Goal: Task Accomplishment & Management: Use online tool/utility

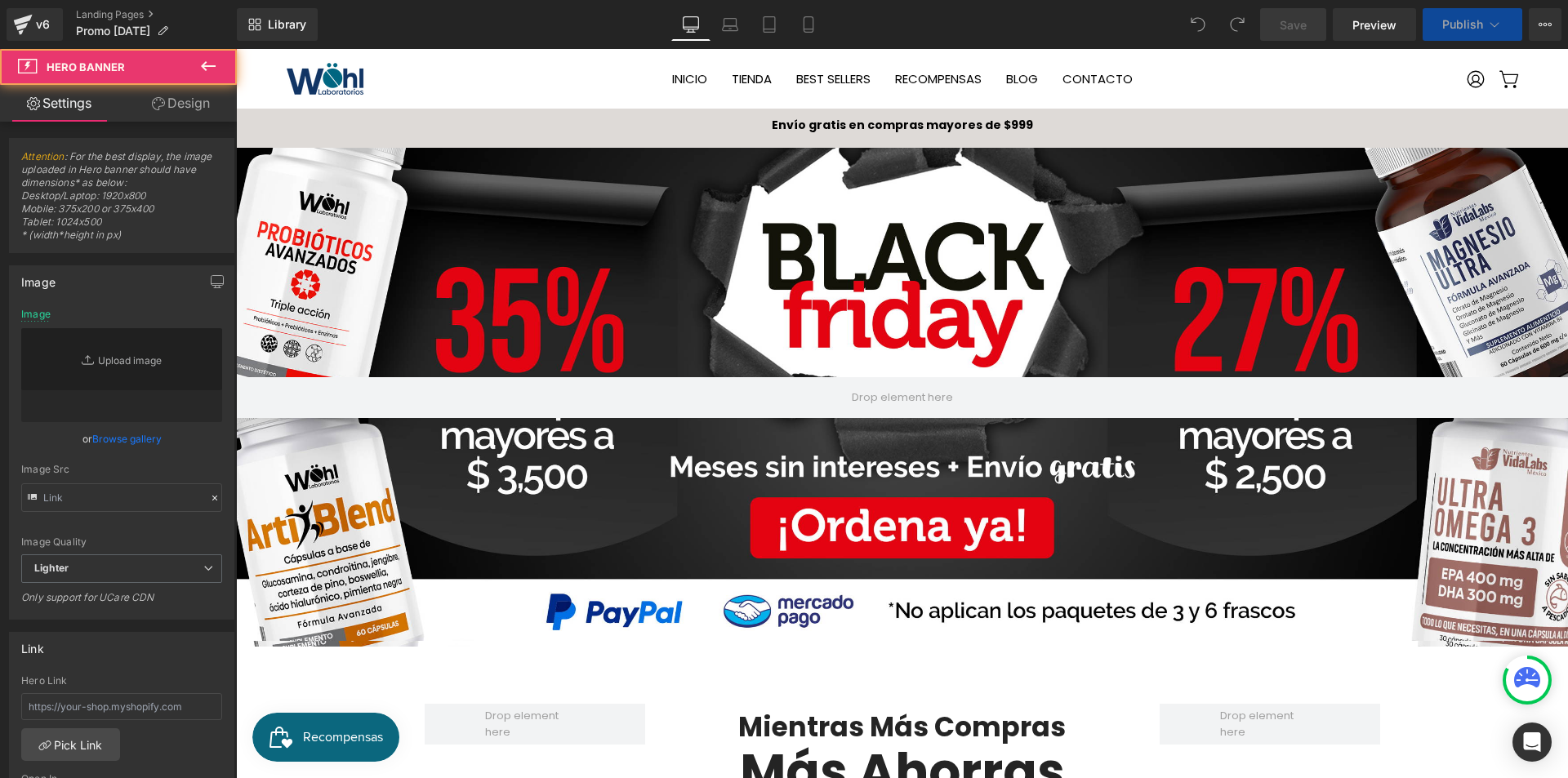
click at [926, 287] on div at bounding box center [902, 397] width 1332 height 499
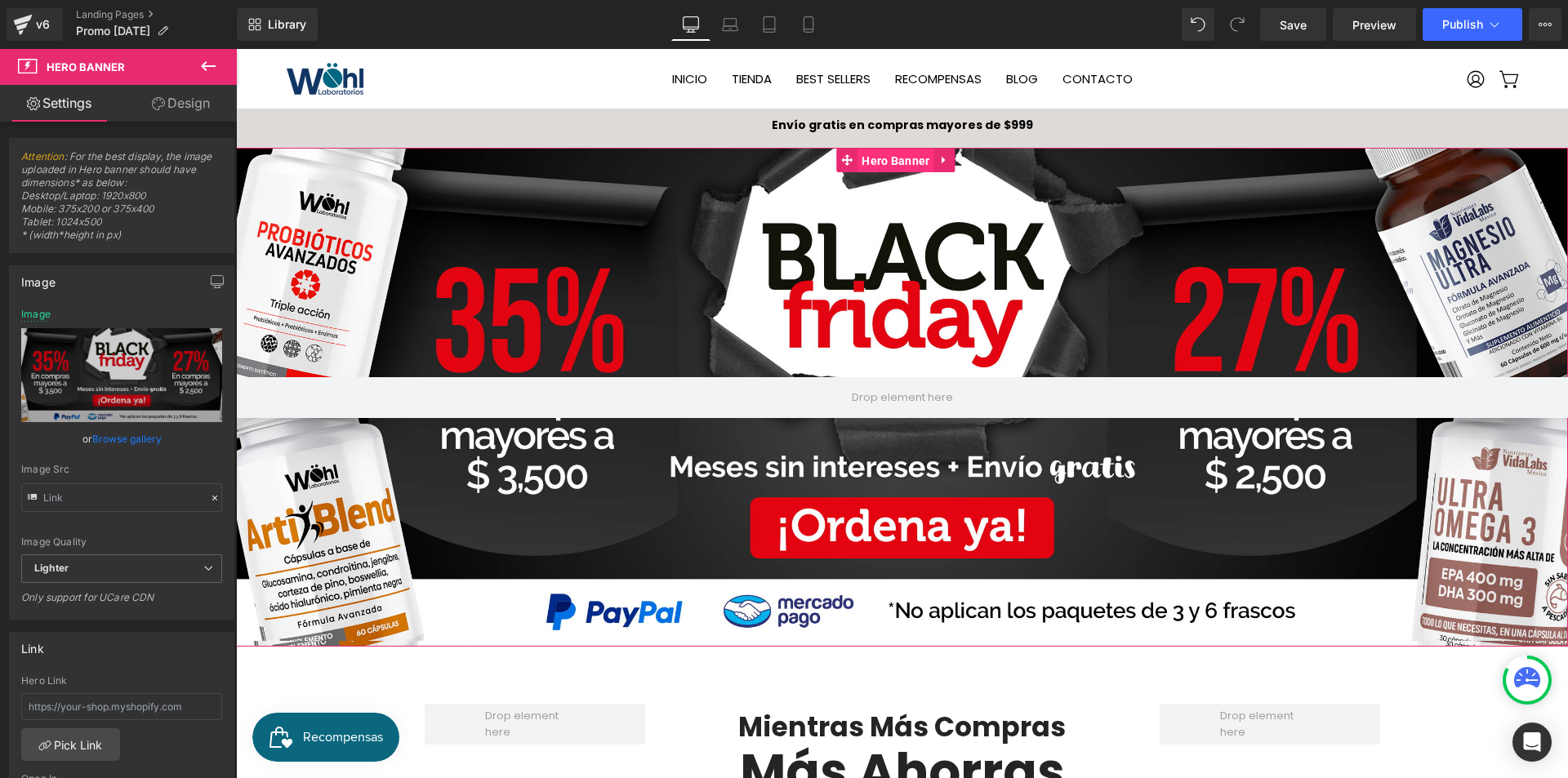
click at [904, 155] on span "Hero Banner" at bounding box center [895, 161] width 76 height 25
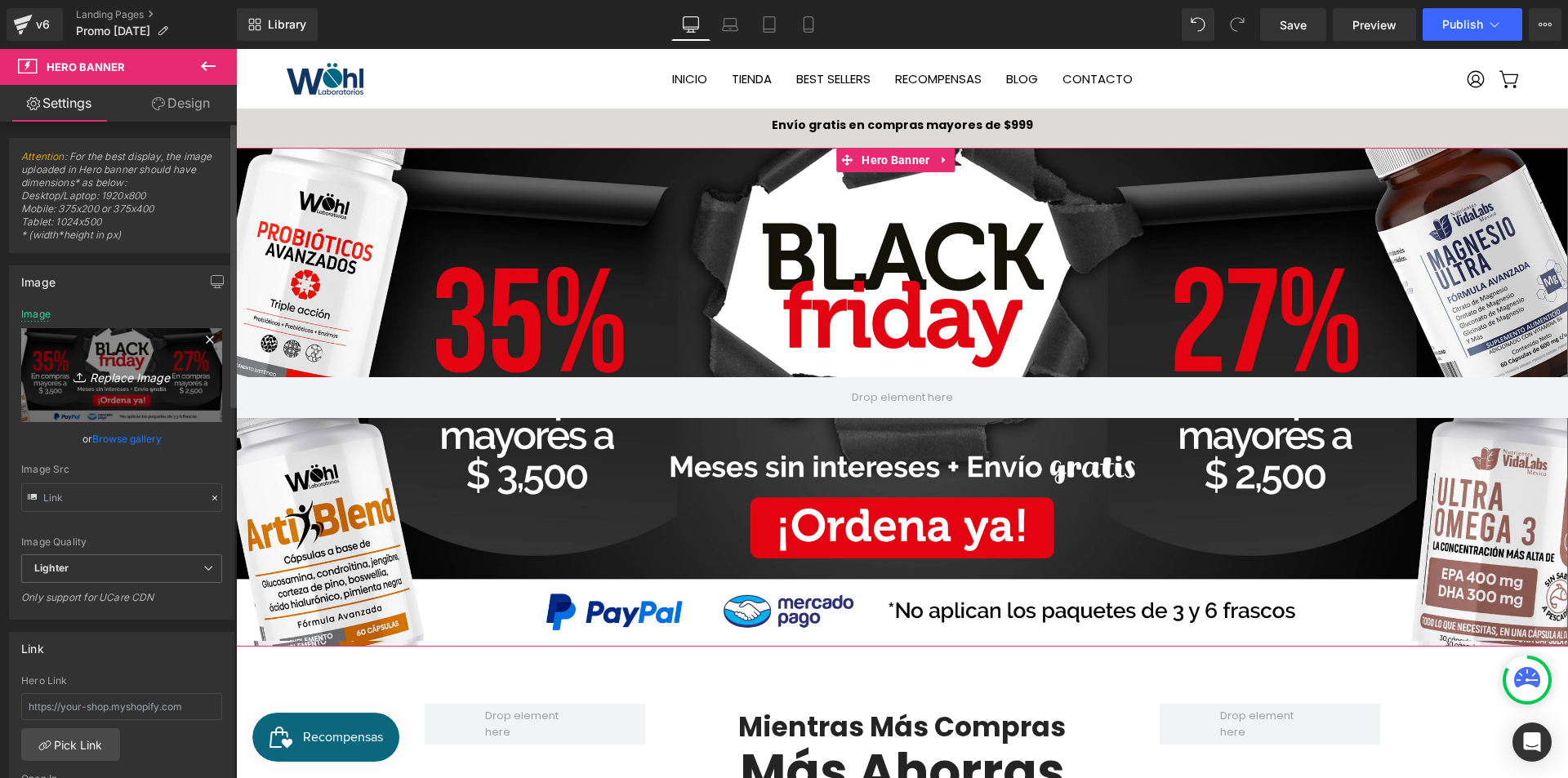
click at [137, 379] on icon "Replace Image" at bounding box center [122, 374] width 130 height 20
click at [139, 439] on link "Browse gallery" at bounding box center [127, 439] width 70 height 28
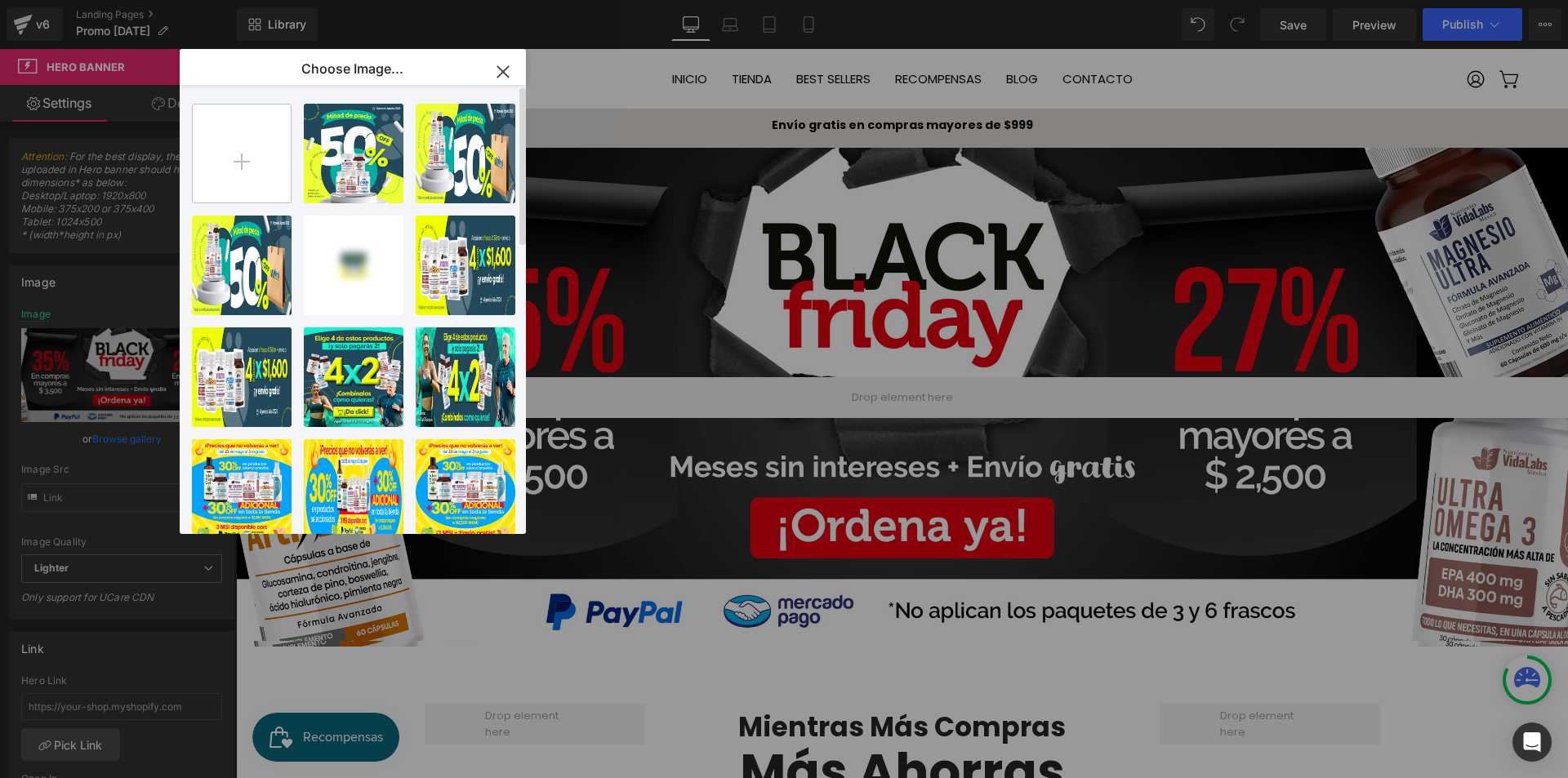
click at [247, 176] on input "file" at bounding box center [242, 153] width 98 height 98
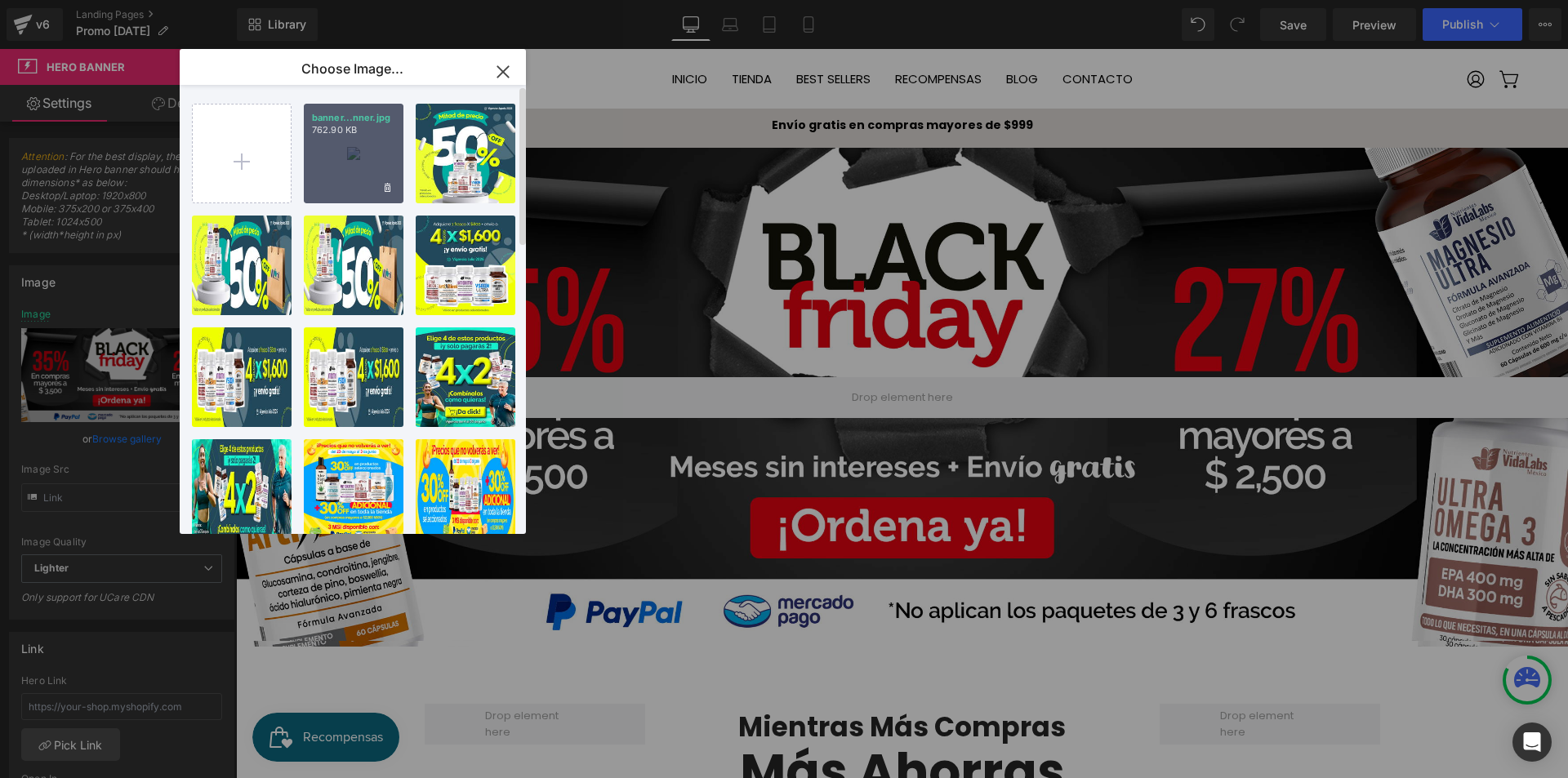
click at [349, 171] on div "banner...nner.jpg 762.90 KB" at bounding box center [353, 153] width 100 height 100
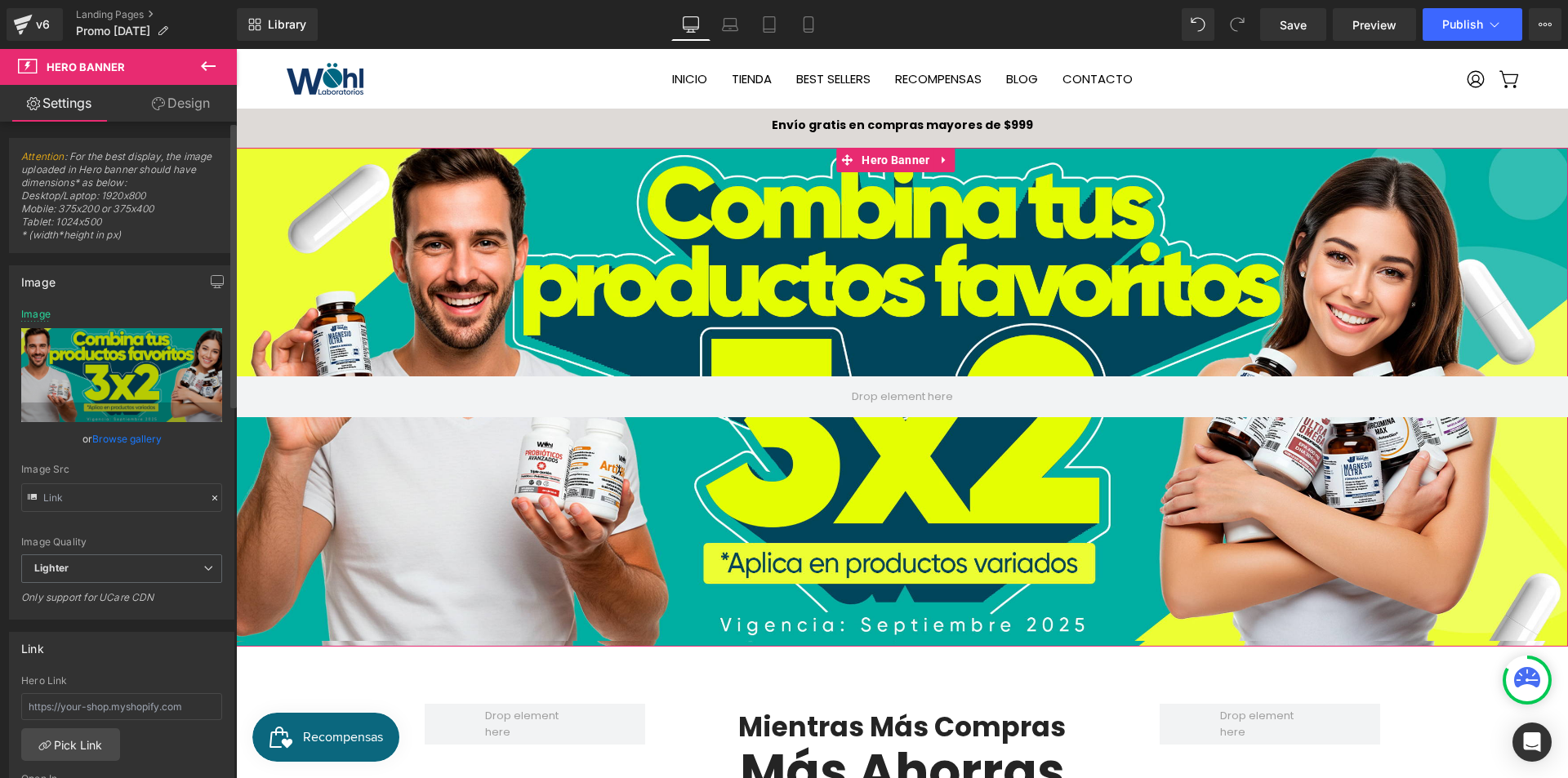
click at [156, 441] on link "Browse gallery" at bounding box center [127, 439] width 70 height 28
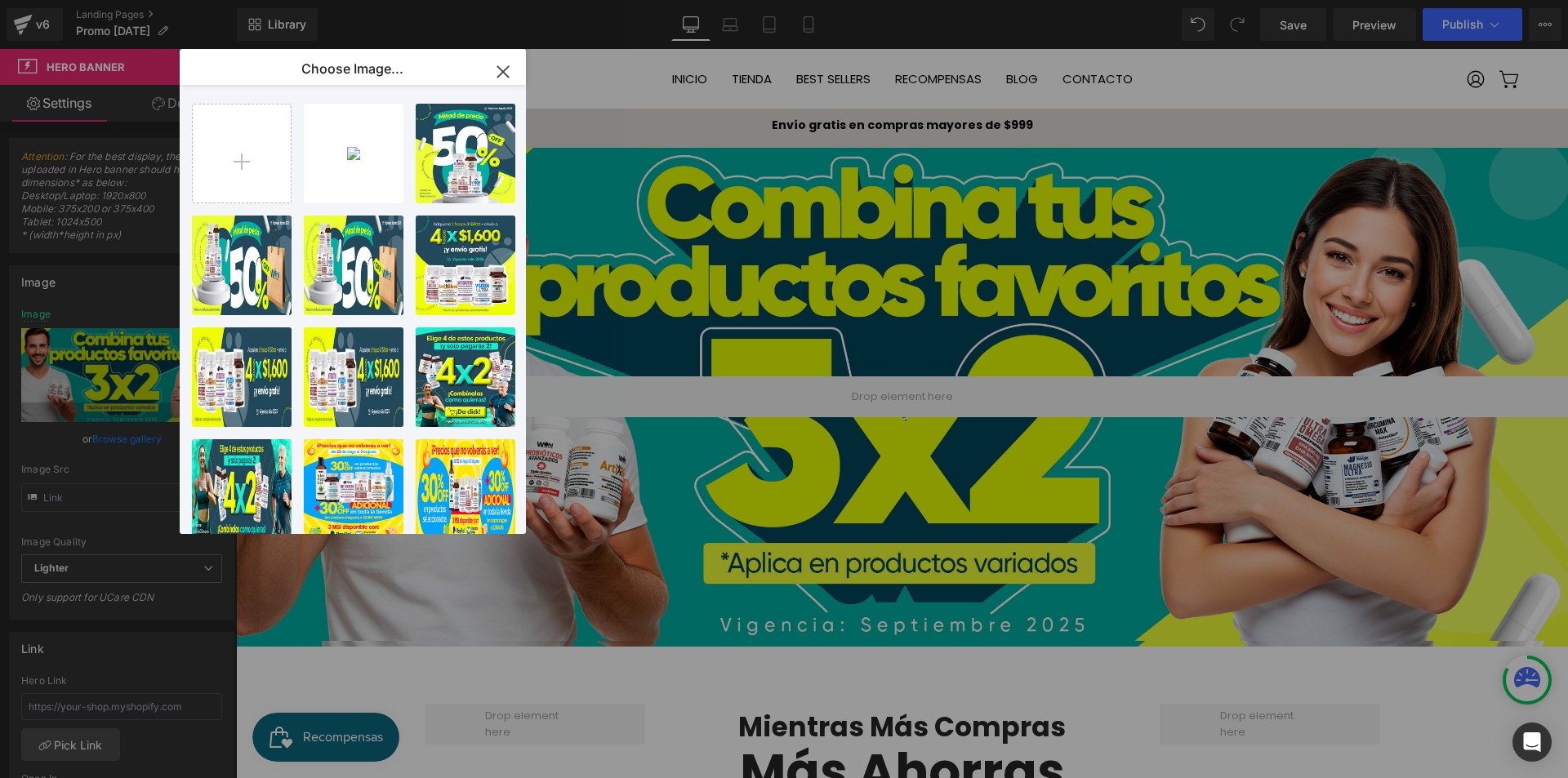
click at [116, 0] on div "Hero Banner You are previewing how the will restyle your page. You can not edit…" at bounding box center [784, 0] width 1568 height 0
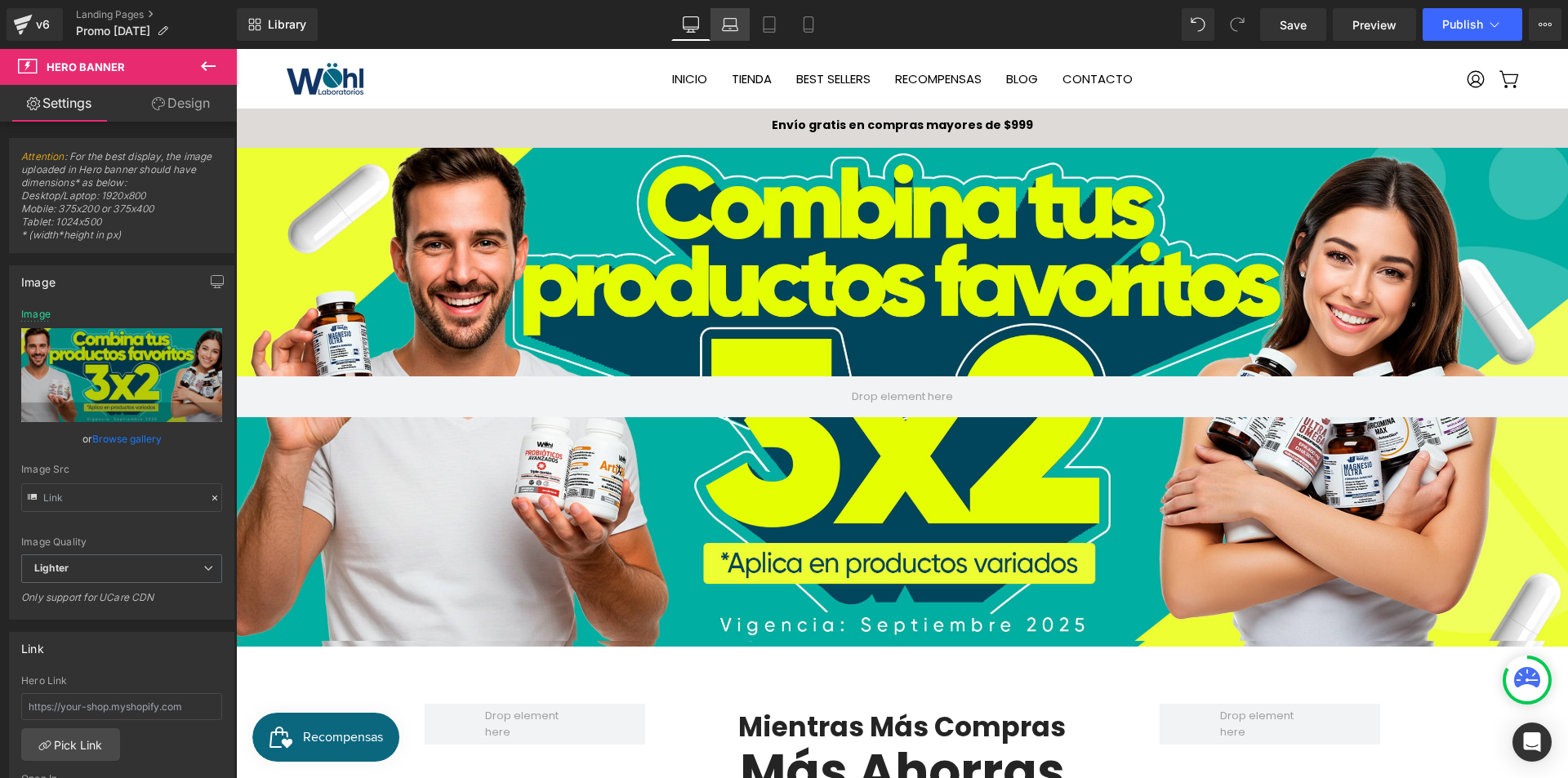
click at [740, 19] on link "Laptop" at bounding box center [730, 24] width 39 height 33
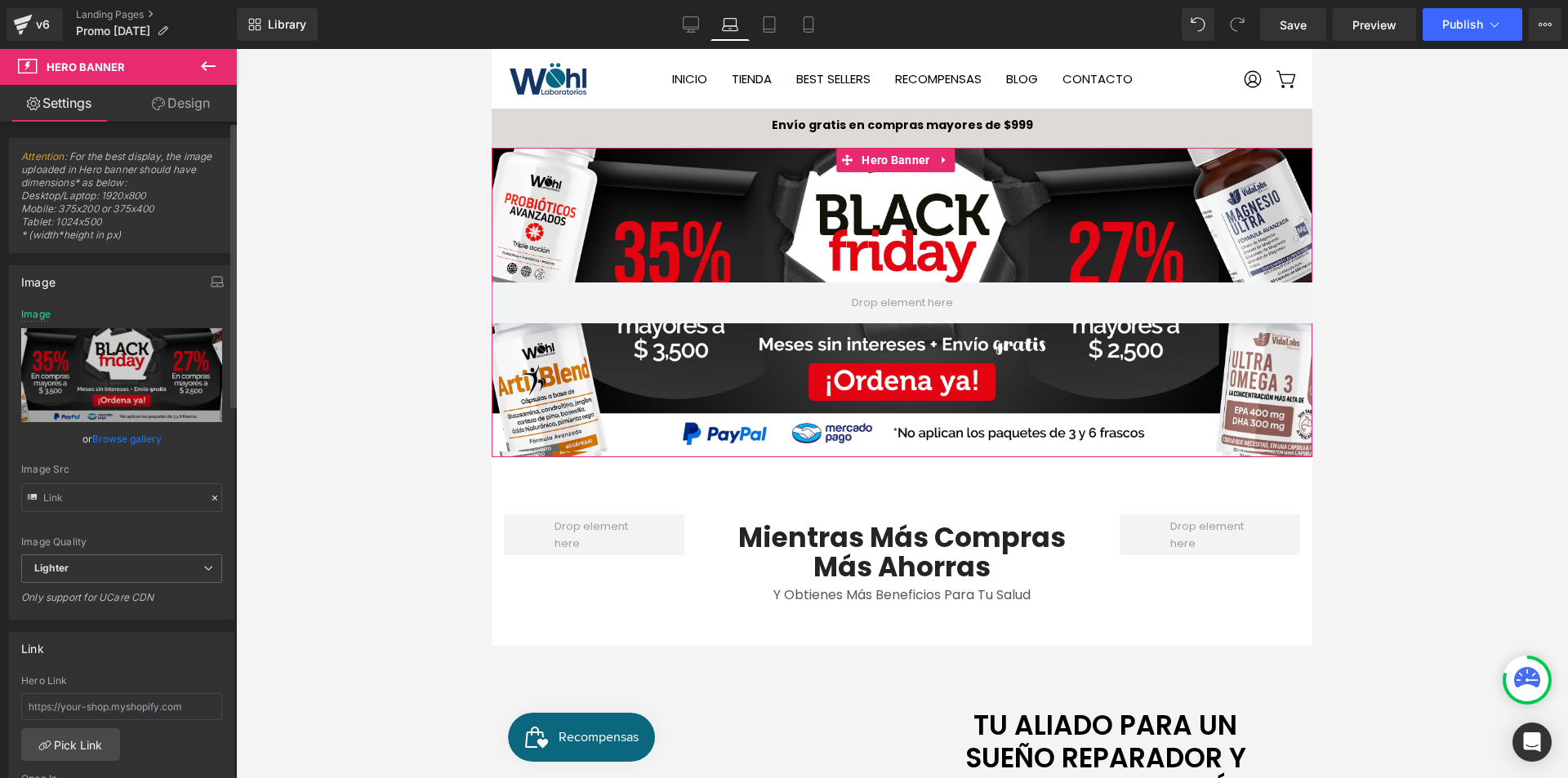
click at [145, 443] on link "Browse gallery" at bounding box center [127, 439] width 70 height 28
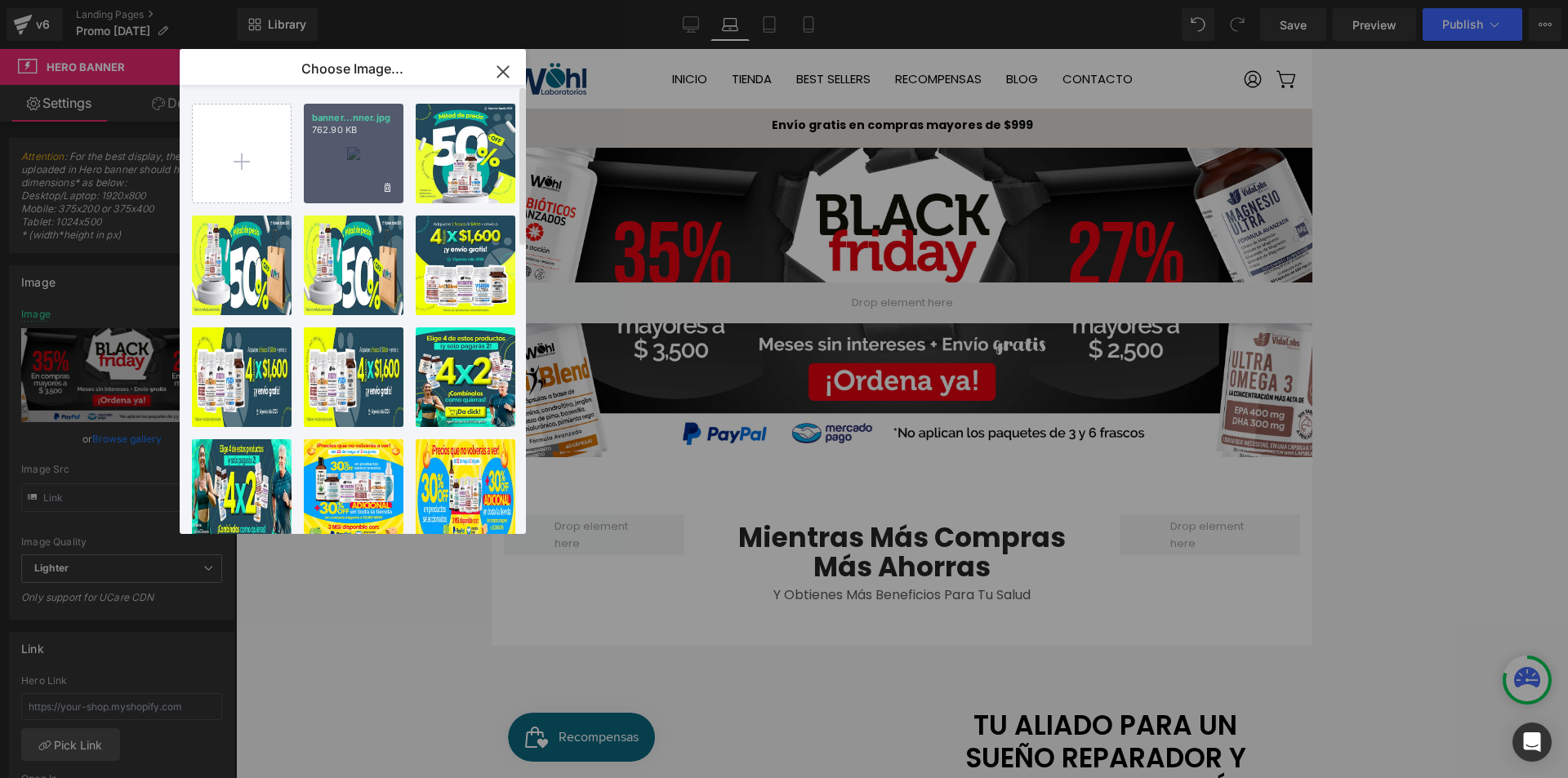
click at [339, 177] on div "banner...nner.jpg 762.90 KB" at bounding box center [353, 153] width 100 height 100
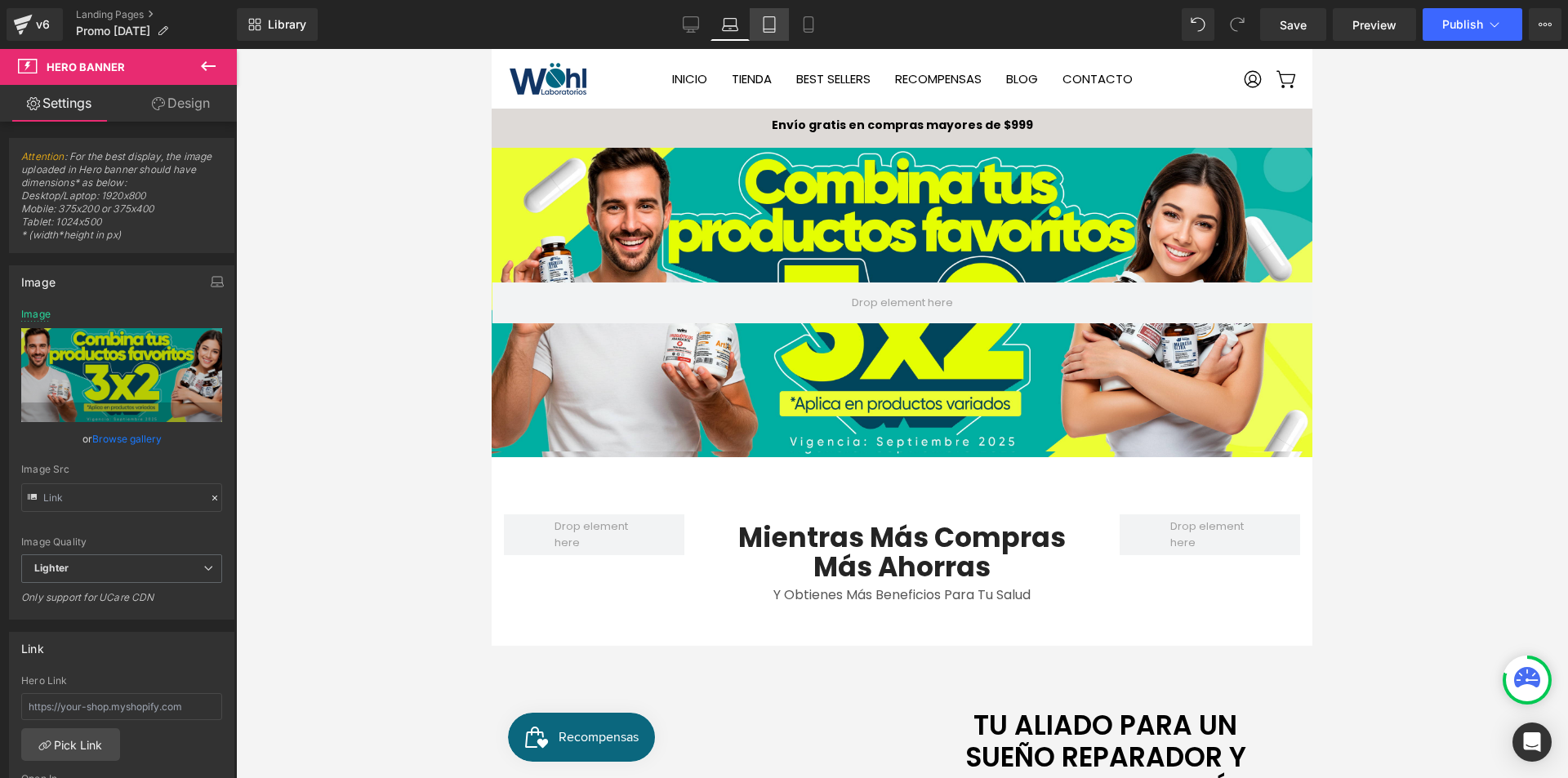
click at [777, 21] on icon at bounding box center [769, 25] width 17 height 17
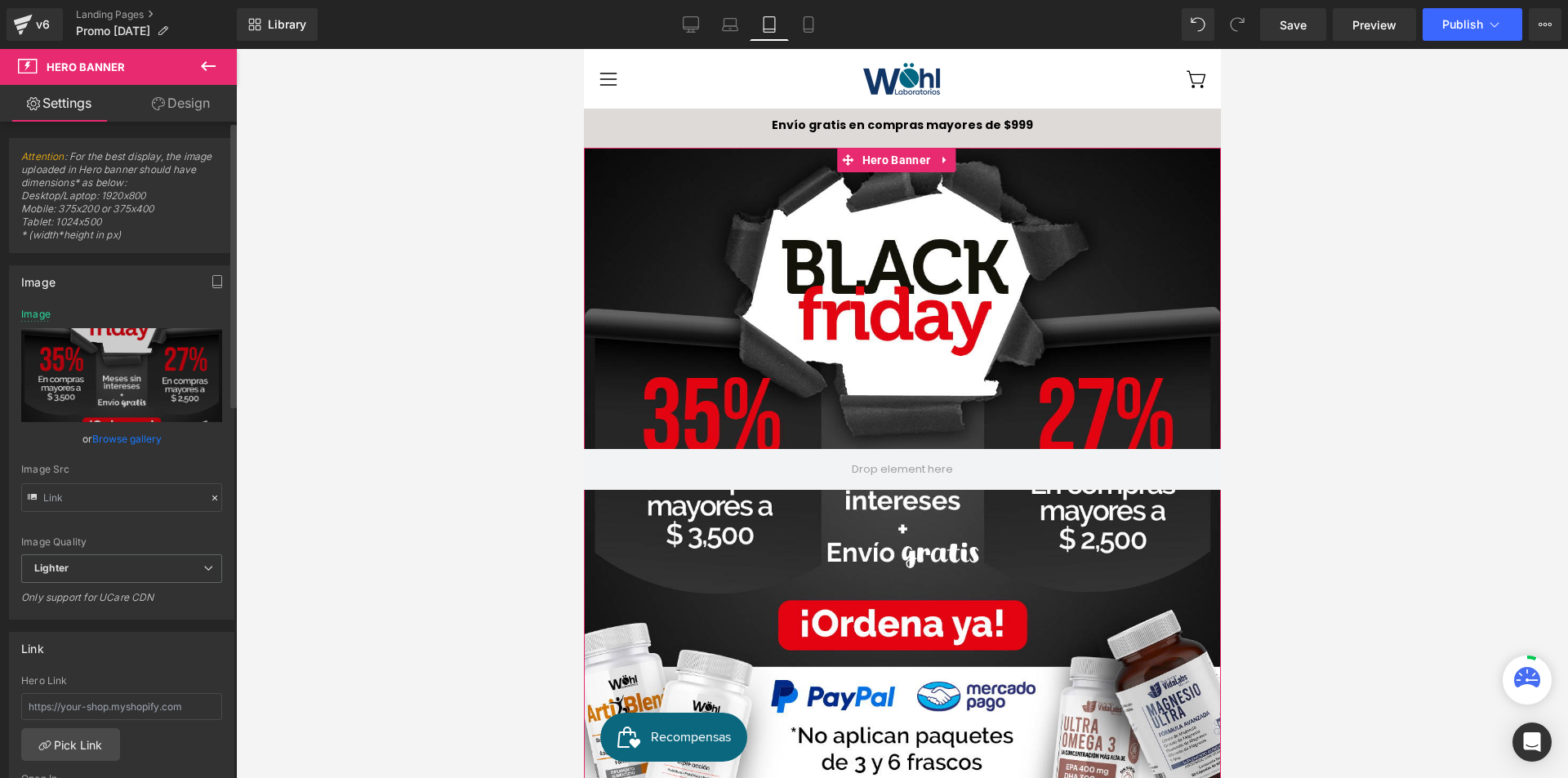
click at [138, 440] on link "Browse gallery" at bounding box center [127, 439] width 70 height 28
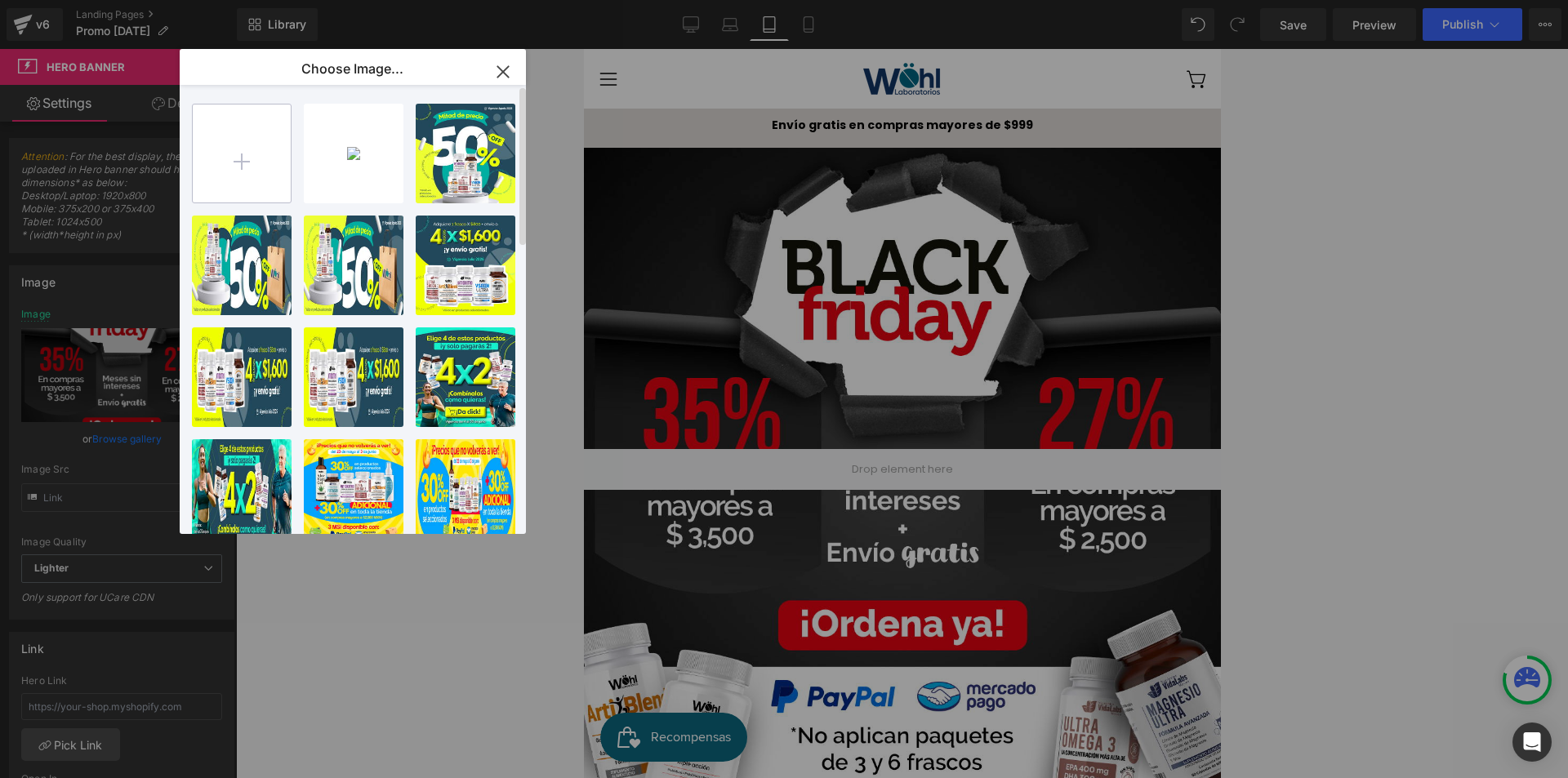
click at [251, 162] on input "file" at bounding box center [242, 153] width 98 height 98
type input "C:\fakepath\cuadrado.jpg"
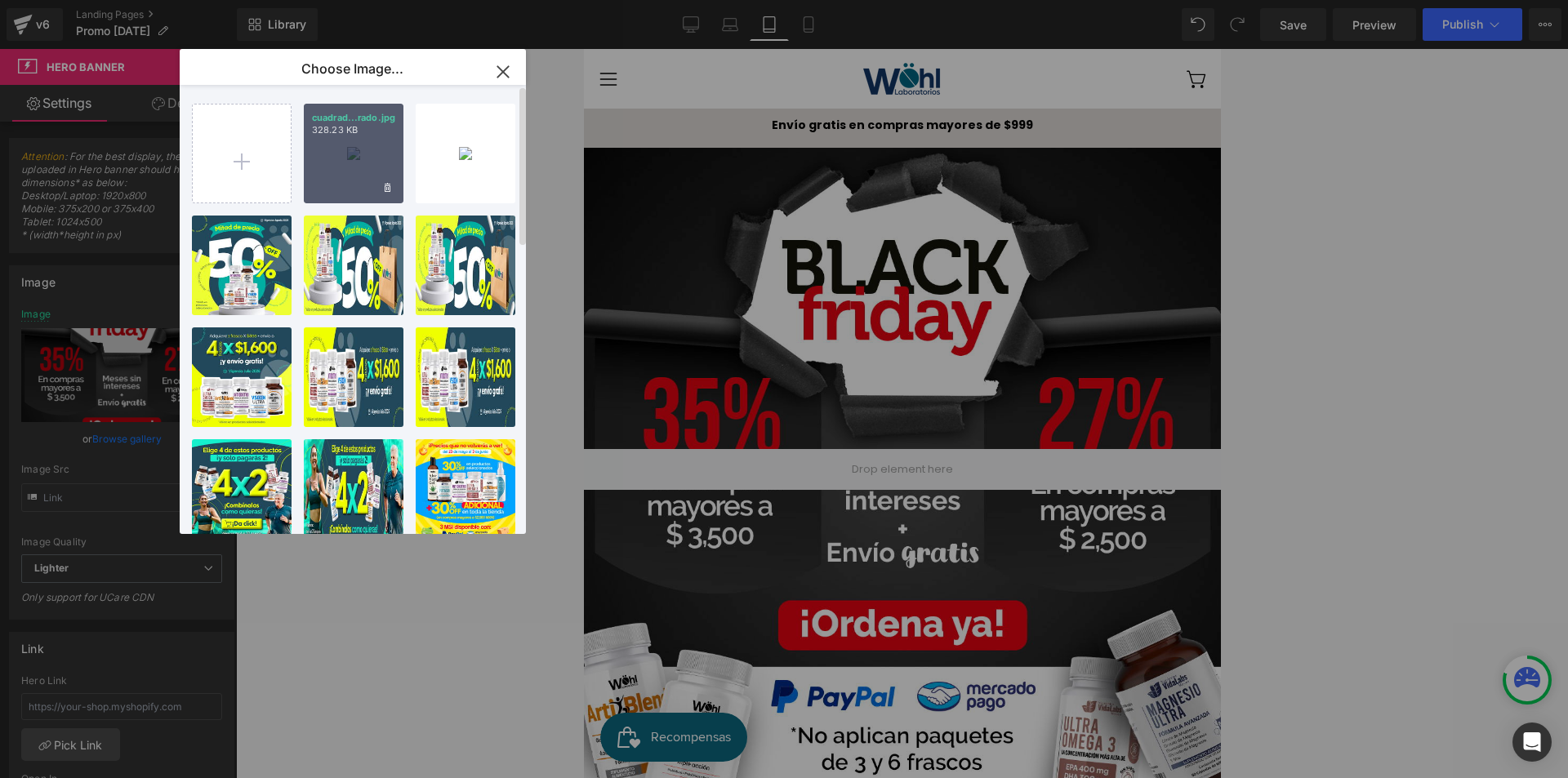
click at [340, 165] on div "cuadrad...rado.jpg 328.23 KB" at bounding box center [353, 153] width 100 height 100
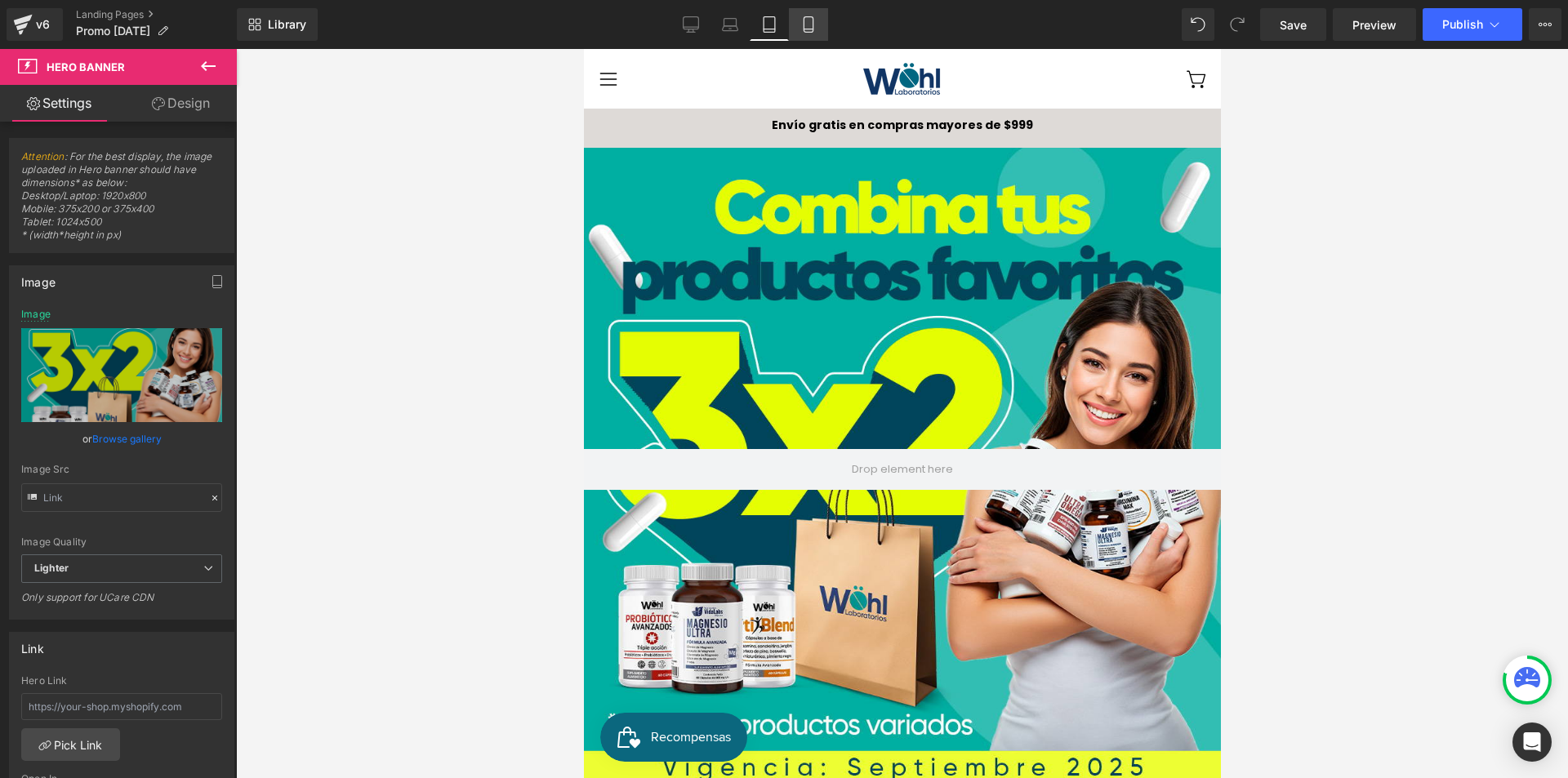
click at [812, 18] on icon at bounding box center [808, 25] width 17 height 17
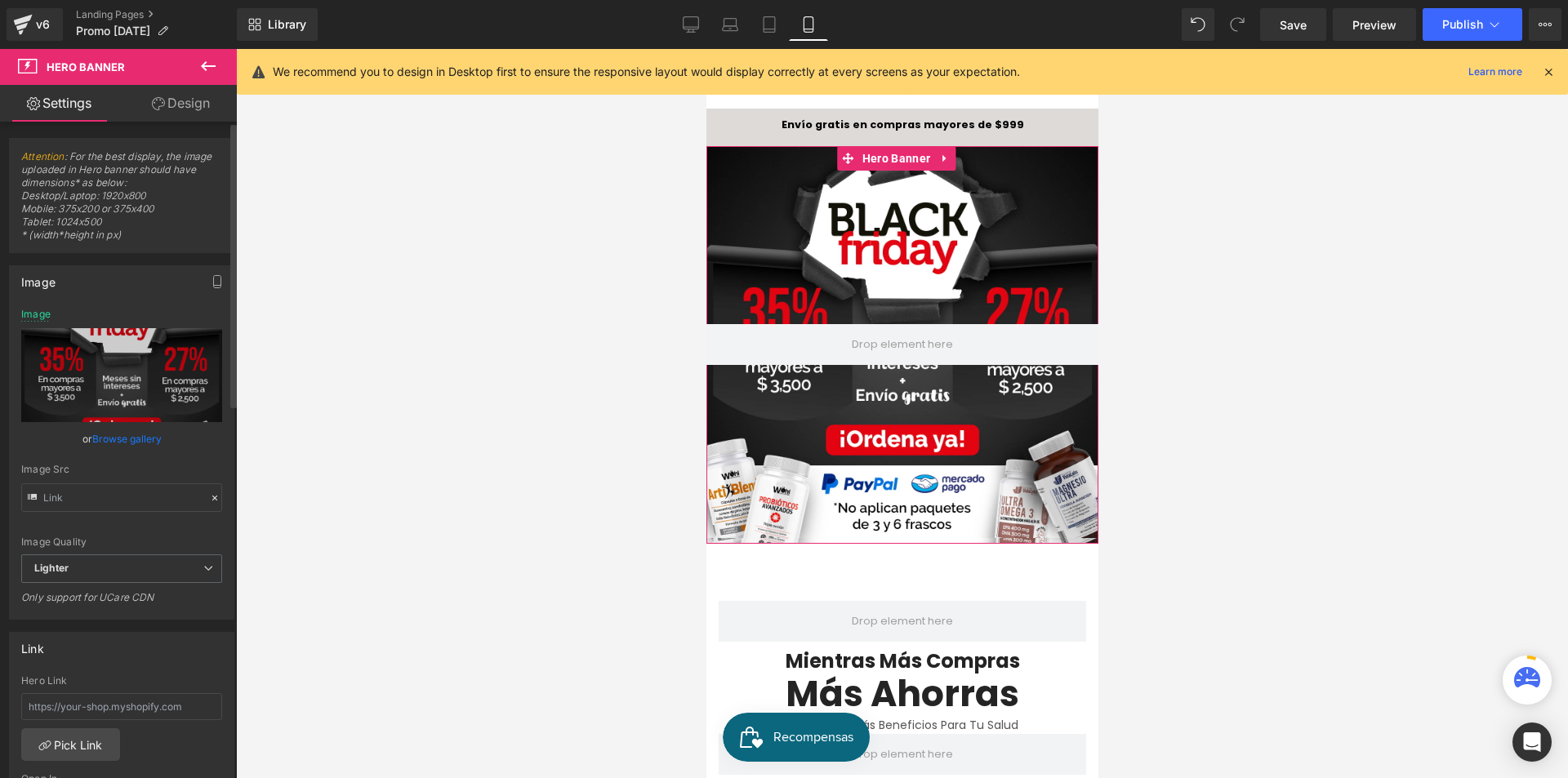
click at [131, 442] on link "Browse gallery" at bounding box center [127, 439] width 70 height 28
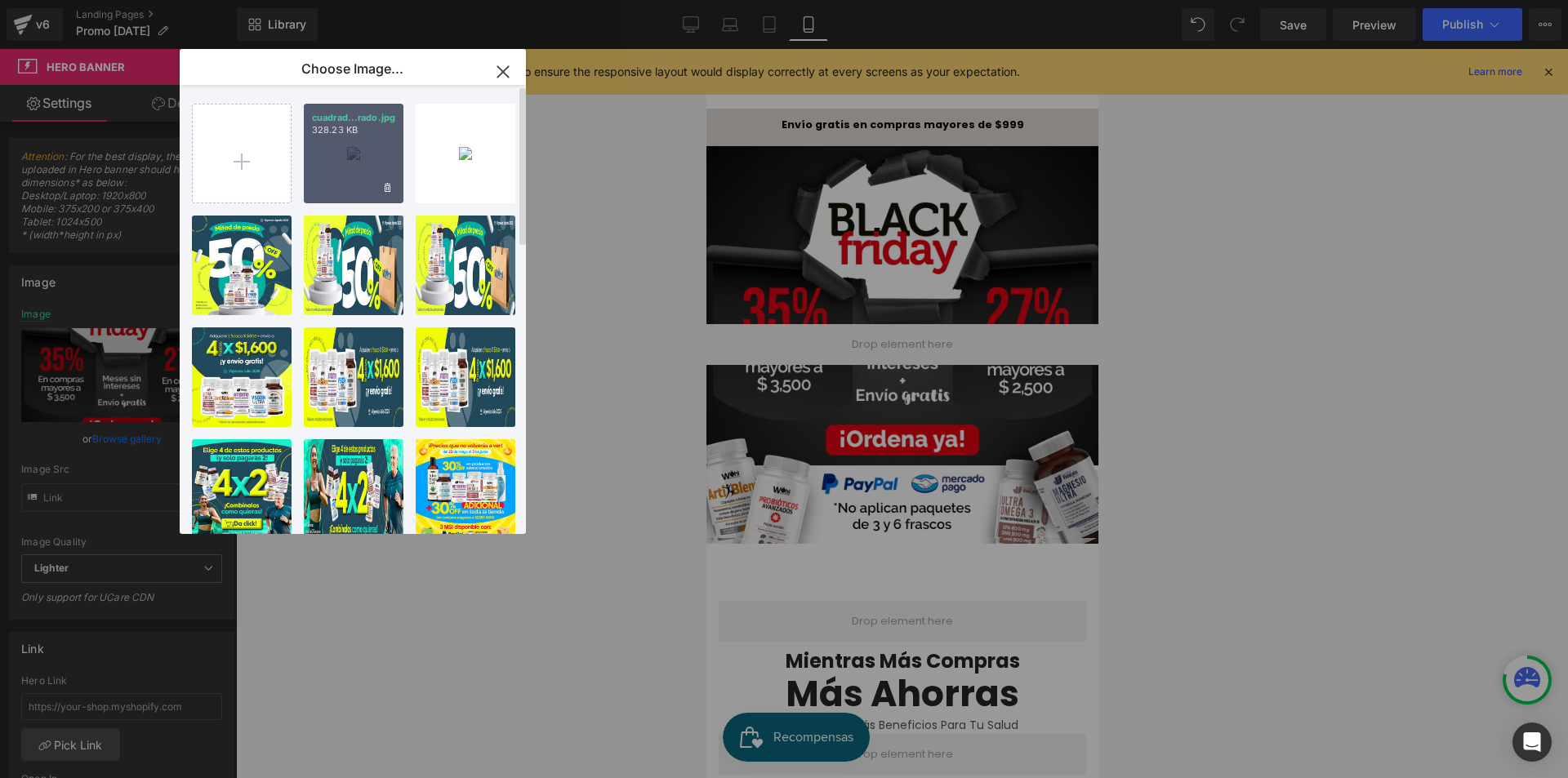
click at [360, 144] on div "cuadrad...rado.jpg 328.23 KB" at bounding box center [353, 153] width 100 height 100
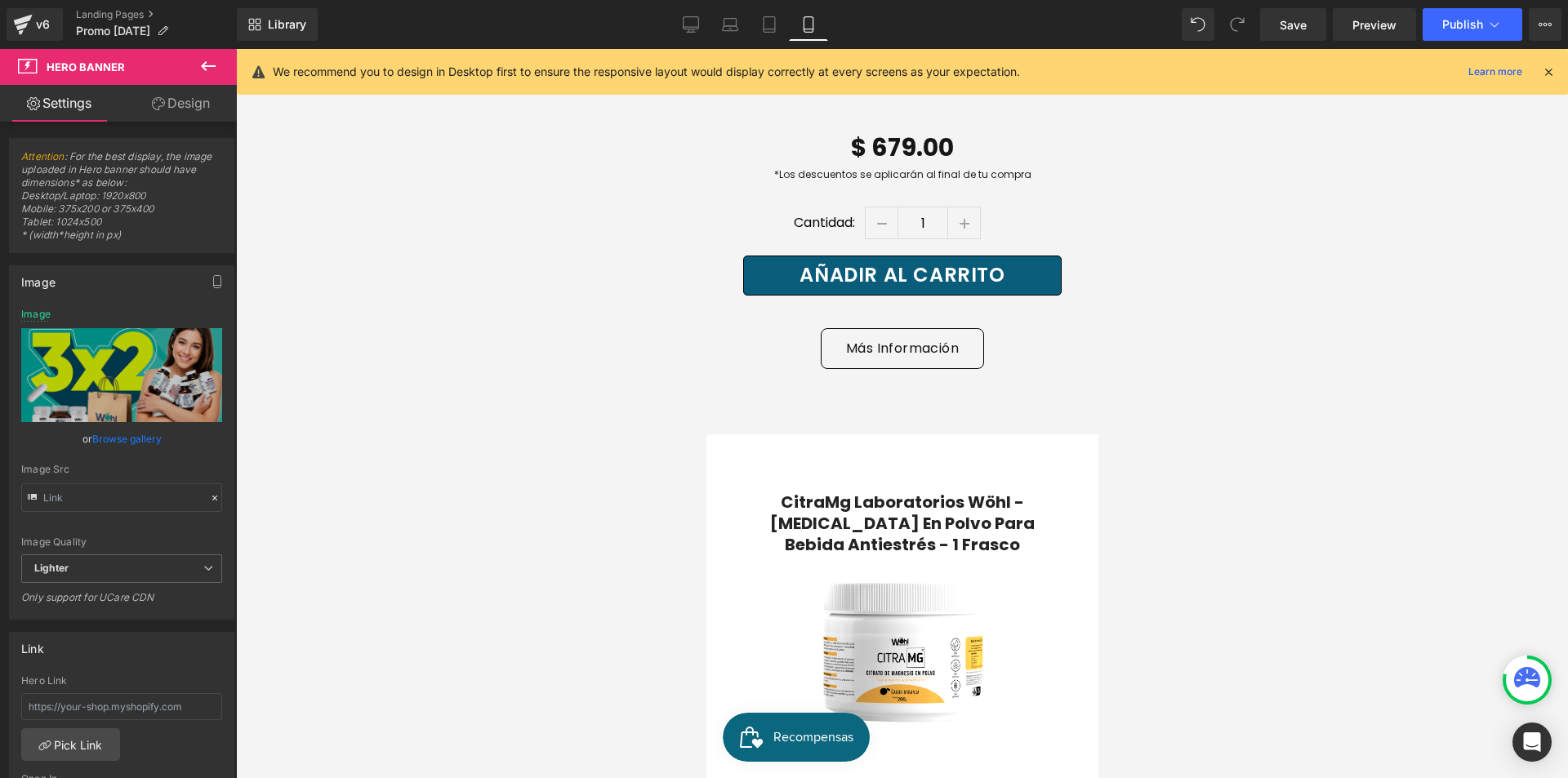
scroll to position [9552, 0]
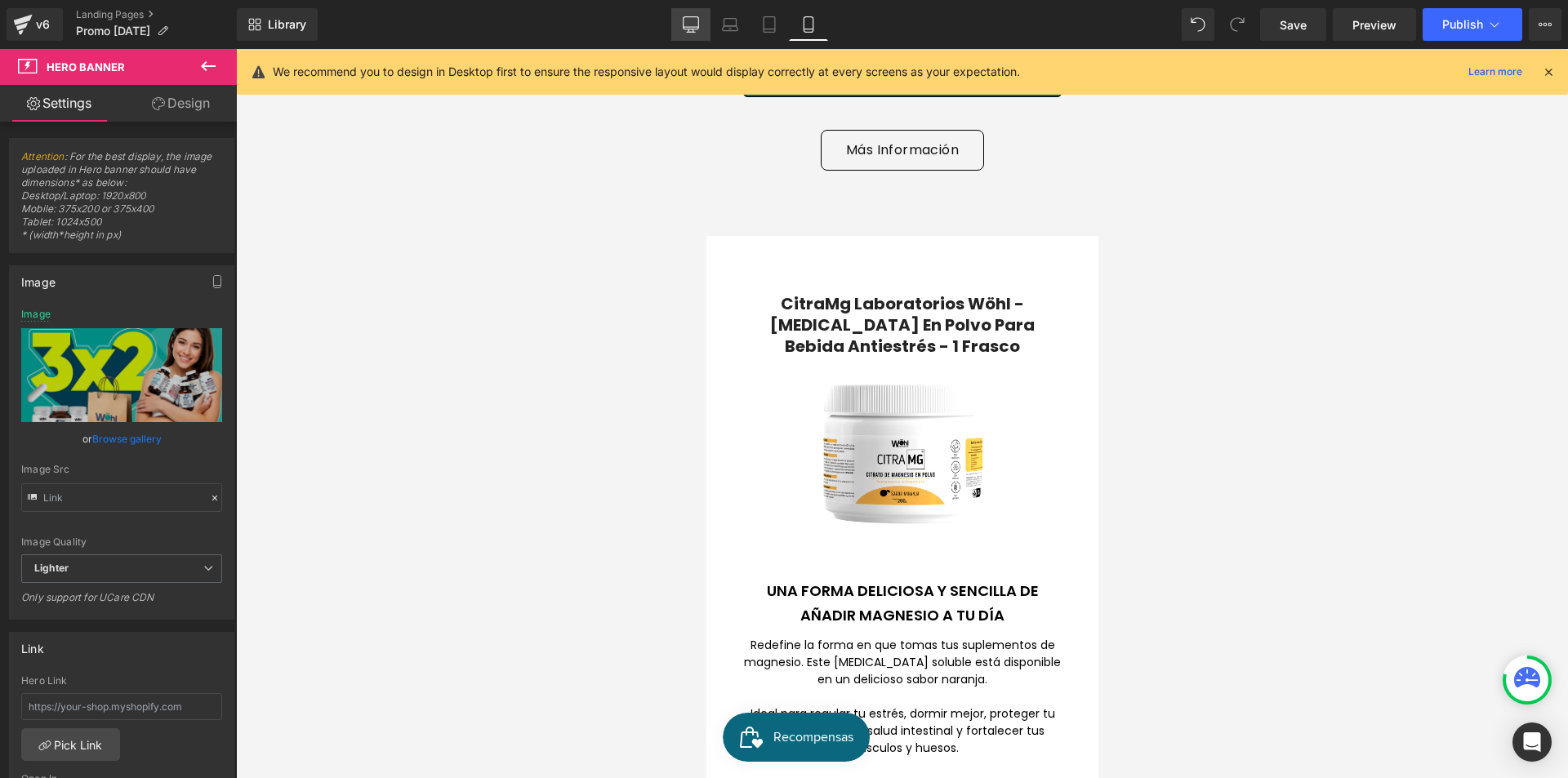
click at [681, 33] on link "Desktop" at bounding box center [691, 24] width 39 height 33
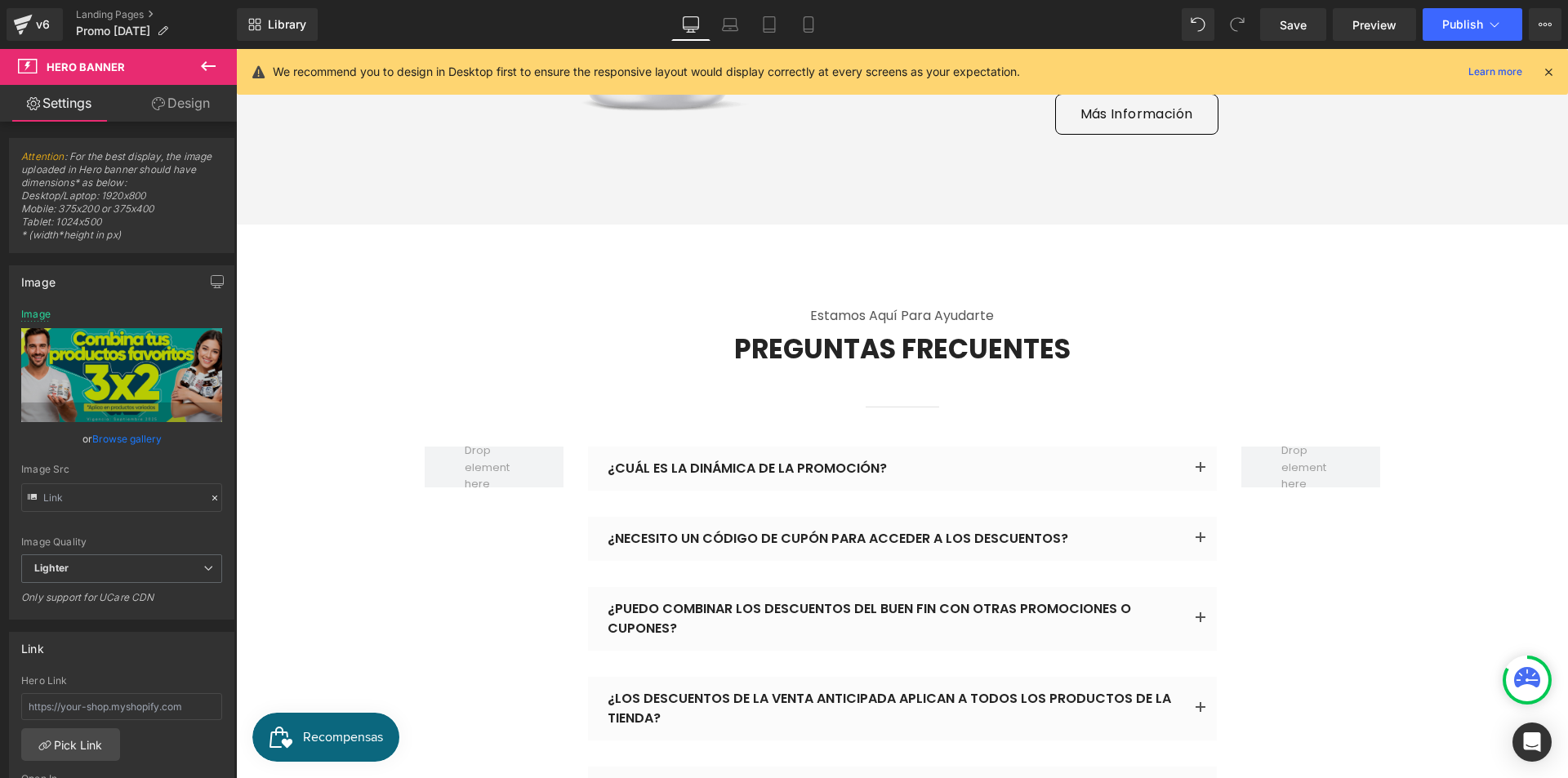
scroll to position [9583, 0]
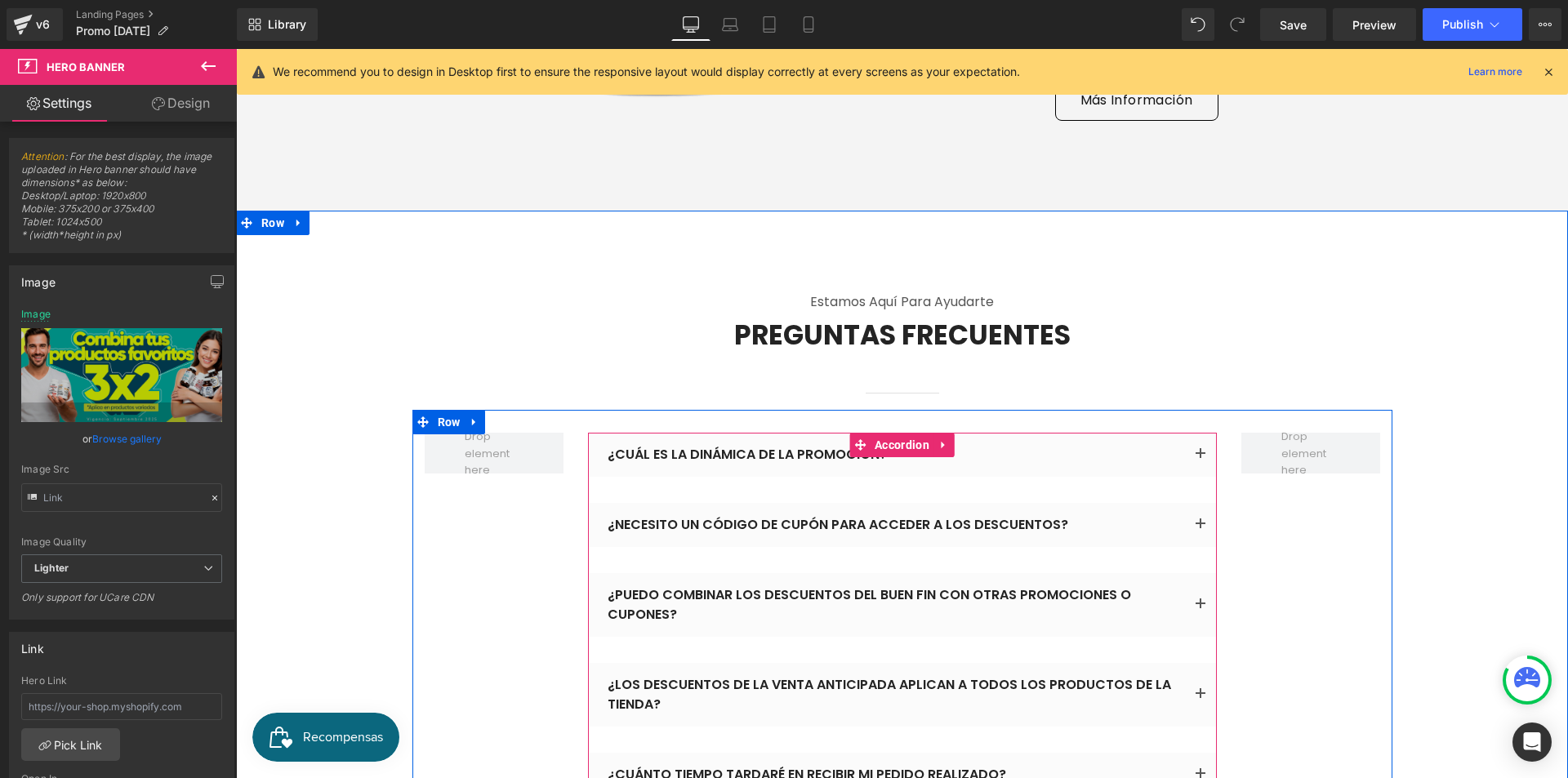
click at [1197, 433] on button "button" at bounding box center [1200, 455] width 33 height 44
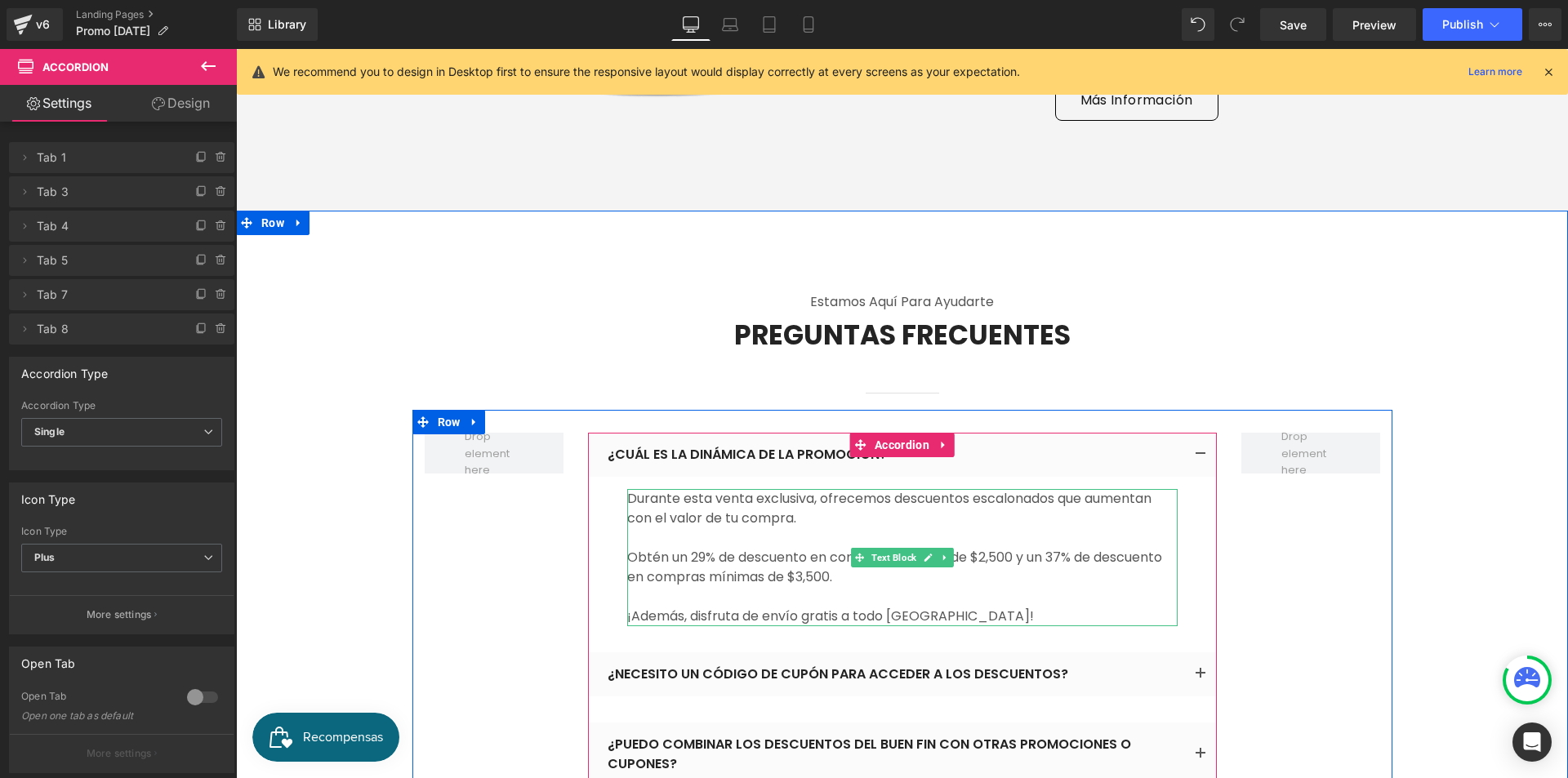
click at [797, 548] on p "Obtén un 29% de descuento en compras mínimas de $2,500 y un 37% de descuento en…" at bounding box center [903, 567] width 551 height 39
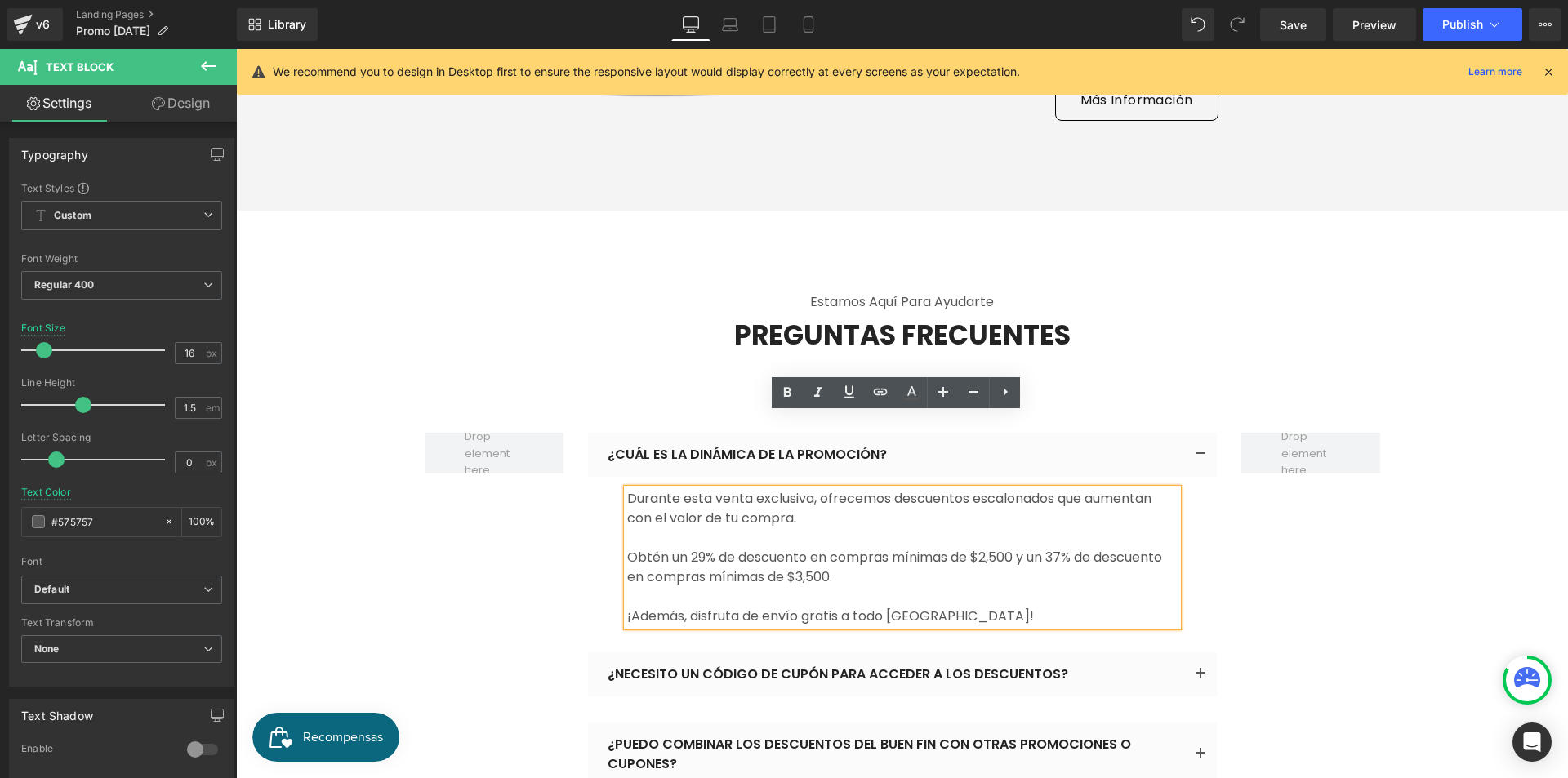
click at [789, 489] on p "Durante esta venta exclusiva, ofrecemos descuentos escalonados que aumentan con…" at bounding box center [903, 508] width 551 height 39
click at [764, 489] on p "Durante esta venta exclusiva, ofrecemos descuentos escalonados que aumentan con…" at bounding box center [903, 508] width 551 height 39
drag, startPoint x: 806, startPoint y: 426, endPoint x: 675, endPoint y: 423, distance: 131.0
click at [675, 489] on p "Durante esta venta exclusiva, ofrecemos descuentos escalonados que aumentan con…" at bounding box center [903, 508] width 551 height 39
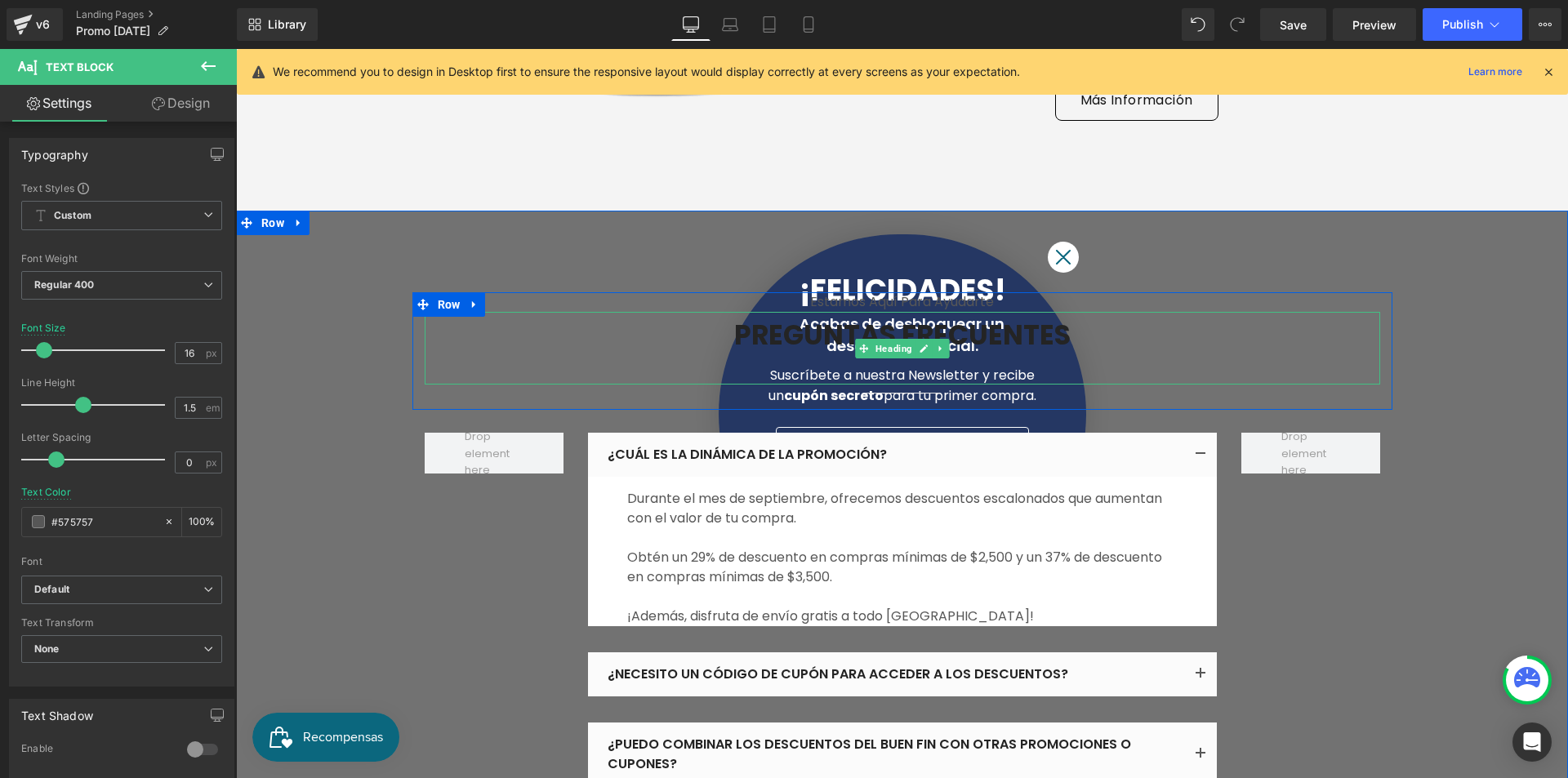
click at [1059, 318] on h2 "PREGUNTAS FRECUENTES" at bounding box center [903, 336] width 955 height 35
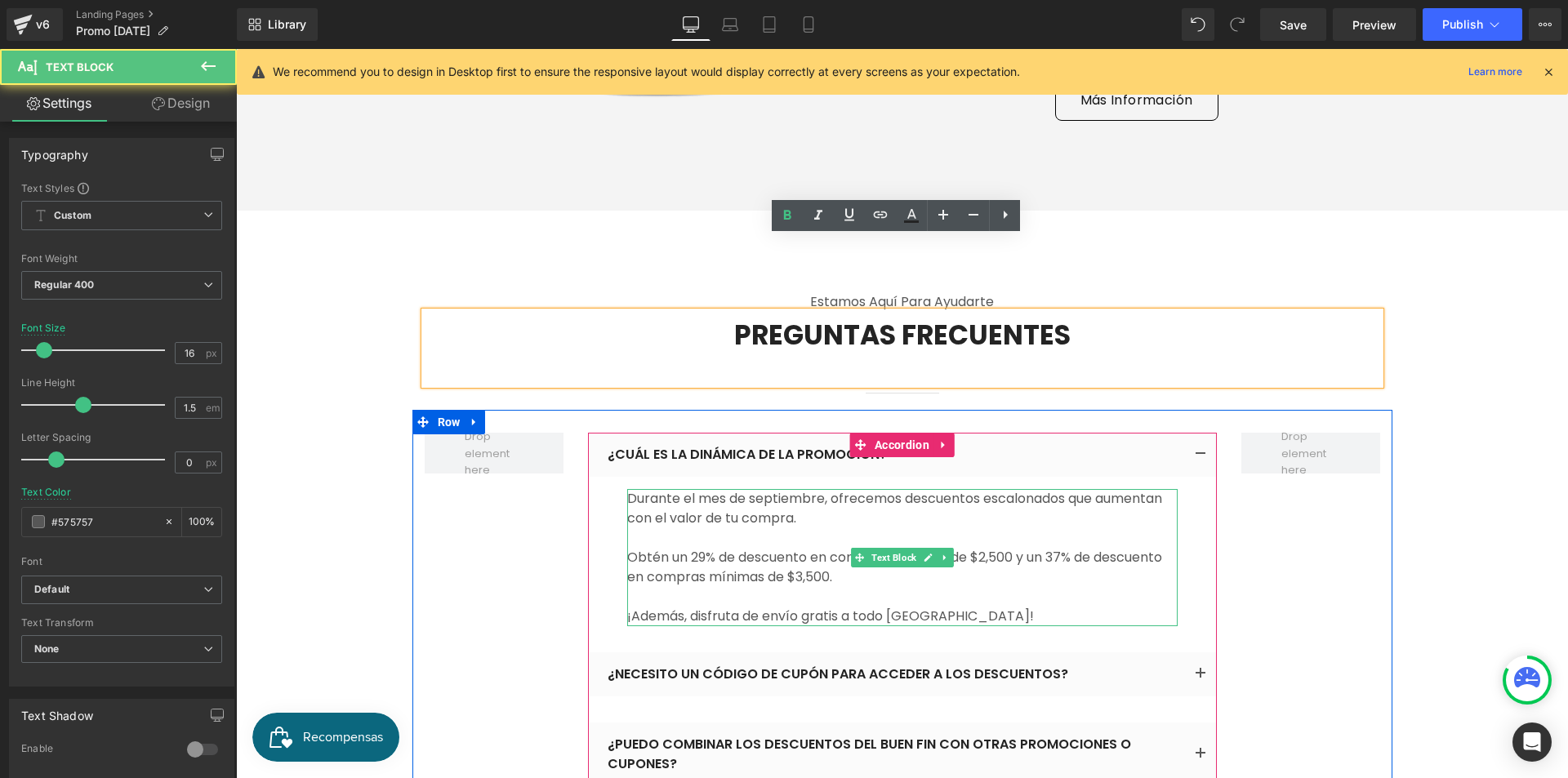
drag, startPoint x: 827, startPoint y: 419, endPoint x: 827, endPoint y: 438, distance: 19.0
click at [827, 489] on p "Durante el mes de septiembre, ofrecemos descuentos escalonados que aumentan con…" at bounding box center [903, 508] width 551 height 39
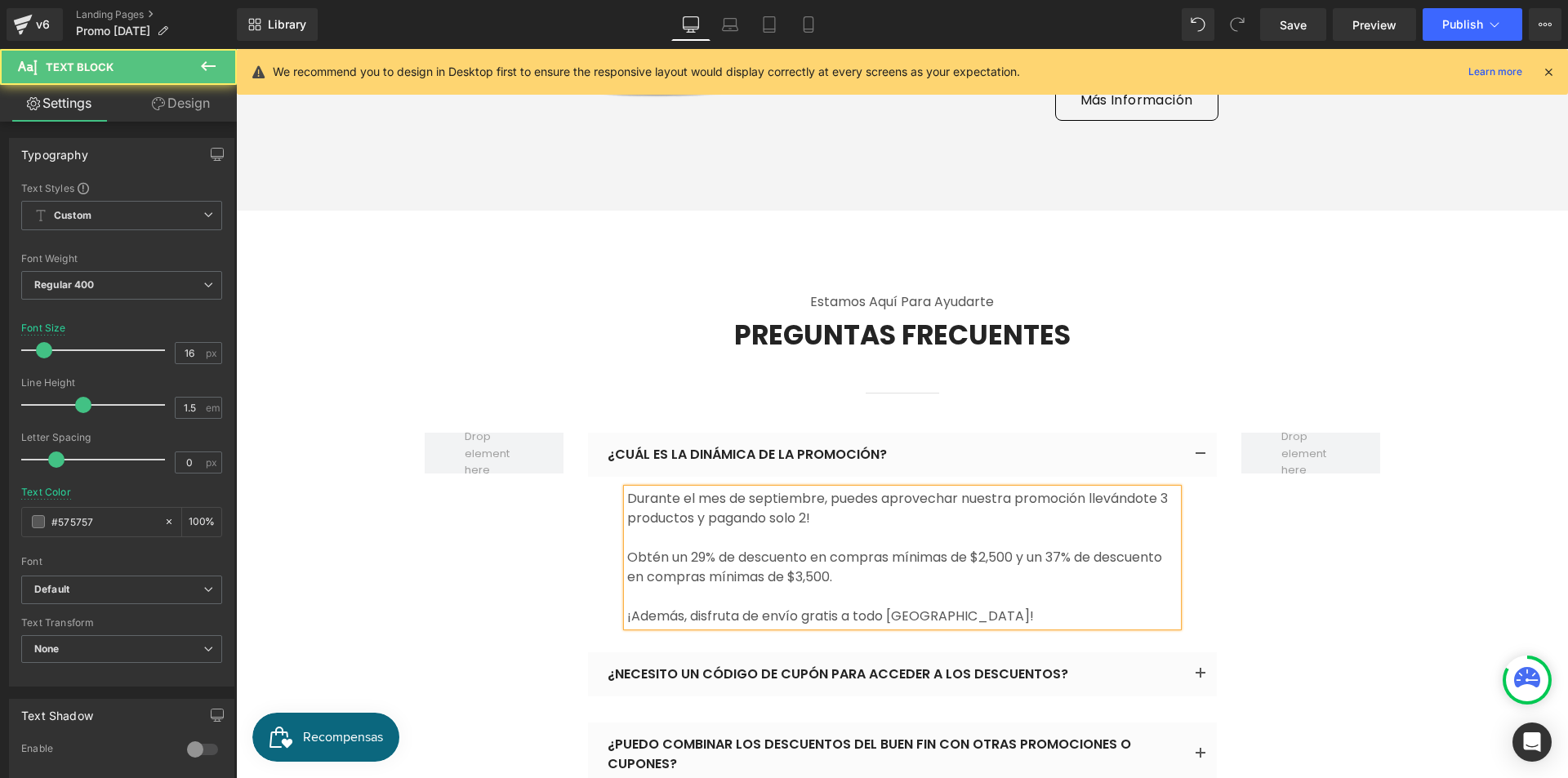
click at [828, 489] on p "Durante el mes de septiembre, puedes aprovechar nuestra promoción llevándote 3 …" at bounding box center [903, 508] width 551 height 39
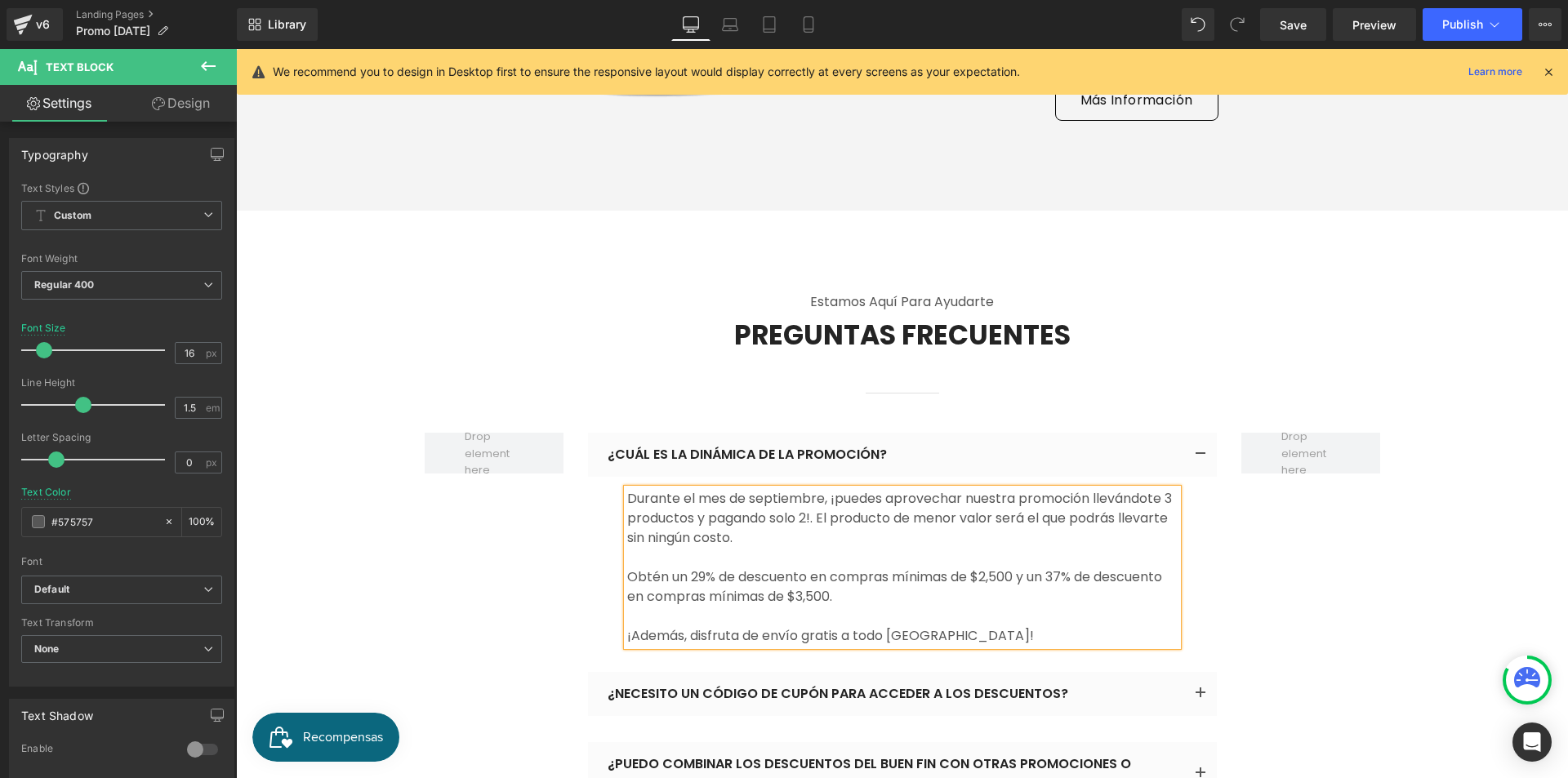
drag, startPoint x: 829, startPoint y: 520, endPoint x: 621, endPoint y: 505, distance: 208.5
click at [628, 567] on p "Obtén un 29% de descuento en compras mínimas de $2,500 y un 37% de descuento en…" at bounding box center [903, 587] width 551 height 39
click at [946, 567] on p "Participan todos los productos de nuestra tienda, arma tu paquete como más te g…" at bounding box center [903, 587] width 551 height 39
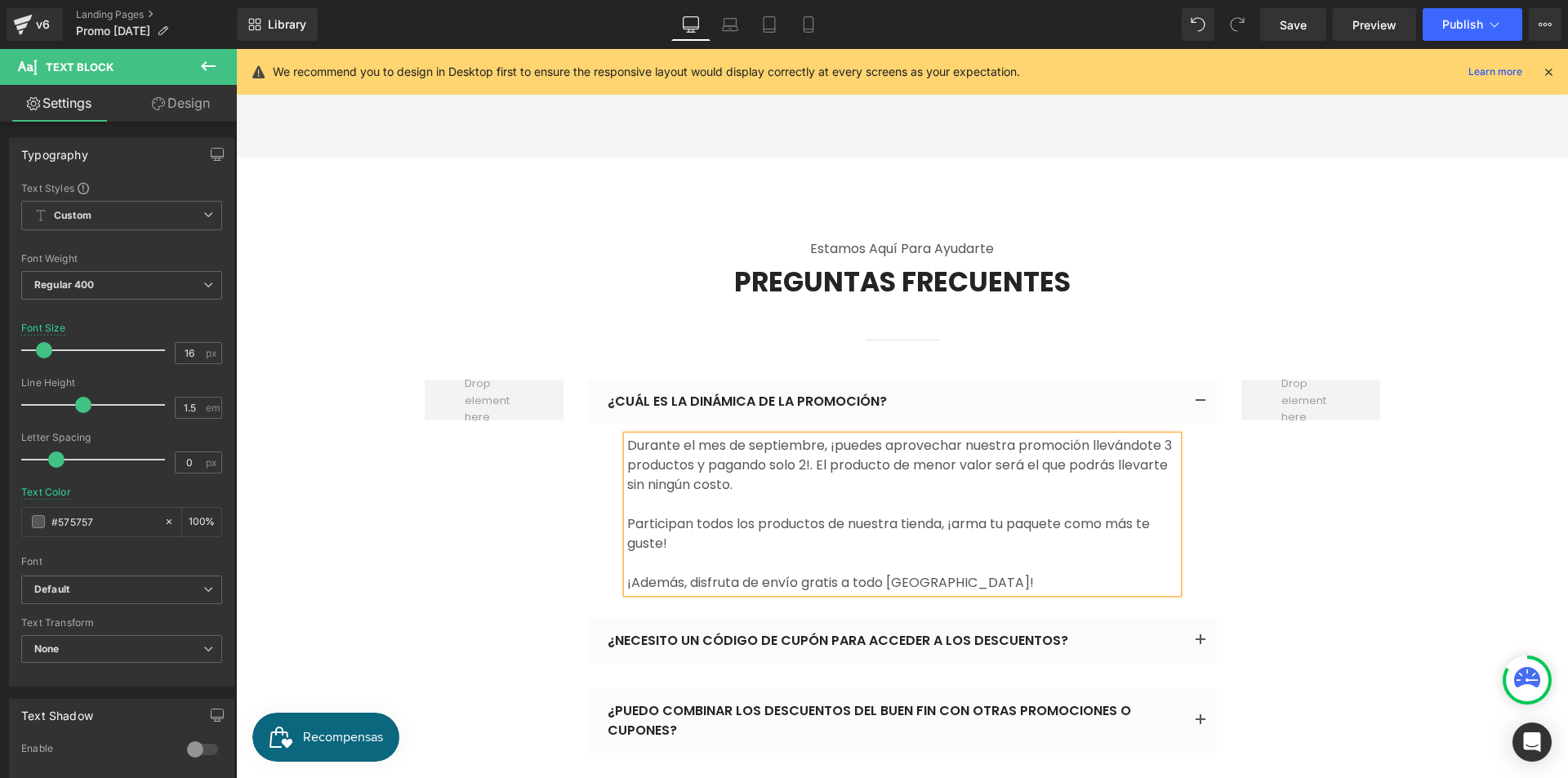
scroll to position [9746, 0]
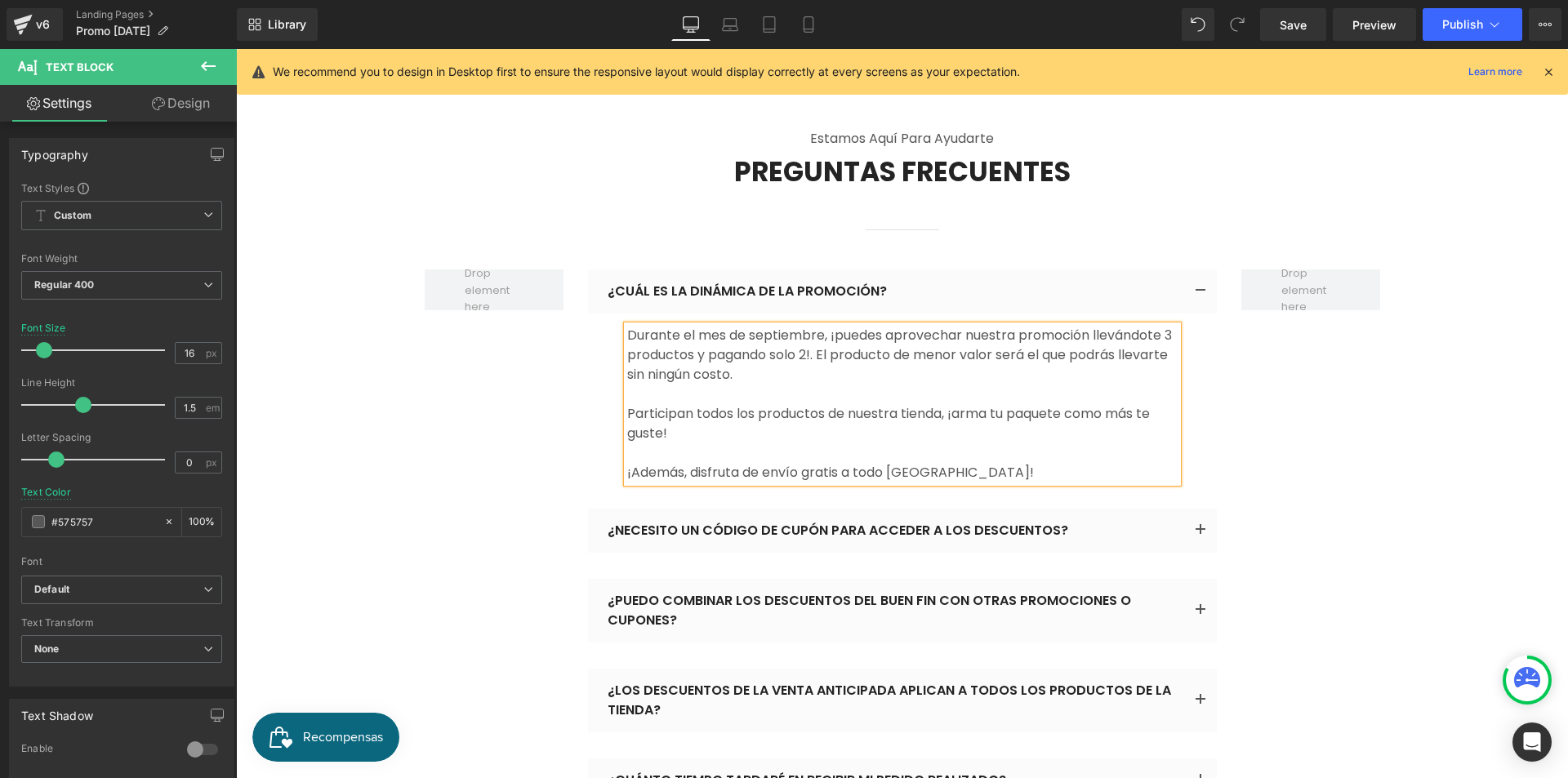
click at [1200, 535] on span "button" at bounding box center [1200, 535] width 0 height 0
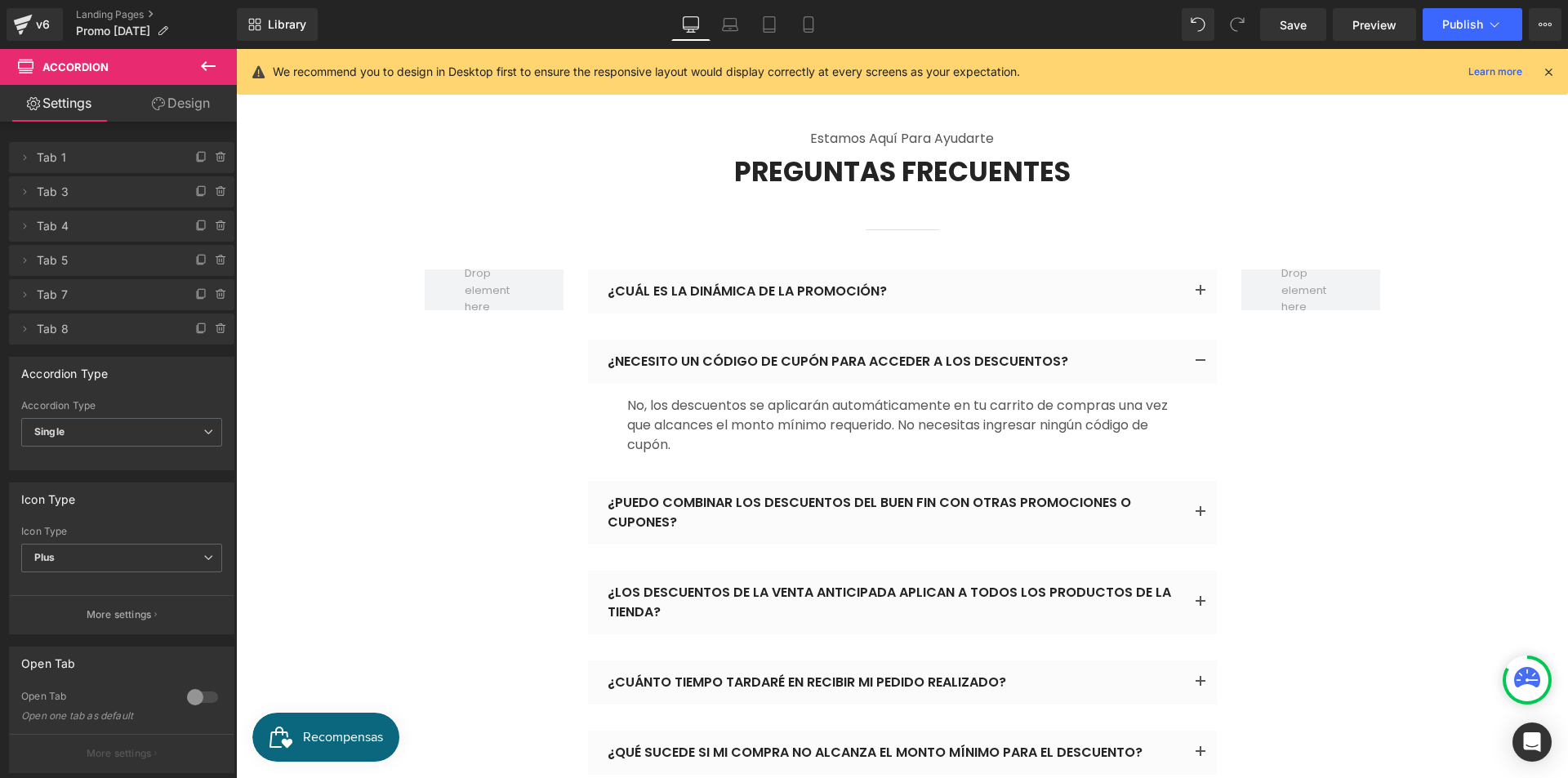
click at [1191, 481] on button "button" at bounding box center [1200, 513] width 33 height 63
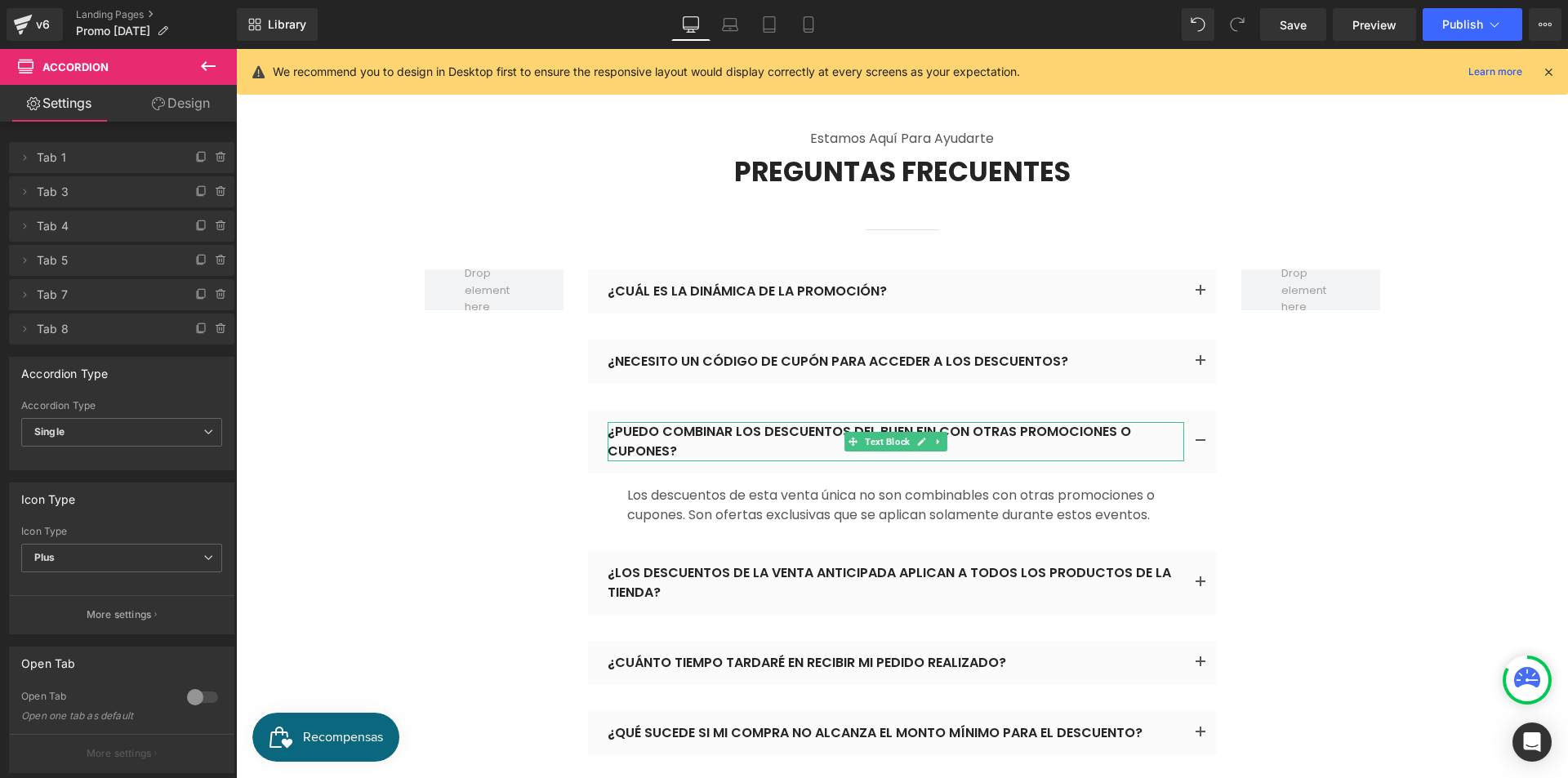
click at [1014, 422] on p "¿Puedo combinar los descuentos del Buen Fin con otras promociones o cupones?" at bounding box center [895, 441] width 576 height 39
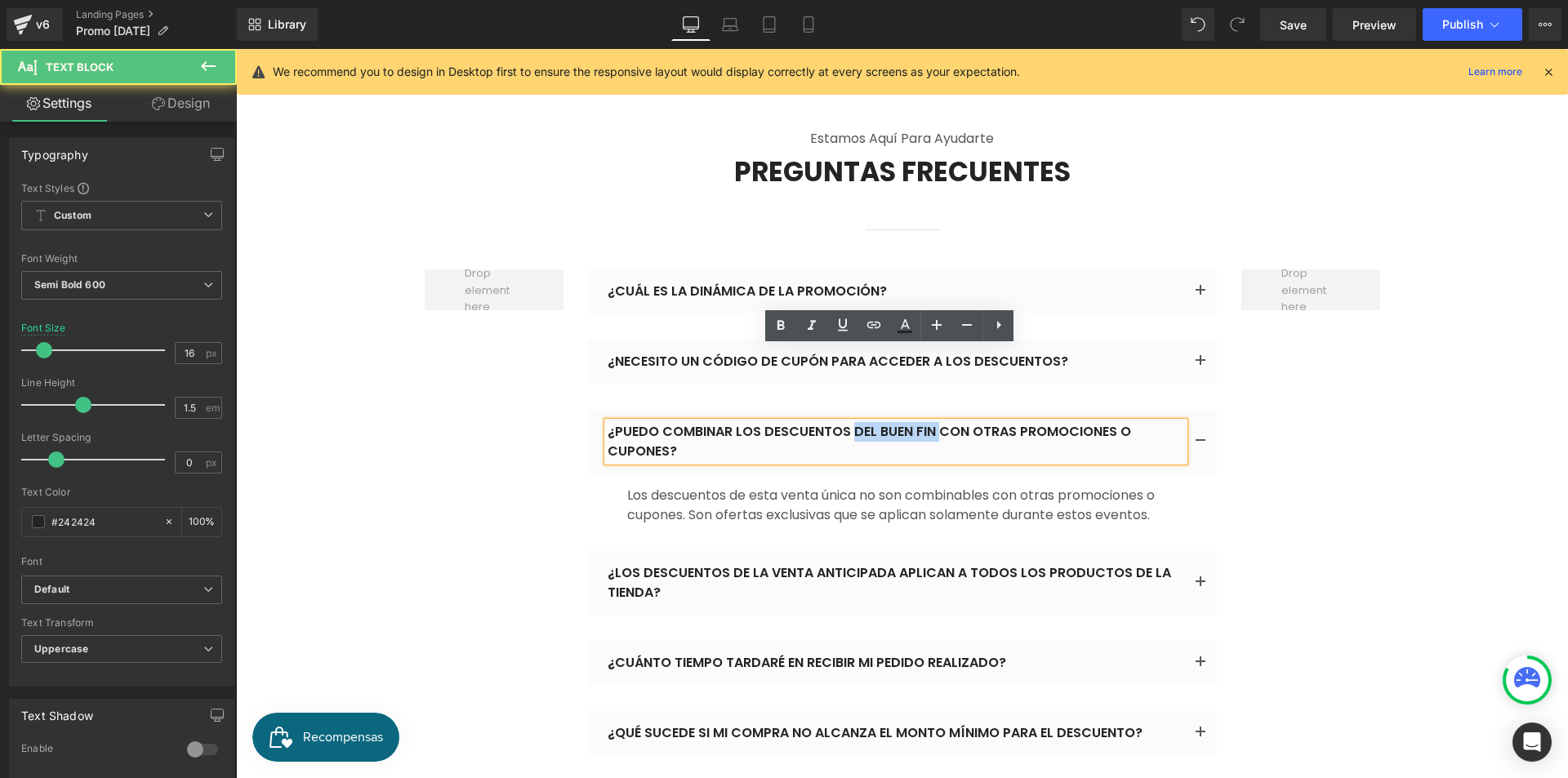
drag, startPoint x: 933, startPoint y: 357, endPoint x: 844, endPoint y: 355, distance: 89.0
click at [844, 422] on p "¿Puedo combinar los descuentos del Buen Fin con otras promociones o cupones?" at bounding box center [895, 441] width 576 height 39
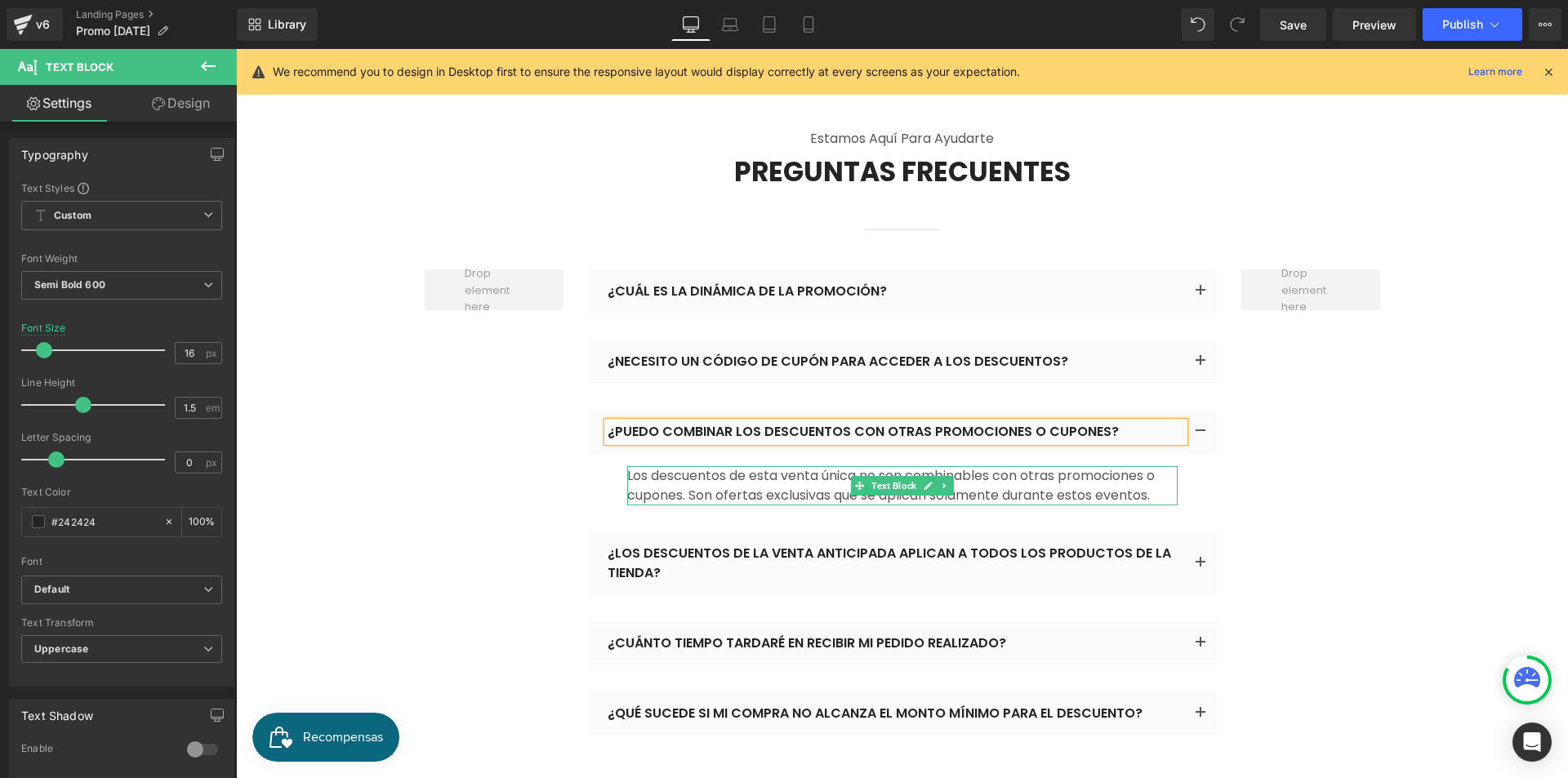
click at [1124, 466] on p "Los descuentos de esta venta única no son combinables con otras promociones o c…" at bounding box center [903, 485] width 551 height 39
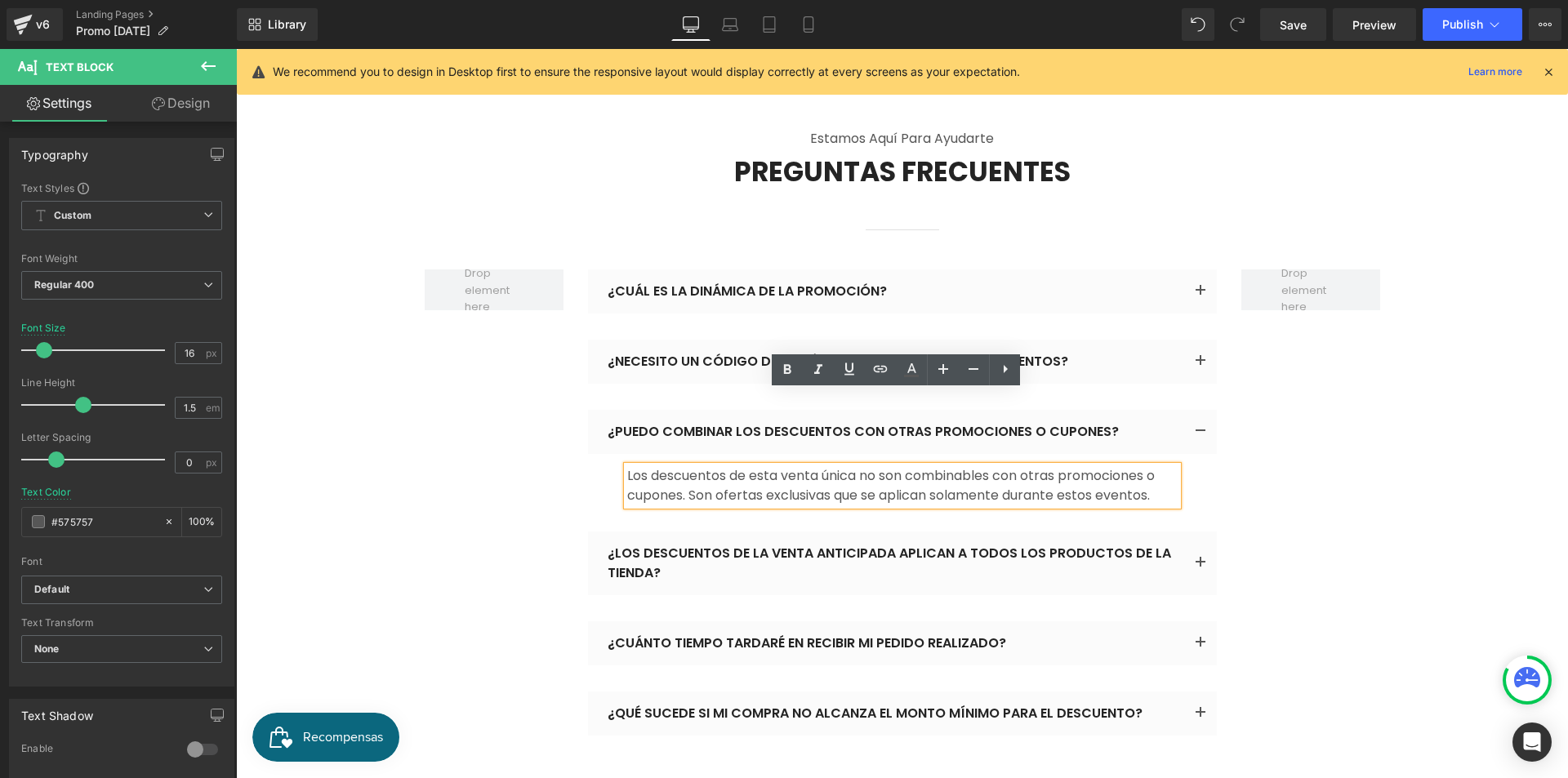
click at [1196, 531] on button "button" at bounding box center [1200, 563] width 33 height 63
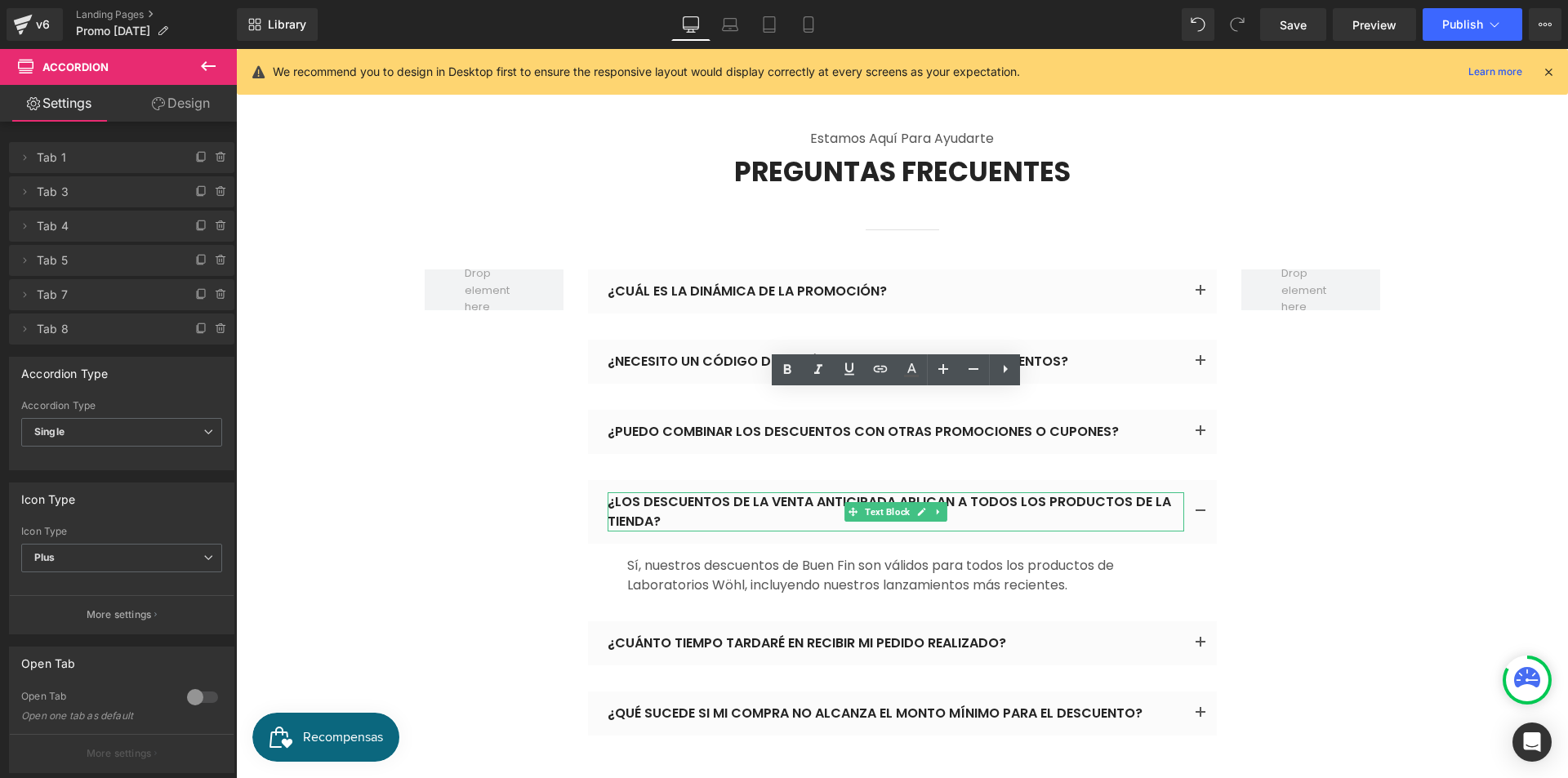
click at [772, 493] on p "¿Los descuentos de LA VENTA ANTICIPADA aplican a todos los productos de la tien…" at bounding box center [895, 512] width 576 height 39
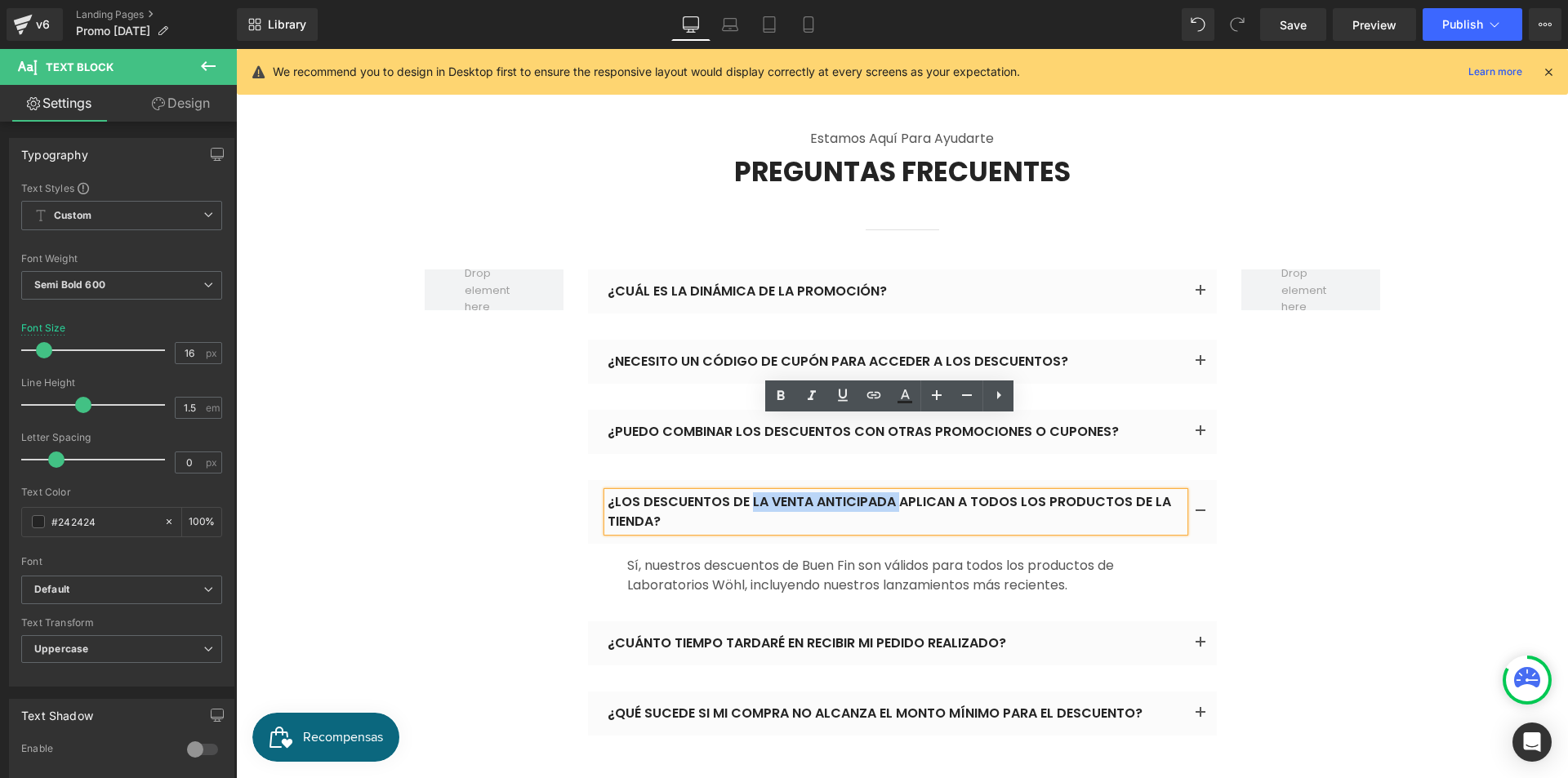
drag, startPoint x: 892, startPoint y: 428, endPoint x: 744, endPoint y: 428, distance: 148.0
click at [744, 493] on p "¿Los descuentos de LA VENTA ANTICIPADA aplican a todos los productos de la tien…" at bounding box center [895, 512] width 576 height 39
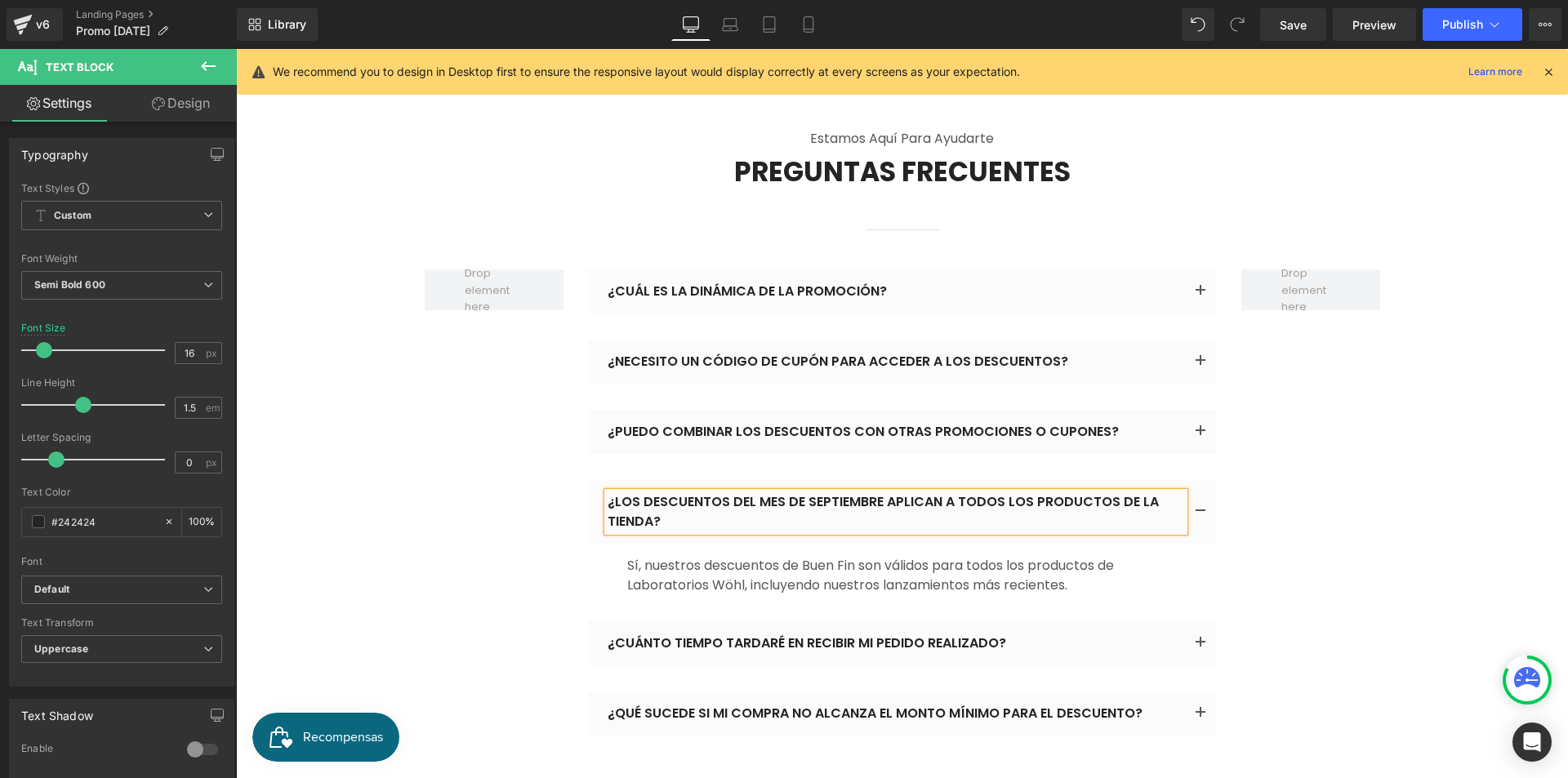
click at [1194, 621] on button "button" at bounding box center [1200, 643] width 33 height 44
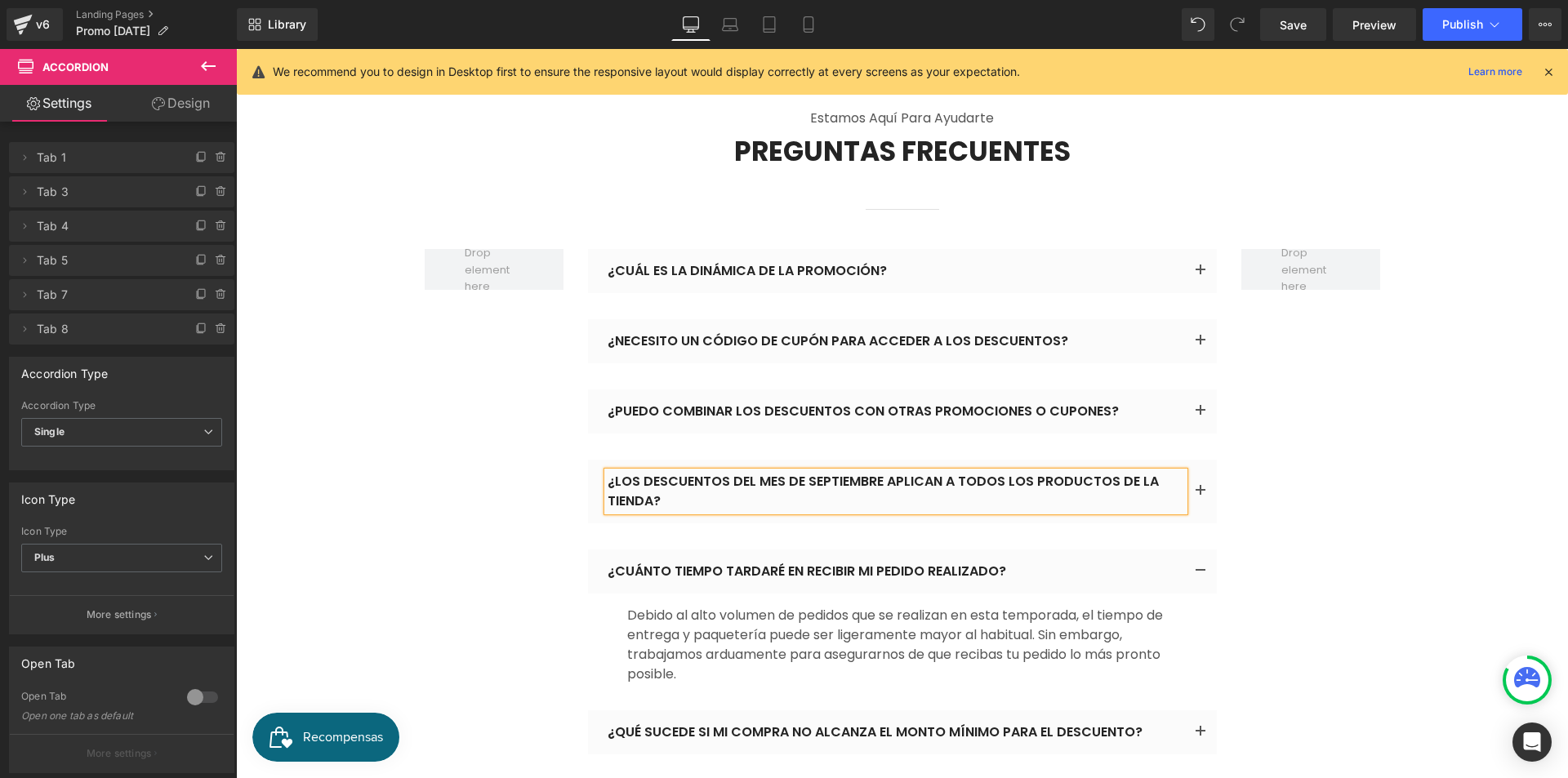
scroll to position [9909, 0]
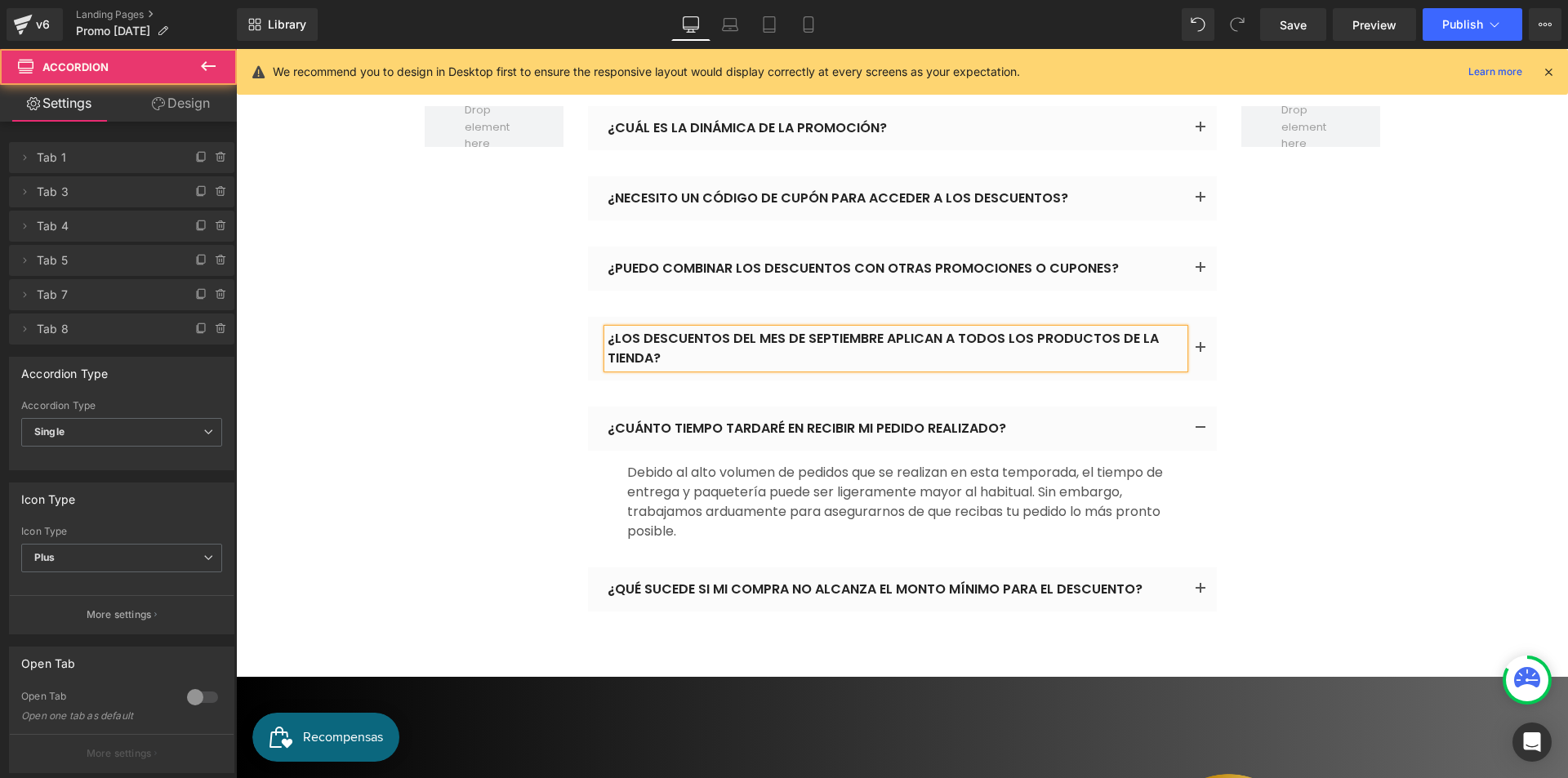
click at [1189, 567] on button "button" at bounding box center [1200, 589] width 33 height 44
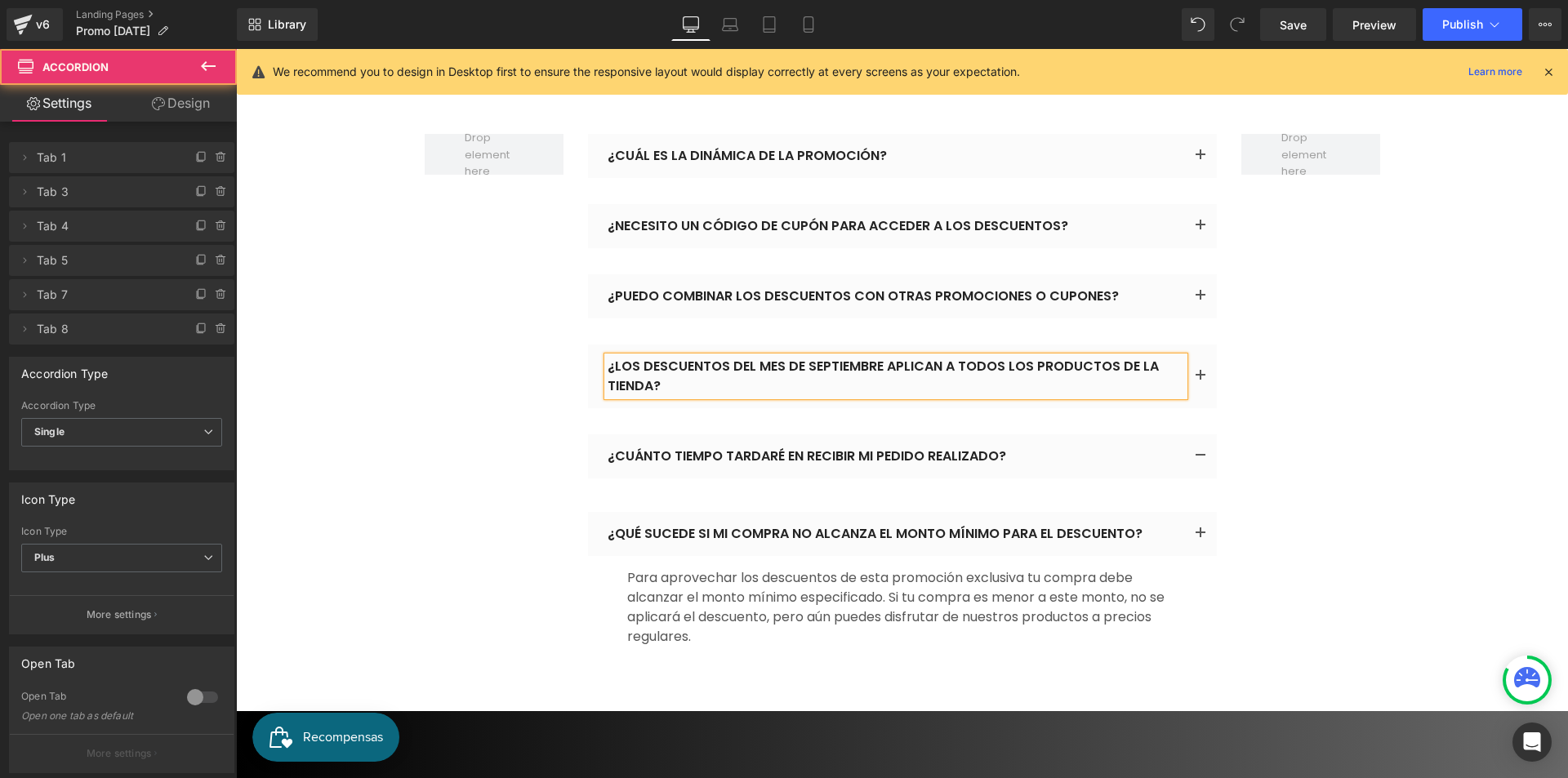
scroll to position [9819, 0]
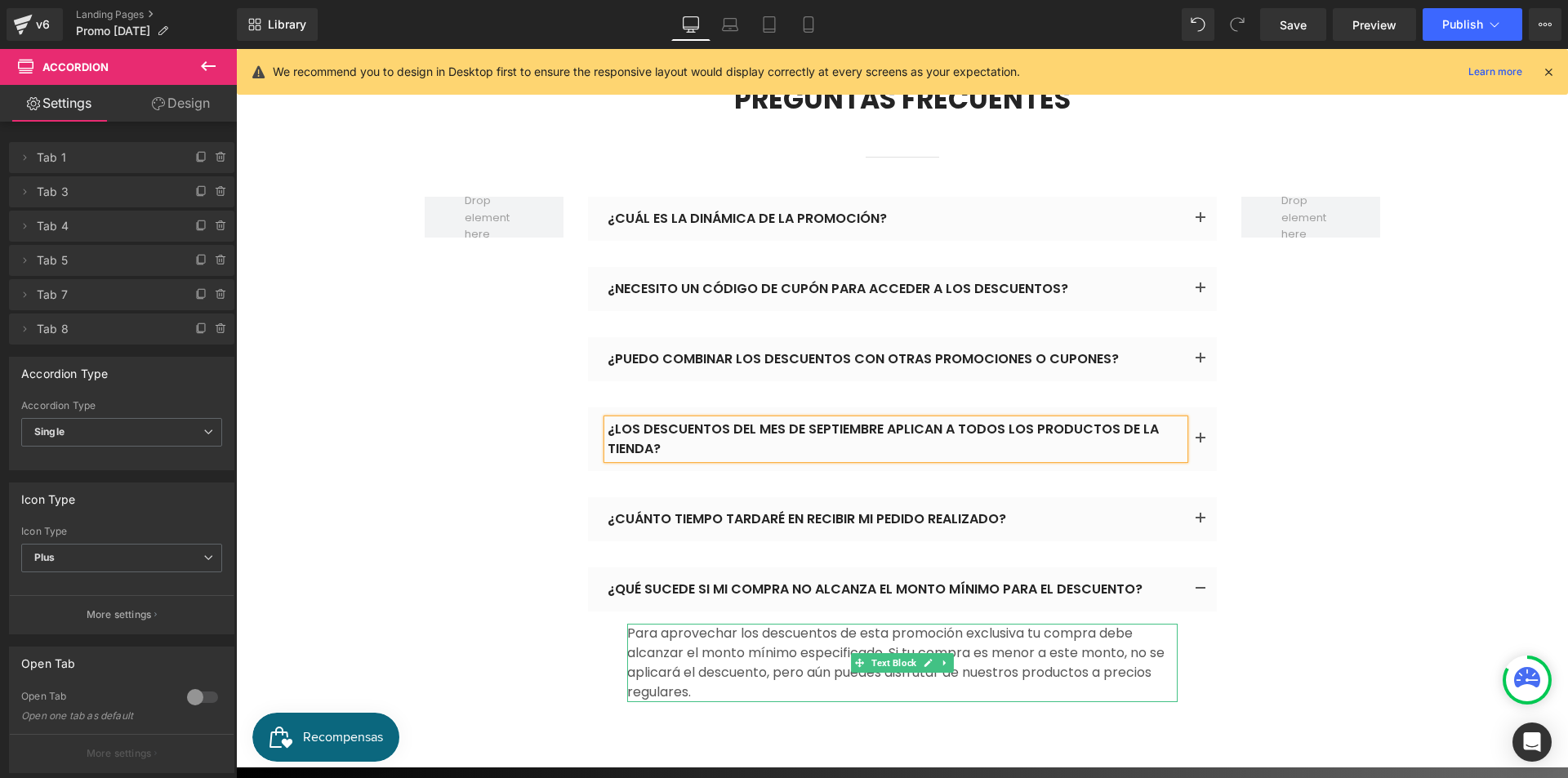
click at [1130, 624] on p "Para aprovechar los descuentos de esta promoción exclusiva tu compra debe alcan…" at bounding box center [903, 663] width 551 height 78
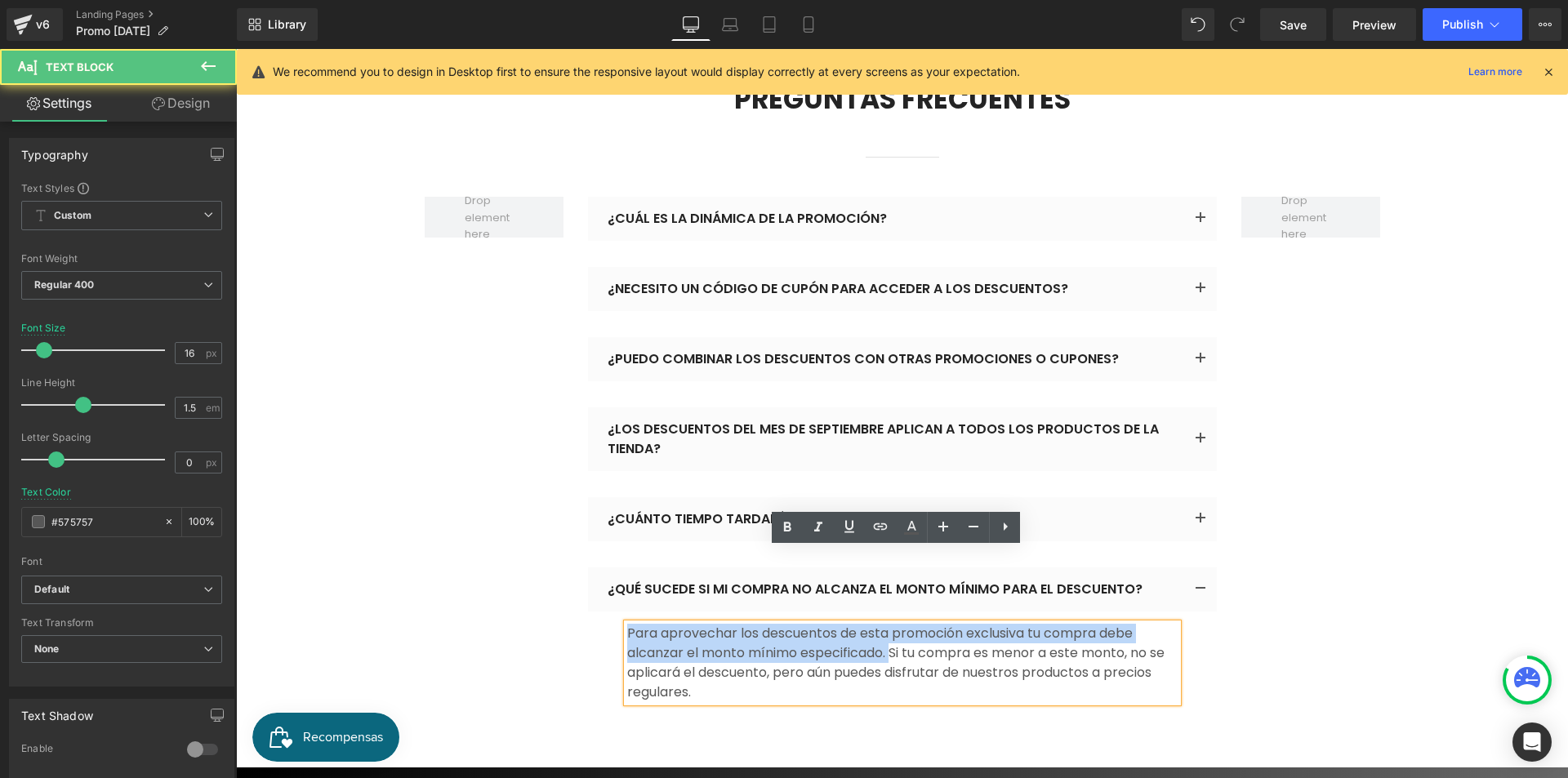
drag, startPoint x: 886, startPoint y: 576, endPoint x: 605, endPoint y: 537, distance: 283.7
click at [605, 567] on div "¿Qué sucede si mi compra no alcanza el monto mínimo para el descuento? Text Blo…" at bounding box center [902, 648] width 628 height 161
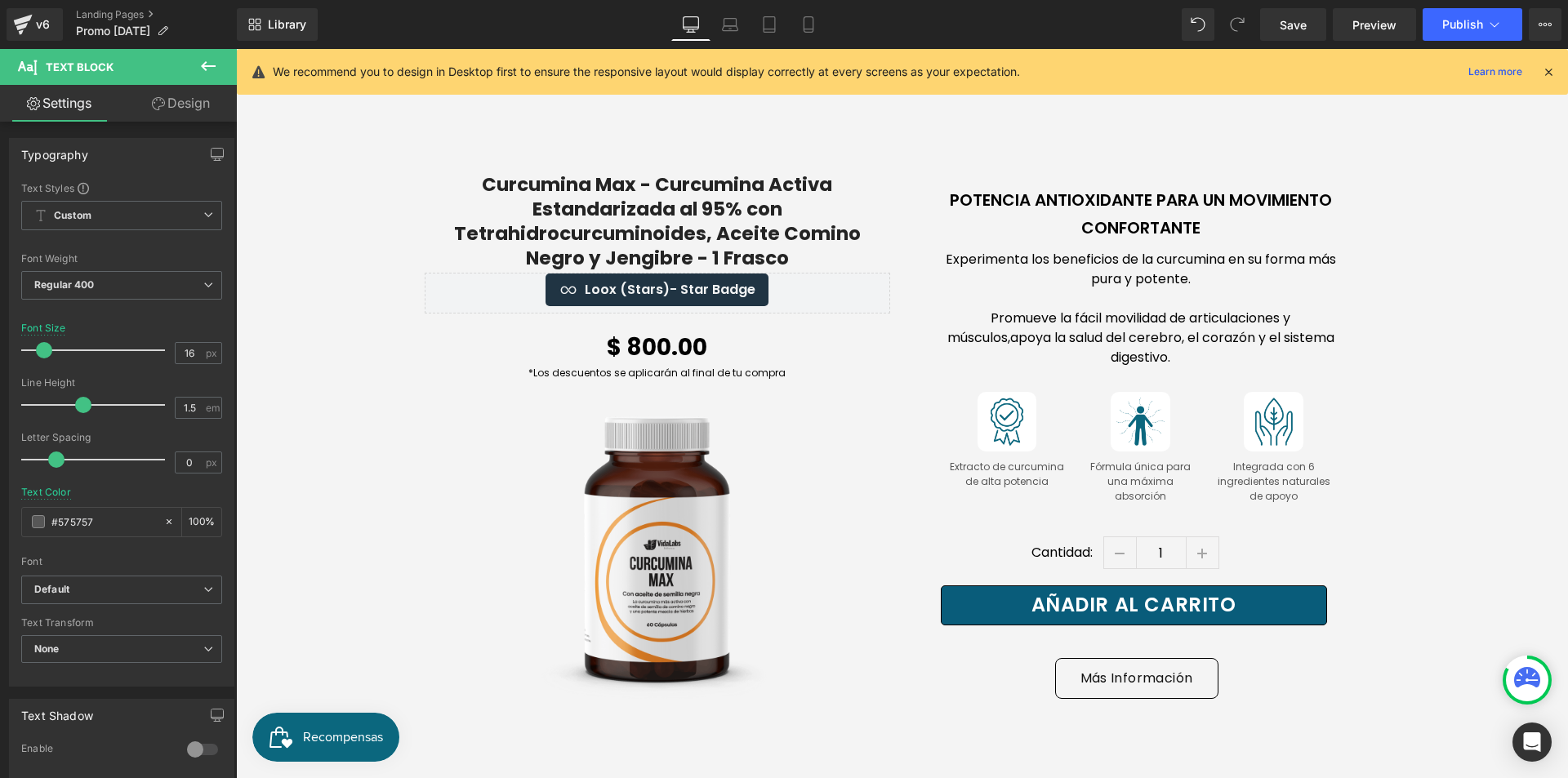
scroll to position [0, 0]
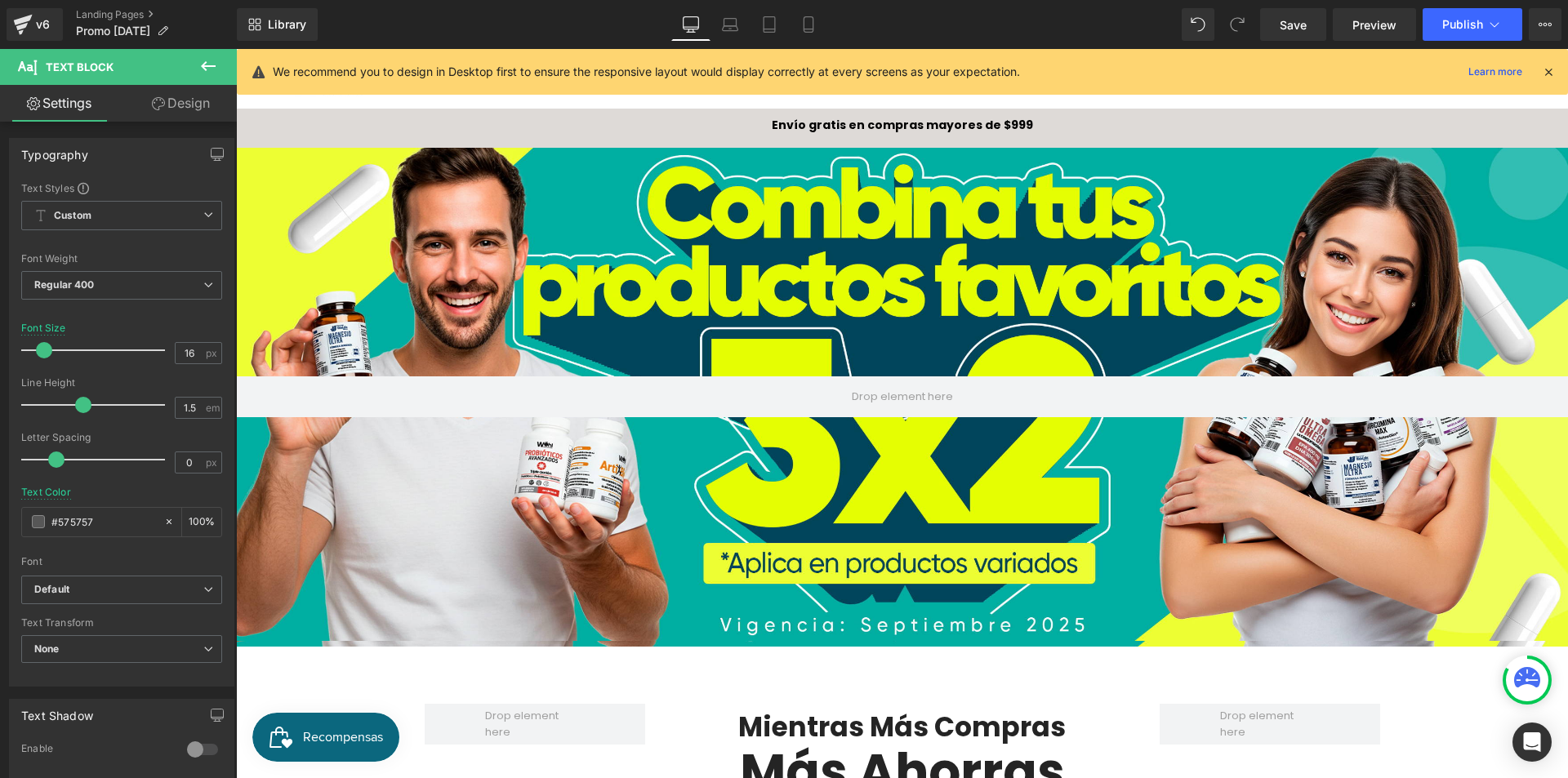
drag, startPoint x: 1563, startPoint y: 302, endPoint x: 1780, endPoint y: 61, distance: 324.3
click at [1464, 33] on button "Publish" at bounding box center [1472, 24] width 100 height 33
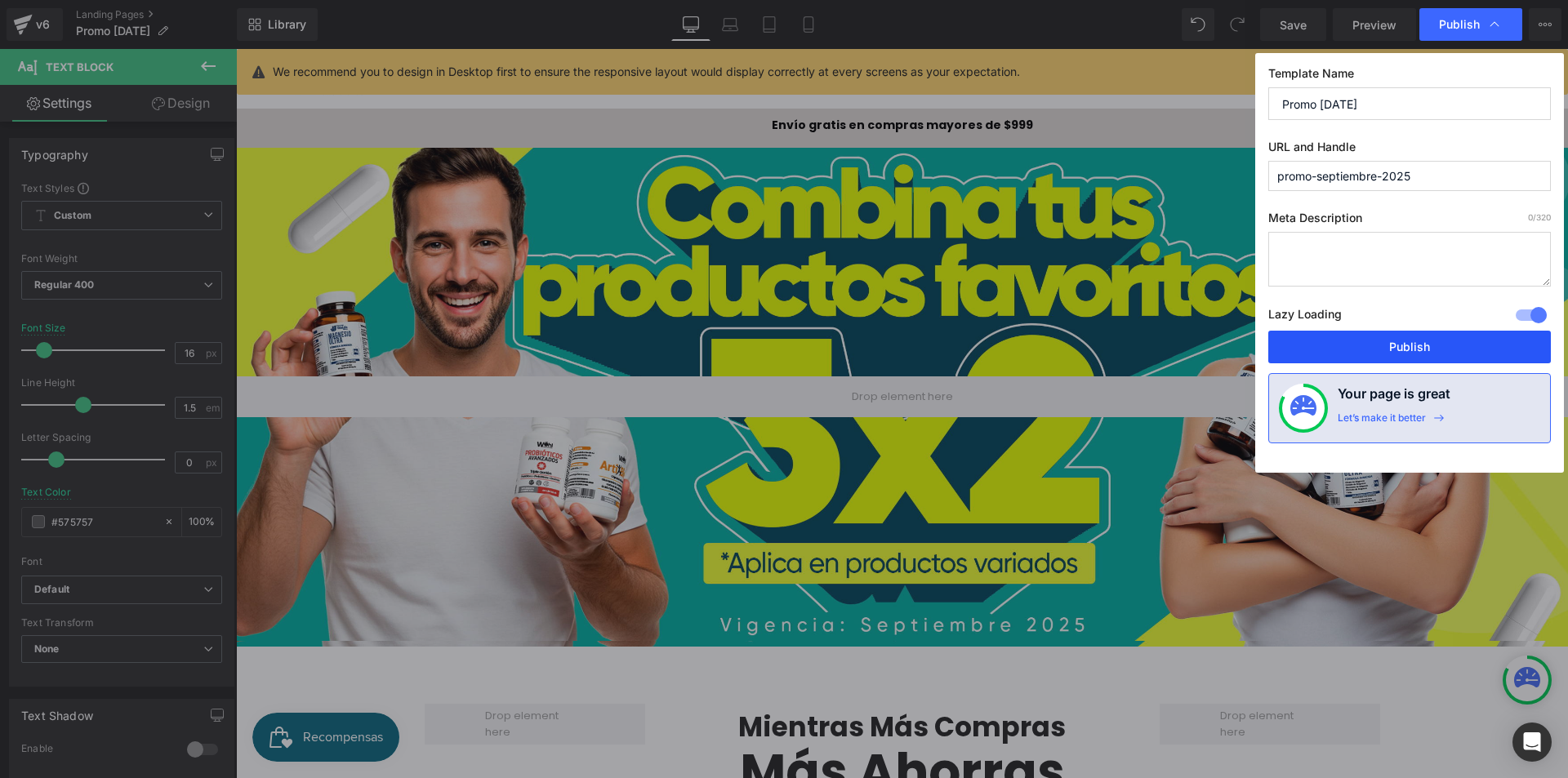
click at [1441, 347] on button "Publish" at bounding box center [1409, 346] width 283 height 33
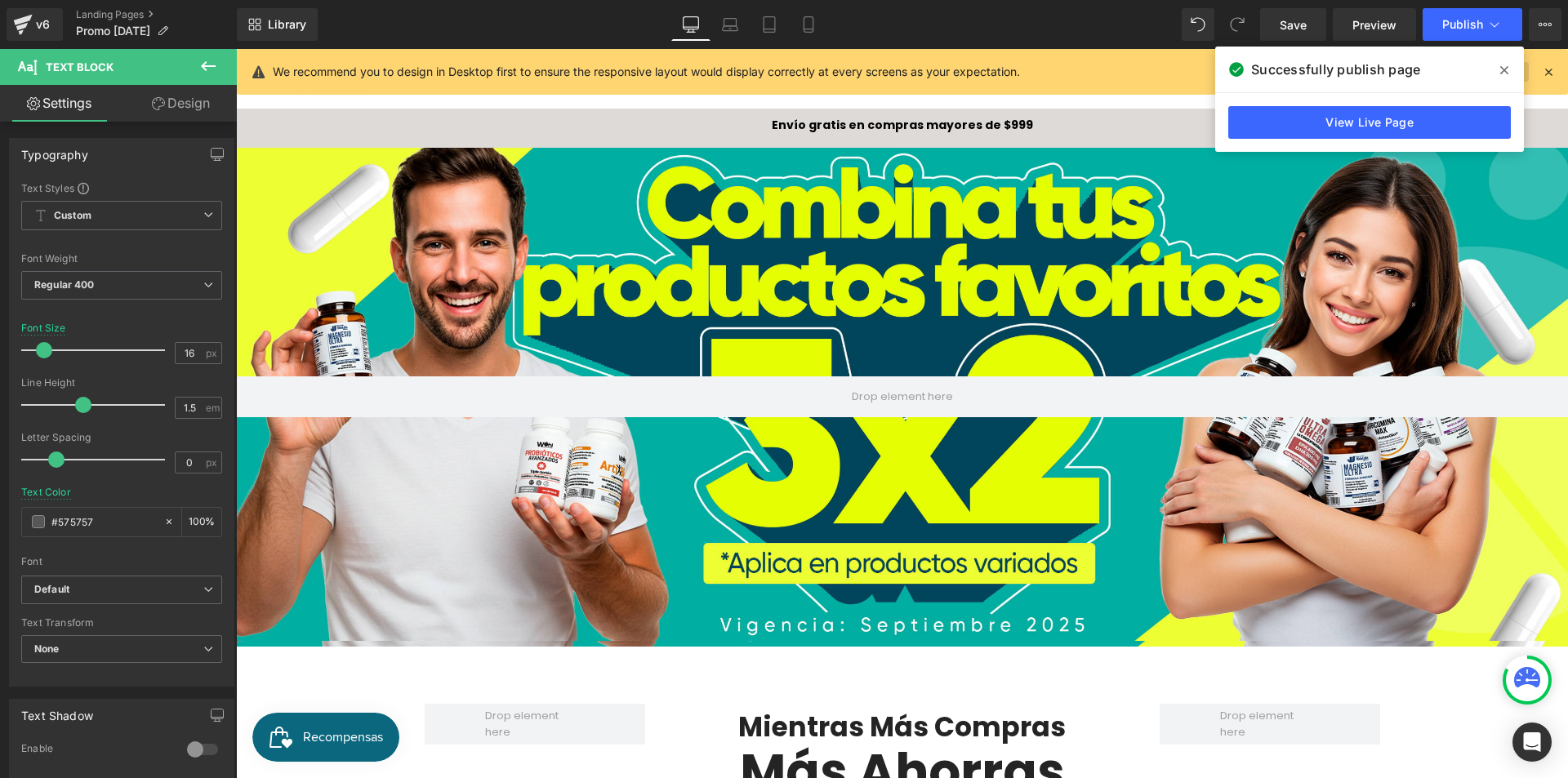
click at [1507, 68] on icon at bounding box center [1504, 70] width 8 height 8
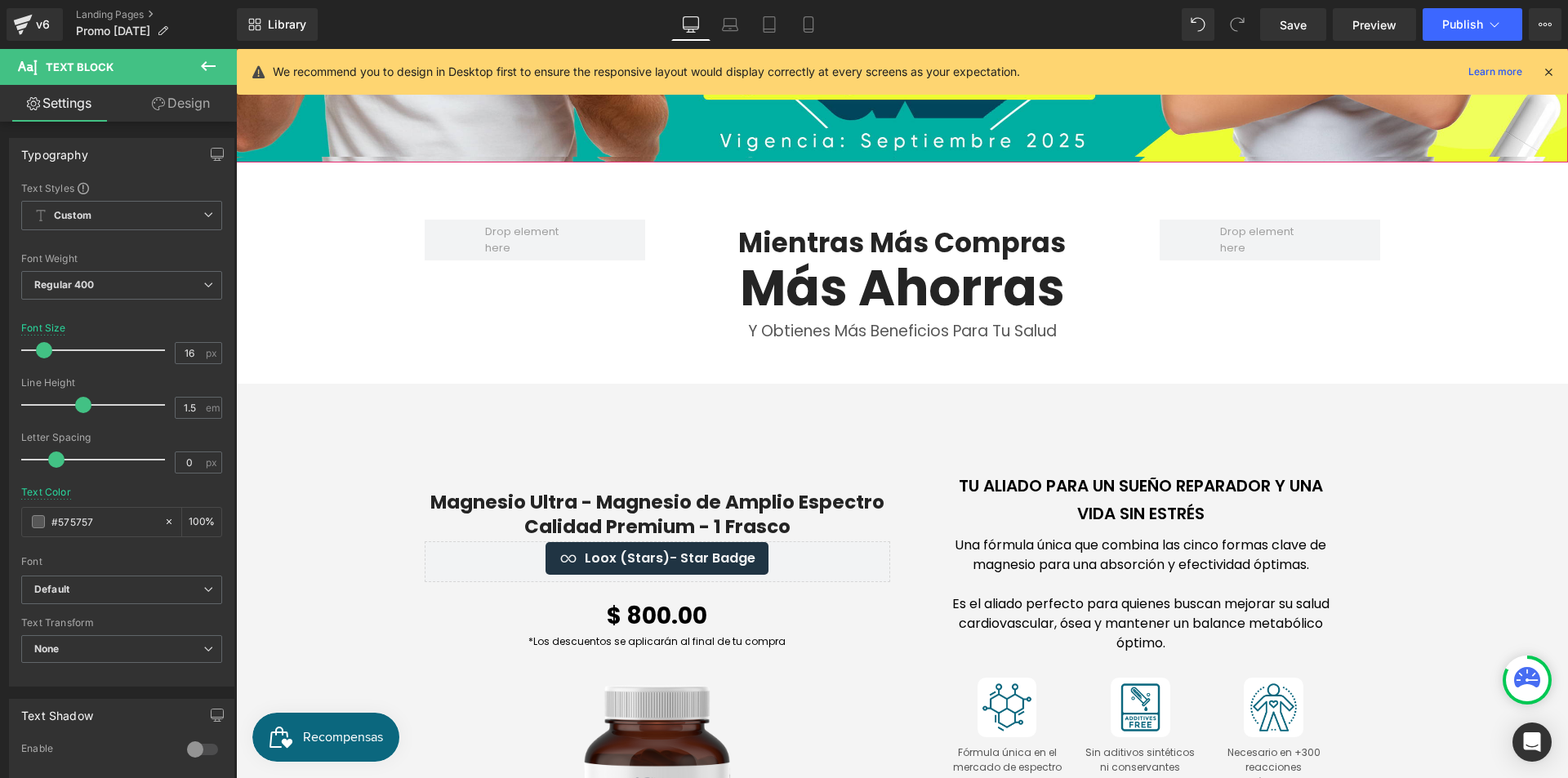
scroll to position [490, 0]
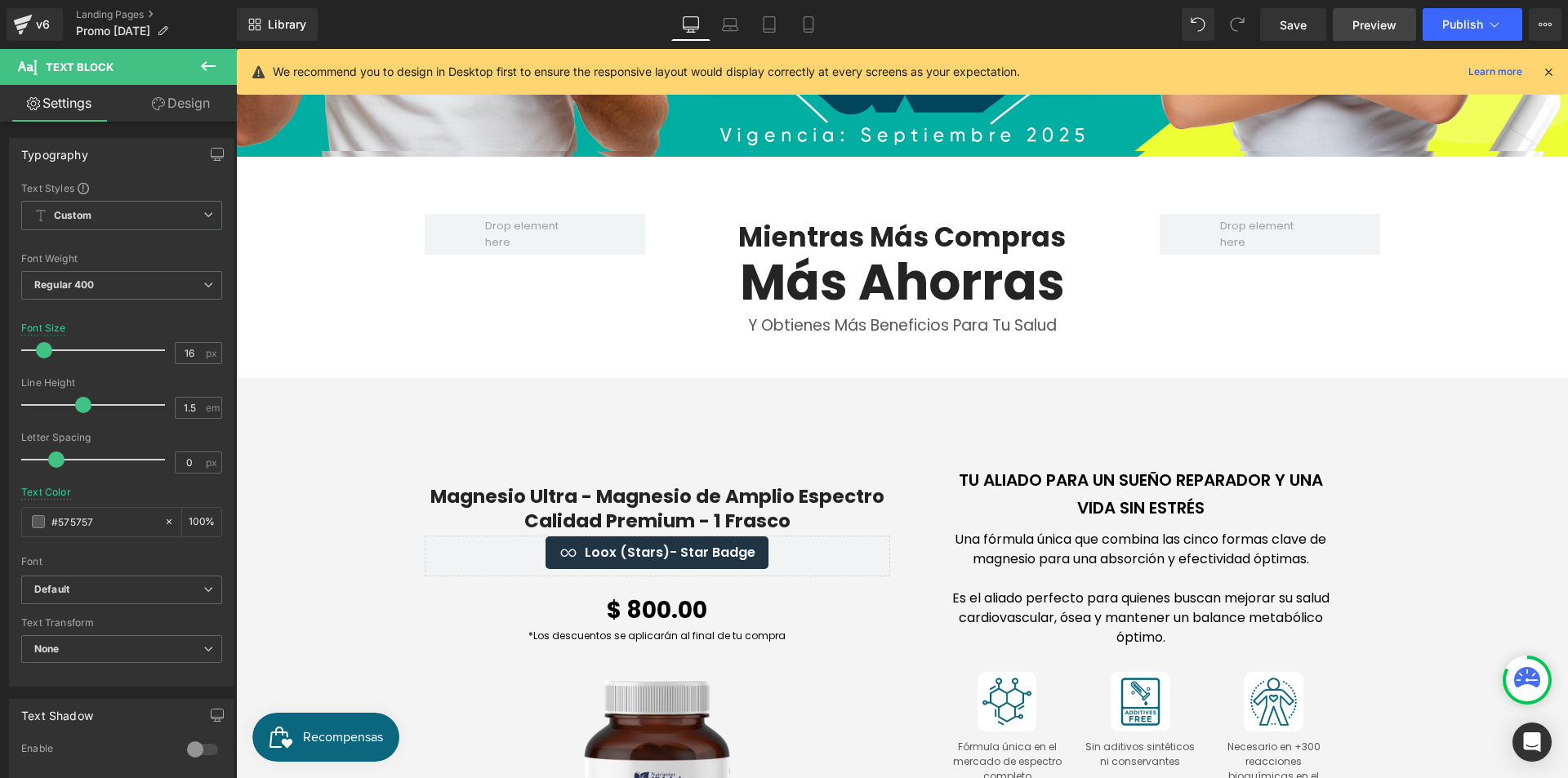
click at [1373, 31] on span "Preview" at bounding box center [1374, 25] width 44 height 17
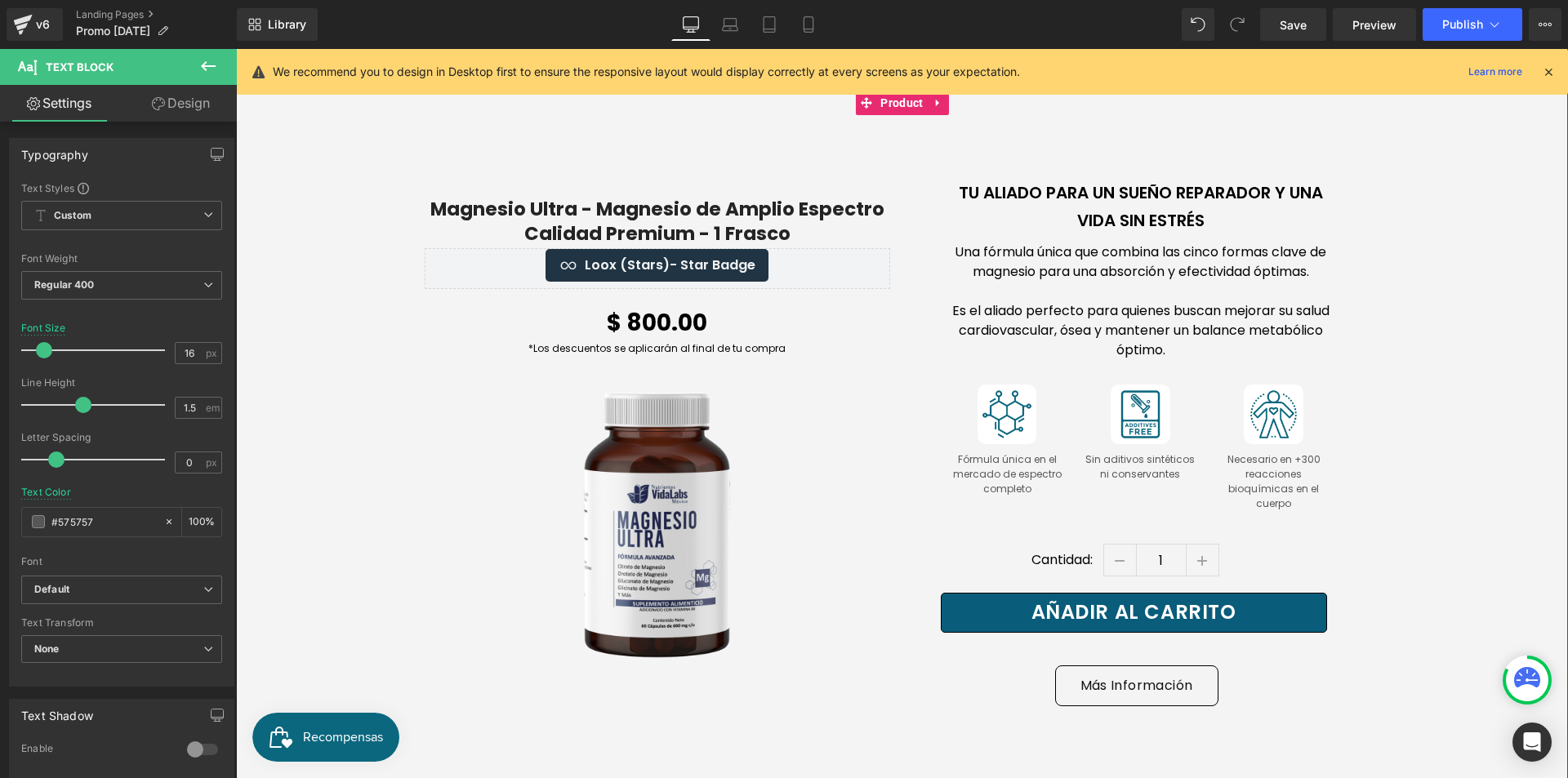
scroll to position [817, 0]
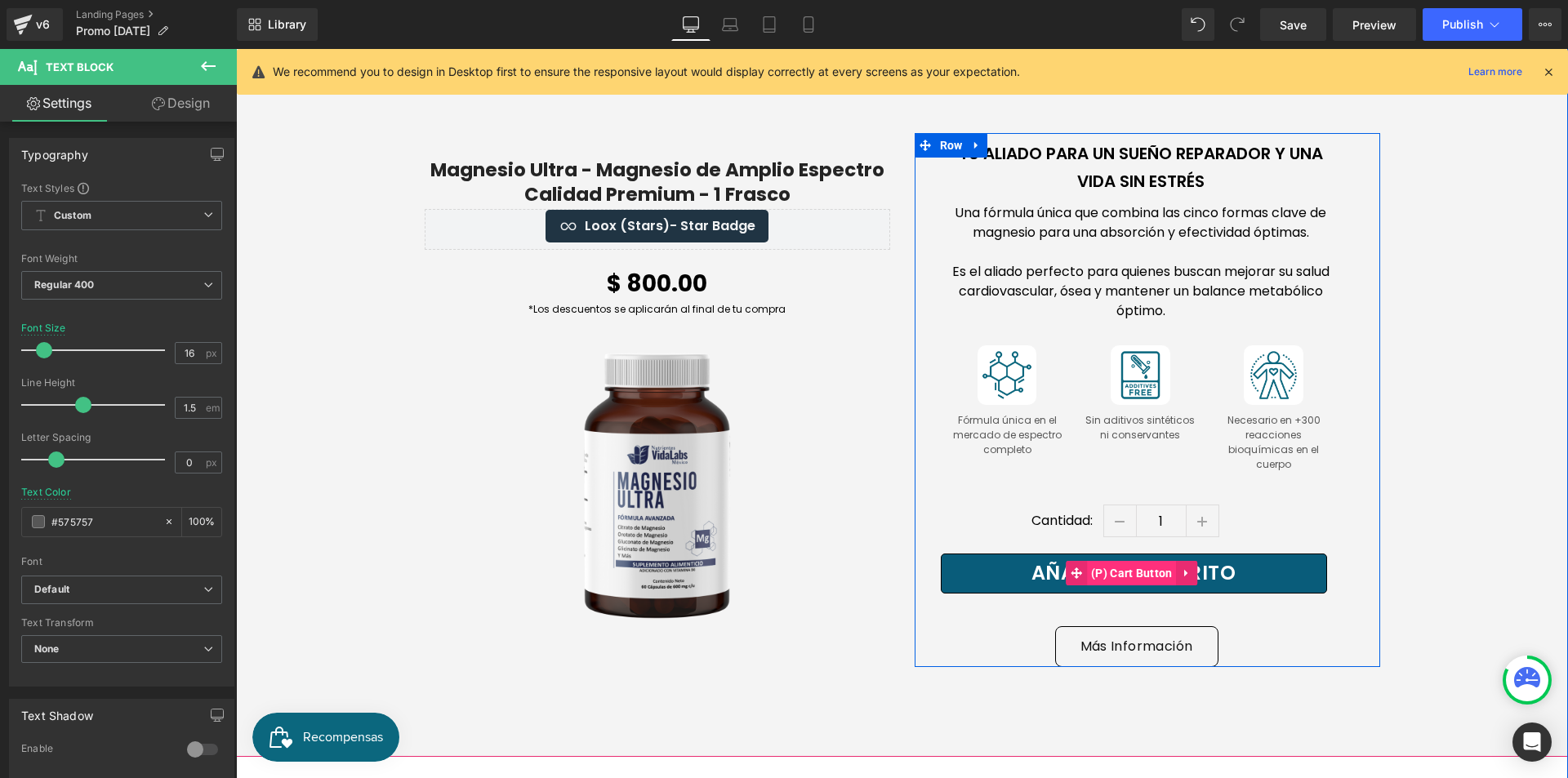
click at [1144, 561] on span "(P) Cart Button" at bounding box center [1132, 574] width 90 height 25
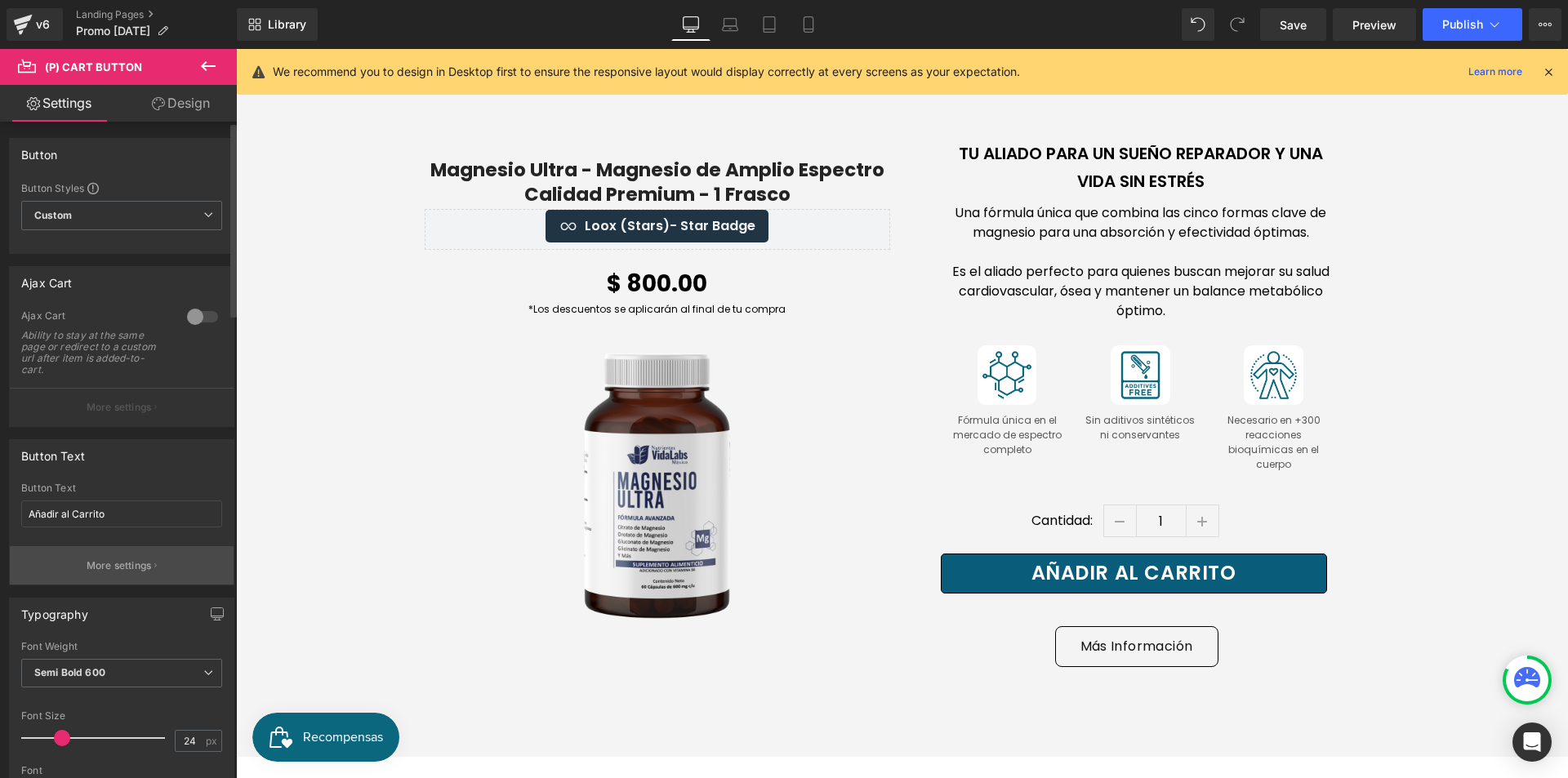
click at [160, 570] on button "More settings" at bounding box center [122, 566] width 224 height 39
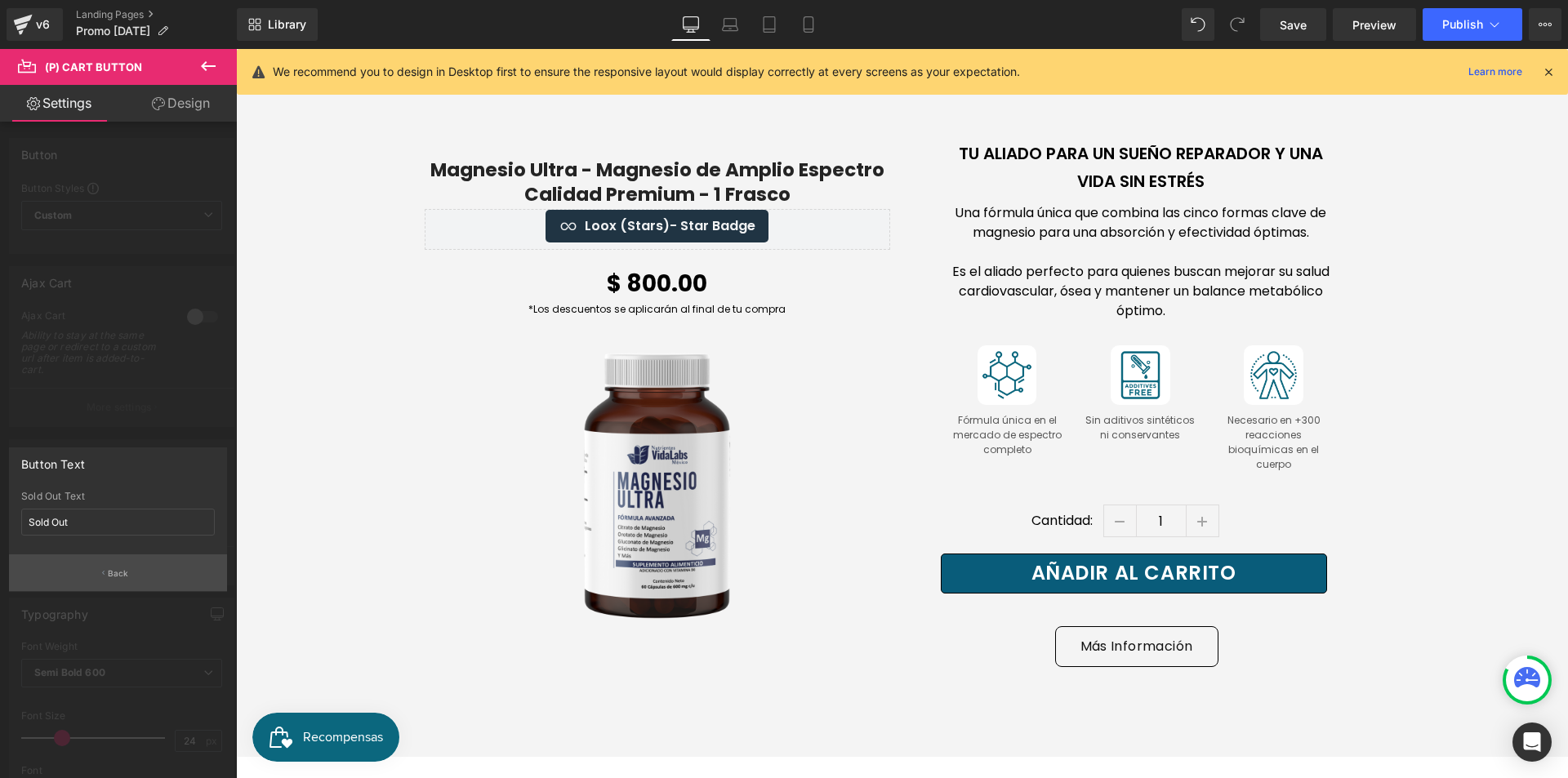
click at [160, 581] on button "Back" at bounding box center [117, 573] width 218 height 37
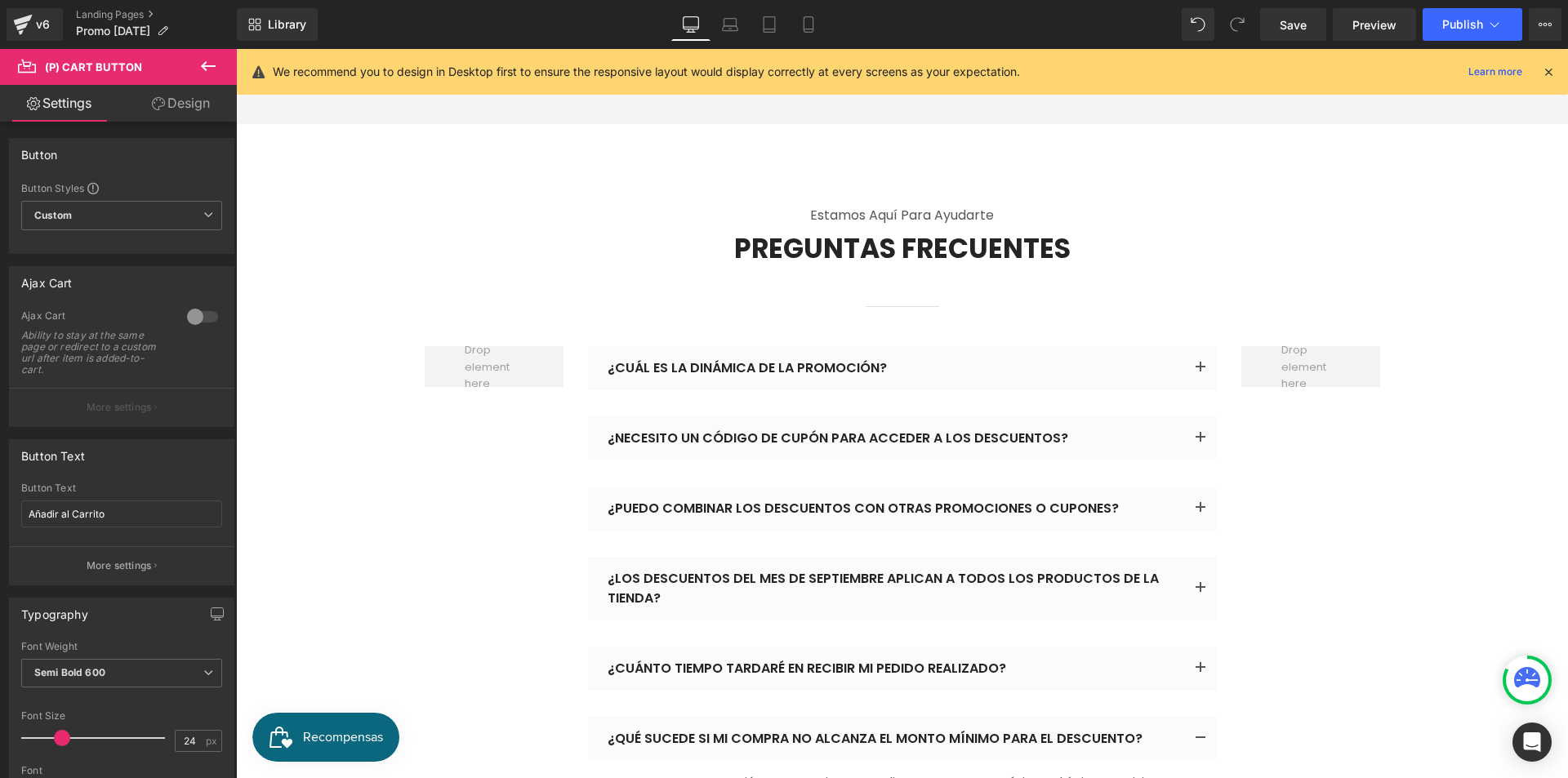
scroll to position [9389, 0]
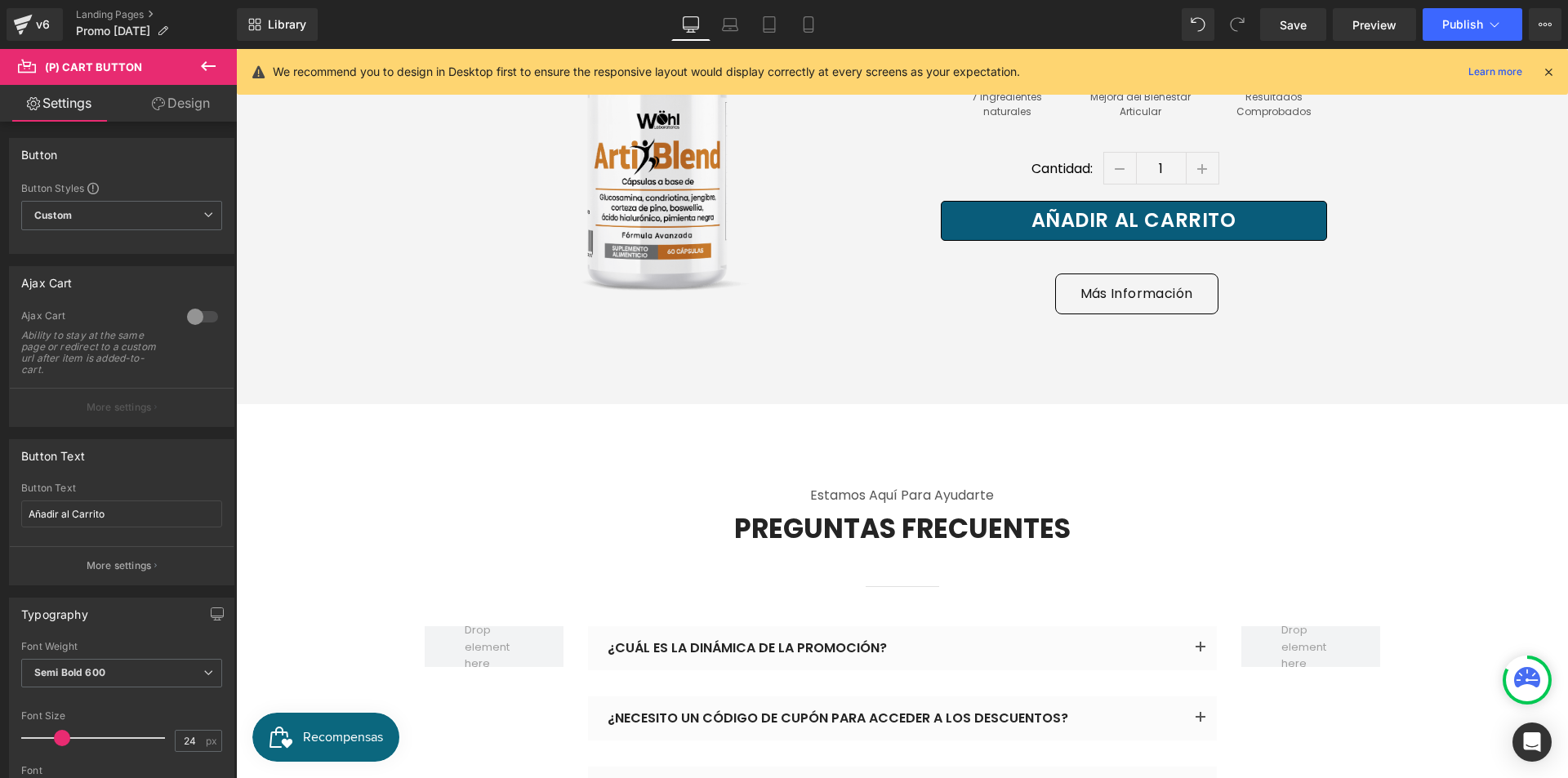
click at [209, 72] on icon at bounding box center [208, 66] width 19 height 19
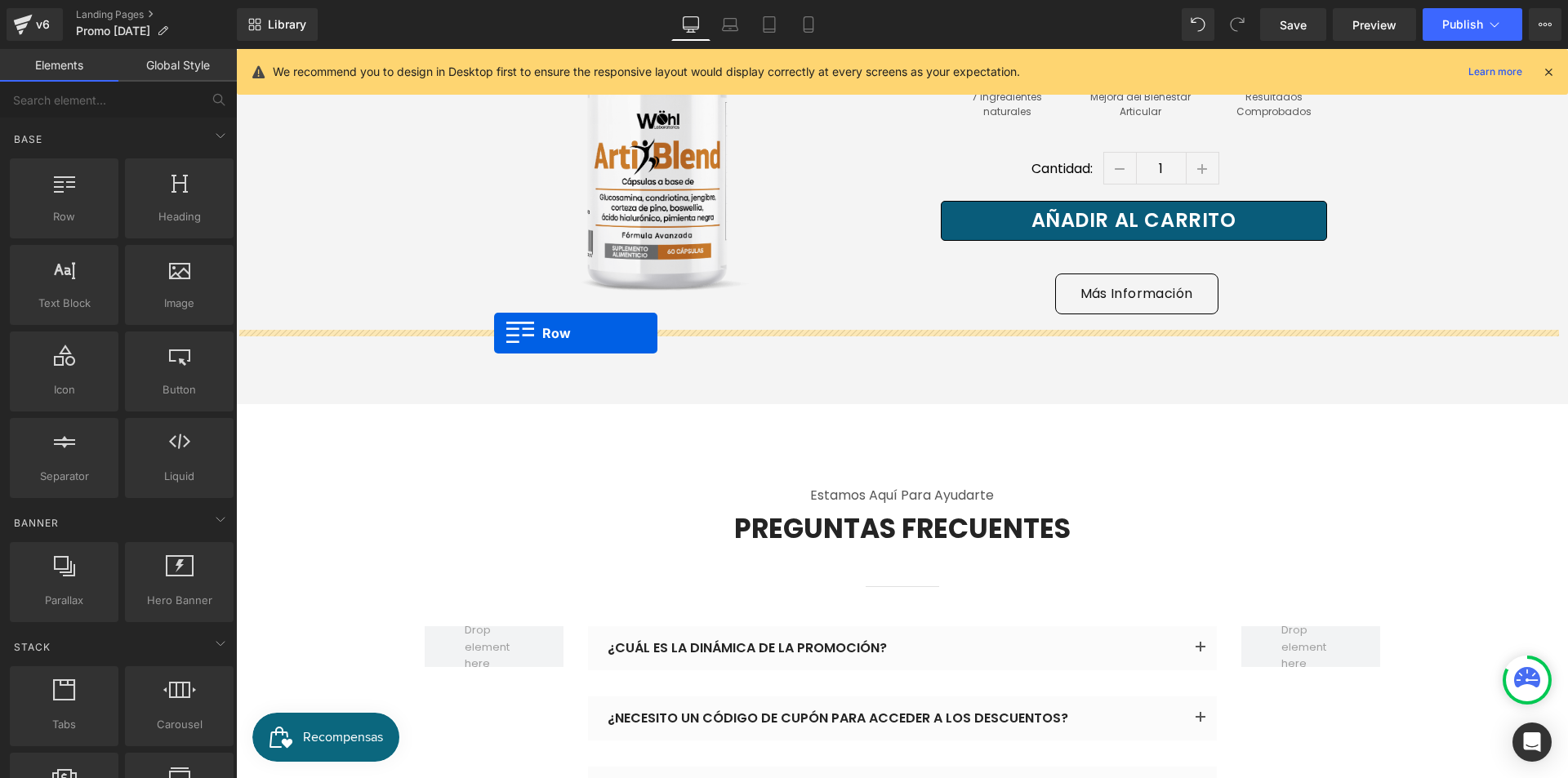
drag, startPoint x: 413, startPoint y: 320, endPoint x: 494, endPoint y: 333, distance: 82.0
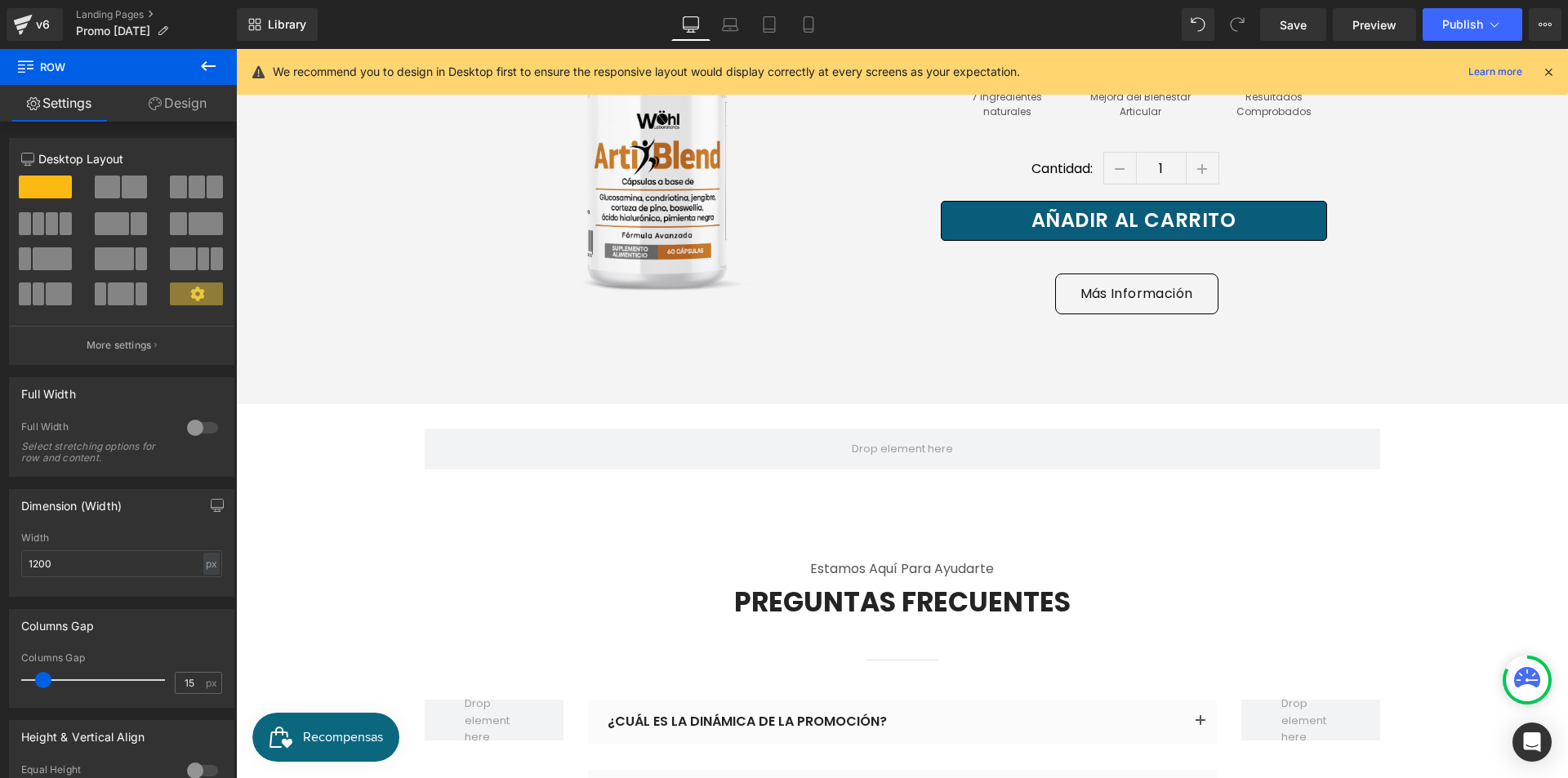
click at [206, 68] on icon at bounding box center [208, 66] width 19 height 19
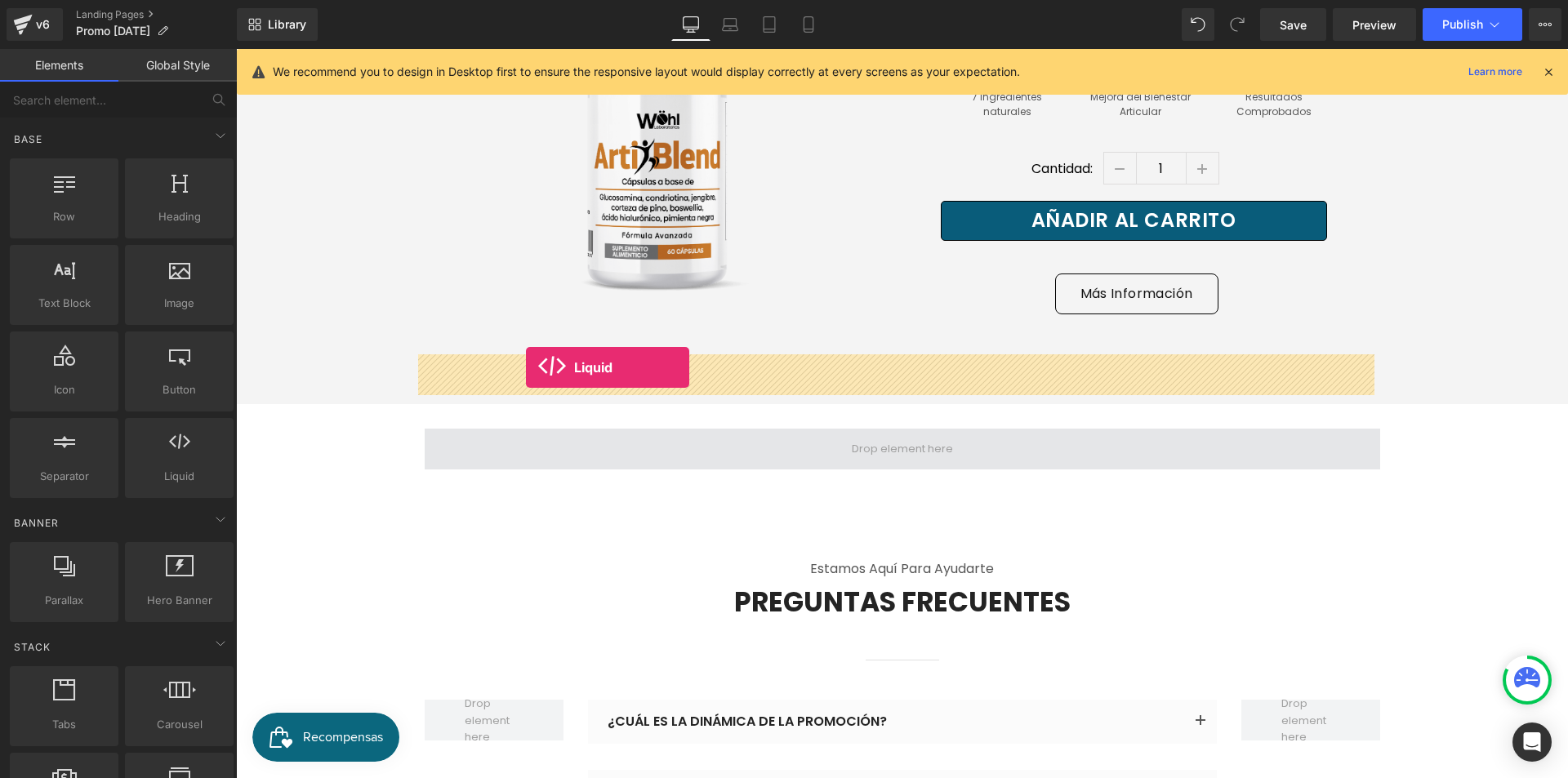
drag, startPoint x: 414, startPoint y: 509, endPoint x: 526, endPoint y: 367, distance: 180.9
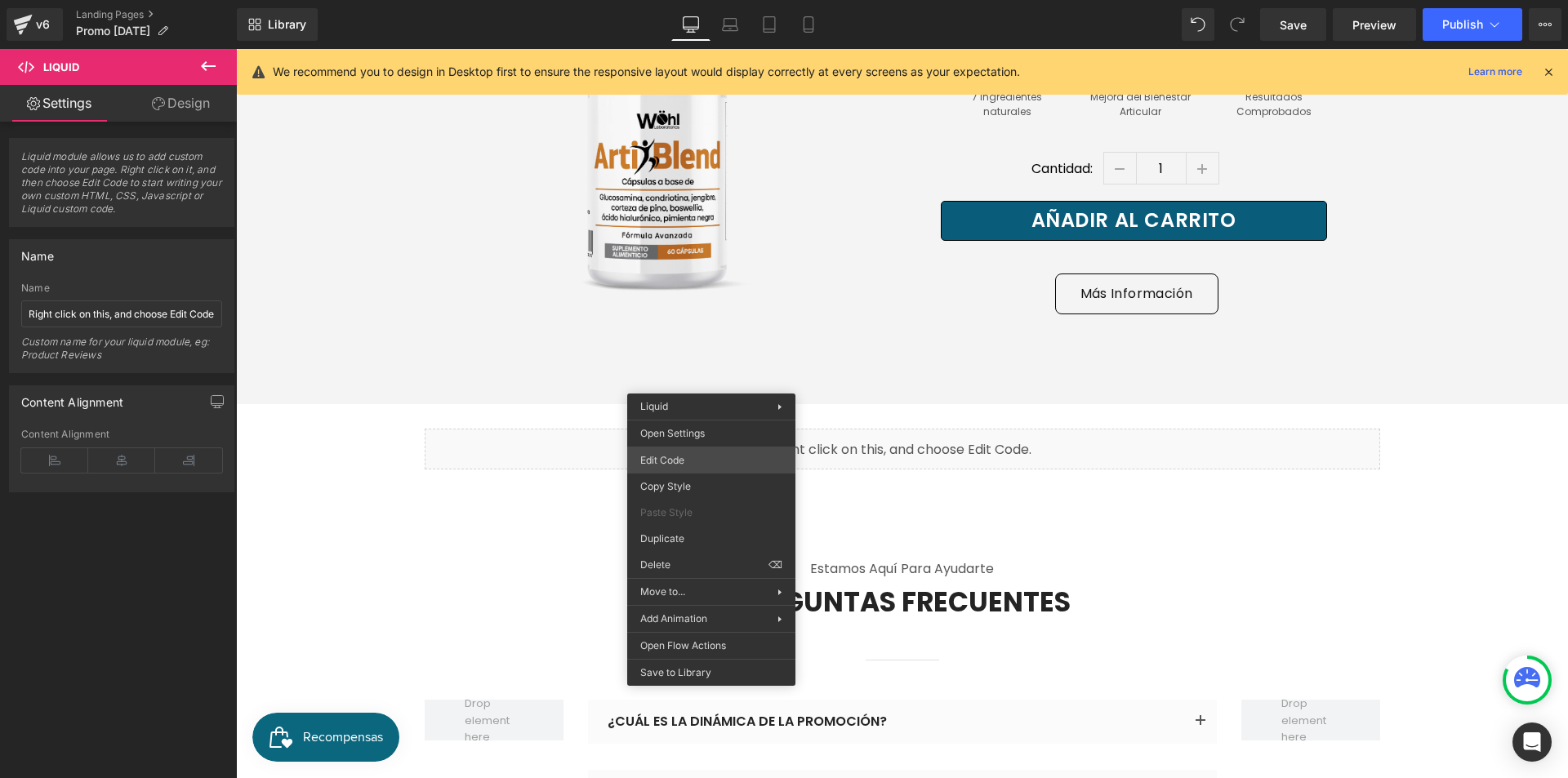
click at [723, 0] on div "Liquid You are previewing how the will restyle your page. You can not edit Elem…" at bounding box center [784, 0] width 1568 height 0
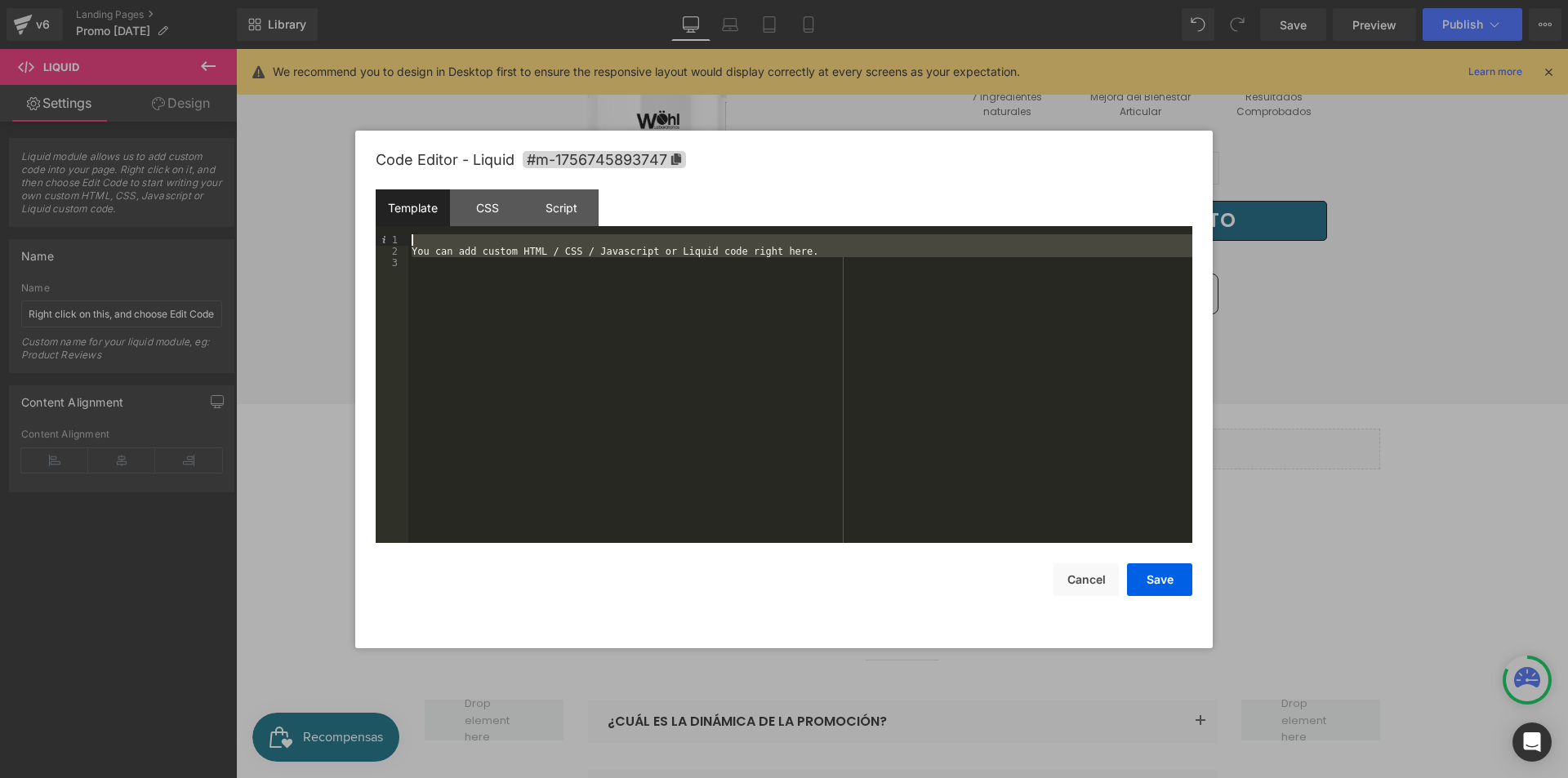
drag, startPoint x: 820, startPoint y: 281, endPoint x: 254, endPoint y: 205, distance: 571.1
click at [254, 205] on body "Liquid You are previewing how the will restyle your page. You can not edit Elem…" at bounding box center [784, 389] width 1568 height 778
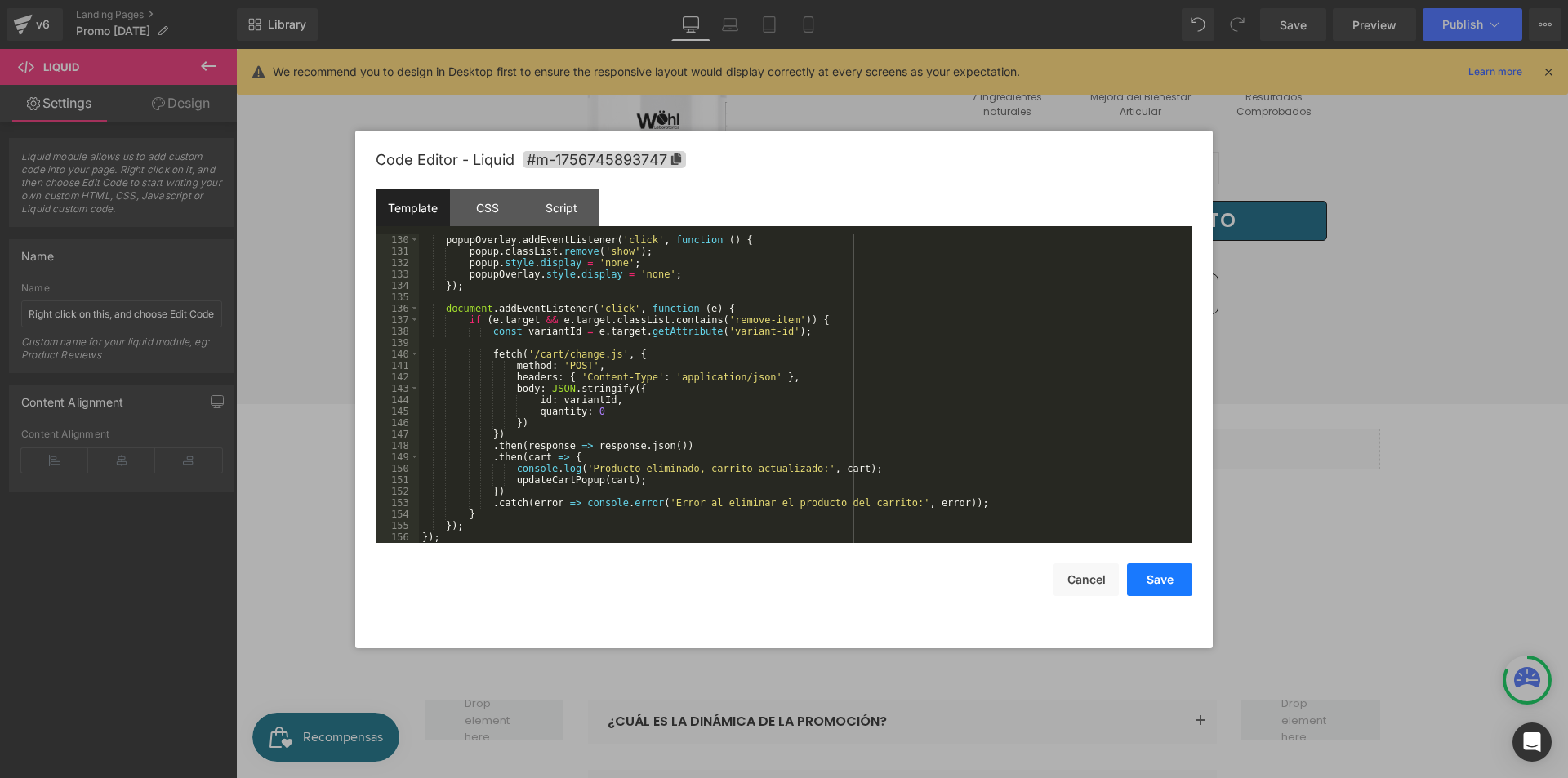
click at [1164, 576] on button "Save" at bounding box center [1160, 579] width 65 height 33
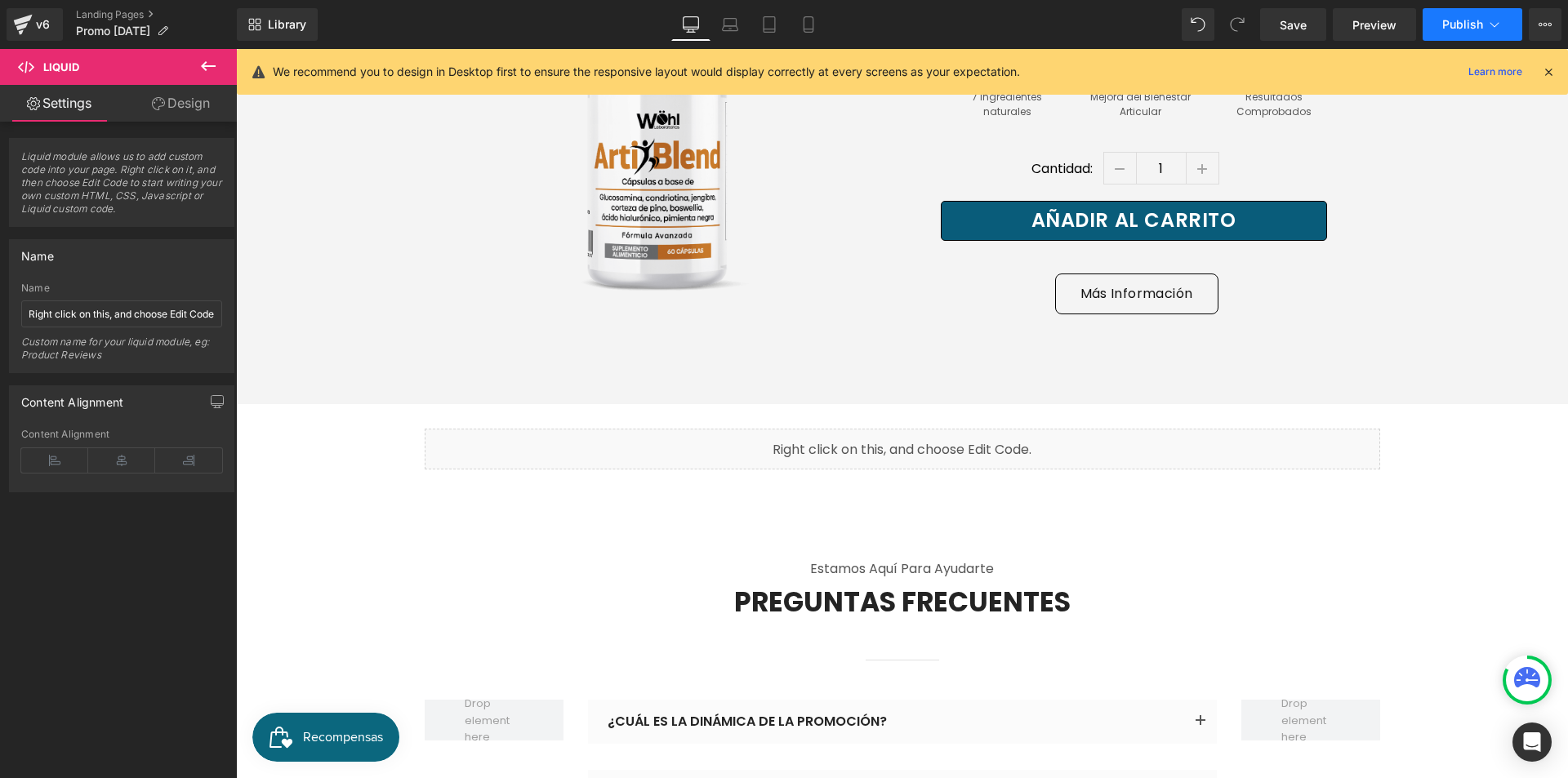
click at [1468, 36] on button "Publish" at bounding box center [1472, 24] width 100 height 33
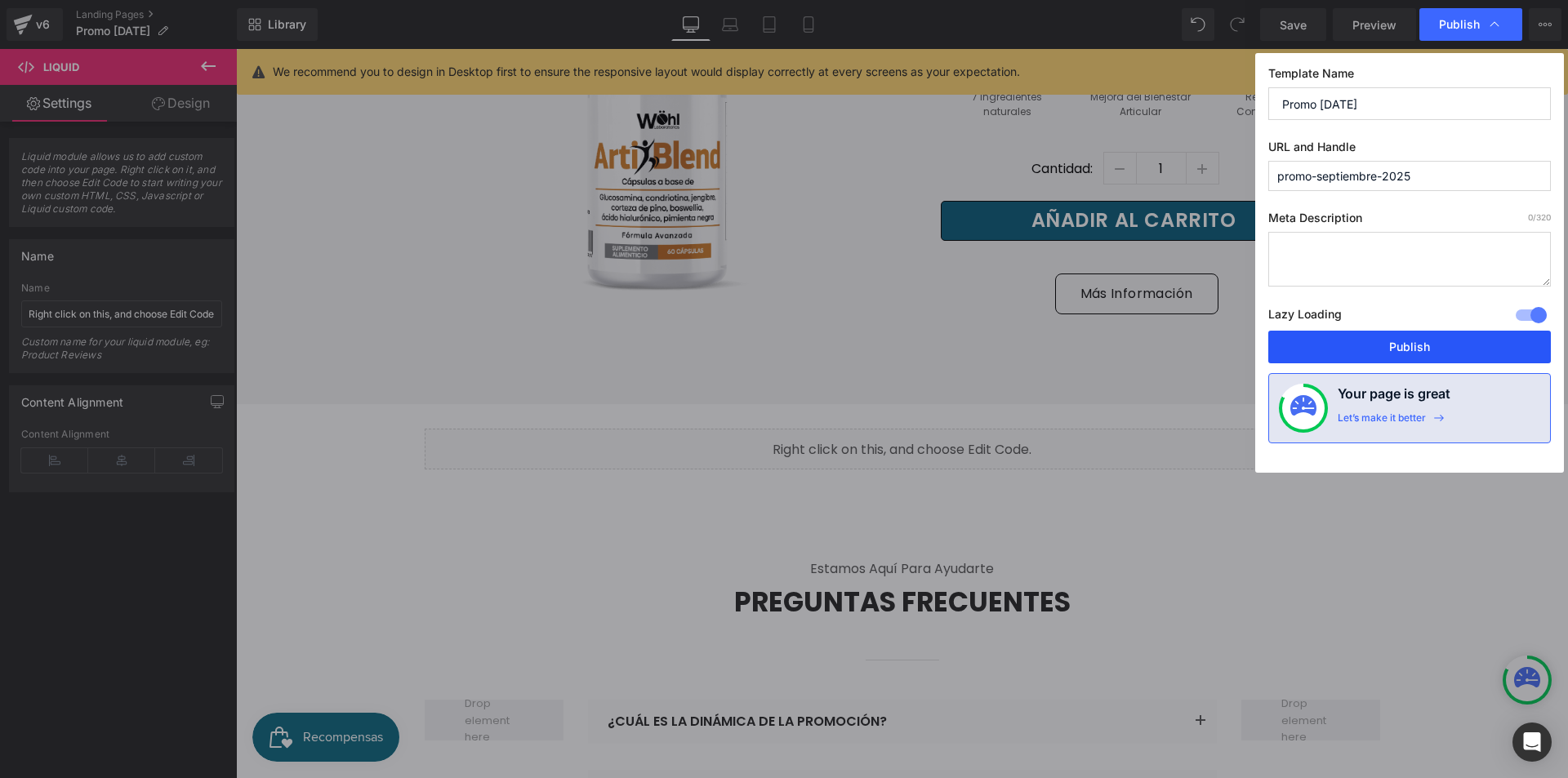
click at [1399, 339] on button "Publish" at bounding box center [1409, 346] width 283 height 33
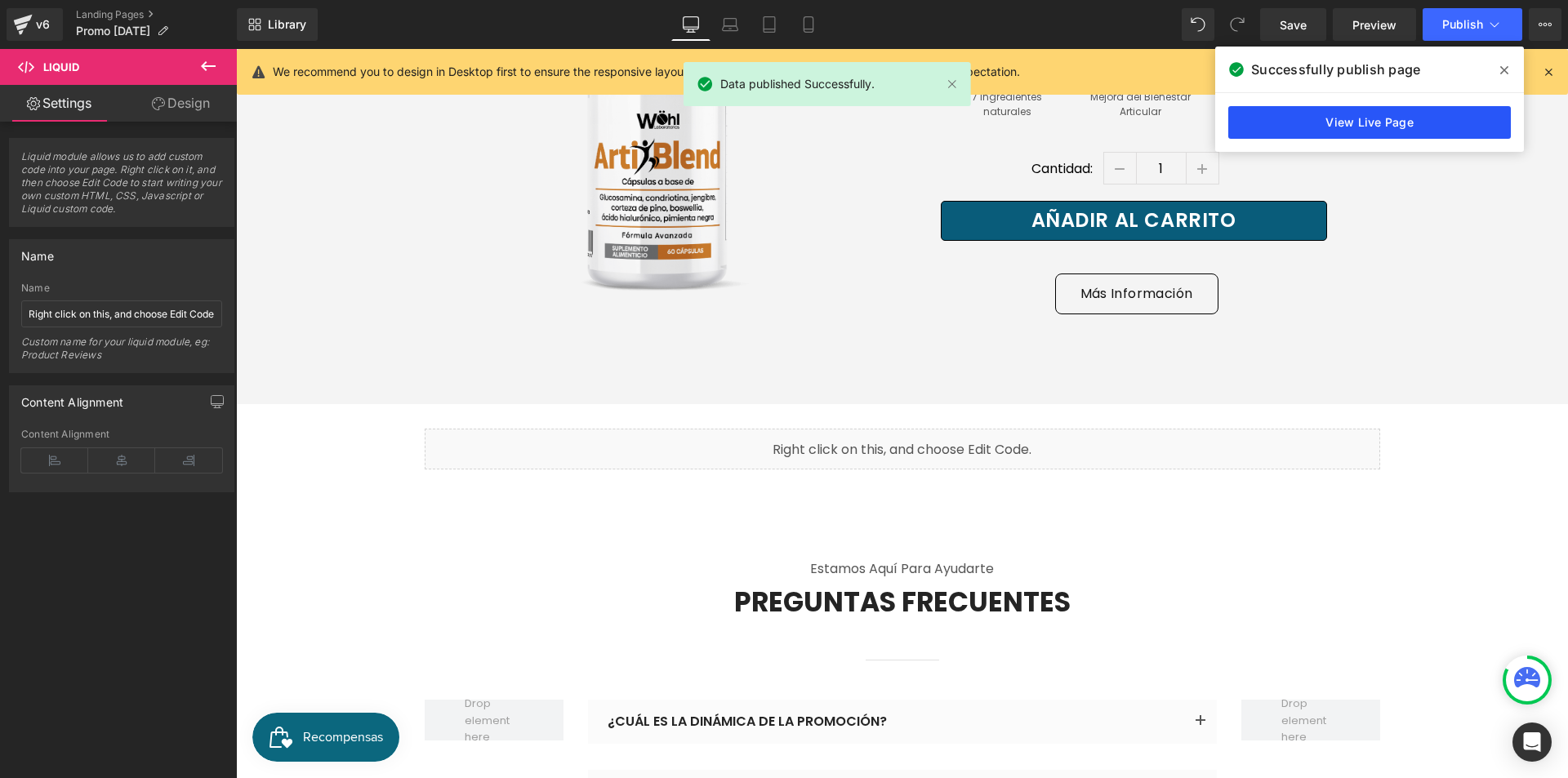
click at [1380, 117] on link "View Live Page" at bounding box center [1370, 122] width 283 height 33
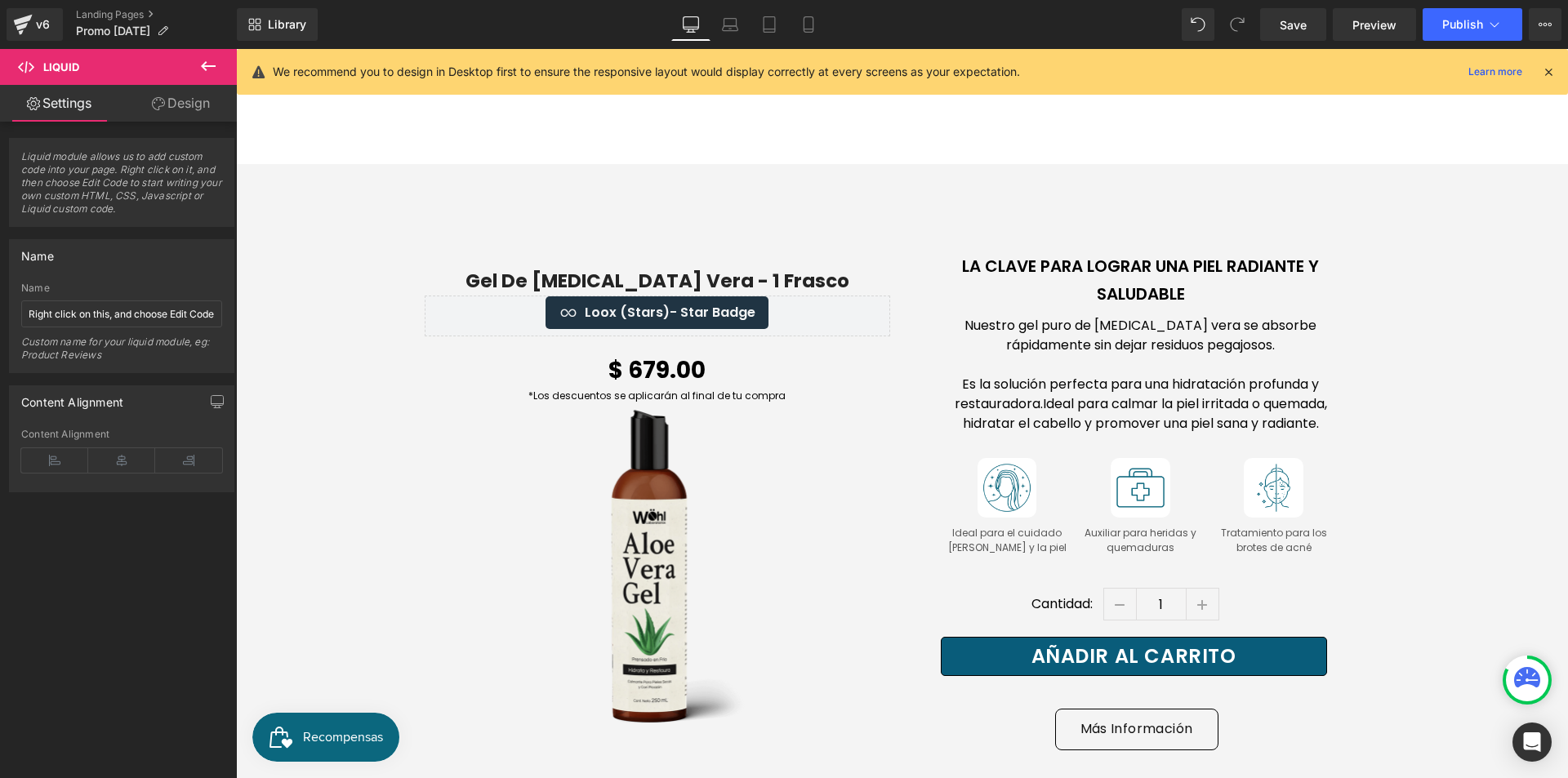
scroll to position [0, 0]
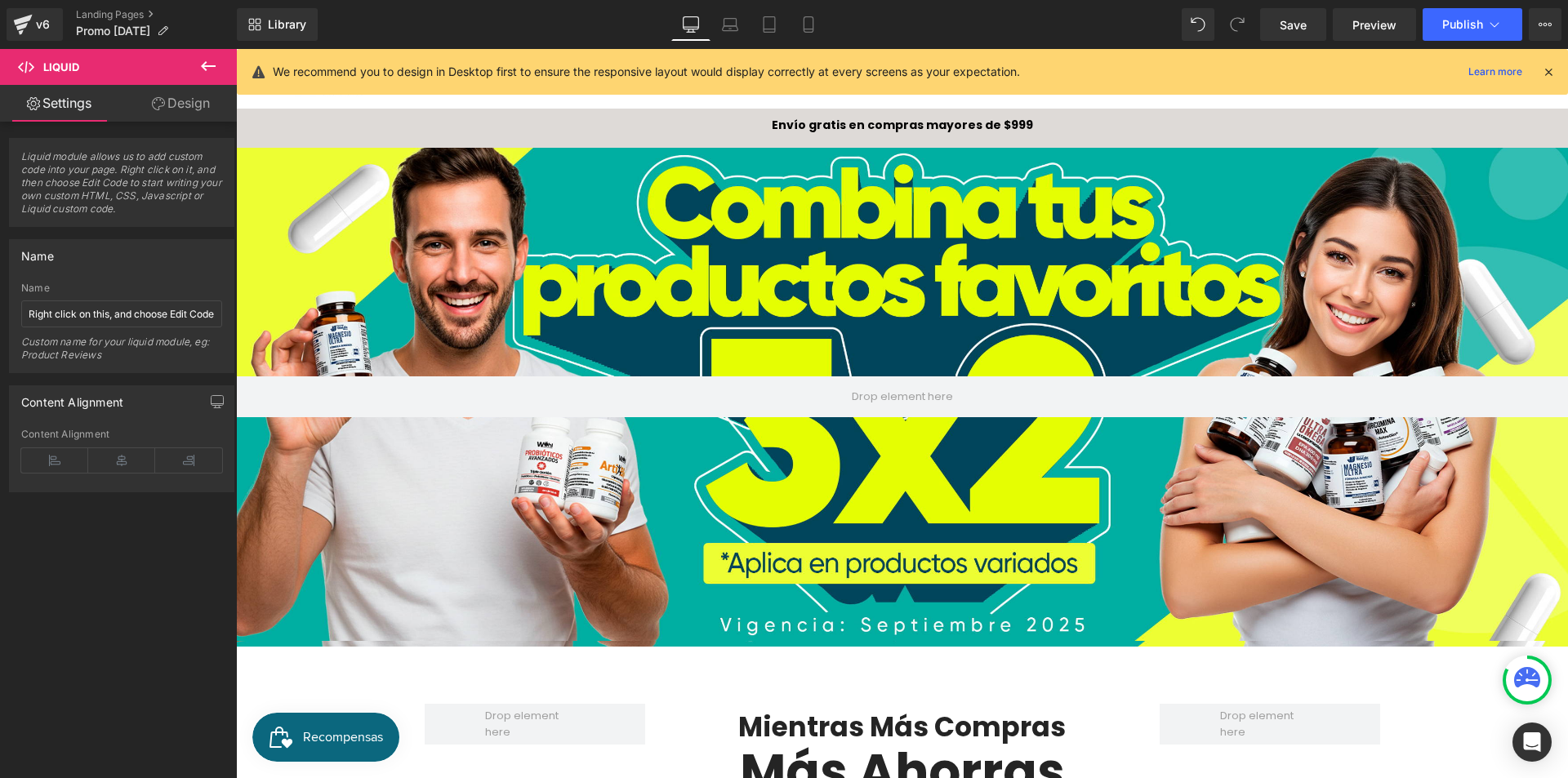
drag, startPoint x: 1562, startPoint y: 580, endPoint x: 1733, endPoint y: 137, distance: 474.9
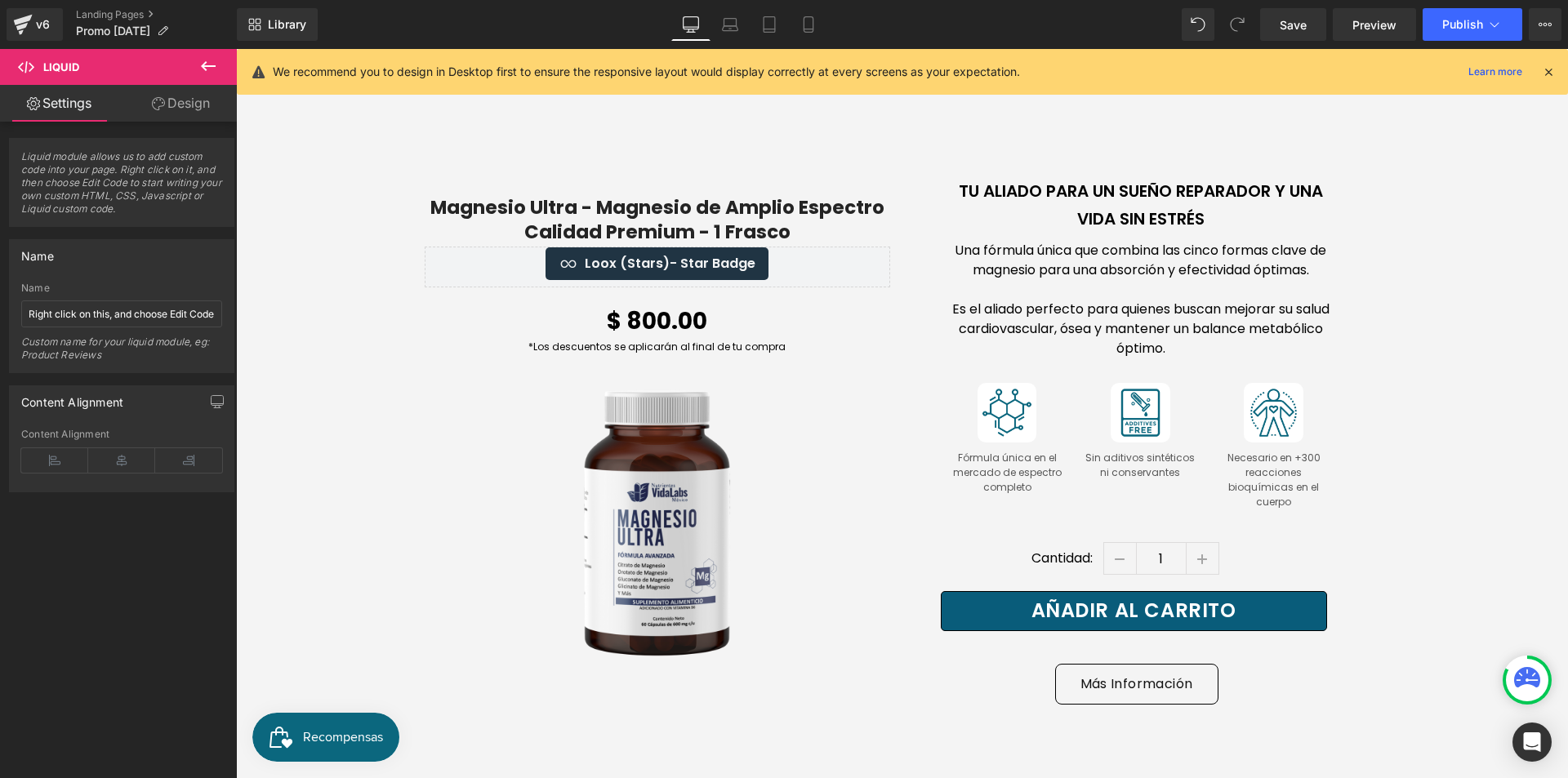
scroll to position [898, 0]
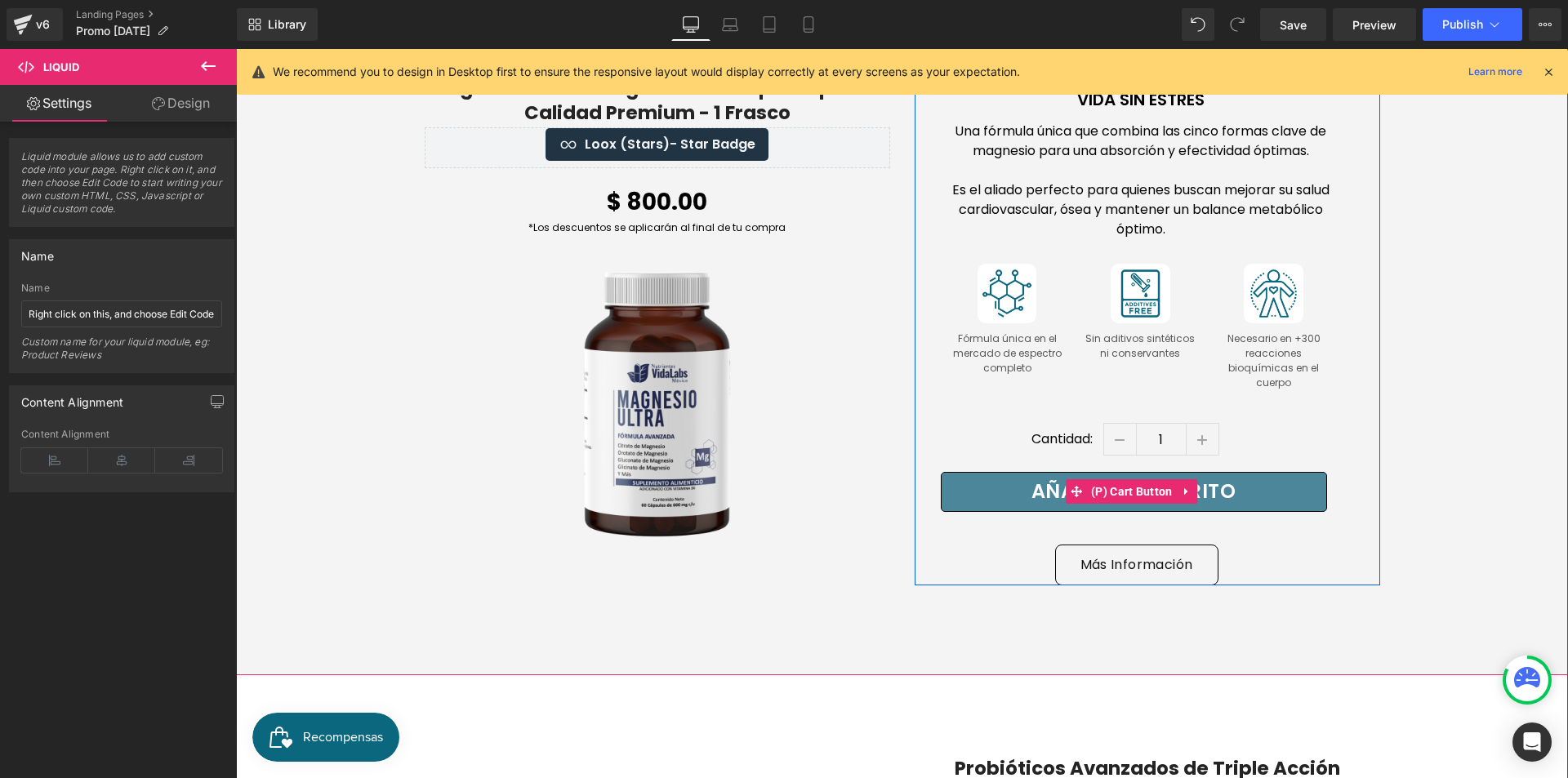
click at [1150, 479] on span "(P) Cart Button" at bounding box center [1132, 492] width 90 height 25
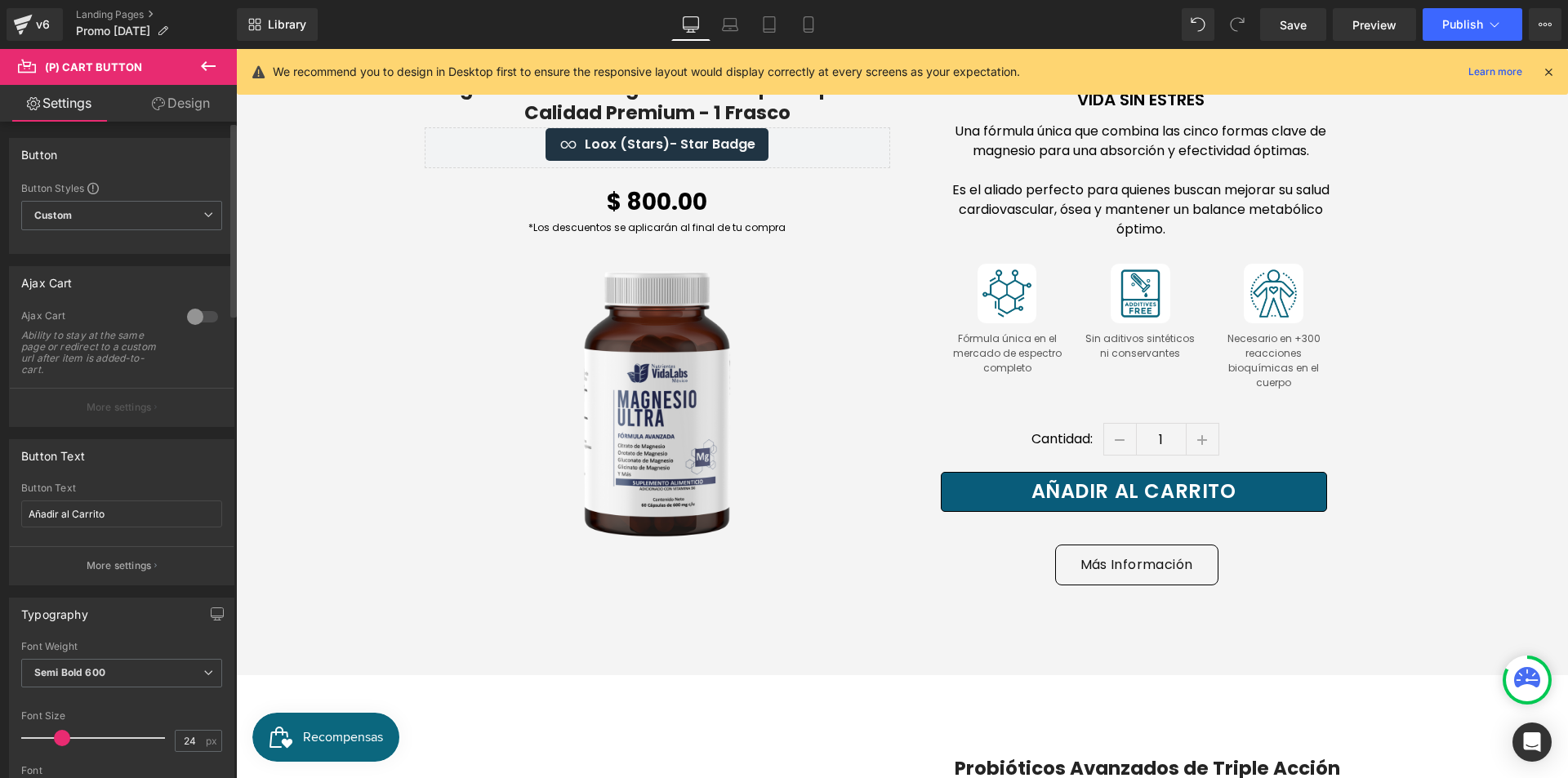
click at [197, 318] on div at bounding box center [203, 317] width 39 height 26
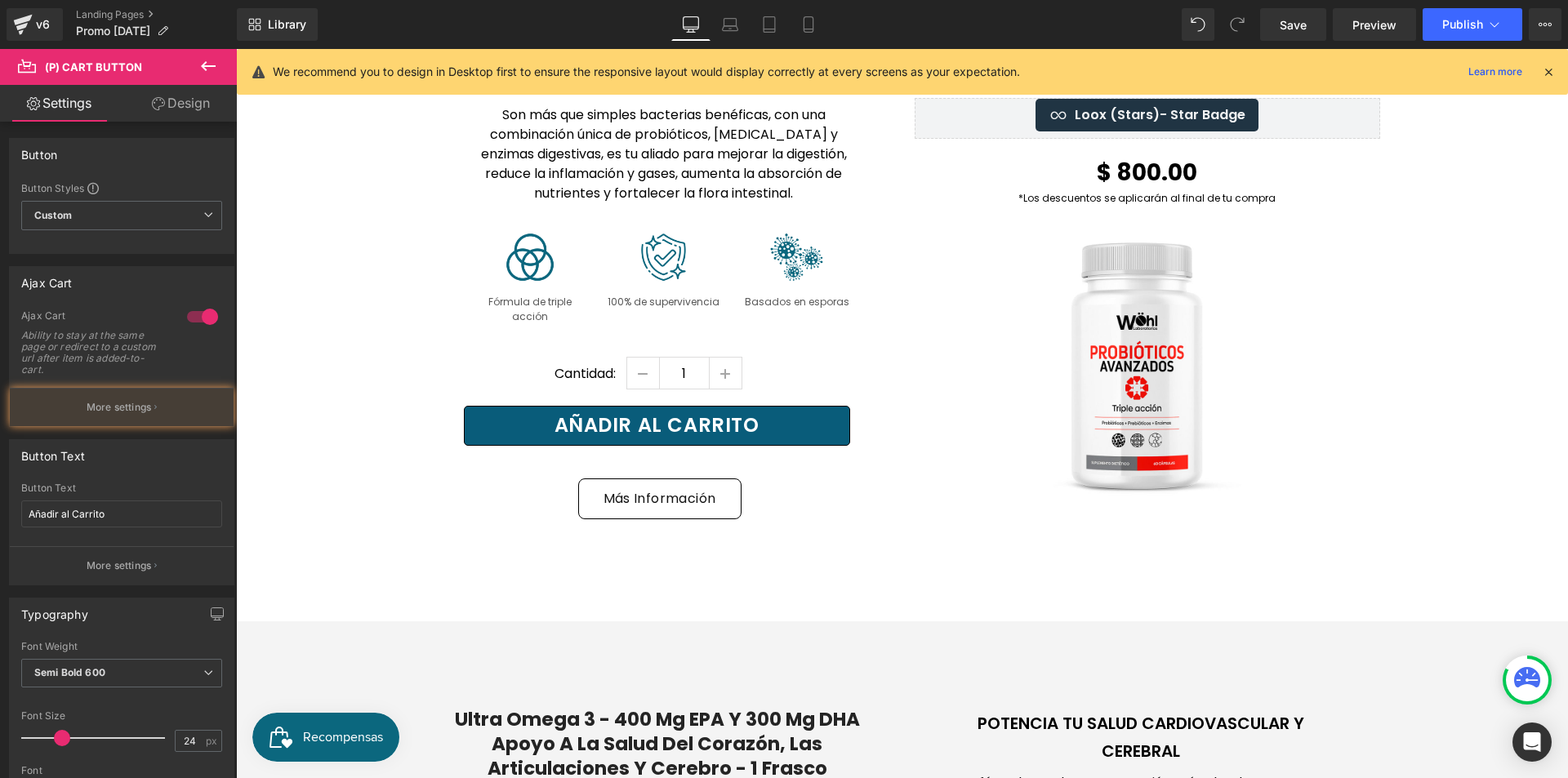
scroll to position [1633, 0]
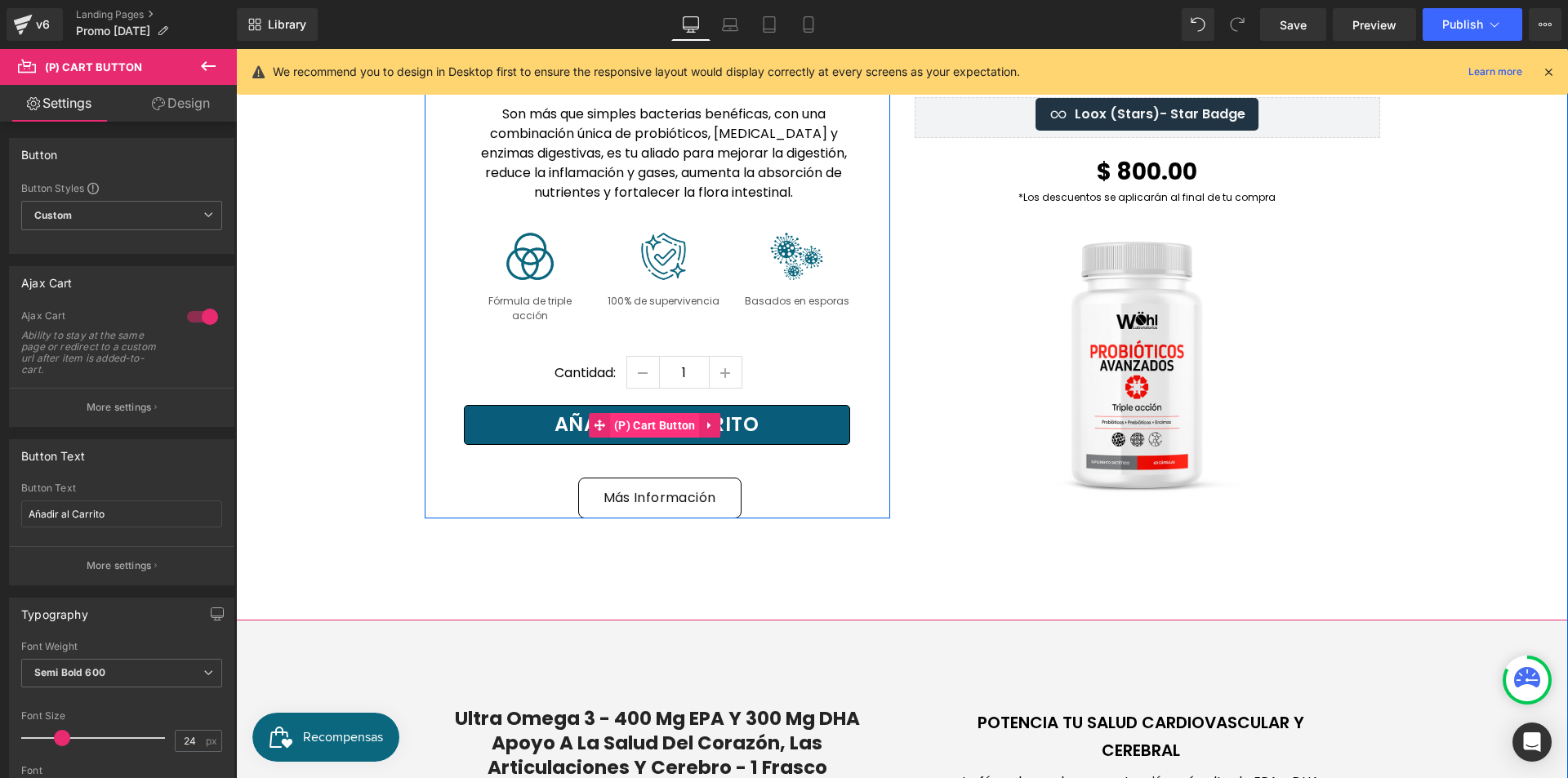
click at [610, 413] on span "(P) Cart Button" at bounding box center [655, 426] width 90 height 25
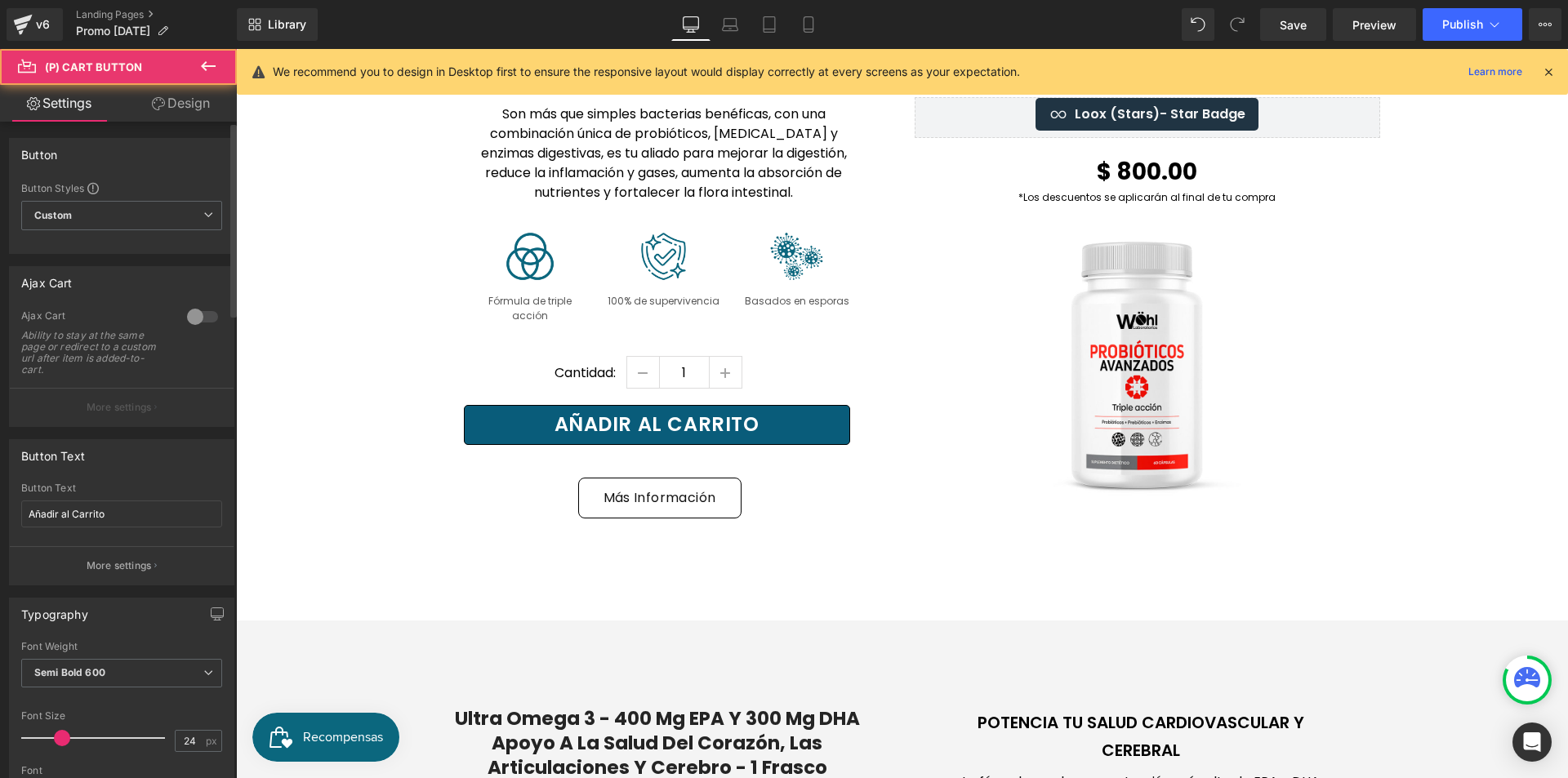
click at [183, 313] on div at bounding box center [203, 317] width 39 height 26
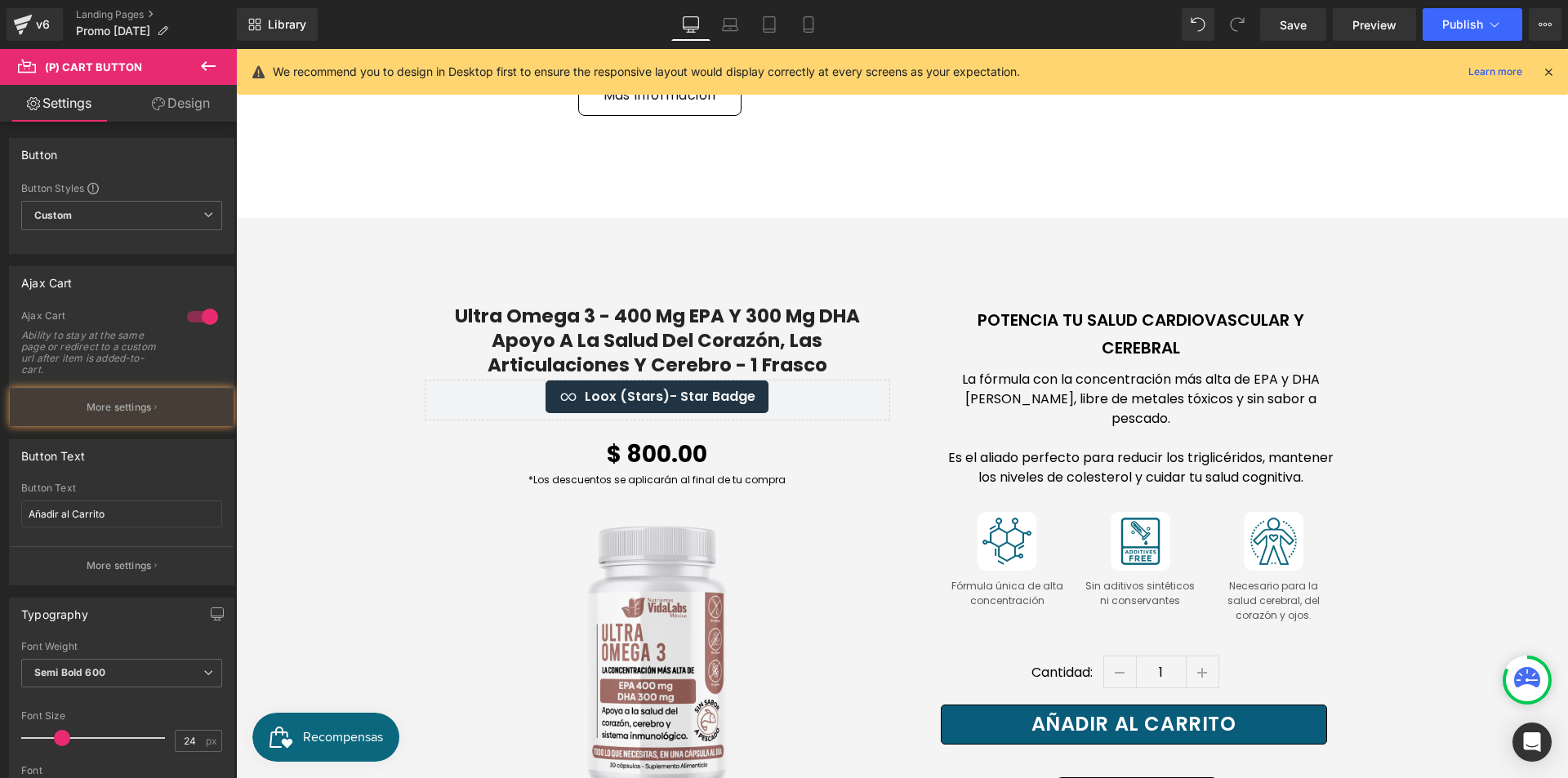
scroll to position [2204, 0]
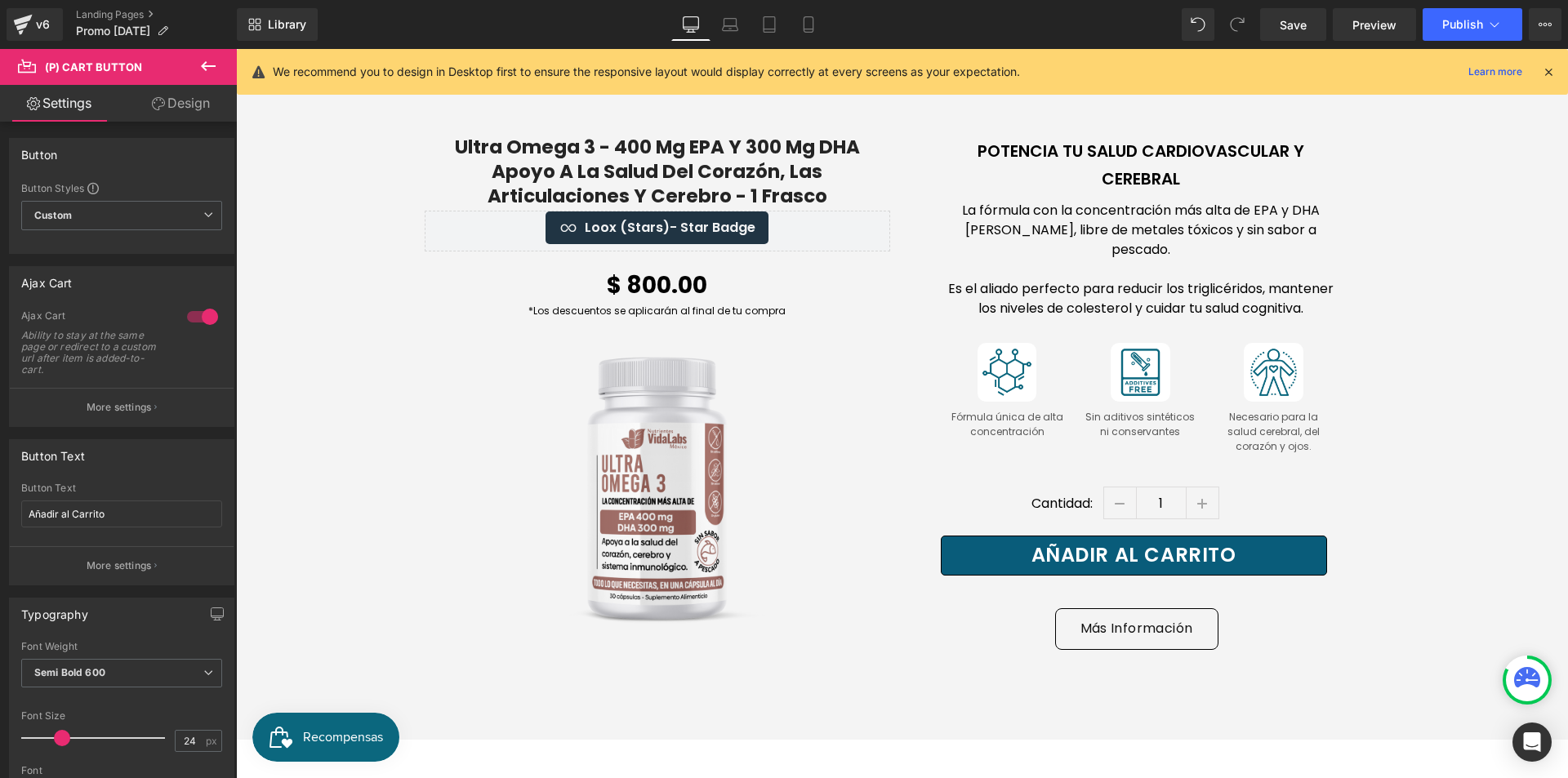
drag, startPoint x: 1093, startPoint y: 523, endPoint x: 617, endPoint y: 488, distance: 477.3
click at [1092, 536] on div "Añadir al Carrito (P) Cart Button" at bounding box center [1141, 555] width 400 height 40
click at [198, 314] on div at bounding box center [203, 317] width 39 height 26
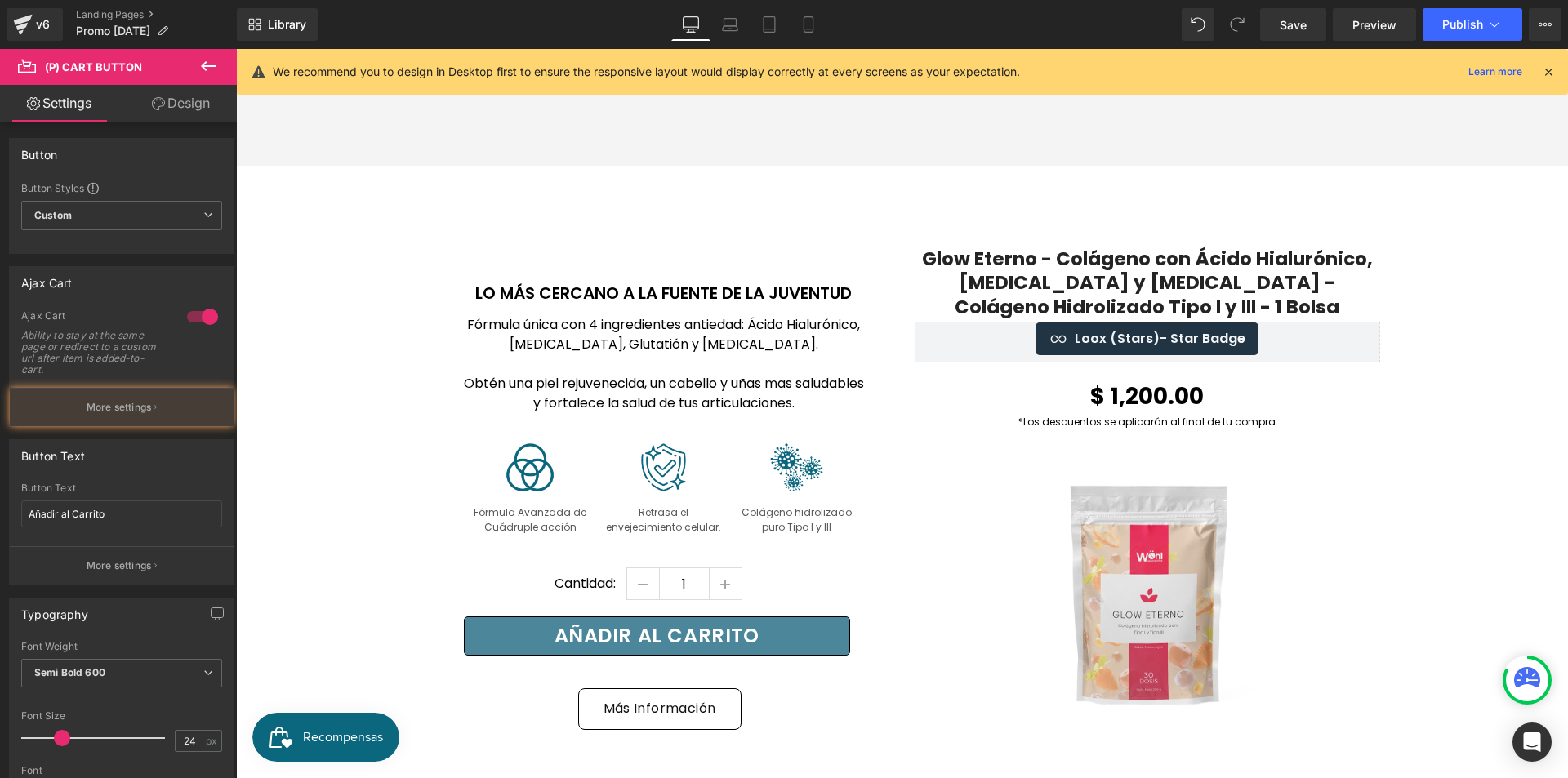
scroll to position [2857, 0]
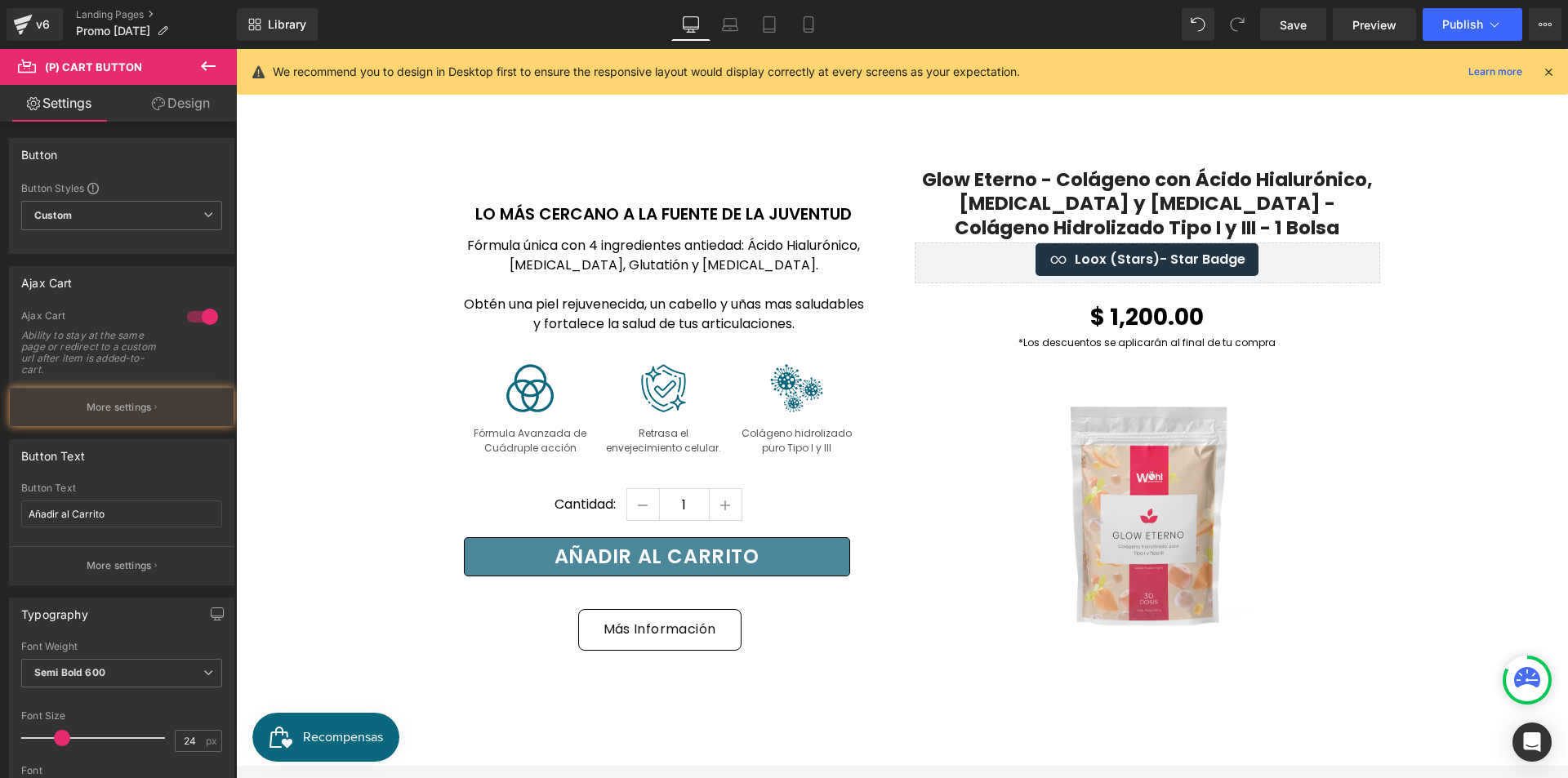
click at [774, 537] on button "Añadir al Carrito" at bounding box center [657, 557] width 386 height 40
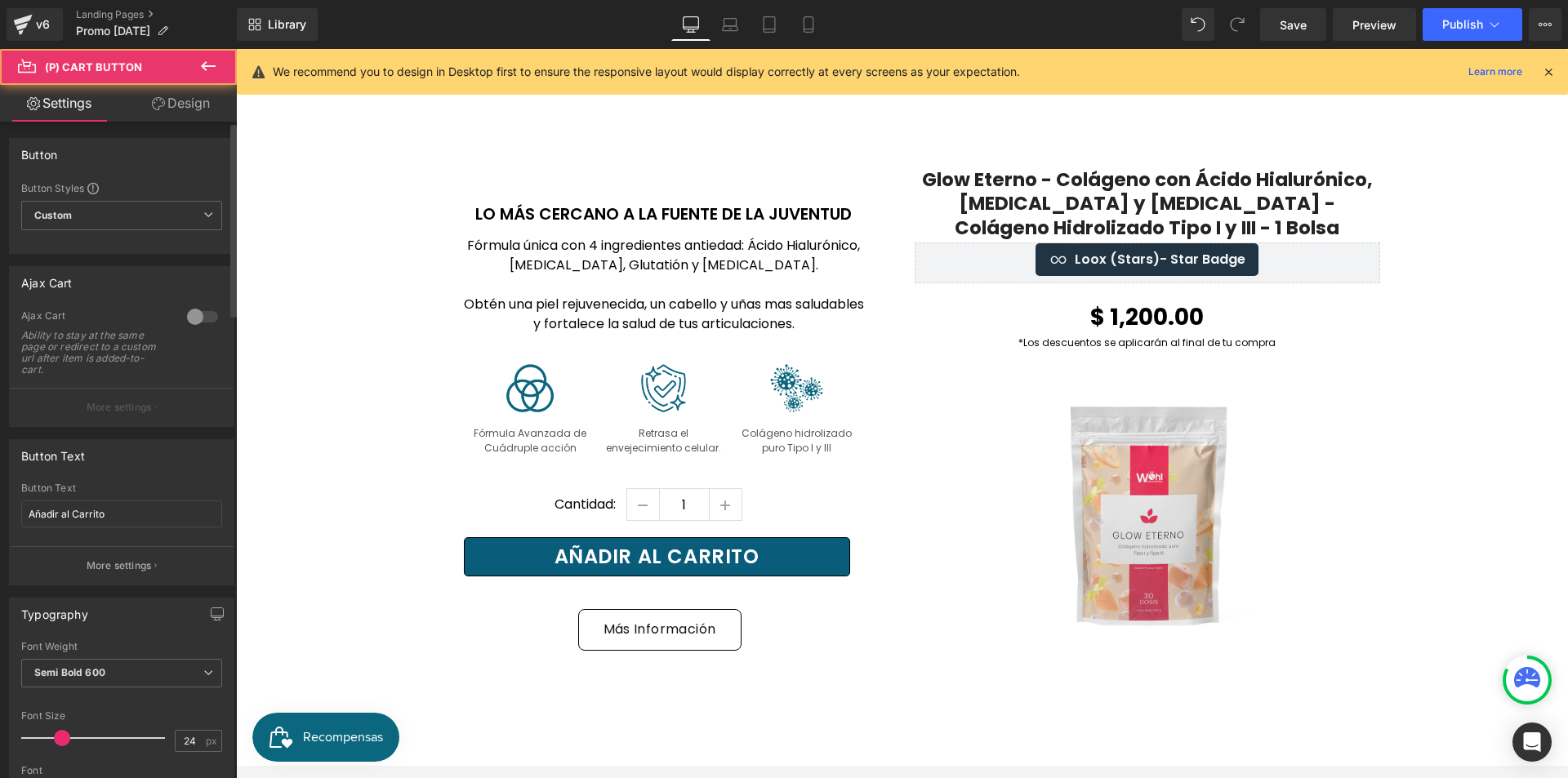
click at [190, 304] on div at bounding box center [203, 317] width 39 height 26
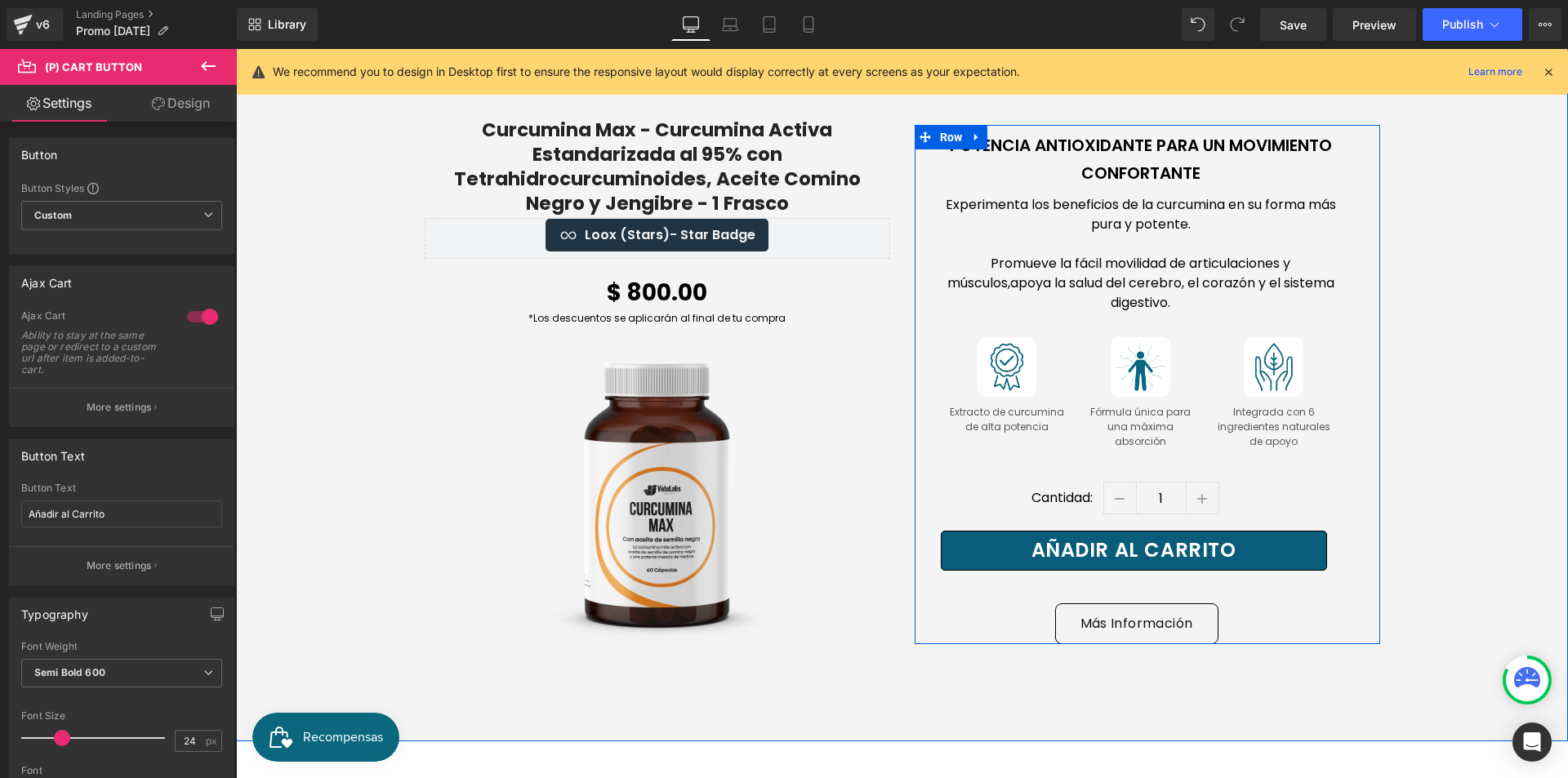
scroll to position [3592, 0]
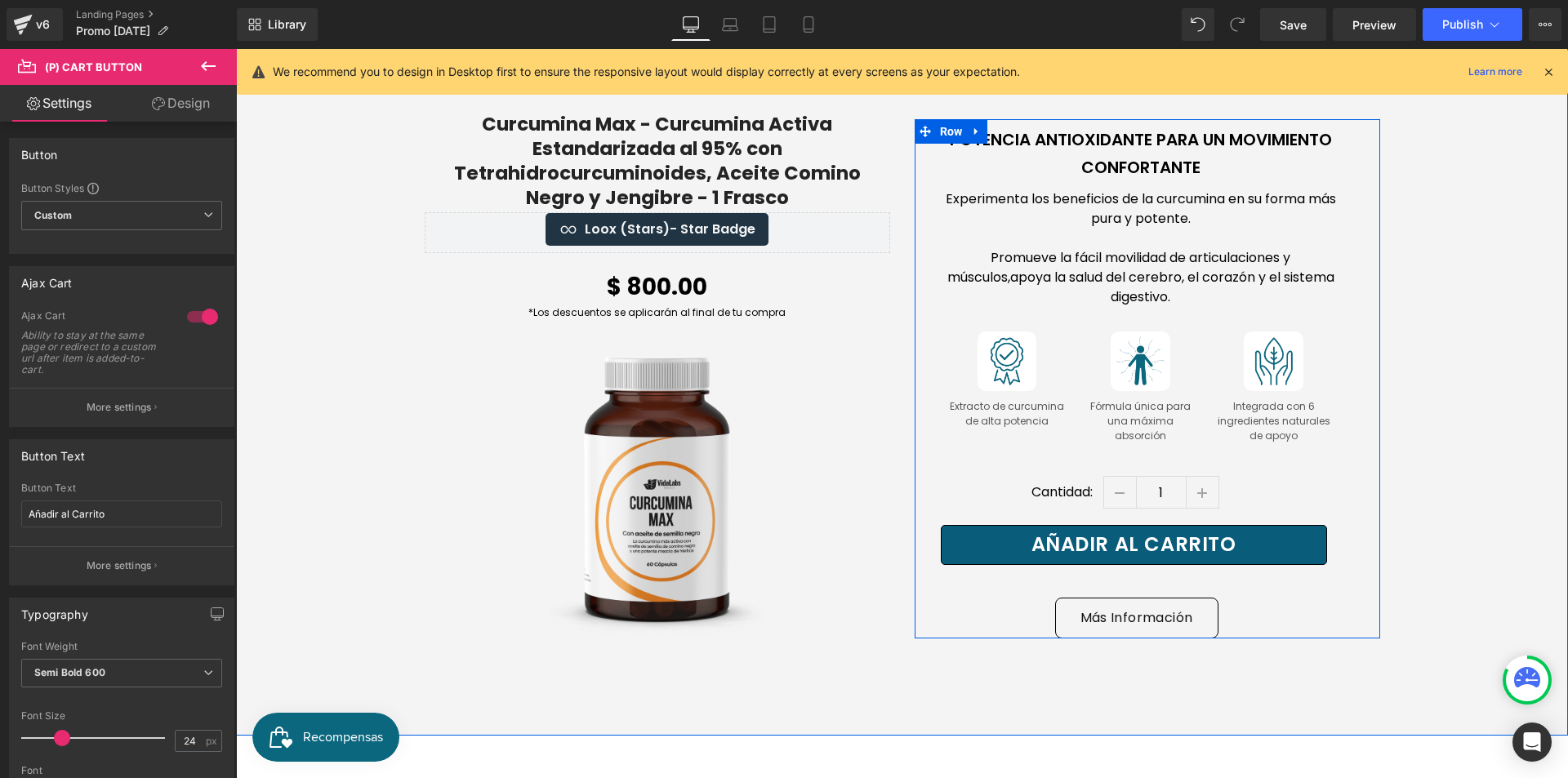
click at [1088, 535] on span at bounding box center [1096, 545] width 17 height 19
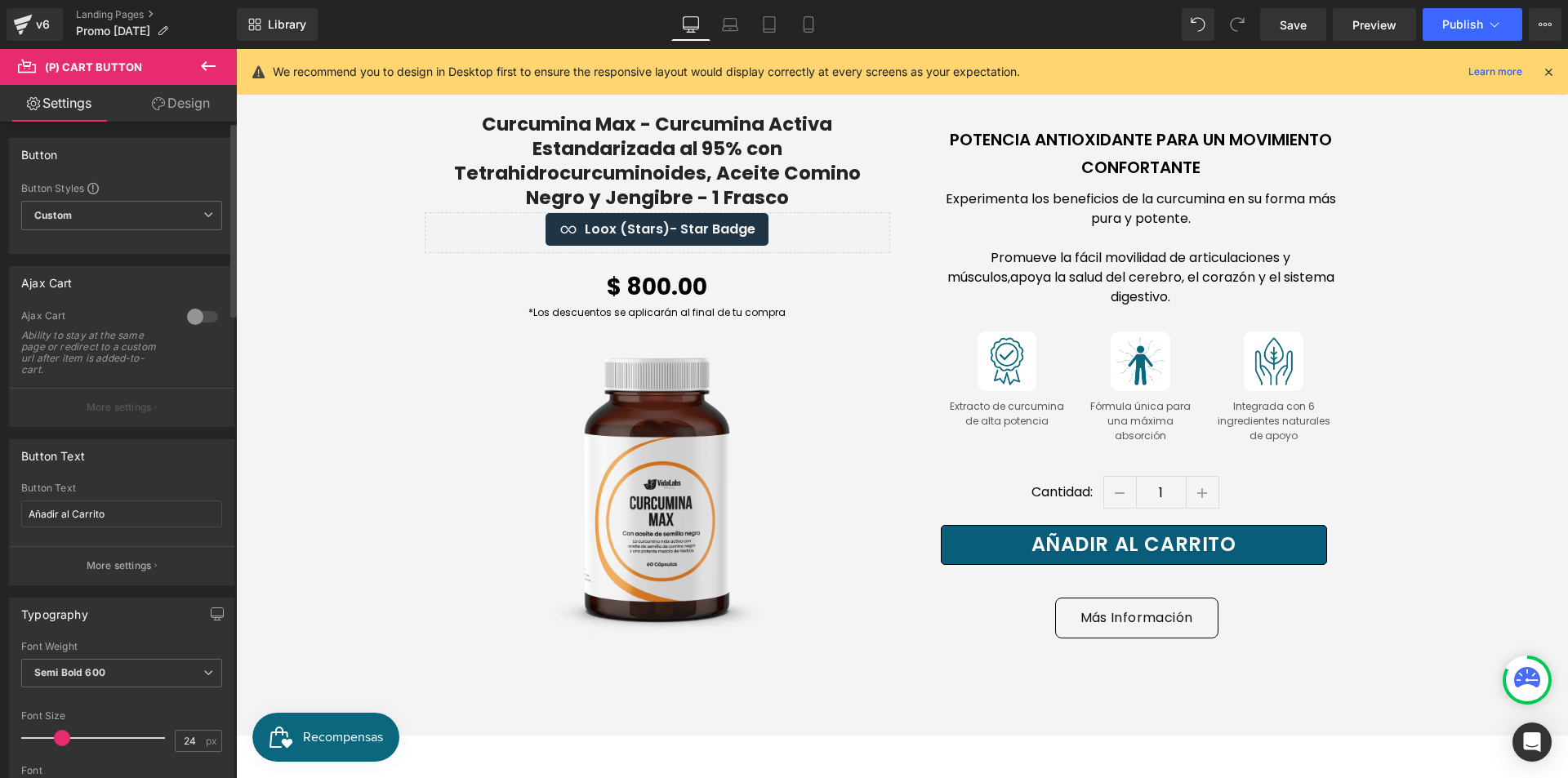
click at [206, 315] on div at bounding box center [203, 317] width 39 height 26
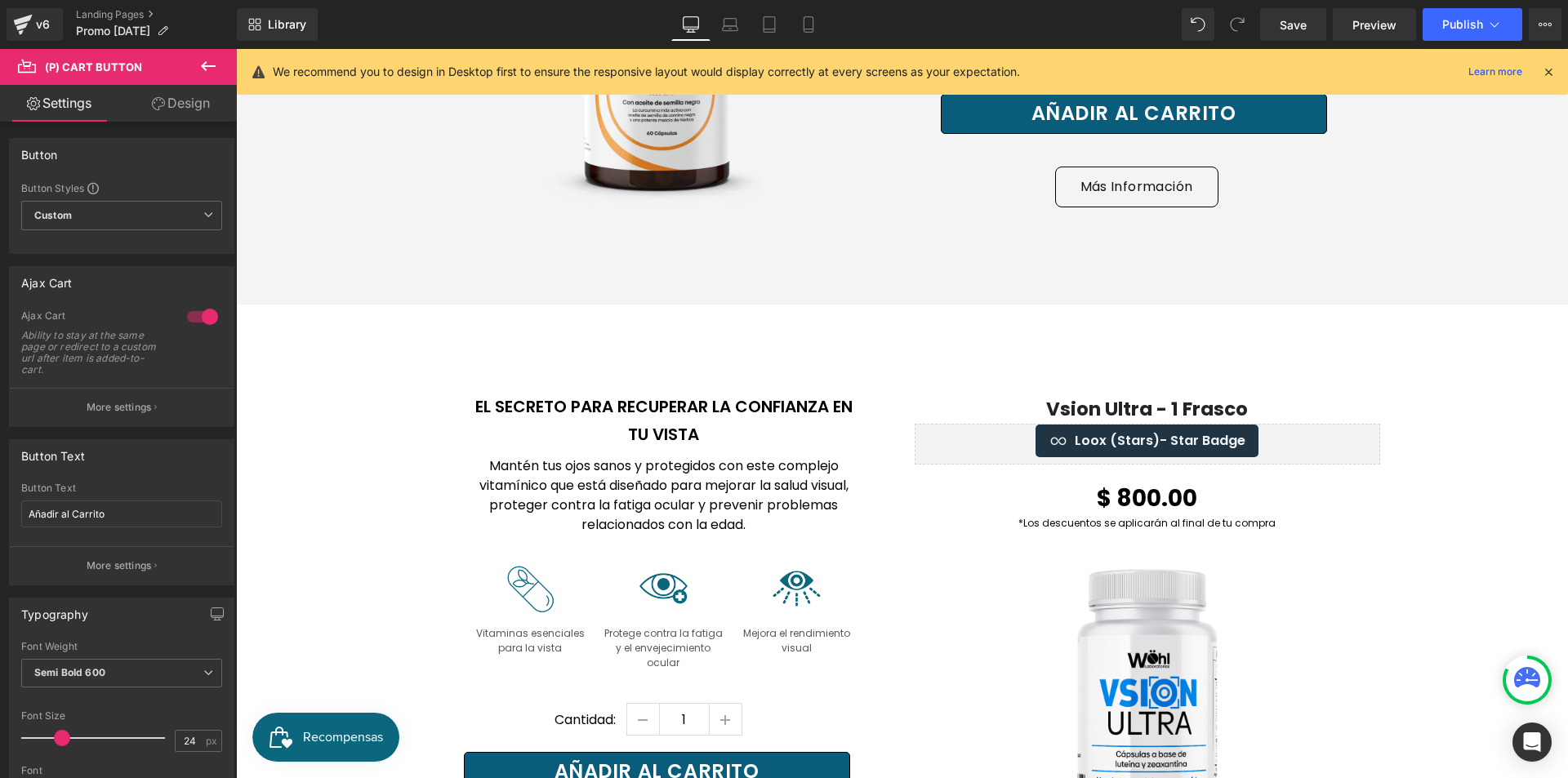
scroll to position [4164, 0]
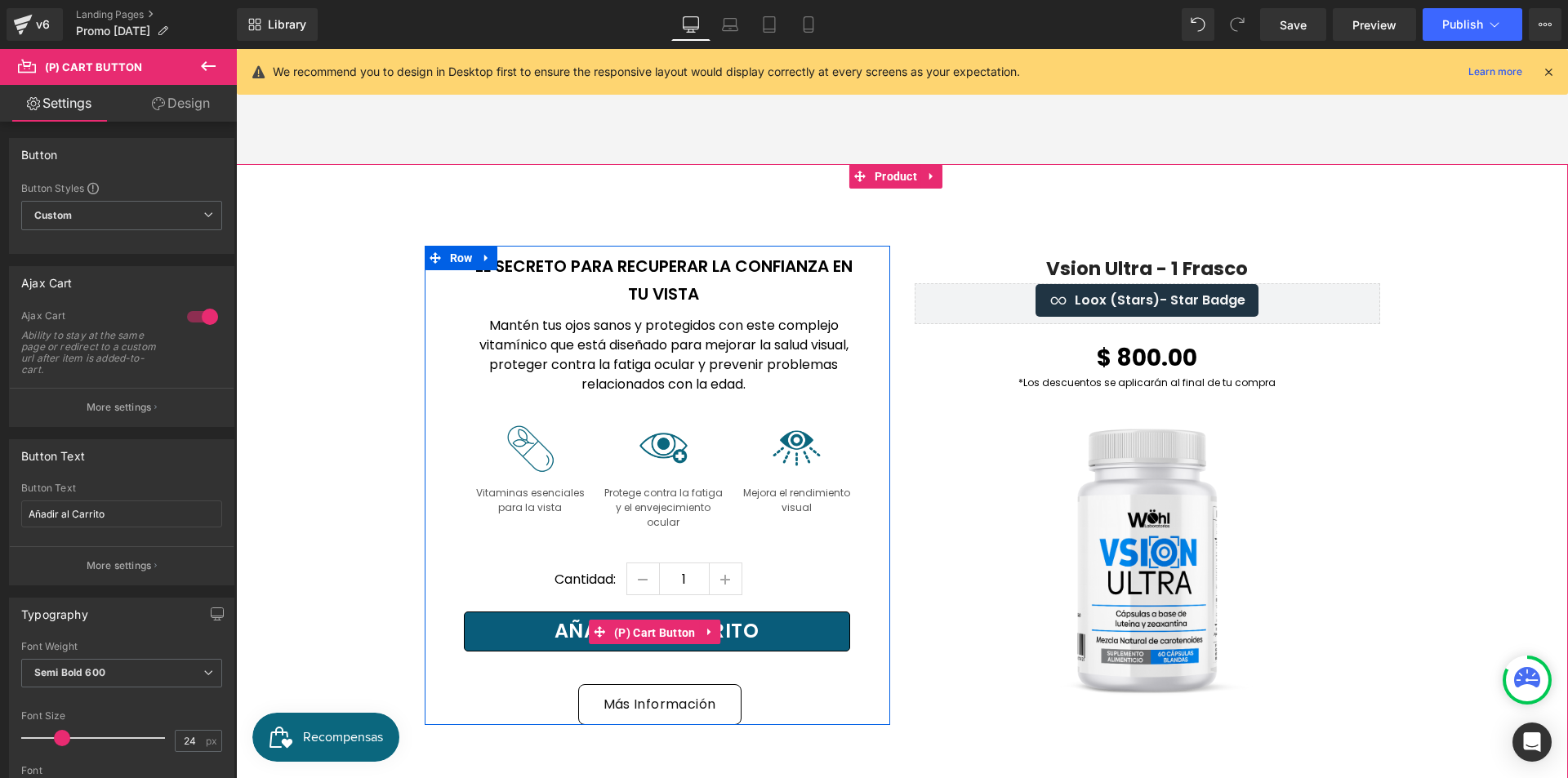
drag, startPoint x: 692, startPoint y: 604, endPoint x: 354, endPoint y: 485, distance: 358.3
click at [690, 620] on span "(P) Cart Button" at bounding box center [655, 633] width 90 height 25
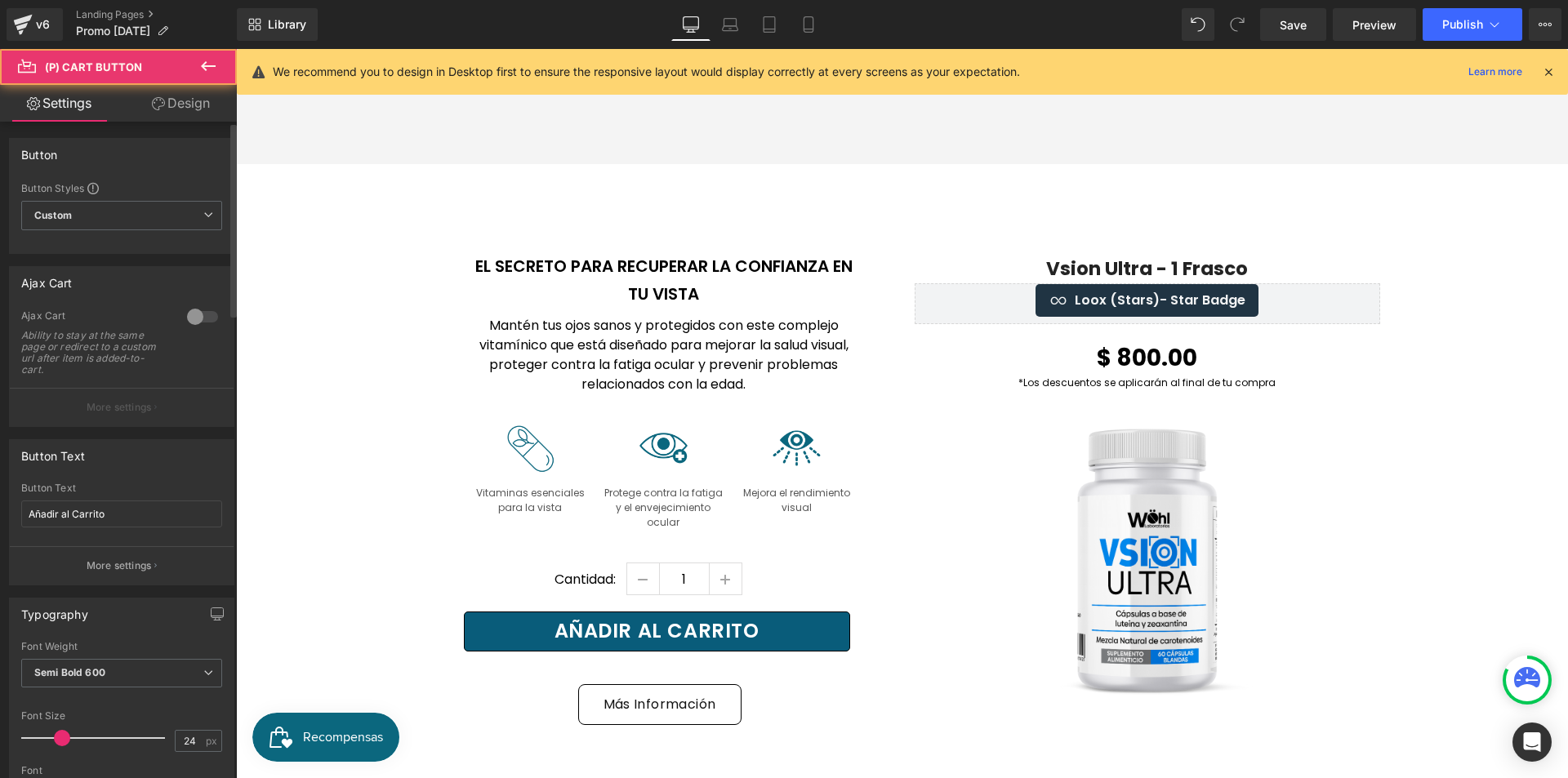
click at [200, 320] on div at bounding box center [203, 317] width 39 height 26
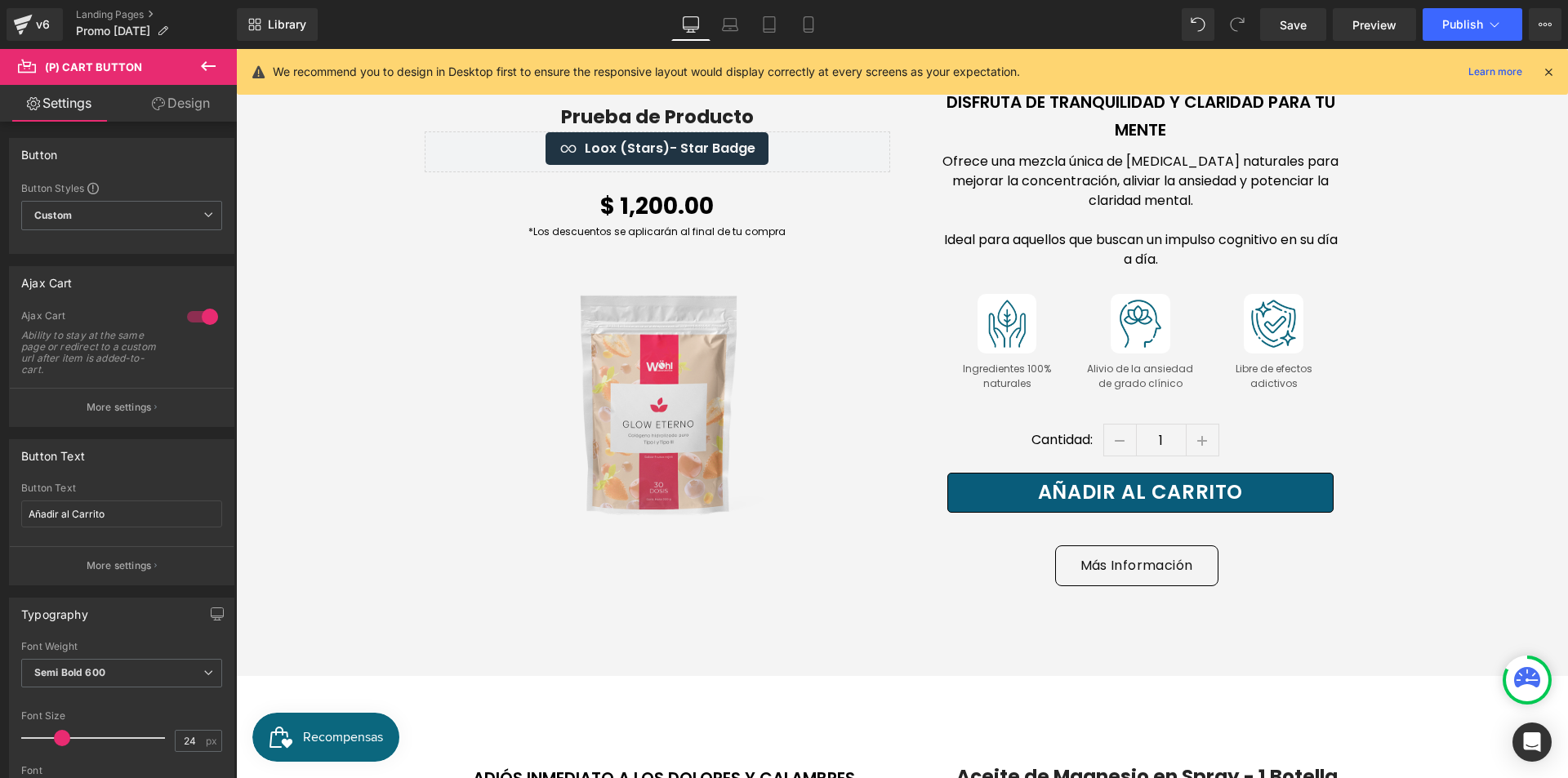
scroll to position [4980, 0]
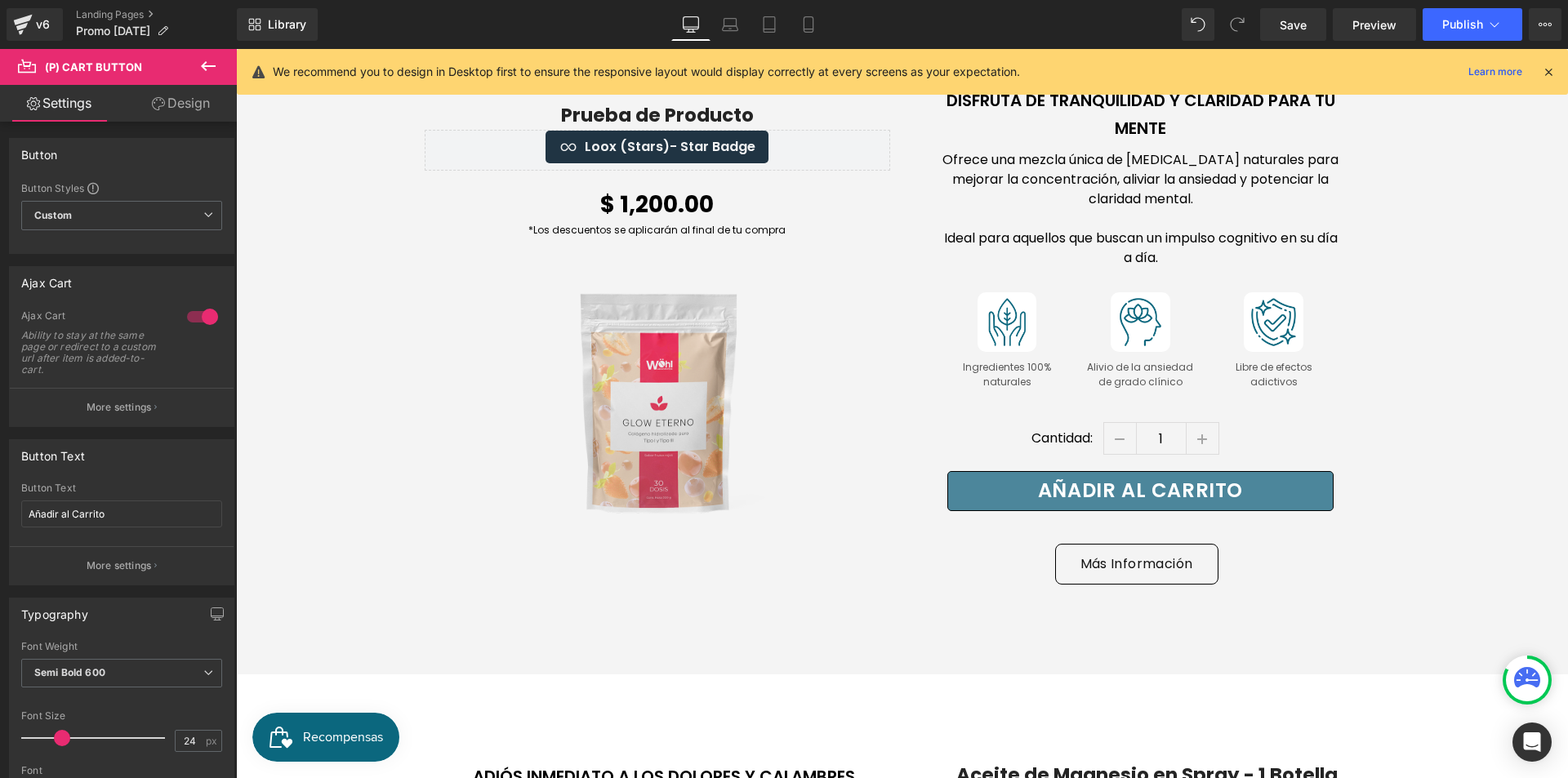
click at [1055, 477] on span "Añadir al Carrito" at bounding box center [1141, 490] width 205 height 27
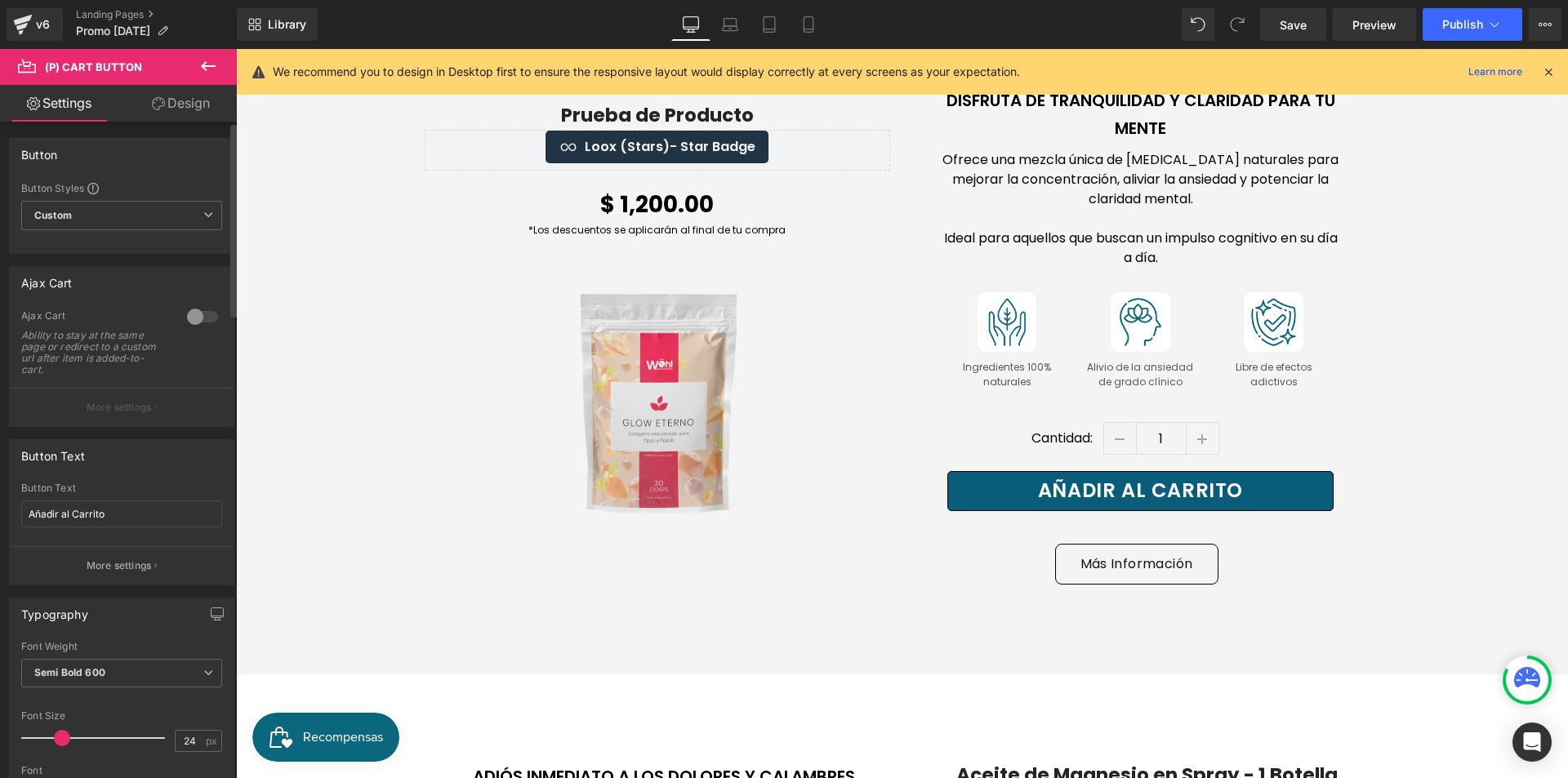
click at [193, 318] on div at bounding box center [203, 317] width 39 height 26
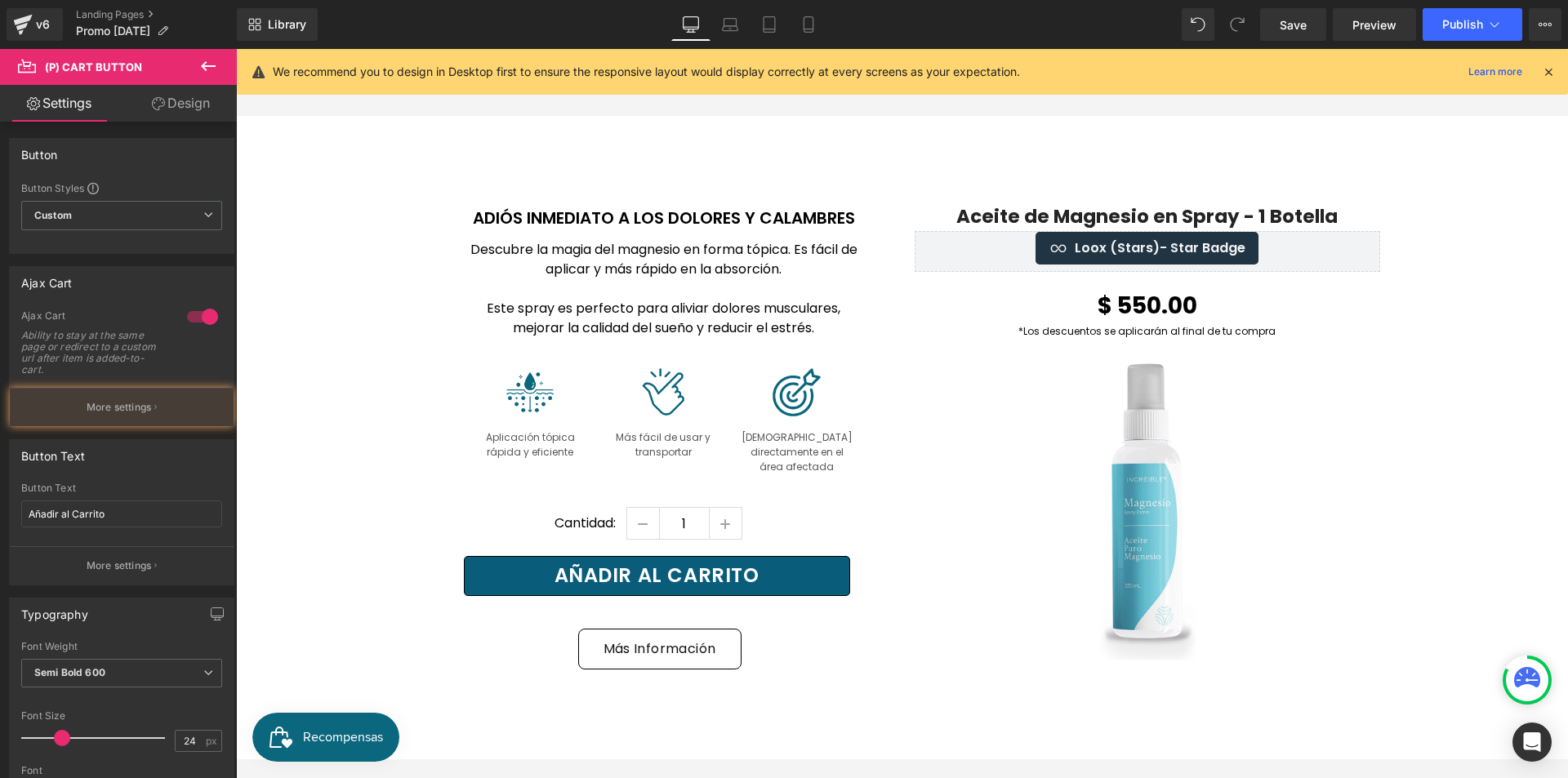
scroll to position [5552, 0]
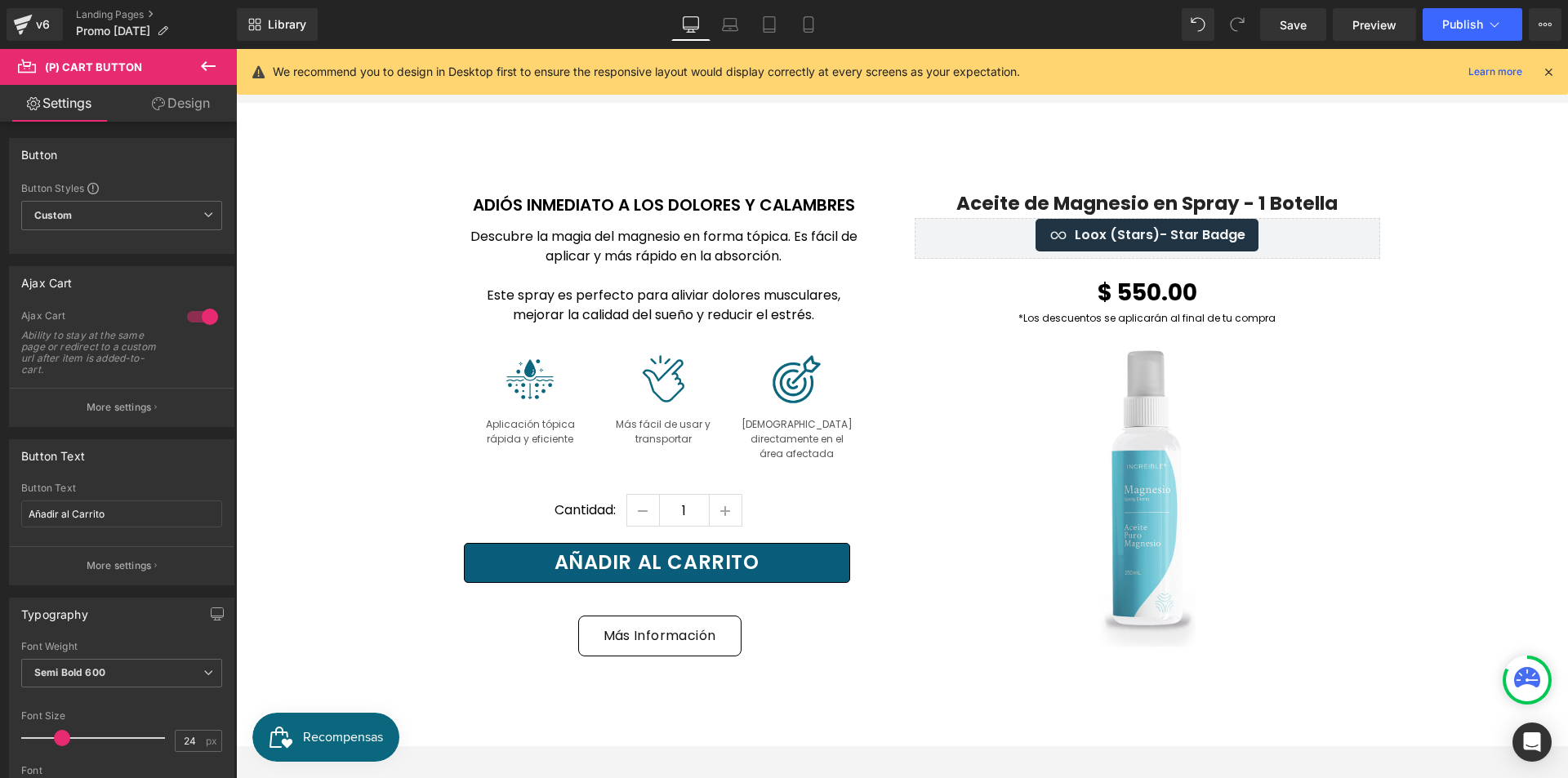
click at [755, 543] on button "Añadir al Carrito" at bounding box center [657, 562] width 386 height 40
click at [216, 310] on div "0 Ajax Cart Ability to stay at the same page or redirect to a custom url after …" at bounding box center [122, 367] width 224 height 117
click at [190, 318] on div at bounding box center [203, 317] width 39 height 26
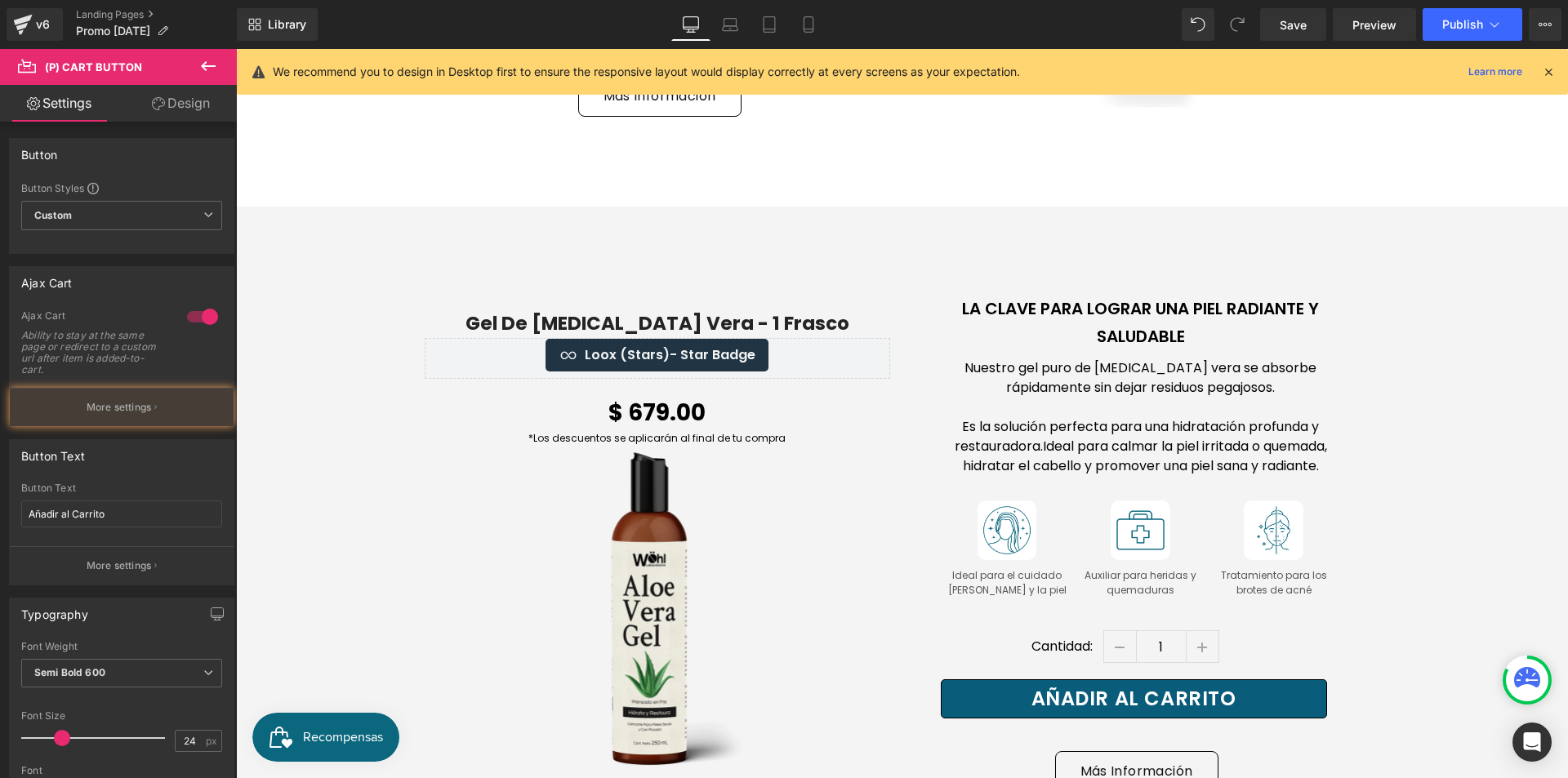
scroll to position [6205, 0]
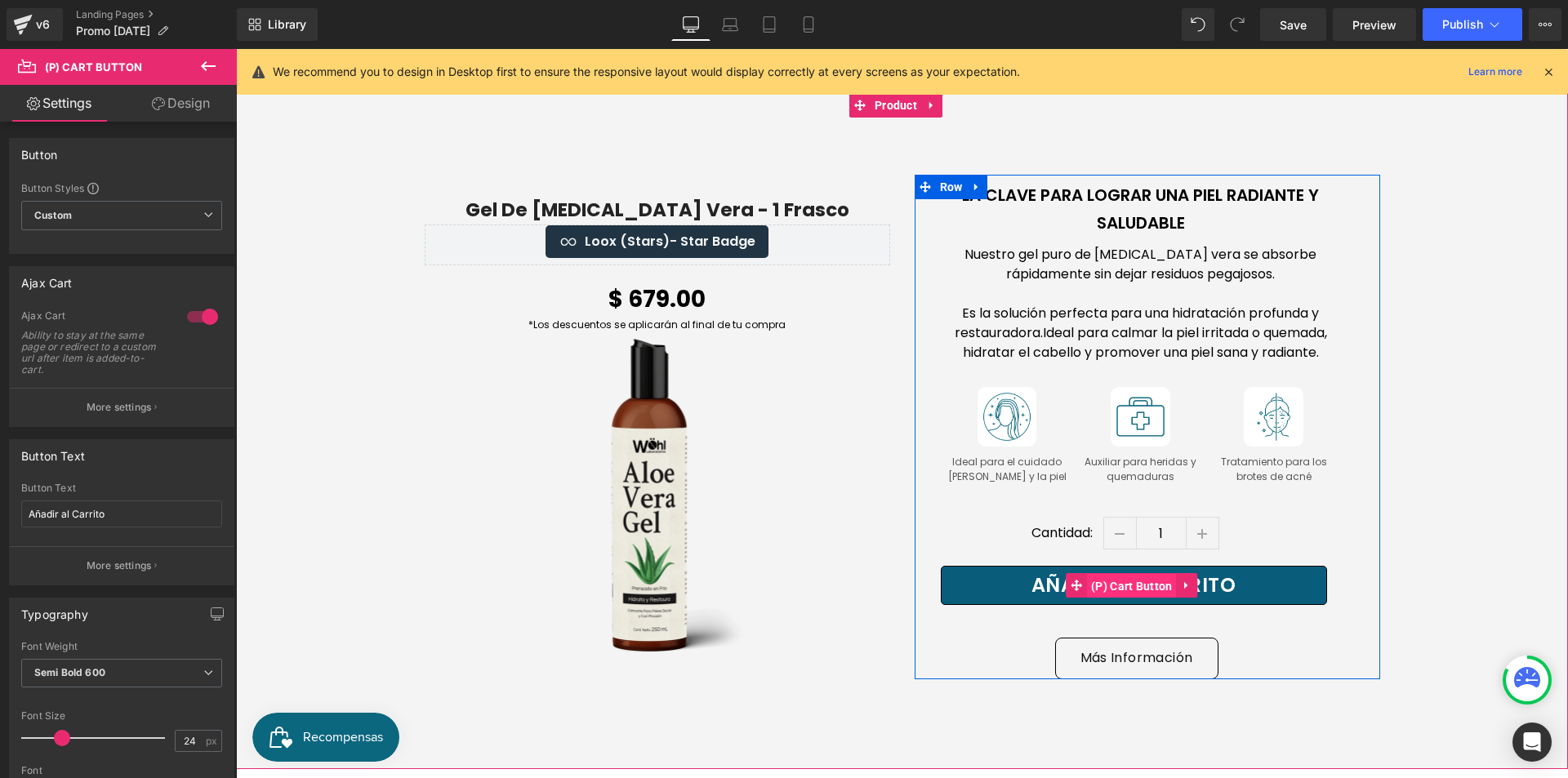
drag, startPoint x: 1166, startPoint y: 539, endPoint x: 1140, endPoint y: 539, distance: 26.0
click at [1165, 574] on span "(P) Cart Button" at bounding box center [1132, 586] width 90 height 25
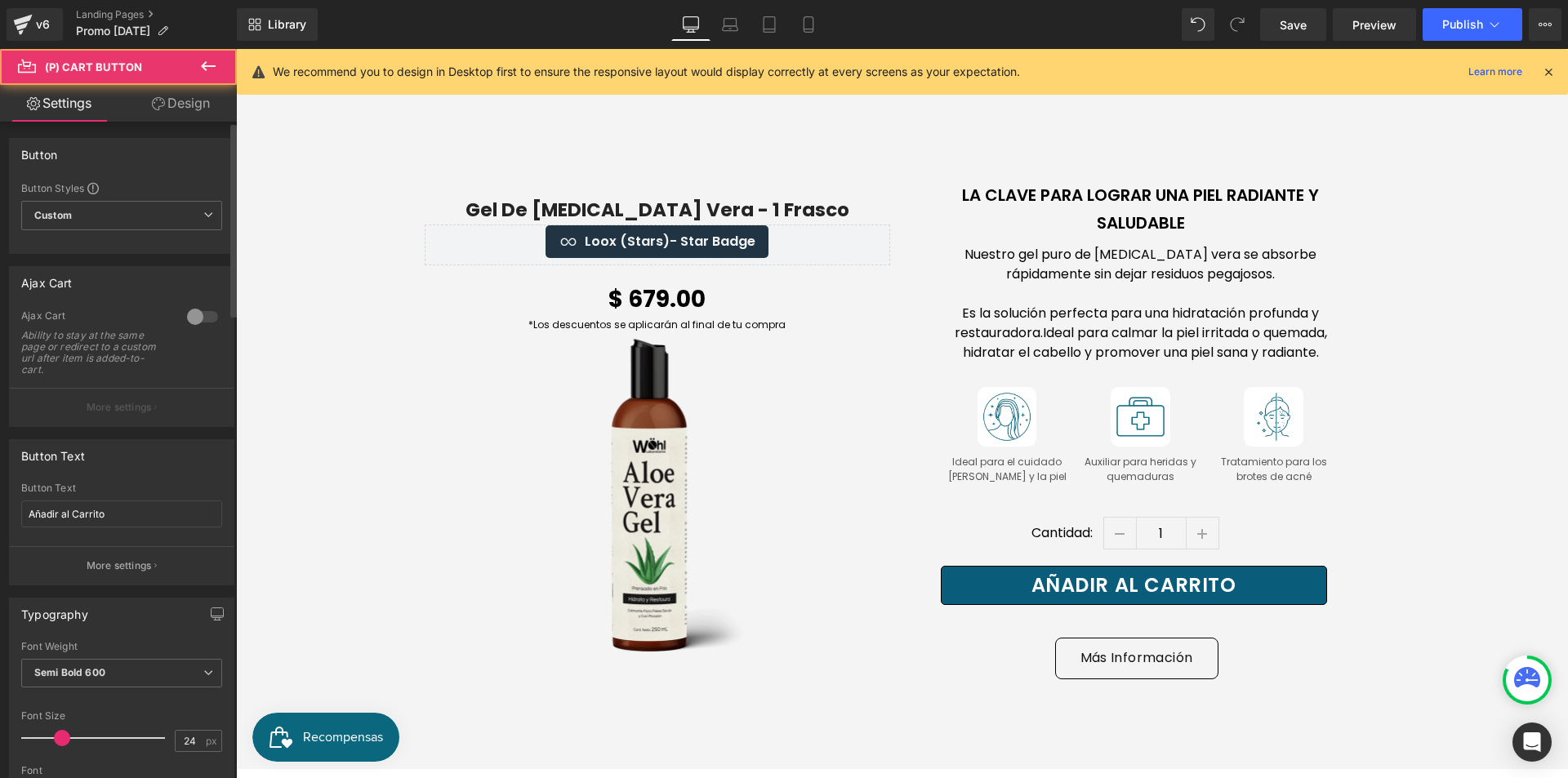
click at [194, 307] on div at bounding box center [203, 317] width 39 height 26
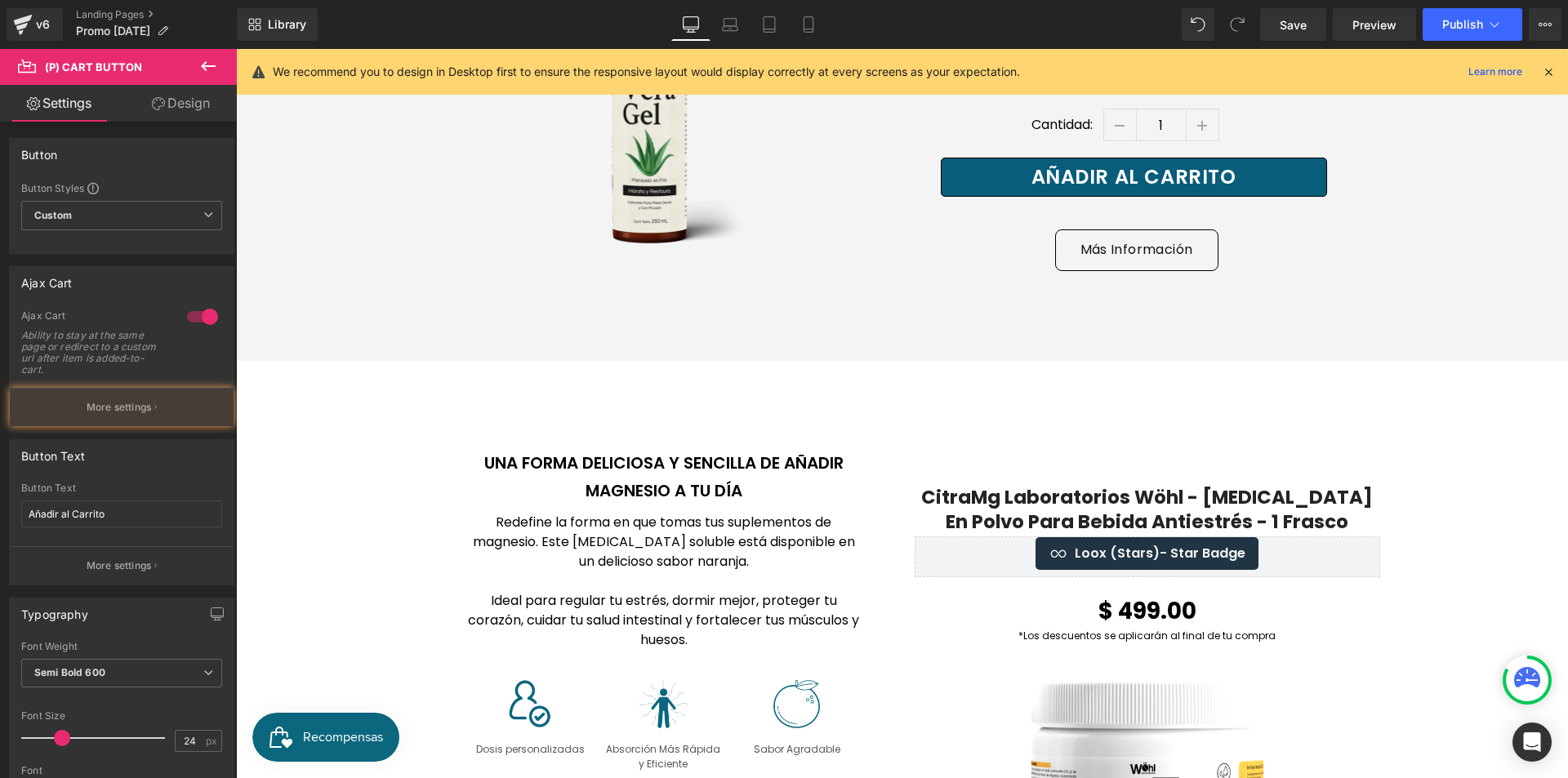
scroll to position [6939, 0]
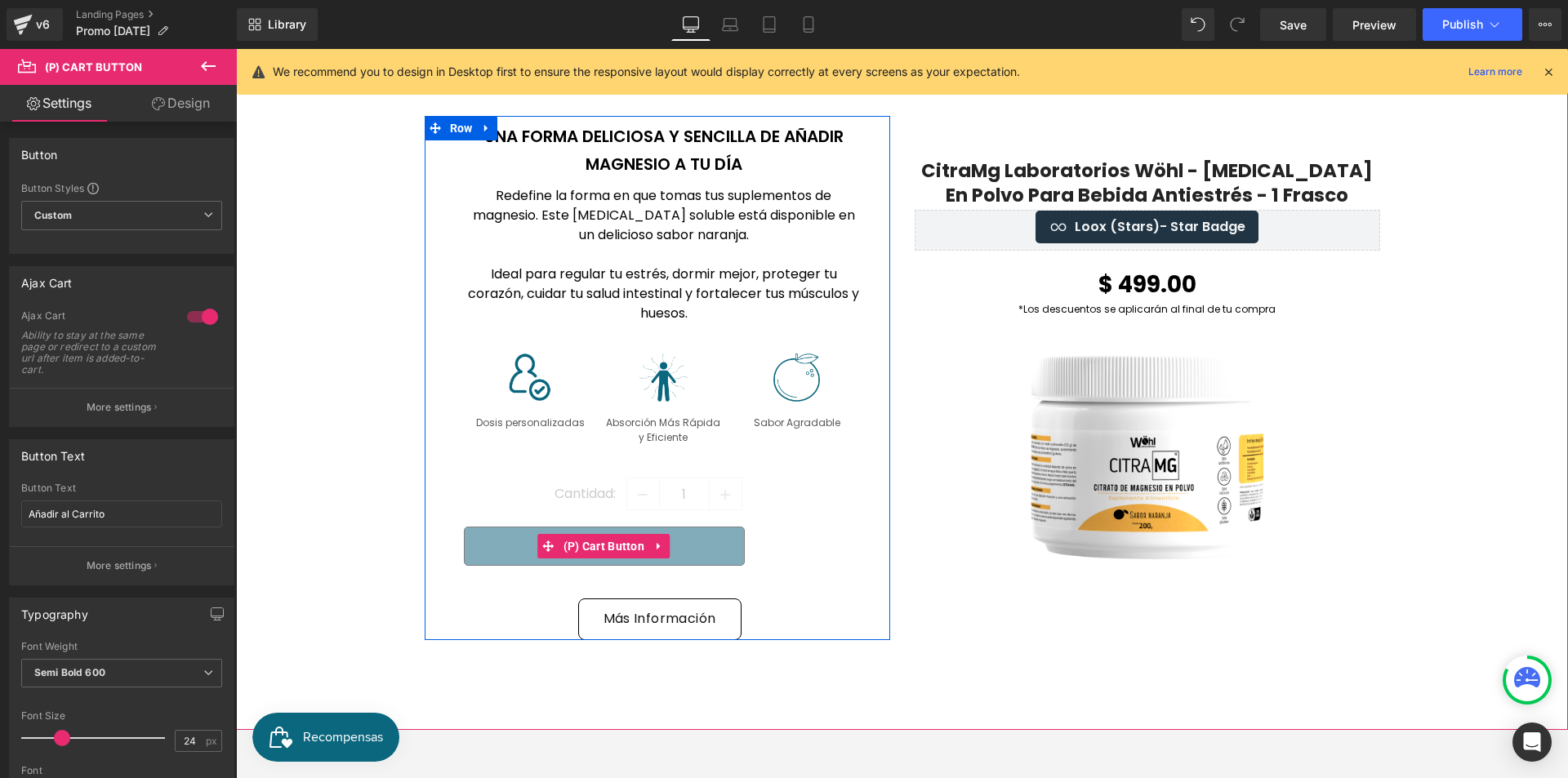
drag, startPoint x: 618, startPoint y: 506, endPoint x: 378, endPoint y: 426, distance: 253.0
click at [616, 534] on span "(P) Cart Button" at bounding box center [605, 546] width 90 height 25
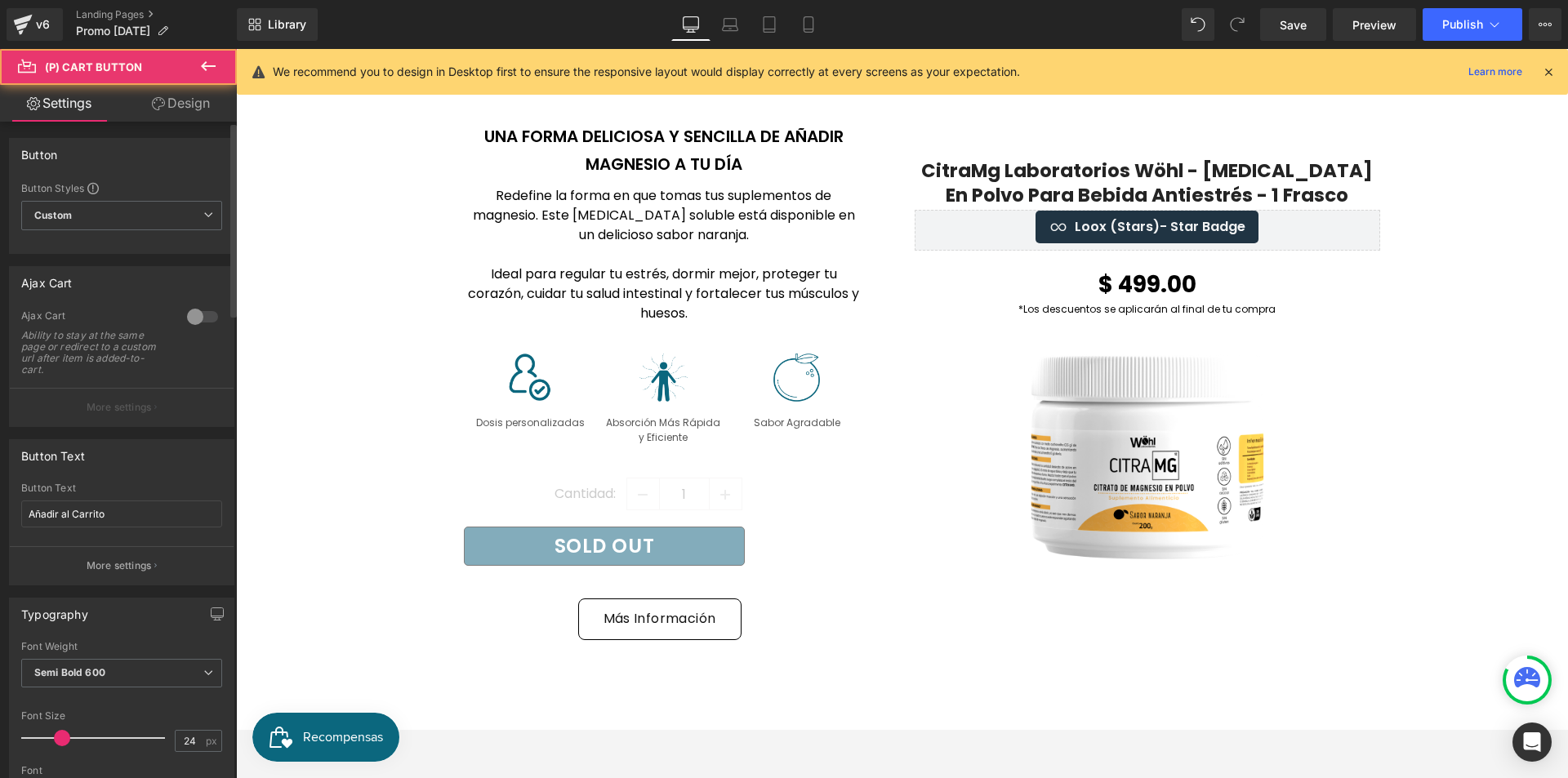
click at [200, 313] on div at bounding box center [203, 317] width 39 height 26
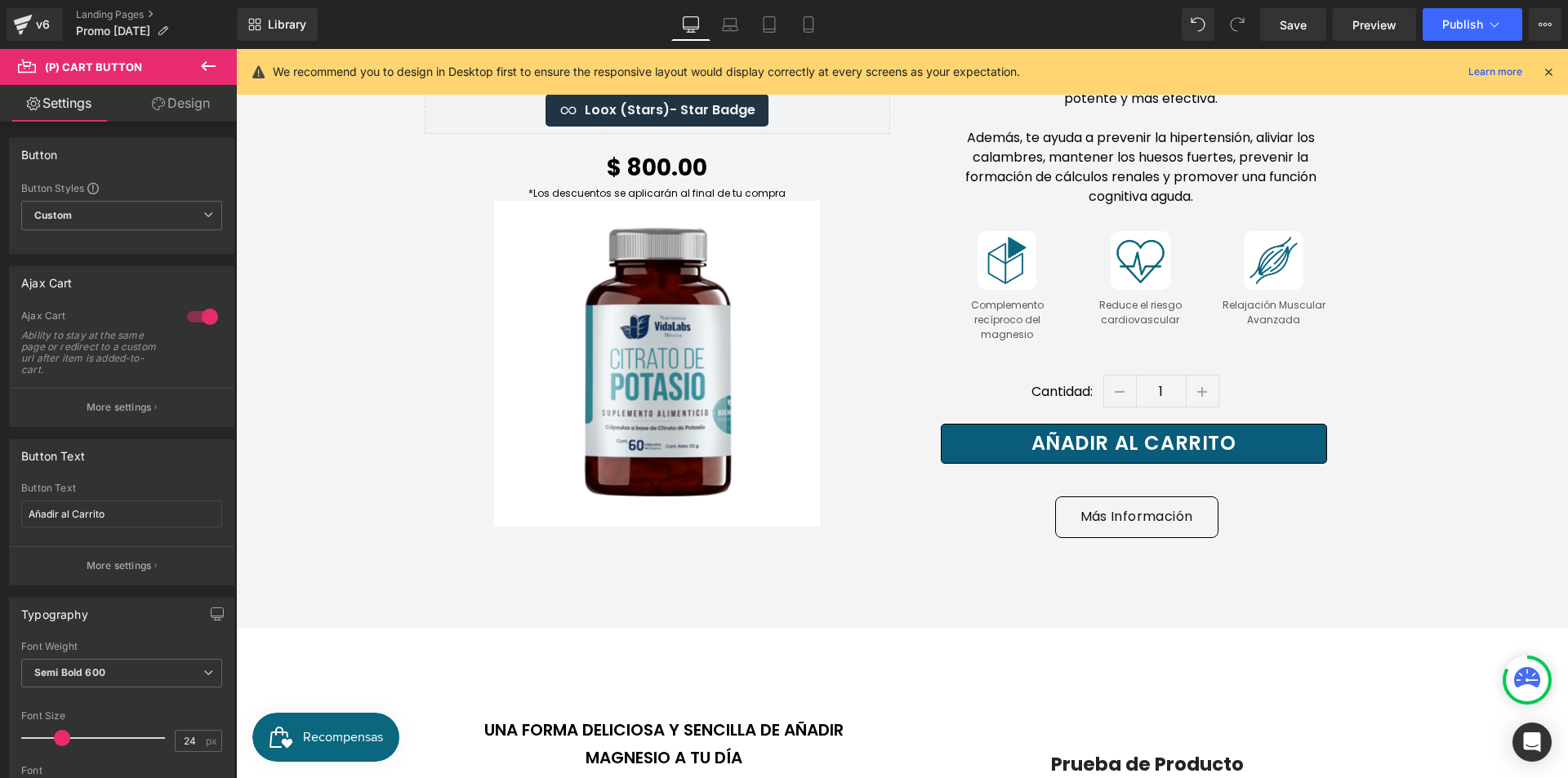
scroll to position [7756, 0]
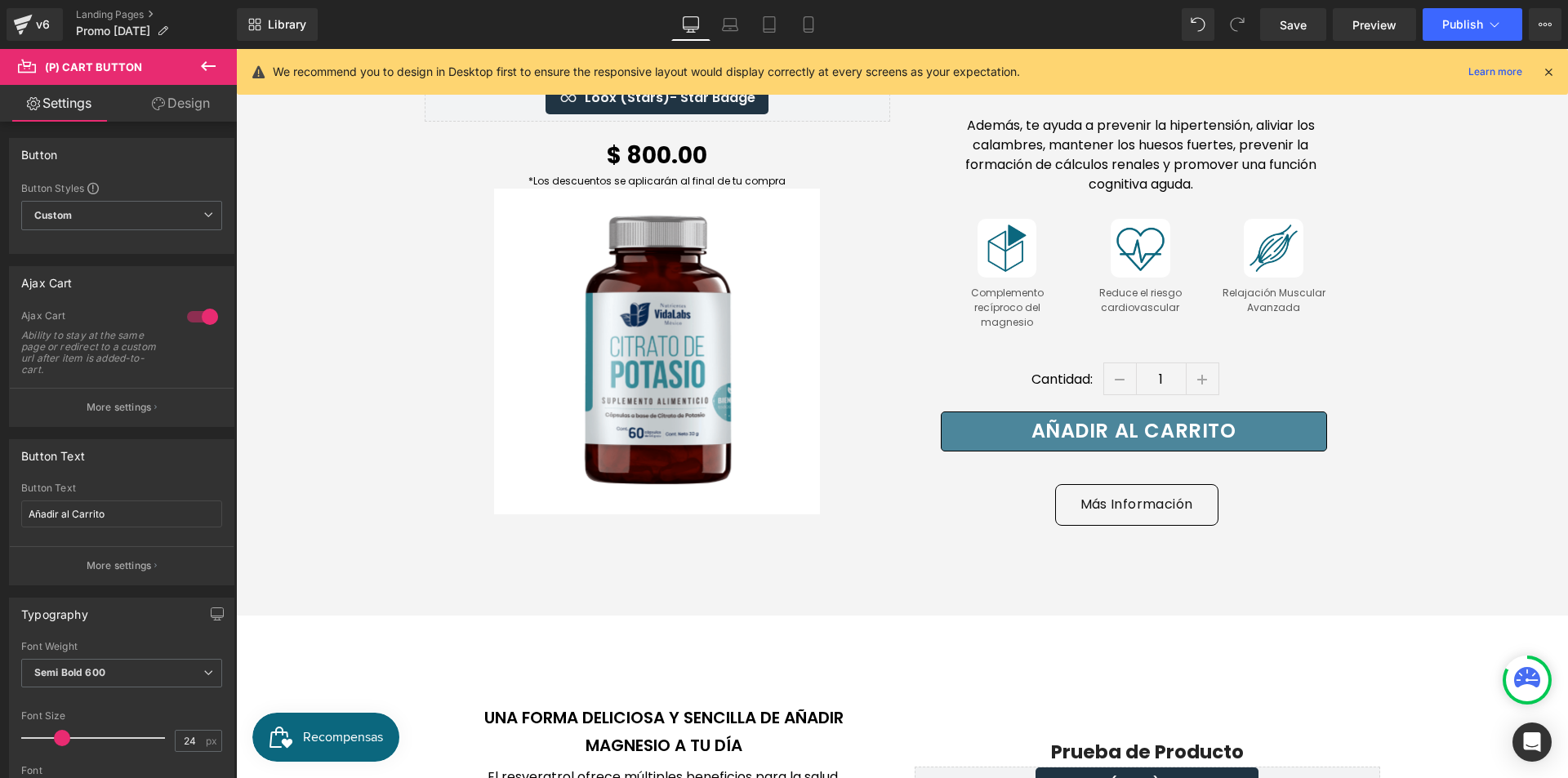
click at [1167, 411] on div "Añadir al Carrito (P) Cart Button" at bounding box center [1141, 431] width 400 height 40
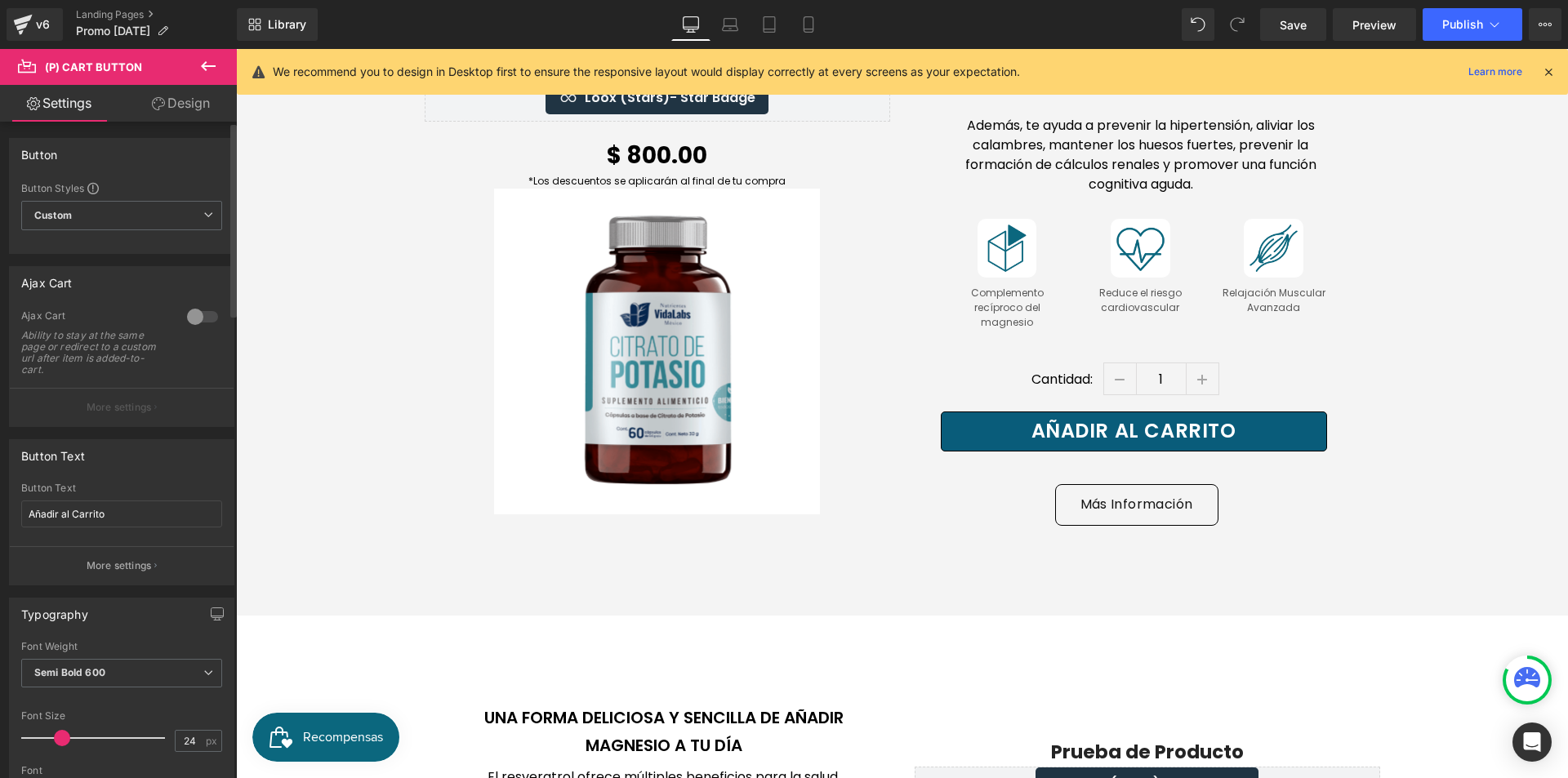
click at [197, 302] on div "Ajax Cart 0 Ajax Cart Ability to stay at the same page or redirect to a custom …" at bounding box center [122, 346] width 226 height 161
click at [201, 309] on div at bounding box center [203, 317] width 39 height 26
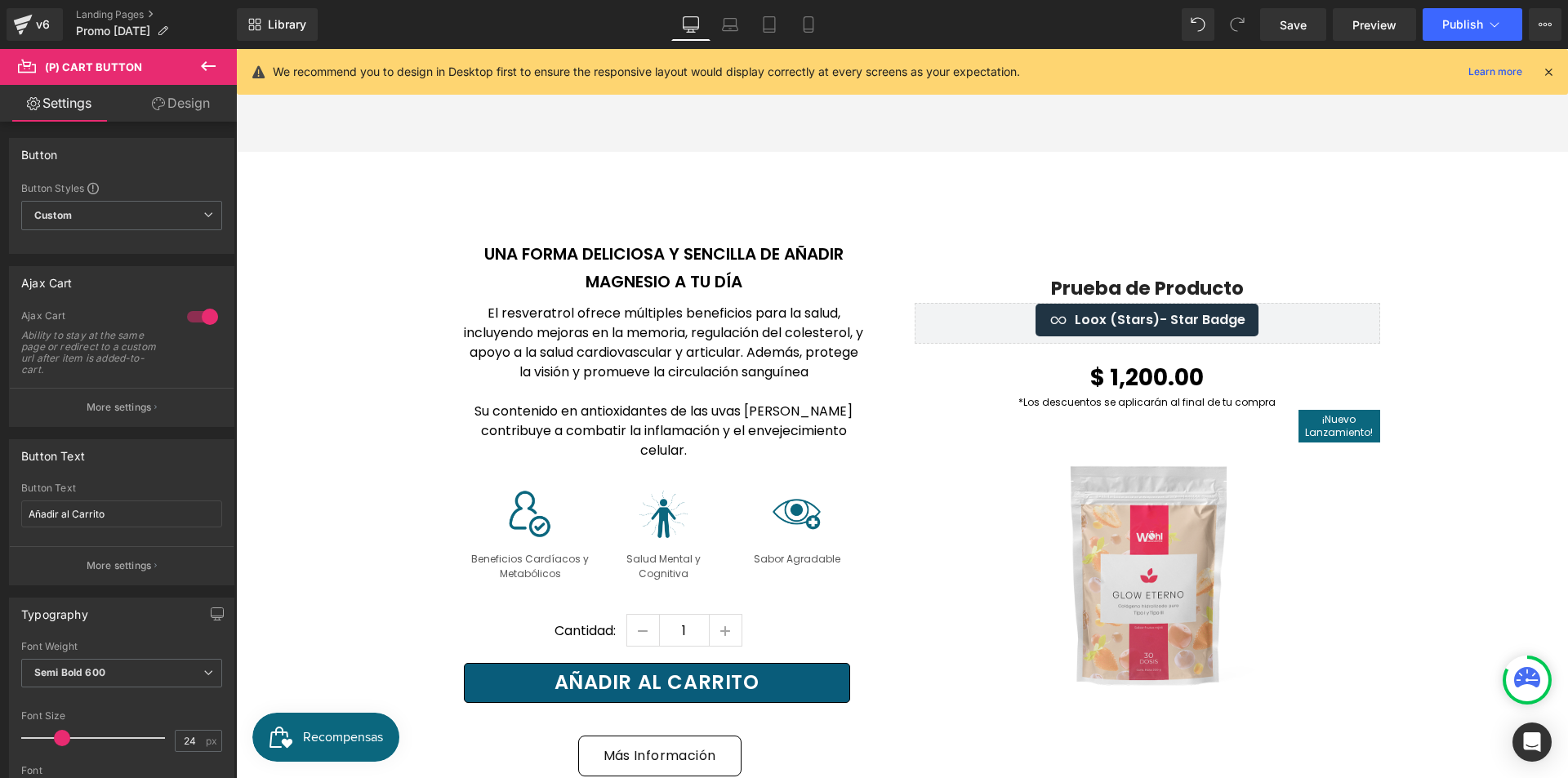
scroll to position [8409, 0]
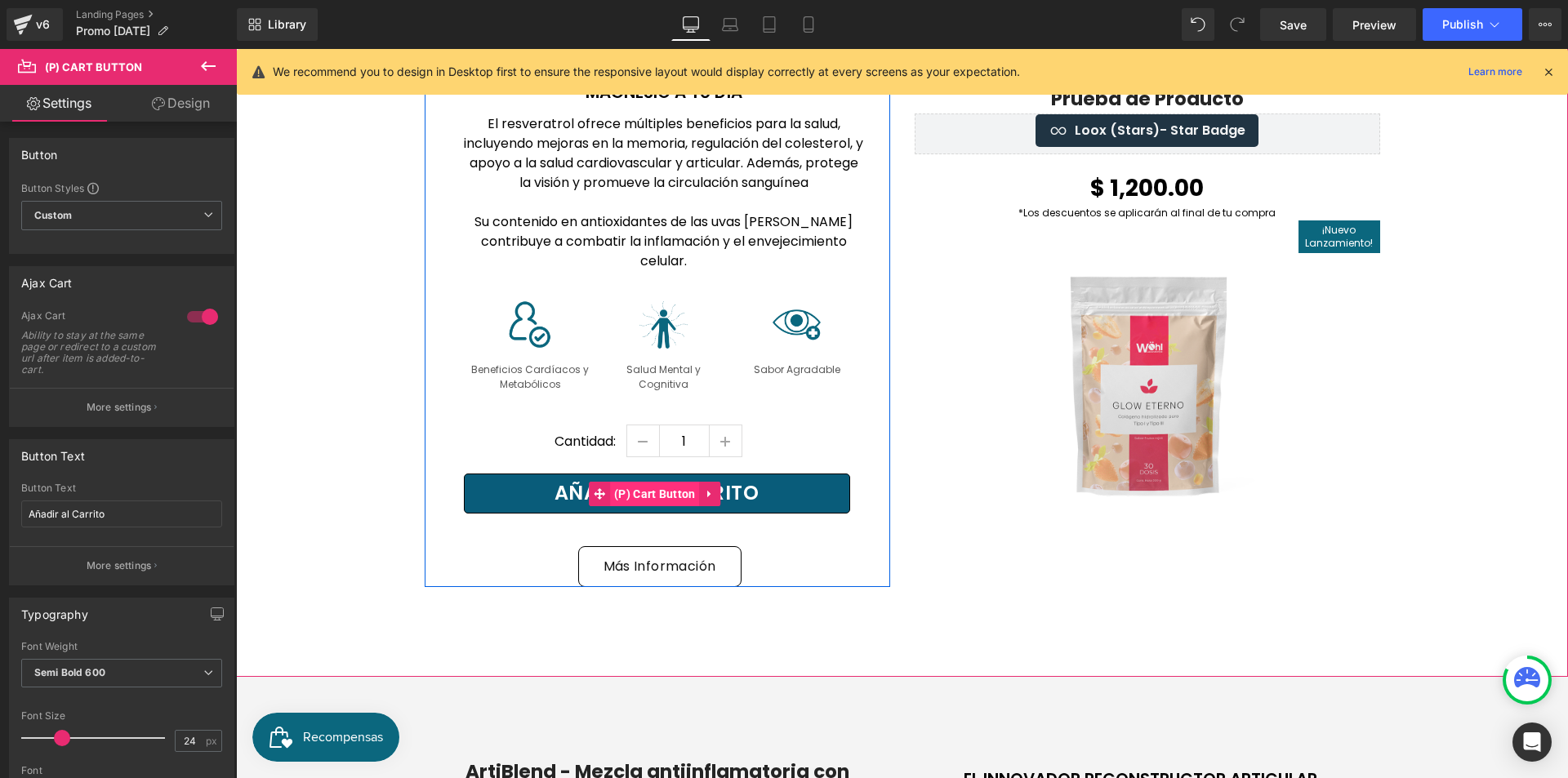
click at [610, 482] on span "(P) Cart Button" at bounding box center [655, 494] width 90 height 25
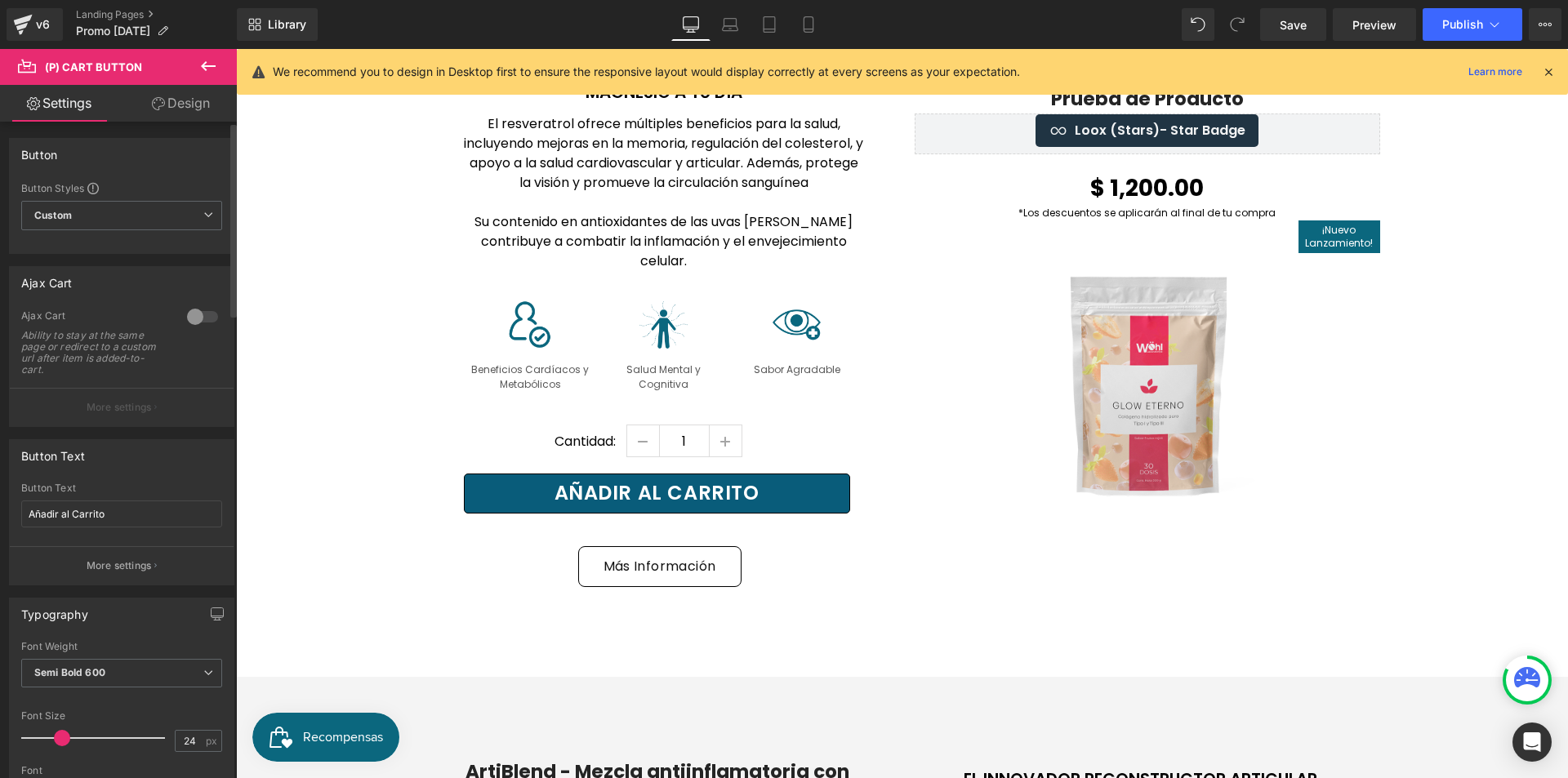
click at [191, 312] on div at bounding box center [203, 317] width 39 height 26
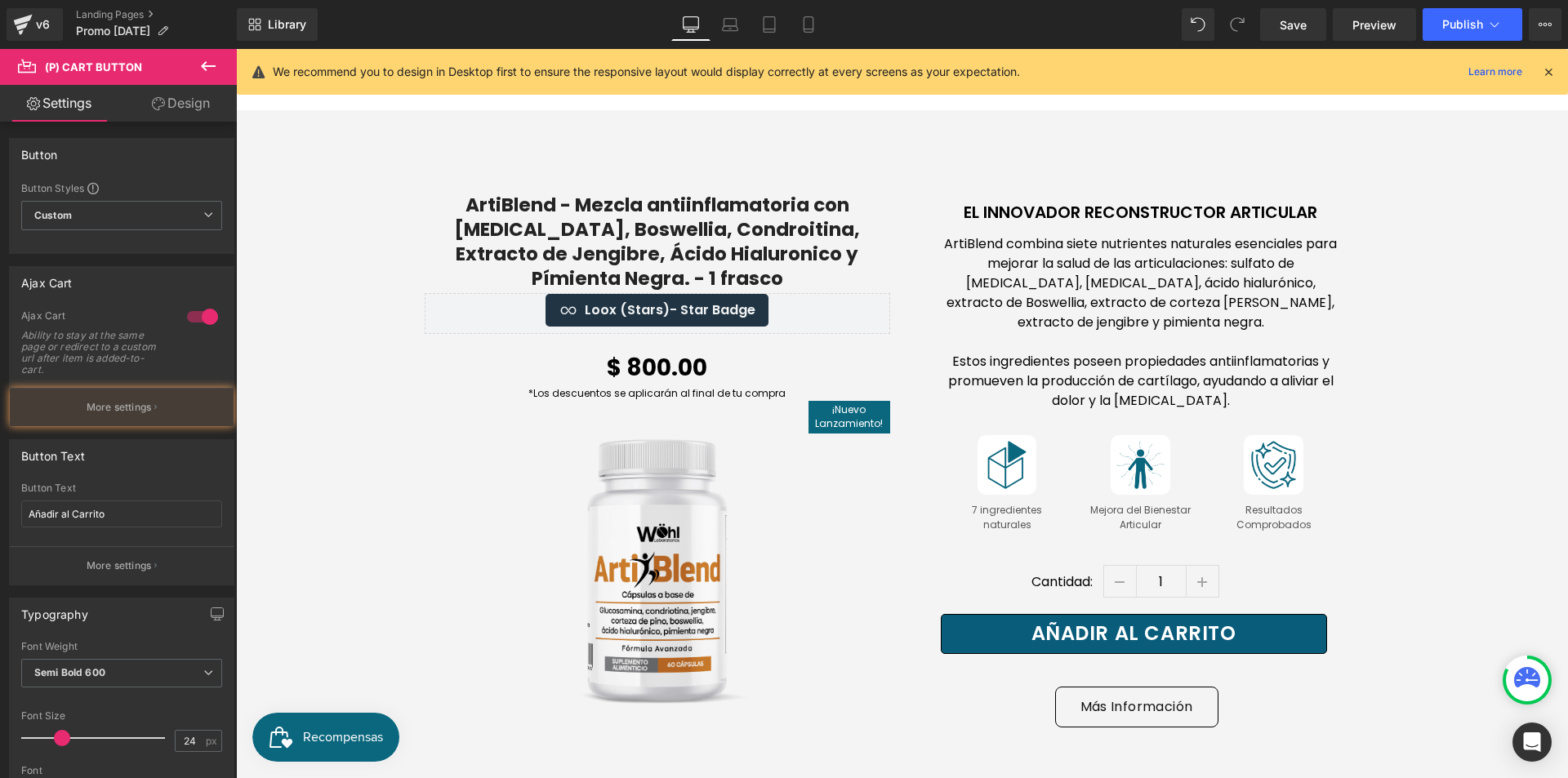
scroll to position [9062, 0]
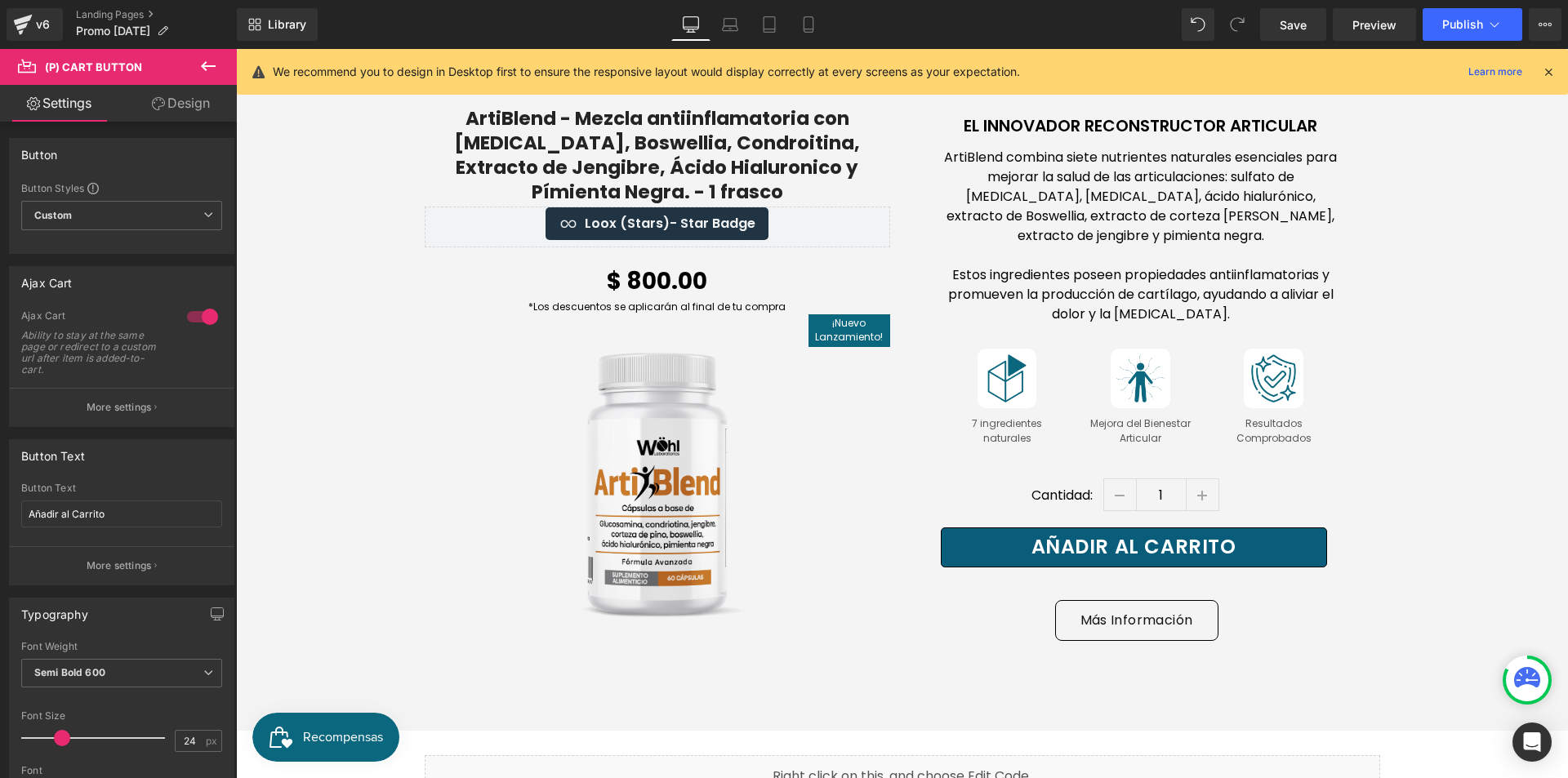
click at [1111, 538] on span "(P) Cart Button" at bounding box center [1141, 548] width 72 height 19
click at [200, 312] on div at bounding box center [203, 317] width 39 height 26
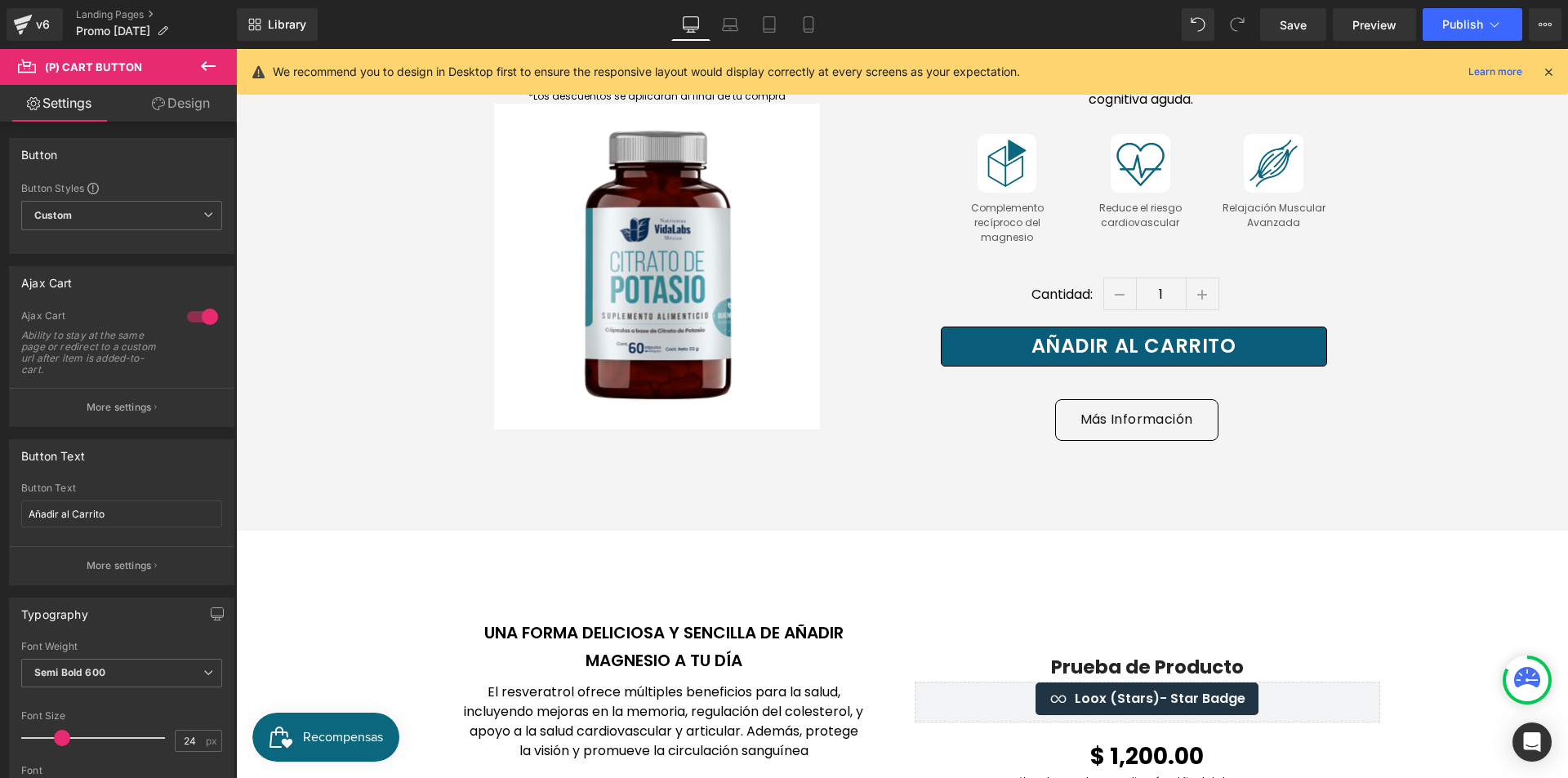
scroll to position [7838, 0]
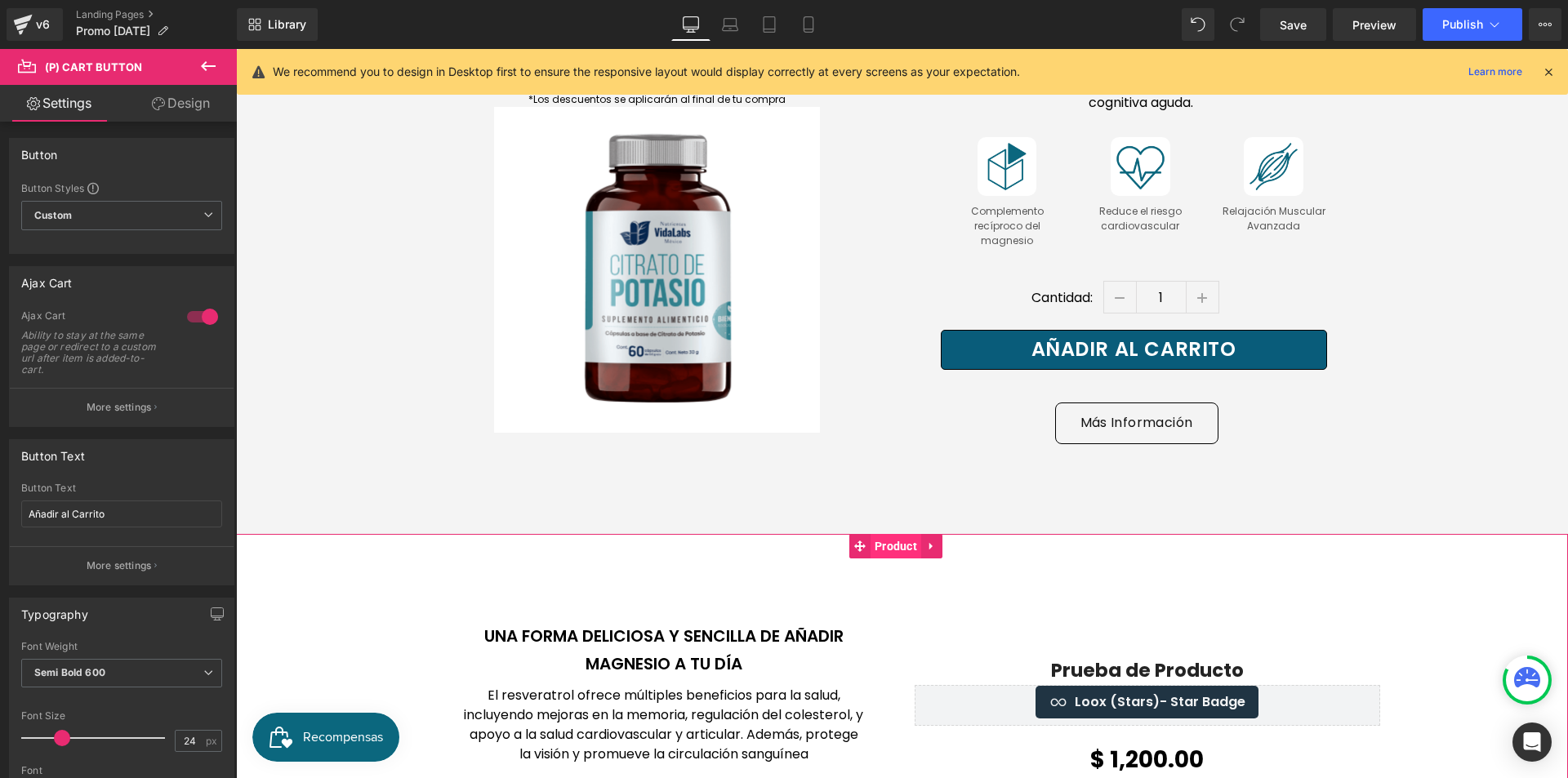
click at [891, 534] on span "Product" at bounding box center [895, 546] width 50 height 25
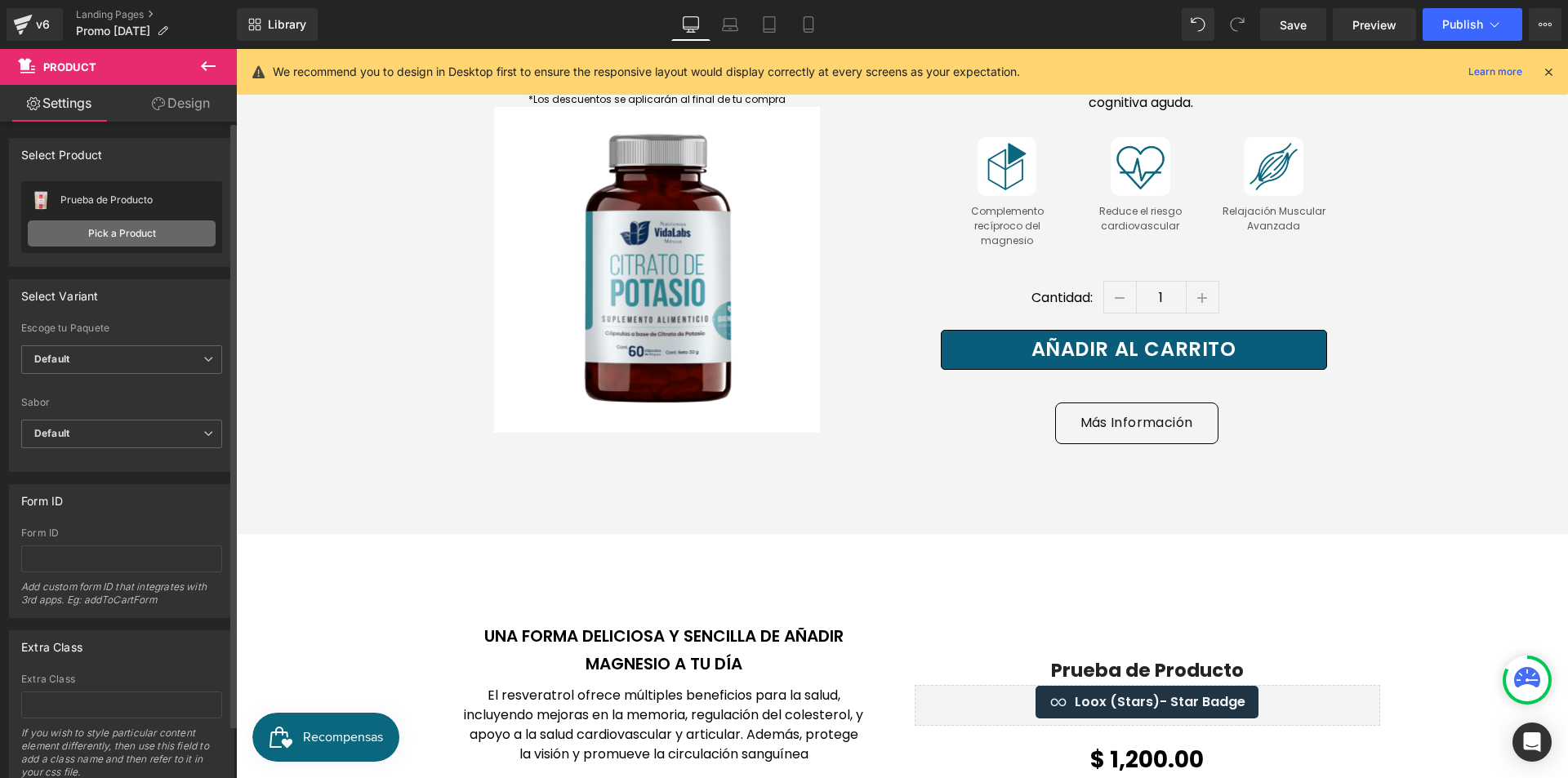
click at [139, 240] on link "Pick a Product" at bounding box center [122, 233] width 188 height 26
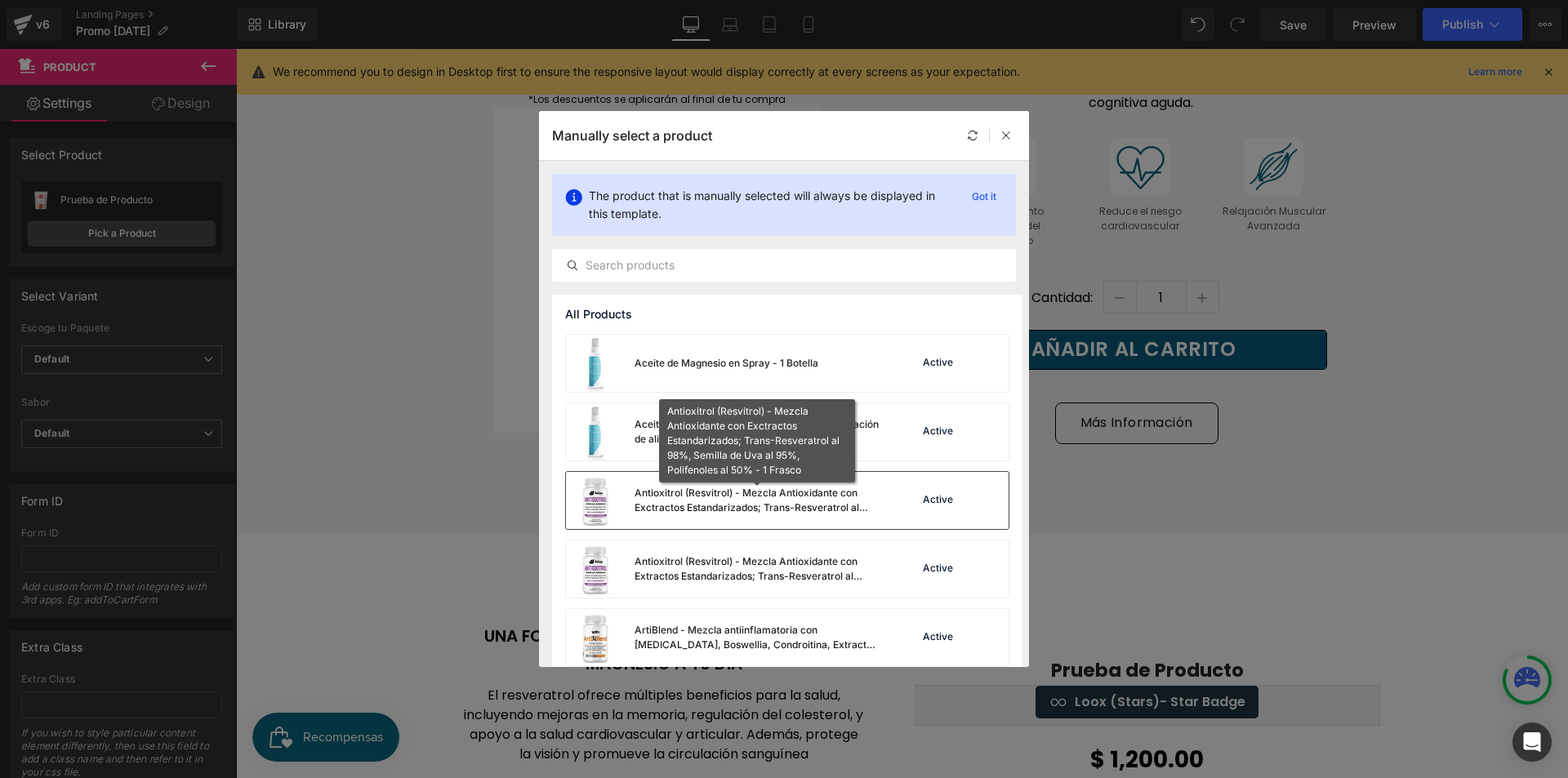
drag, startPoint x: 619, startPoint y: 454, endPoint x: 850, endPoint y: 500, distance: 235.5
click at [850, 500] on div "Antioxitrol (Resvitrol) - Mezcla Antioxidante con Exctractos Estandarizados; Tr…" at bounding box center [757, 500] width 245 height 29
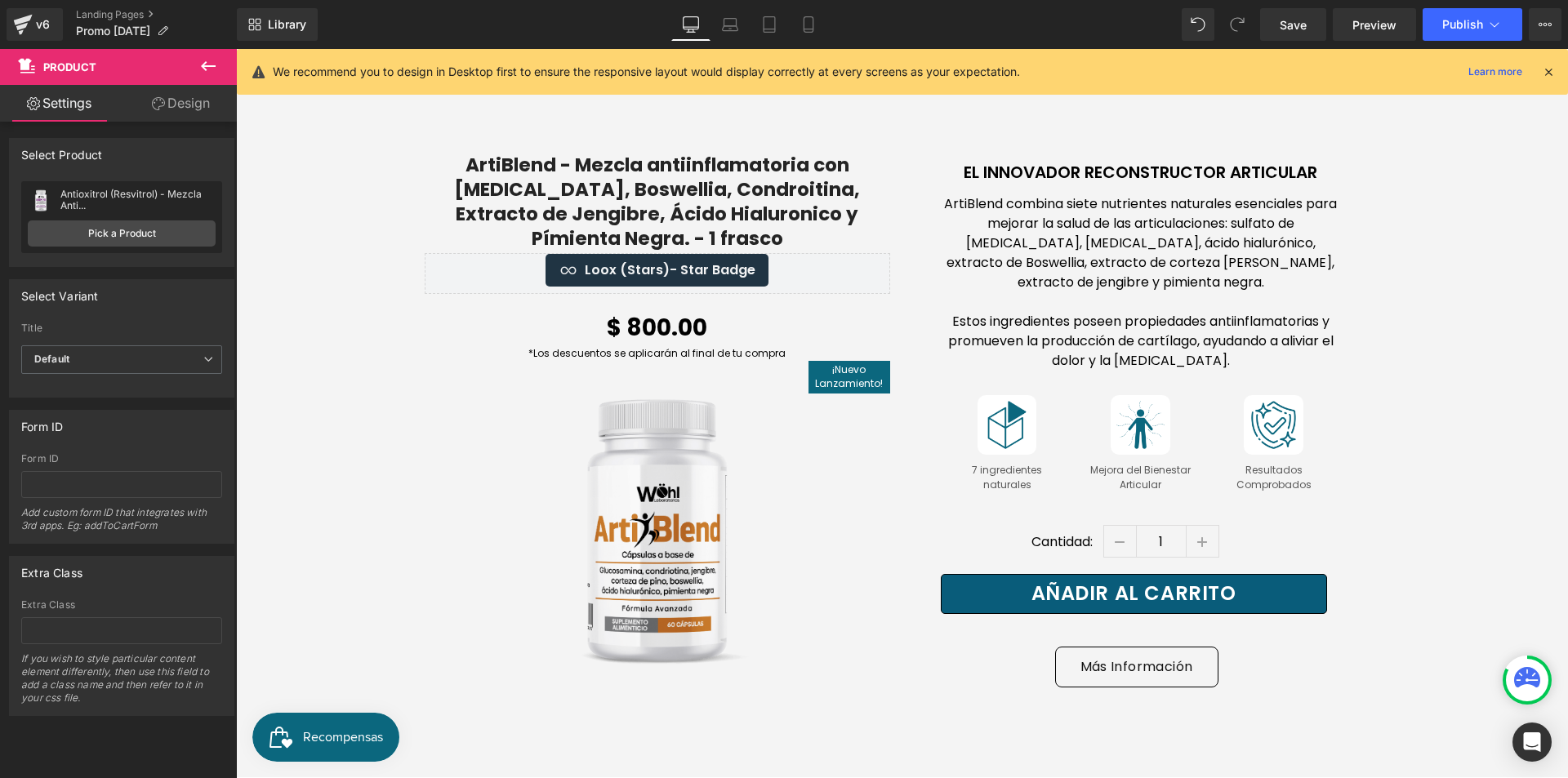
scroll to position [8818, 0]
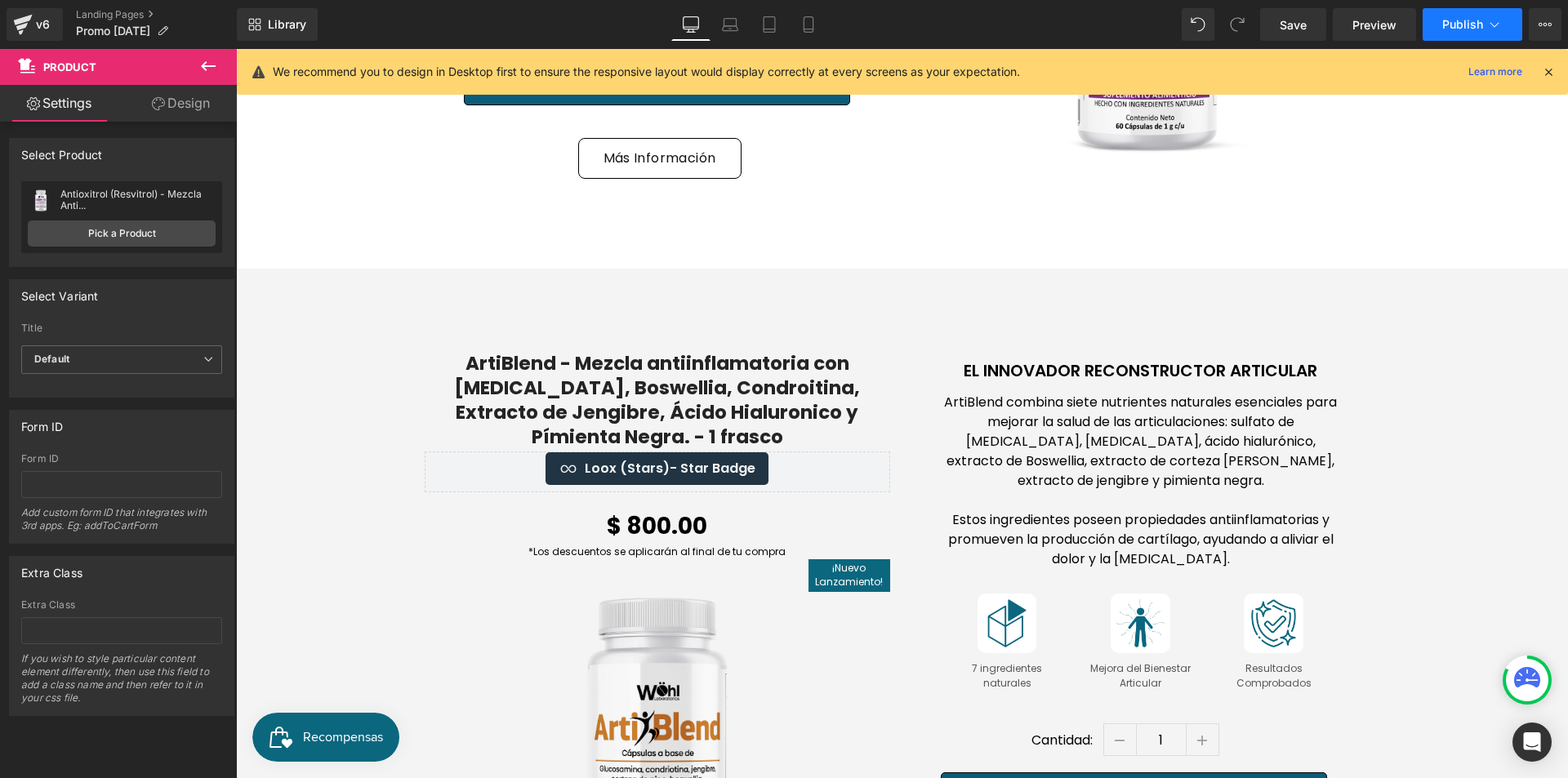
click at [1479, 23] on span "Publish" at bounding box center [1462, 24] width 41 height 13
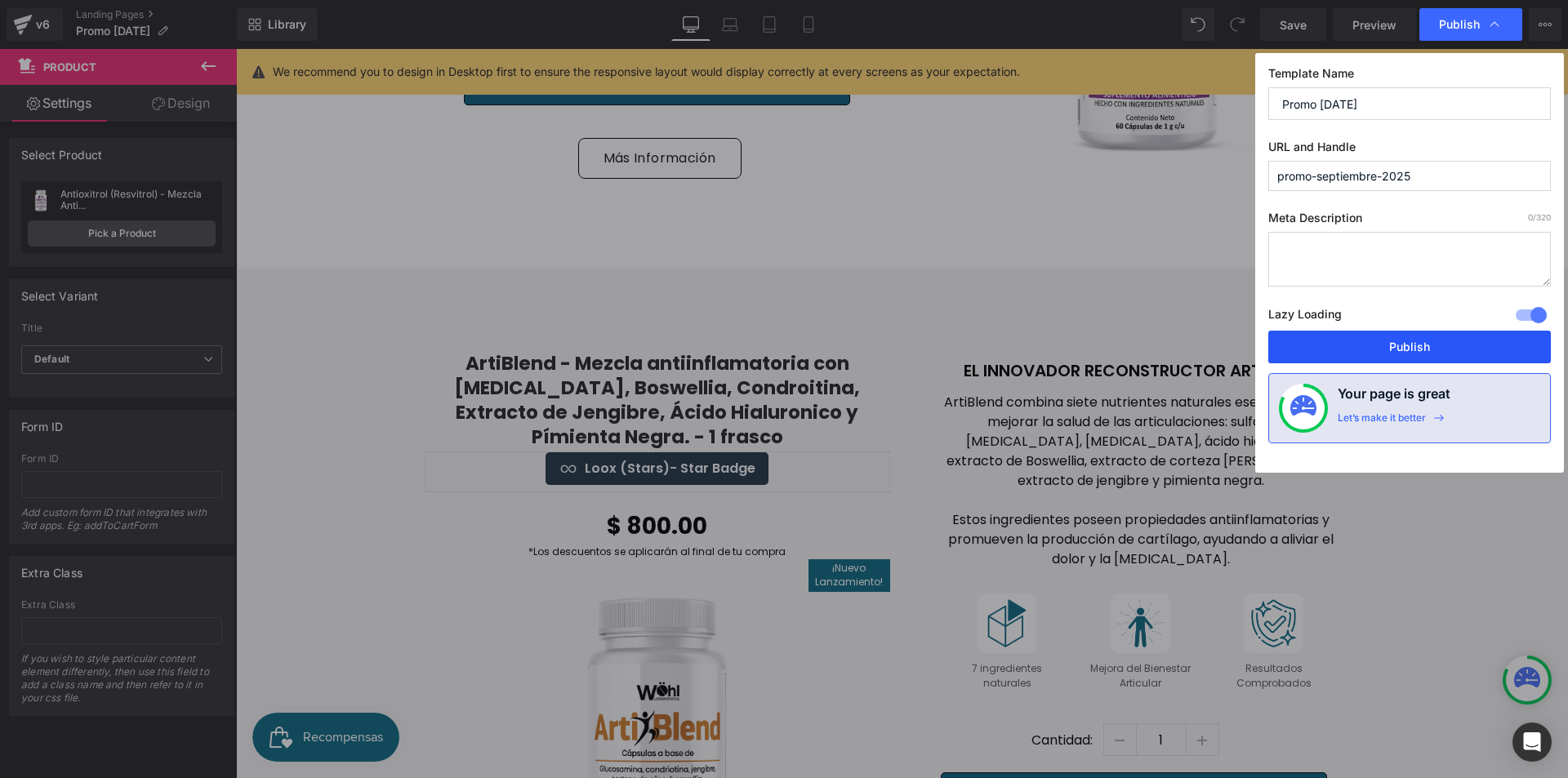
click at [1401, 338] on button "Publish" at bounding box center [1409, 346] width 283 height 33
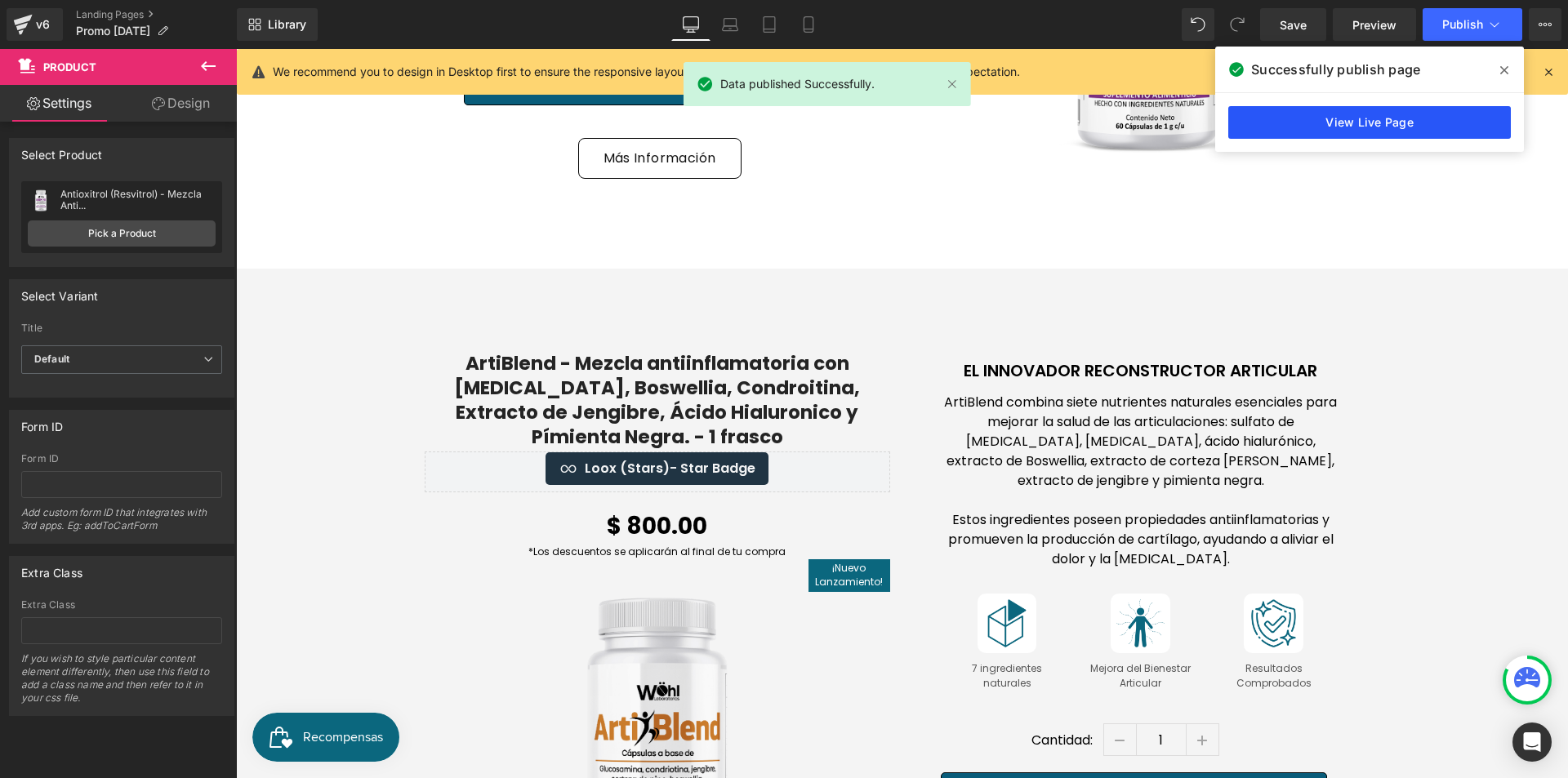
click at [1379, 125] on link "View Live Page" at bounding box center [1370, 122] width 283 height 33
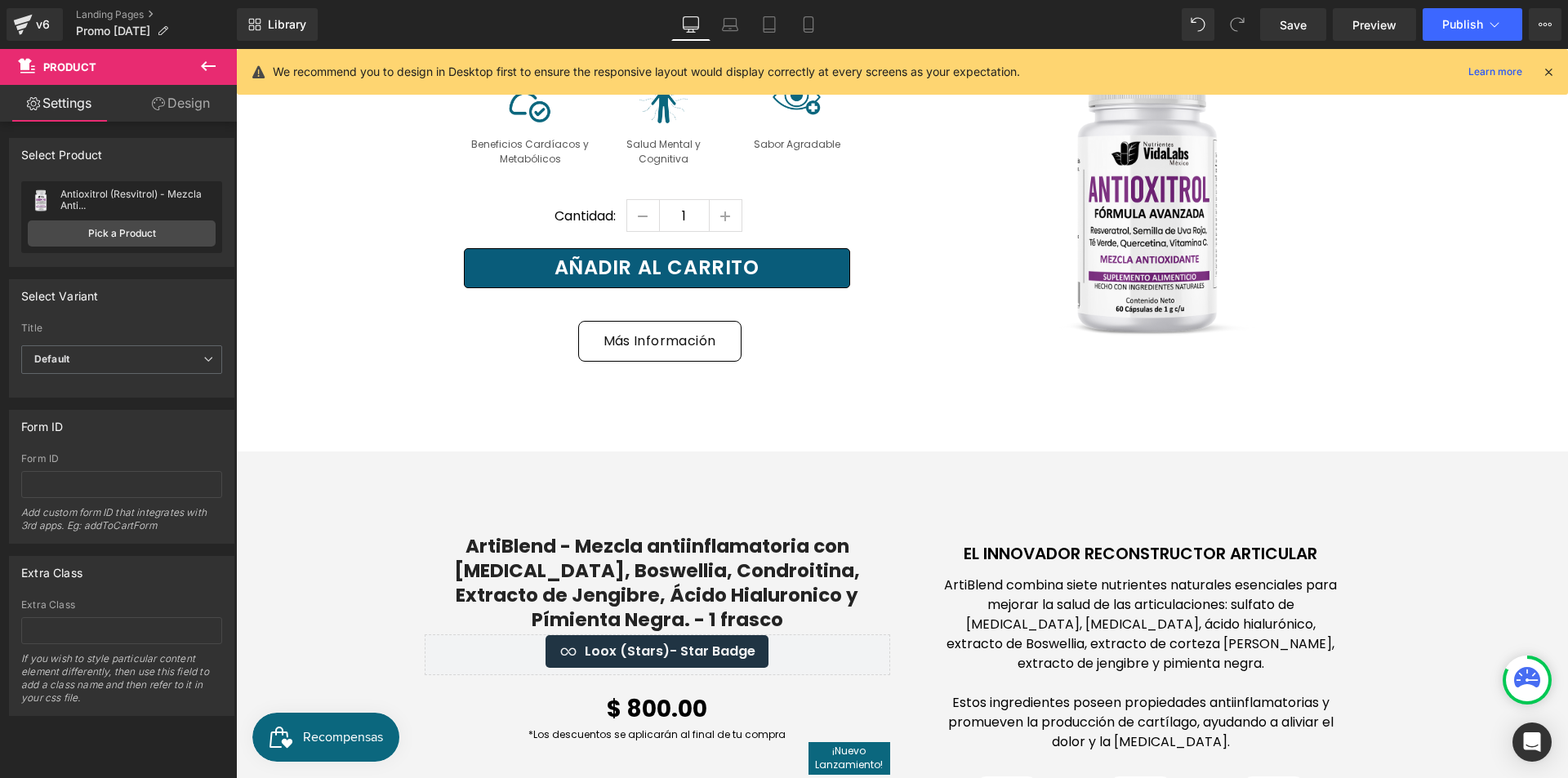
scroll to position [8491, 0]
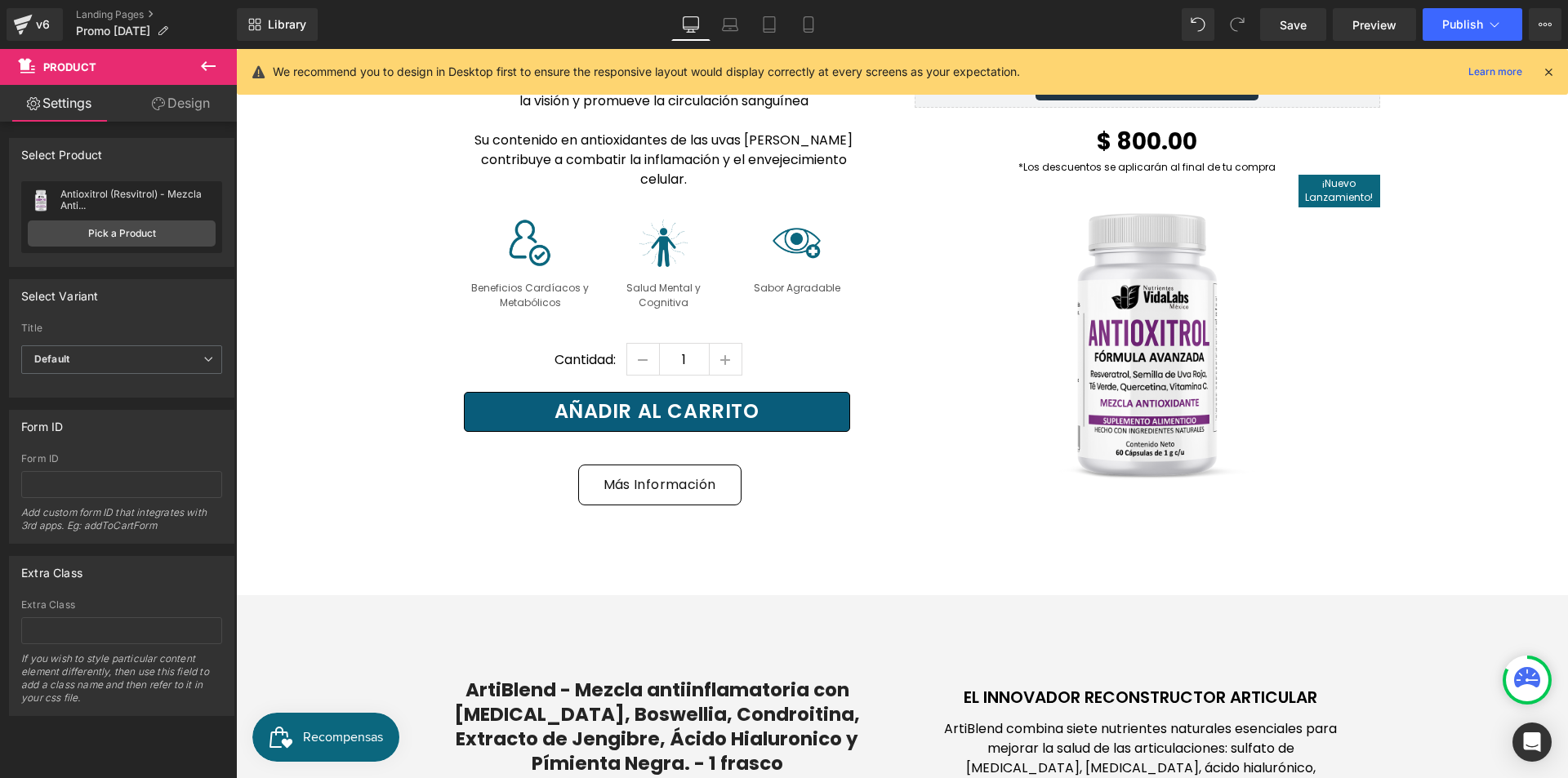
click at [209, 72] on icon at bounding box center [208, 66] width 19 height 19
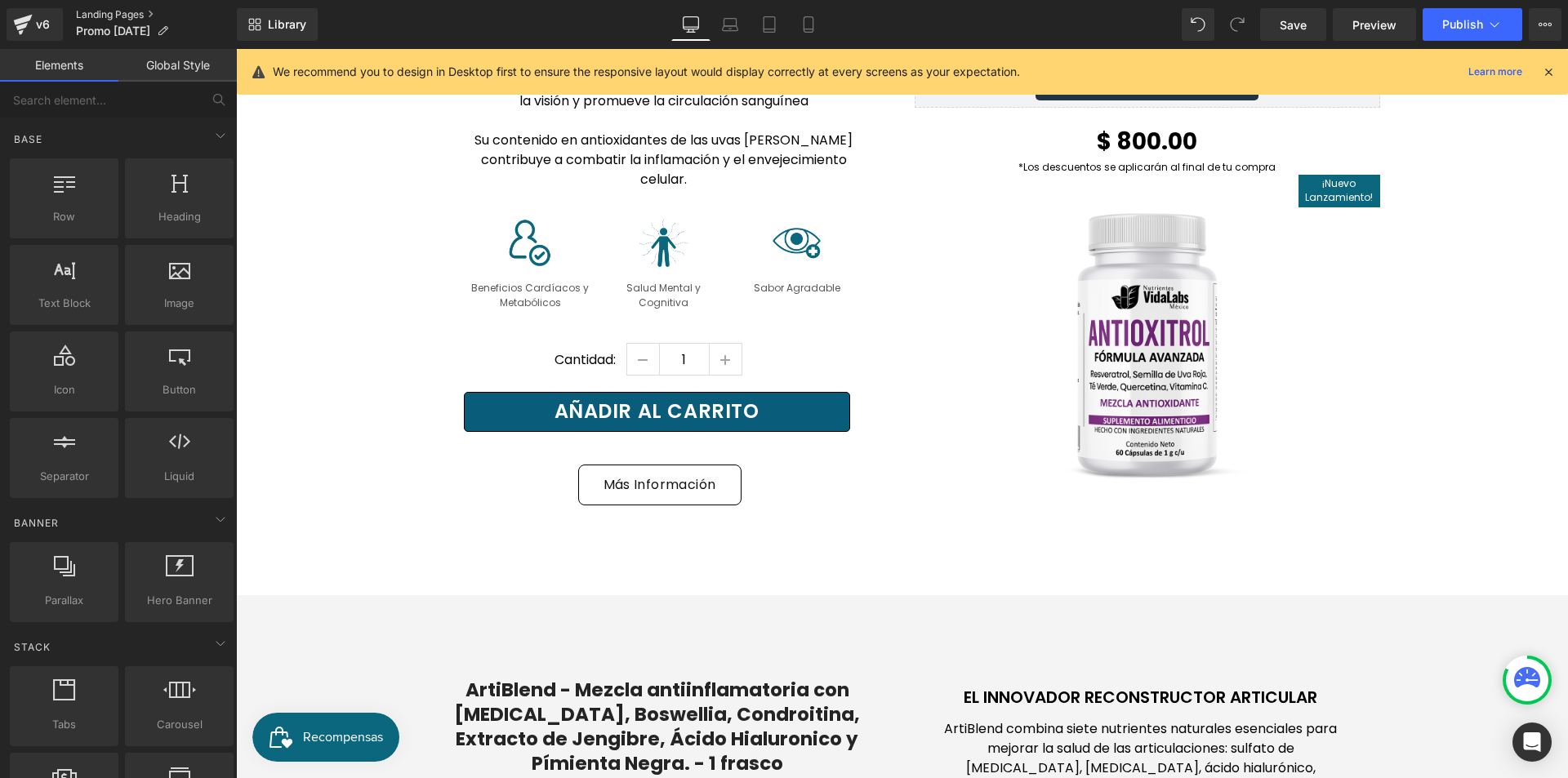
click at [136, 11] on link "Landing Pages" at bounding box center [156, 14] width 161 height 13
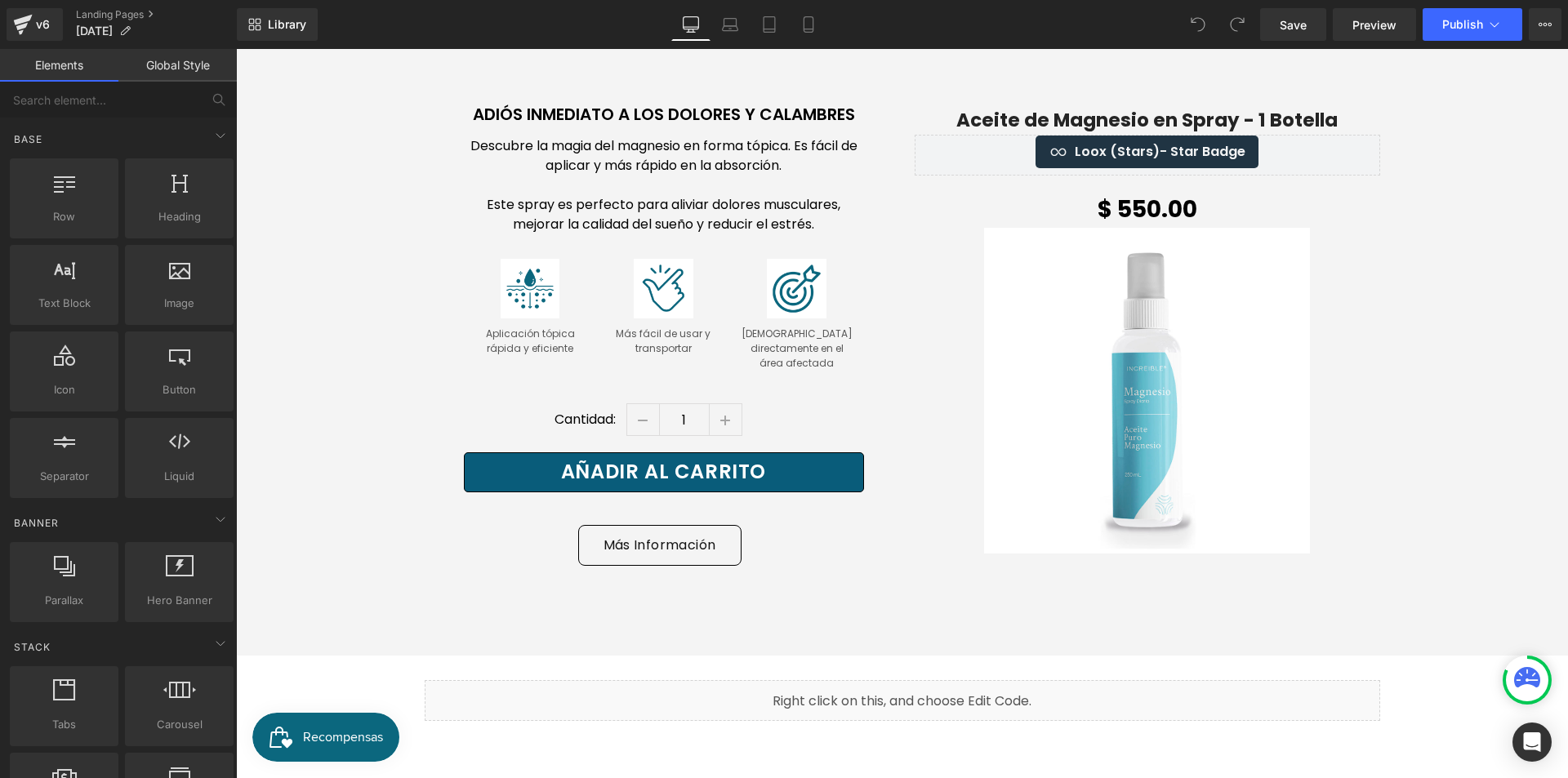
scroll to position [8895, 0]
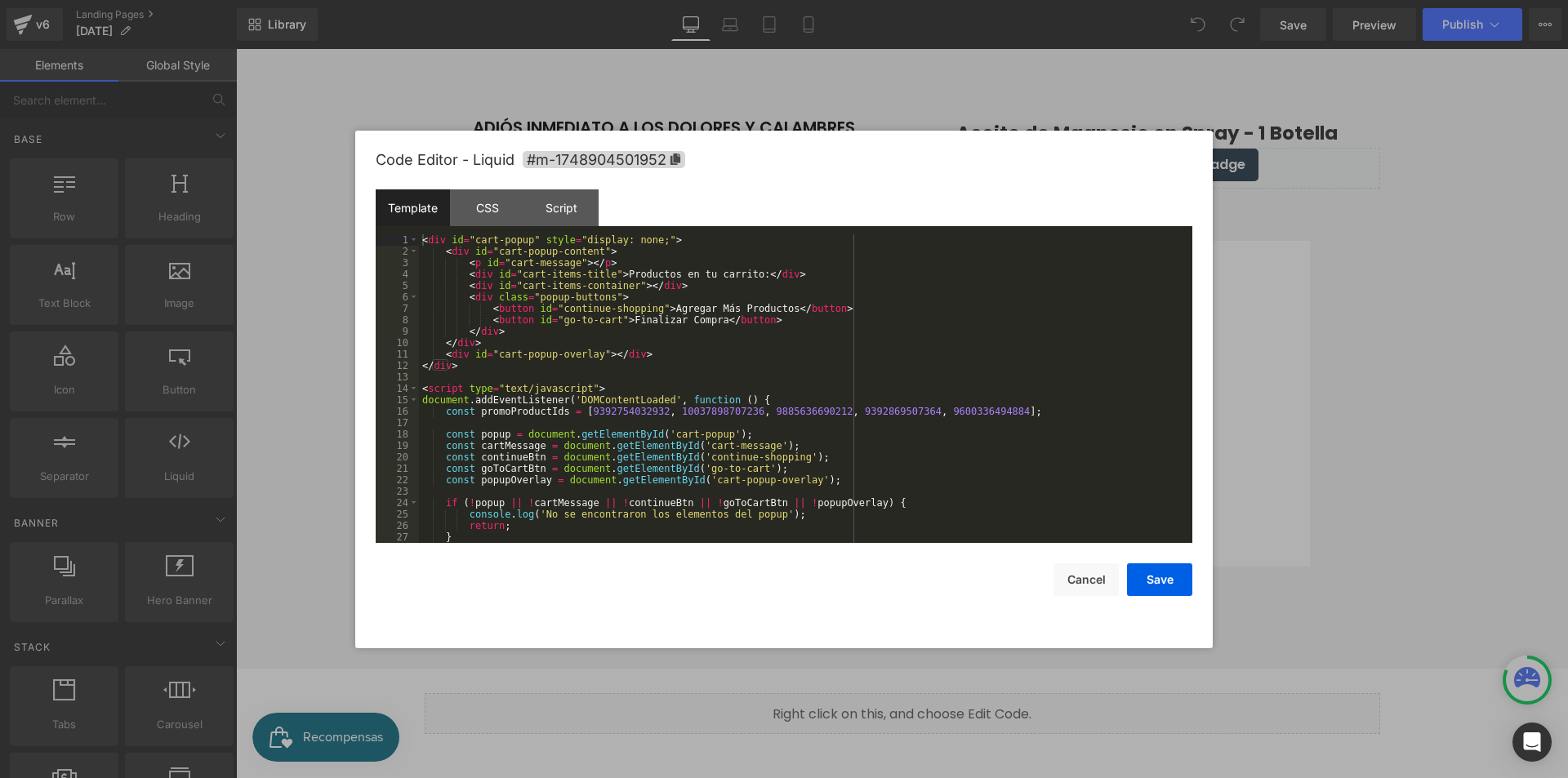
click at [910, 0] on div "You are previewing how the will restyle your page. You can not edit Elements in…" at bounding box center [784, 0] width 1568 height 0
click at [568, 206] on div "Script" at bounding box center [561, 208] width 74 height 37
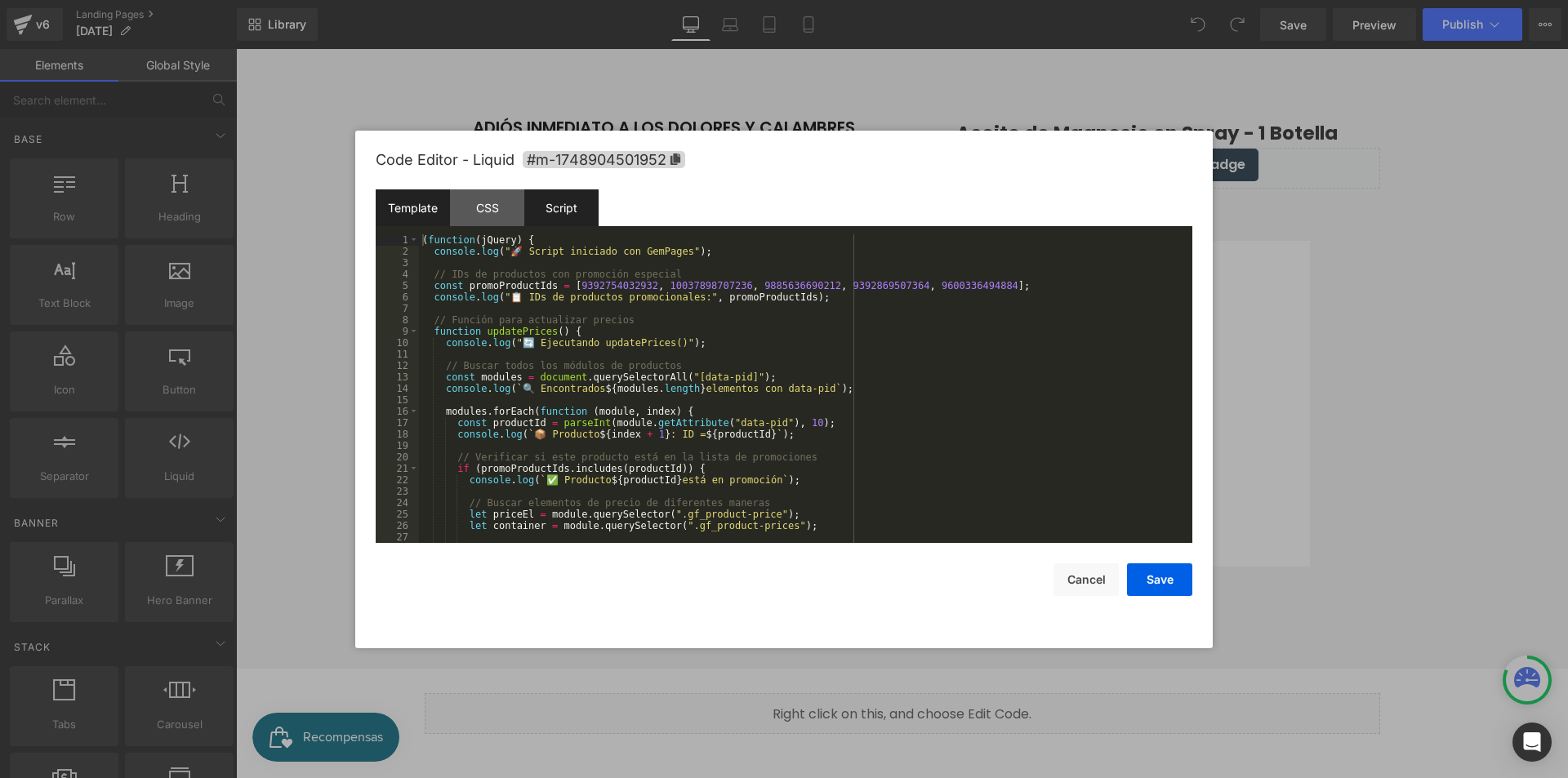
click at [422, 215] on div "Template" at bounding box center [412, 208] width 74 height 37
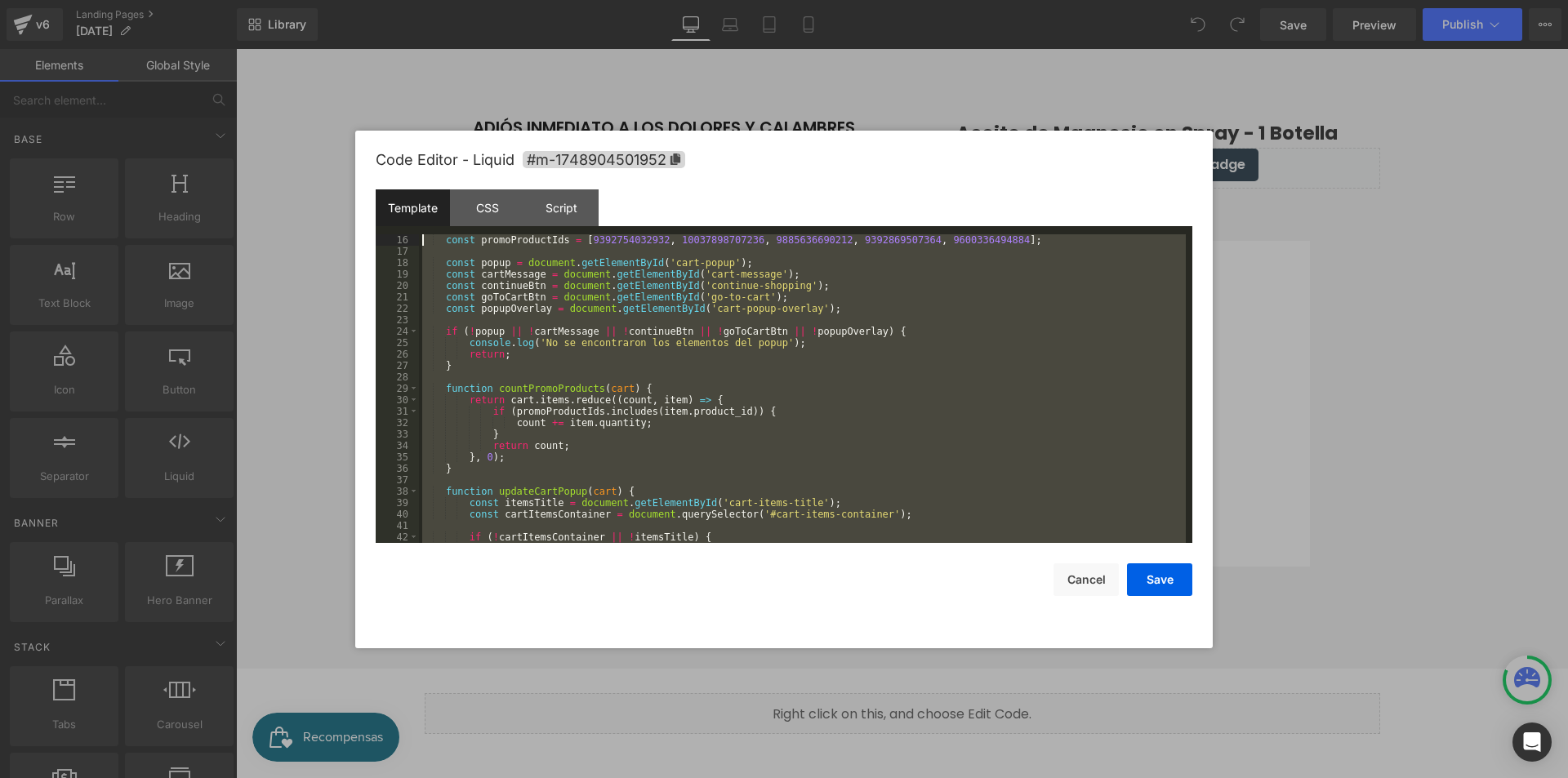
scroll to position [0, 0]
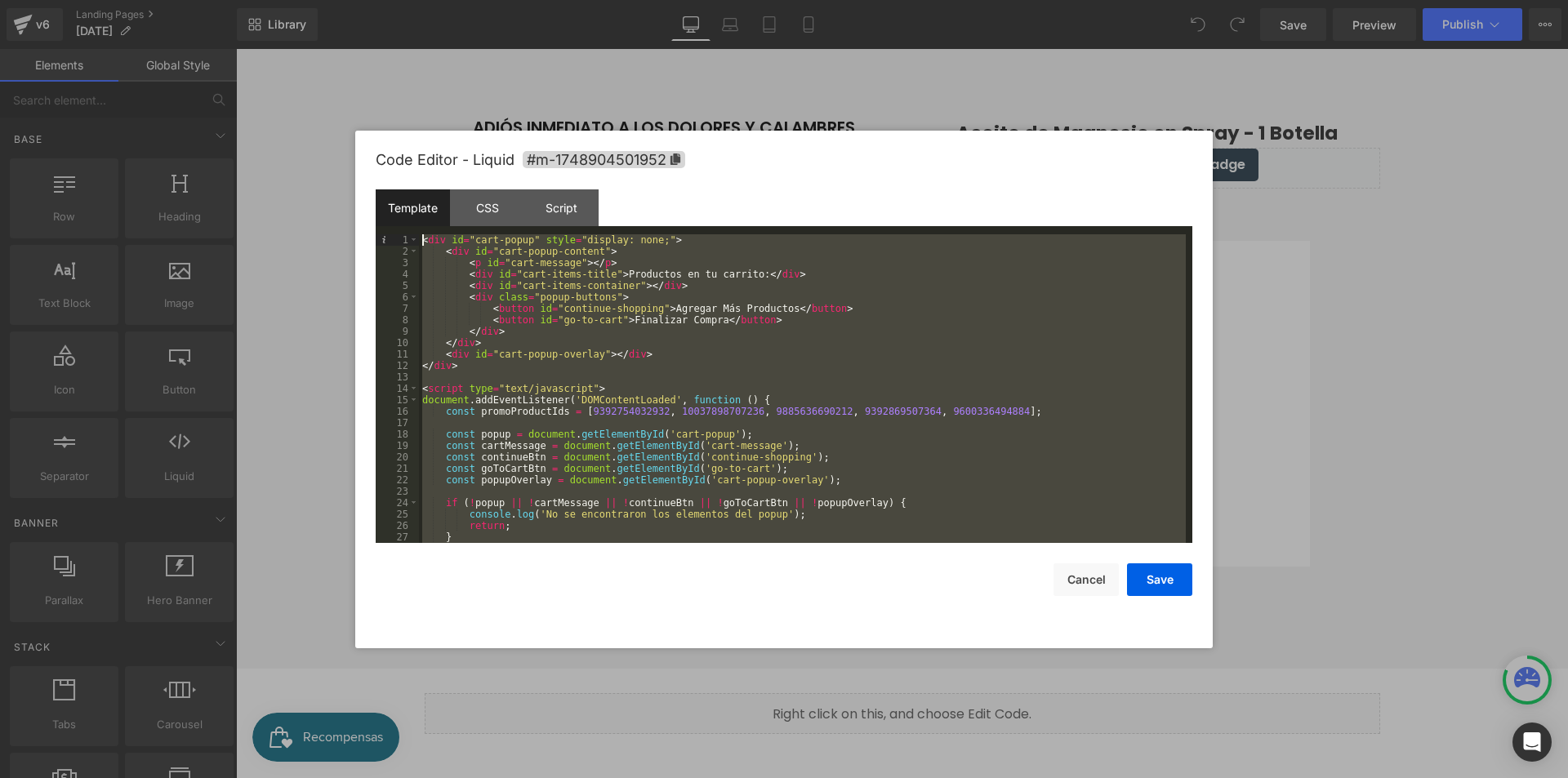
drag, startPoint x: 581, startPoint y: 522, endPoint x: 256, endPoint y: -71, distance: 676.2
click at [256, 0] on html "You are previewing how the will restyle your page. You can not edit Elements in…" at bounding box center [784, 389] width 1568 height 778
click at [584, 211] on div "Script" at bounding box center [561, 208] width 74 height 37
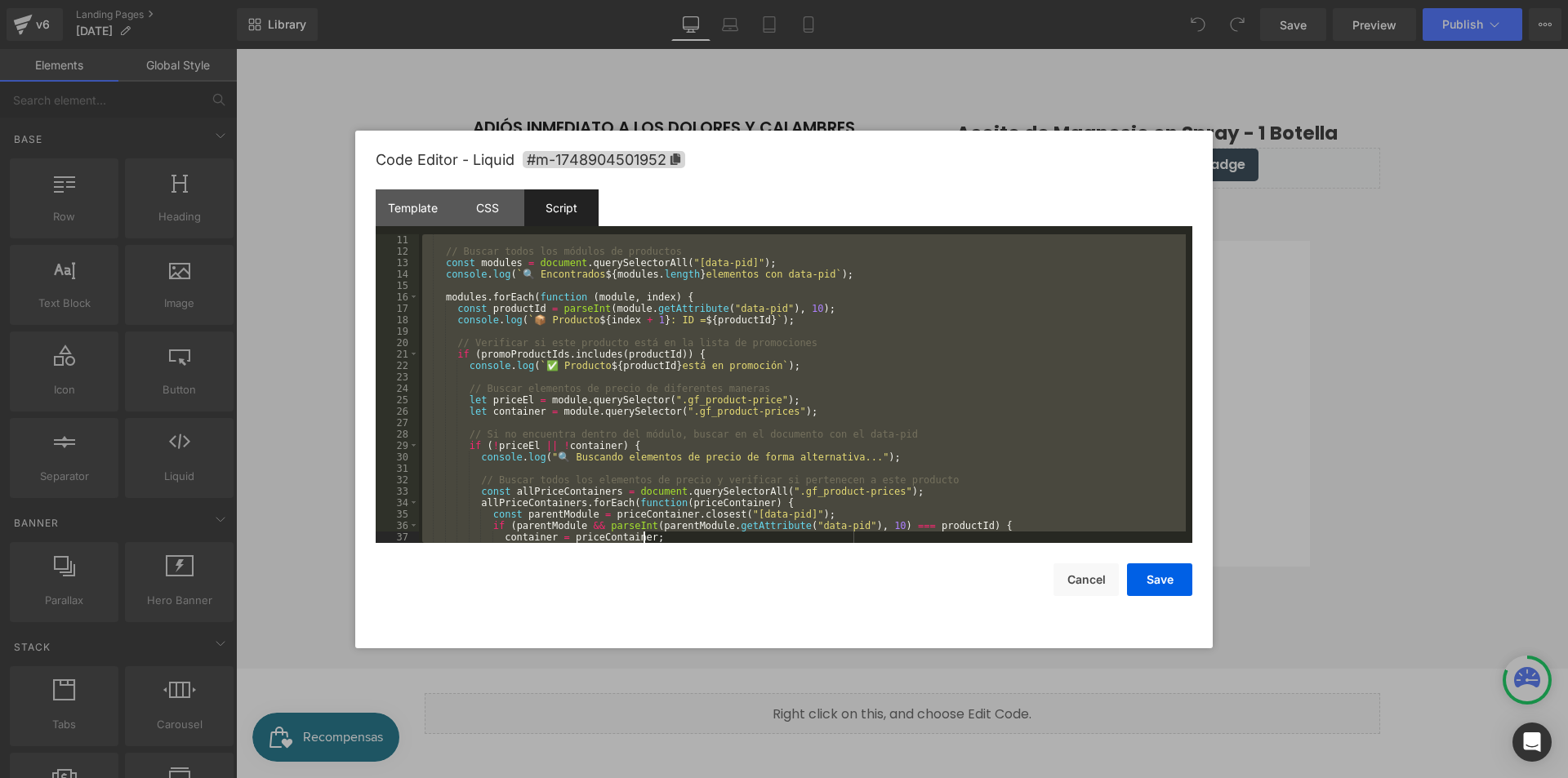
scroll to position [1486, 0]
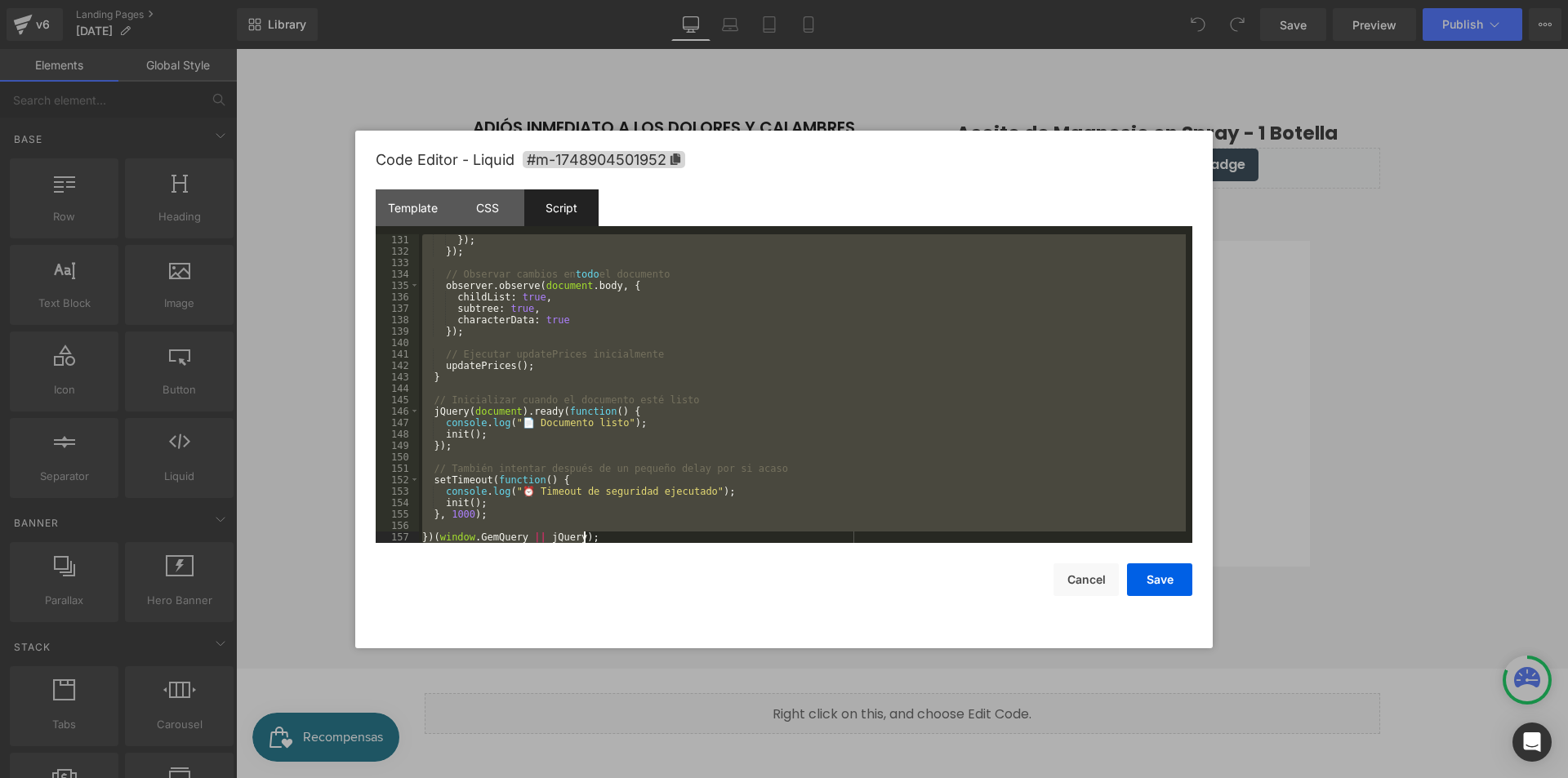
drag, startPoint x: 424, startPoint y: 241, endPoint x: 962, endPoint y: 810, distance: 783.1
click at [962, 777] on html "You are previewing how the will restyle your page. You can not edit Elements in…" at bounding box center [784, 389] width 1568 height 778
click at [1080, 584] on button "Cancel" at bounding box center [1086, 579] width 65 height 33
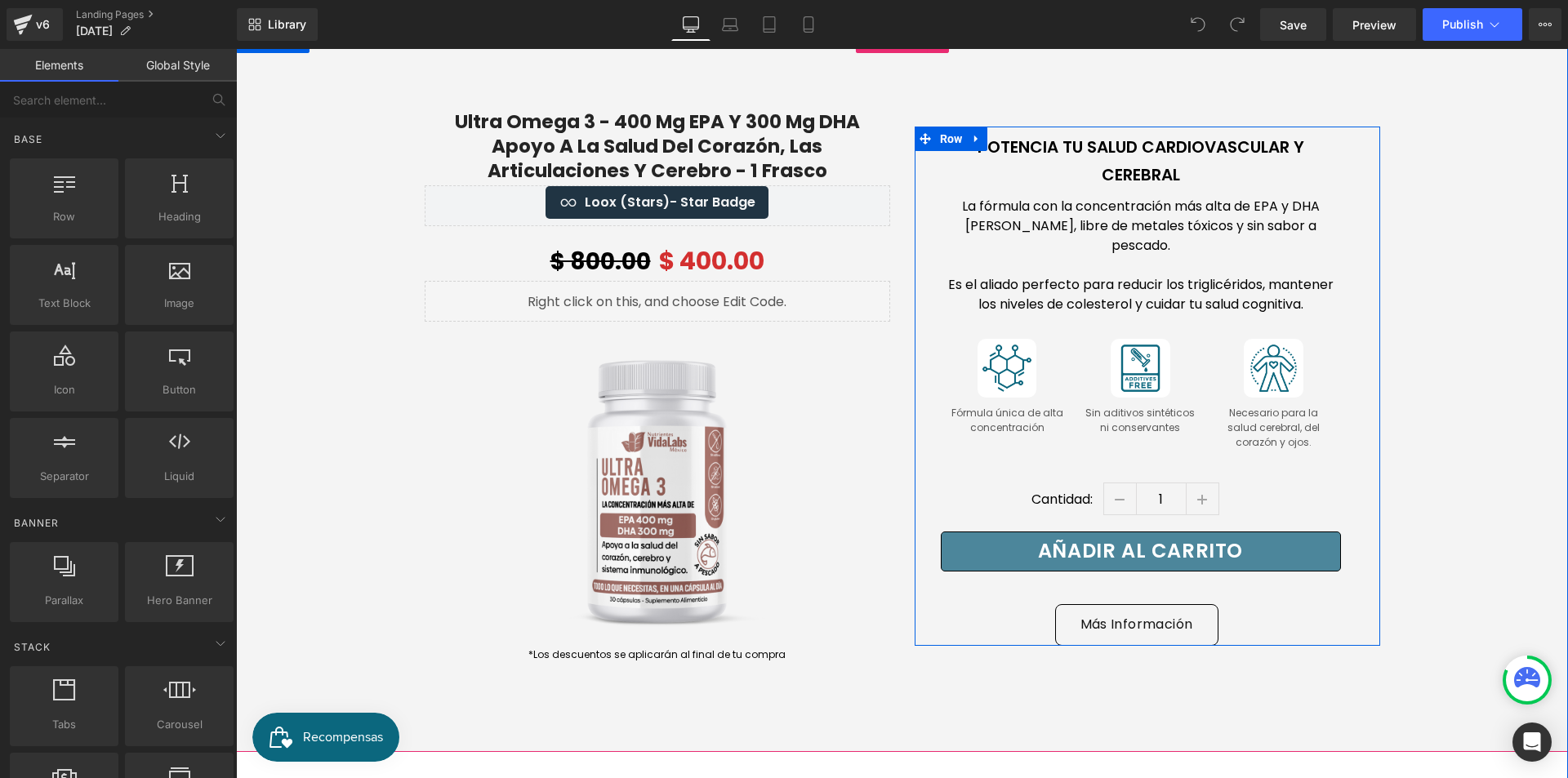
scroll to position [1677, 0]
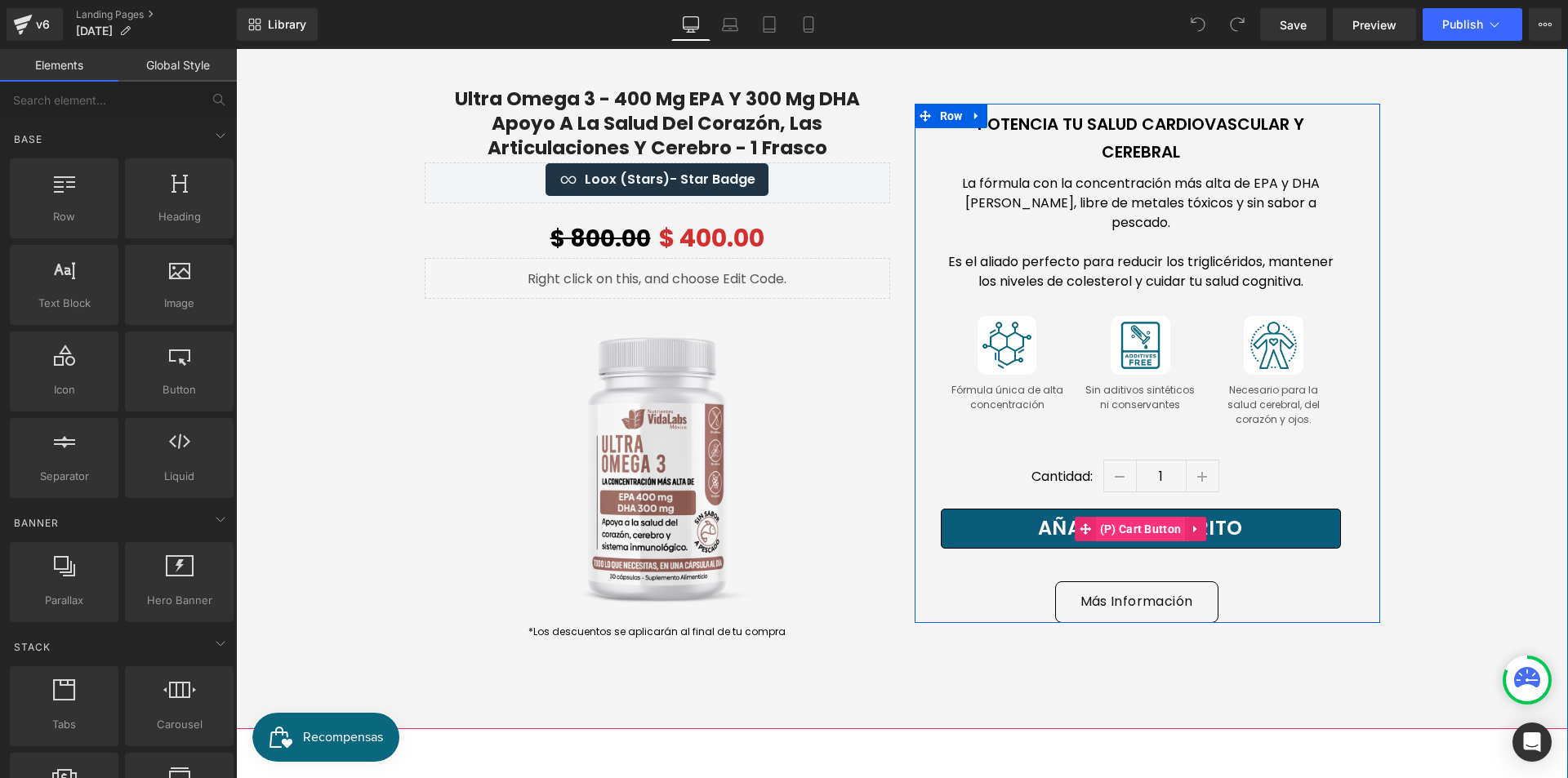
click at [1141, 517] on span "(P) Cart Button" at bounding box center [1141, 530] width 90 height 25
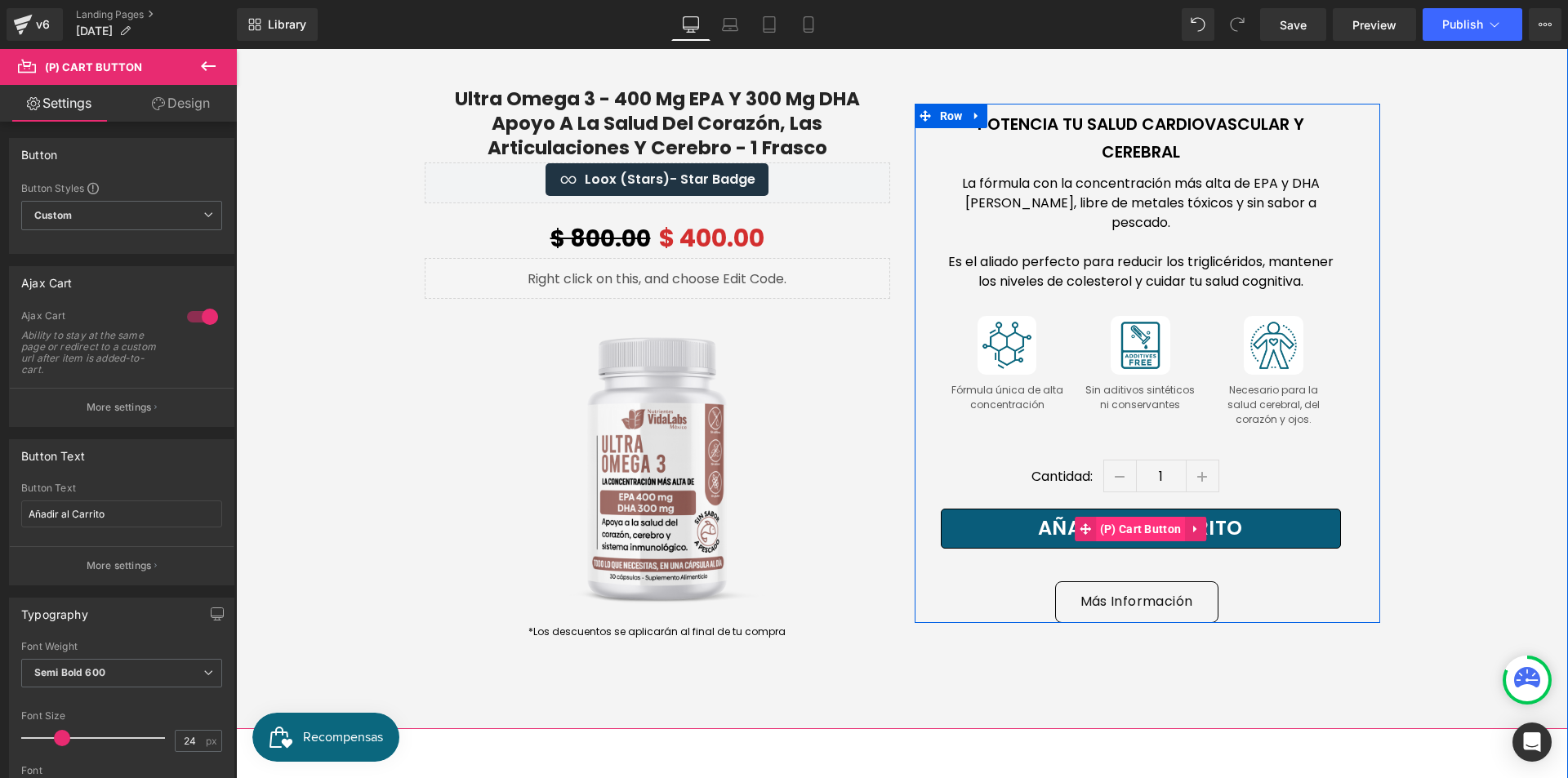
click at [1141, 517] on span "(P) Cart Button" at bounding box center [1141, 530] width 90 height 25
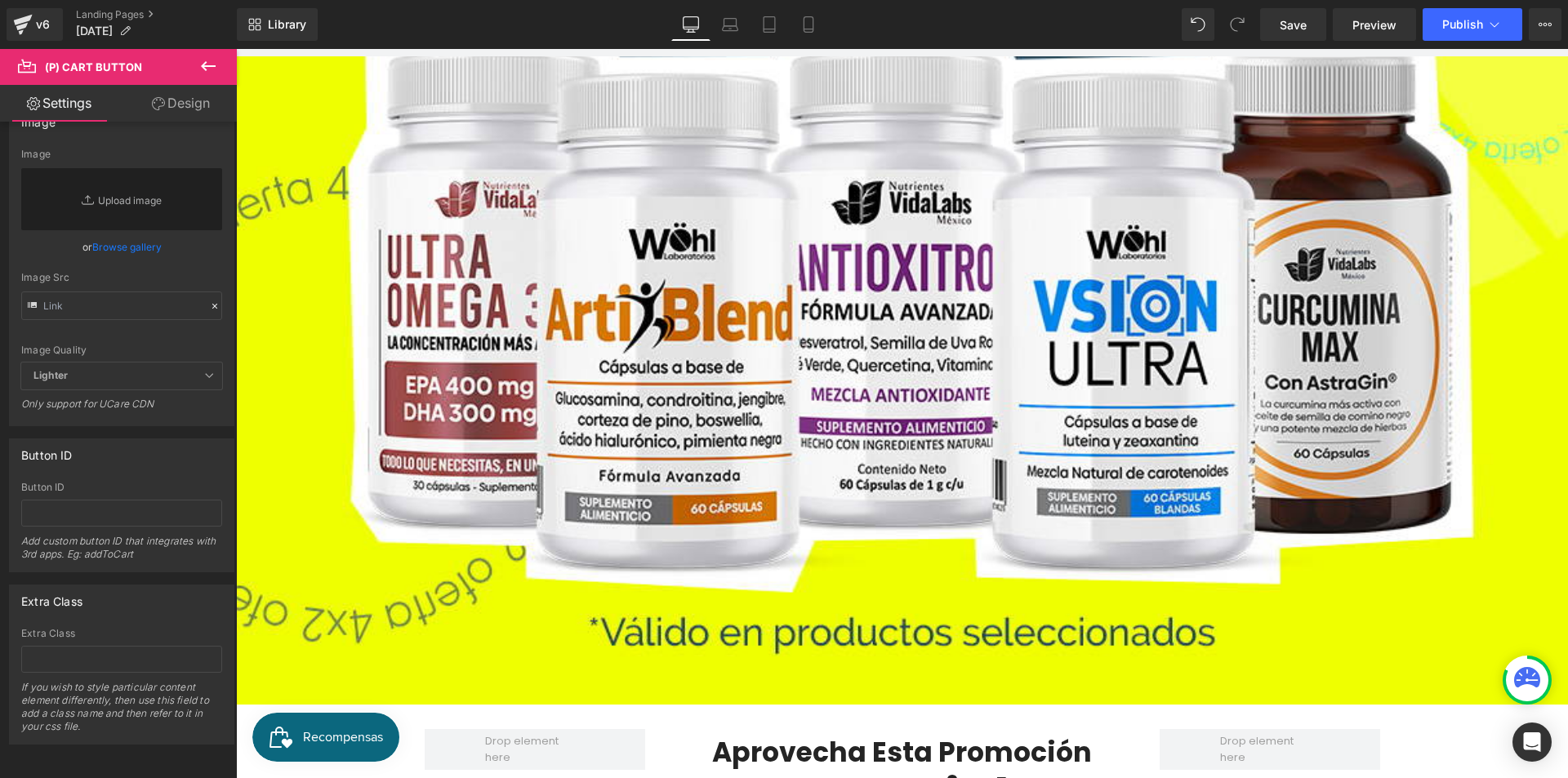
scroll to position [779, 0]
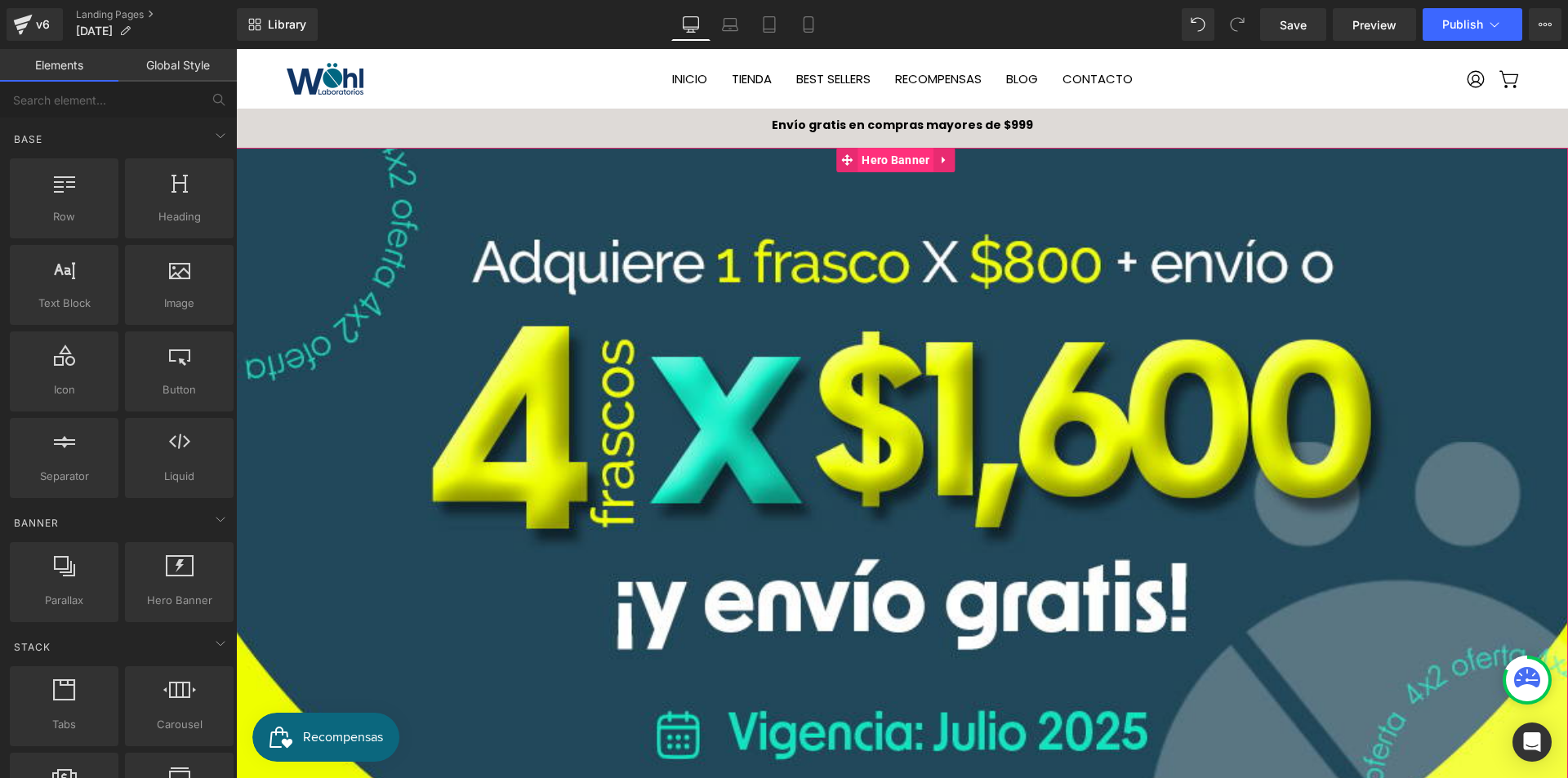
click at [906, 164] on span "Hero Banner" at bounding box center [895, 160] width 76 height 25
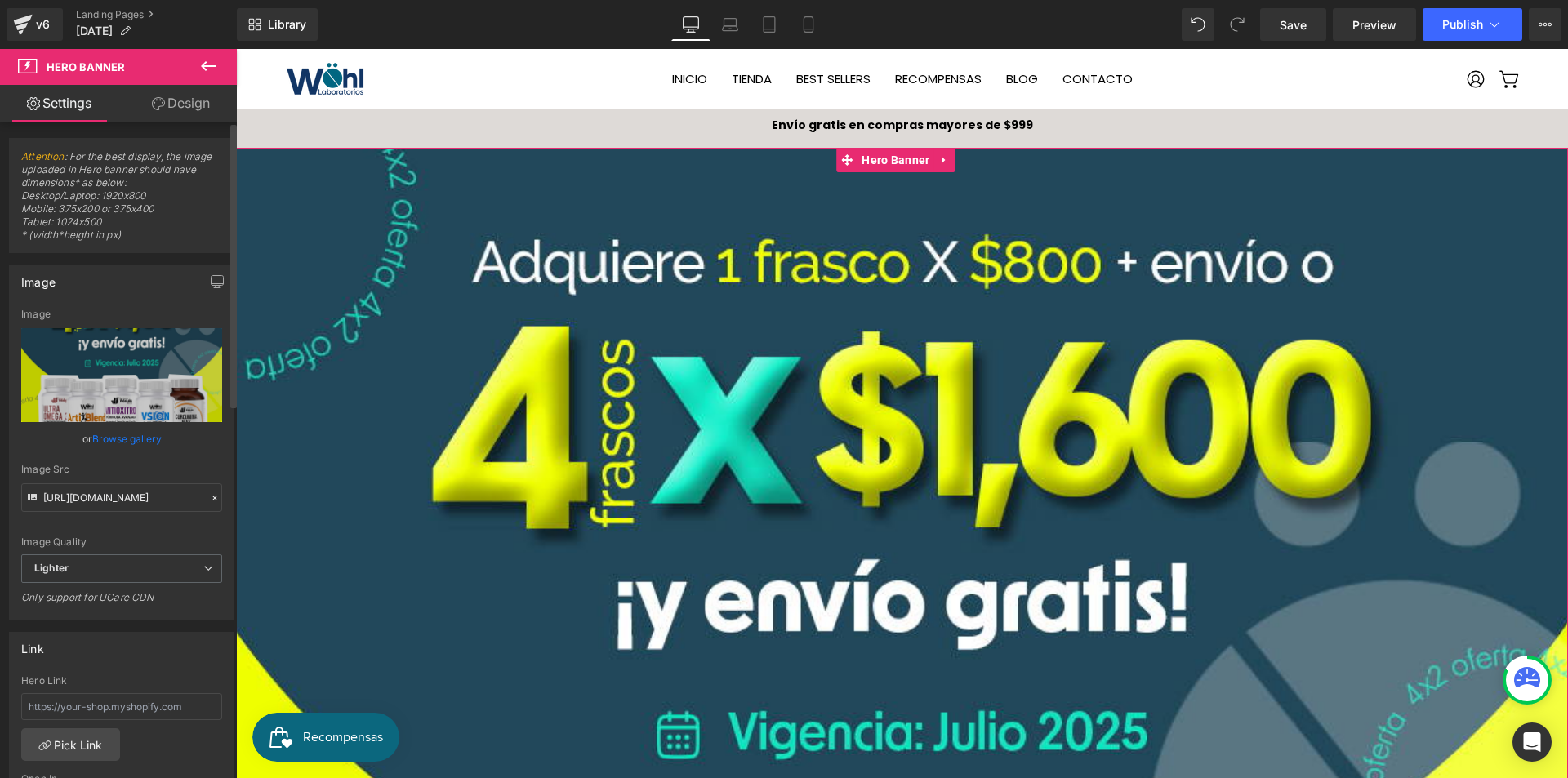
click at [123, 439] on link "Browse gallery" at bounding box center [127, 439] width 70 height 28
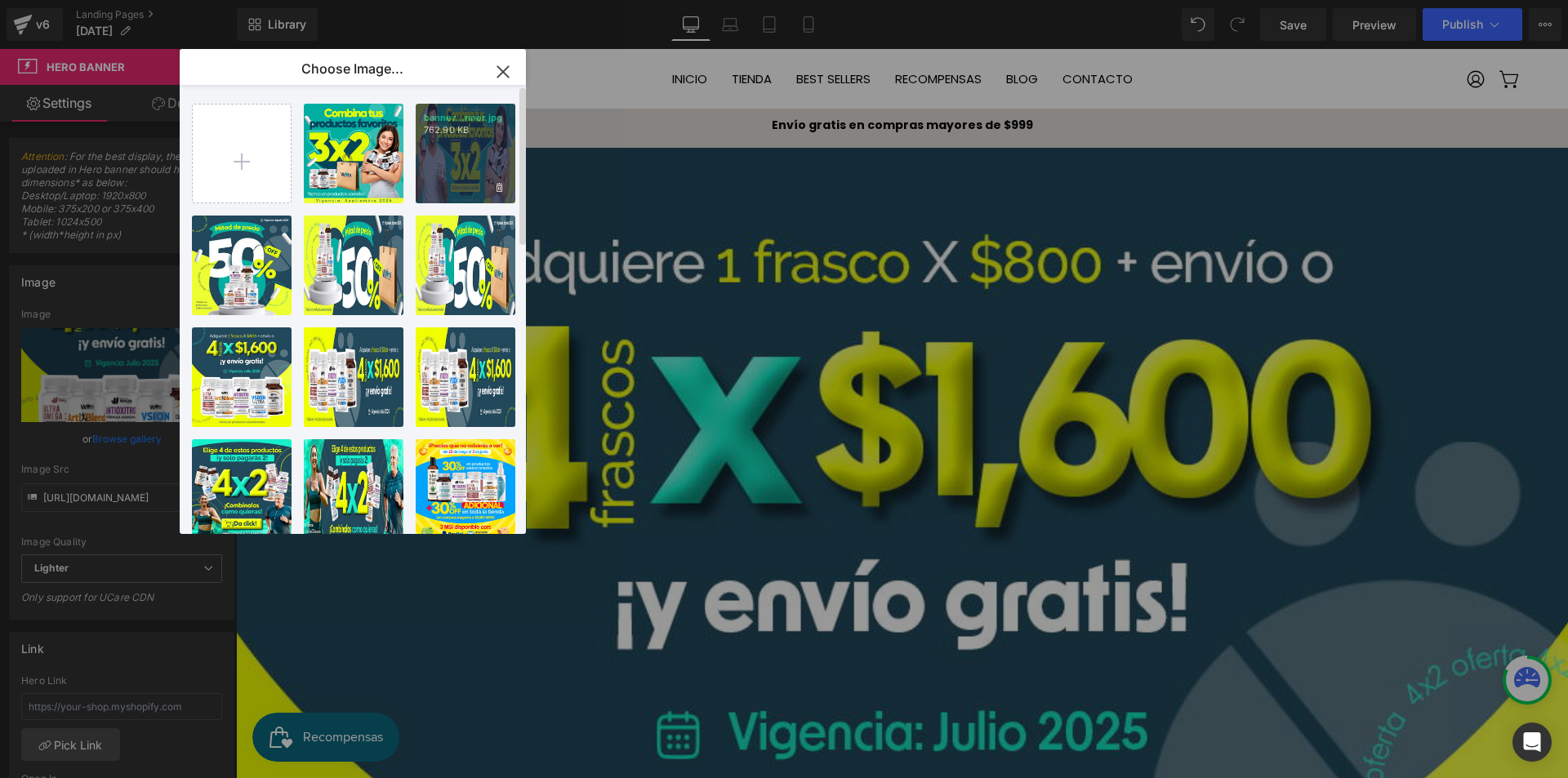
click at [472, 167] on div "banner...nner.jpg 762.90 KB" at bounding box center [465, 153] width 100 height 100
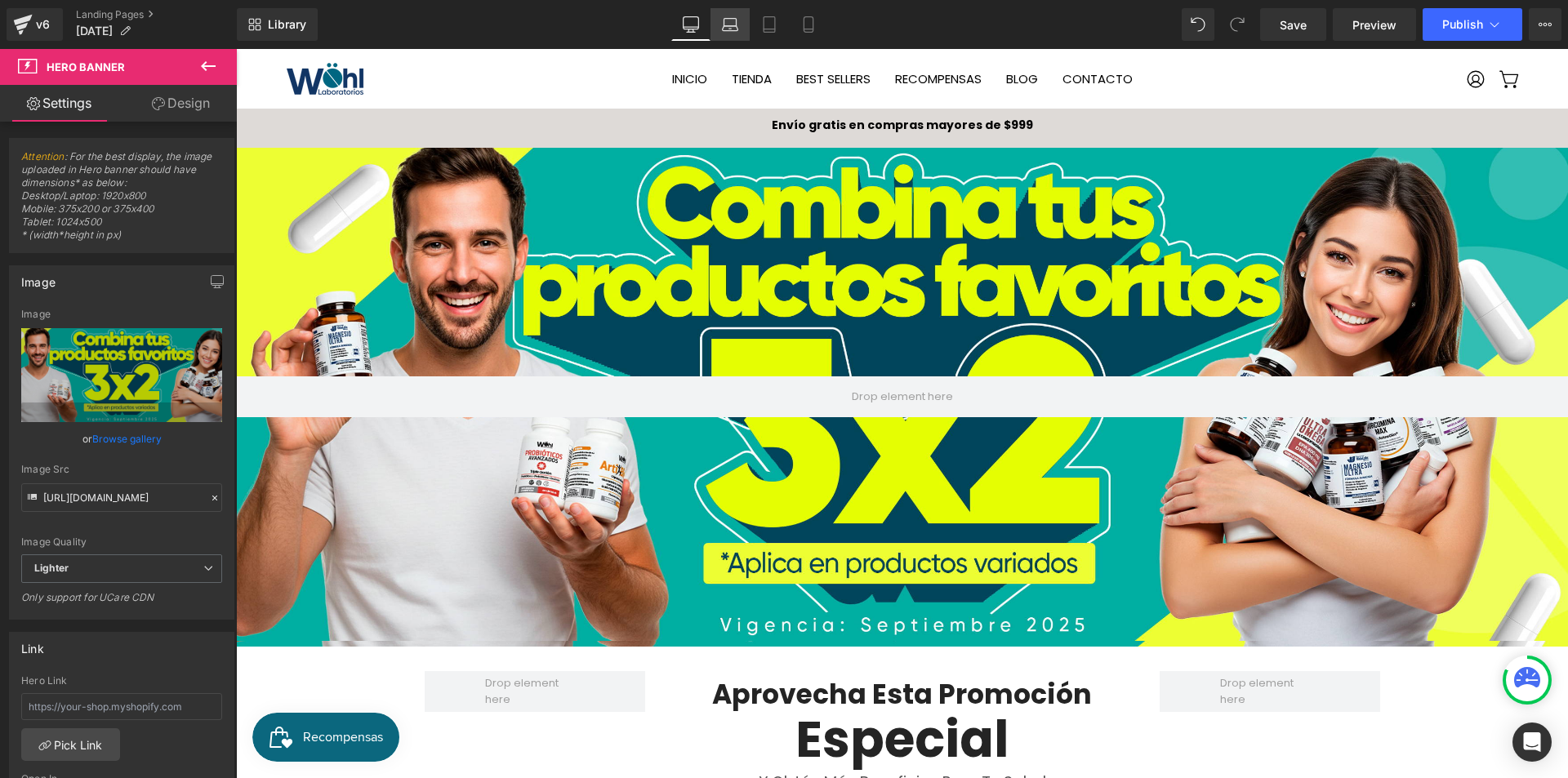
click at [737, 23] on icon at bounding box center [731, 22] width 12 height 7
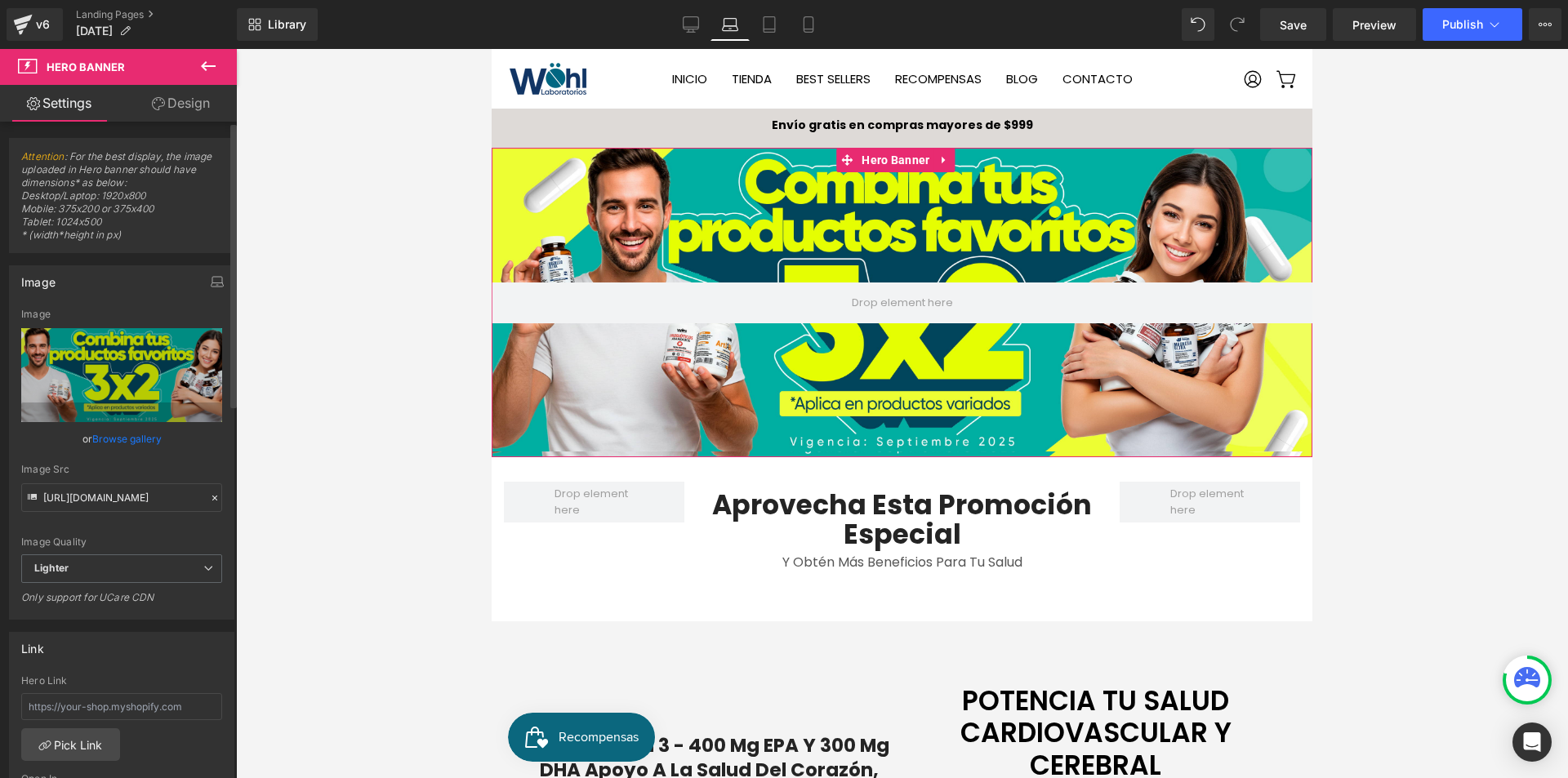
click at [142, 440] on link "Browse gallery" at bounding box center [127, 439] width 70 height 28
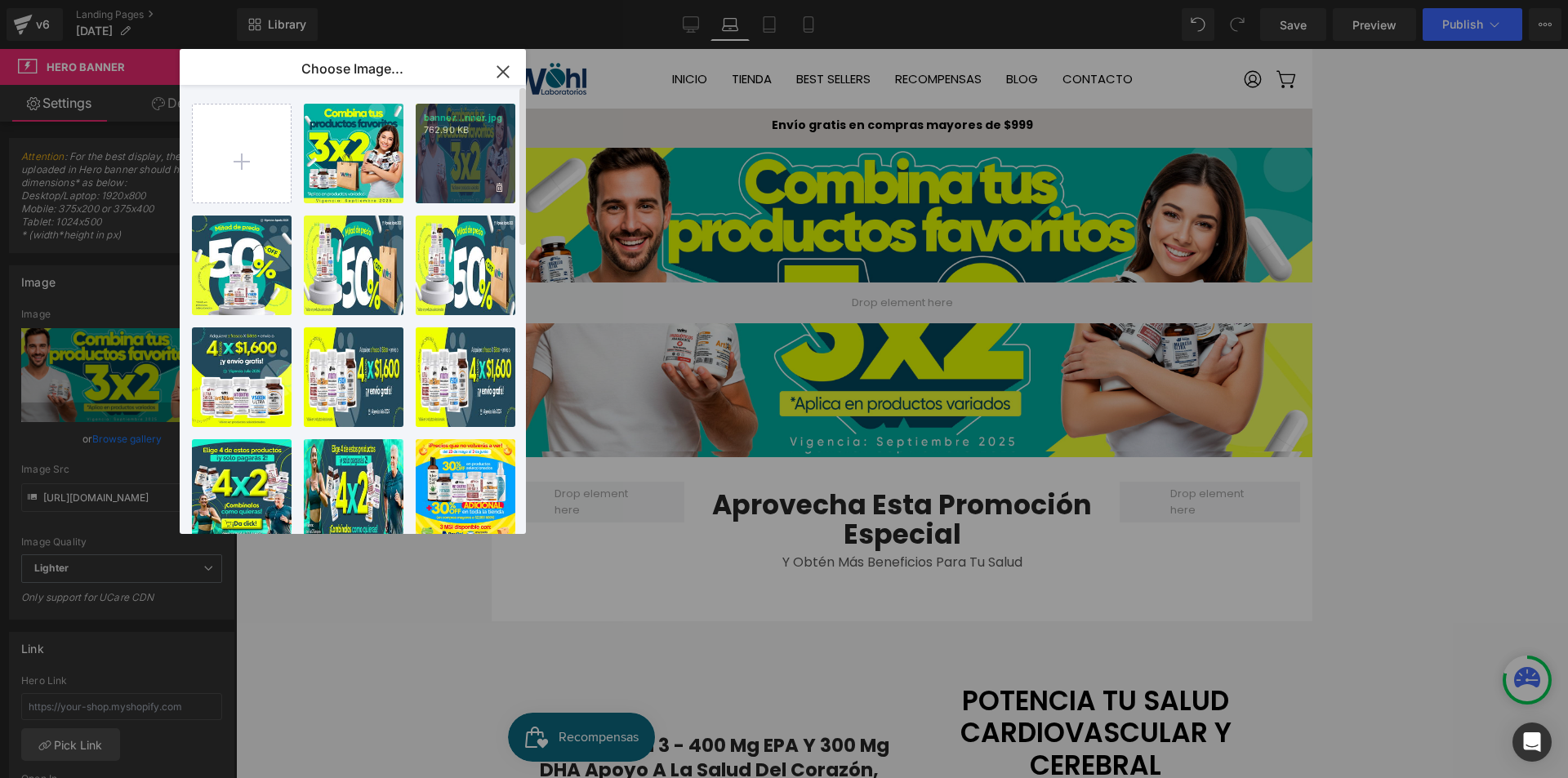
click at [484, 145] on div "banner...nner.jpg 762.90 KB" at bounding box center [465, 153] width 100 height 100
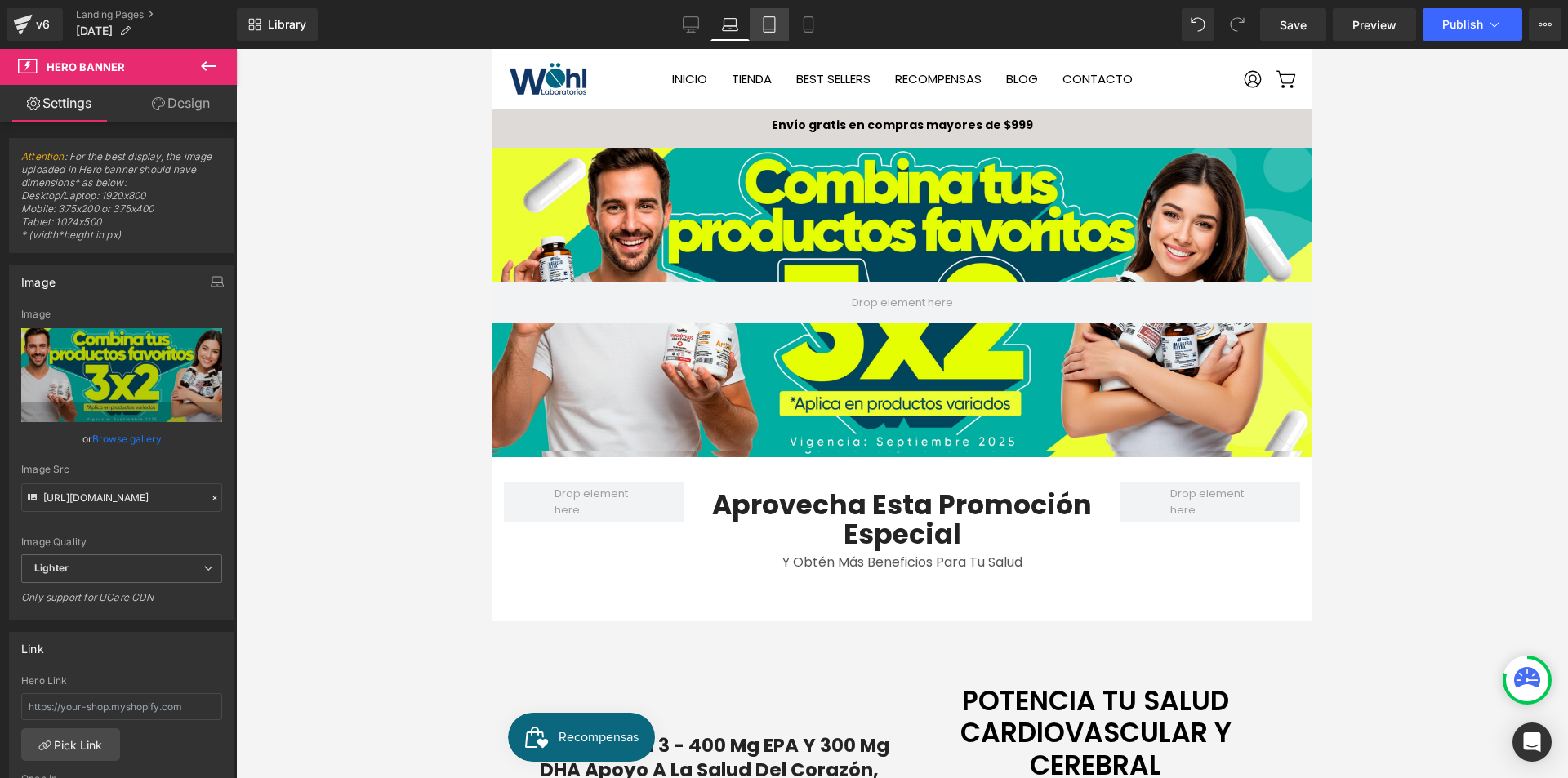
click at [777, 26] on icon at bounding box center [769, 25] width 17 height 17
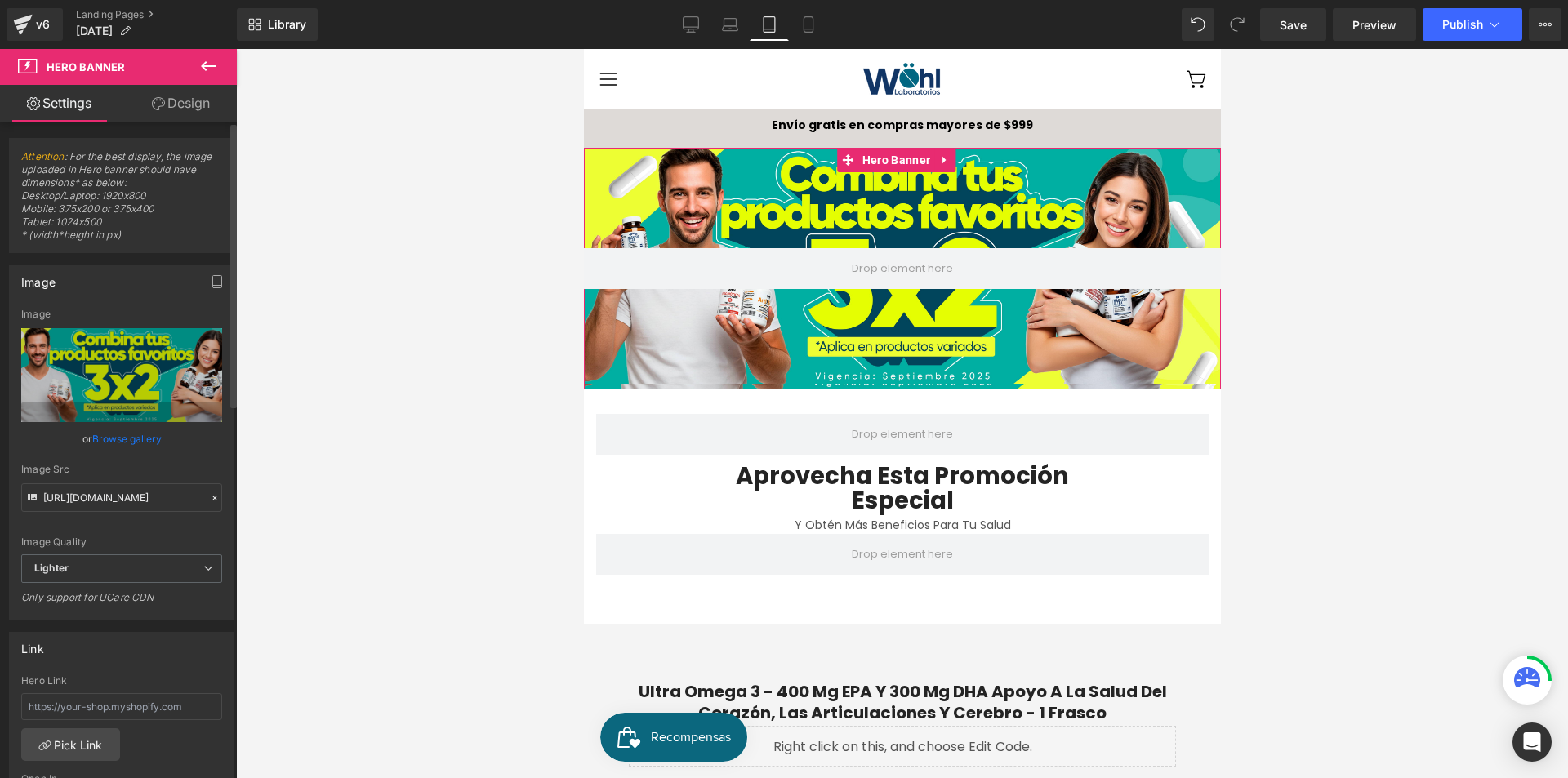
click at [139, 440] on link "Browse gallery" at bounding box center [127, 439] width 70 height 28
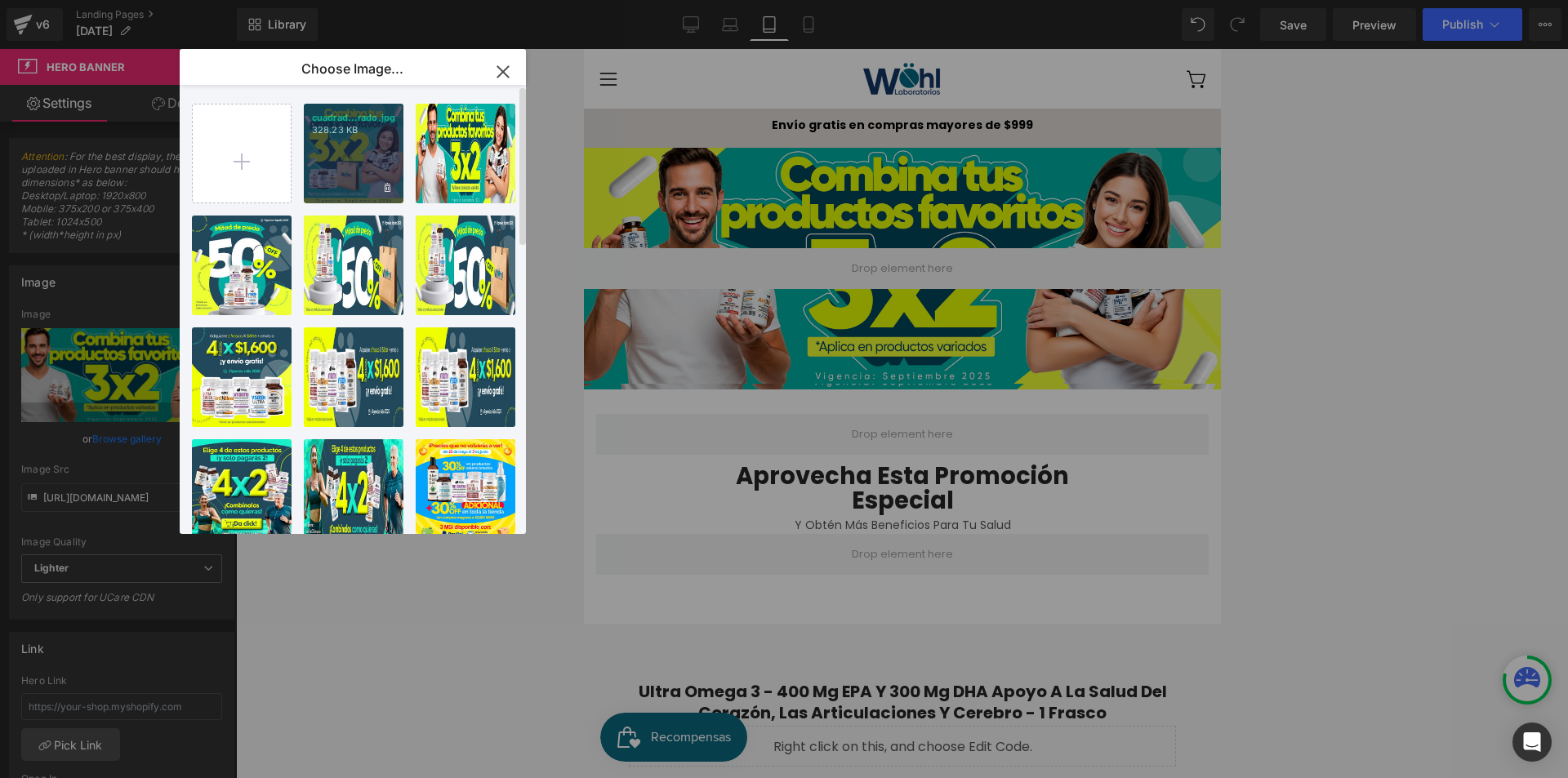
click at [341, 168] on div "cuadrad...rado.jpg 328.23 KB" at bounding box center [353, 153] width 100 height 100
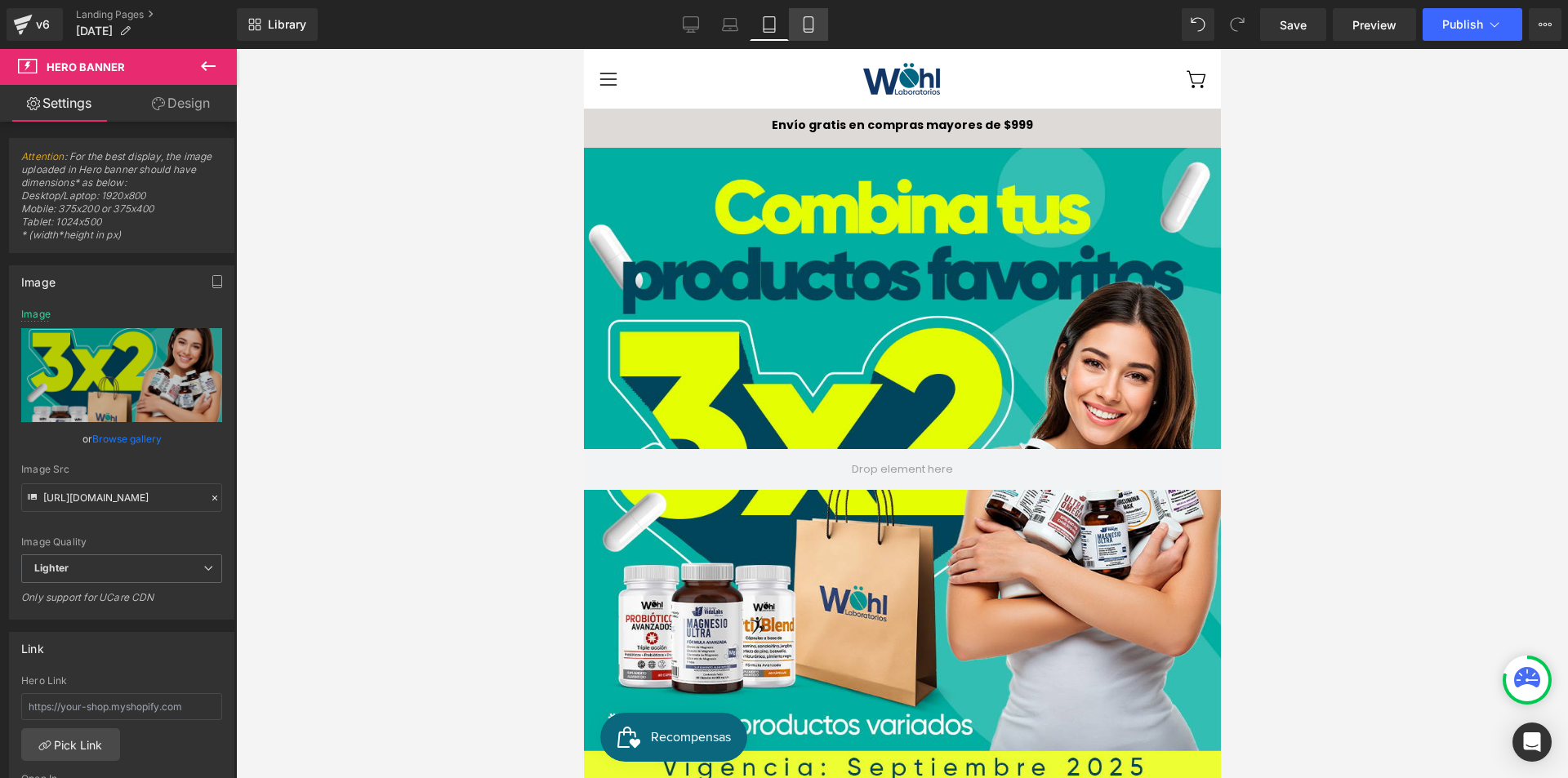
click at [812, 30] on icon at bounding box center [808, 25] width 17 height 17
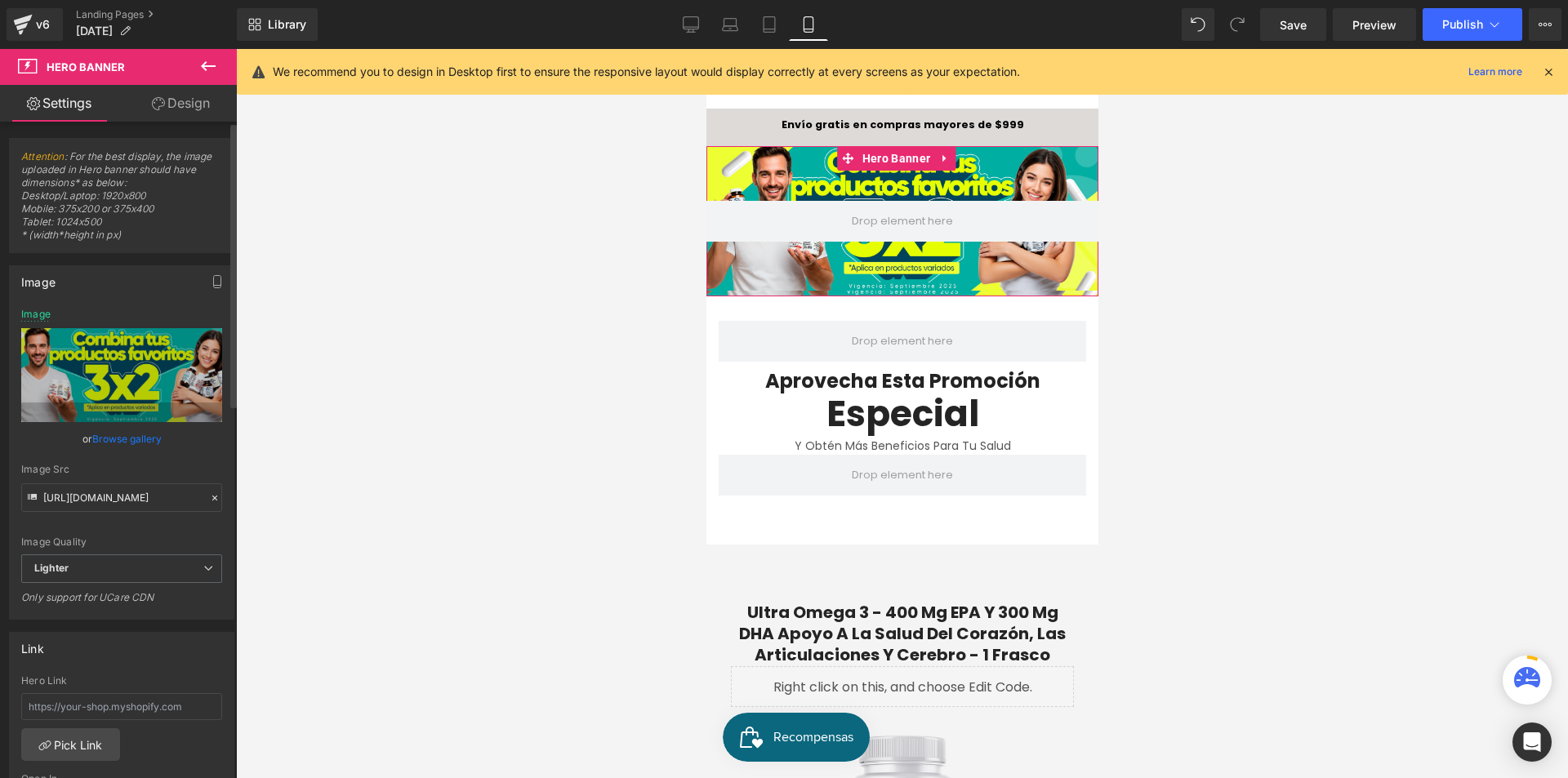
click at [128, 435] on link "Browse gallery" at bounding box center [127, 439] width 70 height 28
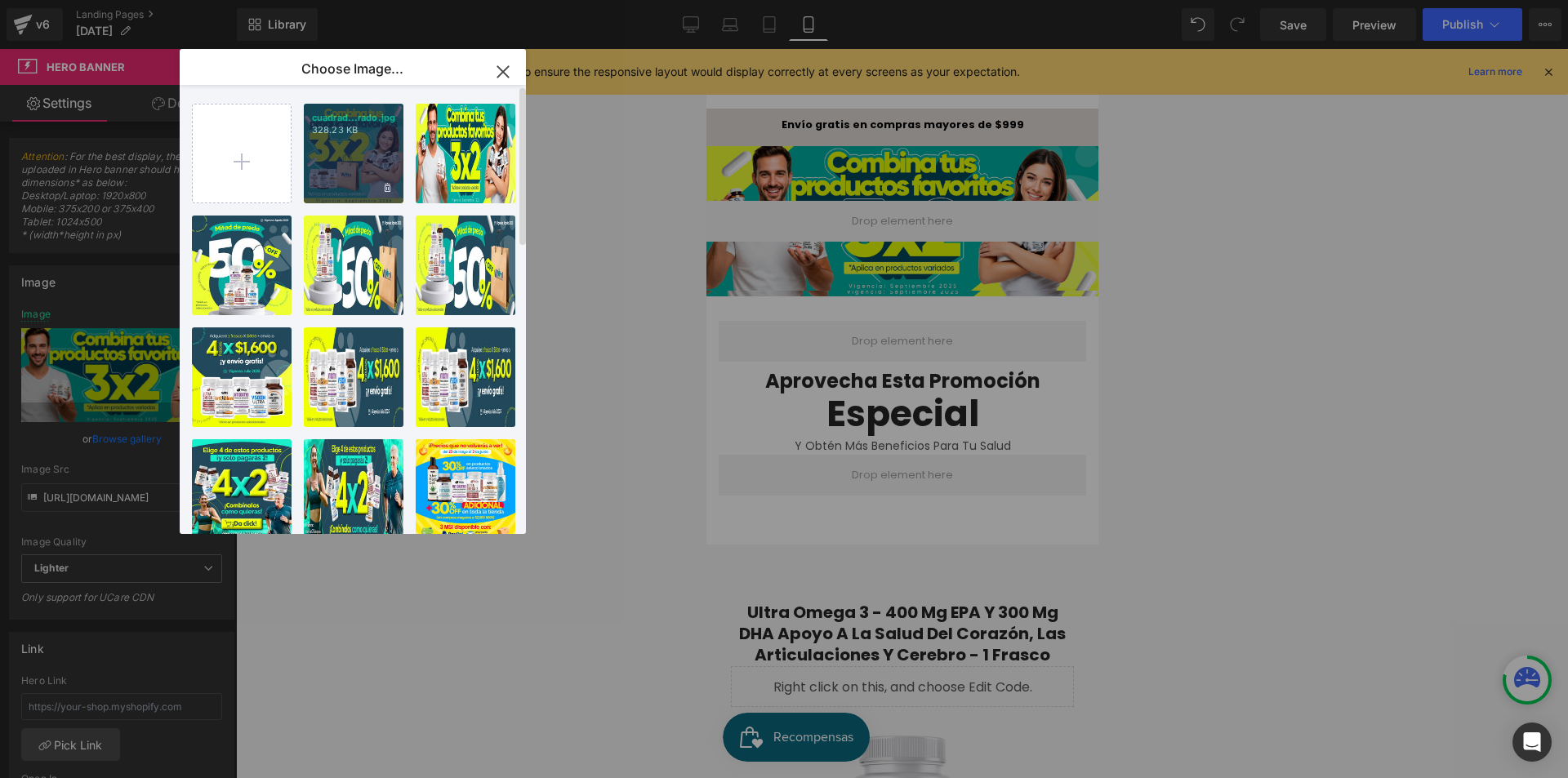
click at [352, 167] on div "cuadrad...rado.jpg 328.23 KB" at bounding box center [353, 153] width 100 height 100
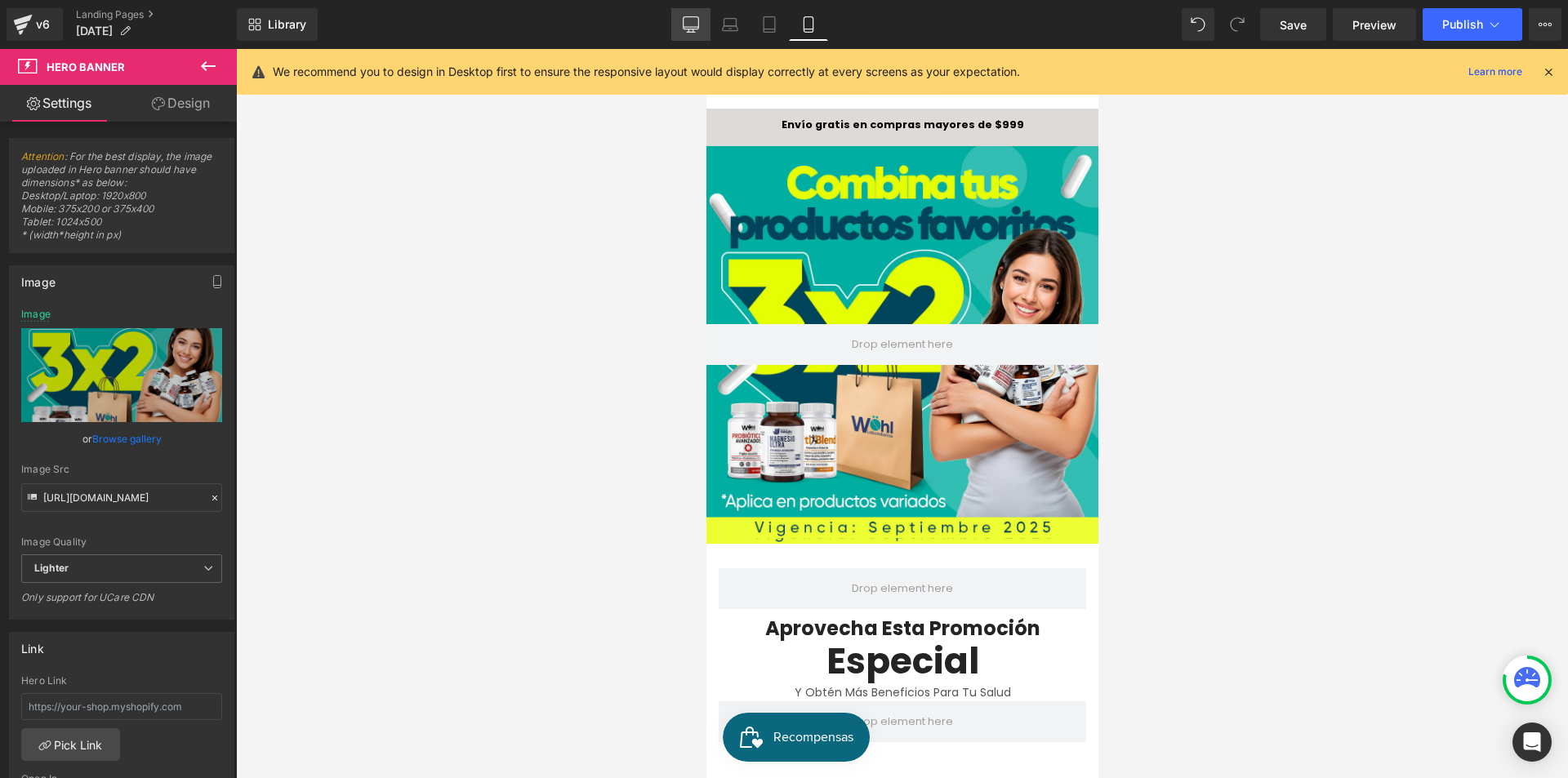
click at [695, 19] on icon at bounding box center [691, 25] width 17 height 17
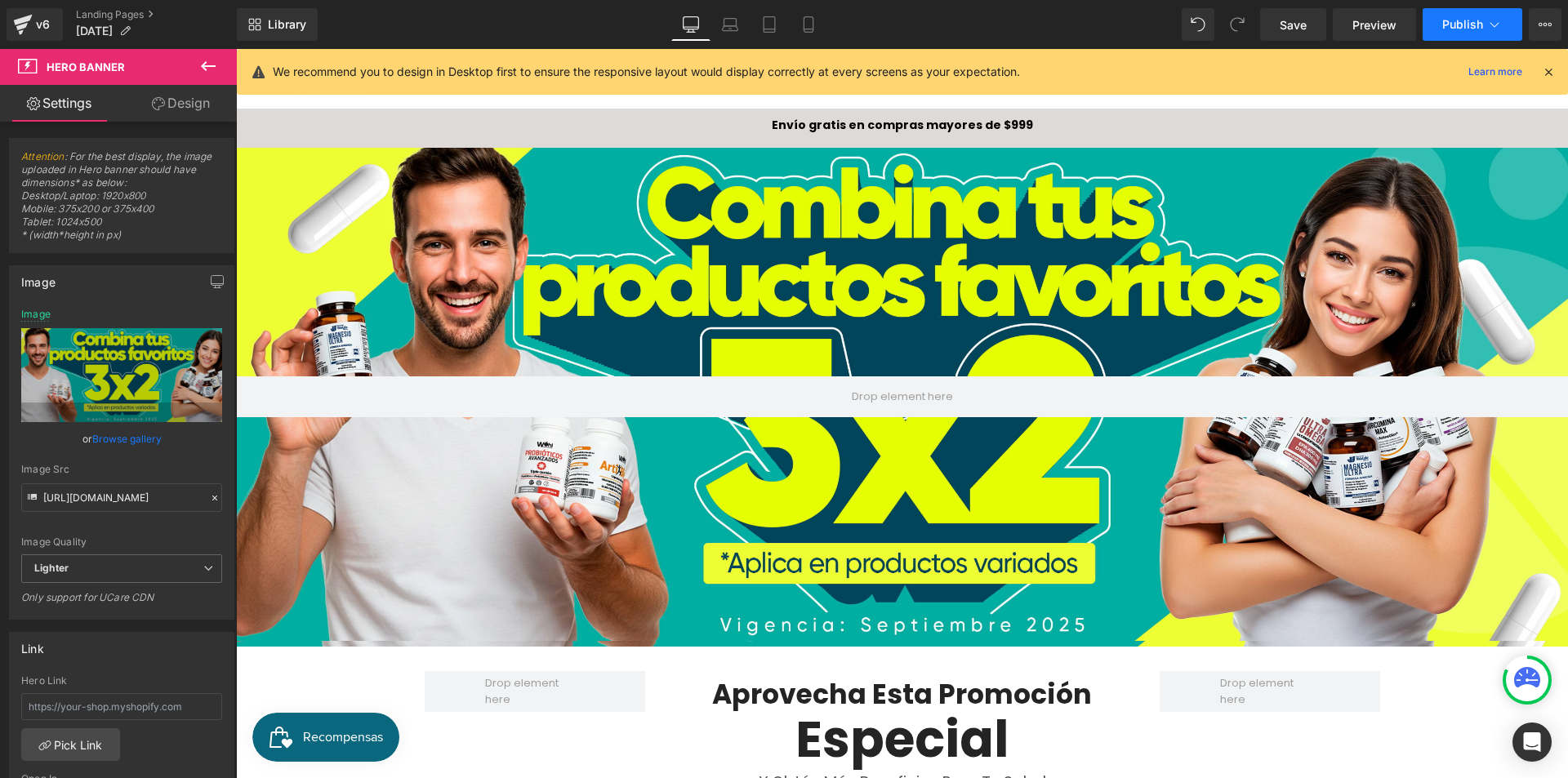
click at [1467, 35] on button "Publish" at bounding box center [1472, 24] width 100 height 33
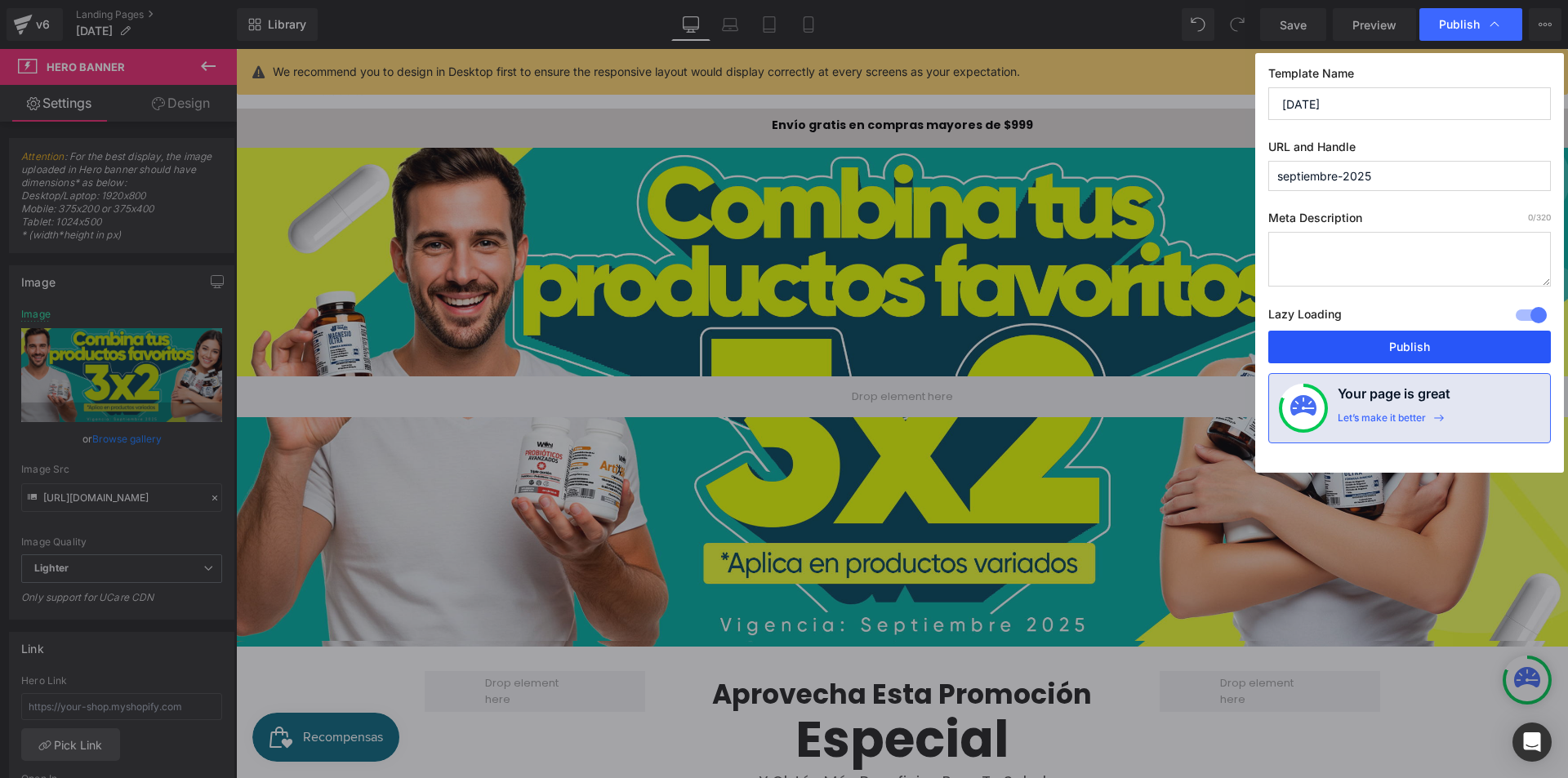
click at [1447, 343] on button "Publish" at bounding box center [1409, 346] width 283 height 33
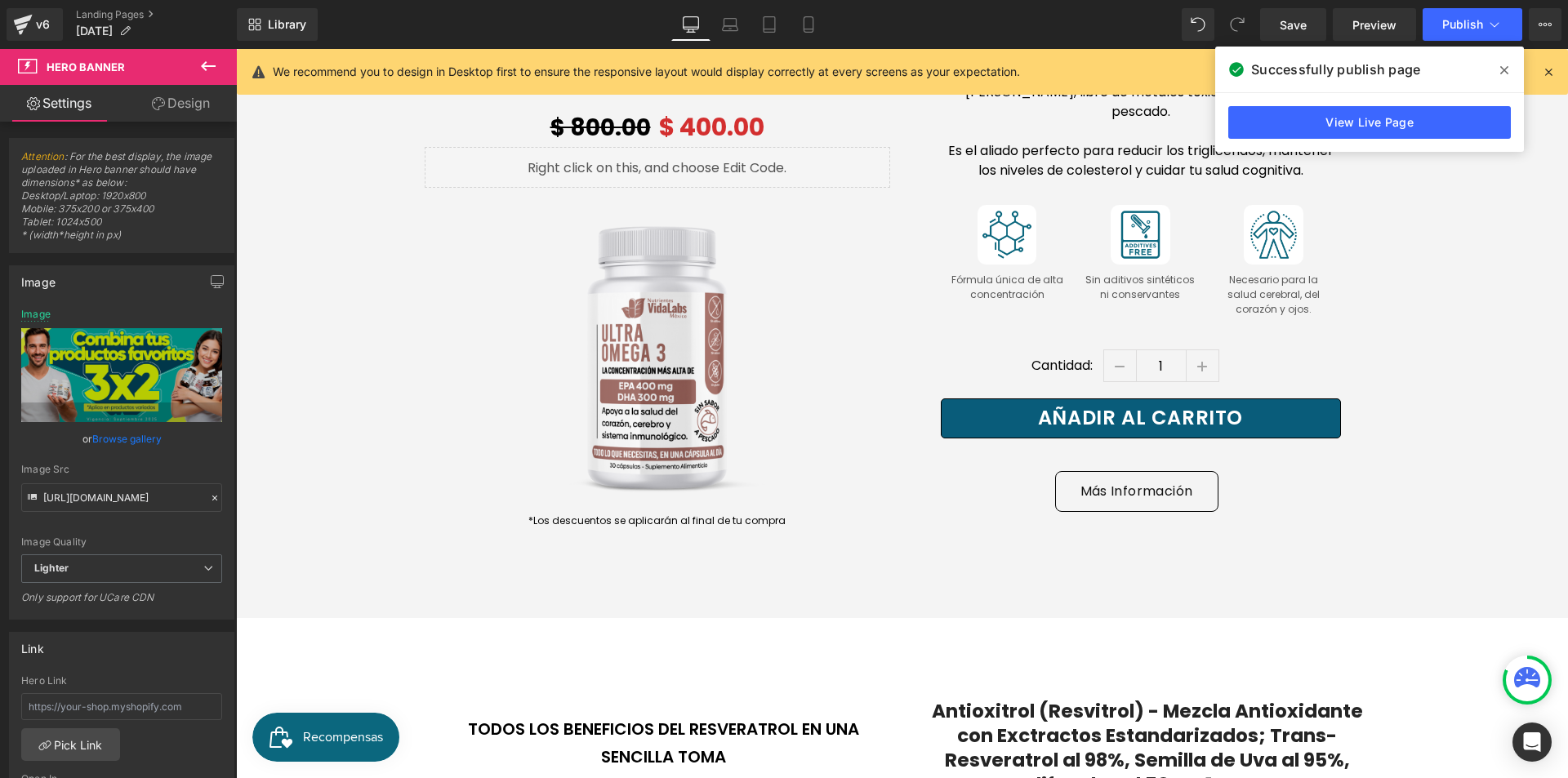
scroll to position [653, 0]
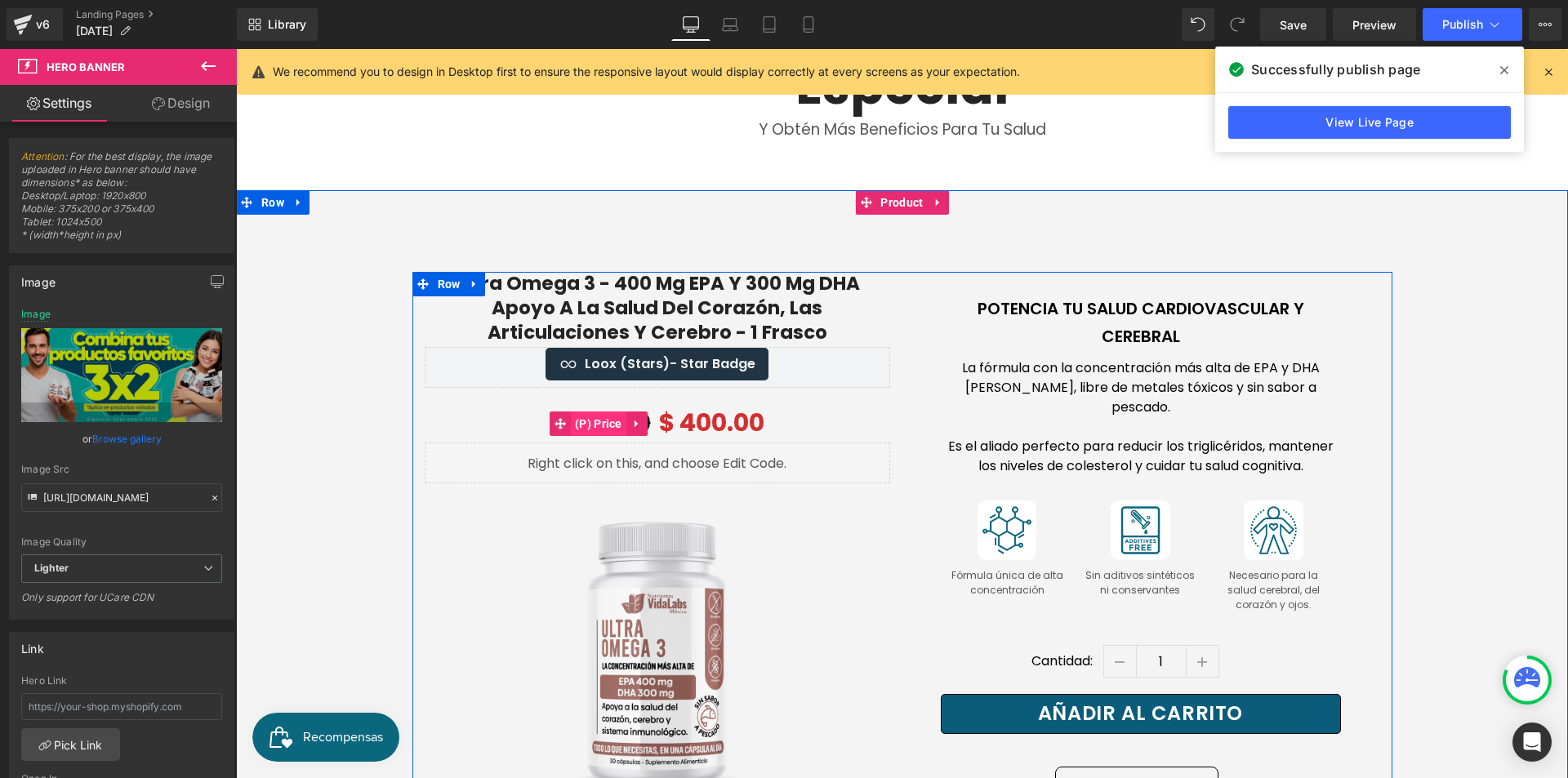
click at [595, 418] on span "(P) Price" at bounding box center [598, 424] width 56 height 25
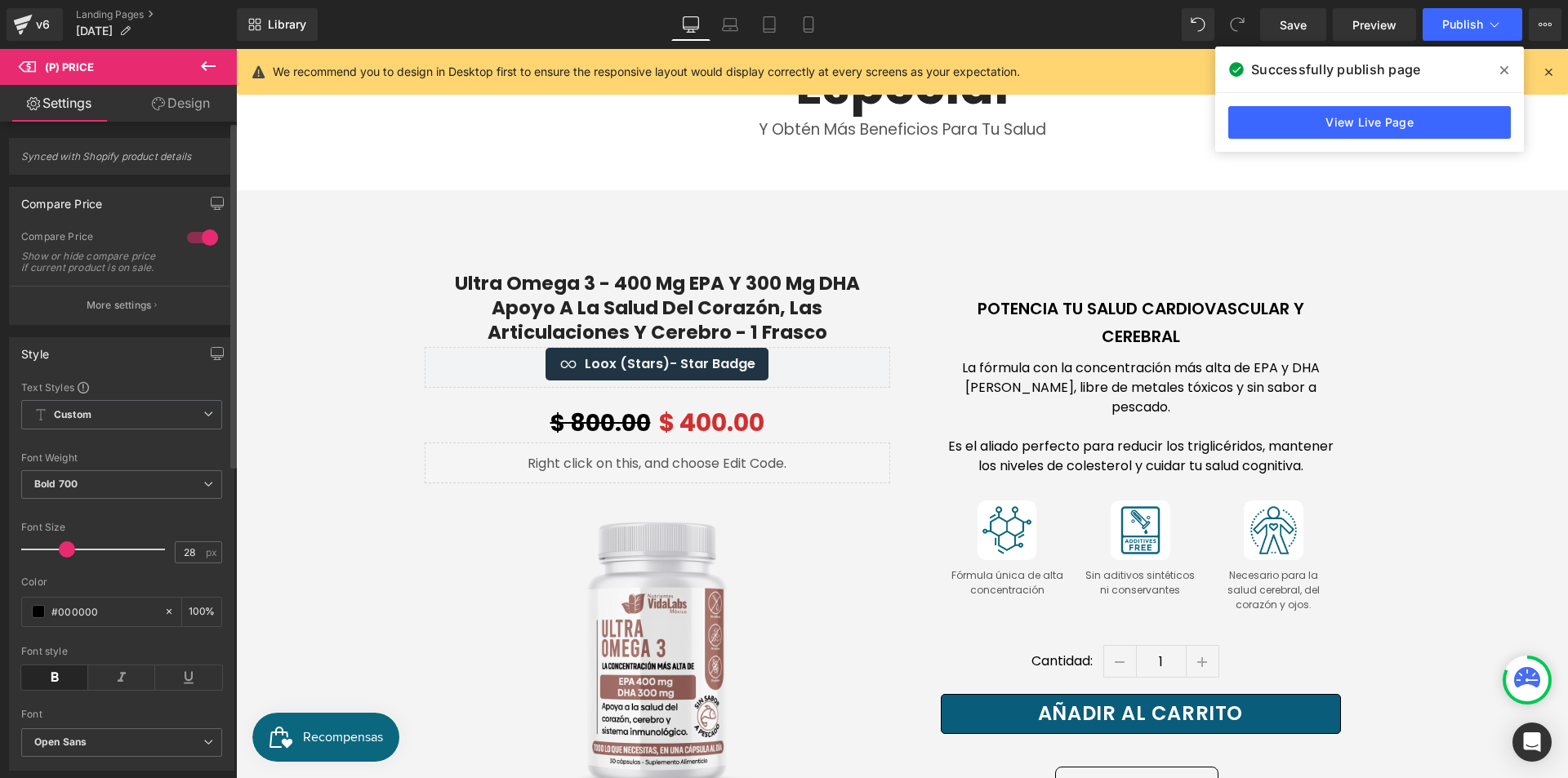
click at [195, 240] on div at bounding box center [203, 238] width 39 height 26
click at [197, 240] on div at bounding box center [203, 238] width 39 height 26
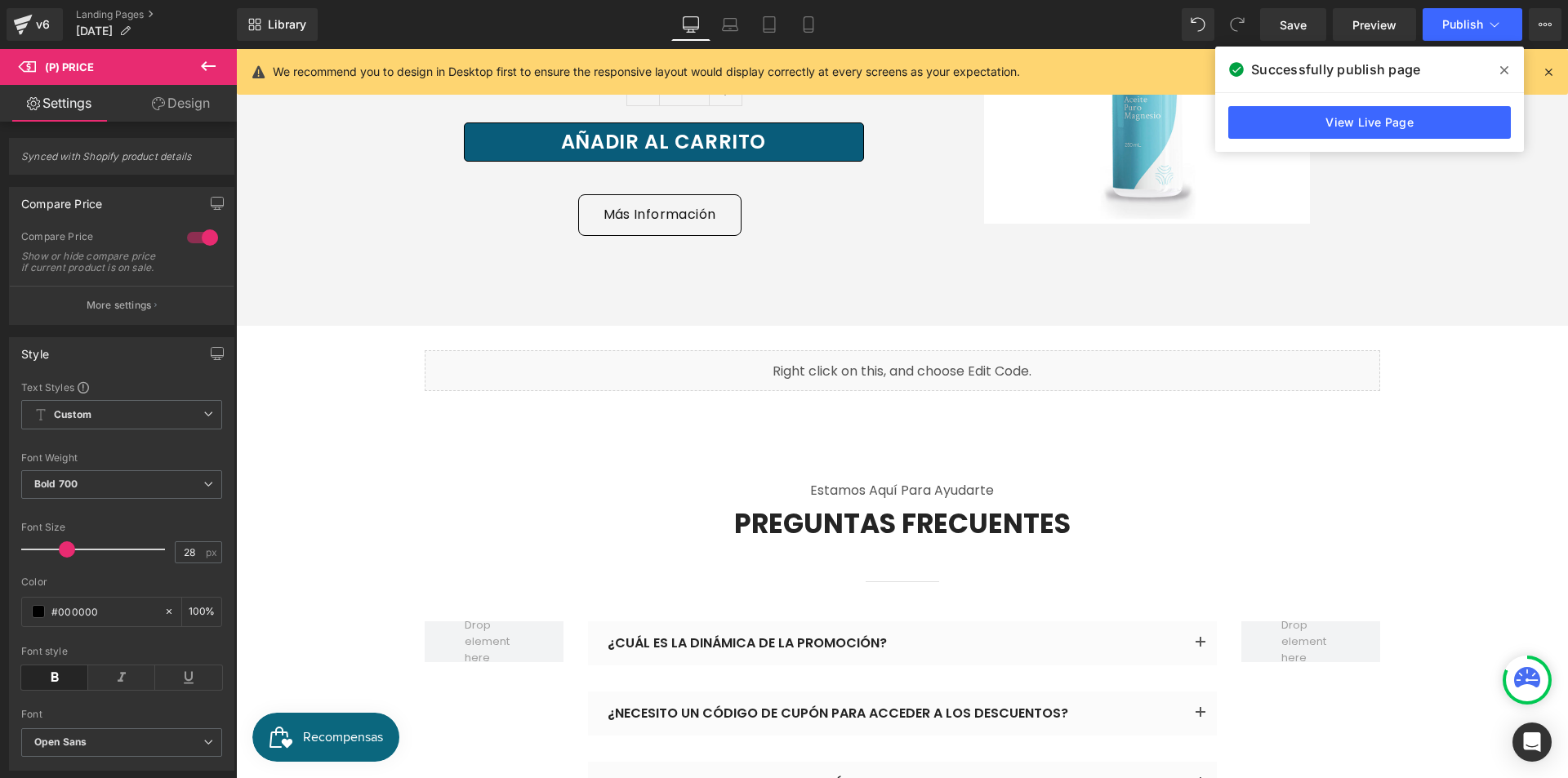
scroll to position [8252, 0]
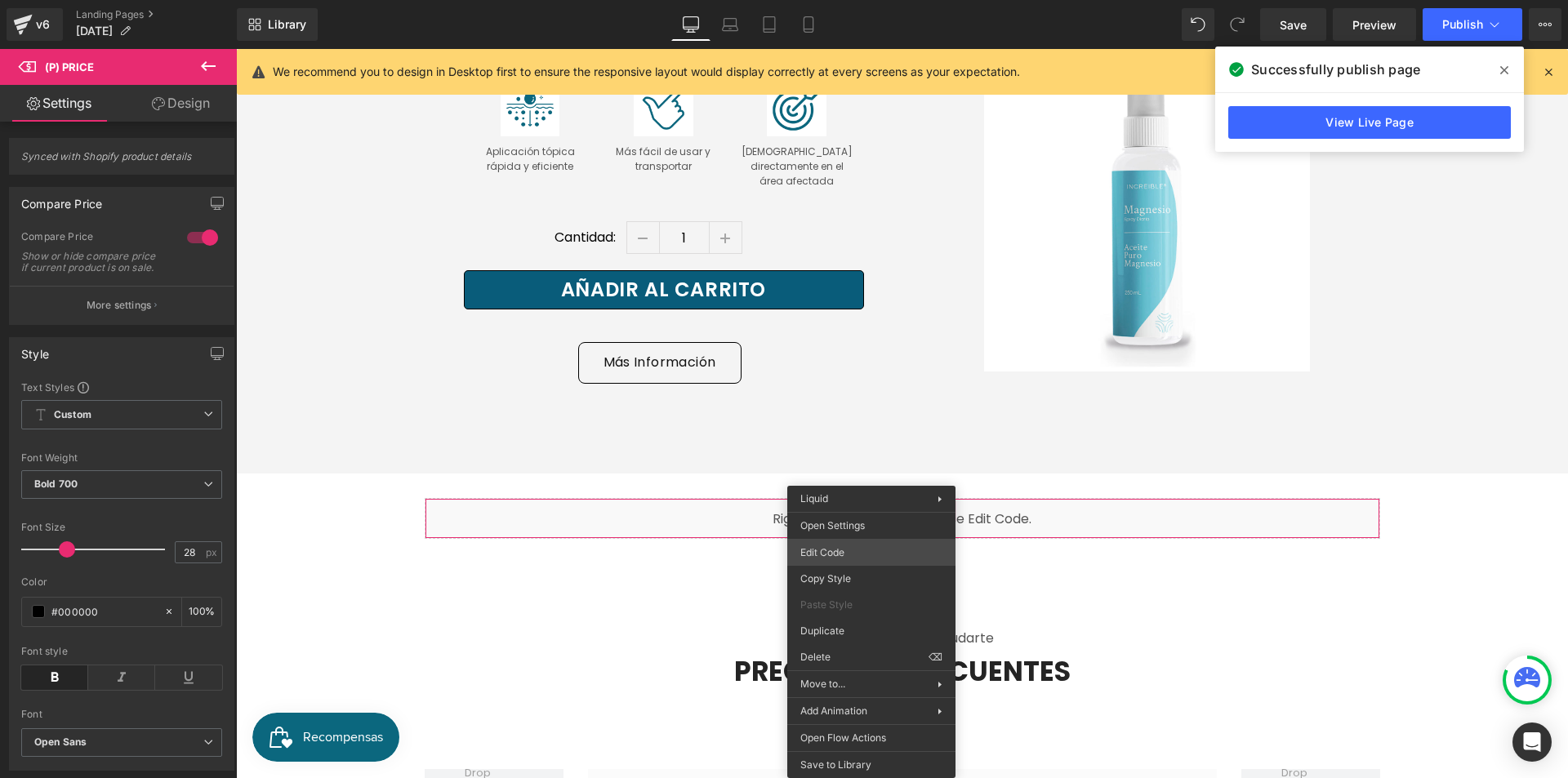
click at [876, 0] on div "(P) Price You are previewing how the will restyle your page. You can not edit E…" at bounding box center [784, 0] width 1568 height 0
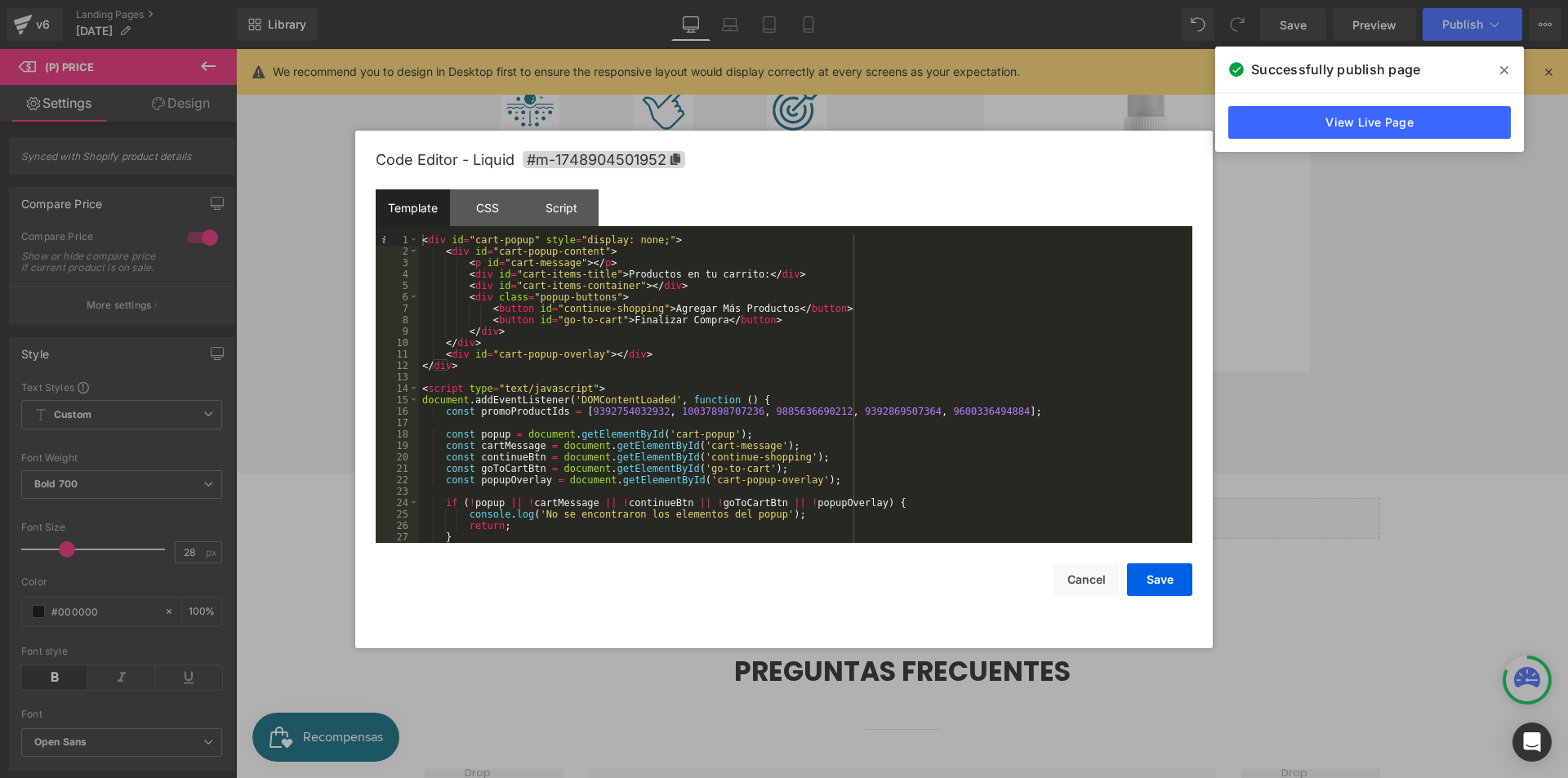
click at [978, 375] on div "< div id = "cart-popup" style = "display: none;" > < div id = "cart-popup-conte…" at bounding box center [802, 400] width 767 height 331
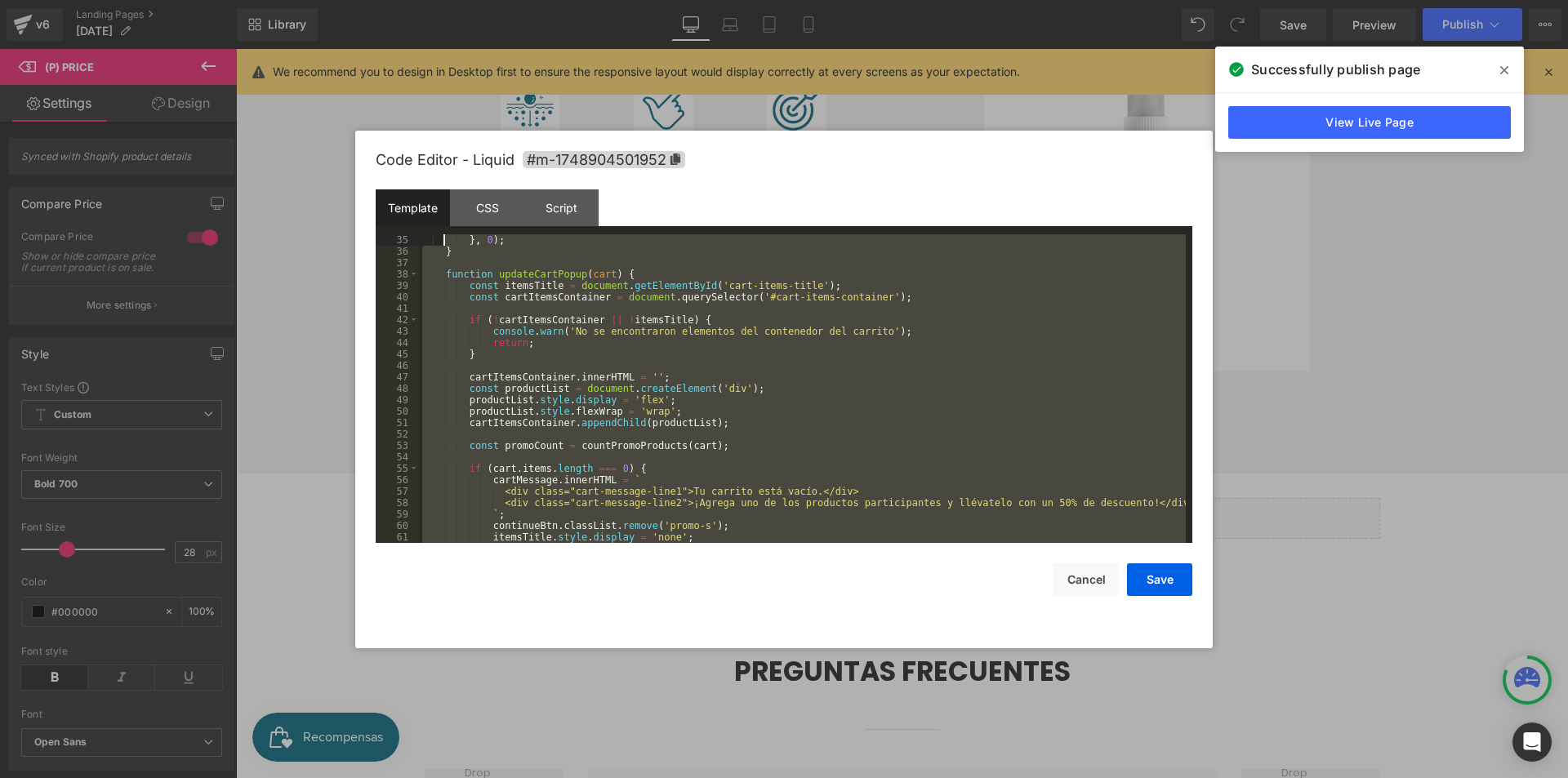
scroll to position [0, 0]
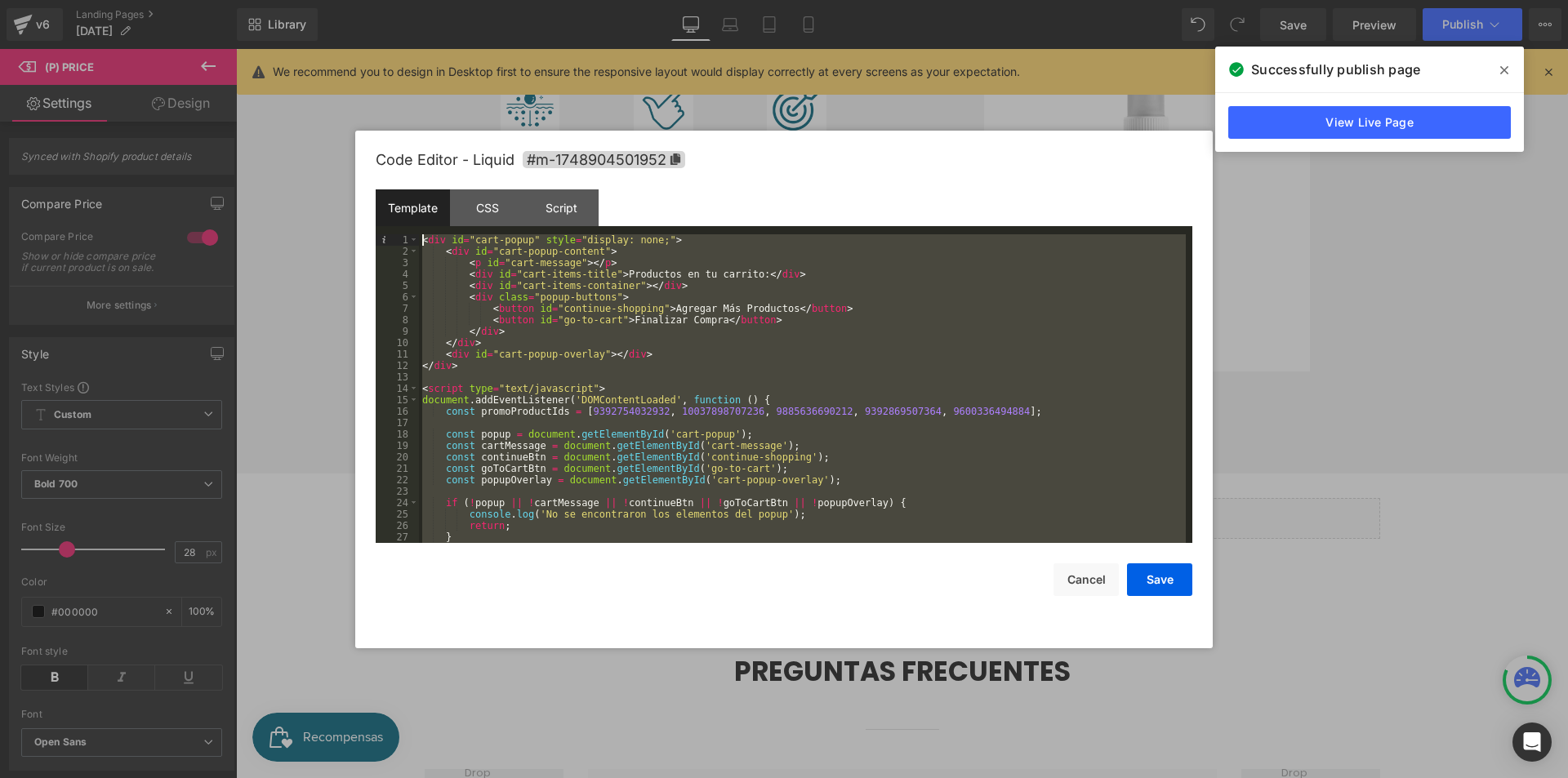
drag, startPoint x: 548, startPoint y: 513, endPoint x: 400, endPoint y: -71, distance: 602.5
click at [400, 0] on html "(P) Price You are previewing how the will restyle your page. You can not edit E…" at bounding box center [784, 389] width 1568 height 778
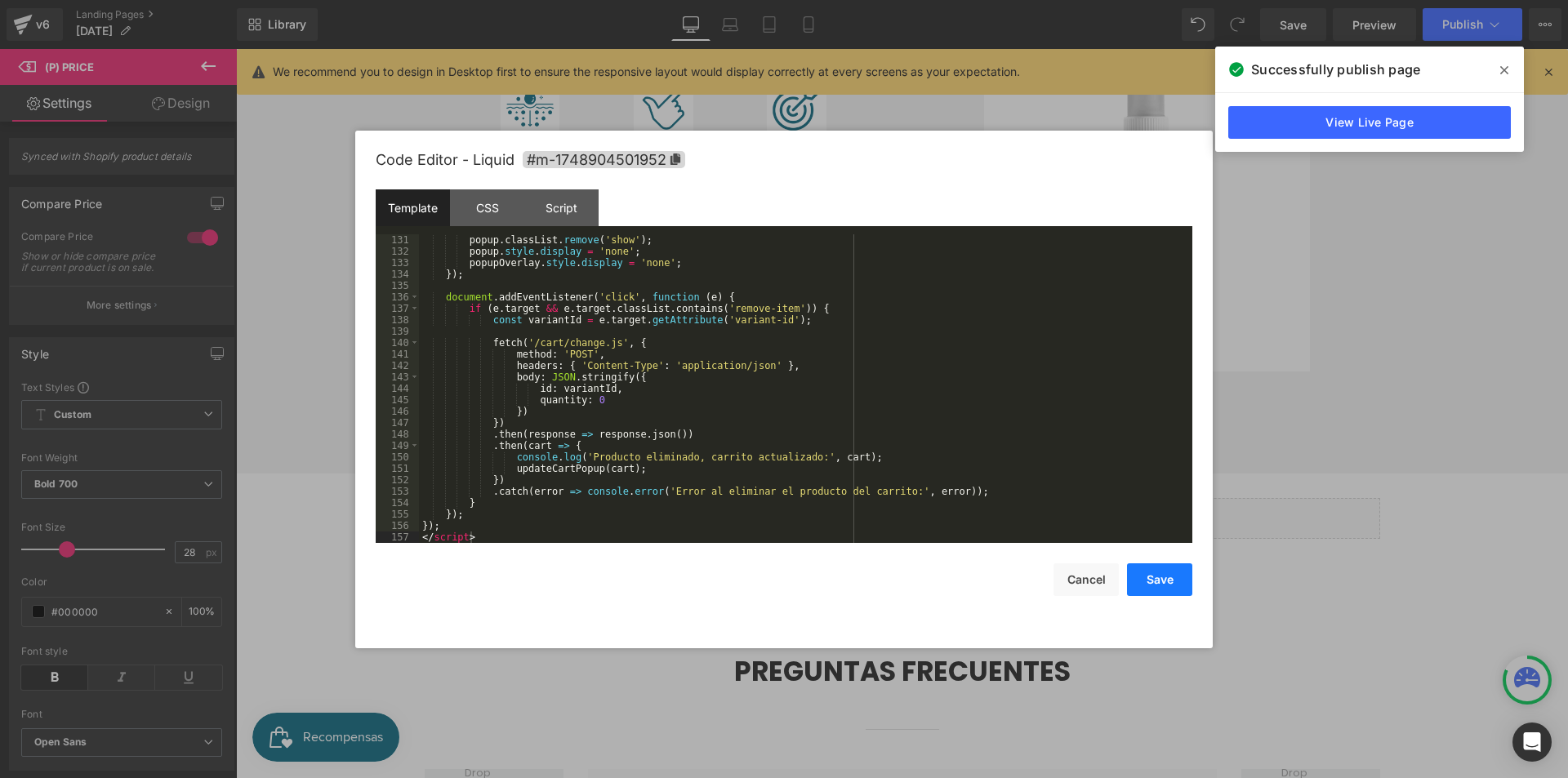
click at [1154, 581] on button "Save" at bounding box center [1160, 579] width 65 height 33
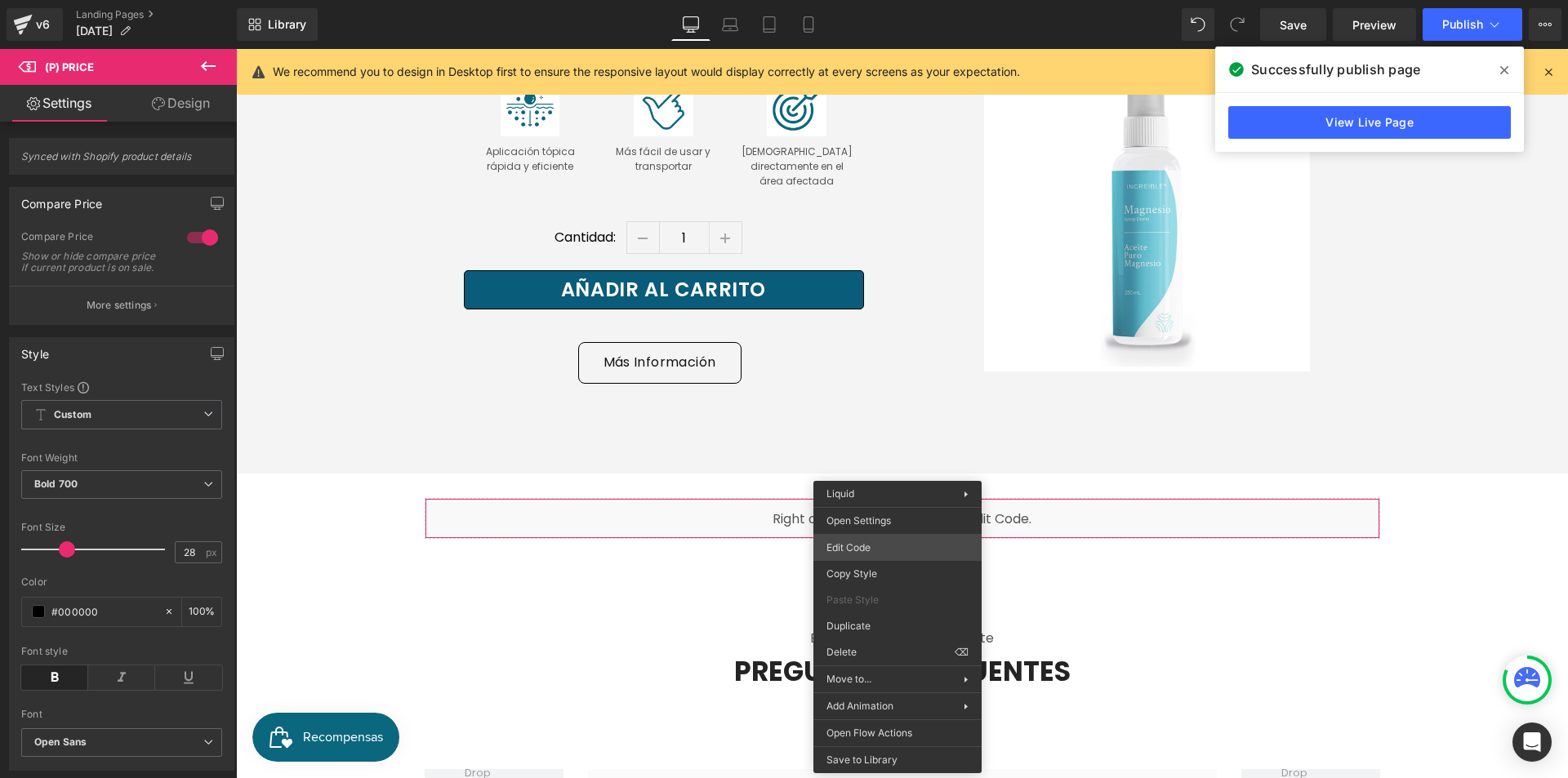
click at [887, 0] on div "(P) Price You are previewing how the will restyle your page. You can not edit E…" at bounding box center [784, 0] width 1568 height 0
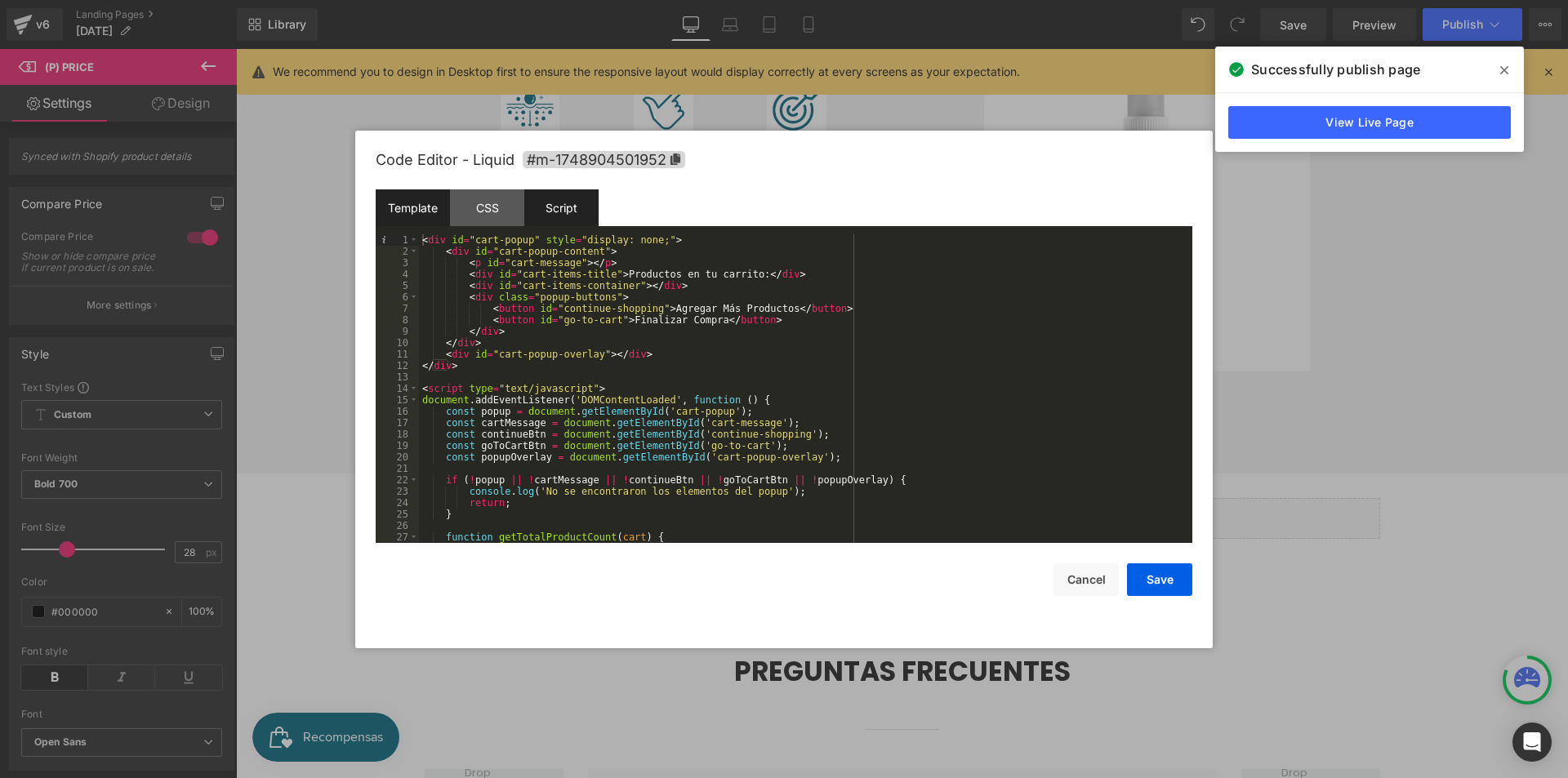
click at [556, 217] on div "Script" at bounding box center [561, 208] width 74 height 37
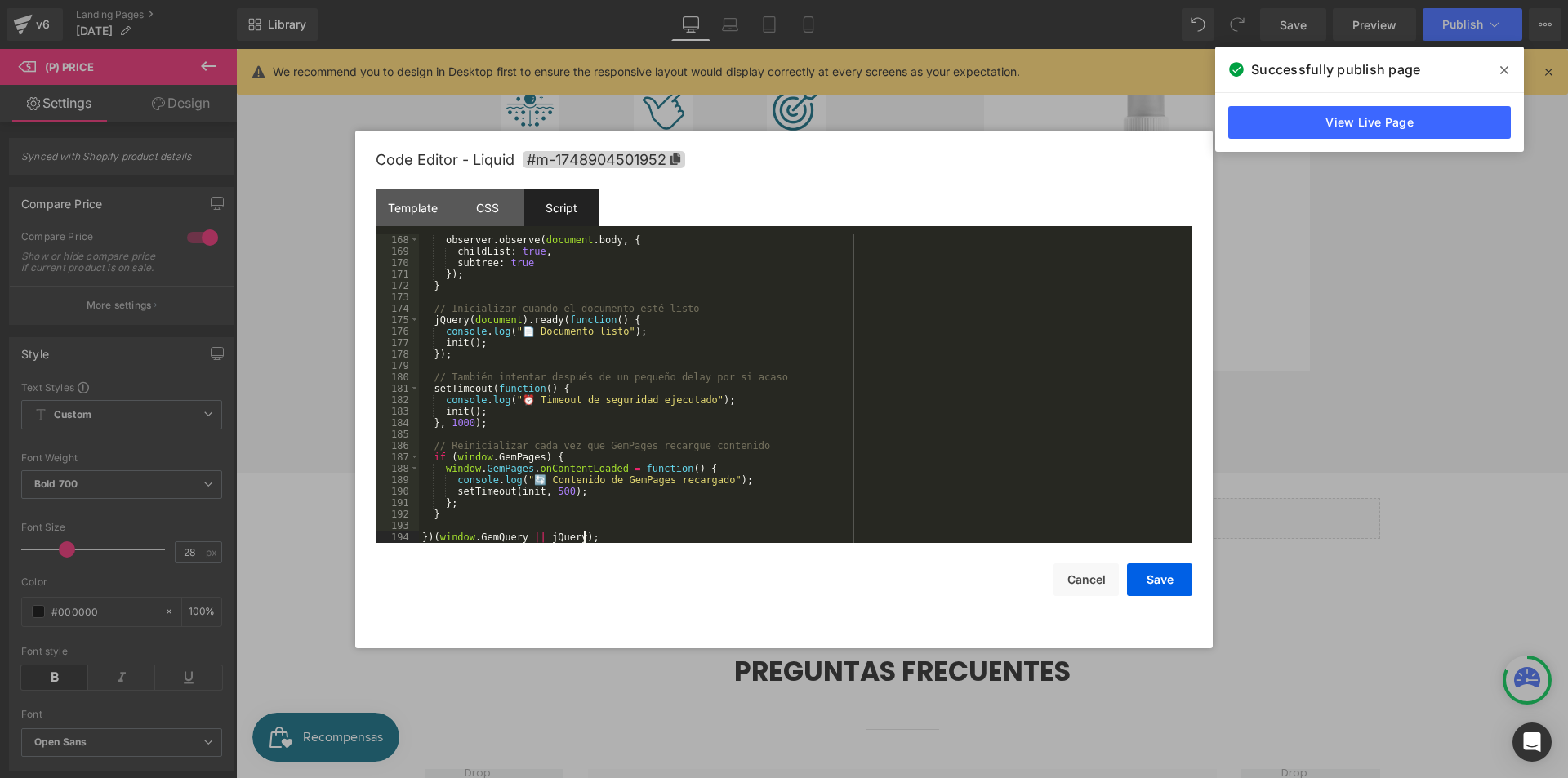
scroll to position [1908, 0]
click at [1149, 584] on button "Save" at bounding box center [1160, 579] width 65 height 33
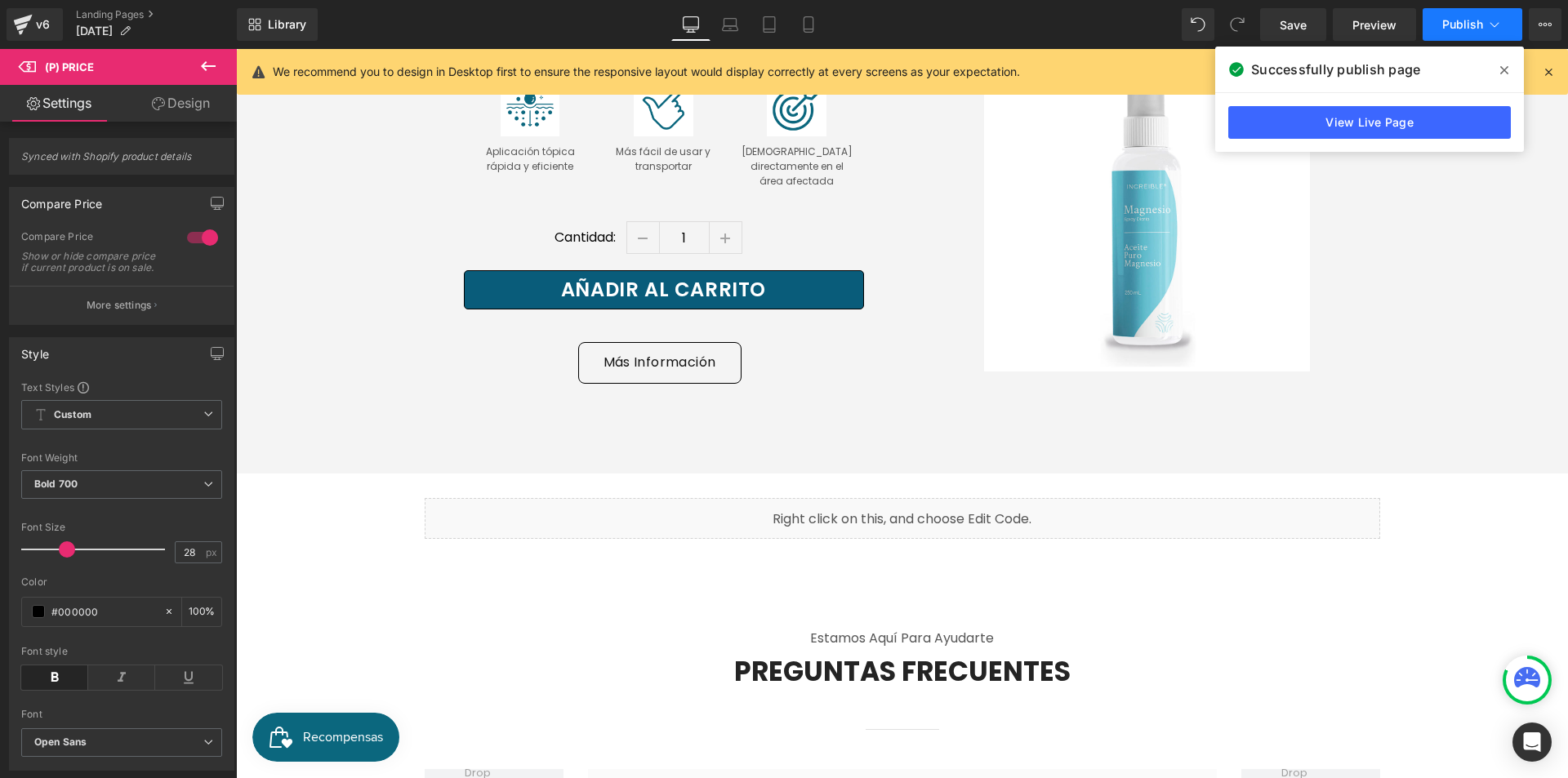
click at [1453, 37] on button "Publish" at bounding box center [1472, 24] width 100 height 33
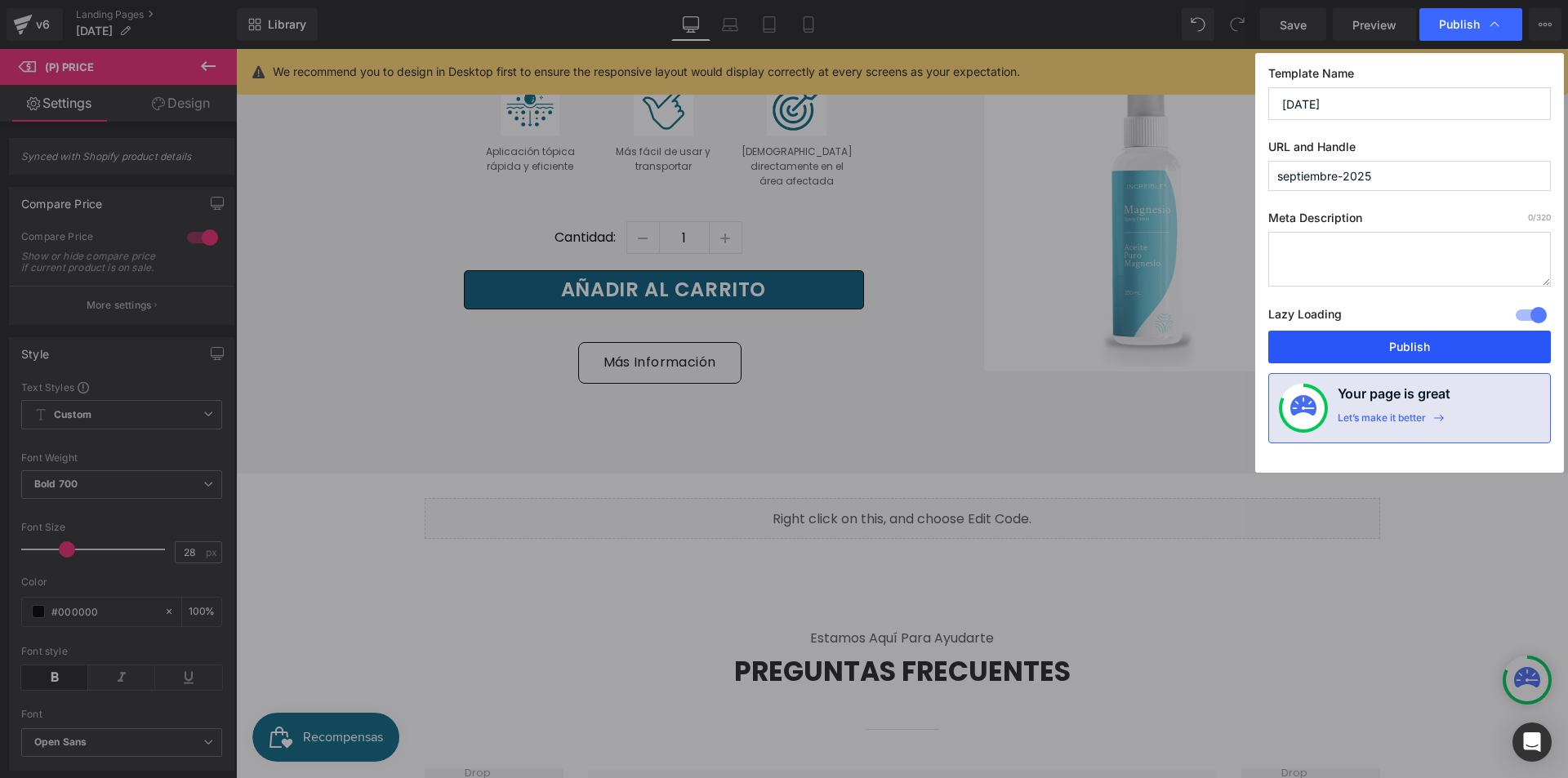
click at [1396, 345] on button "Publish" at bounding box center [1409, 346] width 283 height 33
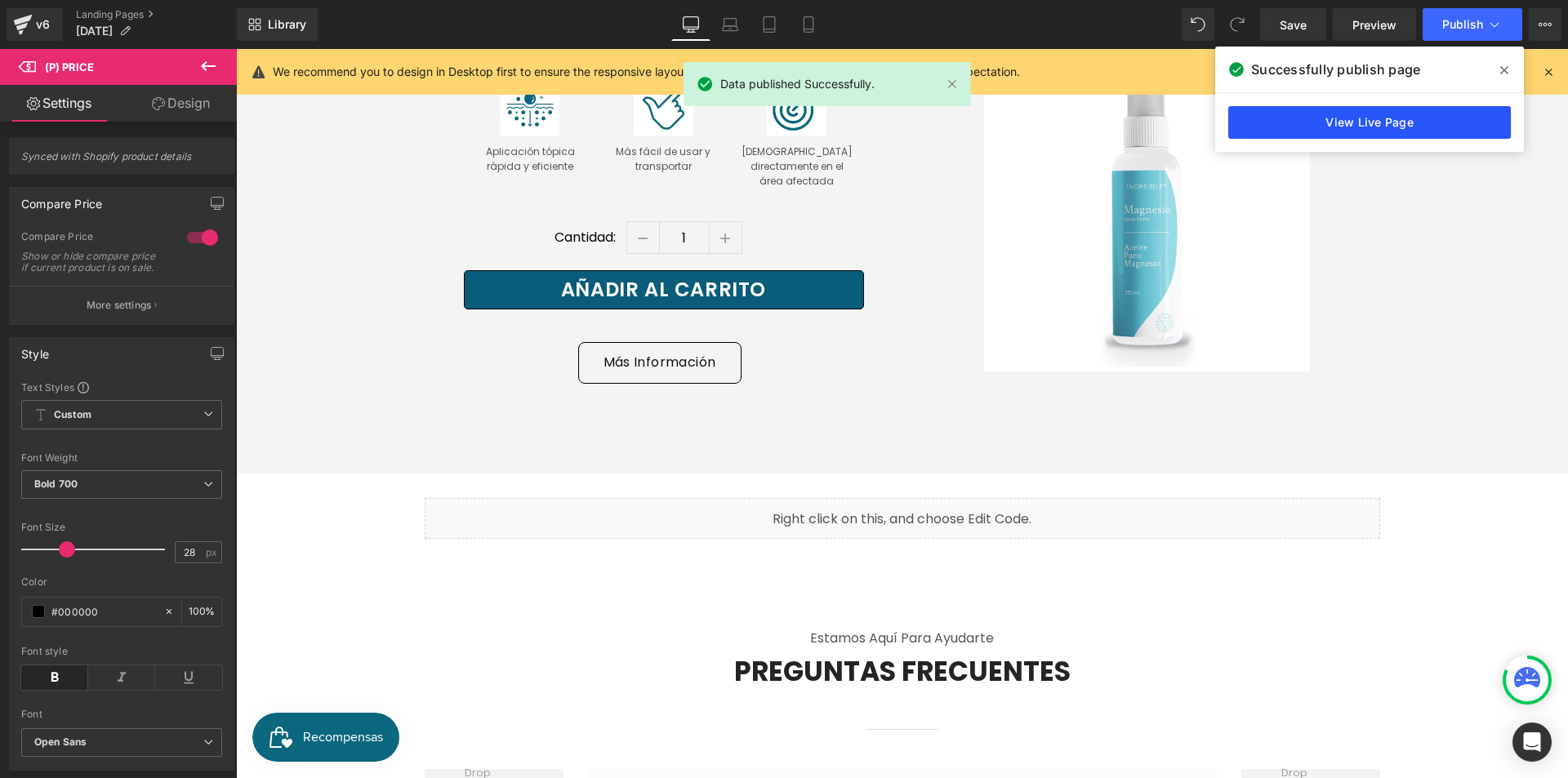
click at [1396, 123] on link "View Live Page" at bounding box center [1370, 122] width 283 height 33
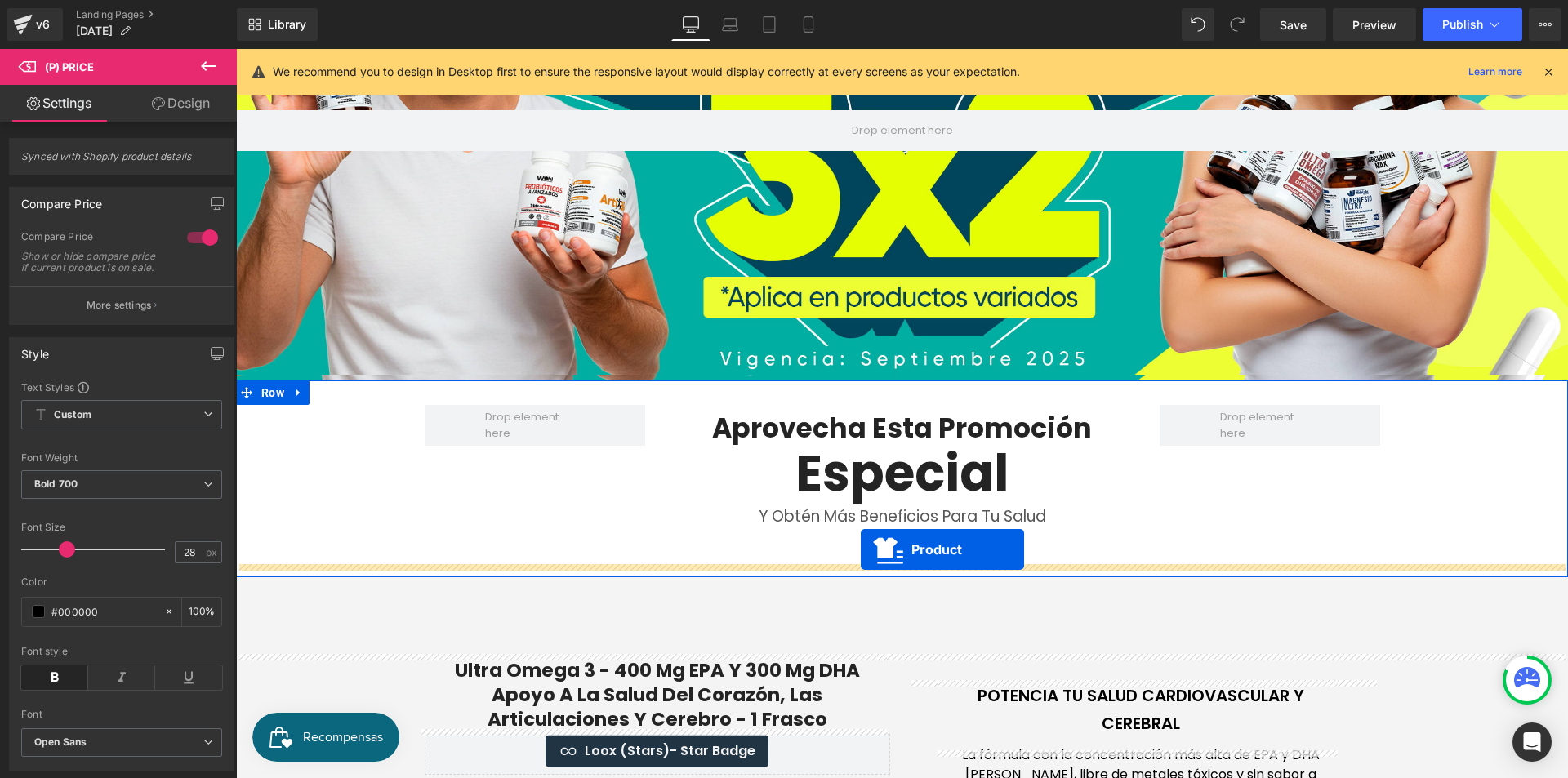
scroll to position [251, 0]
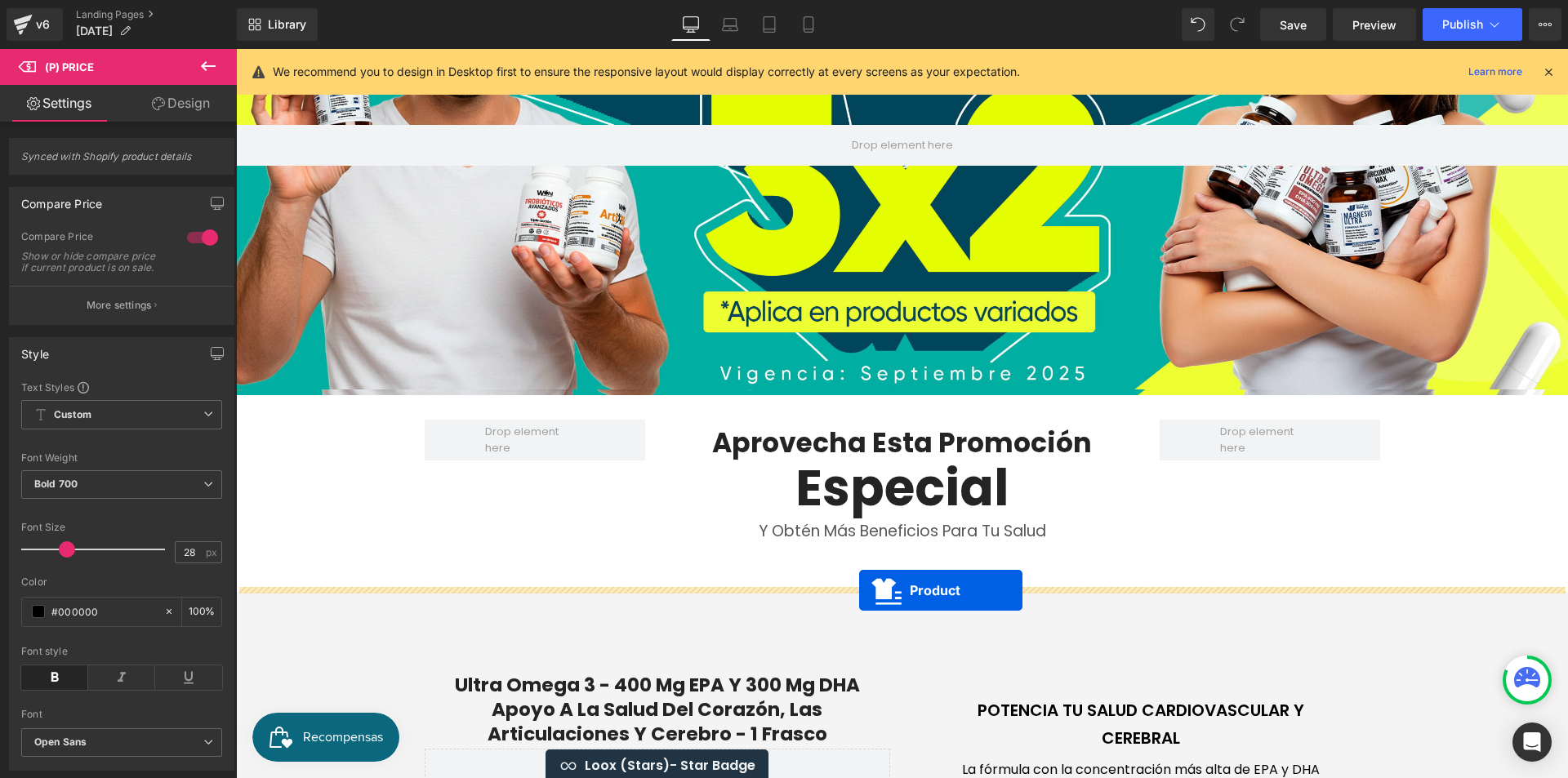
drag, startPoint x: 889, startPoint y: 627, endPoint x: 859, endPoint y: 590, distance: 47.6
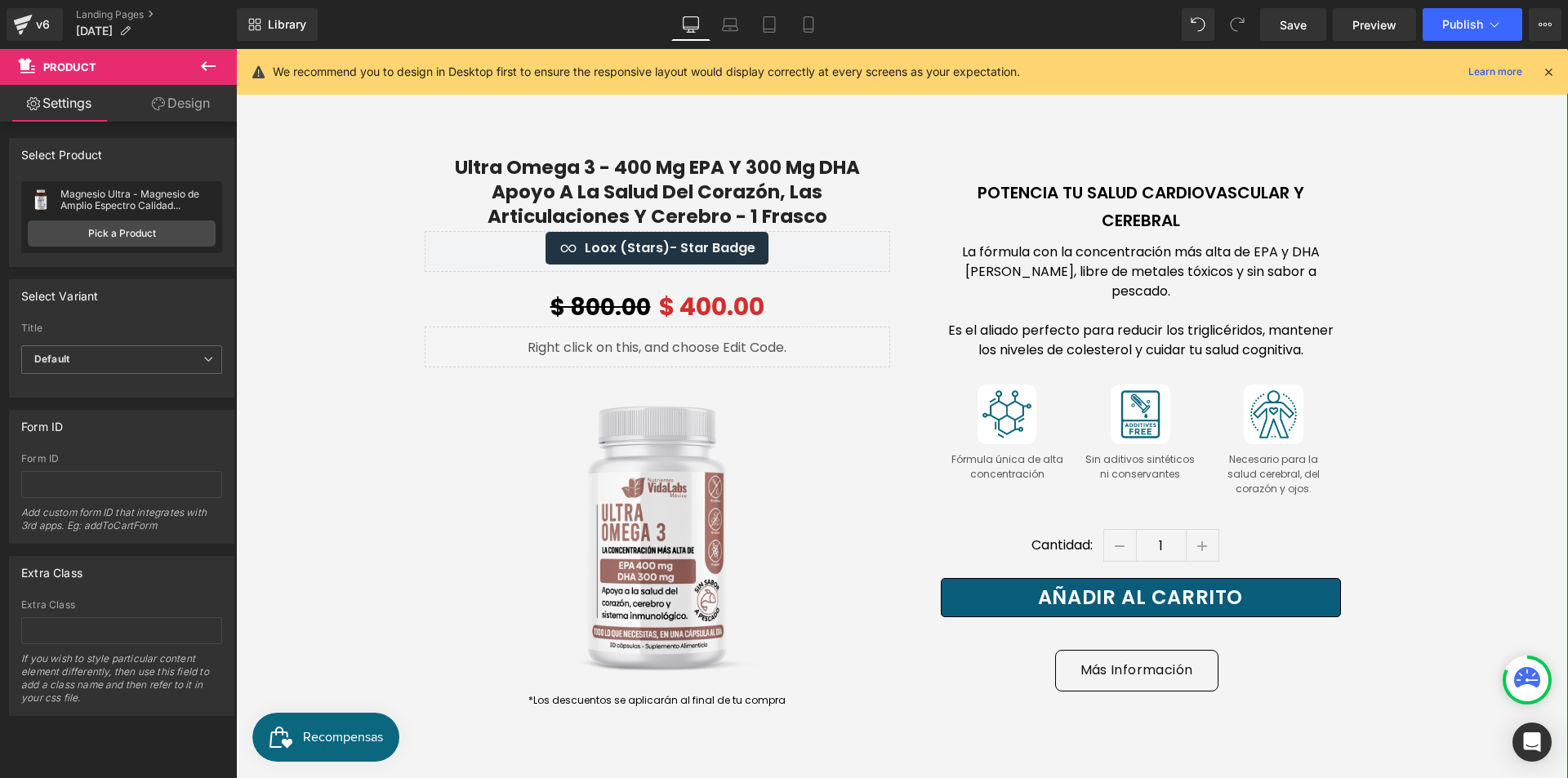
scroll to position [1476, 0]
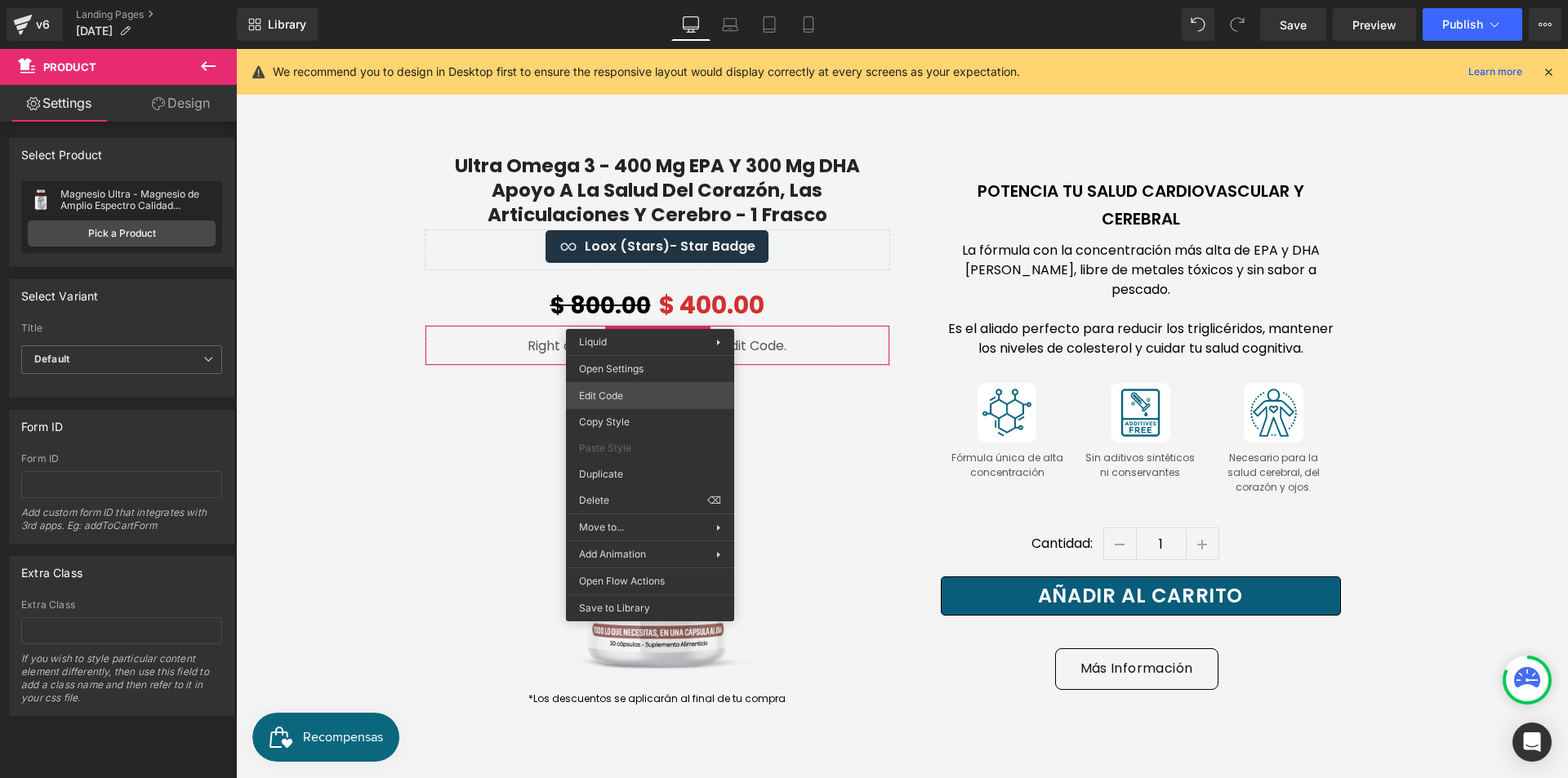
click at [672, 0] on div "Product You are previewing how the will restyle your page. You can not edit Ele…" at bounding box center [784, 0] width 1568 height 0
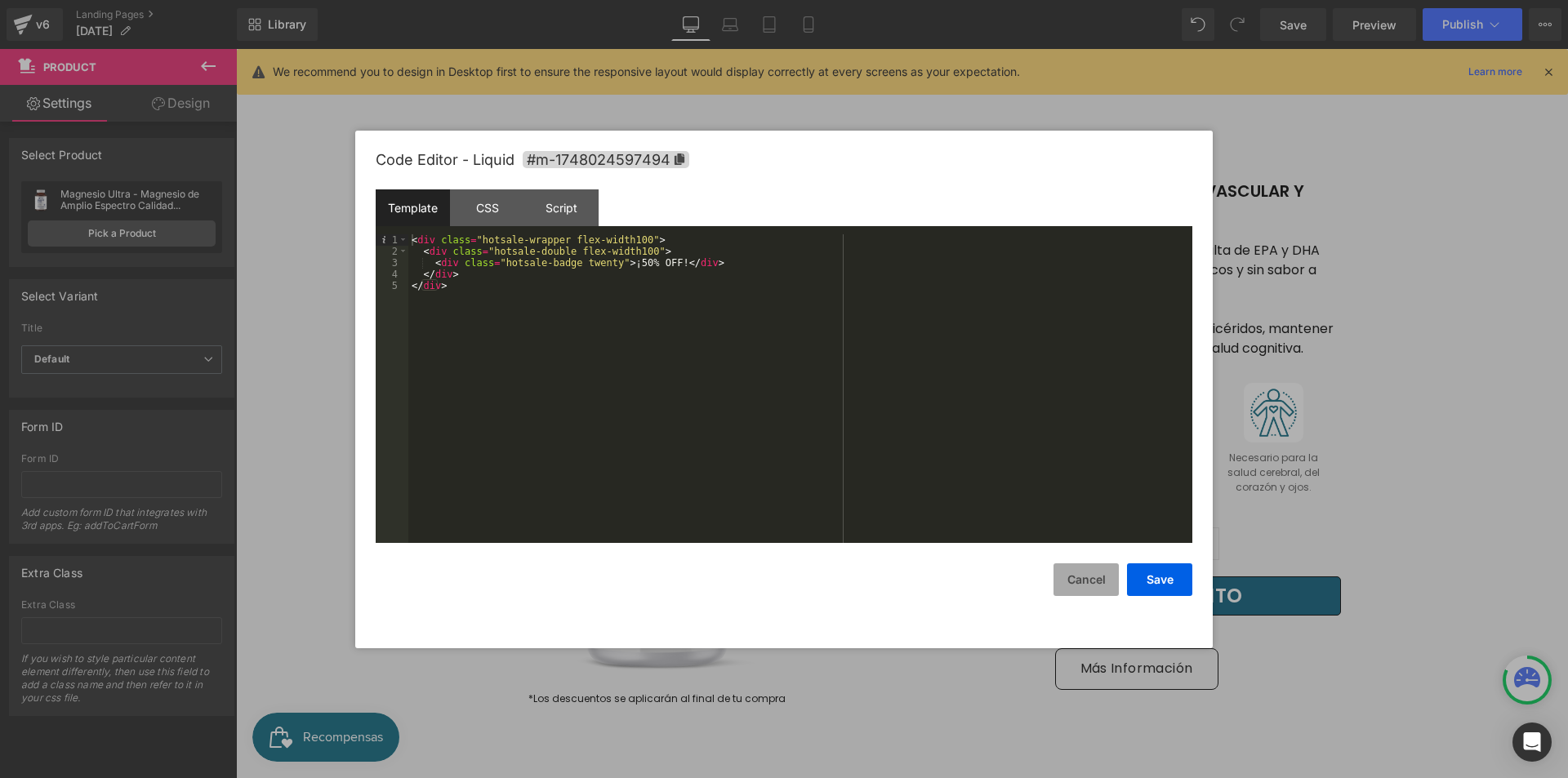
click at [1089, 568] on button "Cancel" at bounding box center [1086, 579] width 65 height 33
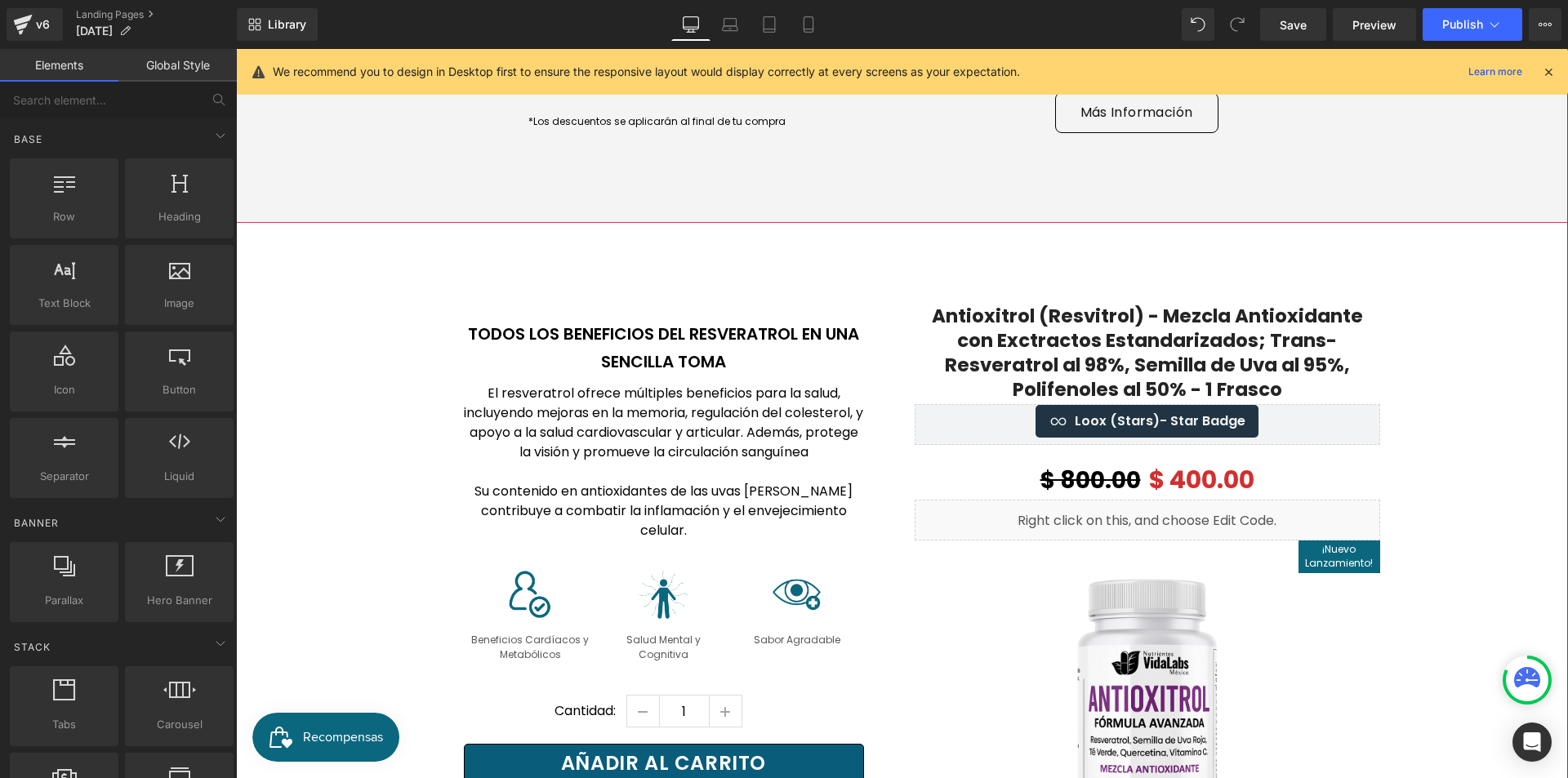
scroll to position [2048, 0]
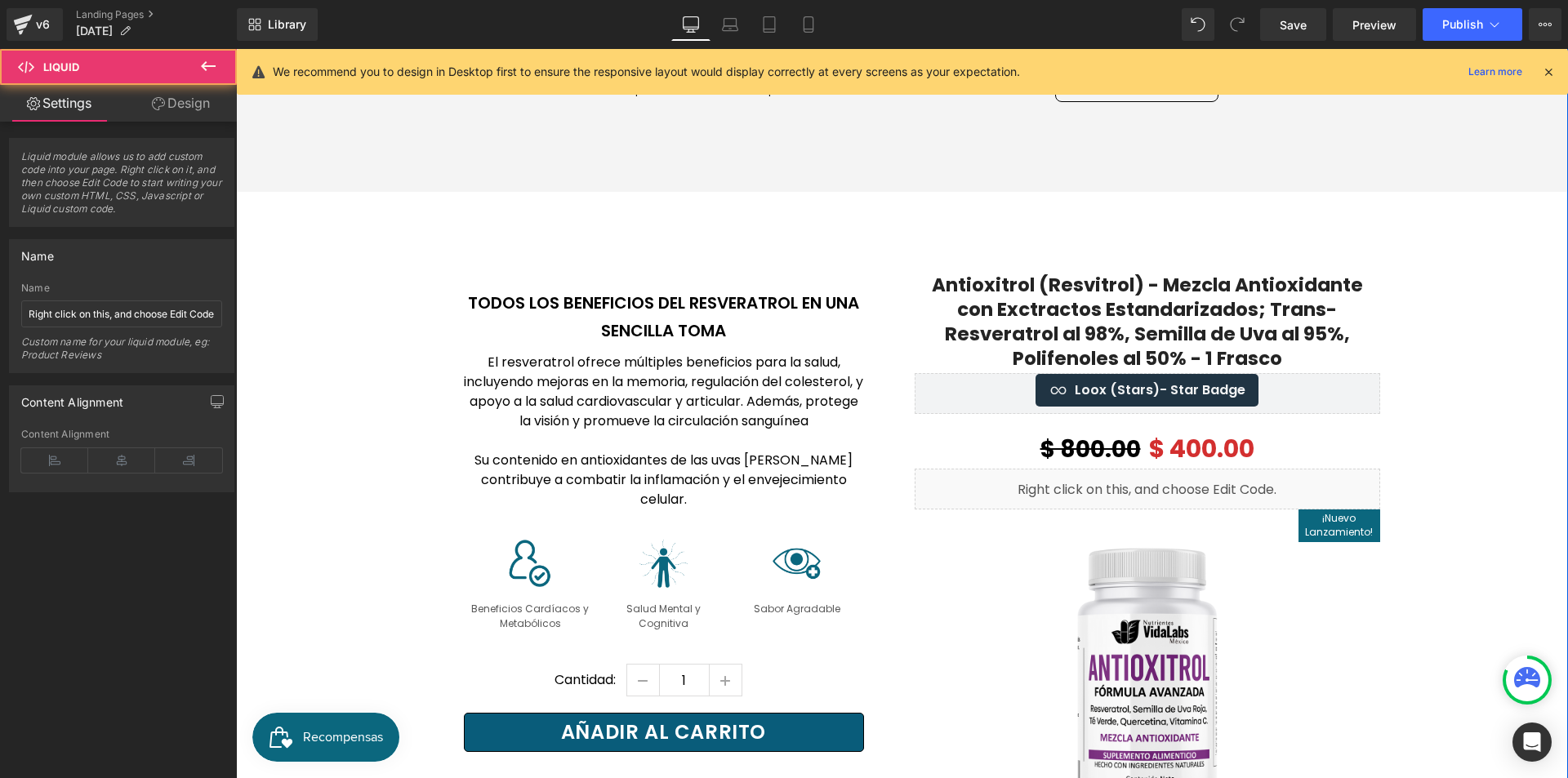
click at [1032, 471] on div "Liquid" at bounding box center [1148, 489] width 465 height 41
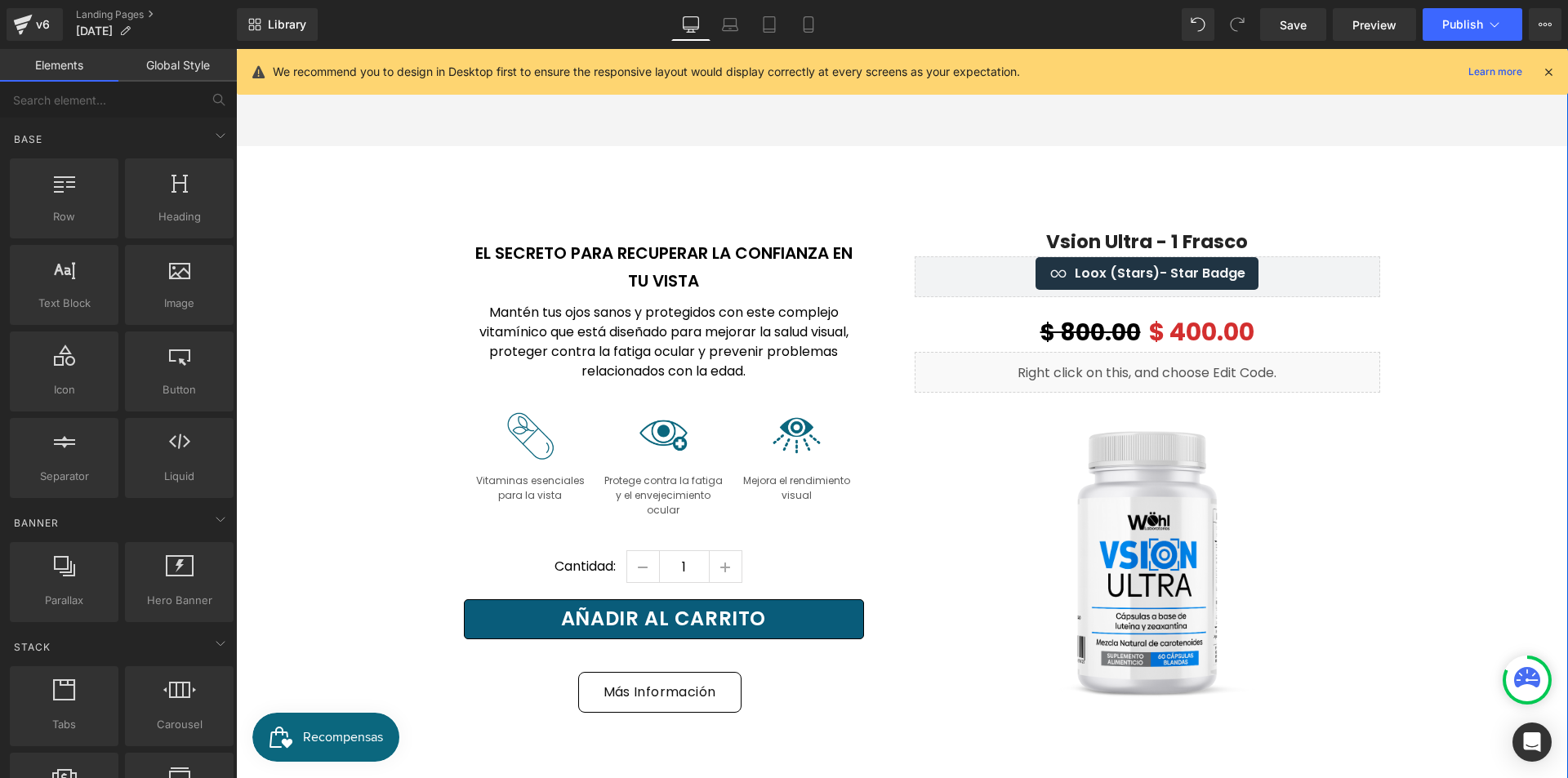
scroll to position [3517, 0]
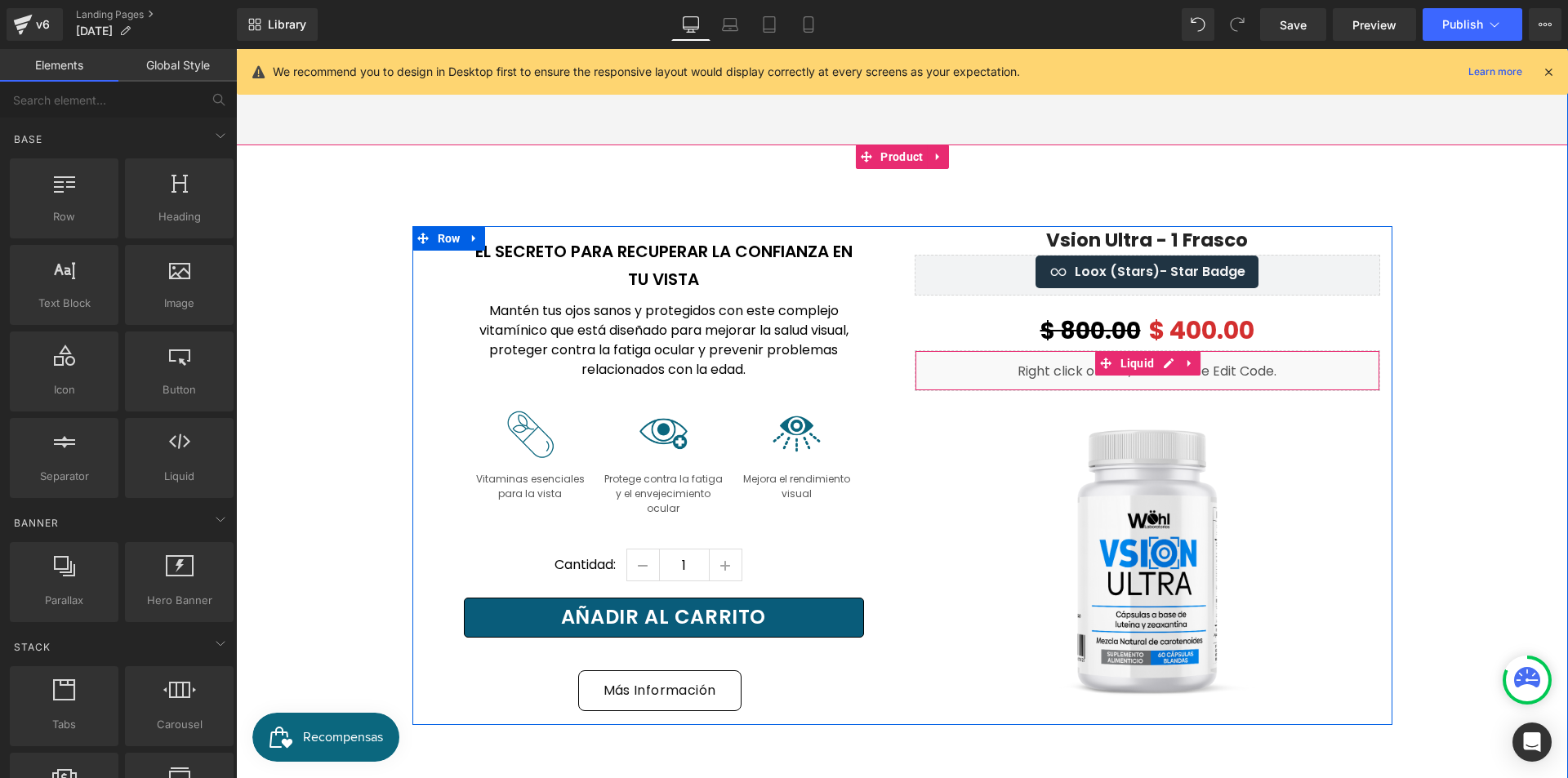
click at [1075, 351] on div "Liquid" at bounding box center [1148, 371] width 465 height 41
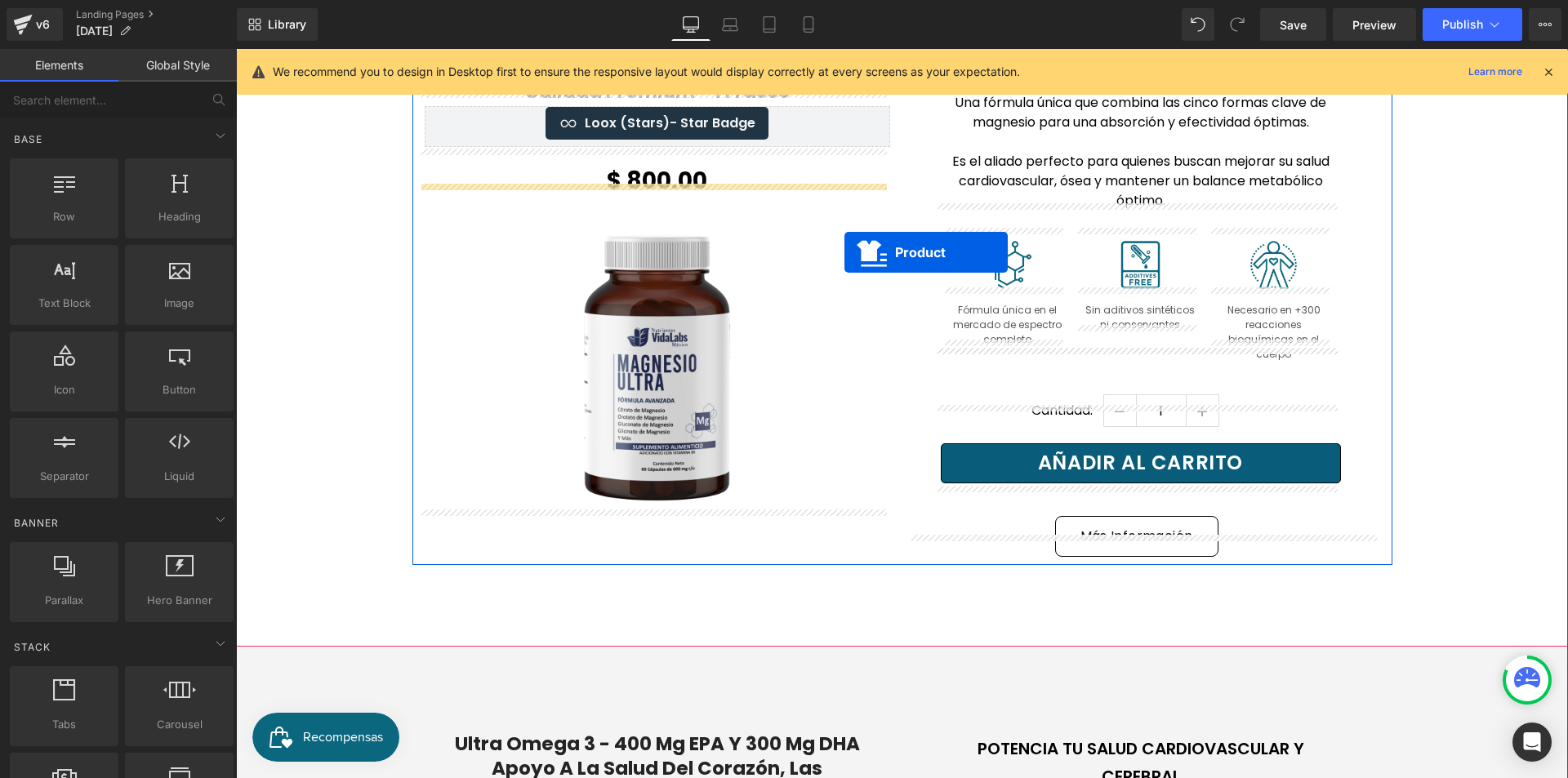
scroll to position [905, 0]
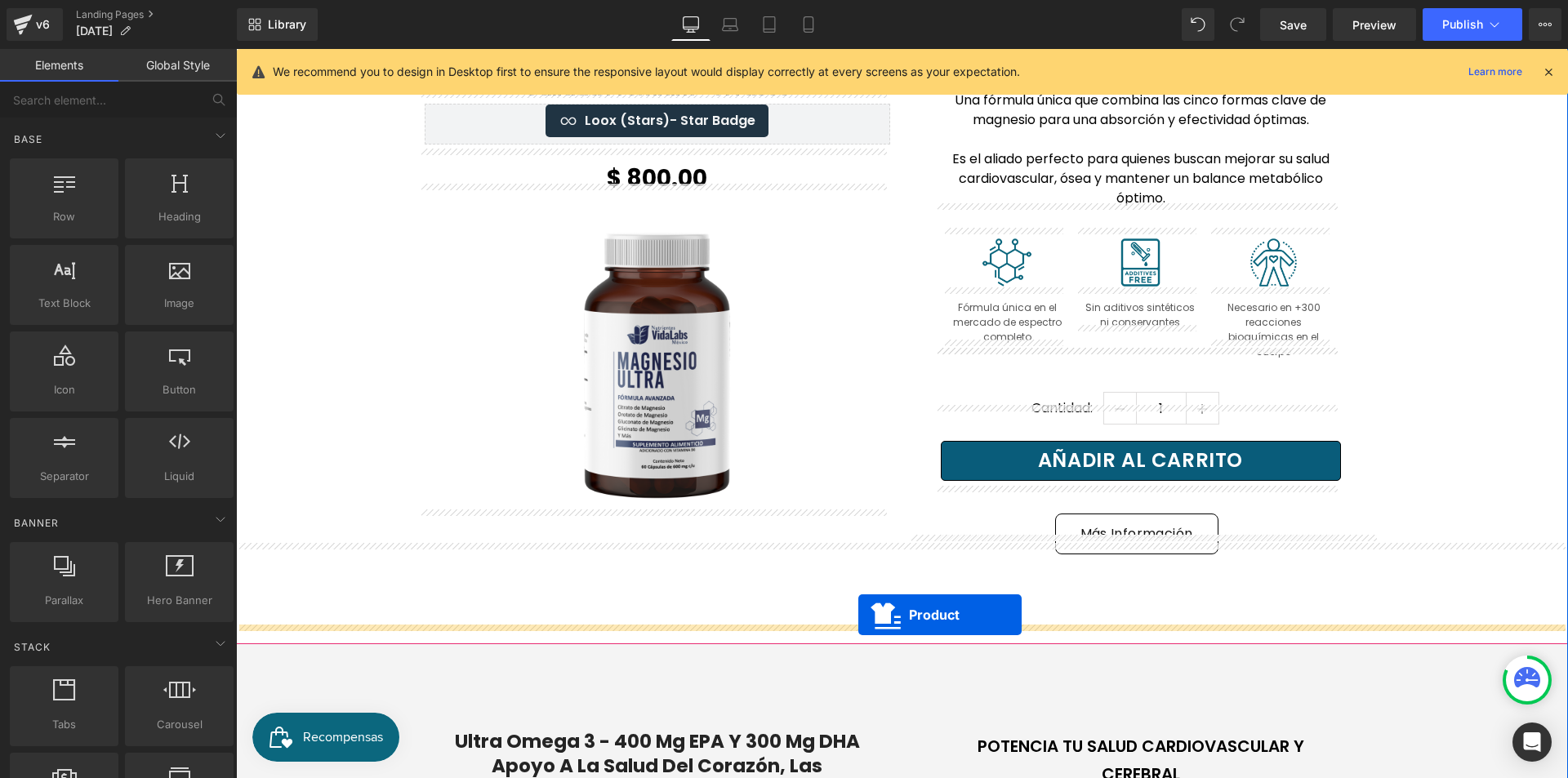
drag, startPoint x: 885, startPoint y: 357, endPoint x: 860, endPoint y: 615, distance: 259.2
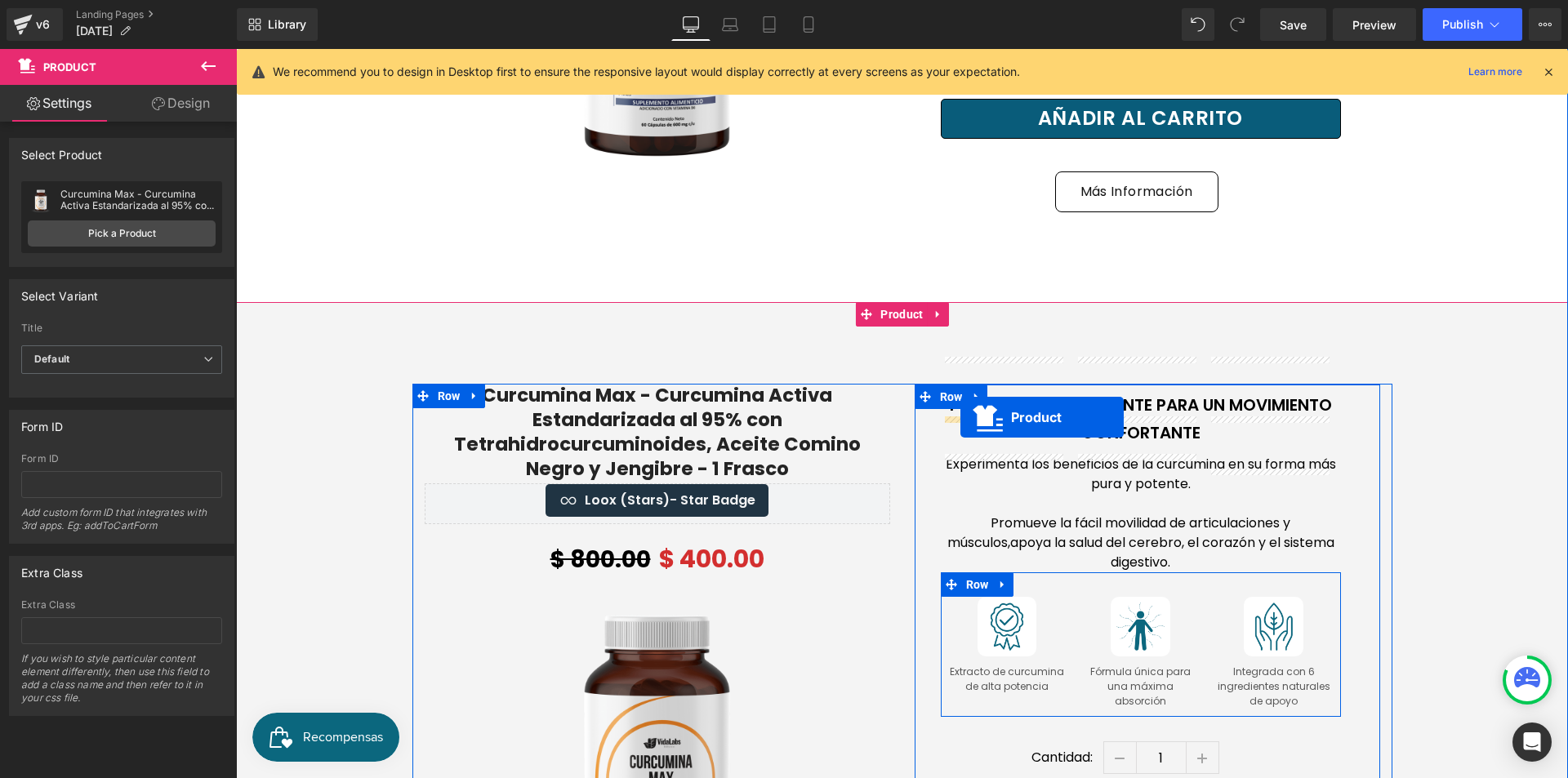
scroll to position [1068, 0]
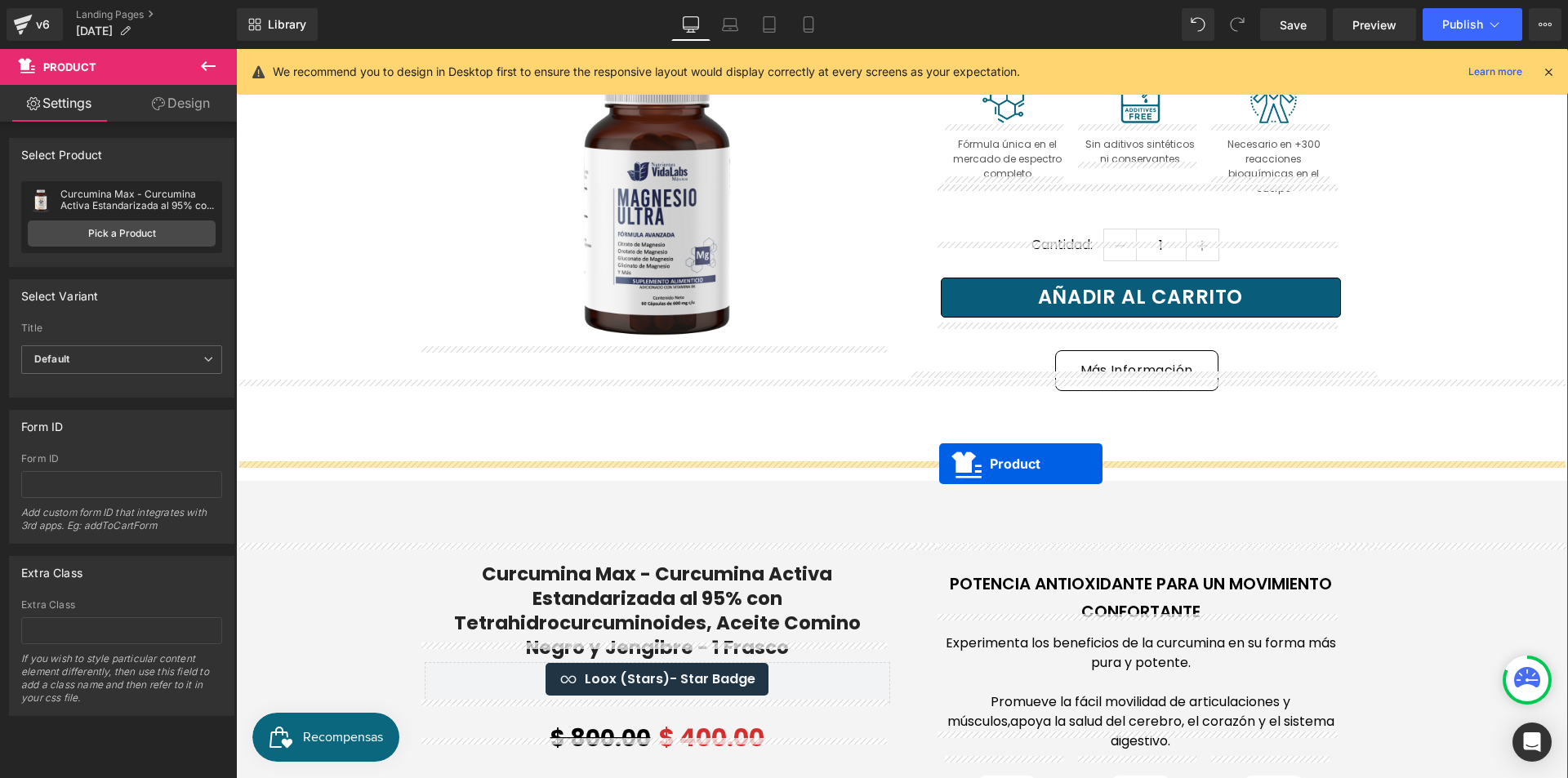
drag, startPoint x: 896, startPoint y: 263, endPoint x: 940, endPoint y: 463, distance: 204.8
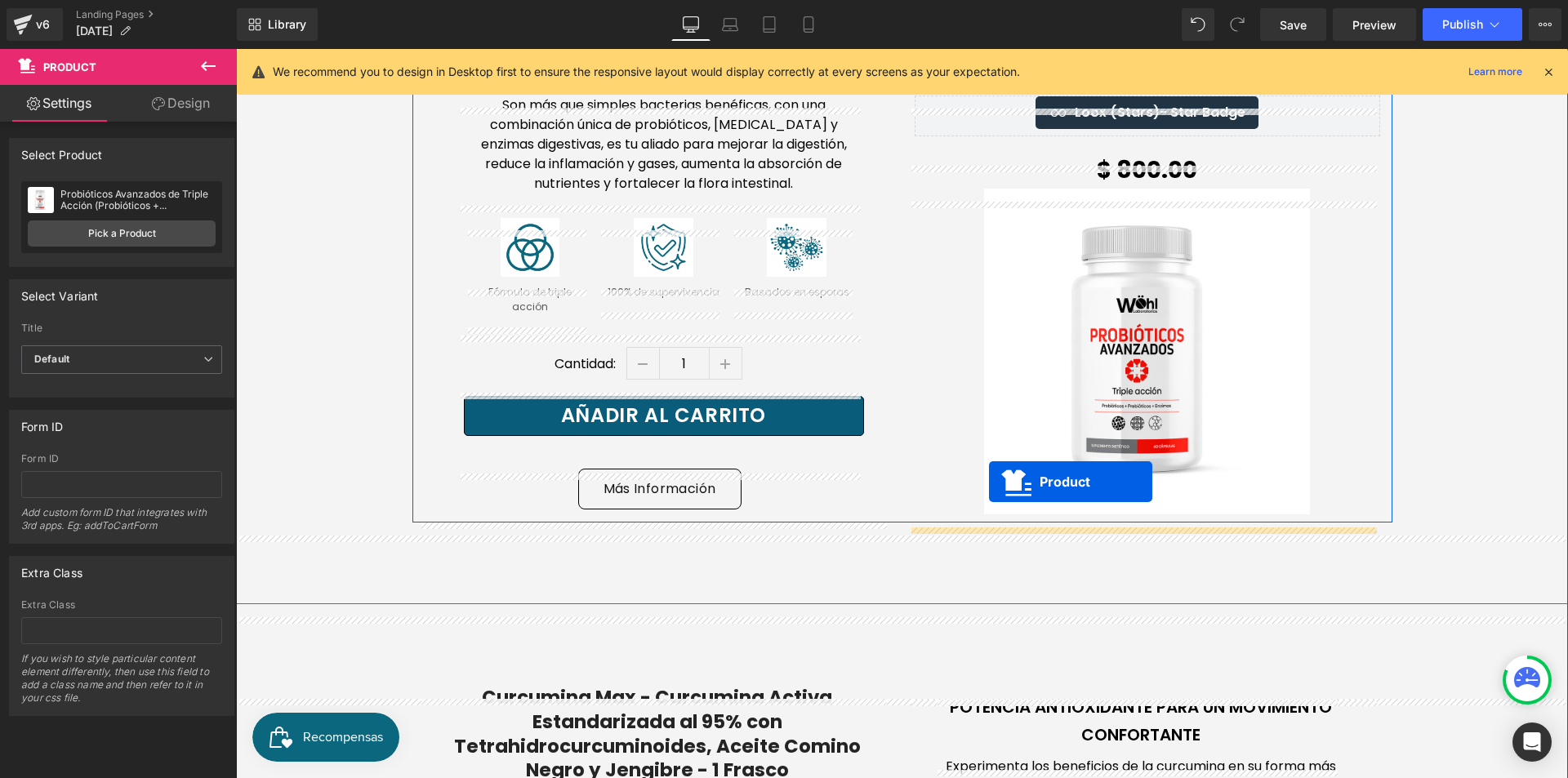
scroll to position [1640, 0]
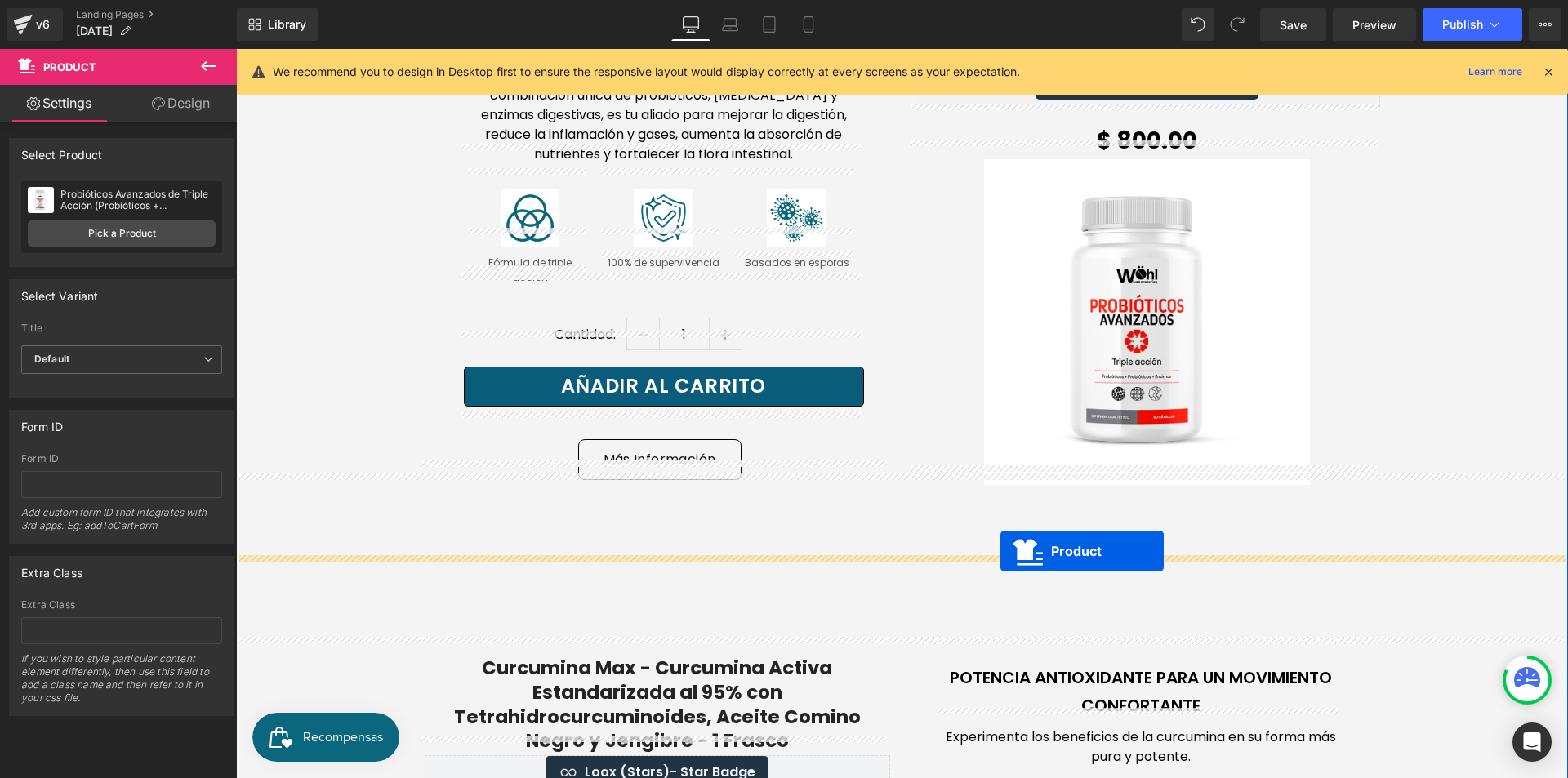
drag, startPoint x: 896, startPoint y: 352, endPoint x: 1000, endPoint y: 551, distance: 224.5
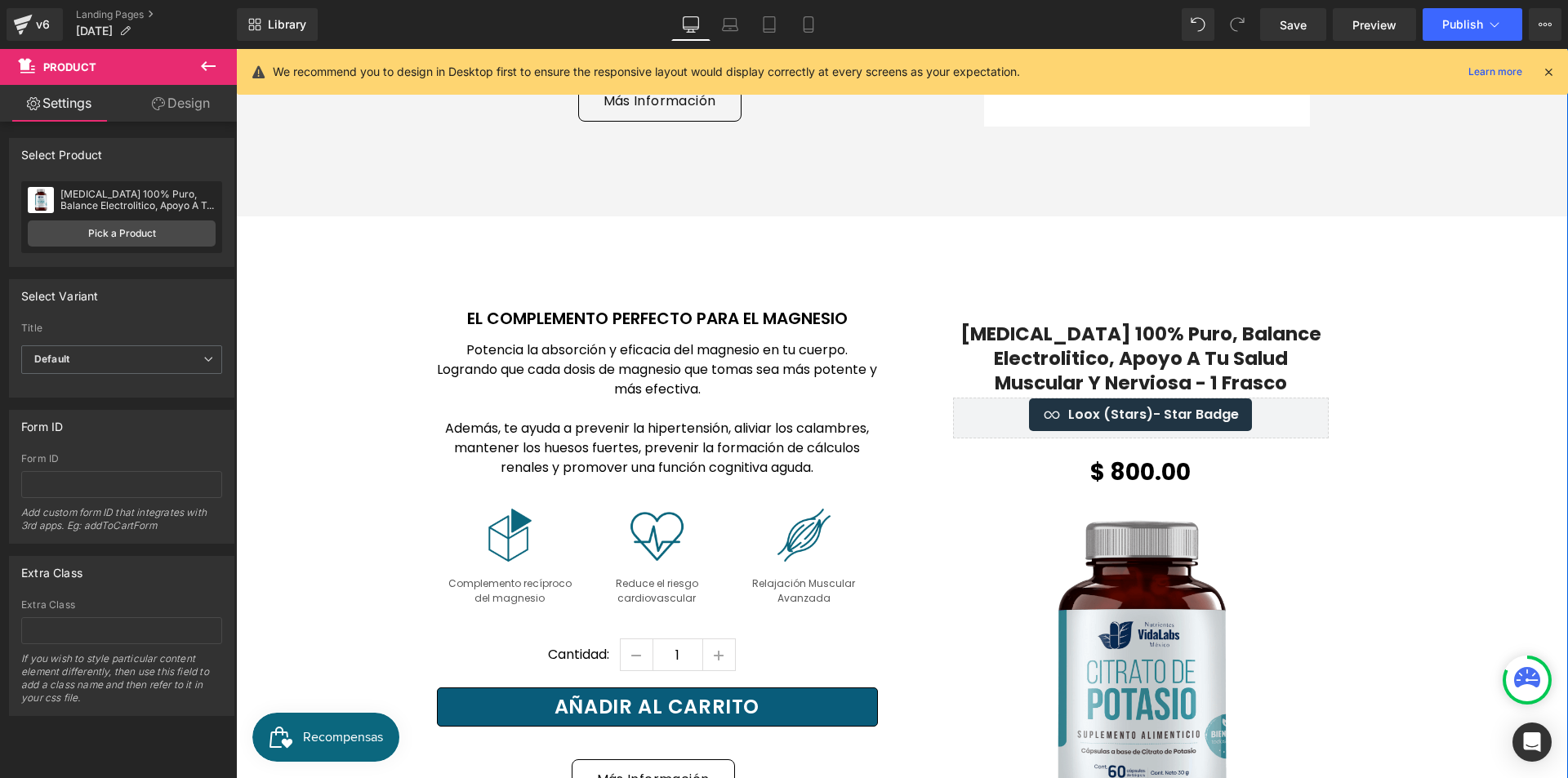
scroll to position [2123, 0]
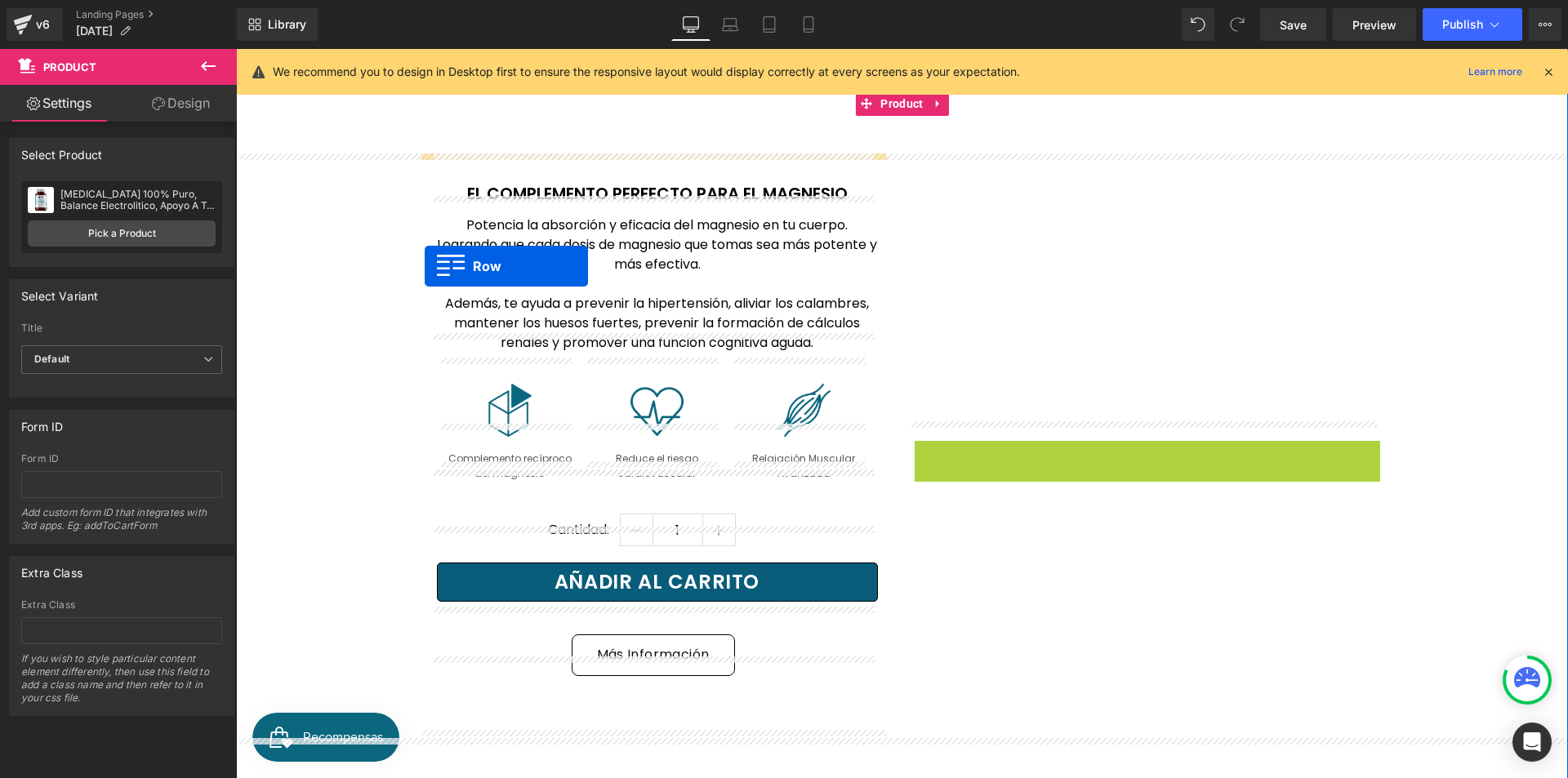
drag, startPoint x: 940, startPoint y: 164, endPoint x: 425, endPoint y: 266, distance: 525.0
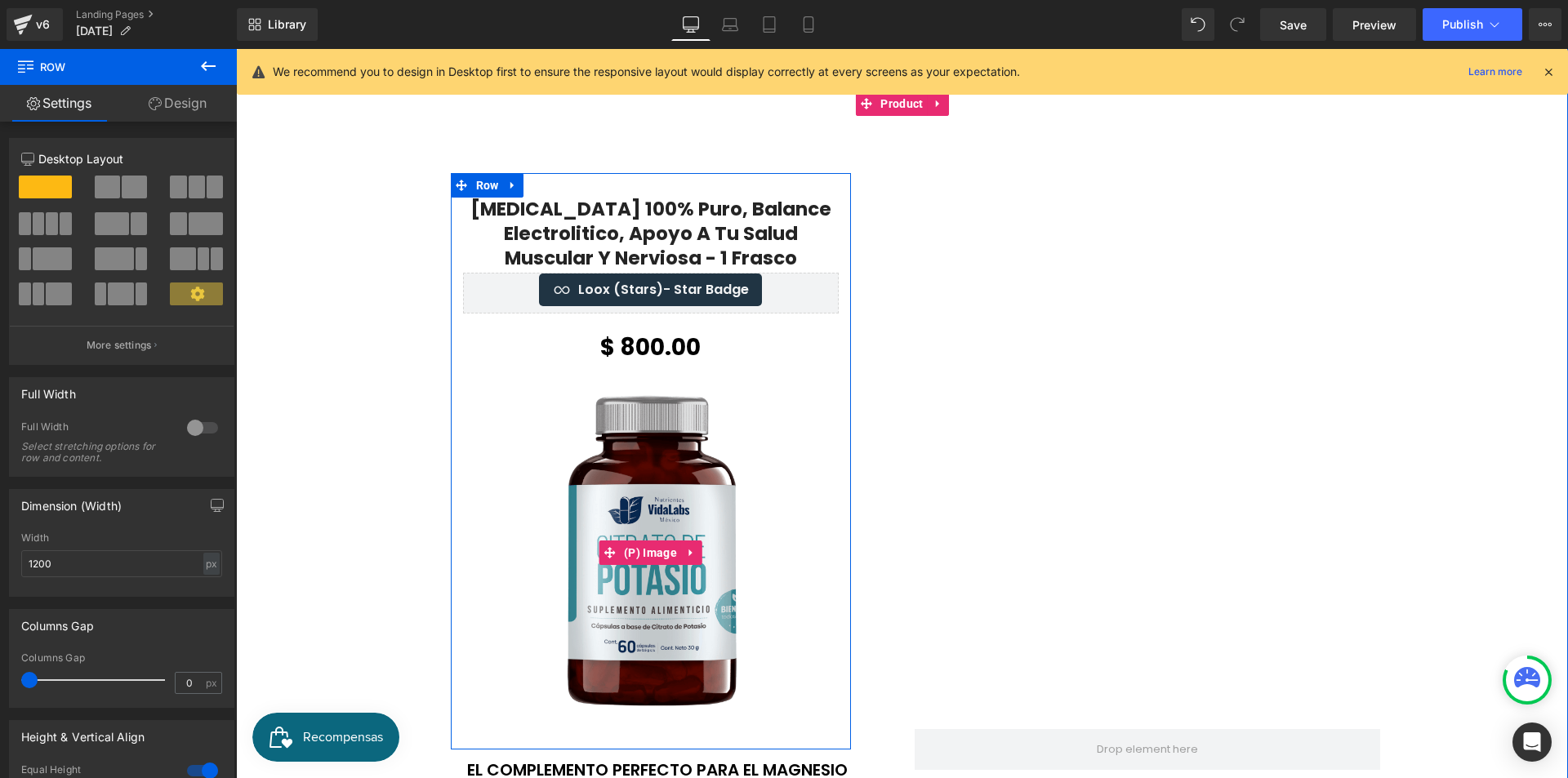
scroll to position [2367, 0]
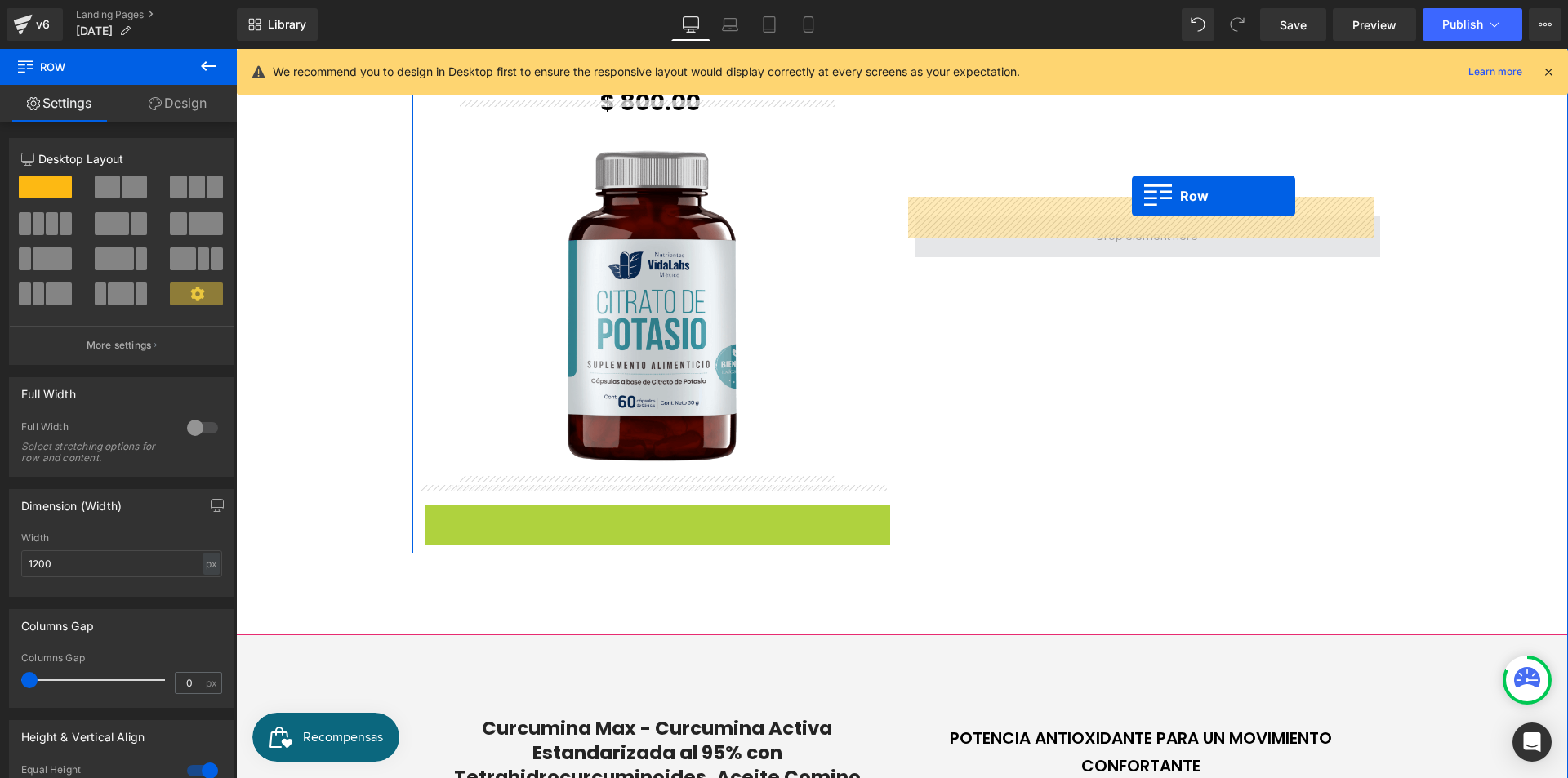
drag, startPoint x: 447, startPoint y: 501, endPoint x: 1132, endPoint y: 197, distance: 749.4
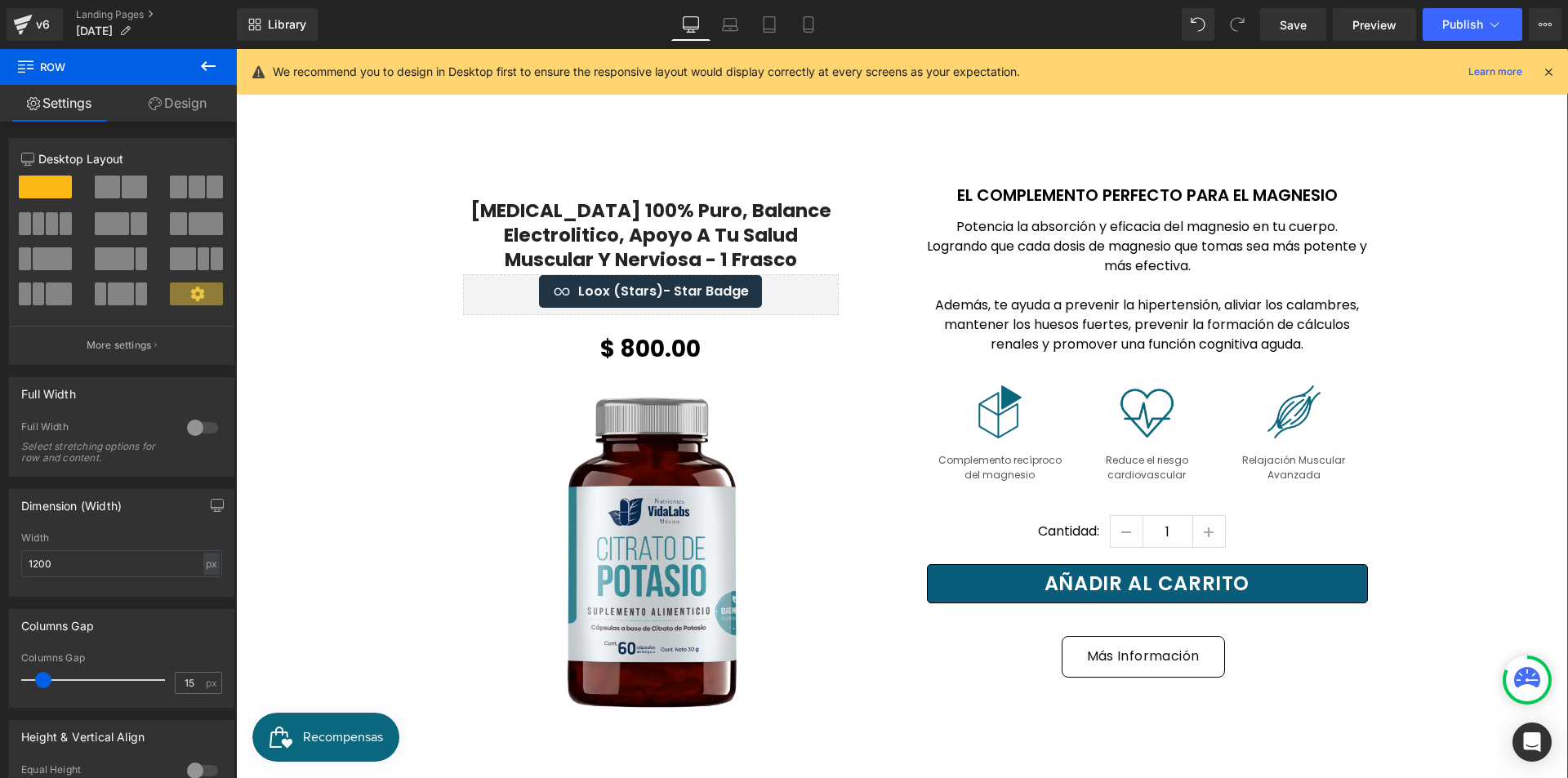
scroll to position [2123, 0]
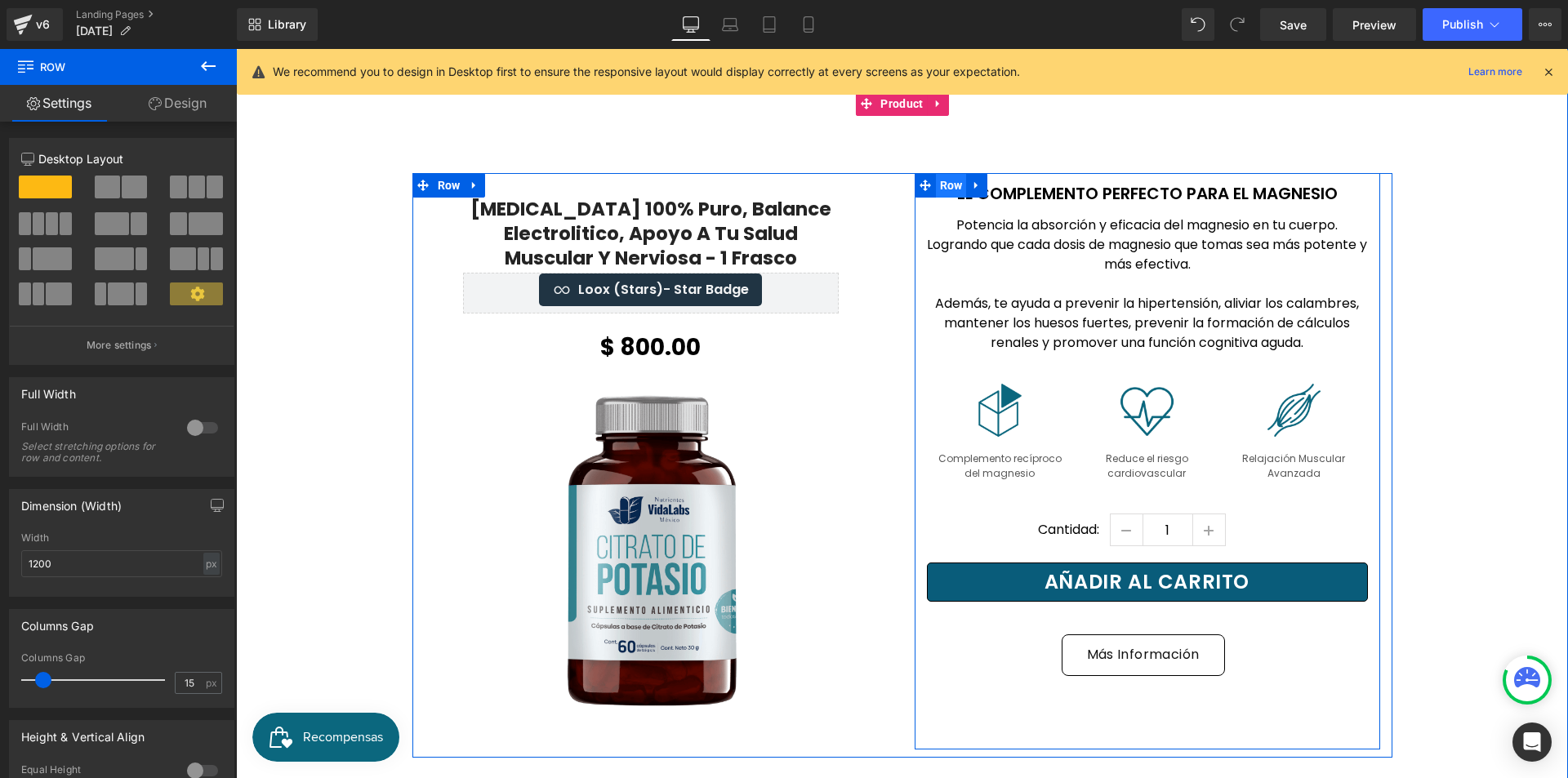
click at [940, 173] on span "Row" at bounding box center [951, 185] width 31 height 25
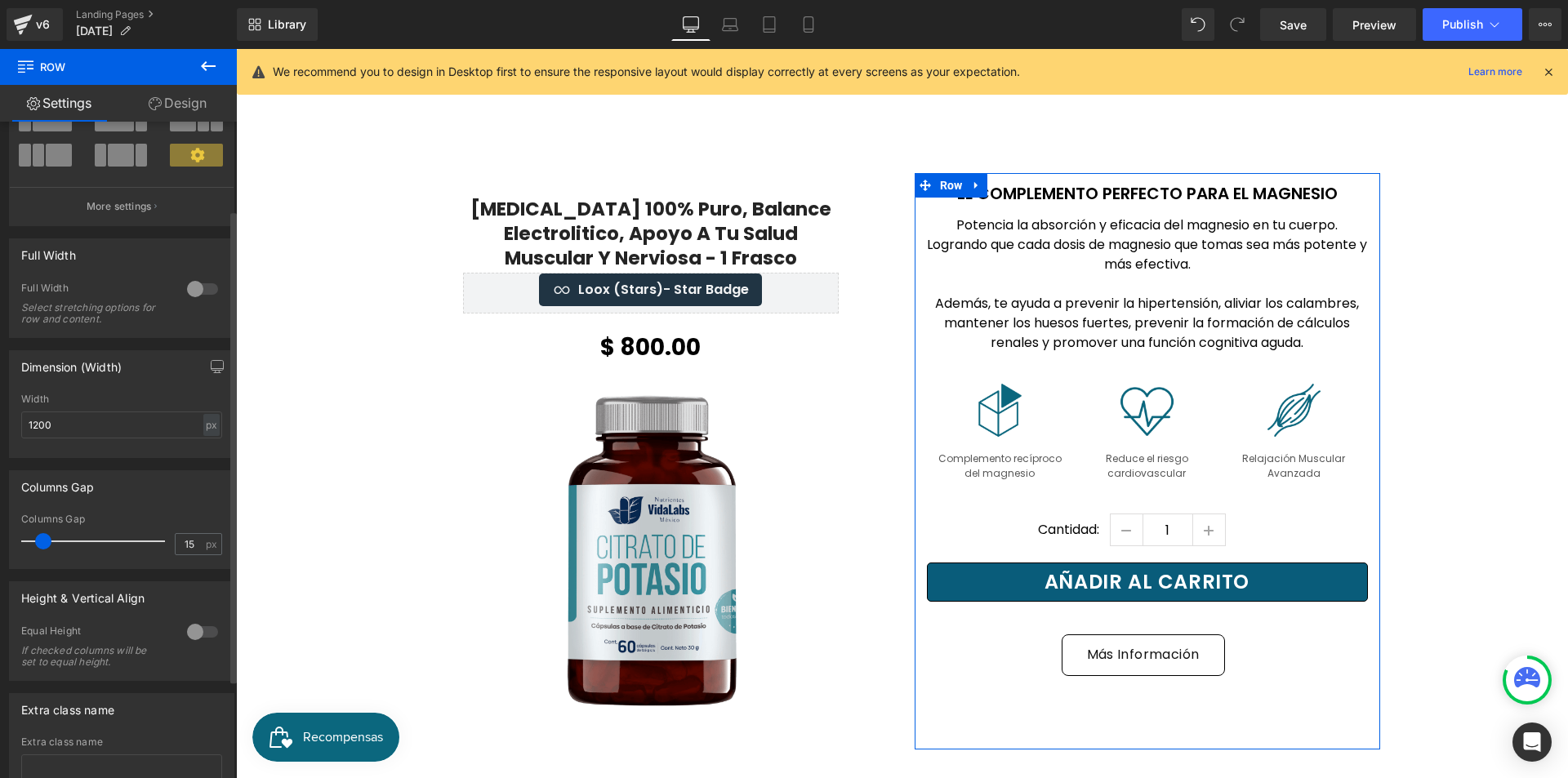
scroll to position [260, 0]
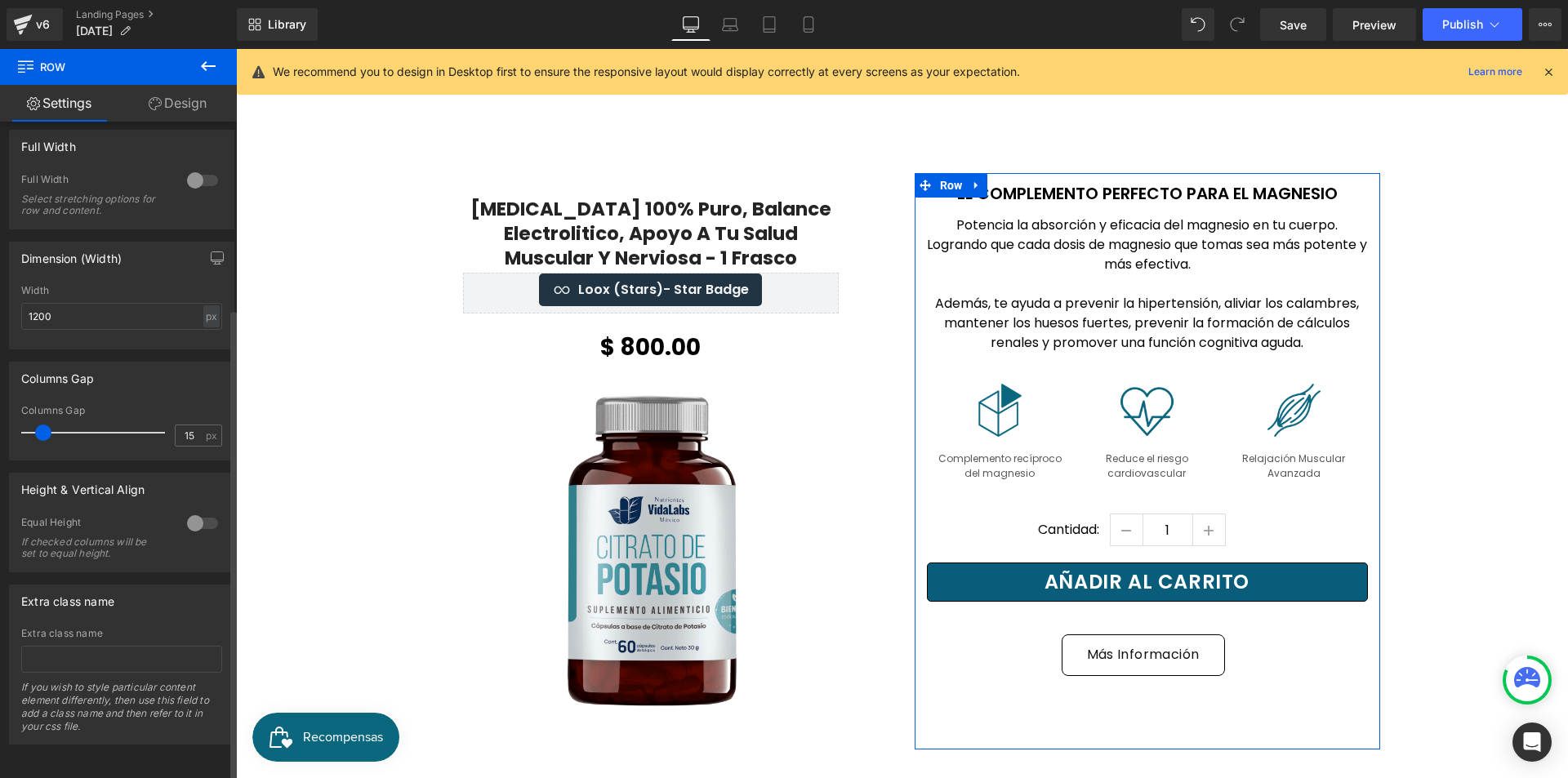
click at [191, 510] on div at bounding box center [203, 523] width 39 height 26
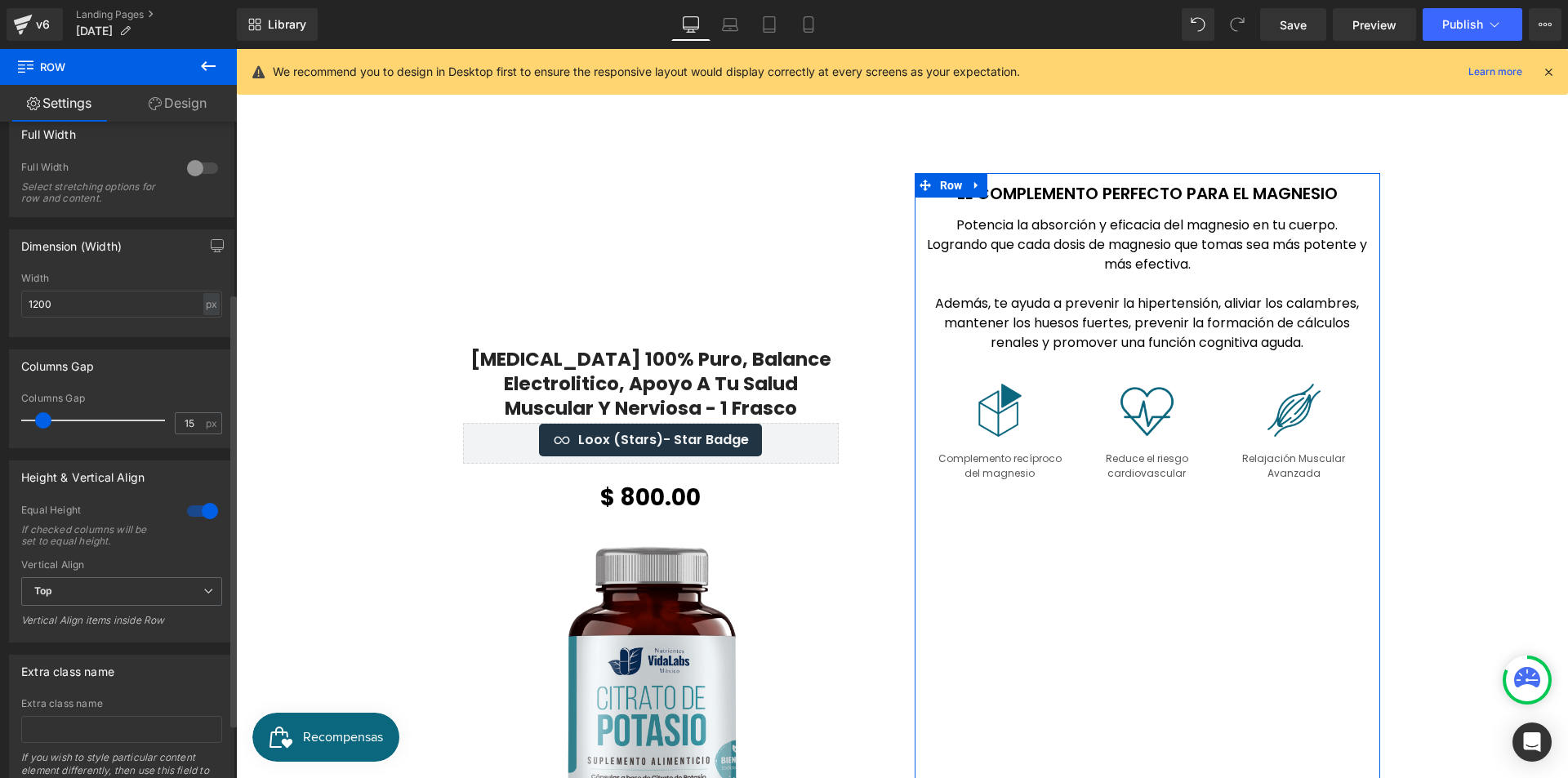
click at [189, 507] on div at bounding box center [203, 511] width 39 height 26
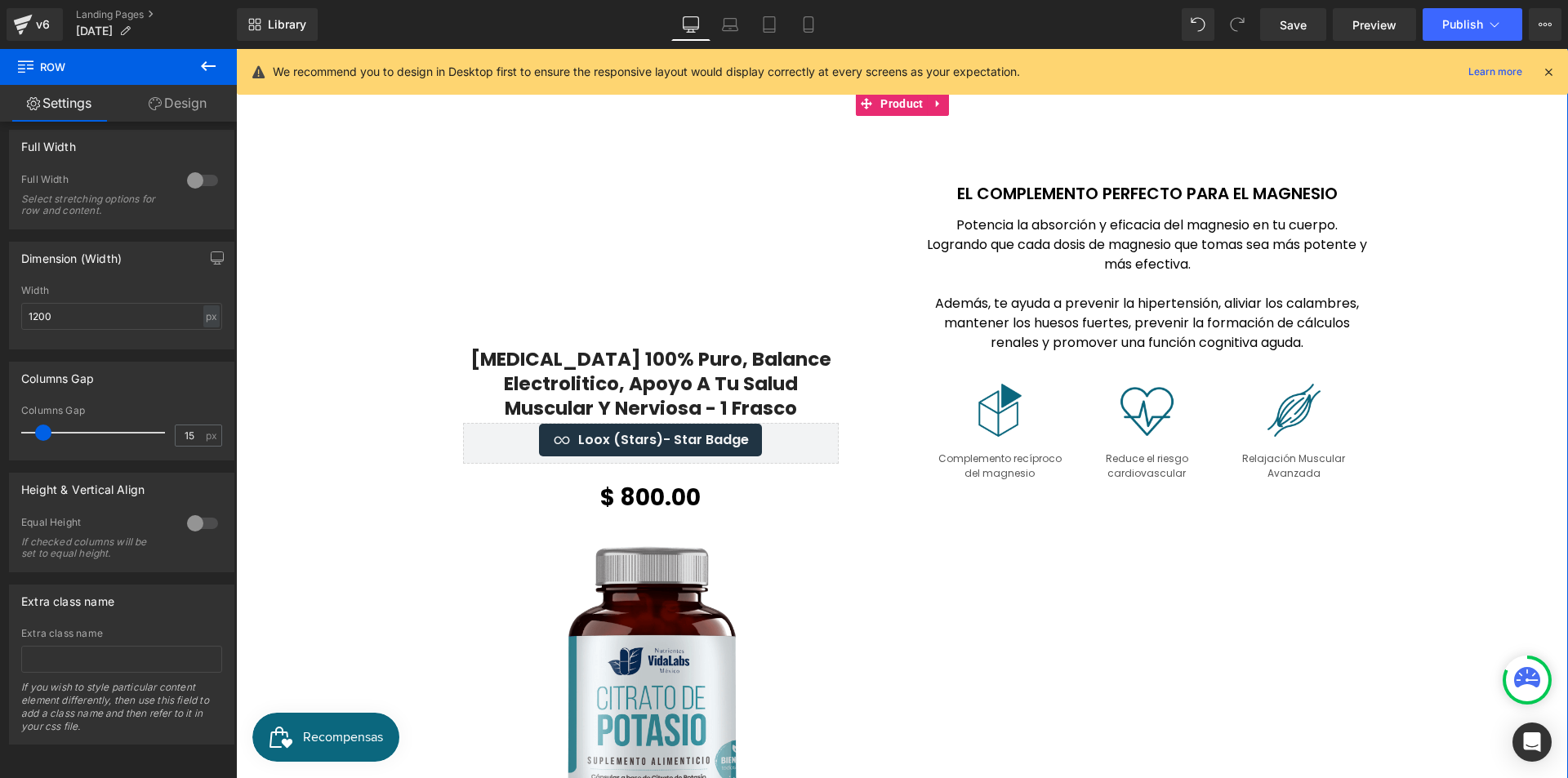
scroll to position [2531, 0]
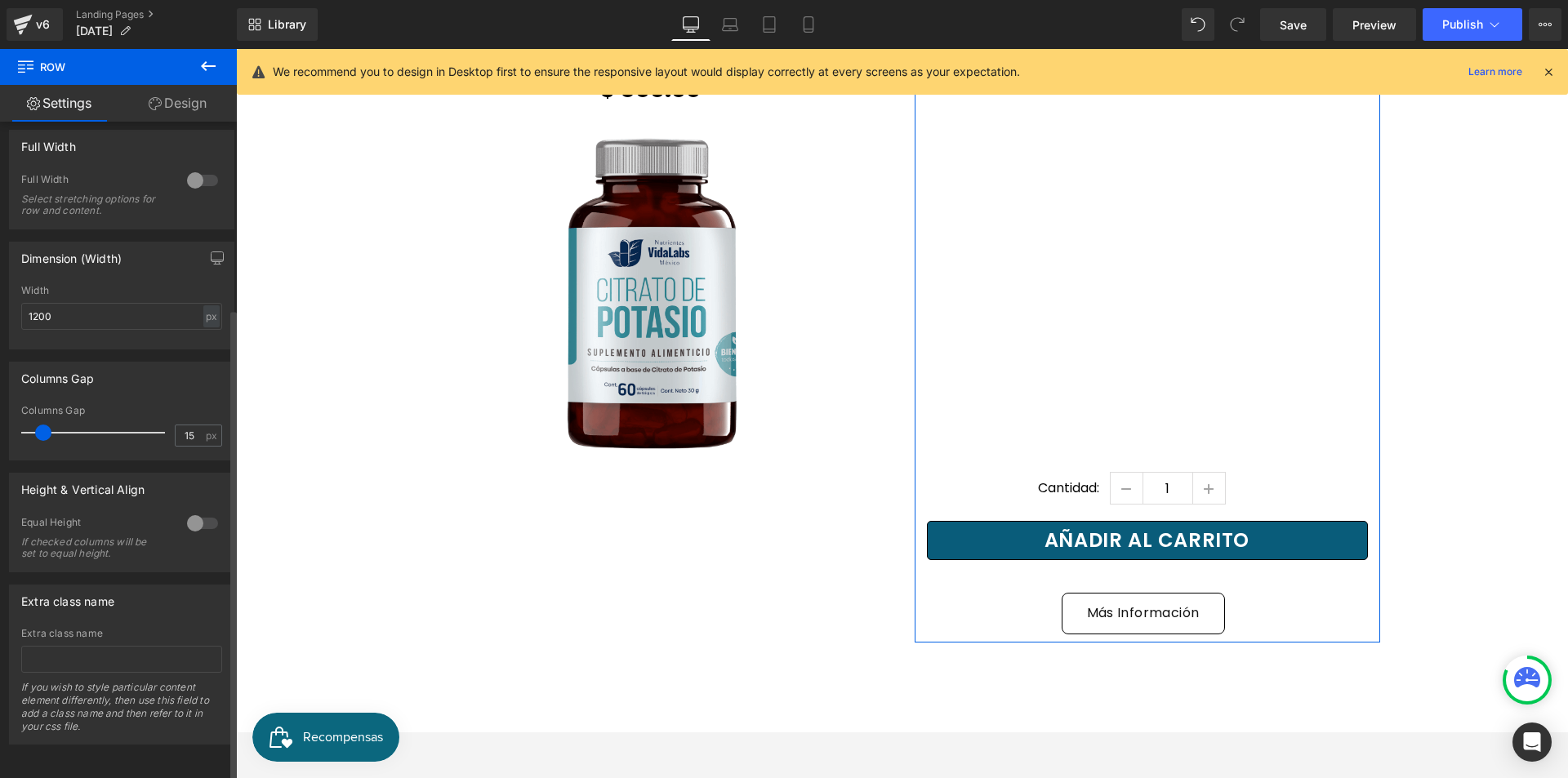
click at [191, 511] on div at bounding box center [203, 523] width 39 height 26
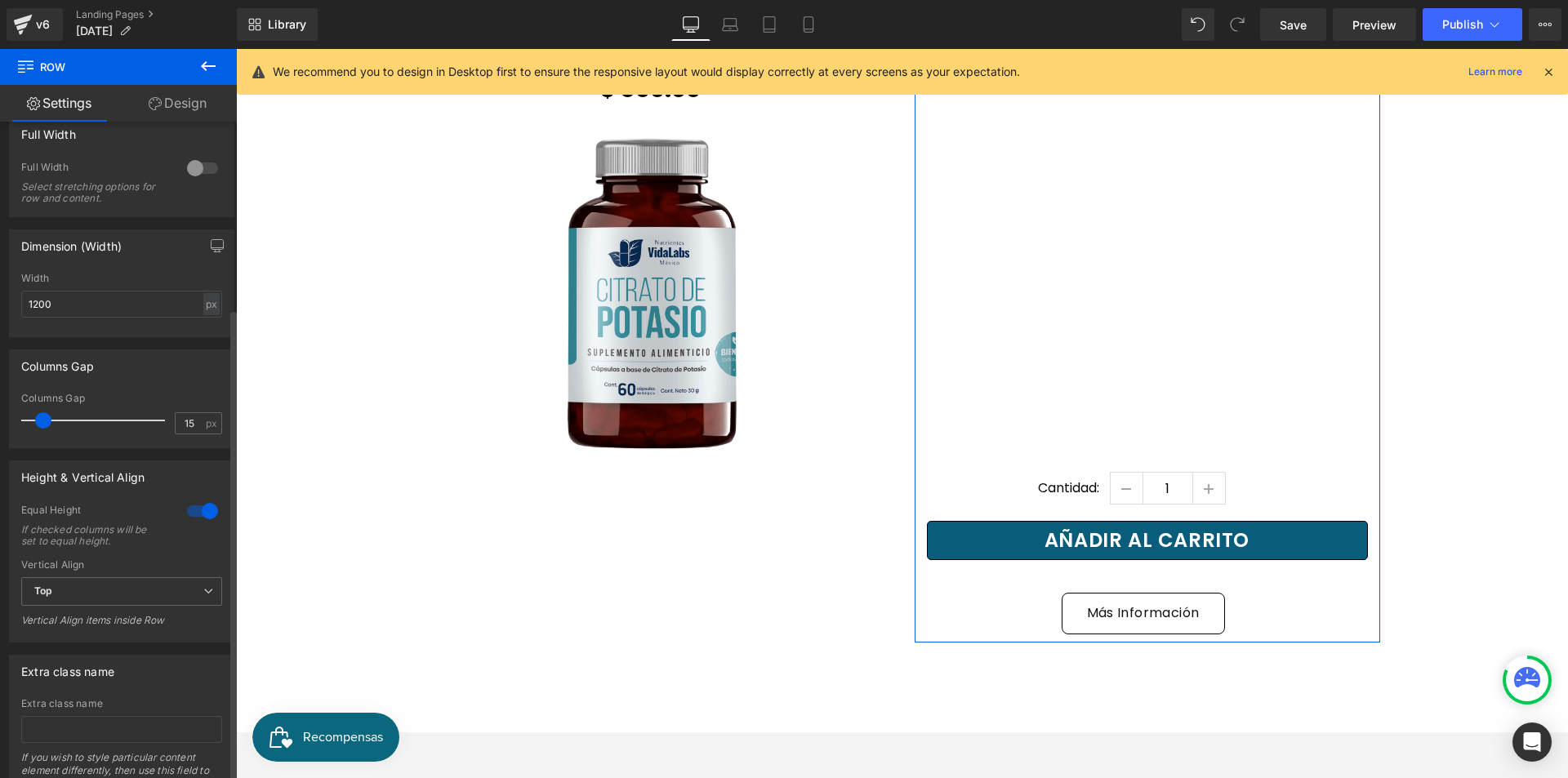
scroll to position [2832, 0]
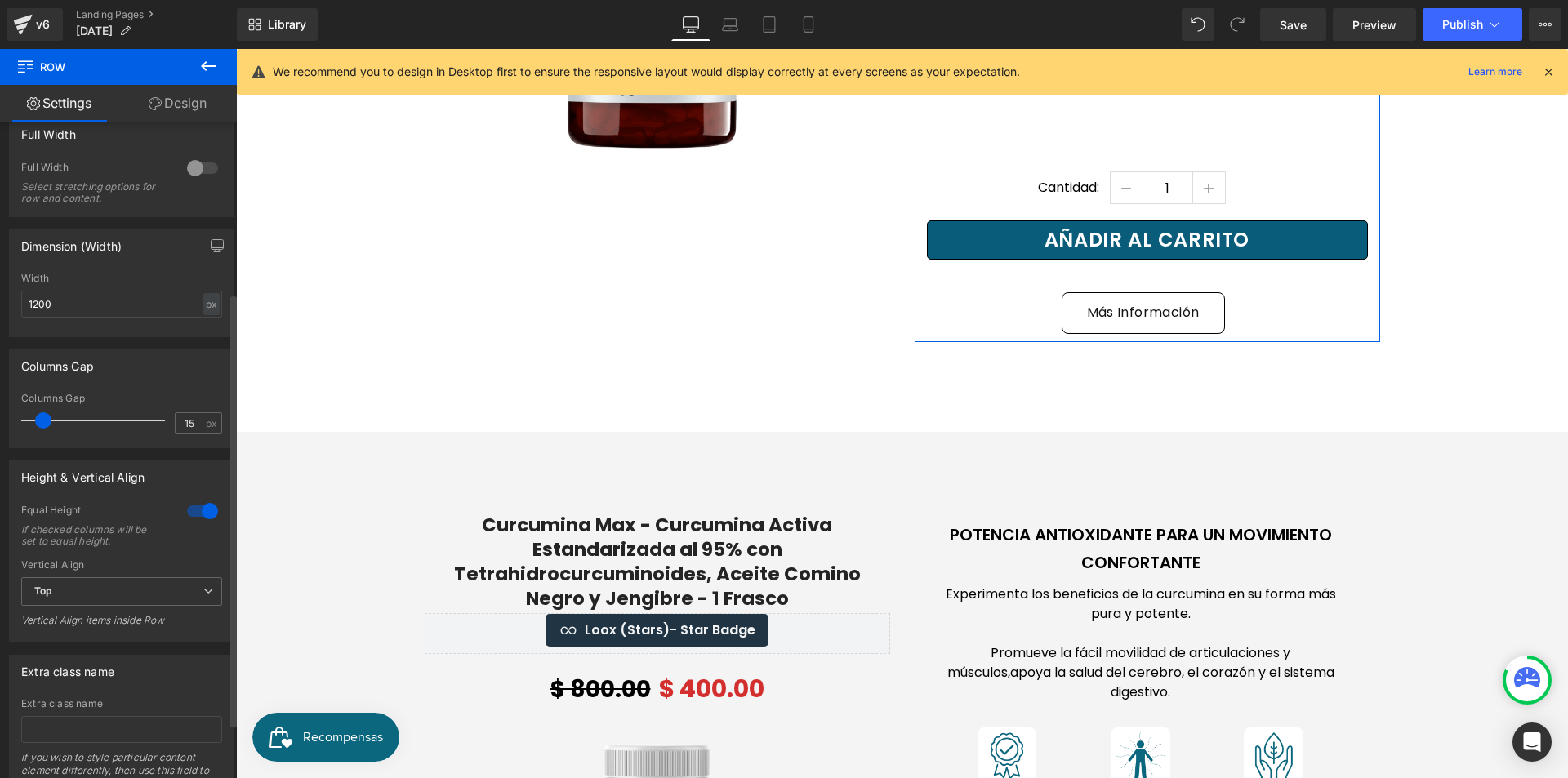
click at [189, 511] on div at bounding box center [203, 511] width 39 height 26
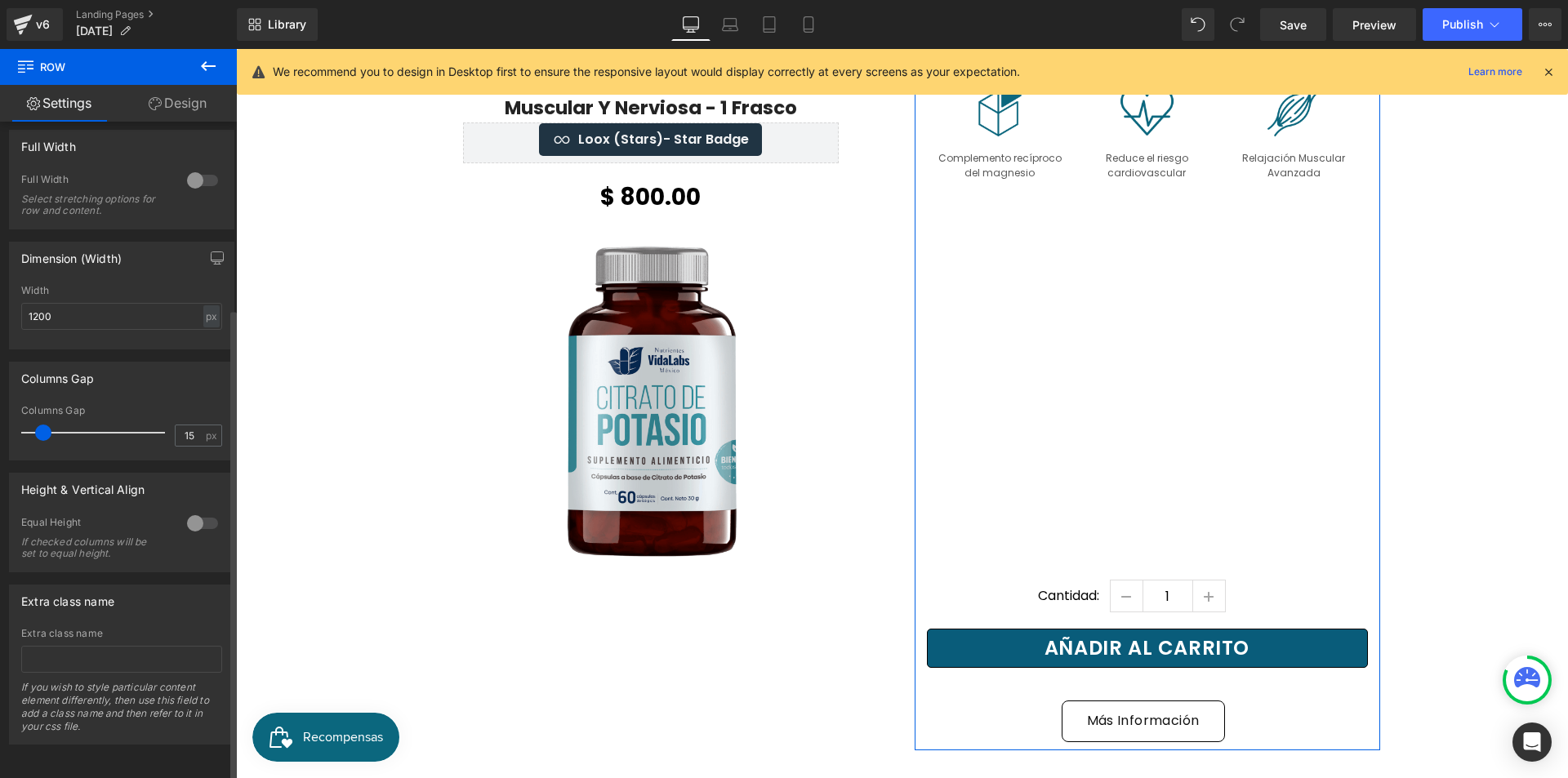
click at [203, 515] on div at bounding box center [203, 523] width 39 height 26
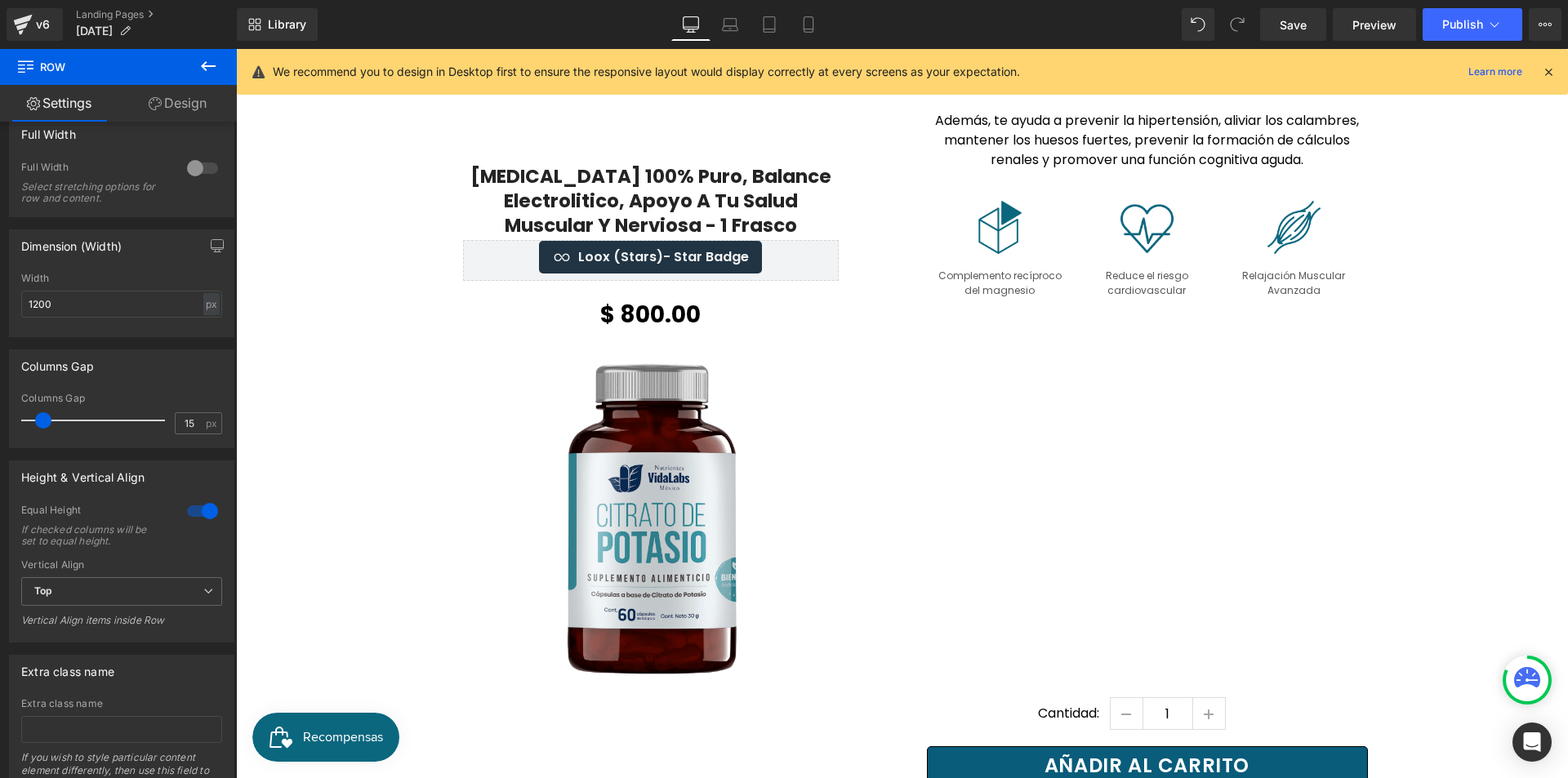
scroll to position [2302, 0]
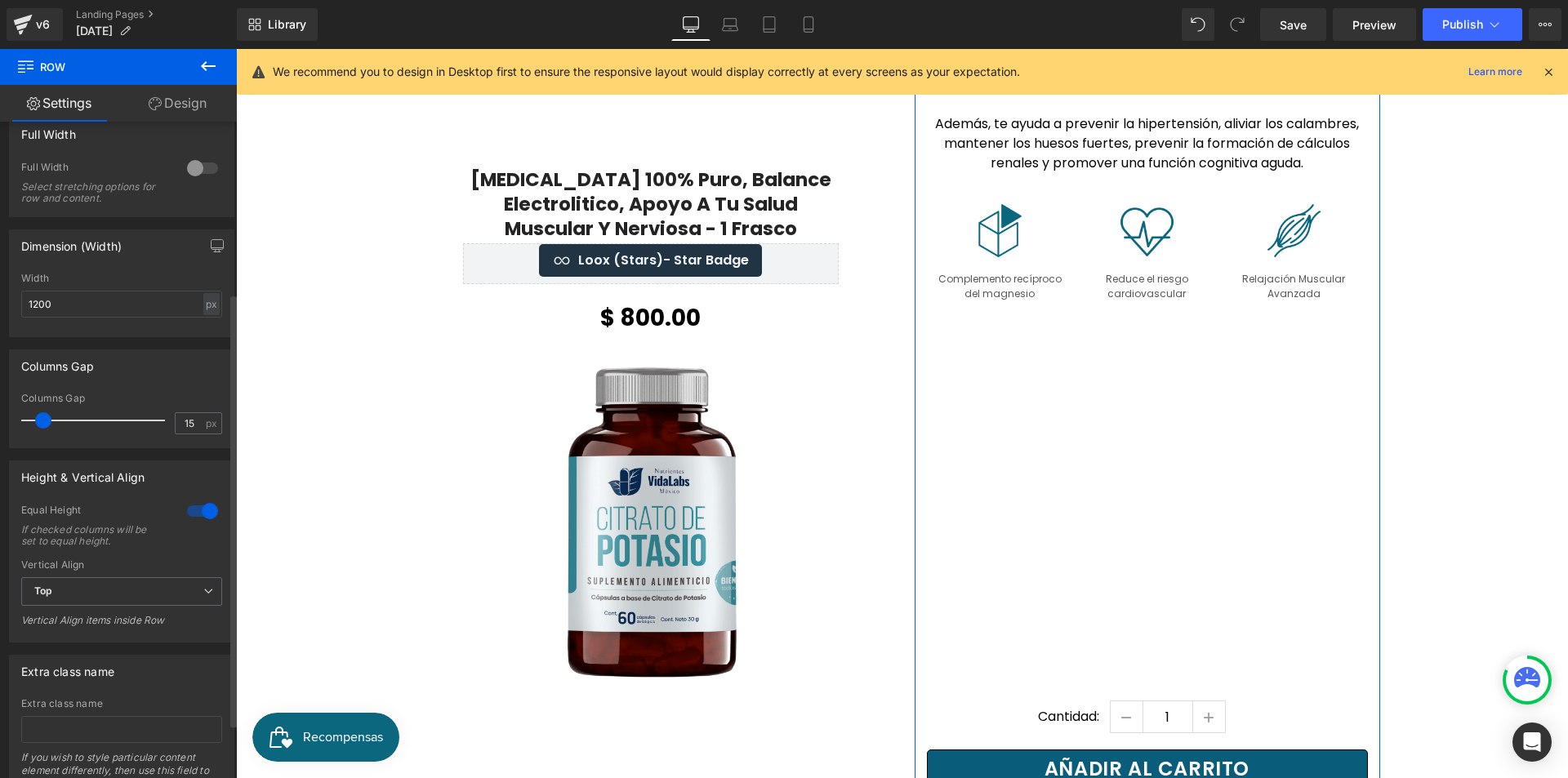
click at [201, 507] on div at bounding box center [203, 511] width 39 height 26
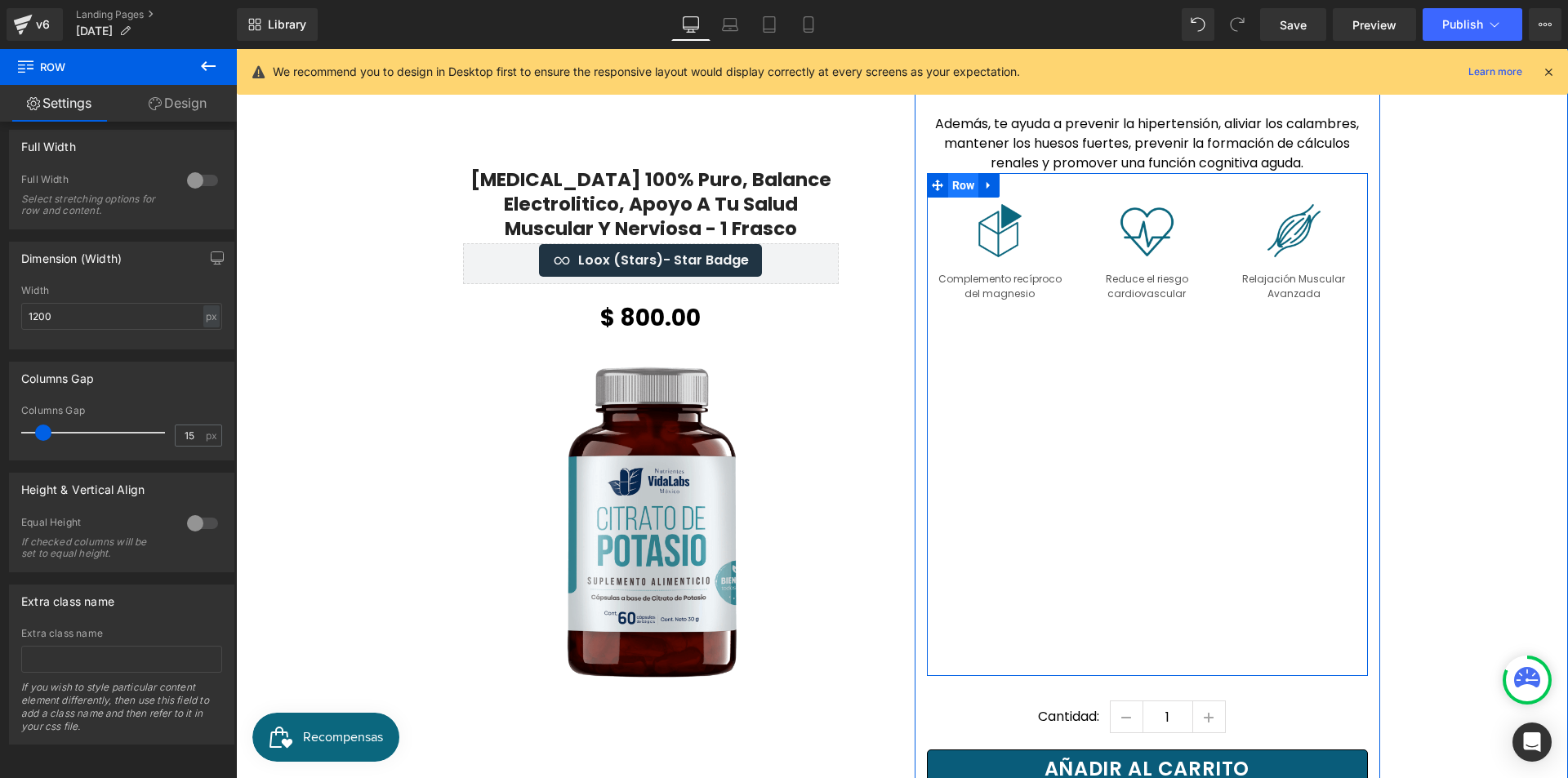
click at [956, 173] on span "Row" at bounding box center [963, 185] width 31 height 25
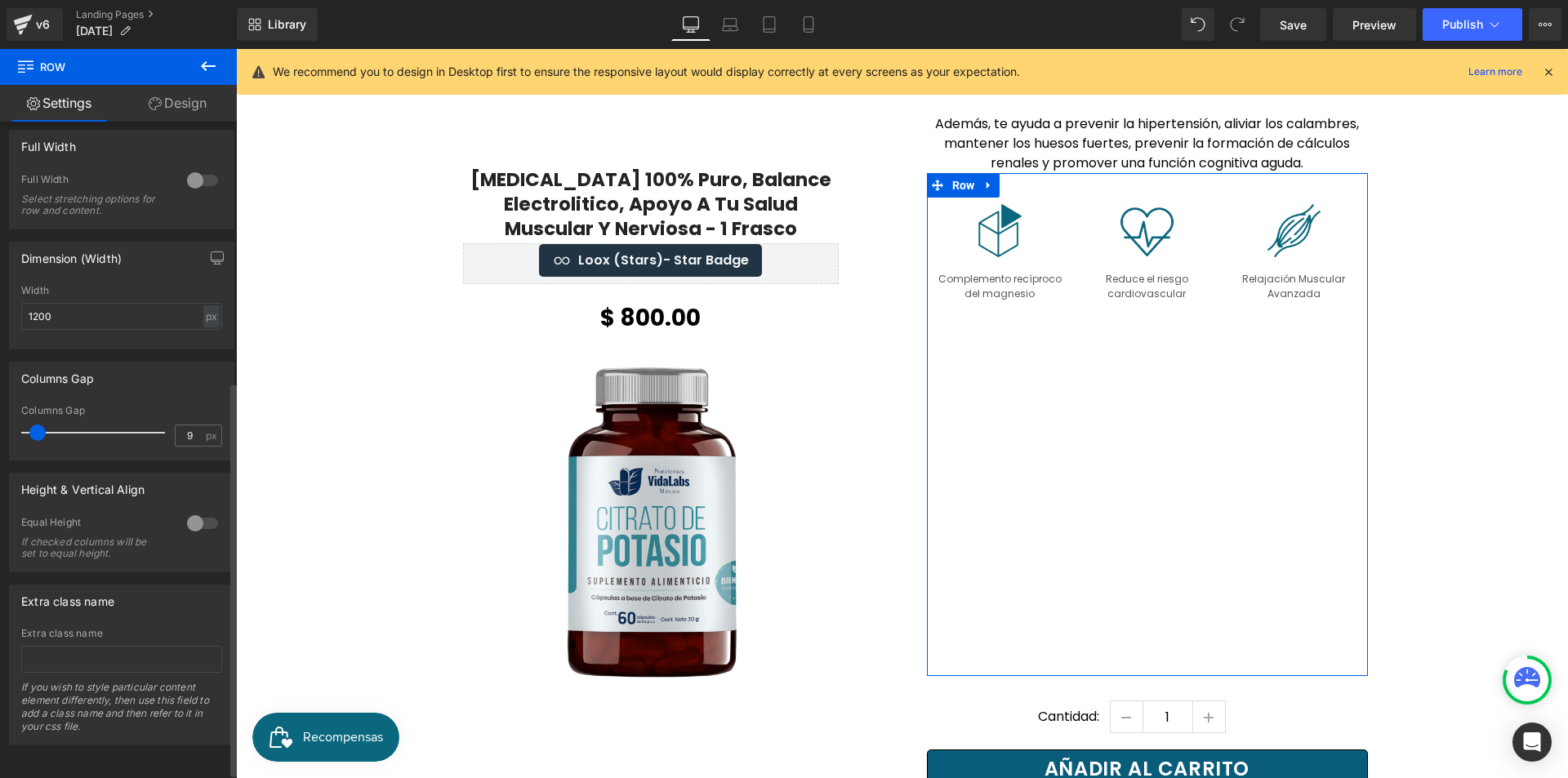
scroll to position [441, 0]
click at [191, 510] on div at bounding box center [203, 523] width 39 height 26
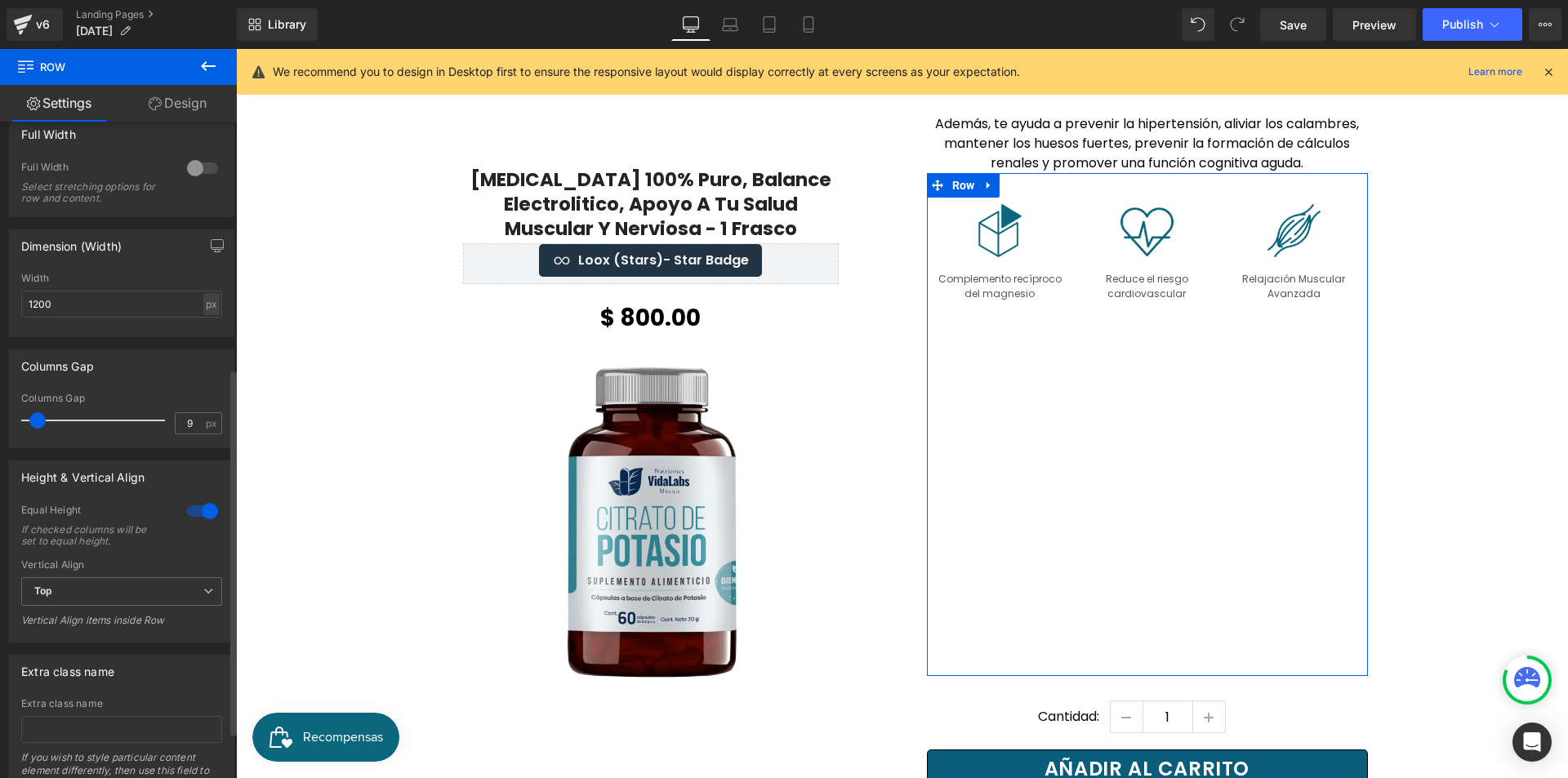
click at [196, 509] on div at bounding box center [203, 511] width 39 height 26
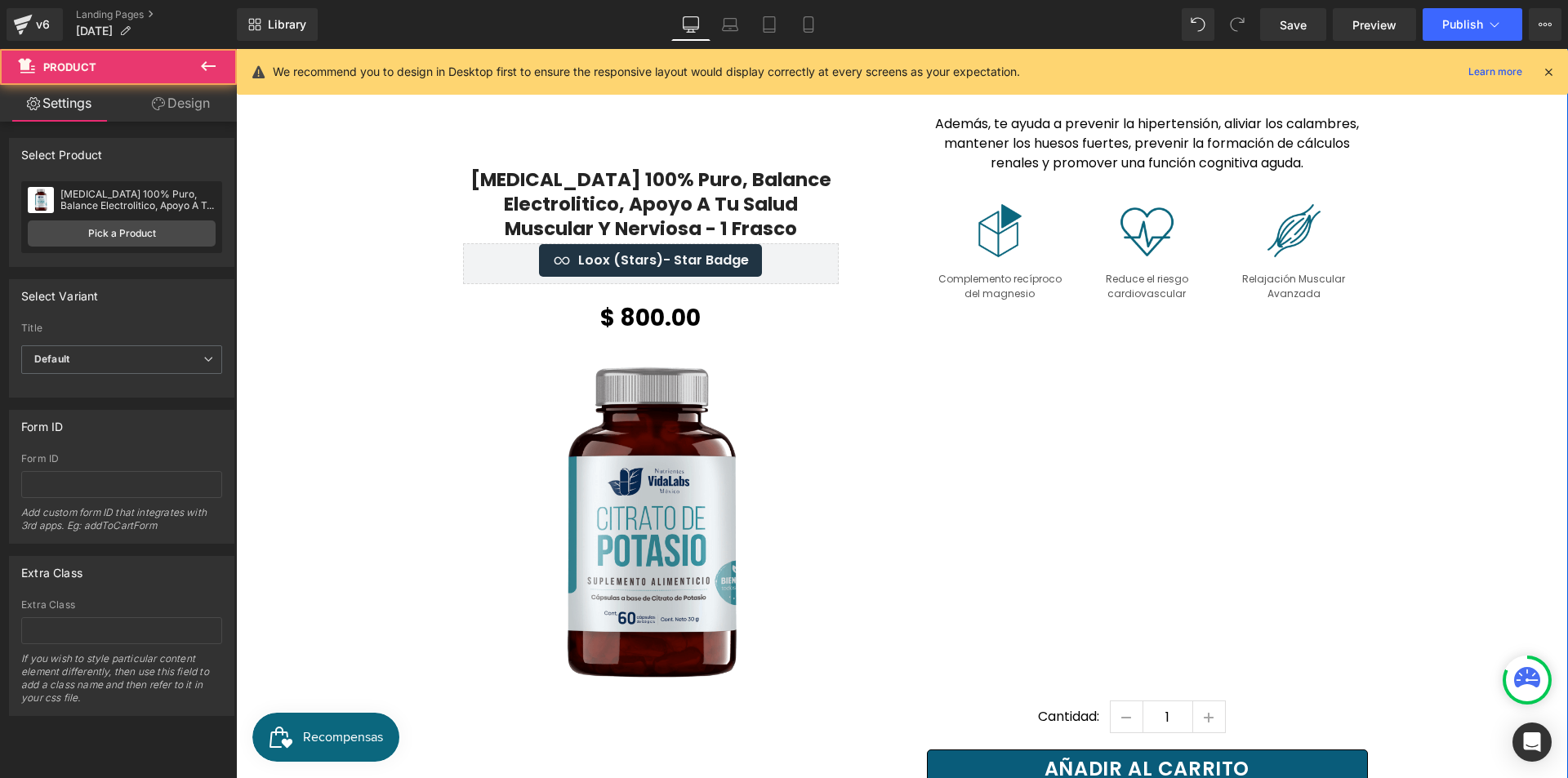
click at [1491, 492] on div "Citrato De Potasio 100% Puro, Balance Electrolitico, Apoyo A Tu Salud Muscular …" at bounding box center [902, 436] width 1332 height 885
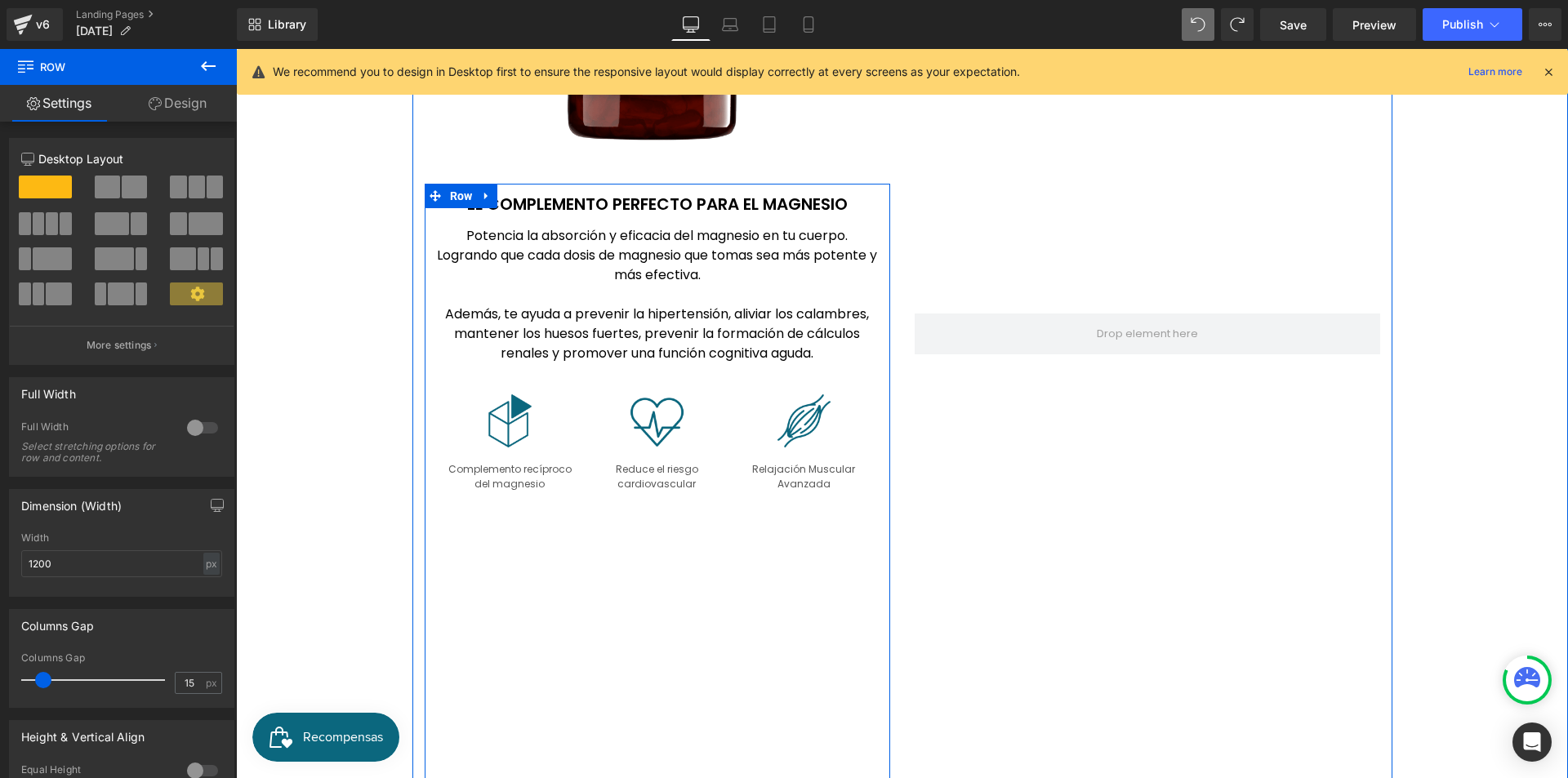
scroll to position [2885, 0]
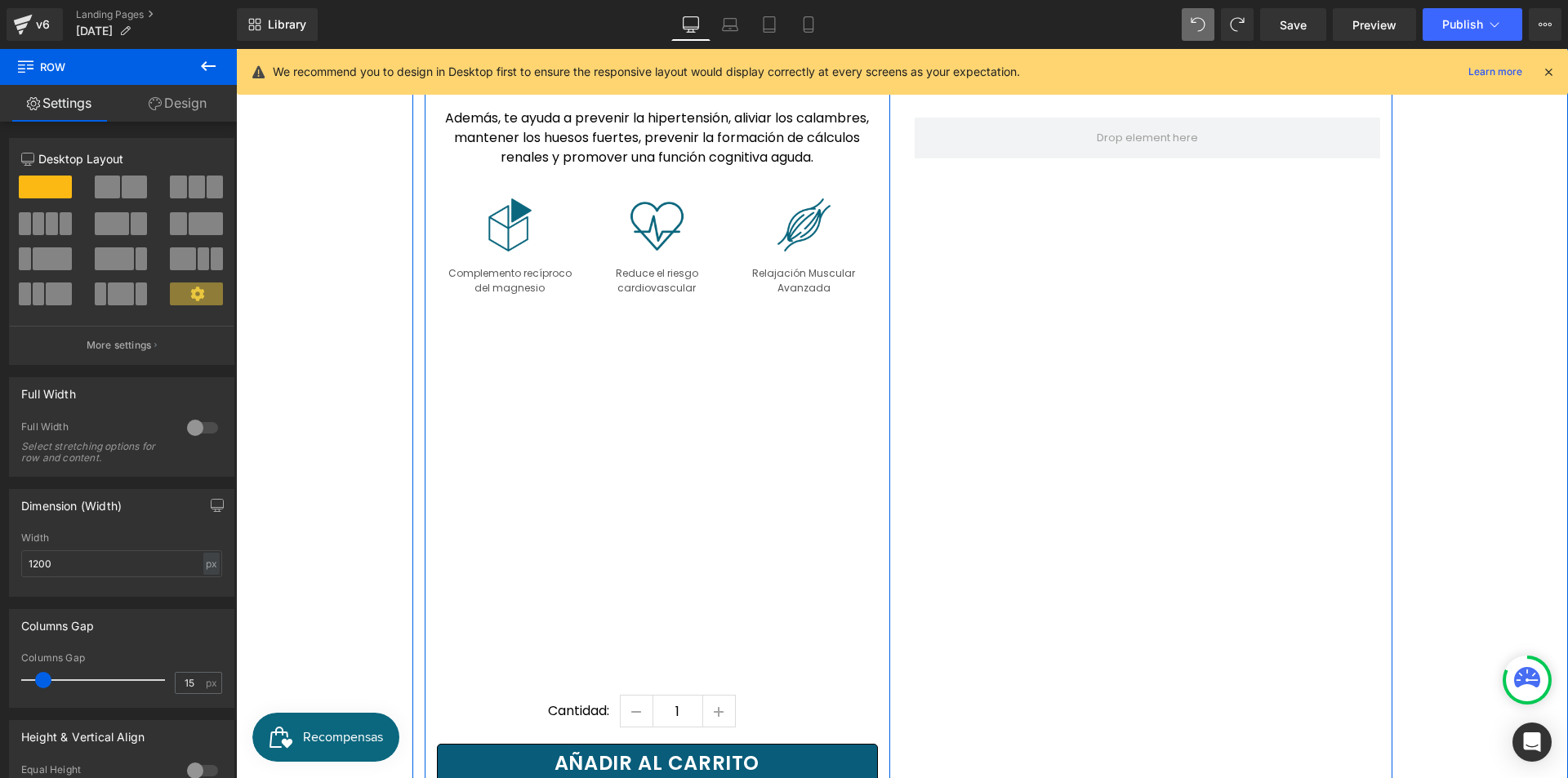
click at [665, 354] on div "Image Complemento recíproco del magnesio Text Block Image Reduce el riesgo card…" at bounding box center [658, 419] width 441 height 503
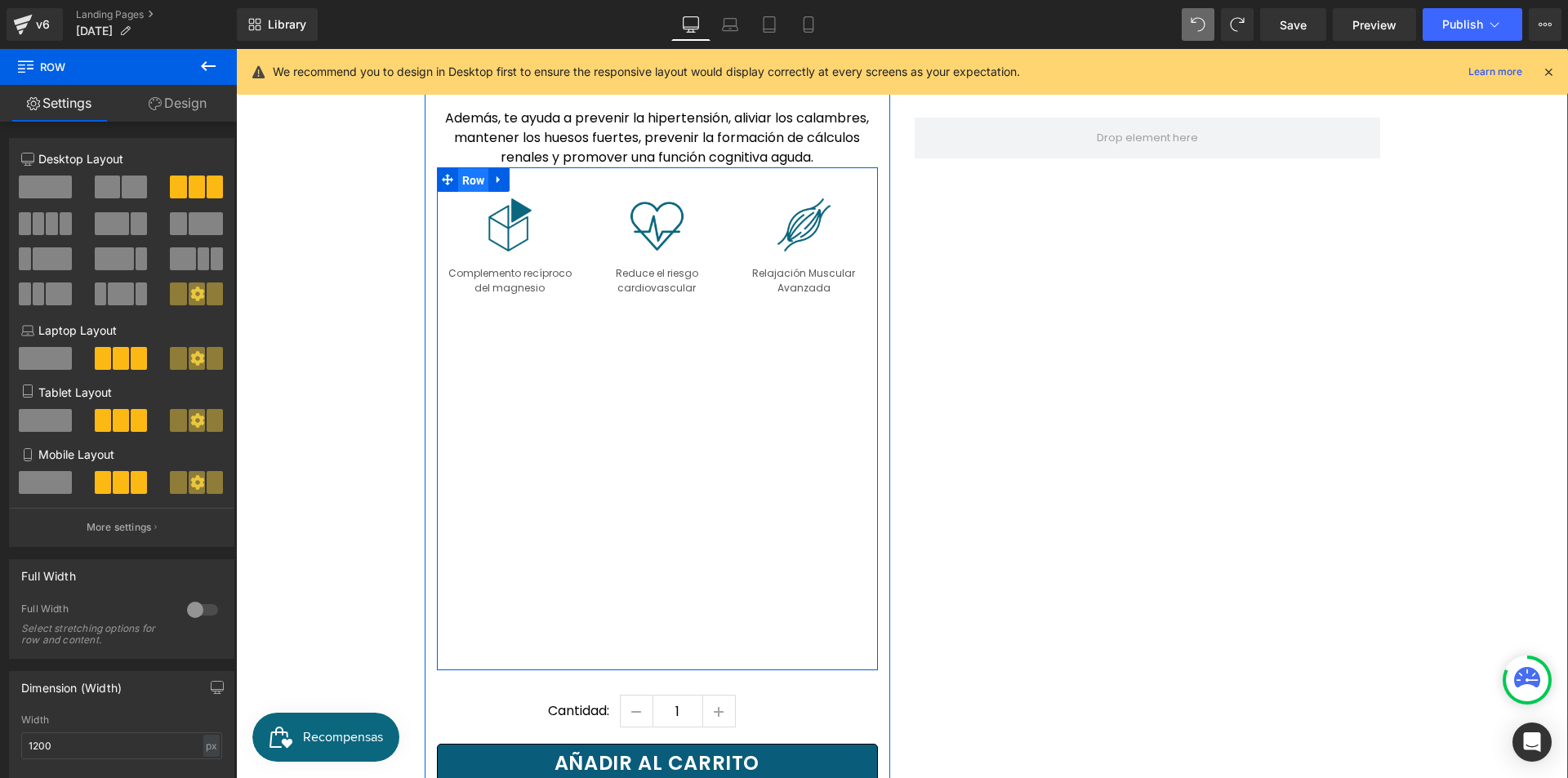
click at [470, 168] on span "Row" at bounding box center [473, 181] width 31 height 25
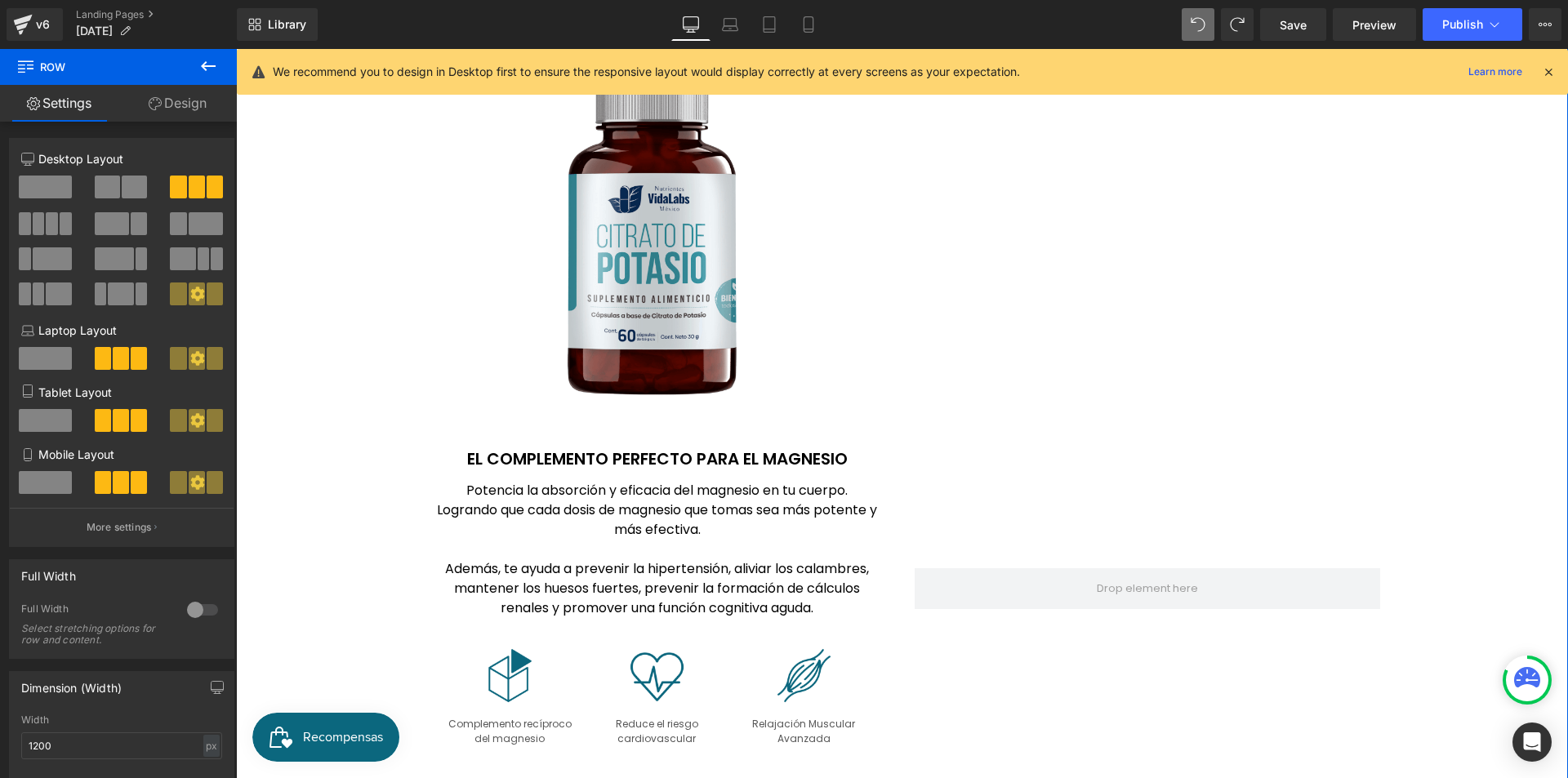
scroll to position [2395, 0]
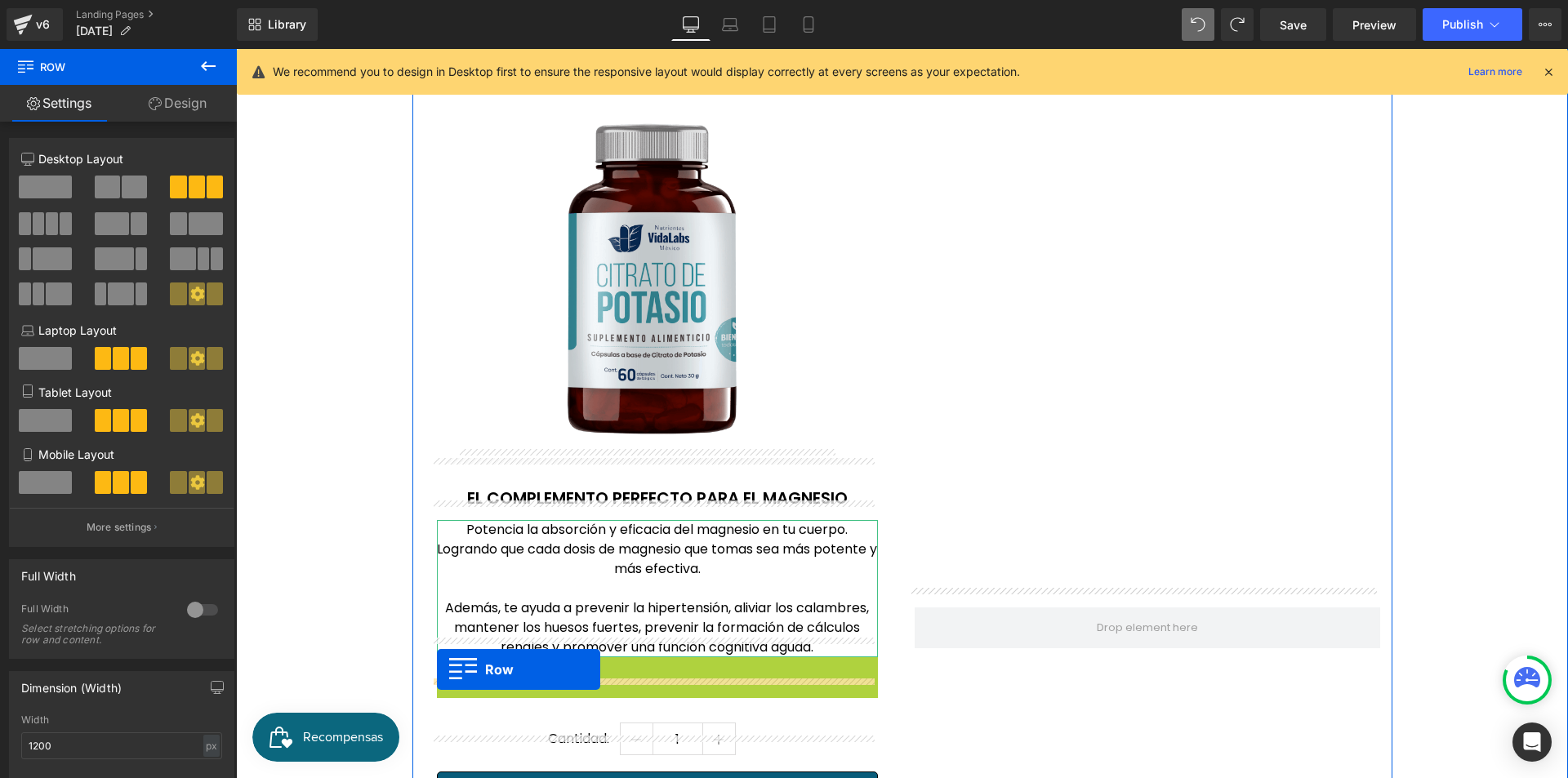
drag, startPoint x: 475, startPoint y: 648, endPoint x: 437, endPoint y: 670, distance: 43.9
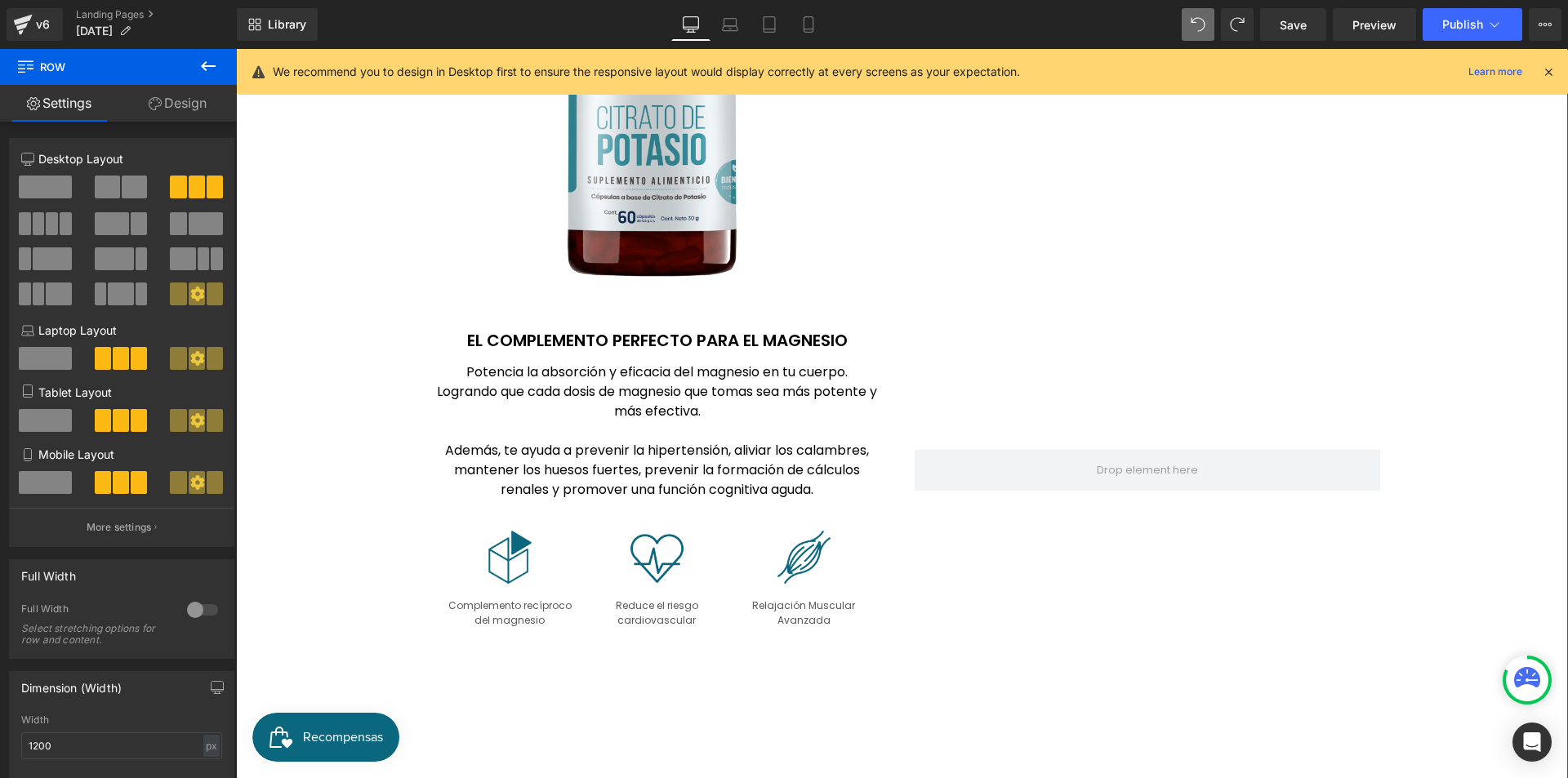
scroll to position [2476, 0]
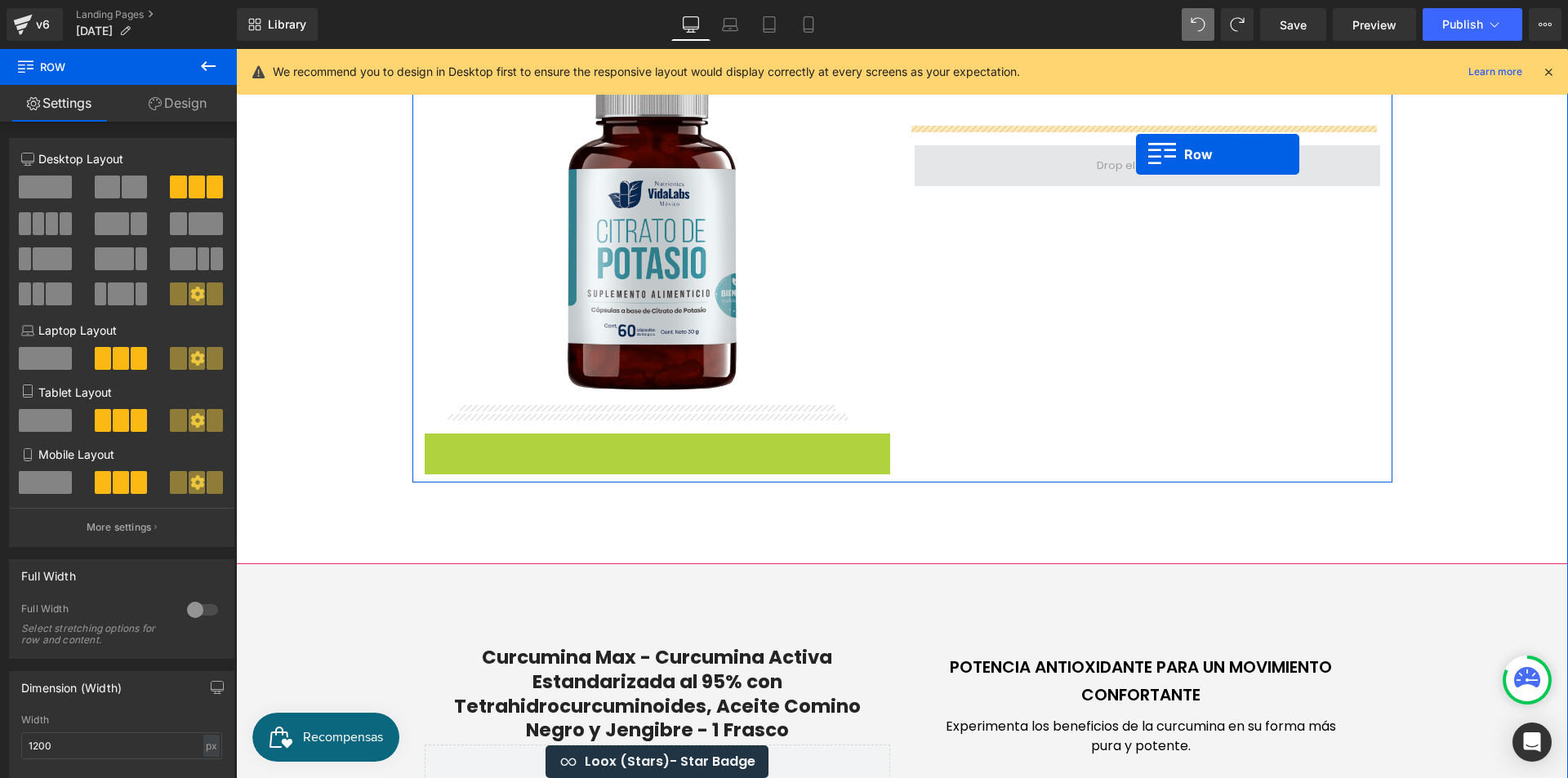
drag, startPoint x: 456, startPoint y: 384, endPoint x: 1136, endPoint y: 154, distance: 717.8
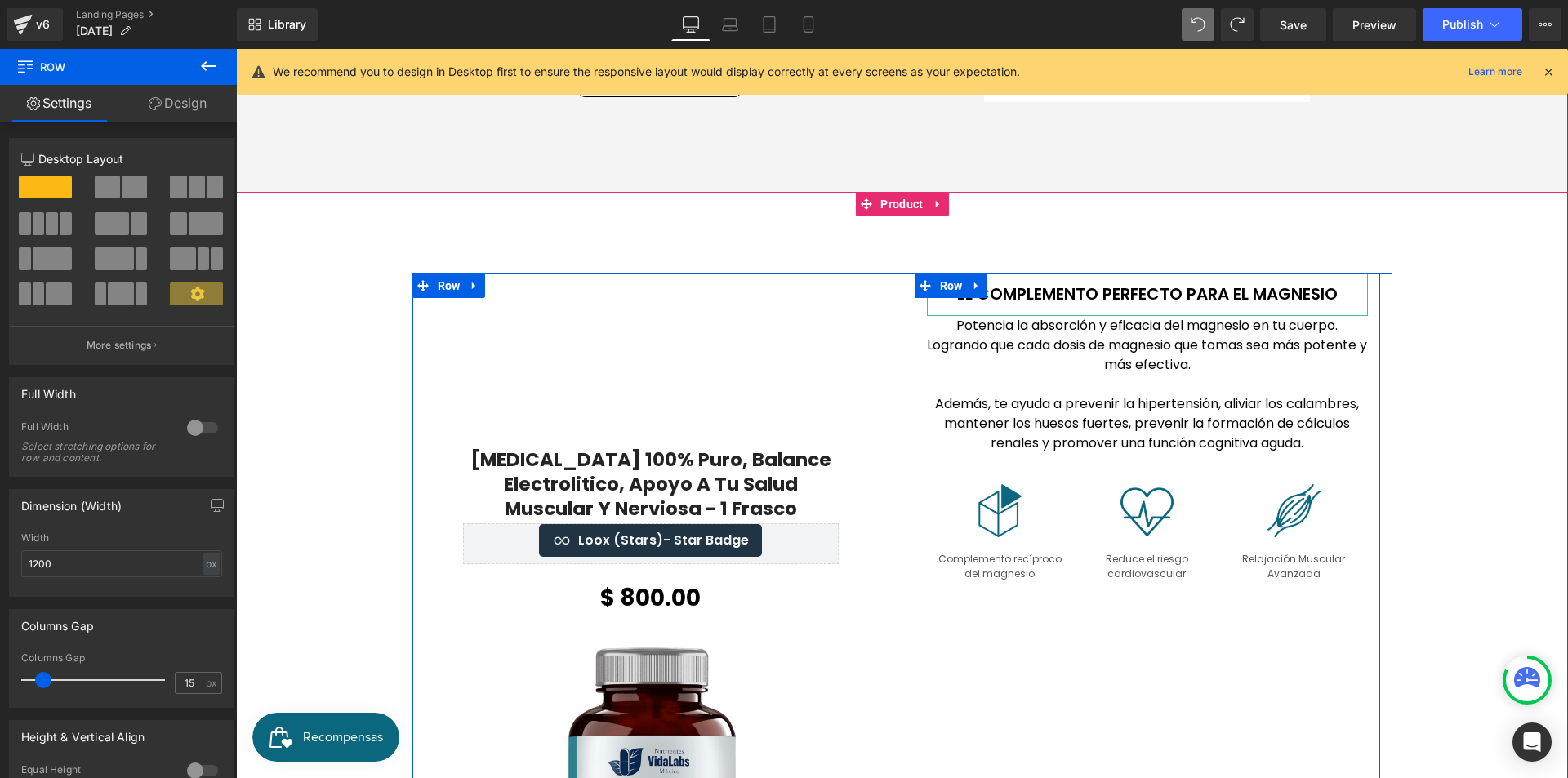
scroll to position [2018, 0]
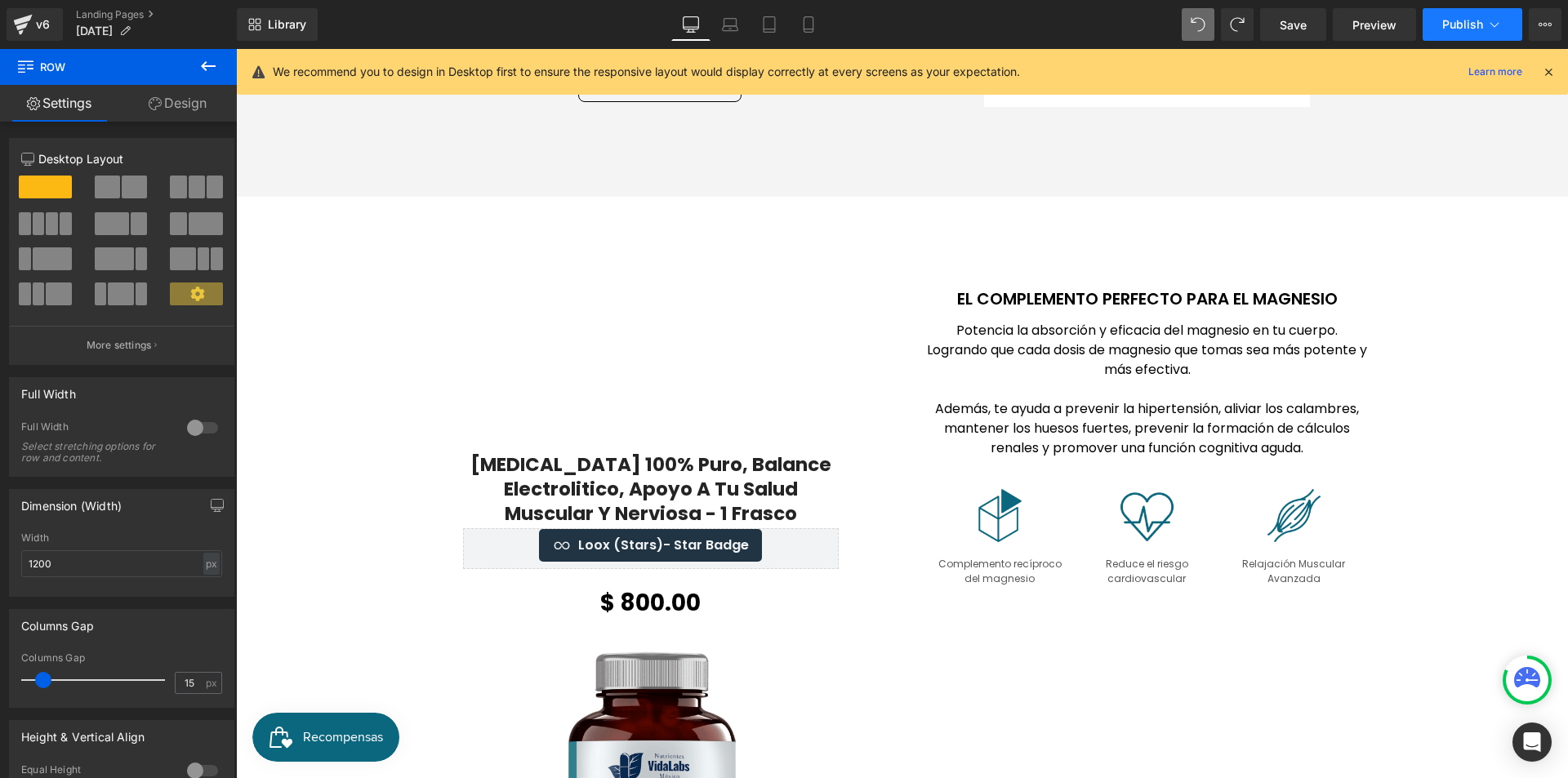
click at [1467, 31] on button "Publish" at bounding box center [1472, 24] width 100 height 33
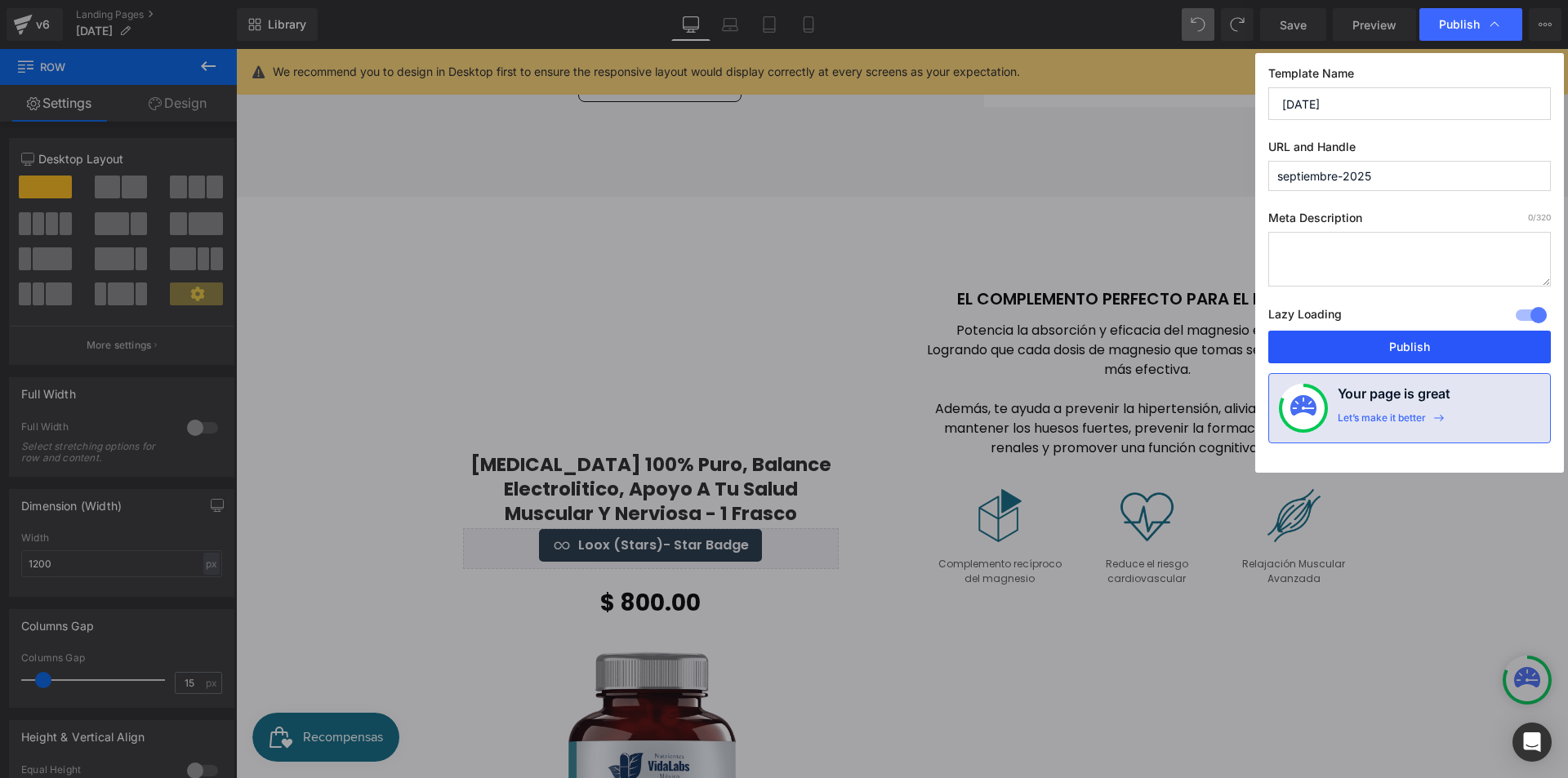
drag, startPoint x: 1416, startPoint y: 345, endPoint x: 1145, endPoint y: 228, distance: 295.2
click at [1416, 345] on button "Publish" at bounding box center [1409, 346] width 283 height 33
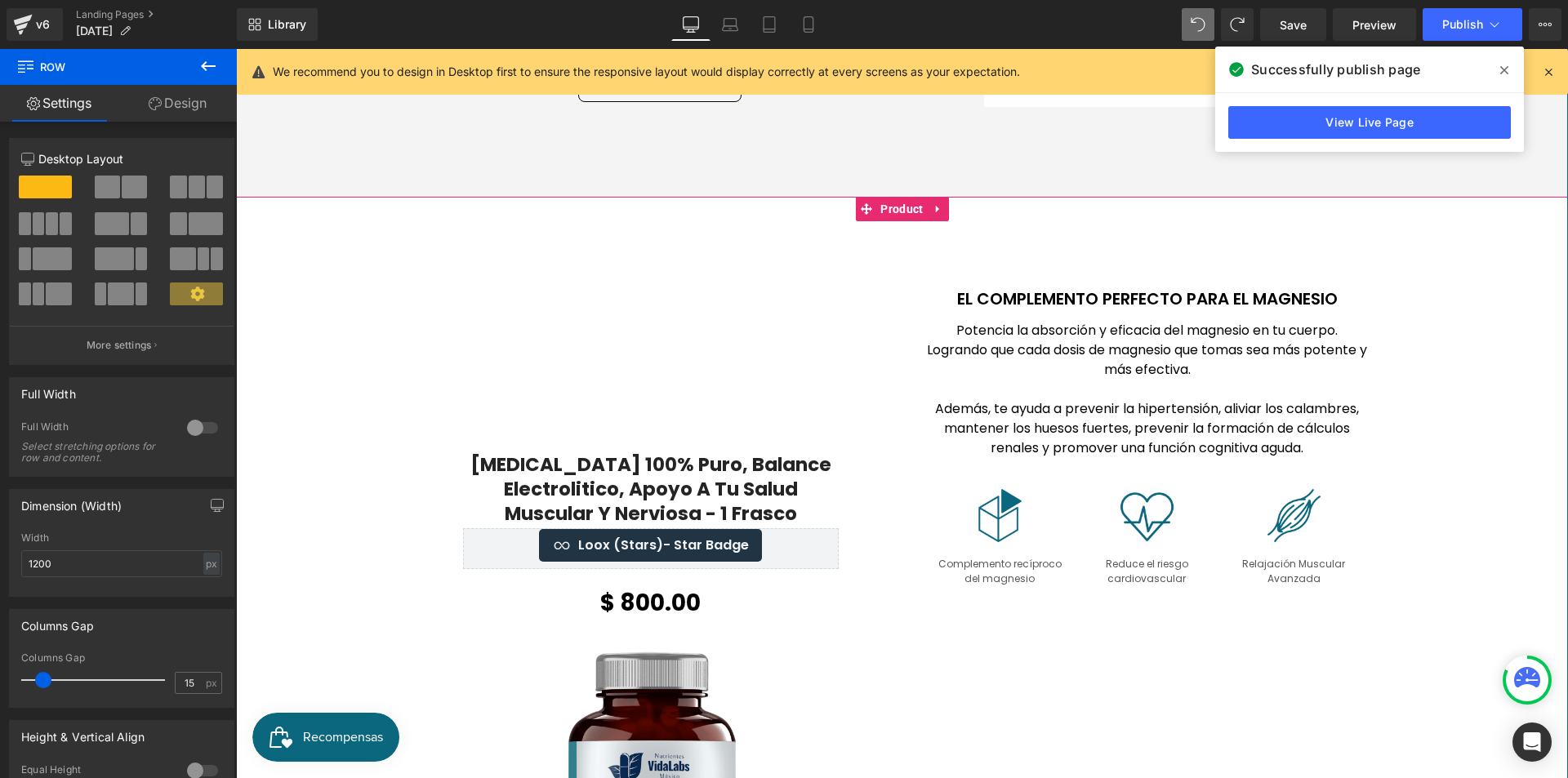
click at [294, 284] on div "Citrato De Potasio 100% Puro, Balance Electrolitico, Apoyo A Tu Salud Muscular …" at bounding box center [902, 721] width 1332 height 885
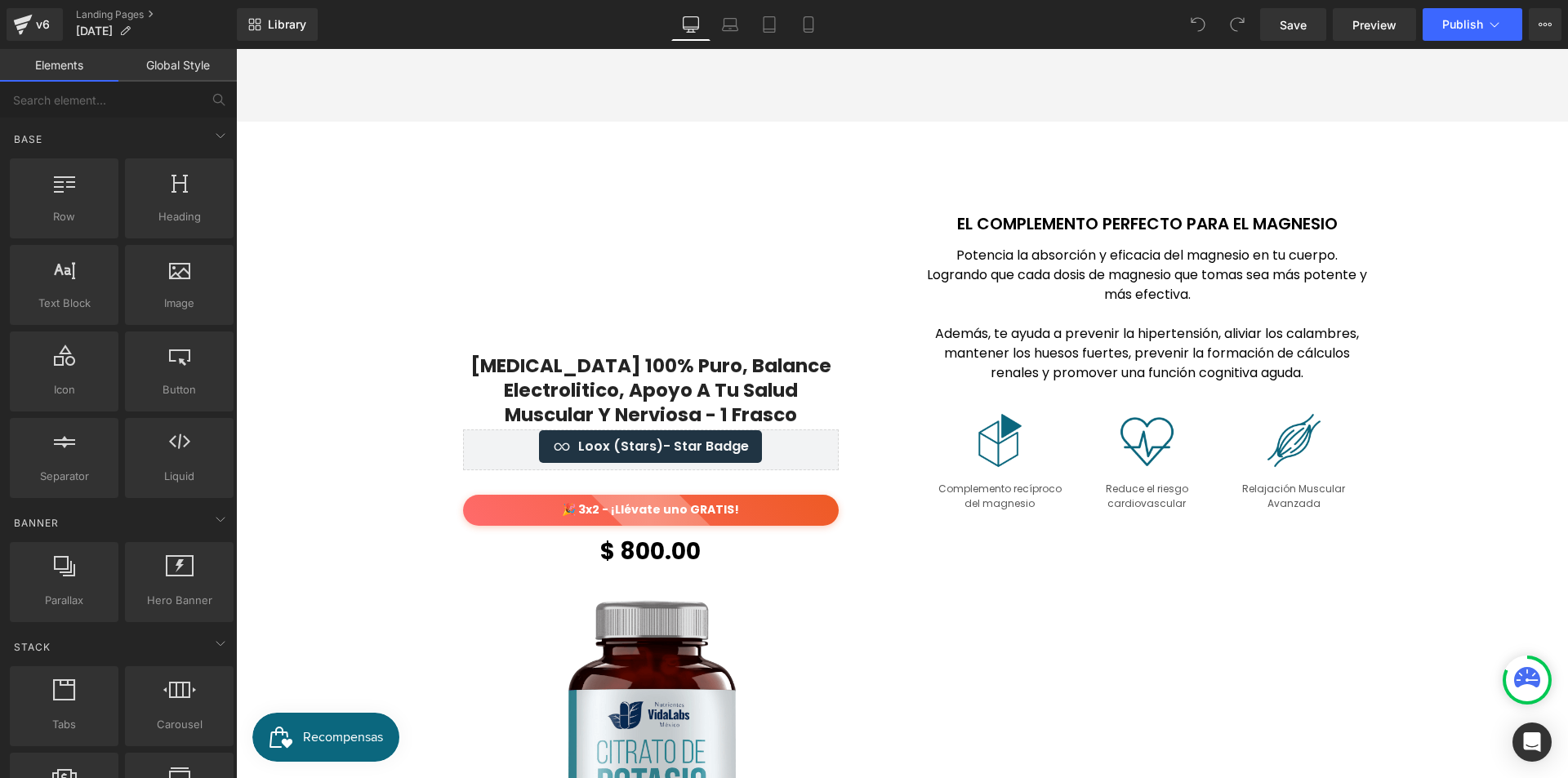
scroll to position [2123, 0]
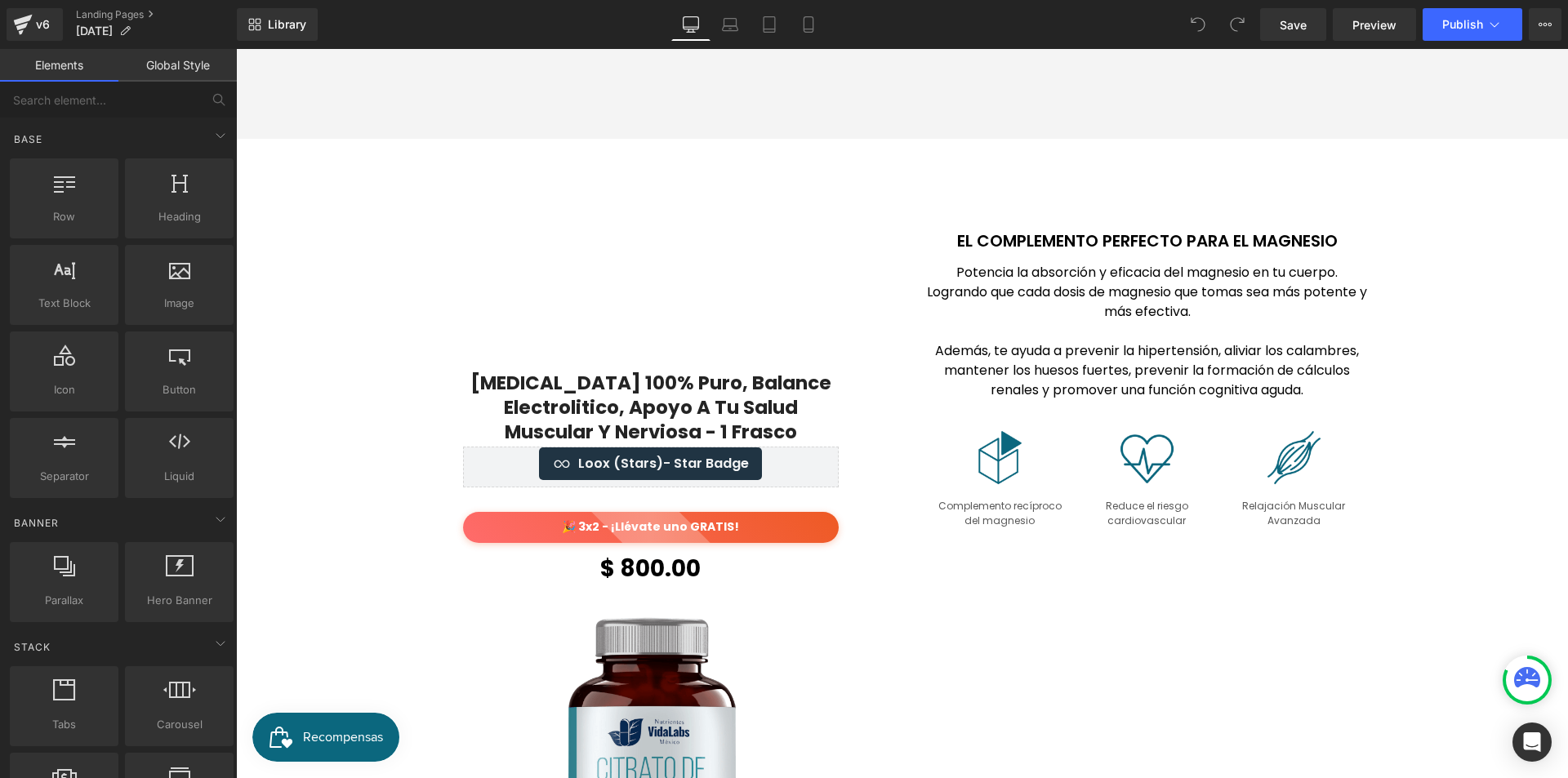
click at [1063, 453] on div "Image Complemento recíproco del magnesio Text Block" at bounding box center [1000, 477] width 147 height 104
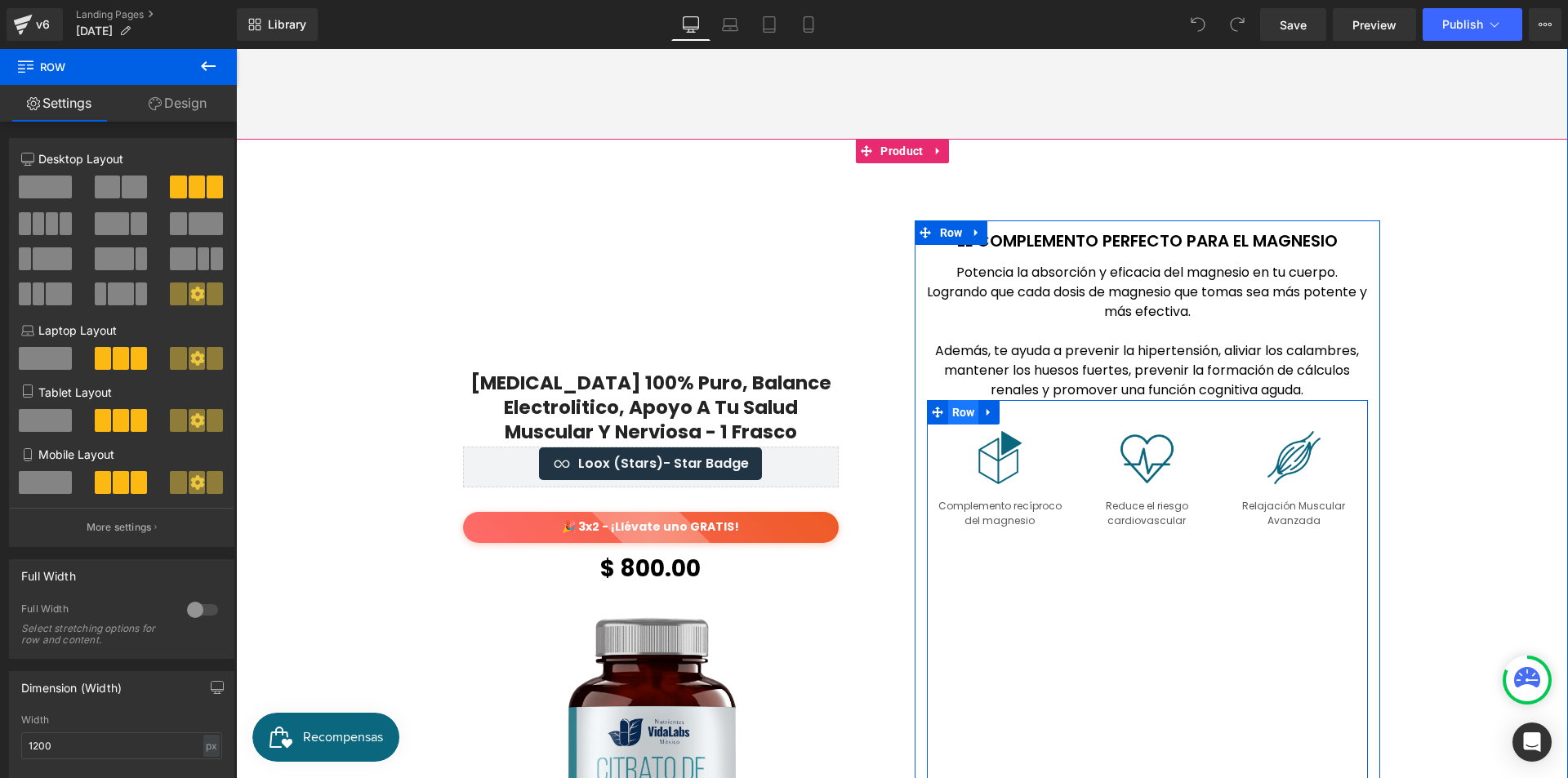
click at [962, 400] on span "Row" at bounding box center [963, 412] width 31 height 25
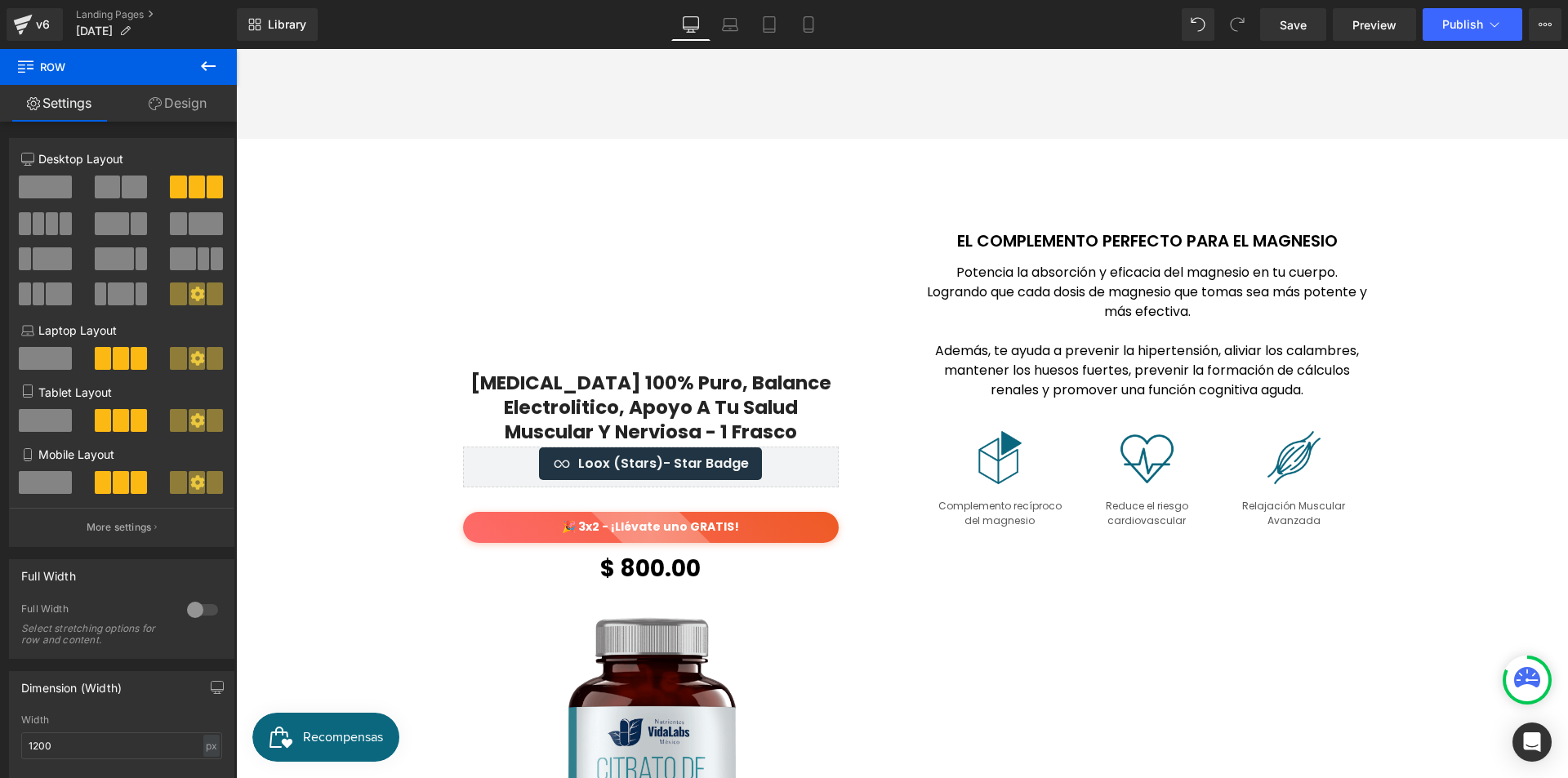
click at [200, 70] on icon at bounding box center [208, 66] width 19 height 19
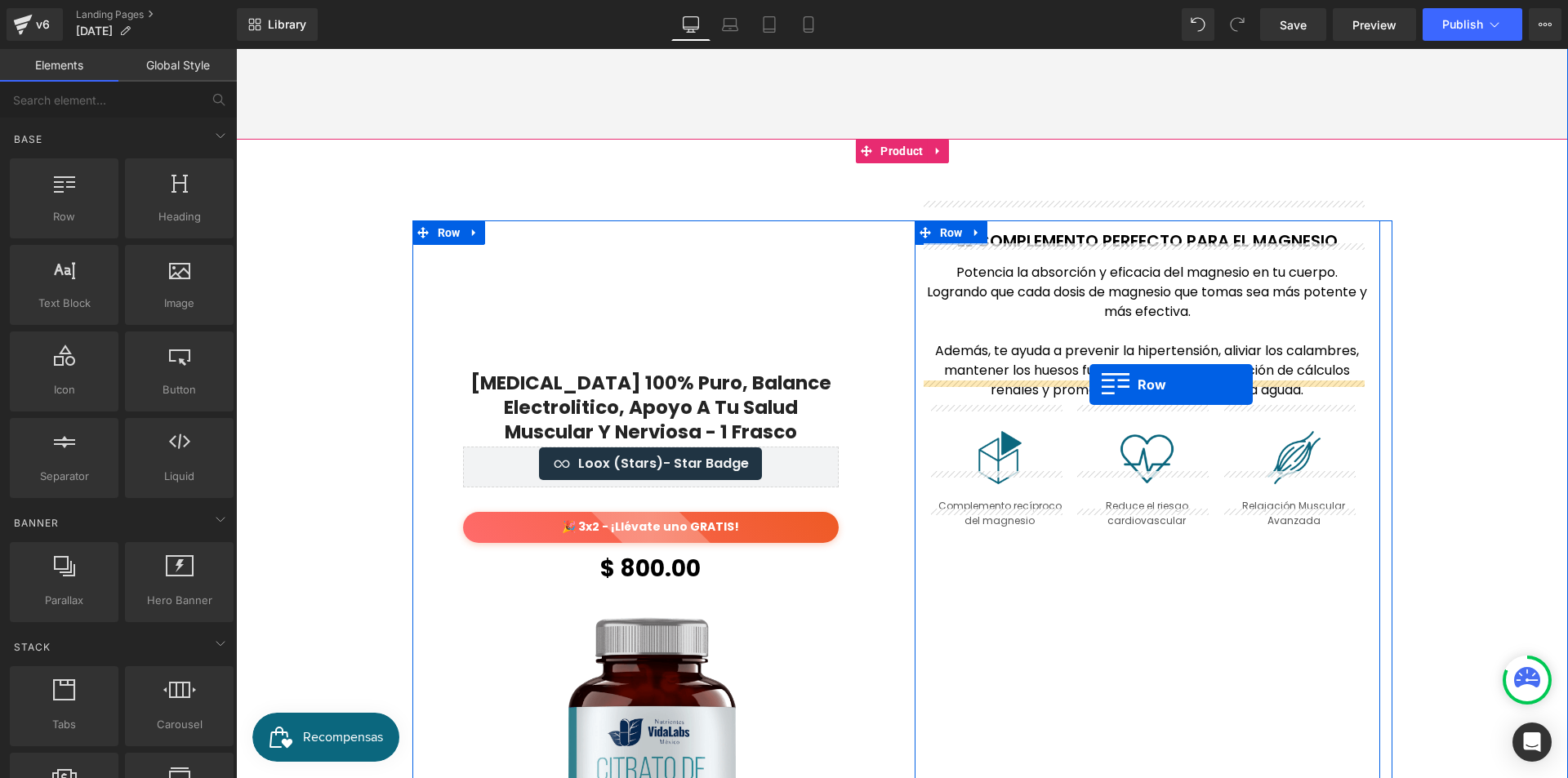
drag, startPoint x: 326, startPoint y: 252, endPoint x: 1089, endPoint y: 384, distance: 774.3
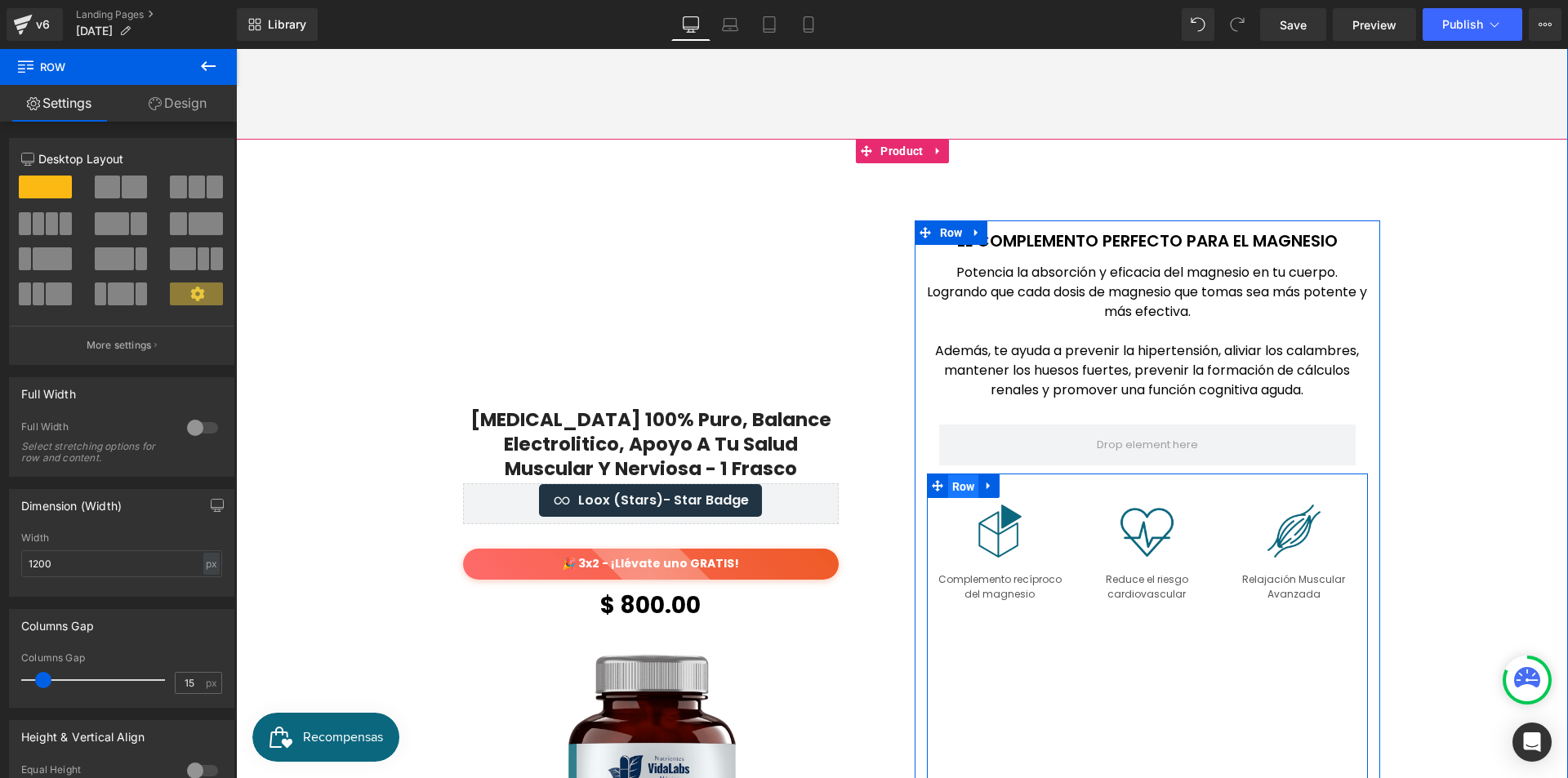
click at [960, 474] on span "Row" at bounding box center [963, 486] width 31 height 25
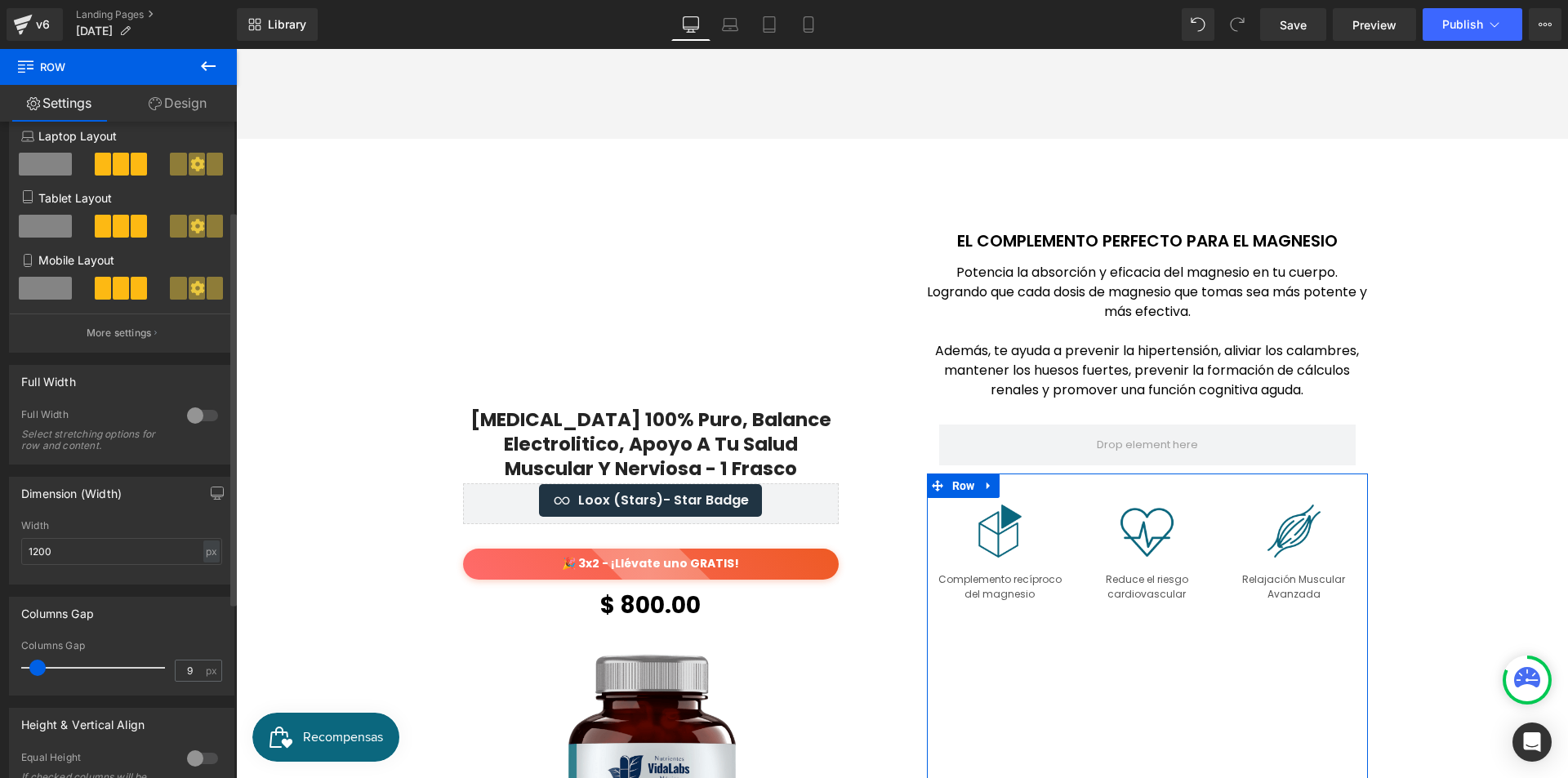
scroll to position [115, 0]
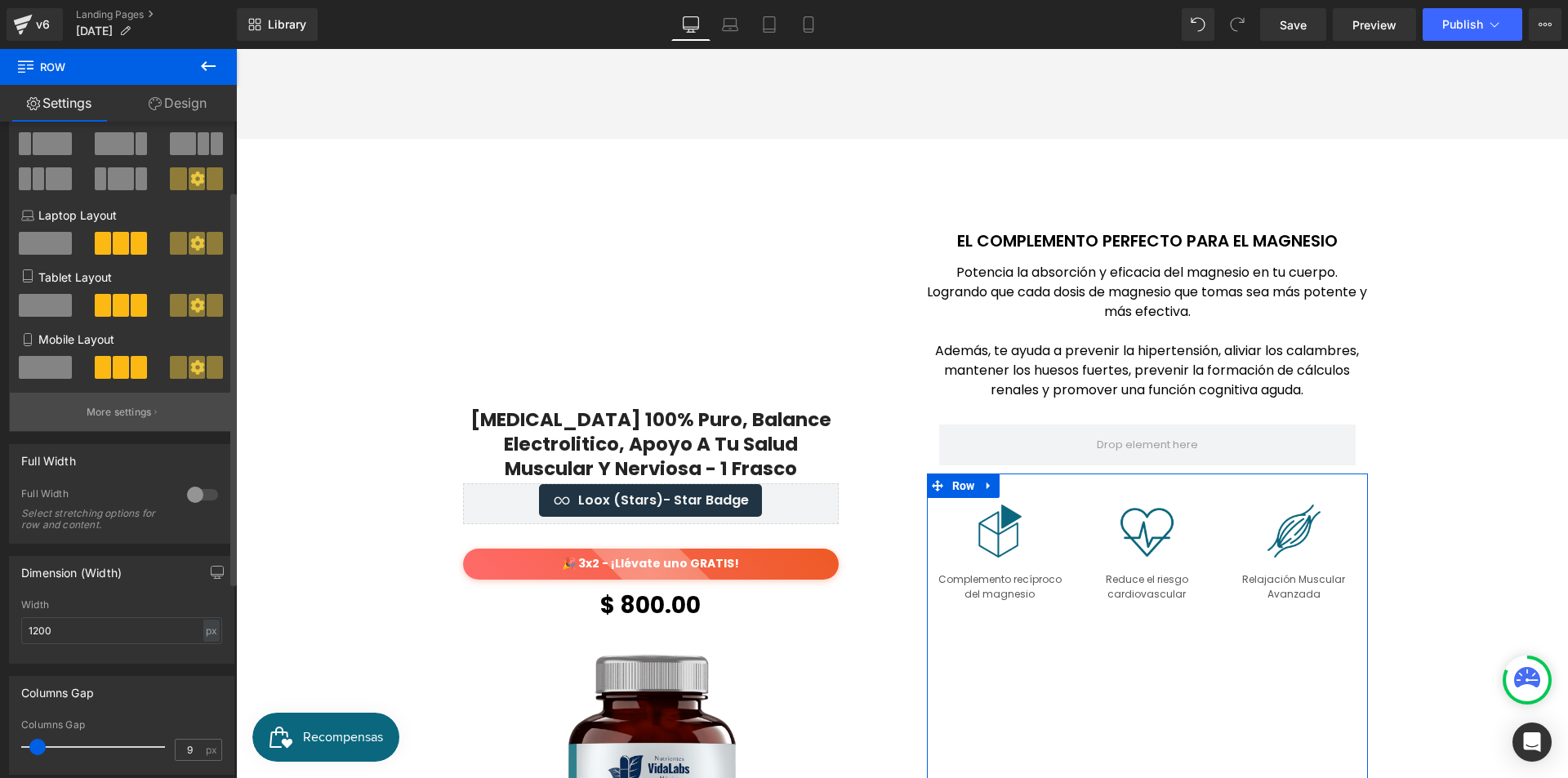
click at [191, 409] on button "More settings" at bounding box center [122, 412] width 224 height 39
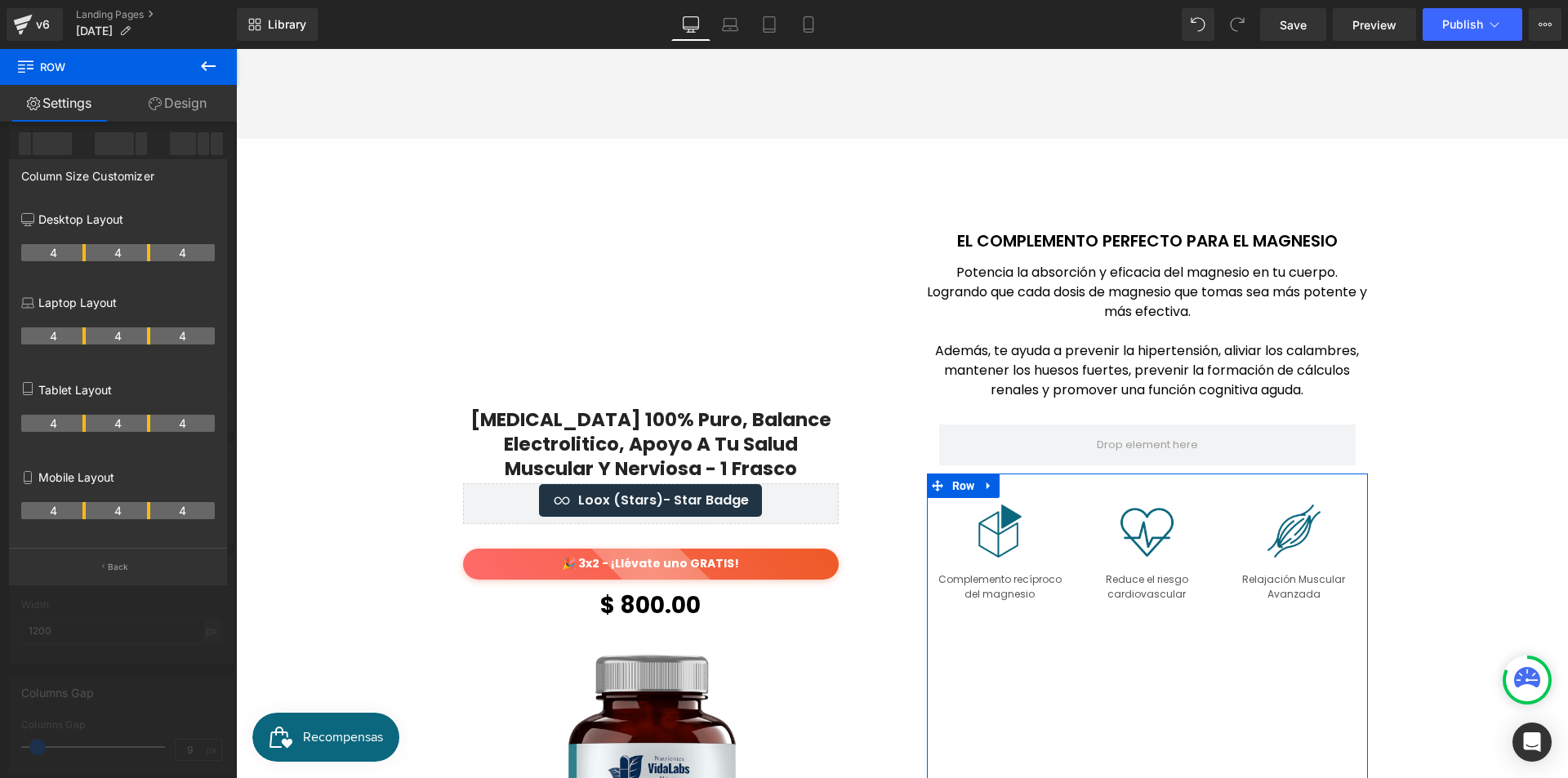
click at [186, 99] on link "Design" at bounding box center [177, 103] width 118 height 37
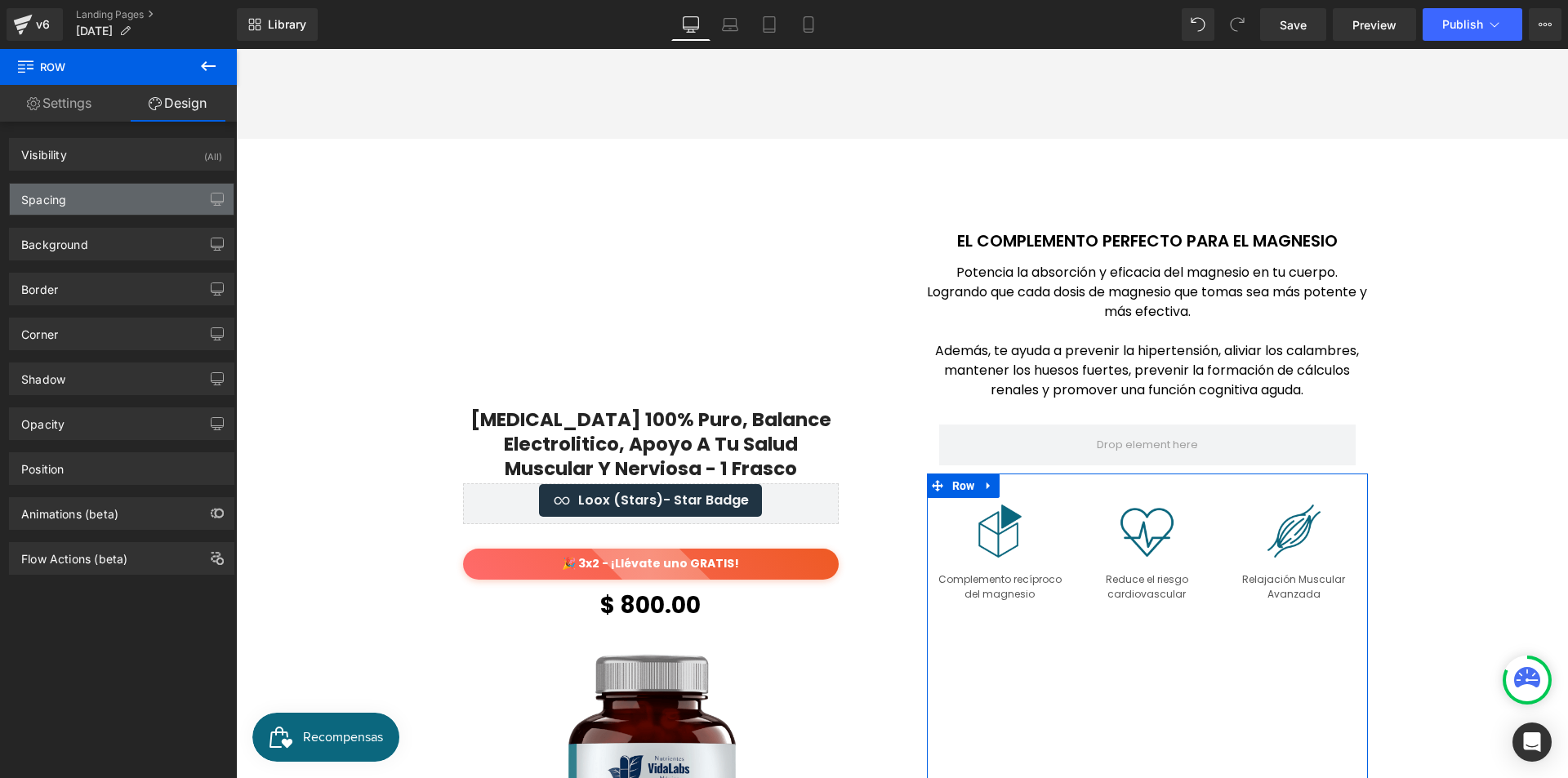
click at [96, 202] on div "Spacing" at bounding box center [122, 198] width 224 height 31
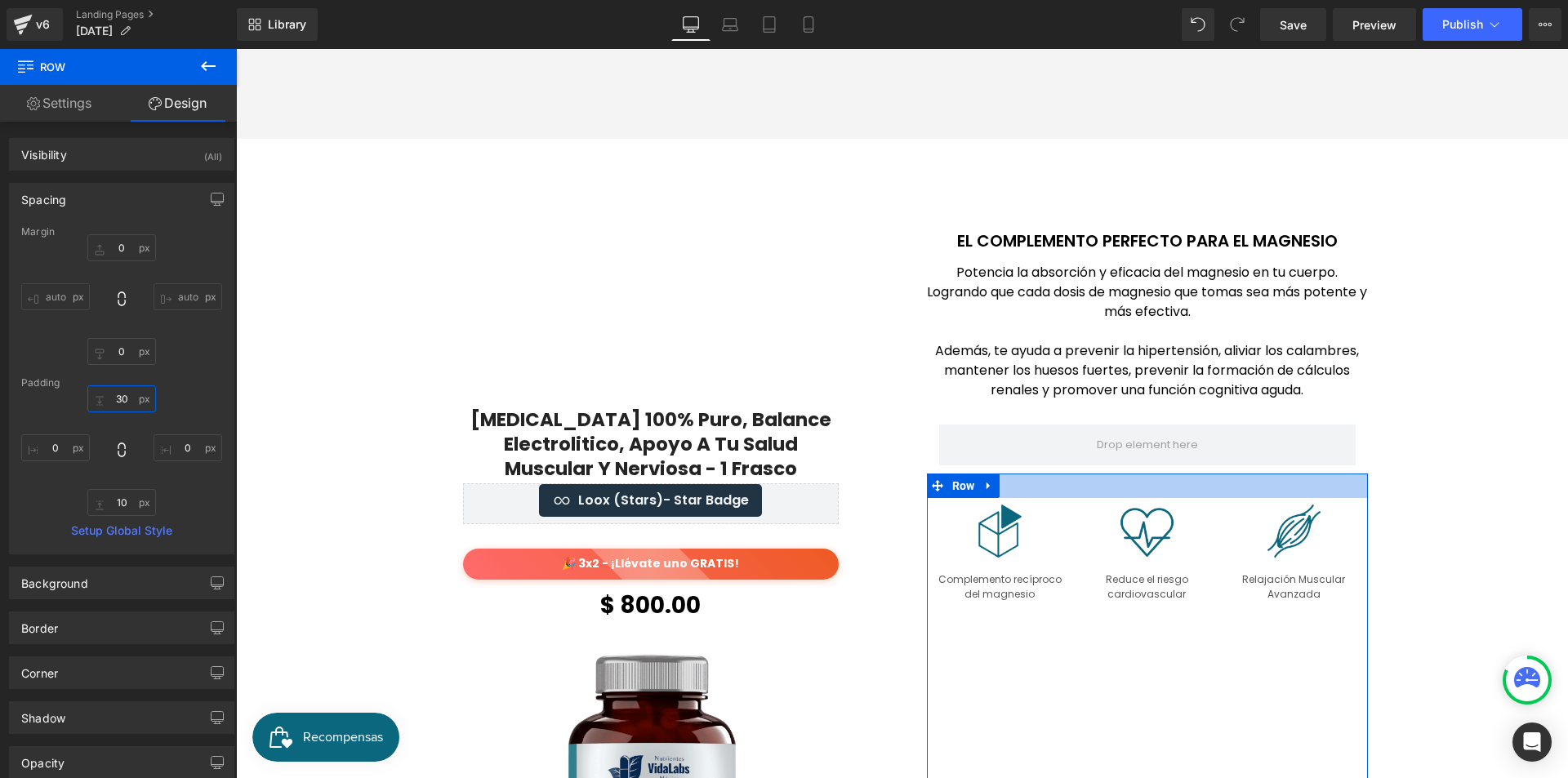
click at [121, 396] on input "30" at bounding box center [122, 398] width 69 height 27
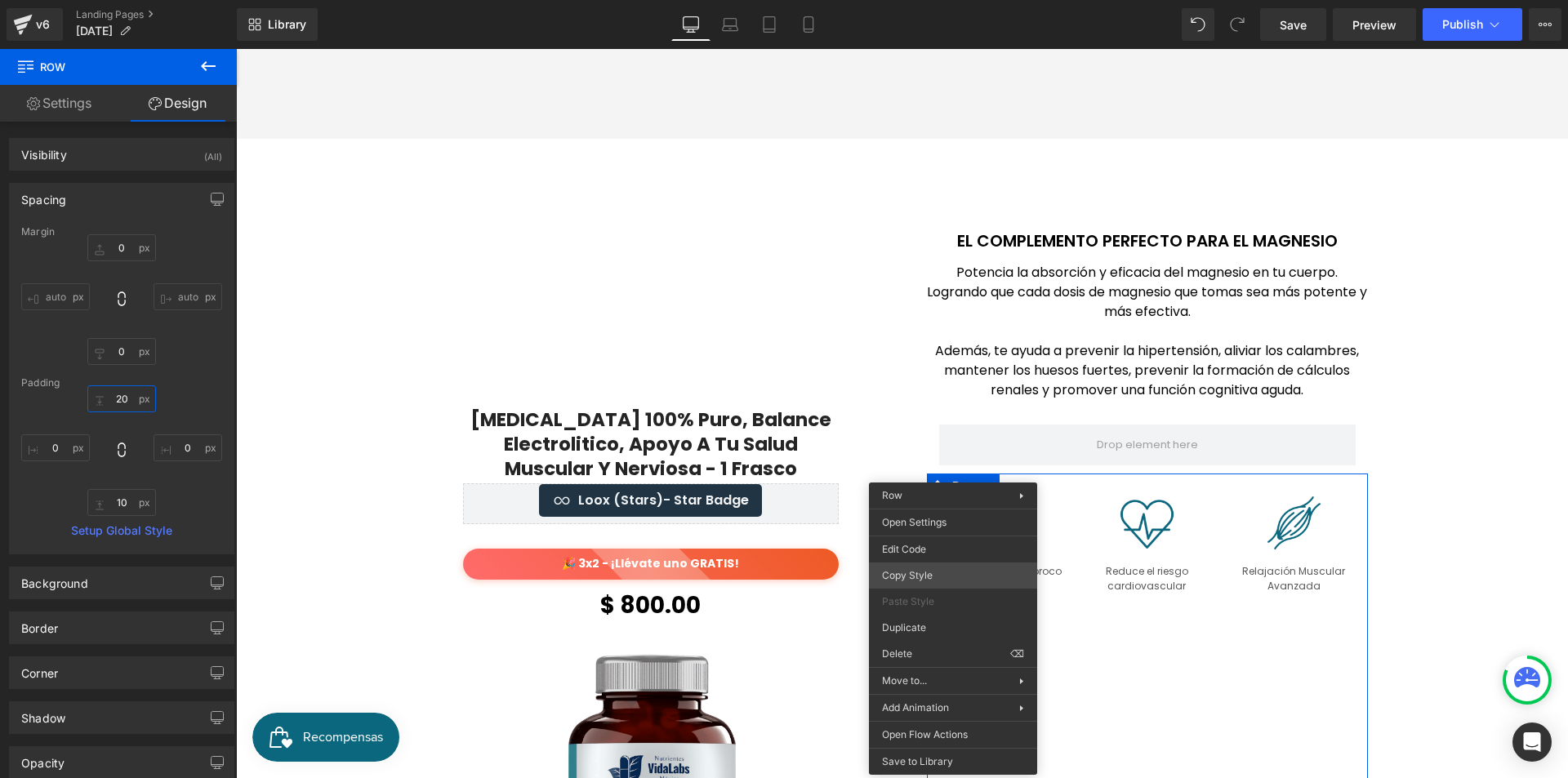
drag, startPoint x: 1178, startPoint y: 634, endPoint x: 958, endPoint y: 520, distance: 247.8
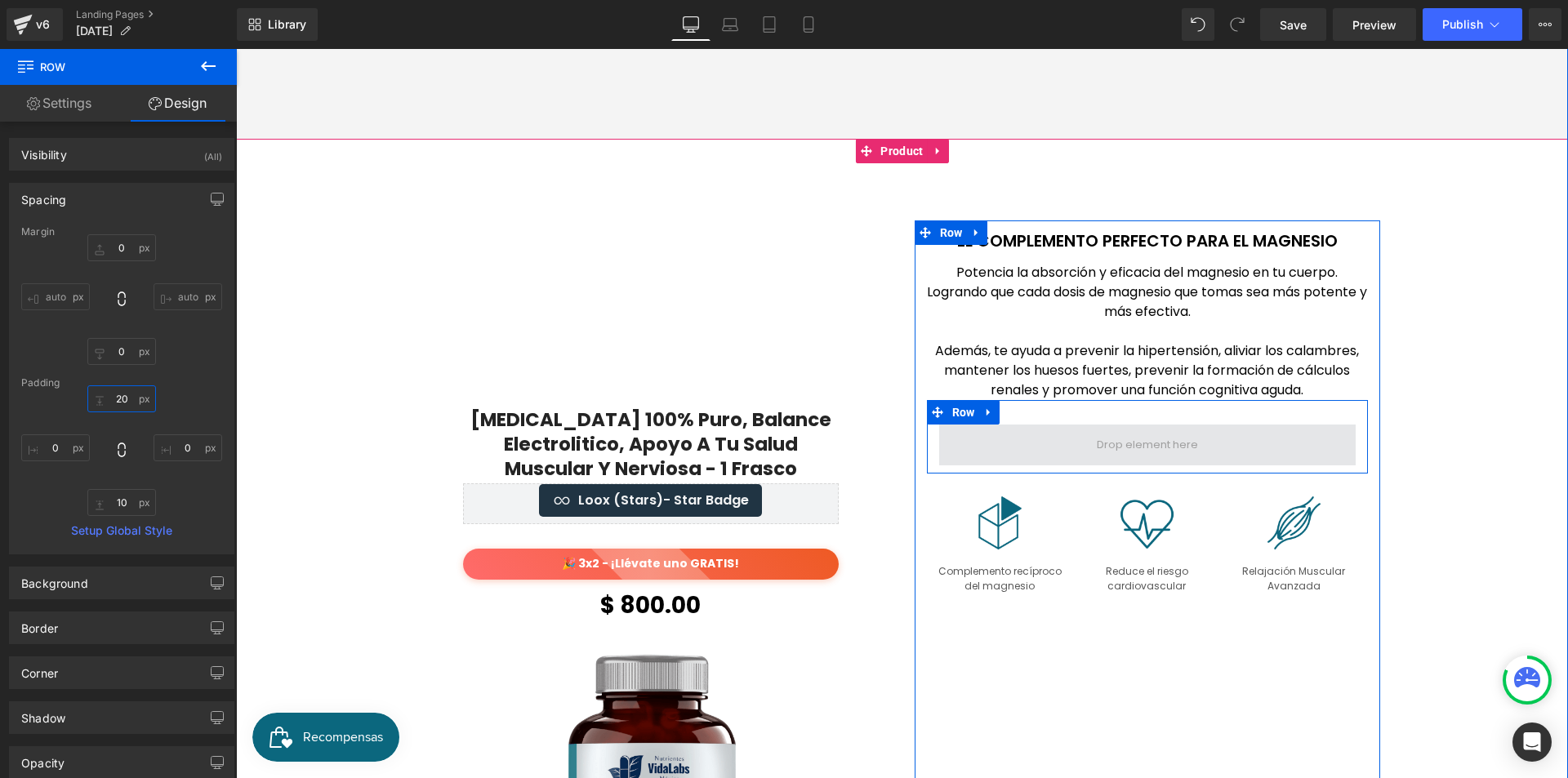
type input "20"
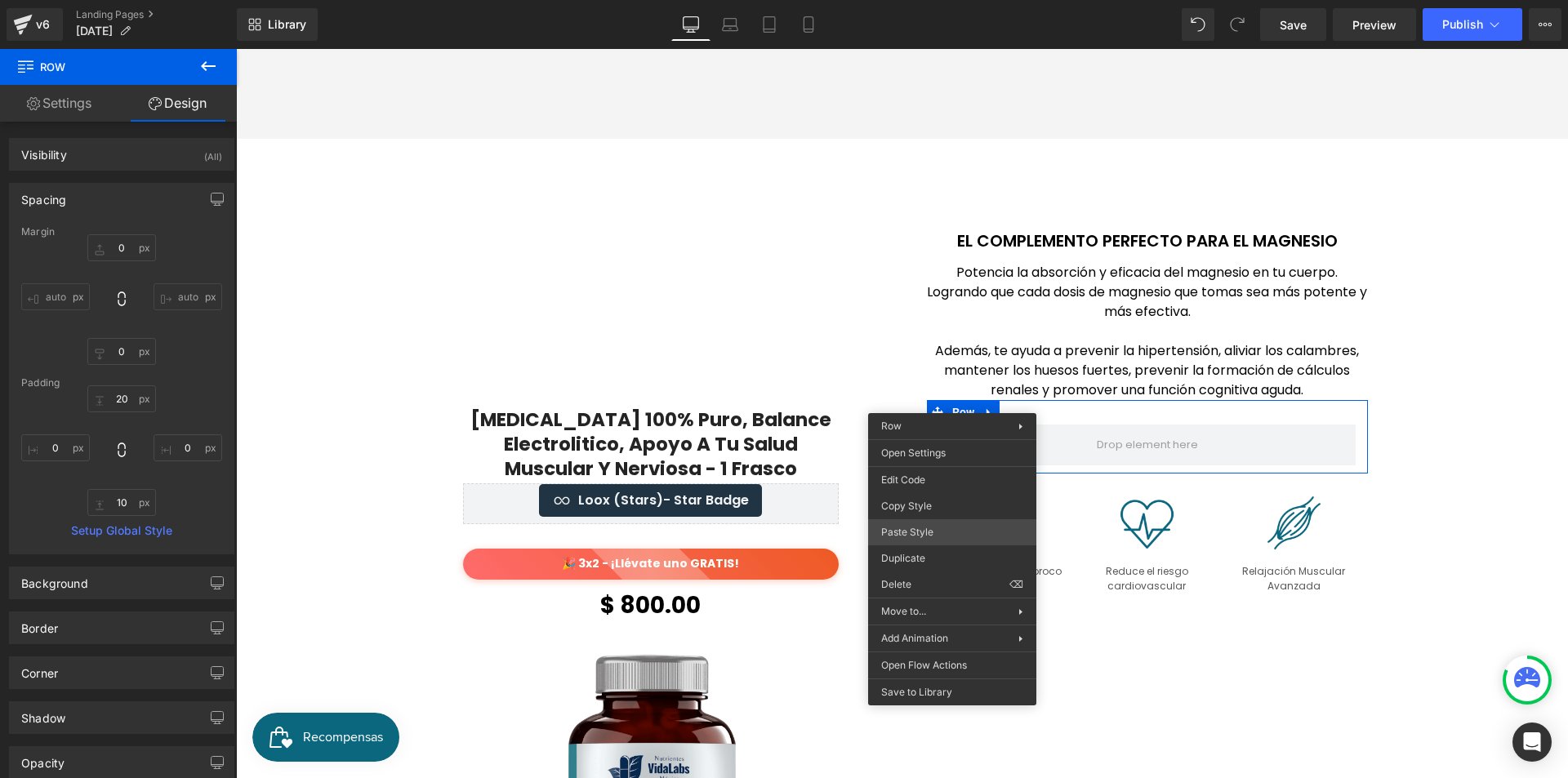
drag, startPoint x: 1152, startPoint y: 581, endPoint x: 915, endPoint y: 531, distance: 242.2
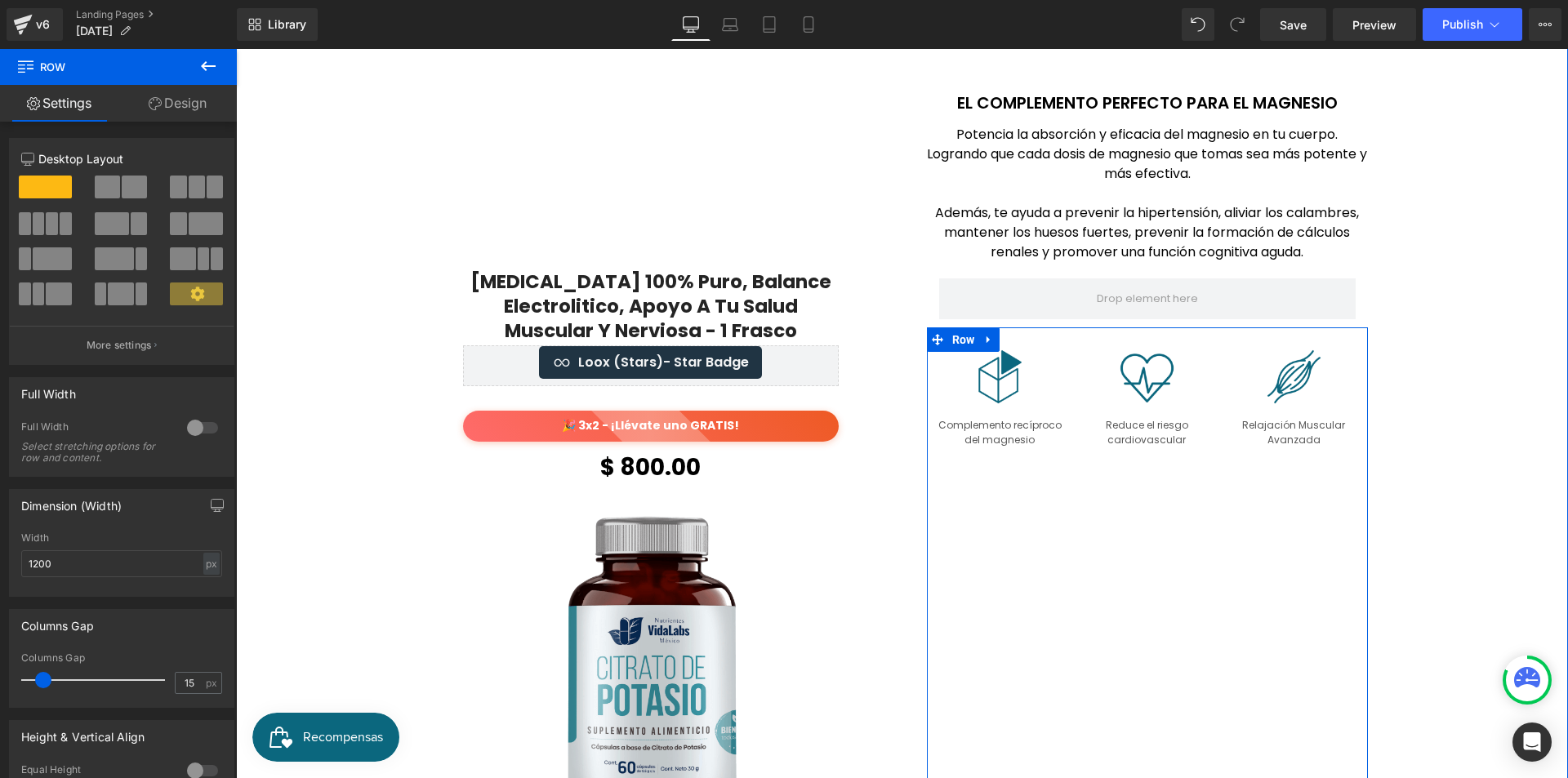
scroll to position [2286, 0]
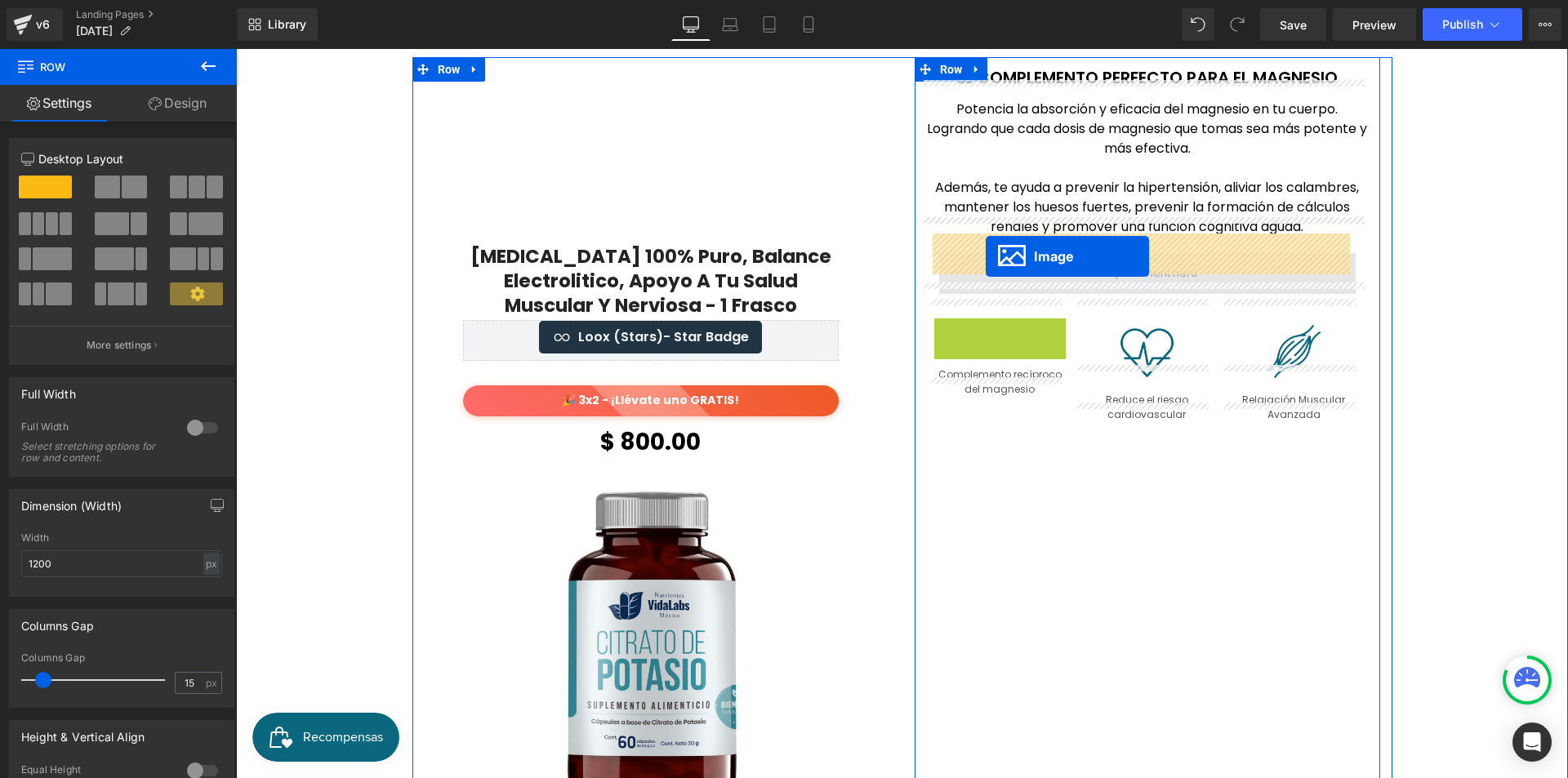
drag, startPoint x: 990, startPoint y: 337, endPoint x: 985, endPoint y: 256, distance: 81.2
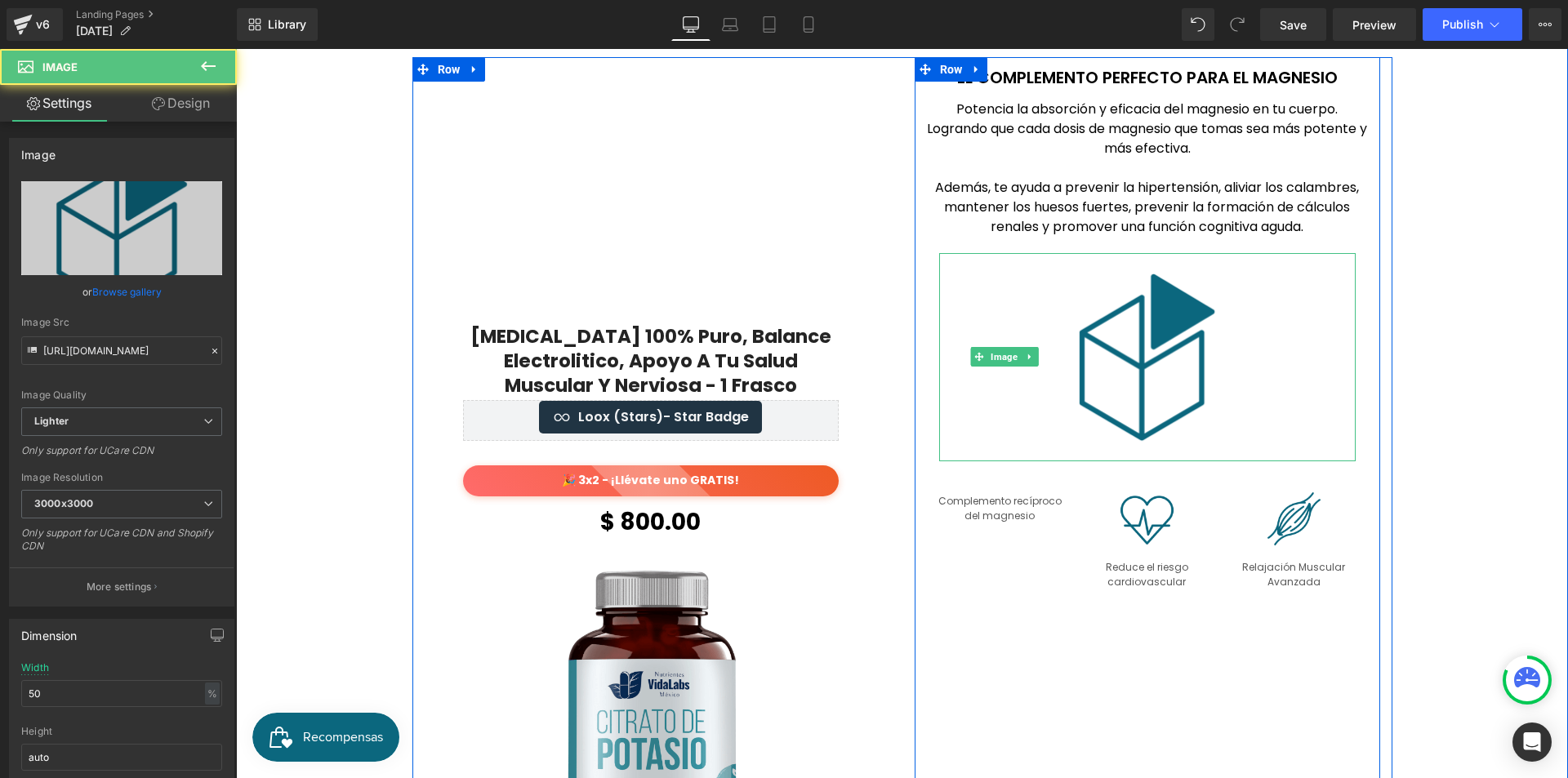
scroll to position [2365, 0]
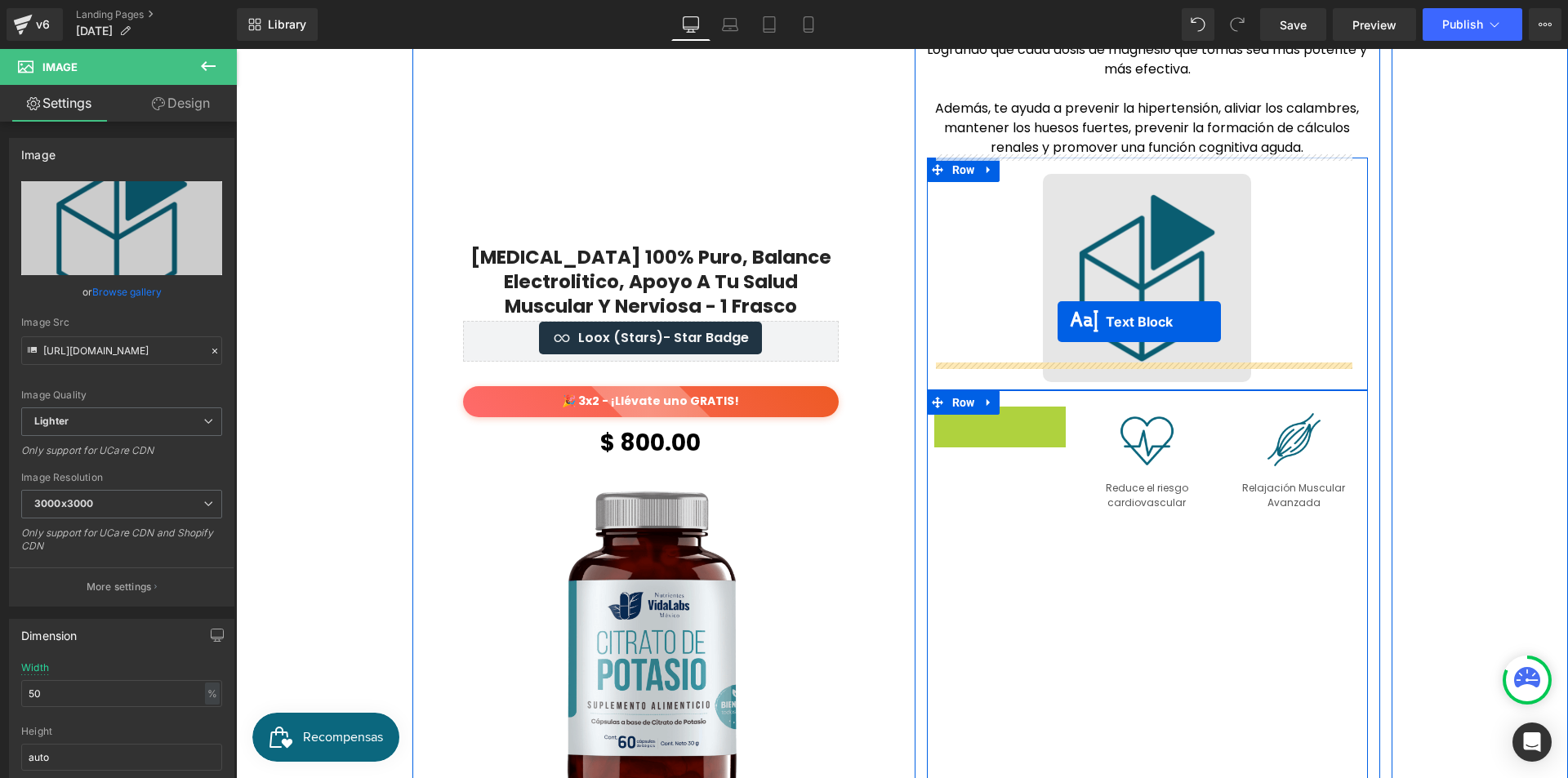
drag, startPoint x: 996, startPoint y: 404, endPoint x: 1058, endPoint y: 322, distance: 102.8
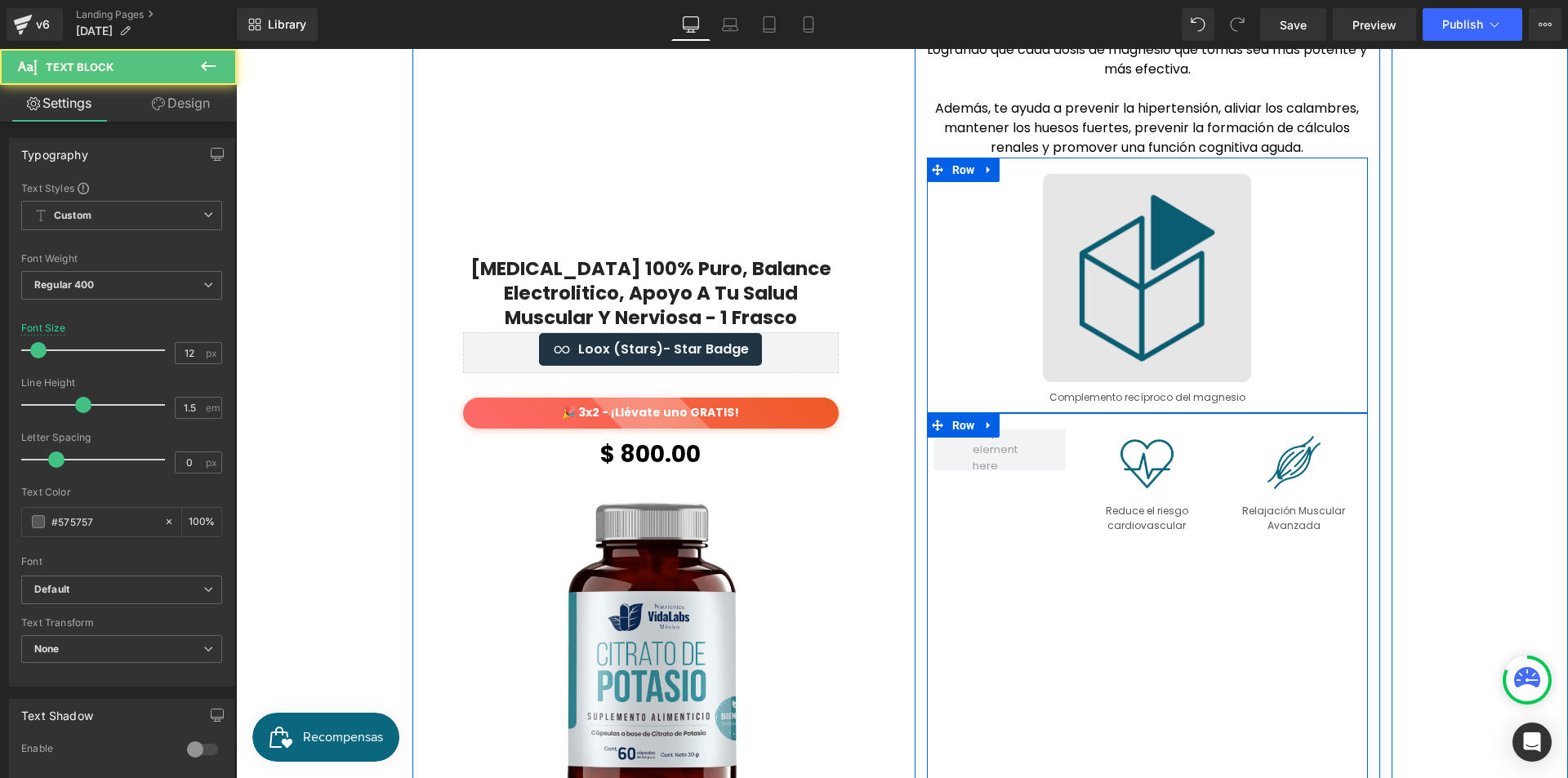
scroll to position [2376, 0]
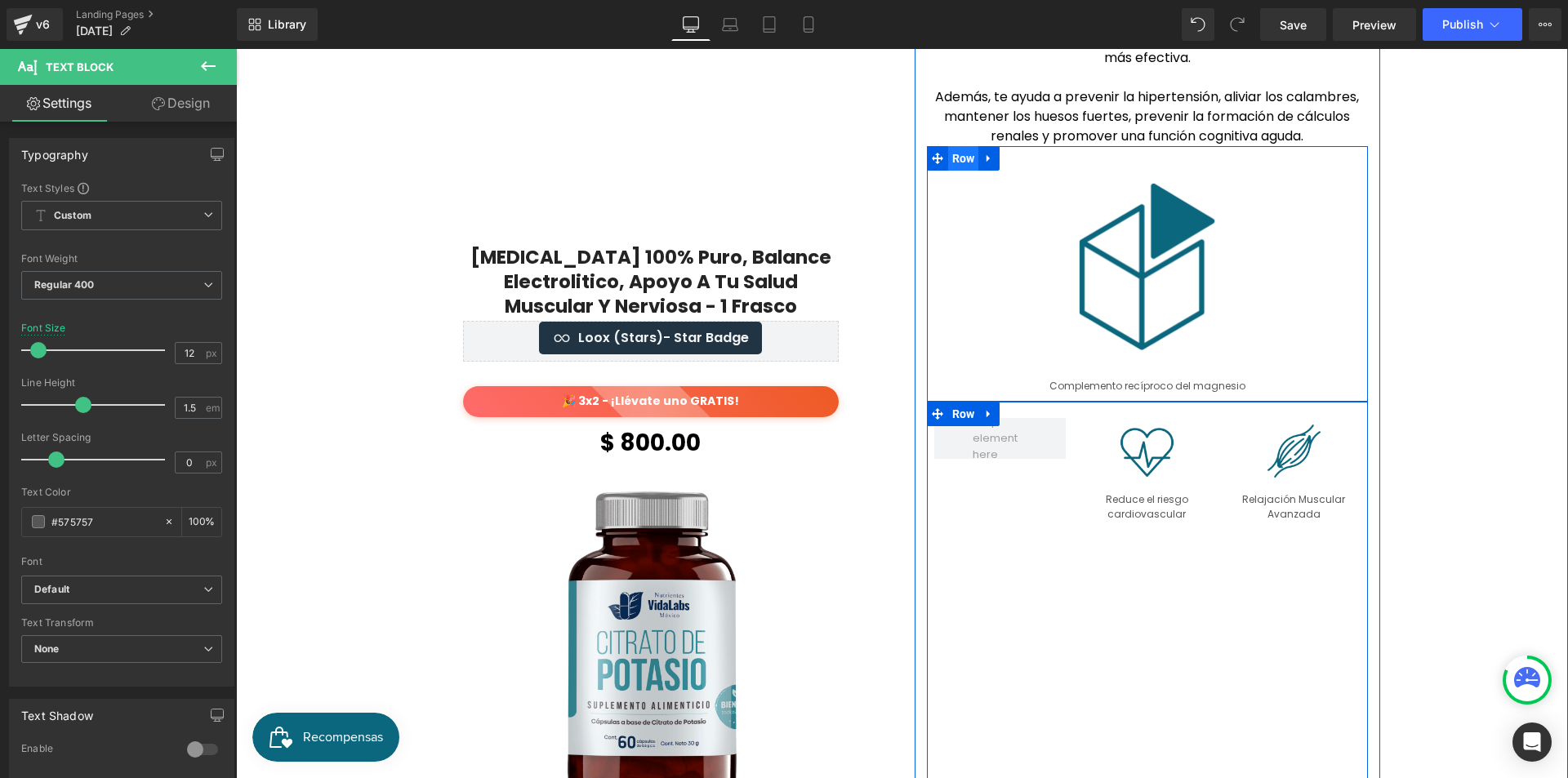
click at [960, 146] on span "Row" at bounding box center [963, 159] width 31 height 25
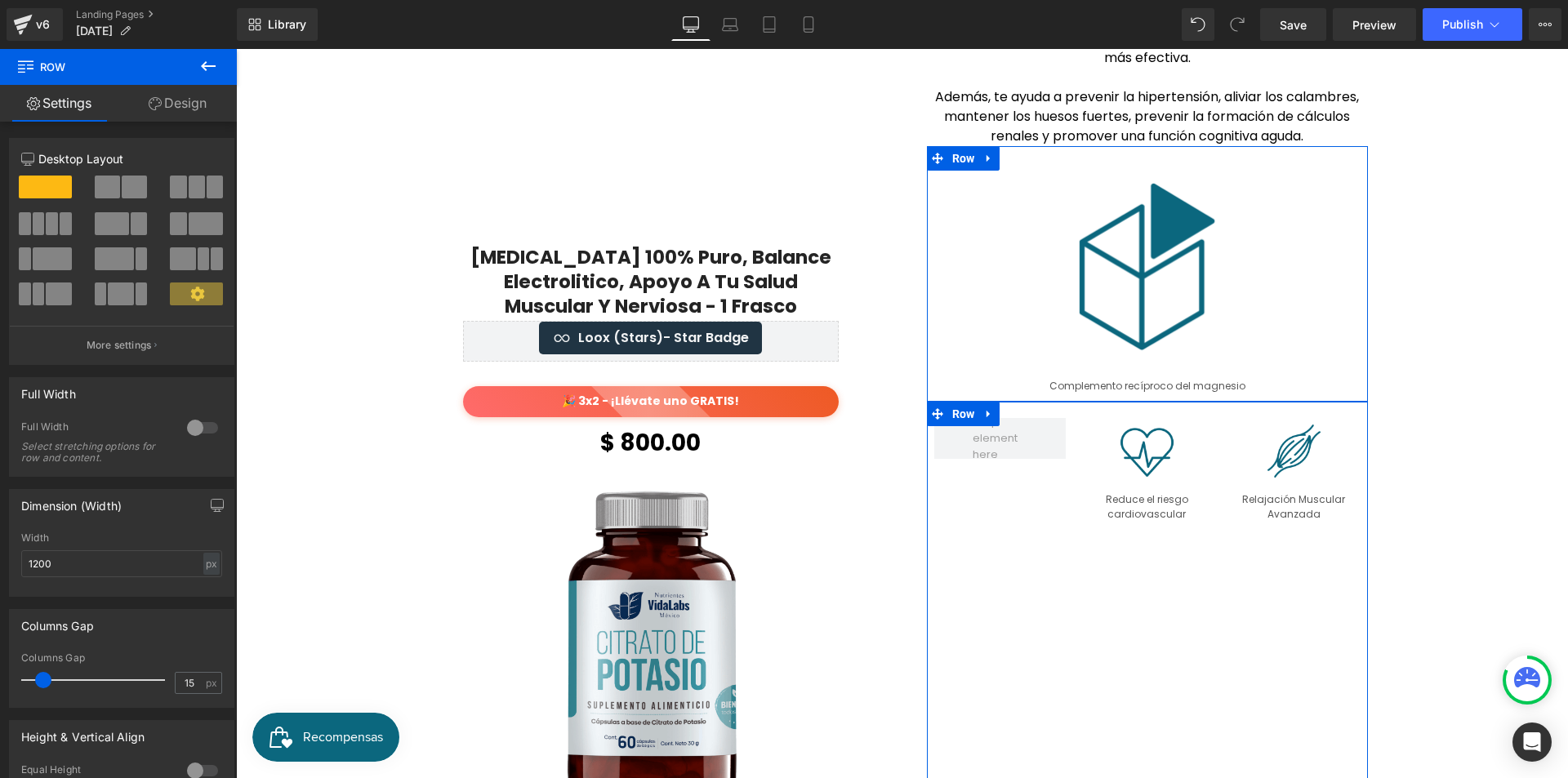
click at [175, 184] on span at bounding box center [178, 187] width 17 height 23
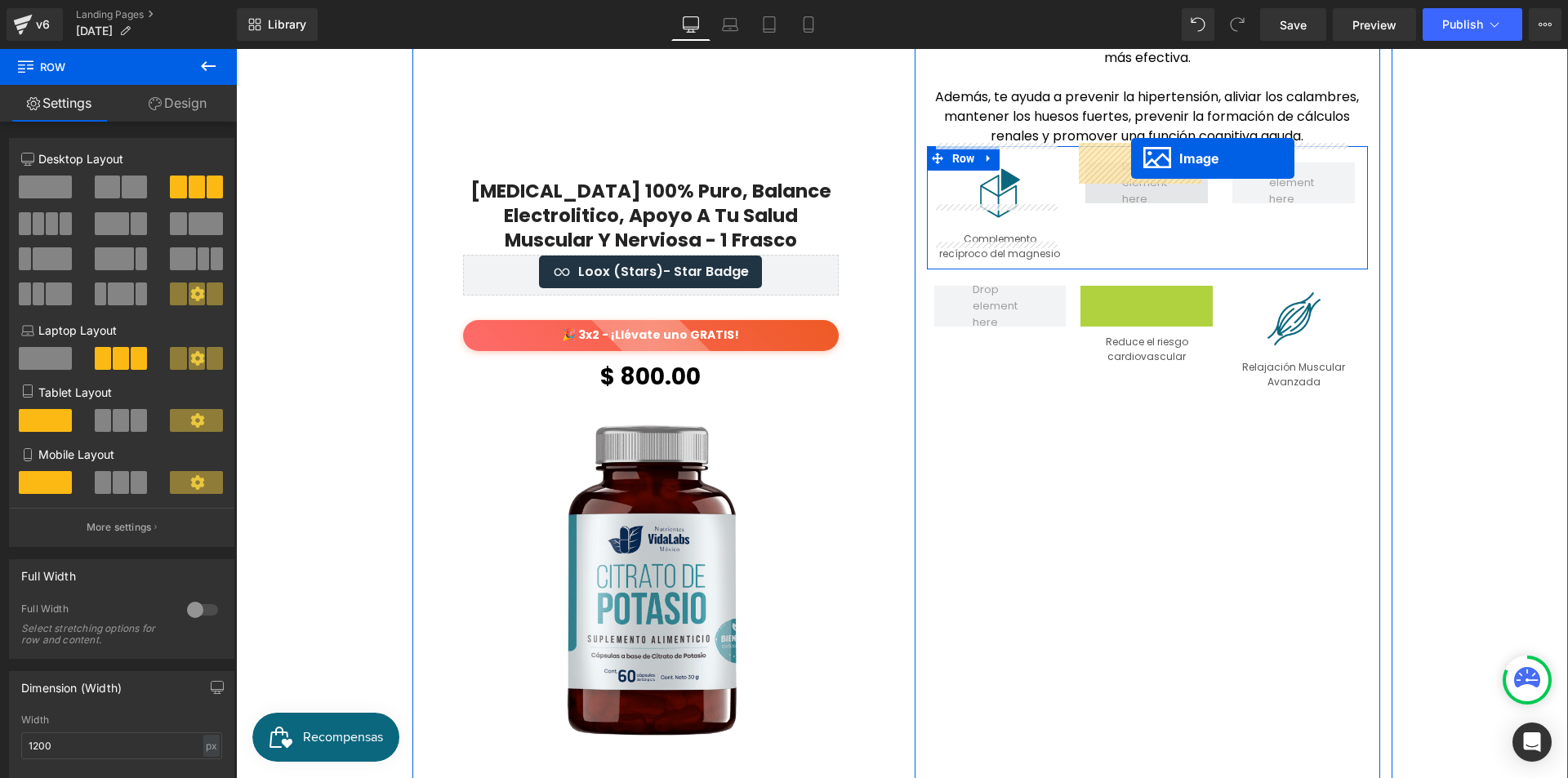
drag, startPoint x: 1147, startPoint y: 302, endPoint x: 1131, endPoint y: 159, distance: 143.9
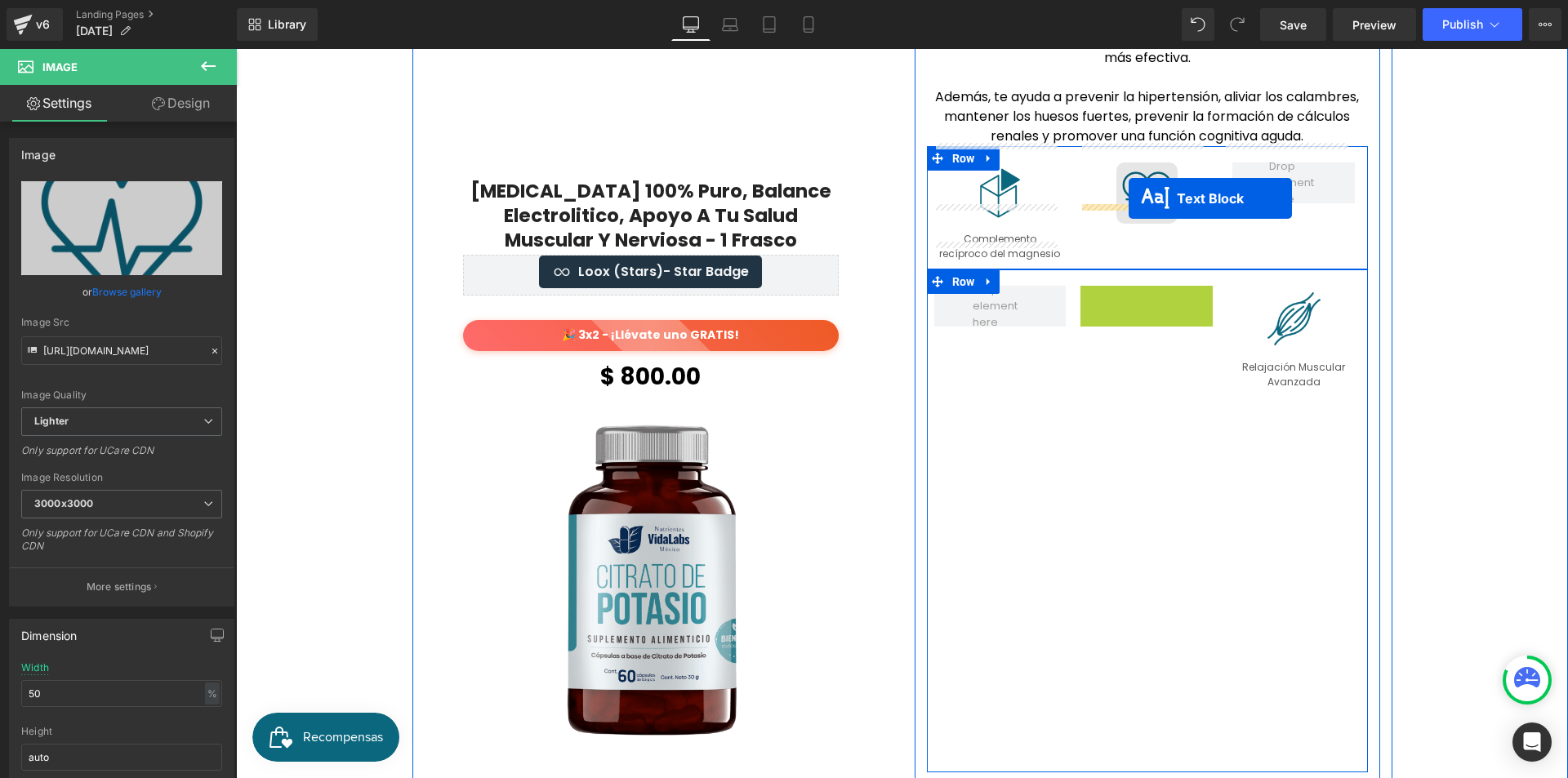
drag, startPoint x: 1141, startPoint y: 287, endPoint x: 1129, endPoint y: 198, distance: 89.8
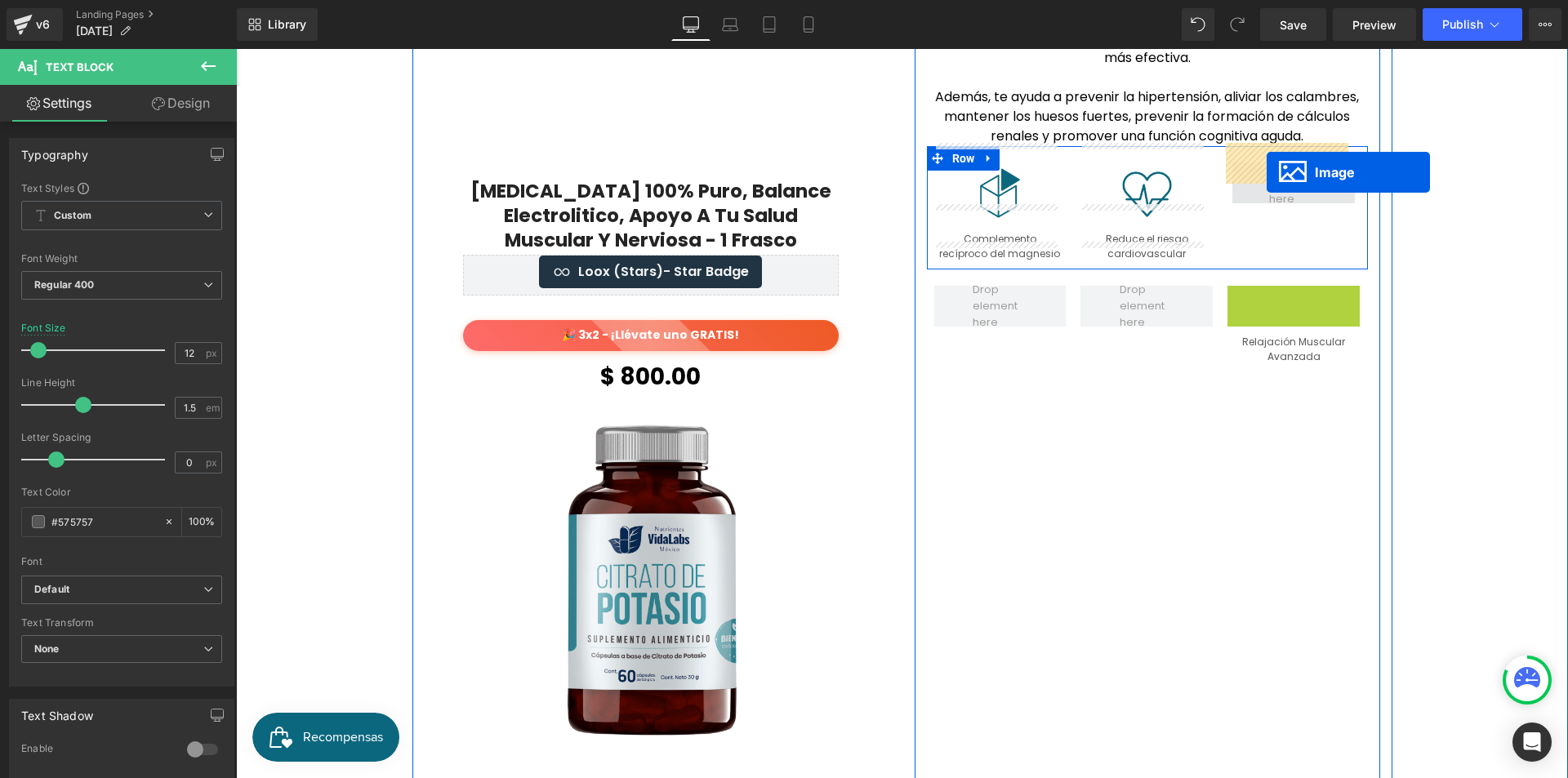
drag, startPoint x: 1286, startPoint y: 297, endPoint x: 1267, endPoint y: 173, distance: 125.4
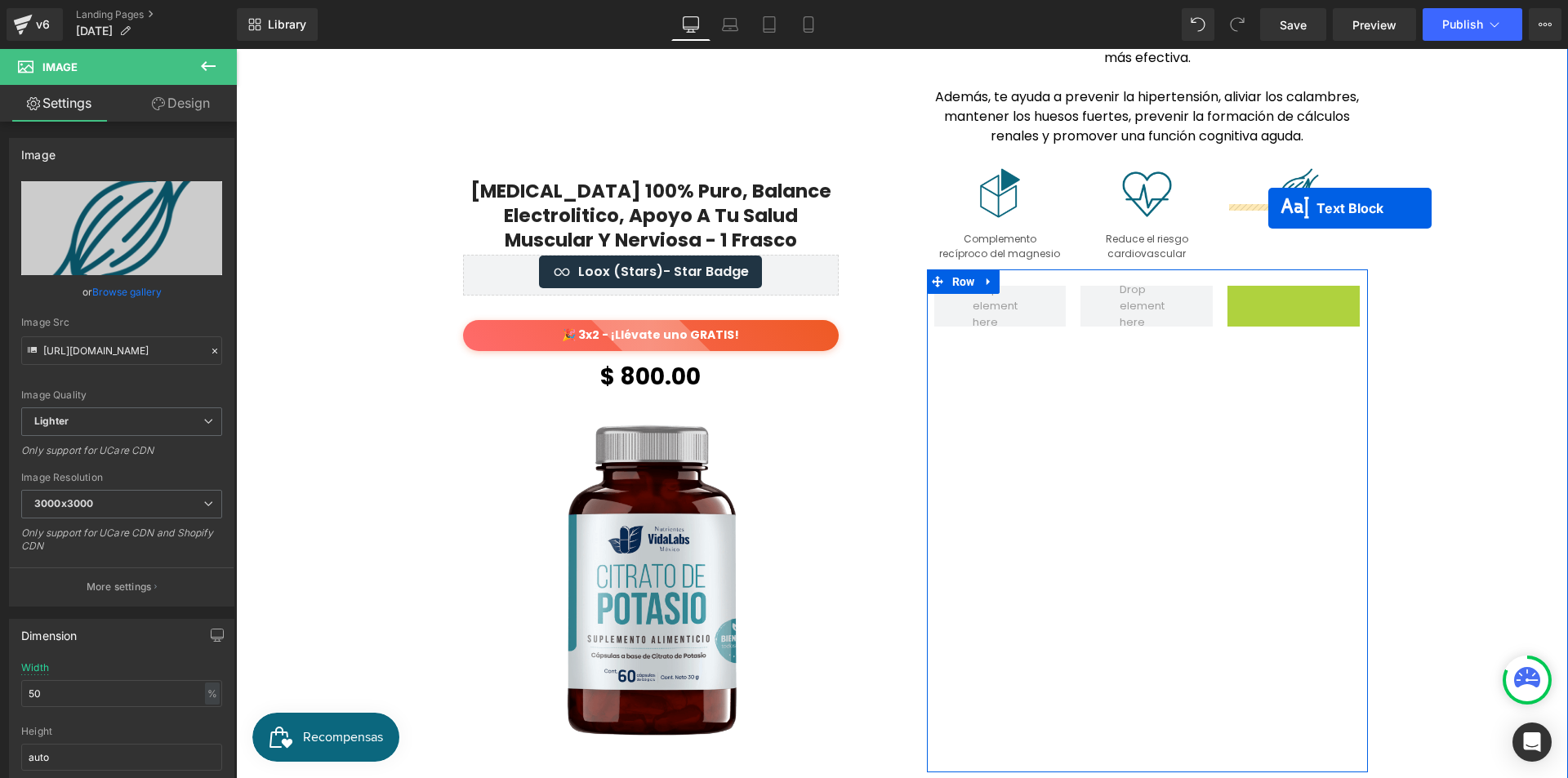
drag, startPoint x: 1286, startPoint y: 280, endPoint x: 1268, endPoint y: 208, distance: 74.2
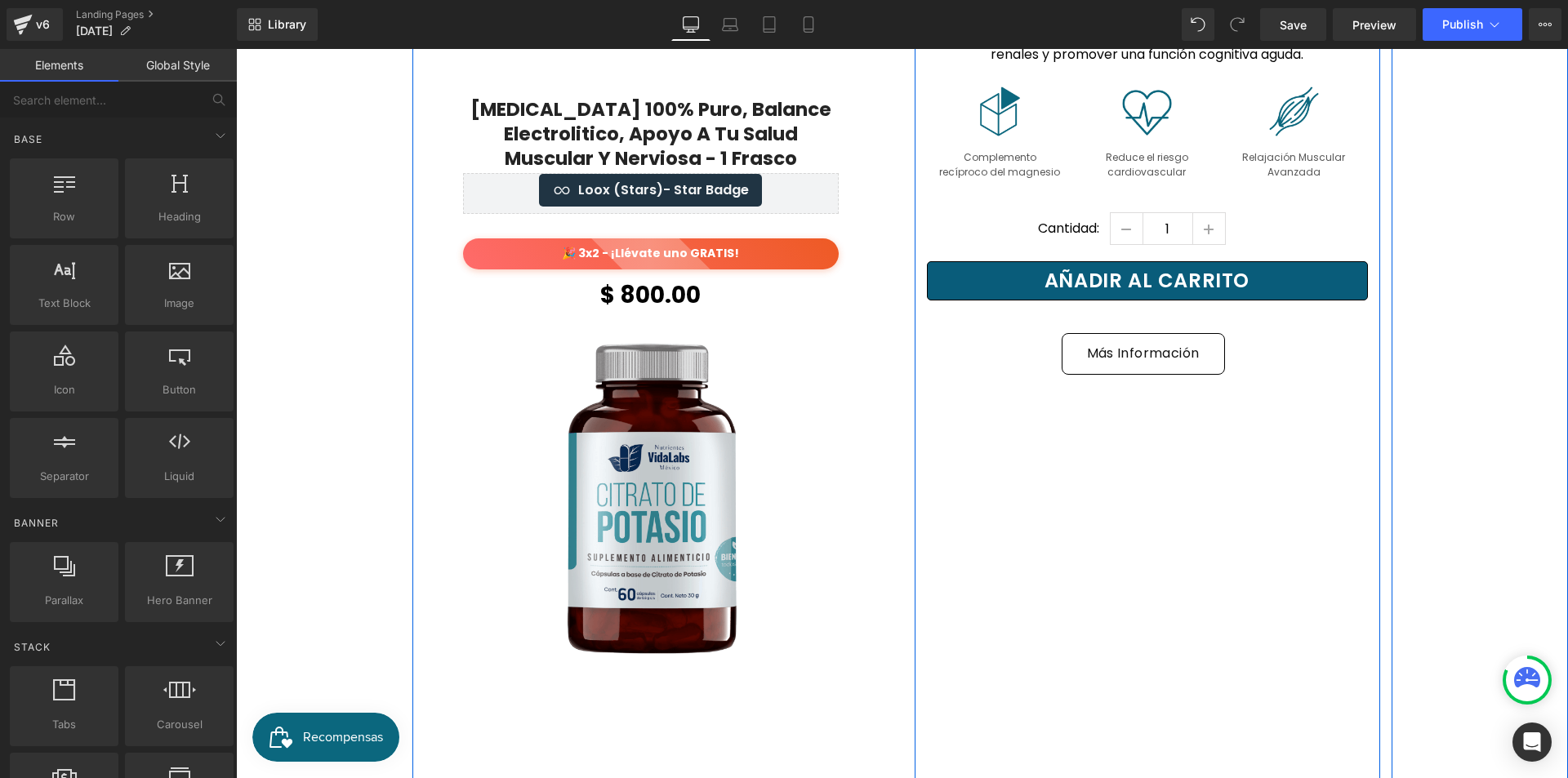
click at [1124, 408] on div "El Complemento Perfecto para EL MAGNESIO Heading Potencia la absorción y eficac…" at bounding box center [1148, 385] width 465 height 1001
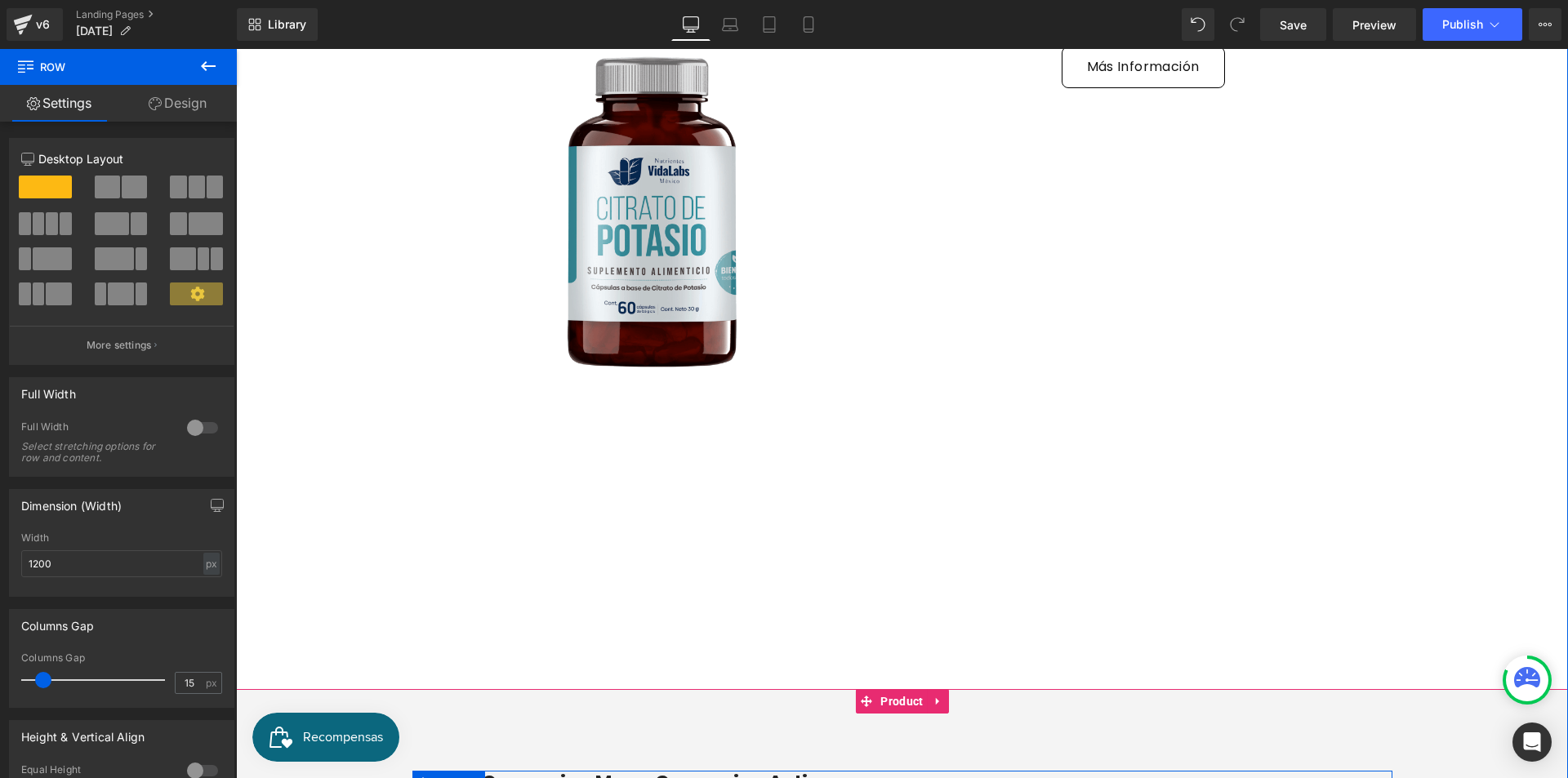
scroll to position [2703, 0]
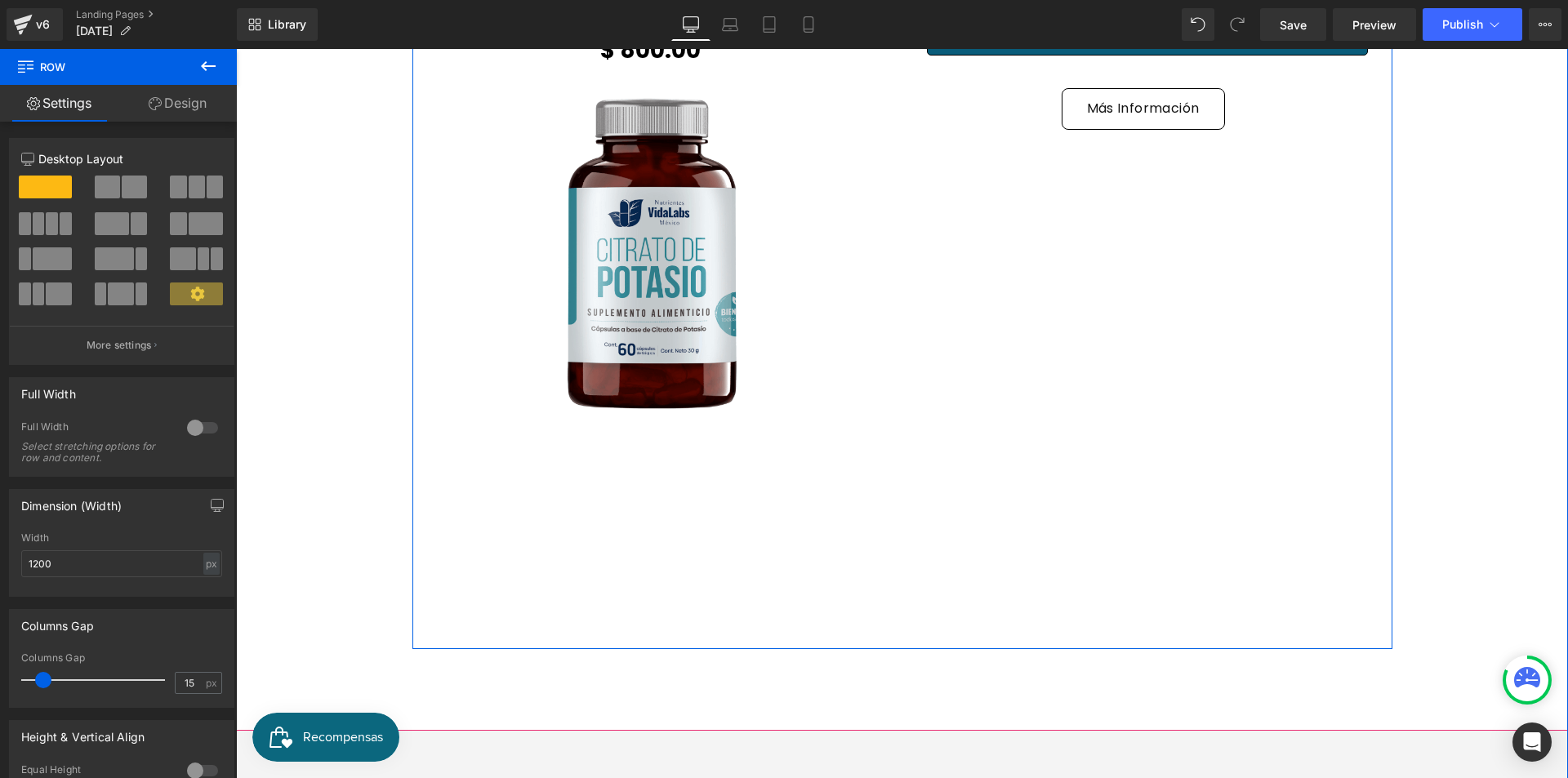
click at [687, 515] on div "Citrato De Potasio 100% Puro, Balance Electrolitico, Apoyo A Tu Salud Muscular …" at bounding box center [658, 140] width 490 height 1001
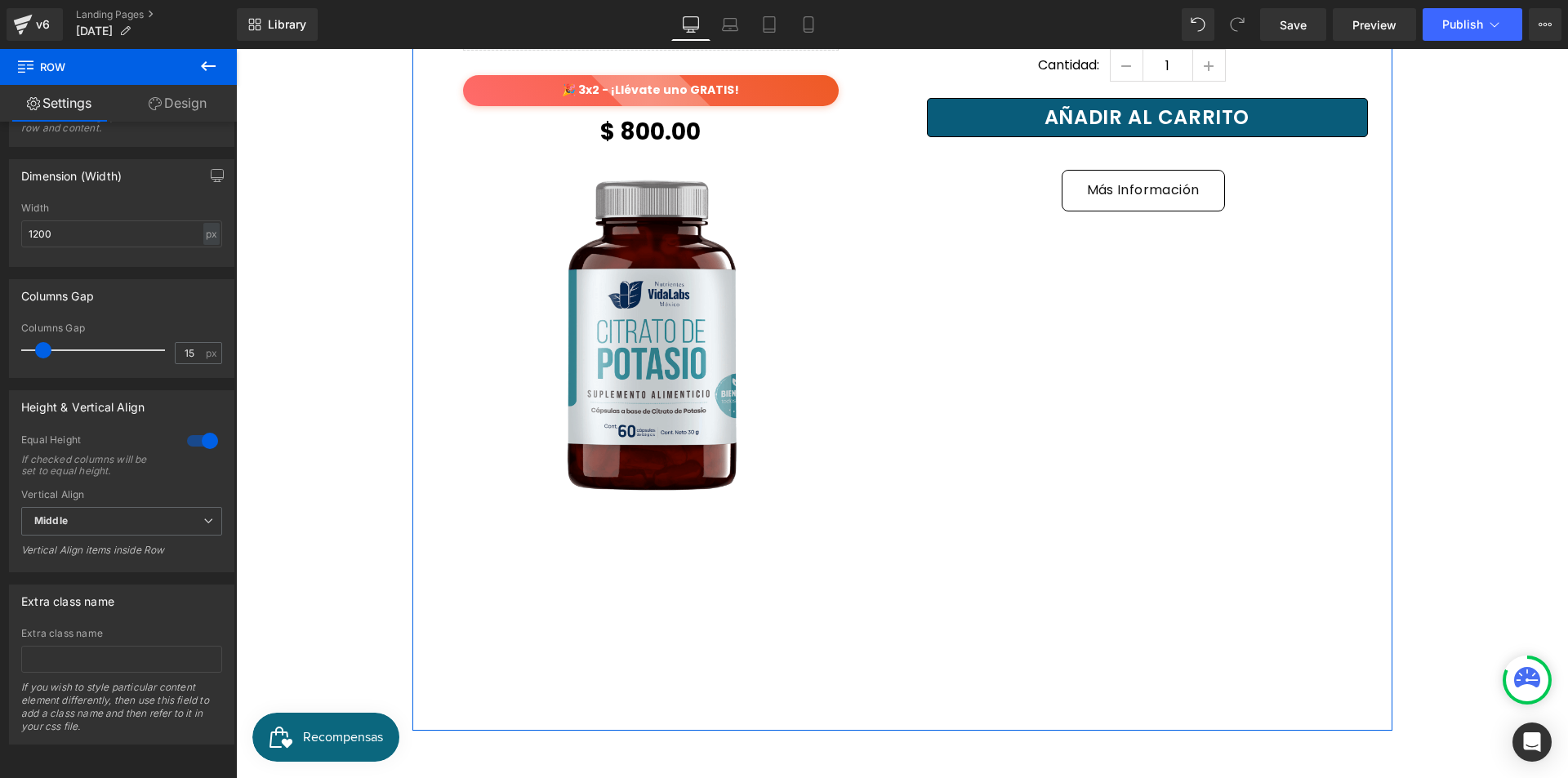
scroll to position [524, 0]
click at [189, 430] on div at bounding box center [203, 441] width 39 height 26
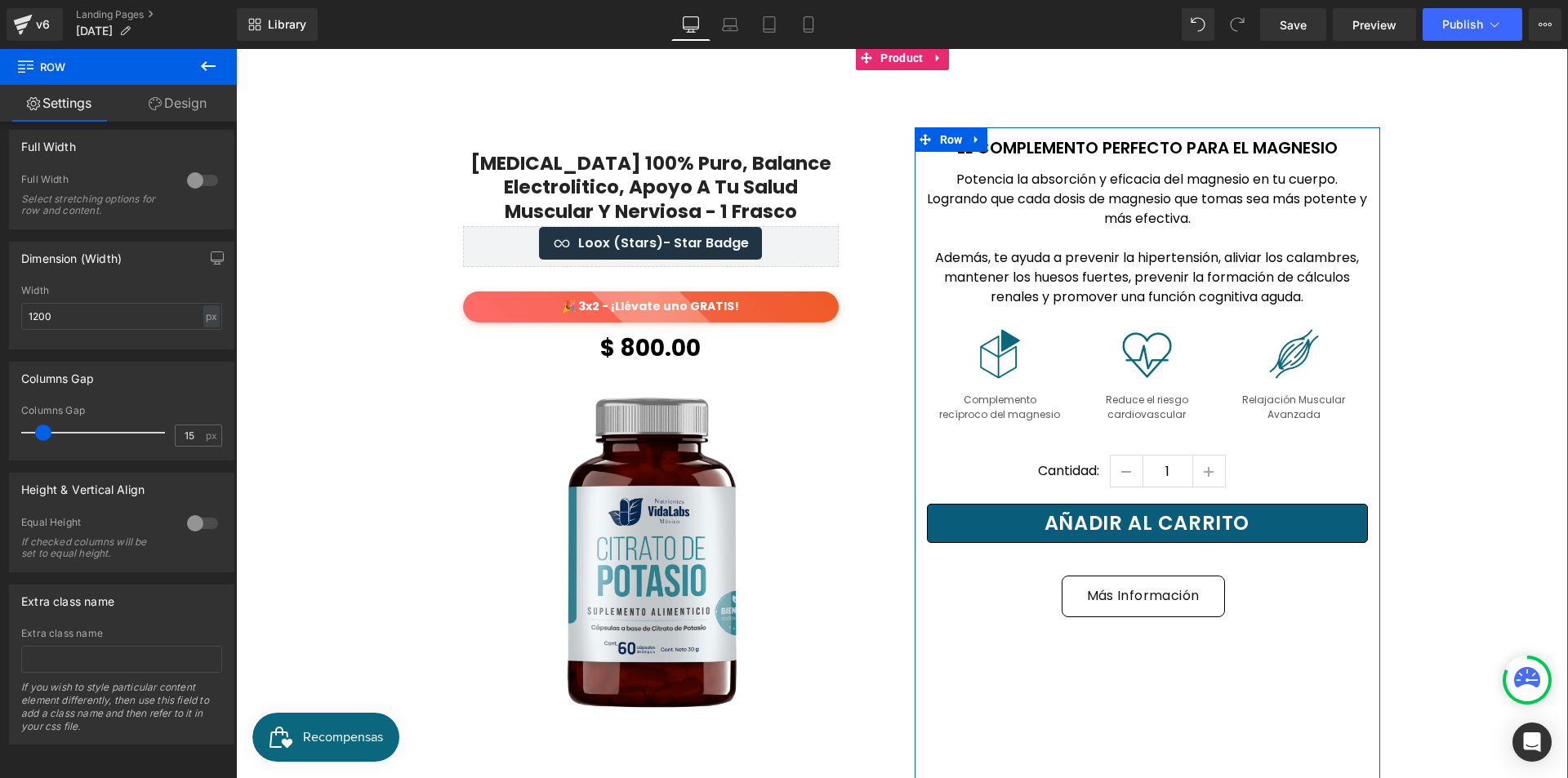
scroll to position [2213, 0]
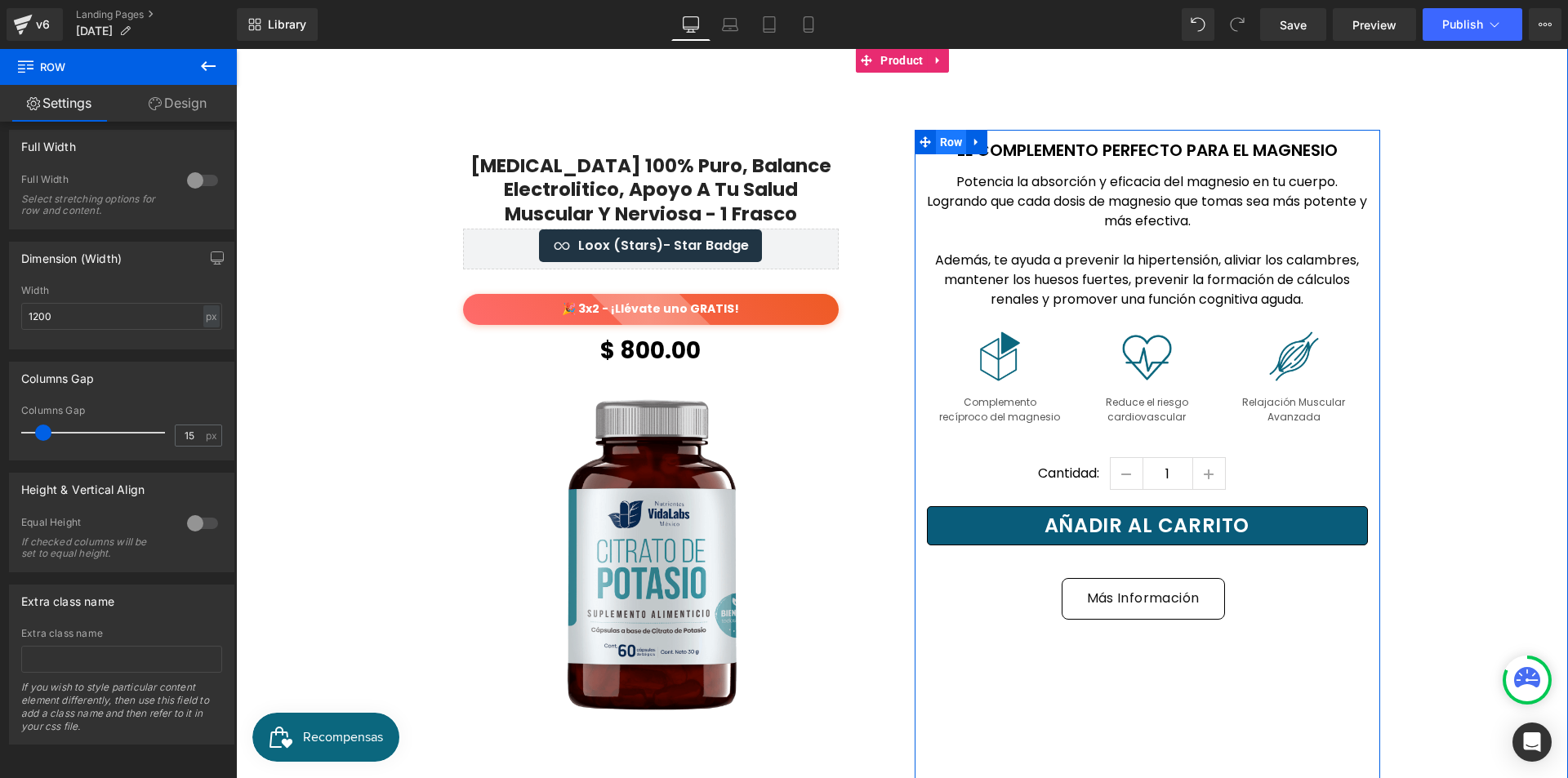
click at [946, 130] on span "Row" at bounding box center [951, 142] width 31 height 25
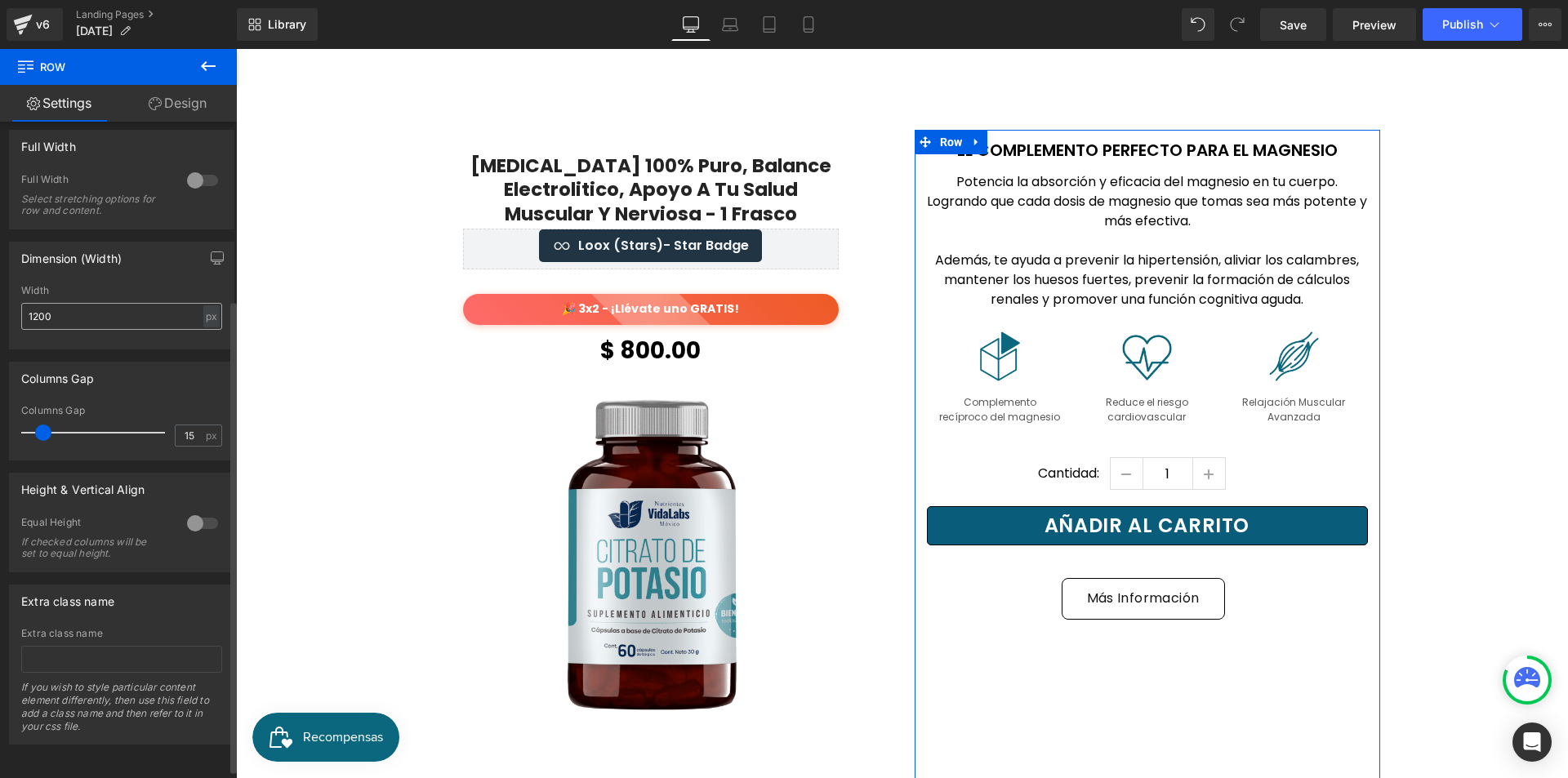
scroll to position [260, 0]
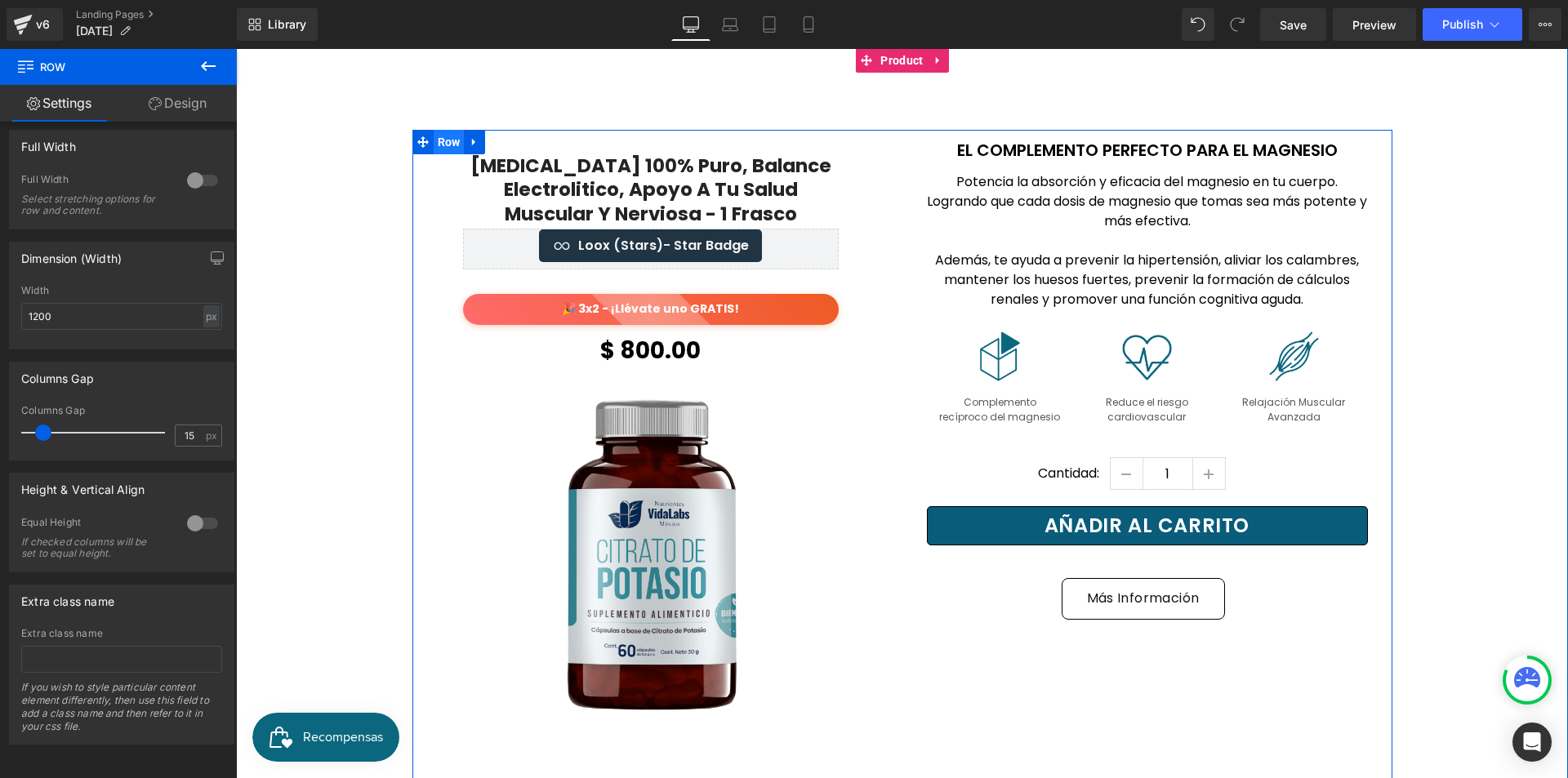
click at [447, 130] on span "Row" at bounding box center [449, 142] width 31 height 25
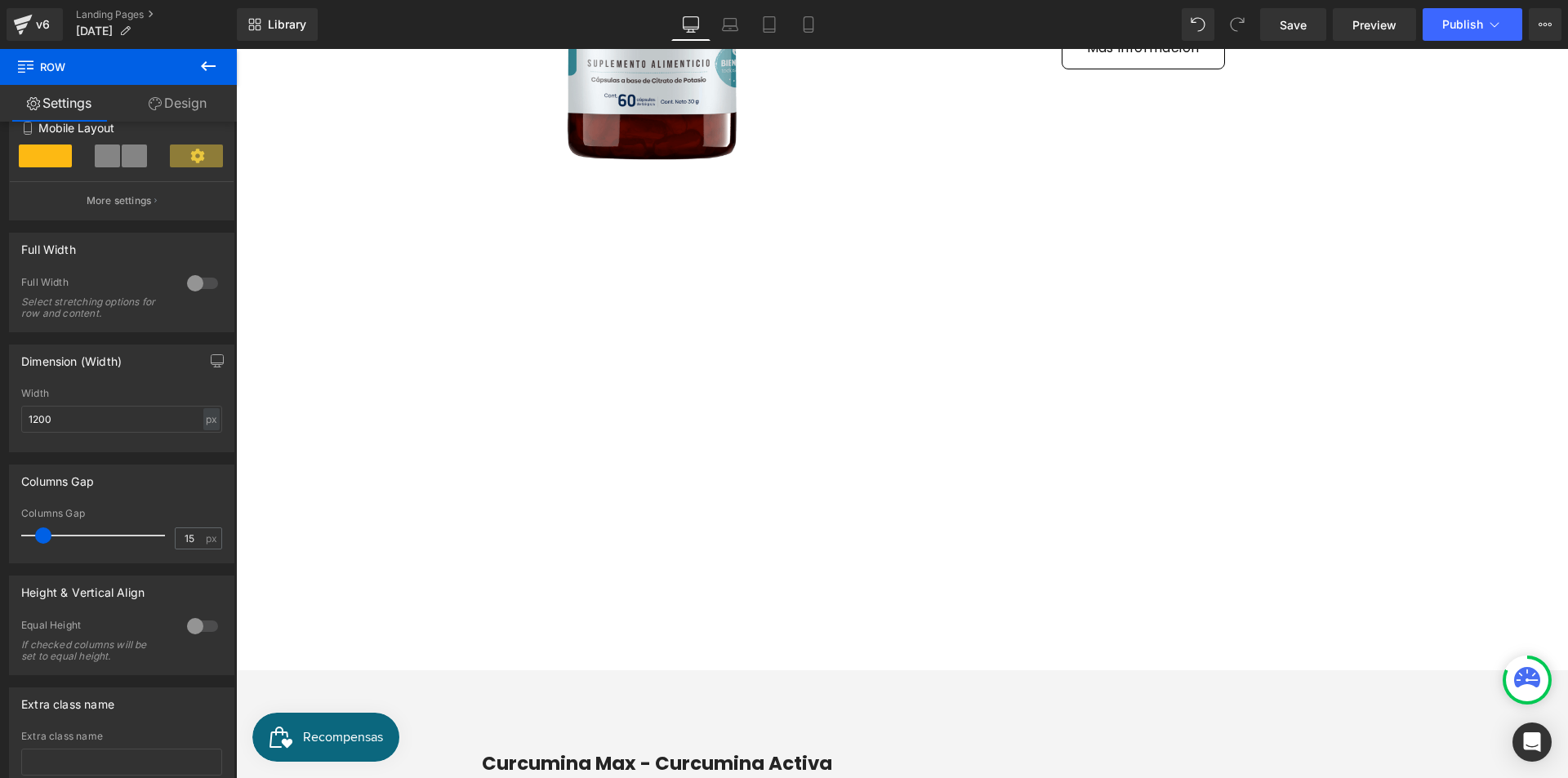
scroll to position [2948, 0]
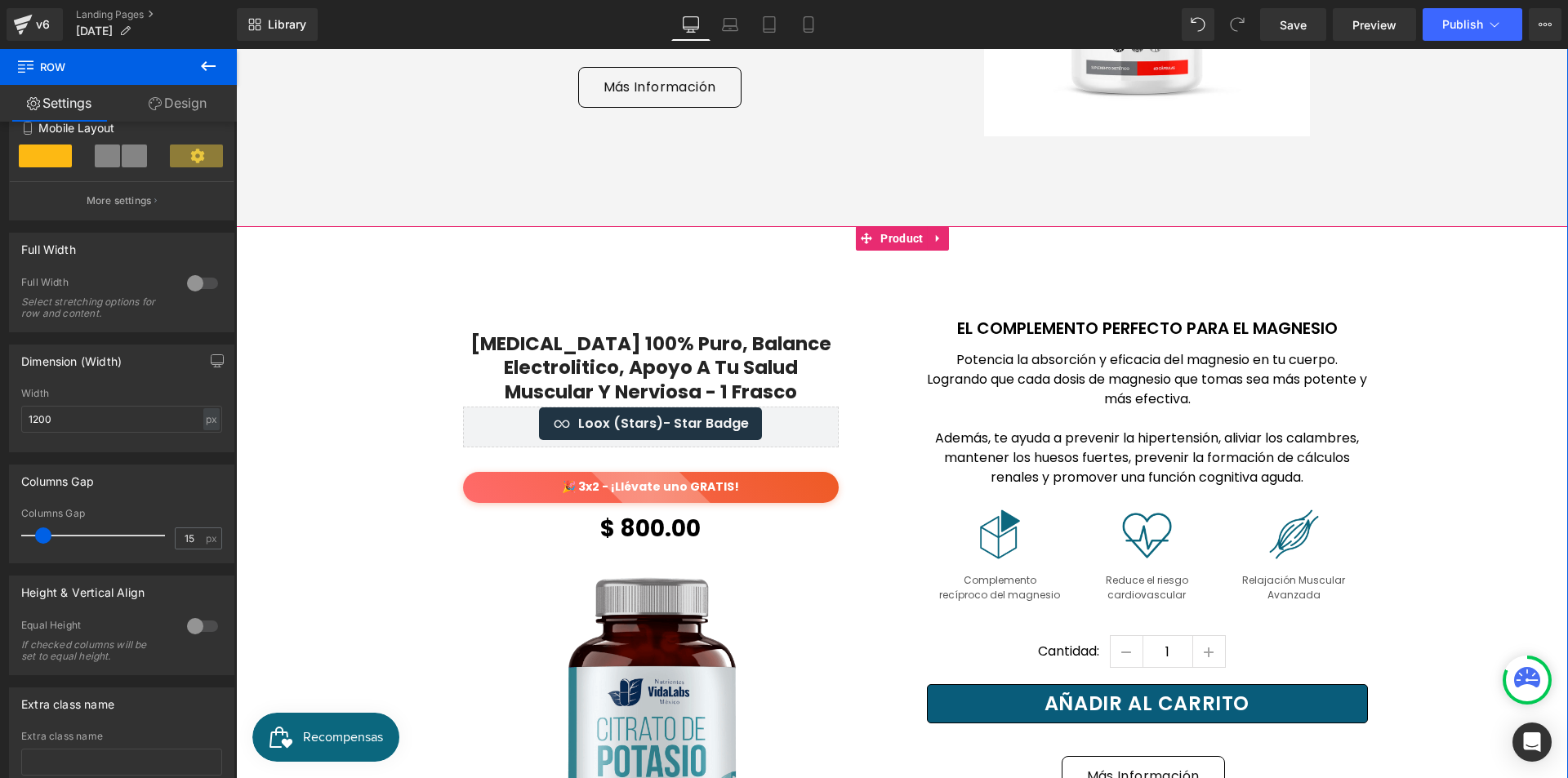
scroll to position [1968, 0]
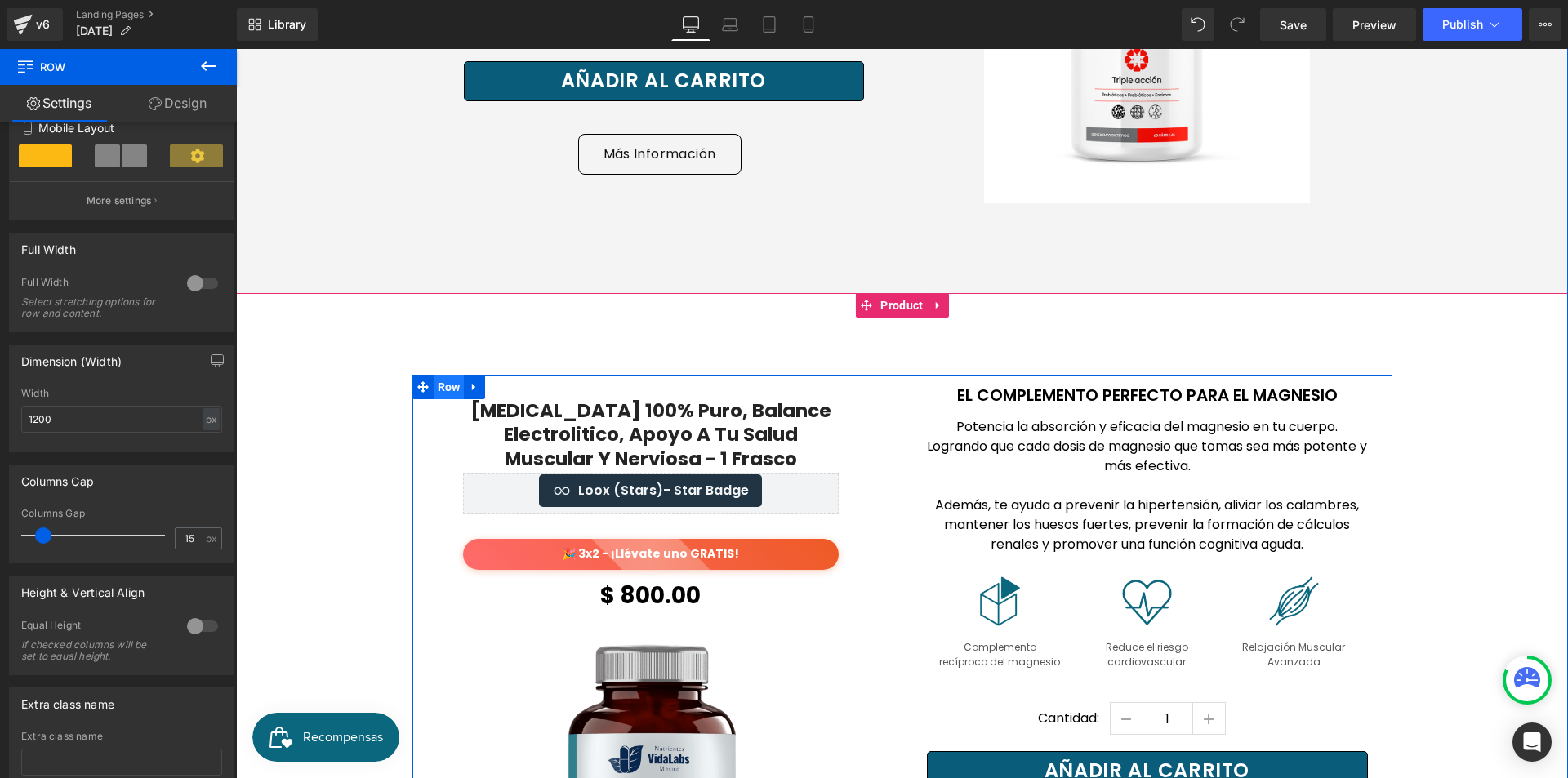
click at [438, 374] on span "Row" at bounding box center [449, 387] width 31 height 25
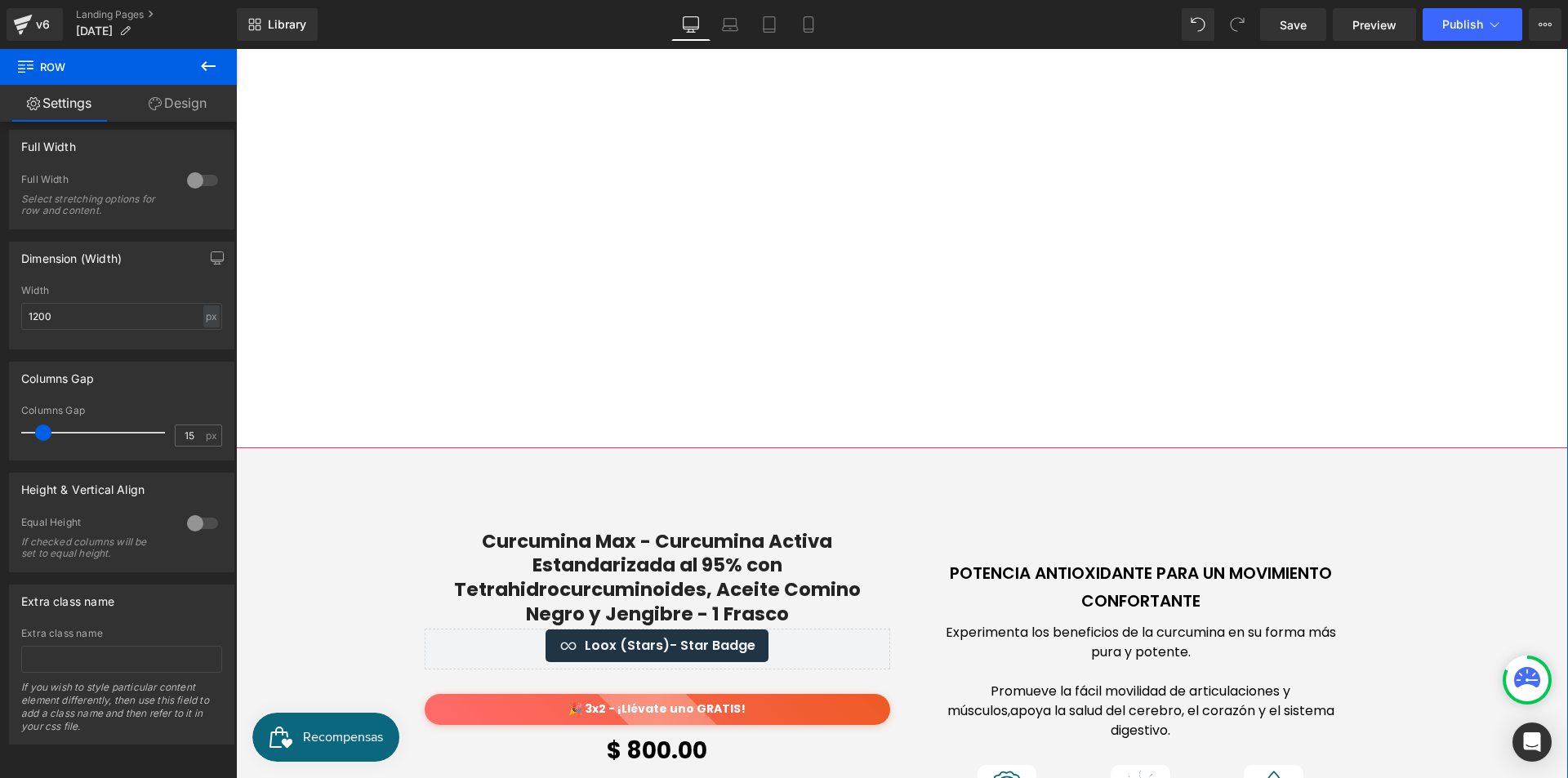
scroll to position [3193, 0]
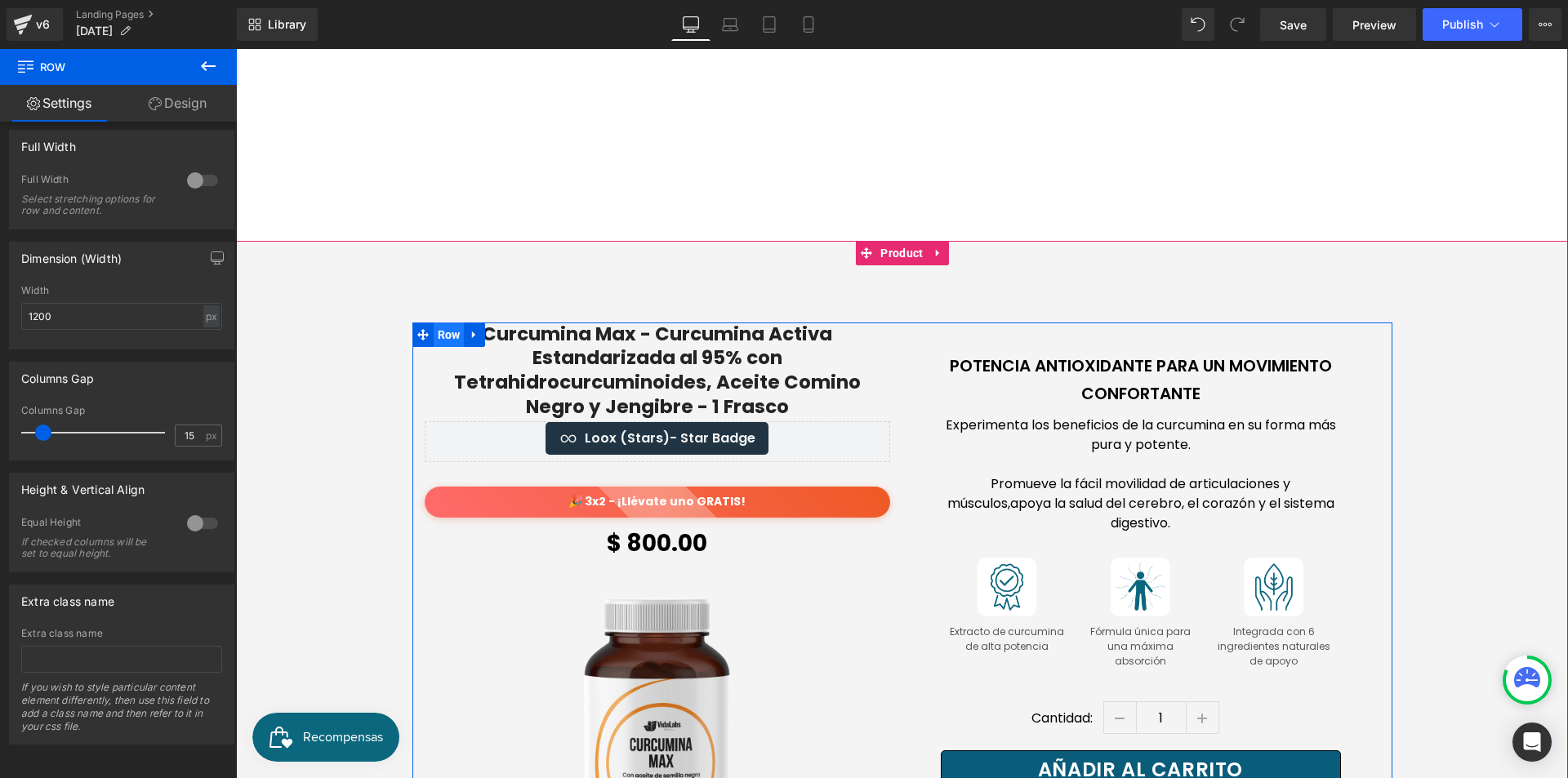
click at [440, 322] on span "Row" at bounding box center [449, 335] width 31 height 25
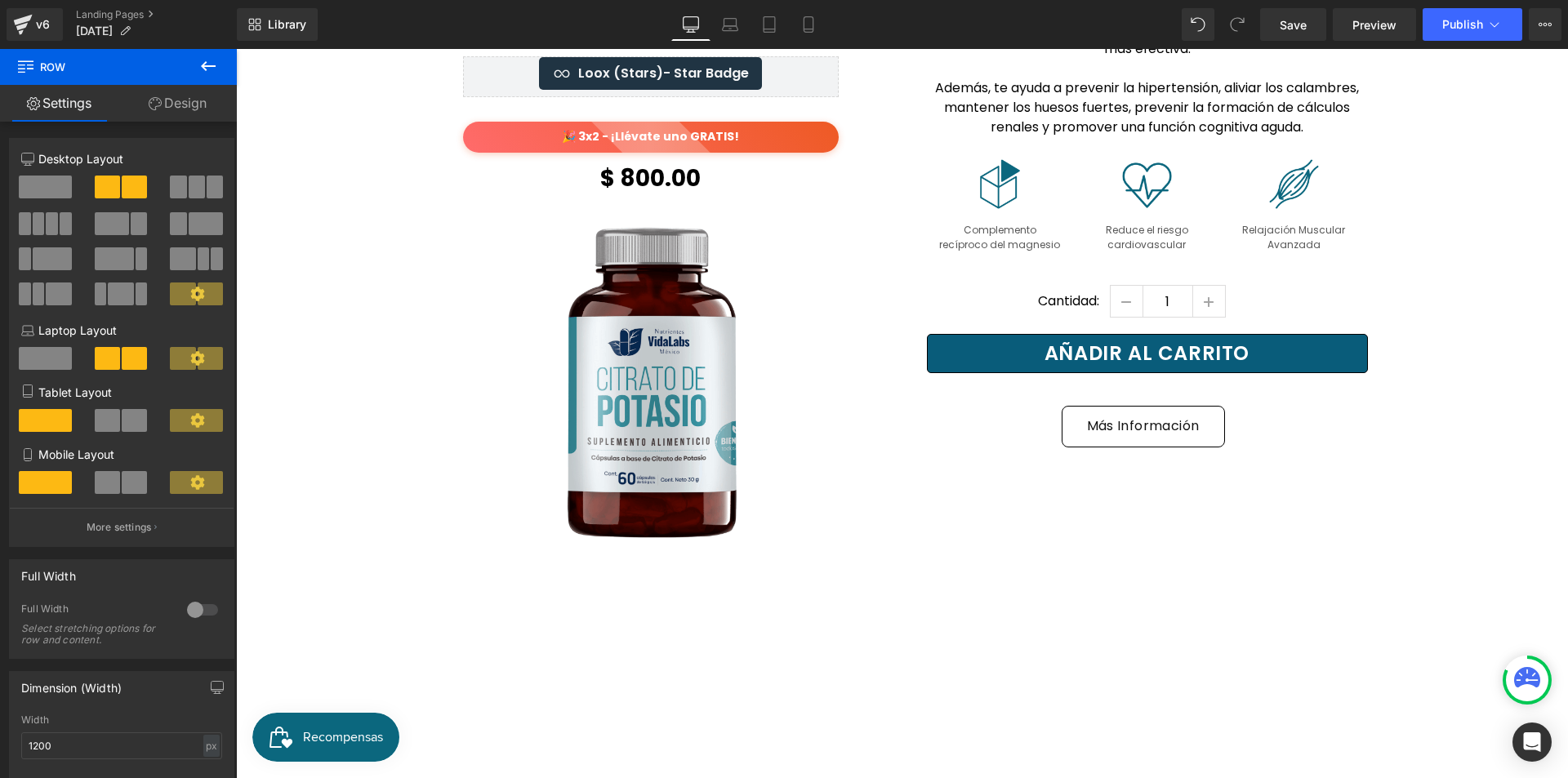
scroll to position [2131, 0]
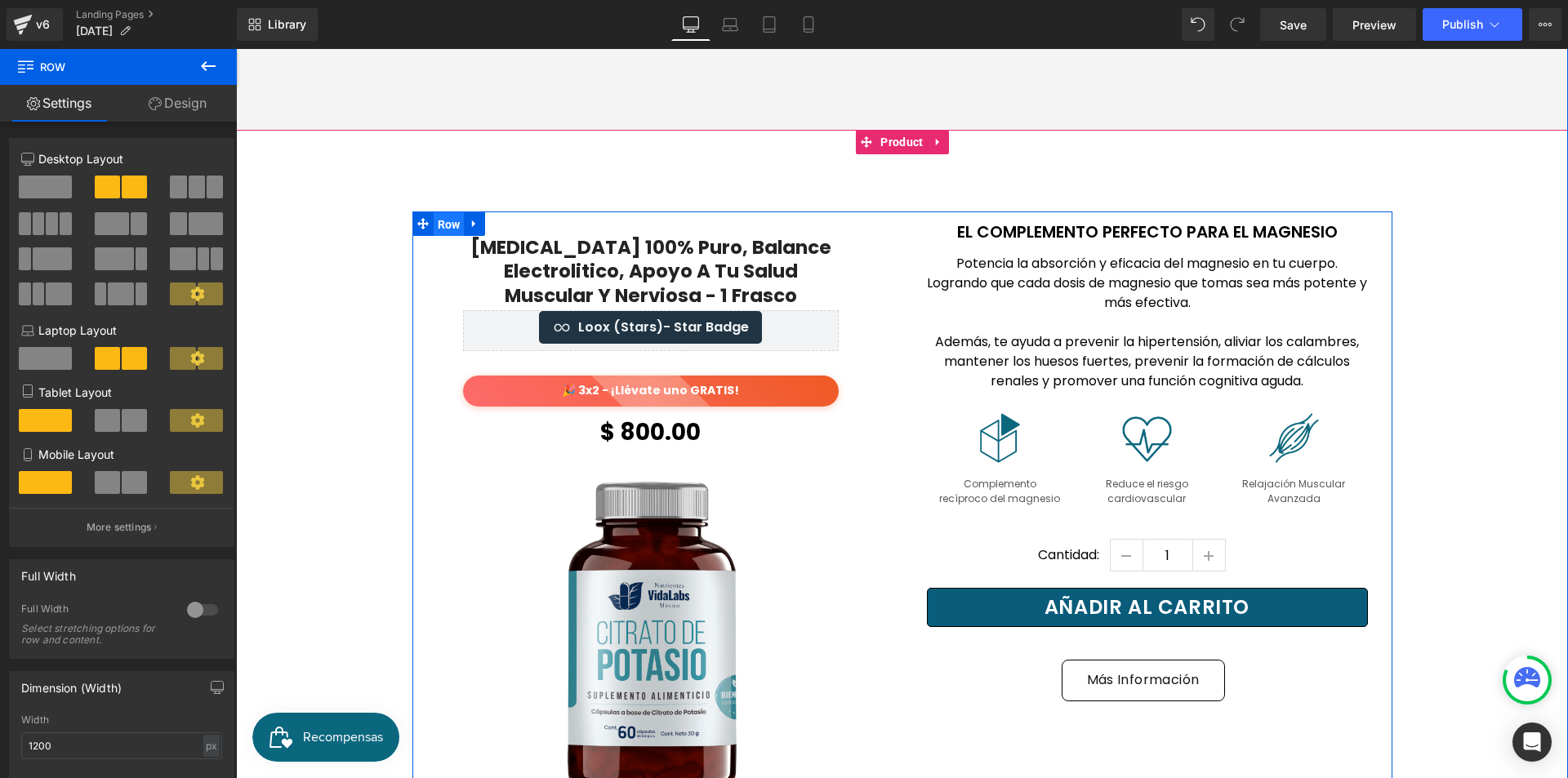
click at [442, 212] on span "Row" at bounding box center [449, 225] width 31 height 25
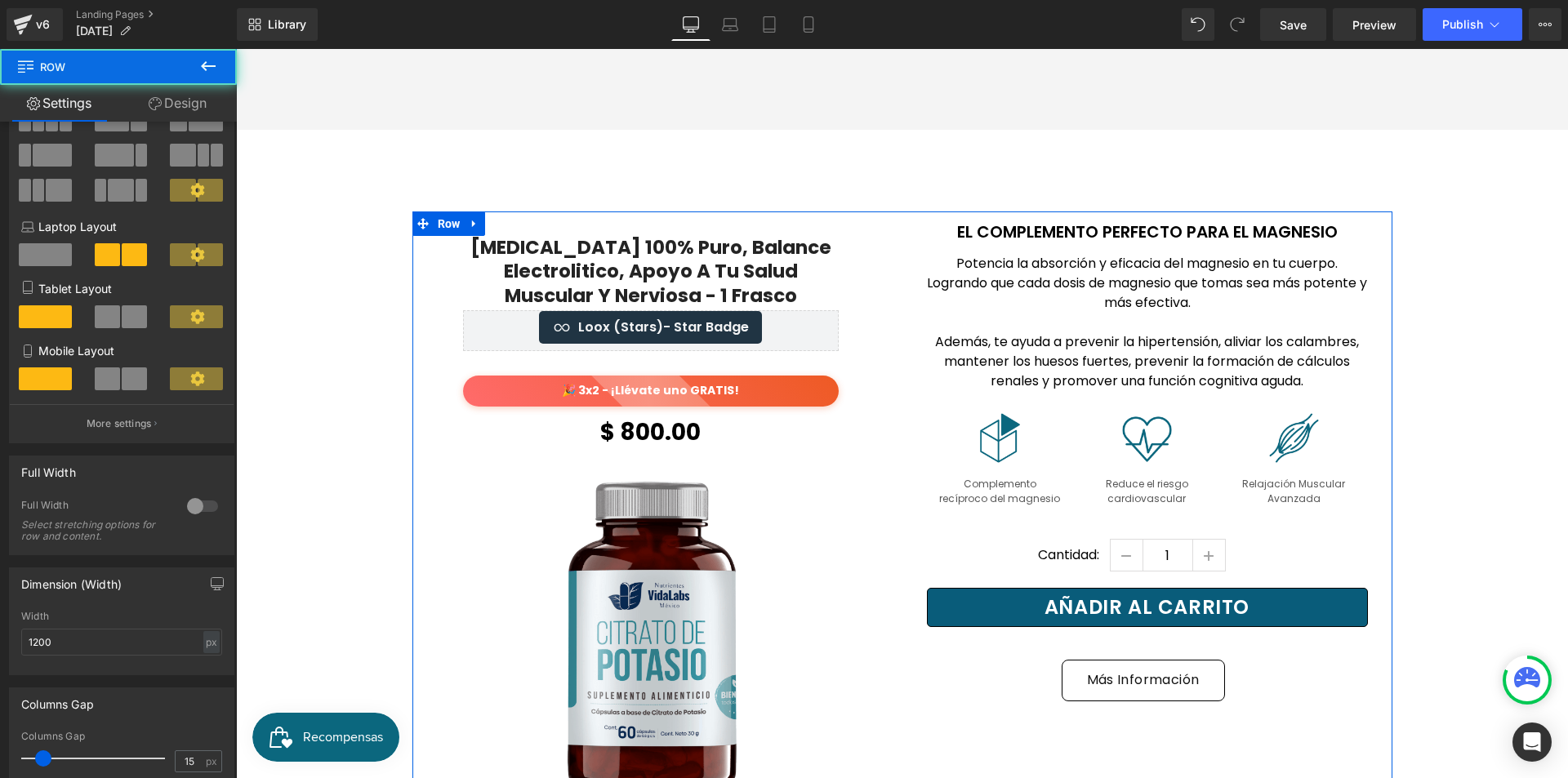
scroll to position [327, 0]
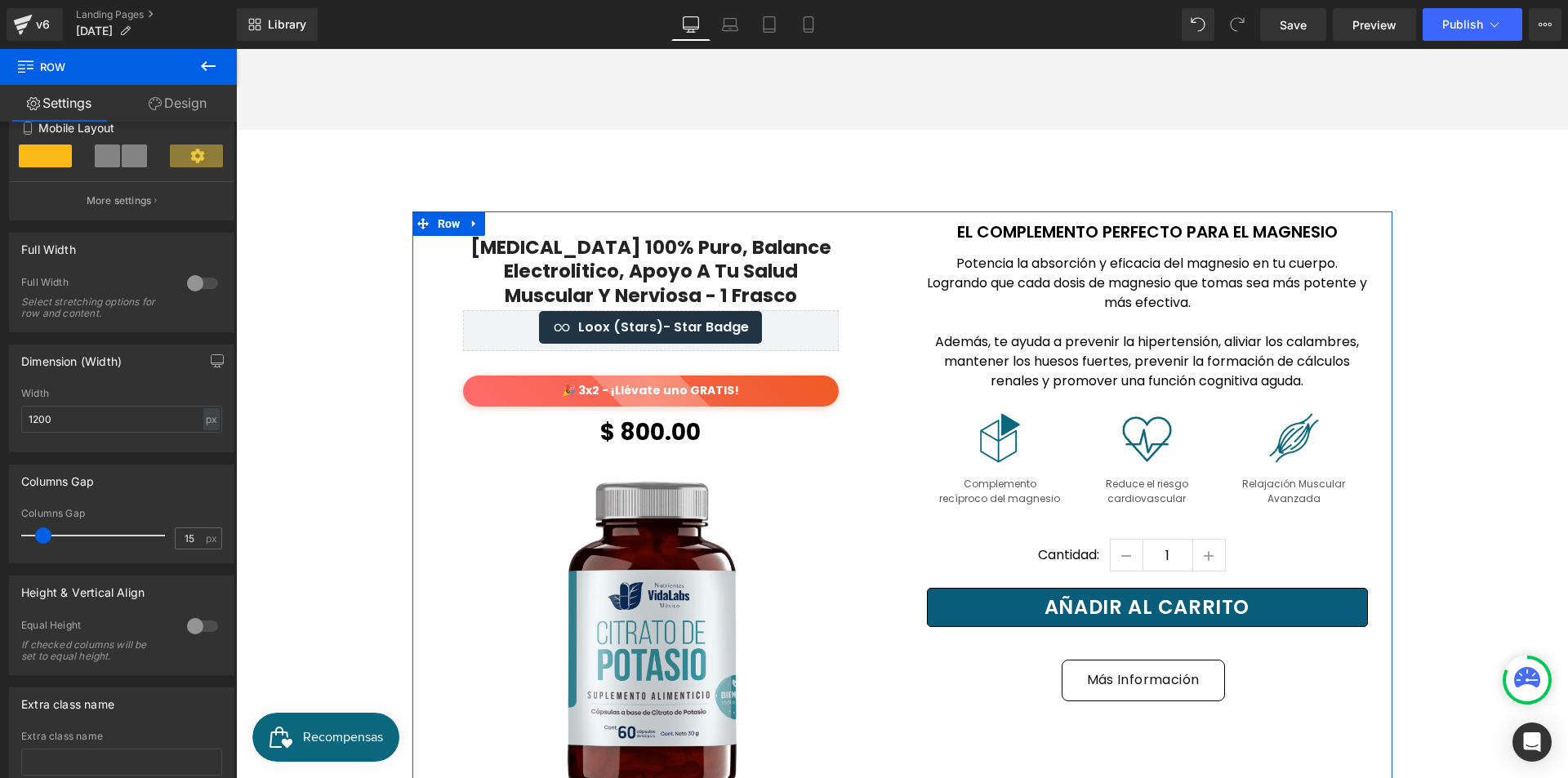
click at [199, 628] on div at bounding box center [203, 626] width 39 height 26
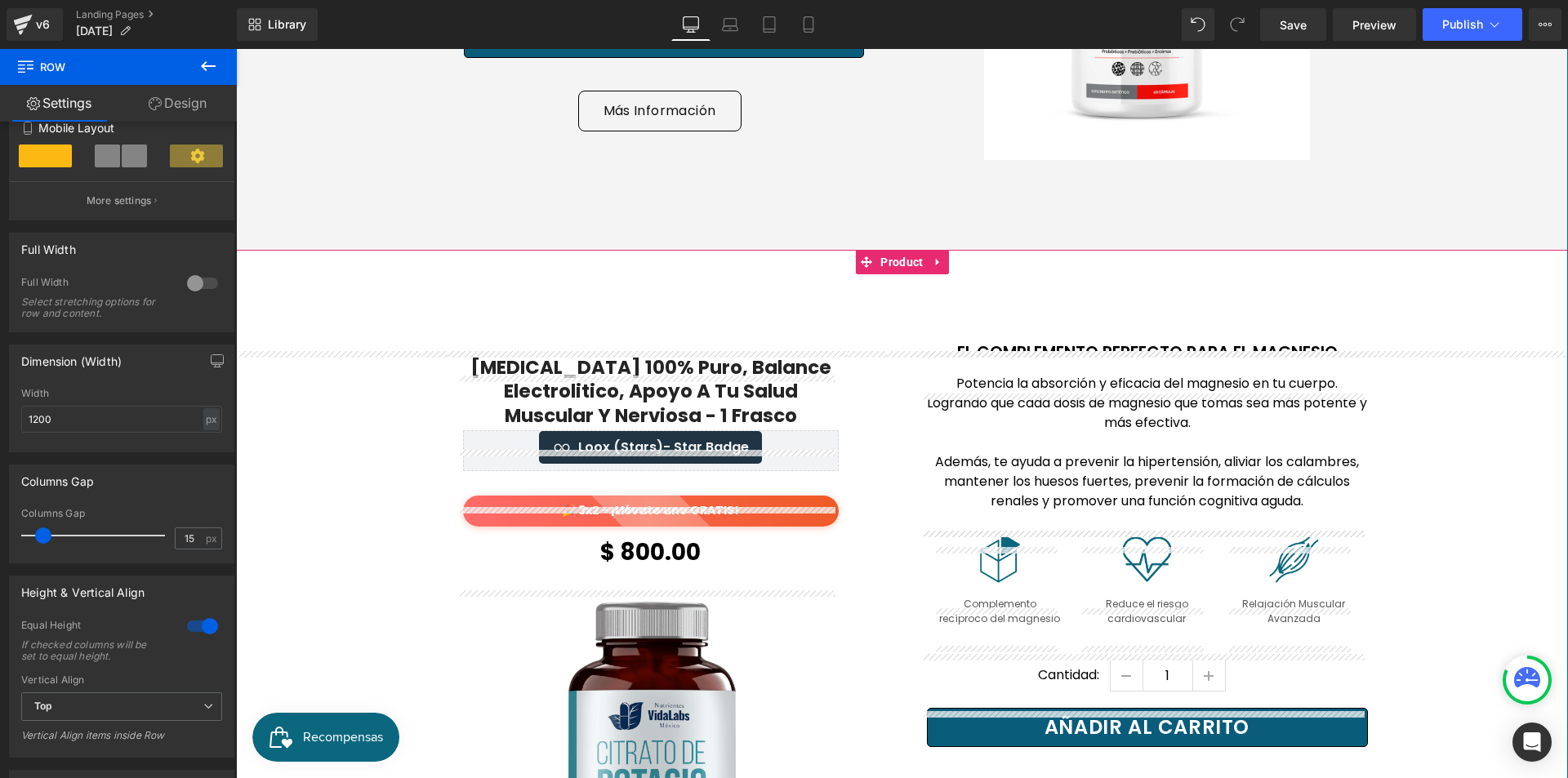
scroll to position [1923, 0]
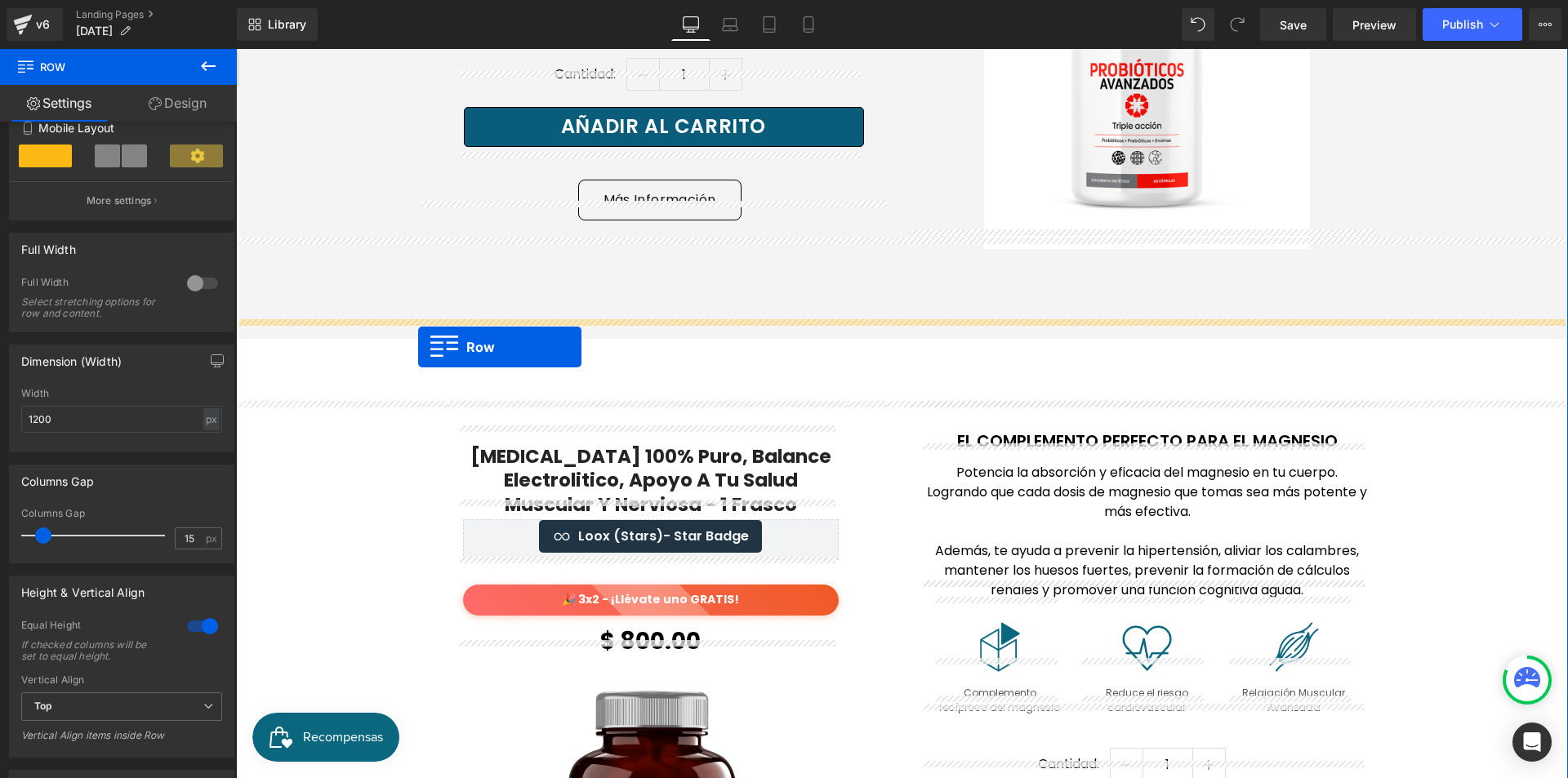
drag, startPoint x: 264, startPoint y: 293, endPoint x: 418, endPoint y: 345, distance: 162.5
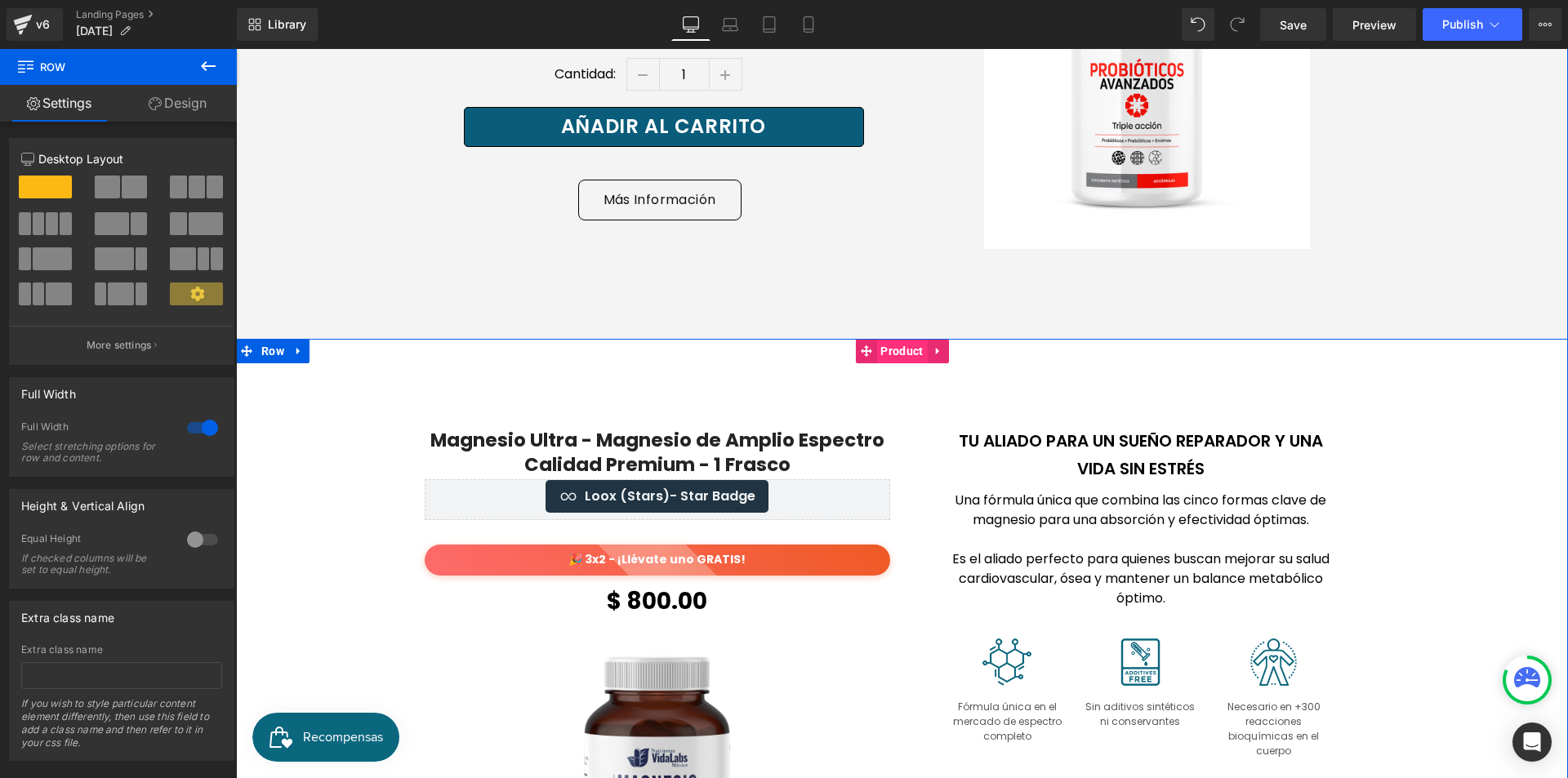
click at [903, 339] on span "Product" at bounding box center [901, 352] width 50 height 25
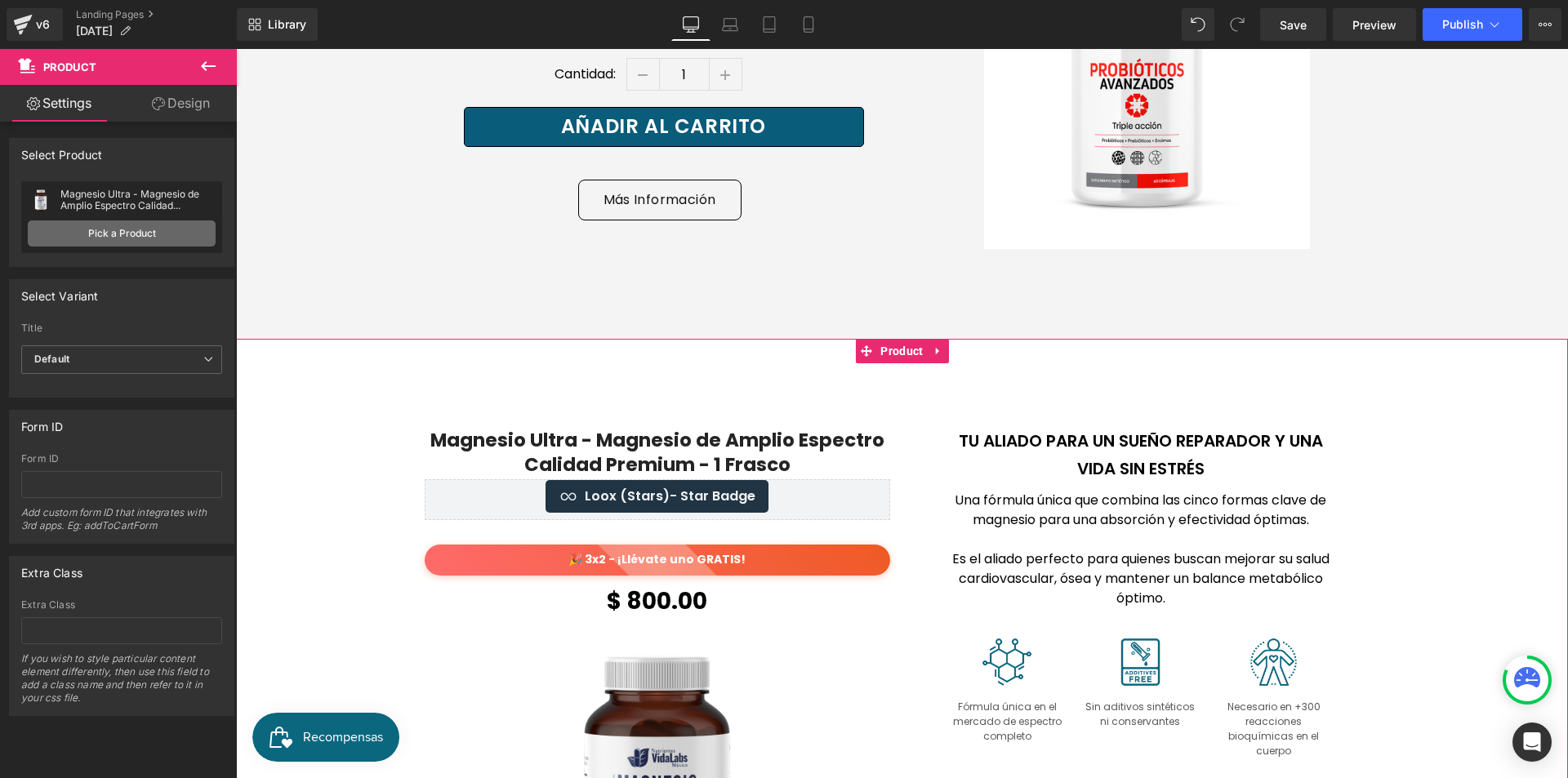
click at [135, 237] on link "Pick a Product" at bounding box center [122, 233] width 188 height 26
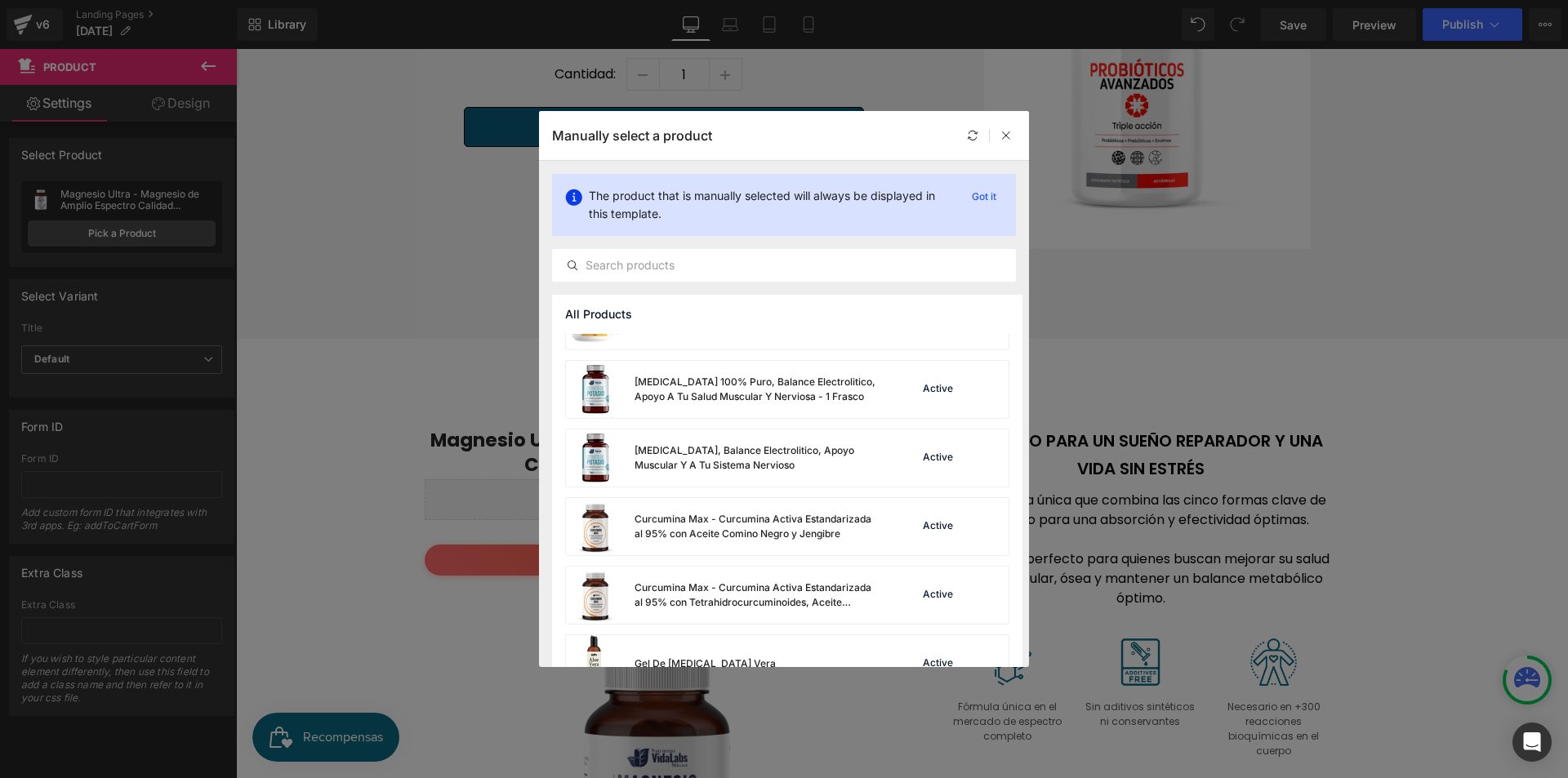
scroll to position [490, 0]
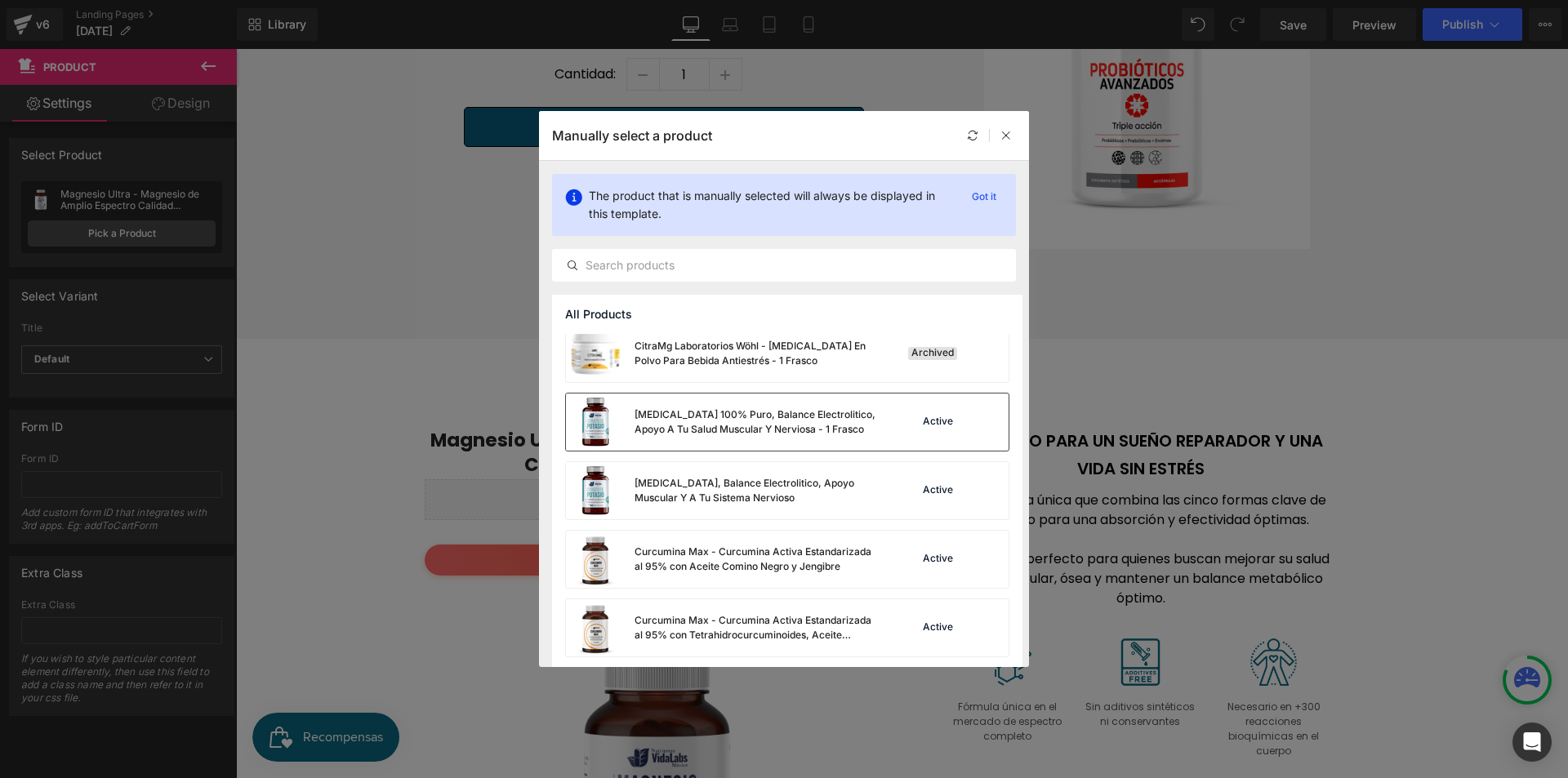
click at [866, 411] on div "[MEDICAL_DATA] 100% Puro, Balance Electrolitico, Apoyo A Tu Salud Muscular Y Ne…" at bounding box center [757, 421] width 245 height 29
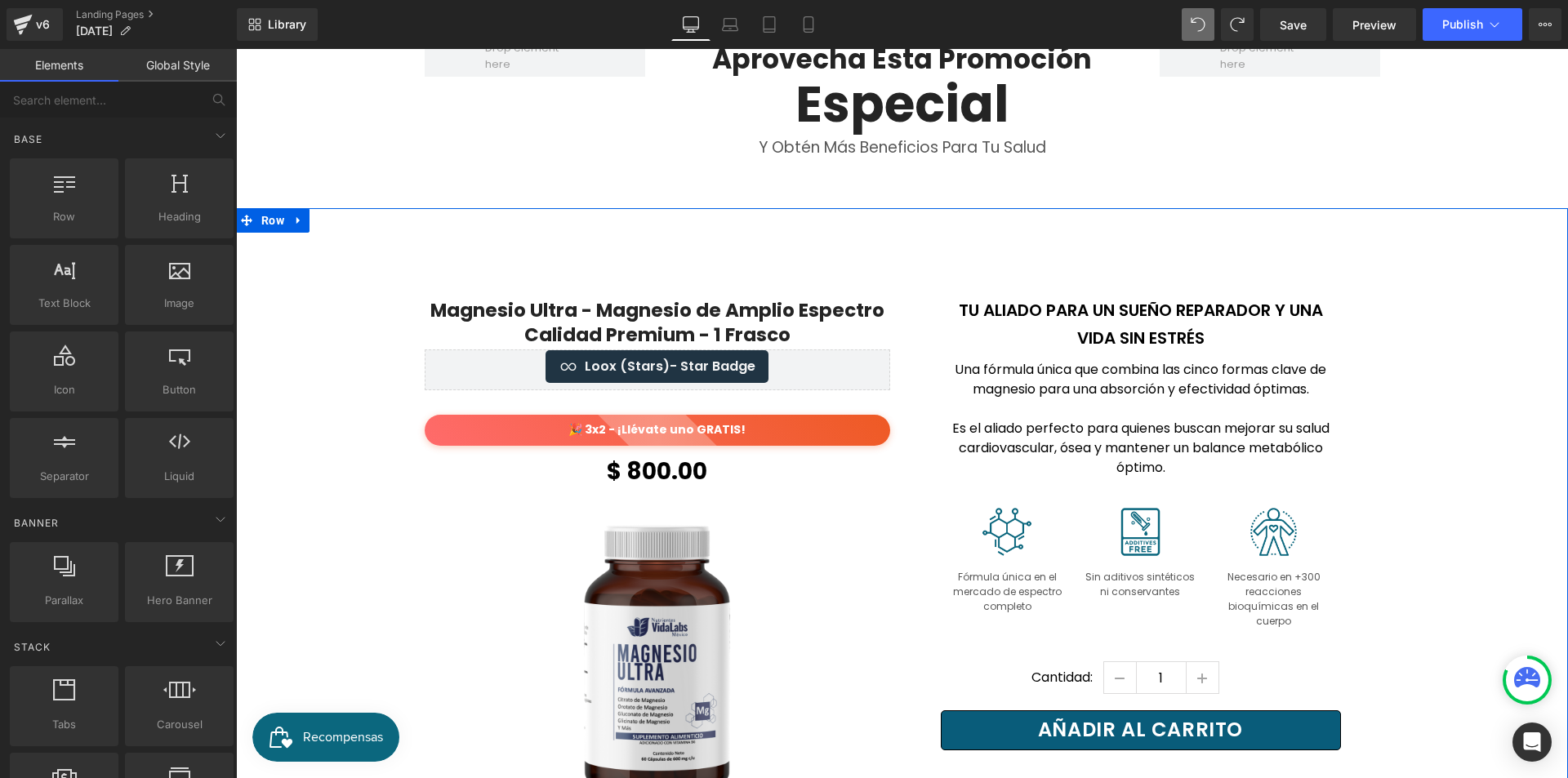
scroll to position [612, 0]
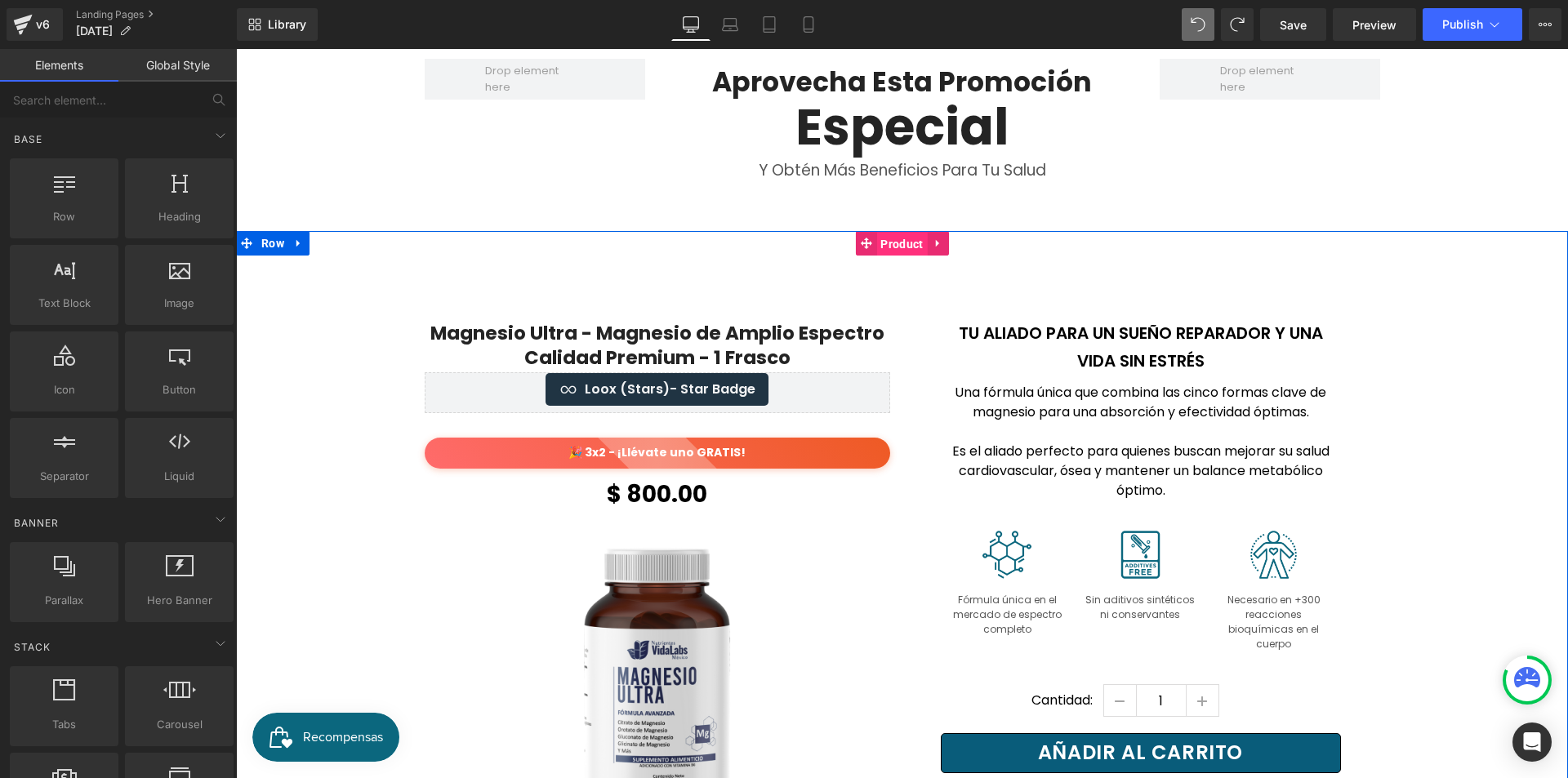
click at [901, 248] on span "Product" at bounding box center [901, 244] width 50 height 25
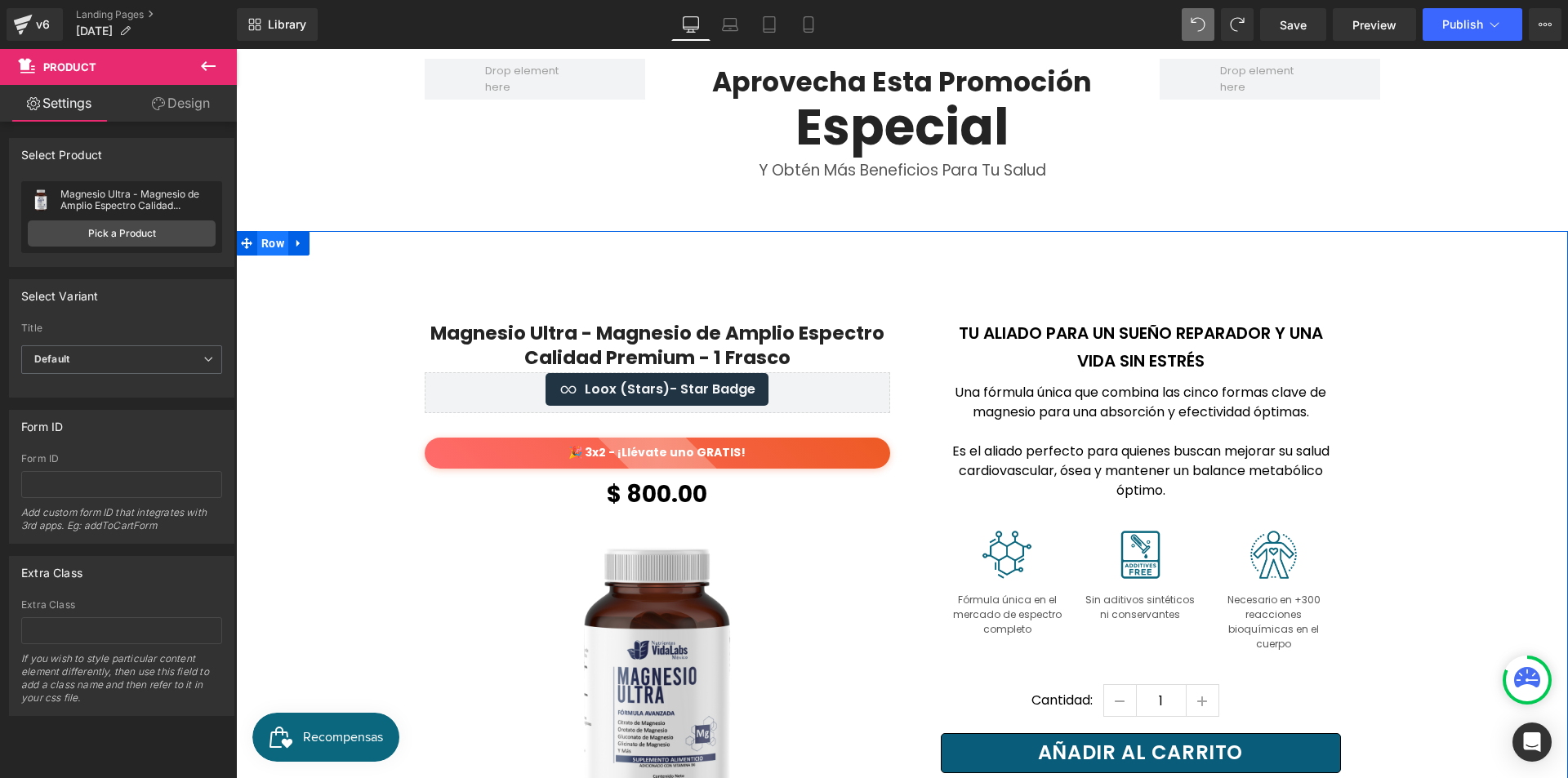
click at [279, 244] on span "Row" at bounding box center [272, 243] width 31 height 25
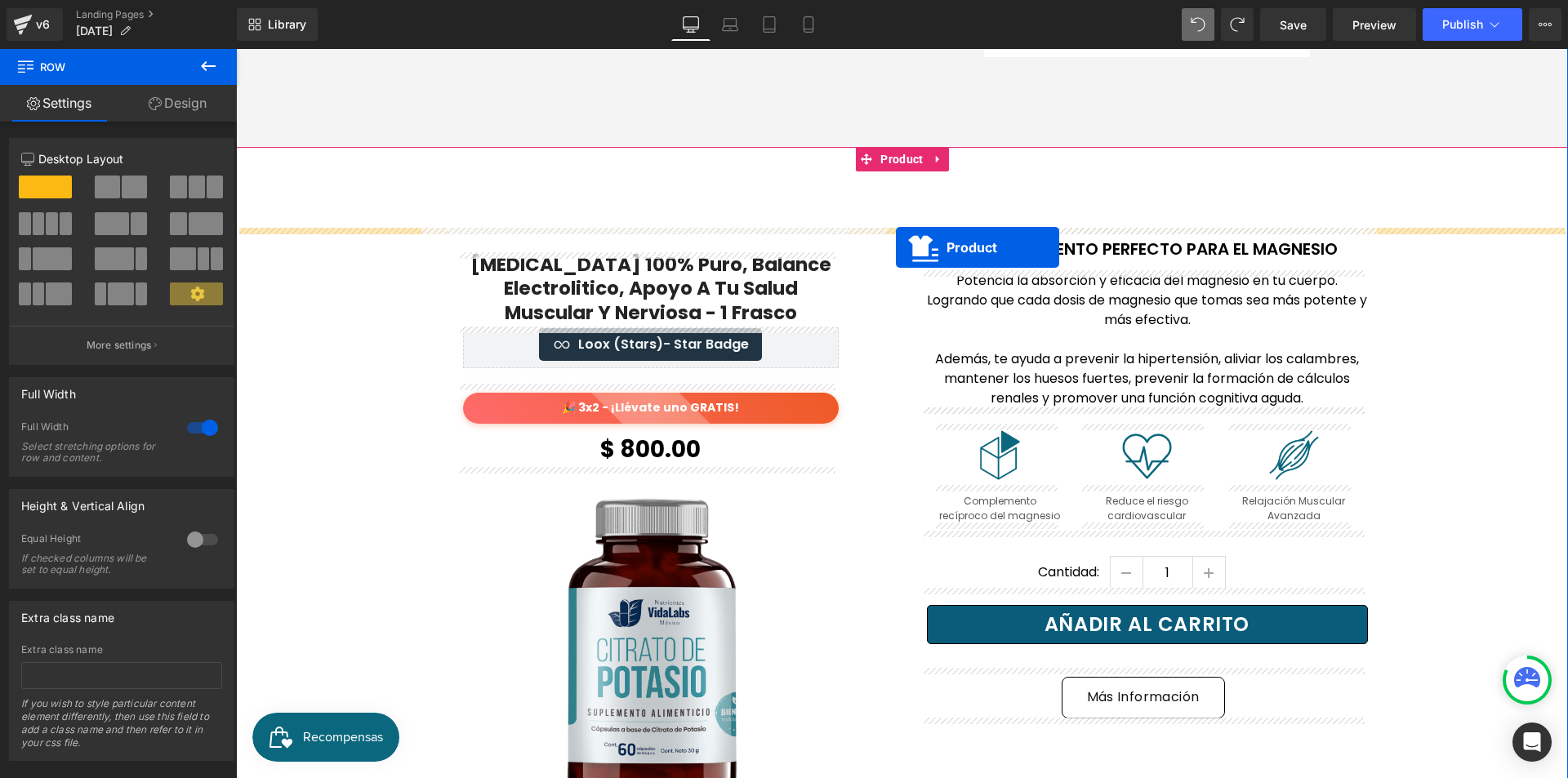
scroll to position [2133, 0]
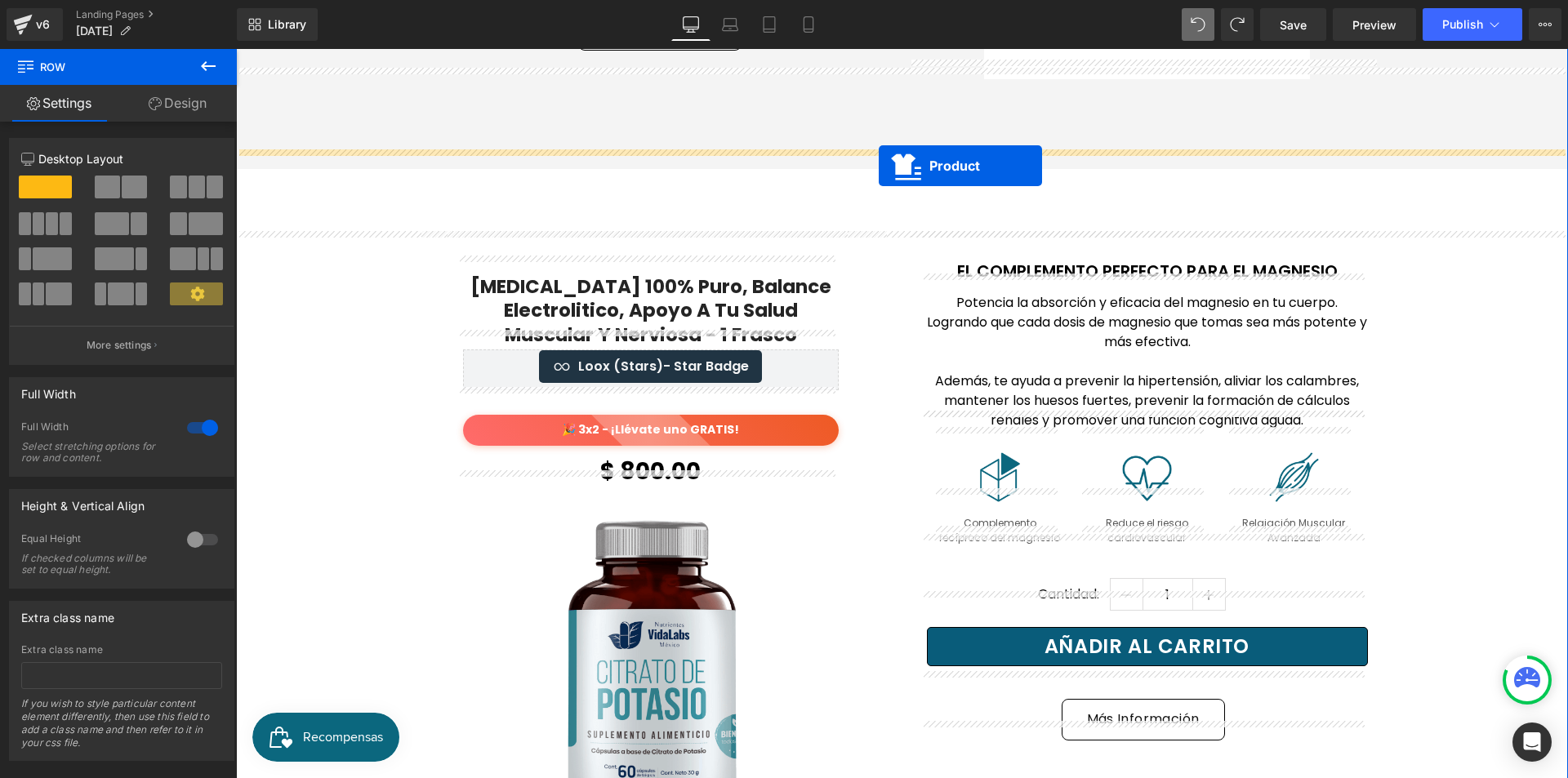
drag, startPoint x: 903, startPoint y: 127, endPoint x: 879, endPoint y: 166, distance: 45.8
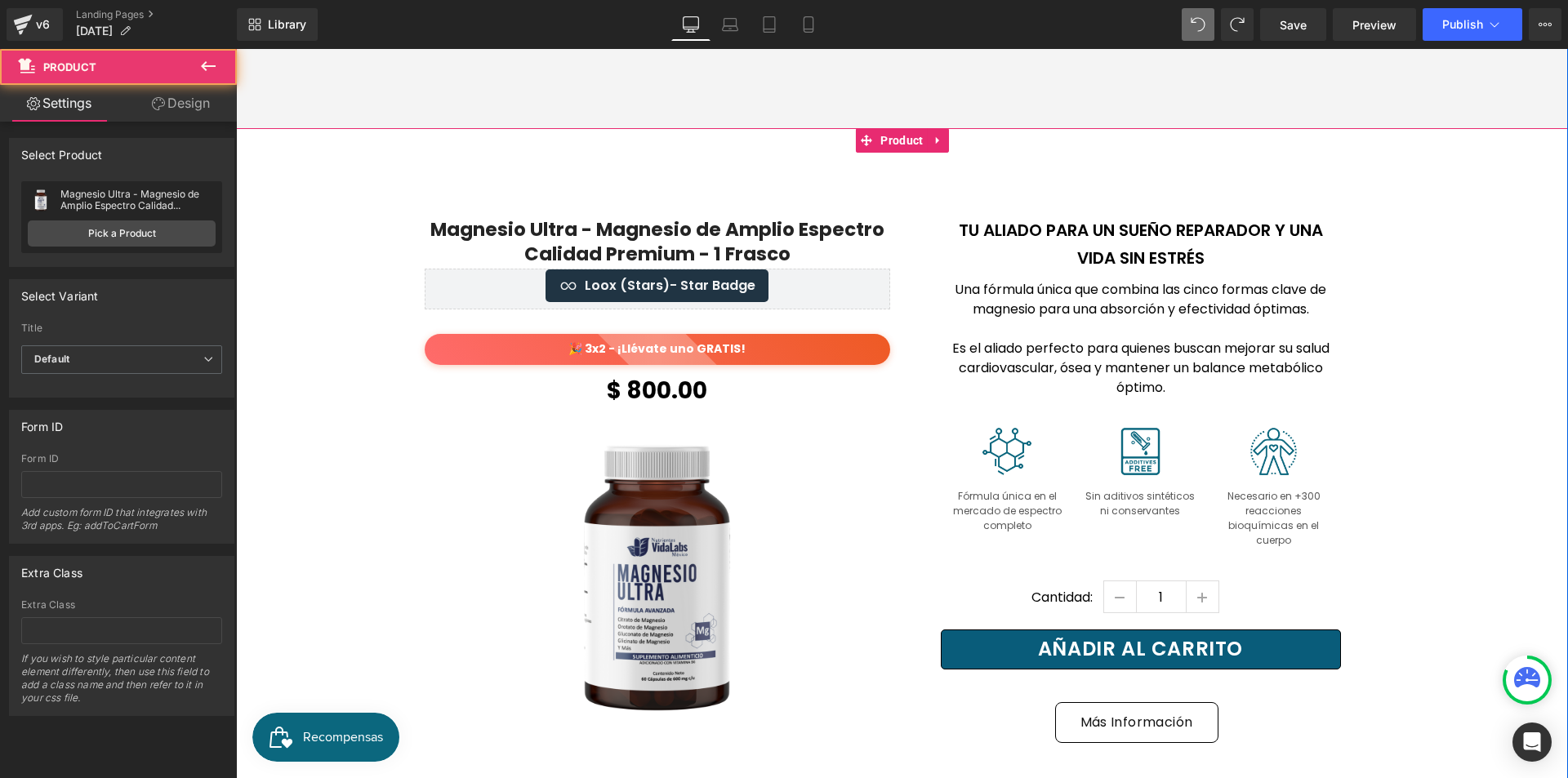
scroll to position [2093, 0]
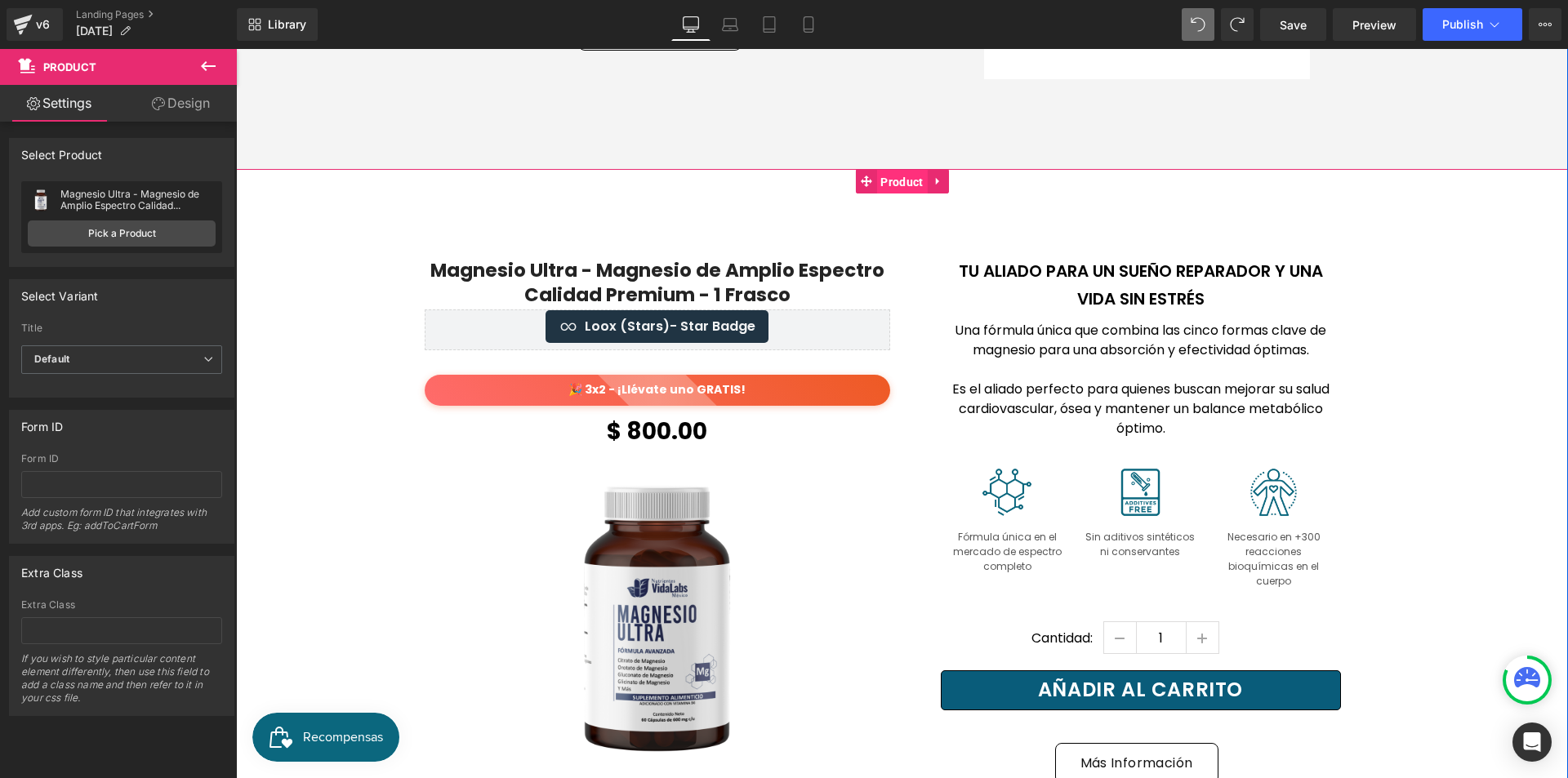
click at [888, 170] on span "Product" at bounding box center [901, 182] width 50 height 25
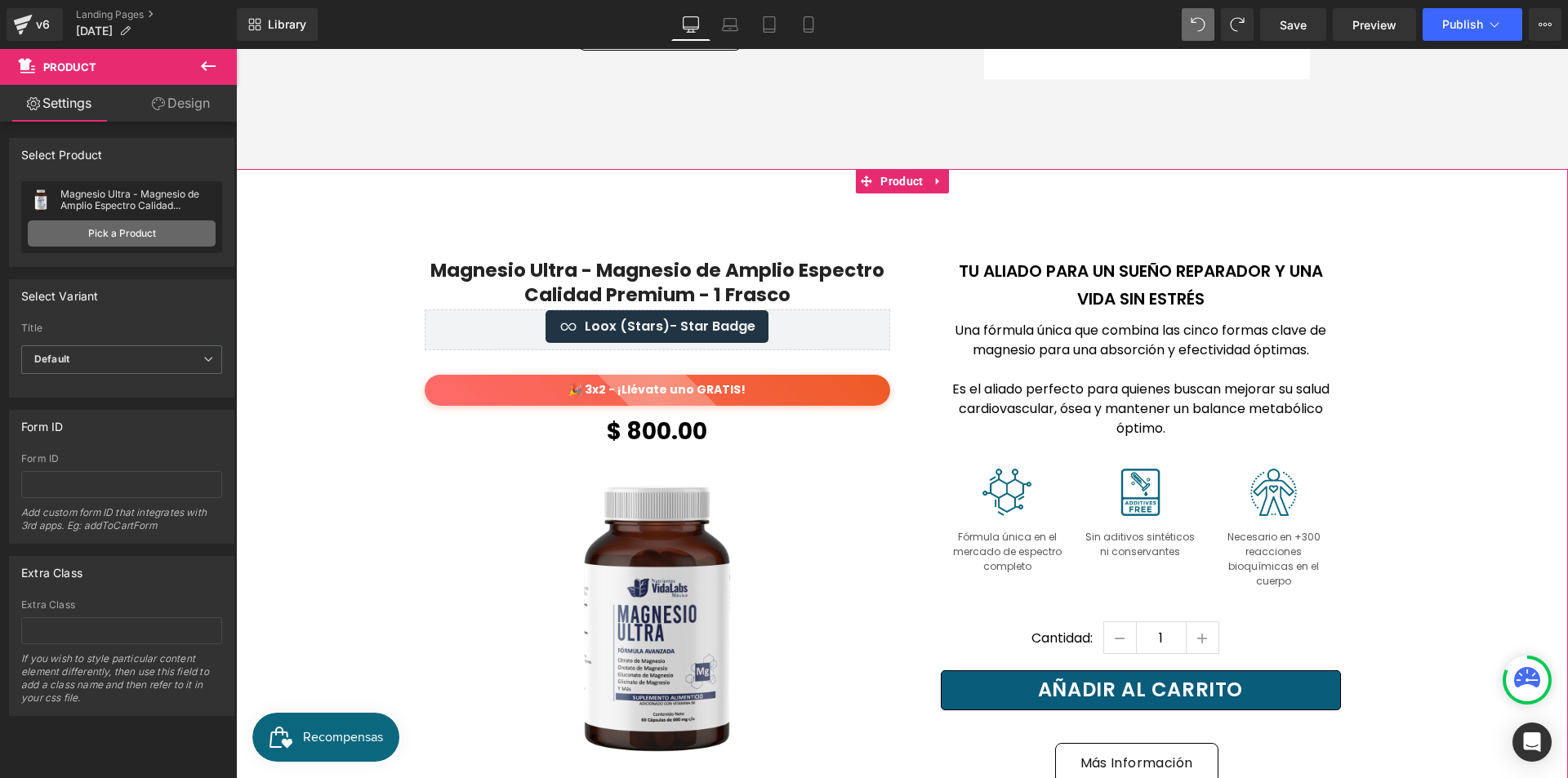
click at [156, 241] on link "Pick a Product" at bounding box center [122, 233] width 188 height 26
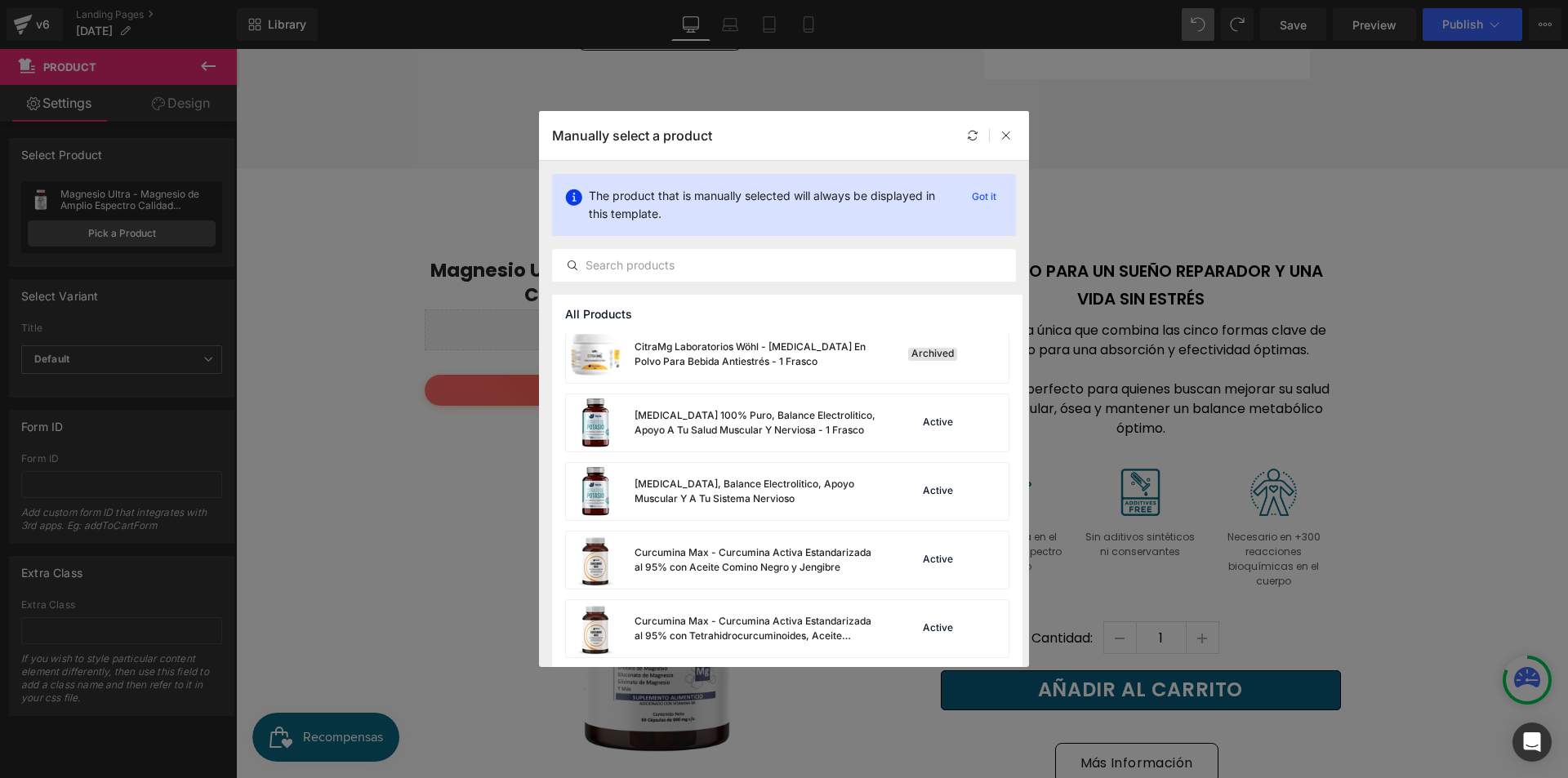
scroll to position [490, 0]
click at [831, 440] on div "[MEDICAL_DATA] 100% Puro, Balance Electrolitico, Apoyo A Tu Salud Muscular Y Ne…" at bounding box center [723, 422] width 314 height 57
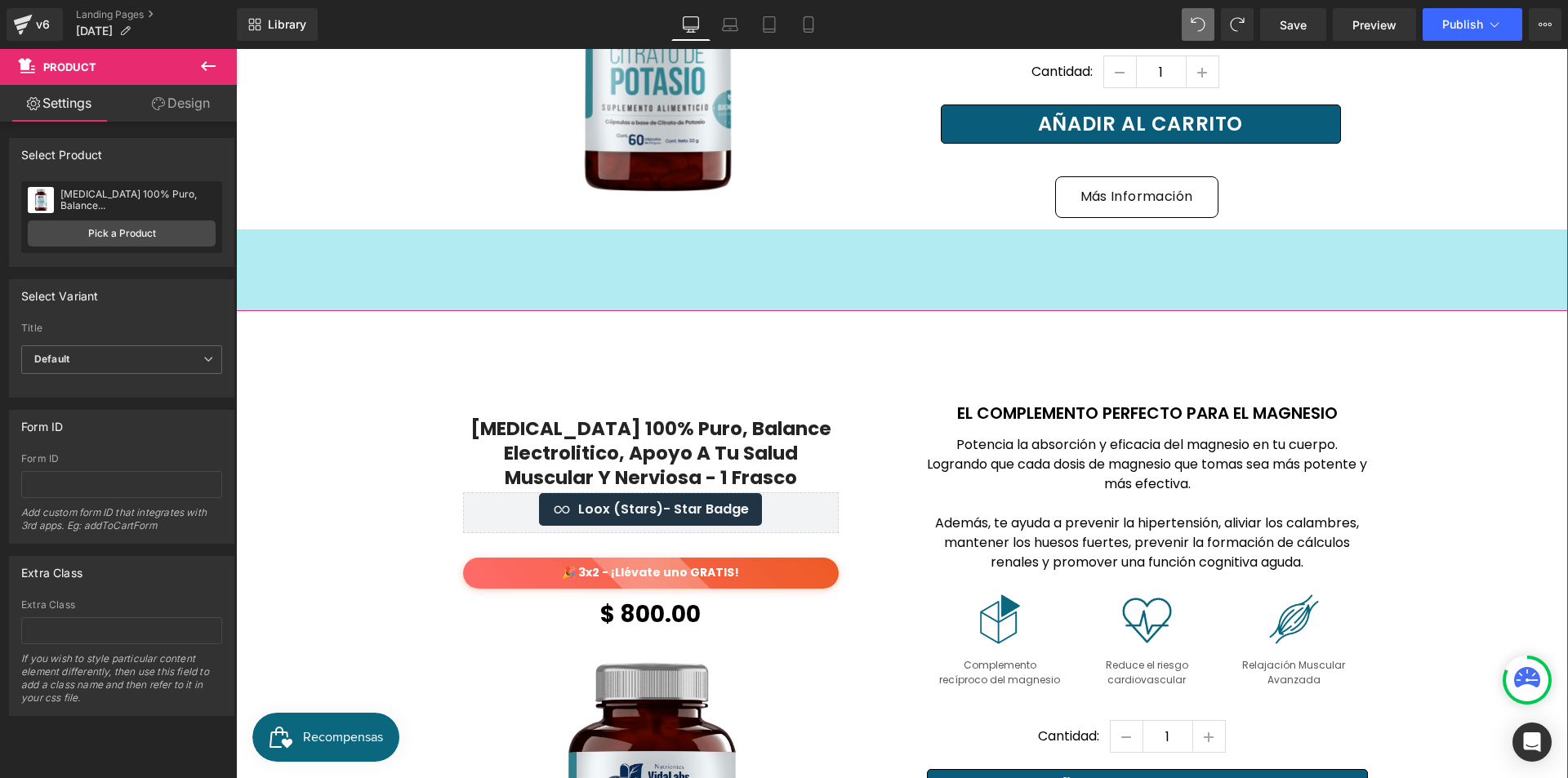
scroll to position [2664, 0]
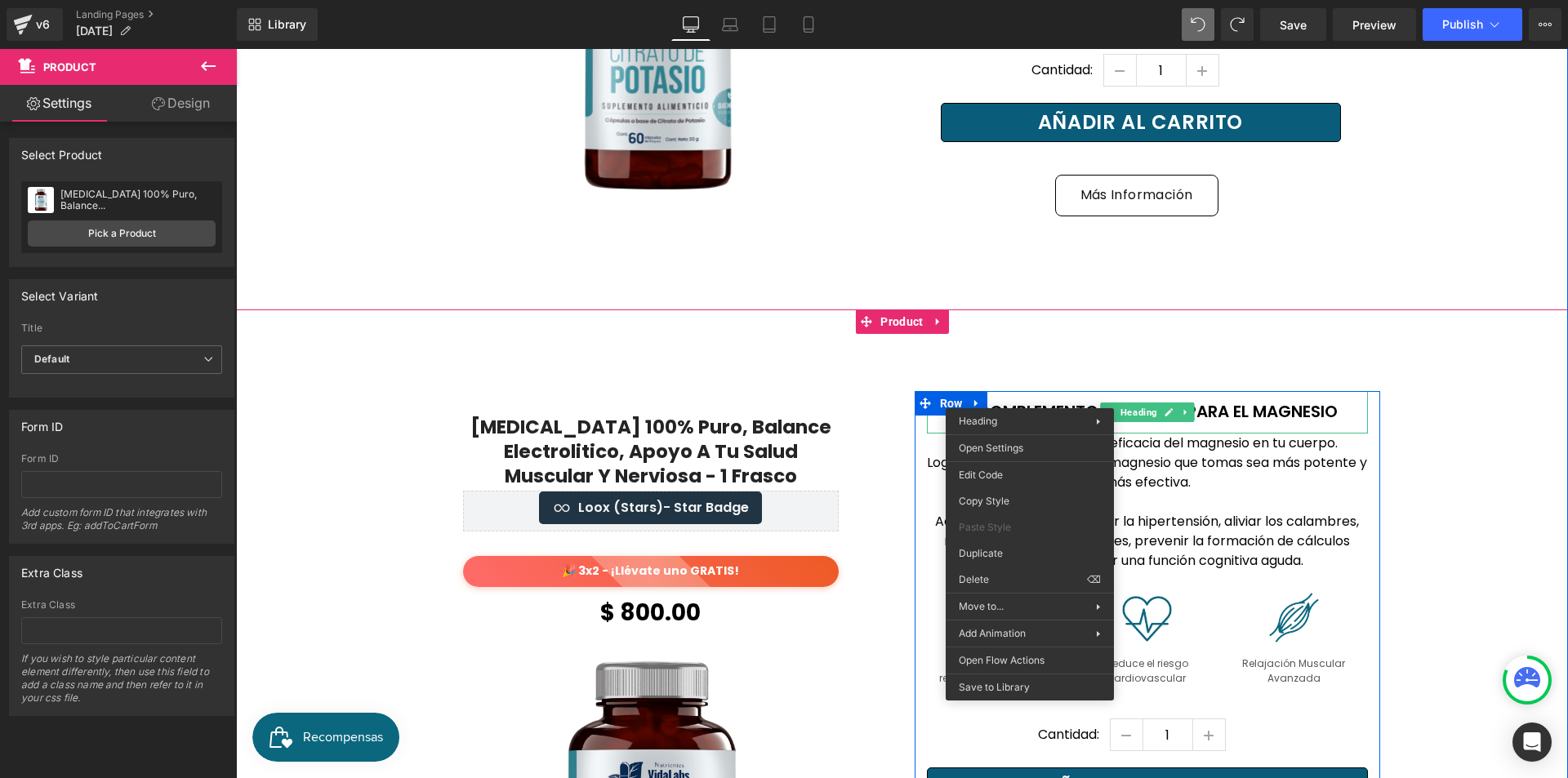
click at [1339, 397] on h2 "El Complemento Perfecto para EL MAGNESIO" at bounding box center [1148, 411] width 441 height 28
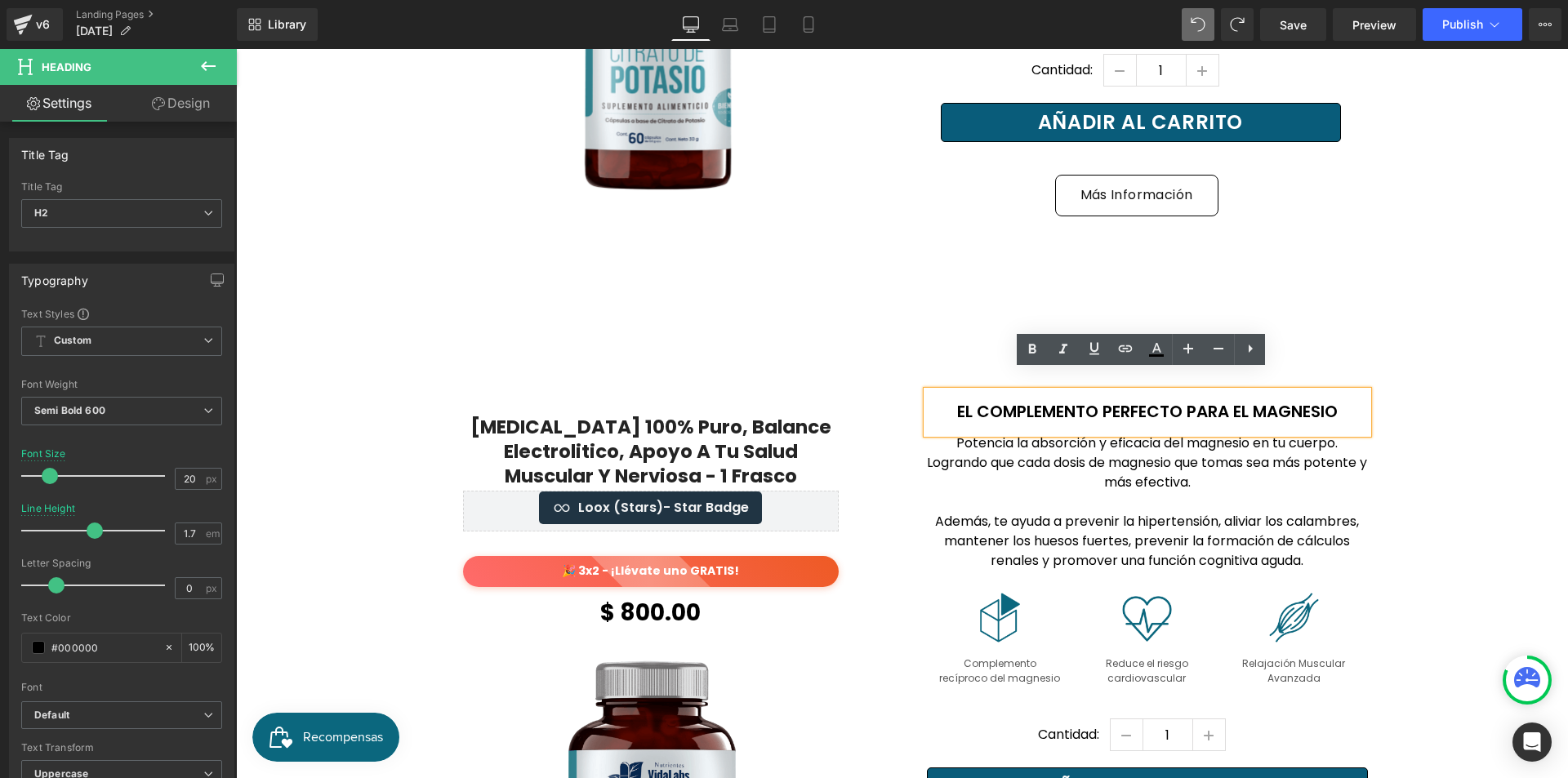
click at [1110, 402] on h2 "El Complemento Perfecto para EL MAGNESIO" at bounding box center [1148, 411] width 441 height 28
click at [1249, 512] on p "Además, te ayuda a prevenir la hipertensión, aliviar los calambres, mantener lo…" at bounding box center [1148, 541] width 441 height 59
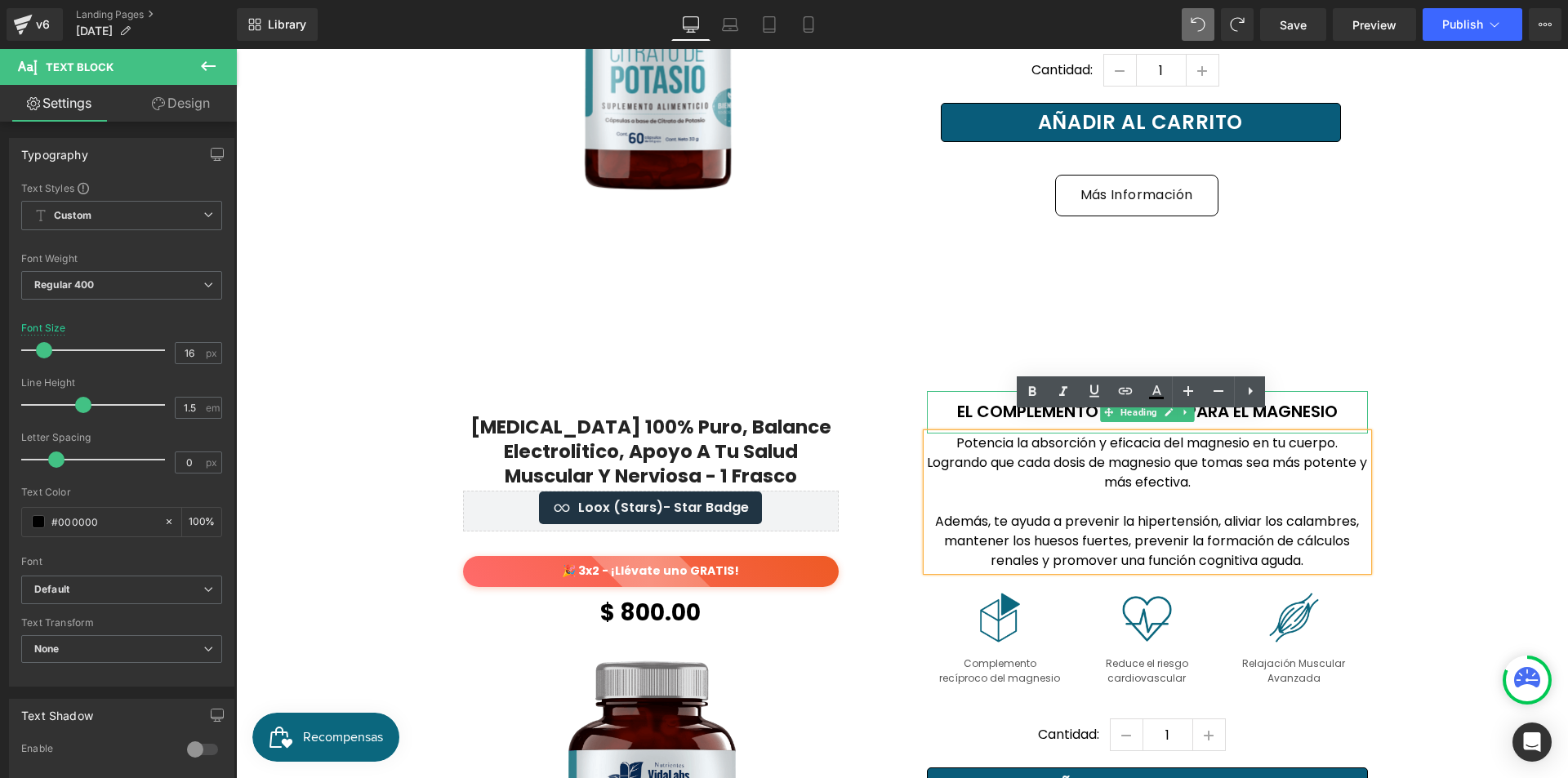
click at [977, 397] on h2 "El Complemento Perfecto para EL MAGNESIO" at bounding box center [1148, 411] width 441 height 28
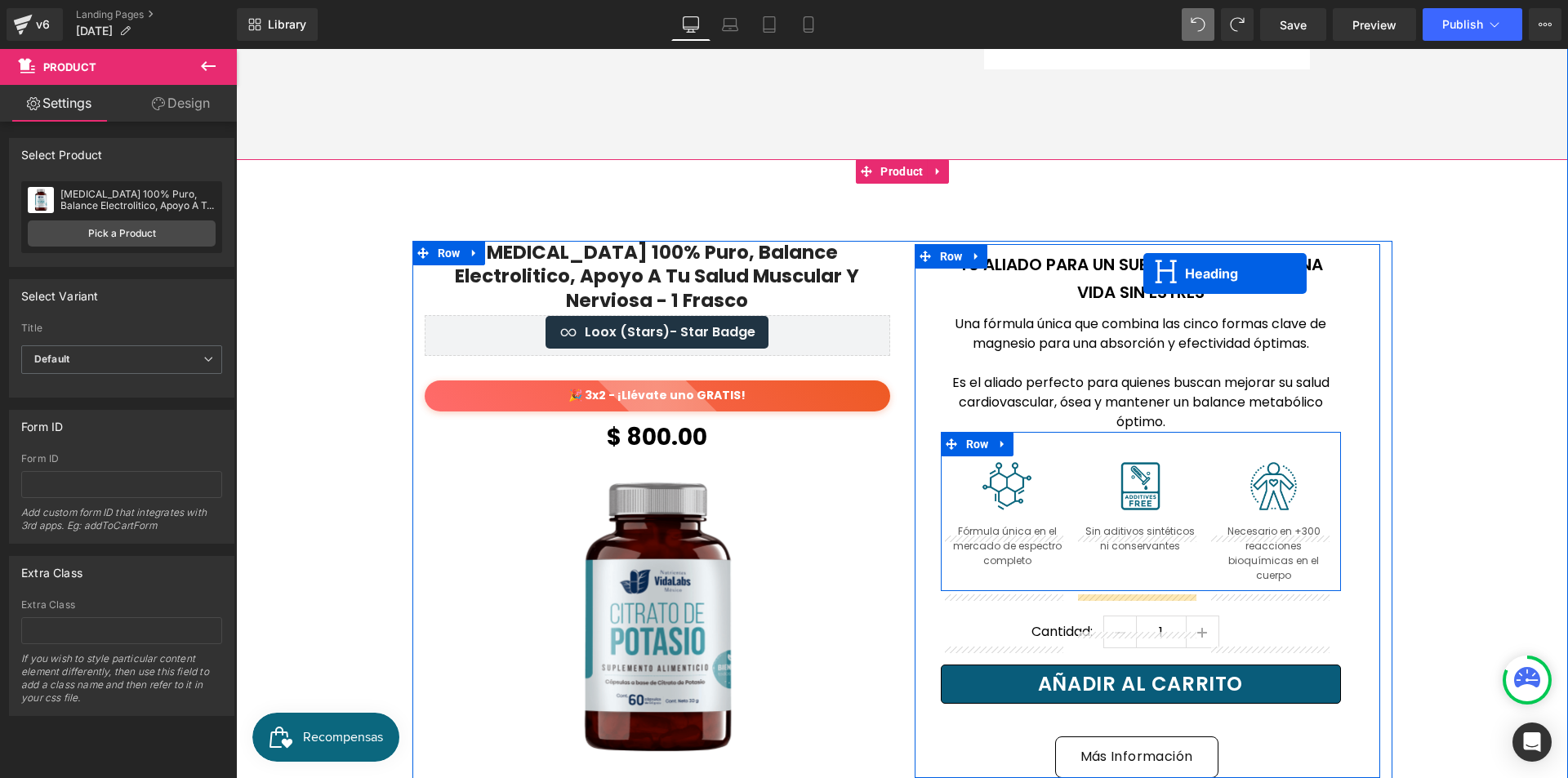
scroll to position [2011, 0]
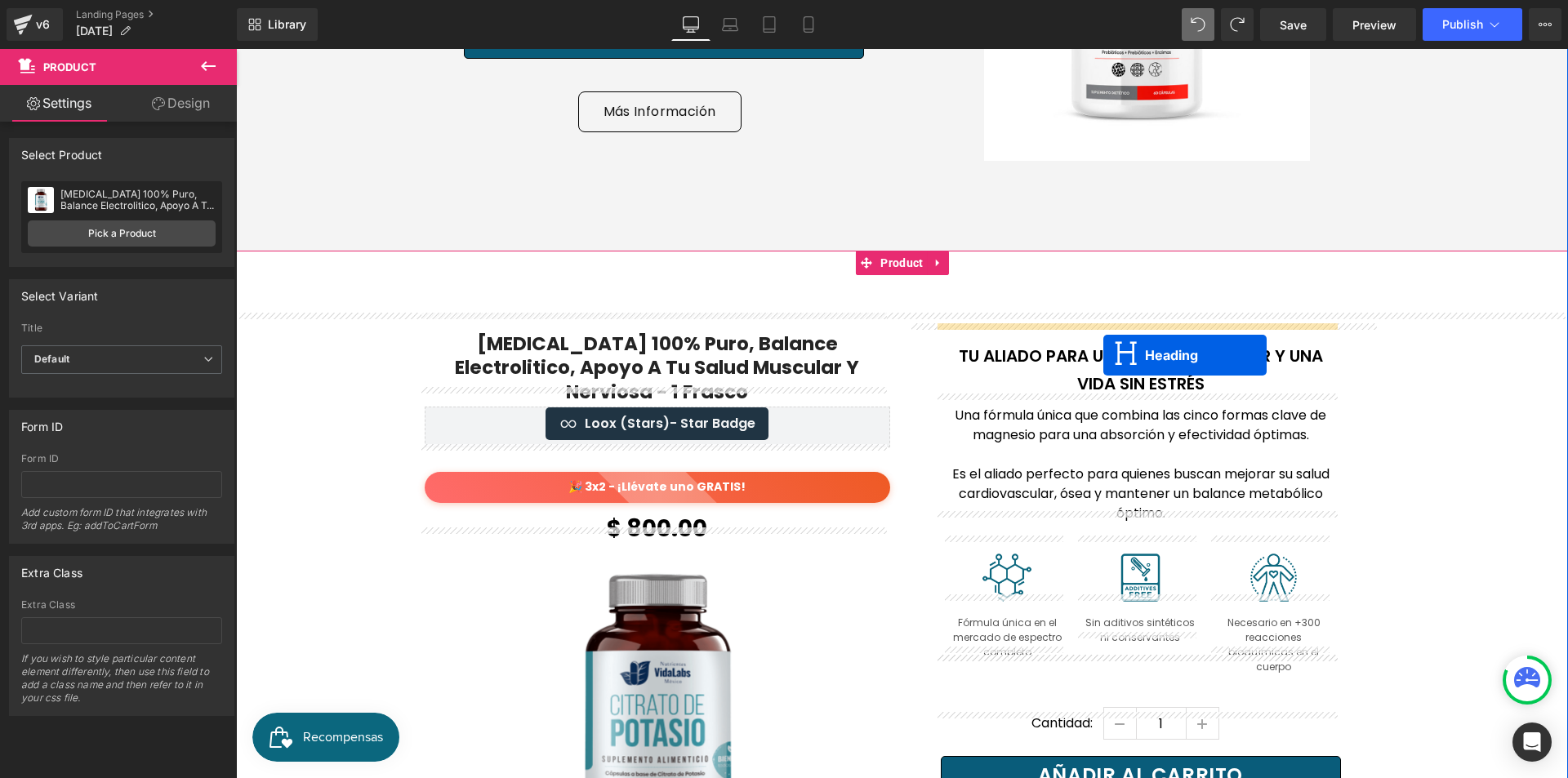
drag, startPoint x: 1130, startPoint y: 391, endPoint x: 1104, endPoint y: 355, distance: 44.4
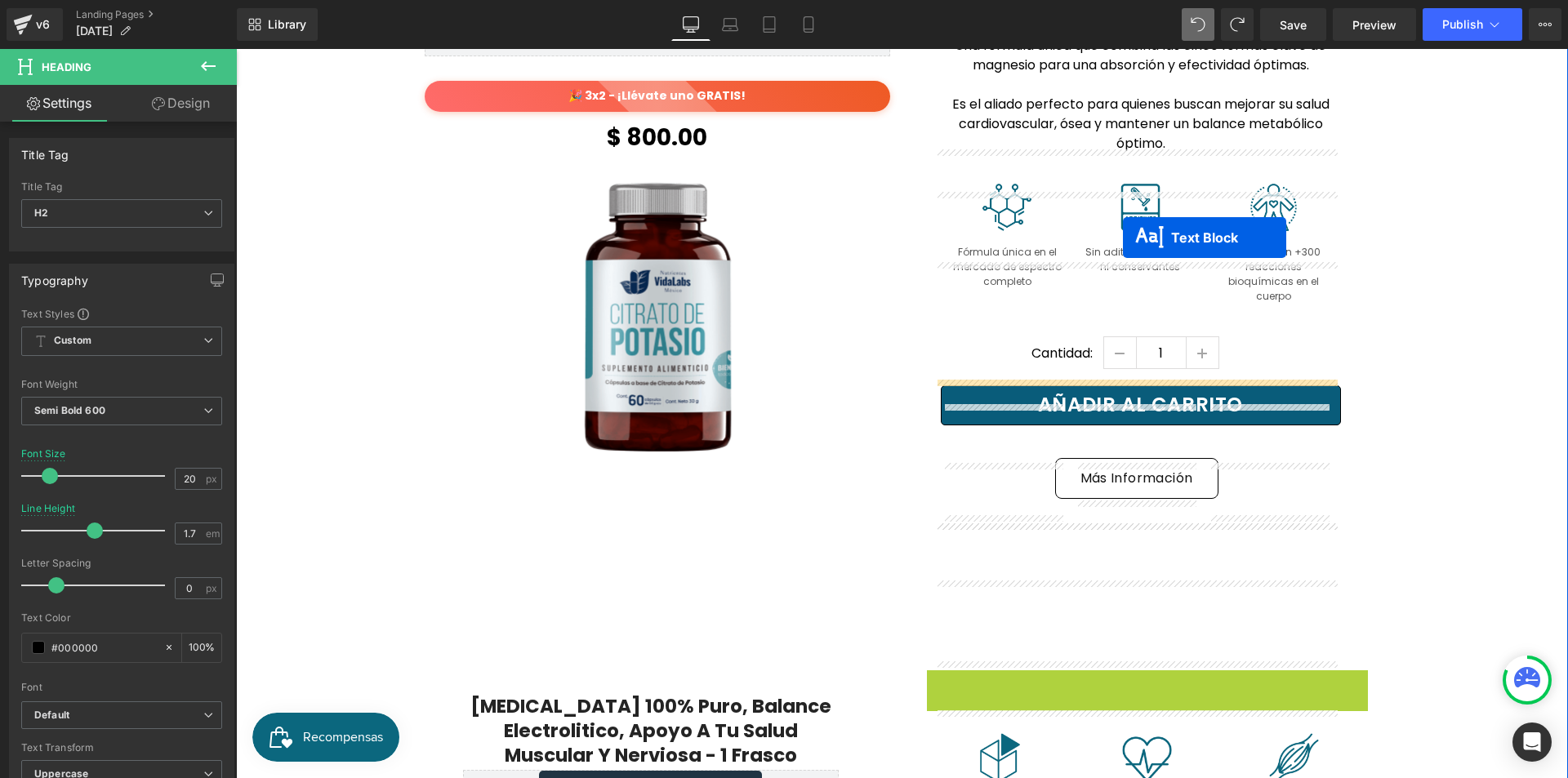
scroll to position [2175, 0]
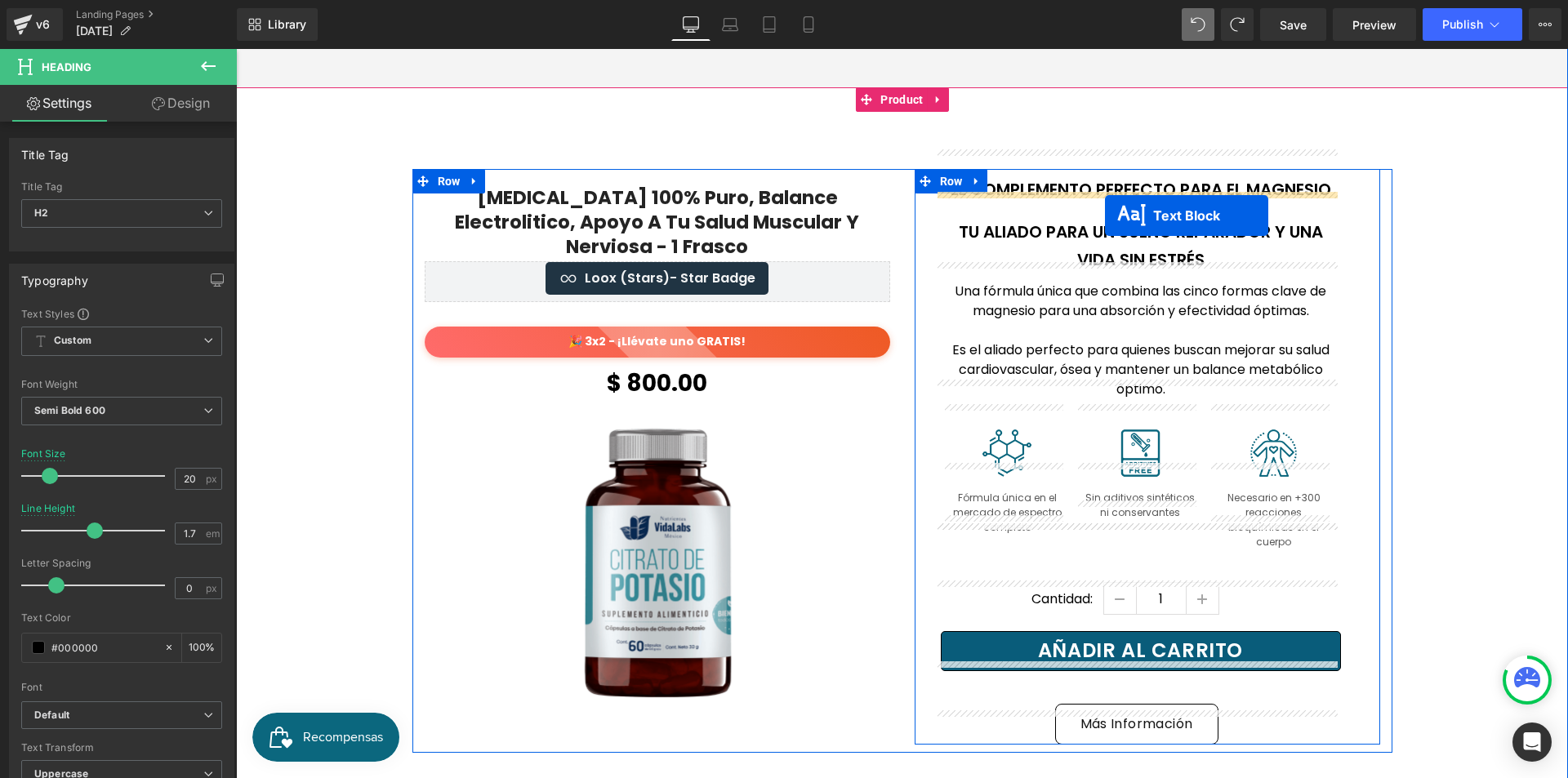
drag, startPoint x: 1095, startPoint y: 297, endPoint x: 1105, endPoint y: 216, distance: 81.6
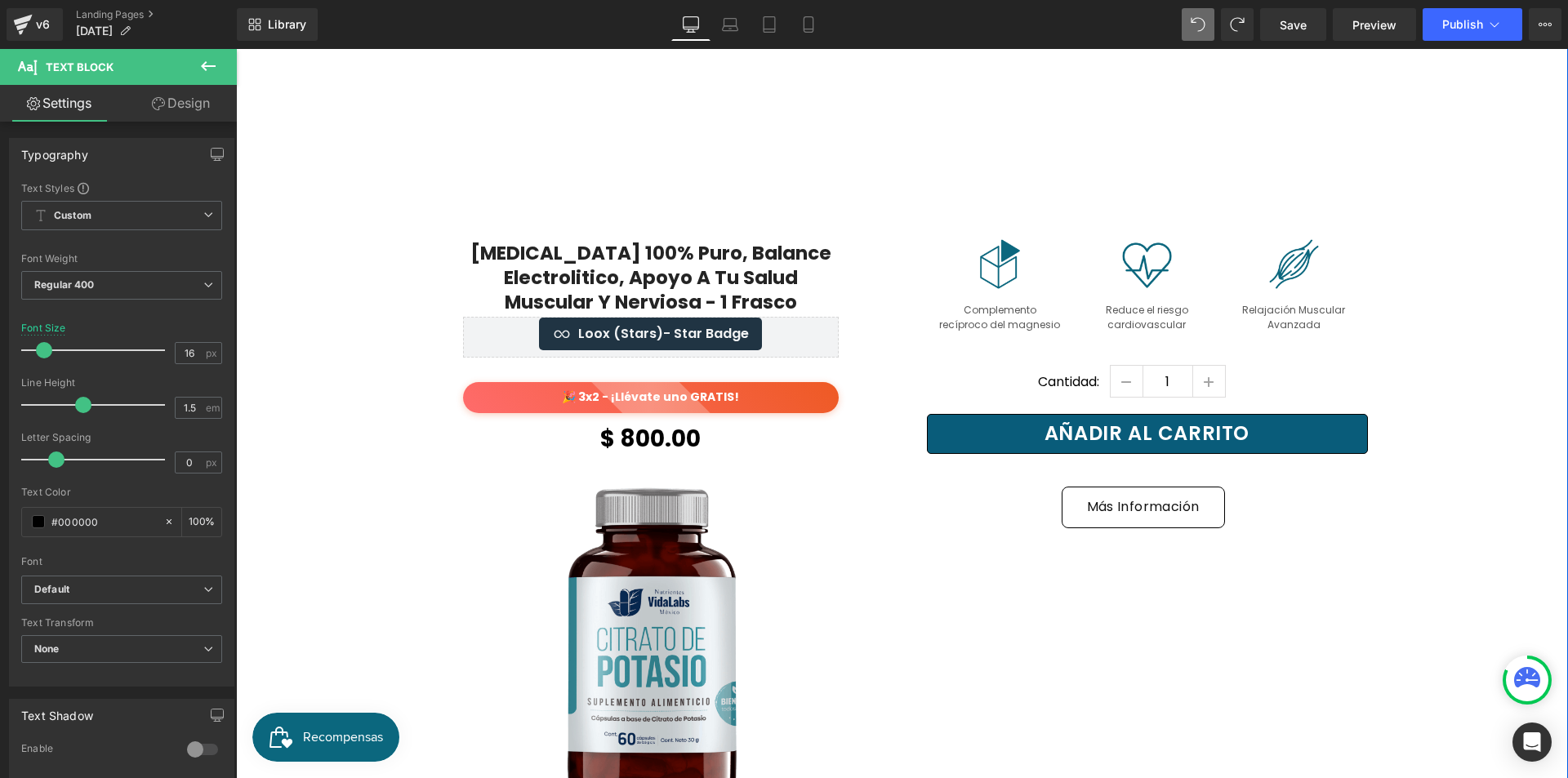
scroll to position [3072, 0]
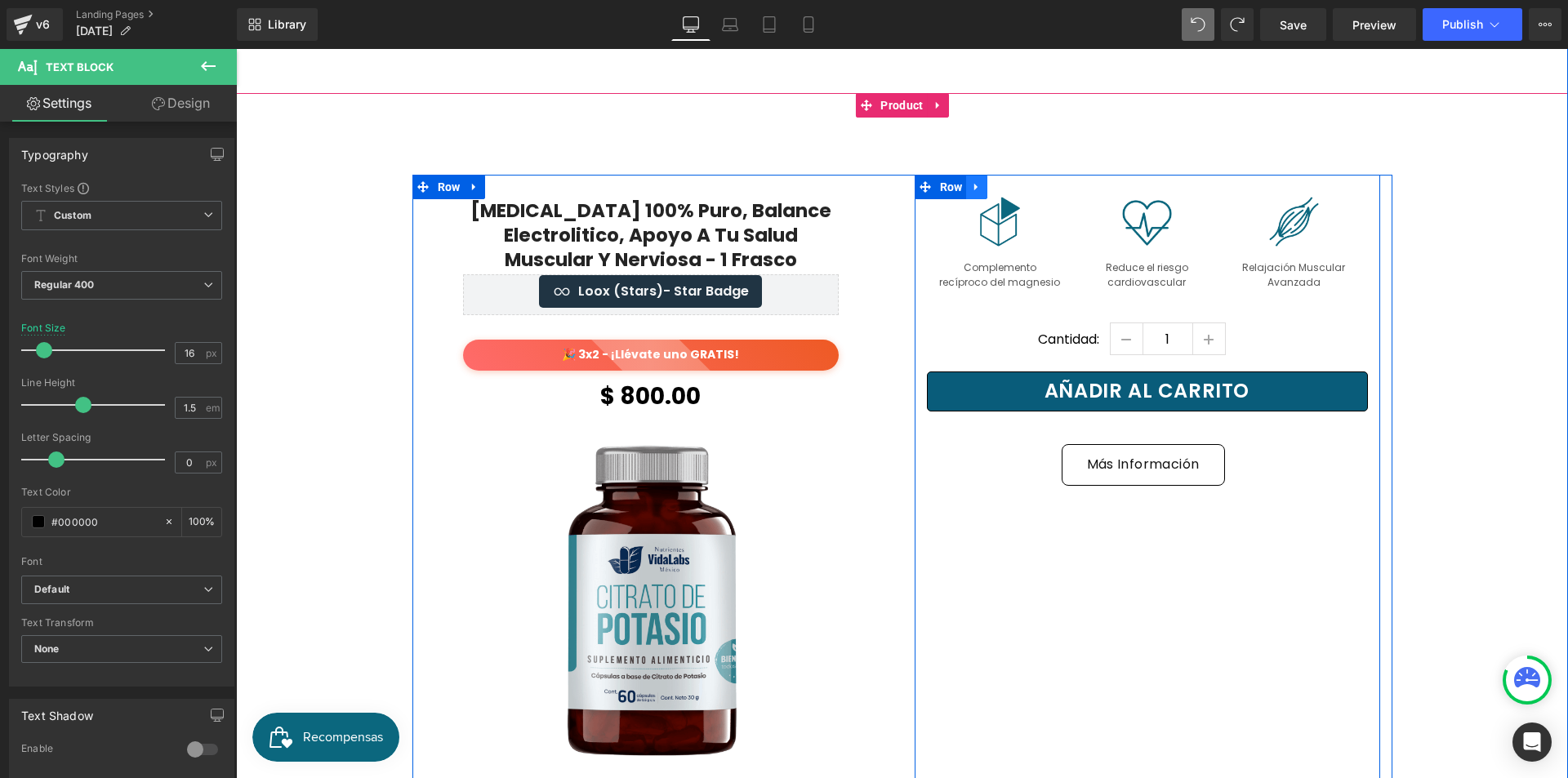
click at [966, 174] on link at bounding box center [977, 187] width 21 height 25
click at [936, 175] on span "Row" at bounding box center [951, 188] width 31 height 25
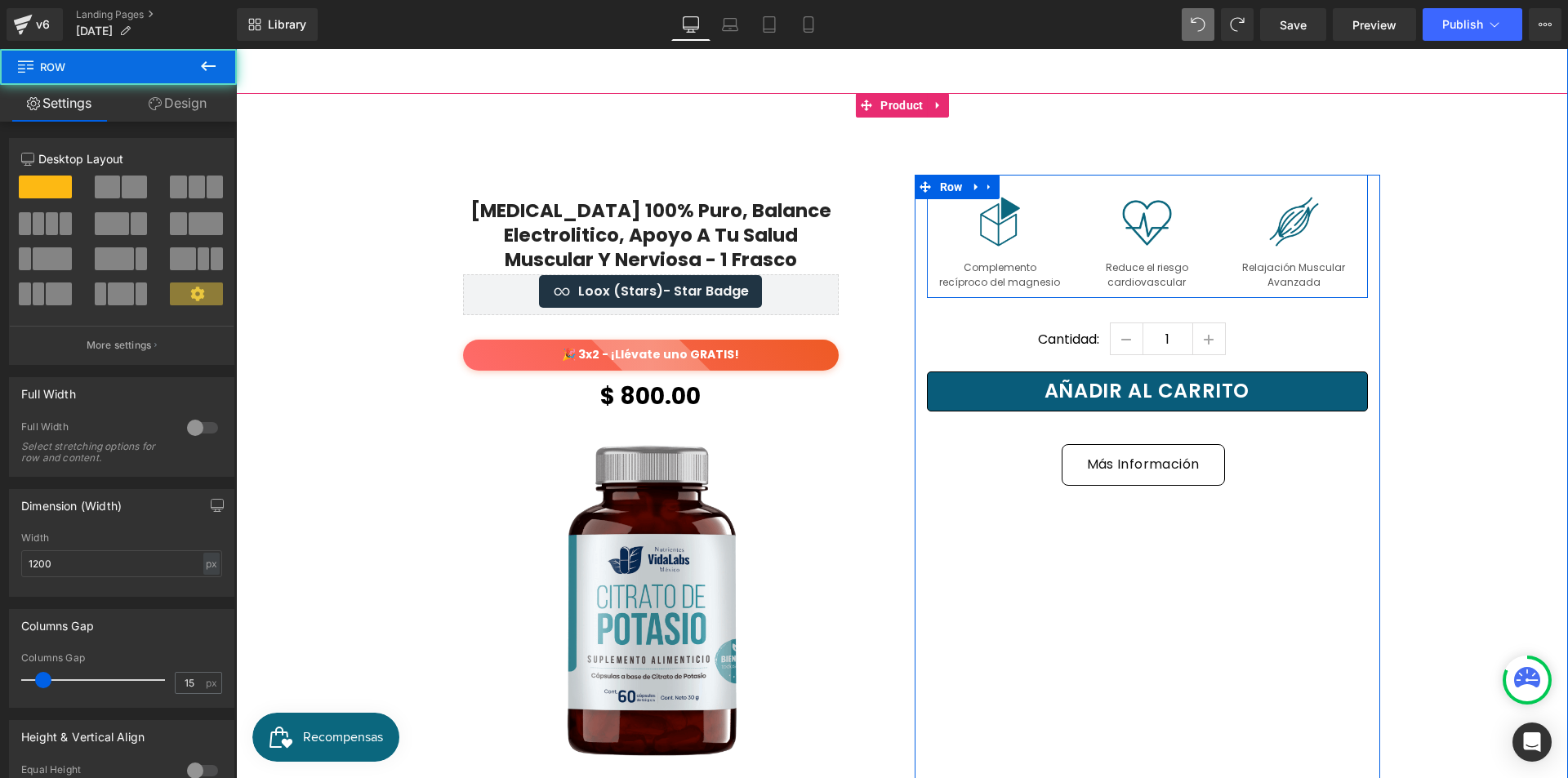
click at [1104, 174] on div "Image Complemento recíproco del magnesio Text Block Image Reduce el riesgo card…" at bounding box center [1148, 236] width 441 height 123
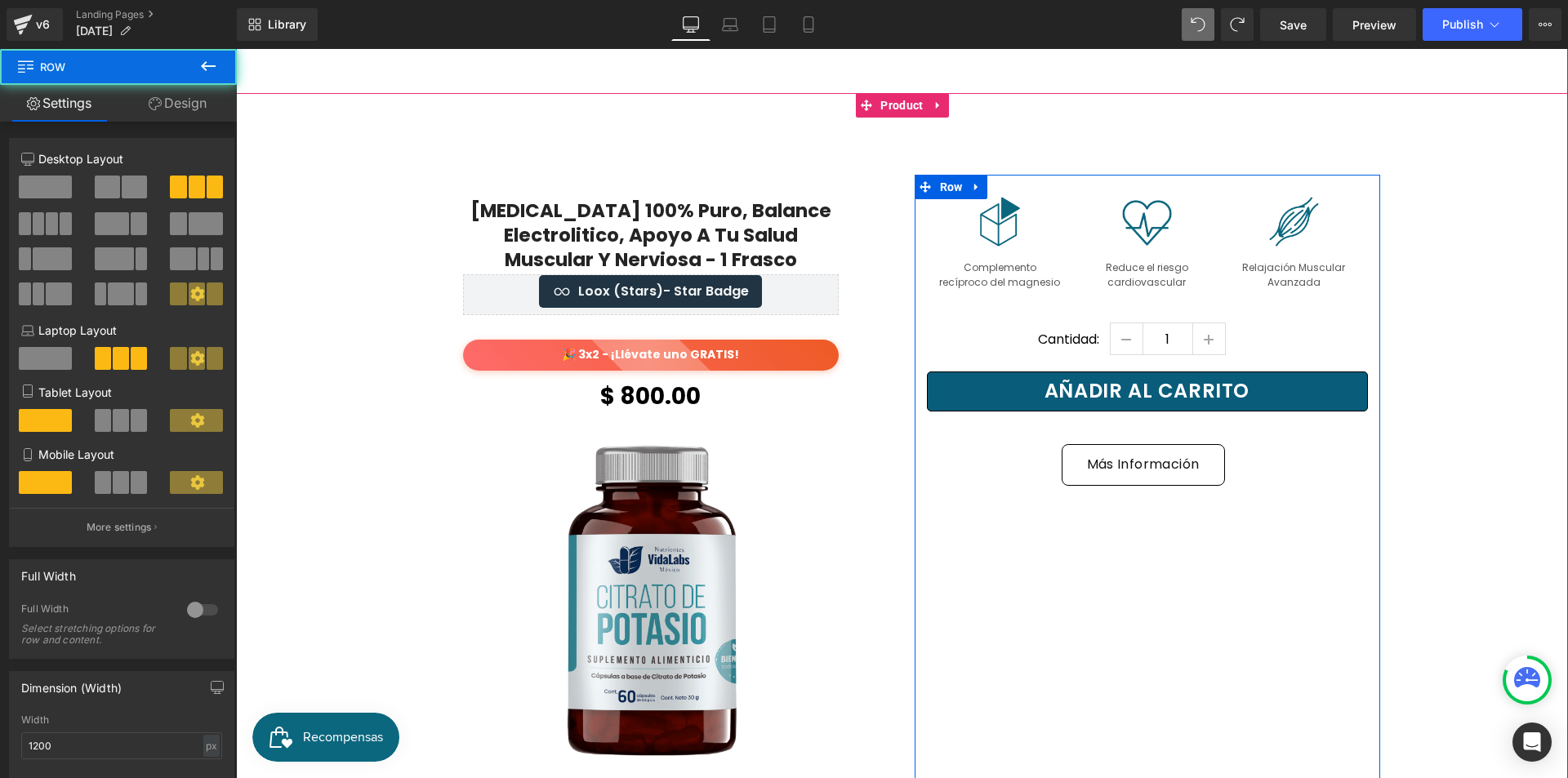
click at [1133, 174] on div "Image Complemento recíproco del magnesio Text Block Image Reduce el riesgo card…" at bounding box center [1148, 236] width 441 height 123
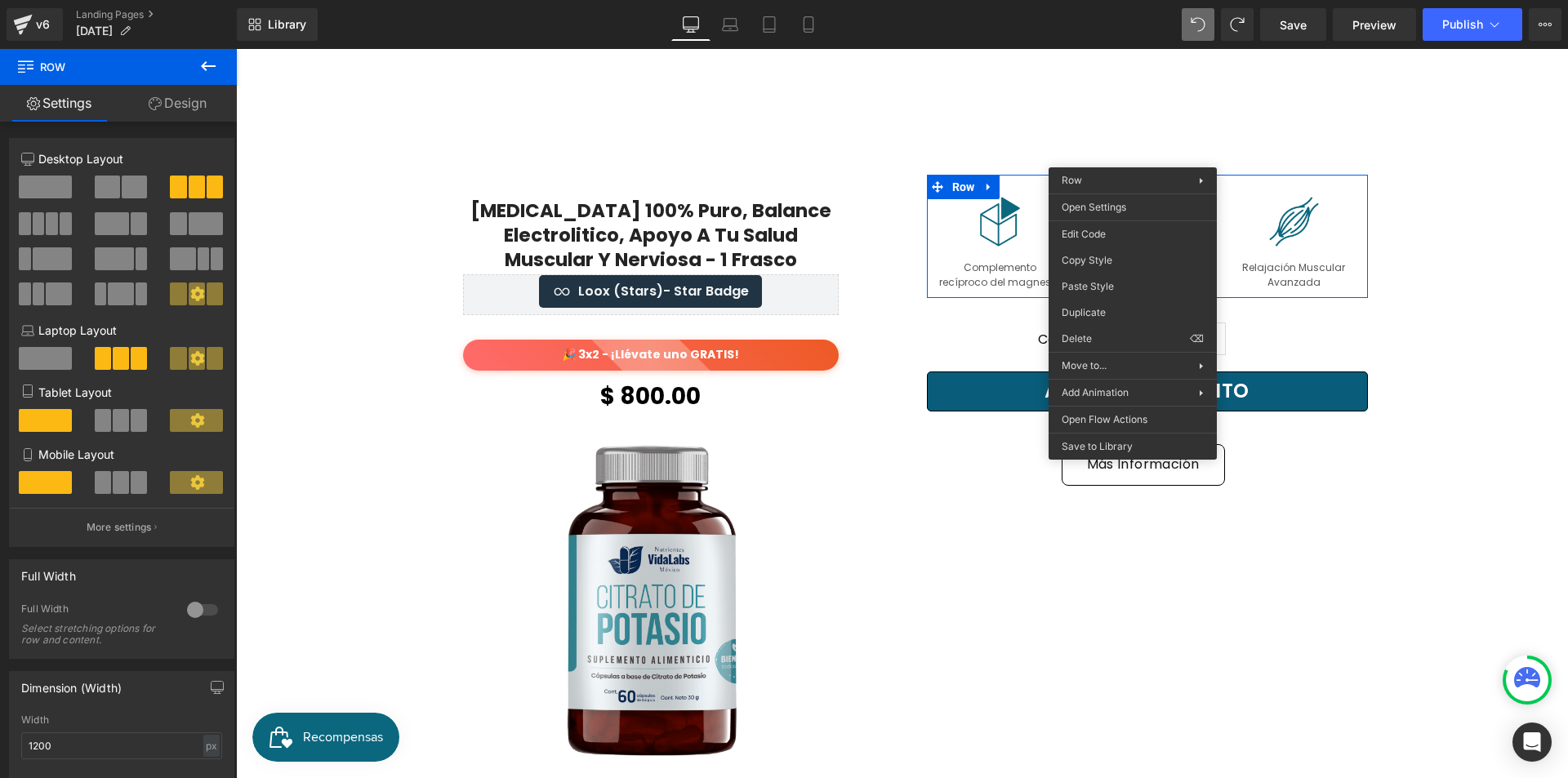
click at [186, 106] on link "Design" at bounding box center [177, 103] width 118 height 37
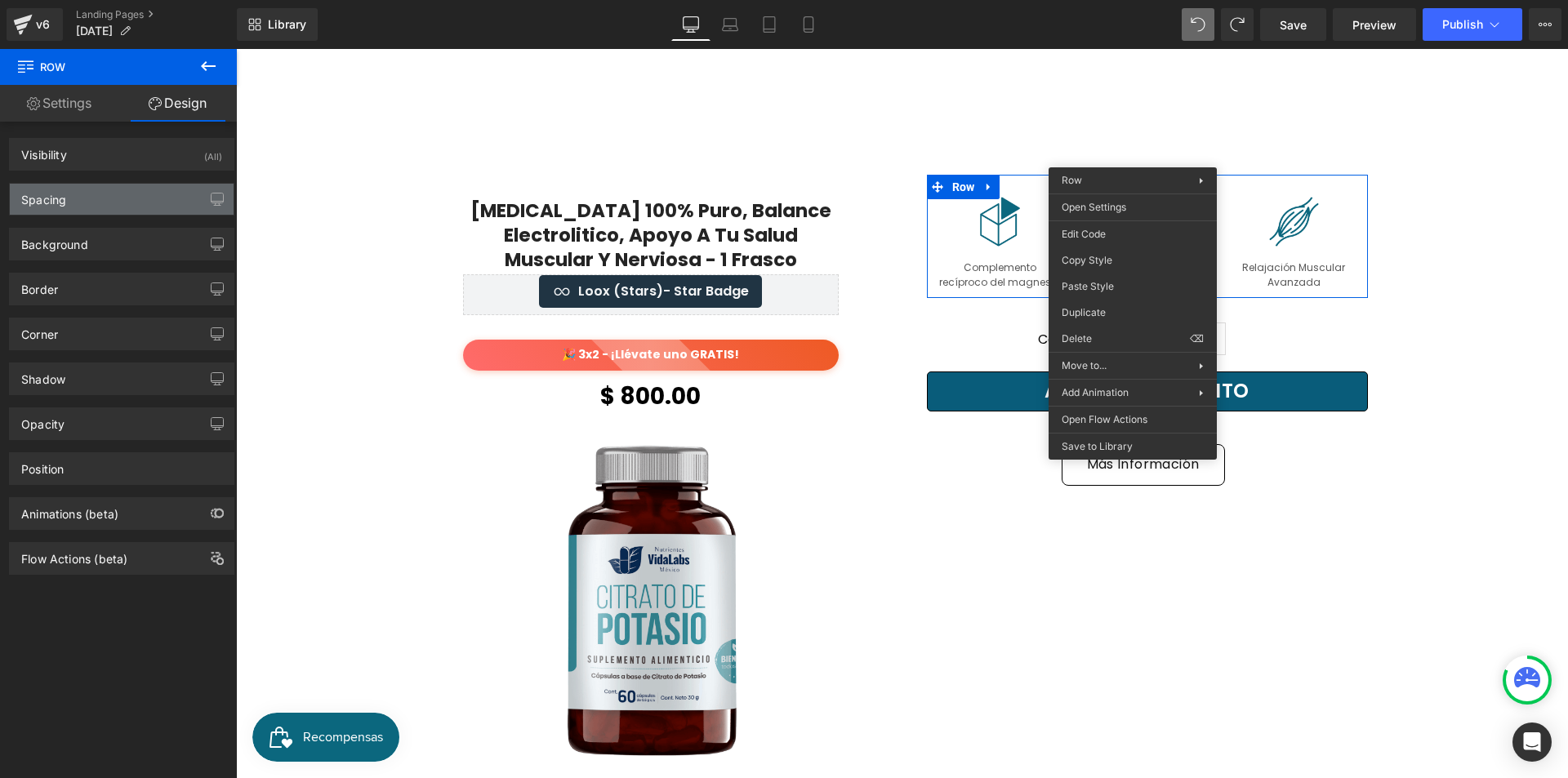
click at [137, 210] on div "Spacing" at bounding box center [122, 198] width 224 height 31
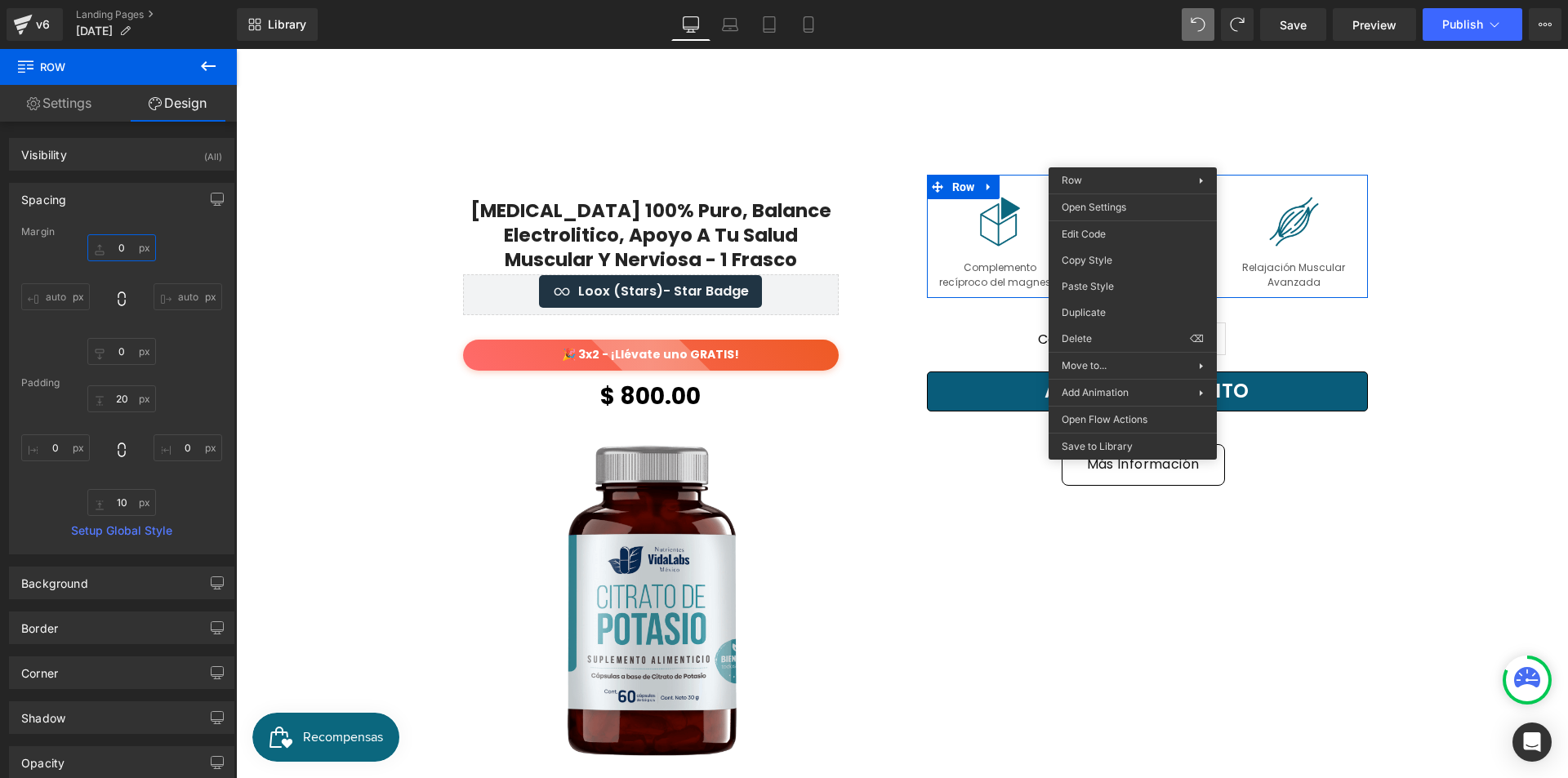
click at [123, 246] on input "0" at bounding box center [122, 248] width 69 height 27
type input "20"
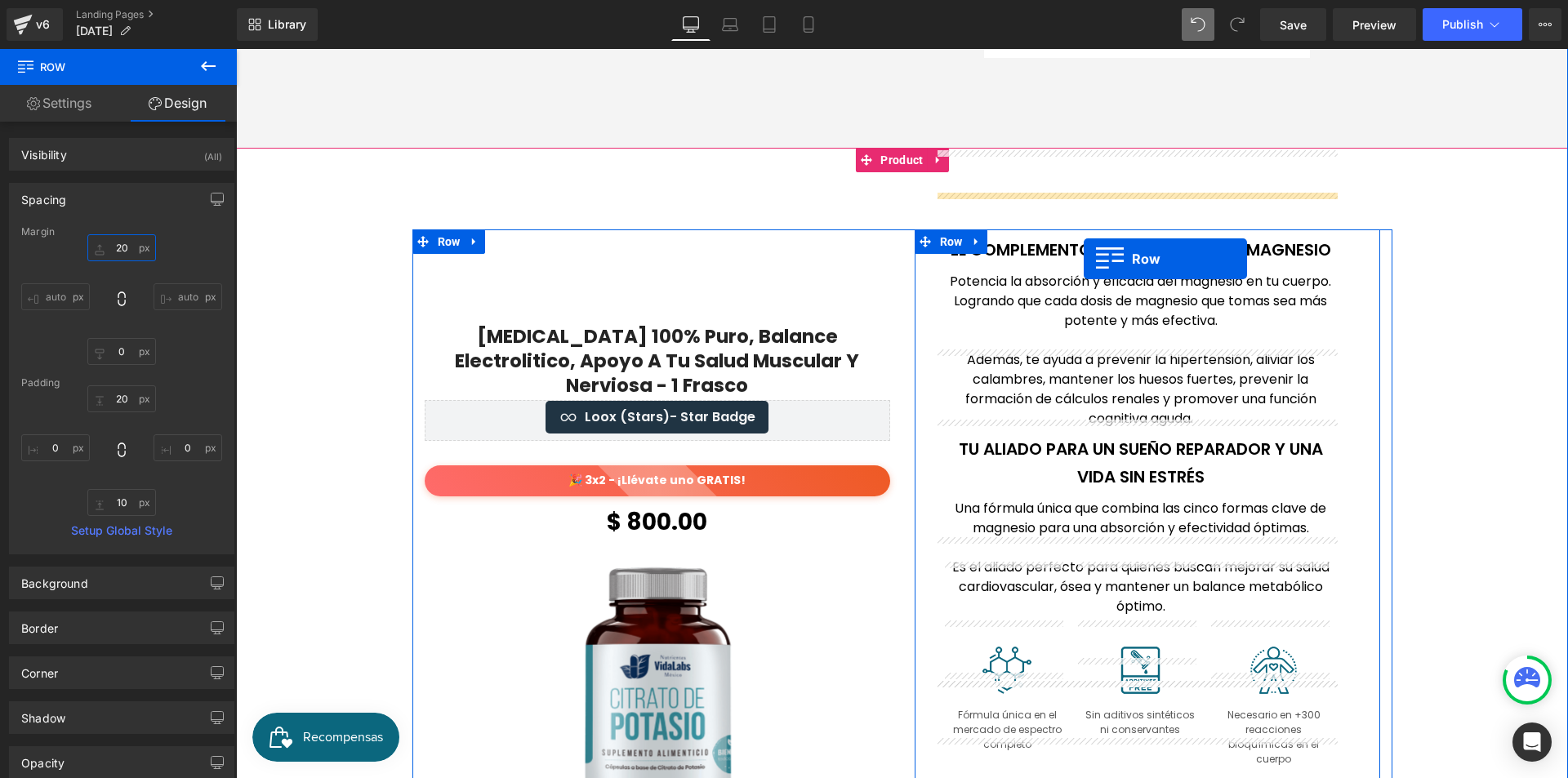
scroll to position [2093, 0]
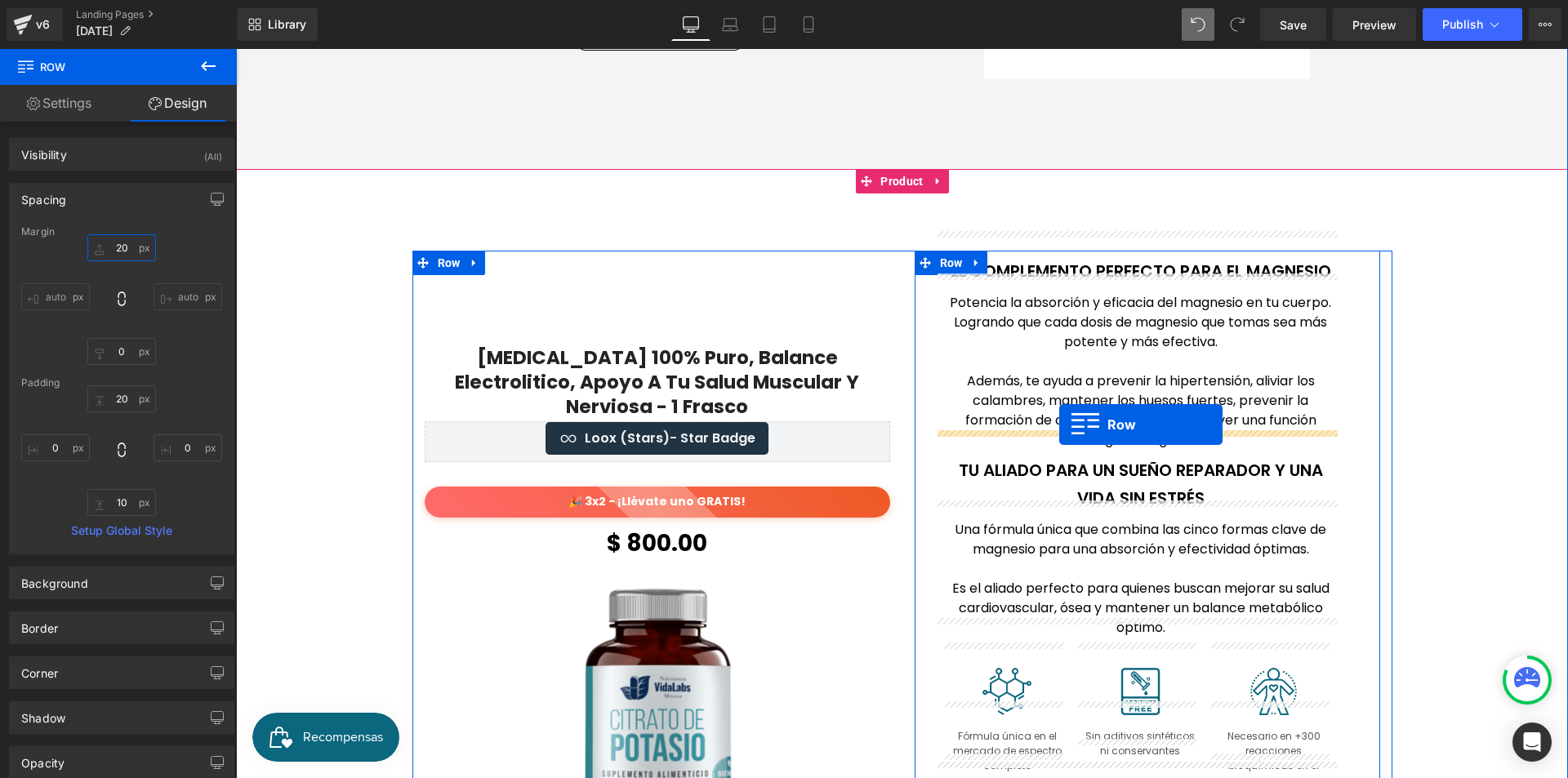
drag, startPoint x: 935, startPoint y: 174, endPoint x: 1059, endPoint y: 425, distance: 280.0
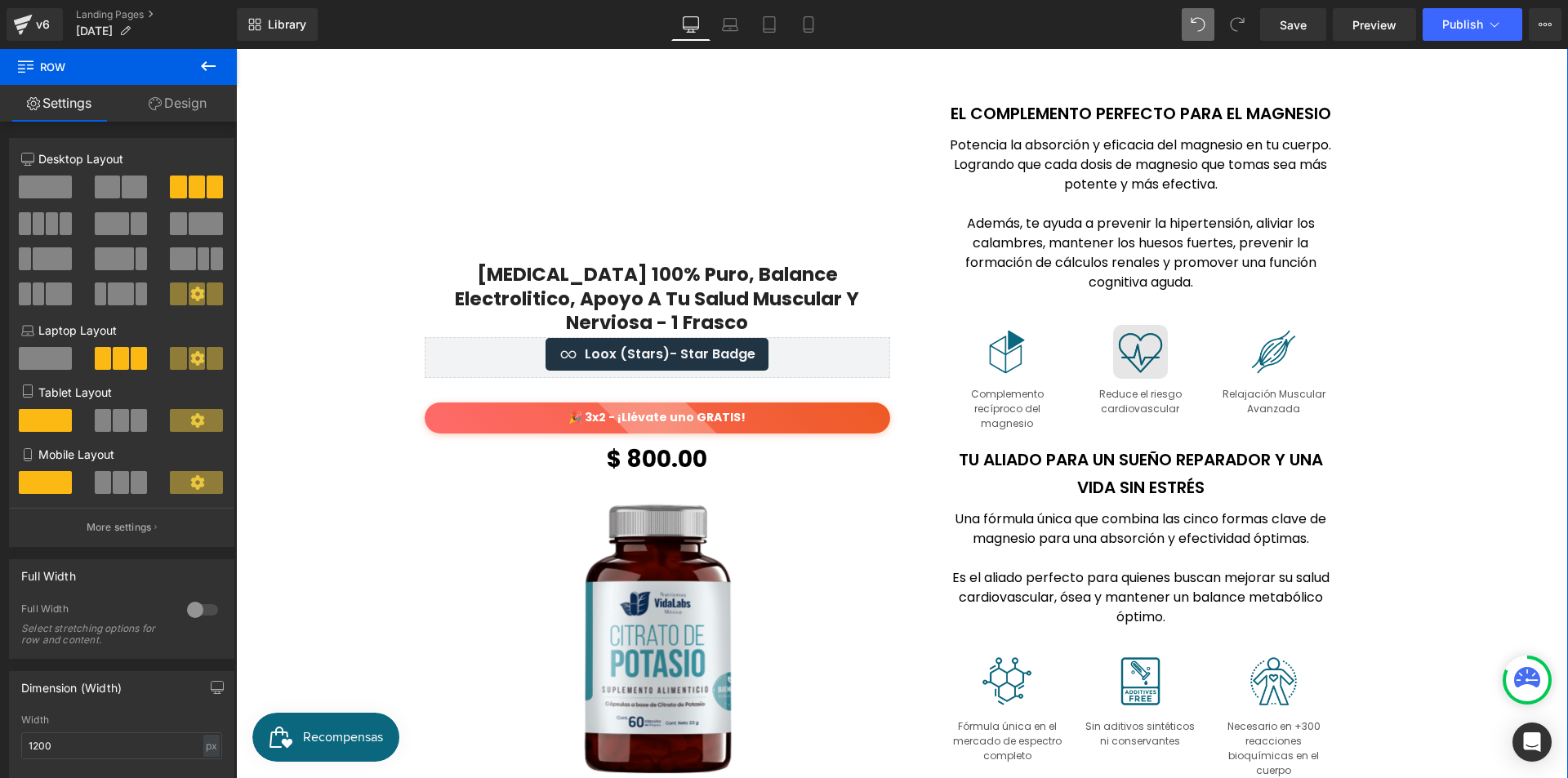
scroll to position [2256, 0]
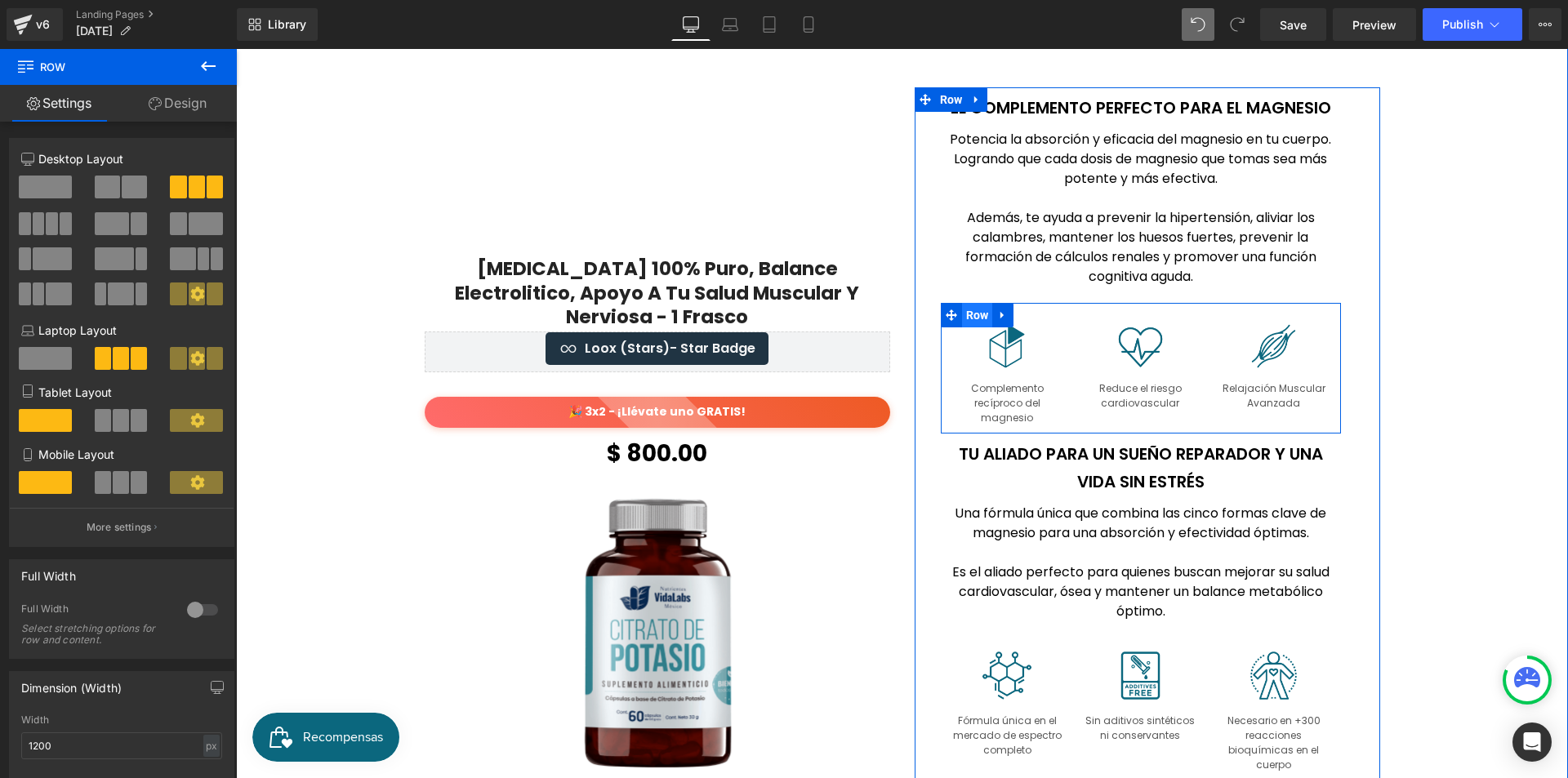
click at [965, 303] on span "Row" at bounding box center [977, 315] width 31 height 25
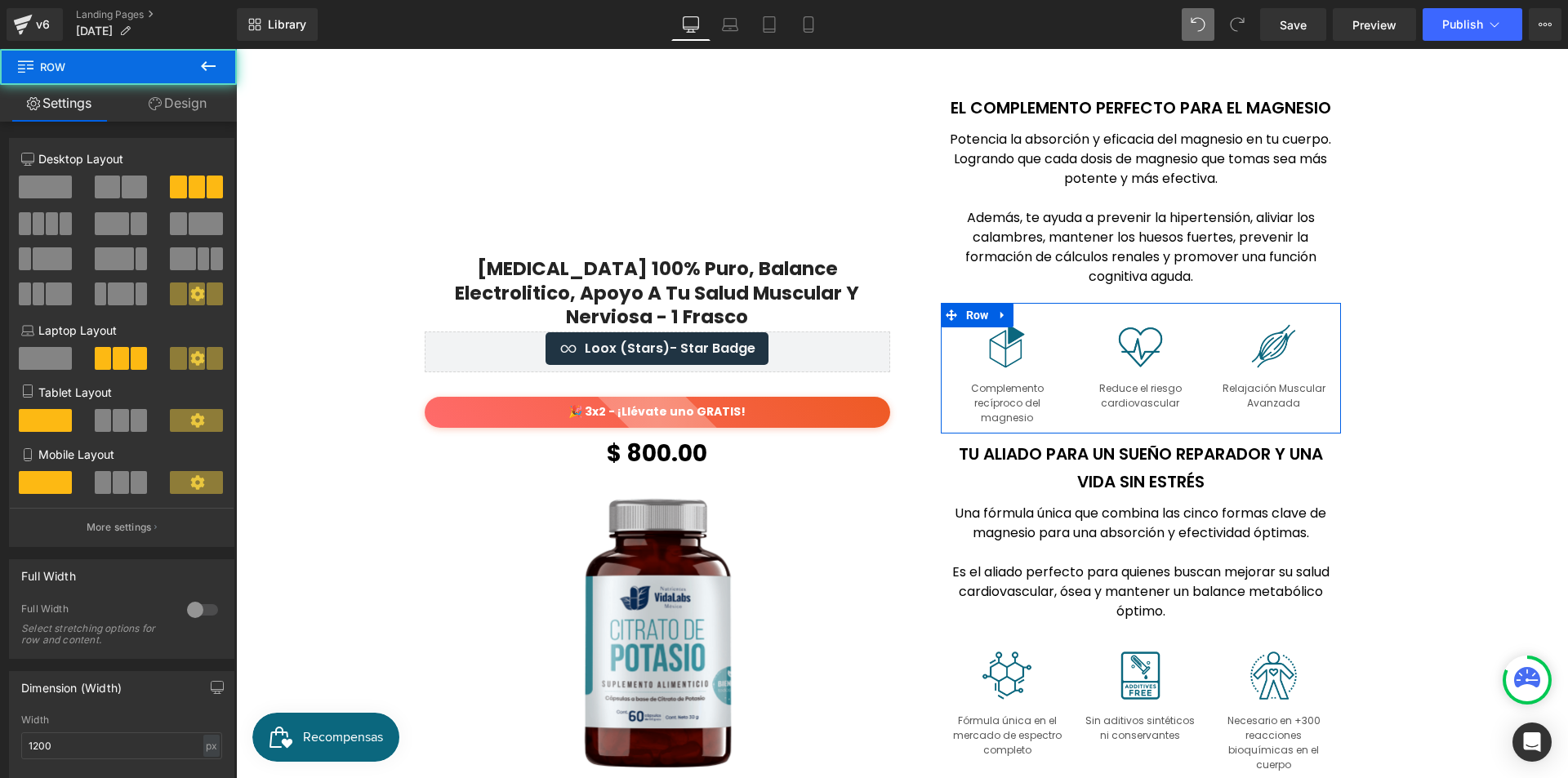
click at [194, 105] on link "Design" at bounding box center [177, 103] width 118 height 37
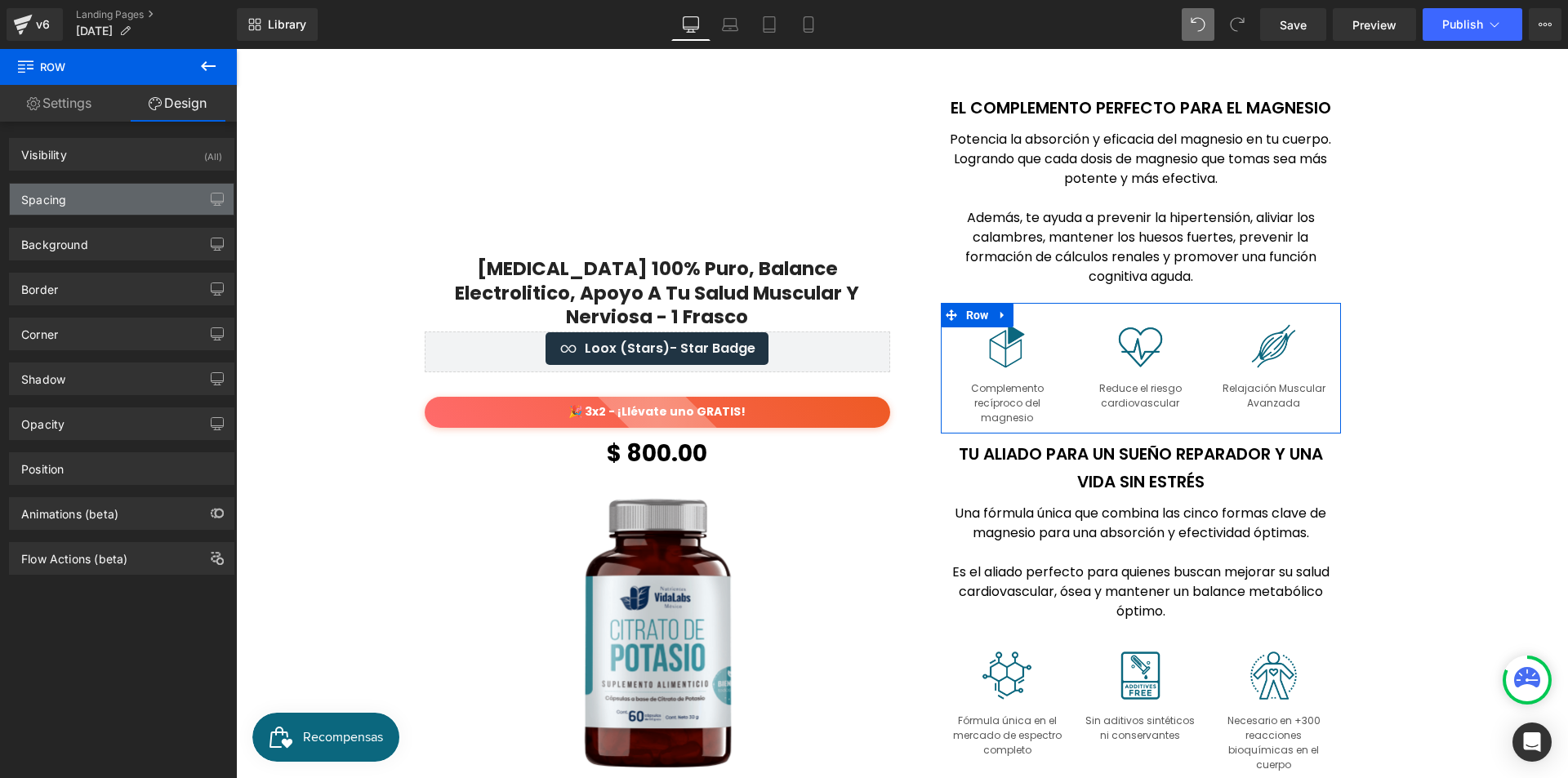
click at [137, 196] on div "Spacing" at bounding box center [122, 198] width 224 height 31
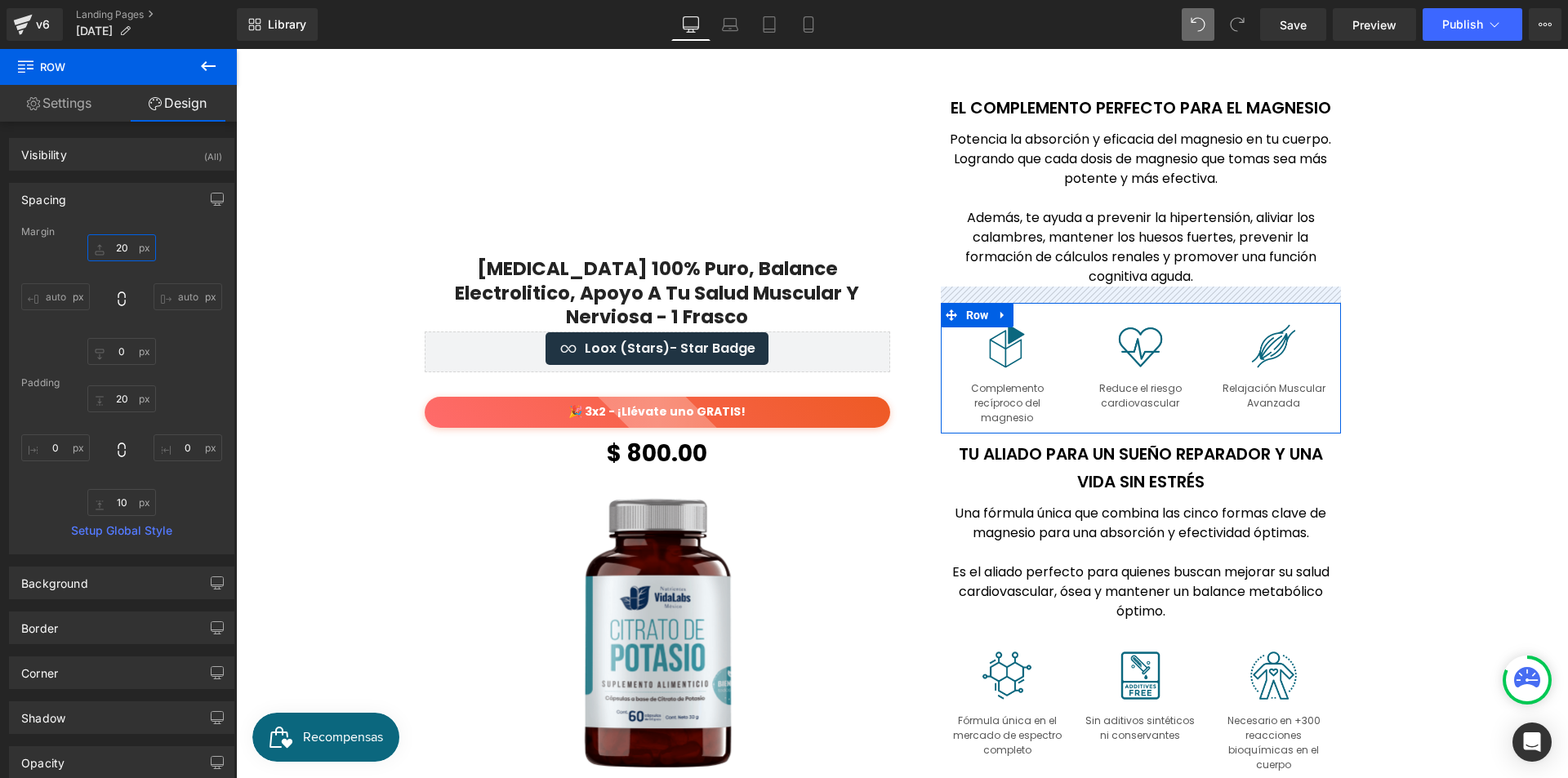
click at [127, 248] on input "20" at bounding box center [122, 248] width 69 height 27
type input "0"
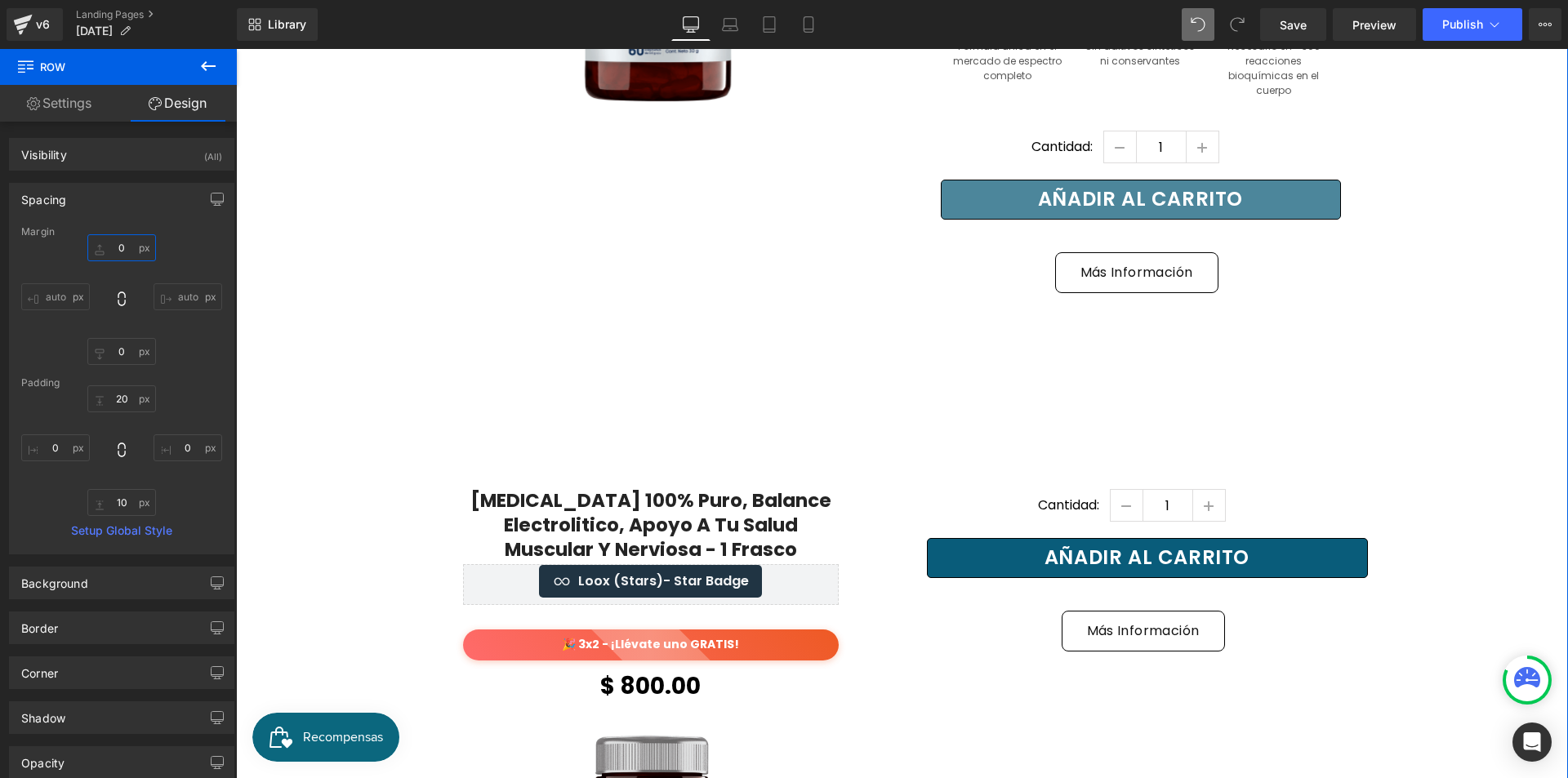
scroll to position [2901, 0]
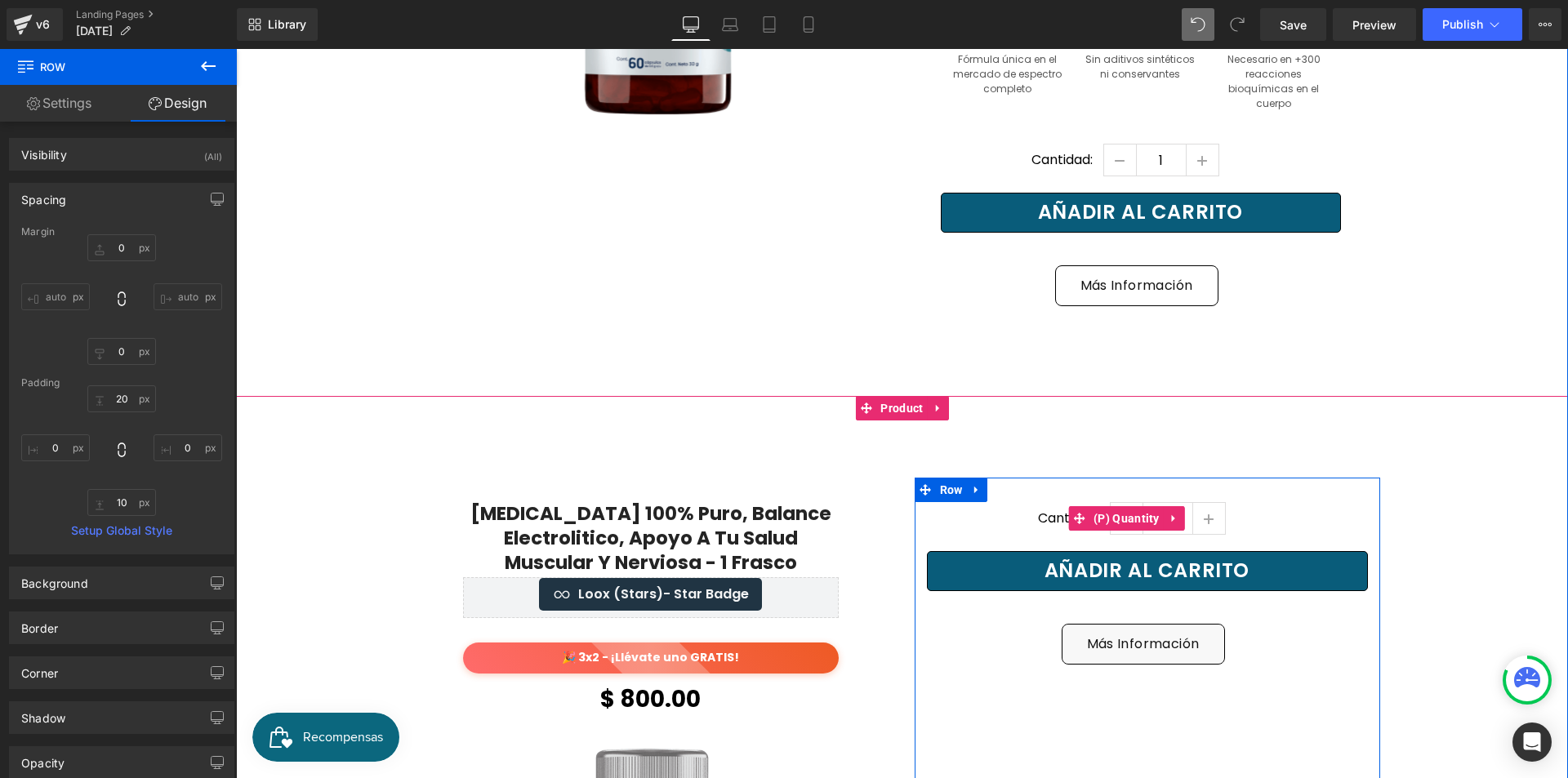
click at [1142, 624] on div "Más Información Button" at bounding box center [1143, 644] width 450 height 41
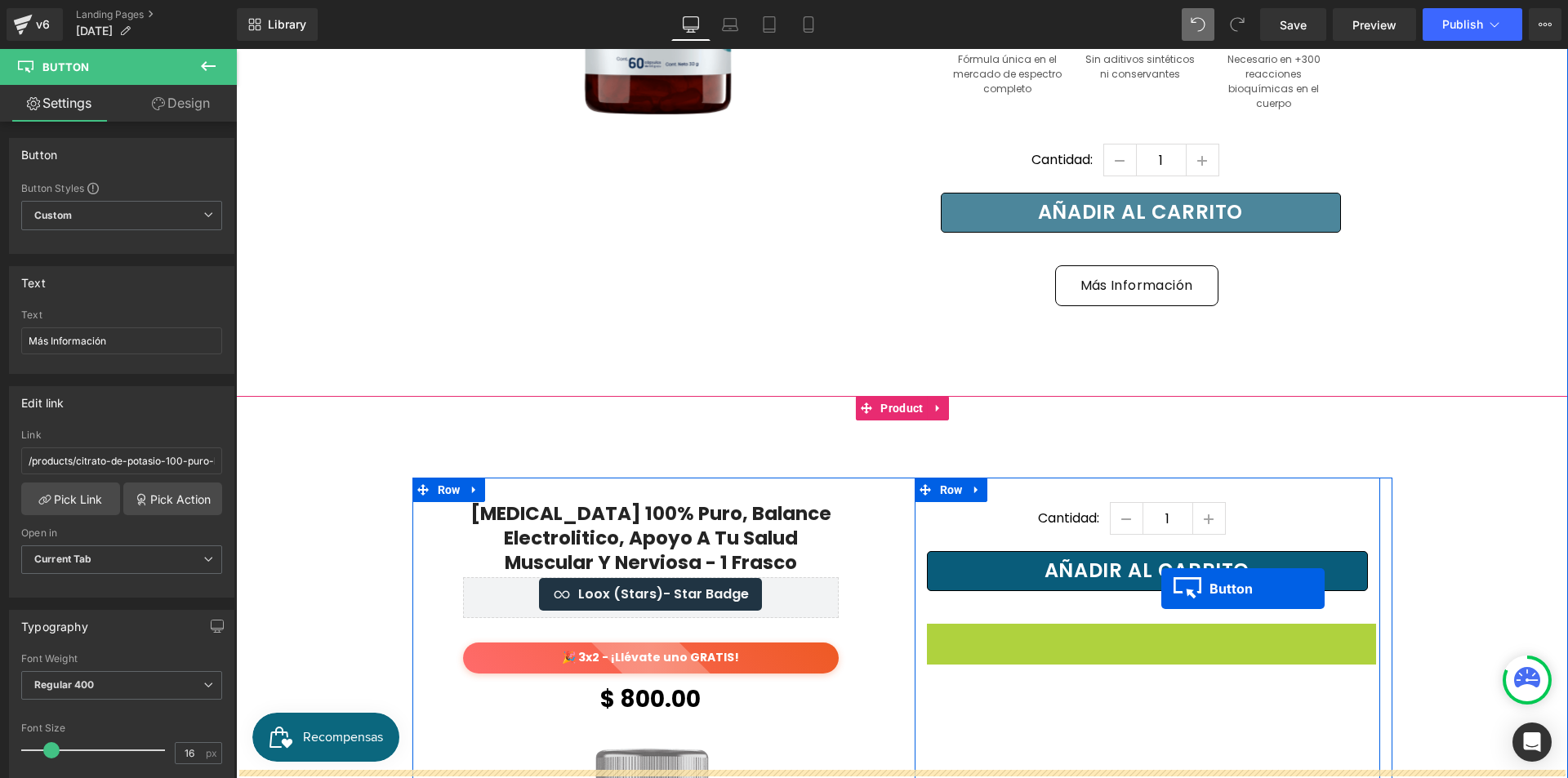
scroll to position [2493, 0]
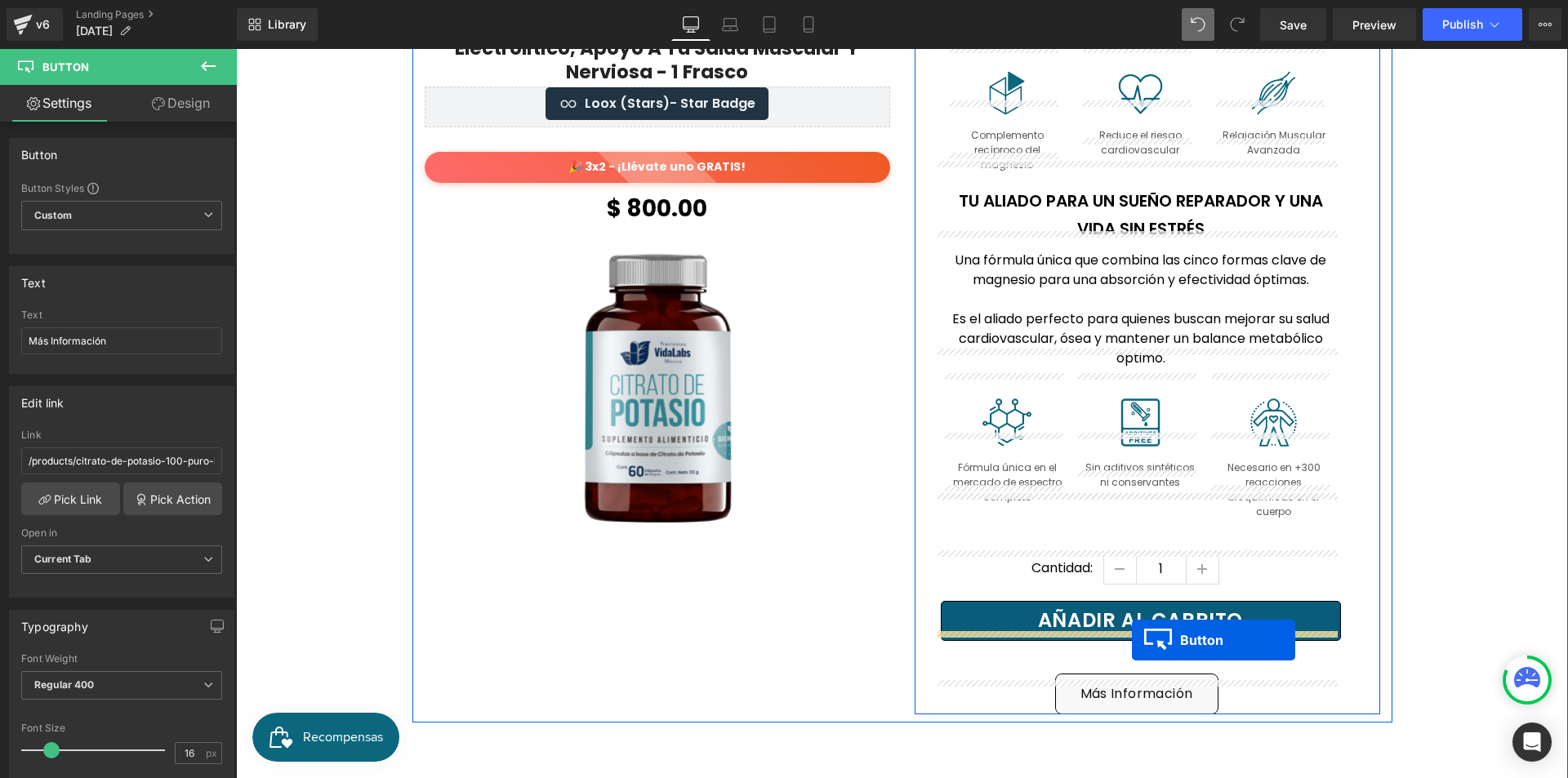
drag, startPoint x: 1139, startPoint y: 610, endPoint x: 1132, endPoint y: 640, distance: 30.8
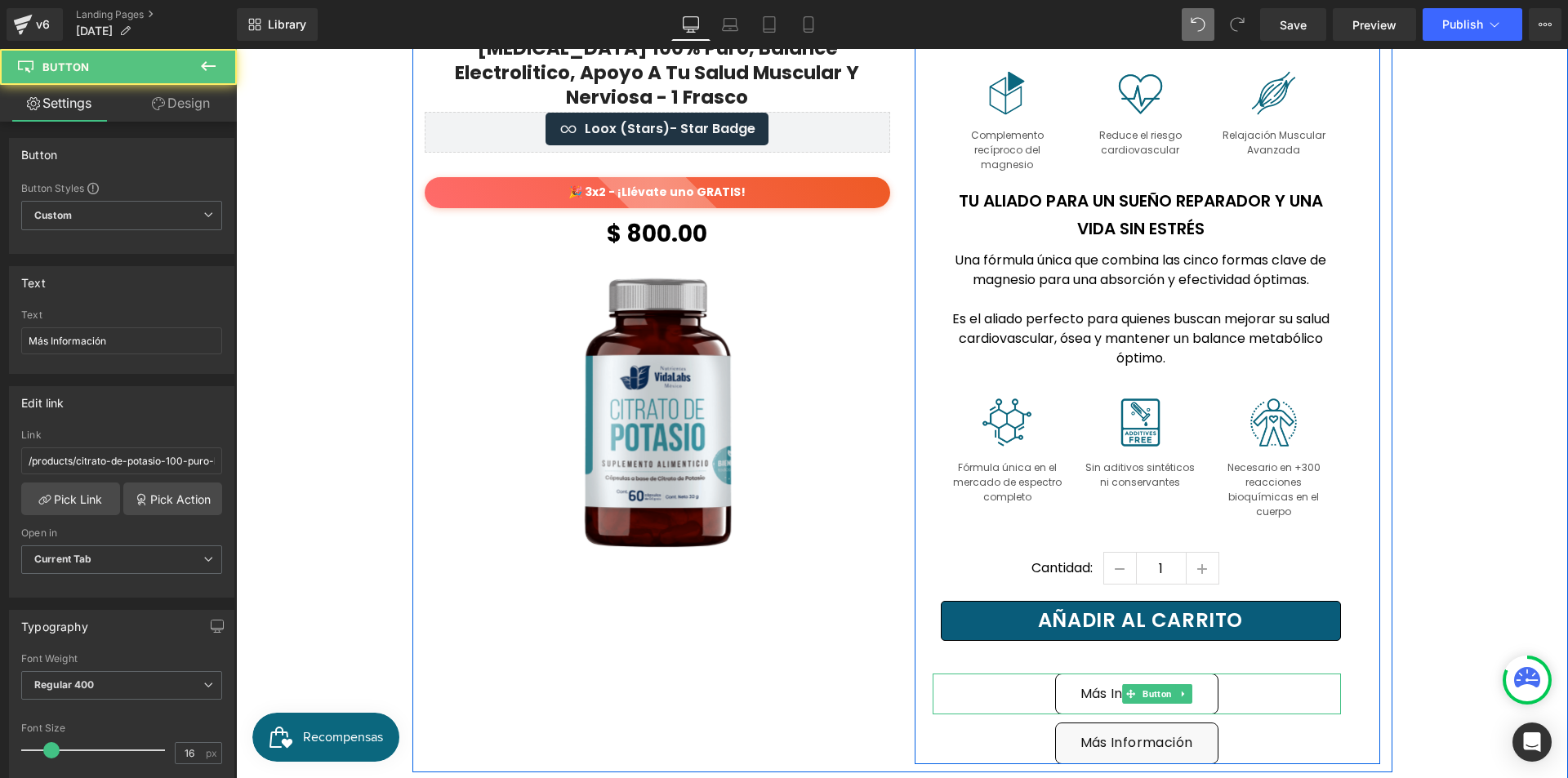
scroll to position [2517, 0]
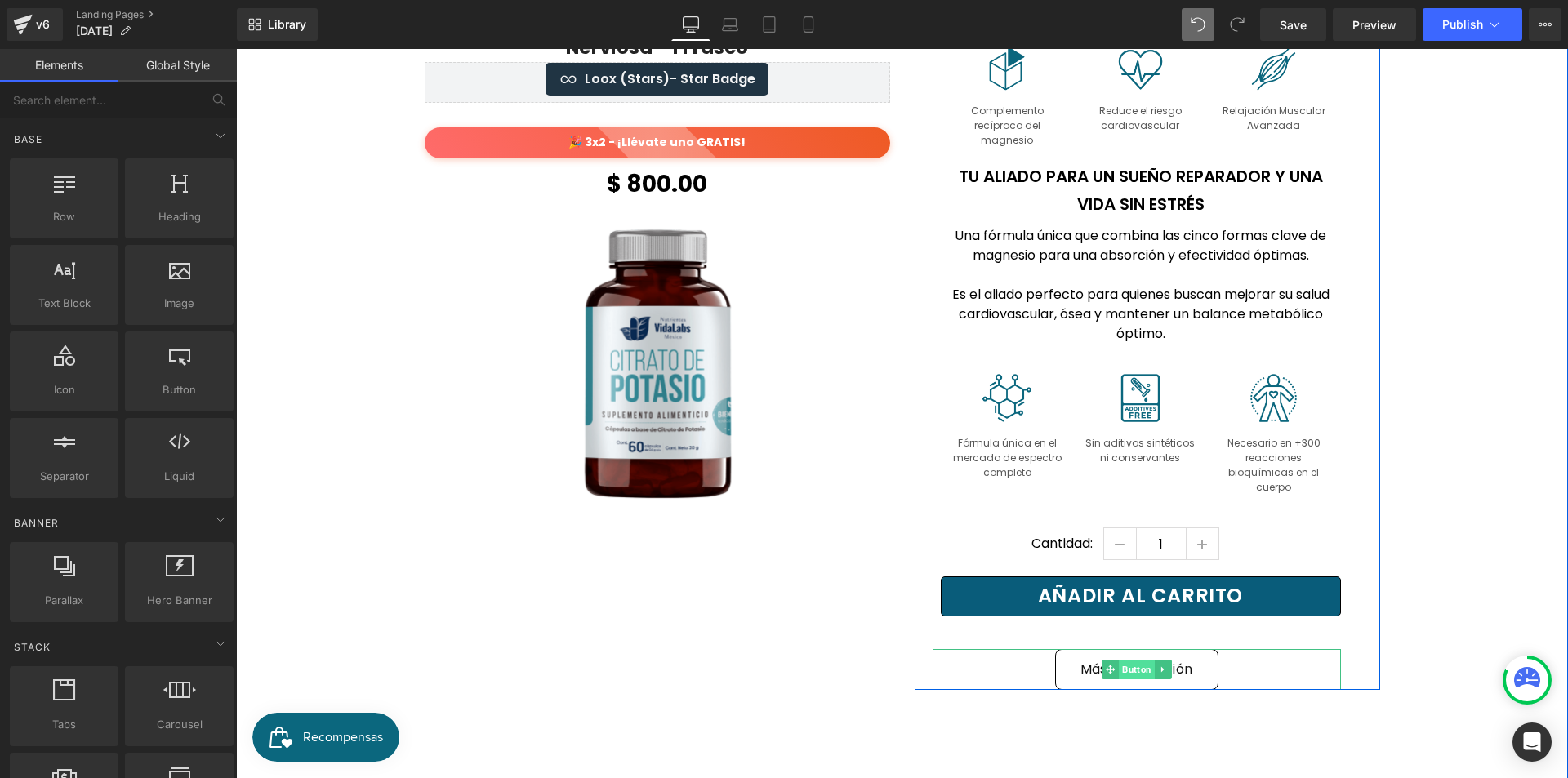
click at [1141, 660] on span "Button" at bounding box center [1136, 670] width 36 height 19
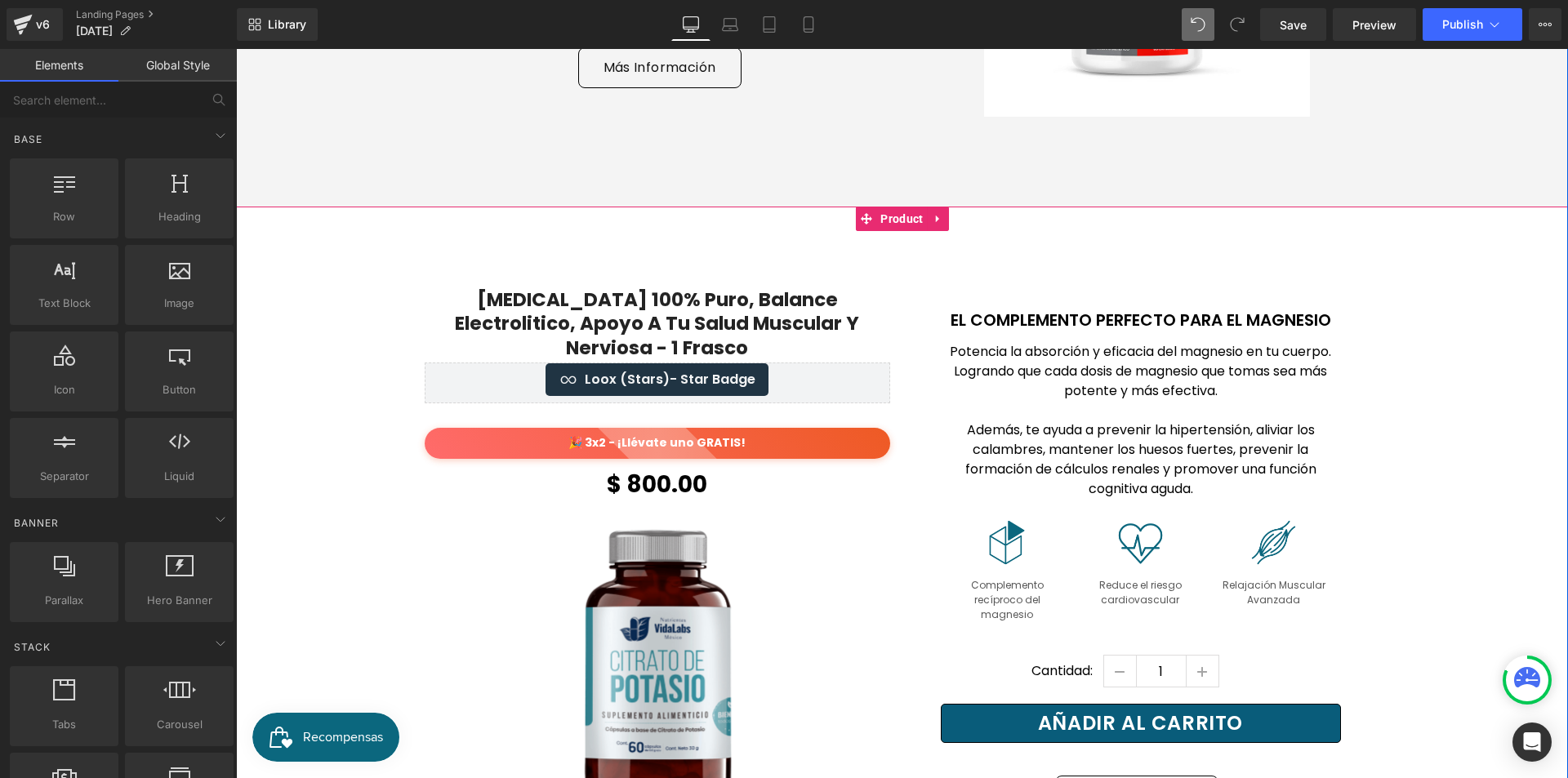
scroll to position [1945, 0]
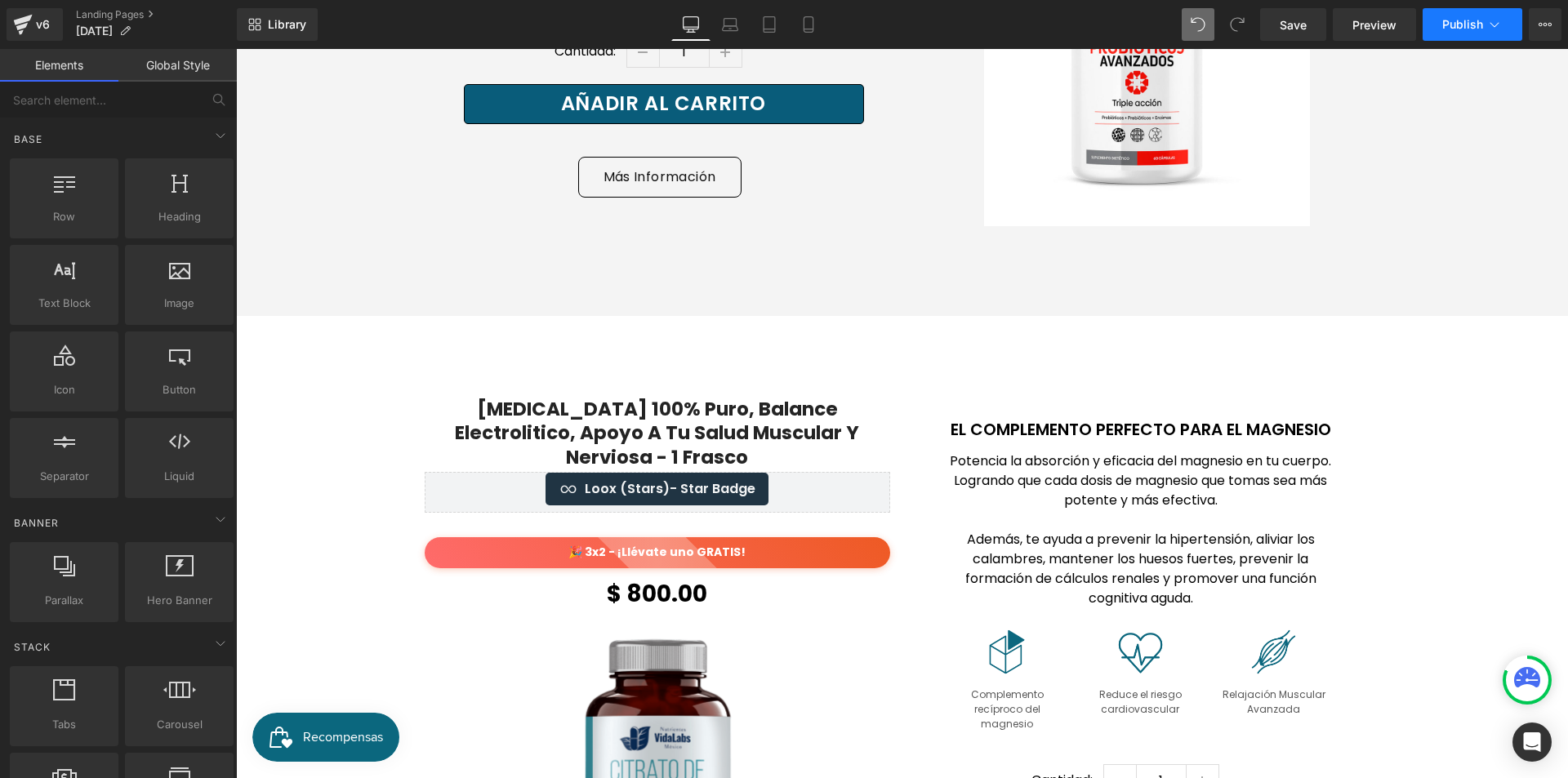
click at [1449, 34] on button "Publish" at bounding box center [1472, 24] width 100 height 33
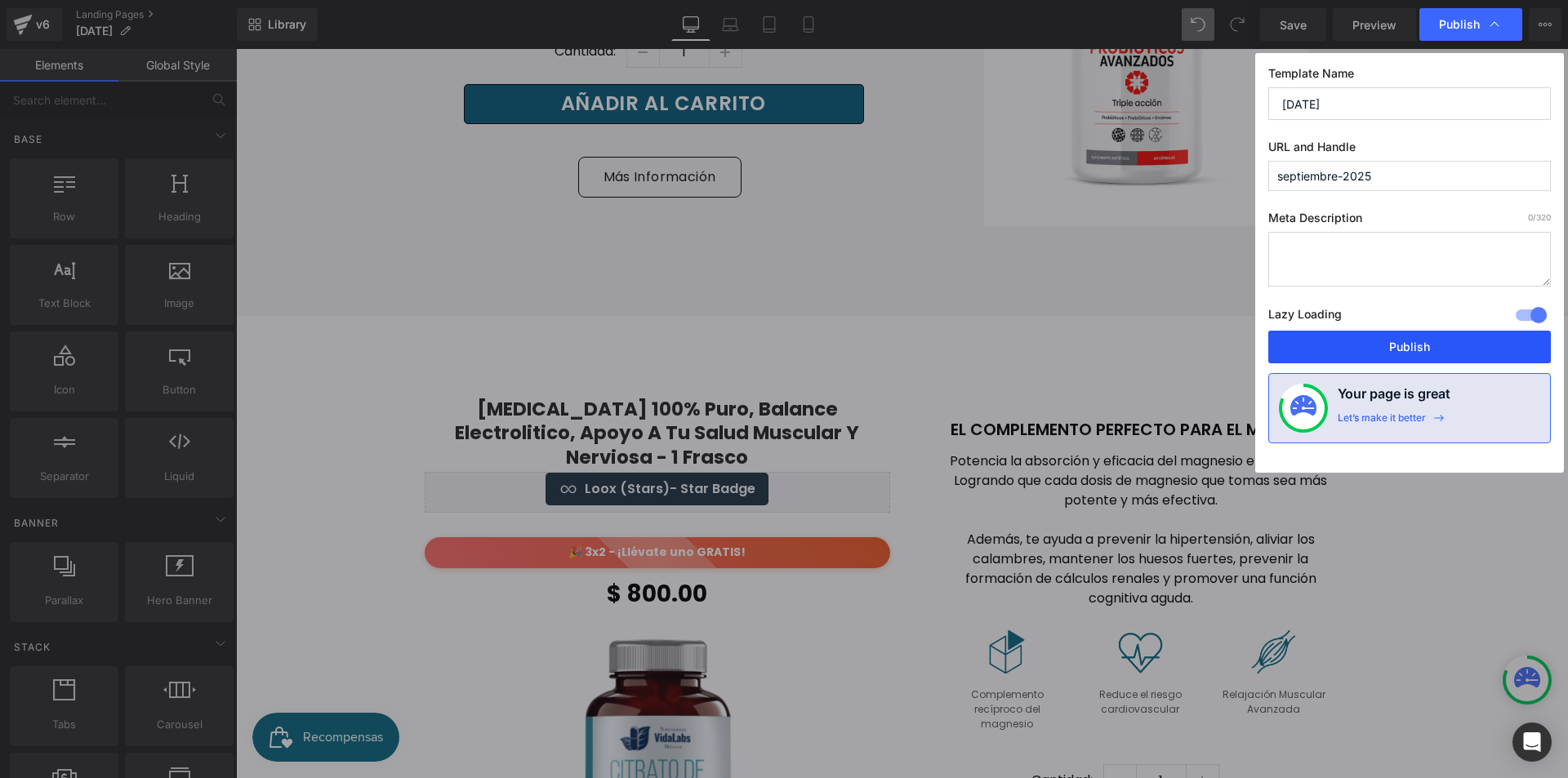
click at [1433, 348] on button "Publish" at bounding box center [1409, 346] width 283 height 33
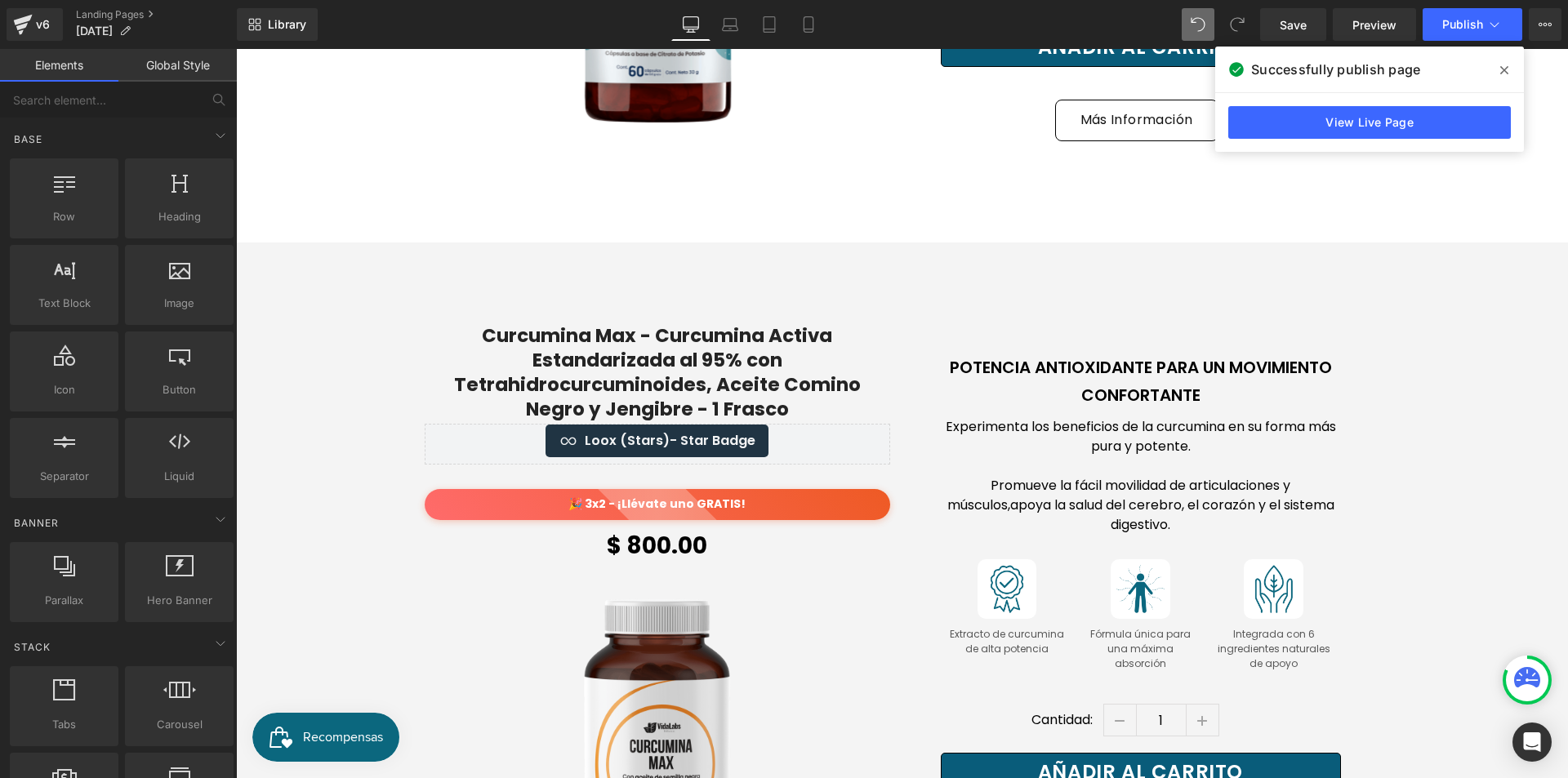
scroll to position [2744, 0]
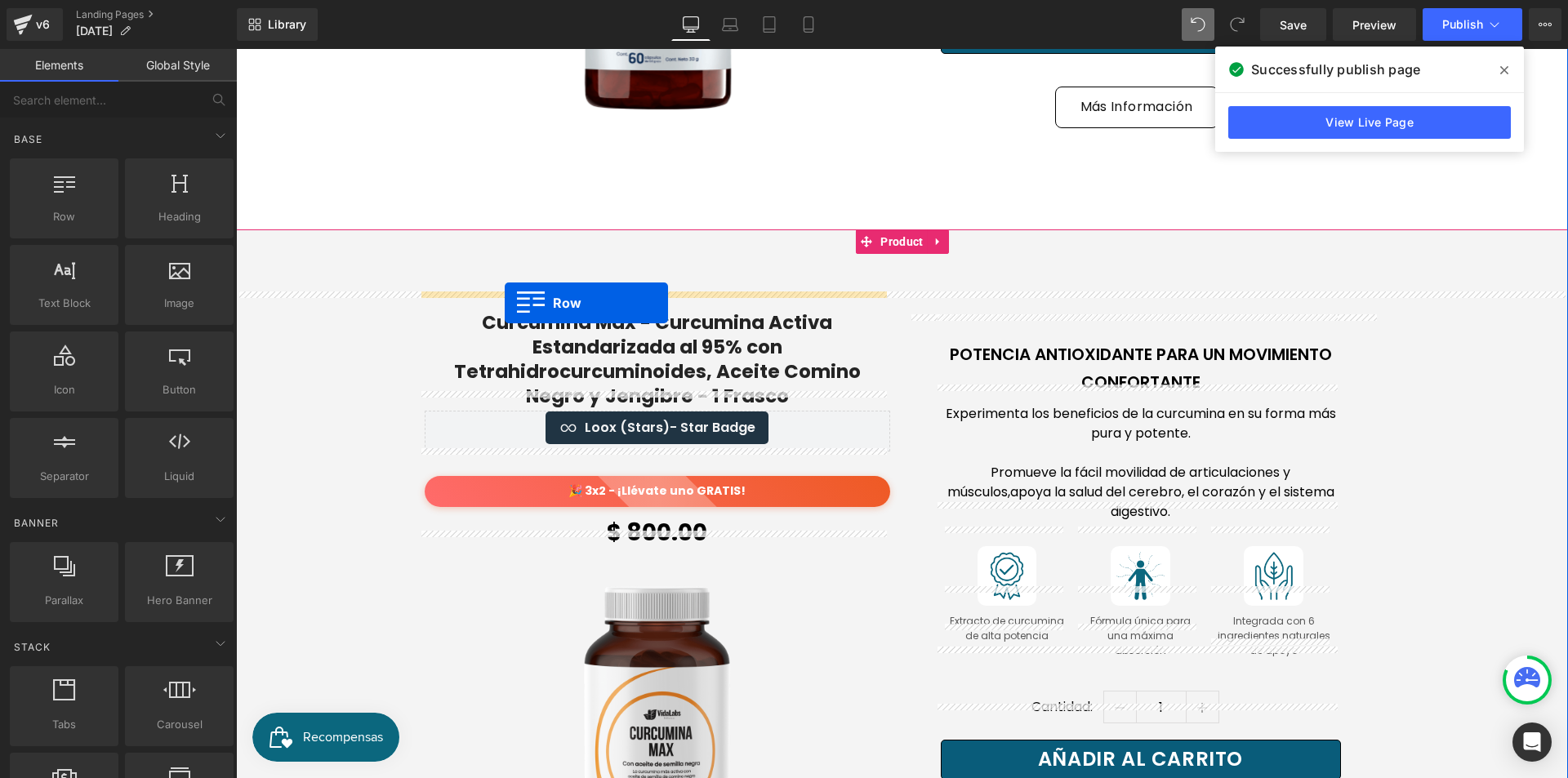
drag, startPoint x: 406, startPoint y: 261, endPoint x: 505, endPoint y: 303, distance: 107.5
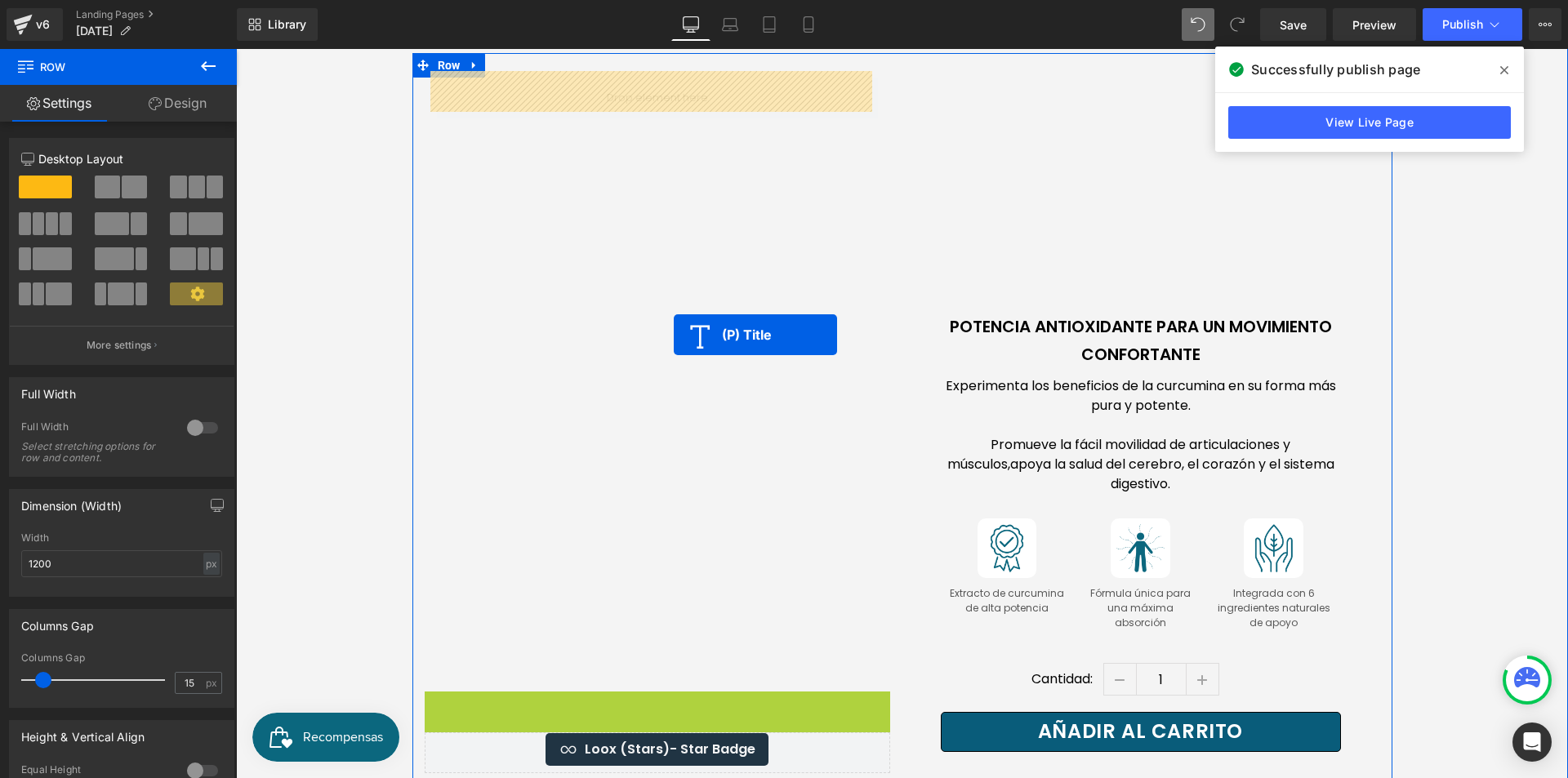
scroll to position [2989, 0]
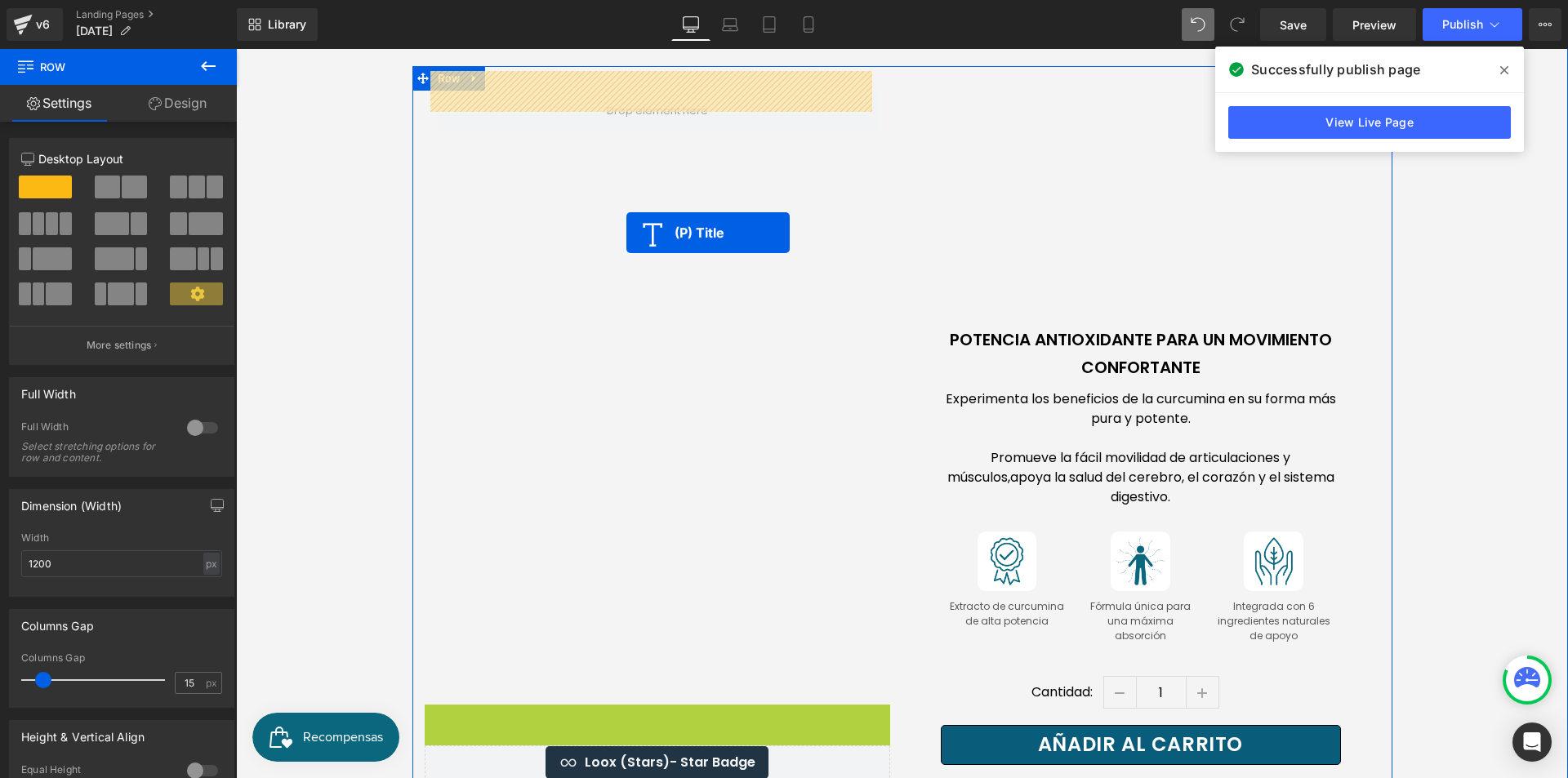
drag, startPoint x: 662, startPoint y: 488, endPoint x: 626, endPoint y: 233, distance: 257.5
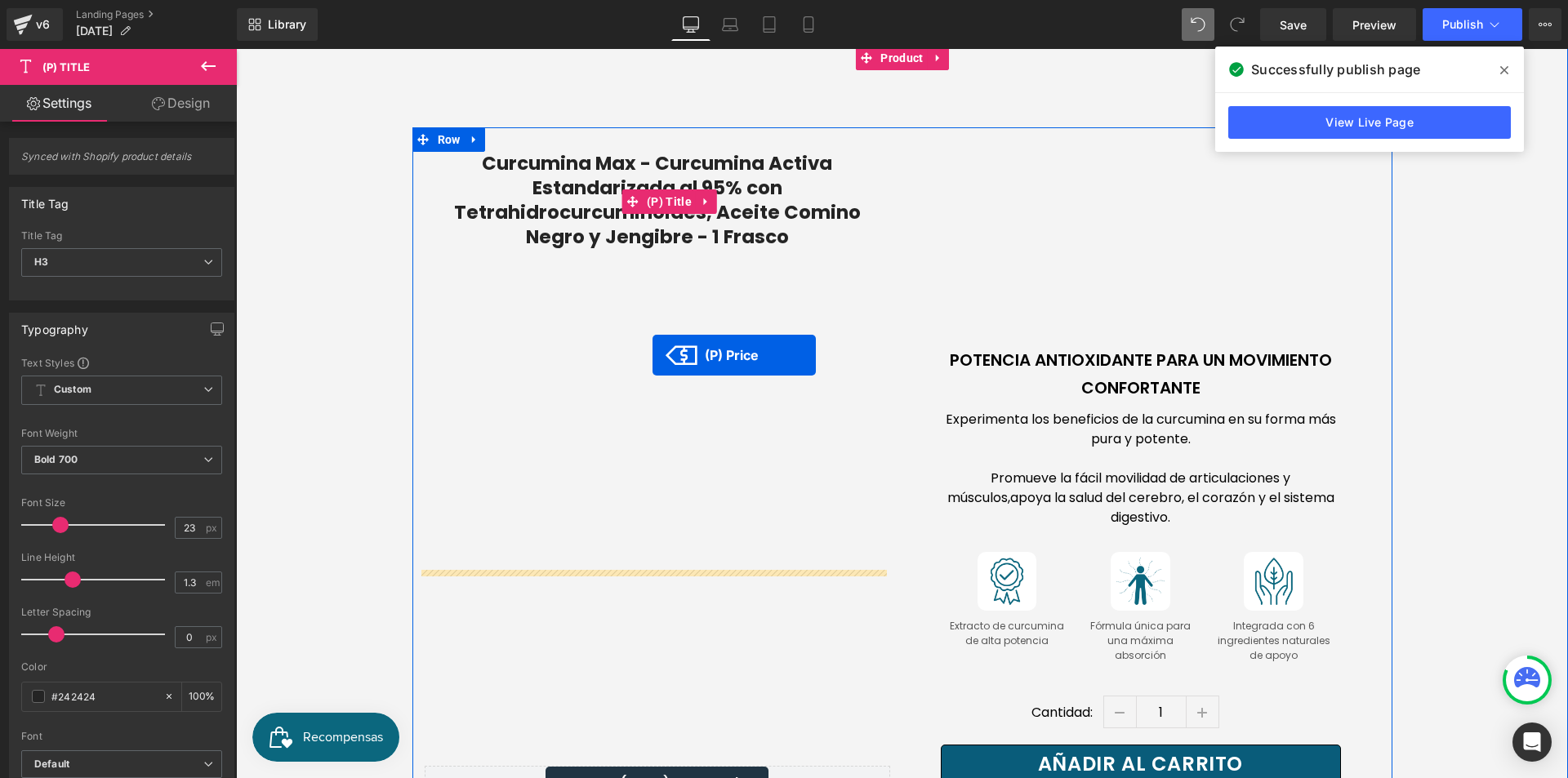
scroll to position [2908, 0]
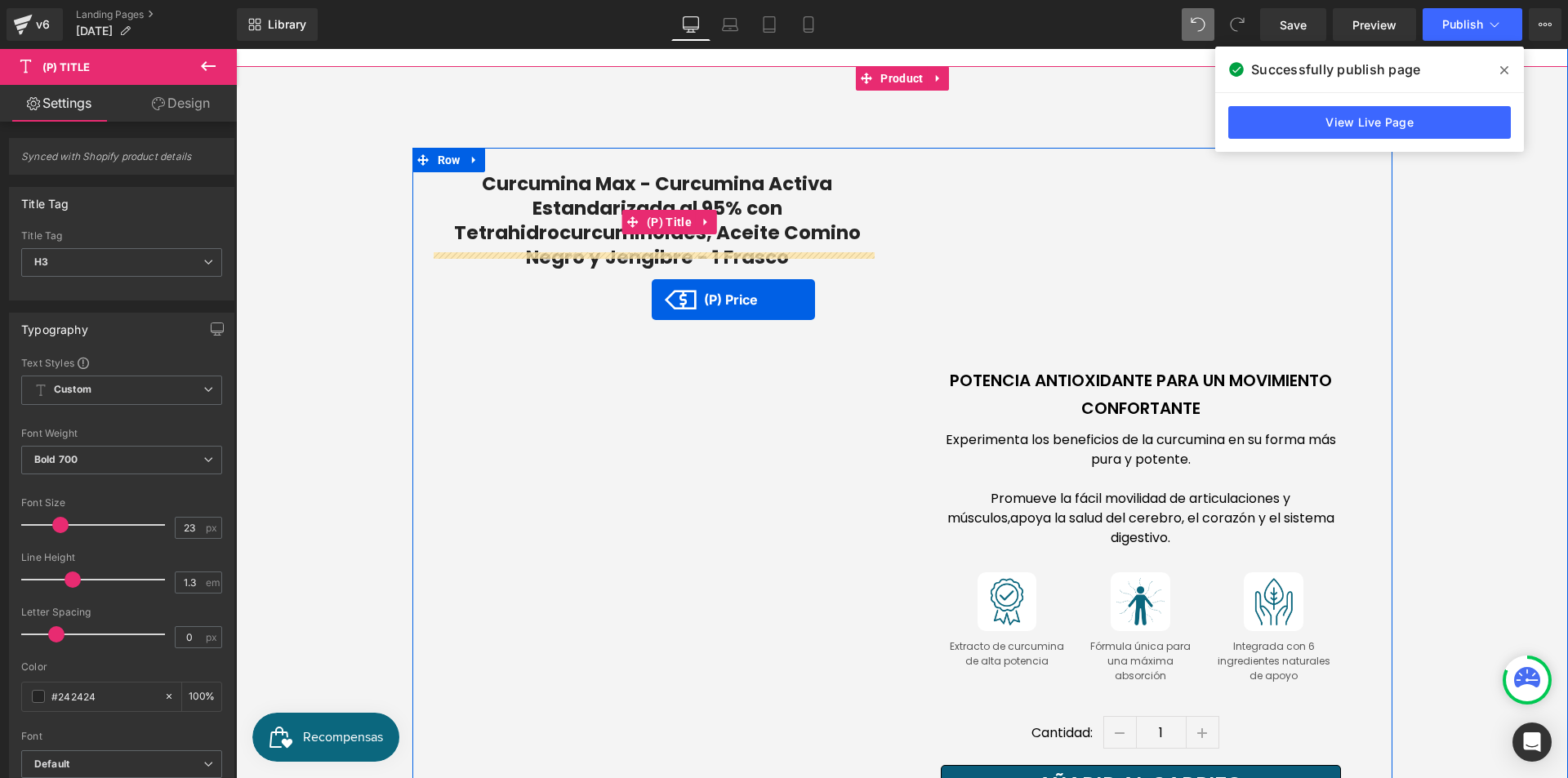
drag, startPoint x: 657, startPoint y: 619, endPoint x: 651, endPoint y: 300, distance: 319.1
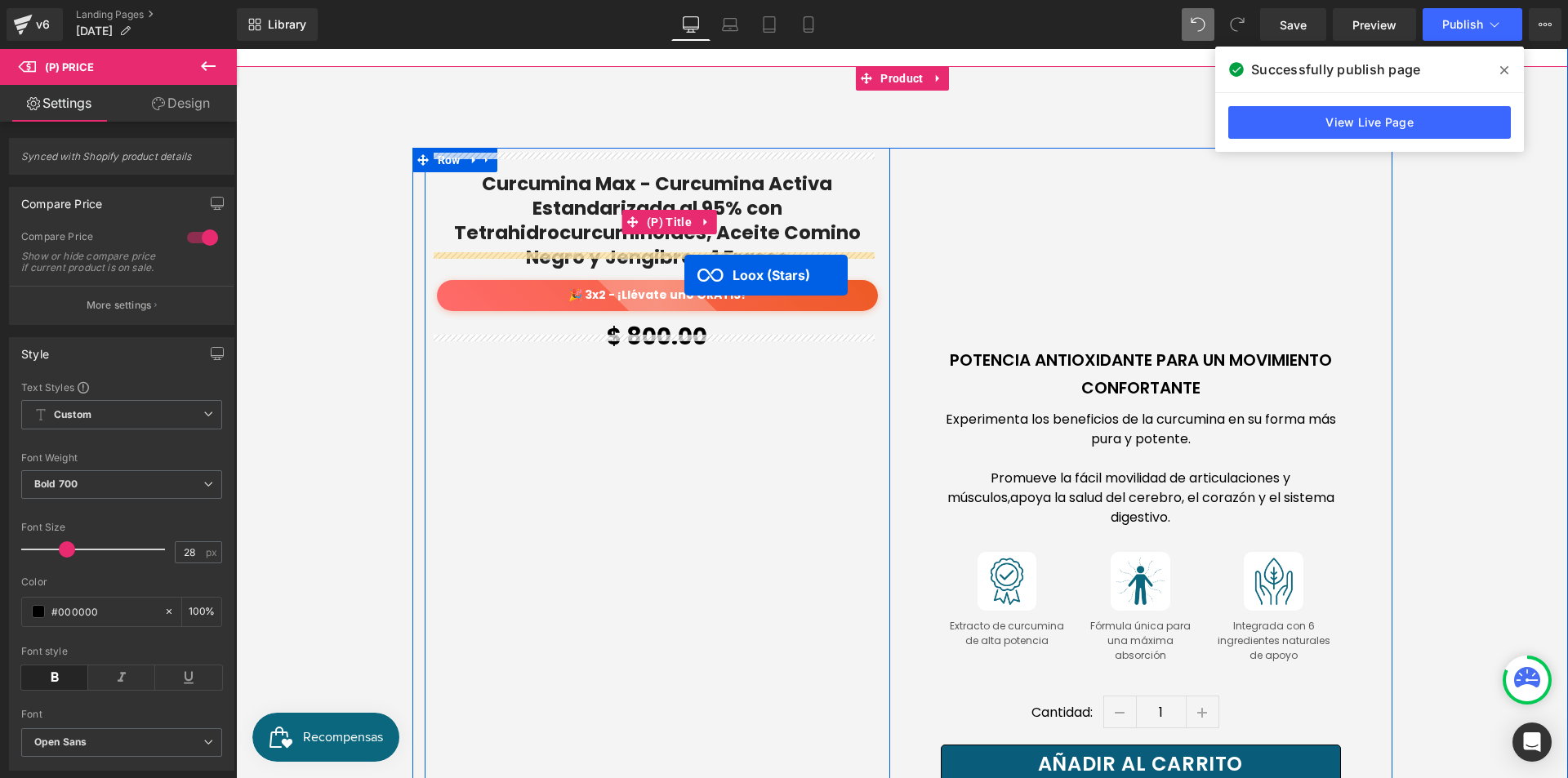
drag, startPoint x: 652, startPoint y: 456, endPoint x: 682, endPoint y: 275, distance: 183.5
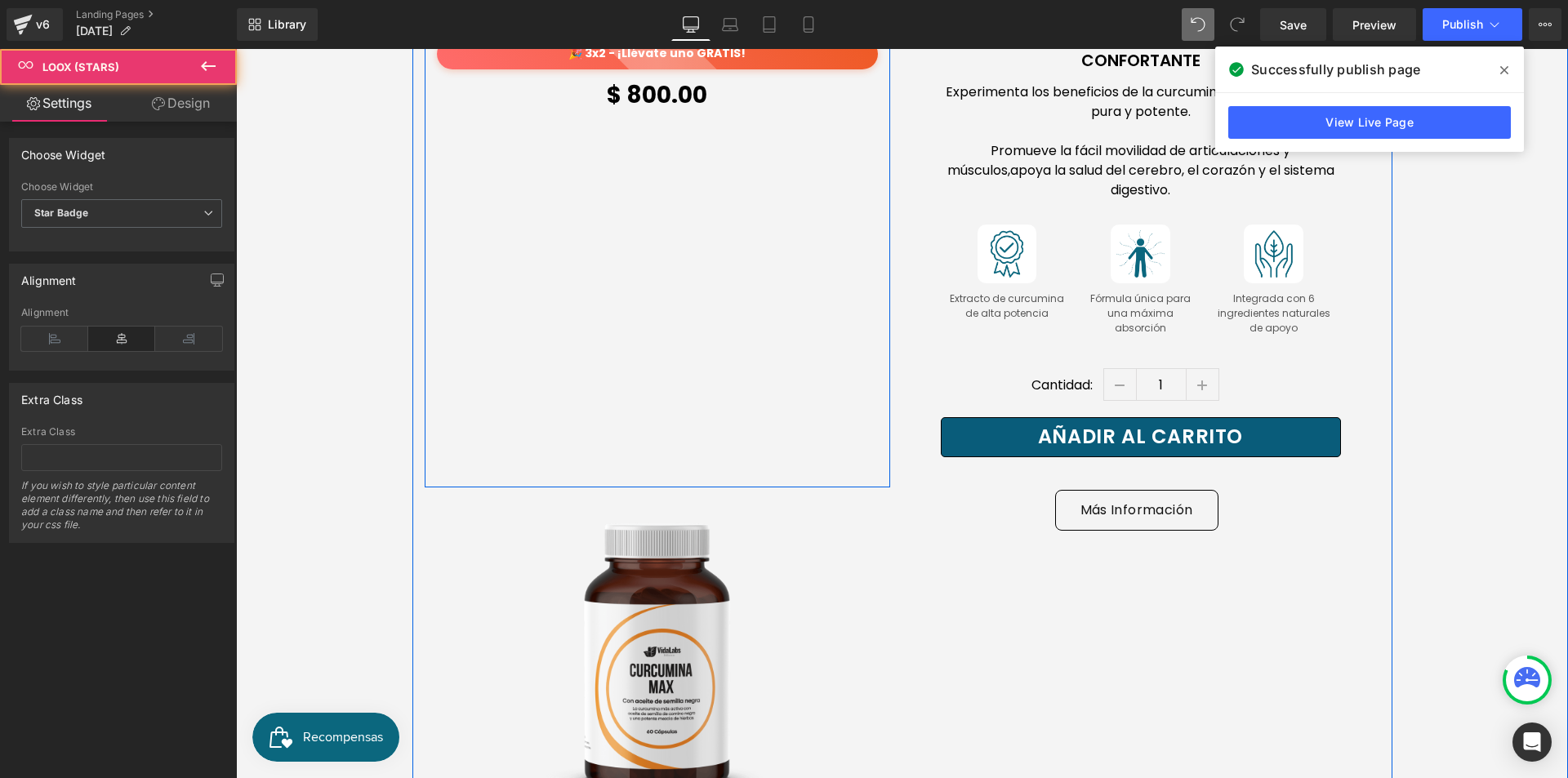
scroll to position [3316, 0]
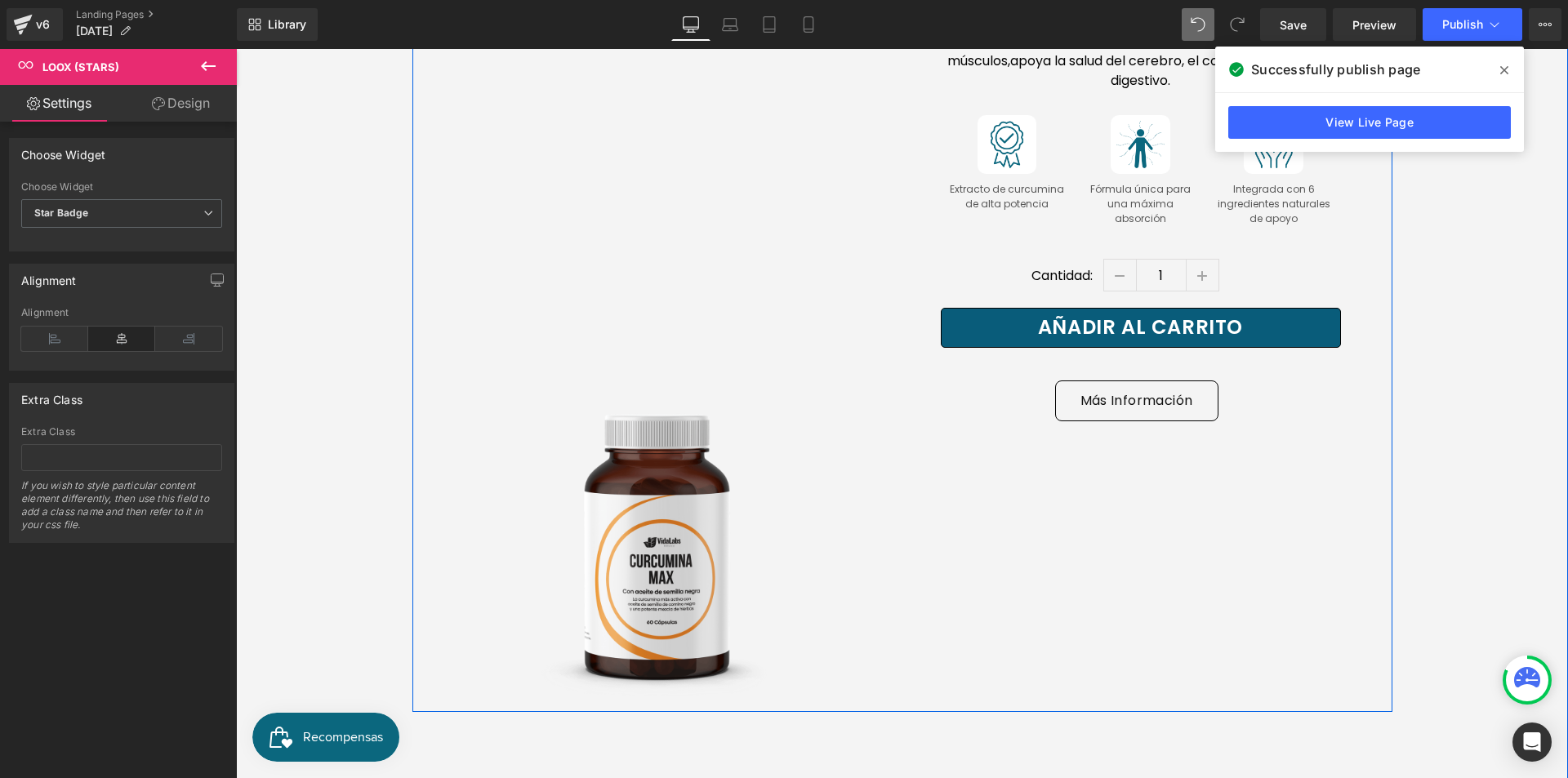
click at [760, 465] on img at bounding box center [658, 541] width 326 height 326
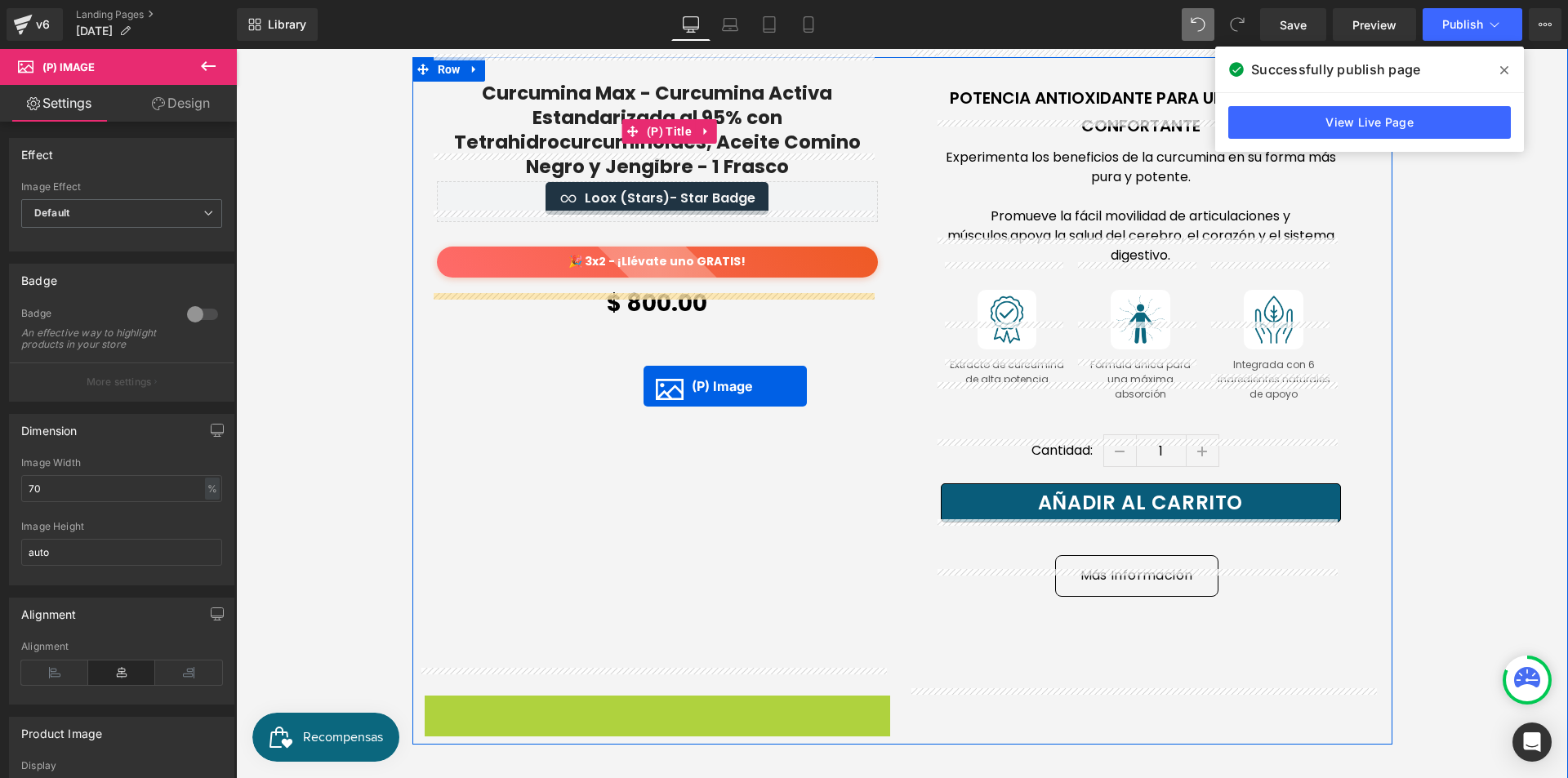
scroll to position [2989, 0]
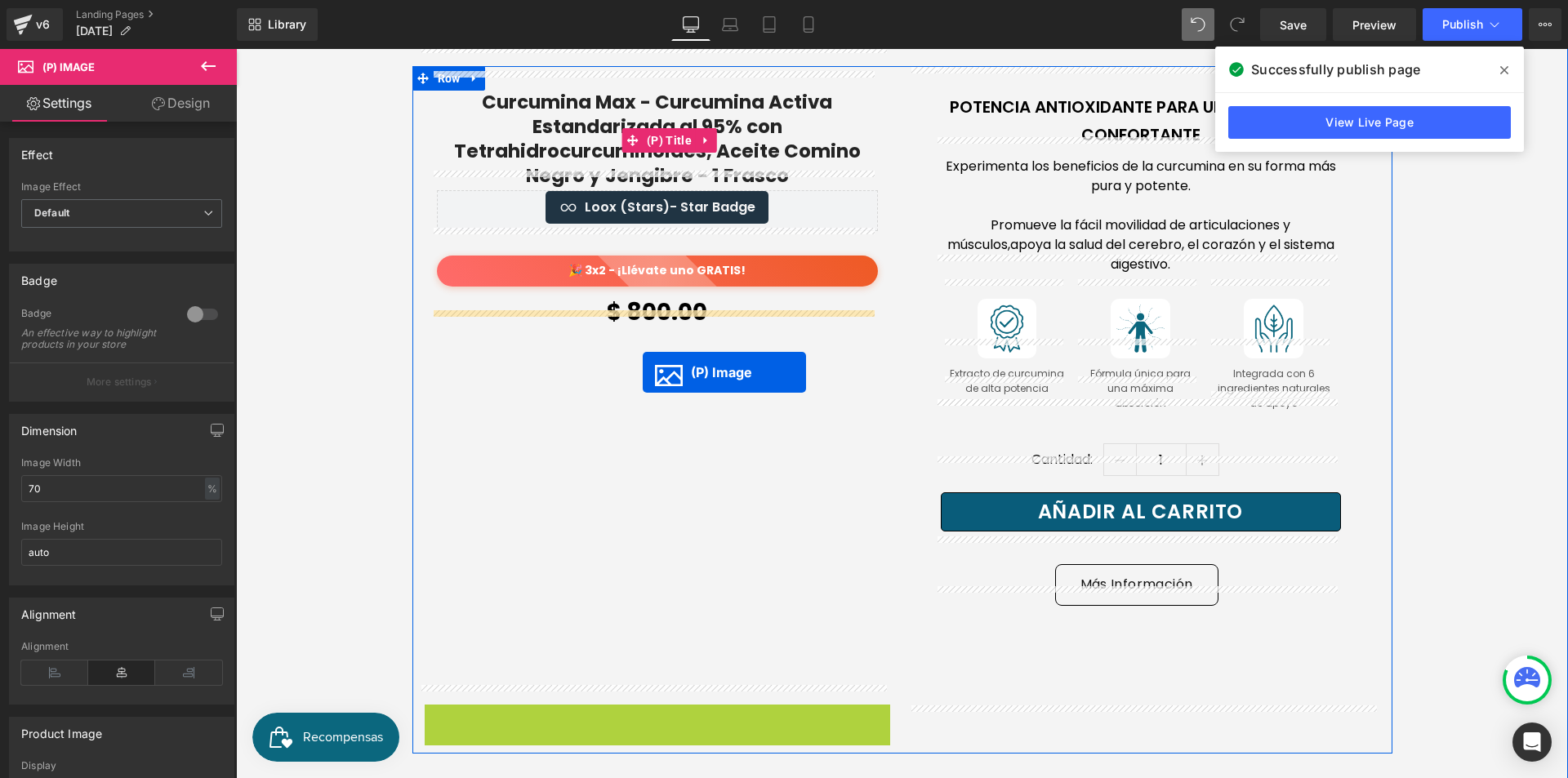
drag, startPoint x: 614, startPoint y: 515, endPoint x: 642, endPoint y: 369, distance: 148.7
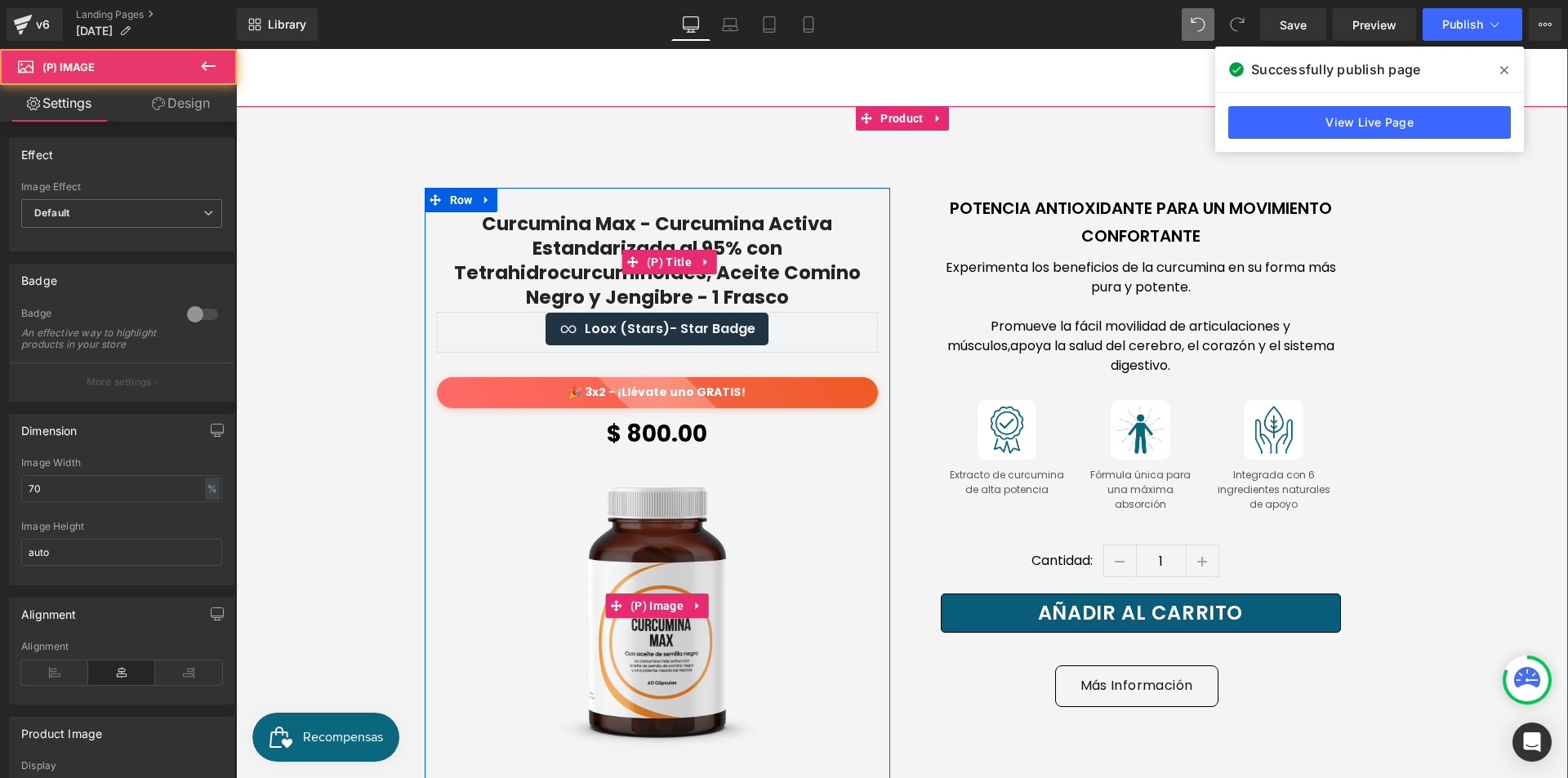
scroll to position [2826, 0]
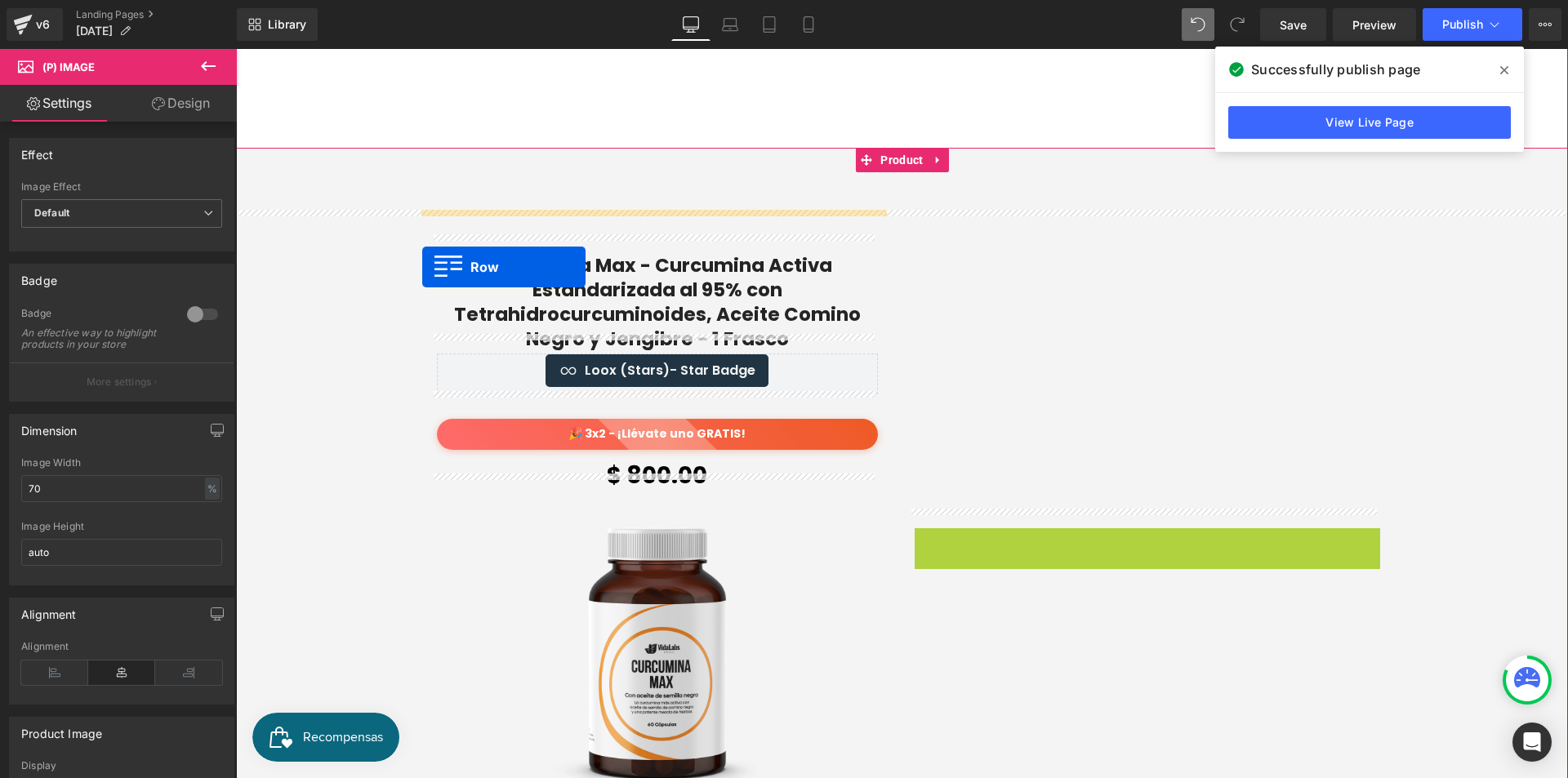
drag, startPoint x: 898, startPoint y: 229, endPoint x: 422, endPoint y: 267, distance: 477.5
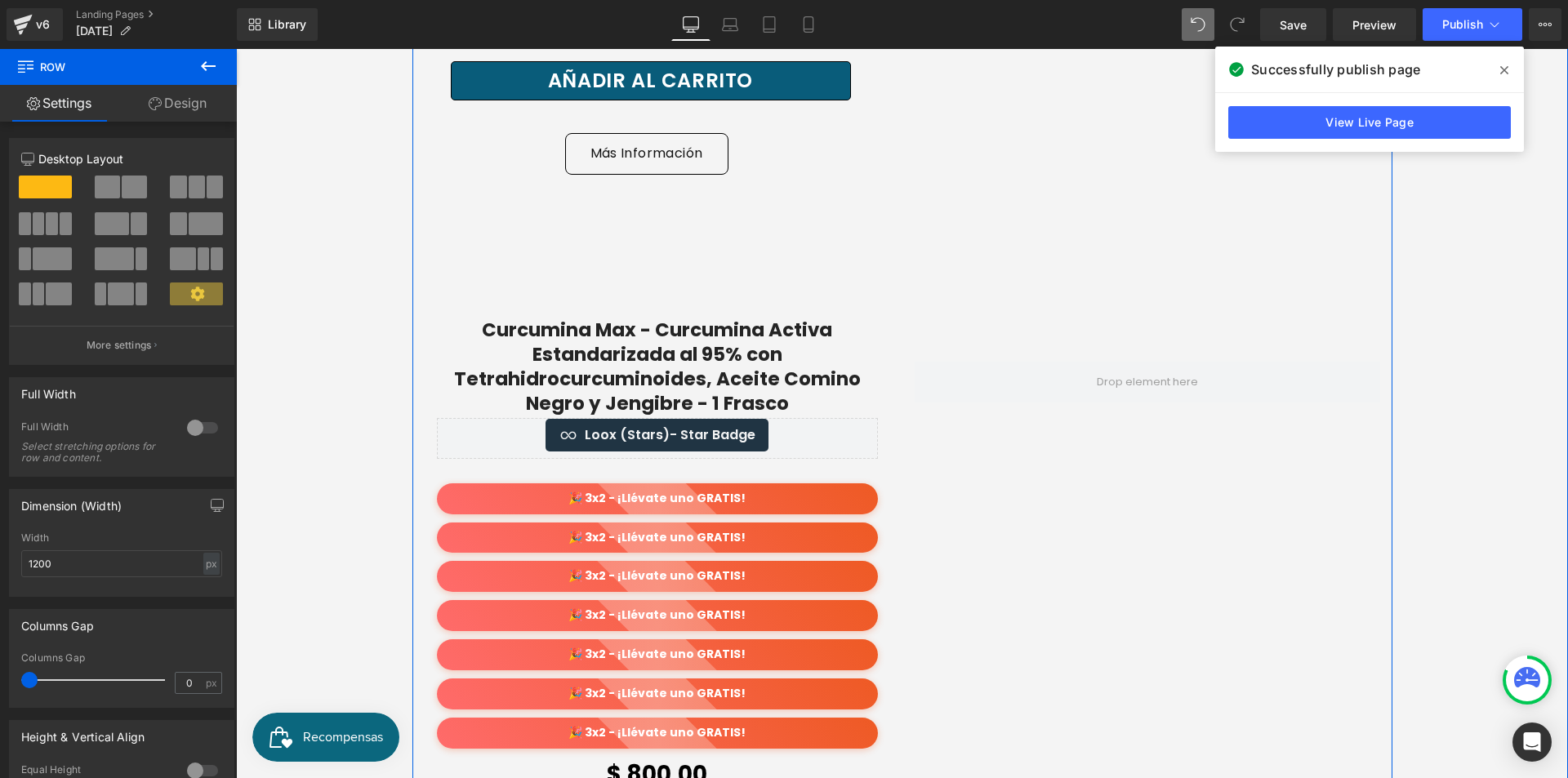
scroll to position [3397, 0]
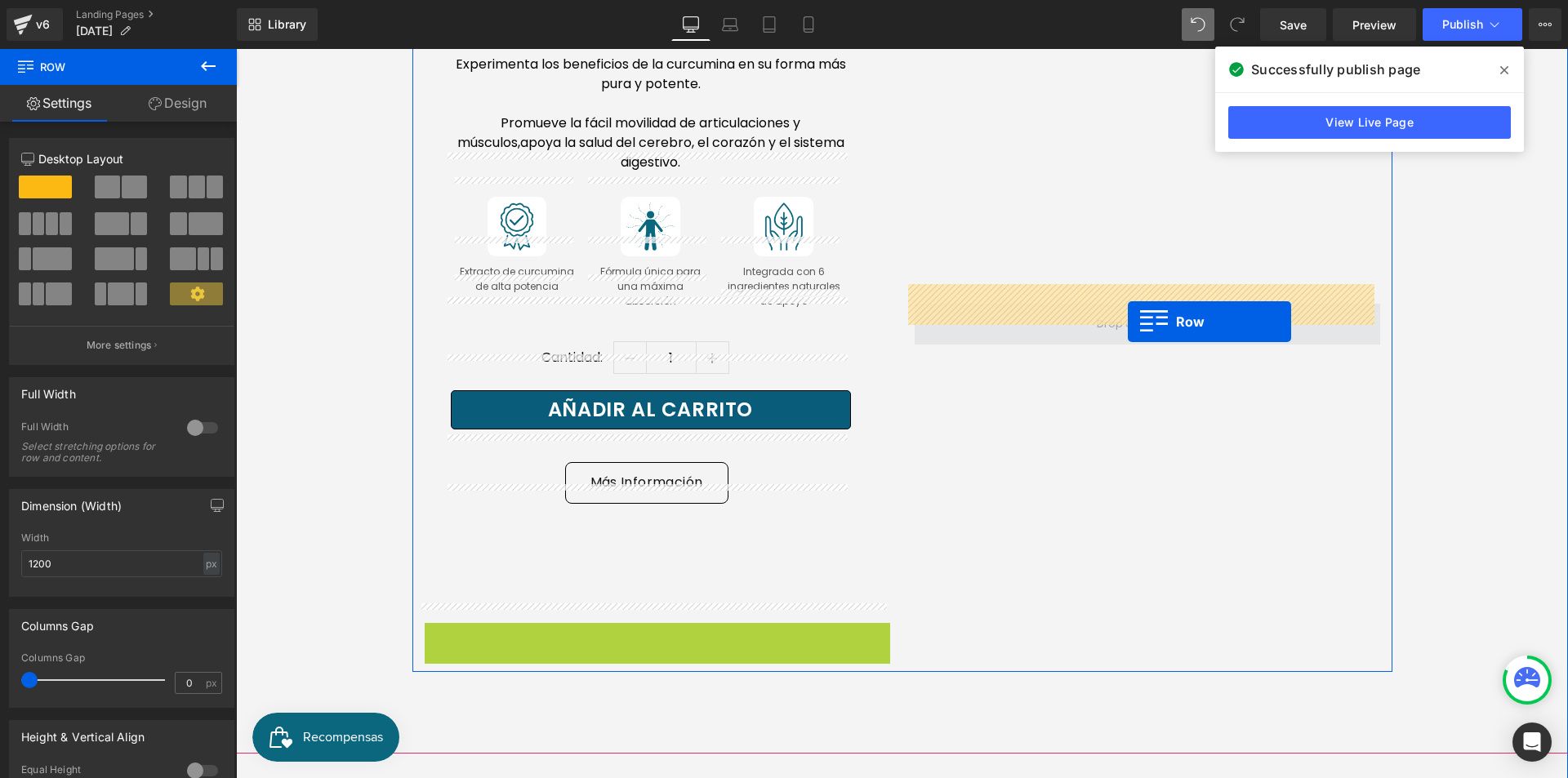
drag, startPoint x: 455, startPoint y: 289, endPoint x: 1128, endPoint y: 322, distance: 673.8
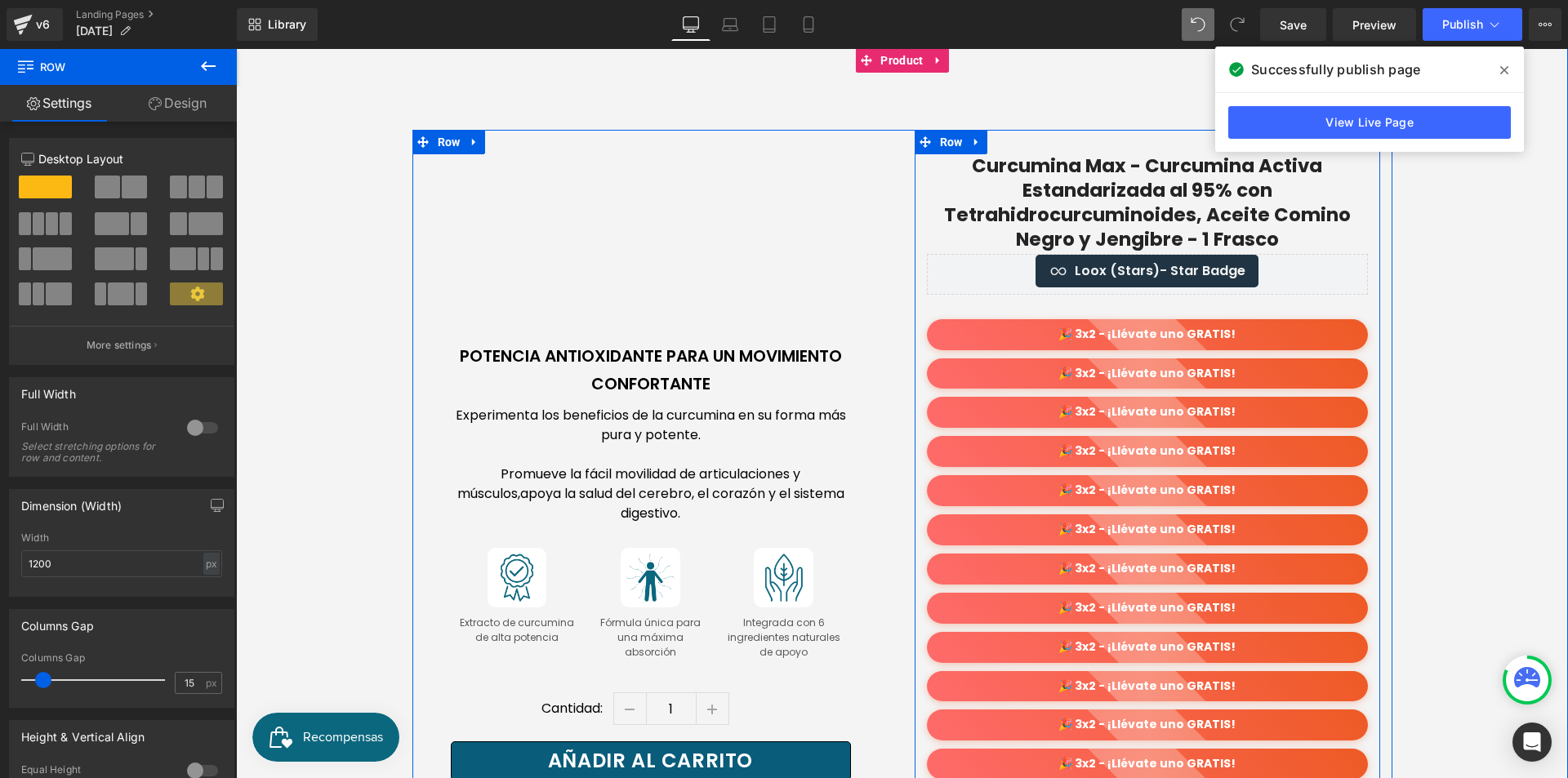
scroll to position [2868, 0]
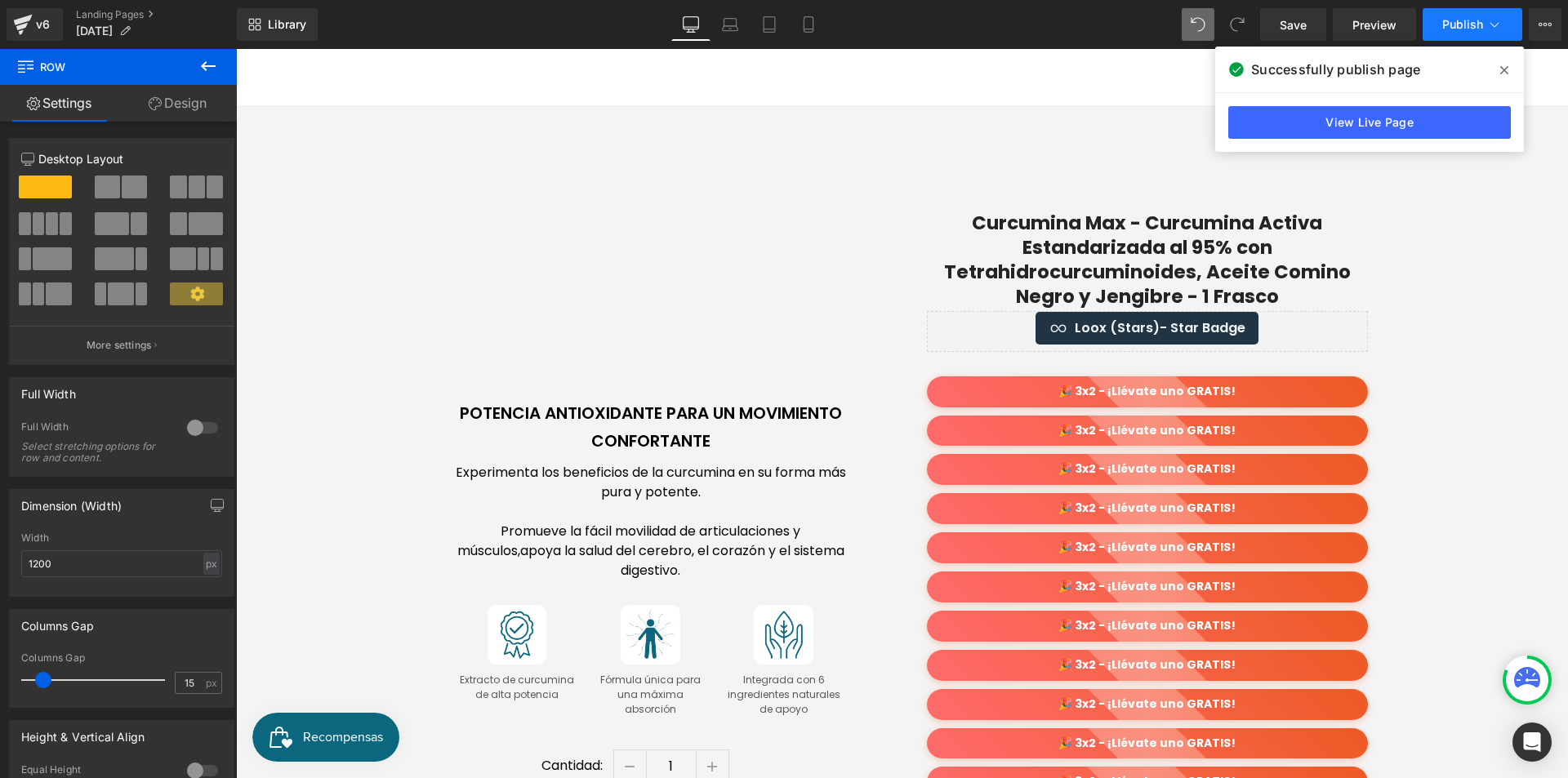
click at [1460, 26] on span "Publish" at bounding box center [1462, 24] width 41 height 13
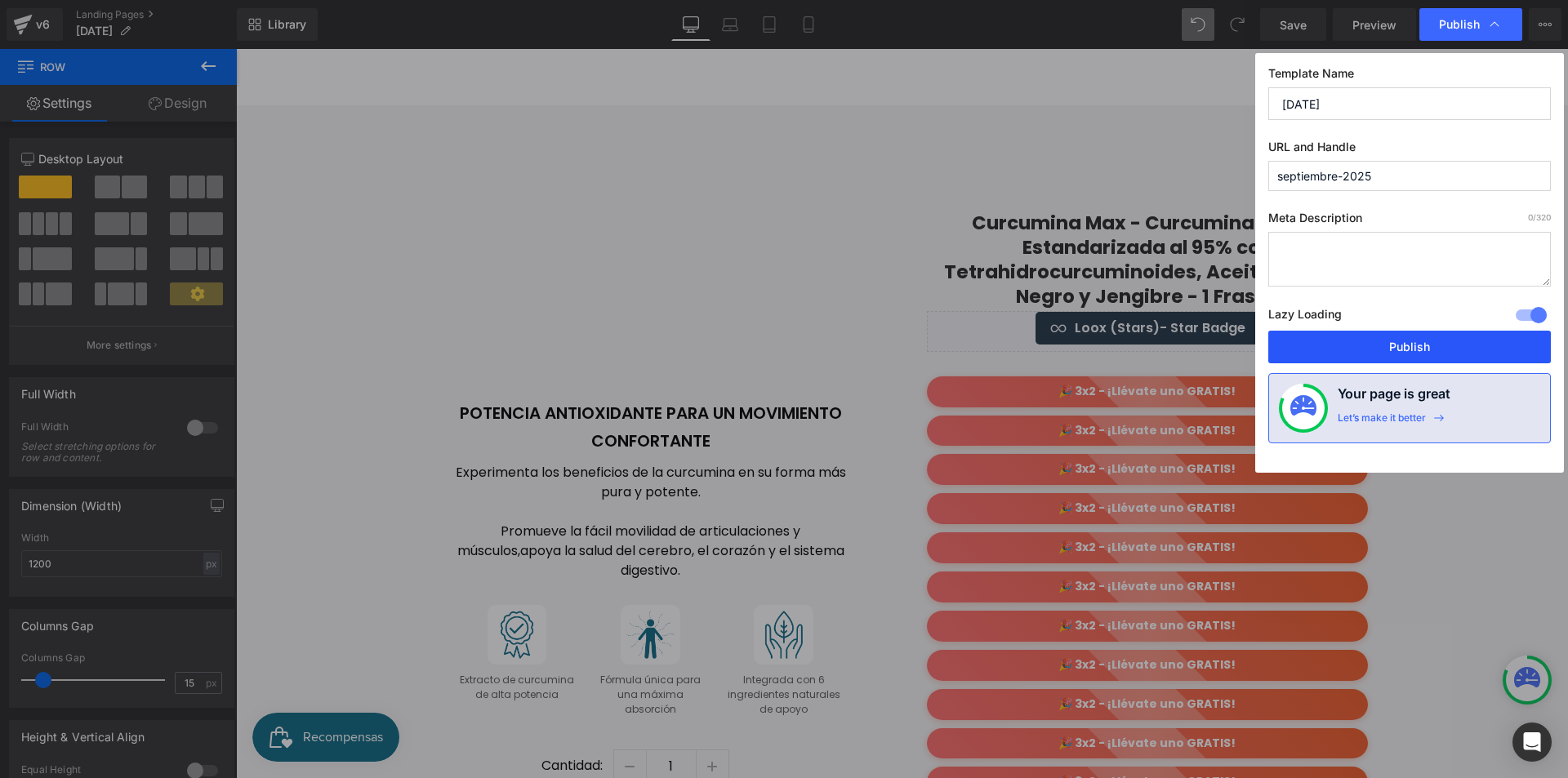
click at [1490, 346] on button "Publish" at bounding box center [1409, 346] width 283 height 33
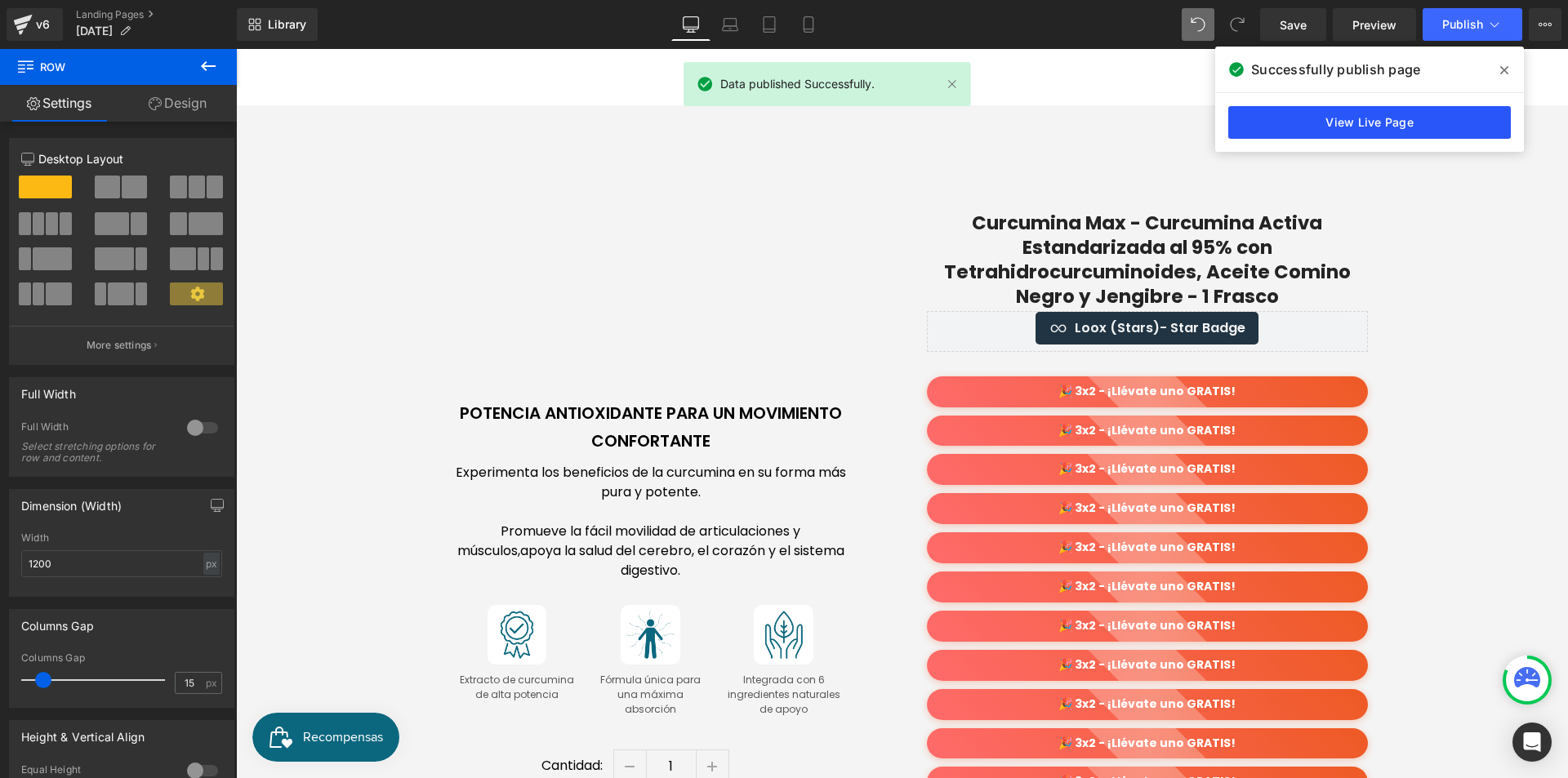
click at [1422, 124] on link "View Live Page" at bounding box center [1370, 122] width 283 height 33
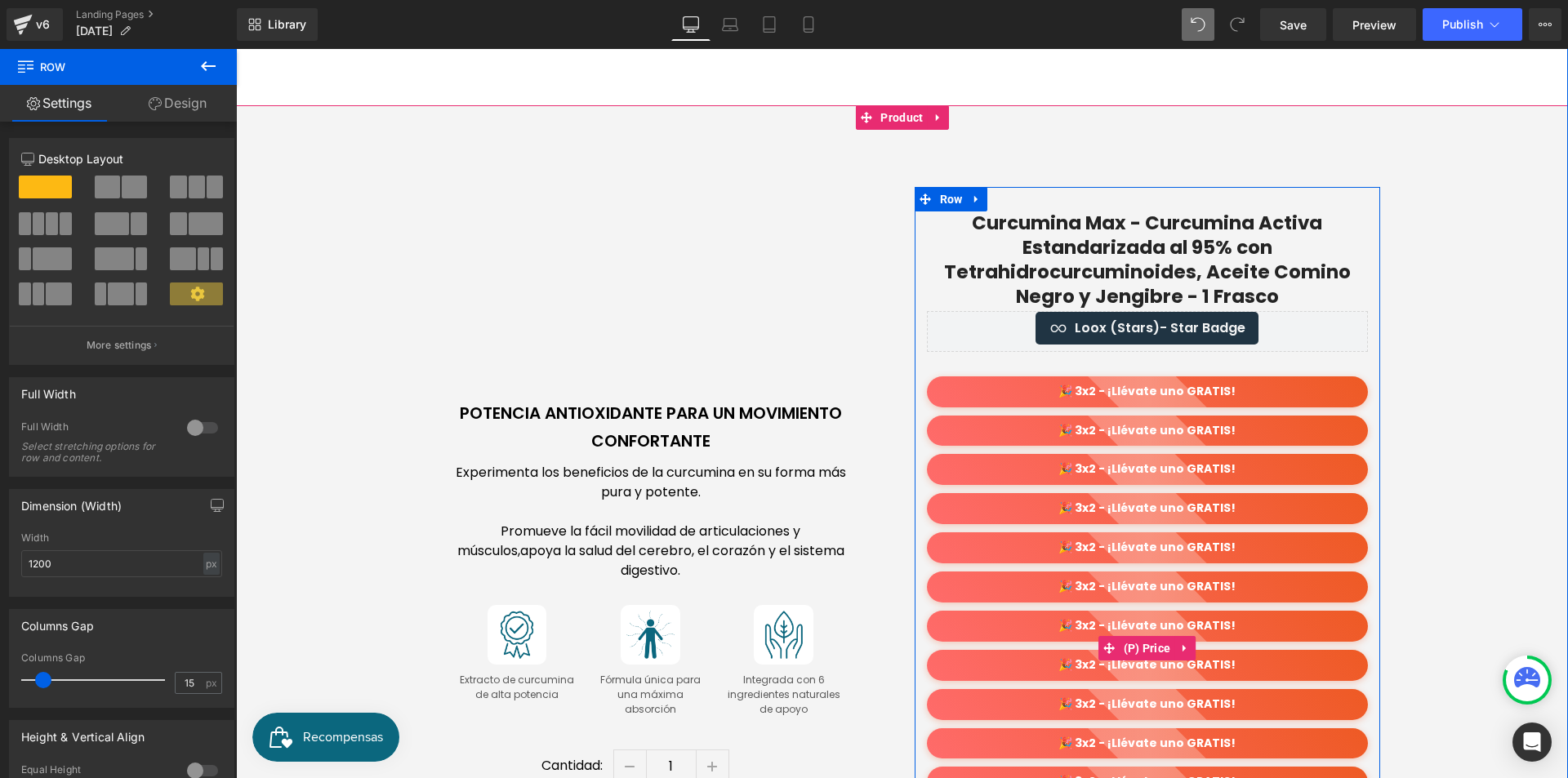
click at [1147, 424] on div "🎉 3x2 - ¡Llévate uno GRATIS!" at bounding box center [1148, 431] width 441 height 31
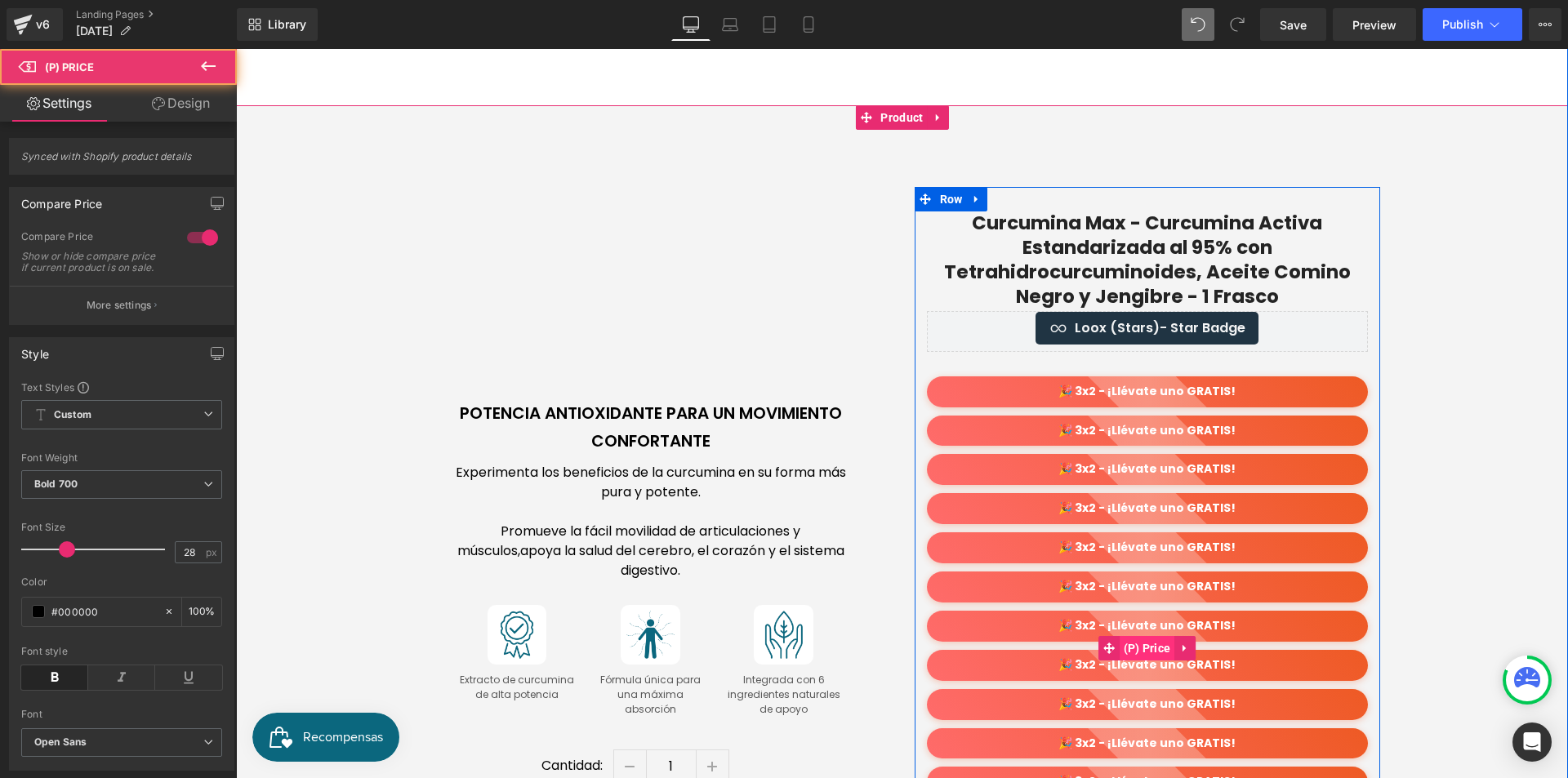
click at [1147, 639] on span "(P) Price" at bounding box center [1147, 648] width 56 height 25
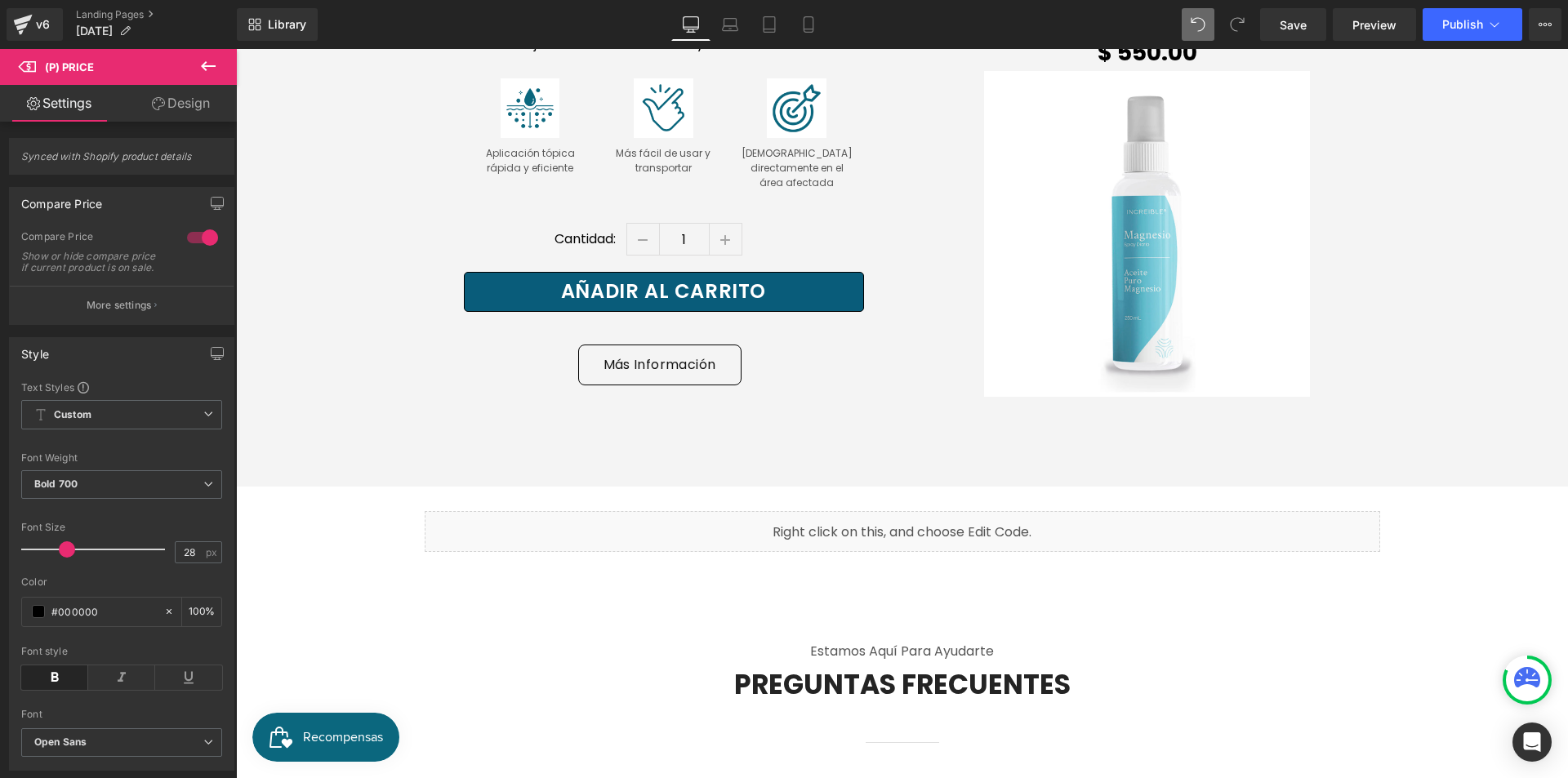
scroll to position [8812, 0]
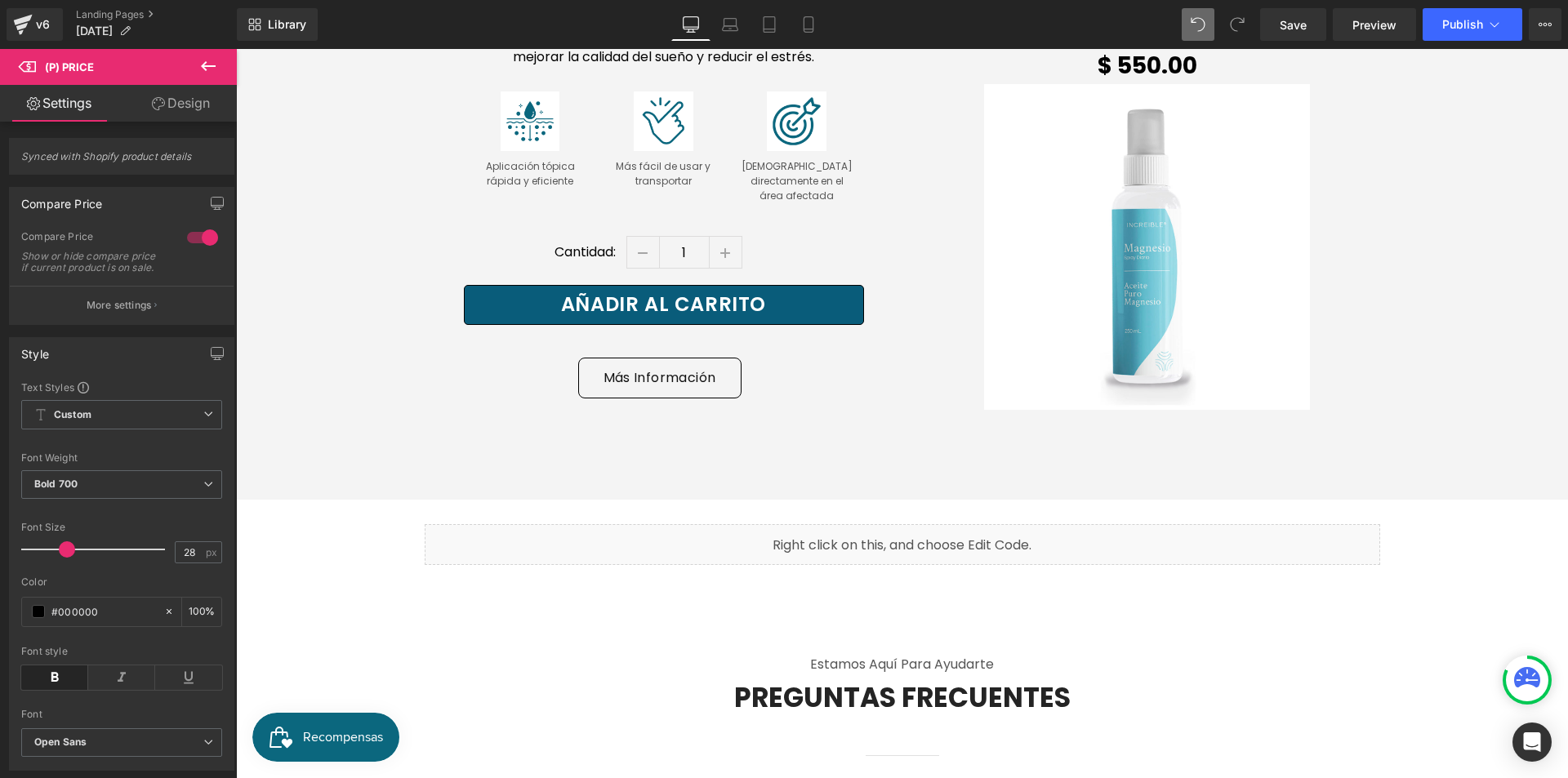
click at [876, 524] on div "Liquid" at bounding box center [903, 545] width 955 height 41
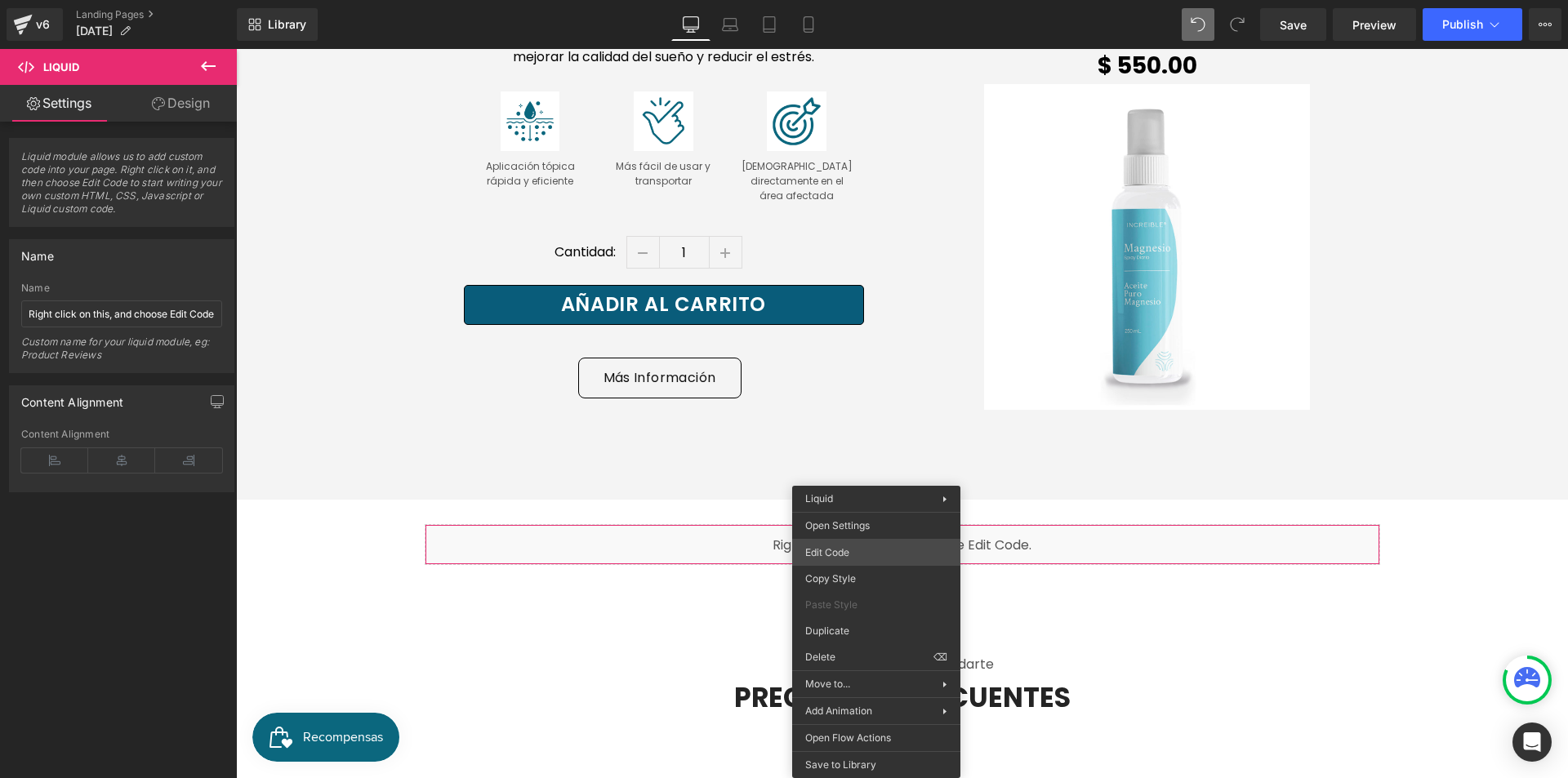
click at [875, 0] on div "(P) Price You are previewing how the will restyle your page. You can not edit E…" at bounding box center [784, 0] width 1568 height 0
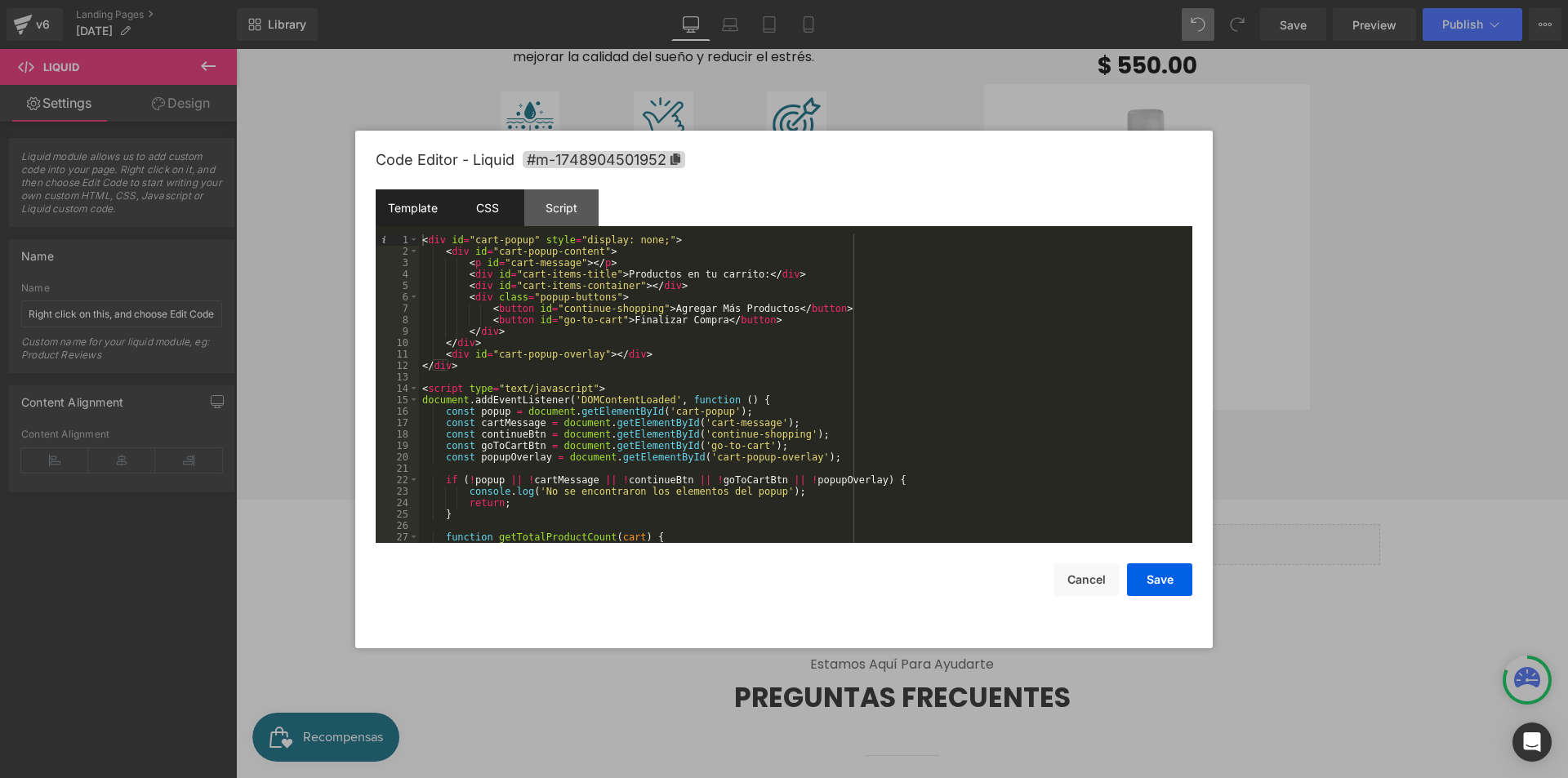
click at [488, 199] on div "CSS" at bounding box center [487, 208] width 74 height 37
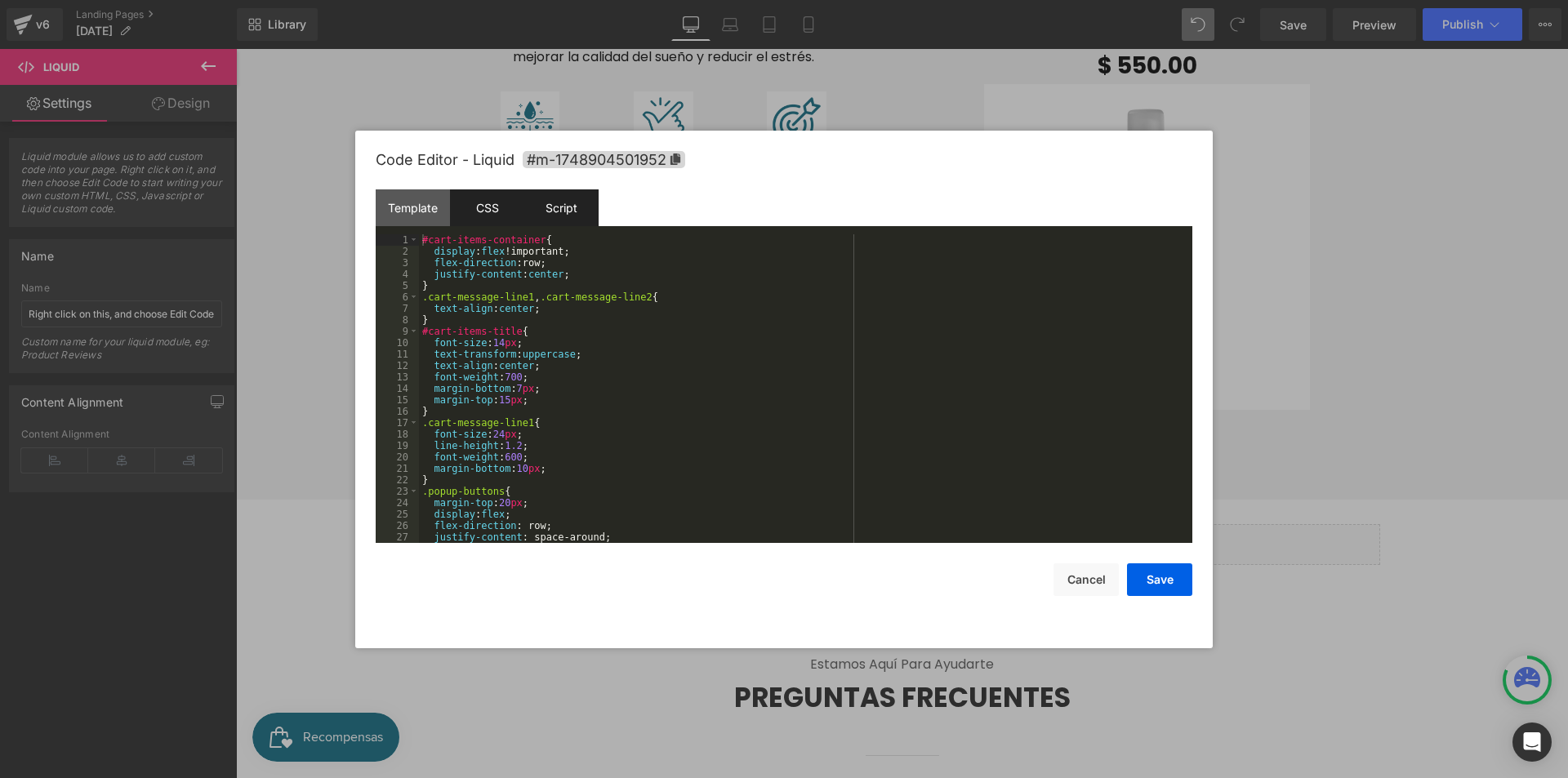
click at [531, 210] on div "Script" at bounding box center [561, 208] width 74 height 37
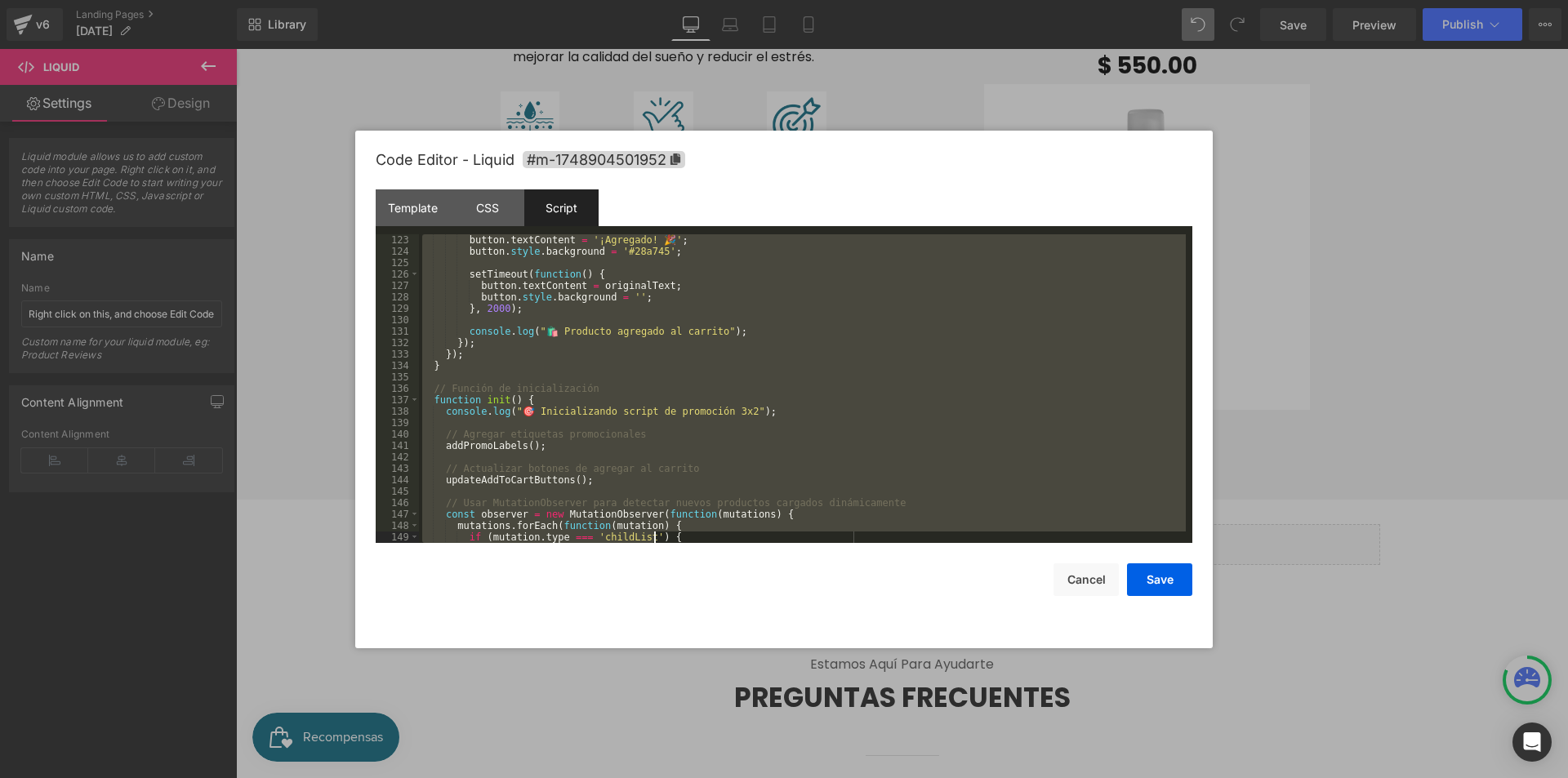
scroll to position [1908, 0]
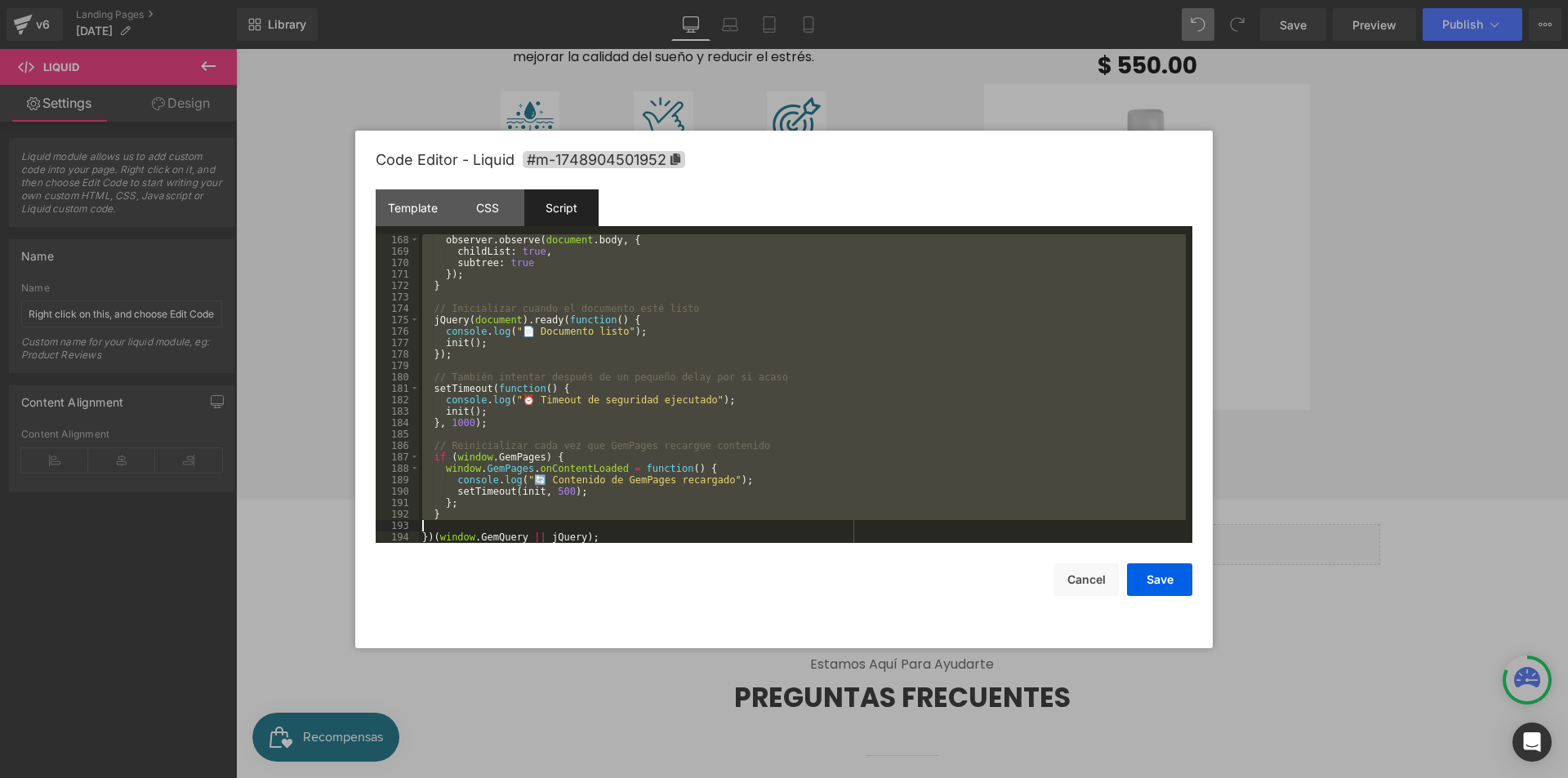
drag, startPoint x: 432, startPoint y: 254, endPoint x: 739, endPoint y: 522, distance: 407.5
click at [739, 522] on div "observer . observe ( document . body , { childList : true , subtree : true }) ;…" at bounding box center [802, 400] width 767 height 331
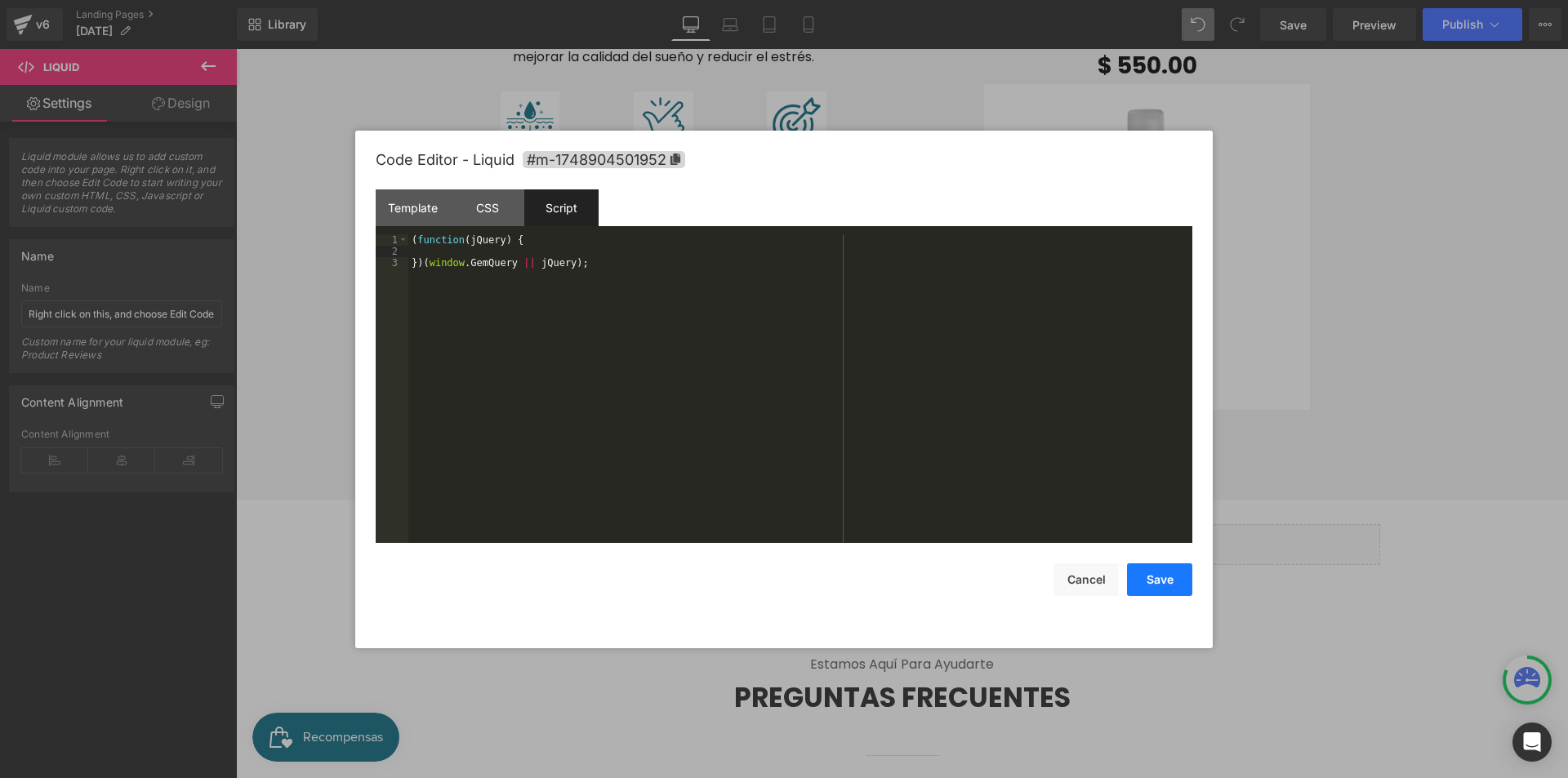
click at [1161, 572] on button "Save" at bounding box center [1160, 579] width 65 height 33
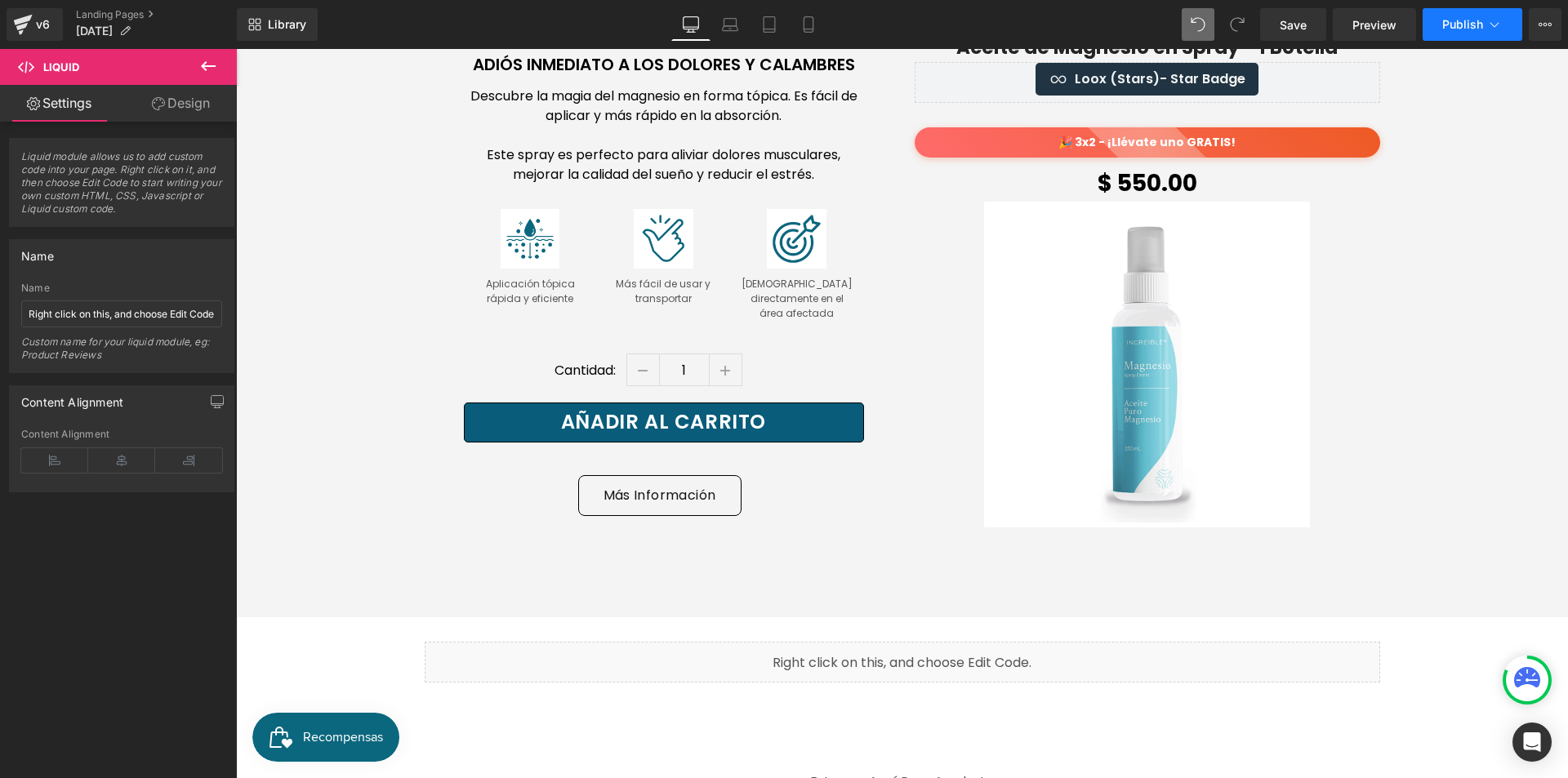
scroll to position [9046, 0]
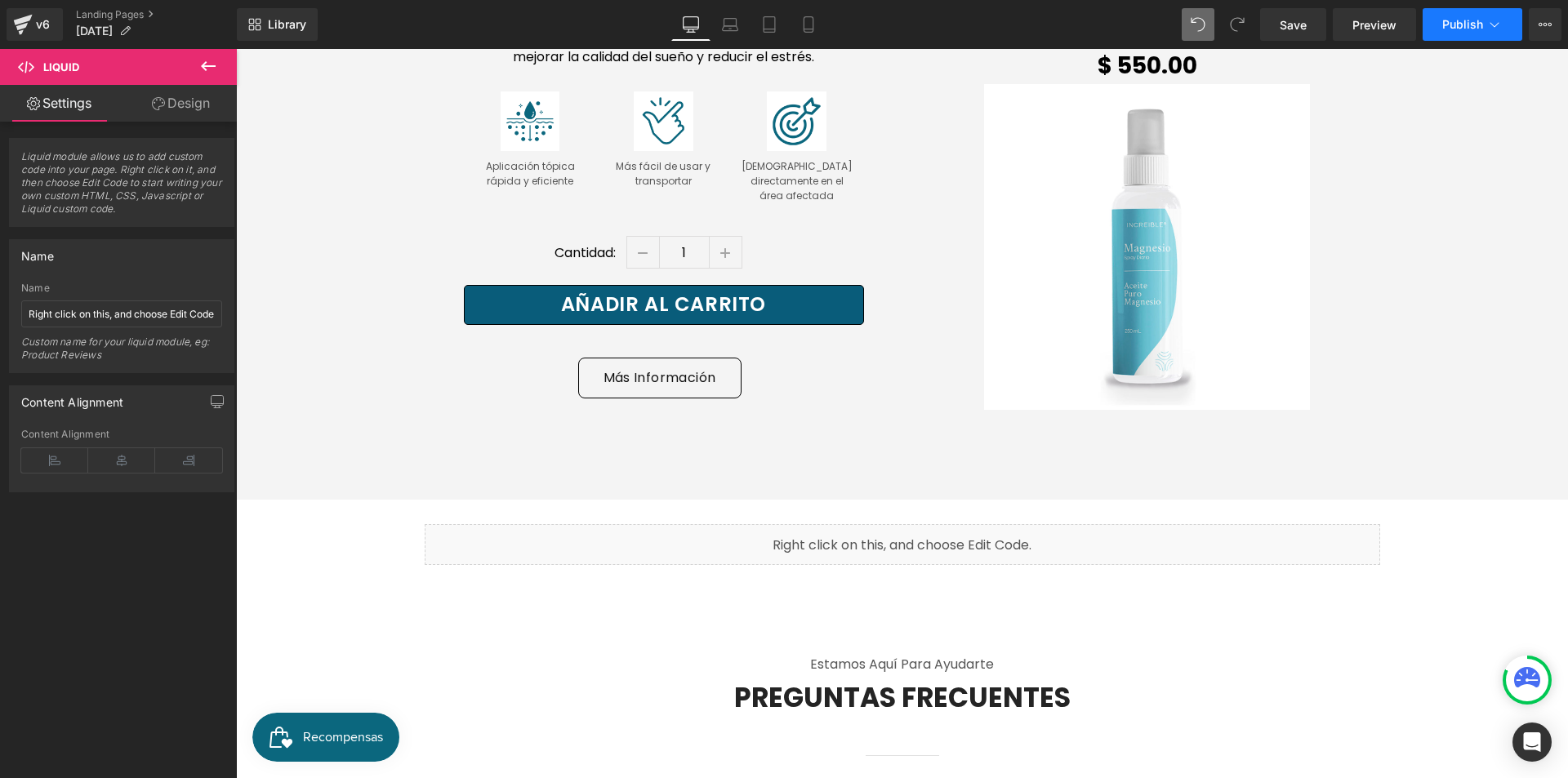
click at [1447, 28] on span "Publish" at bounding box center [1462, 24] width 41 height 13
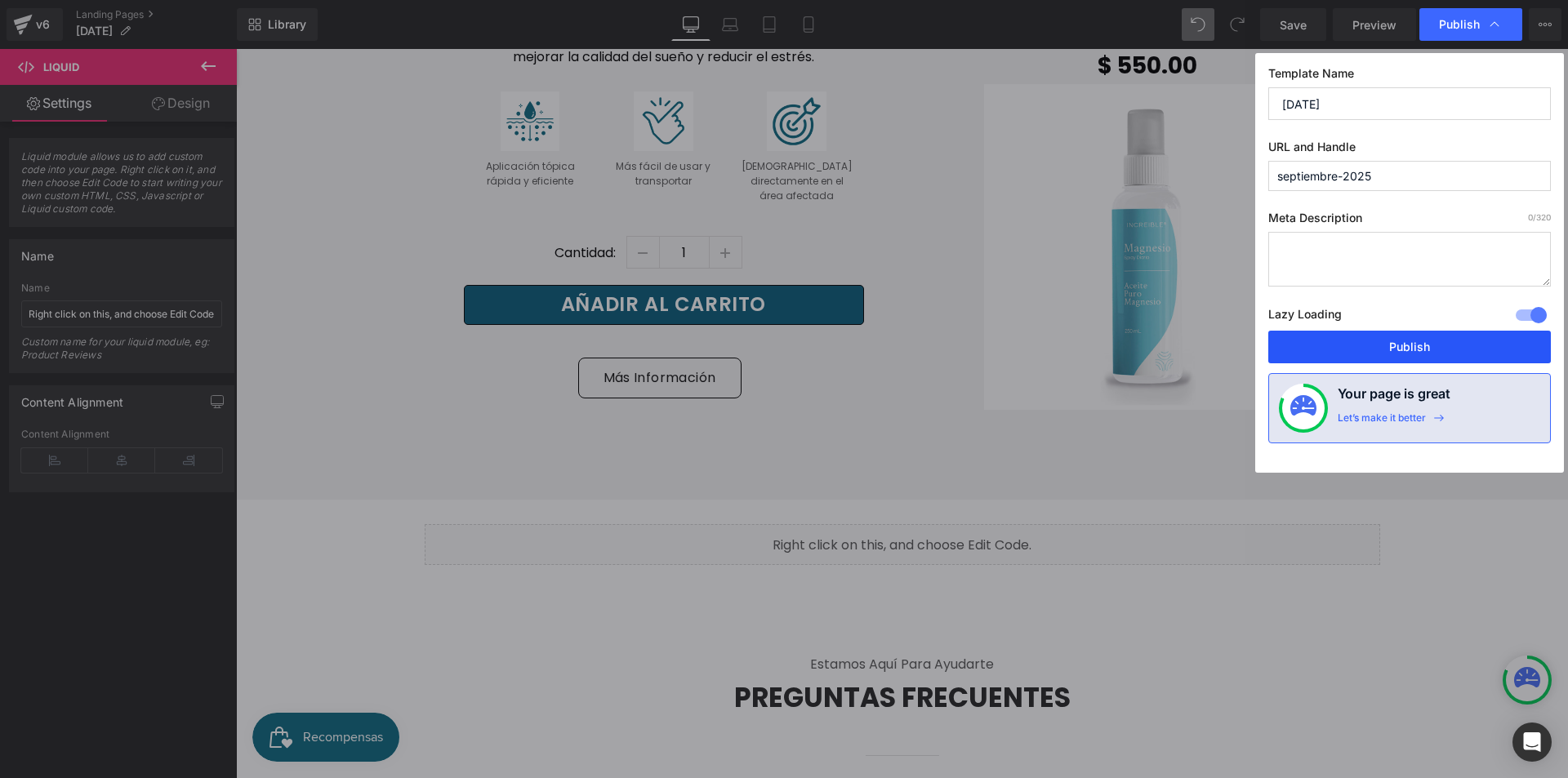
drag, startPoint x: 1447, startPoint y: 345, endPoint x: 1237, endPoint y: 316, distance: 212.0
click at [1447, 345] on button "Publish" at bounding box center [1409, 346] width 283 height 33
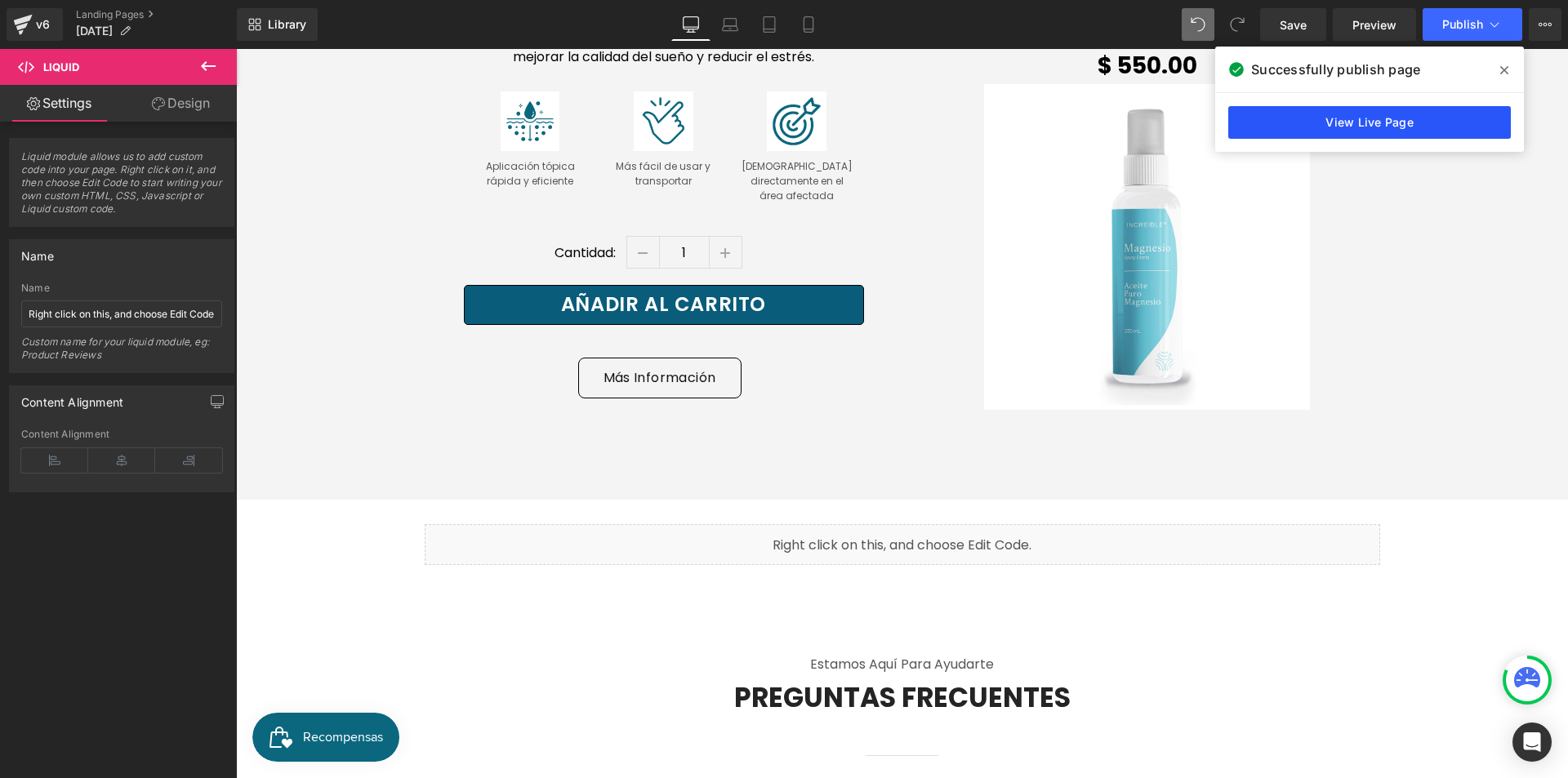
click at [1430, 117] on link "View Live Page" at bounding box center [1370, 122] width 283 height 33
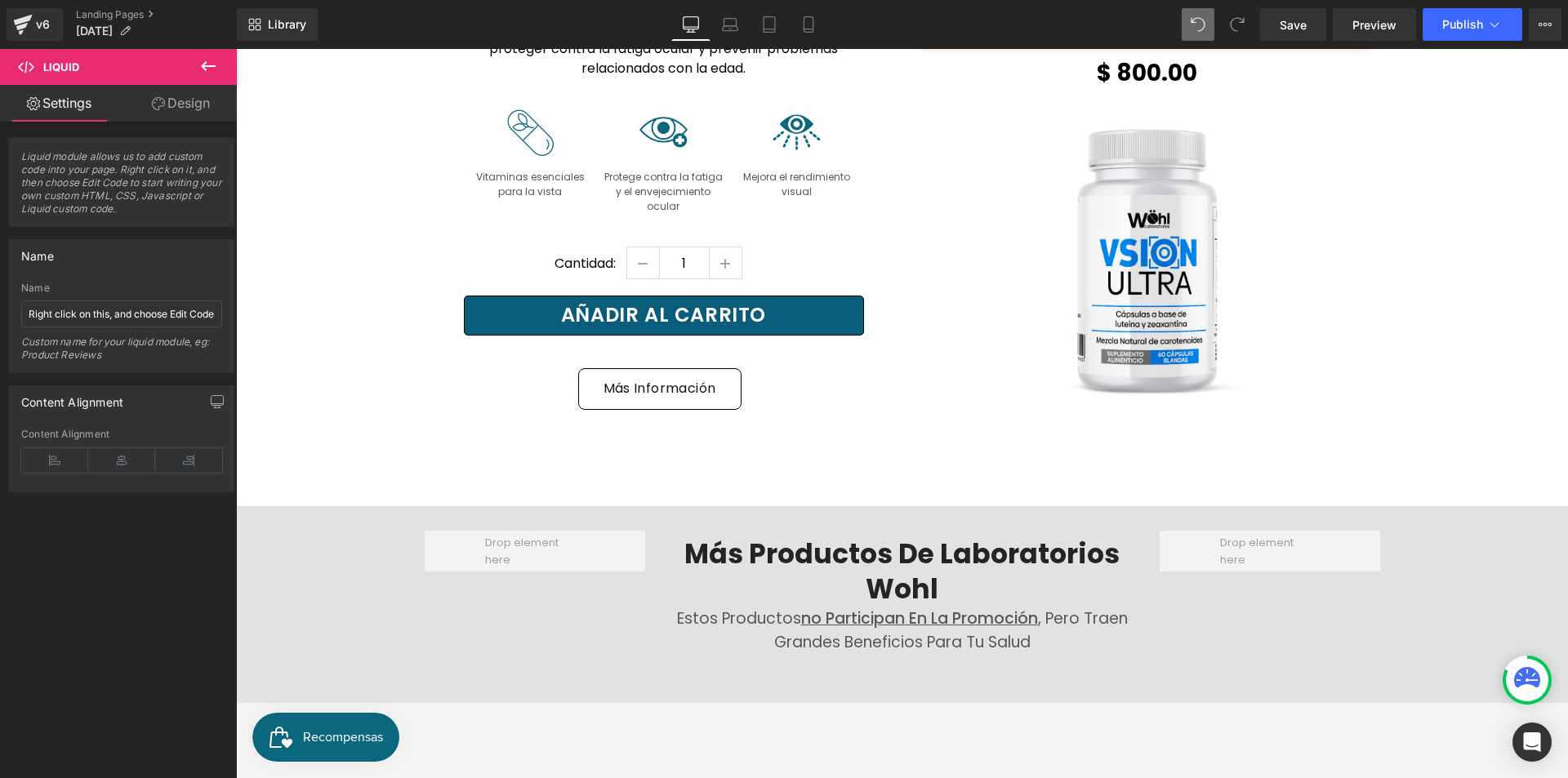
scroll to position [6760, 0]
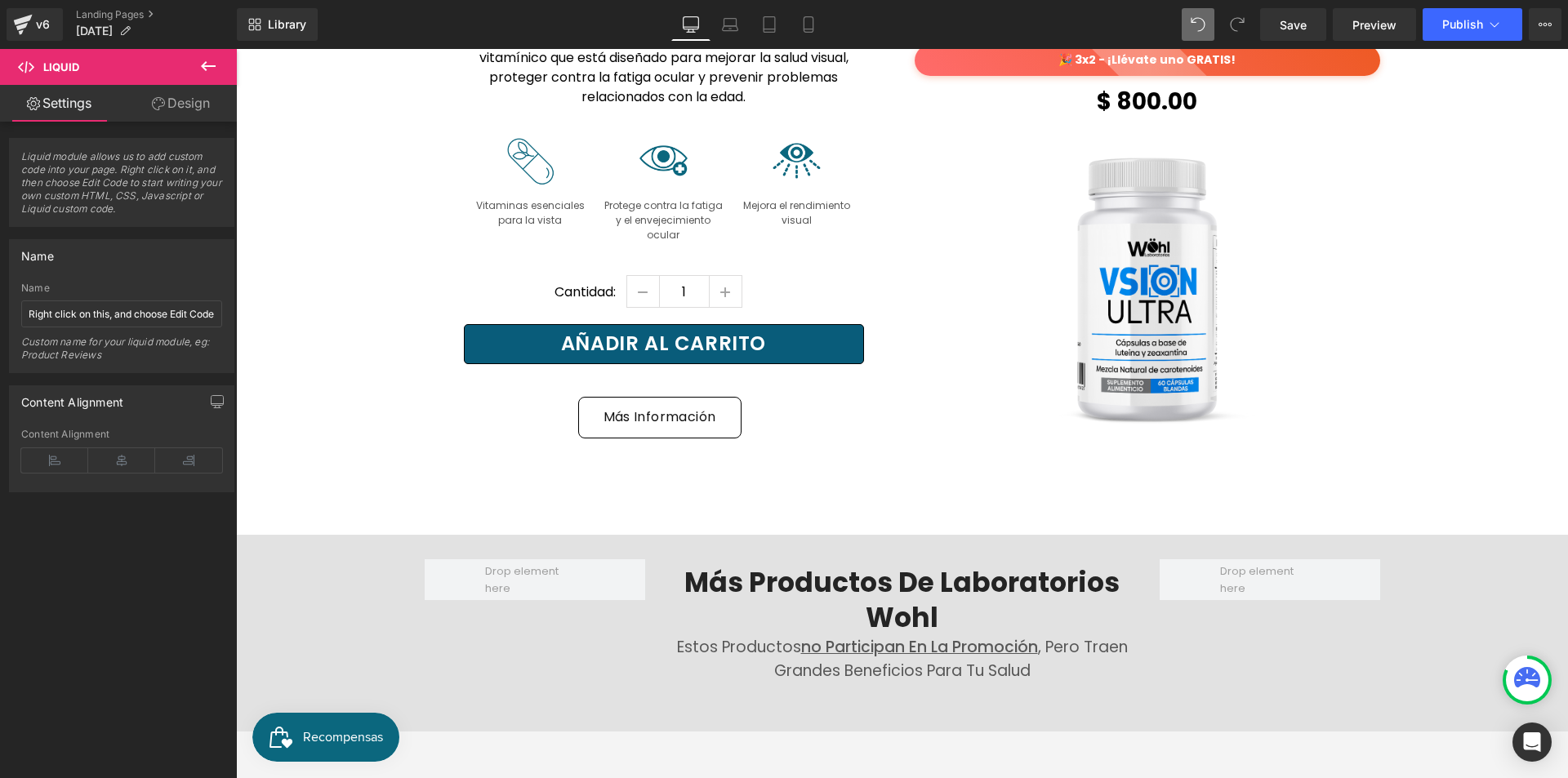
click at [1446, 454] on div "Vsion Ultra - 1 Frasco (P) Title Loox (Stars) - Star Badge Loox (Stars) 🎉 3x2 -…" at bounding box center [902, 203] width 1332 height 666
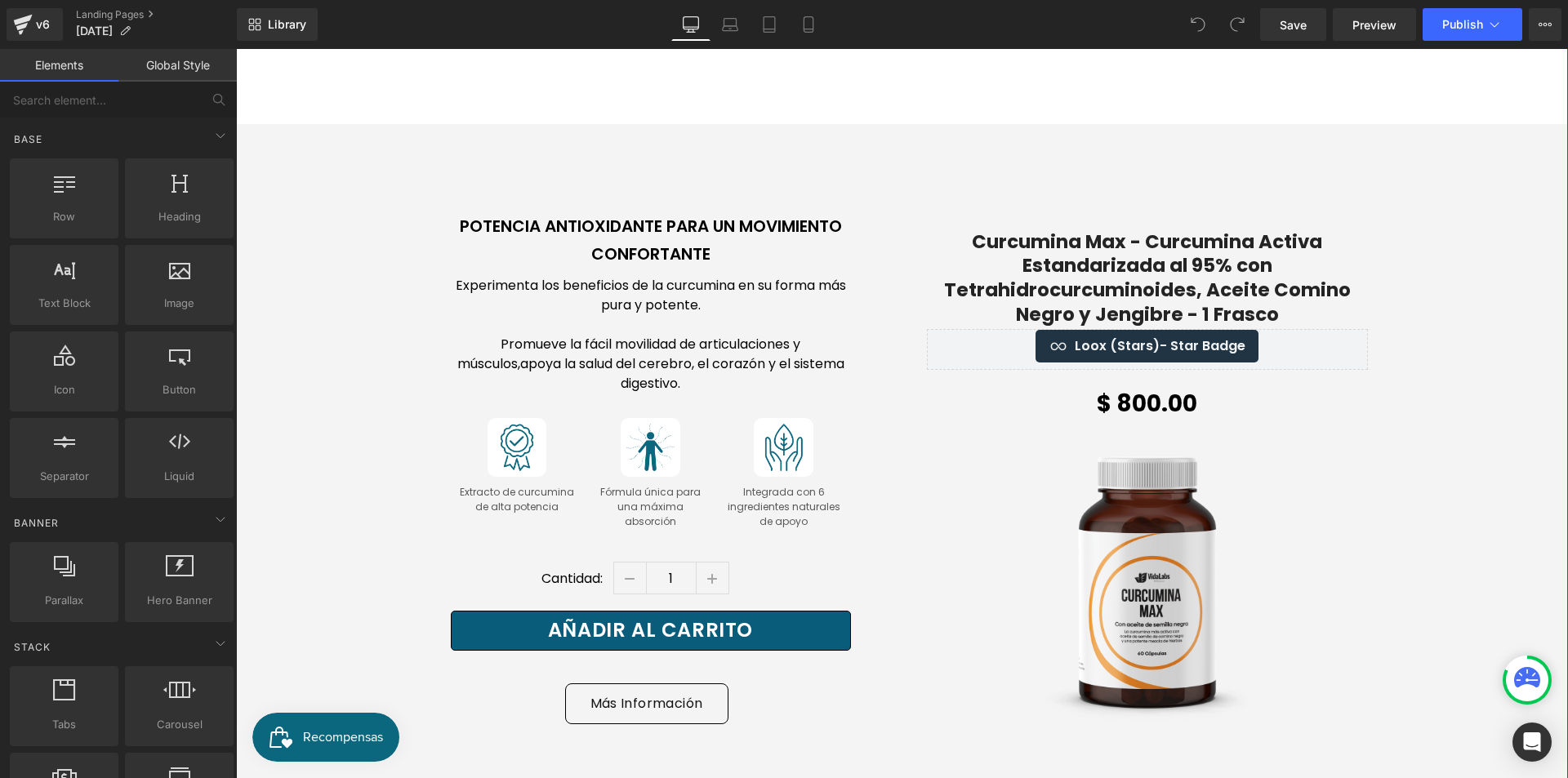
scroll to position [2776, 0]
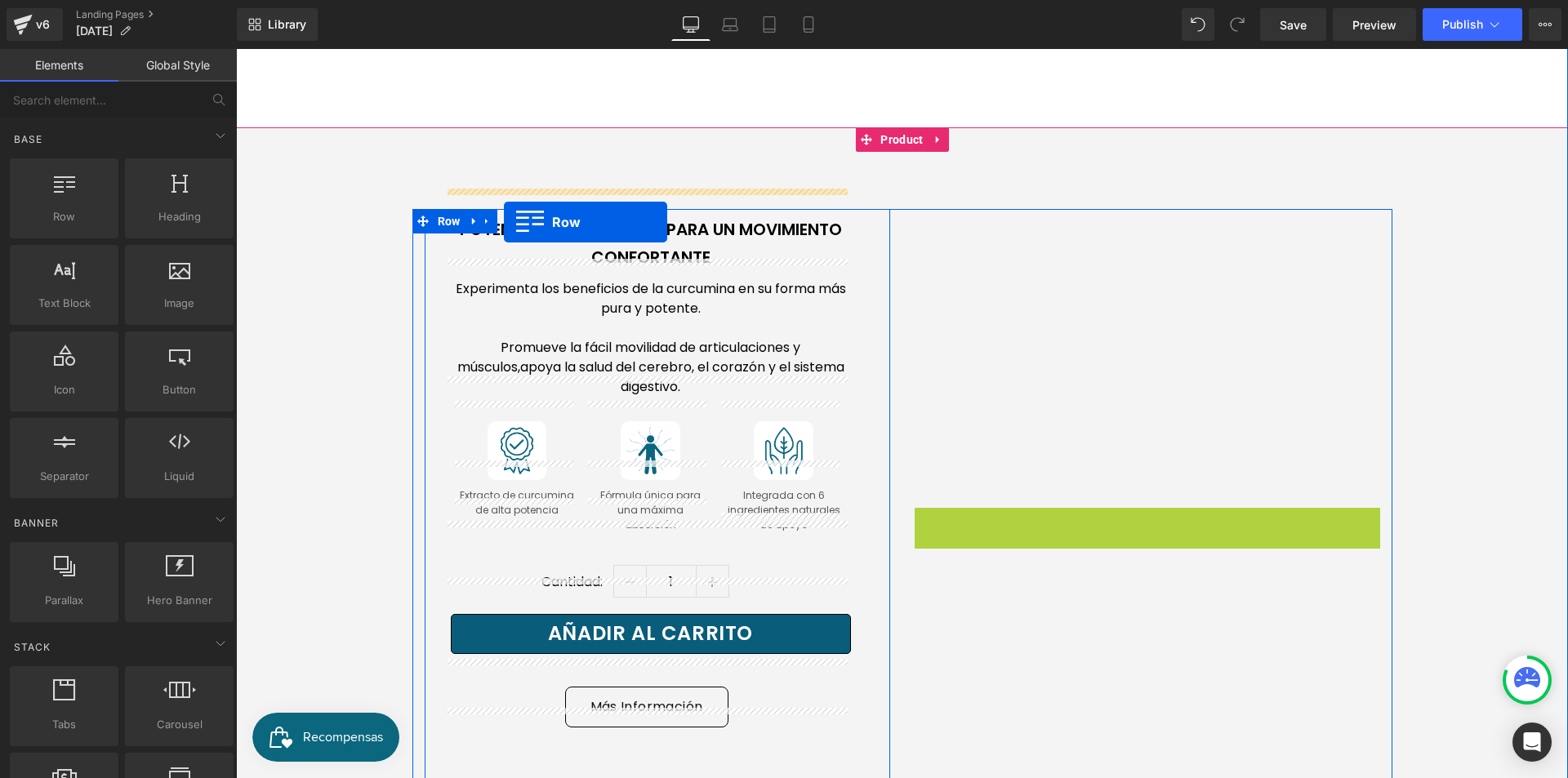
drag, startPoint x: 934, startPoint y: 204, endPoint x: 504, endPoint y: 222, distance: 430.4
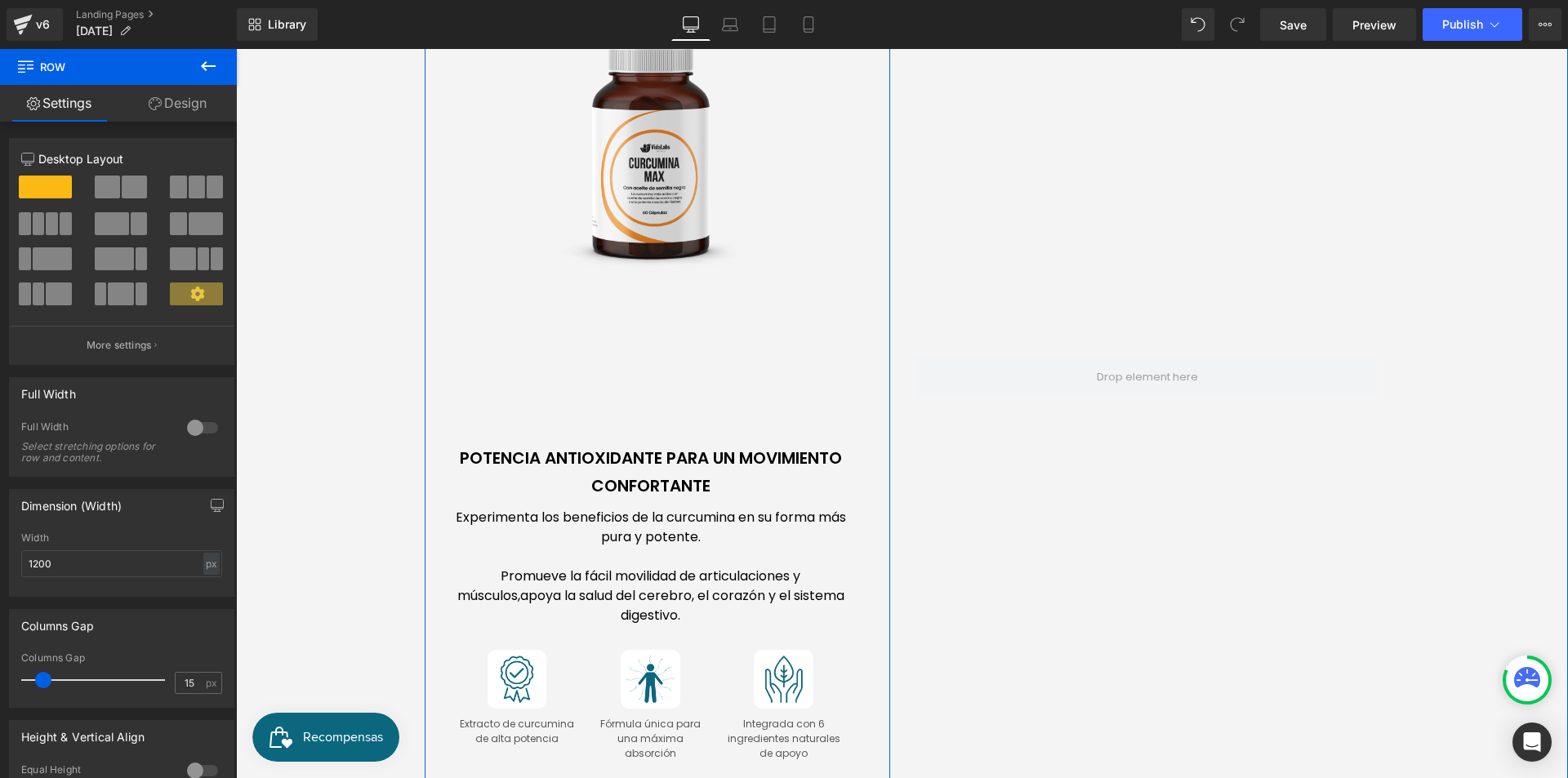
scroll to position [3184, 0]
click at [482, 446] on h2 "Potencia Antioxidante para un Movimiento Confortante" at bounding box center [650, 473] width 400 height 56
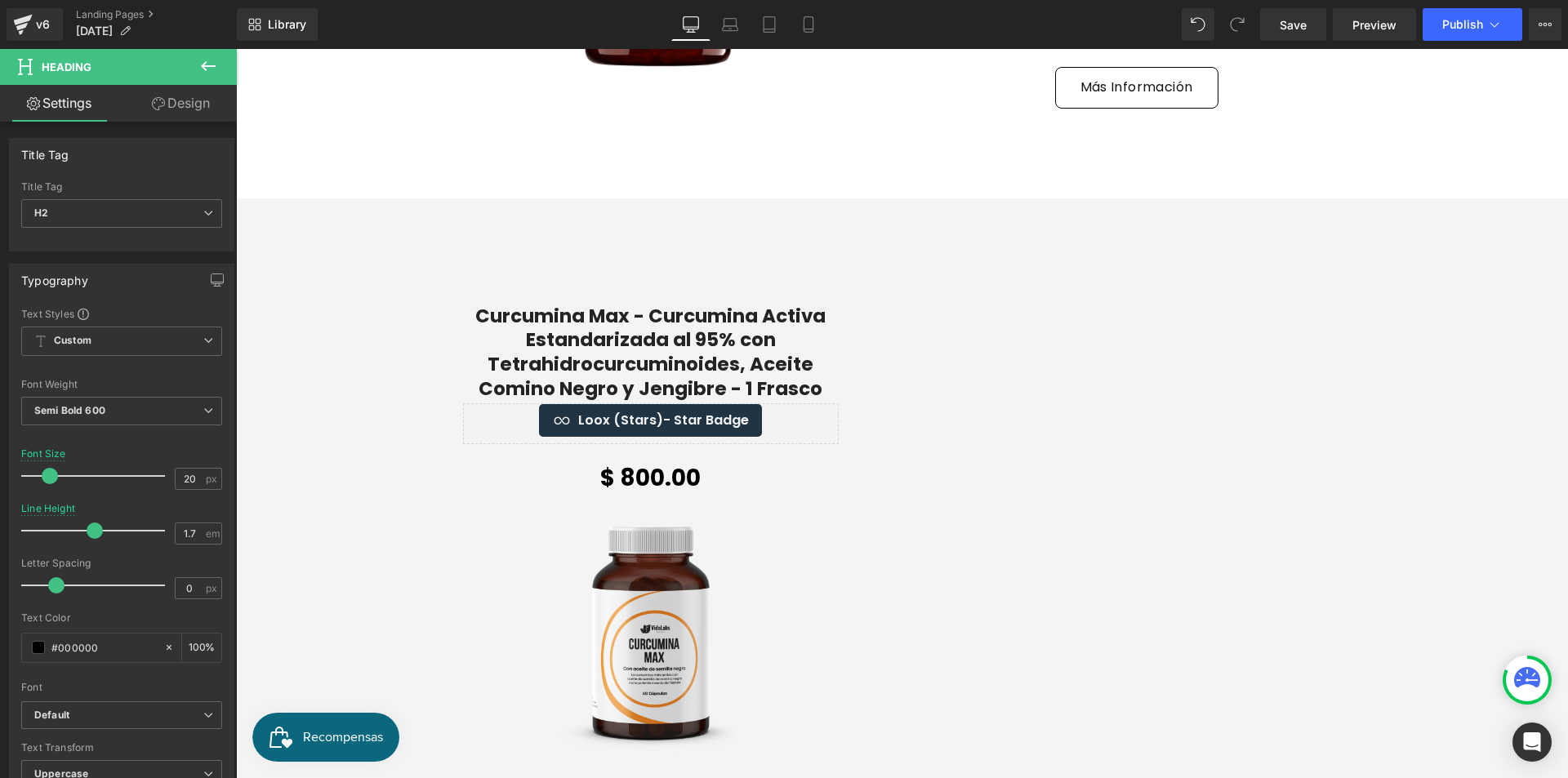
scroll to position [2694, 0]
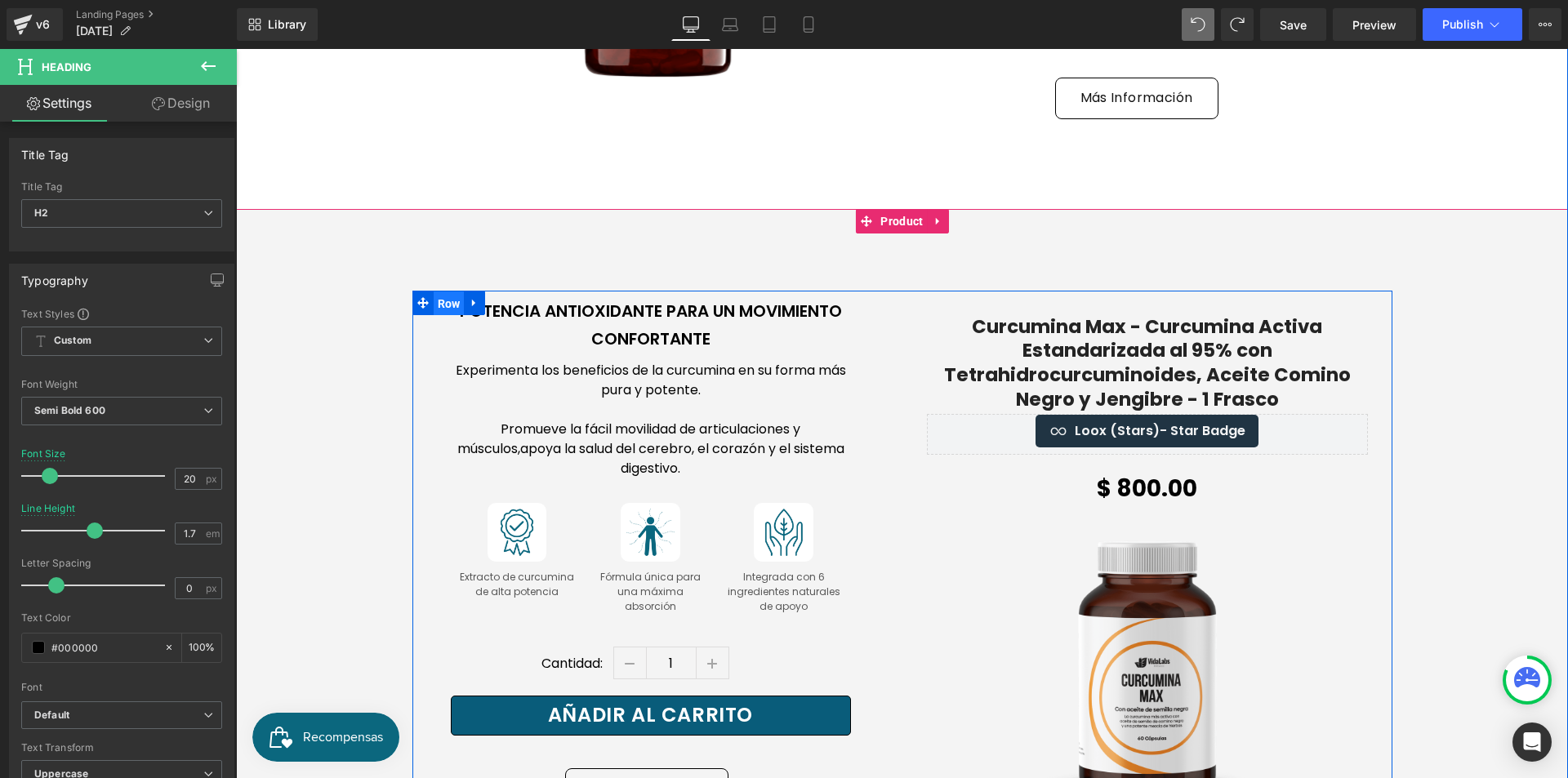
click at [440, 292] on span "Row" at bounding box center [449, 304] width 31 height 25
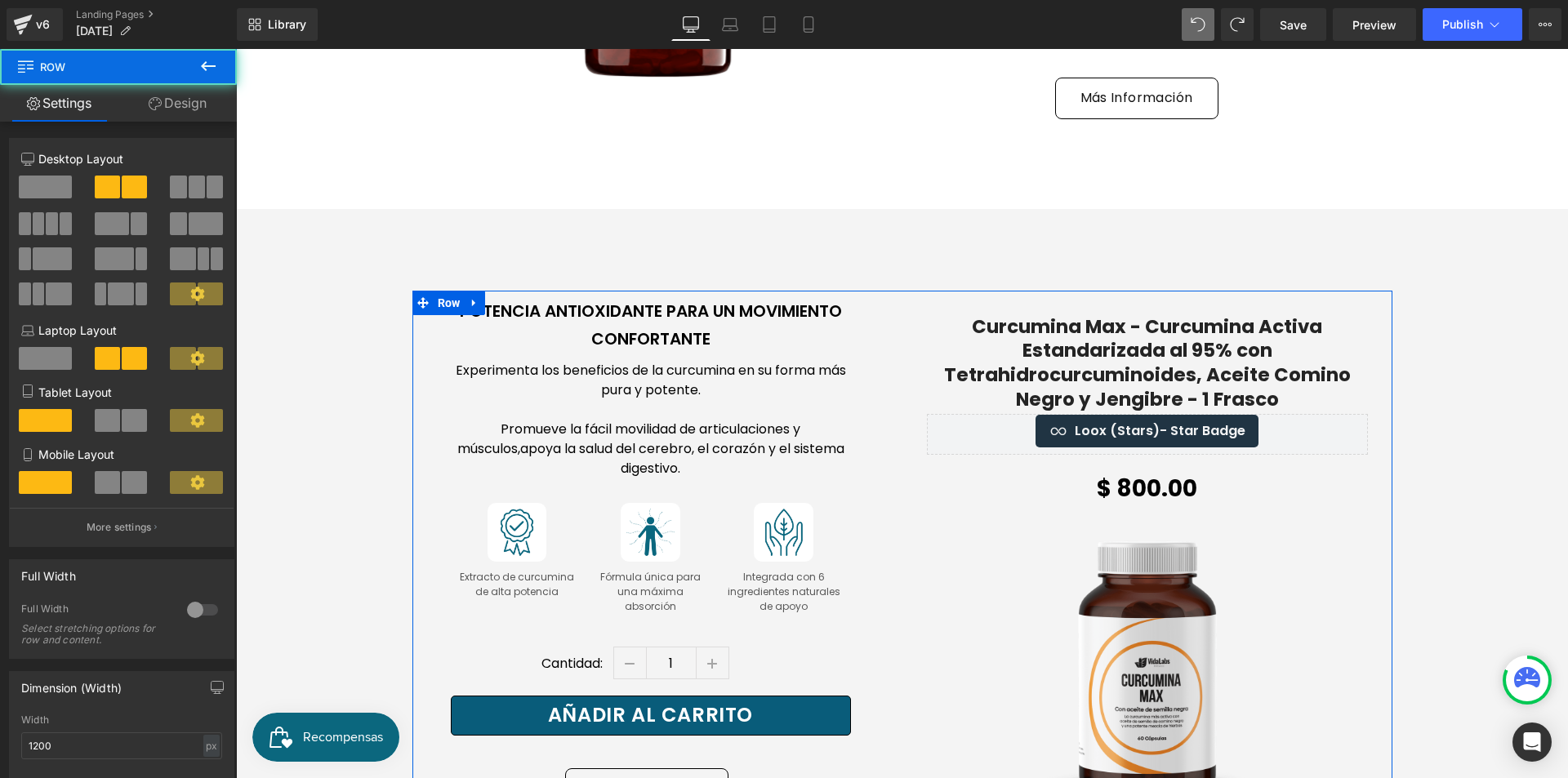
click at [194, 109] on link "Design" at bounding box center [177, 103] width 118 height 37
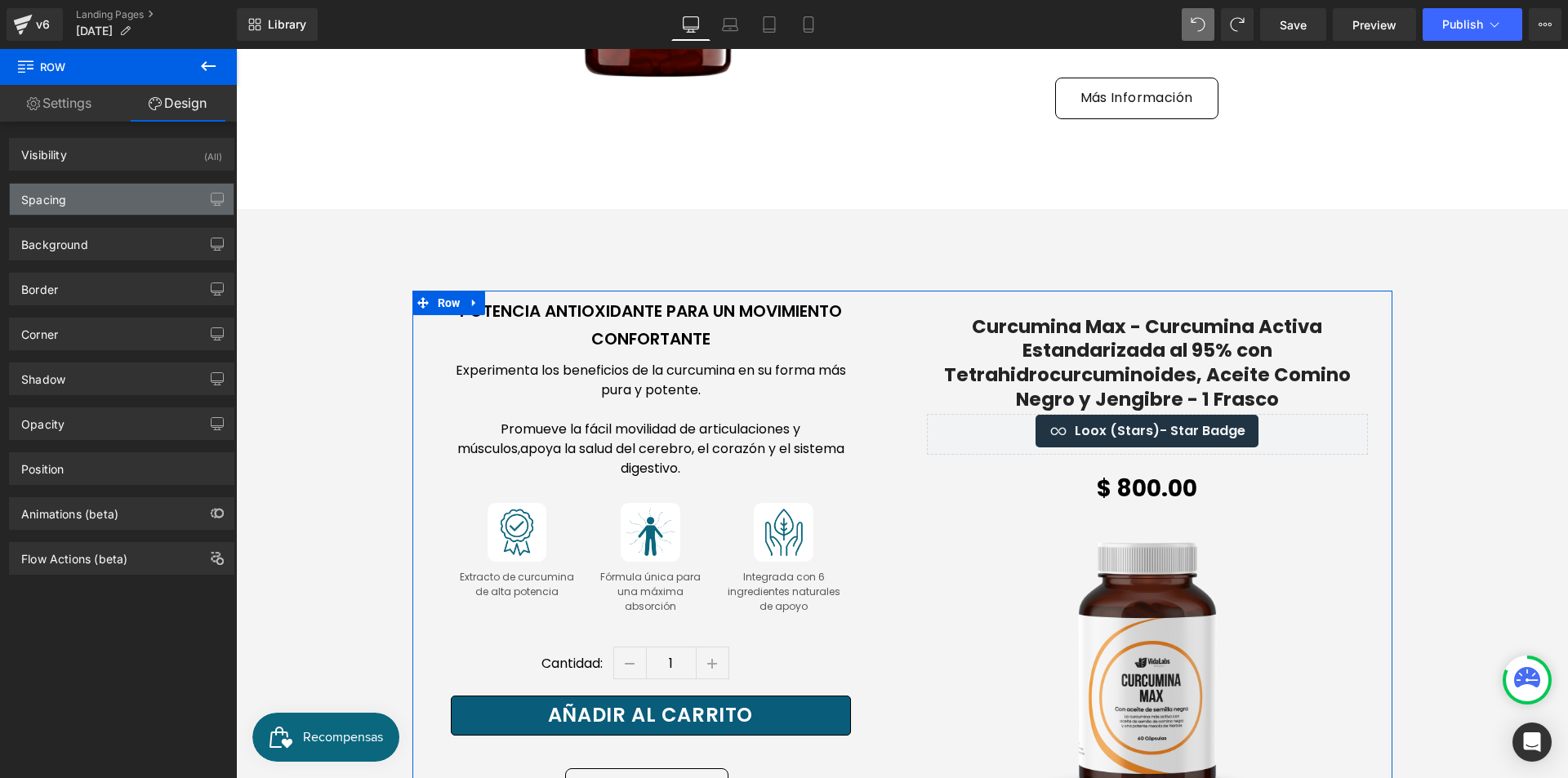
click at [140, 201] on div "Spacing" at bounding box center [122, 198] width 224 height 31
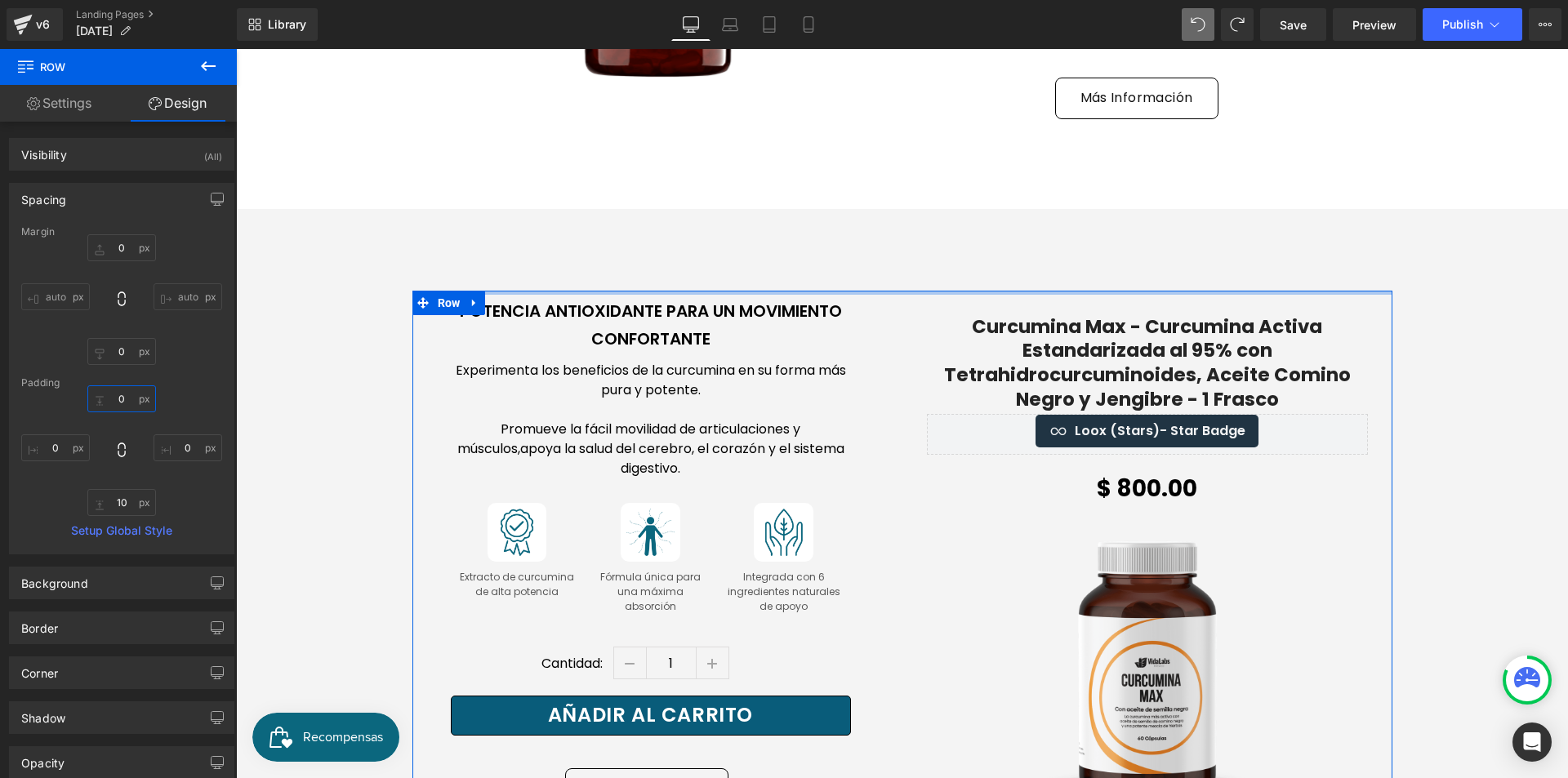
click at [129, 400] on input "0" at bounding box center [122, 398] width 69 height 27
type input "10"
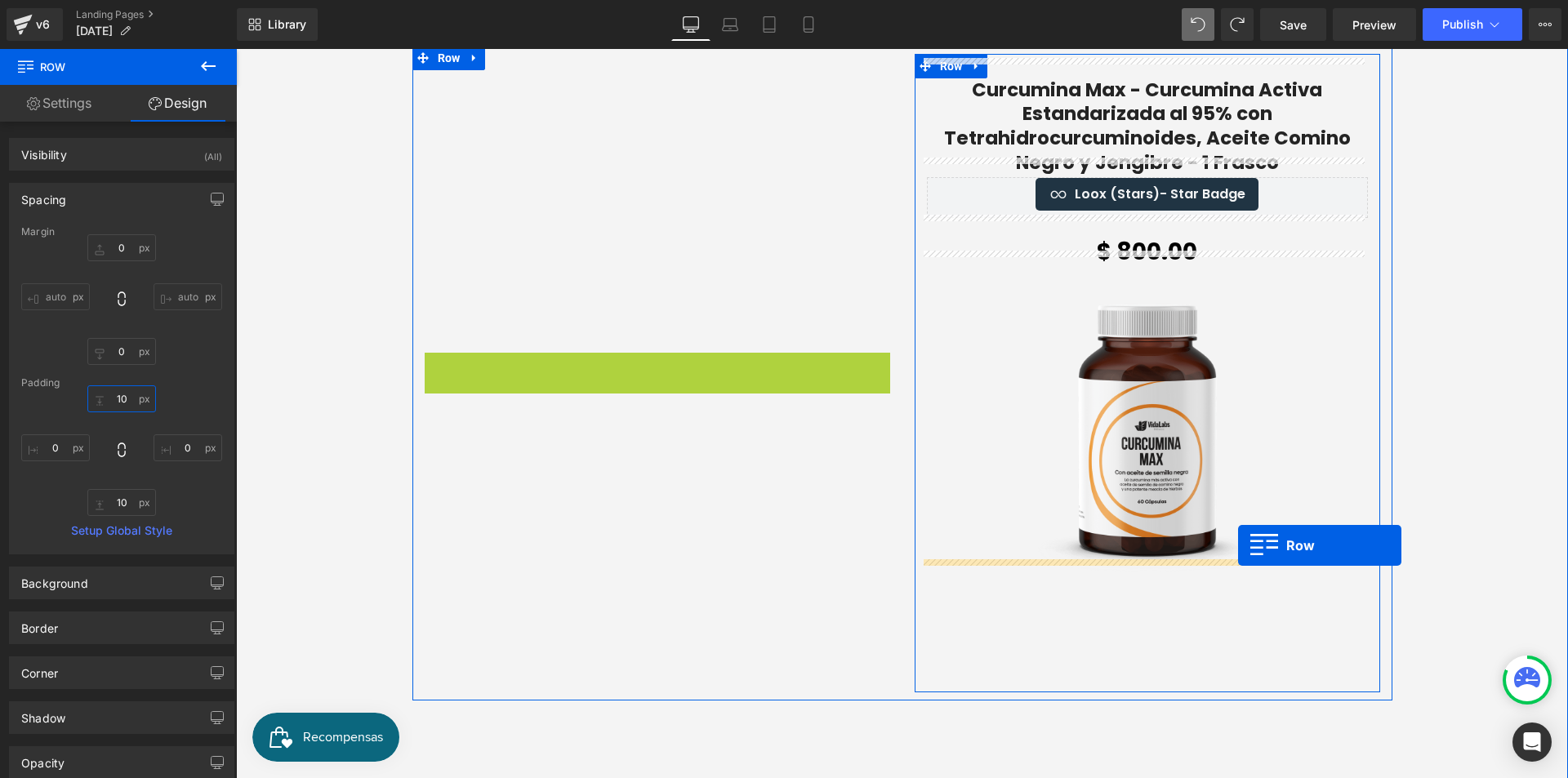
scroll to position [3020, 0]
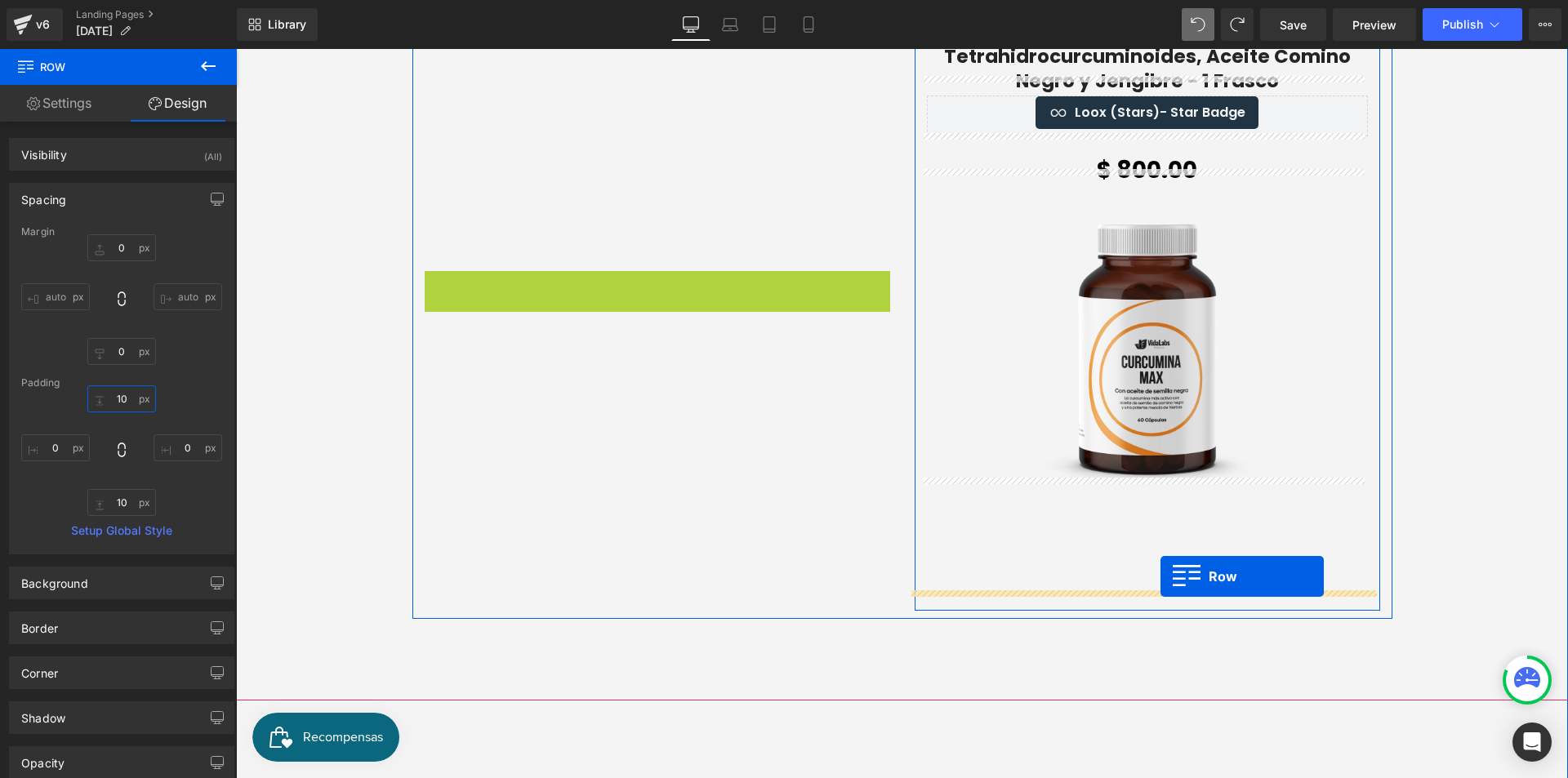
drag, startPoint x: 431, startPoint y: 298, endPoint x: 1161, endPoint y: 576, distance: 781.1
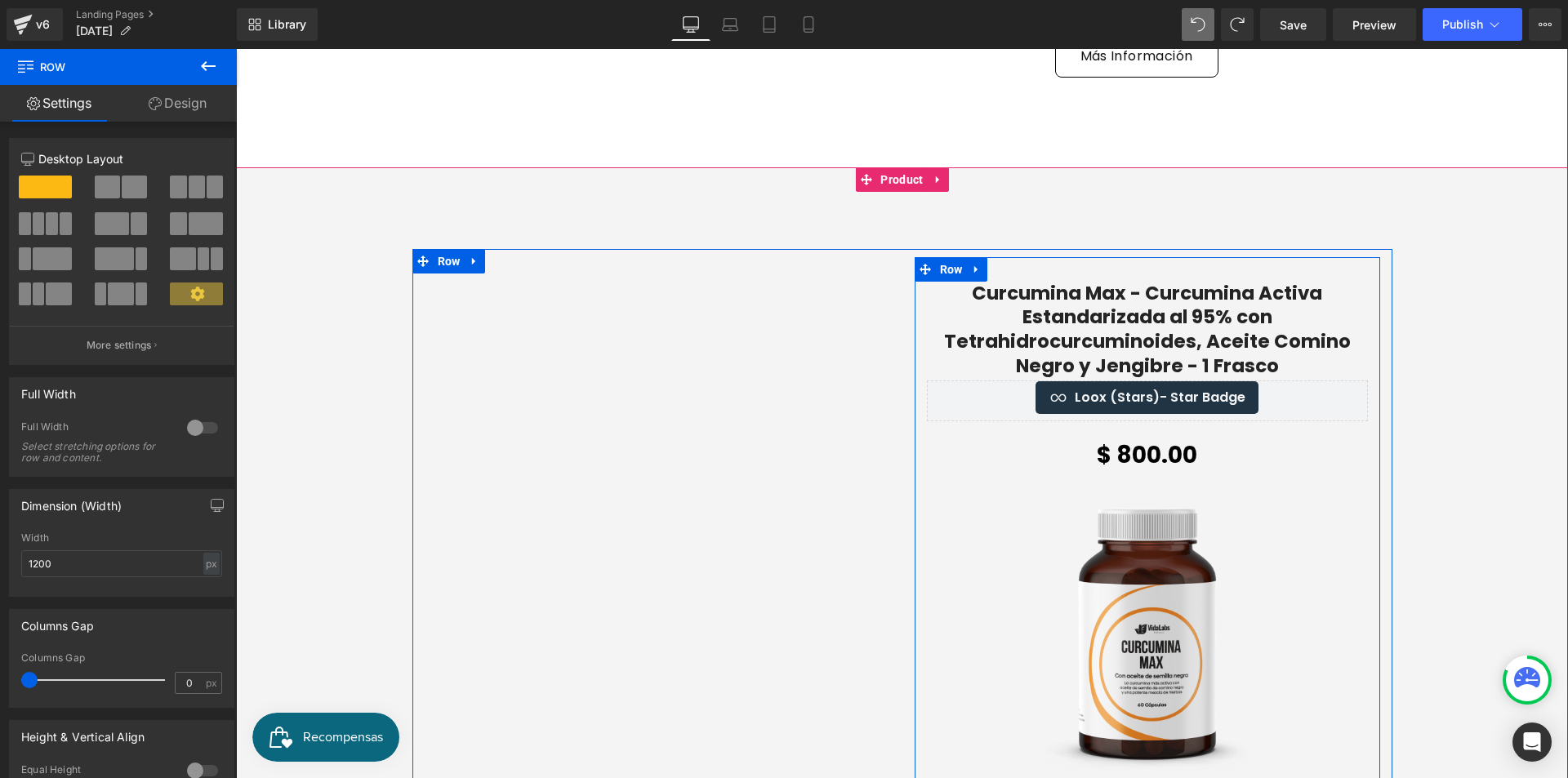
scroll to position [2694, 0]
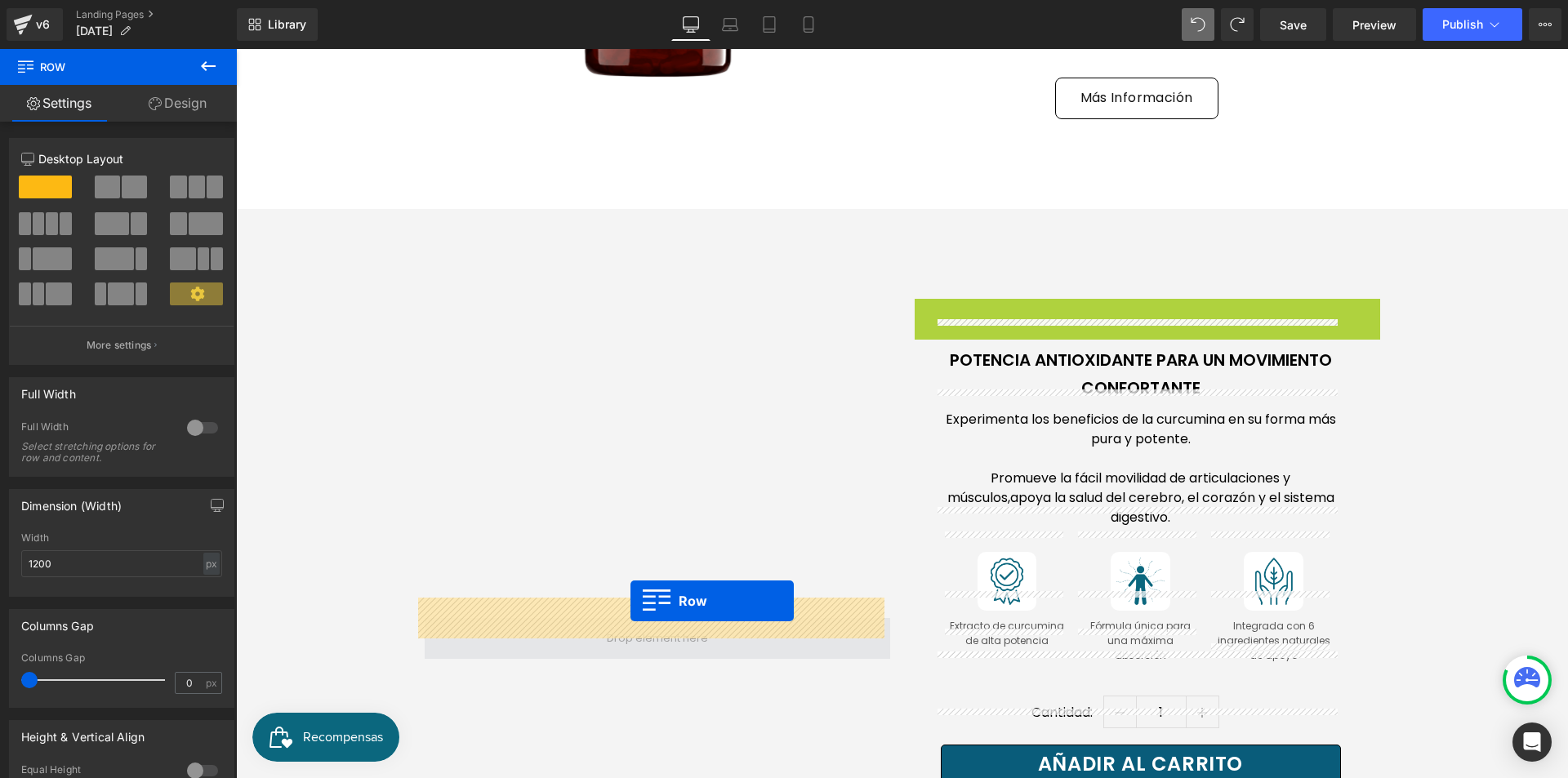
drag, startPoint x: 916, startPoint y: 290, endPoint x: 630, endPoint y: 601, distance: 422.5
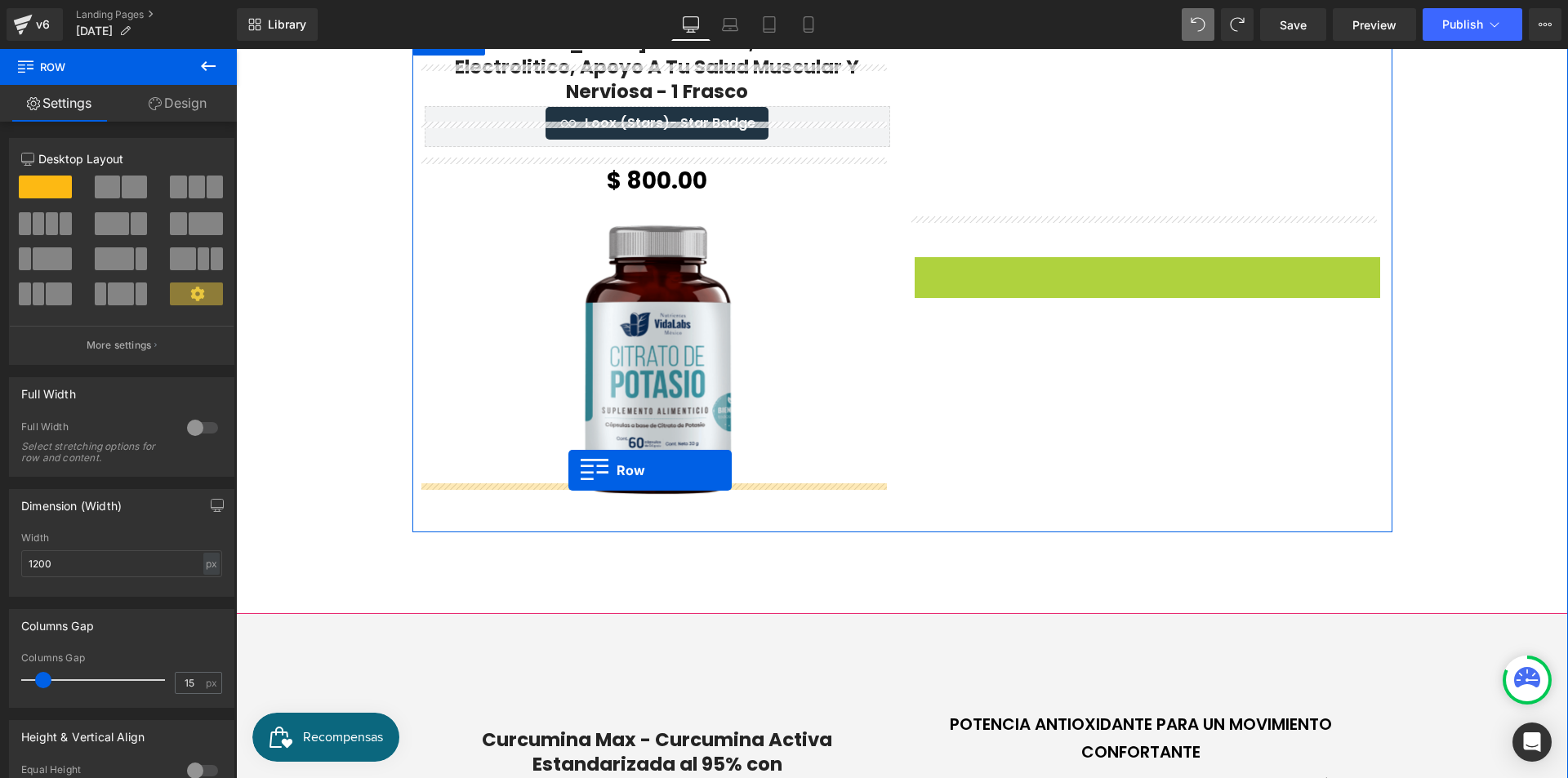
scroll to position [2286, 0]
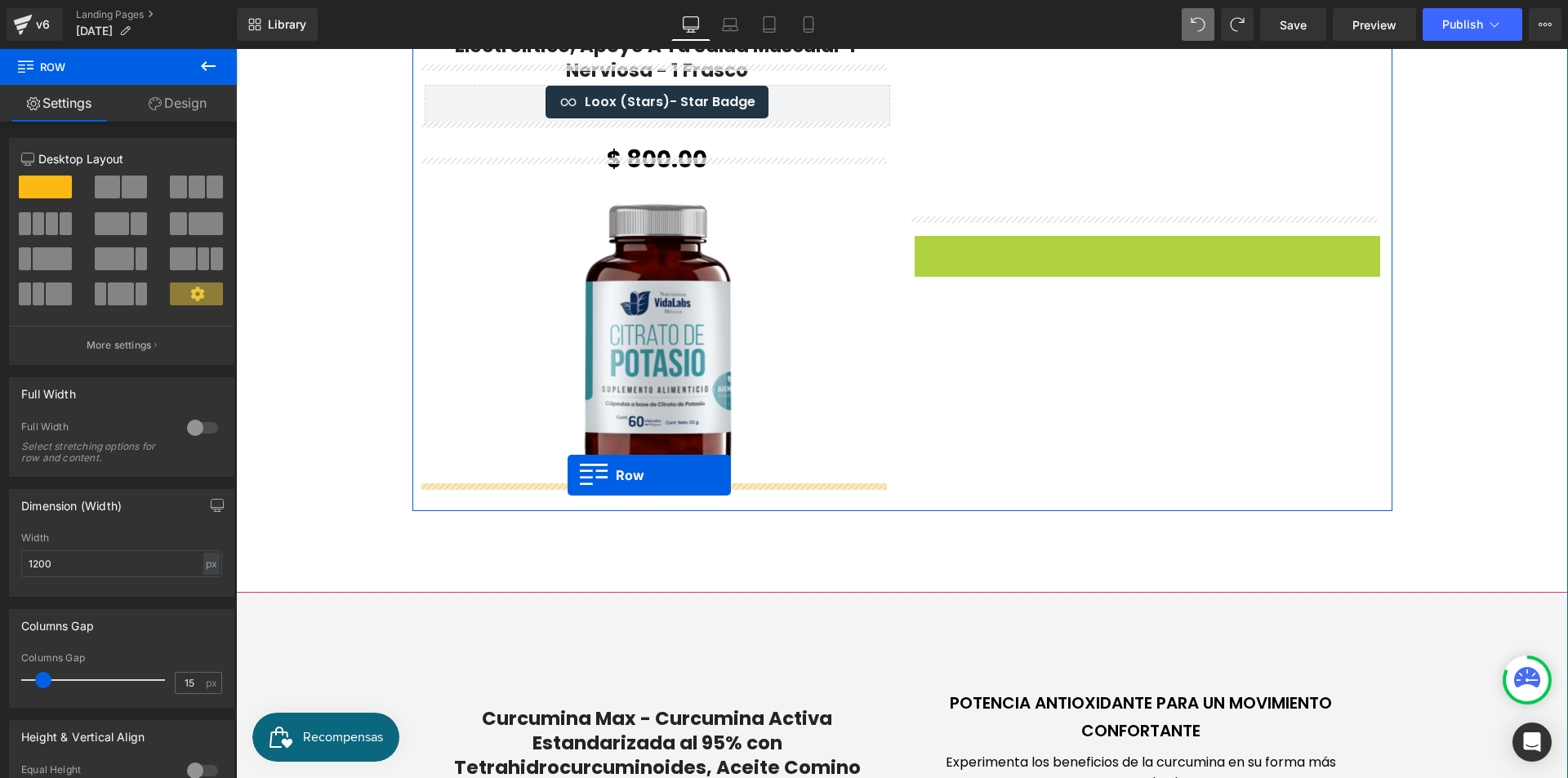
drag, startPoint x: 916, startPoint y: 250, endPoint x: 568, endPoint y: 475, distance: 414.4
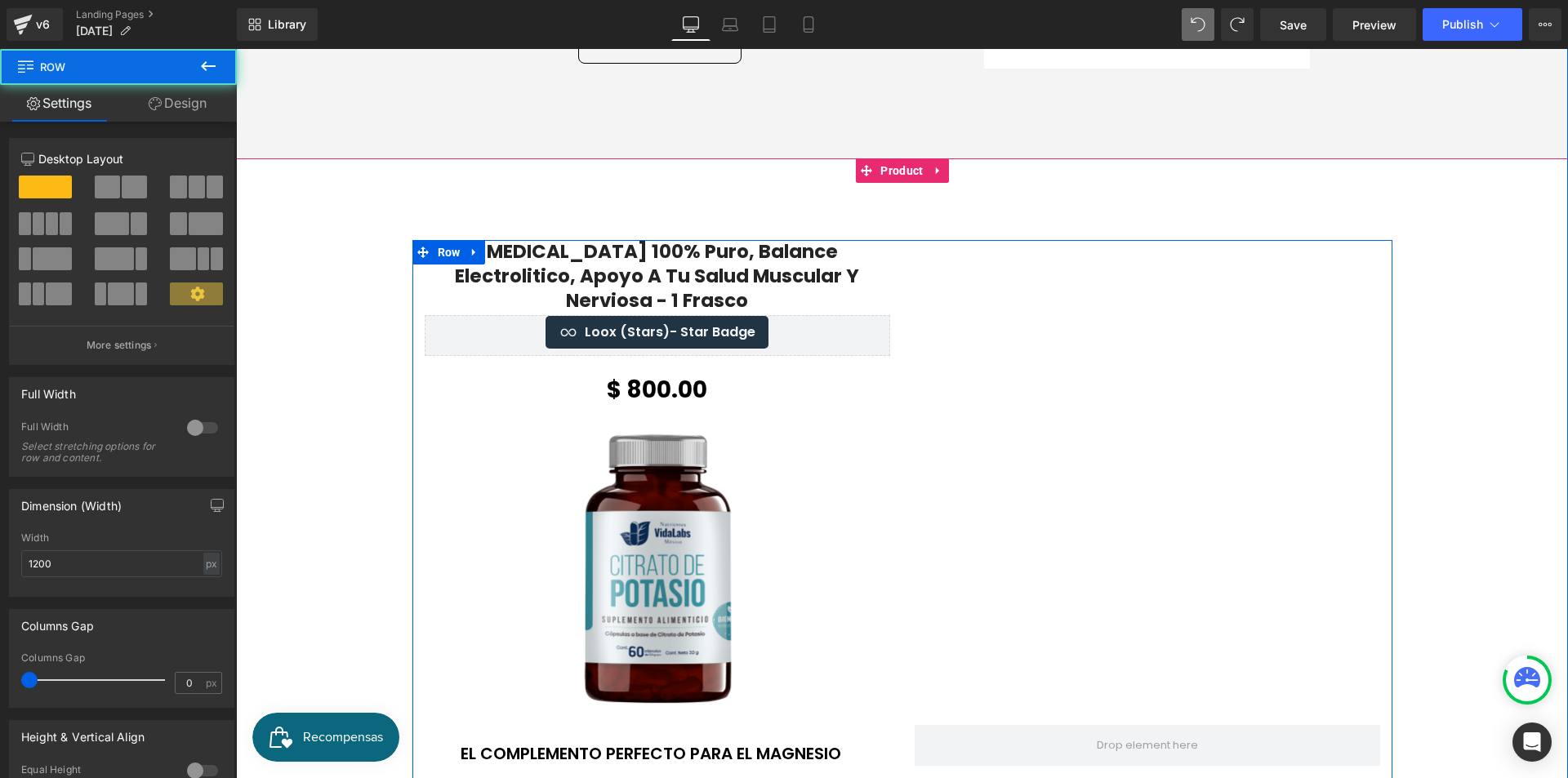
scroll to position [2041, 0]
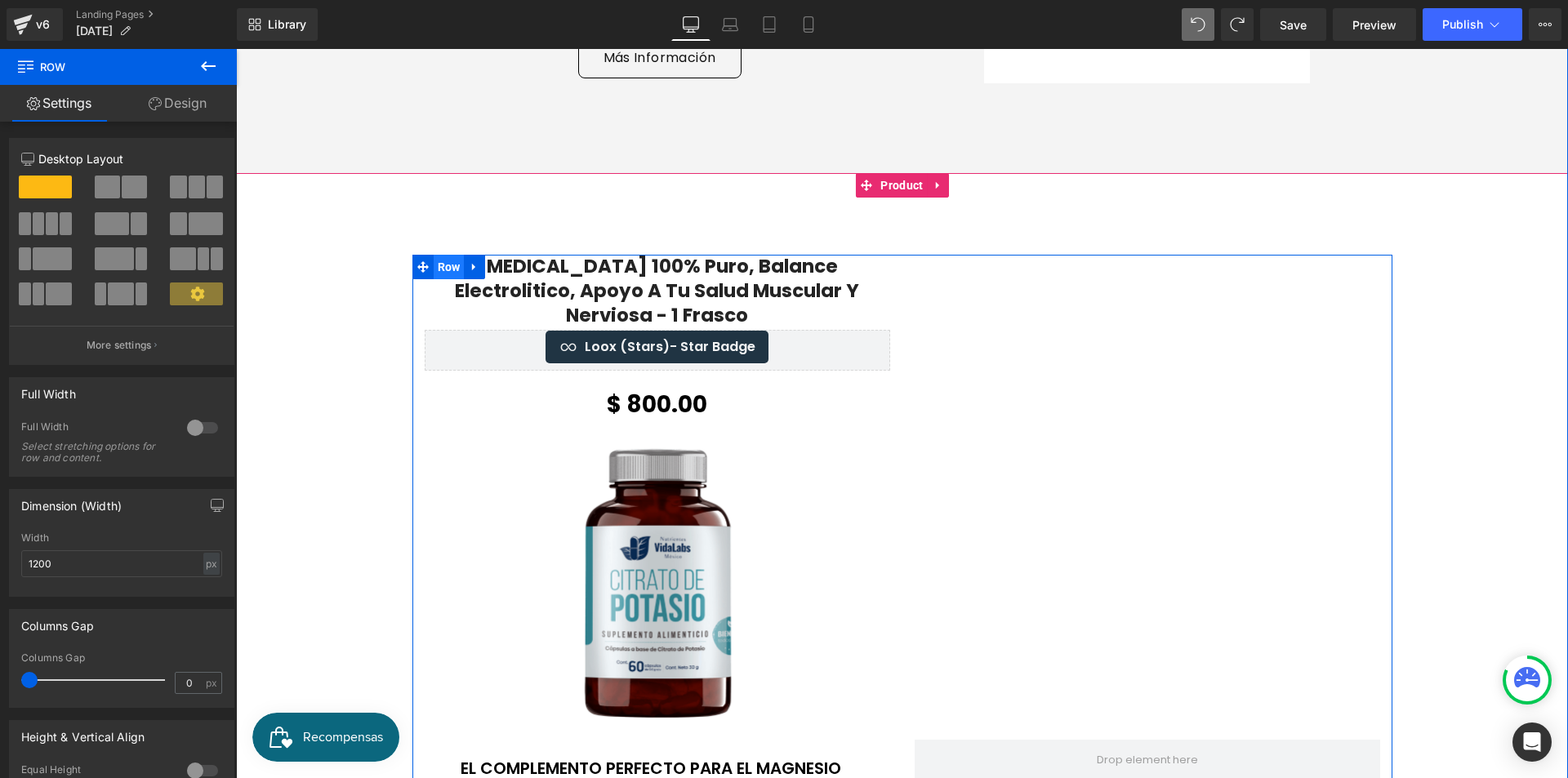
click at [438, 255] on span "Row" at bounding box center [449, 267] width 31 height 25
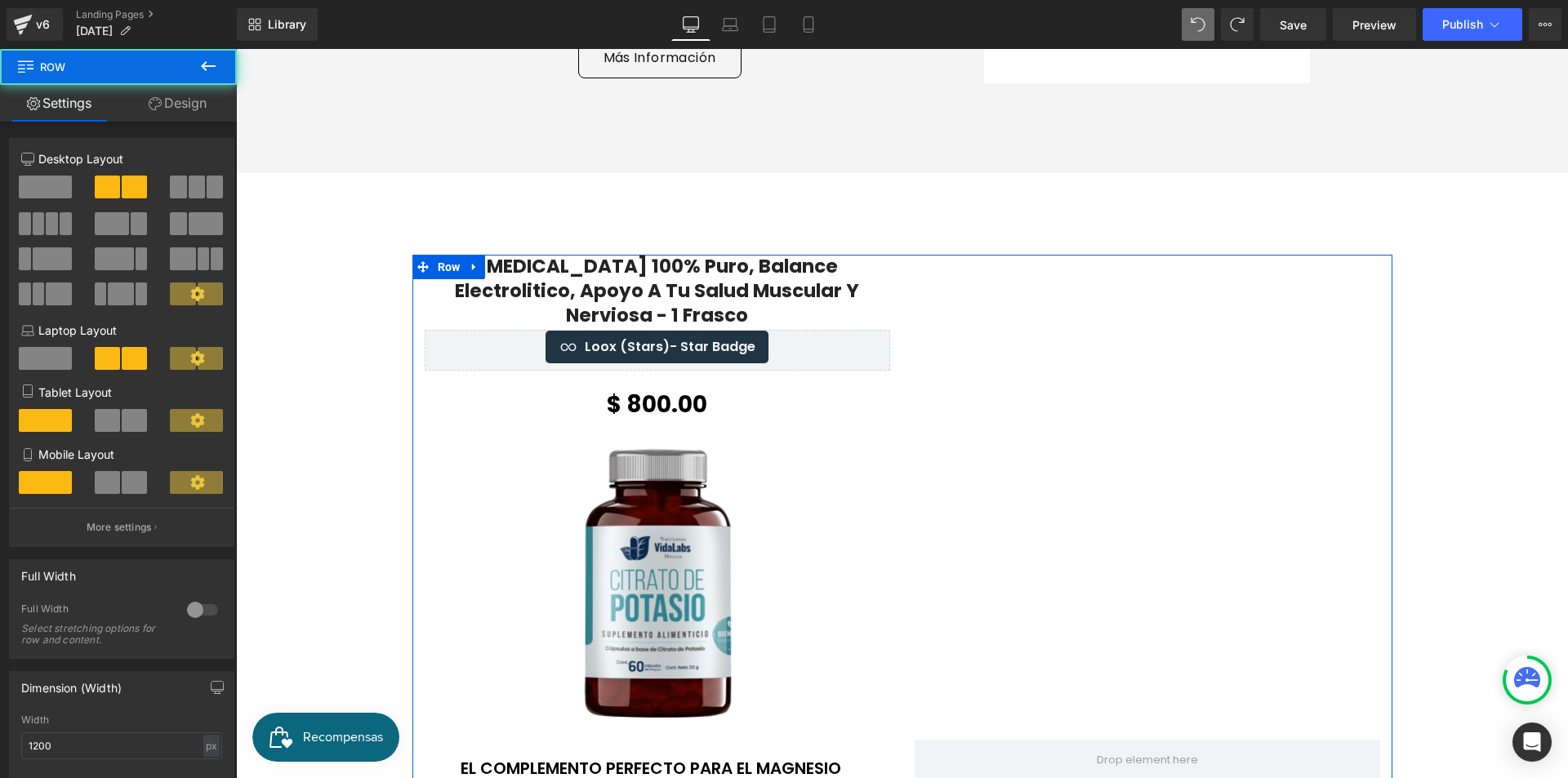
drag, startPoint x: 189, startPoint y: 119, endPoint x: 180, endPoint y: 141, distance: 23.8
click at [189, 118] on link "Design" at bounding box center [177, 103] width 118 height 37
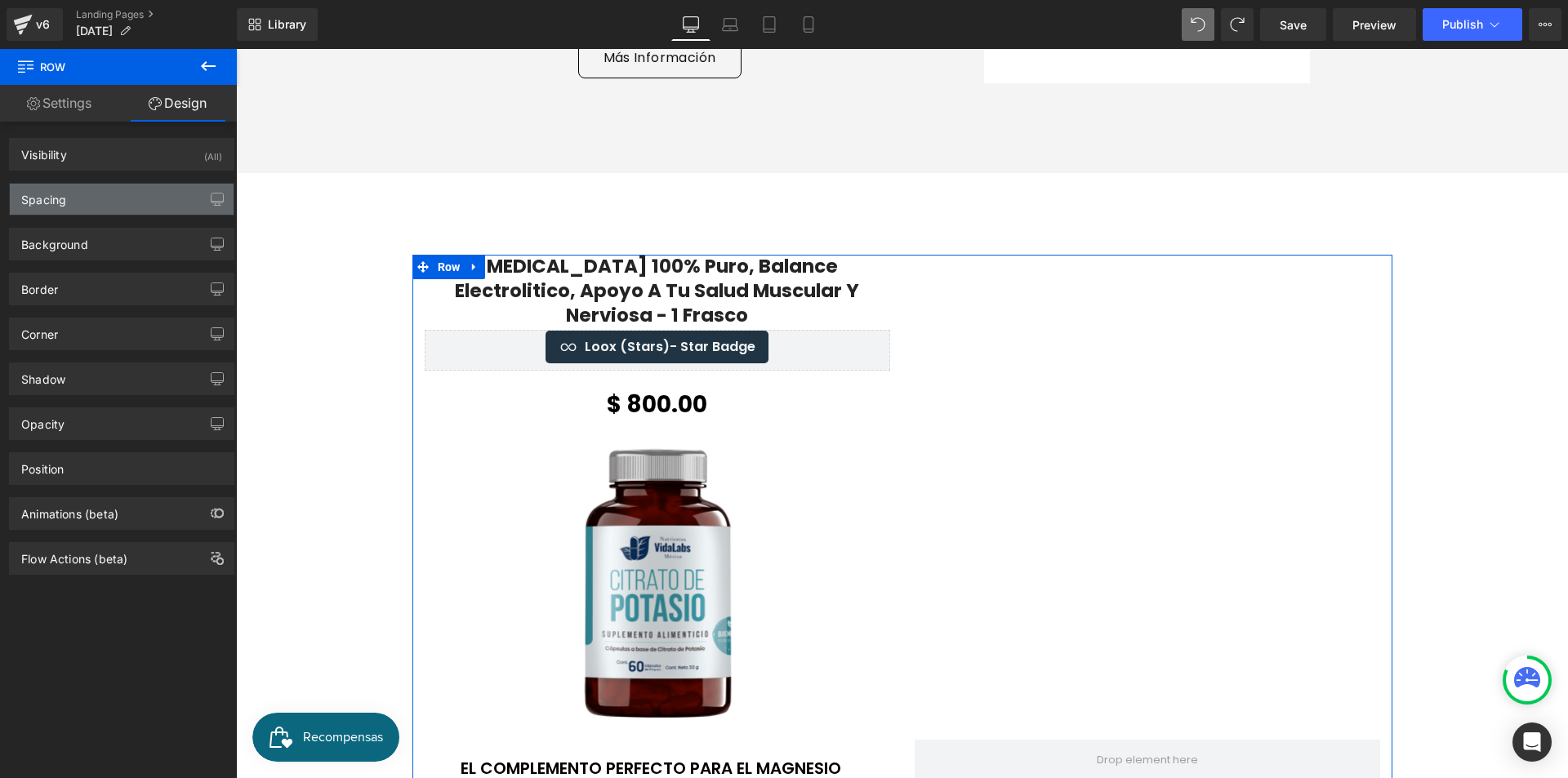
click at [130, 196] on div "Spacing" at bounding box center [122, 198] width 224 height 31
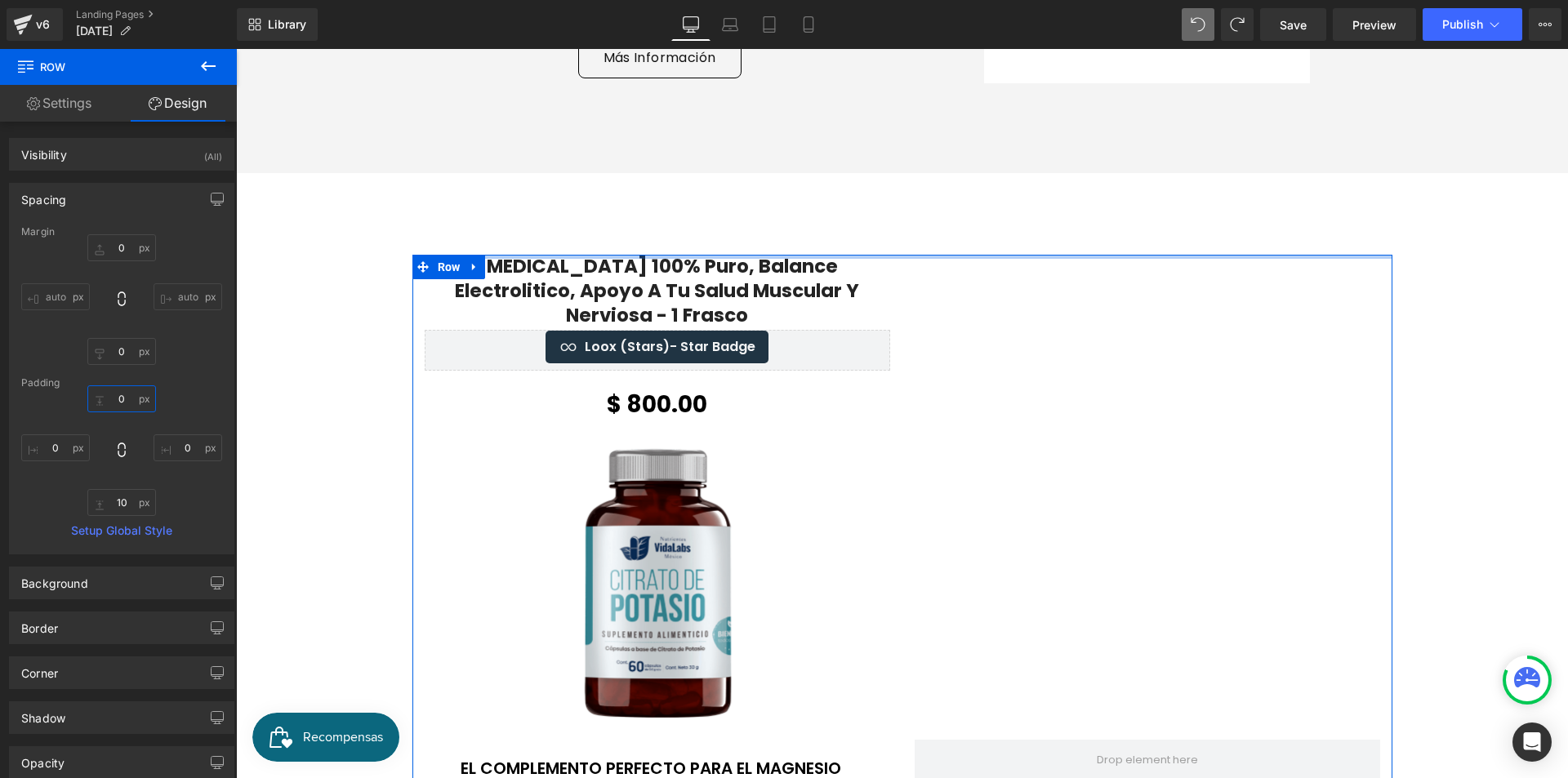
click at [141, 395] on input "0" at bounding box center [122, 398] width 69 height 27
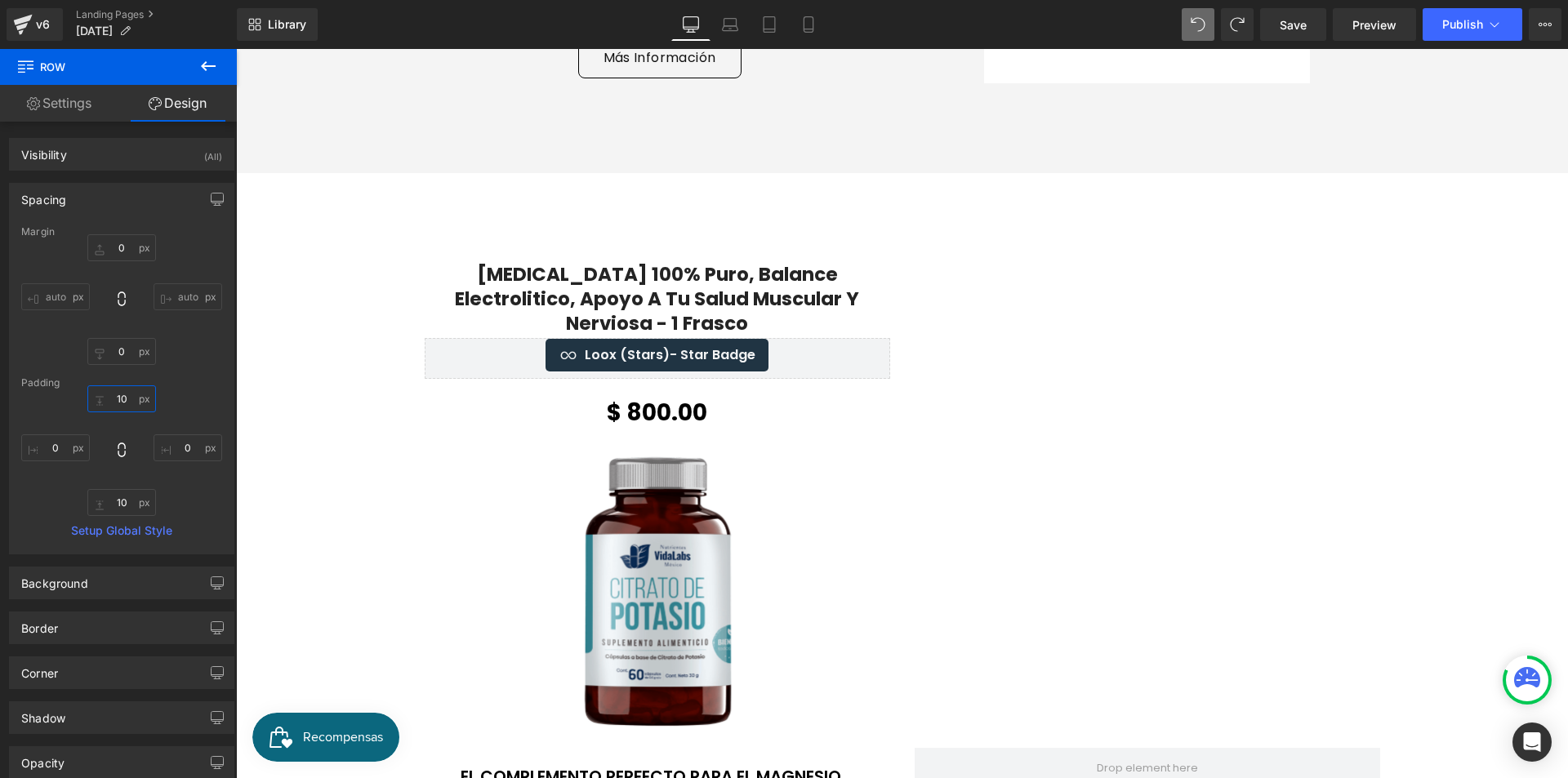
type input "10"
click at [215, 72] on icon at bounding box center [208, 66] width 19 height 19
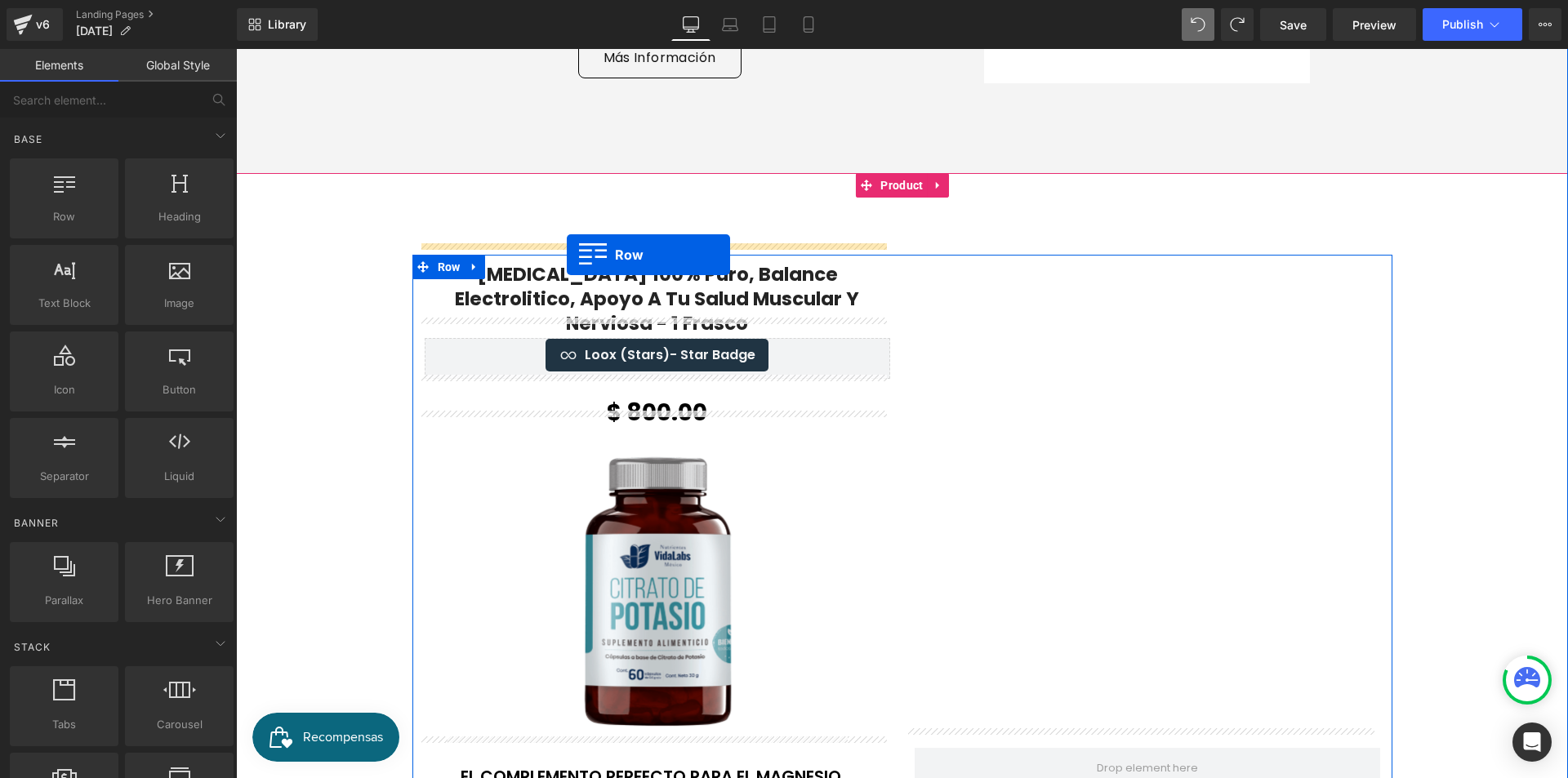
drag, startPoint x: 401, startPoint y: 240, endPoint x: 567, endPoint y: 255, distance: 166.7
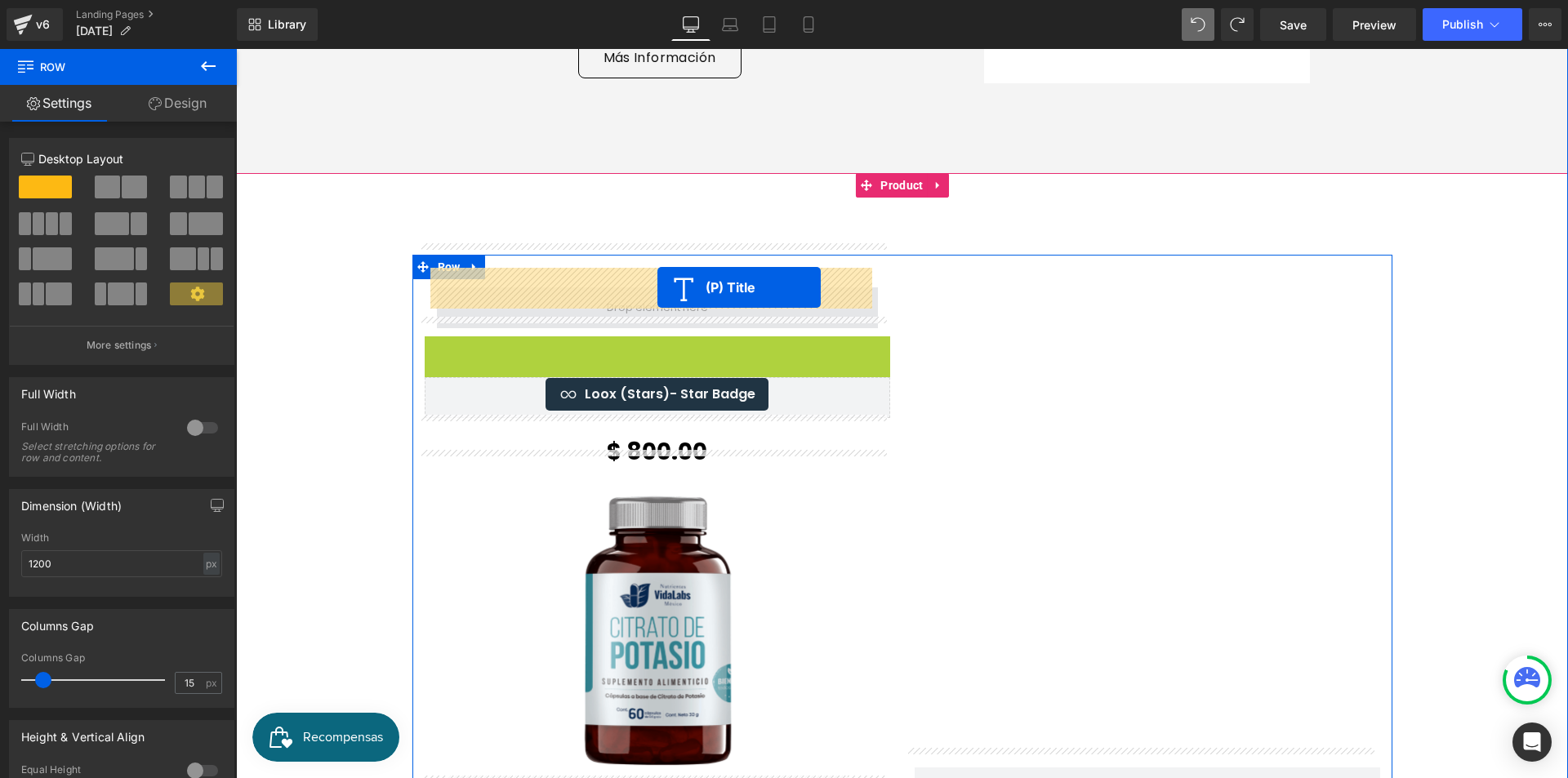
drag, startPoint x: 659, startPoint y: 353, endPoint x: 658, endPoint y: 287, distance: 66.0
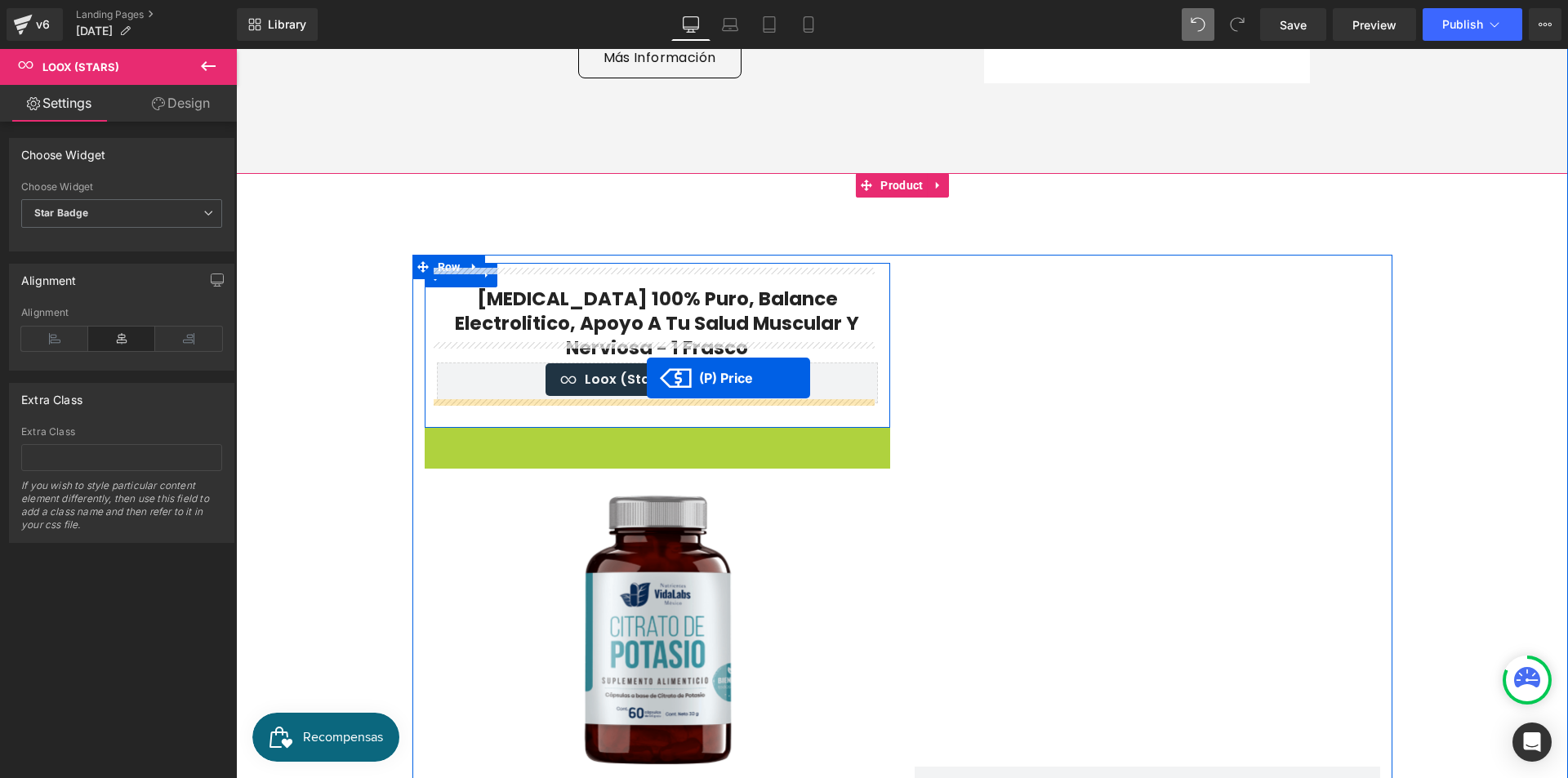
drag, startPoint x: 651, startPoint y: 421, endPoint x: 647, endPoint y: 378, distance: 43.2
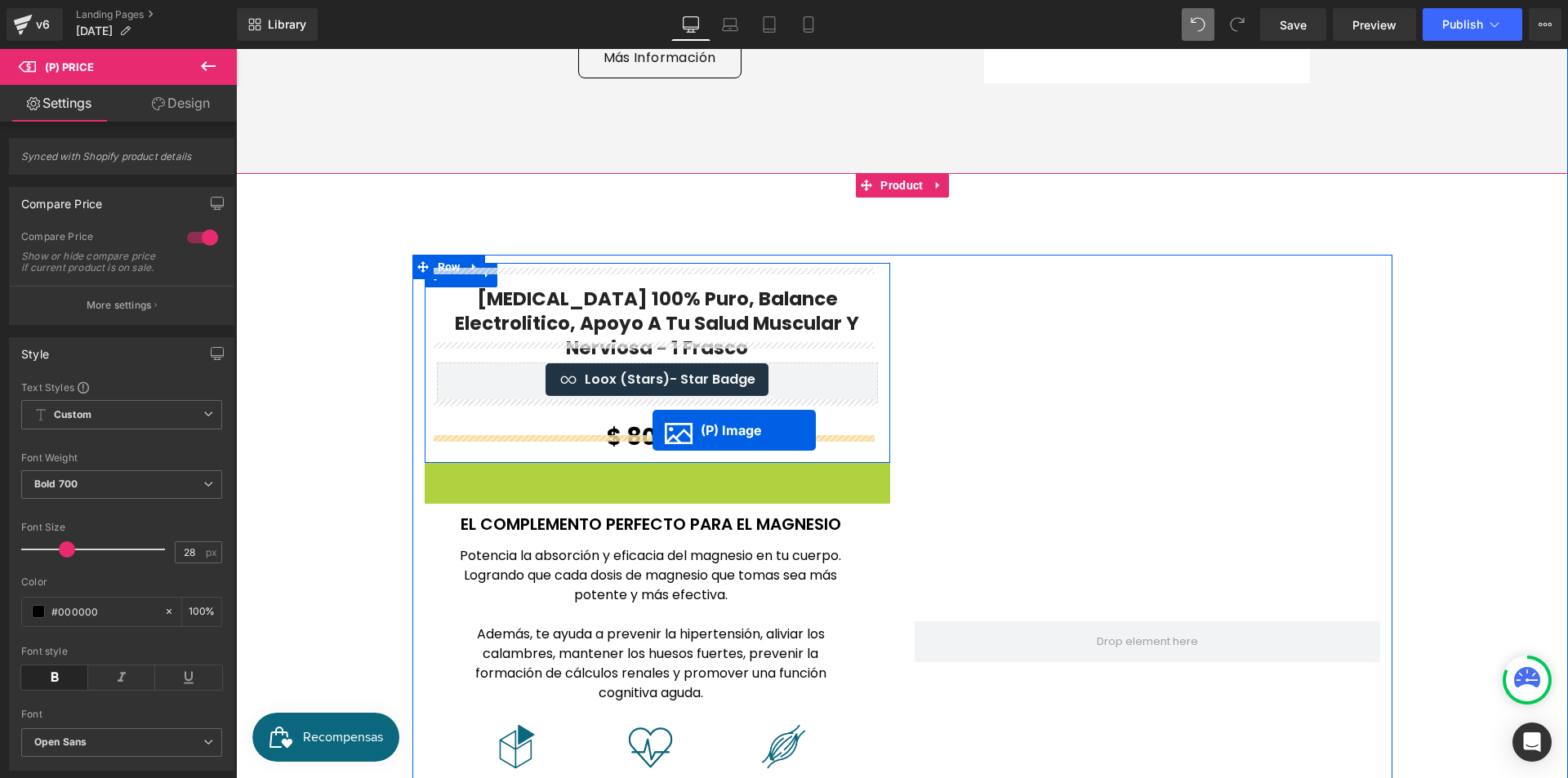
drag, startPoint x: 653, startPoint y: 598, endPoint x: 652, endPoint y: 430, distance: 168.0
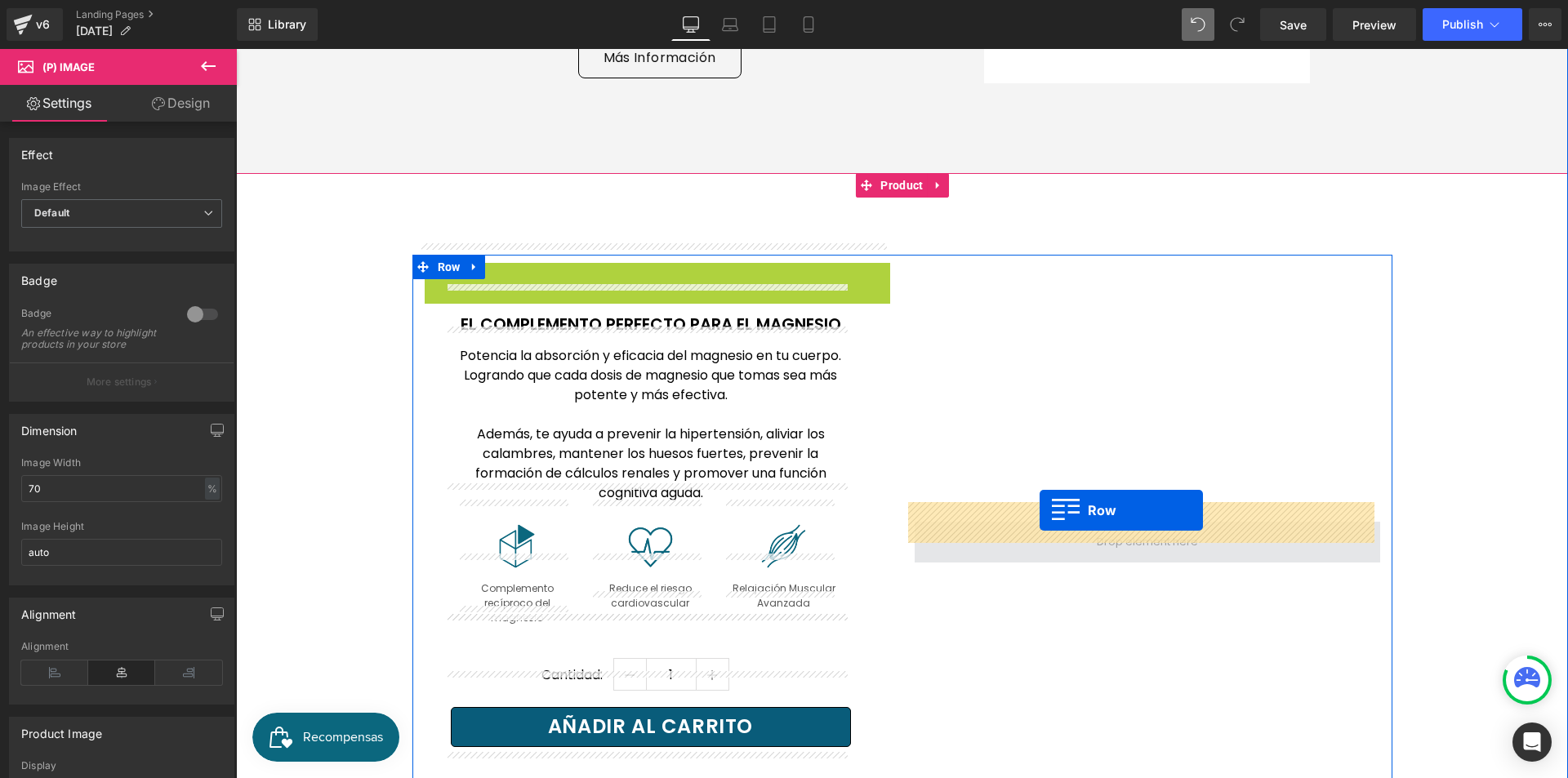
drag, startPoint x: 428, startPoint y: 262, endPoint x: 1040, endPoint y: 510, distance: 660.3
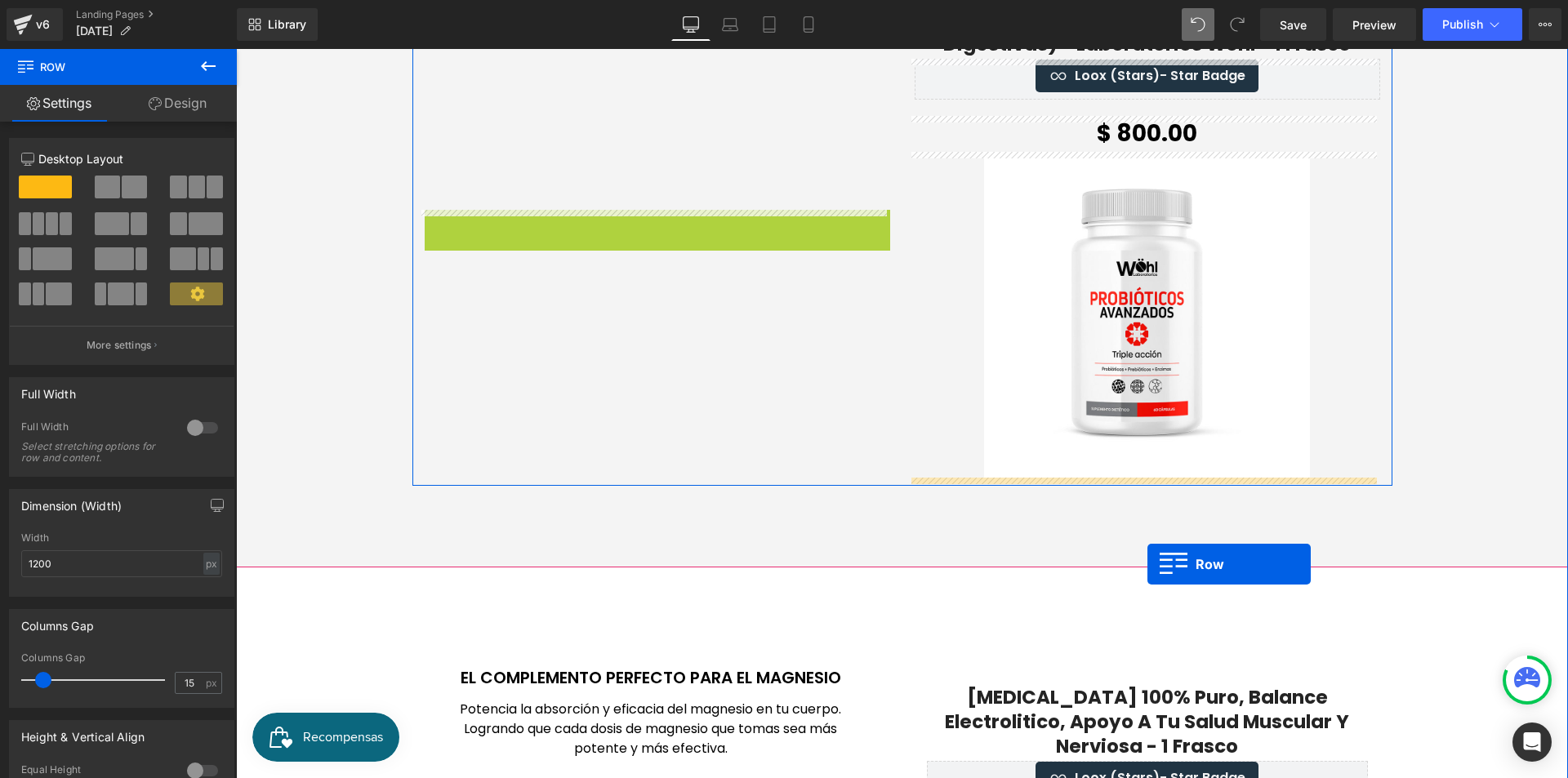
scroll to position [1715, 0]
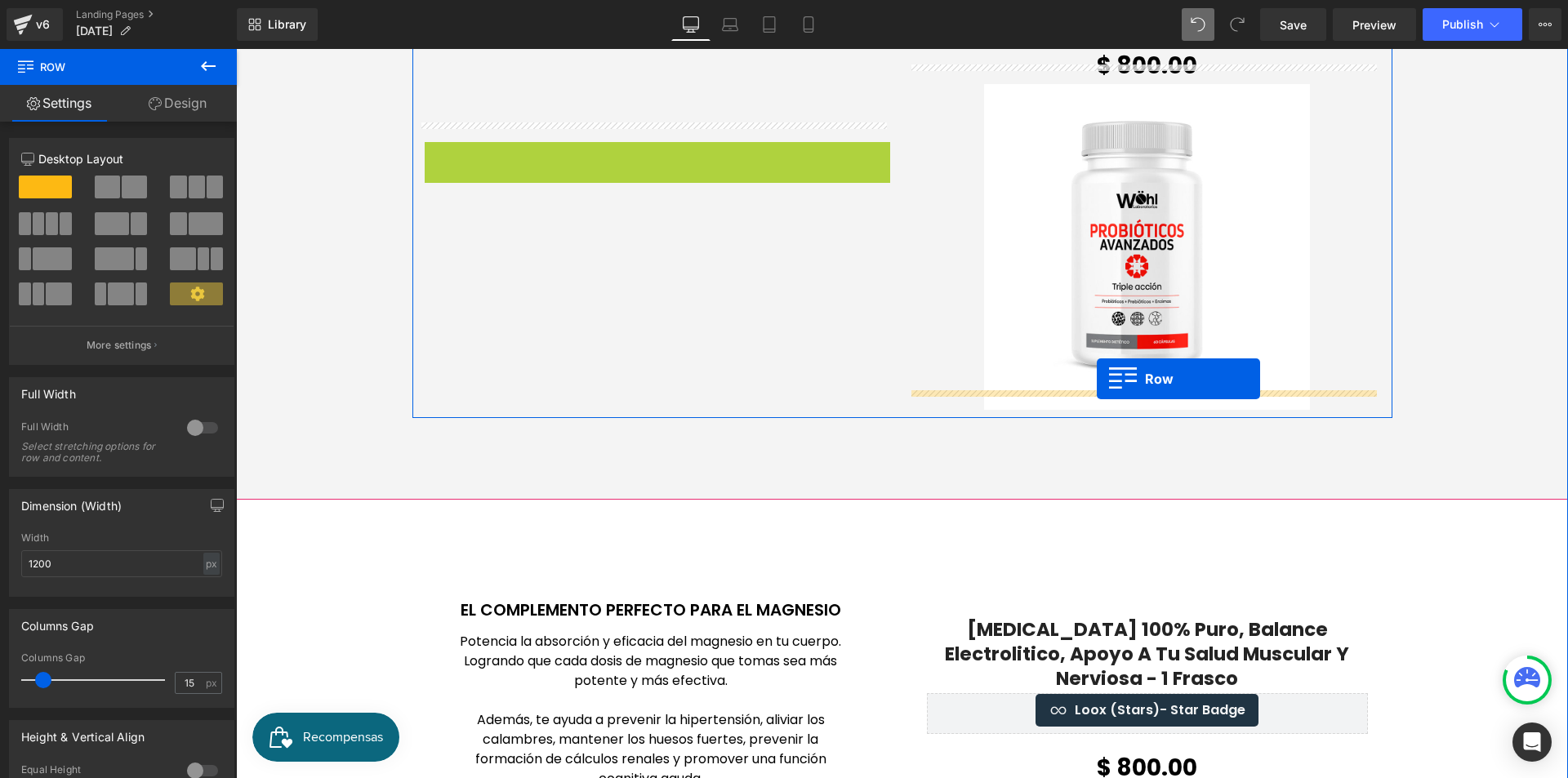
drag, startPoint x: 424, startPoint y: 331, endPoint x: 1096, endPoint y: 379, distance: 673.7
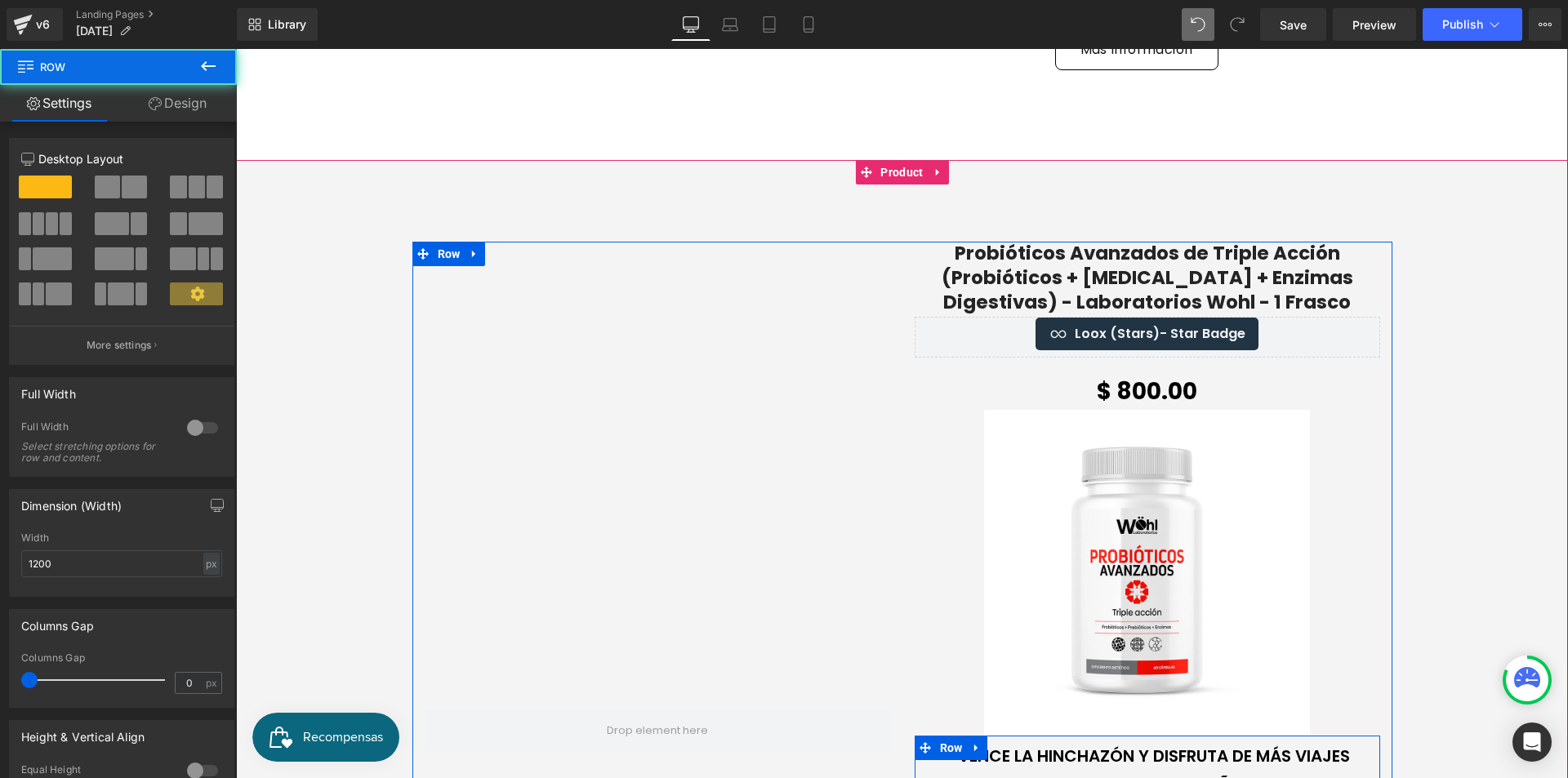
scroll to position [1388, 0]
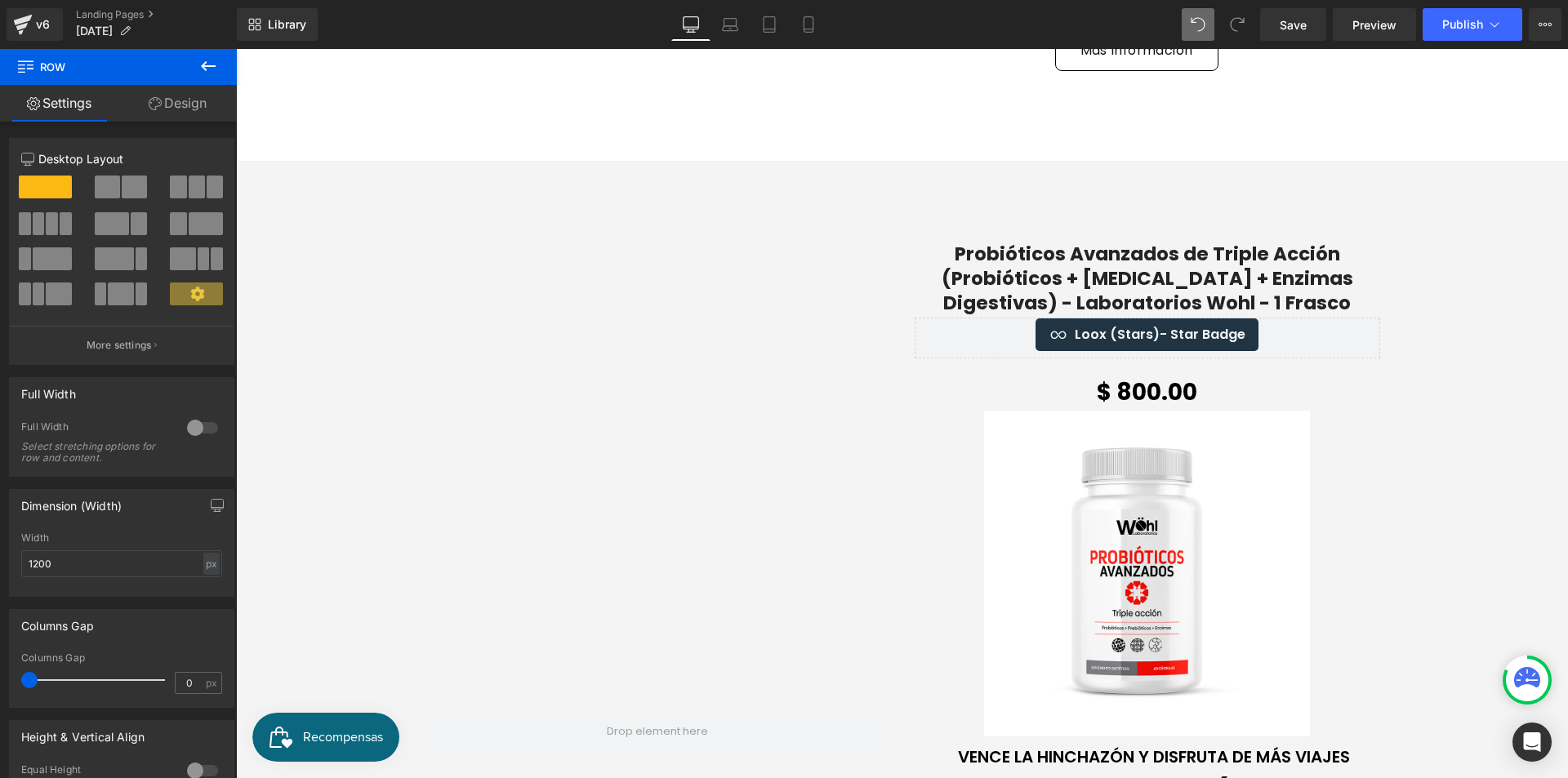
click at [210, 70] on icon at bounding box center [208, 66] width 19 height 19
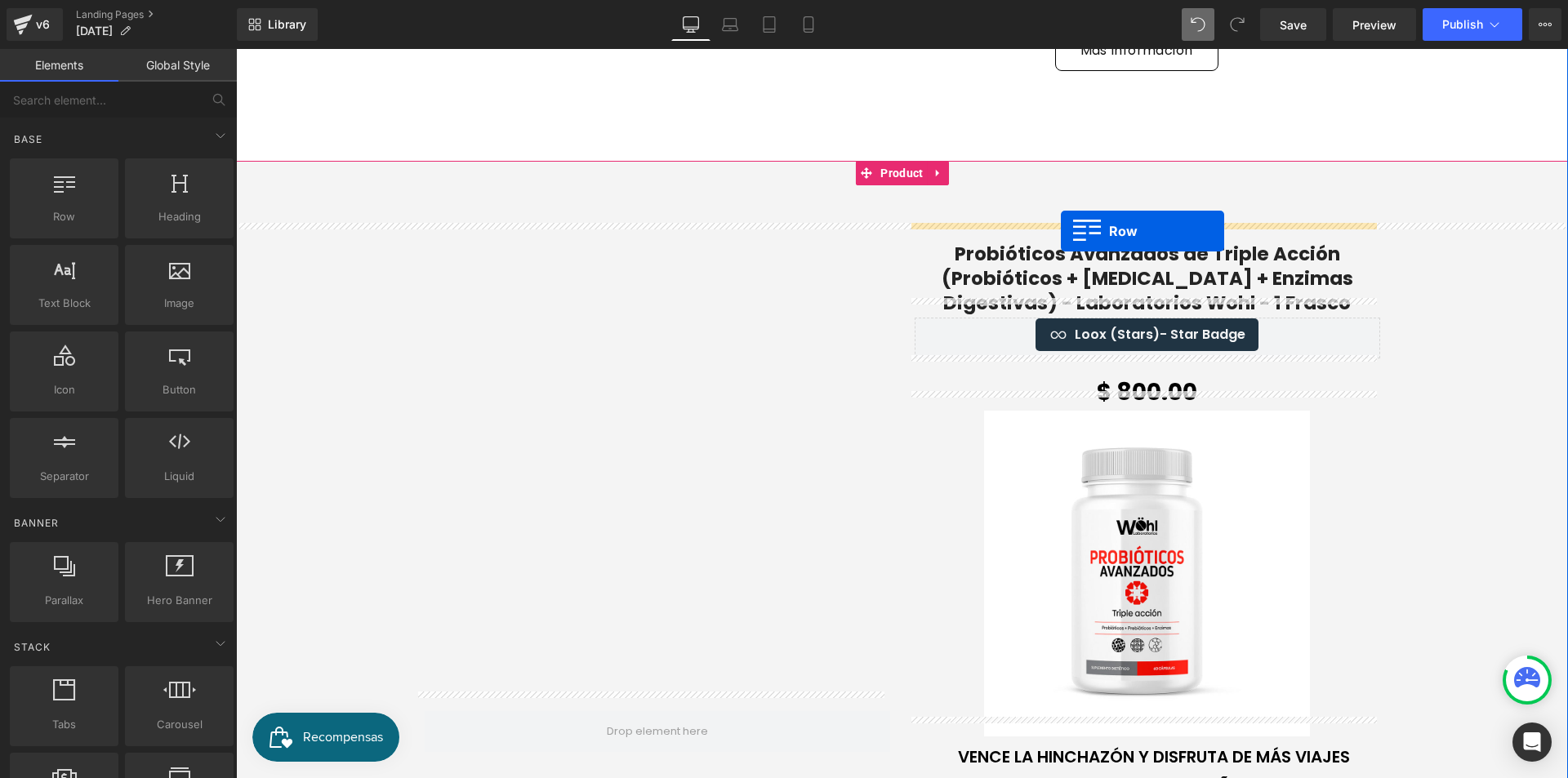
drag, startPoint x: 477, startPoint y: 198, endPoint x: 1061, endPoint y: 231, distance: 584.9
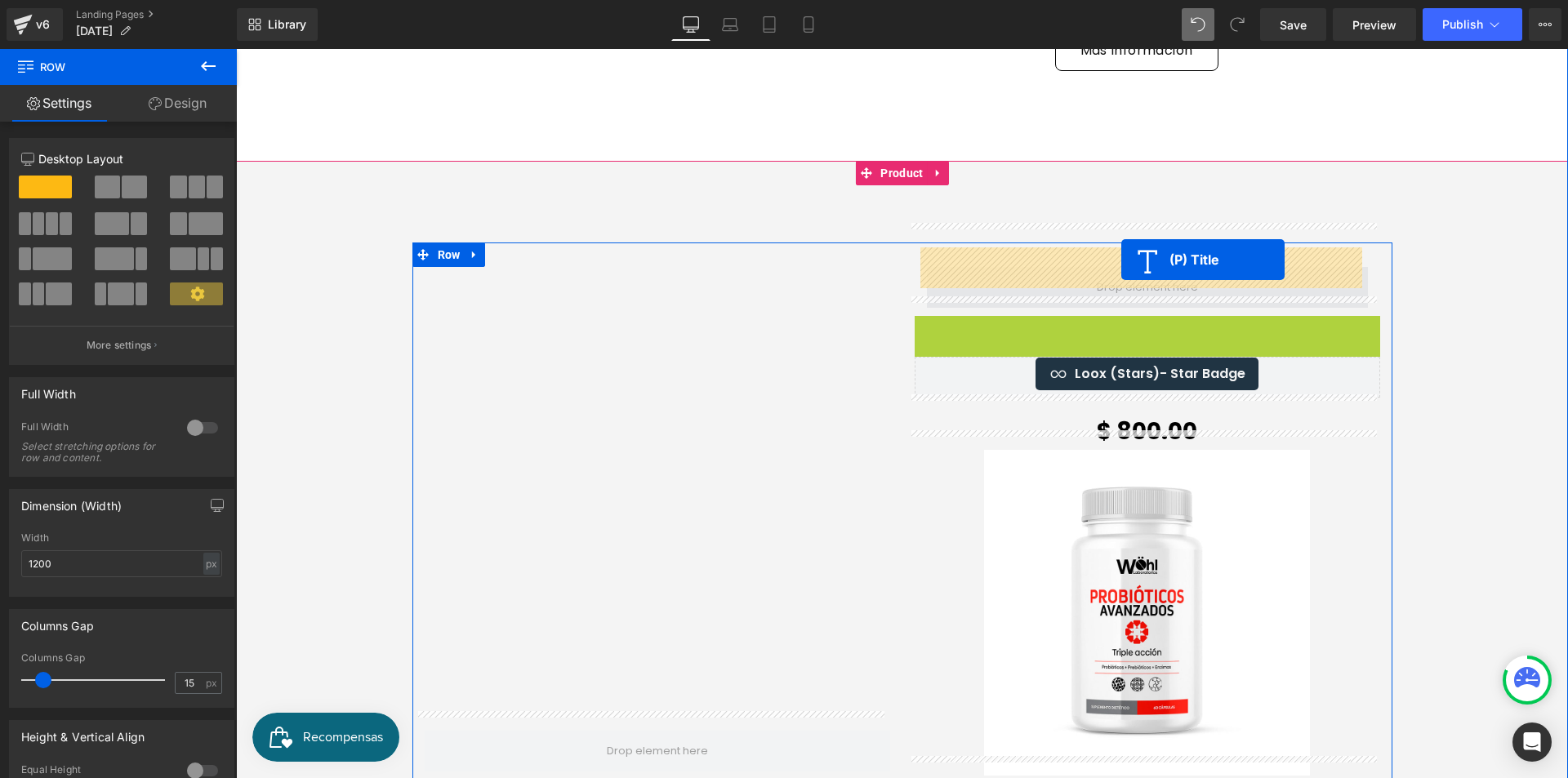
drag, startPoint x: 1106, startPoint y: 328, endPoint x: 1121, endPoint y: 260, distance: 69.6
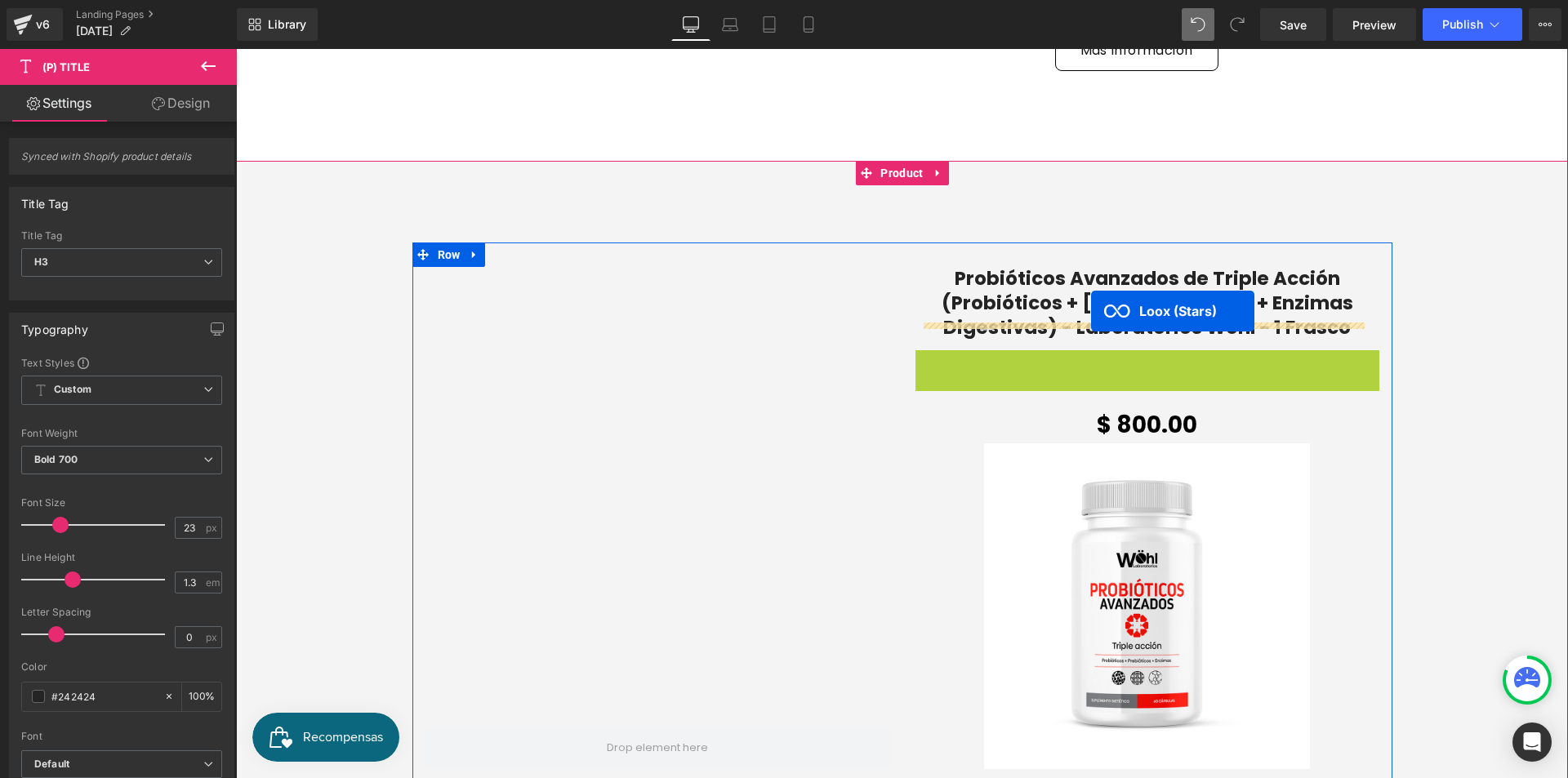
drag, startPoint x: 1092, startPoint y: 340, endPoint x: 1091, endPoint y: 311, distance: 29.0
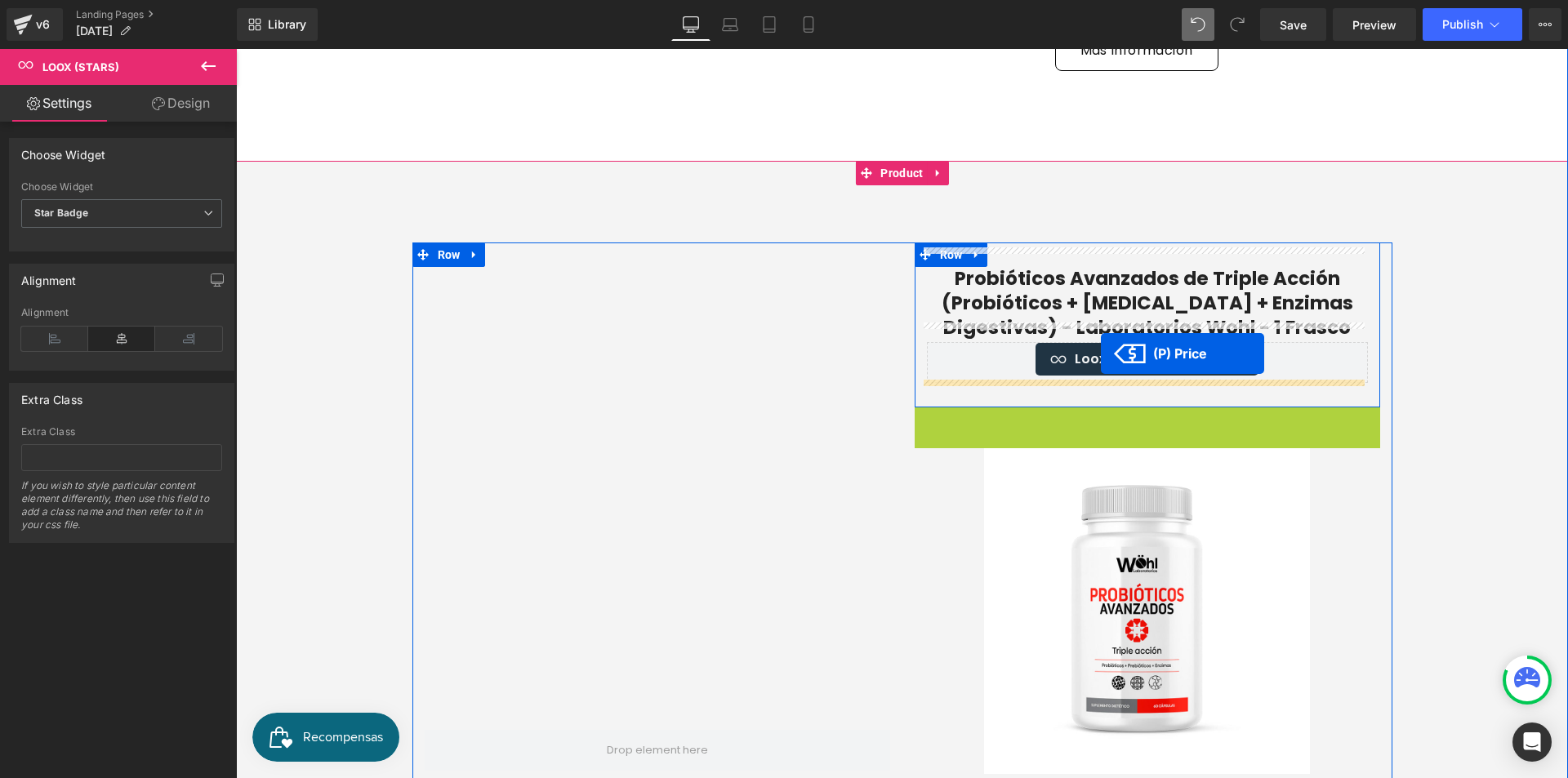
drag, startPoint x: 1104, startPoint y: 402, endPoint x: 1101, endPoint y: 353, distance: 49.1
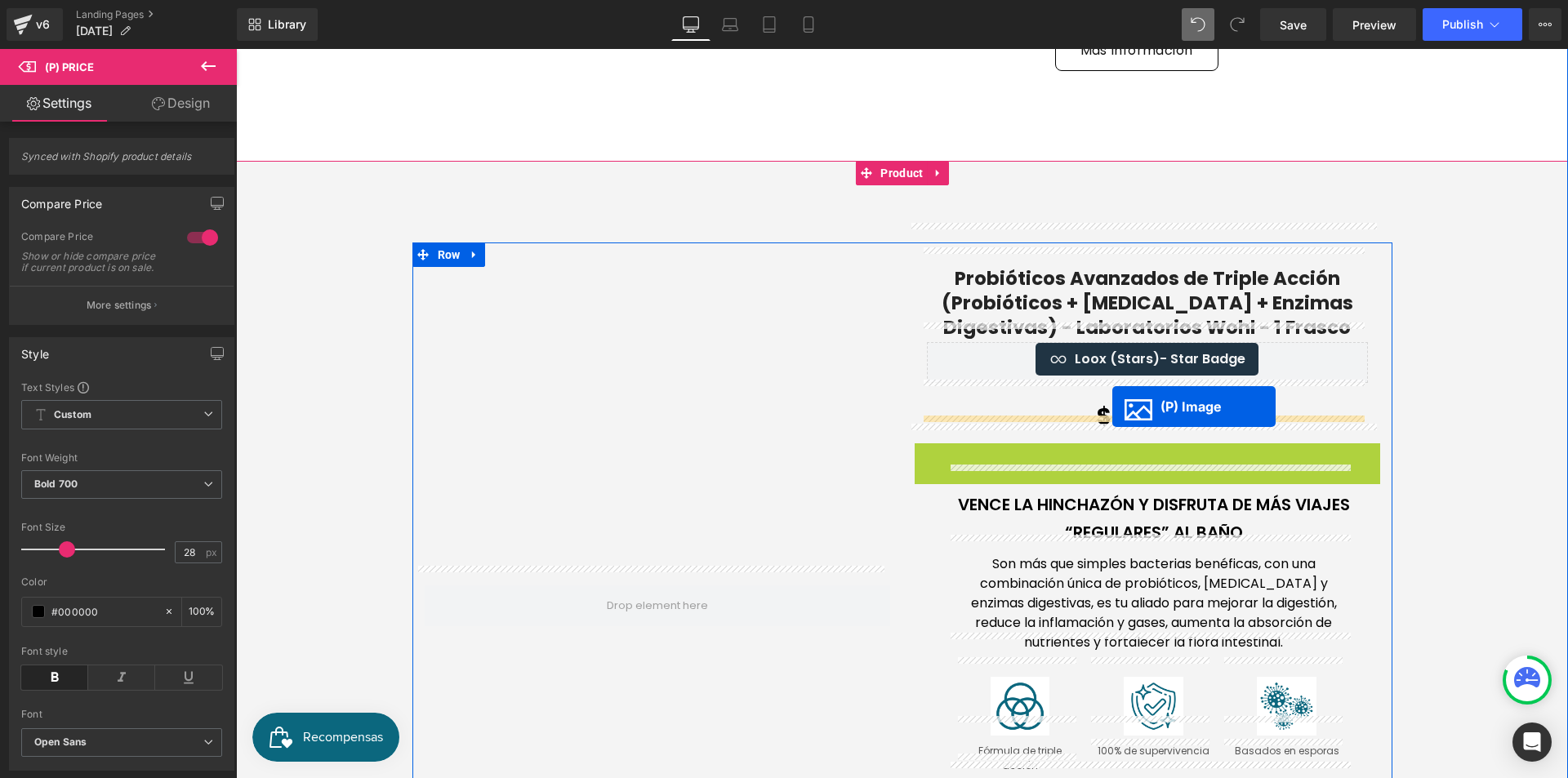
drag, startPoint x: 1099, startPoint y: 582, endPoint x: 1112, endPoint y: 406, distance: 176.5
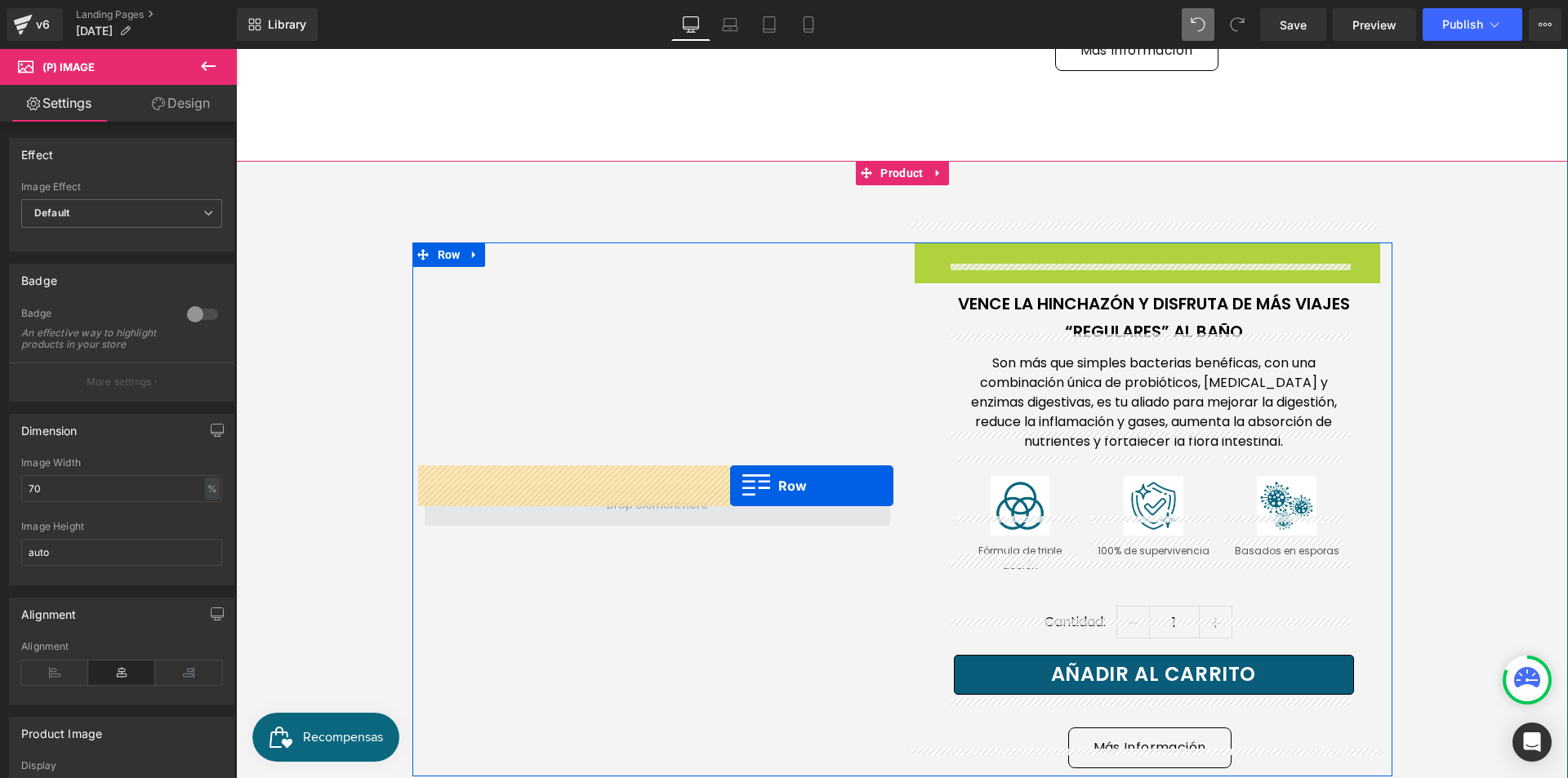
drag, startPoint x: 920, startPoint y: 238, endPoint x: 730, endPoint y: 485, distance: 311.6
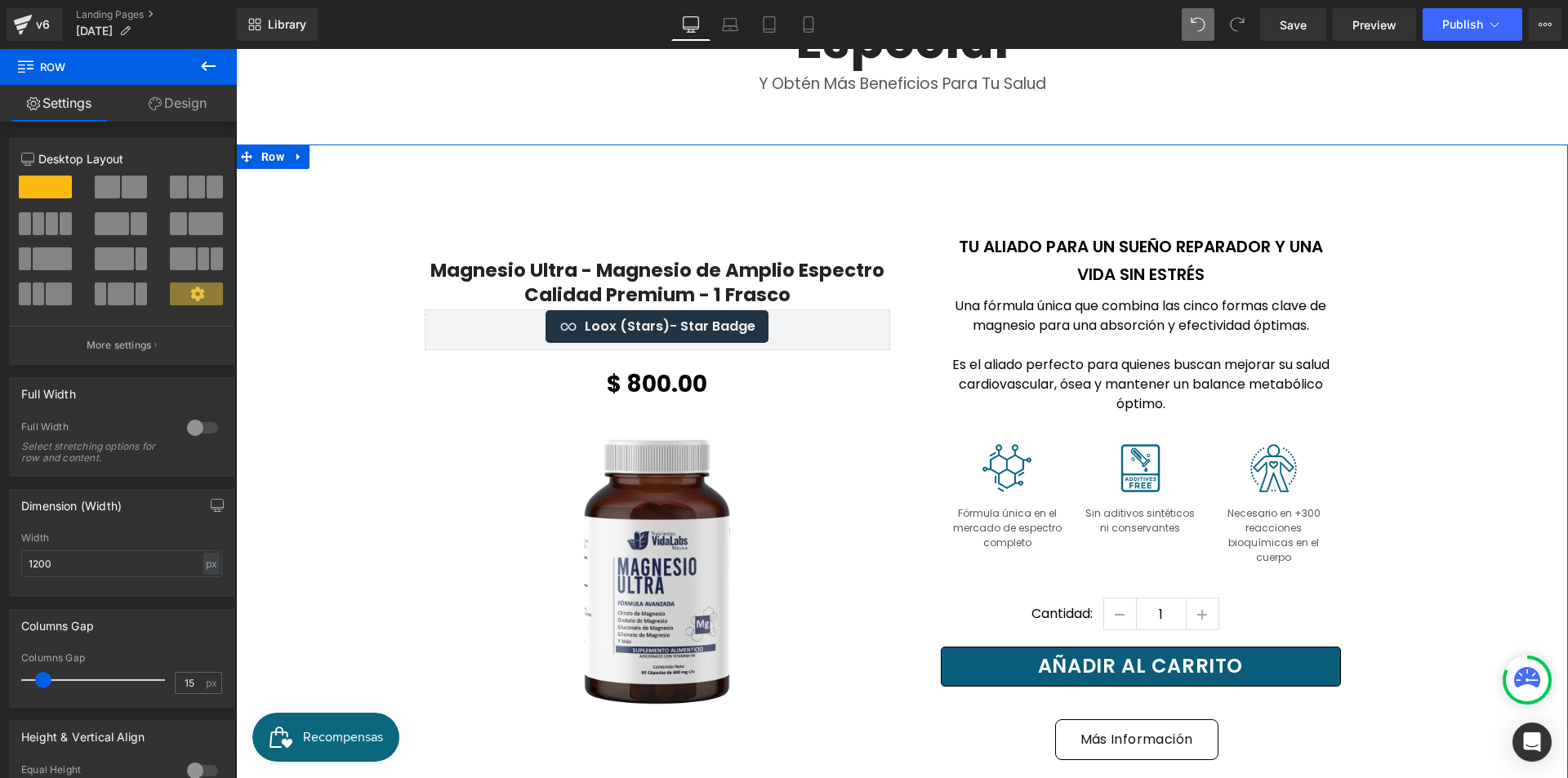
scroll to position [653, 0]
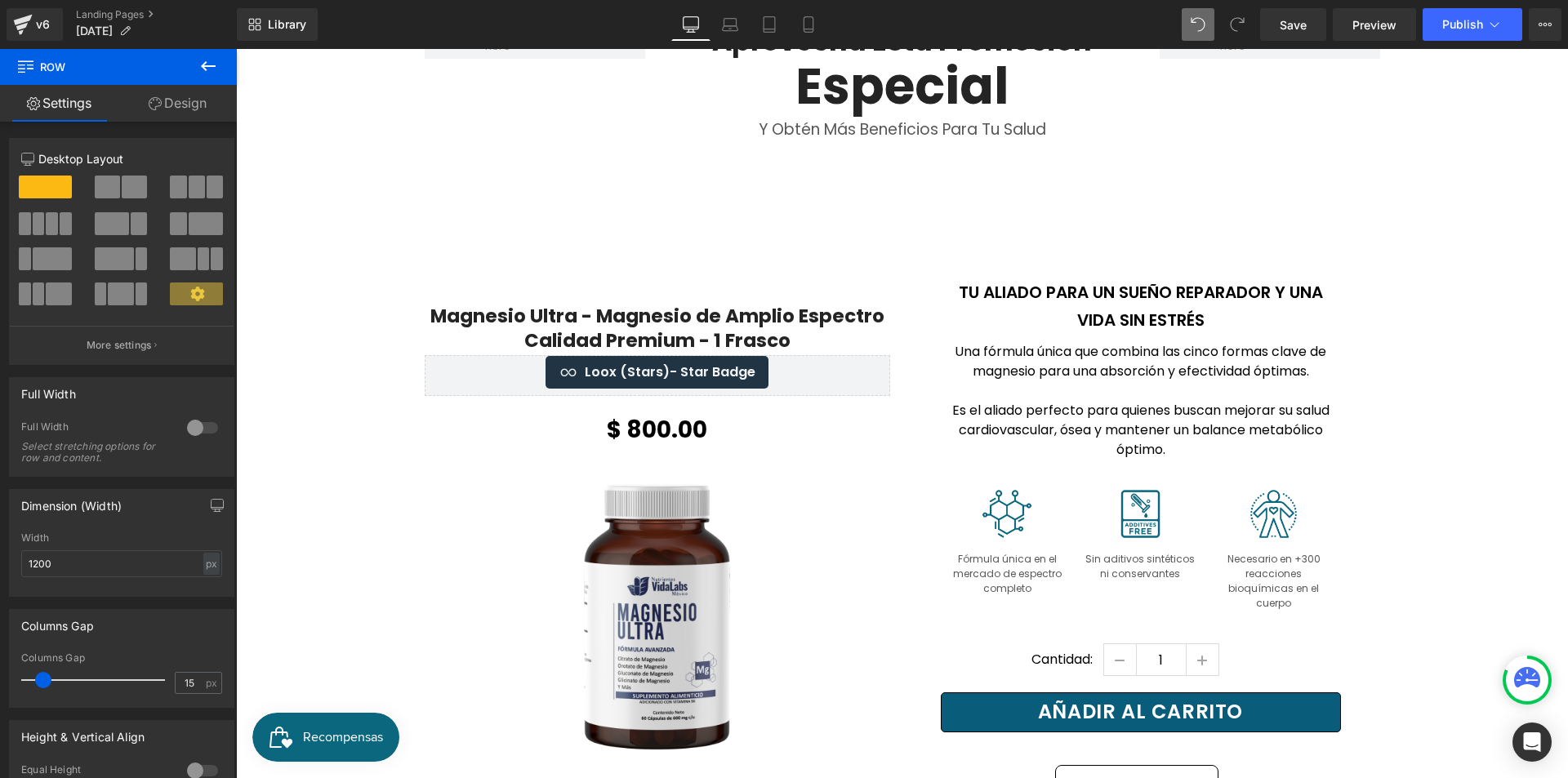
click at [204, 60] on icon at bounding box center [208, 66] width 19 height 19
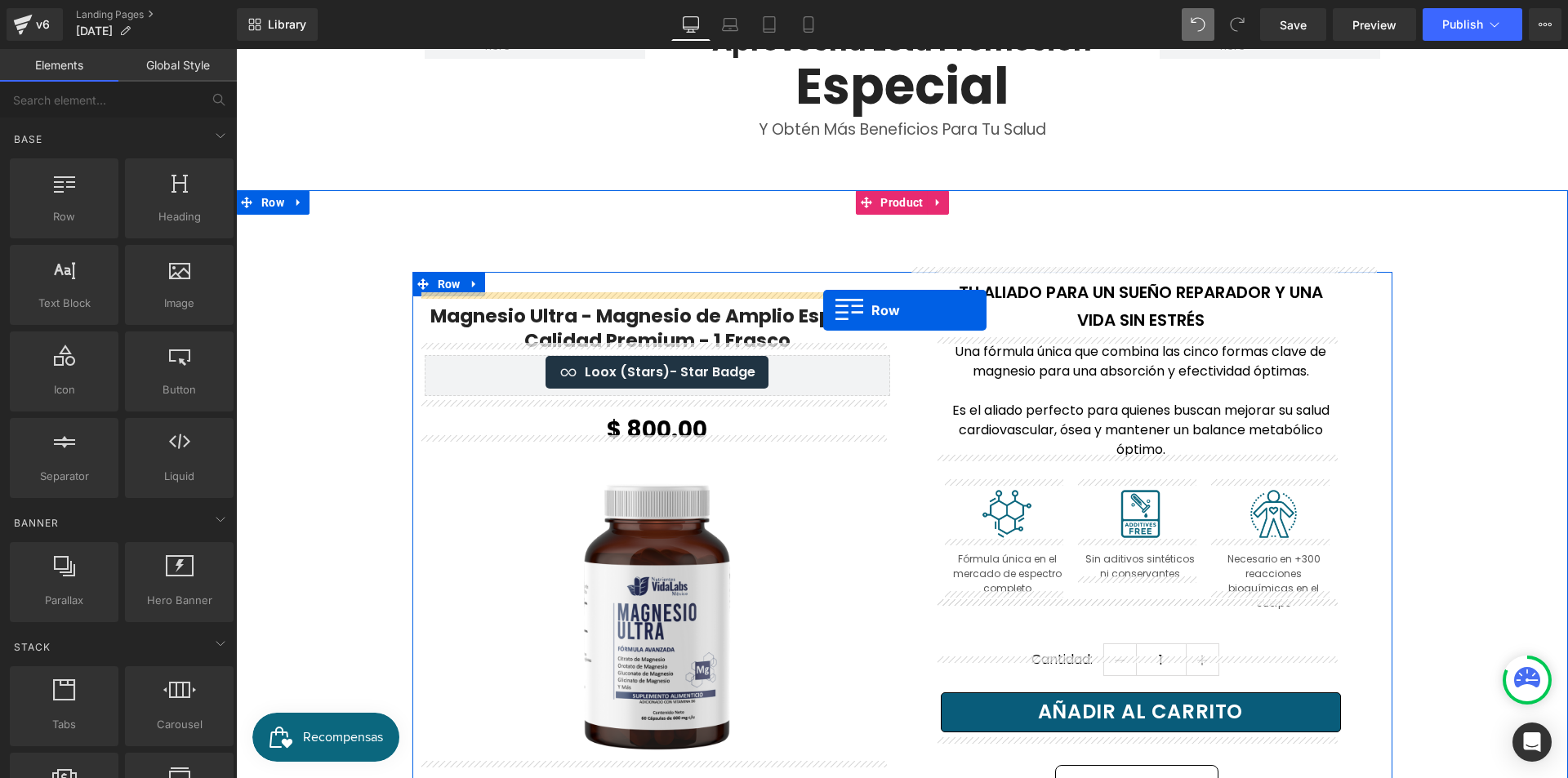
drag, startPoint x: 320, startPoint y: 256, endPoint x: 823, endPoint y: 310, distance: 505.9
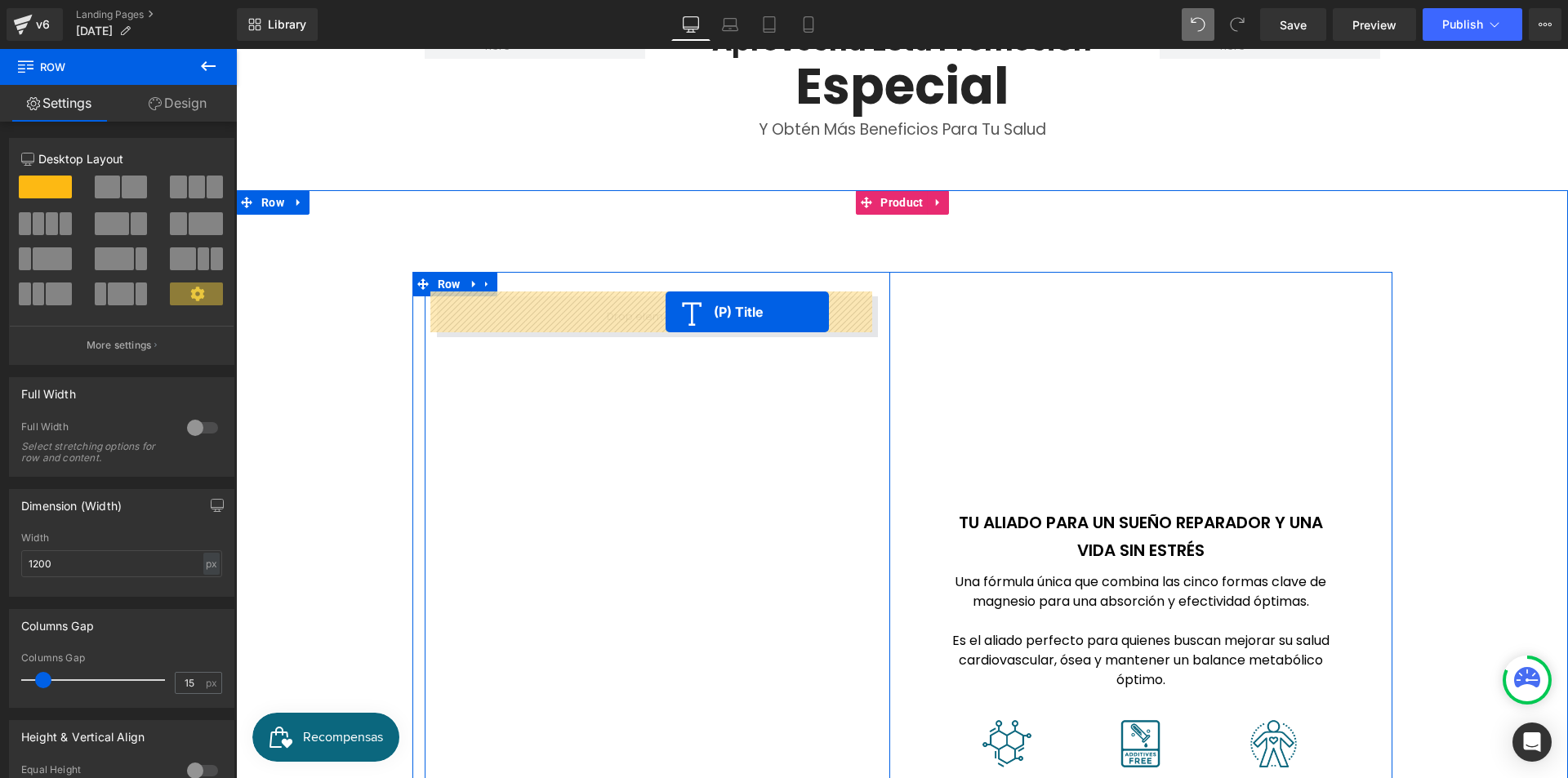
drag, startPoint x: 613, startPoint y: 344, endPoint x: 665, endPoint y: 312, distance: 61.1
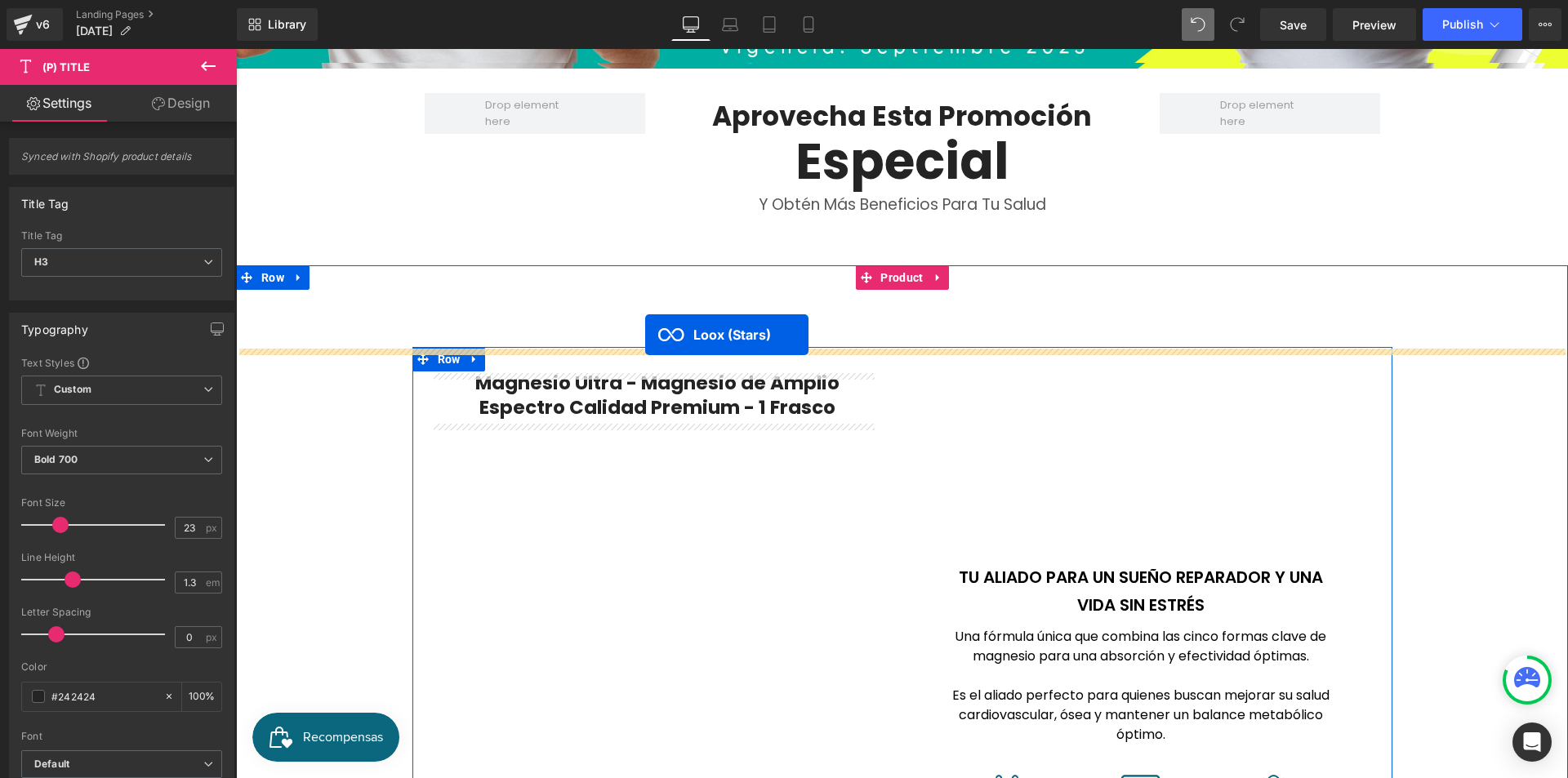
scroll to position [572, 0]
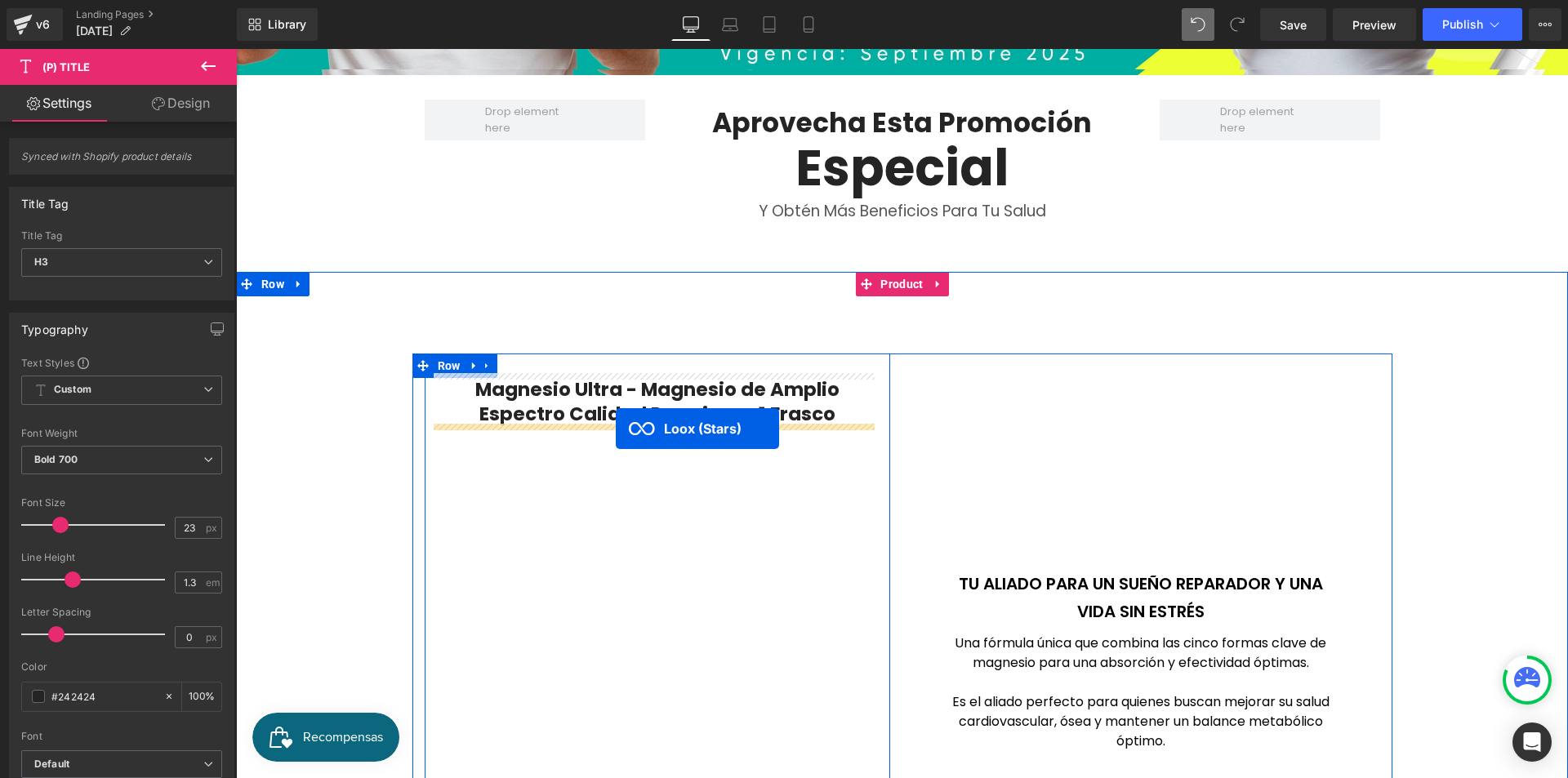
drag, startPoint x: 605, startPoint y: 494, endPoint x: 616, endPoint y: 428, distance: 66.9
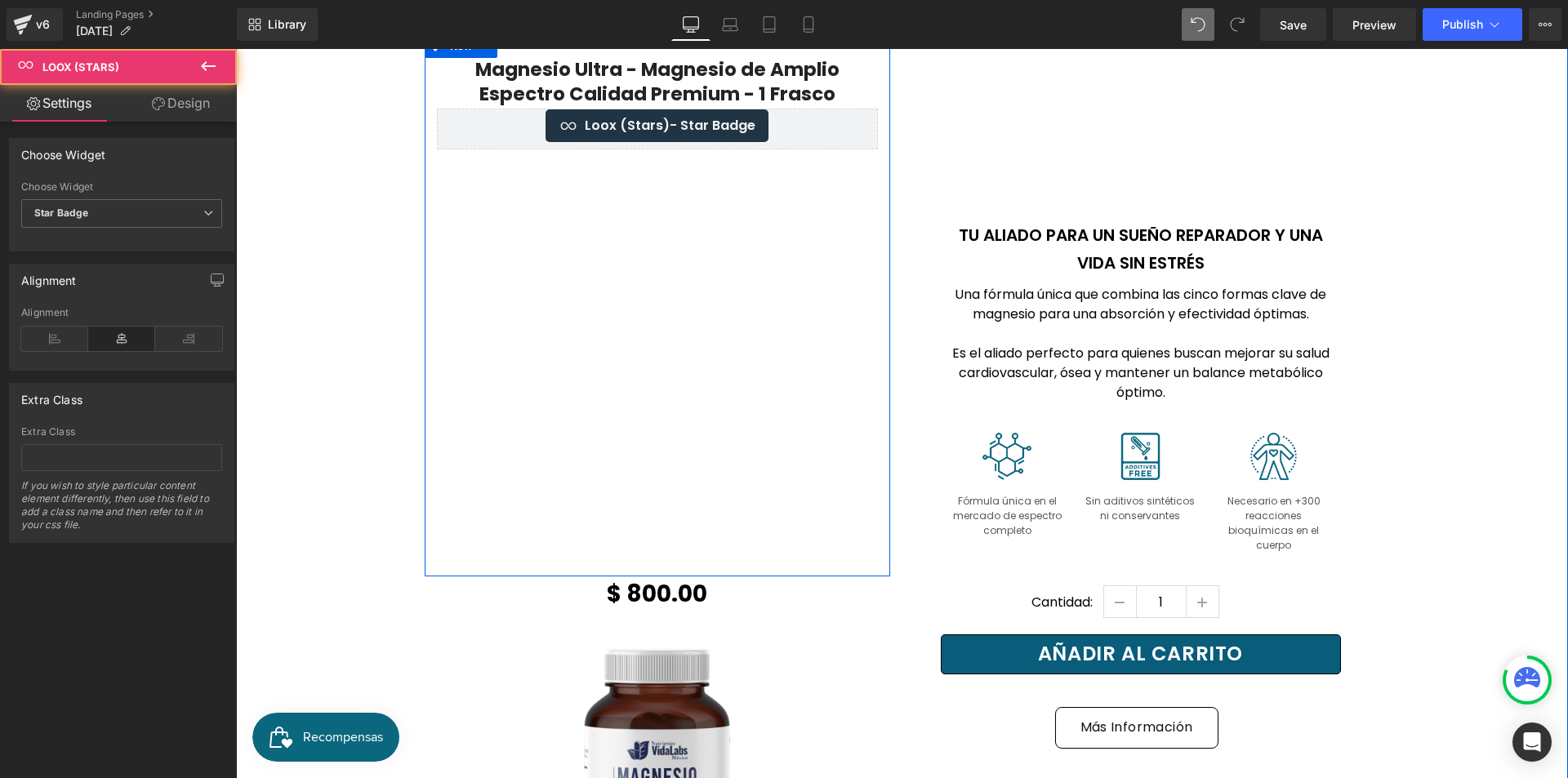
scroll to position [898, 0]
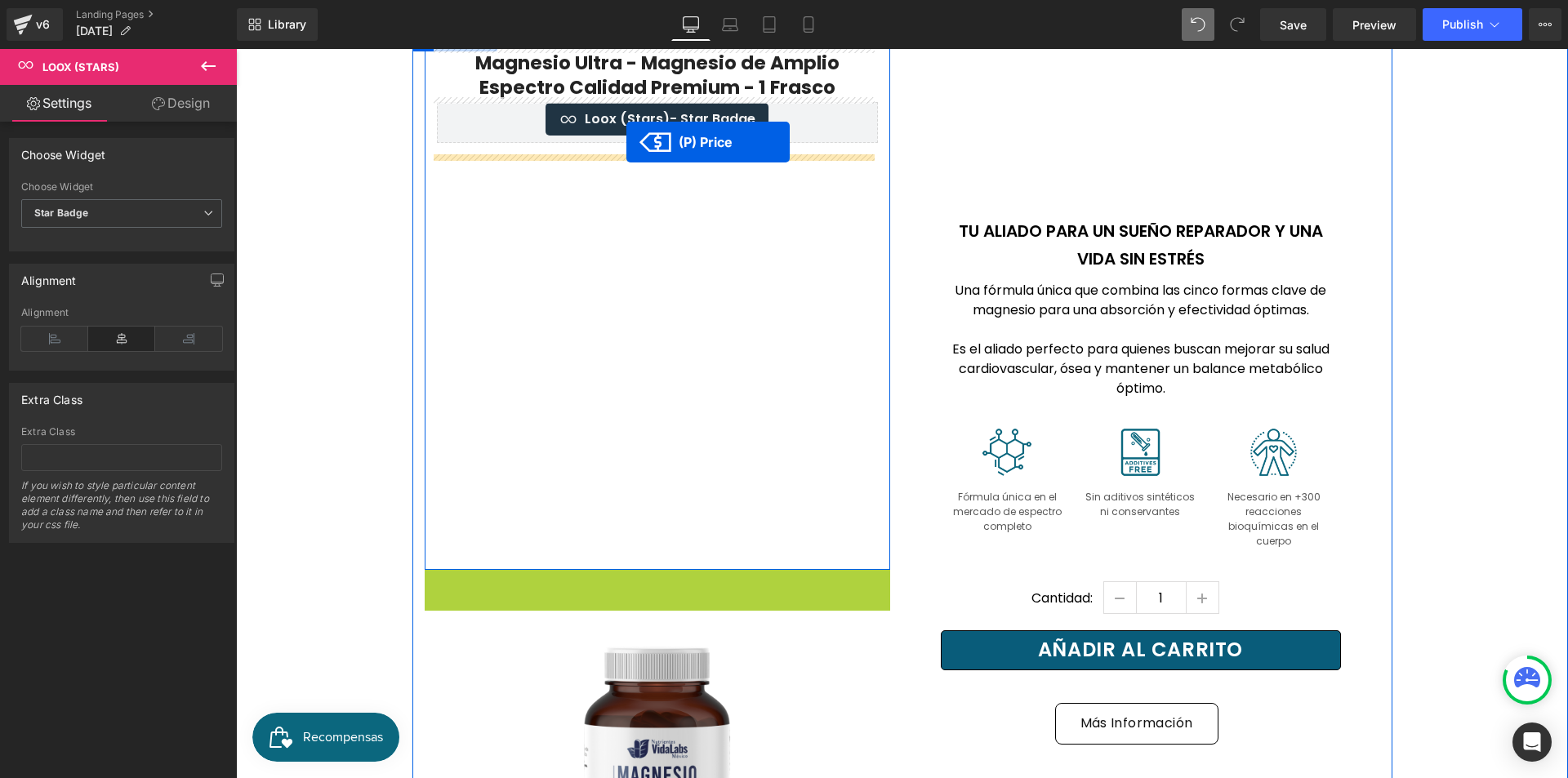
drag, startPoint x: 637, startPoint y: 344, endPoint x: 627, endPoint y: 142, distance: 202.2
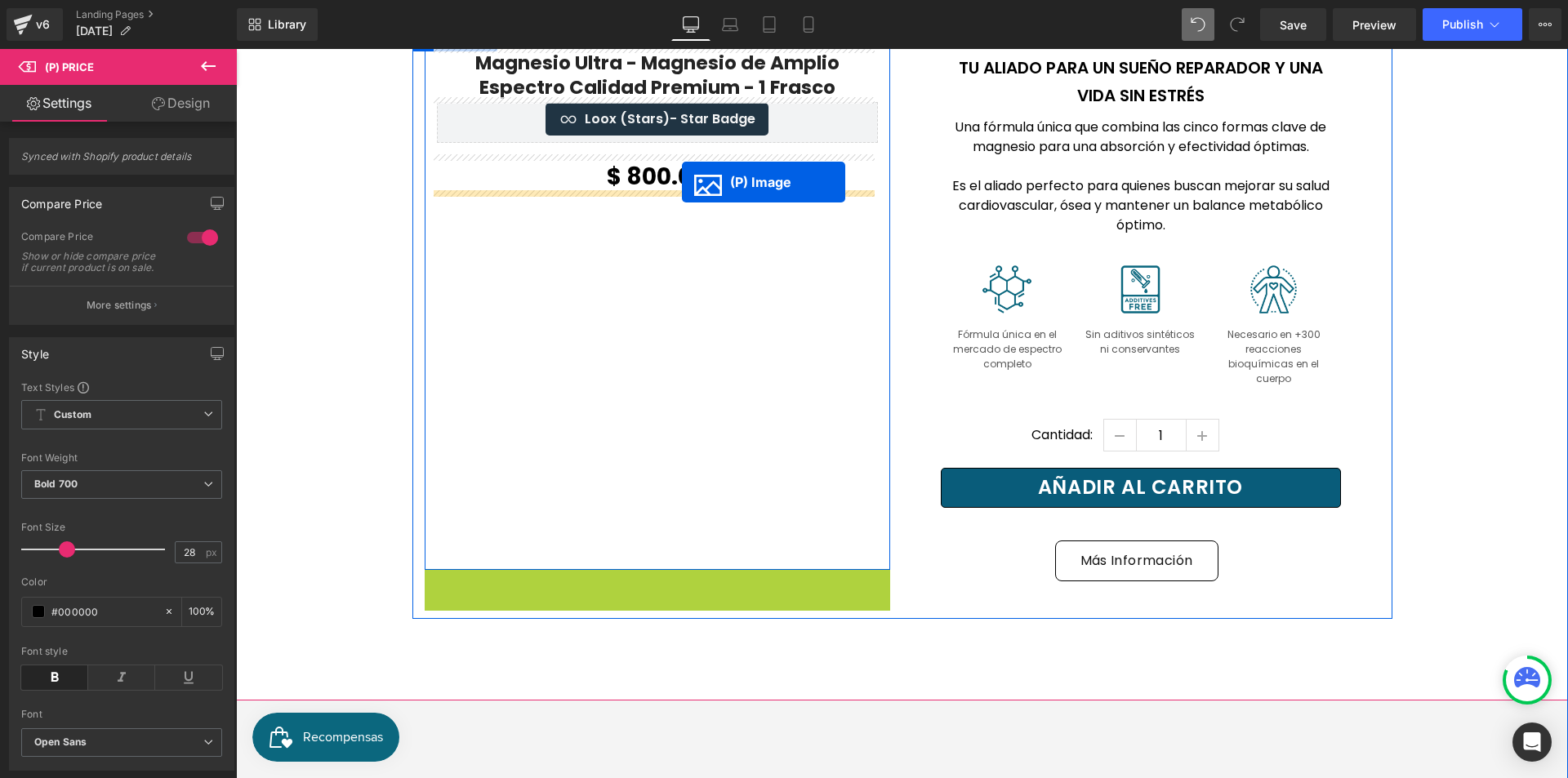
drag, startPoint x: 665, startPoint y: 379, endPoint x: 682, endPoint y: 182, distance: 197.7
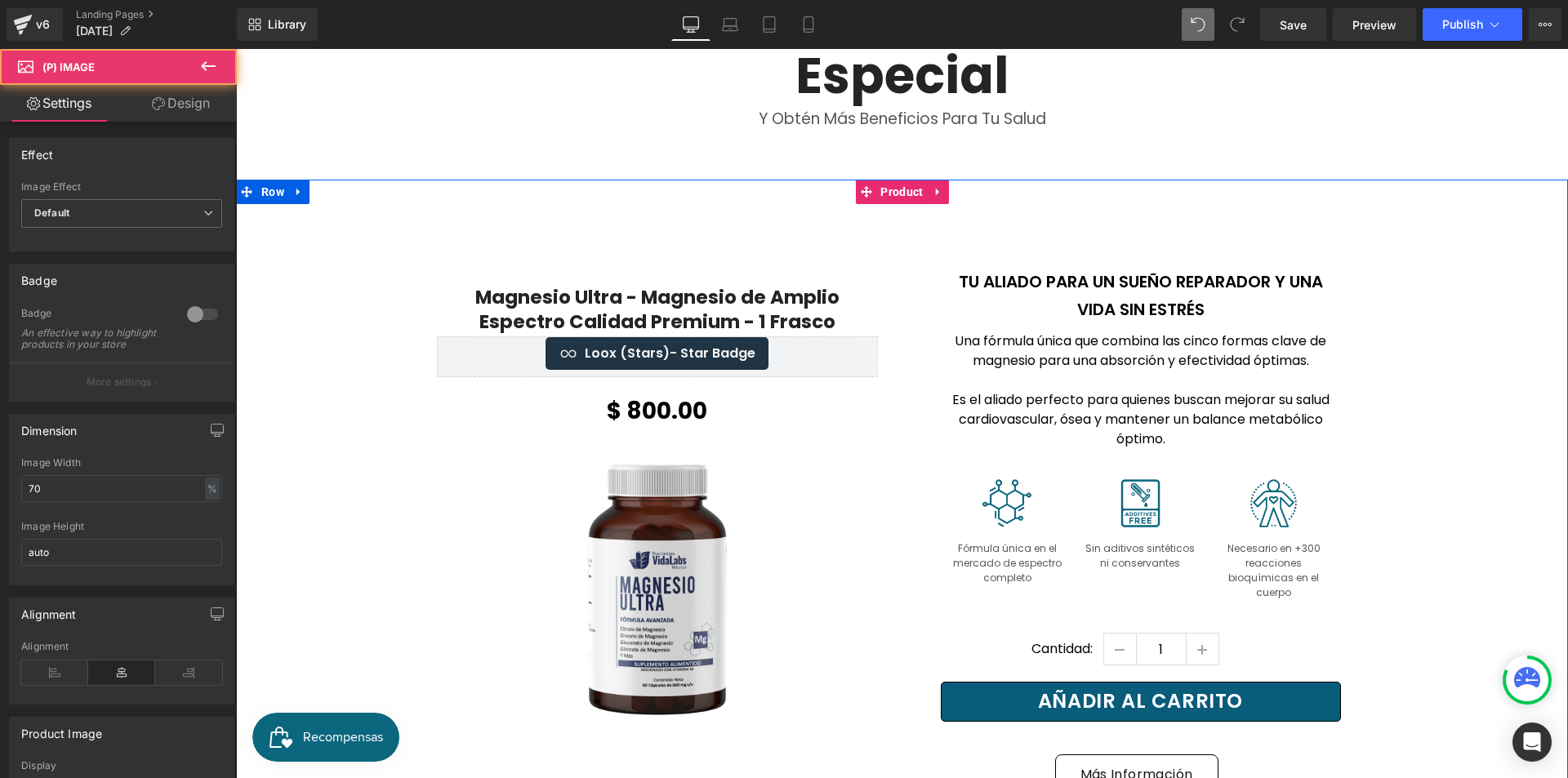
scroll to position [653, 0]
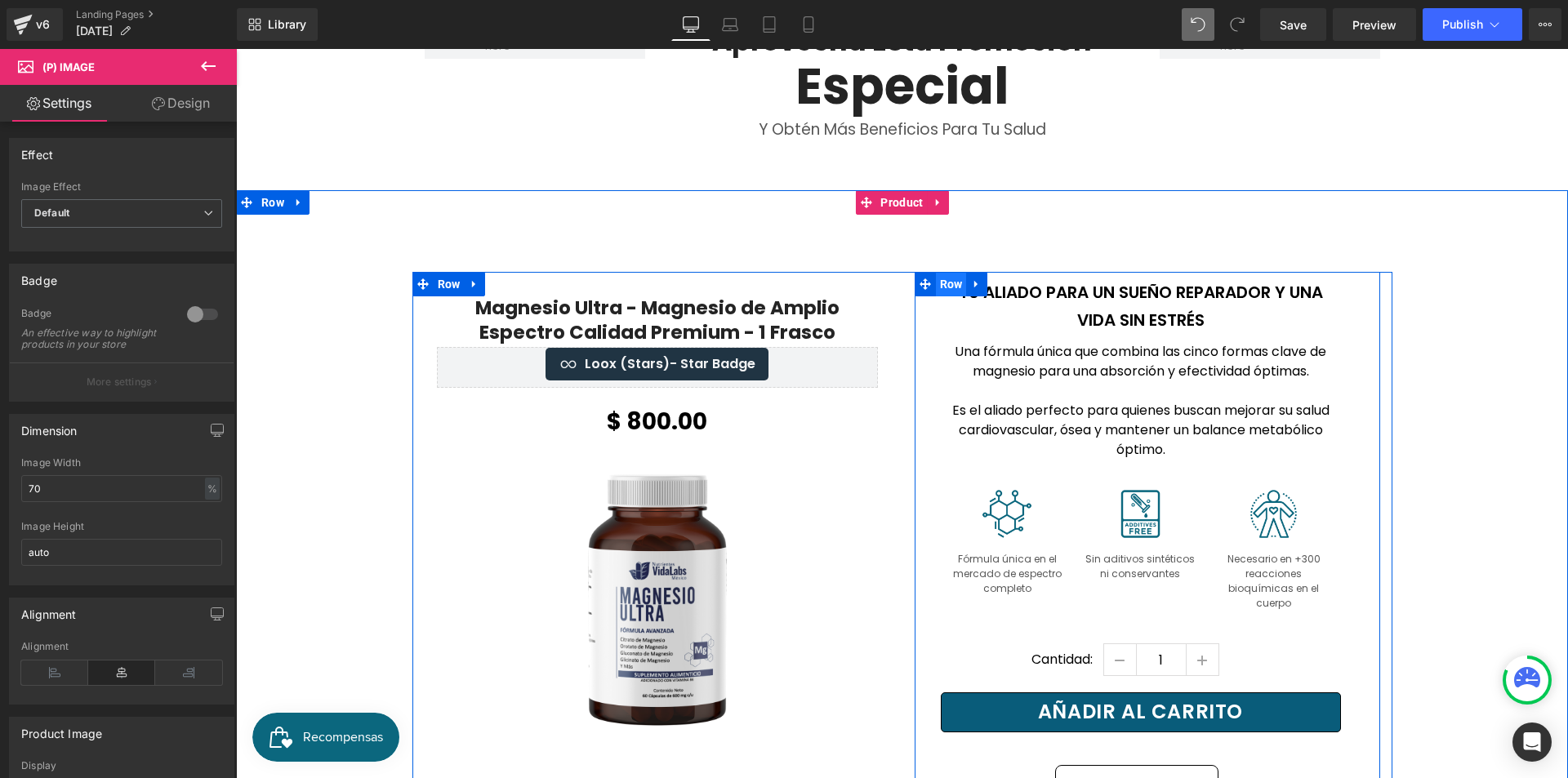
click at [940, 284] on span "Row" at bounding box center [951, 285] width 31 height 25
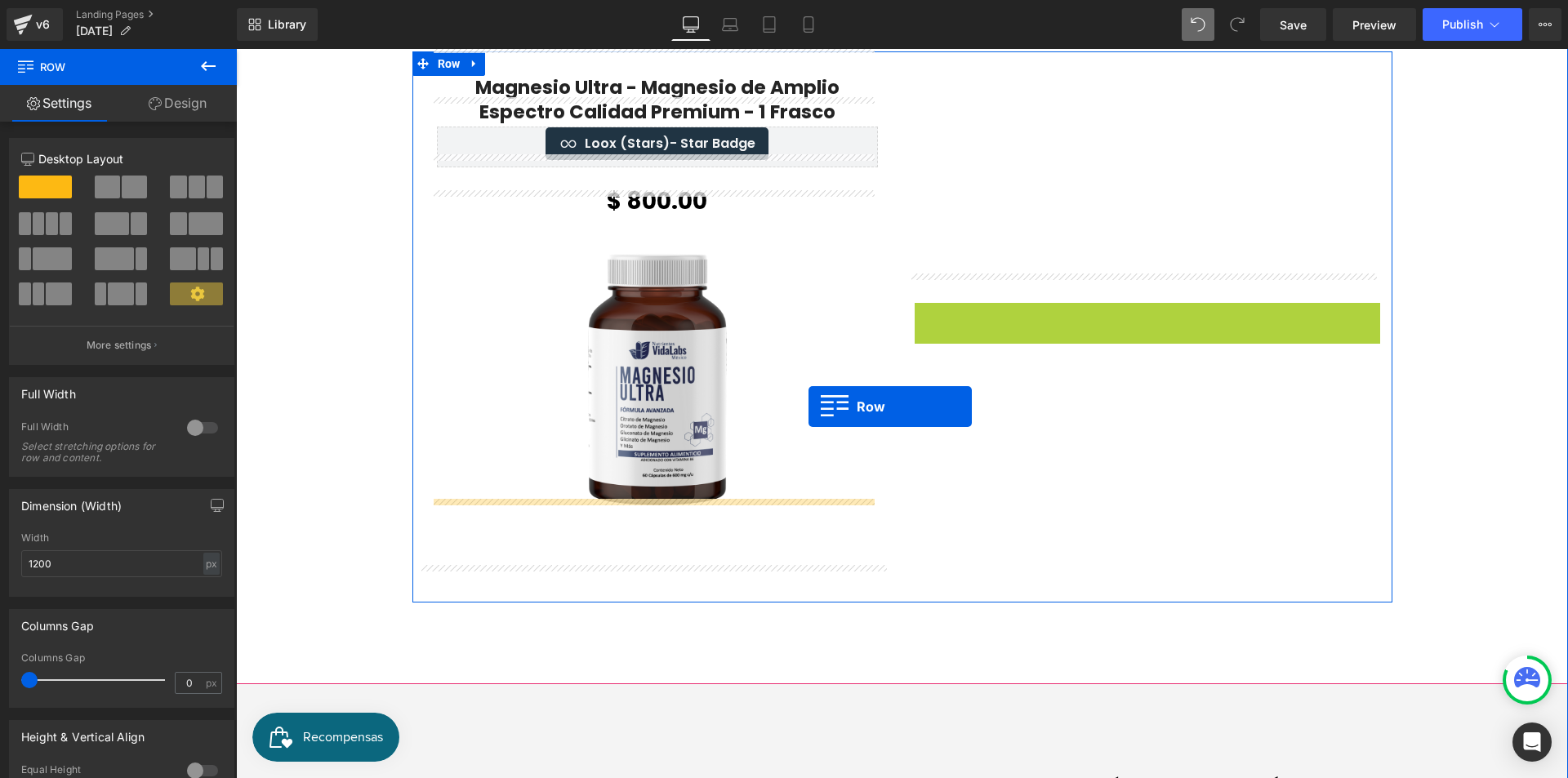
scroll to position [898, 0]
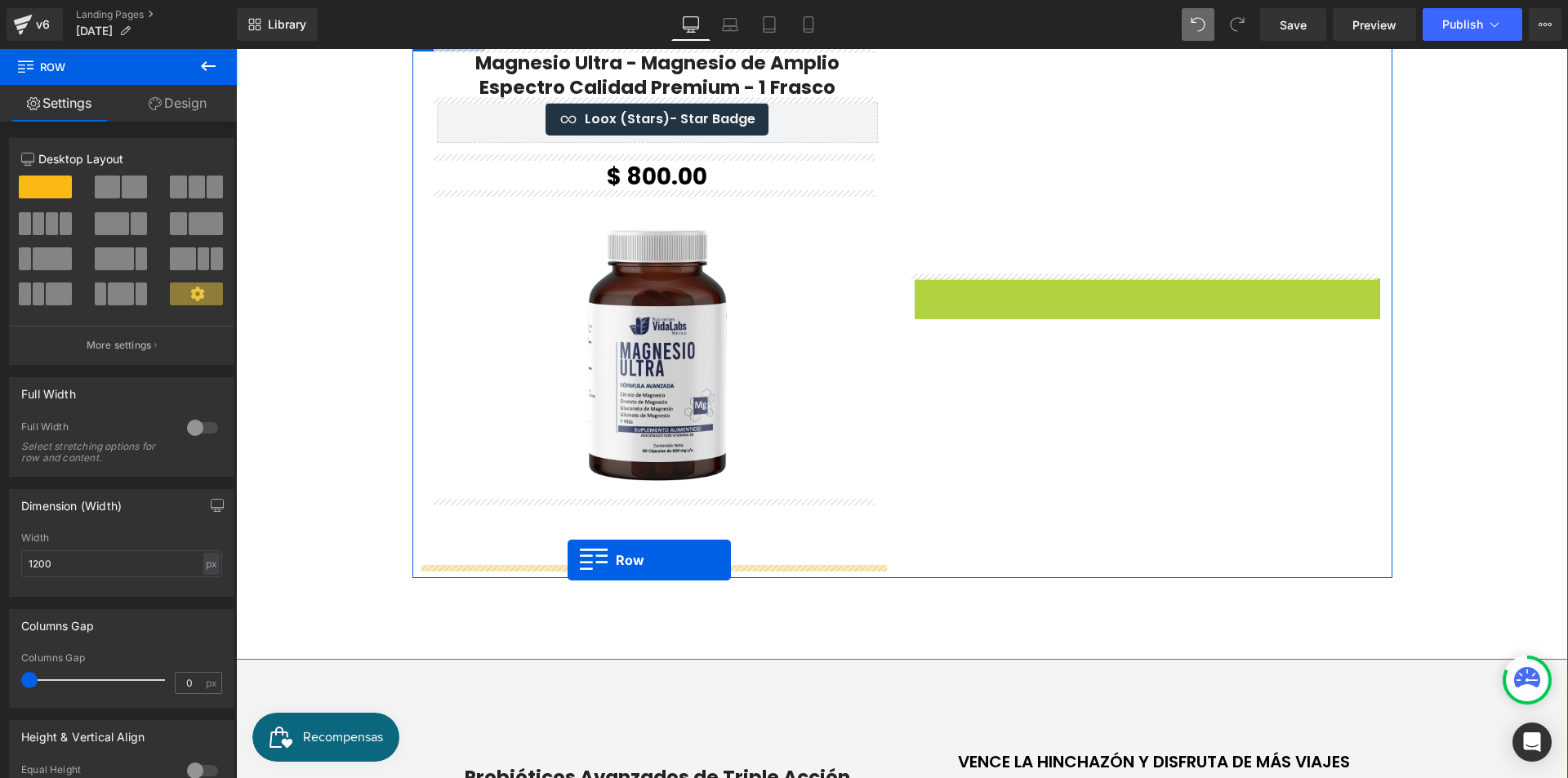
drag, startPoint x: 920, startPoint y: 284, endPoint x: 569, endPoint y: 560, distance: 446.5
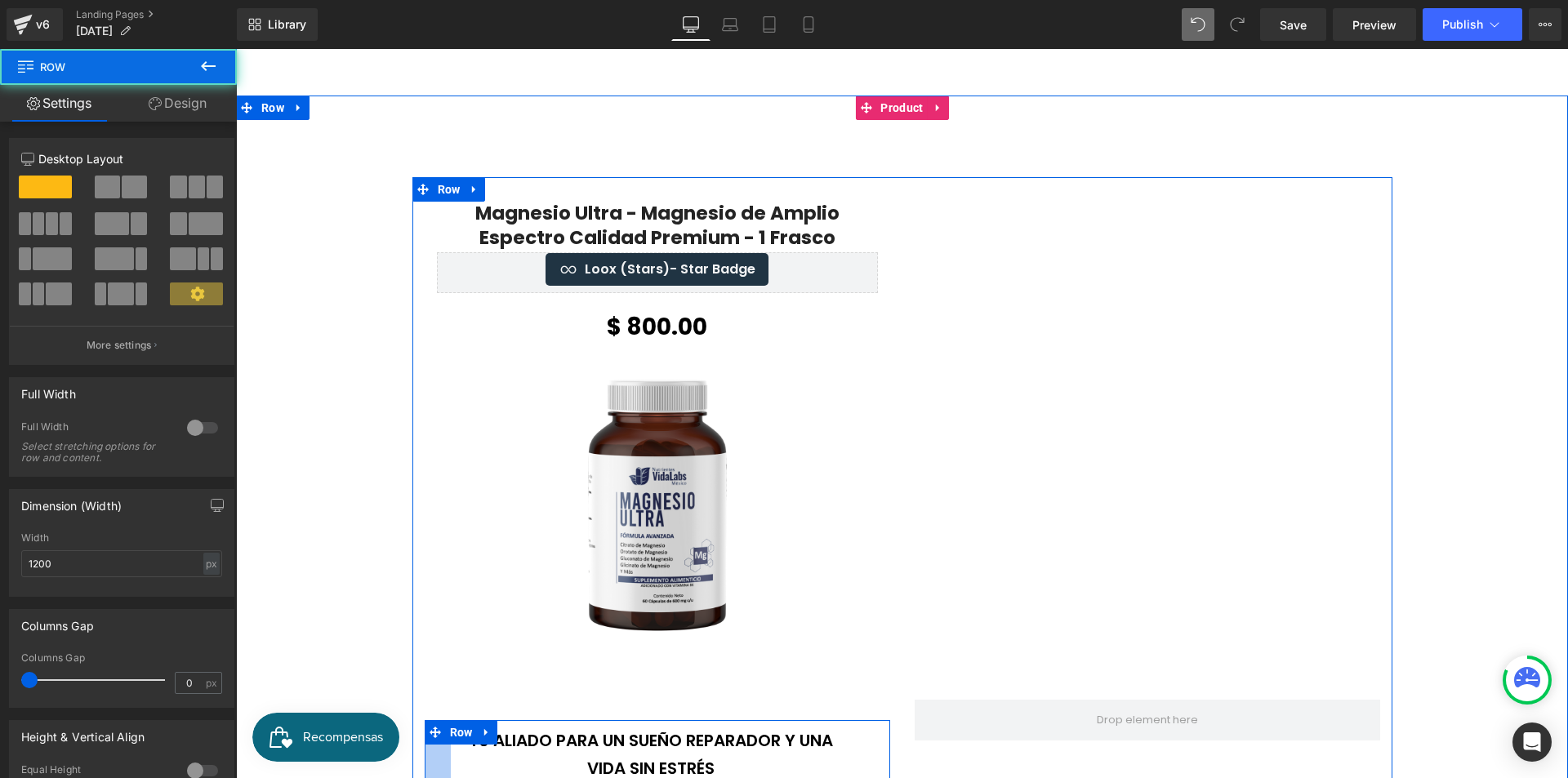
scroll to position [735, 0]
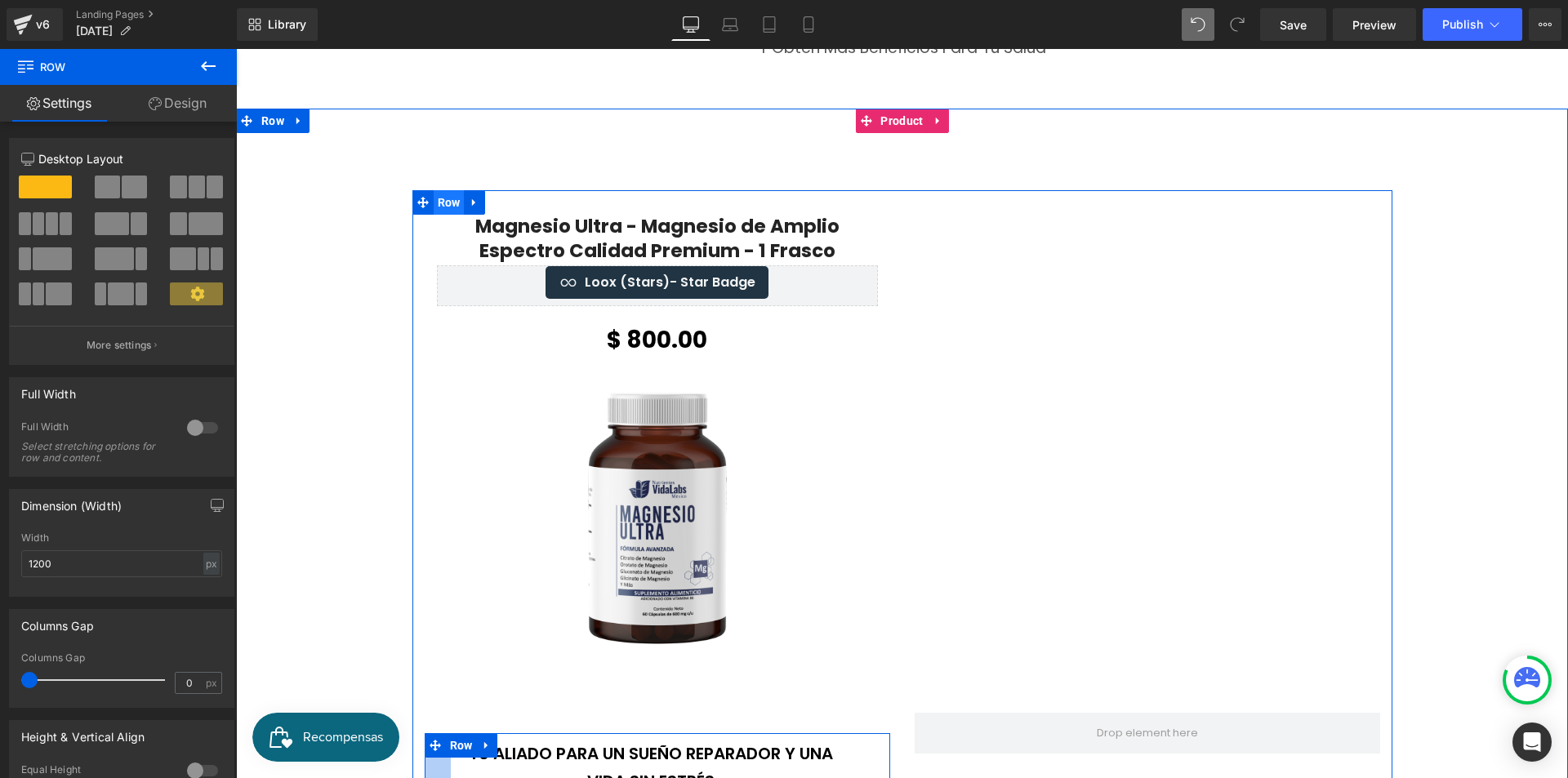
click at [442, 200] on span "Row" at bounding box center [449, 203] width 31 height 25
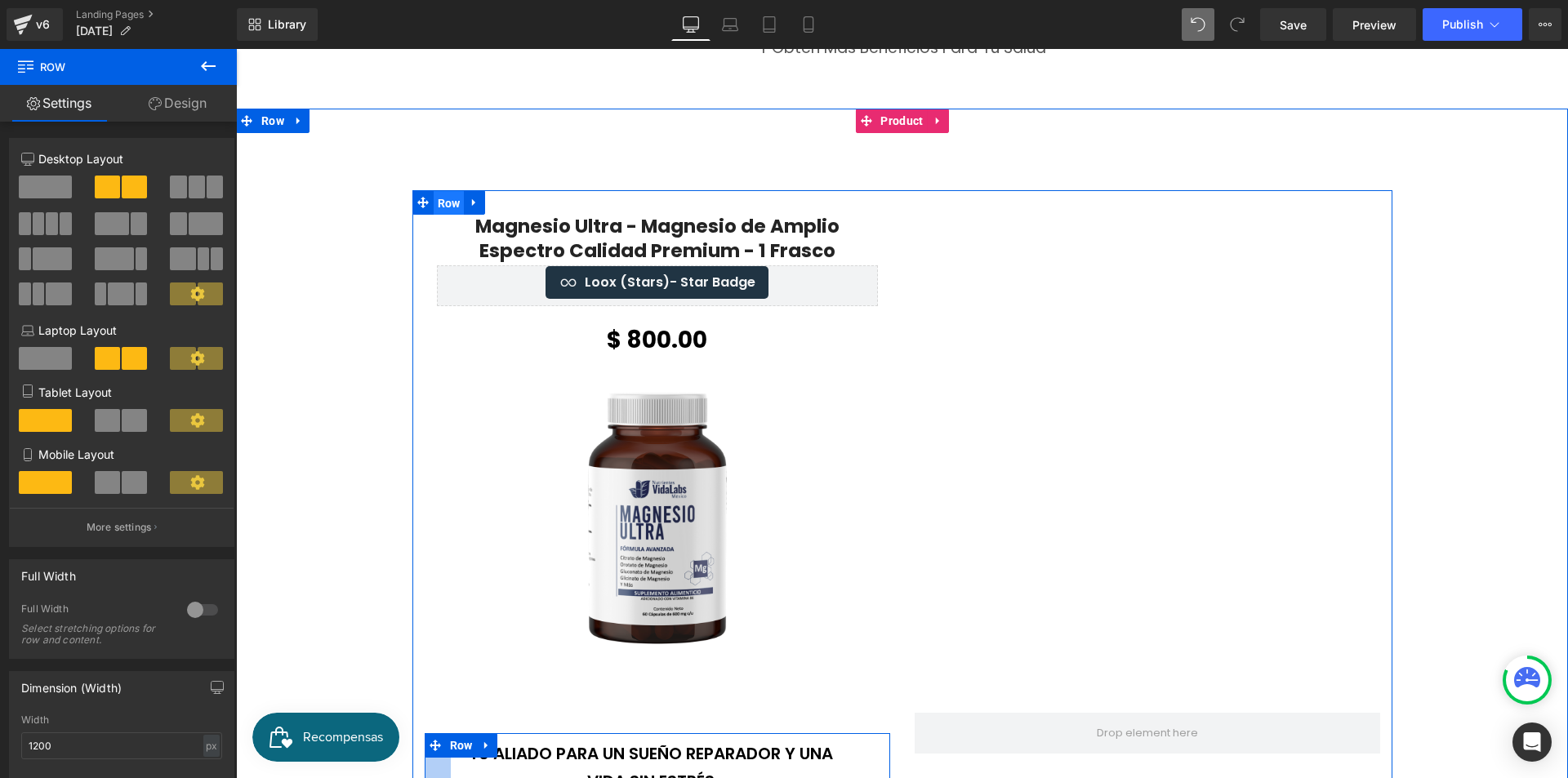
click at [437, 197] on span "Row" at bounding box center [449, 204] width 31 height 25
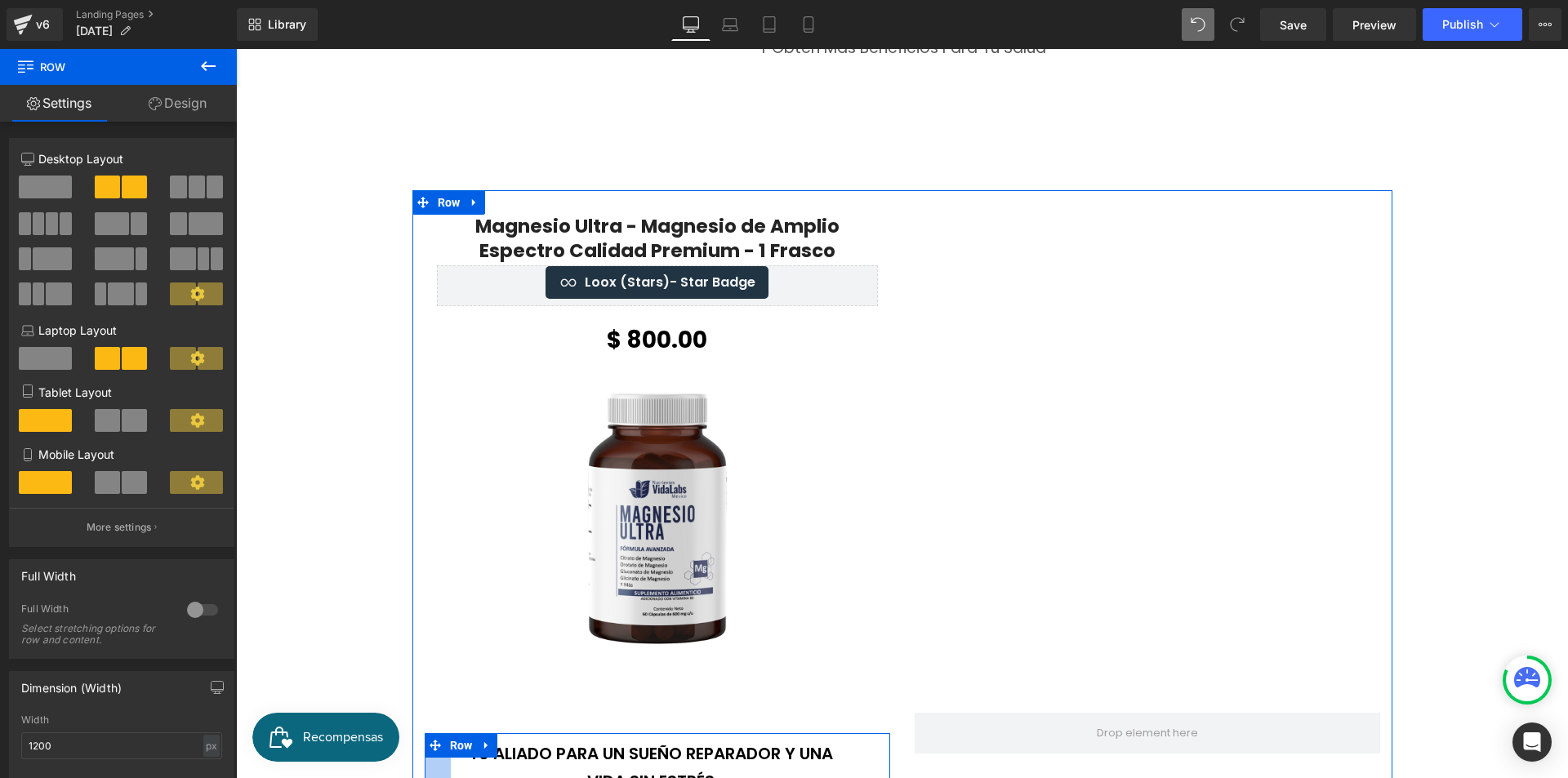
drag, startPoint x: 224, startPoint y: 102, endPoint x: 213, endPoint y: 136, distance: 35.7
click at [222, 101] on link "Design" at bounding box center [177, 103] width 118 height 37
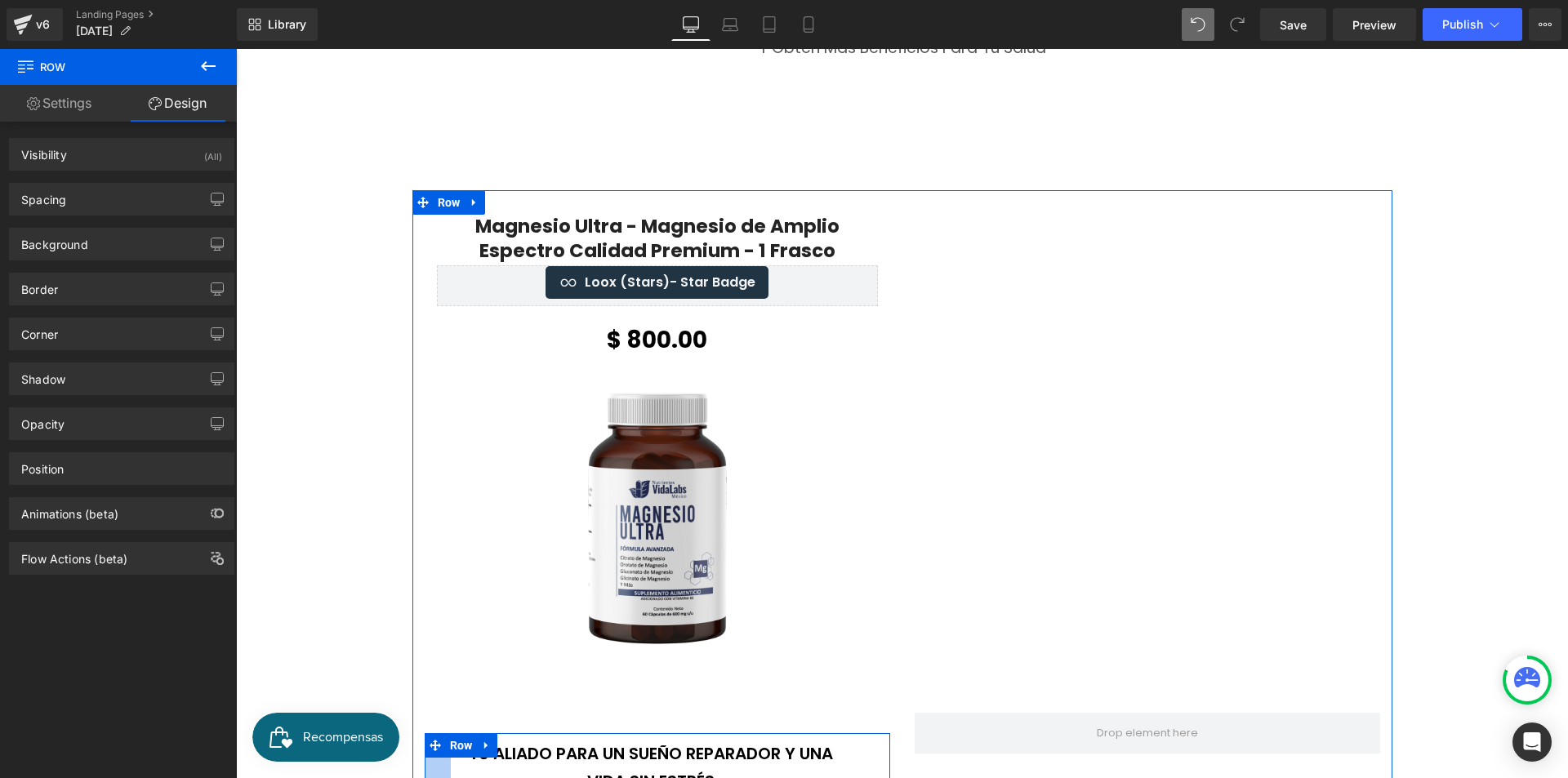
drag, startPoint x: 161, startPoint y: 209, endPoint x: 161, endPoint y: 219, distance: 10.0
click at [160, 209] on div "Spacing" at bounding box center [122, 198] width 224 height 31
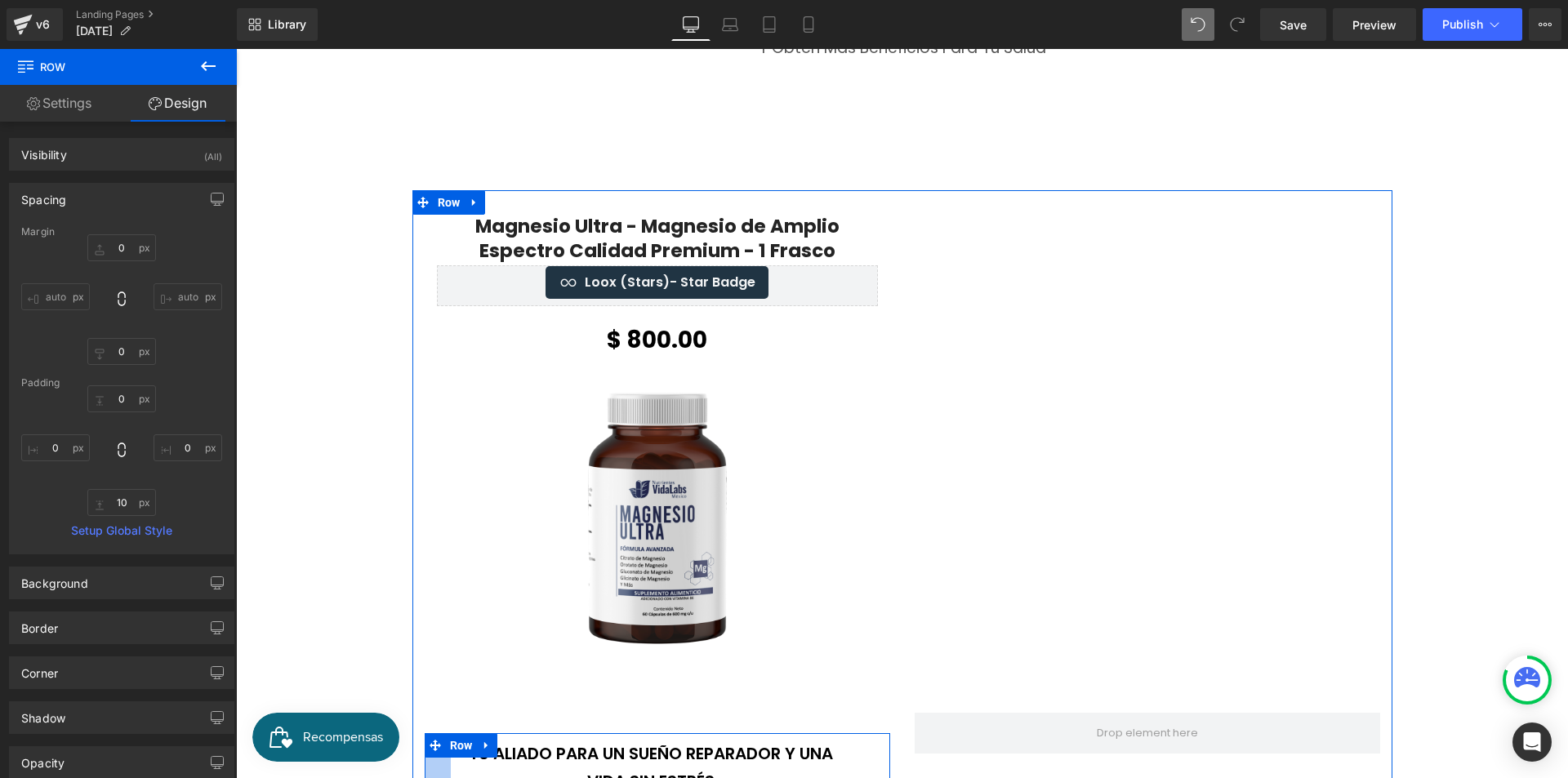
click at [117, 388] on div "Padding" at bounding box center [122, 382] width 201 height 11
click at [118, 392] on input "0" at bounding box center [122, 398] width 69 height 27
type input "10"
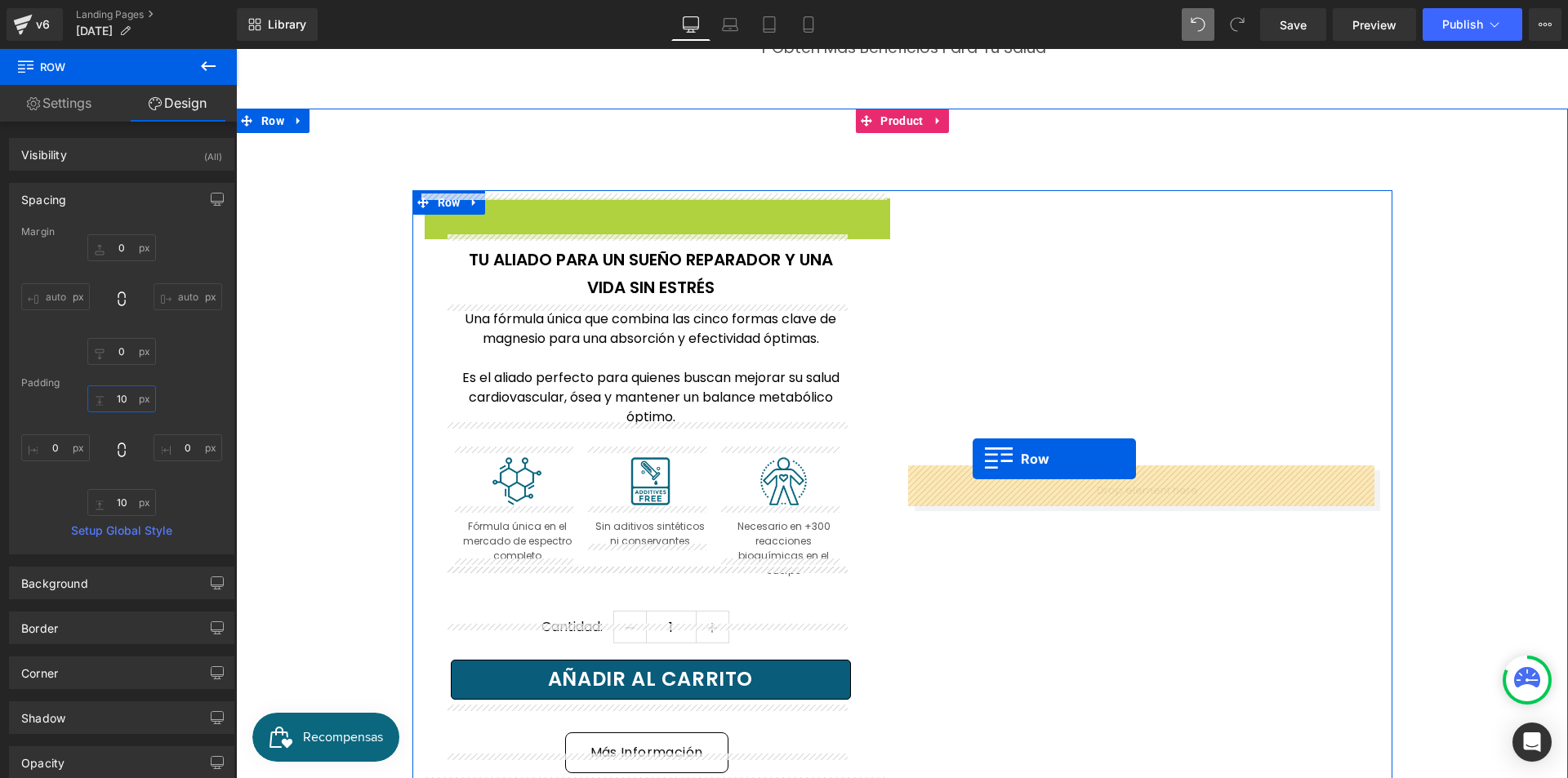
drag, startPoint x: 427, startPoint y: 217, endPoint x: 974, endPoint y: 462, distance: 599.4
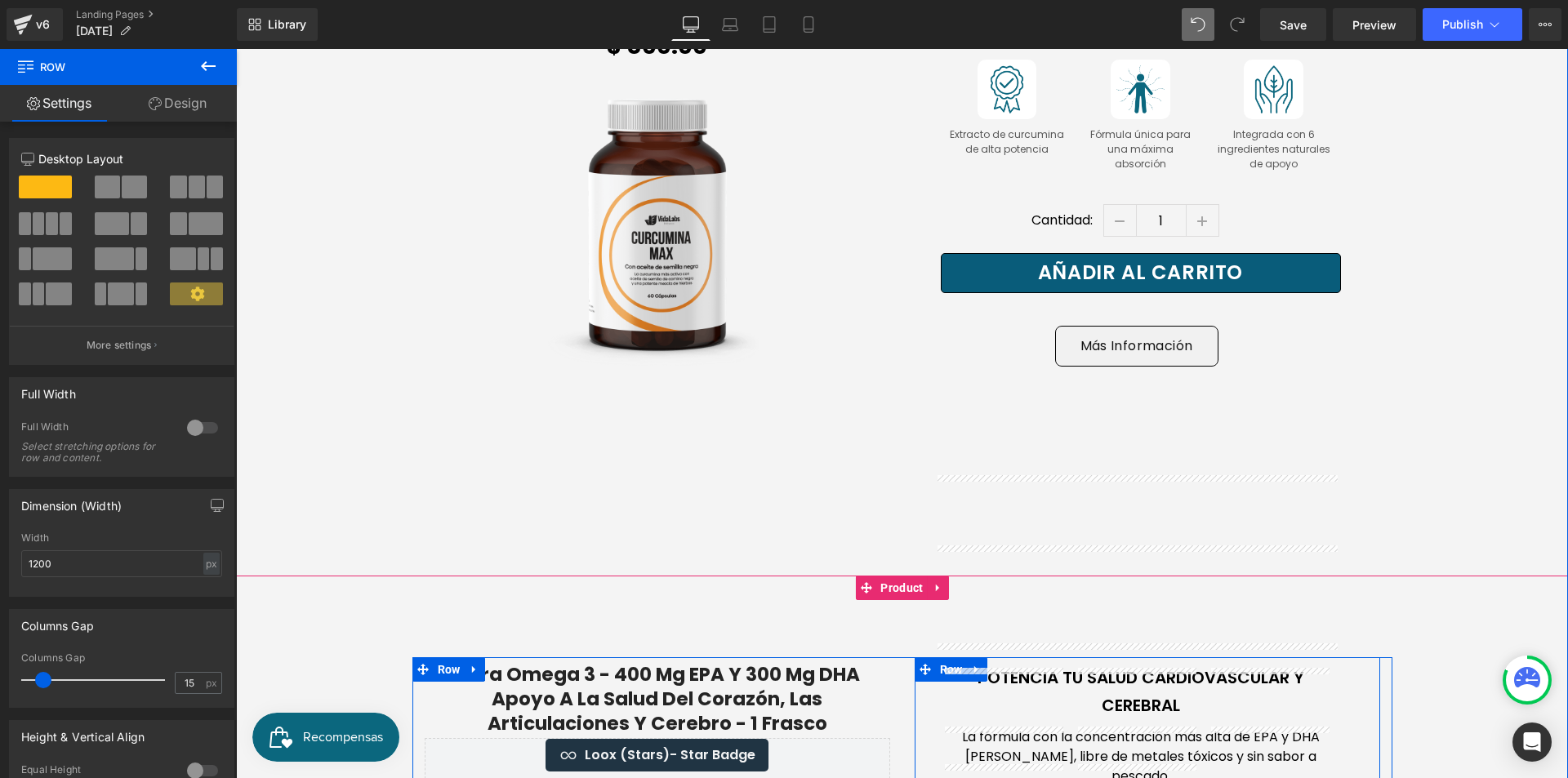
scroll to position [3184, 0]
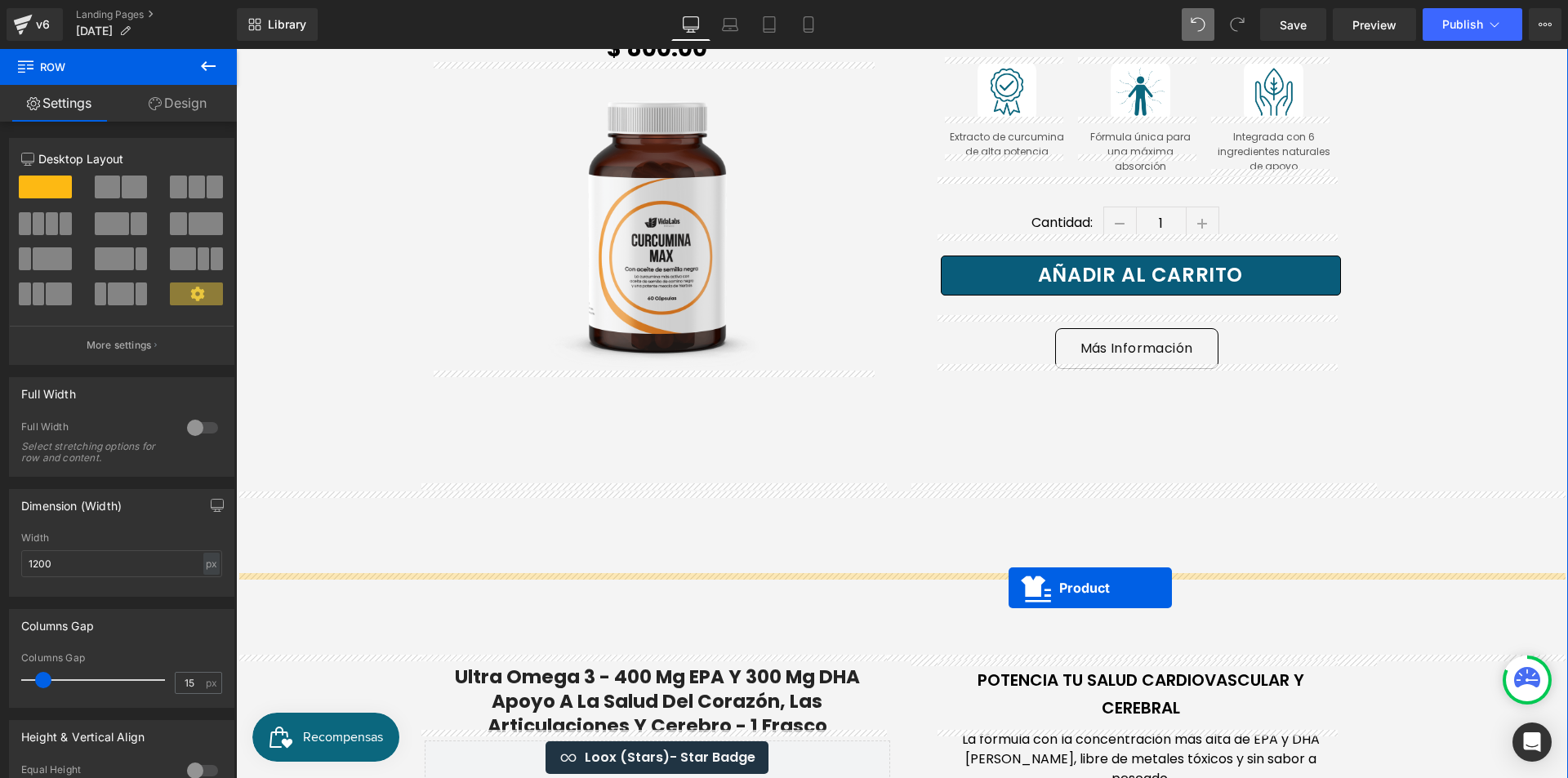
drag, startPoint x: 851, startPoint y: 138, endPoint x: 1009, endPoint y: 589, distance: 477.9
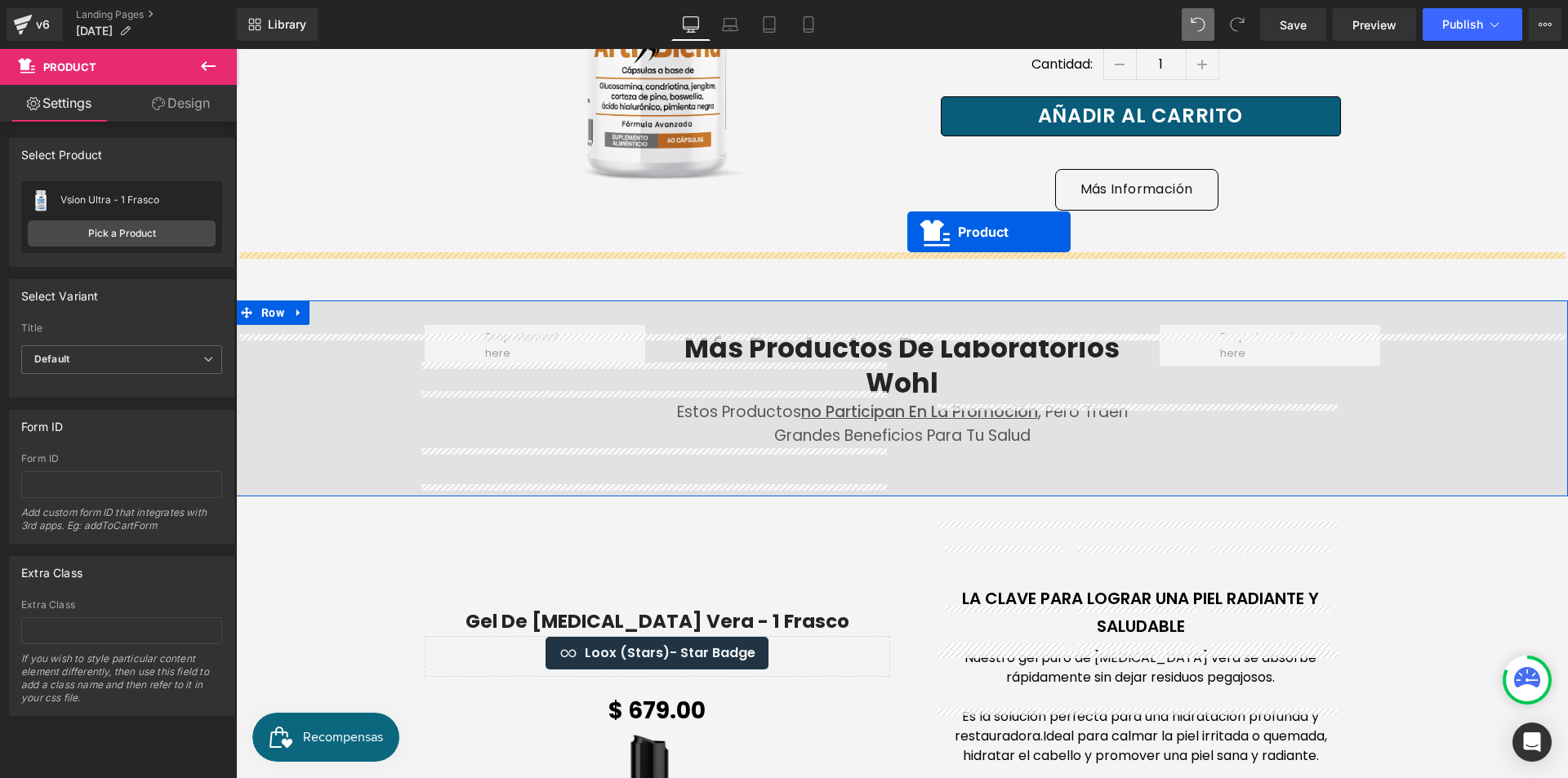
scroll to position [6134, 0]
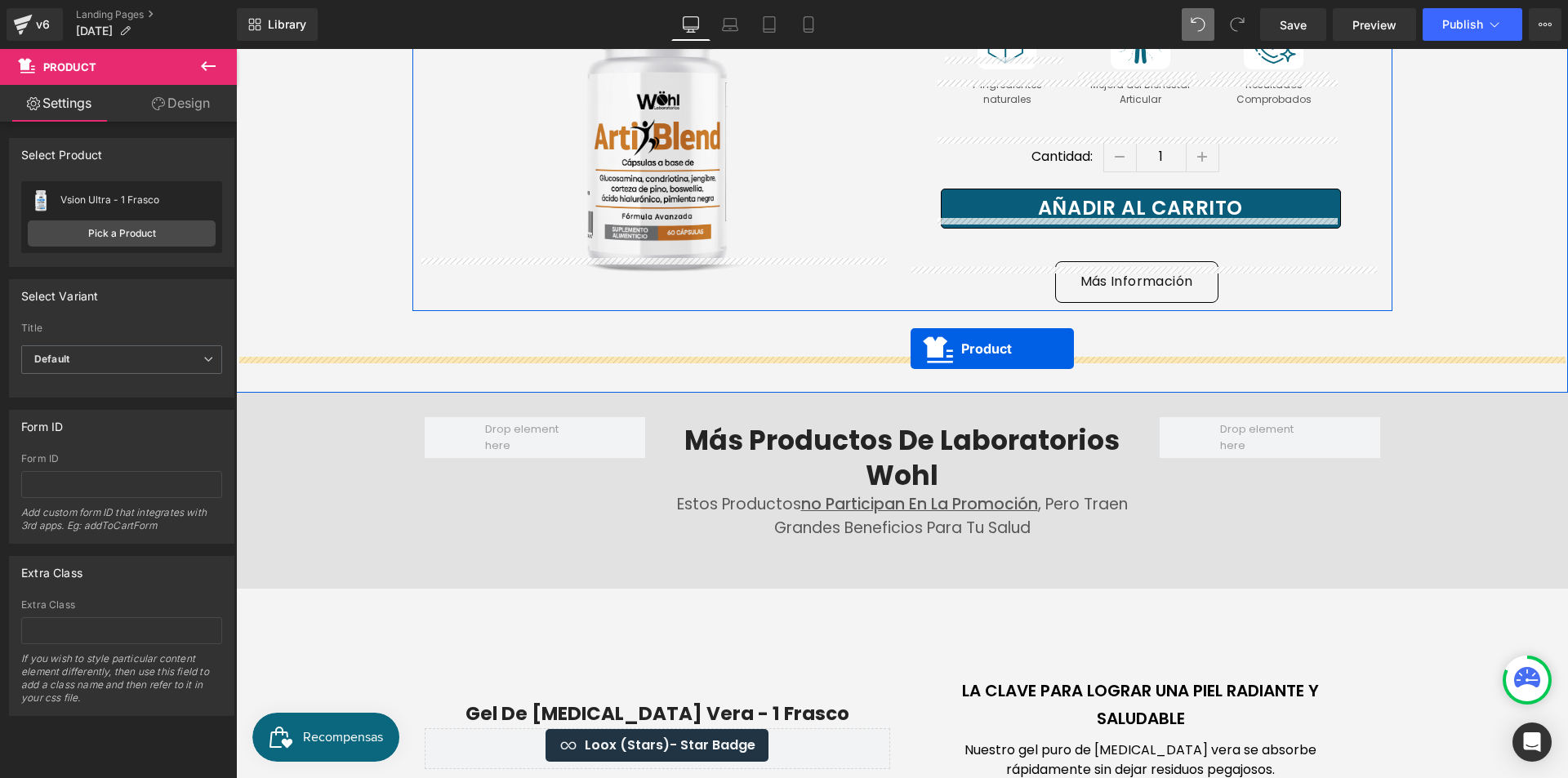
drag, startPoint x: 859, startPoint y: 508, endPoint x: 910, endPoint y: 349, distance: 167.0
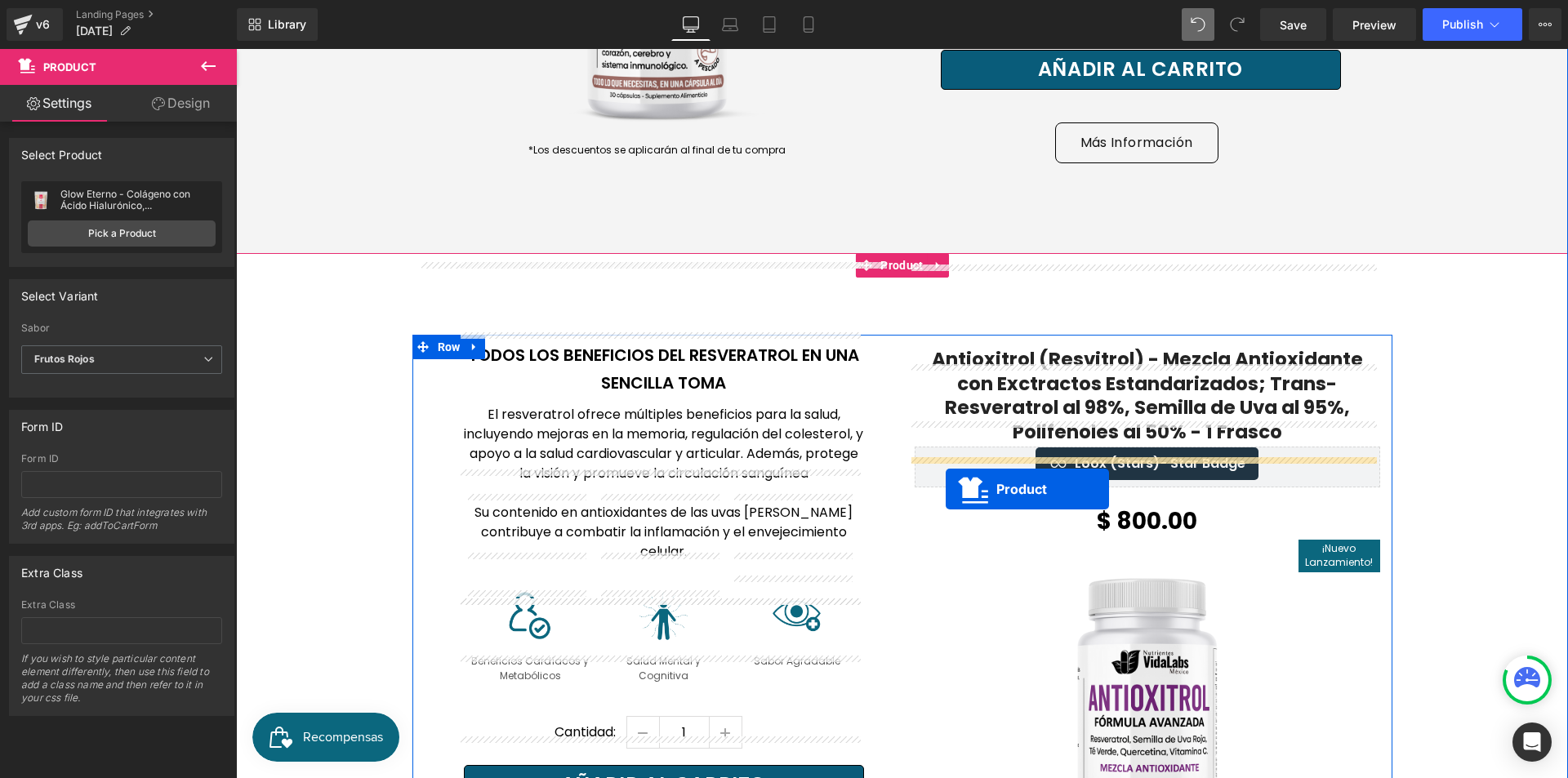
scroll to position [4827, 0]
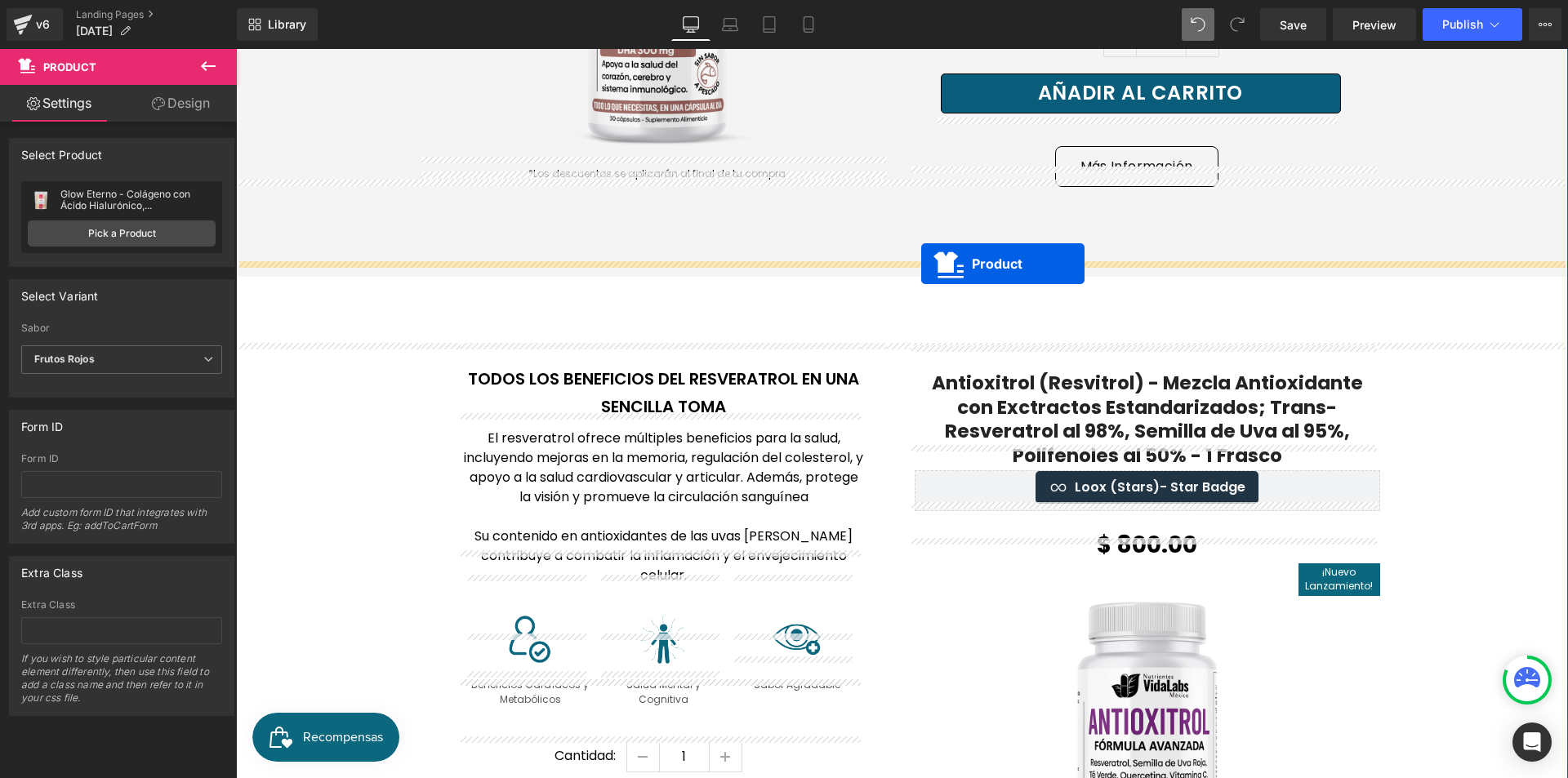
drag, startPoint x: 859, startPoint y: 375, endPoint x: 921, endPoint y: 263, distance: 128.0
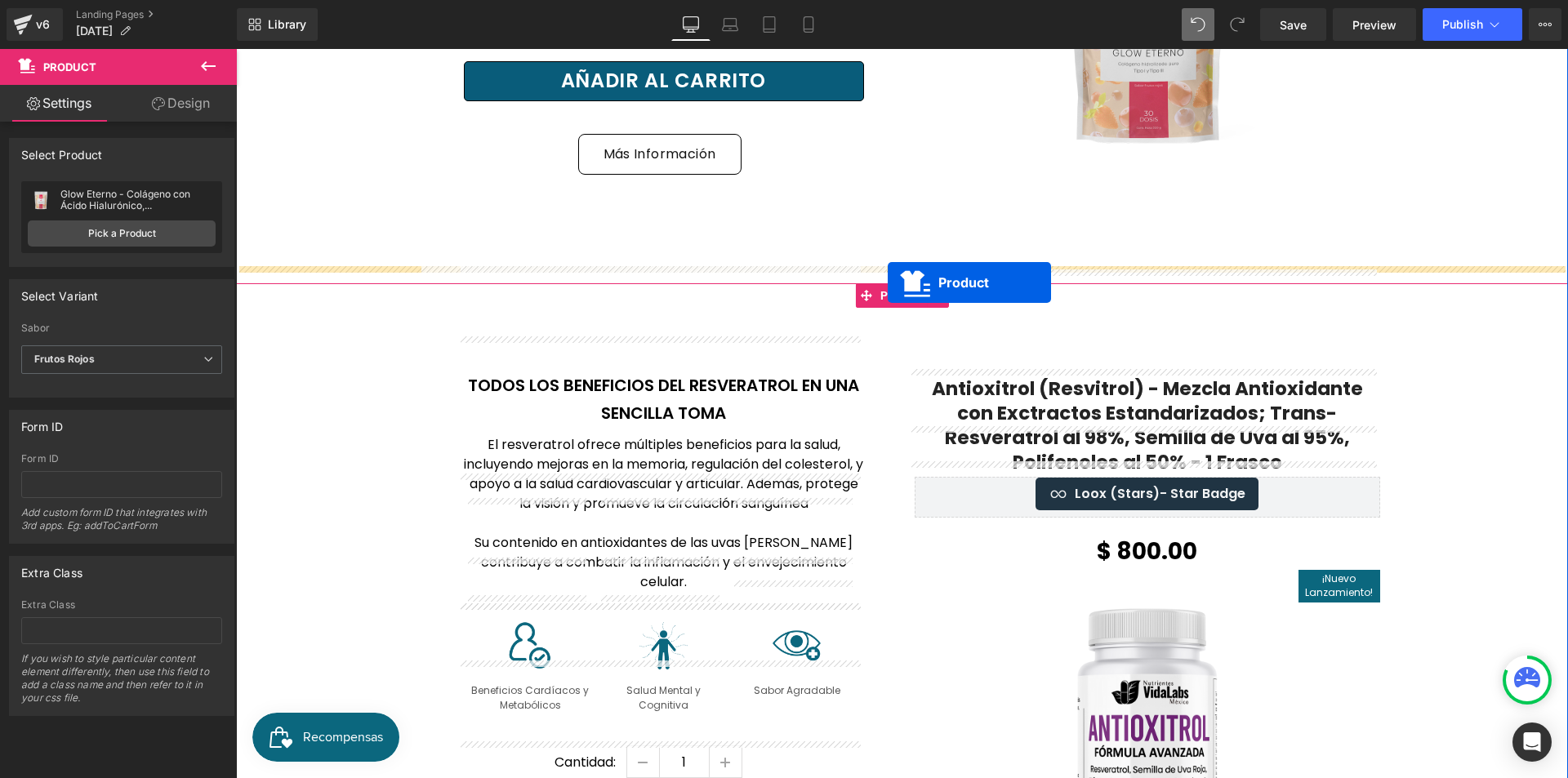
scroll to position [5480, 0]
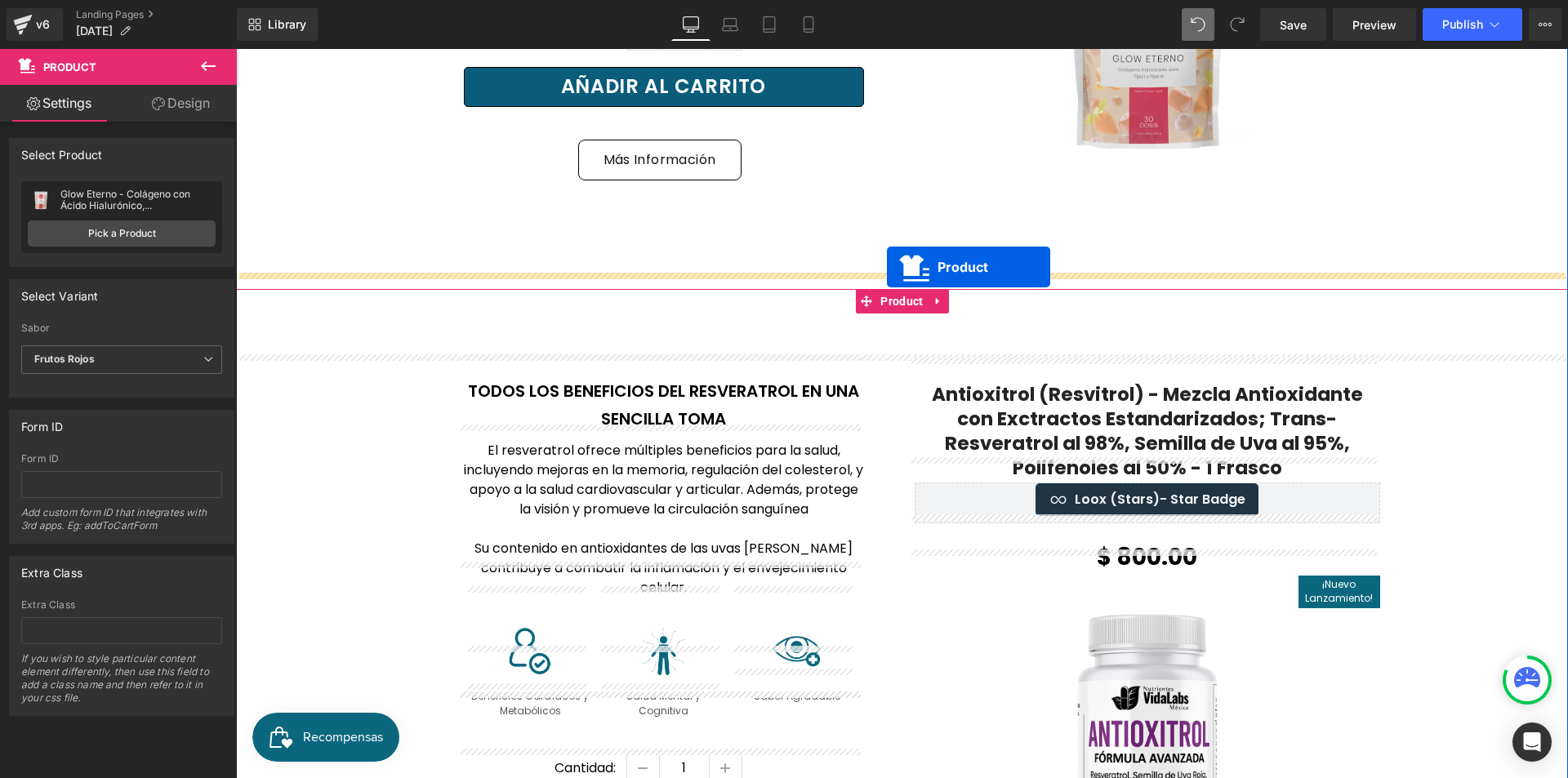
drag, startPoint x: 859, startPoint y: 248, endPoint x: 887, endPoint y: 267, distance: 33.8
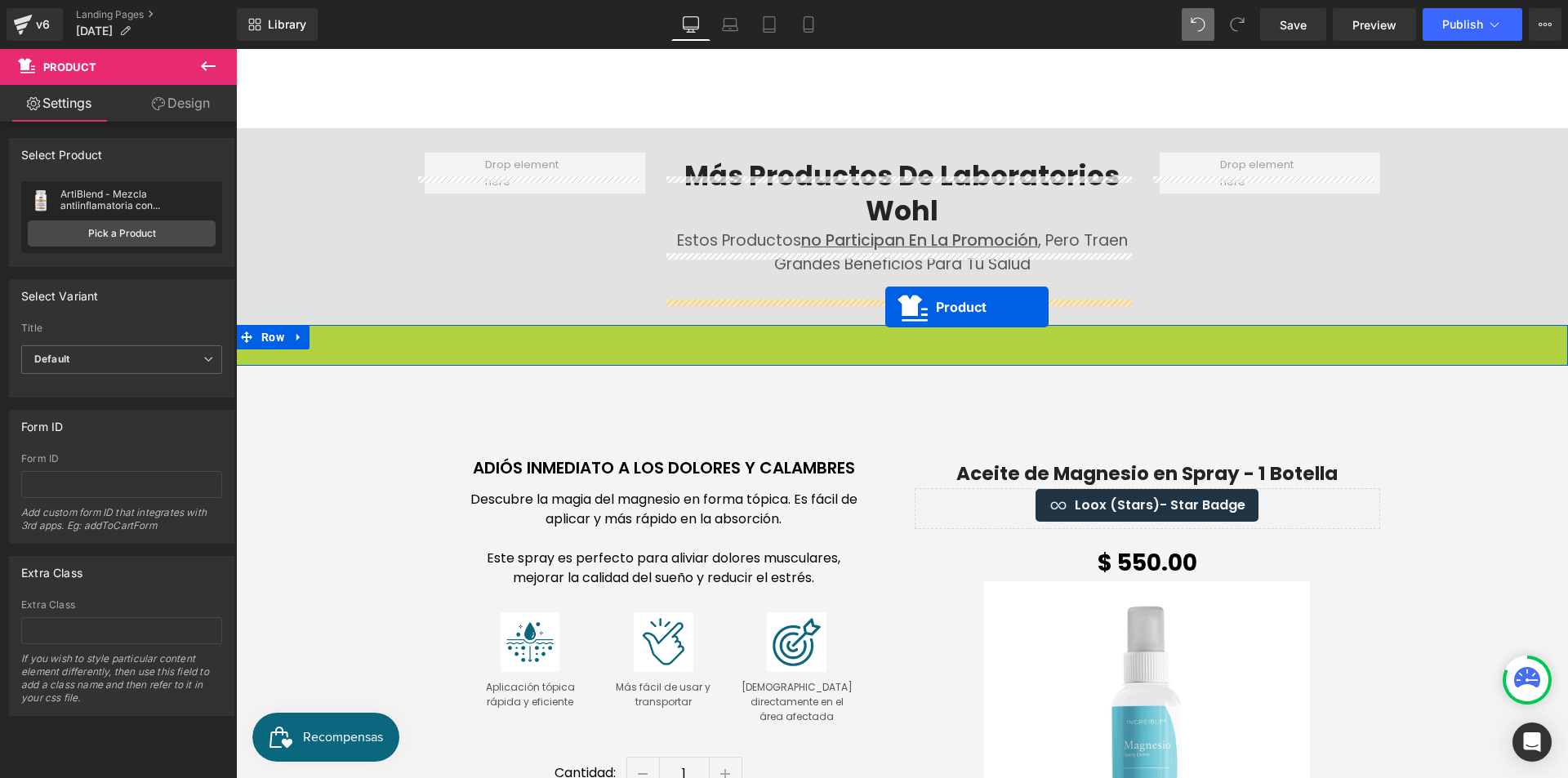
scroll to position [6869, 0]
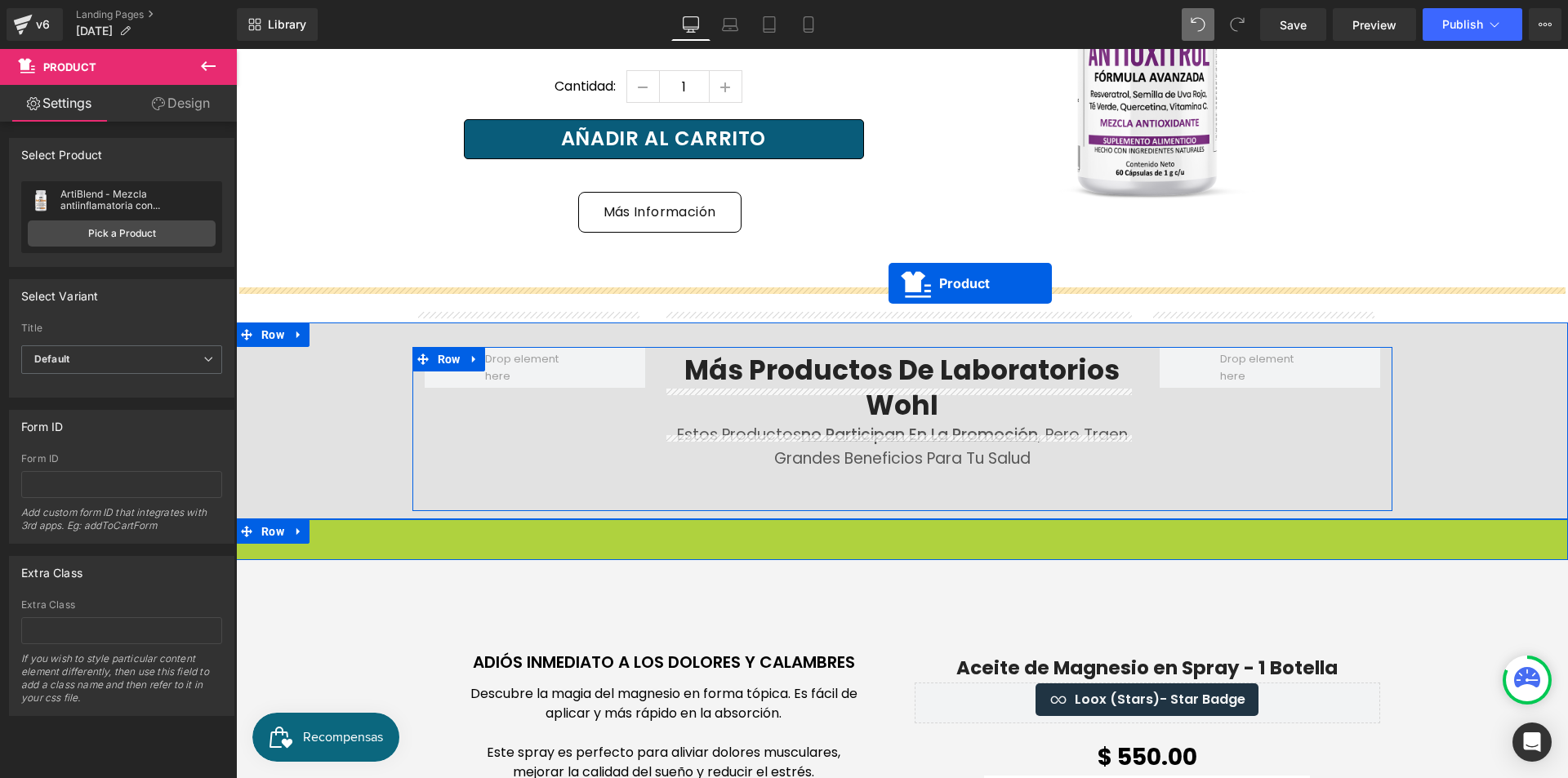
drag, startPoint x: 866, startPoint y: 226, endPoint x: 888, endPoint y: 284, distance: 62.0
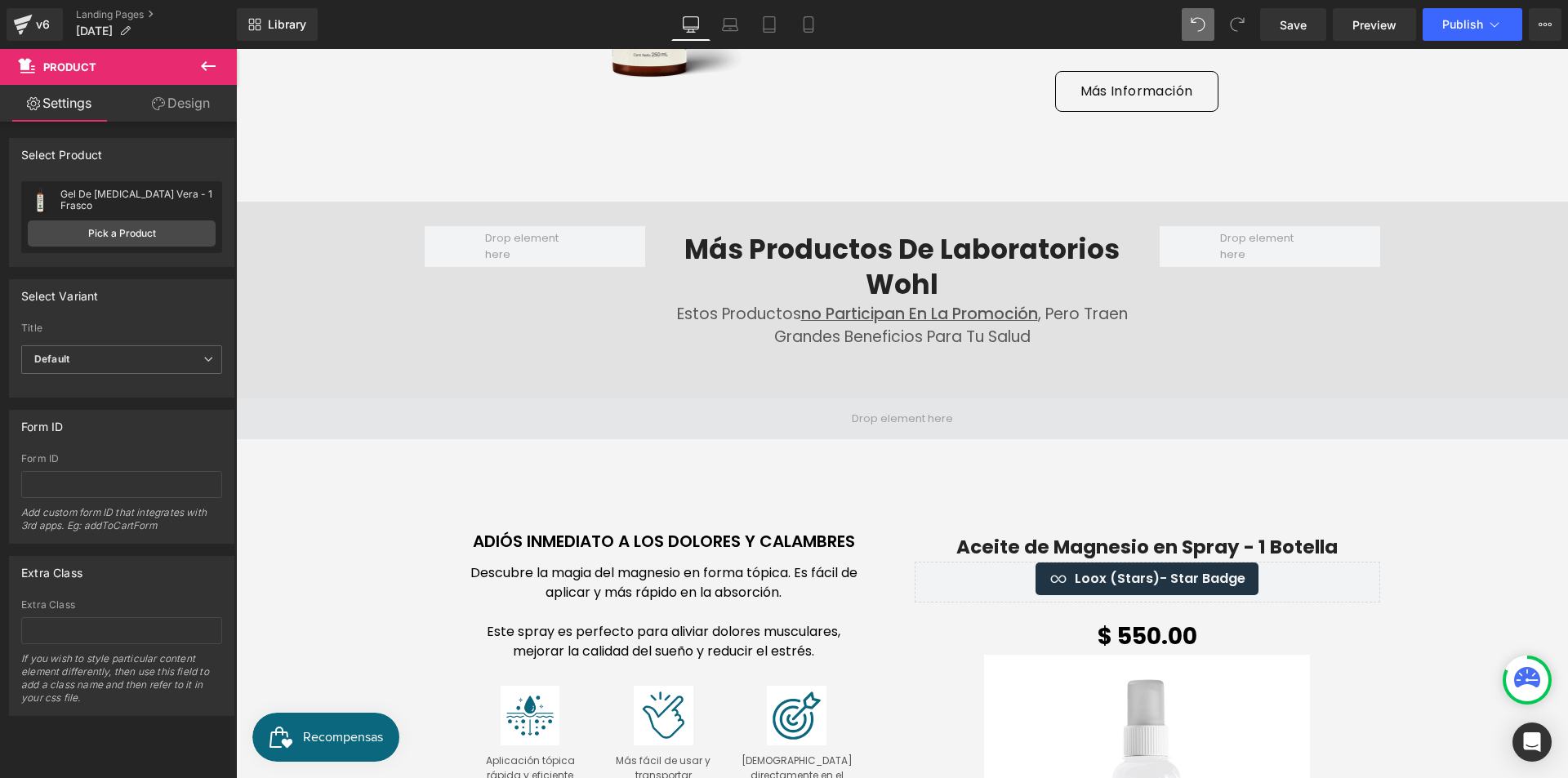
scroll to position [7685, 0]
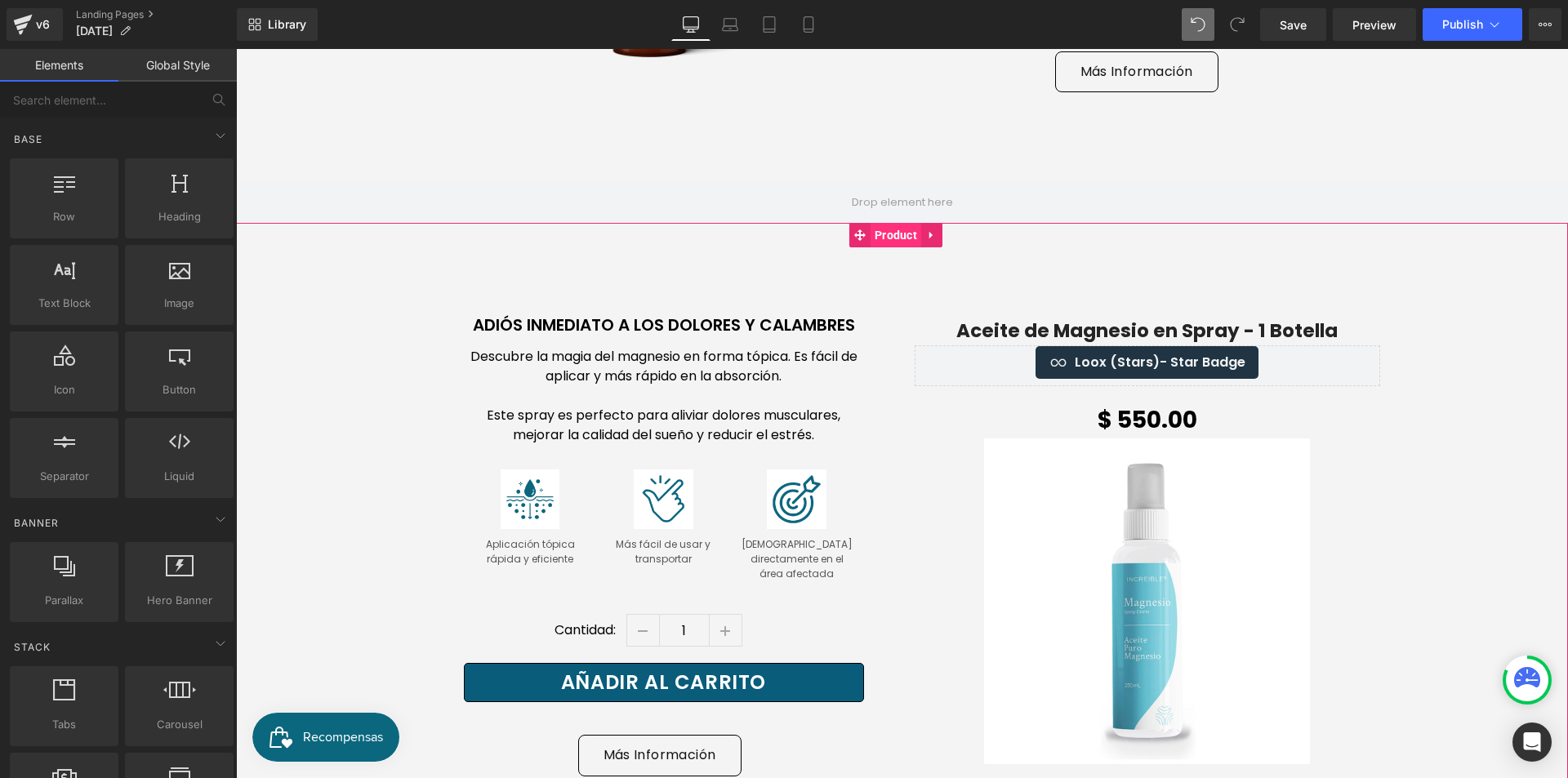
click at [886, 223] on span "Product" at bounding box center [895, 235] width 50 height 25
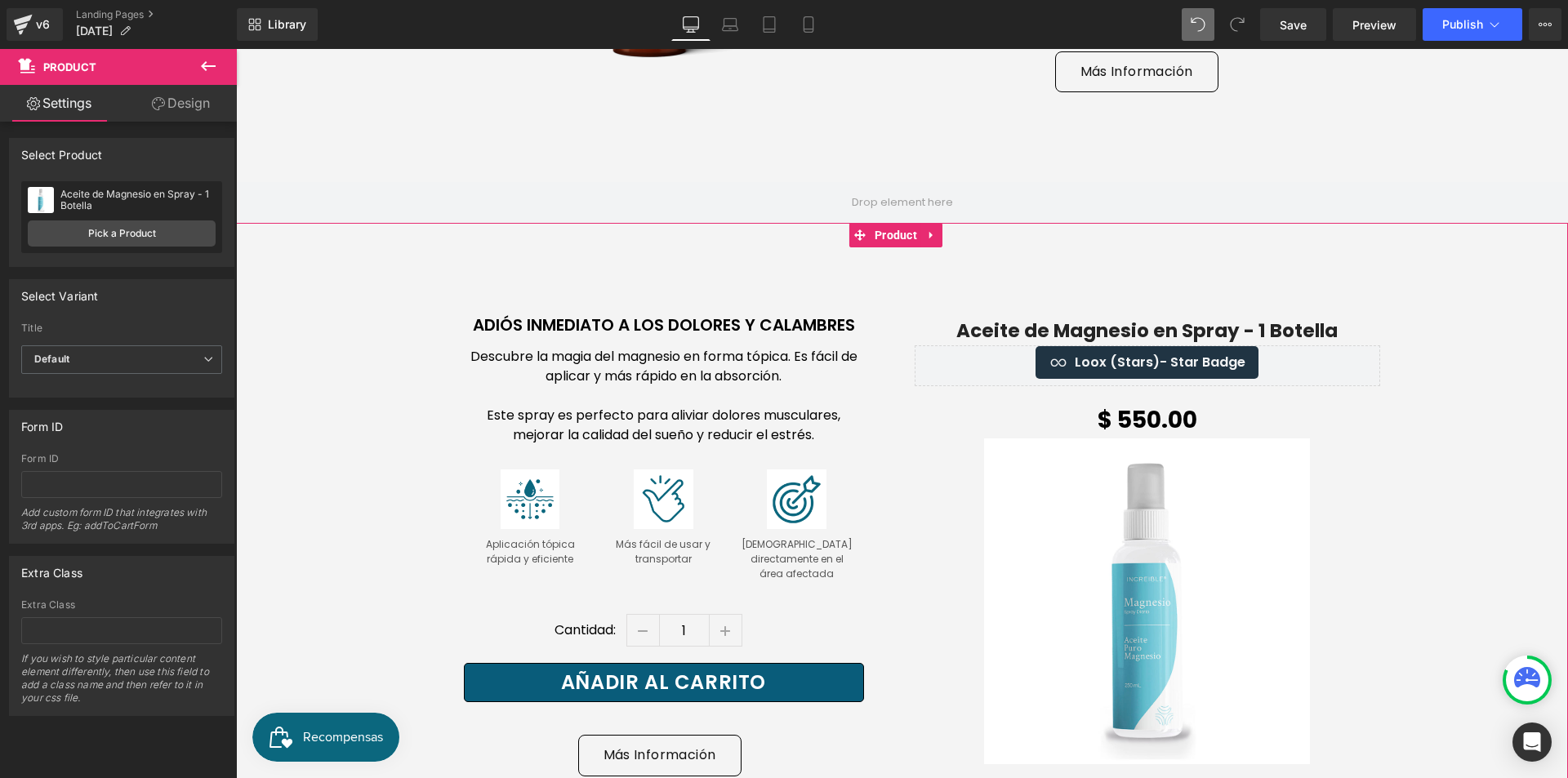
click at [173, 106] on link "Design" at bounding box center [181, 103] width 118 height 37
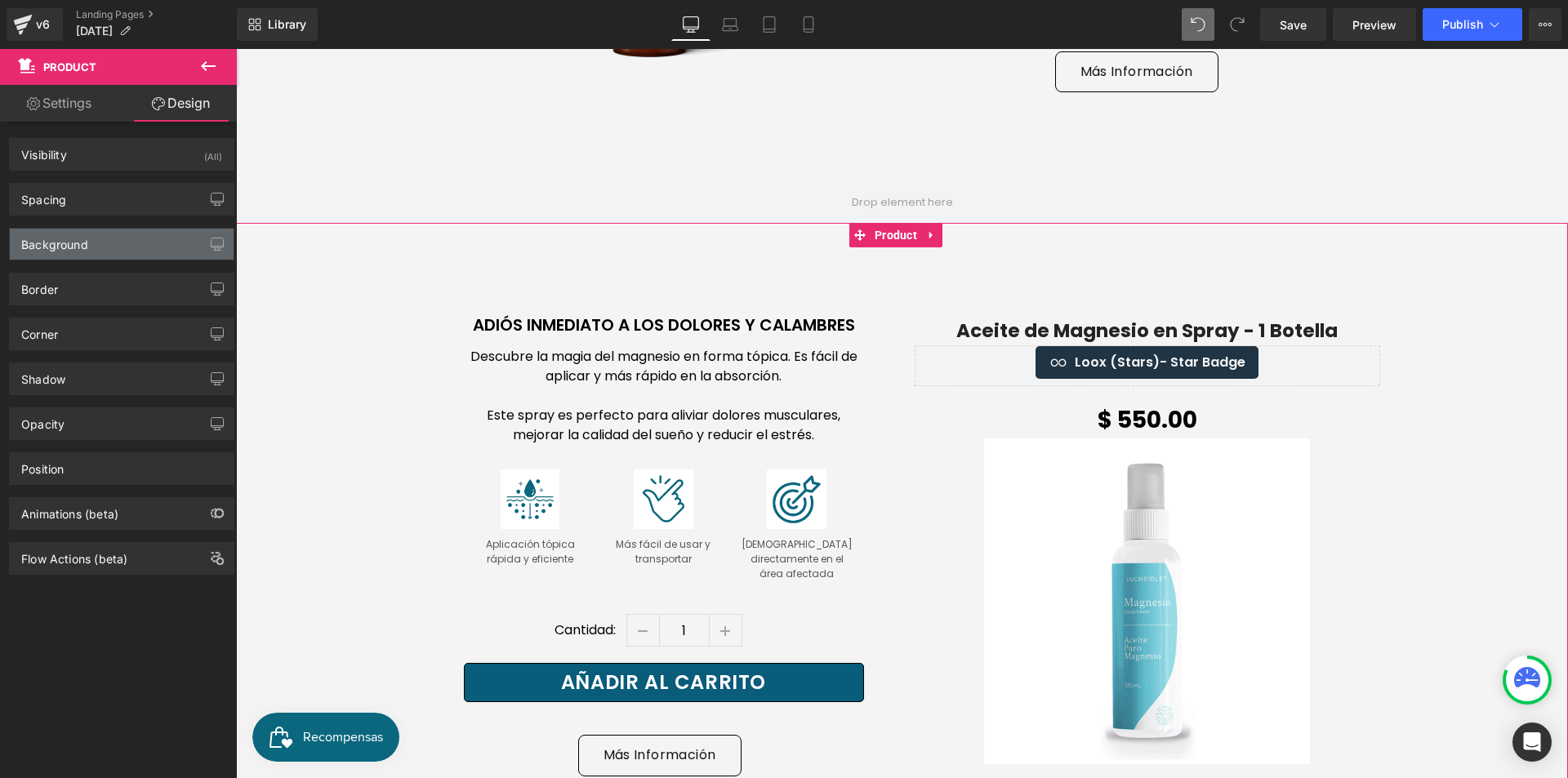
click at [152, 242] on div "Background" at bounding box center [122, 243] width 224 height 31
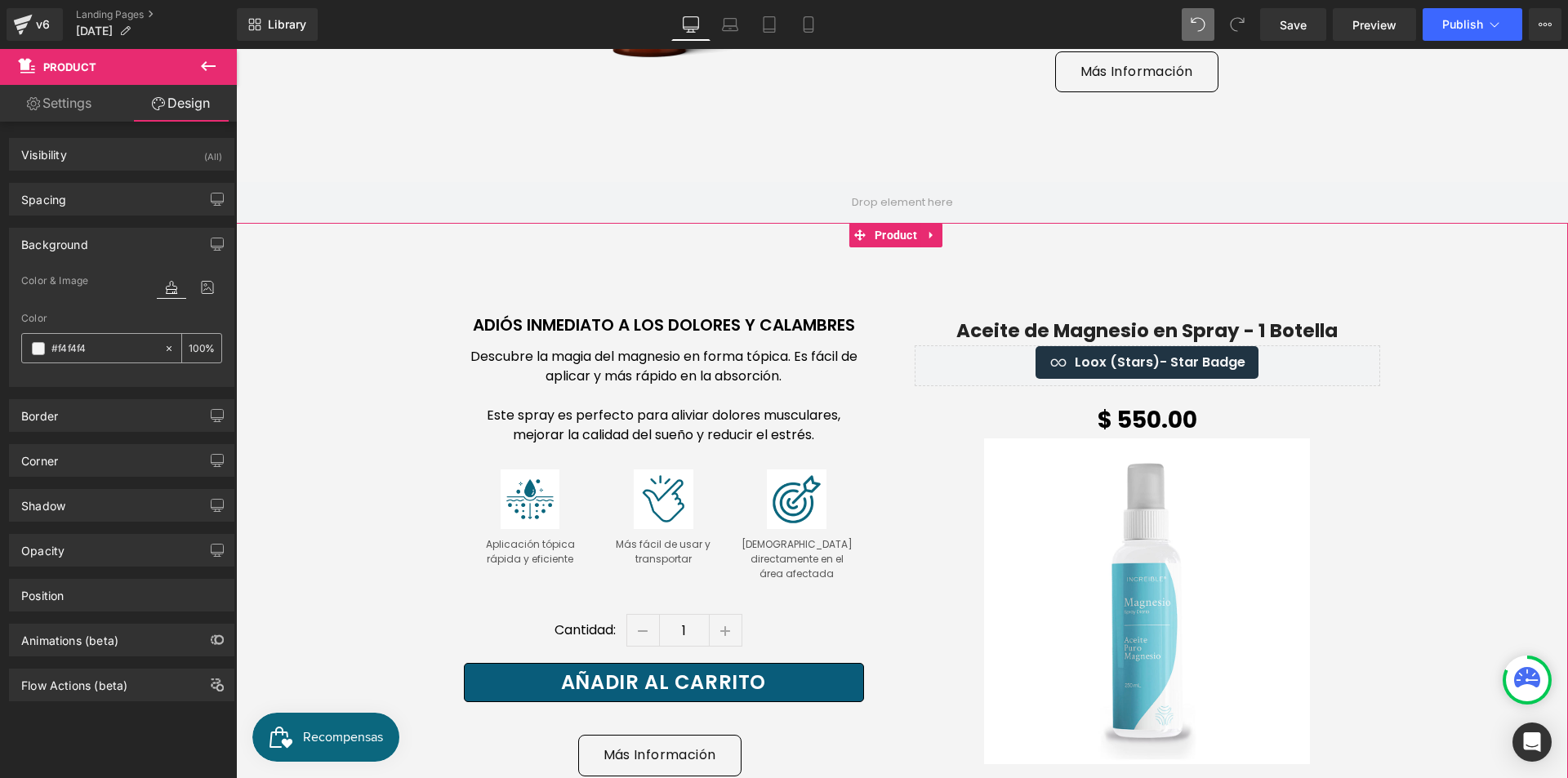
click at [41, 351] on span at bounding box center [38, 348] width 13 height 13
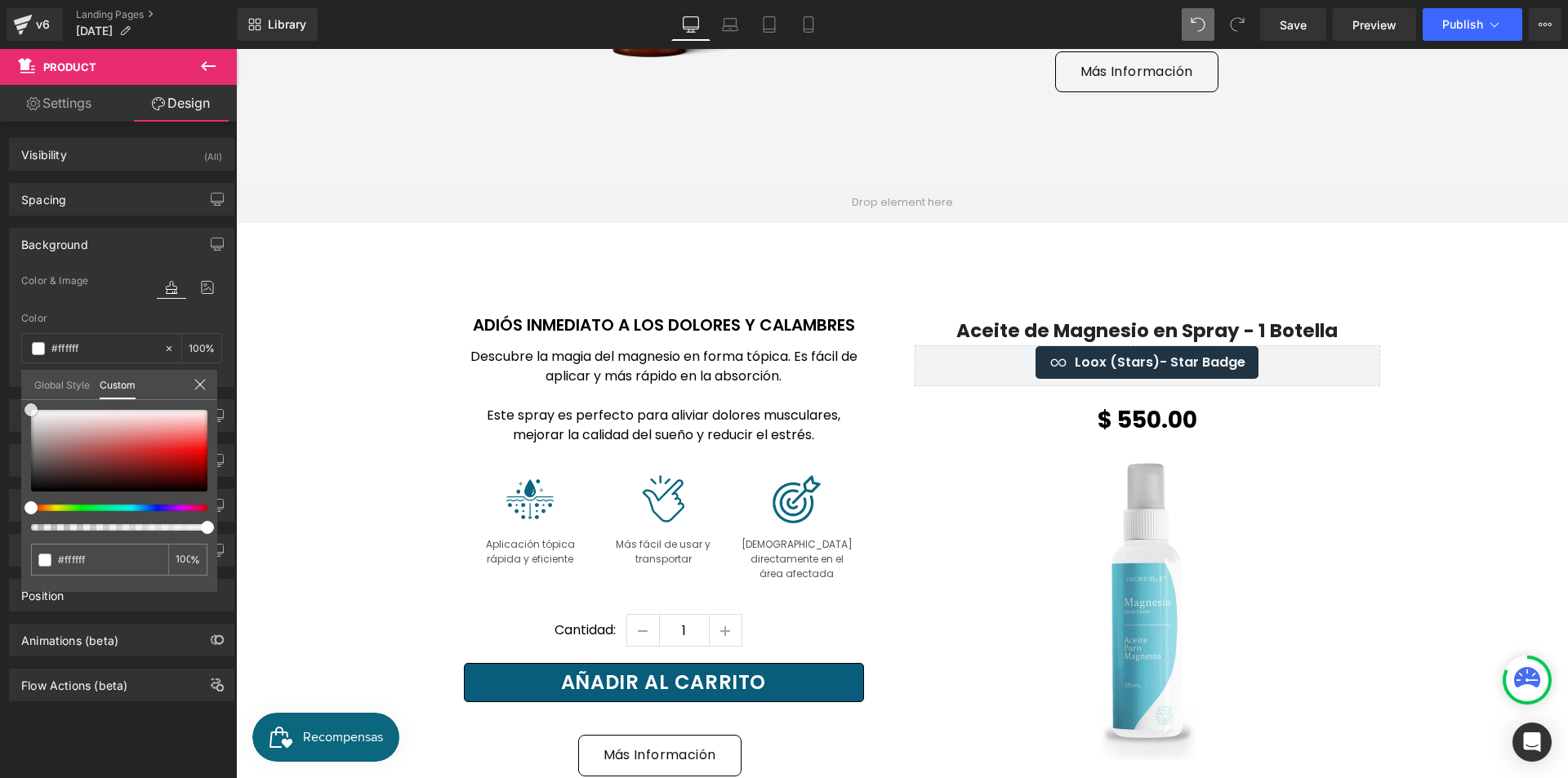
drag, startPoint x: 114, startPoint y: 448, endPoint x: -5, endPoint y: 364, distance: 145.7
click at [0, 364] on html "Product You are previewing how the will restyle your page. You can not edit Ele…" at bounding box center [784, 389] width 1568 height 778
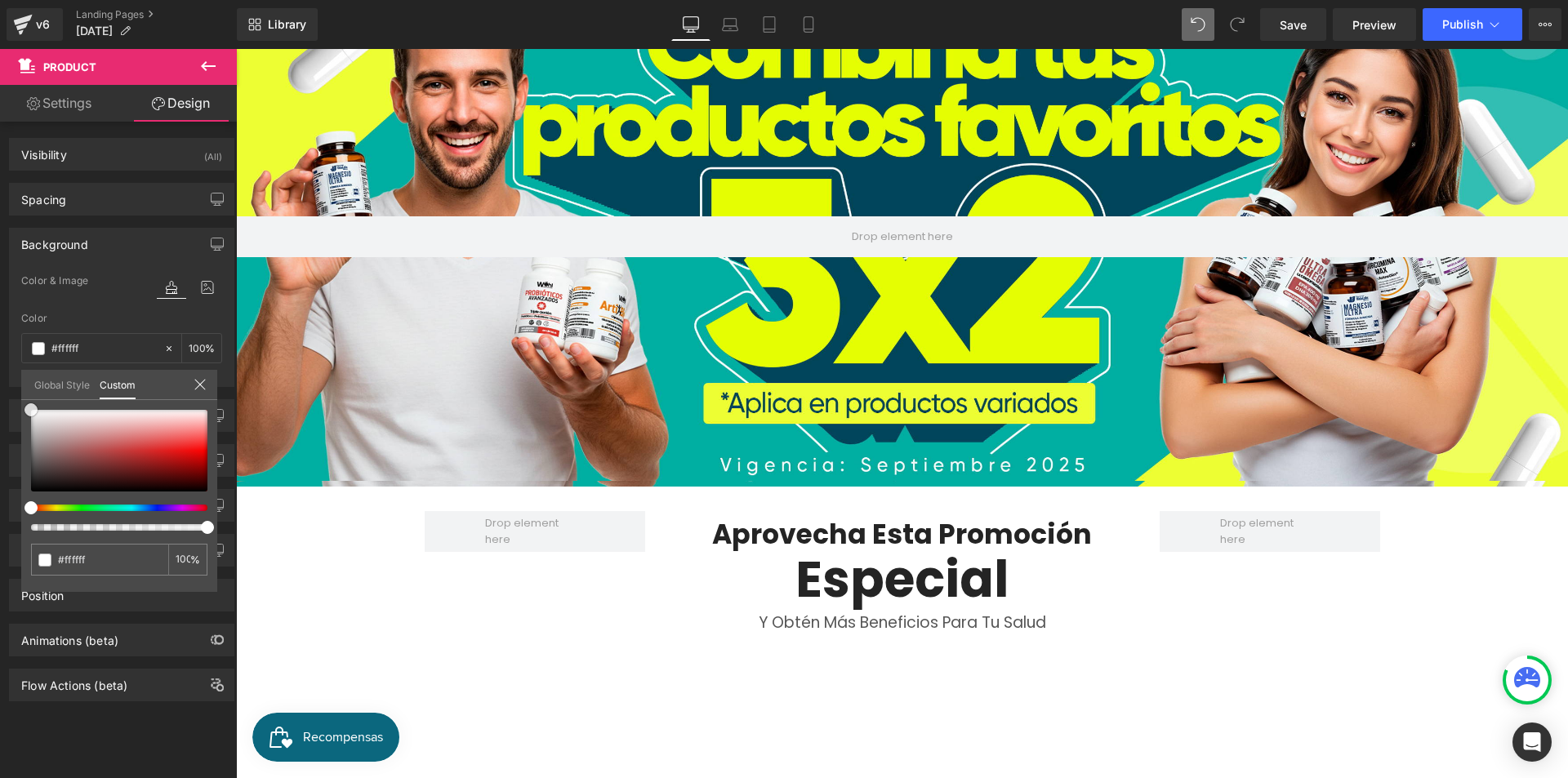
scroll to position [0, 0]
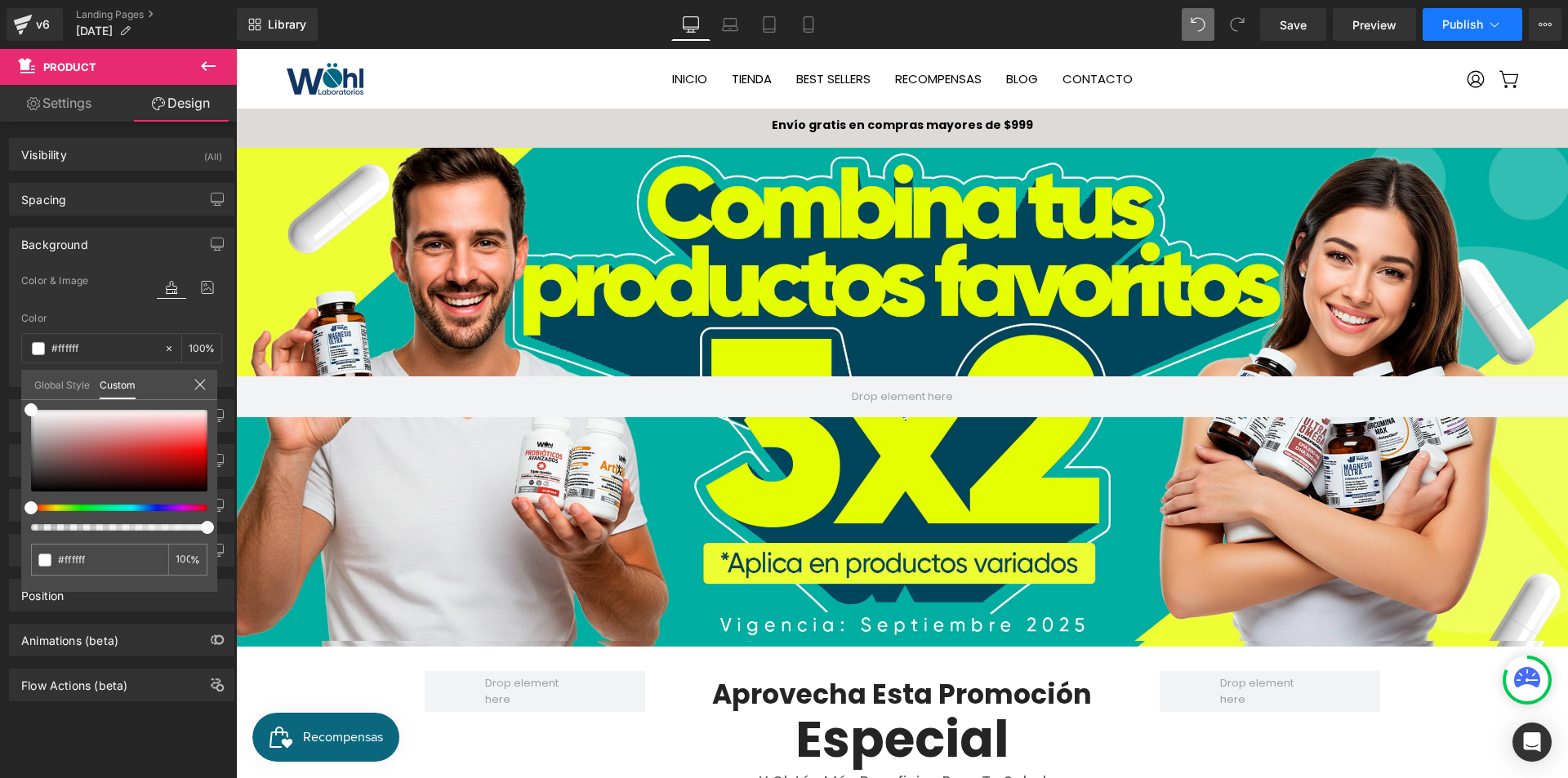
click at [1472, 31] on button "Publish" at bounding box center [1472, 24] width 100 height 33
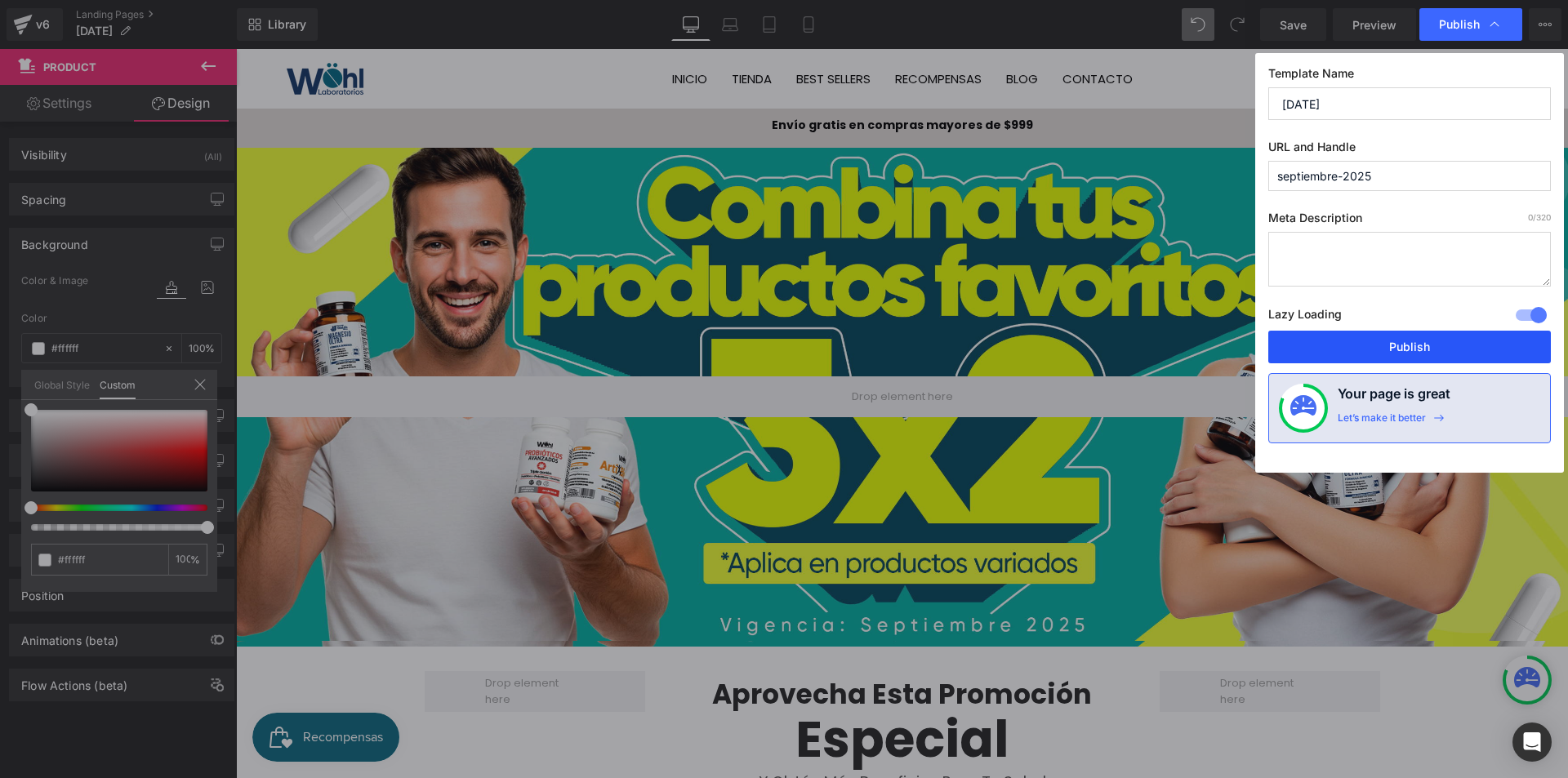
drag, startPoint x: 1464, startPoint y: 339, endPoint x: 1231, endPoint y: 295, distance: 237.1
click at [1464, 339] on button "Publish" at bounding box center [1409, 346] width 283 height 33
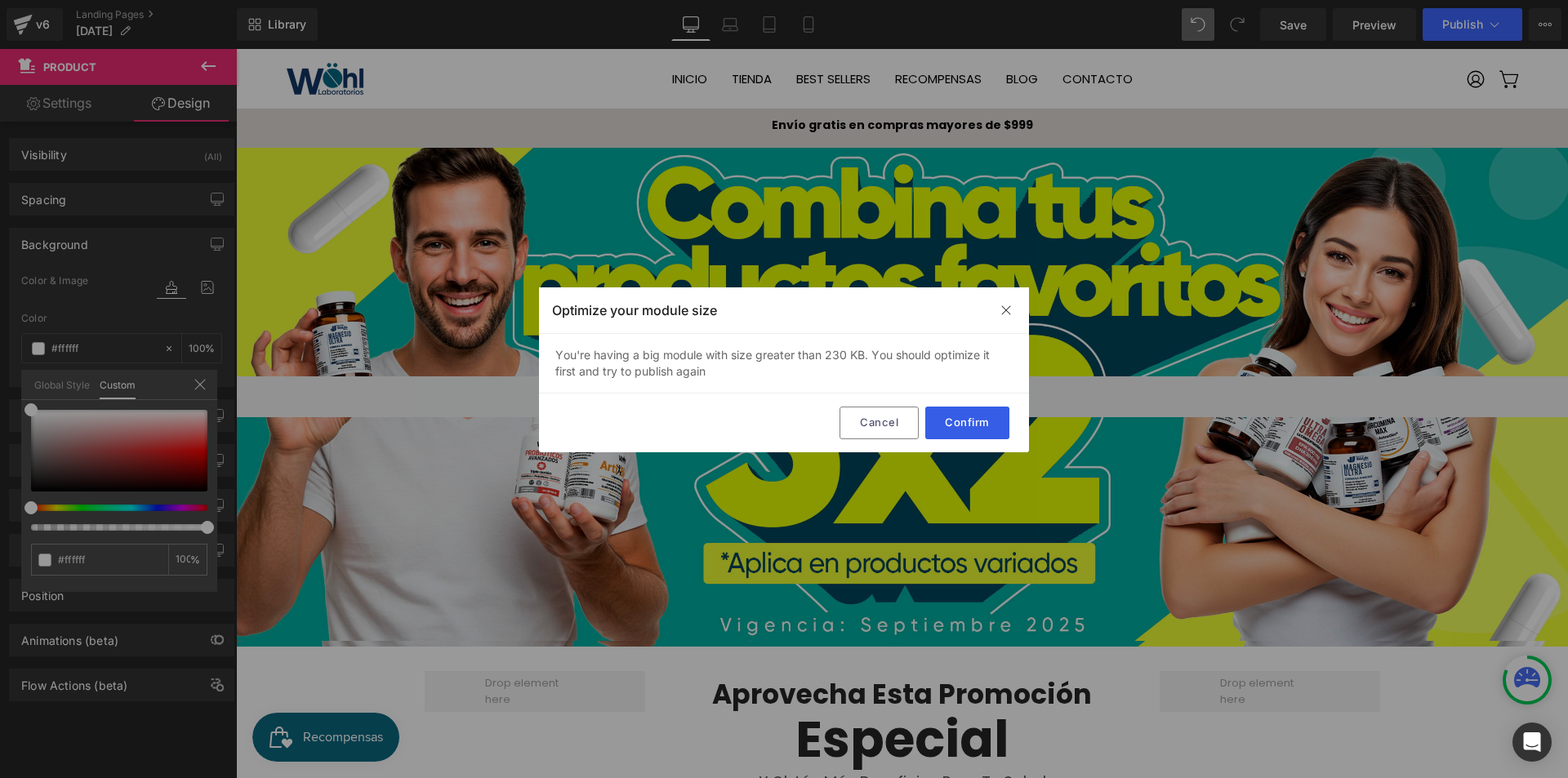
click at [953, 426] on button "Confirm" at bounding box center [967, 422] width 84 height 33
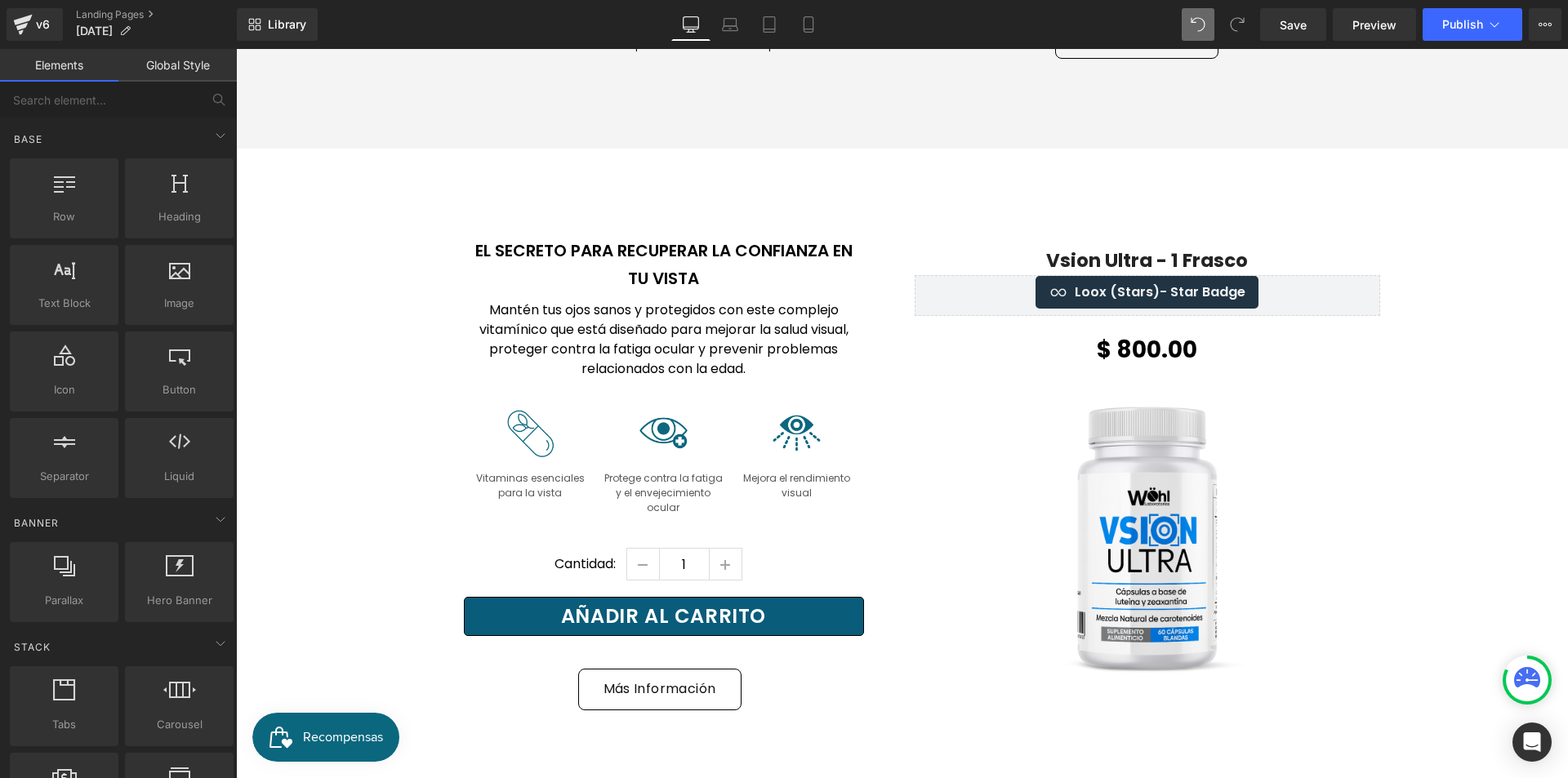
scroll to position [4918, 0]
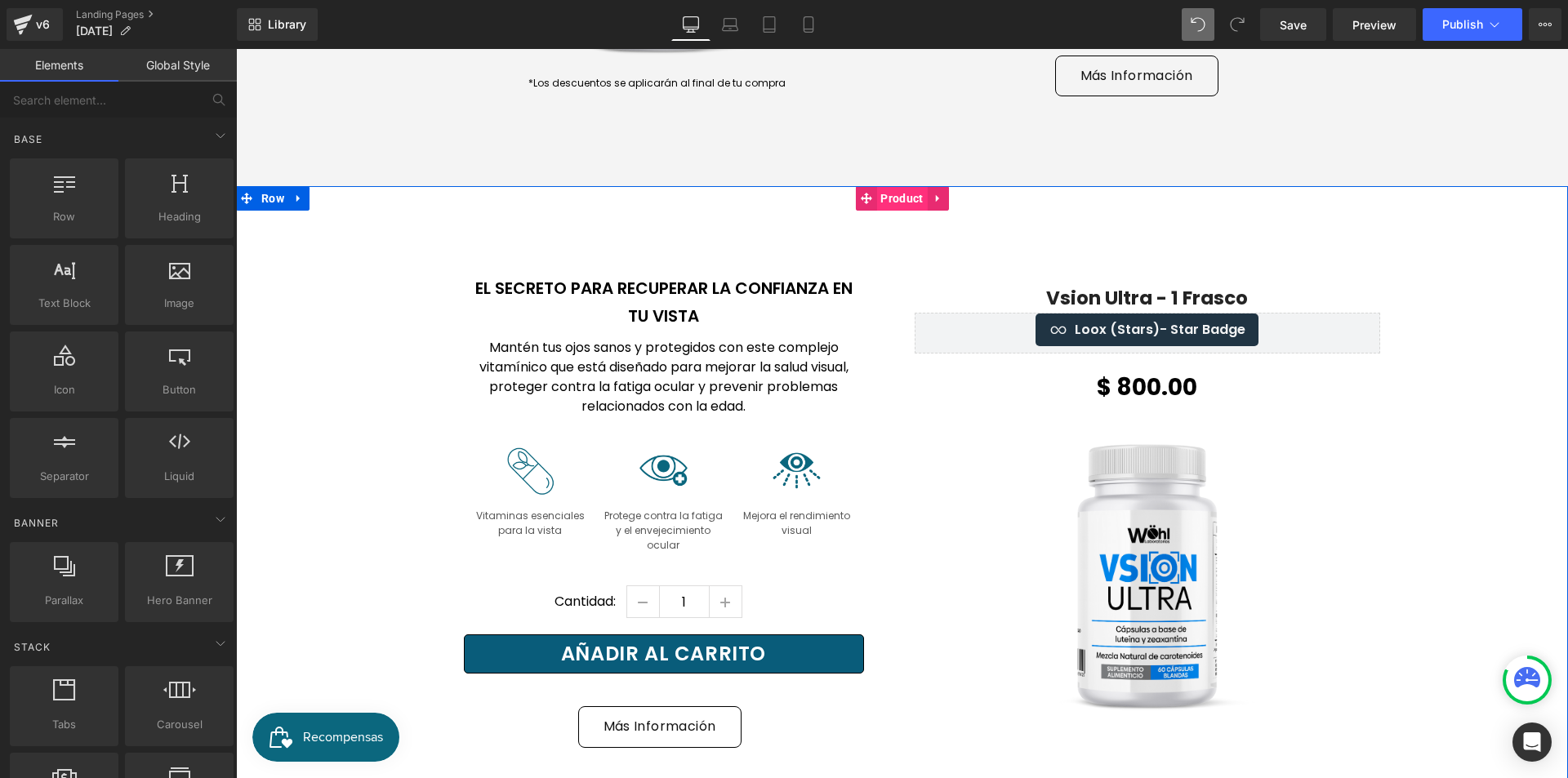
click at [881, 189] on span "Product" at bounding box center [901, 198] width 50 height 25
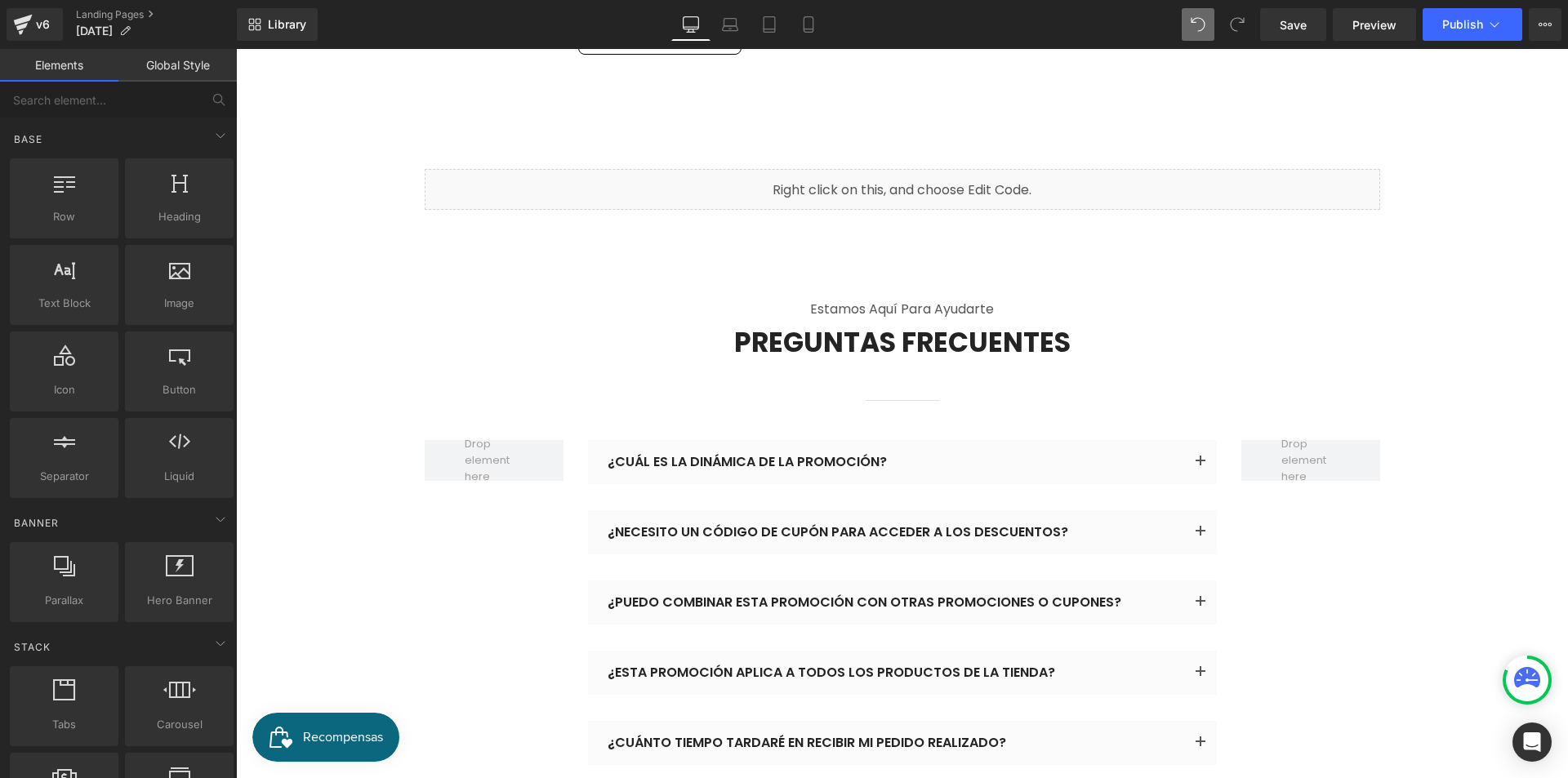
scroll to position [8480, 0]
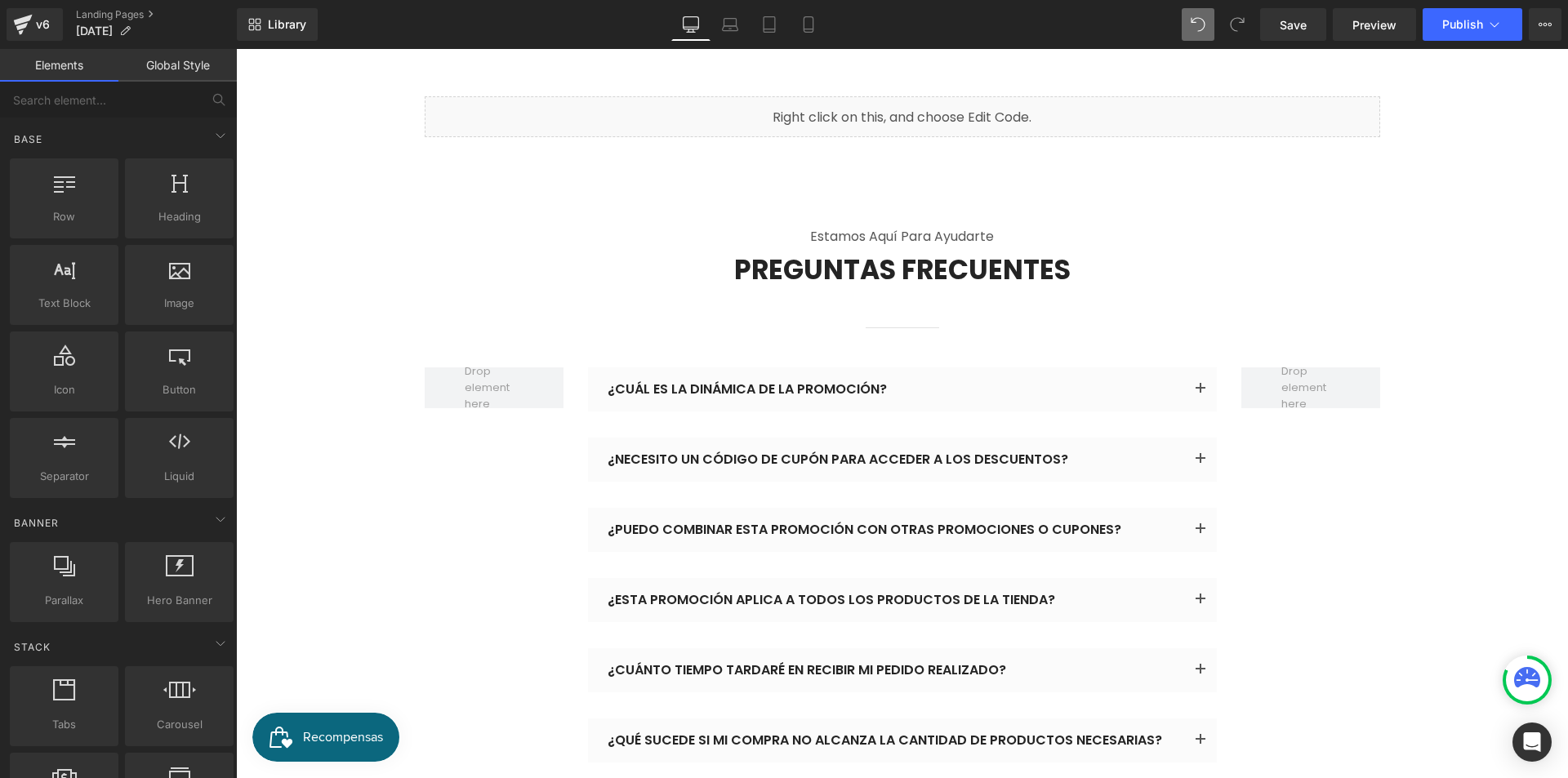
drag, startPoint x: 1559, startPoint y: 430, endPoint x: 1759, endPoint y: 708, distance: 342.5
click at [1457, 24] on span "Publish" at bounding box center [1462, 24] width 41 height 13
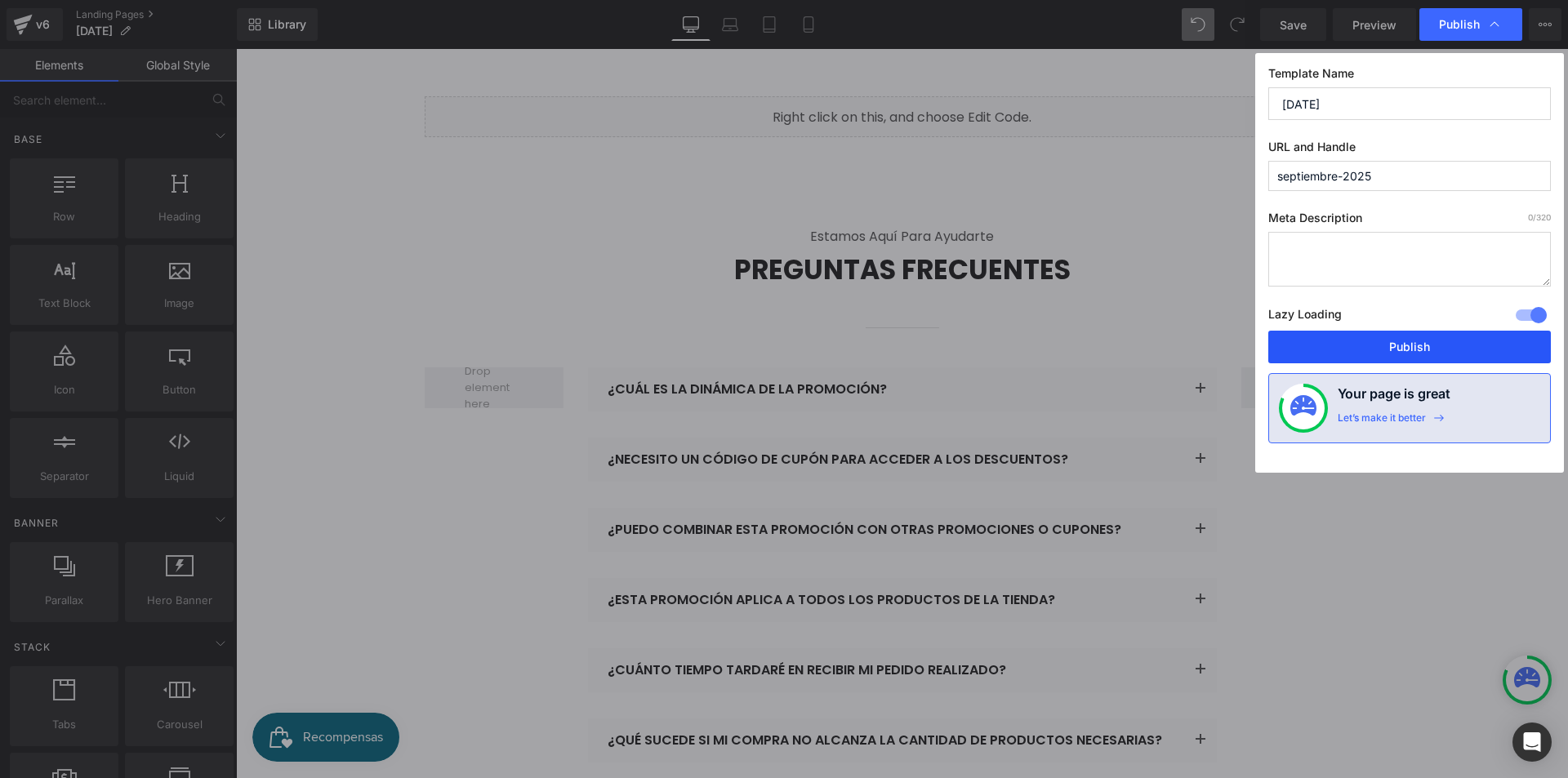
click at [1453, 352] on button "Publish" at bounding box center [1409, 346] width 283 height 33
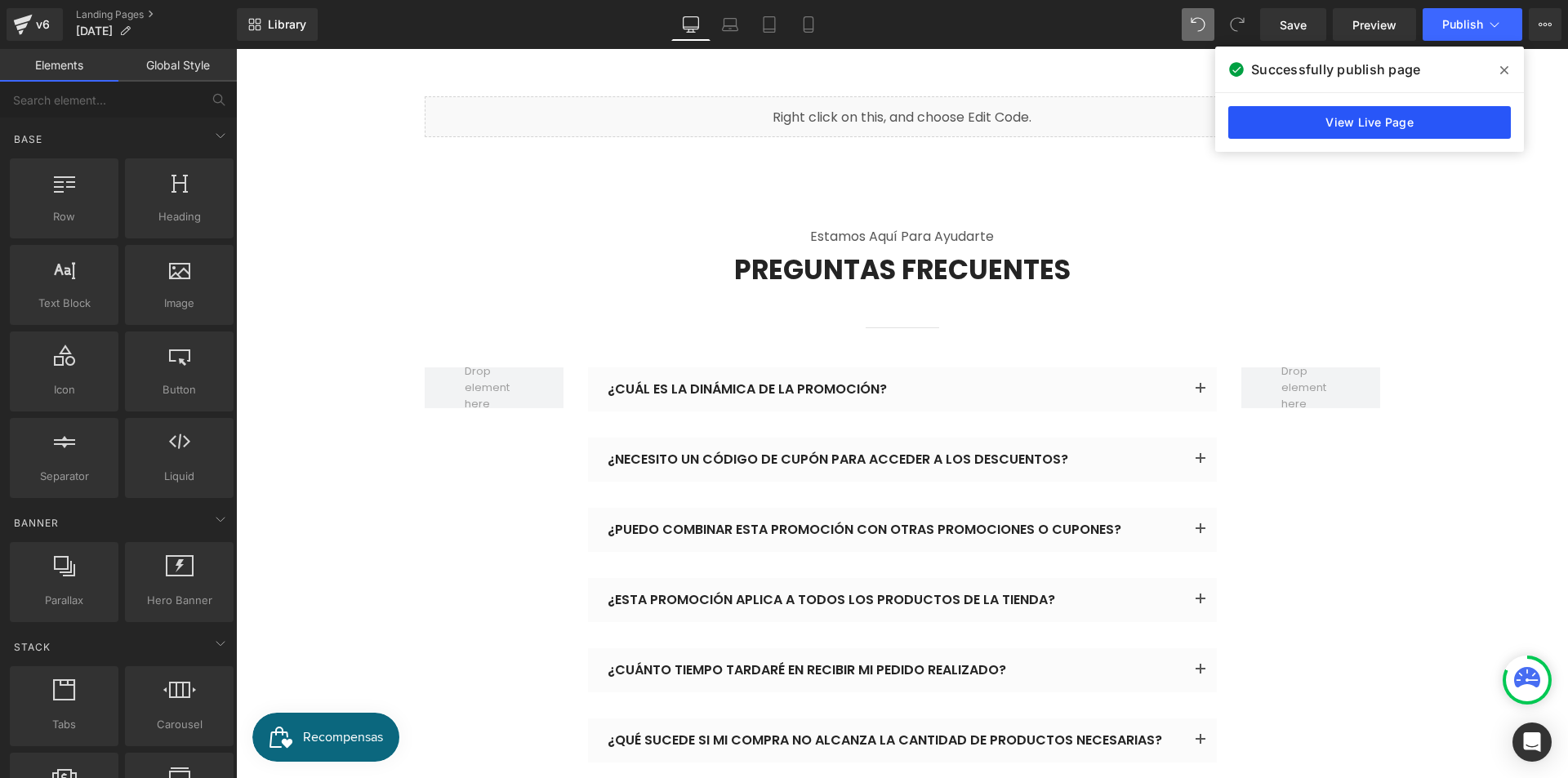
click at [1350, 126] on link "View Live Page" at bounding box center [1370, 122] width 283 height 33
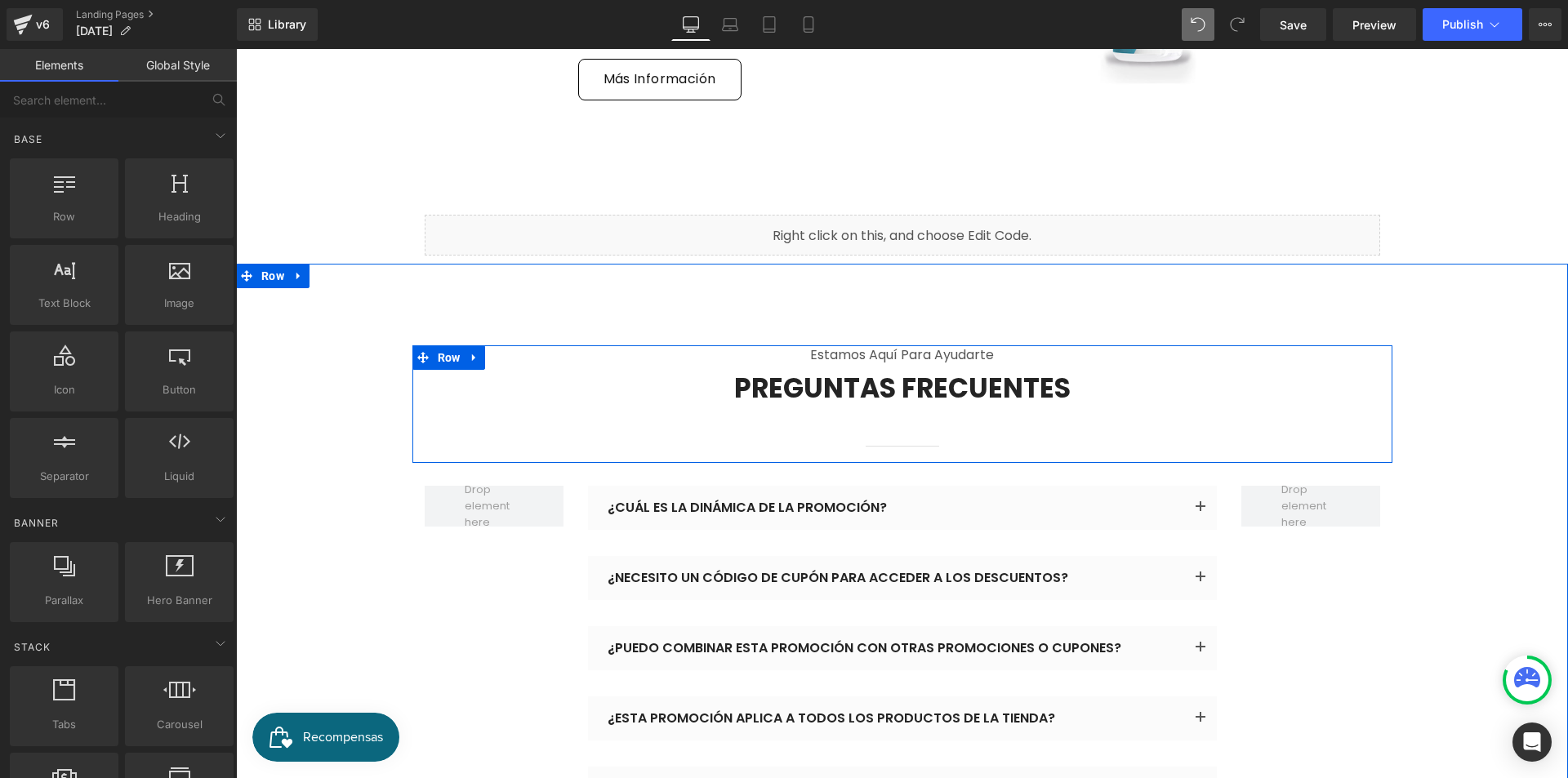
scroll to position [8153, 0]
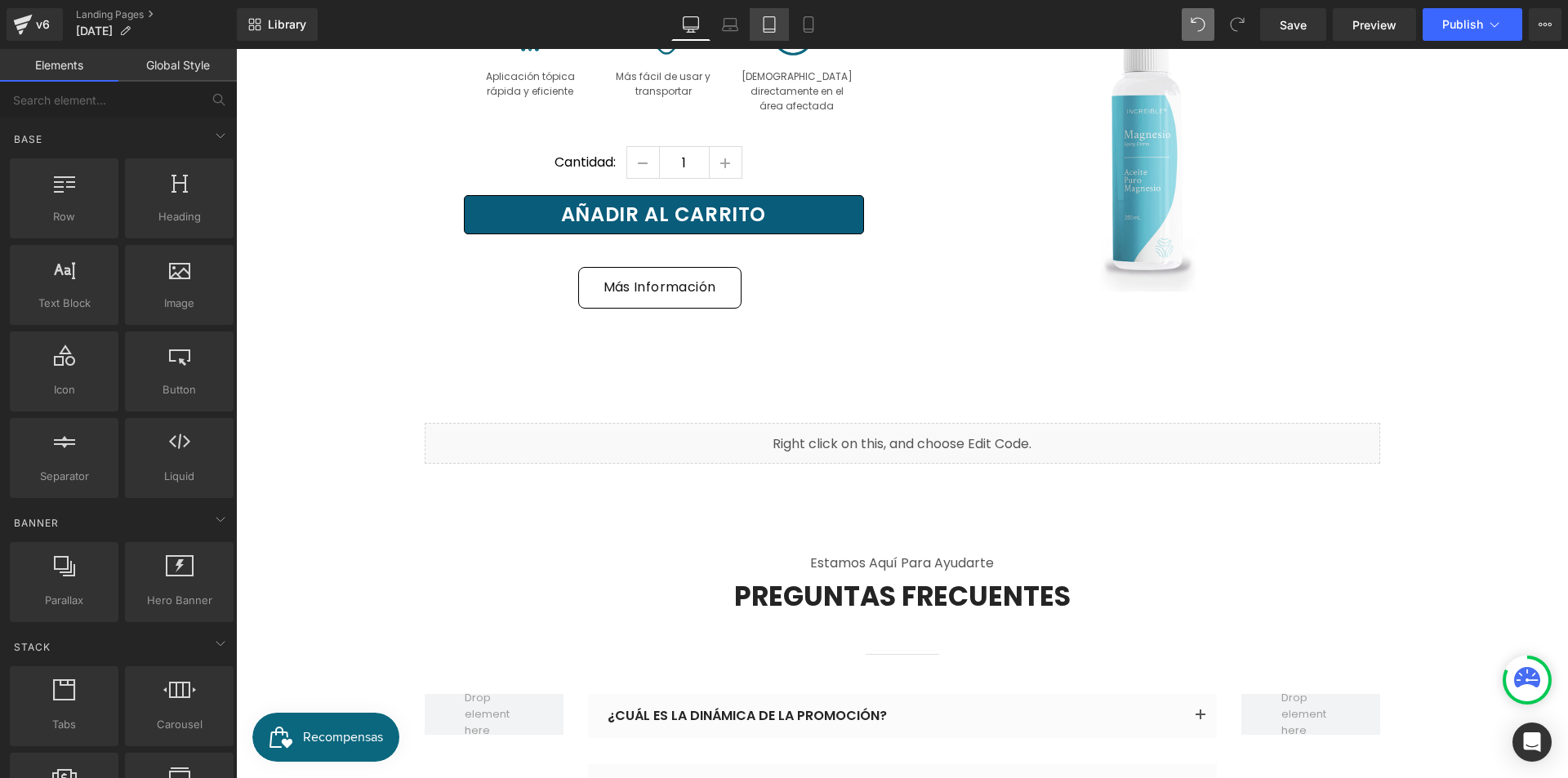
click at [760, 32] on link "Tablet" at bounding box center [769, 24] width 39 height 33
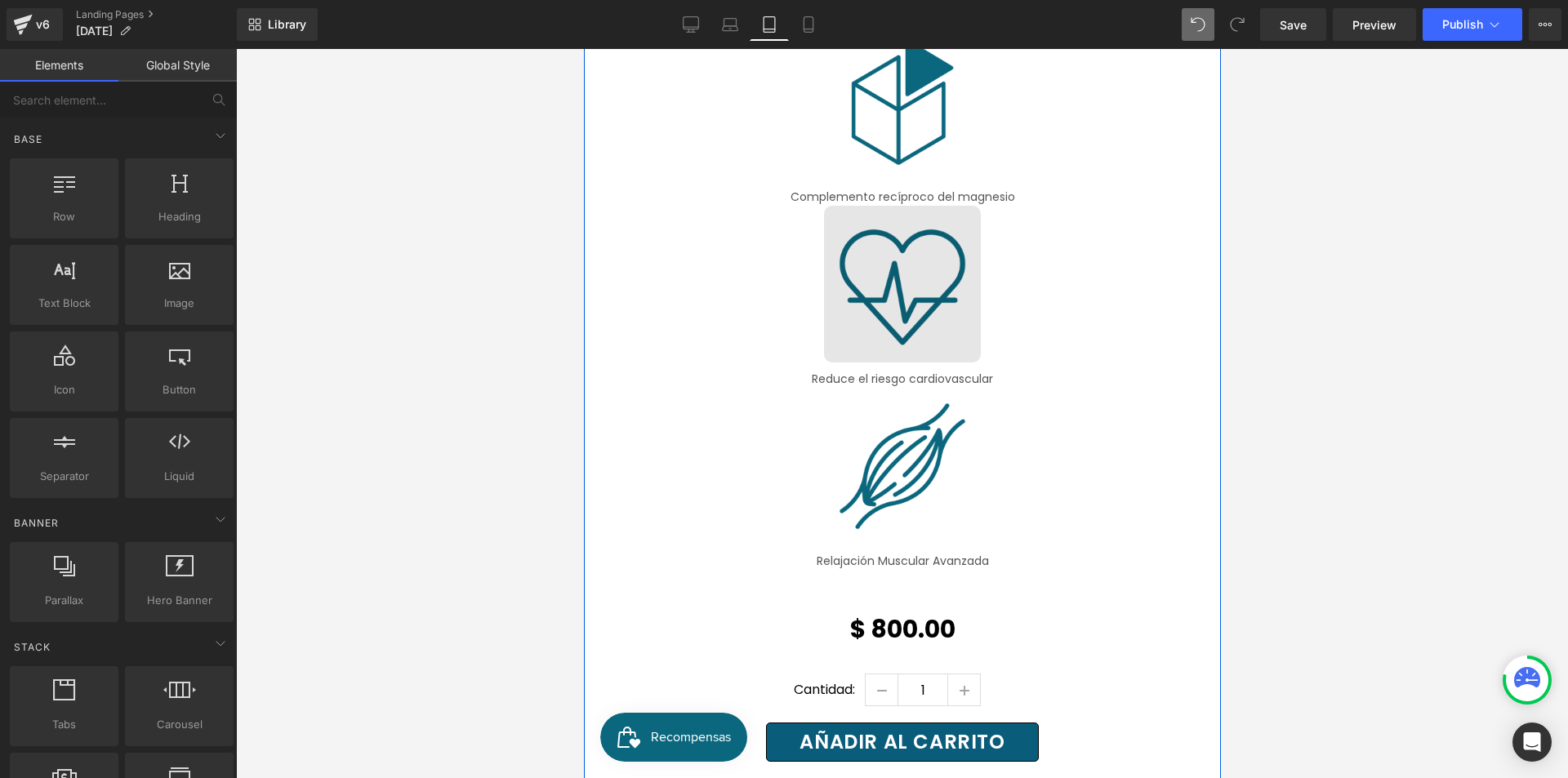
scroll to position [3188, 0]
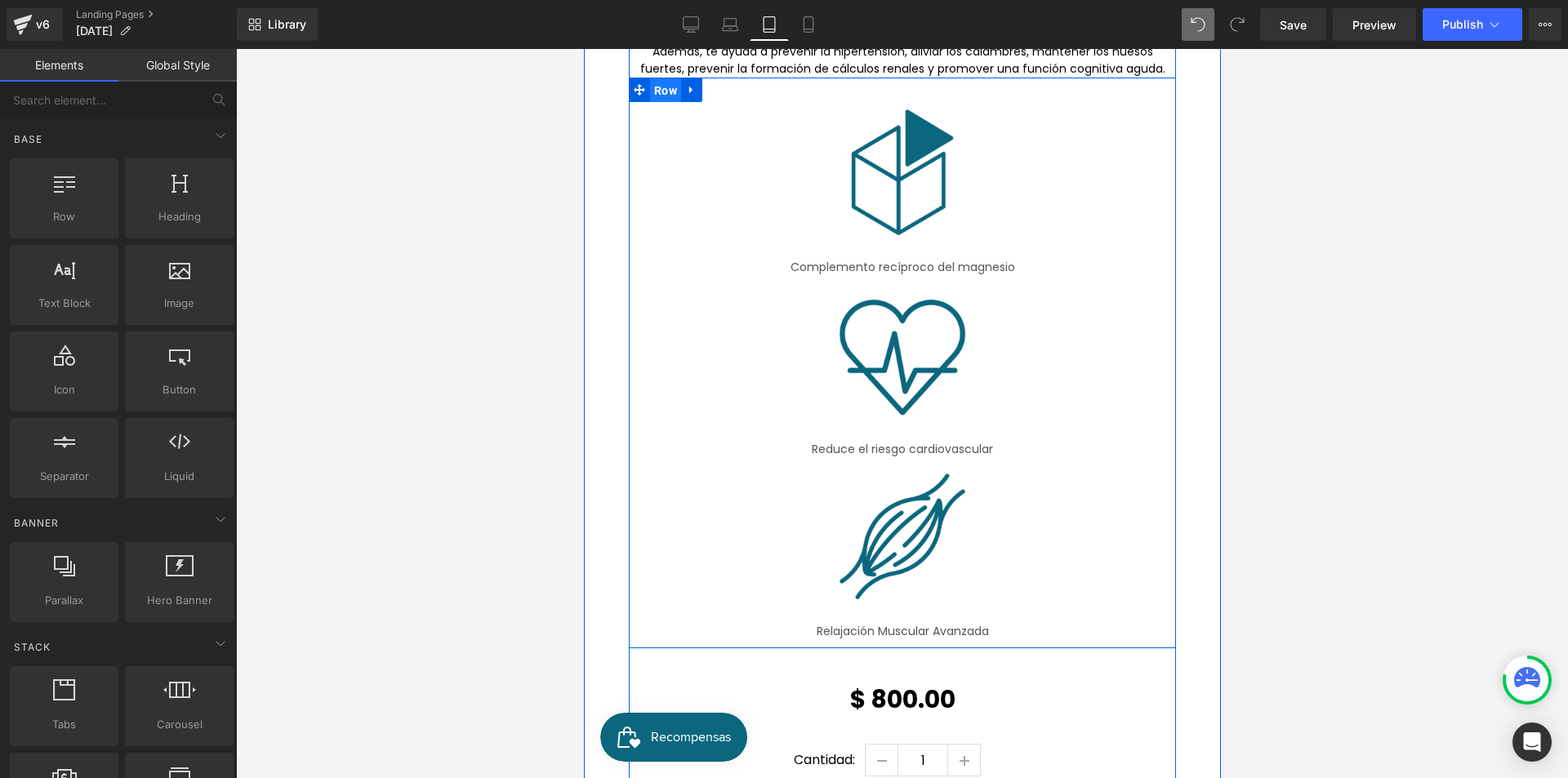
click at [661, 78] on span "Row" at bounding box center [665, 91] width 31 height 25
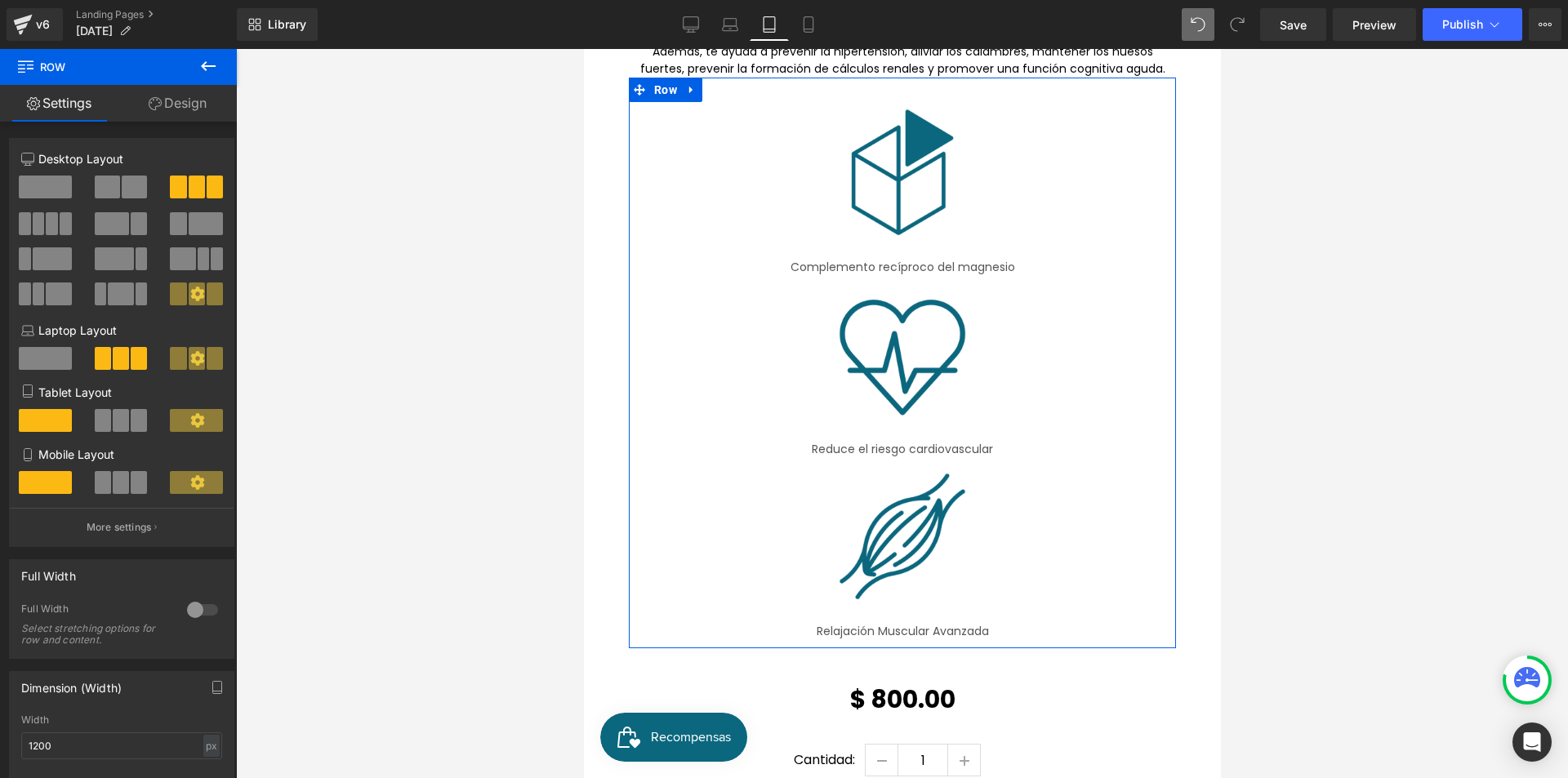
click at [116, 425] on span at bounding box center [121, 420] width 17 height 23
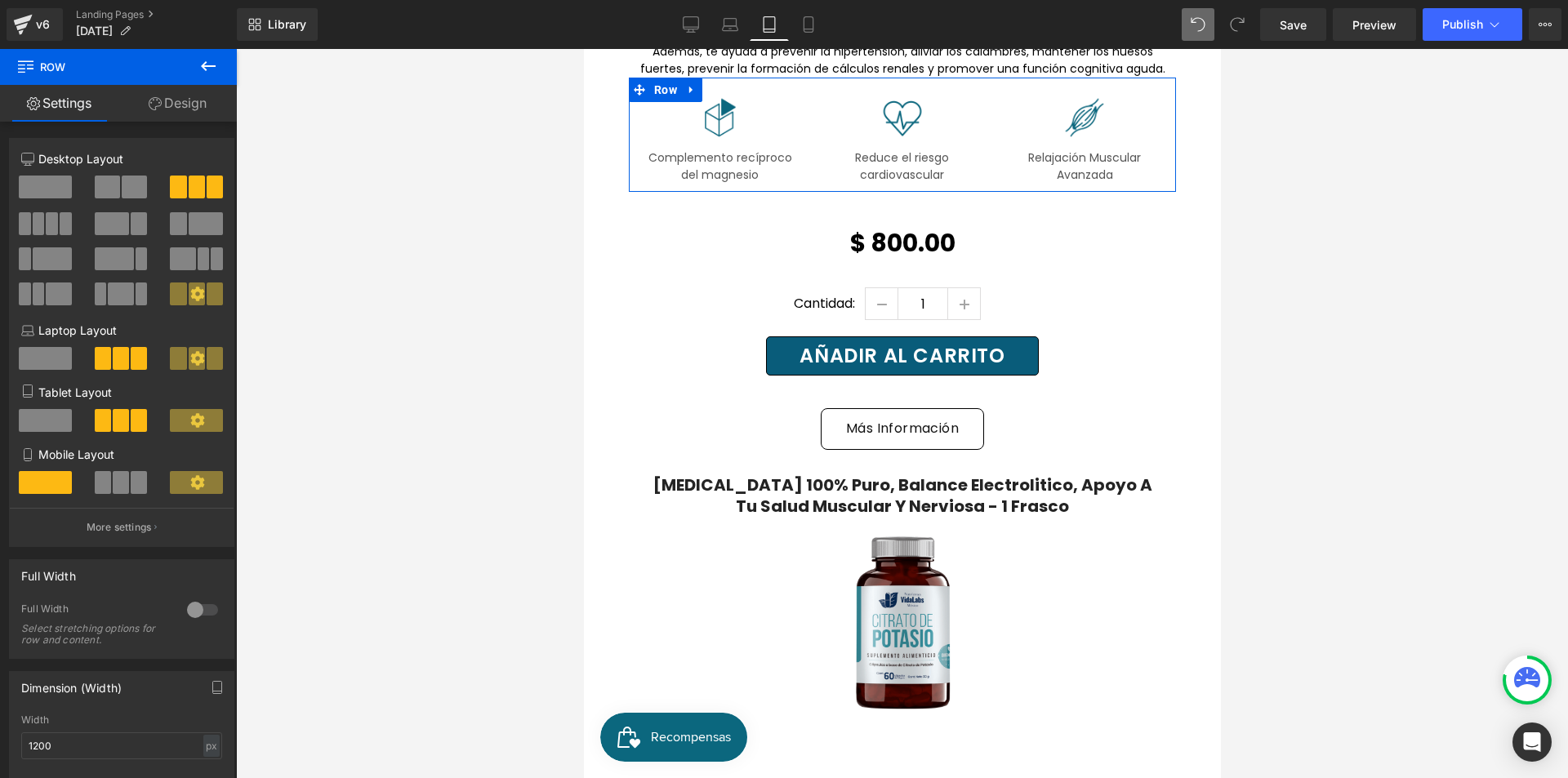
drag, startPoint x: 125, startPoint y: 478, endPoint x: 270, endPoint y: 469, distance: 145.3
click at [125, 478] on span at bounding box center [121, 483] width 17 height 23
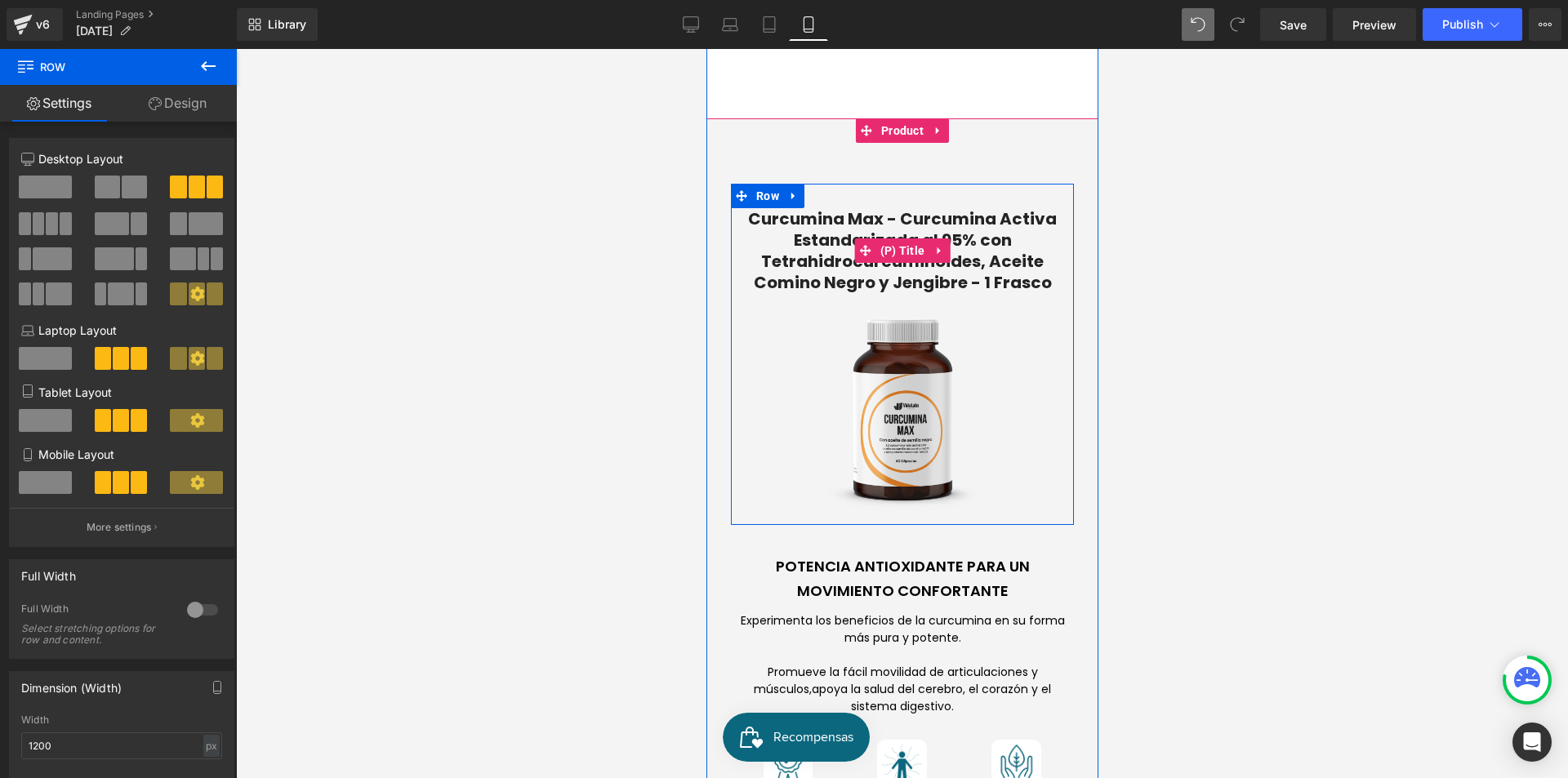
scroll to position [3726, 0]
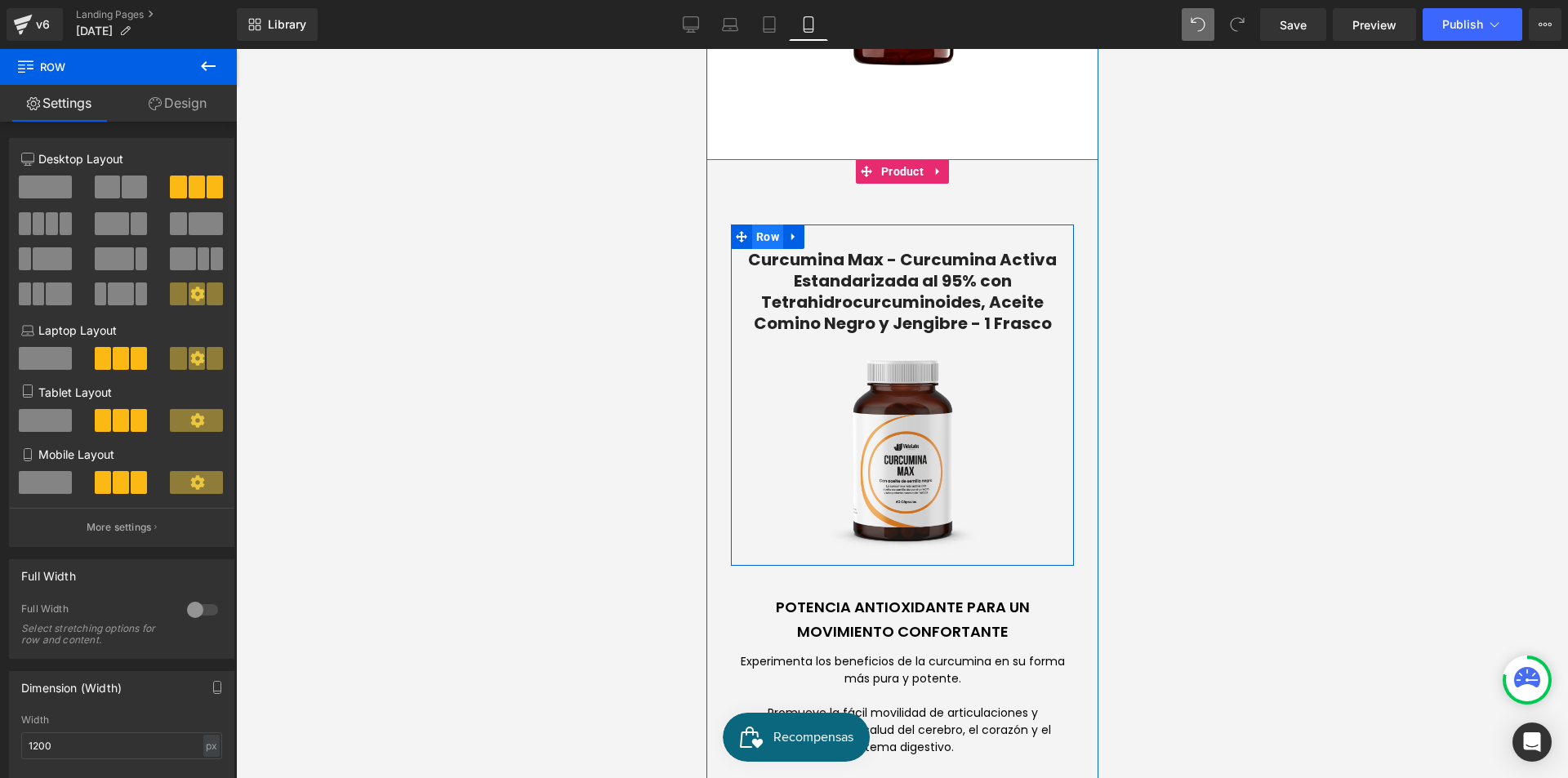
click at [752, 225] on span "Row" at bounding box center [766, 237] width 31 height 25
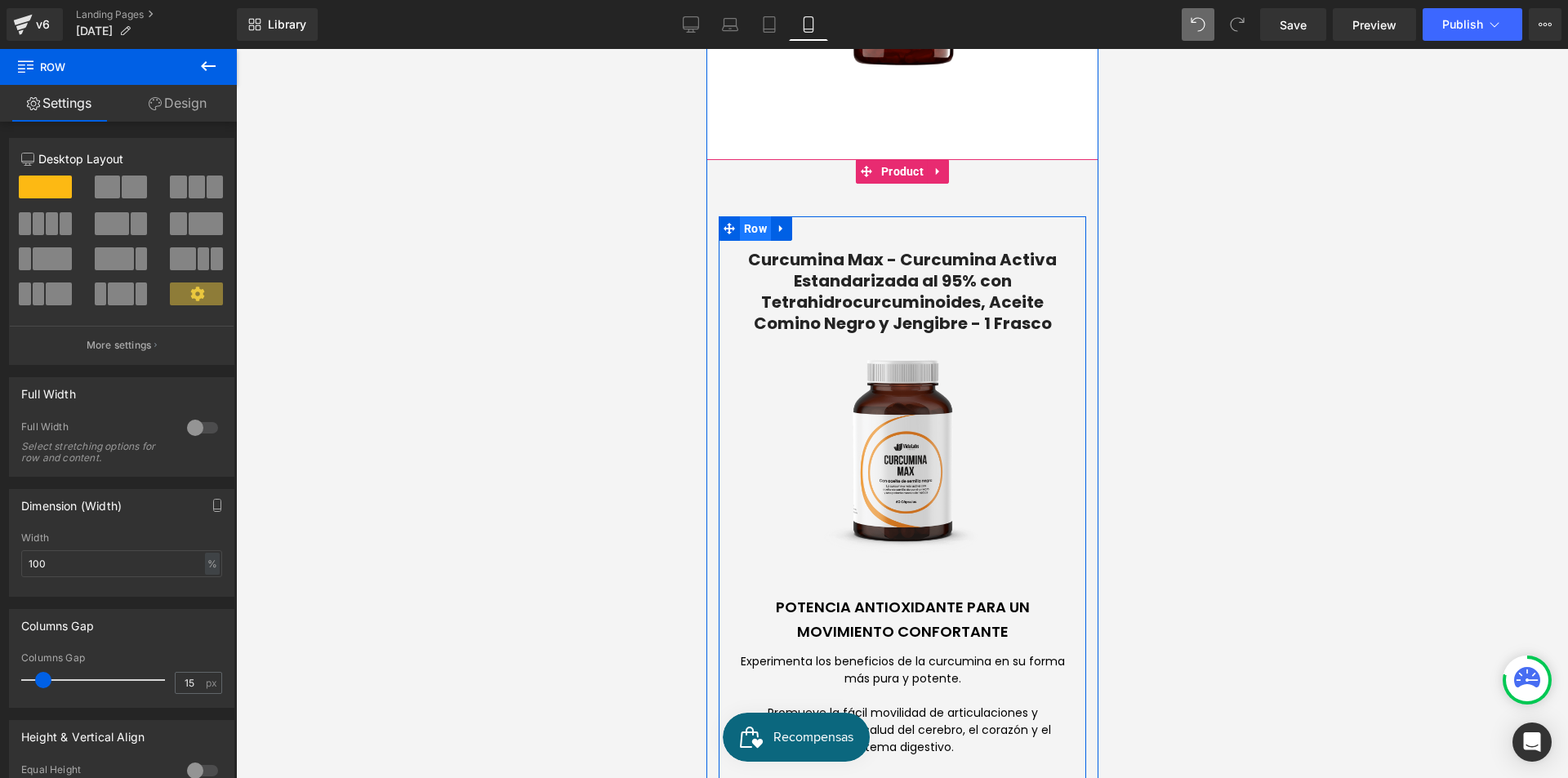
click at [747, 217] on span "Row" at bounding box center [754, 229] width 31 height 25
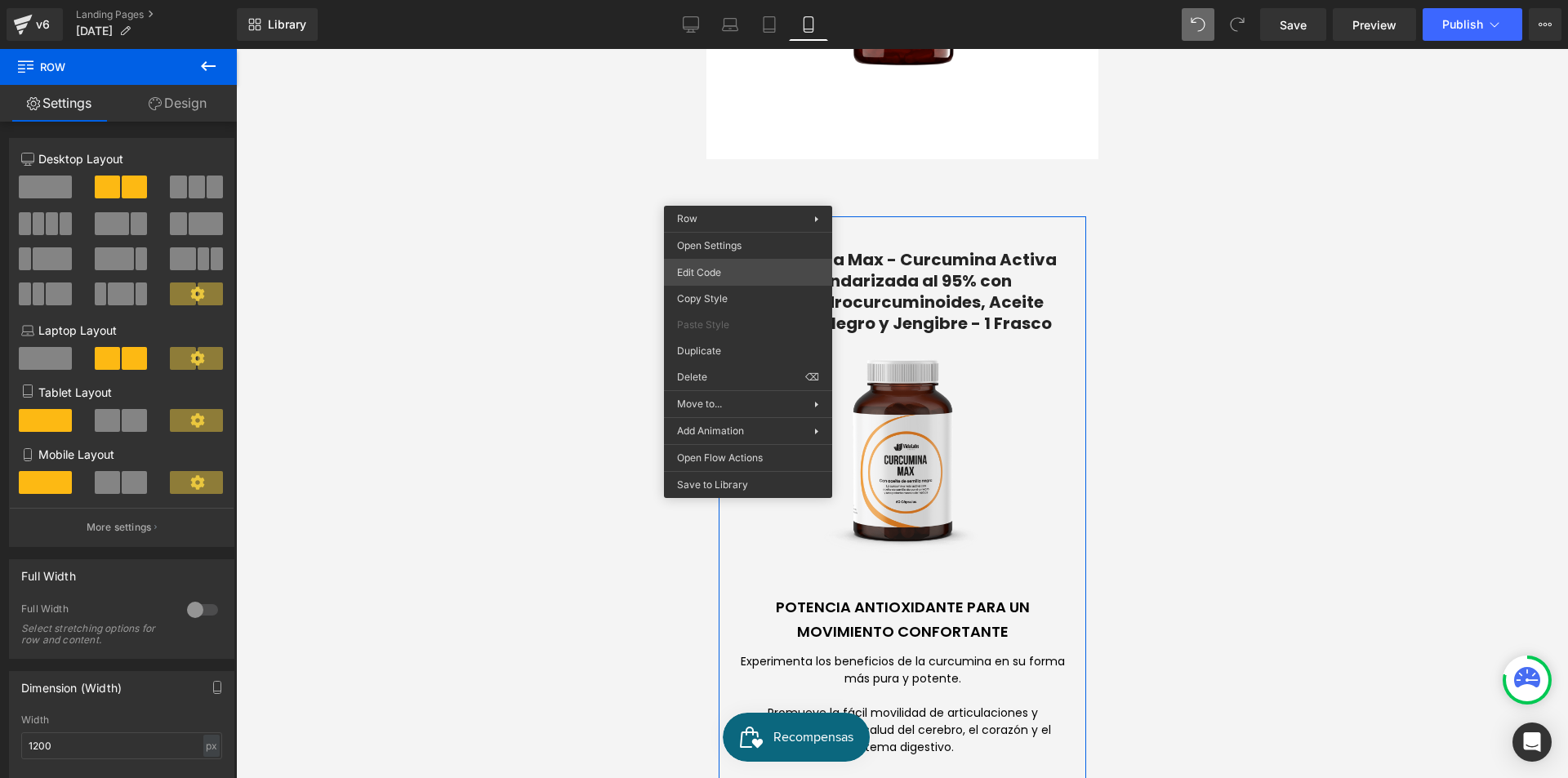
click at [752, 0] on div "Row You are previewing how the will restyle your page. You can not edit Element…" at bounding box center [784, 0] width 1568 height 0
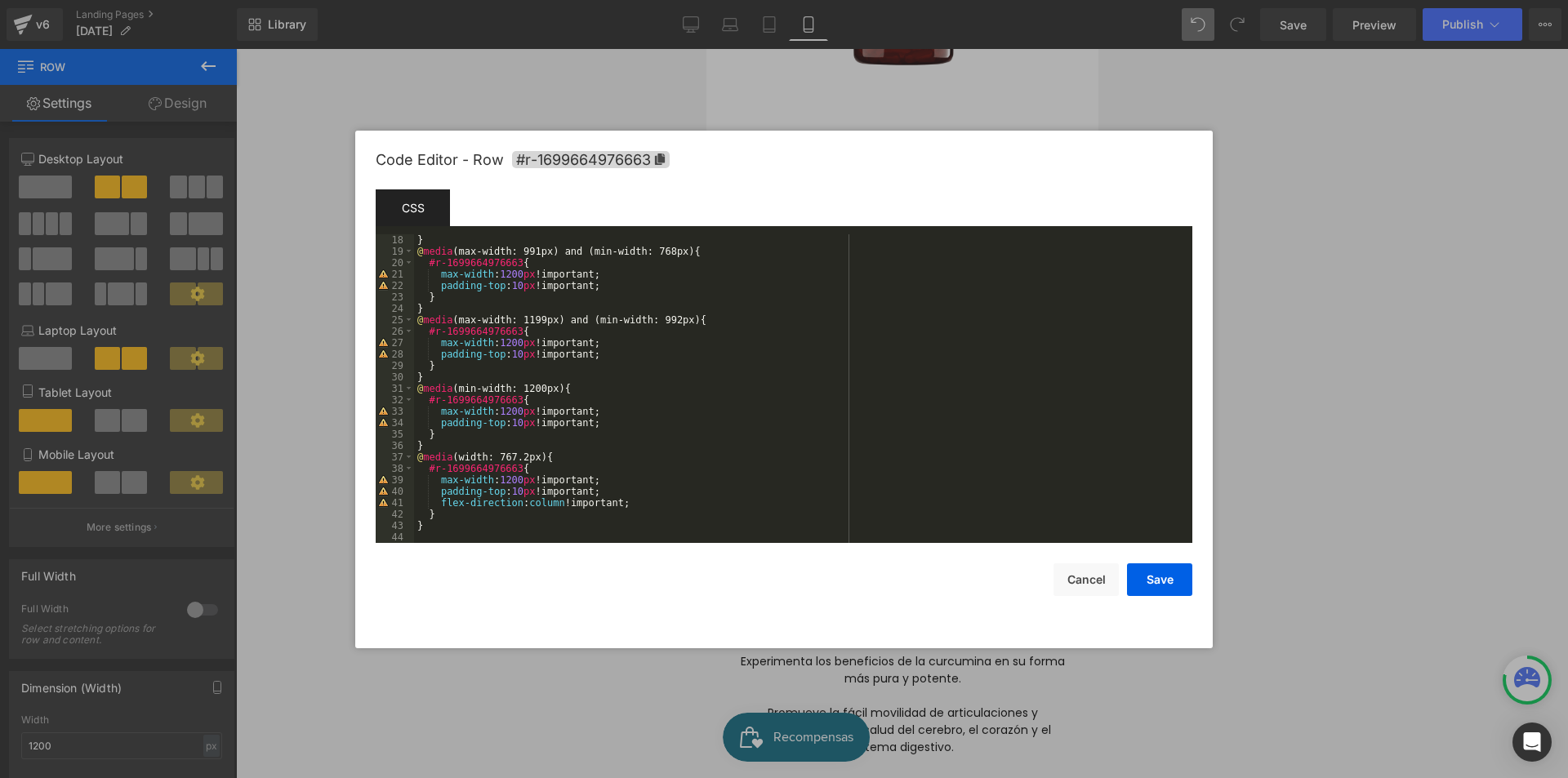
scroll to position [195, 0]
click at [1086, 575] on button "Cancel" at bounding box center [1086, 579] width 65 height 33
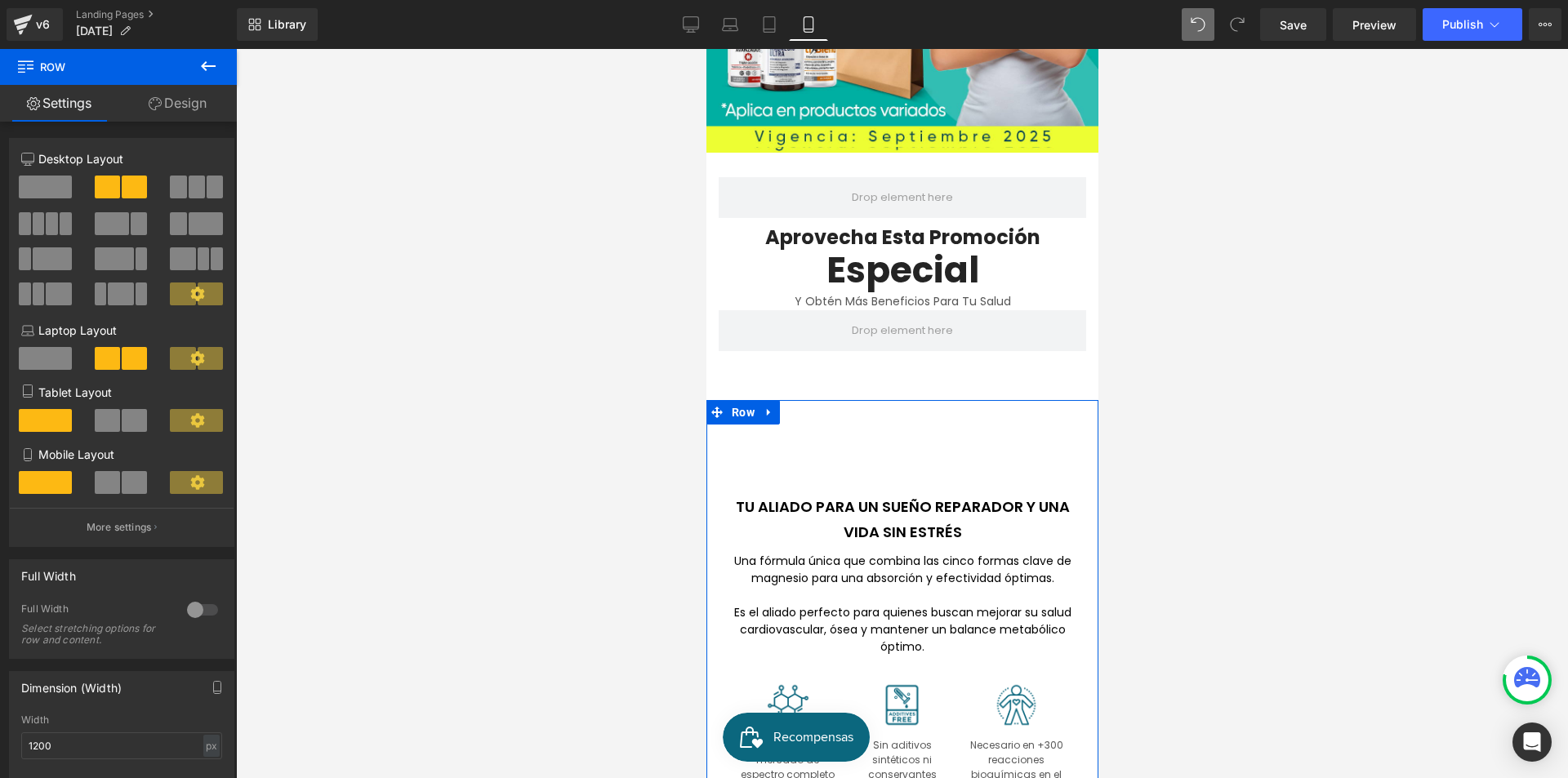
scroll to position [379, 0]
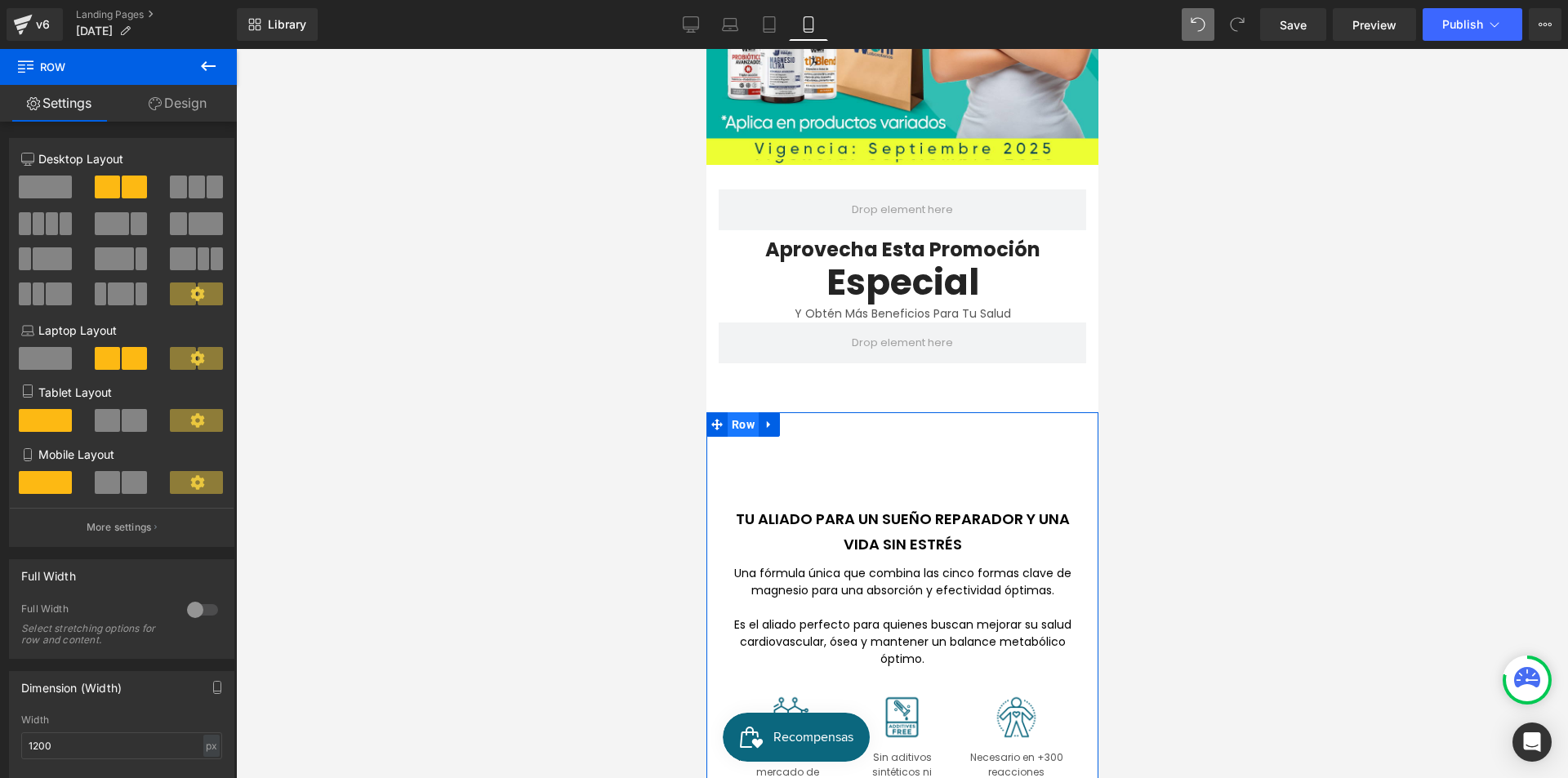
click at [738, 417] on span "Row" at bounding box center [742, 425] width 31 height 25
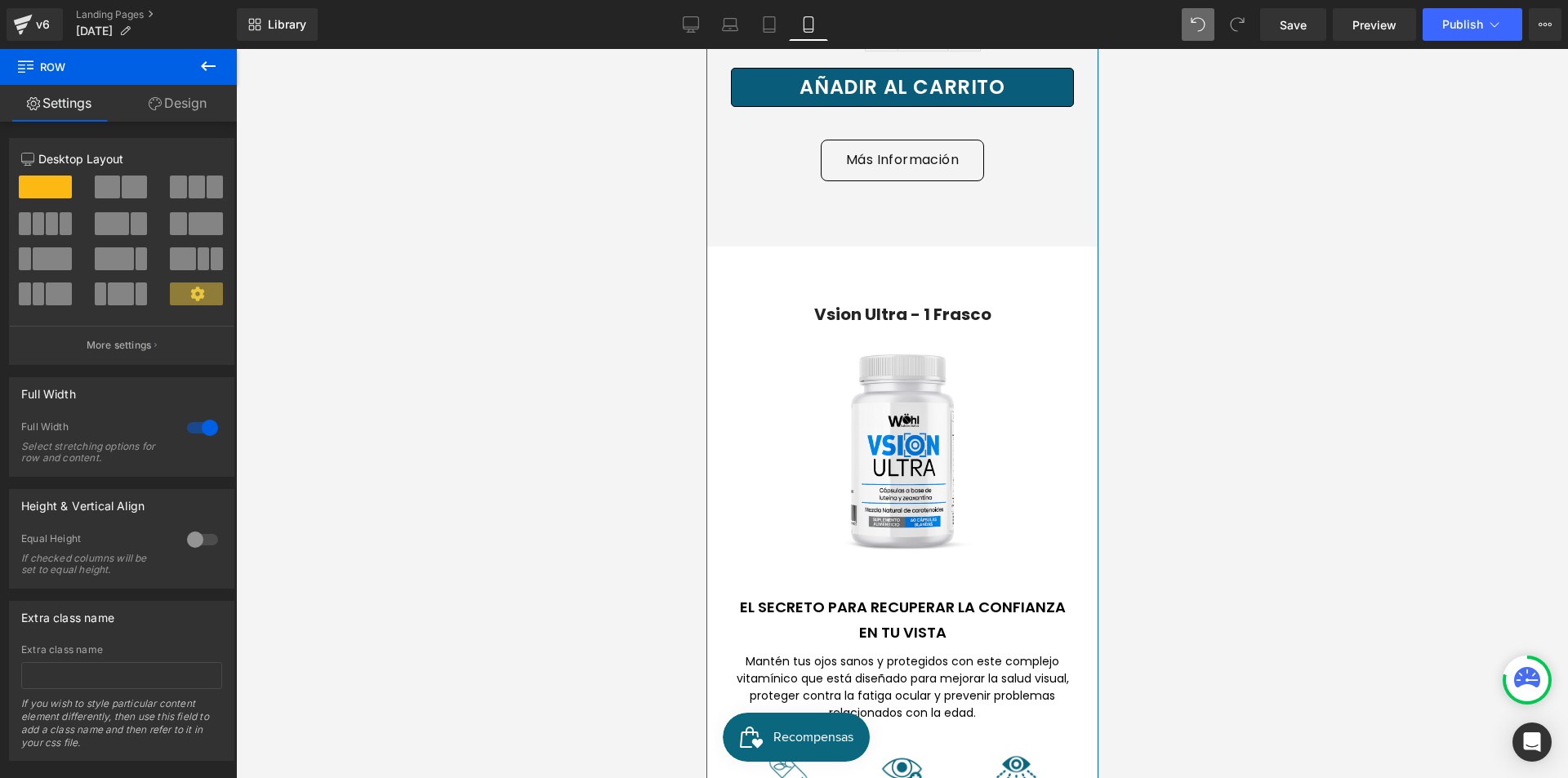
scroll to position [4706, 0]
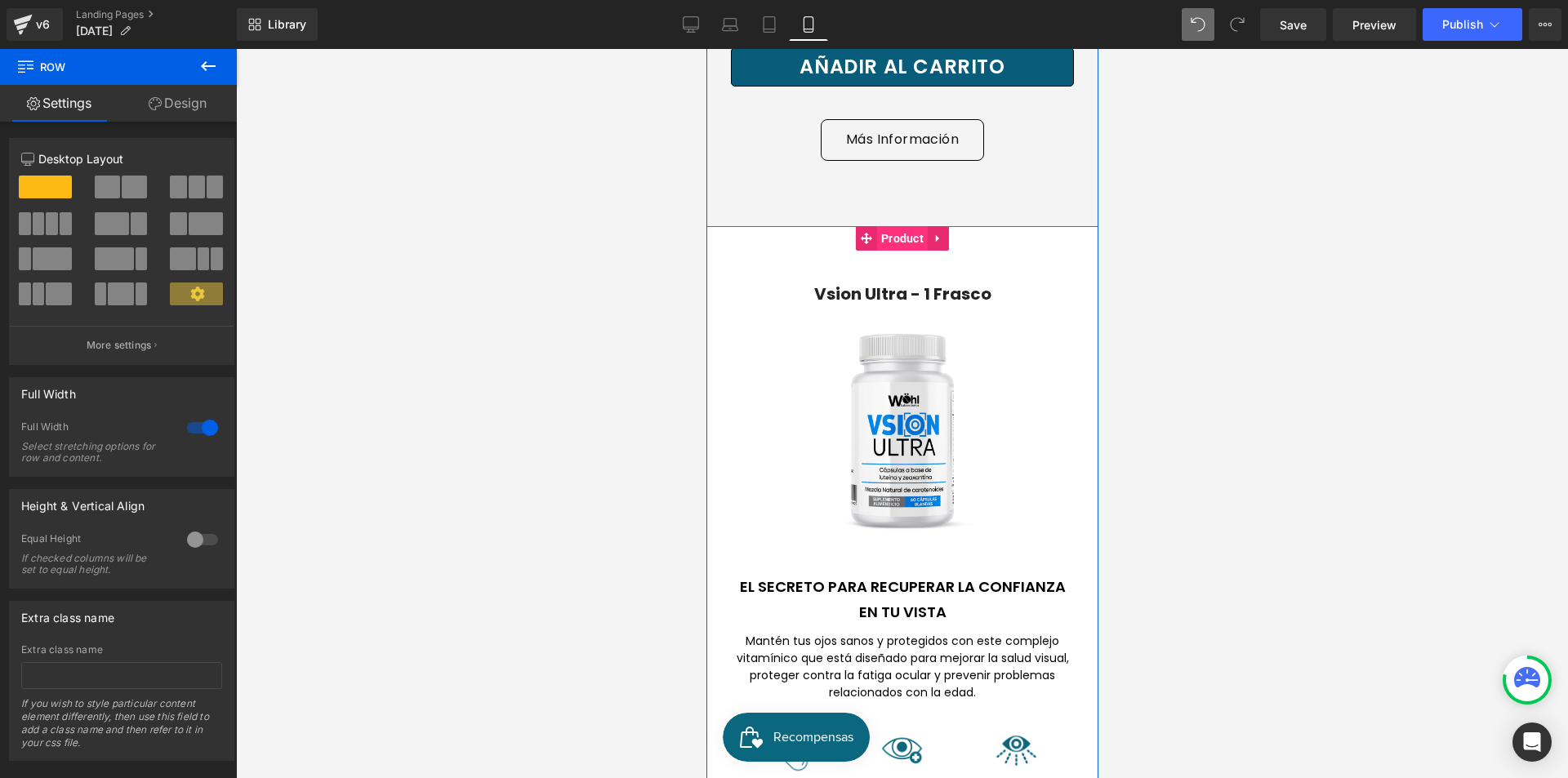
click at [895, 226] on span "Product" at bounding box center [901, 239] width 50 height 25
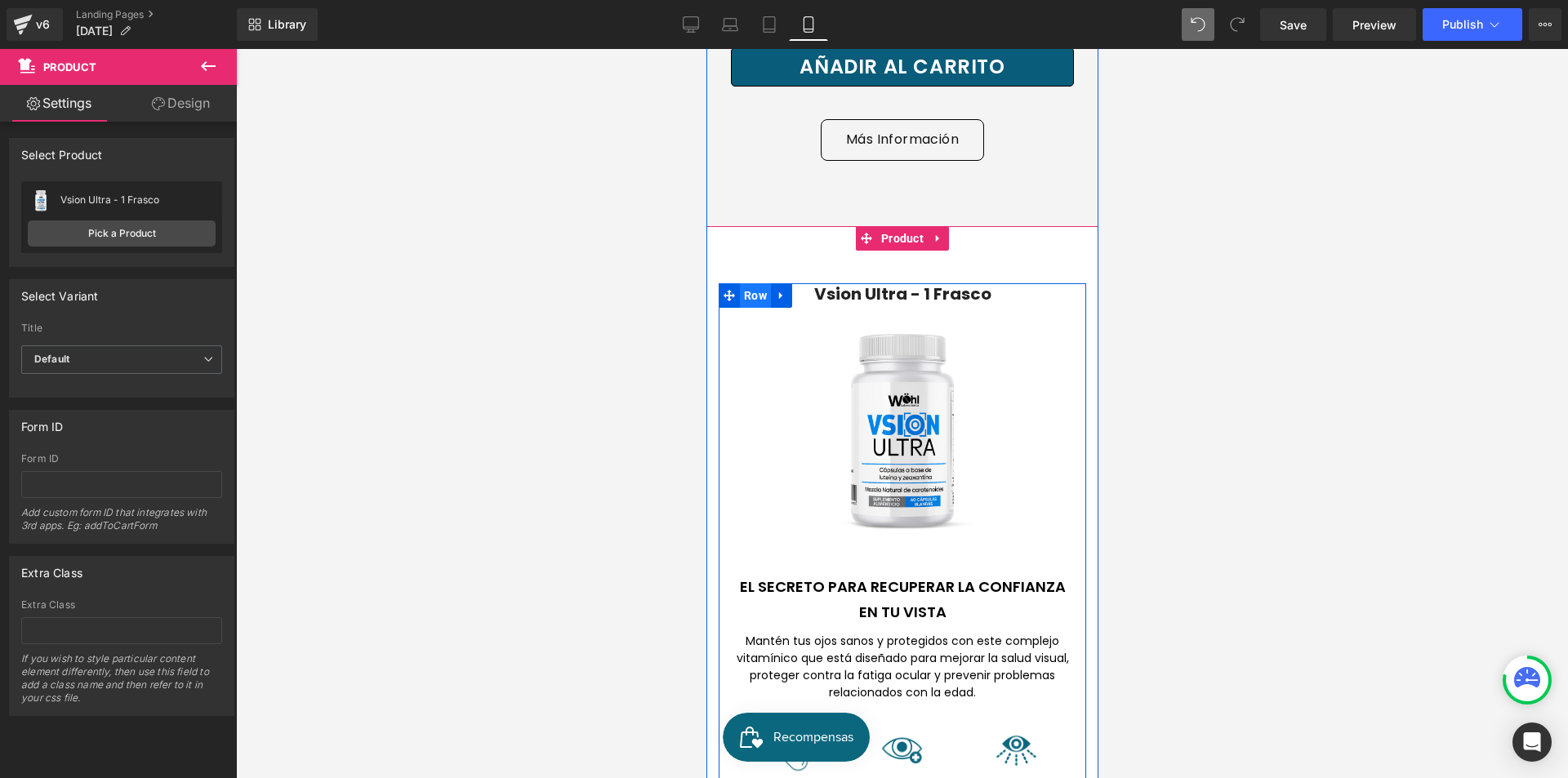
click at [753, 284] on span "Row" at bounding box center [754, 296] width 31 height 25
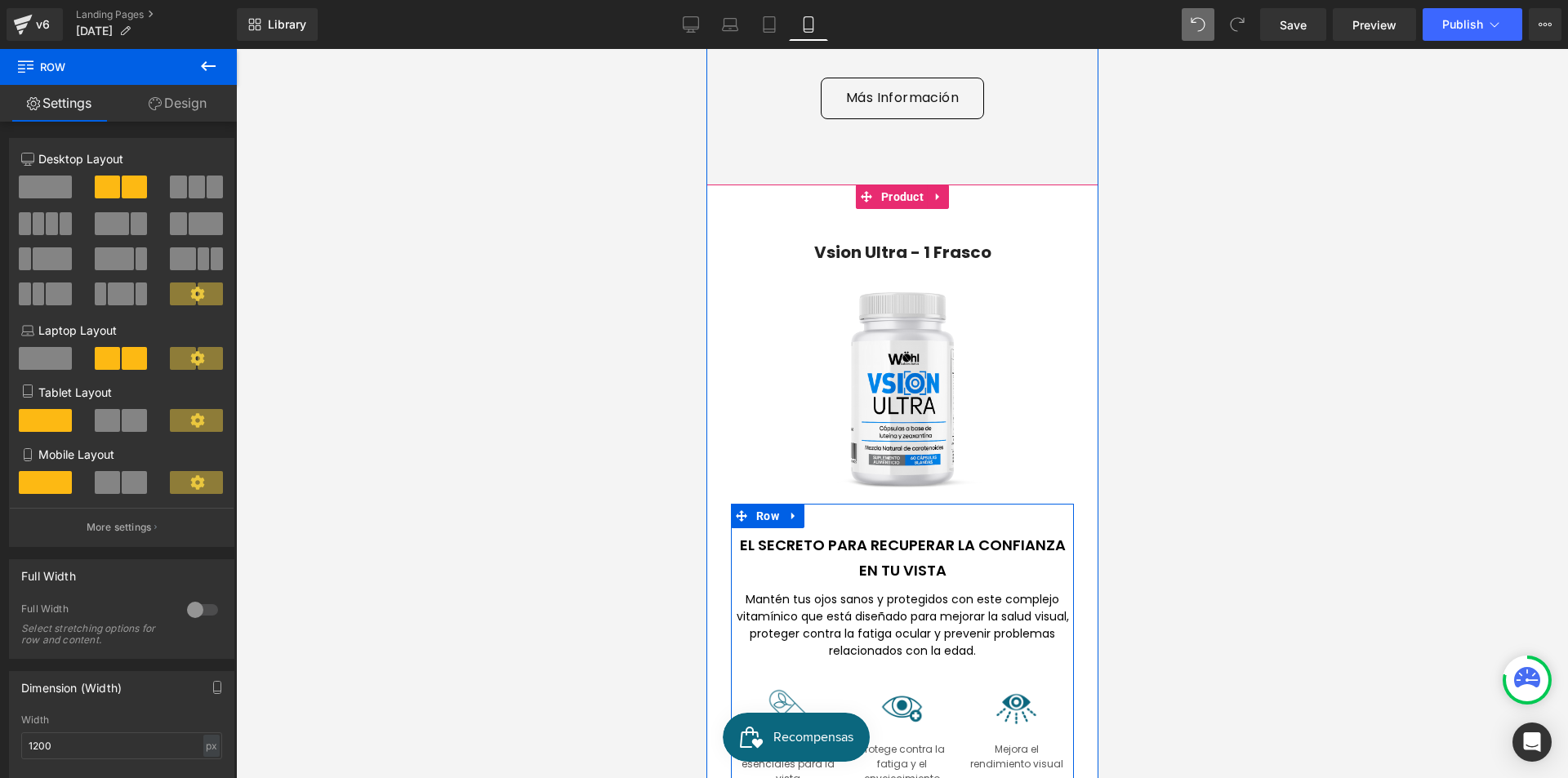
scroll to position [4788, 0]
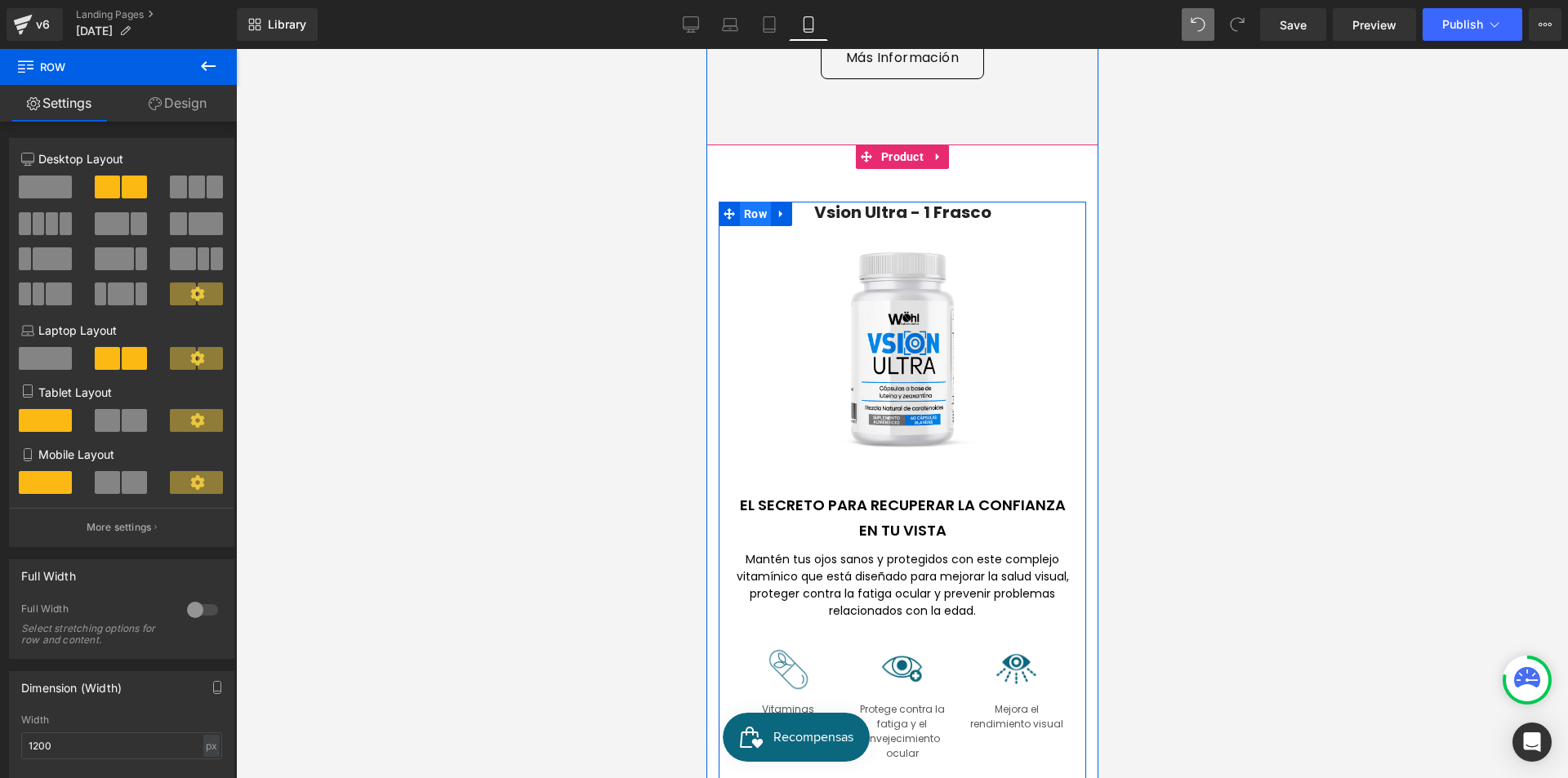
click at [743, 202] on span "Row" at bounding box center [754, 214] width 31 height 25
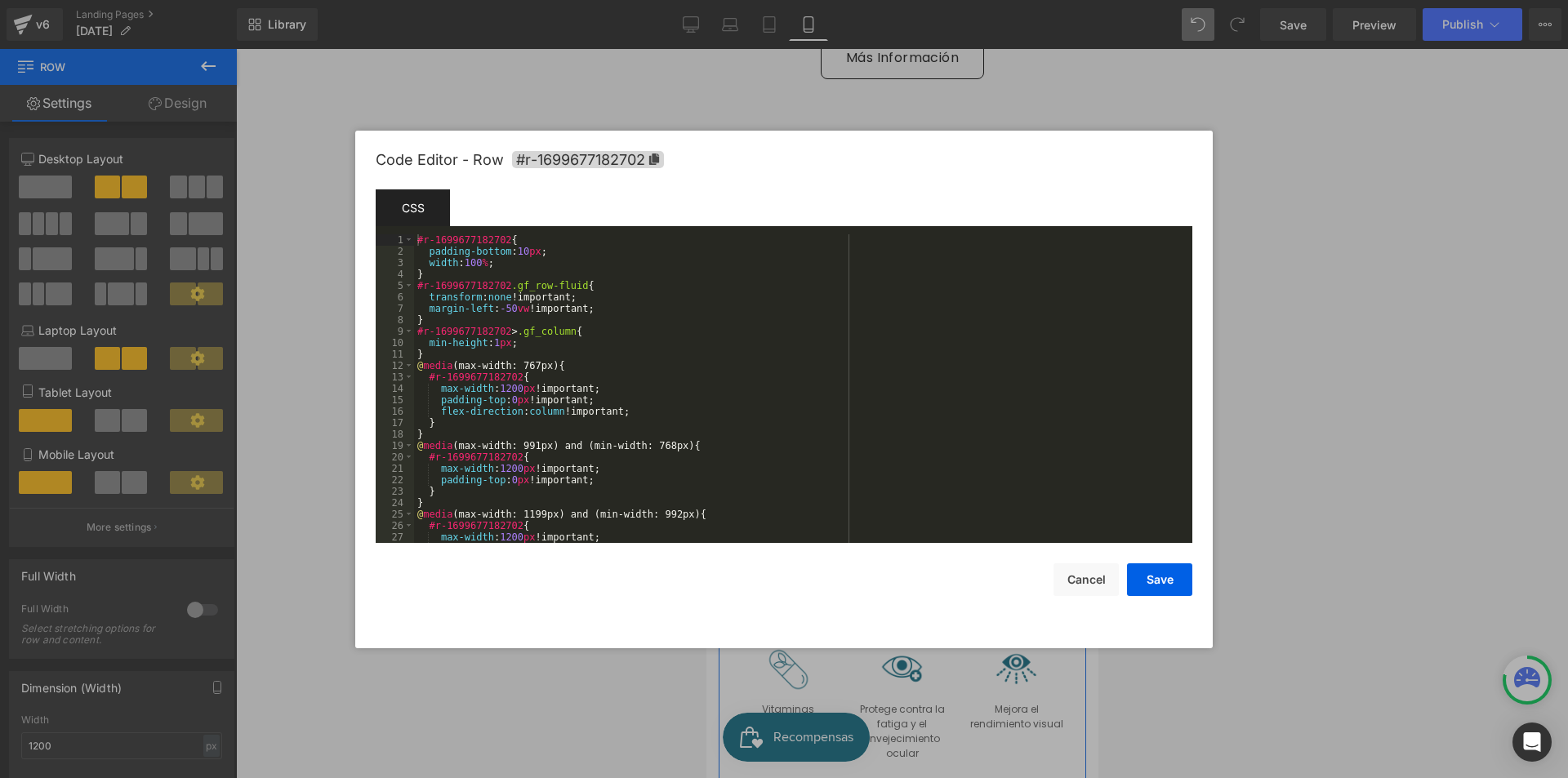
click at [748, 0] on div "Row You are previewing how the will restyle your page. You can not edit Element…" at bounding box center [784, 0] width 1568 height 0
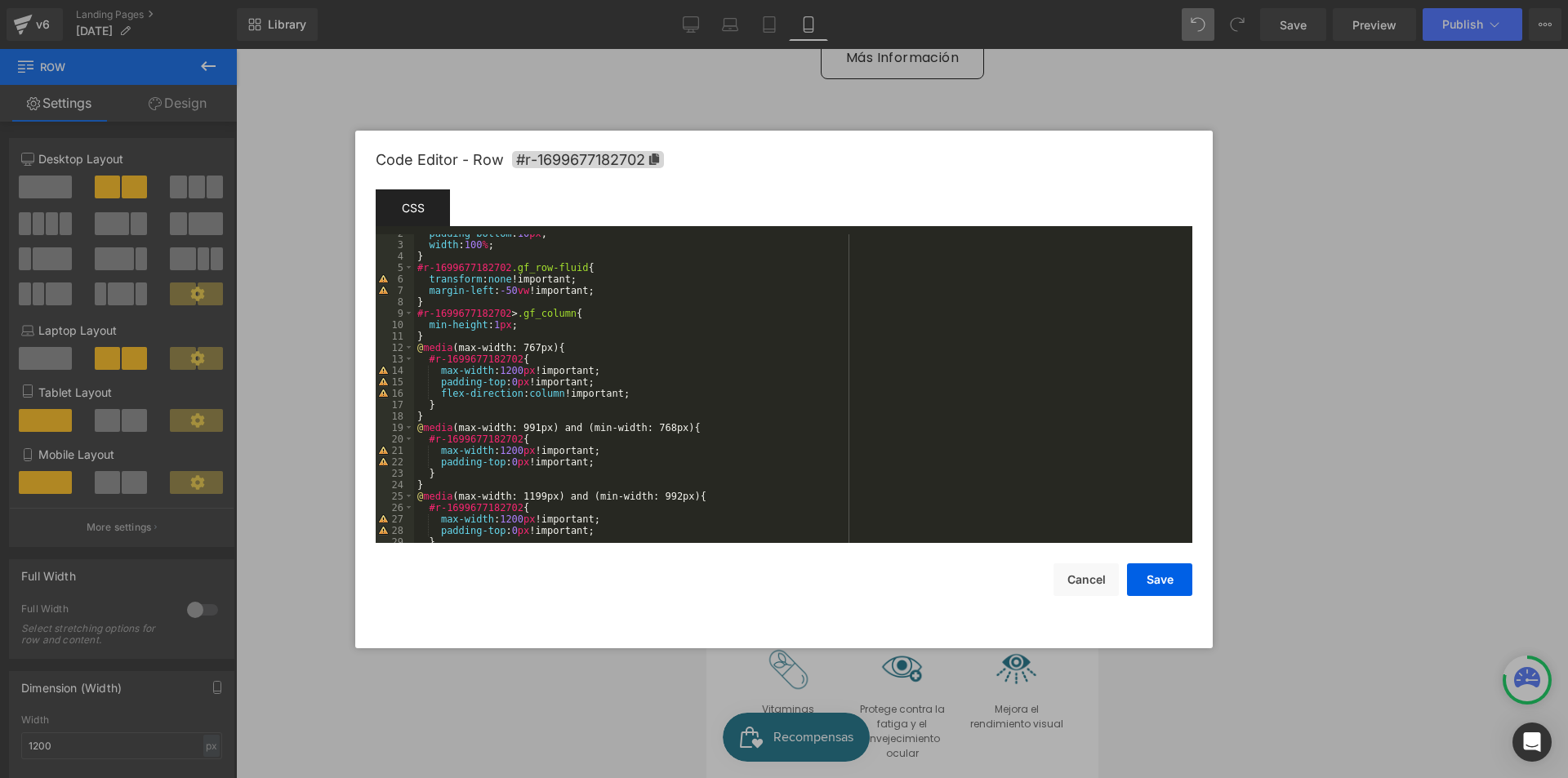
scroll to position [0, 0]
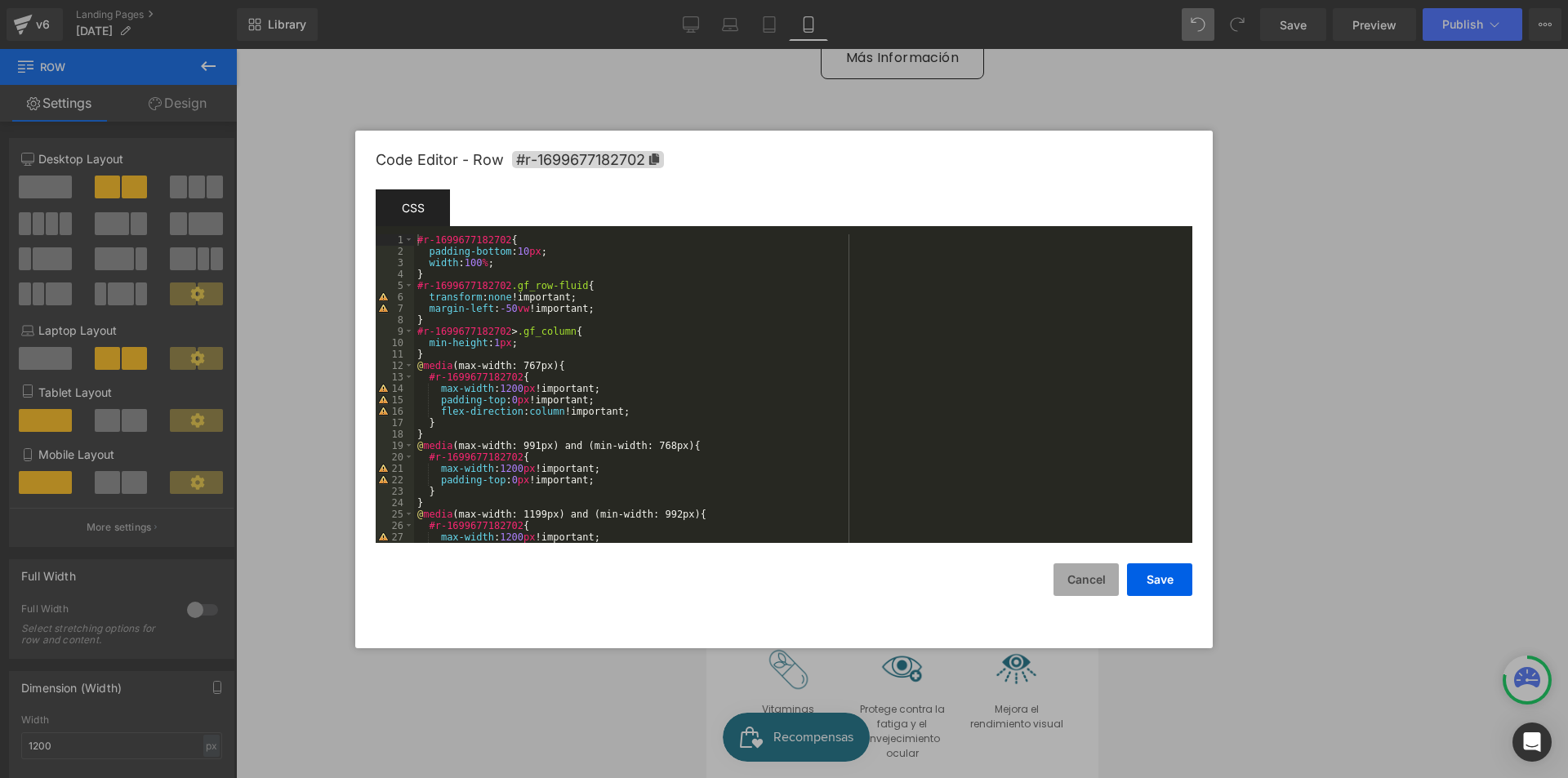
click at [1067, 576] on button "Cancel" at bounding box center [1086, 579] width 65 height 33
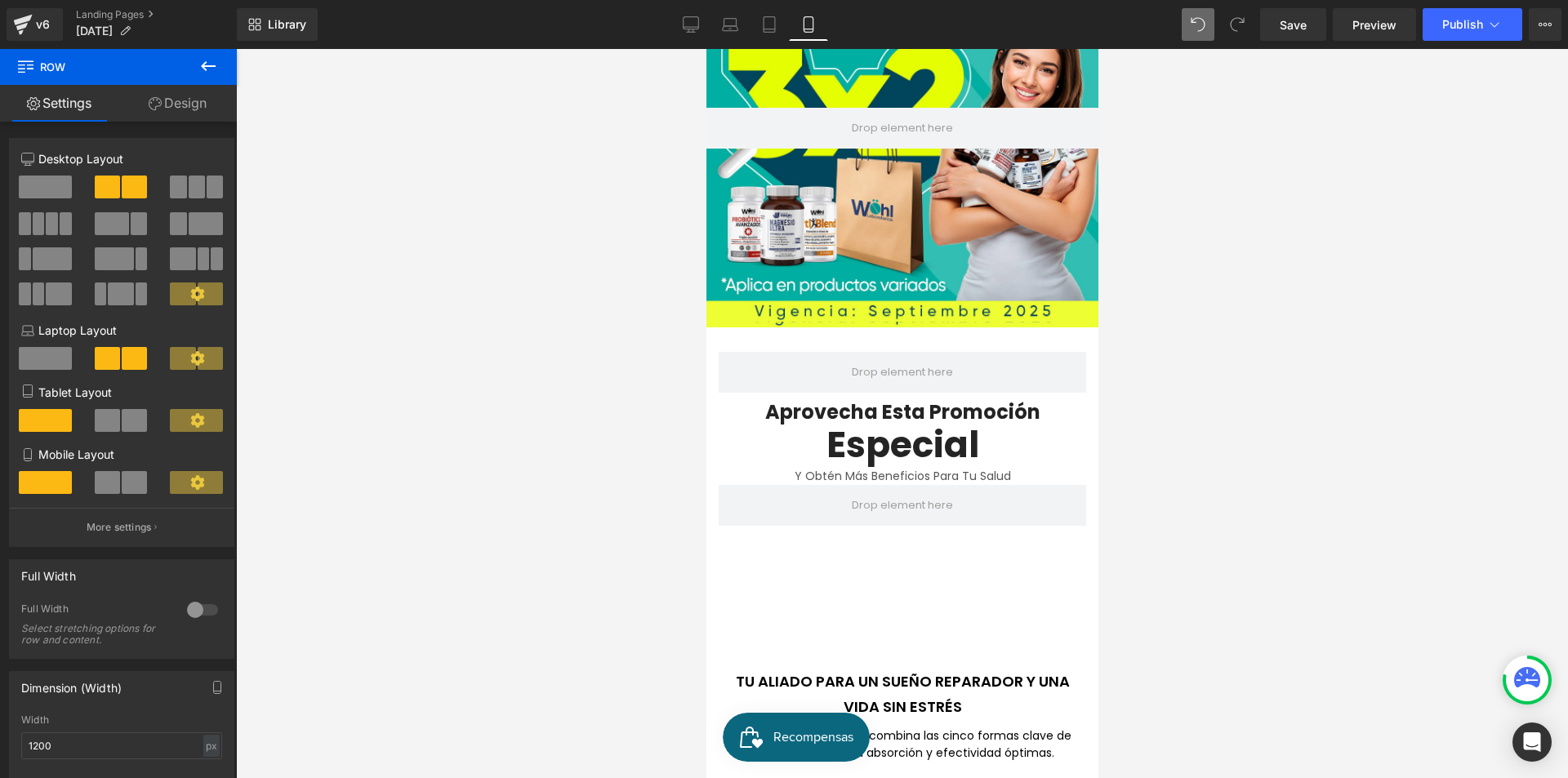
scroll to position [542, 0]
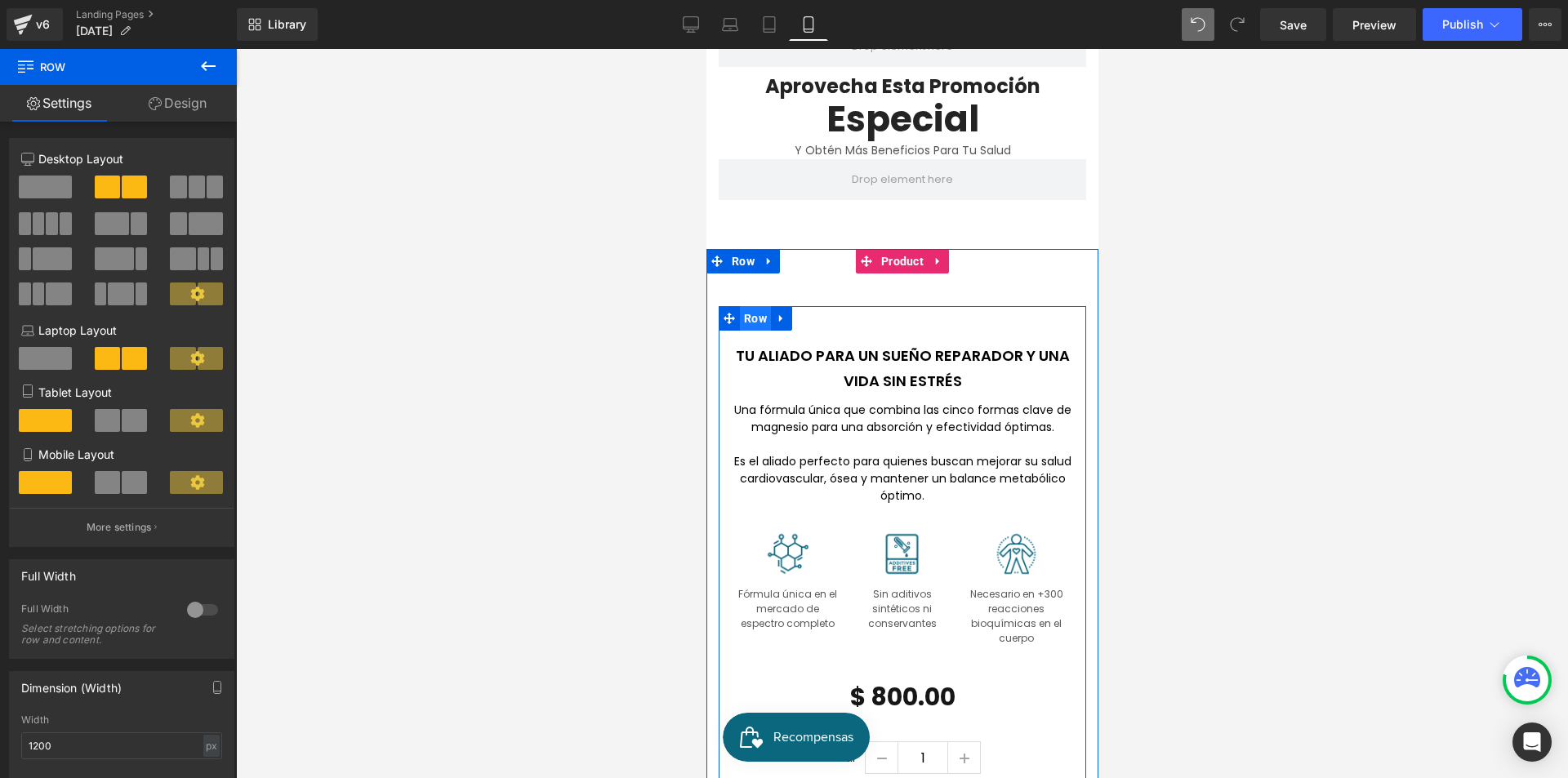
click at [750, 306] on span "Row" at bounding box center [754, 318] width 31 height 25
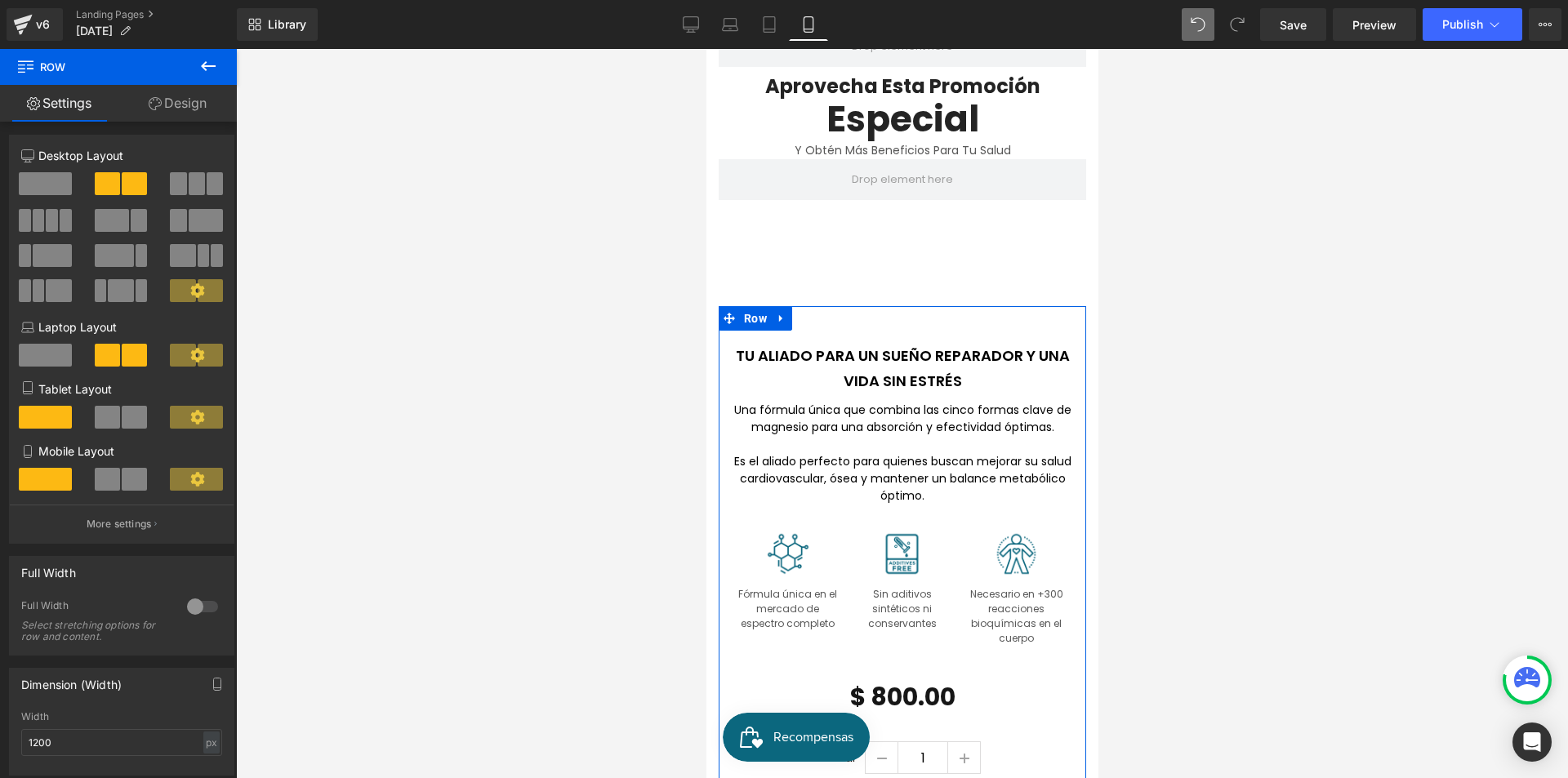
scroll to position [0, 0]
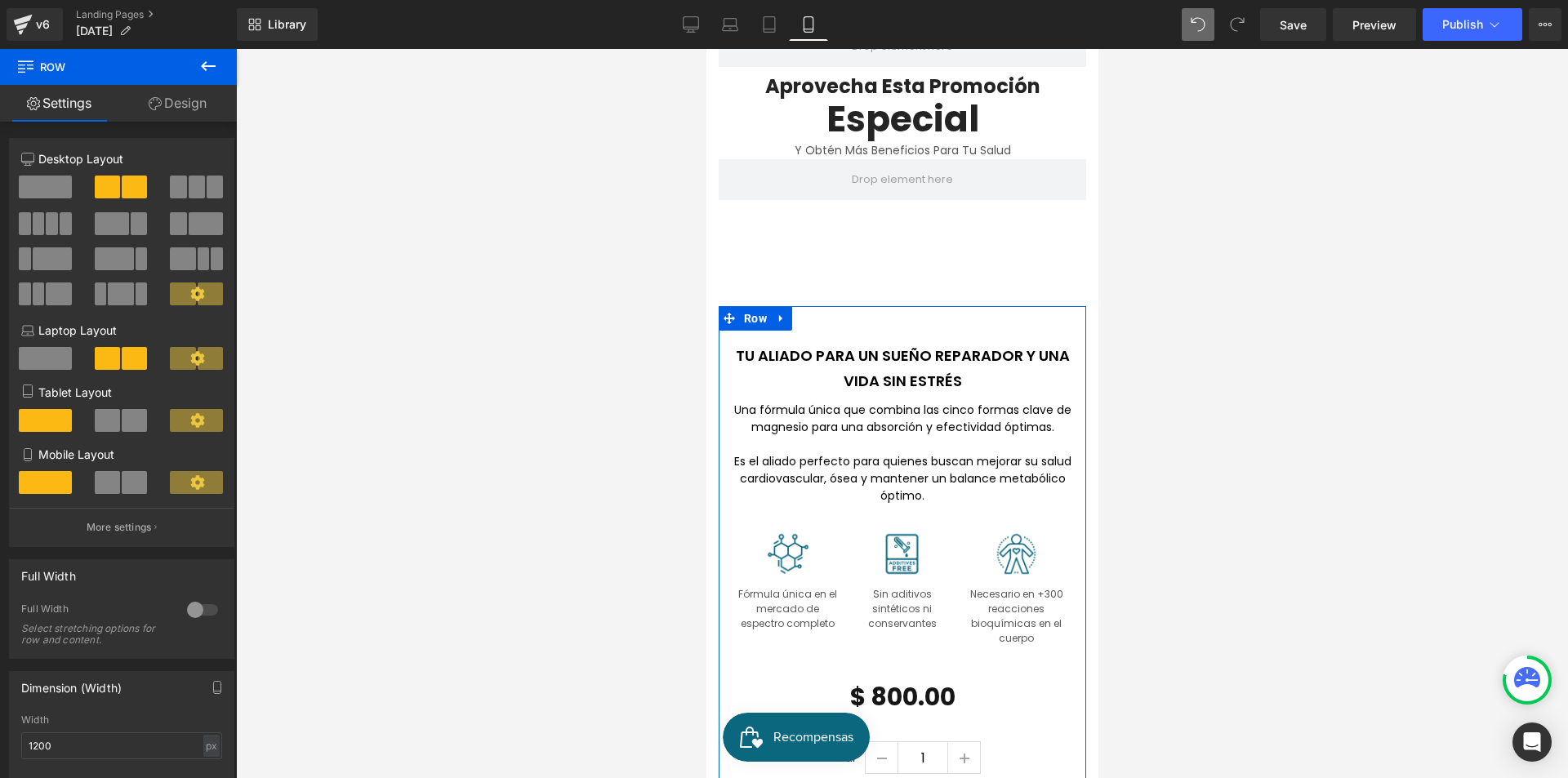
click at [189, 107] on link "Design" at bounding box center [177, 103] width 118 height 37
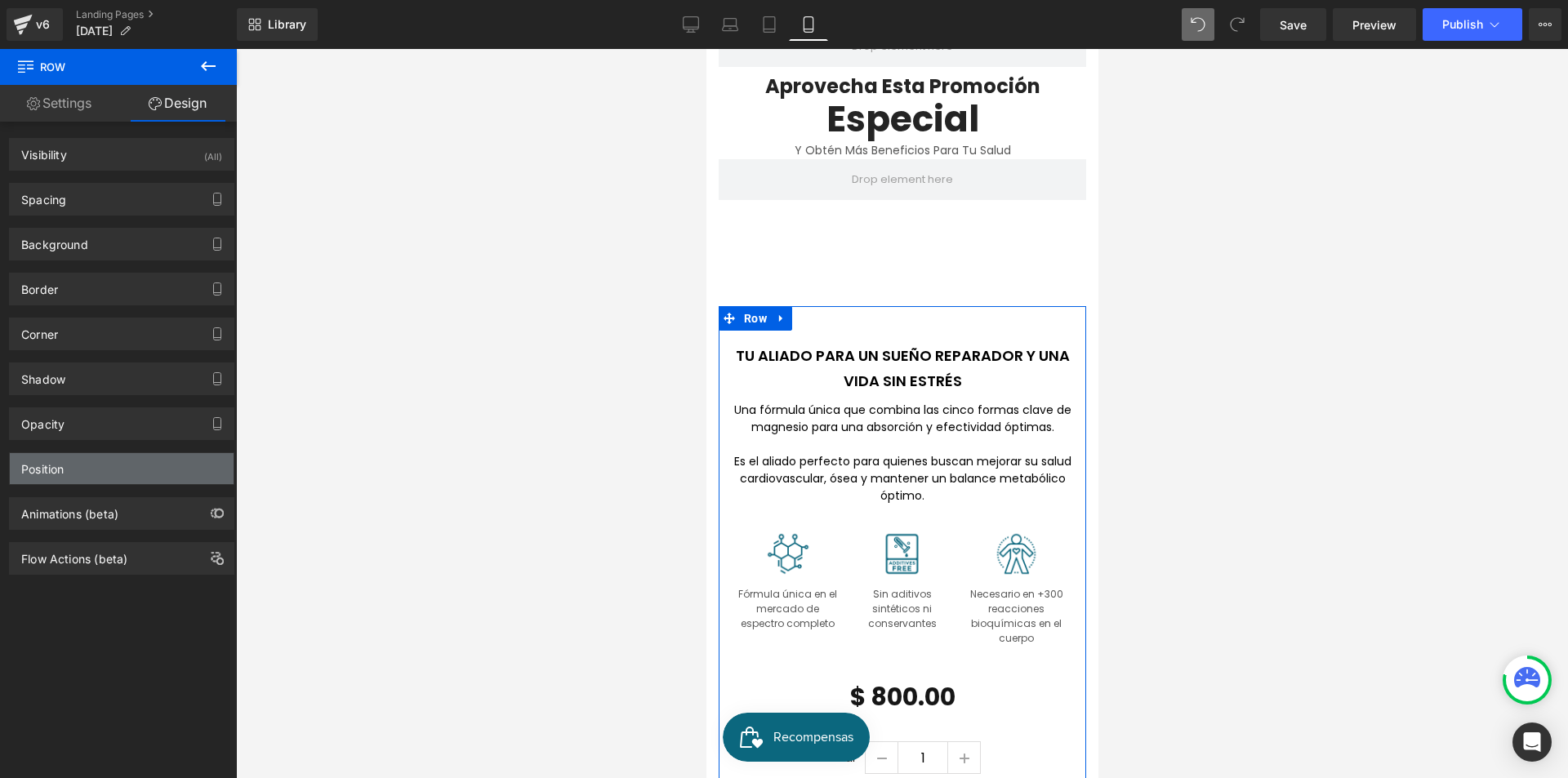
click at [125, 470] on div "Position" at bounding box center [122, 468] width 224 height 31
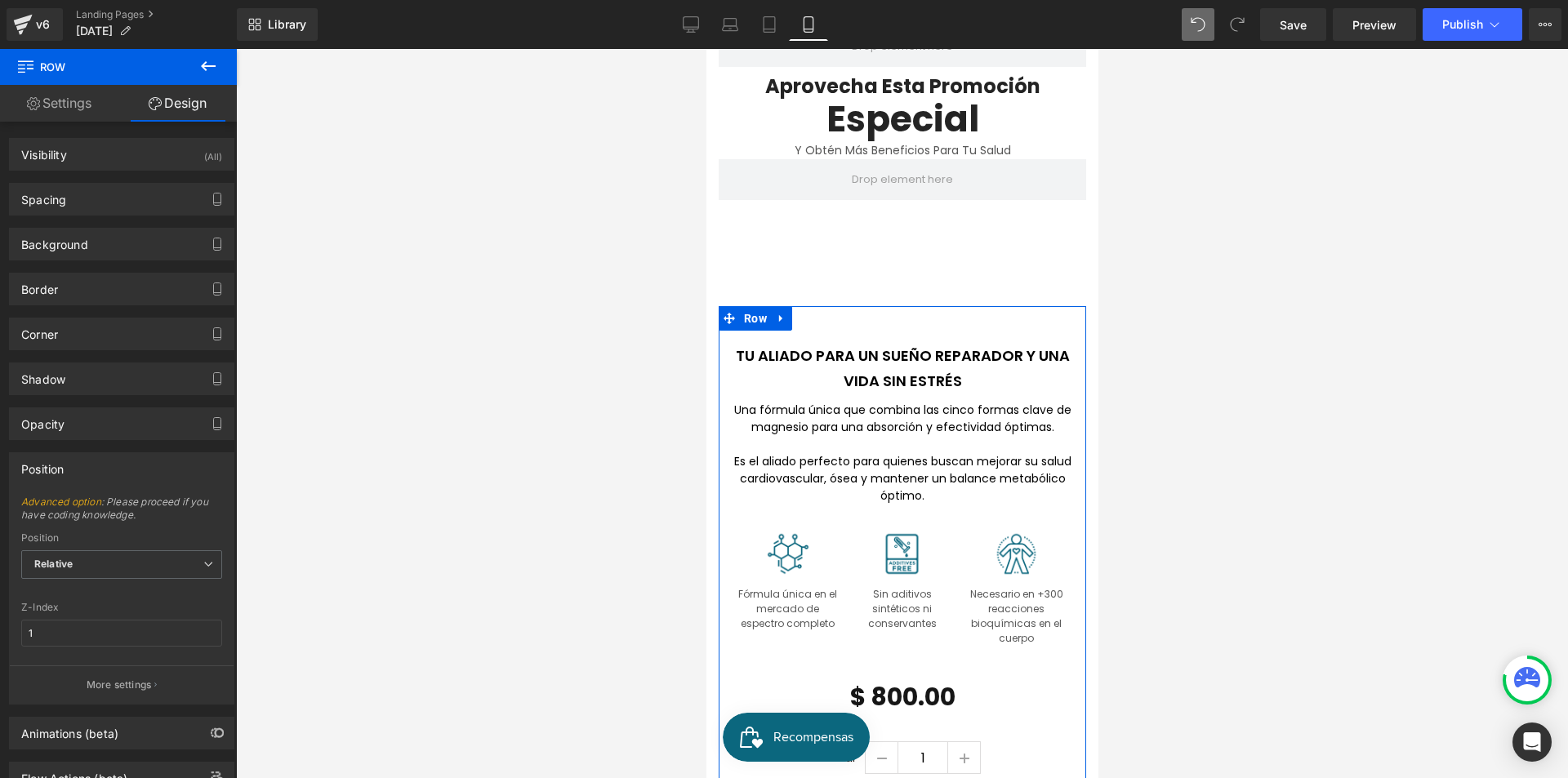
click at [123, 466] on div "Position" at bounding box center [122, 468] width 224 height 31
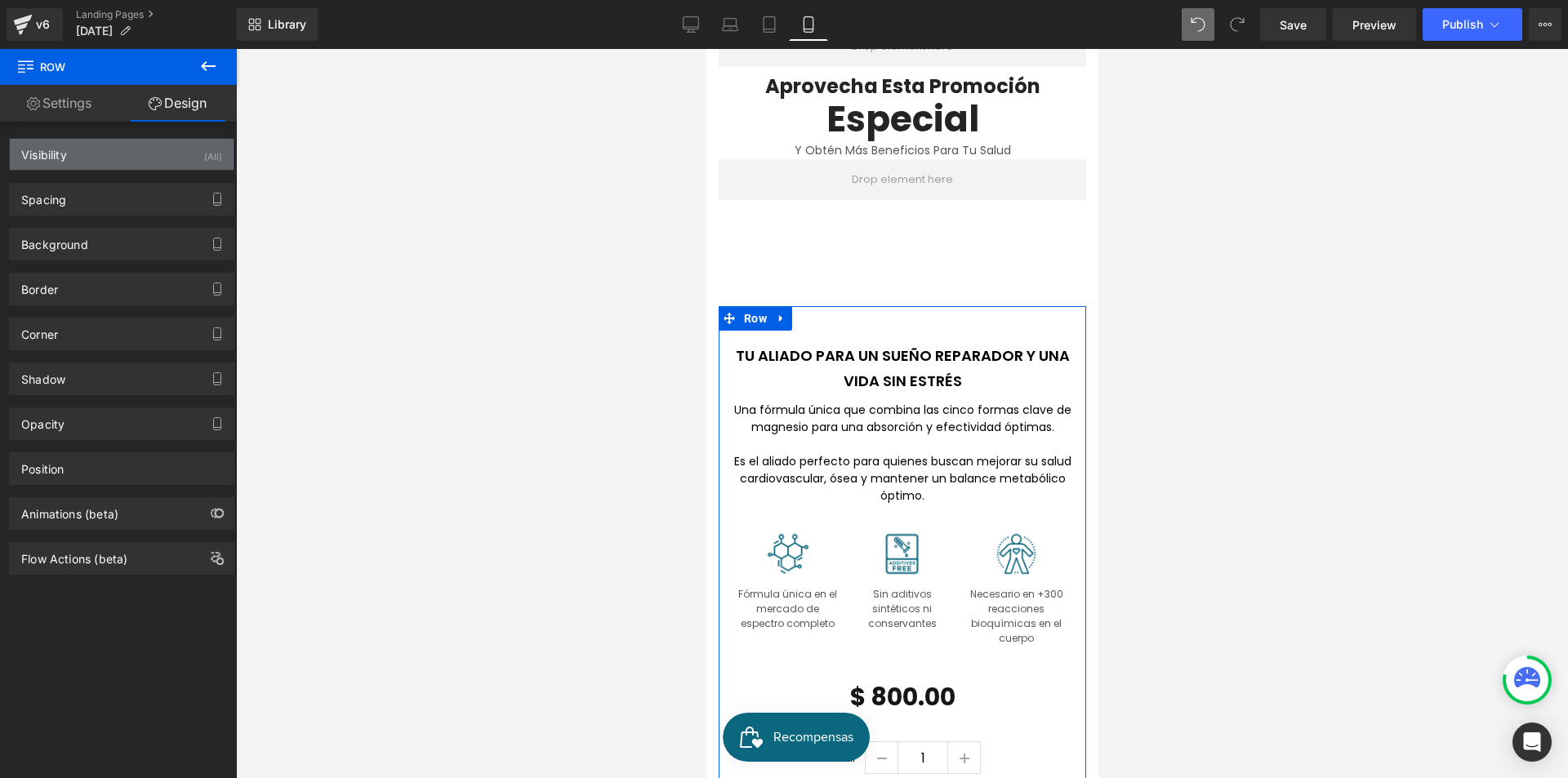
click at [113, 159] on div "Visibility (All)" at bounding box center [122, 154] width 224 height 31
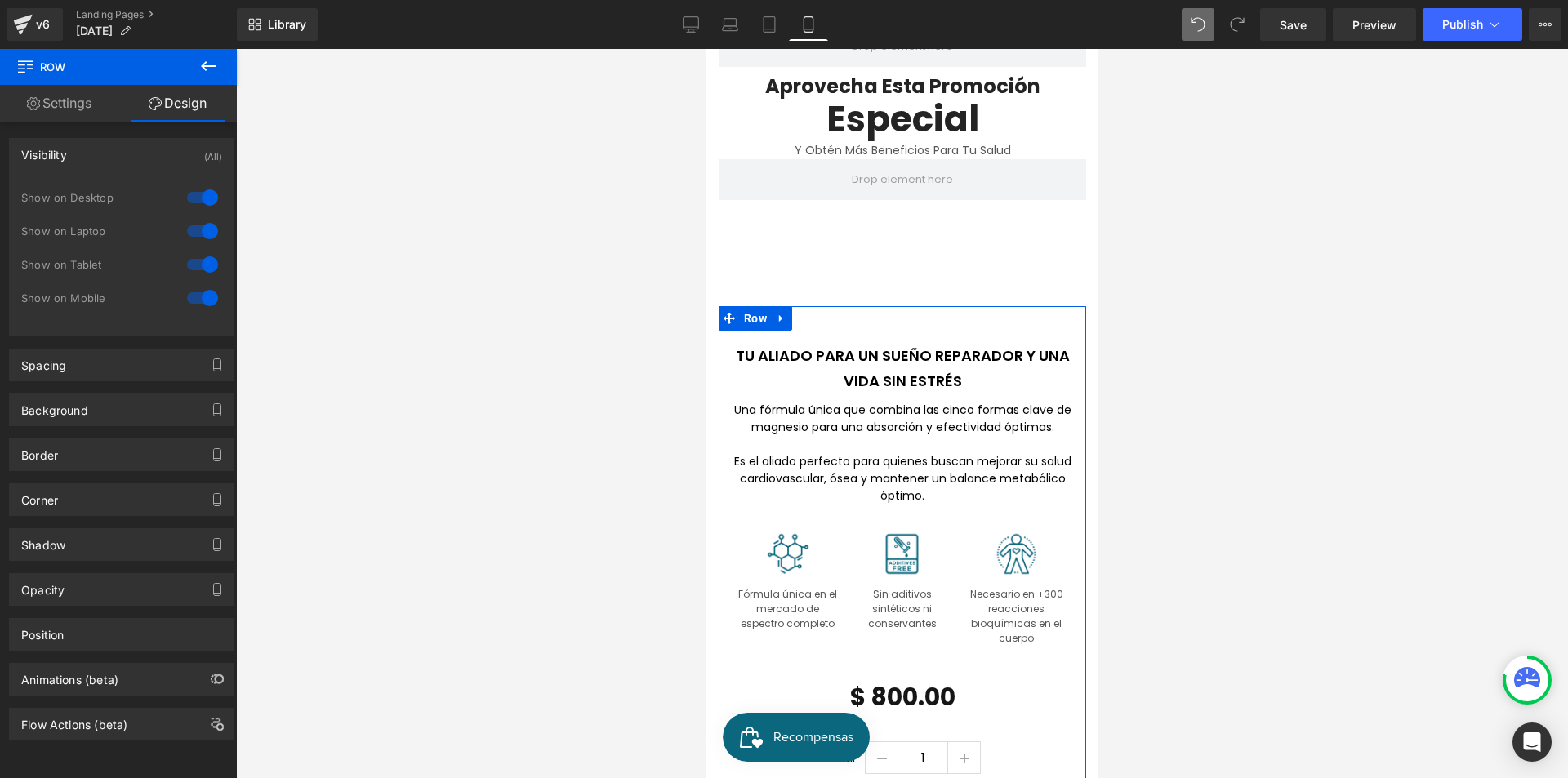
click at [113, 159] on div "Visibility (All)" at bounding box center [122, 154] width 224 height 31
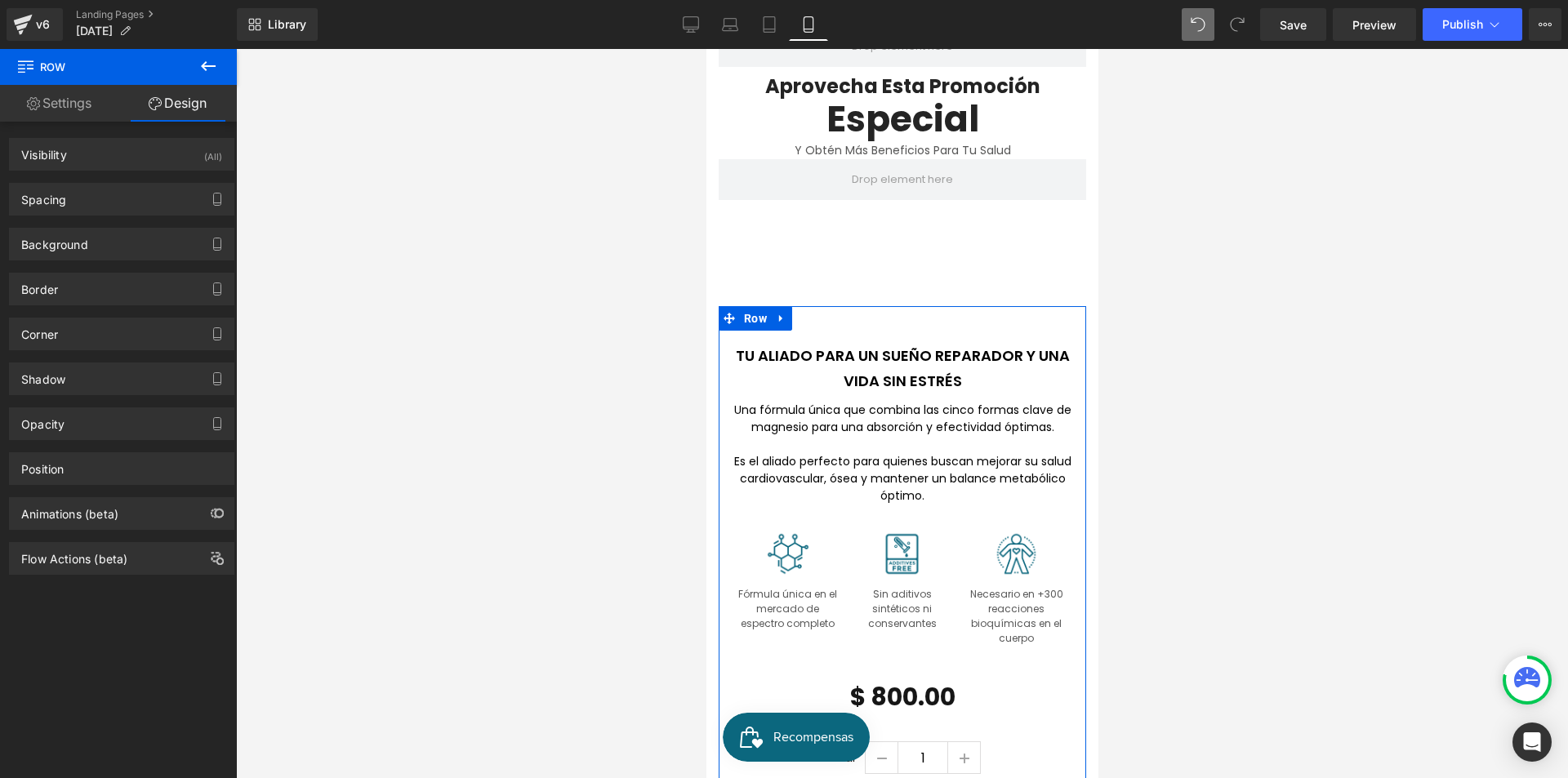
click at [86, 89] on link "Settings" at bounding box center [59, 103] width 118 height 37
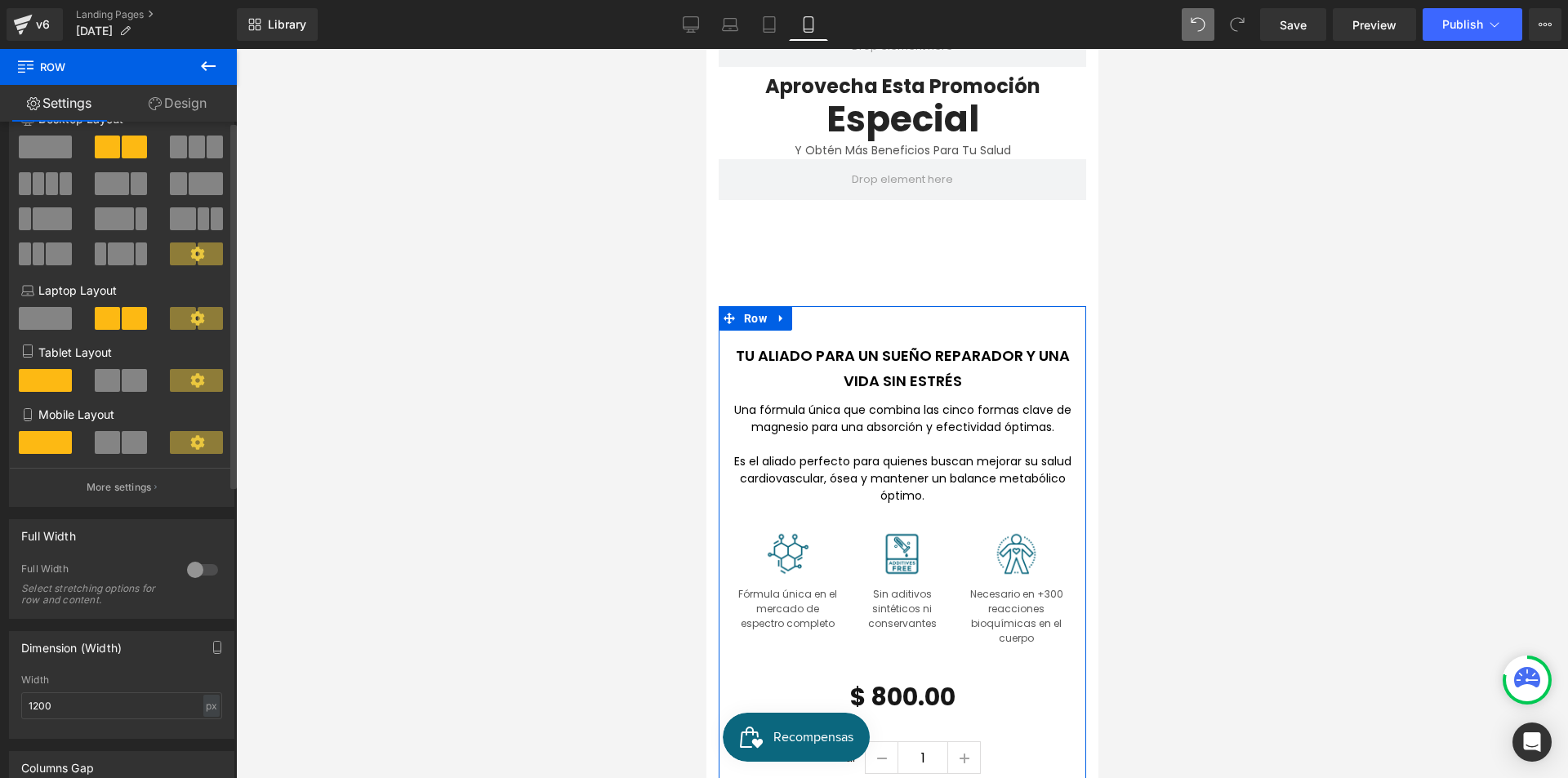
scroll to position [82, 0]
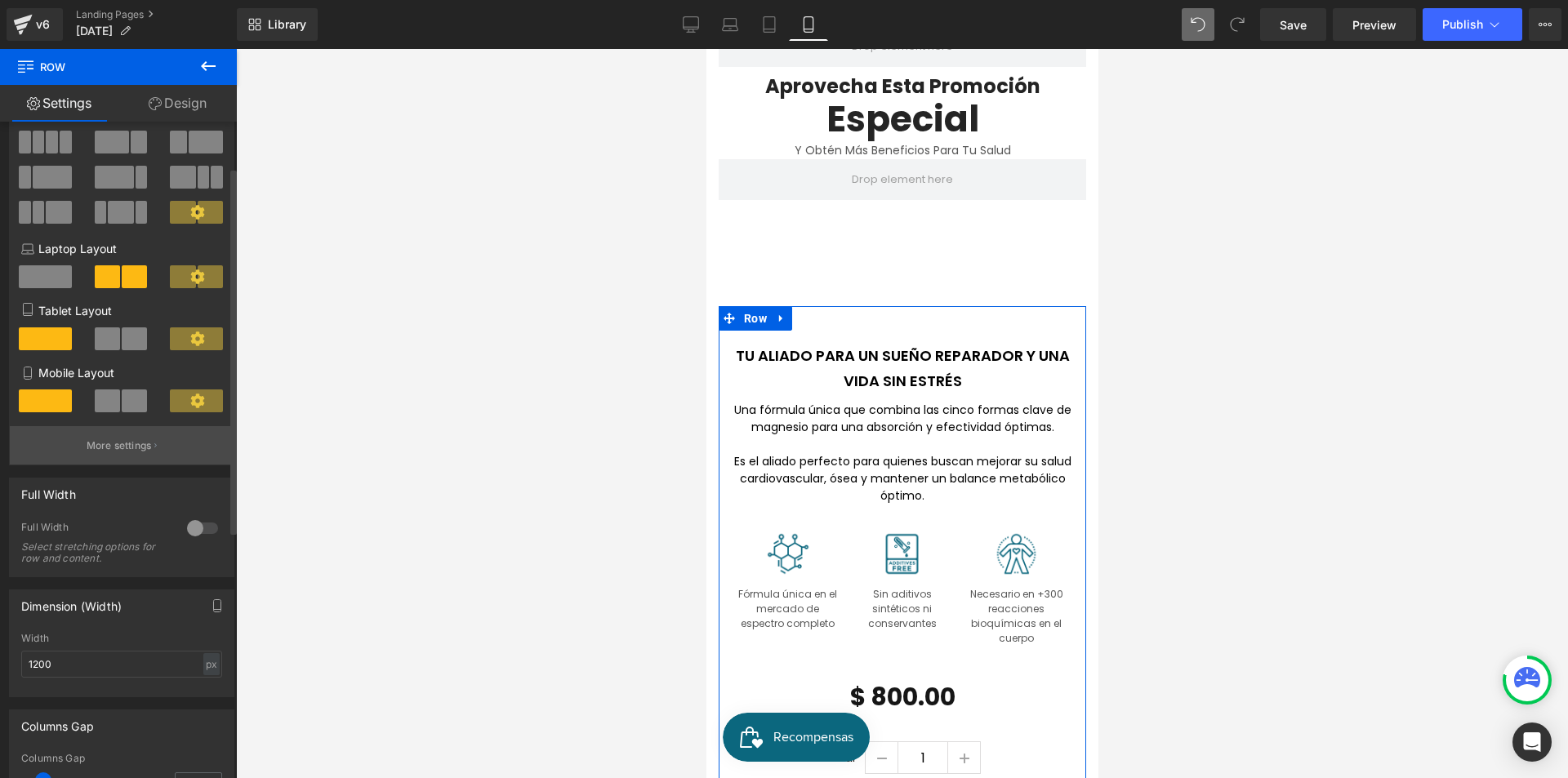
click at [150, 447] on button "More settings" at bounding box center [122, 446] width 224 height 39
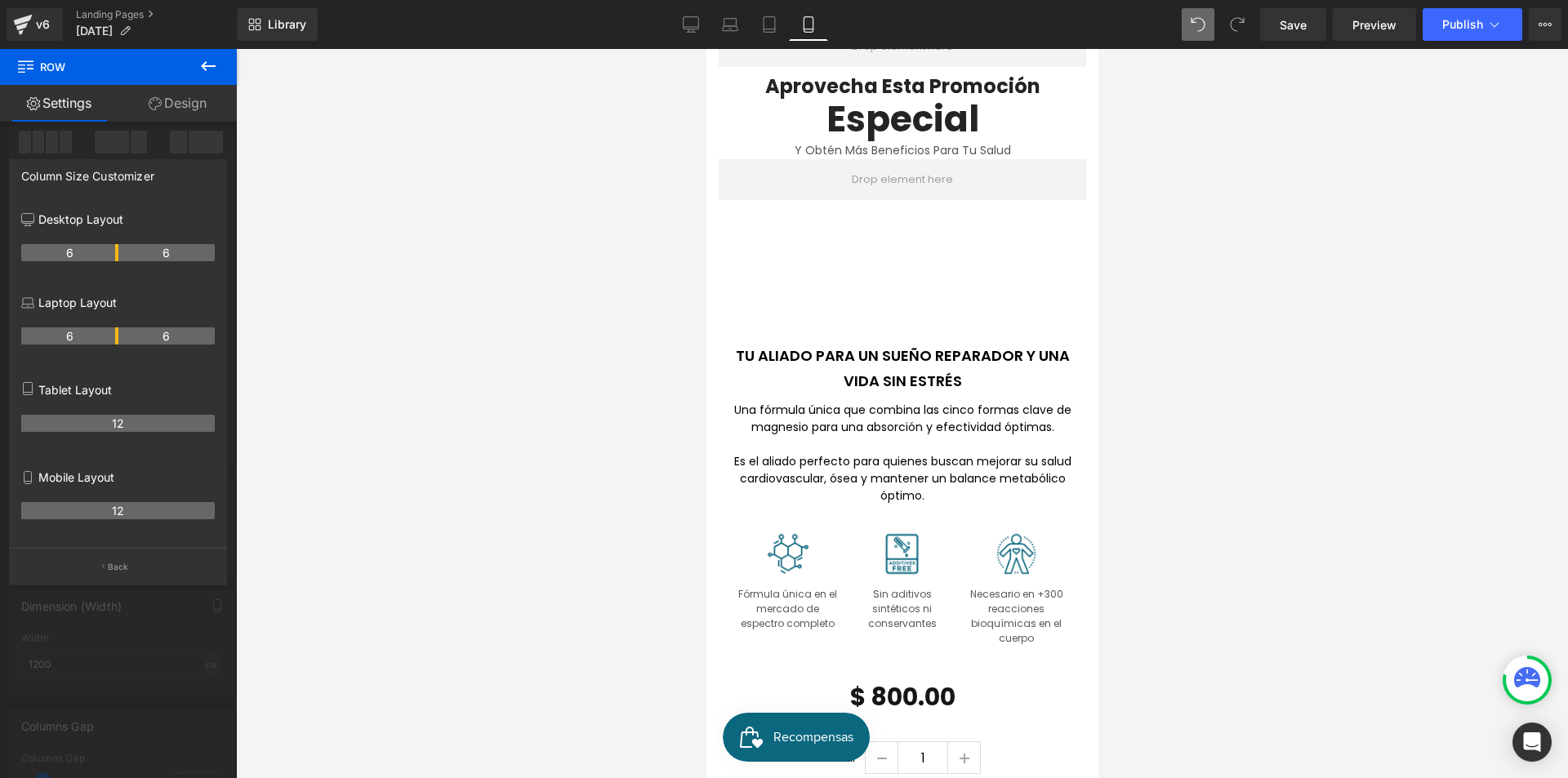
click at [206, 65] on icon at bounding box center [208, 65] width 15 height 10
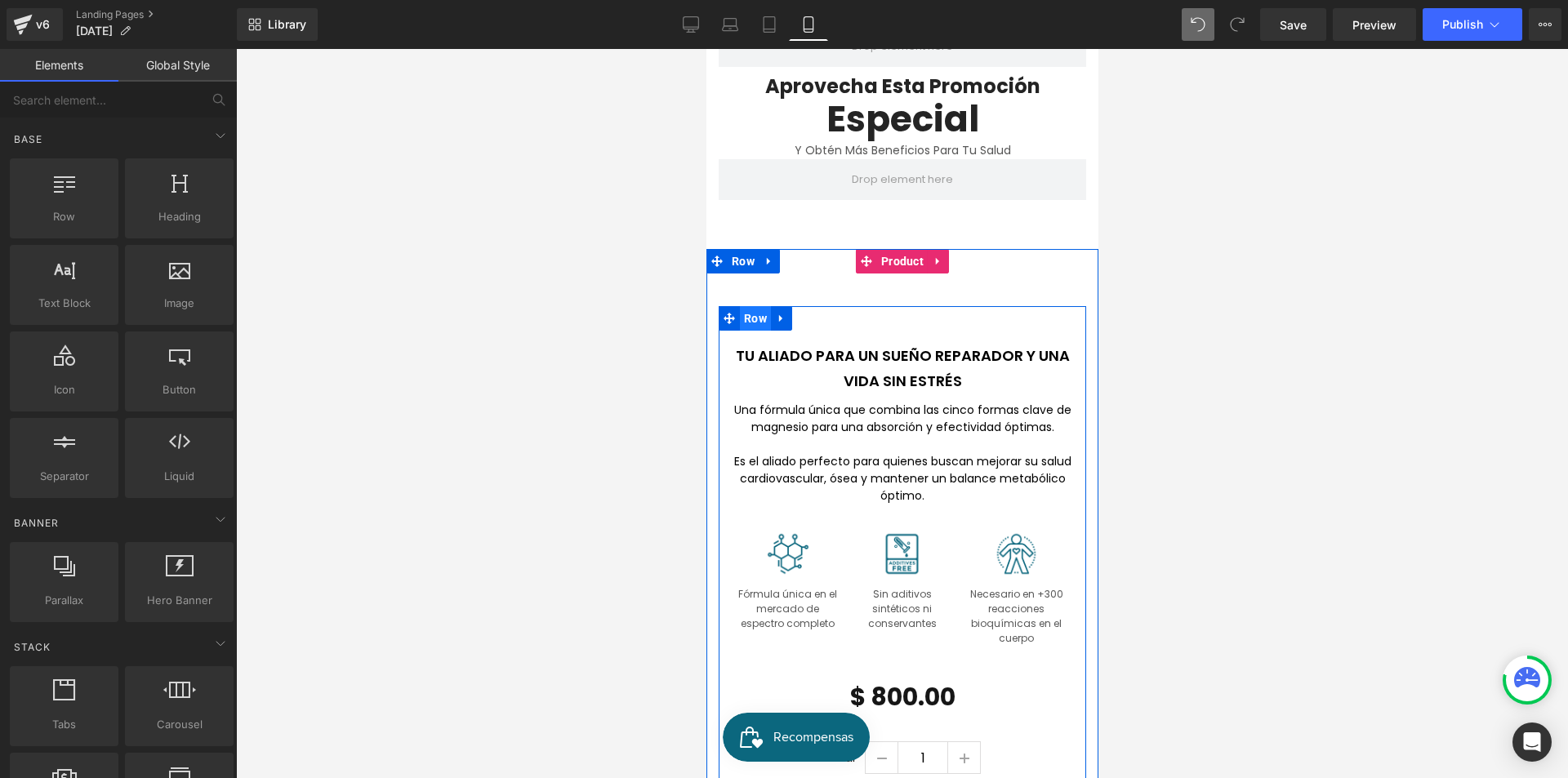
click at [747, 306] on span "Row" at bounding box center [754, 318] width 31 height 25
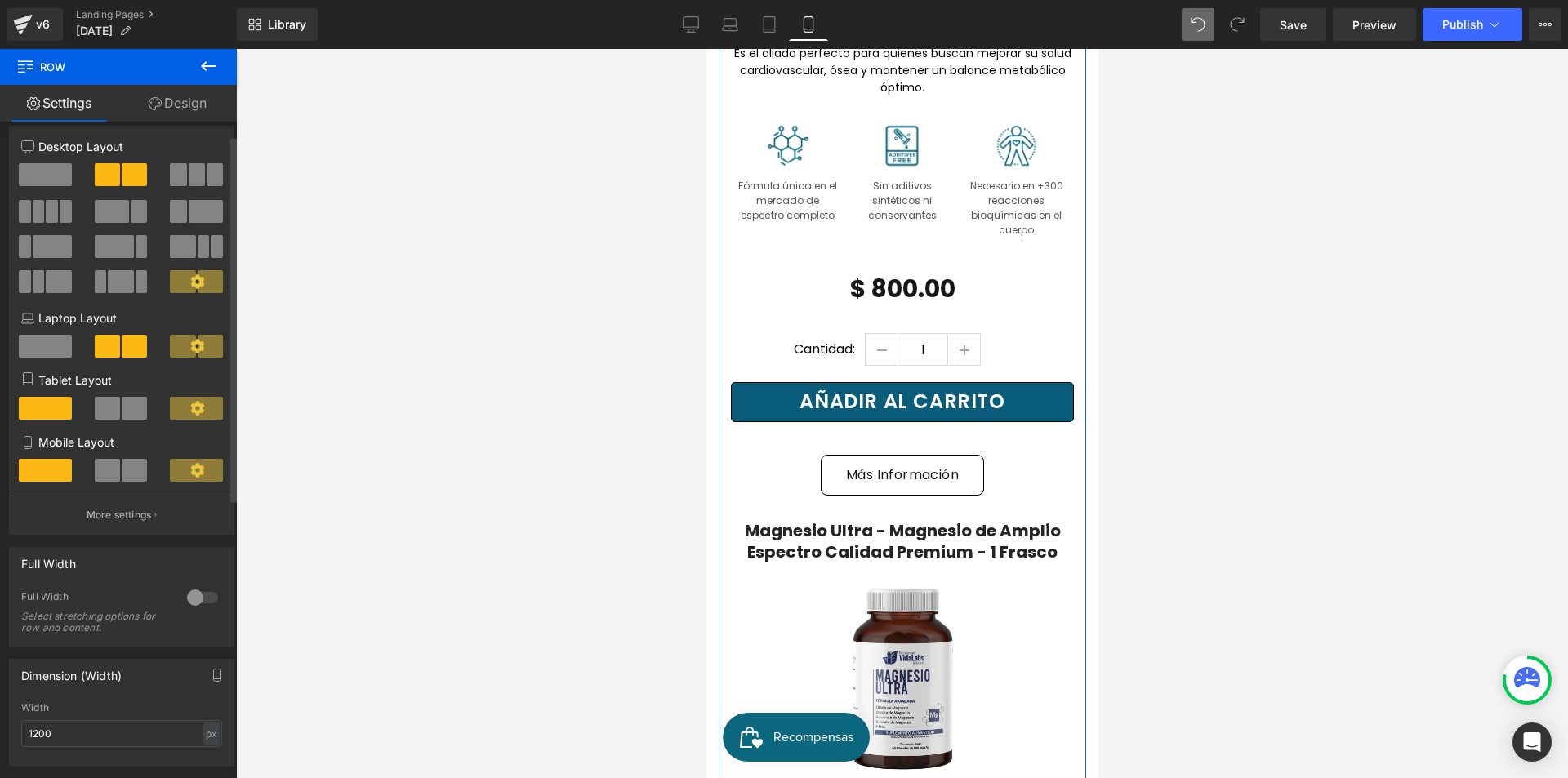
scroll to position [0, 0]
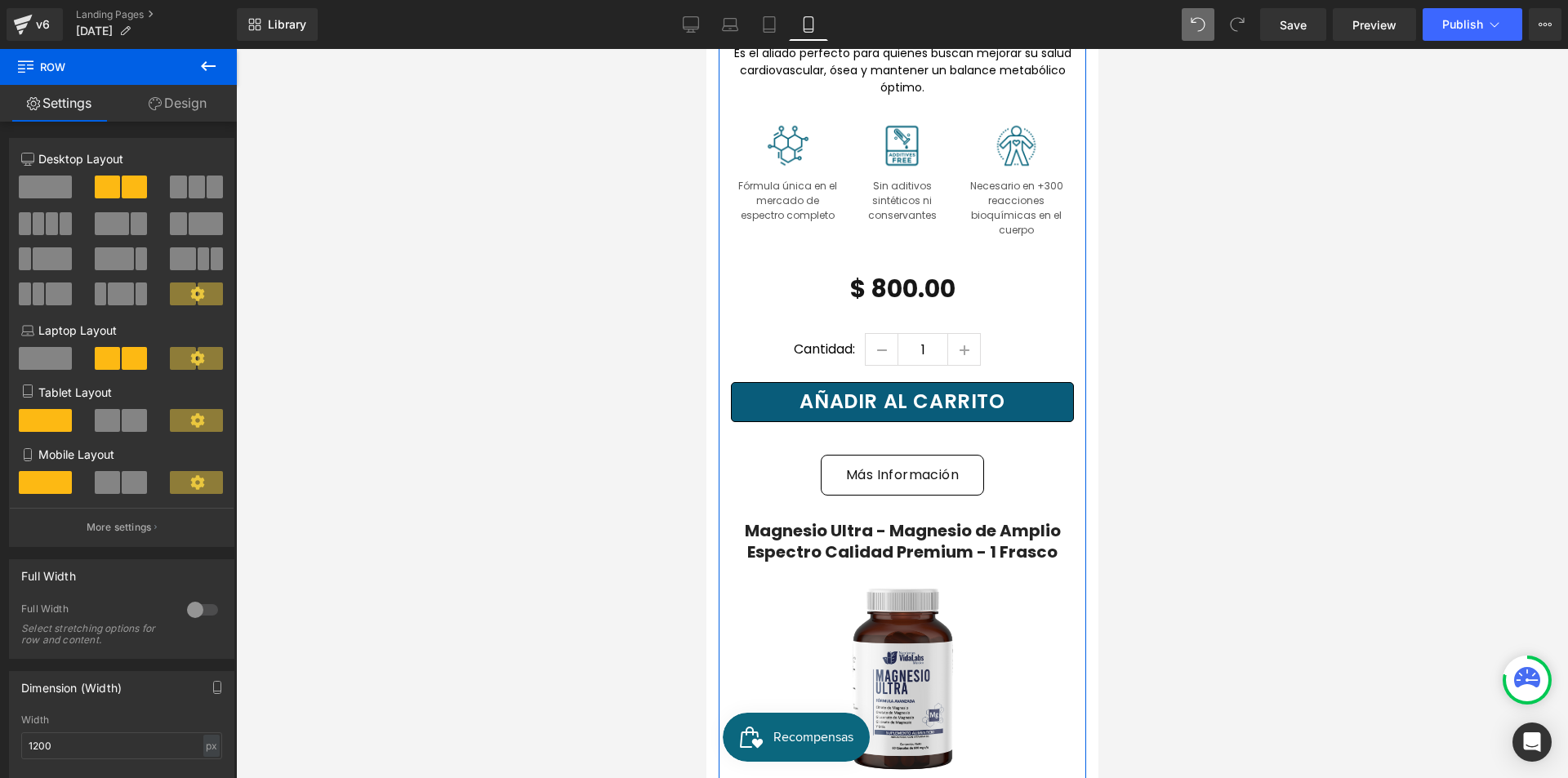
click at [189, 106] on link "Design" at bounding box center [177, 103] width 118 height 37
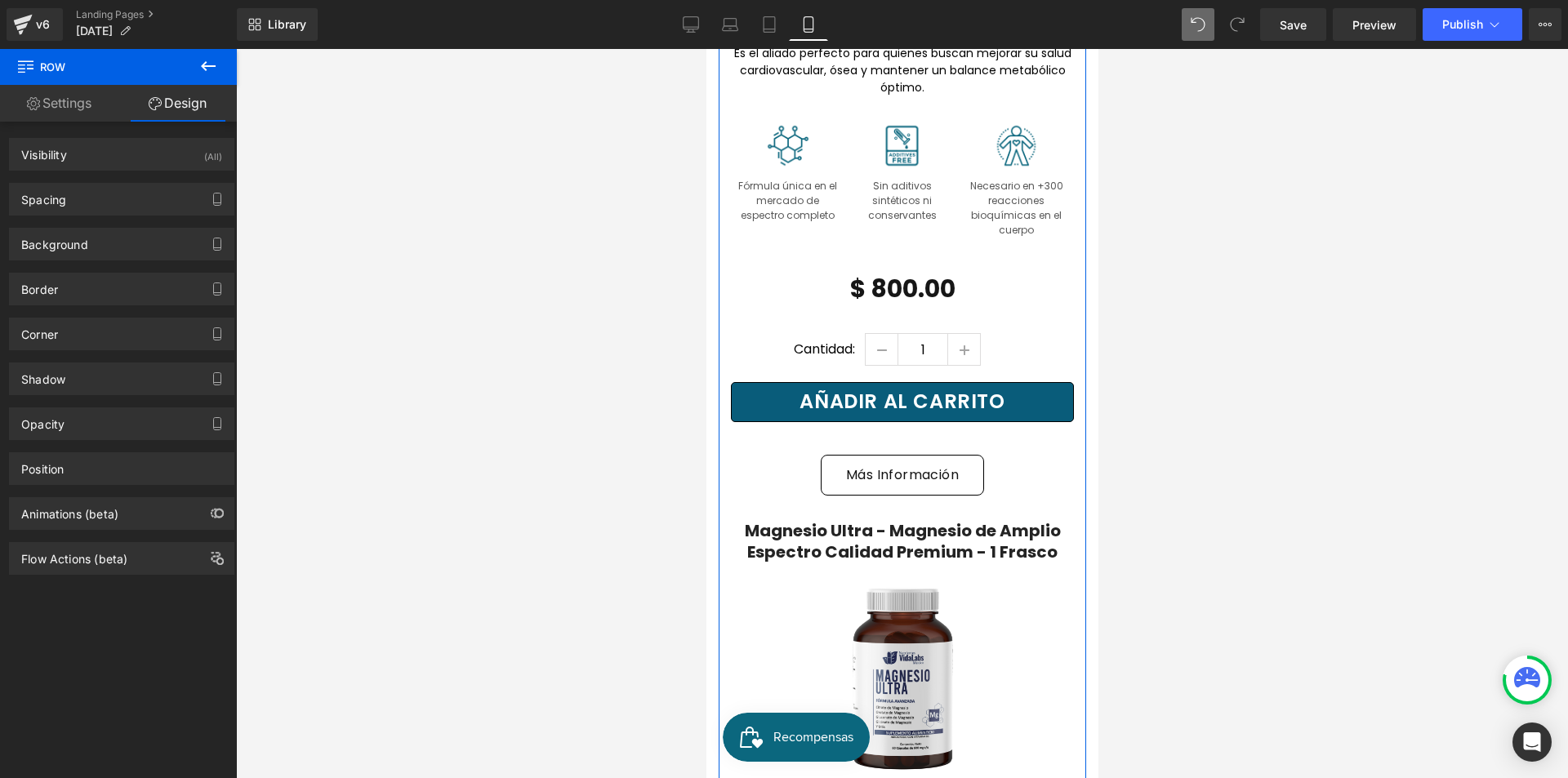
click at [99, 115] on link "Settings" at bounding box center [59, 103] width 118 height 37
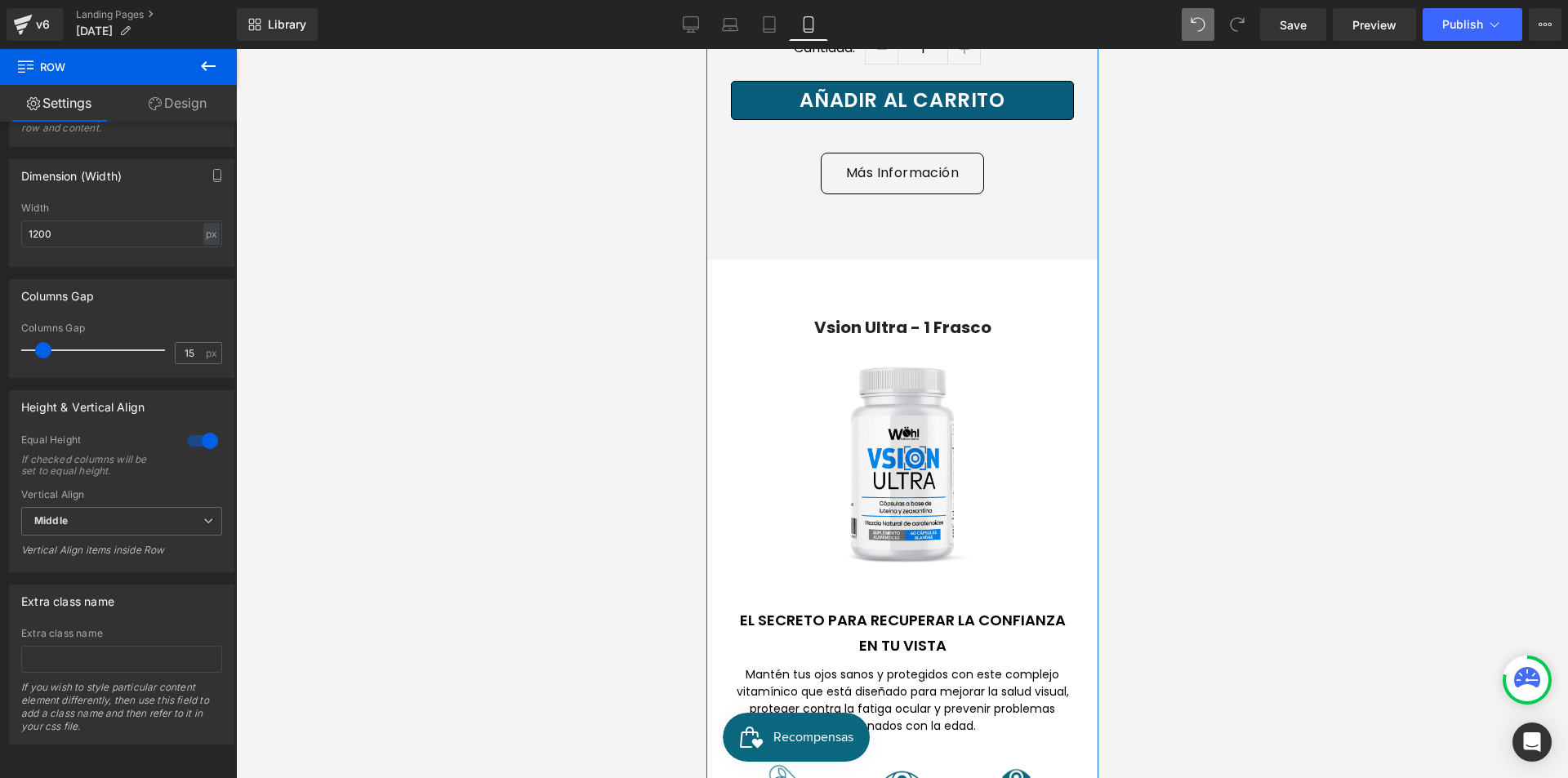
scroll to position [4706, 0]
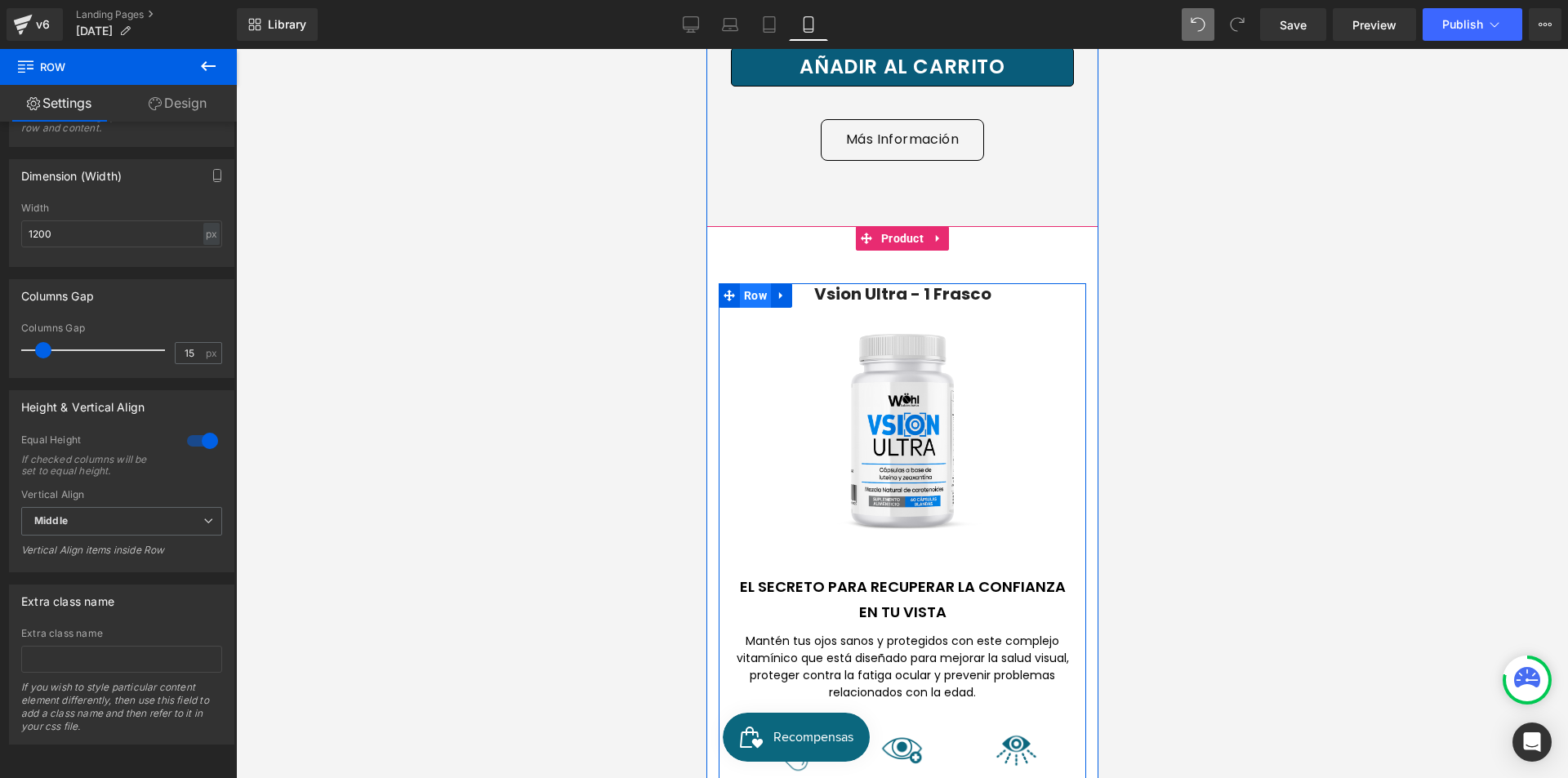
click at [751, 284] on span "Row" at bounding box center [754, 296] width 31 height 25
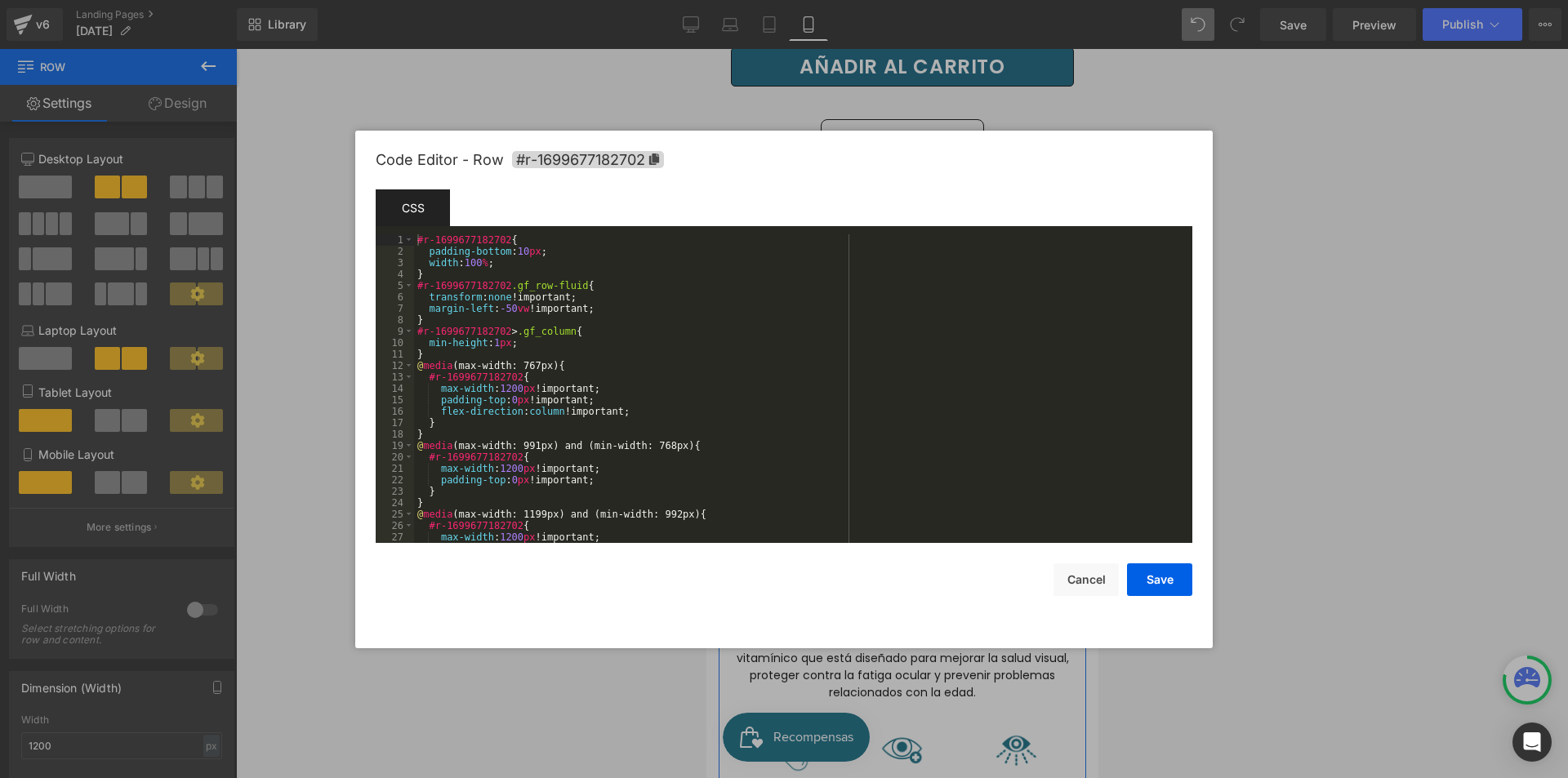
click at [741, 0] on div "Row You are previewing how the will restyle your page. You can not edit Element…" at bounding box center [784, 0] width 1568 height 0
click at [1099, 567] on button "Cancel" at bounding box center [1086, 579] width 65 height 33
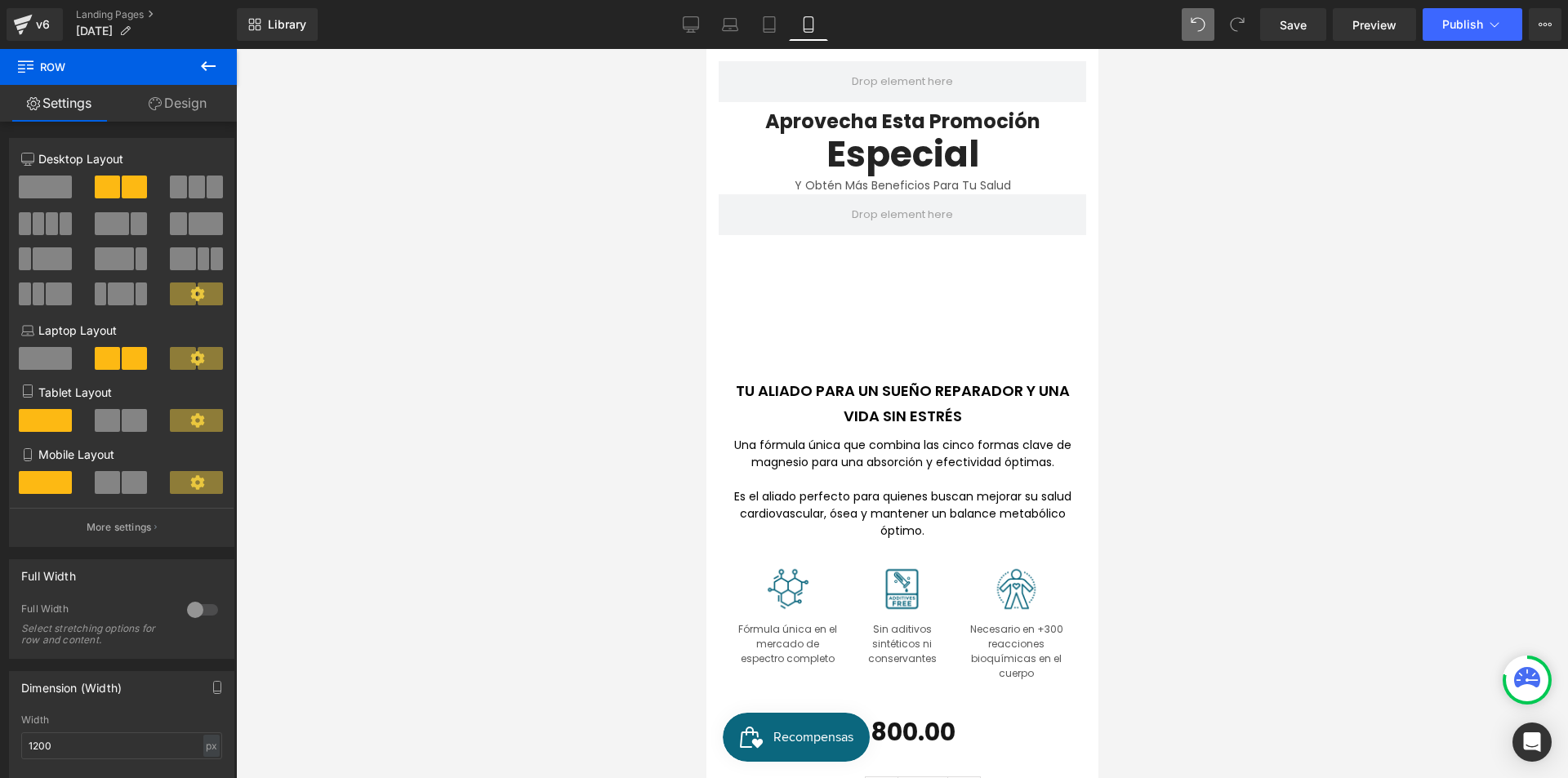
scroll to position [461, 0]
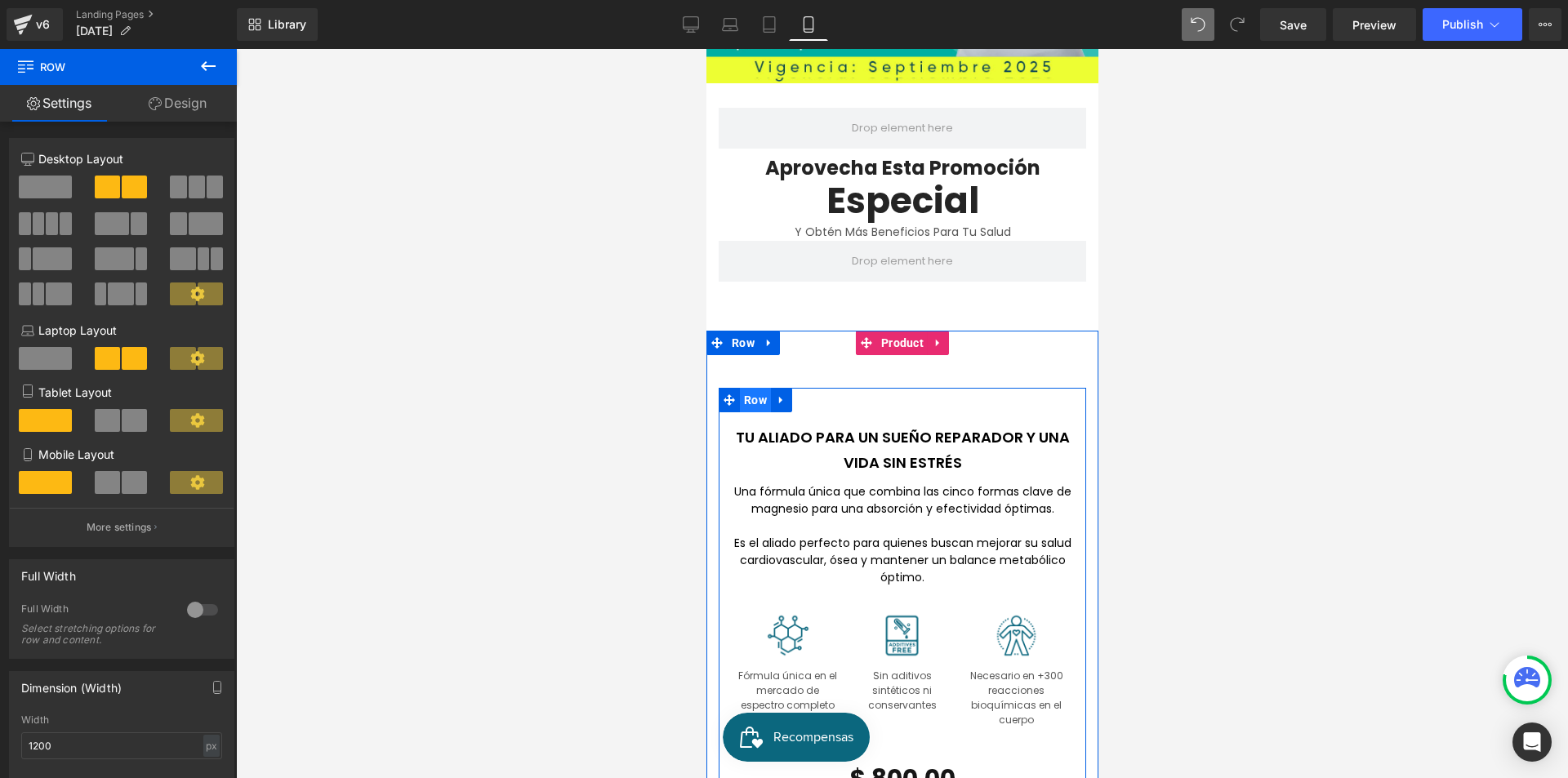
click at [750, 388] on span "Row" at bounding box center [754, 400] width 31 height 25
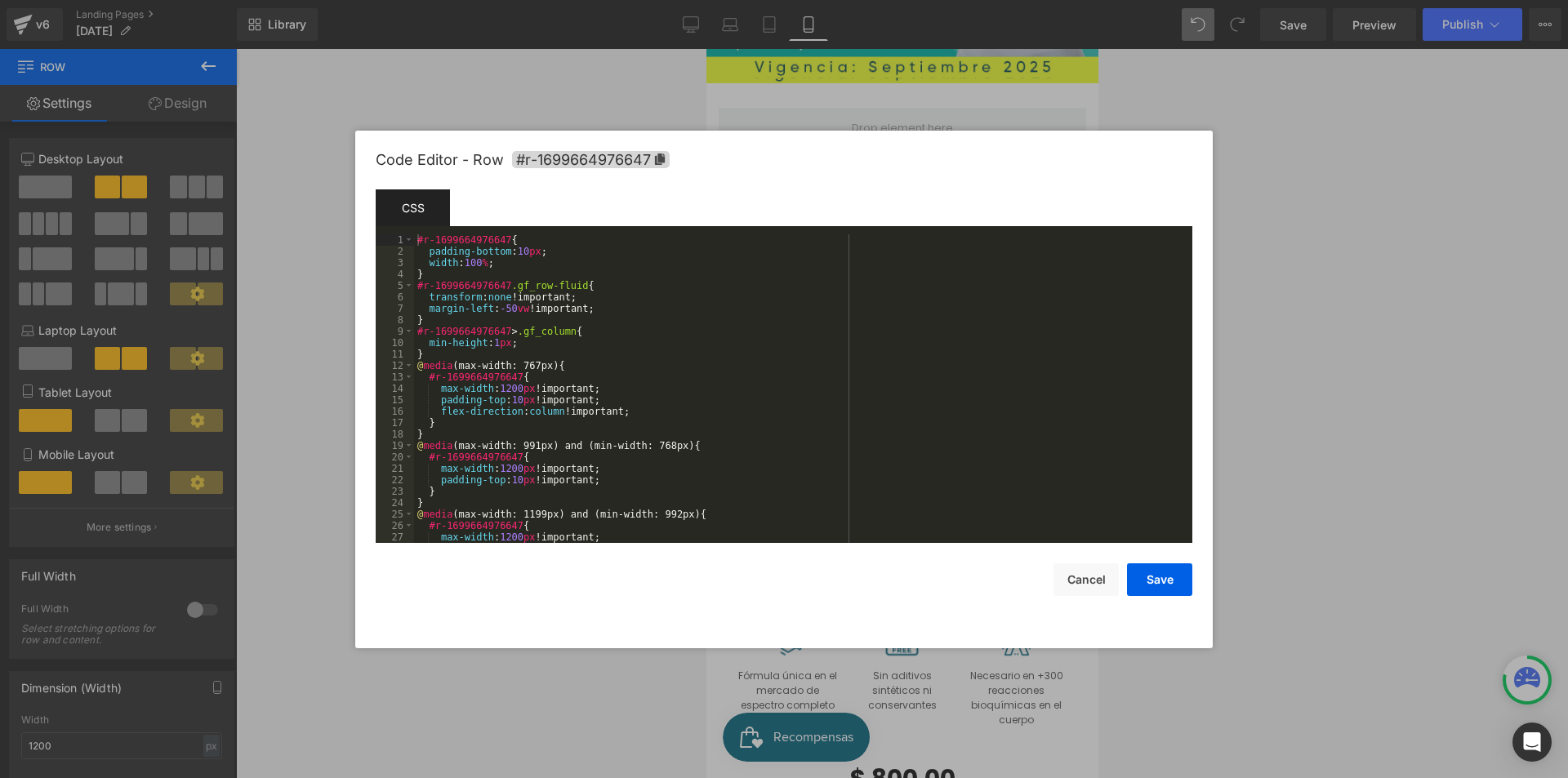
click at [756, 0] on div "Row You are previewing how the will restyle your page. You can not edit Element…" at bounding box center [784, 0] width 1568 height 0
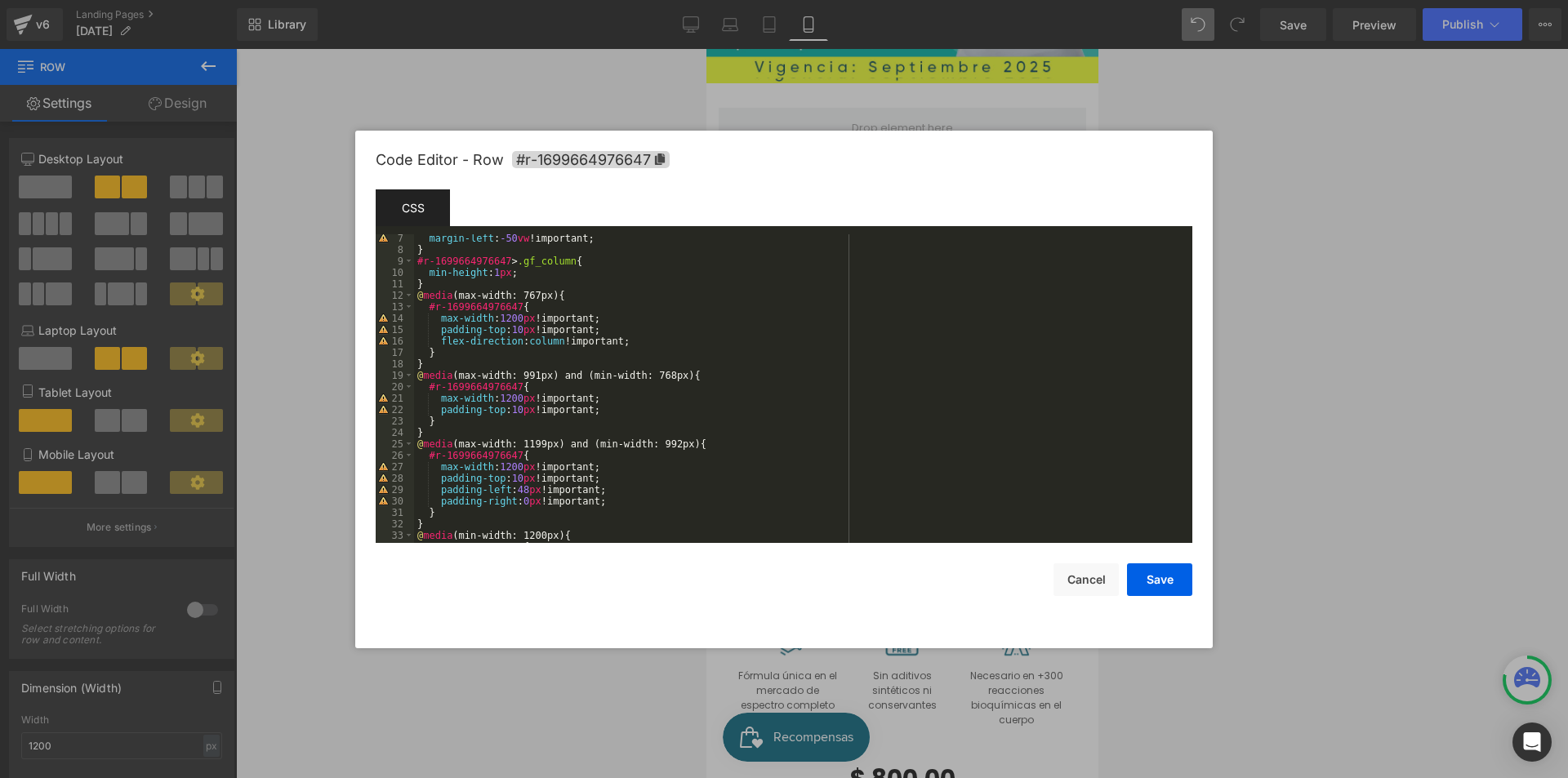
scroll to position [217, 0]
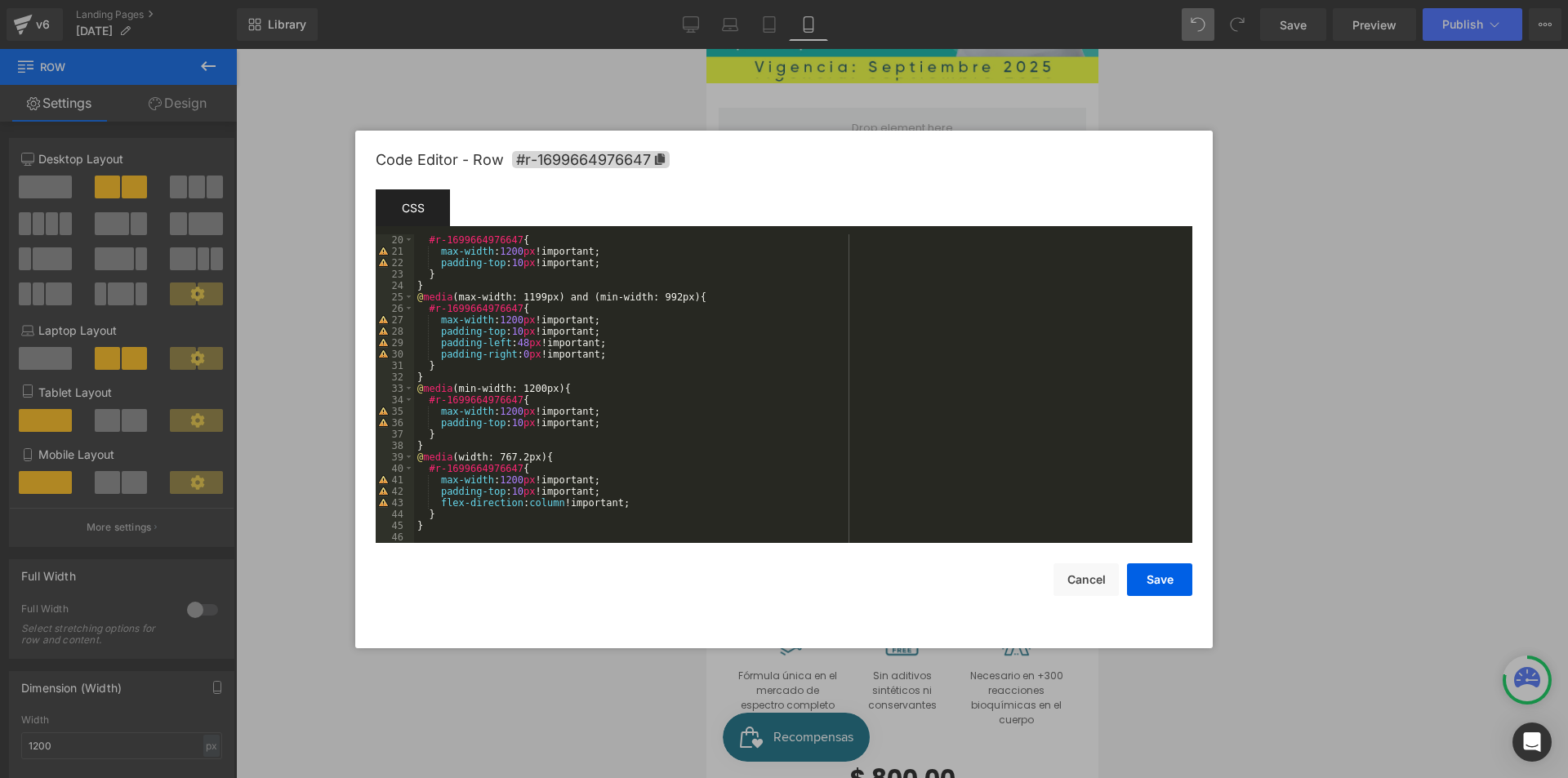
click at [560, 500] on div "#r-1699664976647 { max-width : 1200 px !important; padding-top : 10 px !importa…" at bounding box center [800, 400] width 772 height 331
click at [557, 504] on div "#r-1699664976647 { max-width : 1200 px !important; padding-top : 10 px !importa…" at bounding box center [800, 400] width 772 height 331
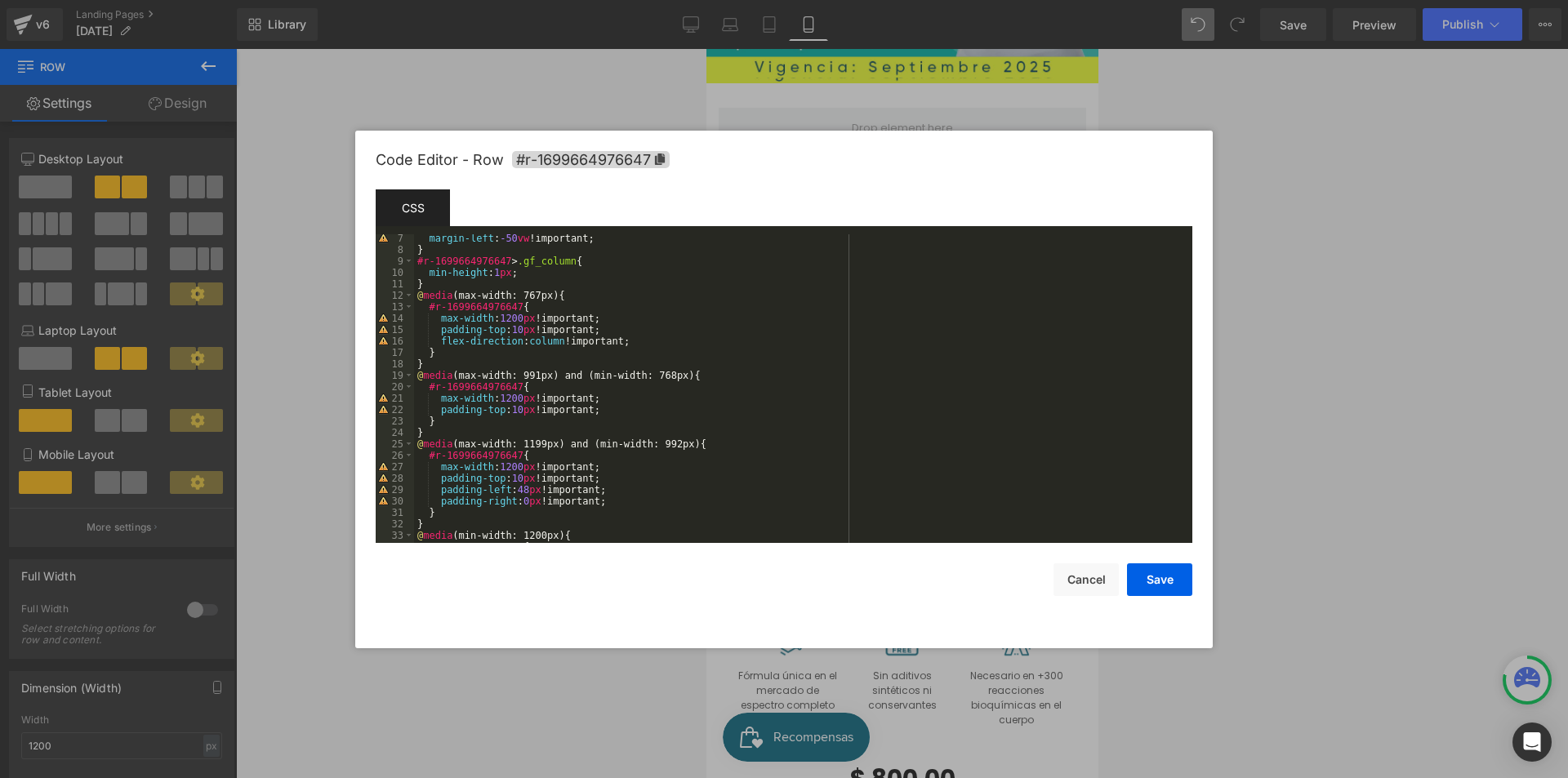
scroll to position [21, 0]
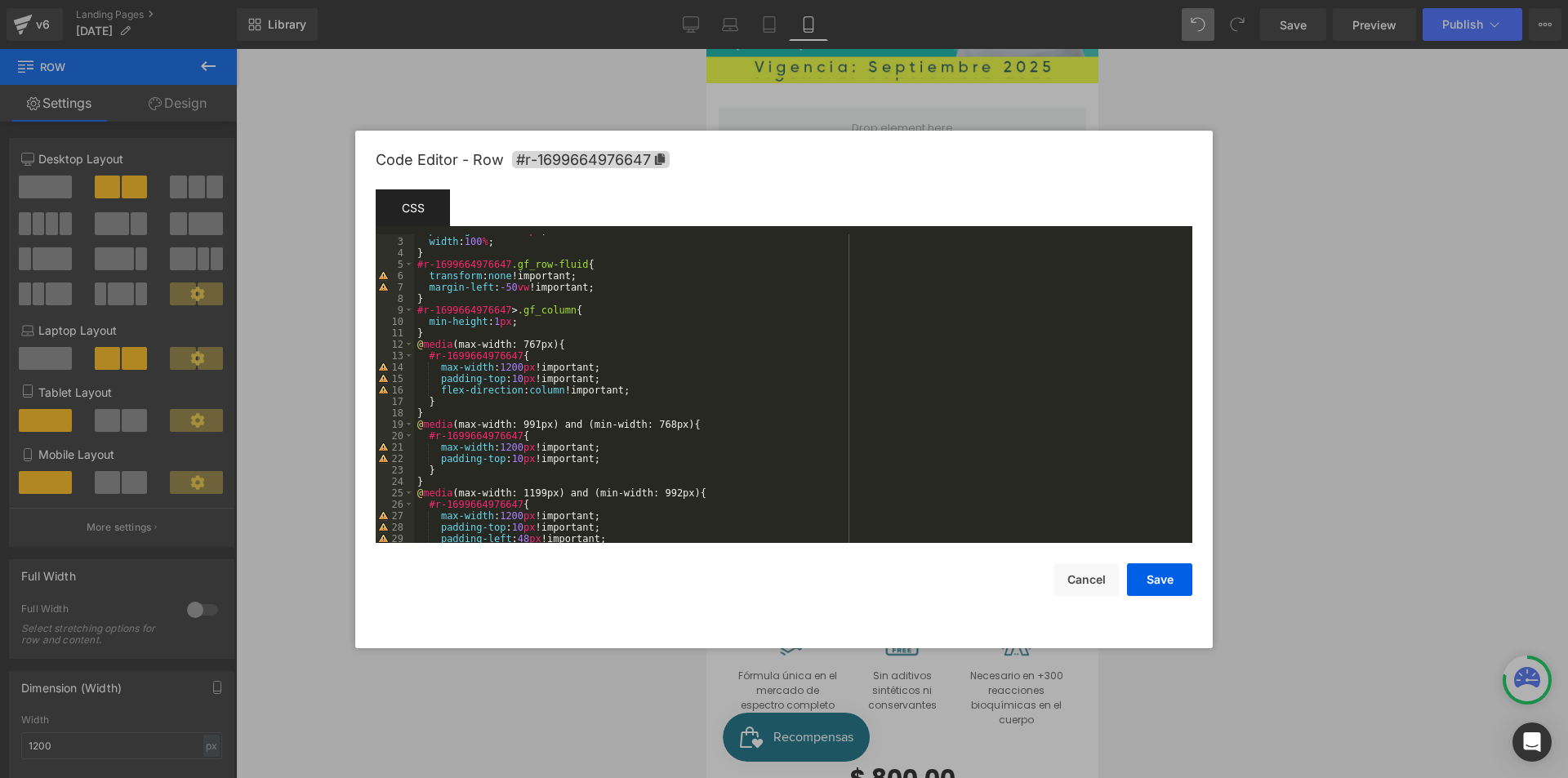
drag, startPoint x: 558, startPoint y: 389, endPoint x: 568, endPoint y: 404, distance: 18.0
click at [558, 389] on div "padding-bottom : 10 px ; width : 100 % ; } #r-1699664976647 .gf_row-fluid { tra…" at bounding box center [800, 390] width 772 height 331
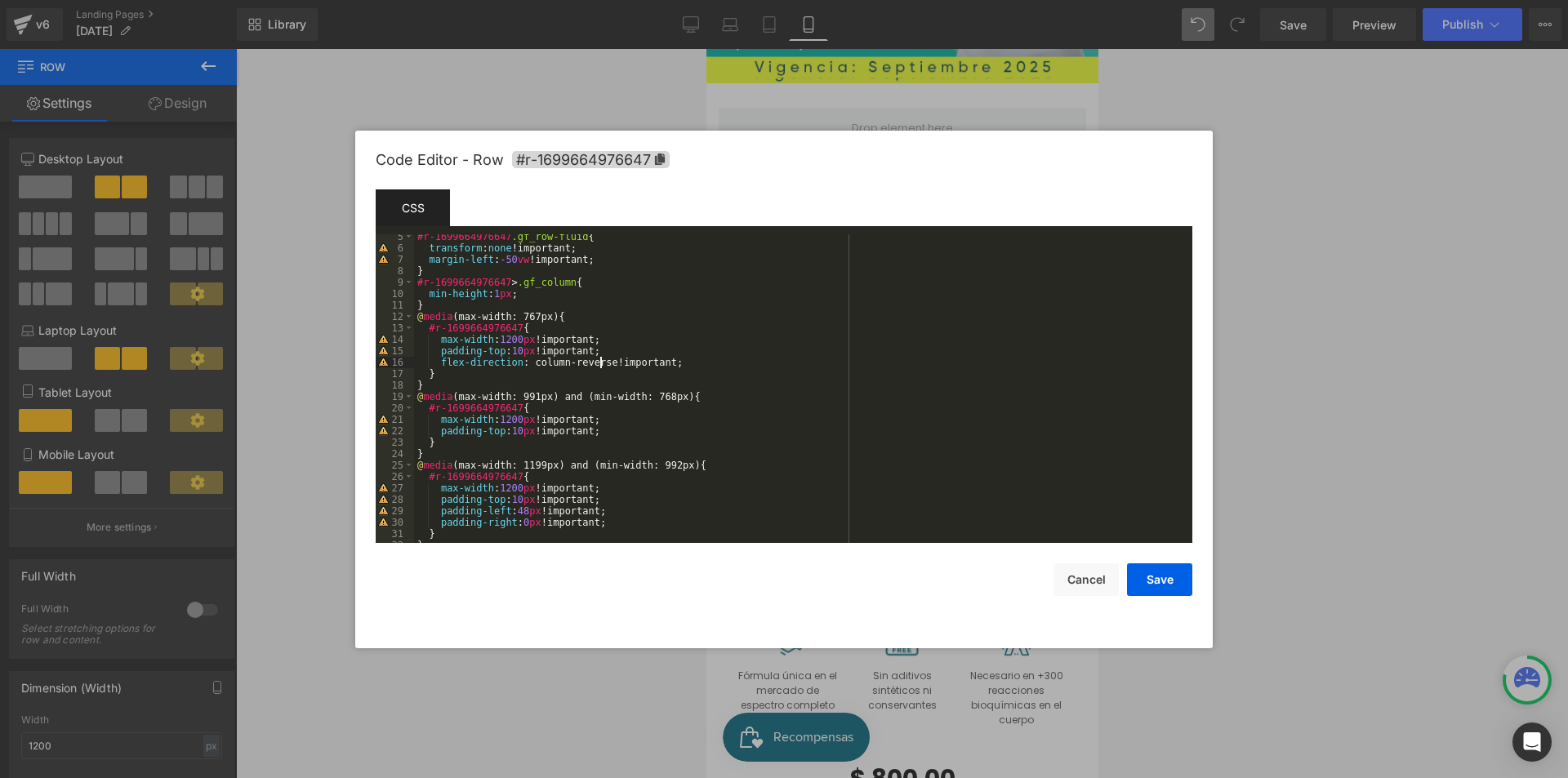
scroll to position [49, 0]
click at [621, 430] on div "#r-1699664976647 .gf_row-fluid { transform : none !important; margin-left : -50…" at bounding box center [800, 396] width 772 height 331
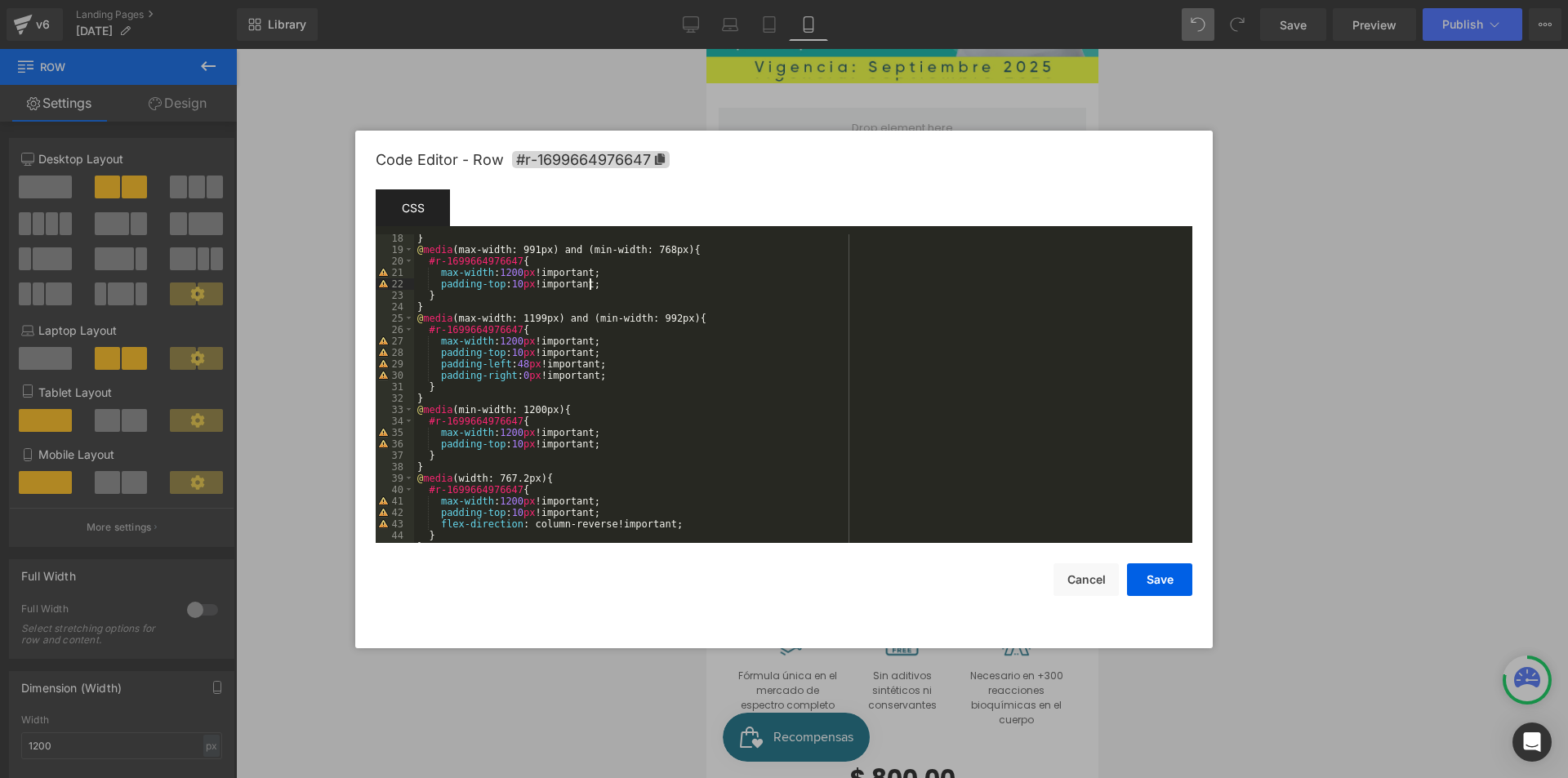
scroll to position [217, 0]
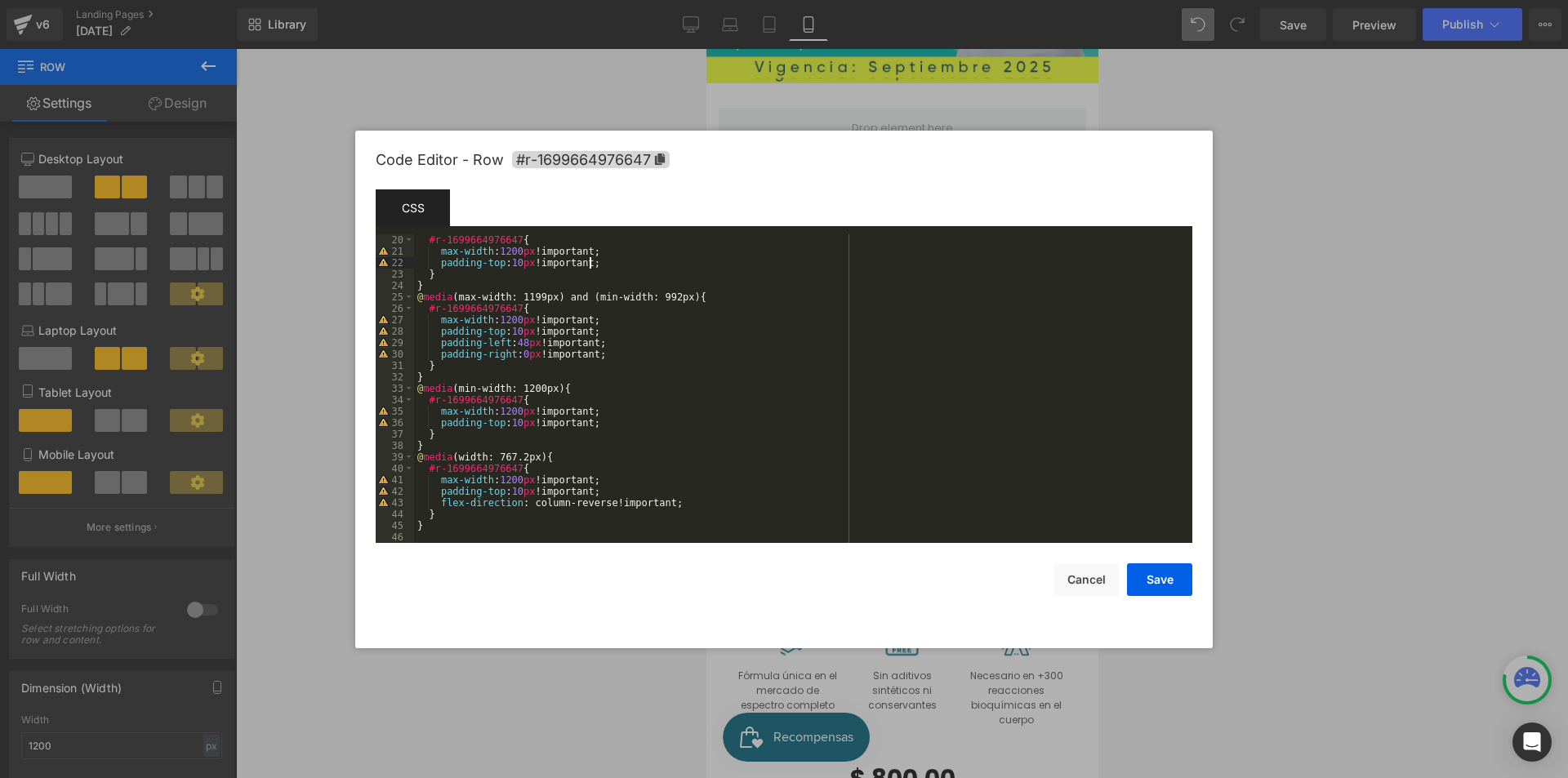
click at [613, 520] on div "#r-1699664976647 { max-width : 1200 px !important; padding-top : 10 px !importa…" at bounding box center [800, 400] width 772 height 331
click at [1148, 580] on button "Save" at bounding box center [1160, 579] width 65 height 33
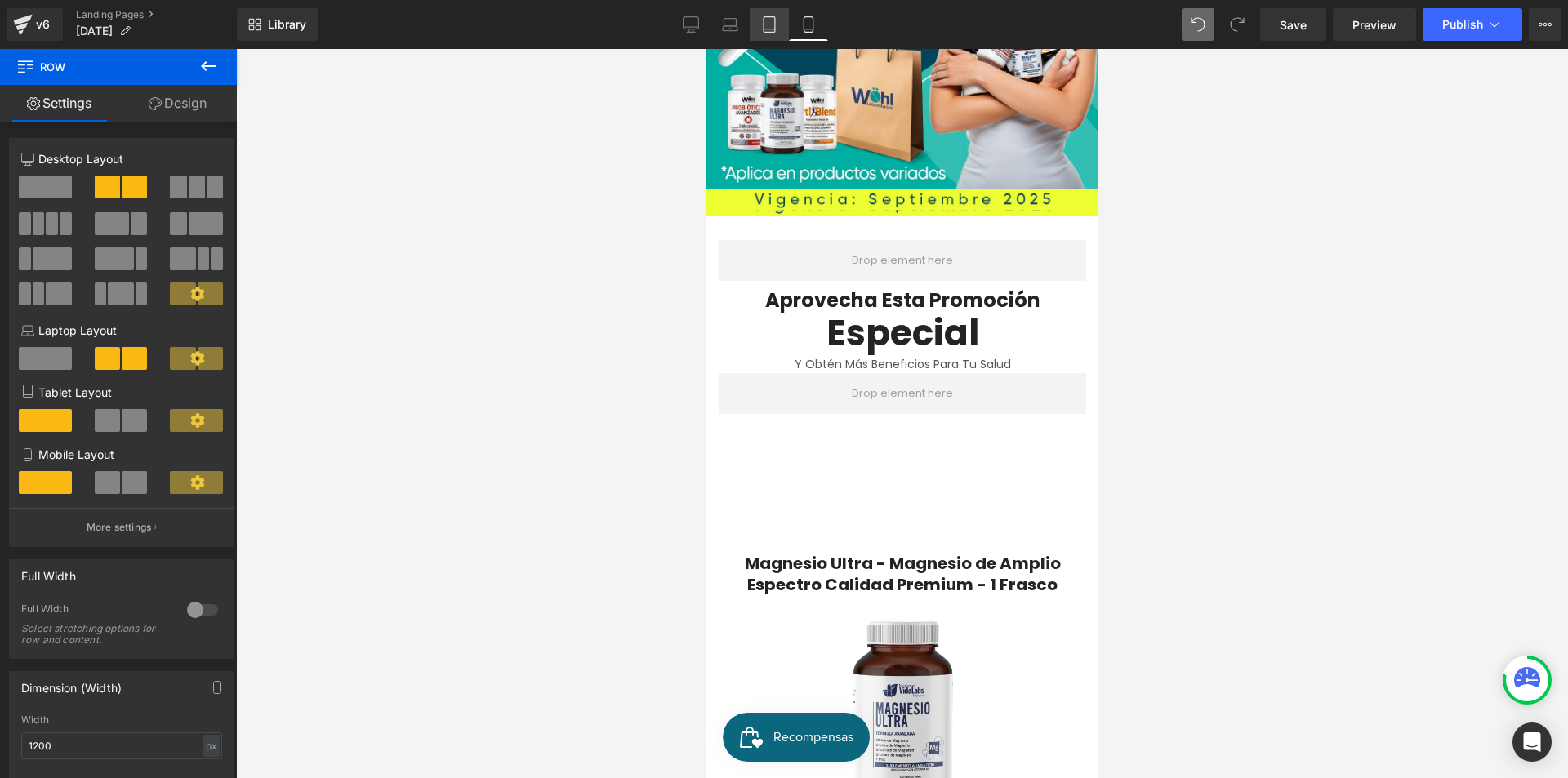
scroll to position [216, 0]
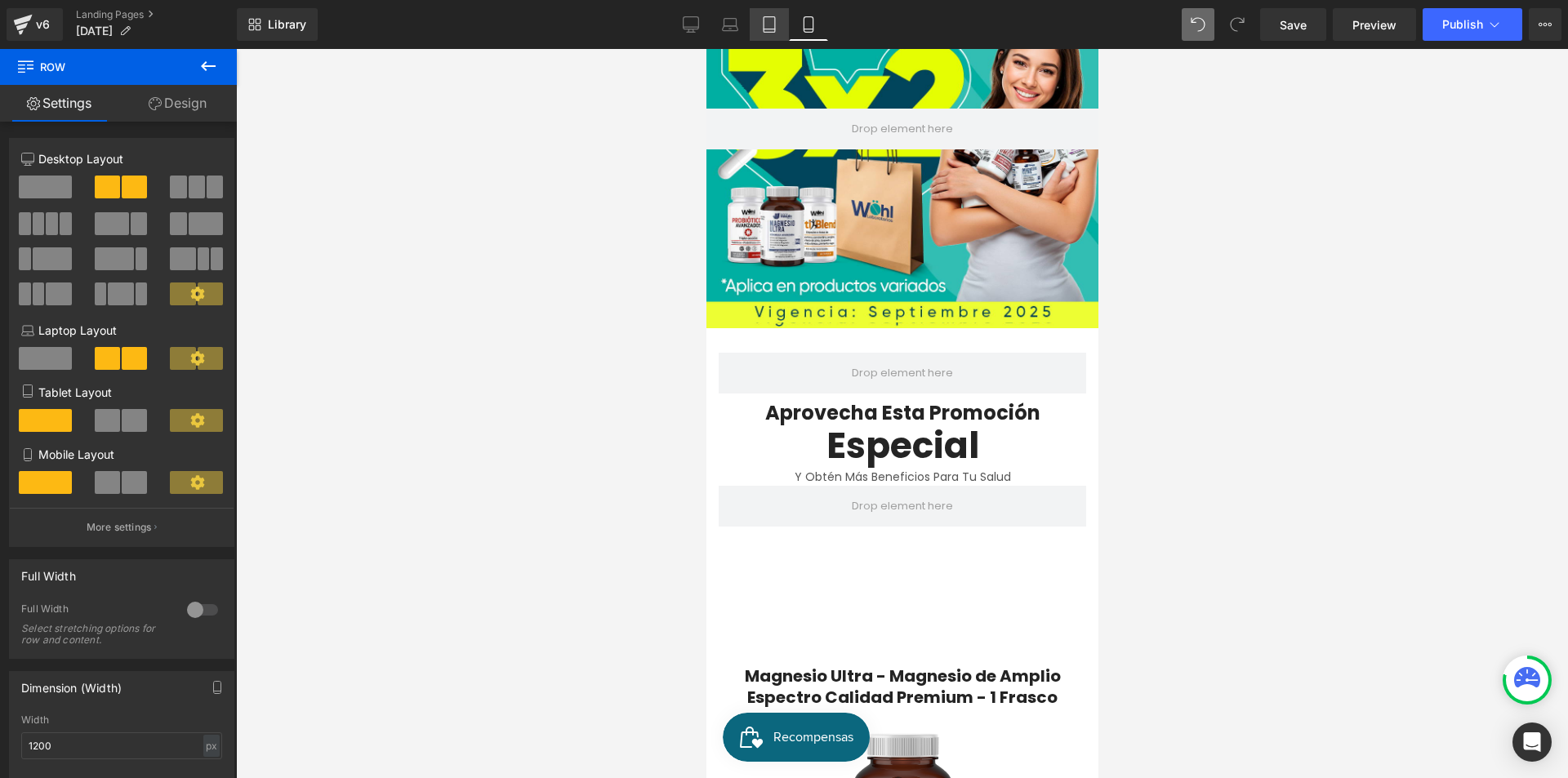
drag, startPoint x: 774, startPoint y: 28, endPoint x: 295, endPoint y: 107, distance: 485.5
click at [774, 28] on icon at bounding box center [769, 25] width 17 height 17
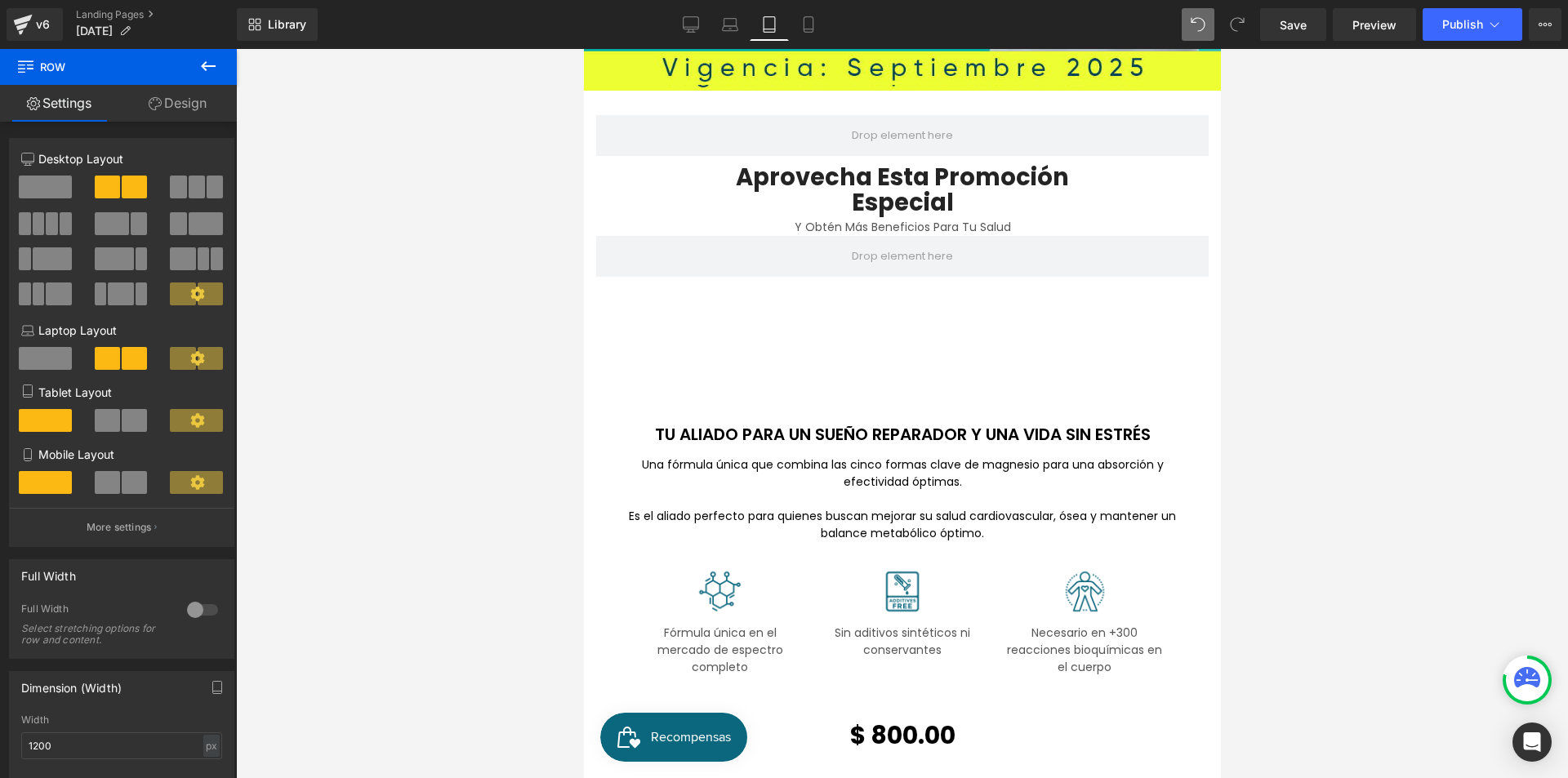
scroll to position [694, 0]
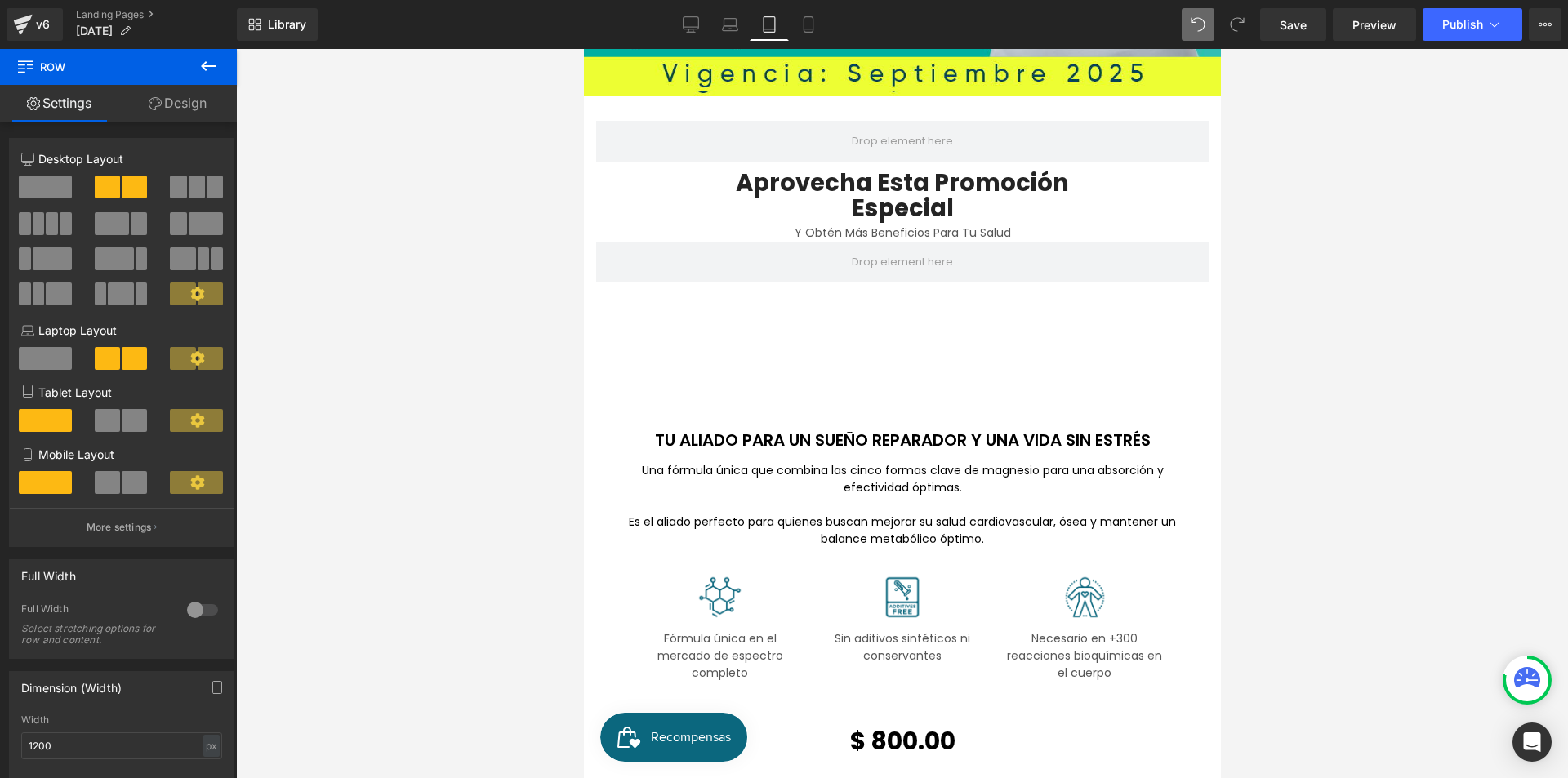
click at [769, 22] on icon at bounding box center [769, 25] width 17 height 17
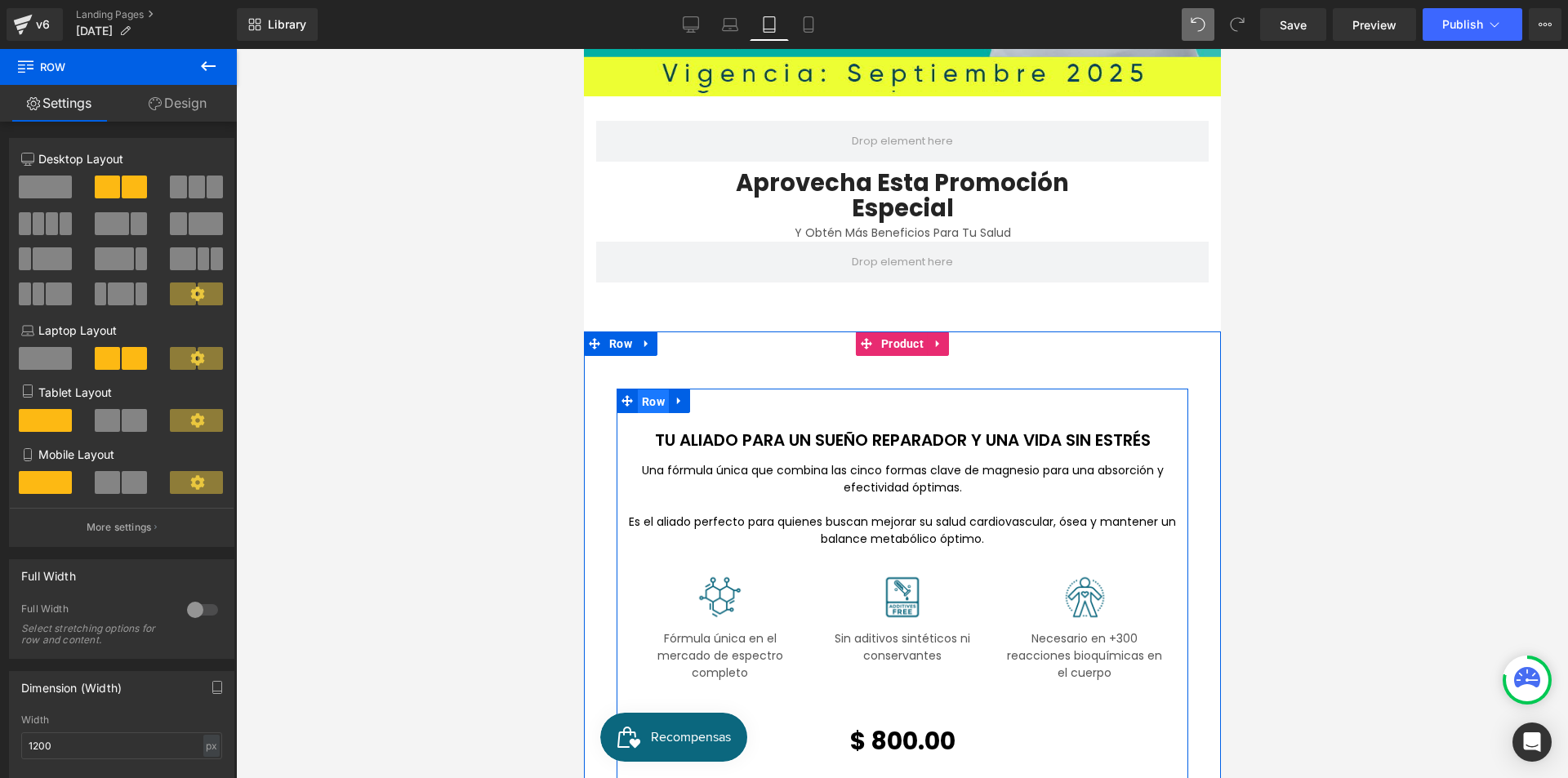
click at [639, 389] on span "Row" at bounding box center [652, 402] width 31 height 25
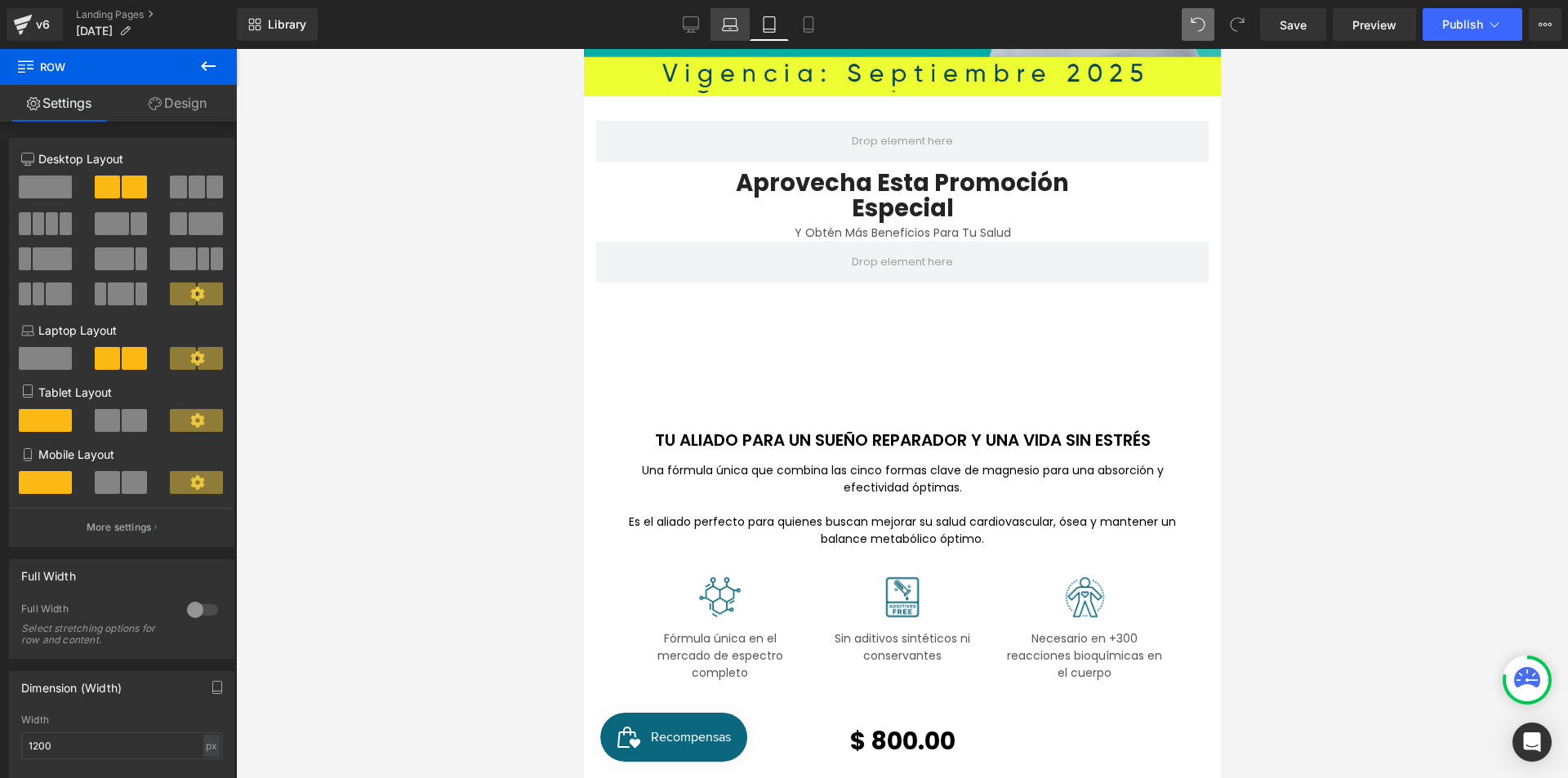
click at [727, 26] on icon at bounding box center [731, 29] width 16 height 5
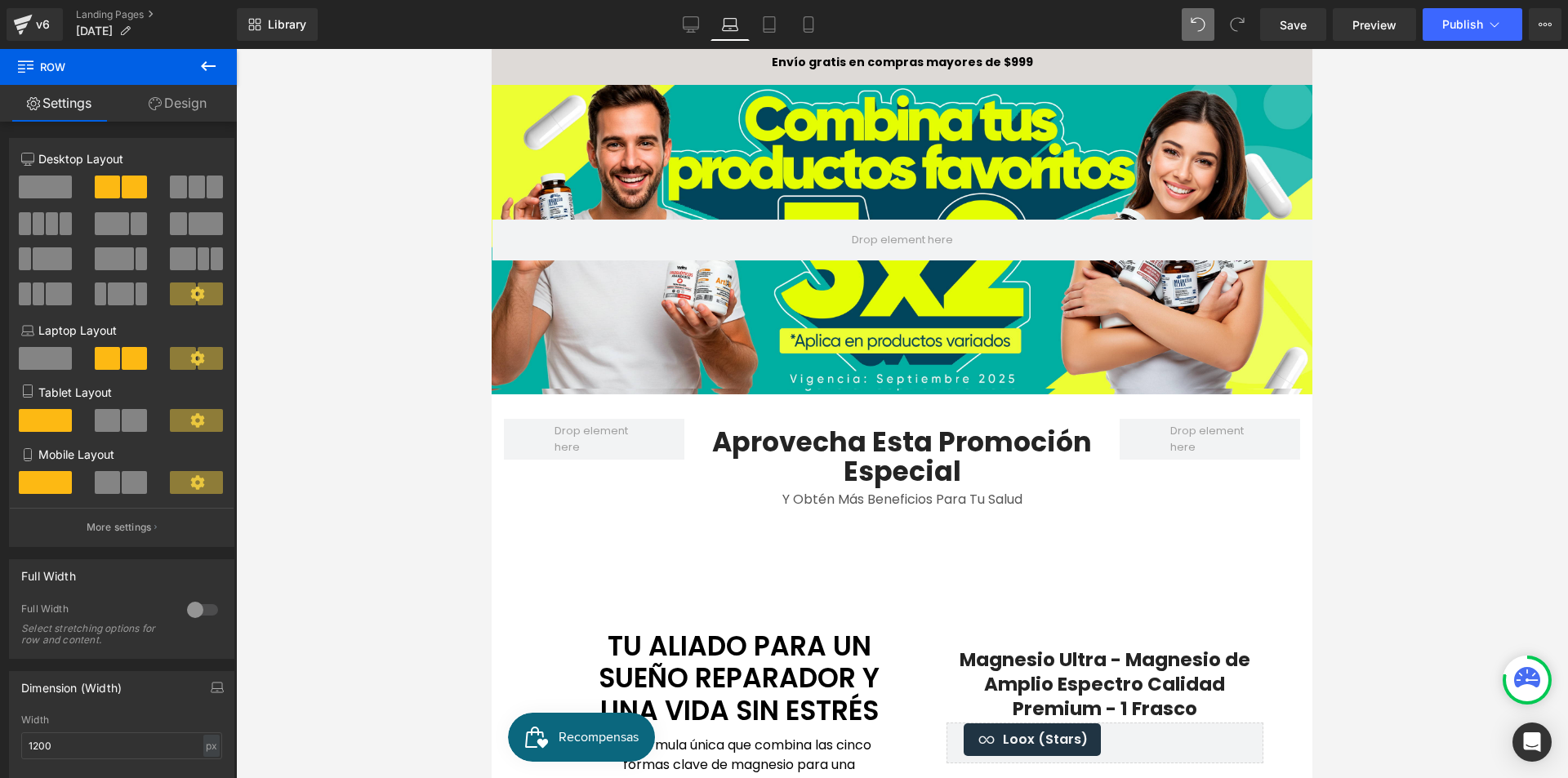
scroll to position [0, 0]
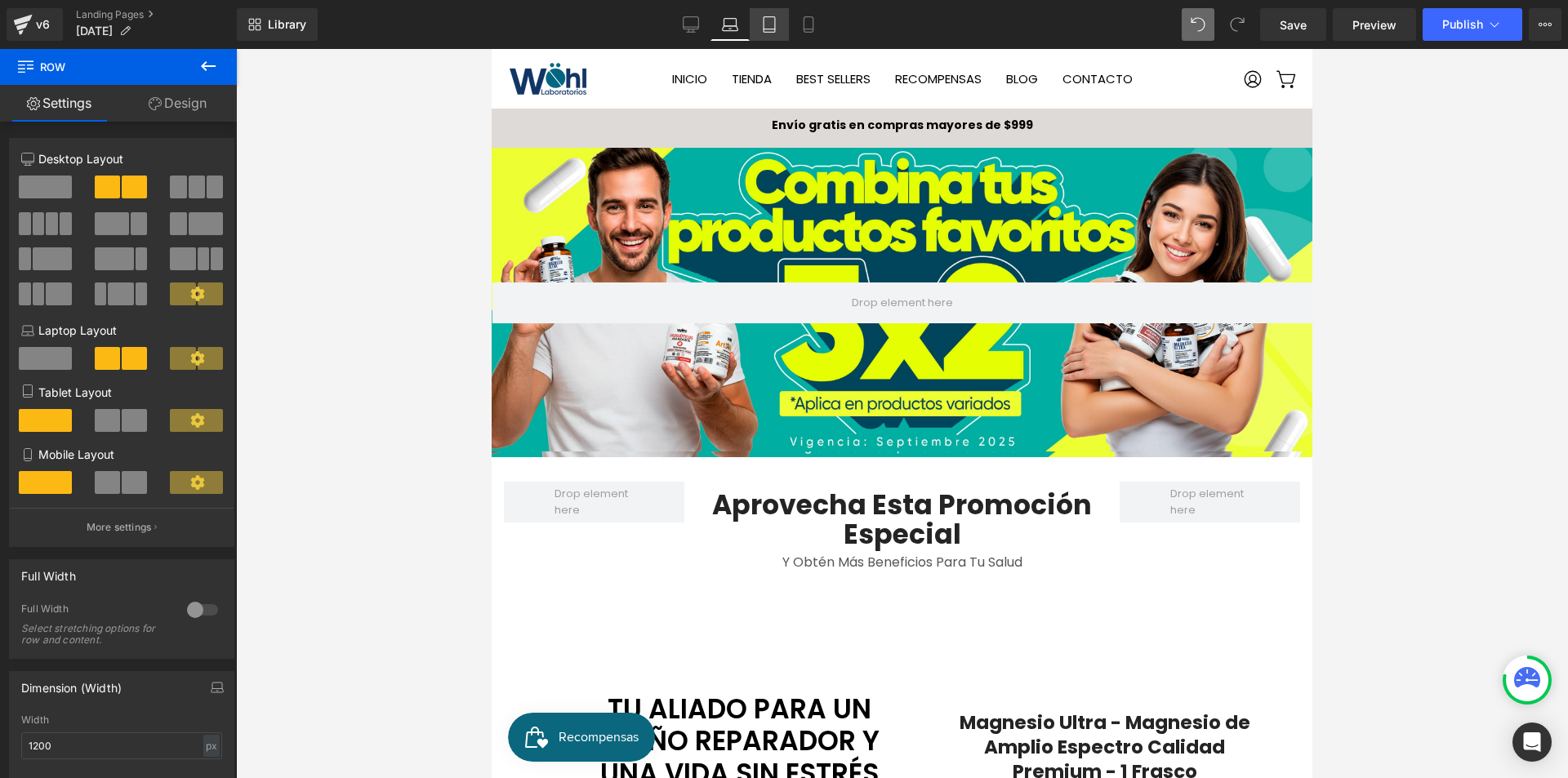
click at [770, 26] on icon at bounding box center [769, 25] width 17 height 17
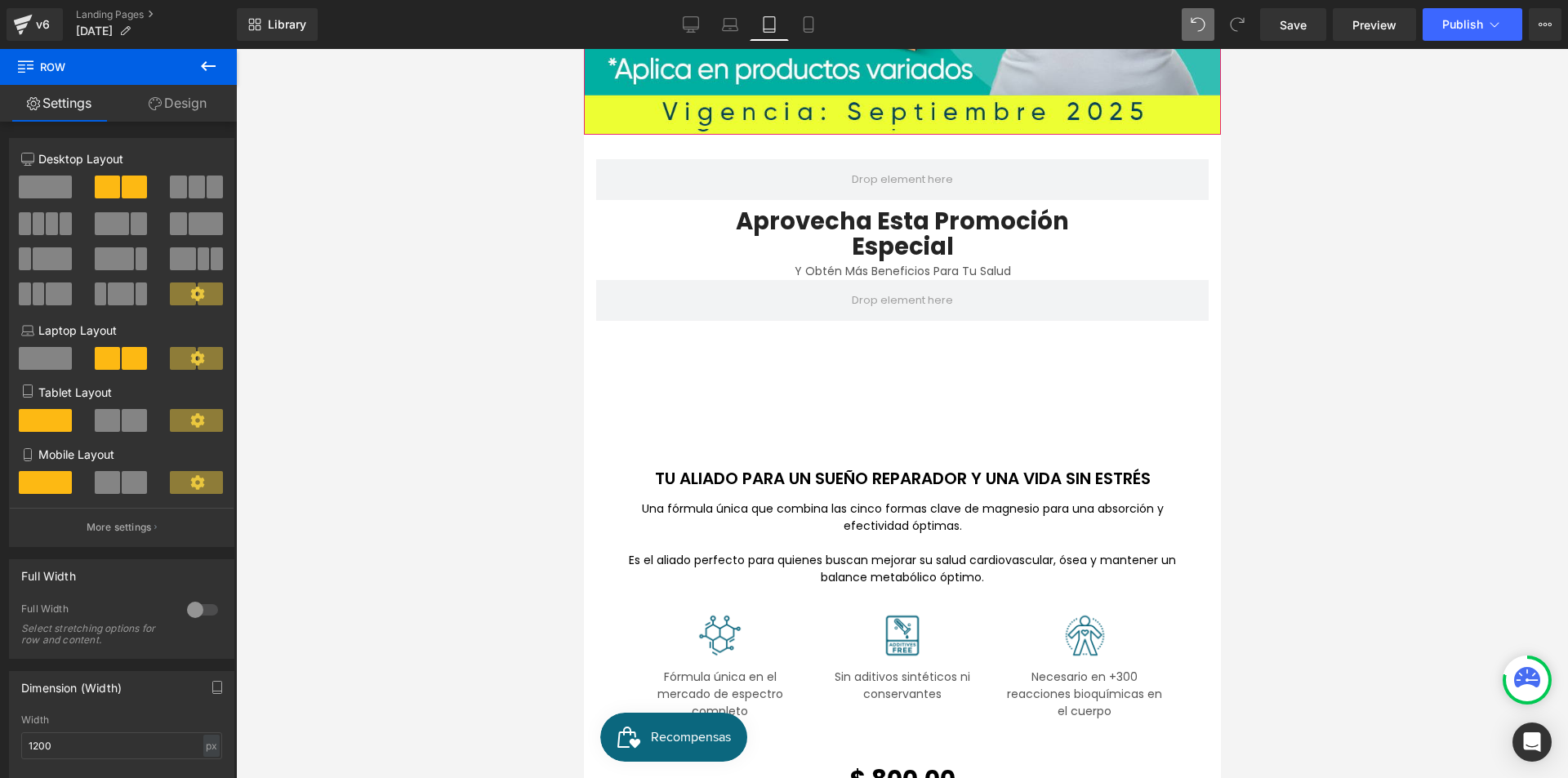
scroll to position [900, 0]
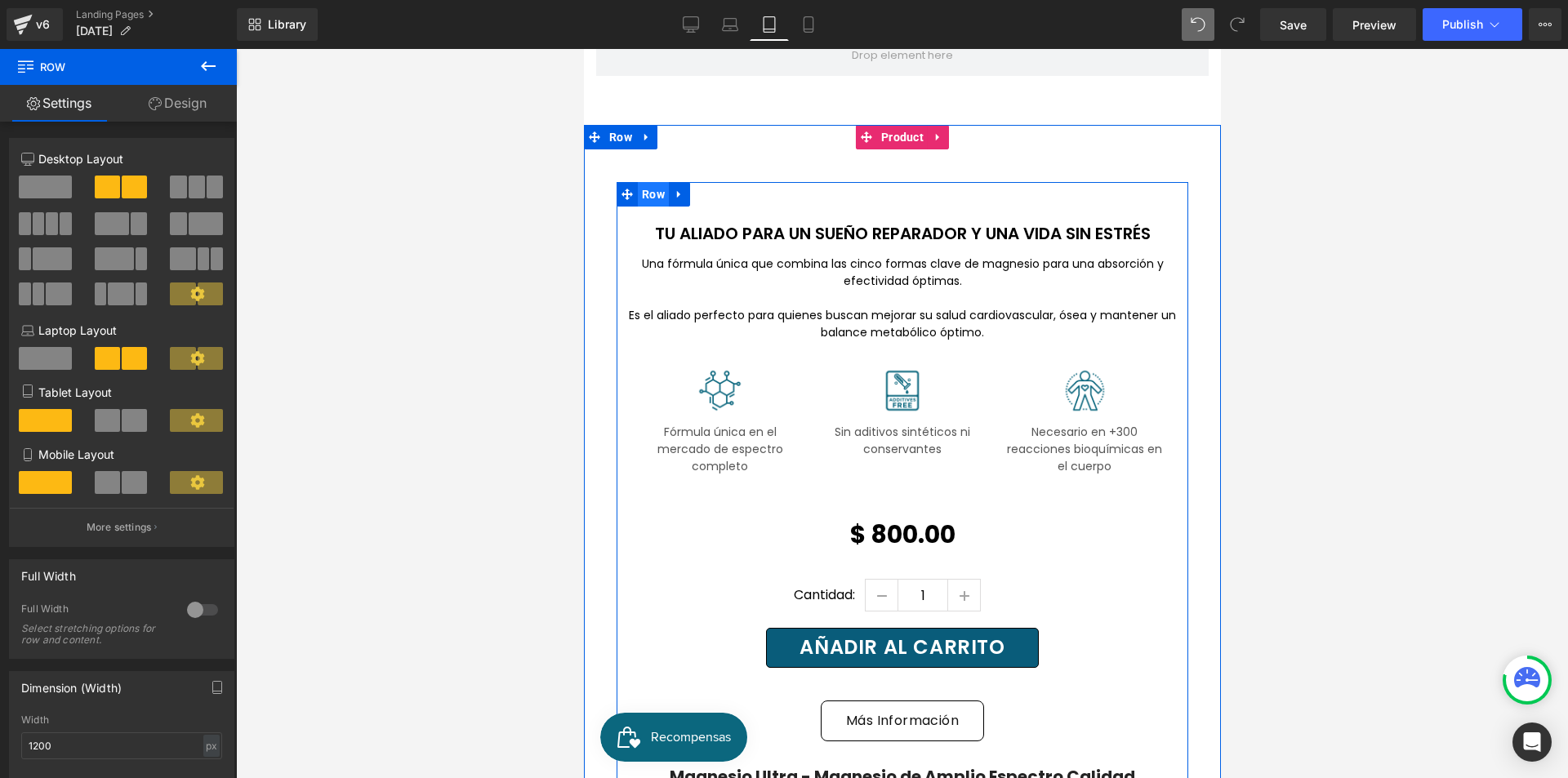
click at [641, 185] on span "Row" at bounding box center [652, 195] width 31 height 25
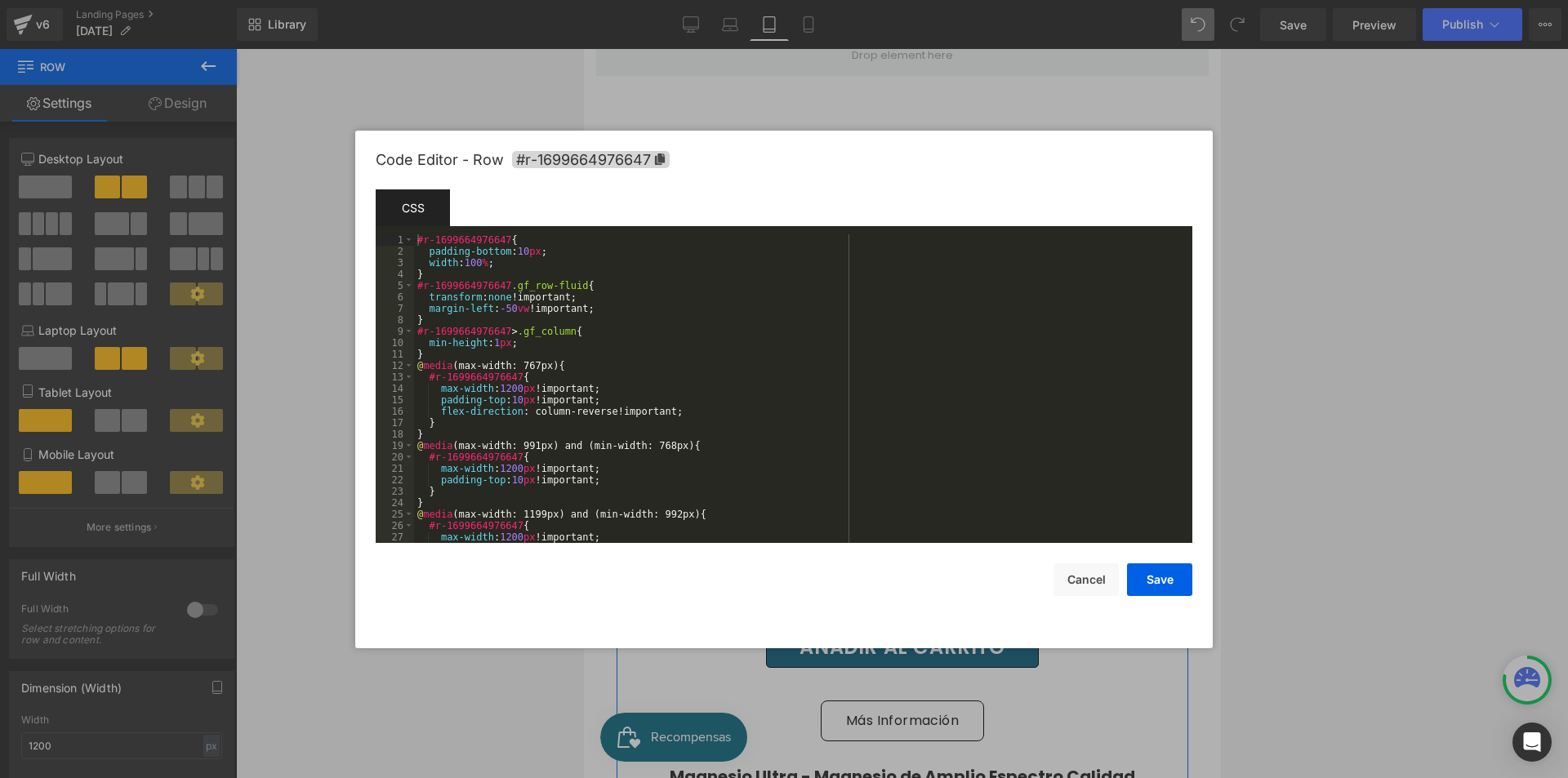
click at [642, 0] on div "Row You are previewing how the will restyle your page. You can not edit Element…" at bounding box center [784, 0] width 1568 height 0
click at [628, 480] on div "#r-1699664976647 { padding-bottom : 10 px ; width : 100 % ; } #r-1699664976647 …" at bounding box center [800, 400] width 772 height 331
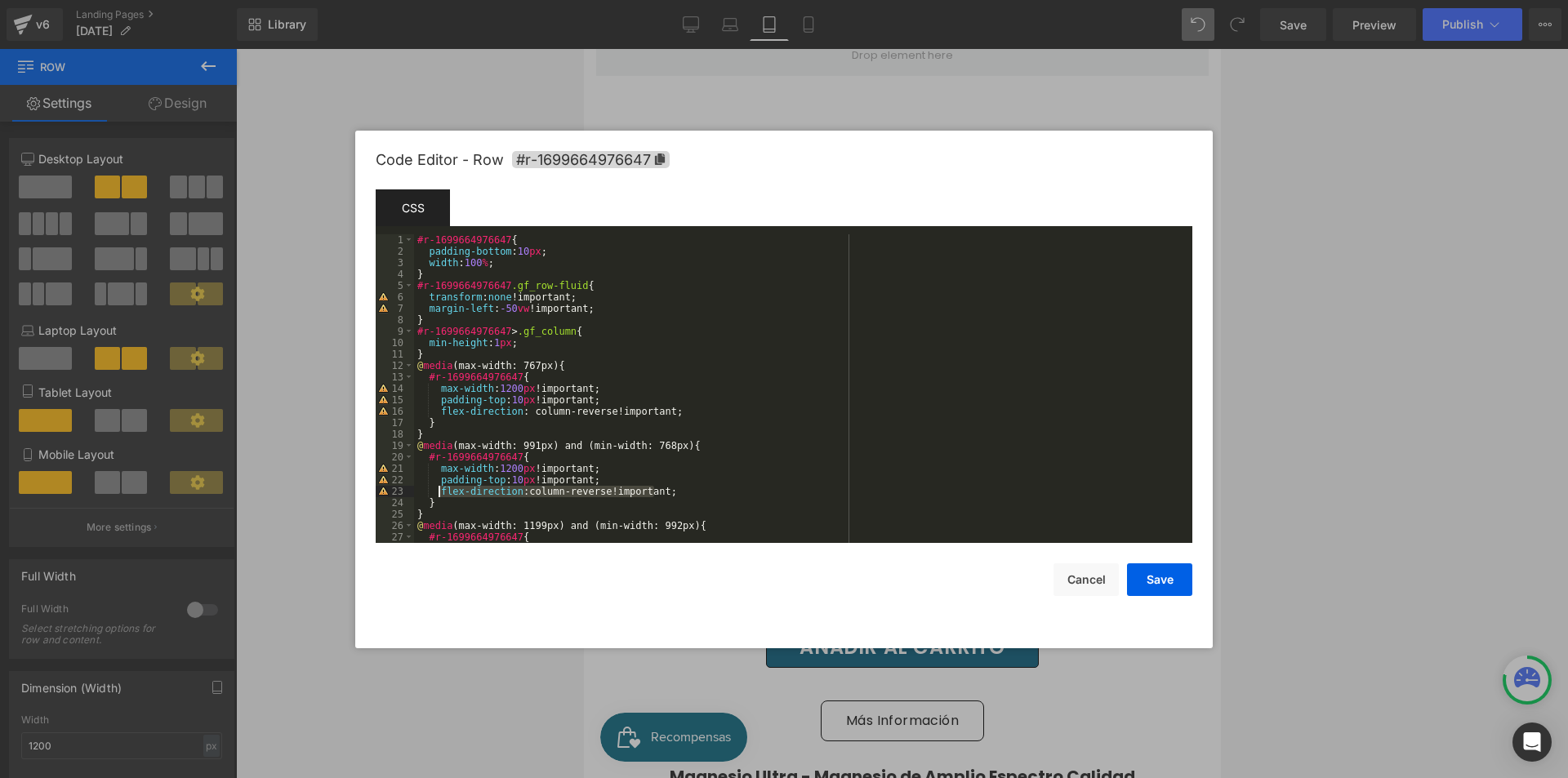
drag, startPoint x: 576, startPoint y: 484, endPoint x: 440, endPoint y: 494, distance: 136.4
click at [440, 494] on div "#r-1699664976647 { padding-bottom : 10 px ; width : 100 % ; } #r-1699664976647 …" at bounding box center [800, 400] width 772 height 331
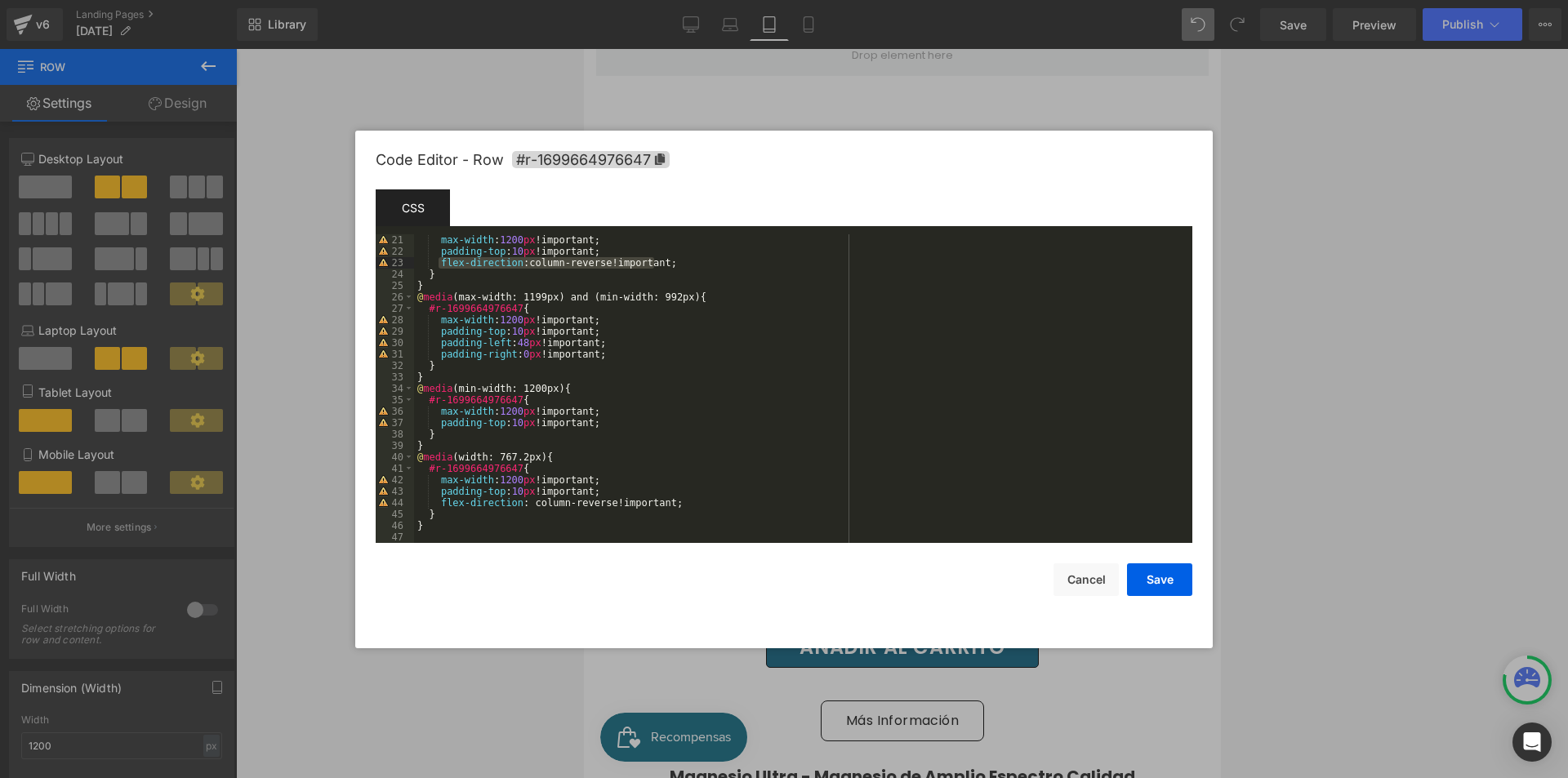
click at [630, 420] on div "max-width : 1200 px !important; padding-top : 10 px !important; flex-direction …" at bounding box center [800, 400] width 772 height 331
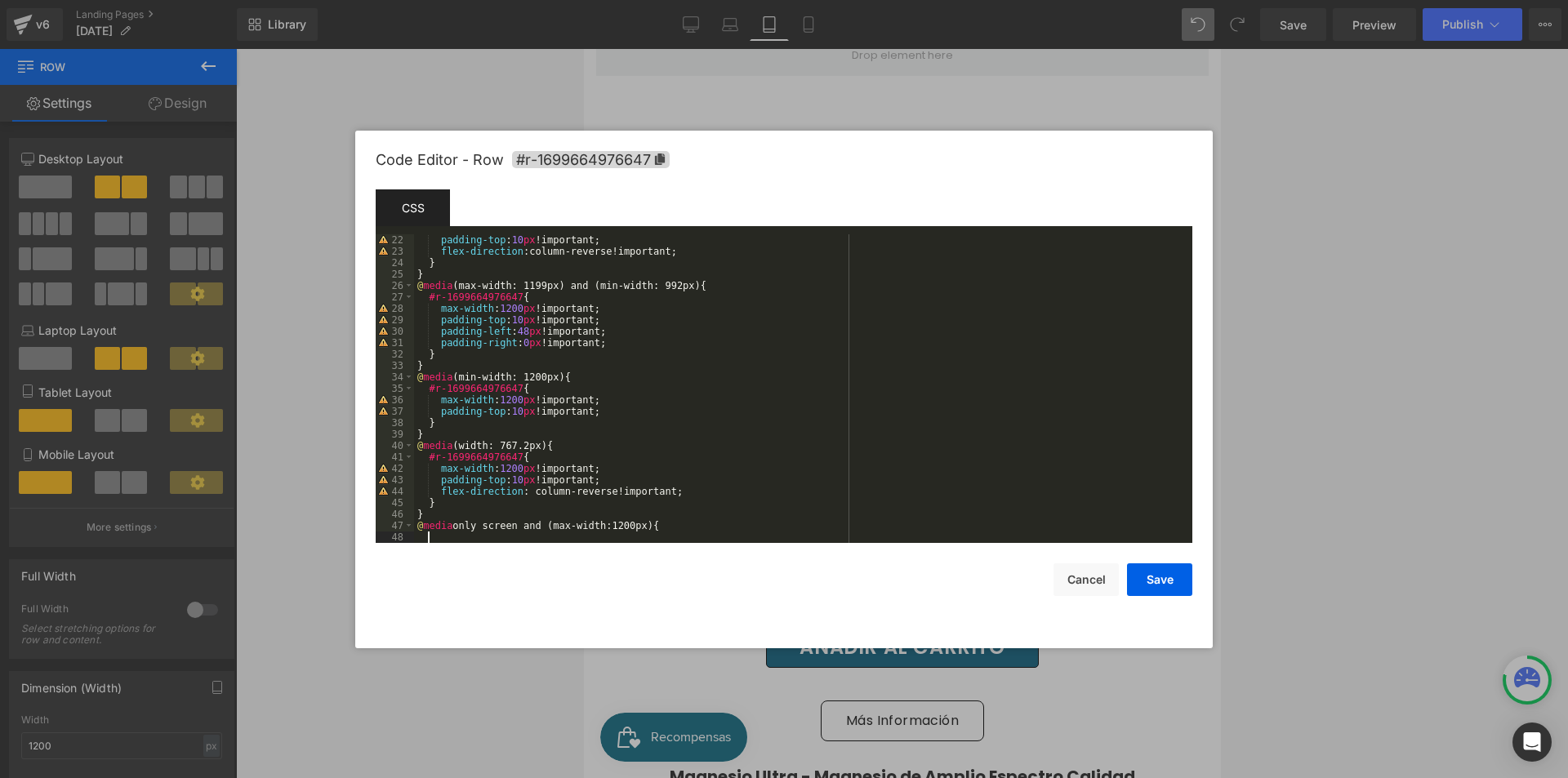
scroll to position [263, 0]
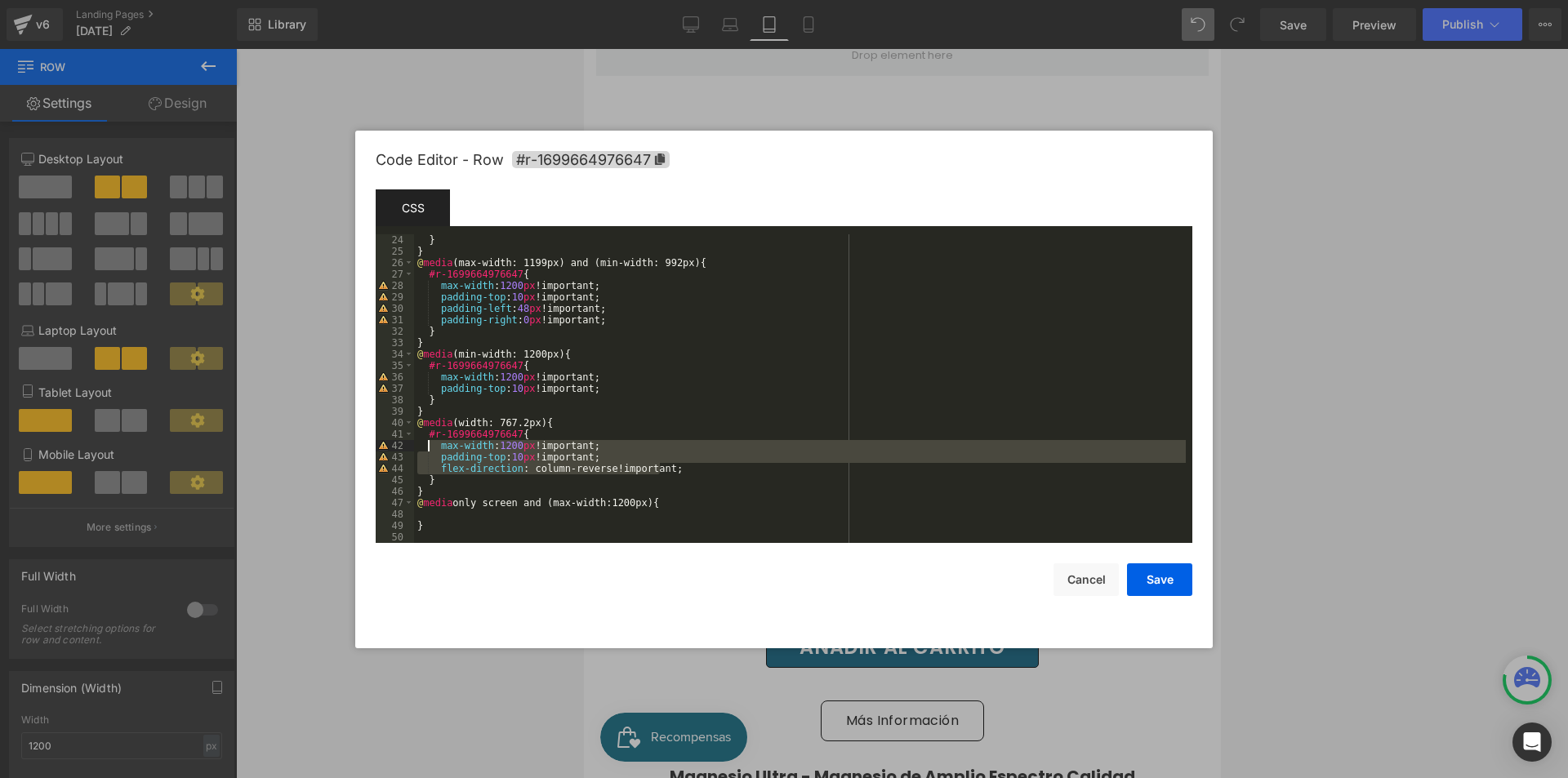
drag, startPoint x: 664, startPoint y: 473, endPoint x: 429, endPoint y: 440, distance: 237.3
click at [429, 440] on div "} } @ media (max-width: 1199px) and (min-width: 992px) { #r-1699664976647 { max…" at bounding box center [800, 400] width 772 height 331
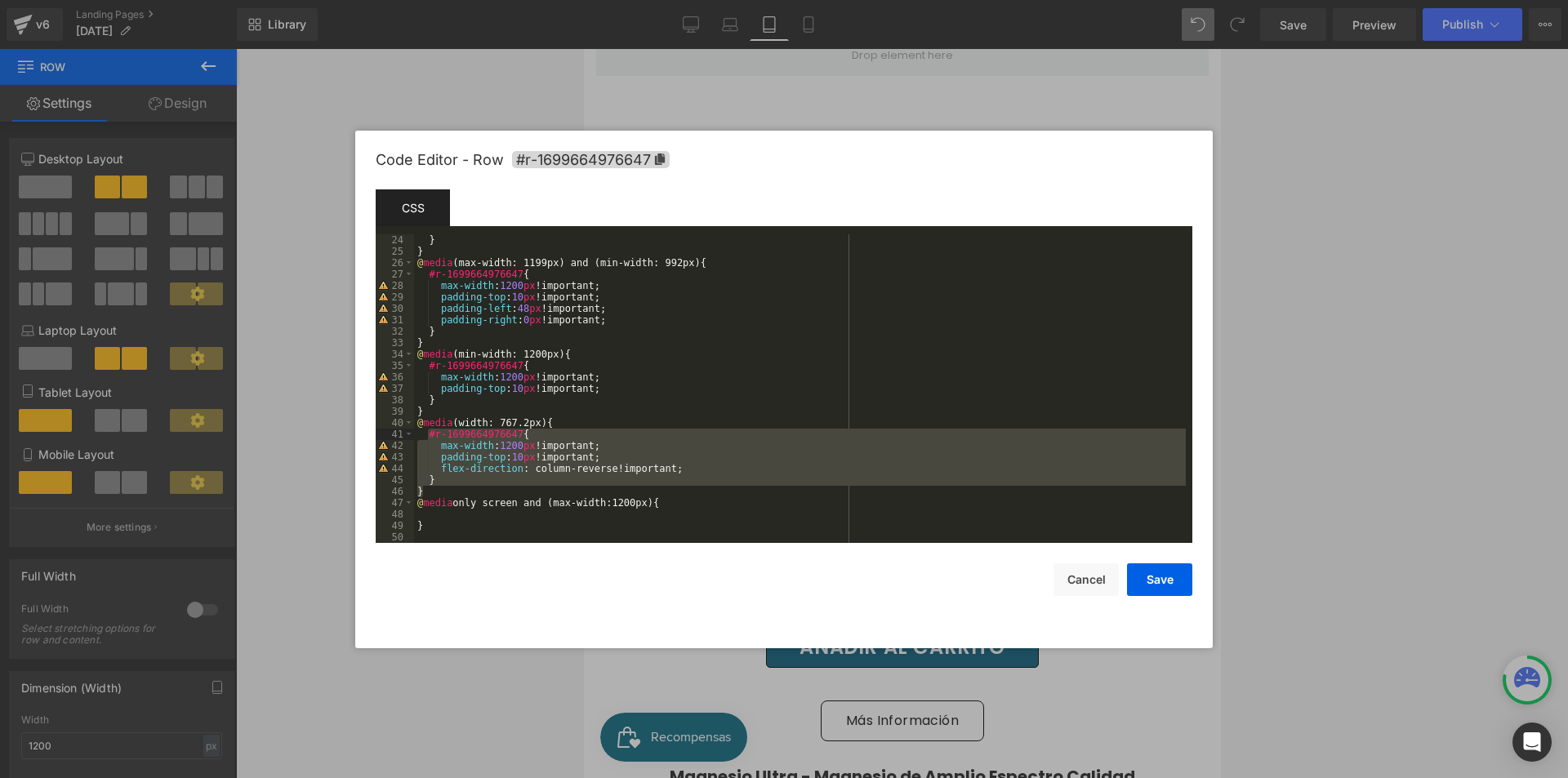
drag, startPoint x: 440, startPoint y: 484, endPoint x: 428, endPoint y: 437, distance: 48.5
click at [428, 437] on div "} } @ media (max-width: 1199px) and (min-width: 992px) { #r-1699664976647 { max…" at bounding box center [800, 400] width 772 height 331
click at [430, 473] on div "} } @ media (max-width: 1199px) and (min-width: 992px) { #r-1699664976647 { max…" at bounding box center [800, 389] width 772 height 308
drag, startPoint x: 433, startPoint y: 483, endPoint x: 429, endPoint y: 437, distance: 46.2
click at [429, 437] on div "} } @ media (max-width: 1199px) and (min-width: 992px) { #r-1699664976647 { max…" at bounding box center [800, 400] width 772 height 331
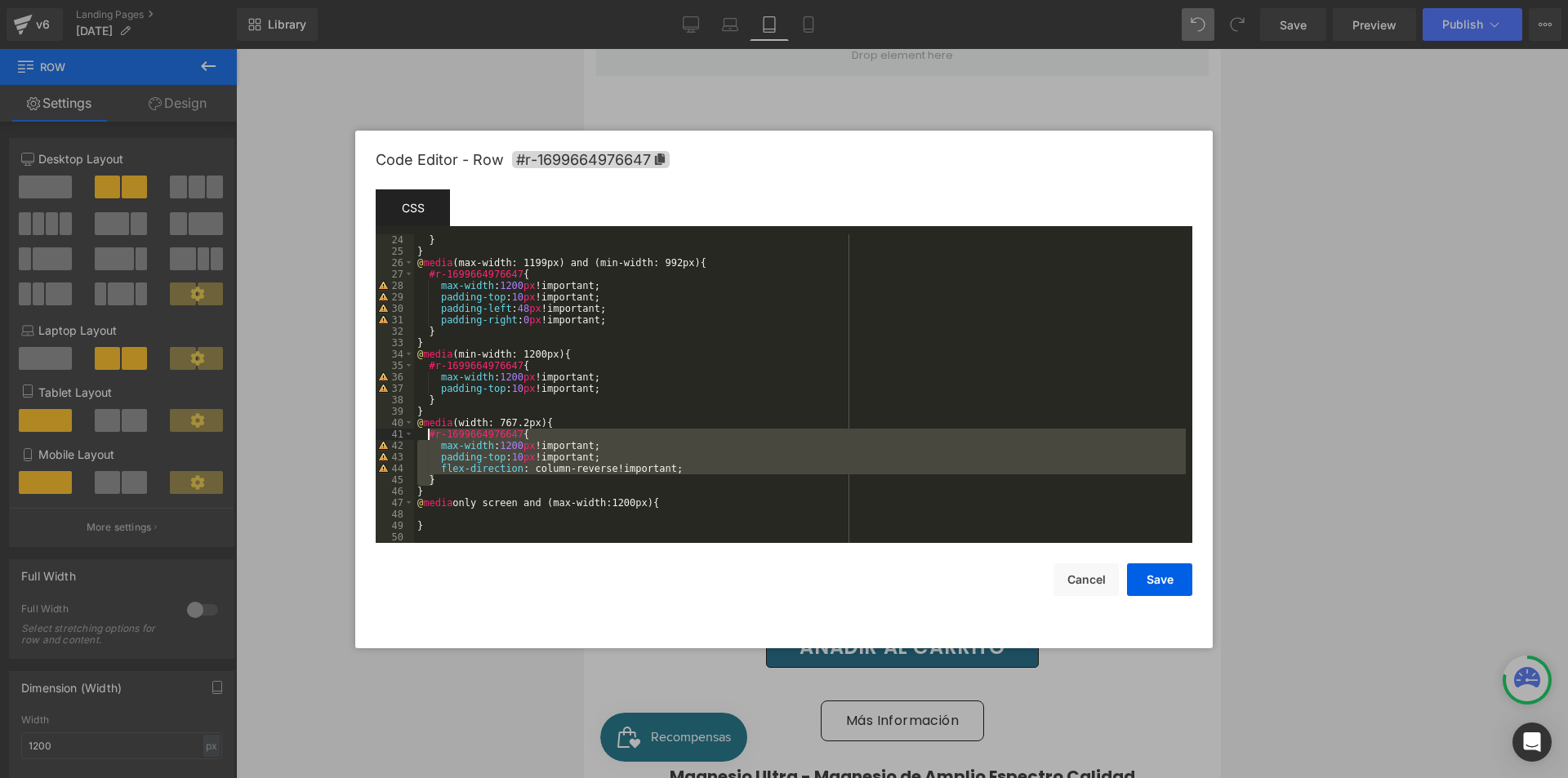
click at [476, 516] on div "} } @ media (max-width: 1199px) and (min-width: 992px) { #r-1699664976647 { max…" at bounding box center [800, 400] width 772 height 331
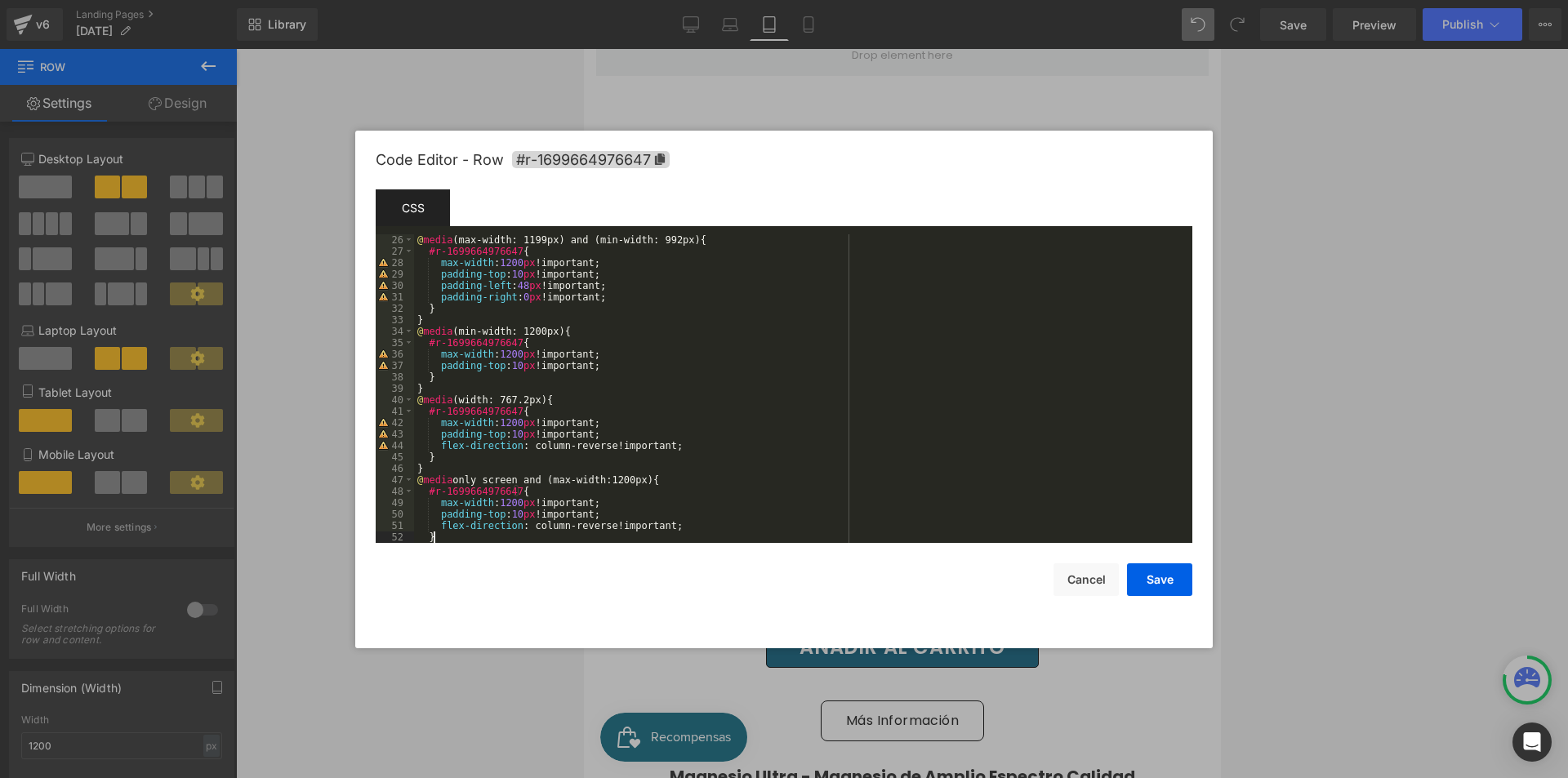
scroll to position [285, 0]
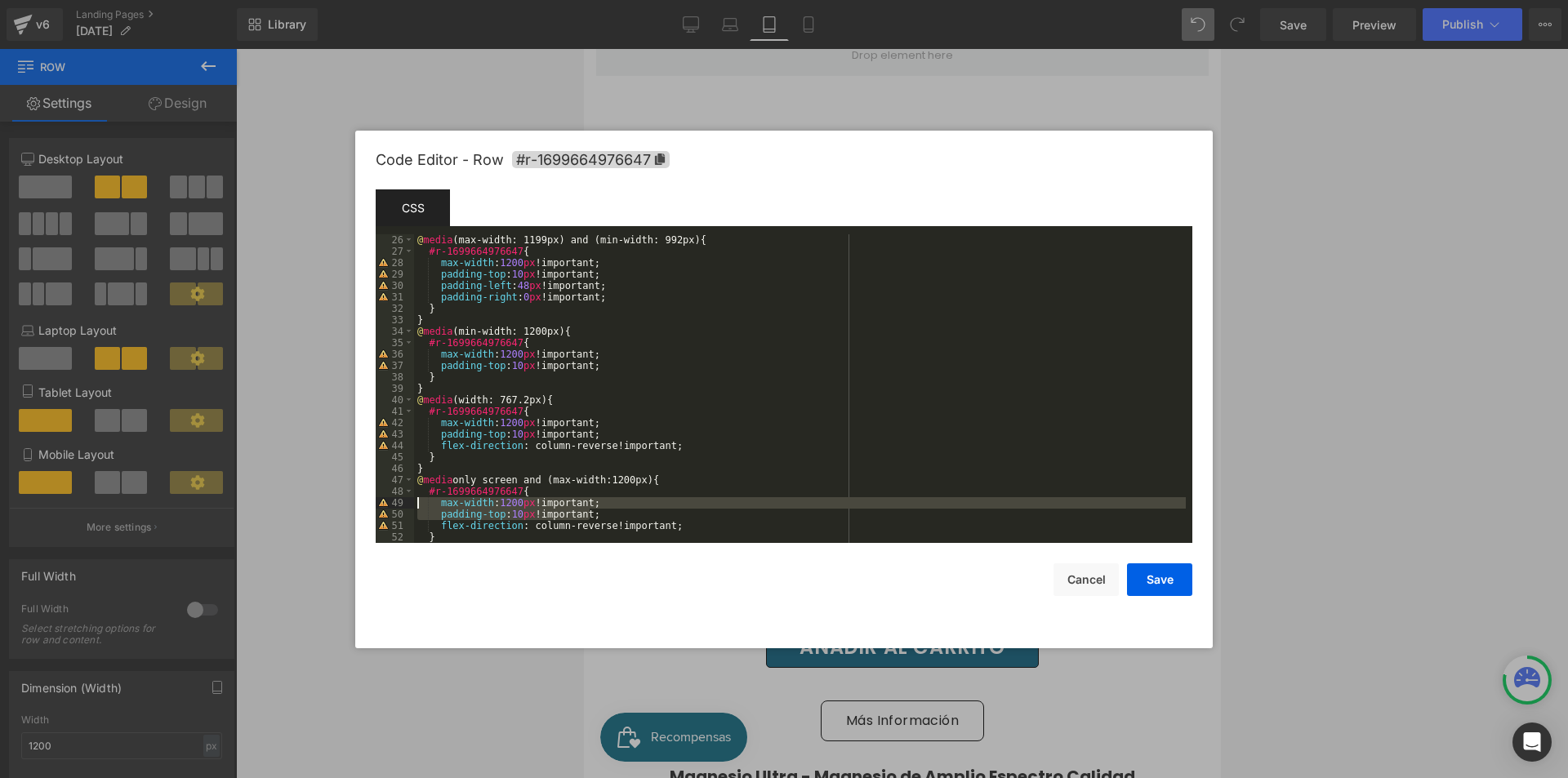
drag, startPoint x: 630, startPoint y: 513, endPoint x: 406, endPoint y: 507, distance: 224.1
click at [406, 507] on pre "26 27 28 29 30 31 32 33 34 35 36 37 38 39 40 41 42 43 44 45 46 47 48 49 50 51 5…" at bounding box center [784, 389] width 817 height 308
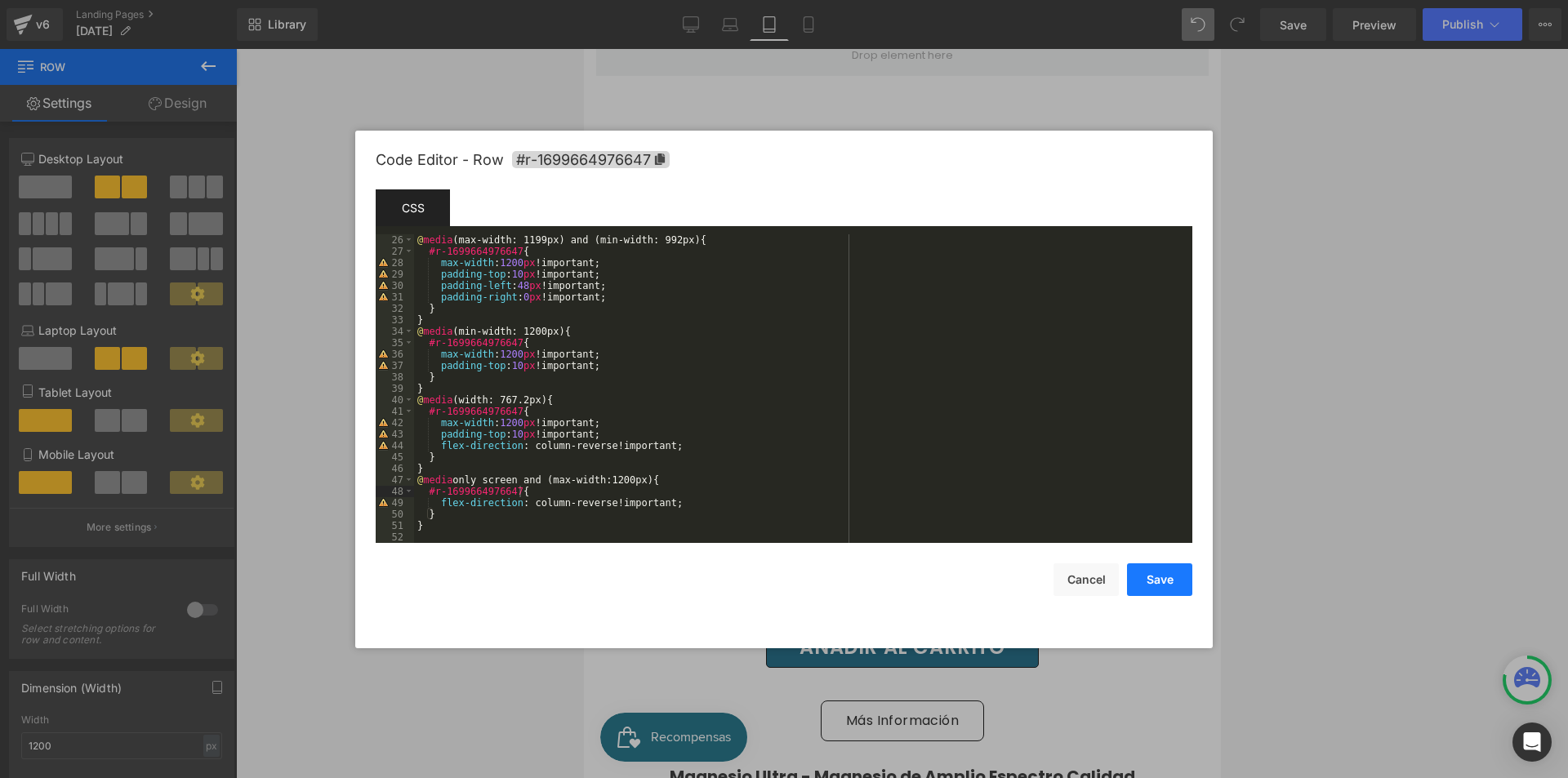
click at [1139, 575] on button "Save" at bounding box center [1160, 579] width 65 height 33
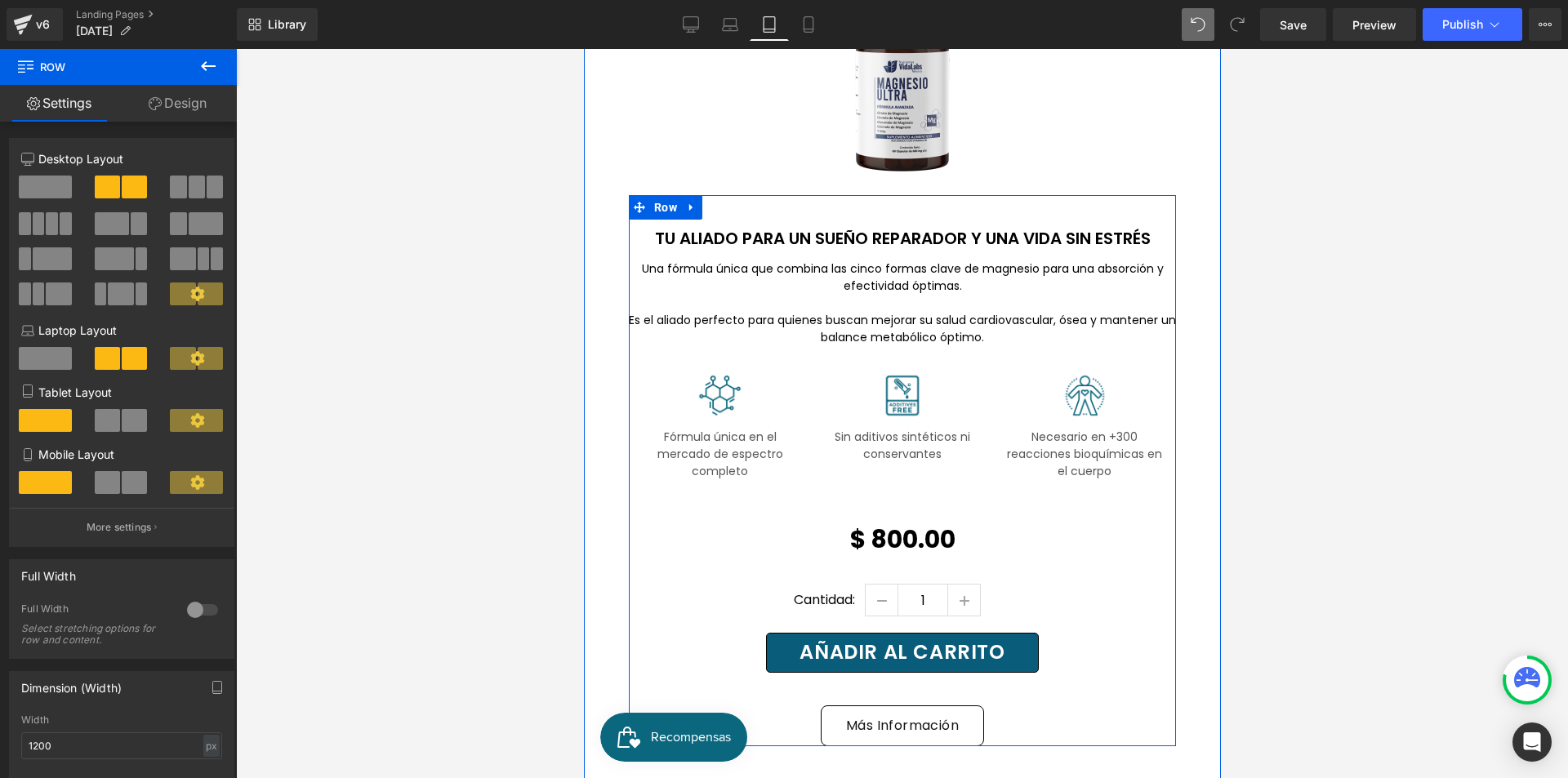
scroll to position [1145, 0]
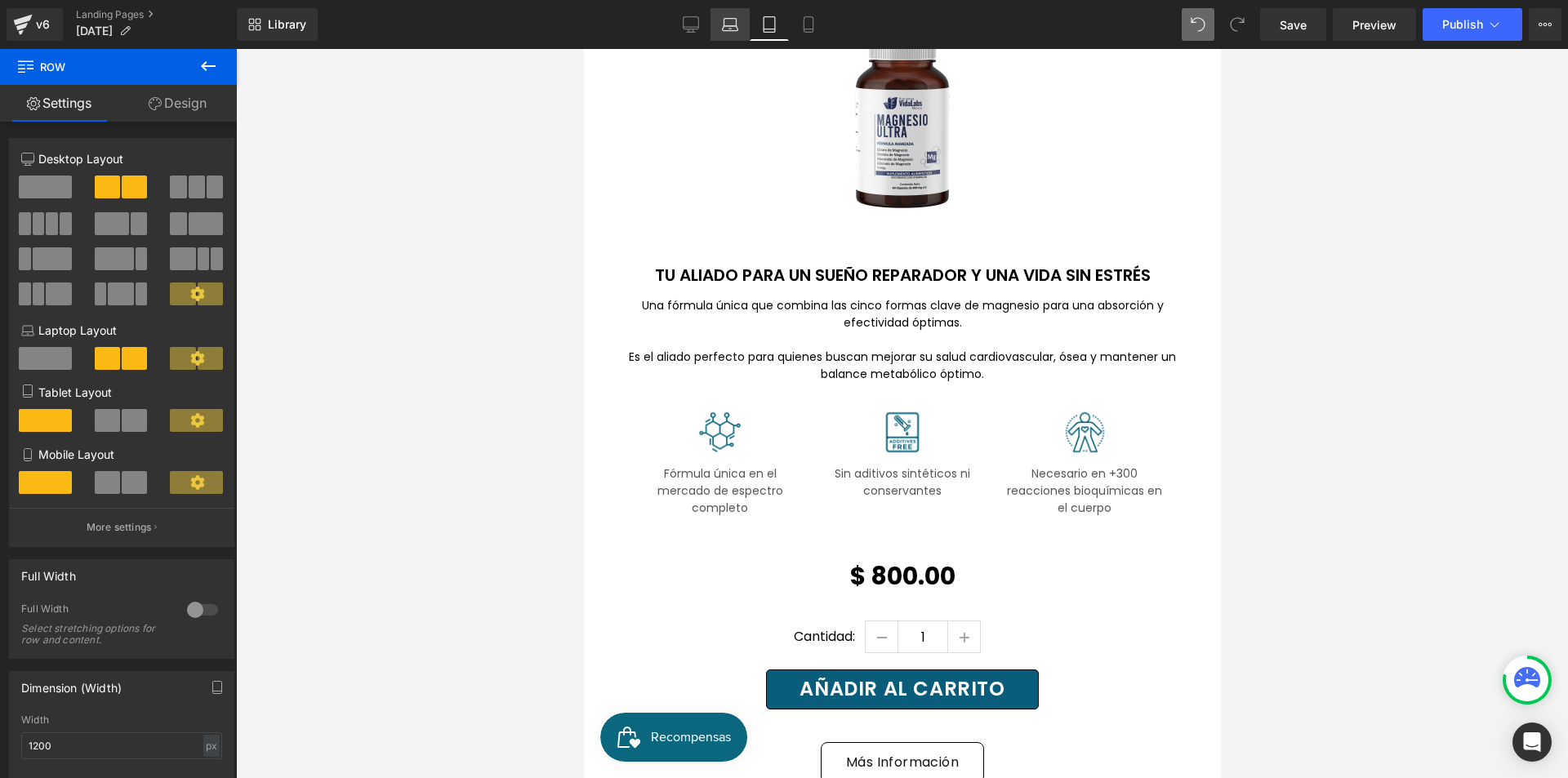
click at [725, 32] on icon at bounding box center [730, 25] width 17 height 17
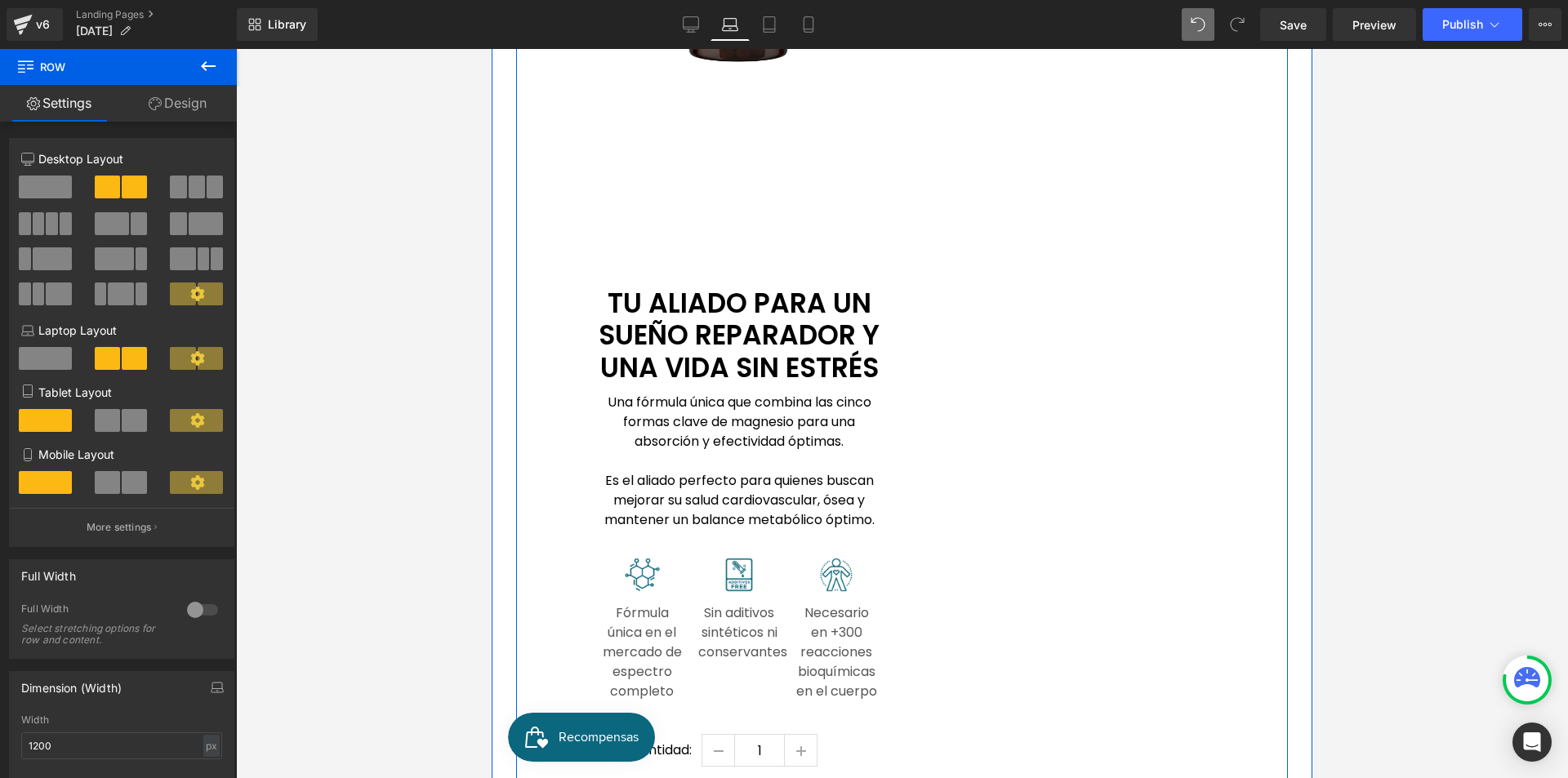
scroll to position [1103, 0]
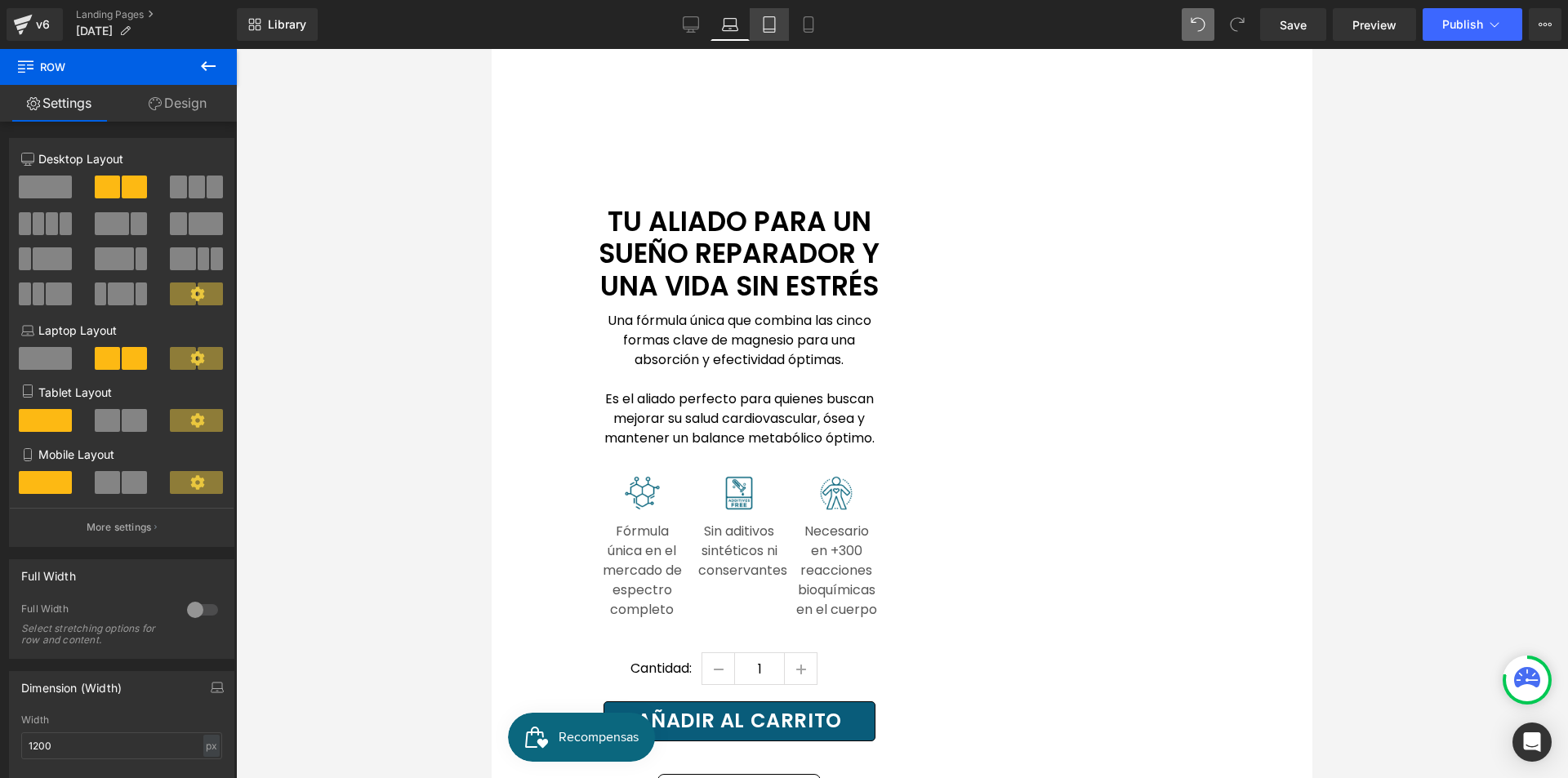
click at [768, 26] on icon at bounding box center [769, 25] width 17 height 17
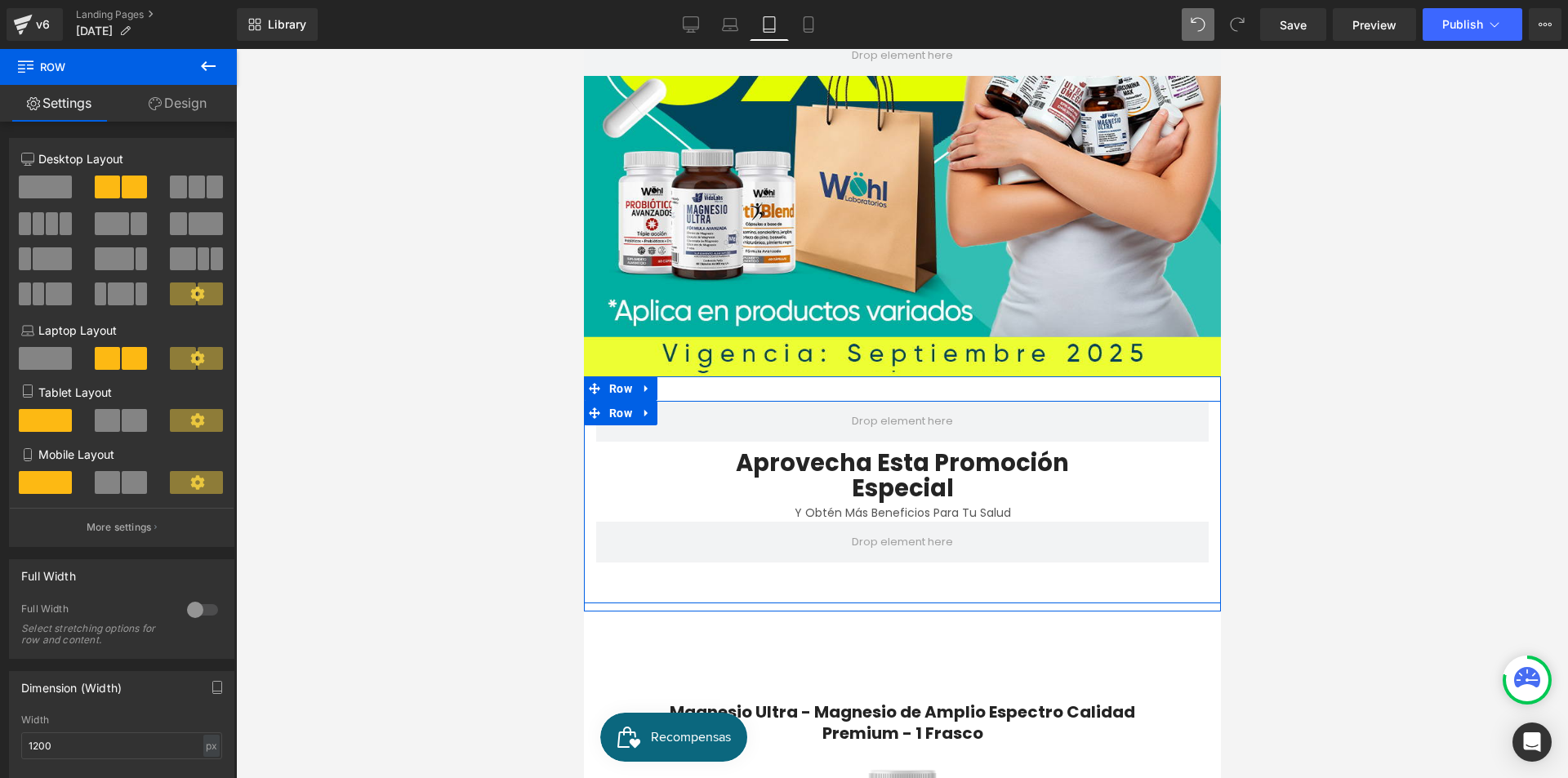
scroll to position [790, 0]
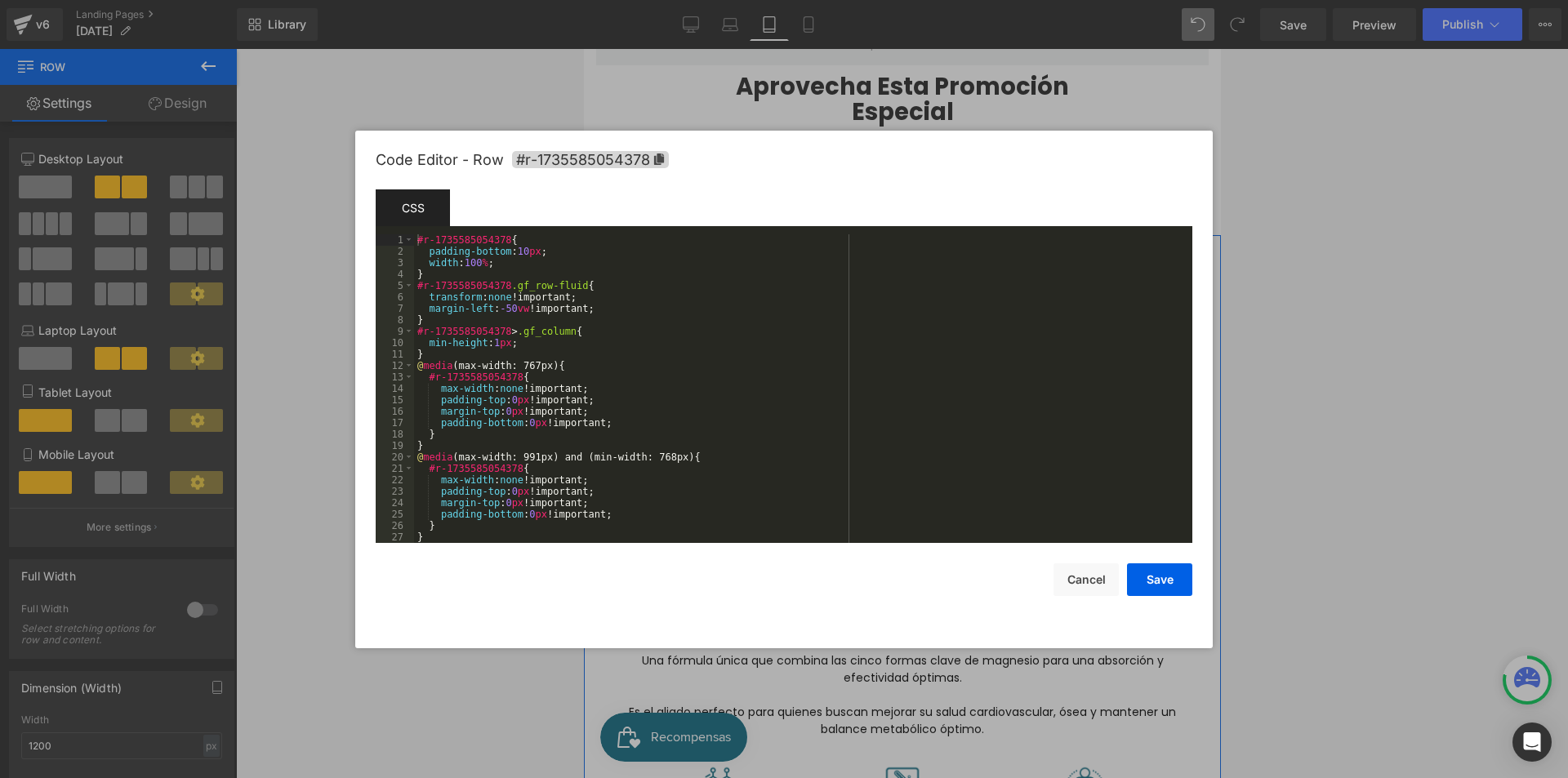
click at [614, 0] on div "Row You are previewing how the will restyle your page. You can not edit Element…" at bounding box center [784, 0] width 1568 height 0
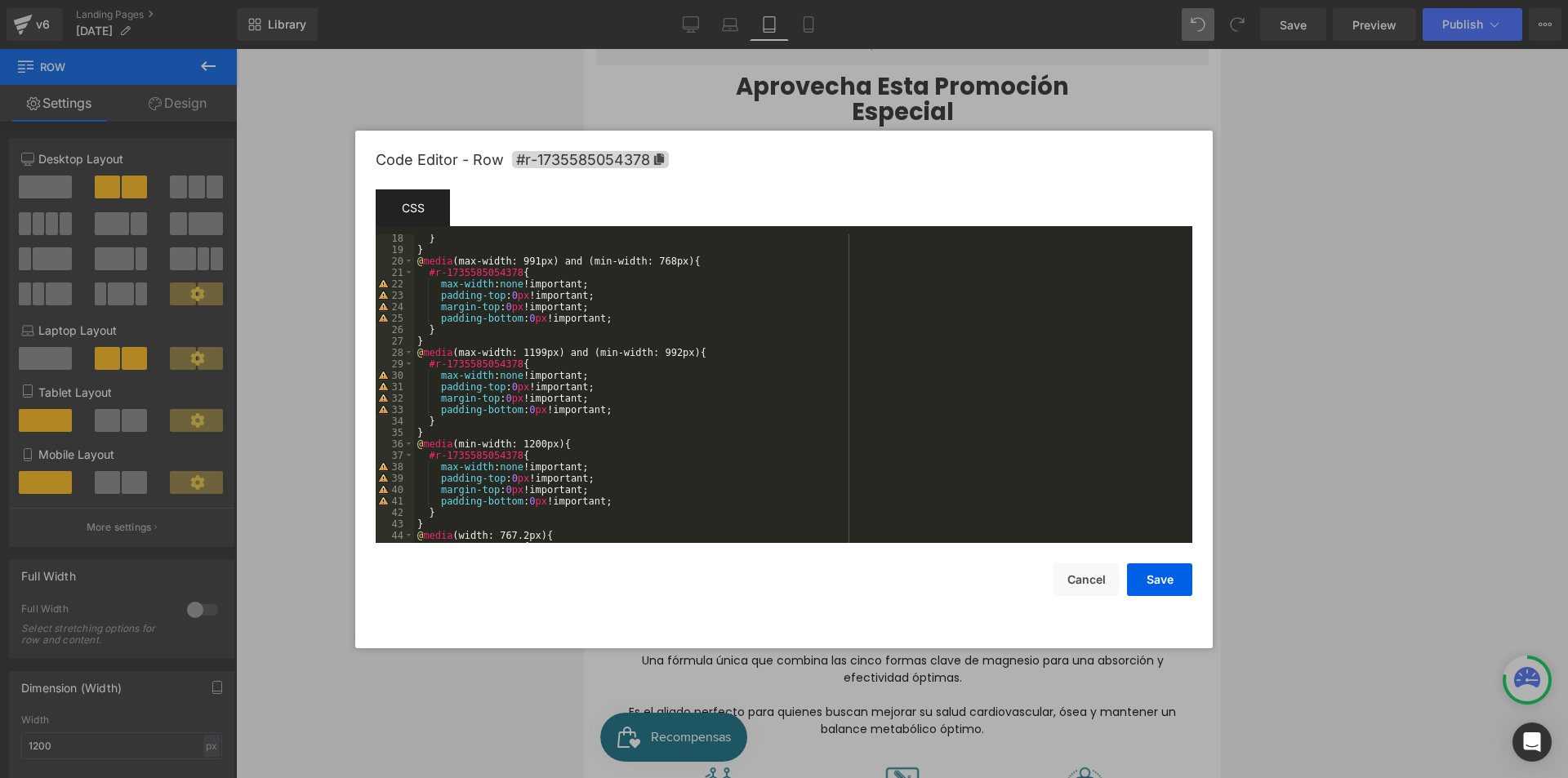
scroll to position [285, 0]
click at [1080, 590] on button "Cancel" at bounding box center [1086, 579] width 65 height 33
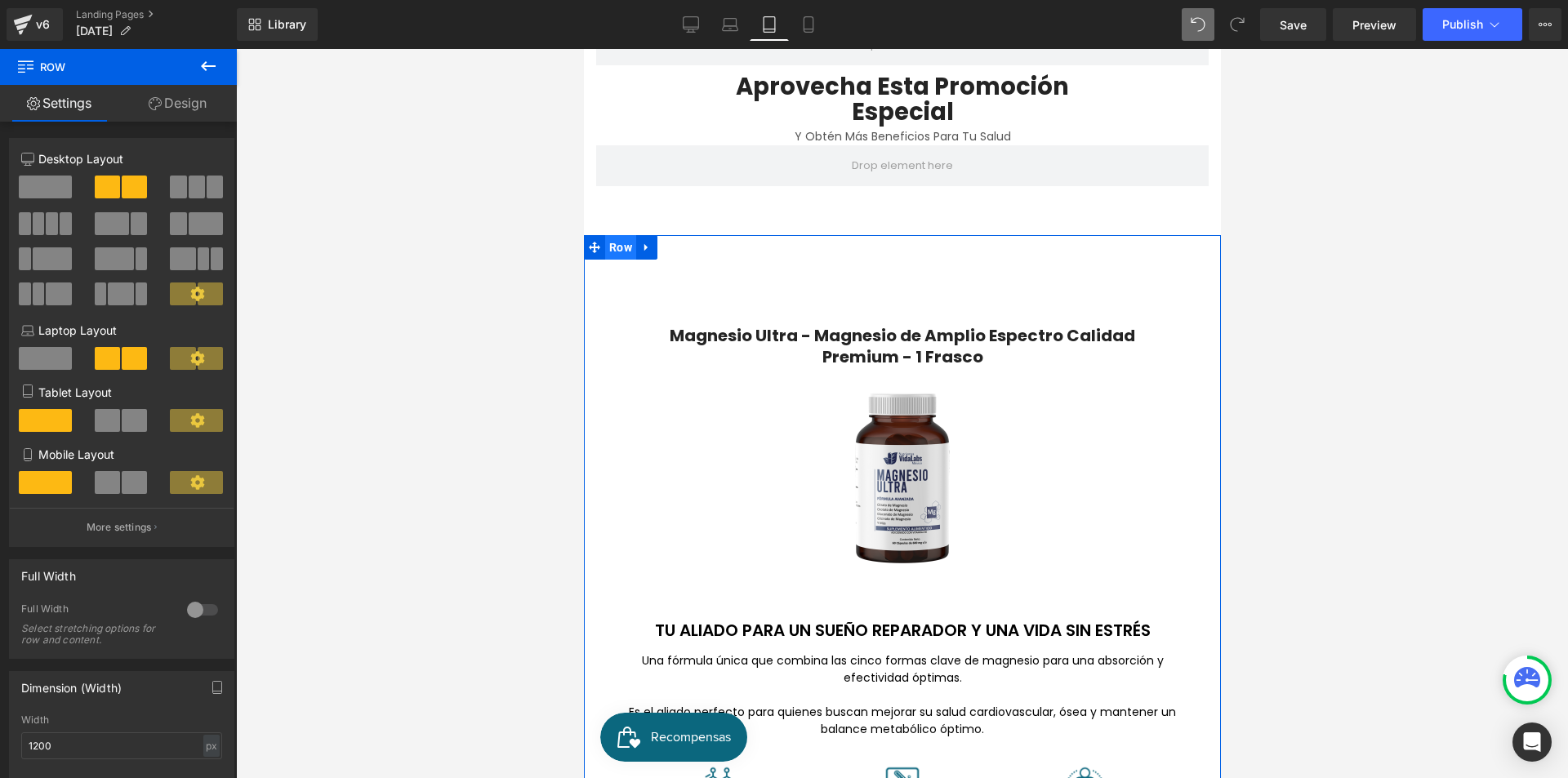
click at [612, 240] on span "Row" at bounding box center [620, 248] width 31 height 25
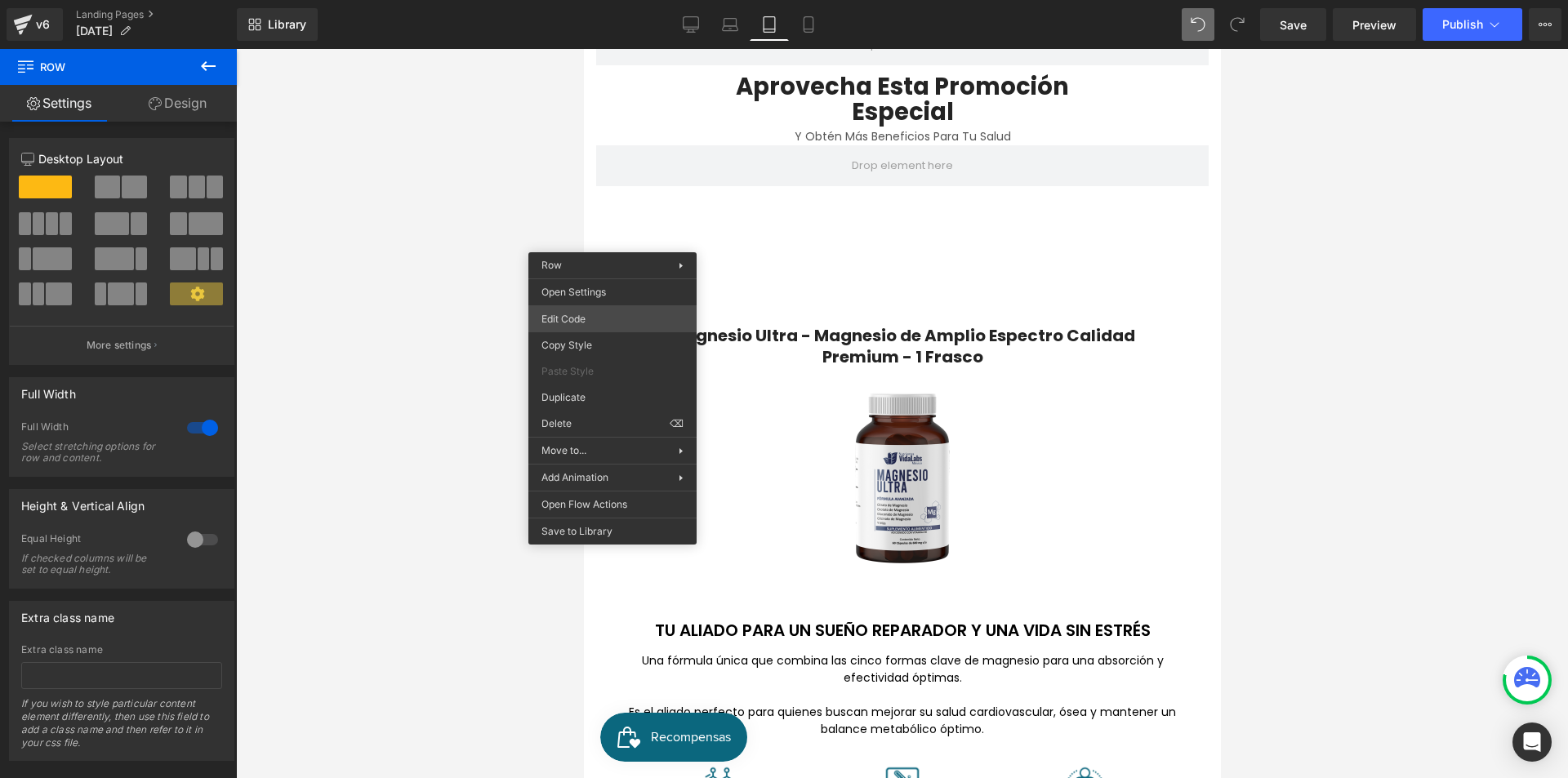
click at [625, 0] on div "Row You are previewing how the will restyle your page. You can not edit Element…" at bounding box center [784, 0] width 1568 height 0
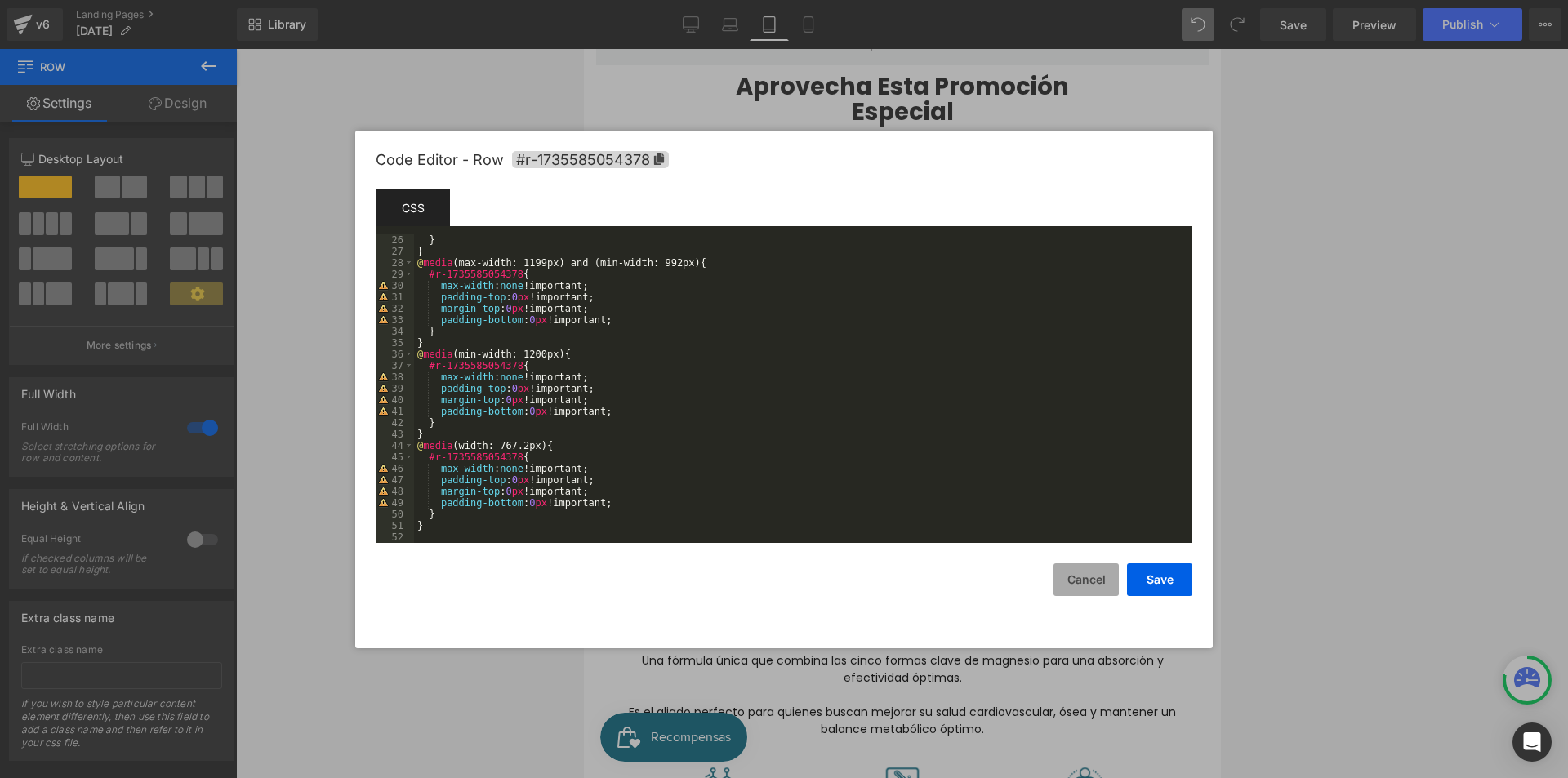
click at [1074, 582] on button "Cancel" at bounding box center [1086, 579] width 65 height 33
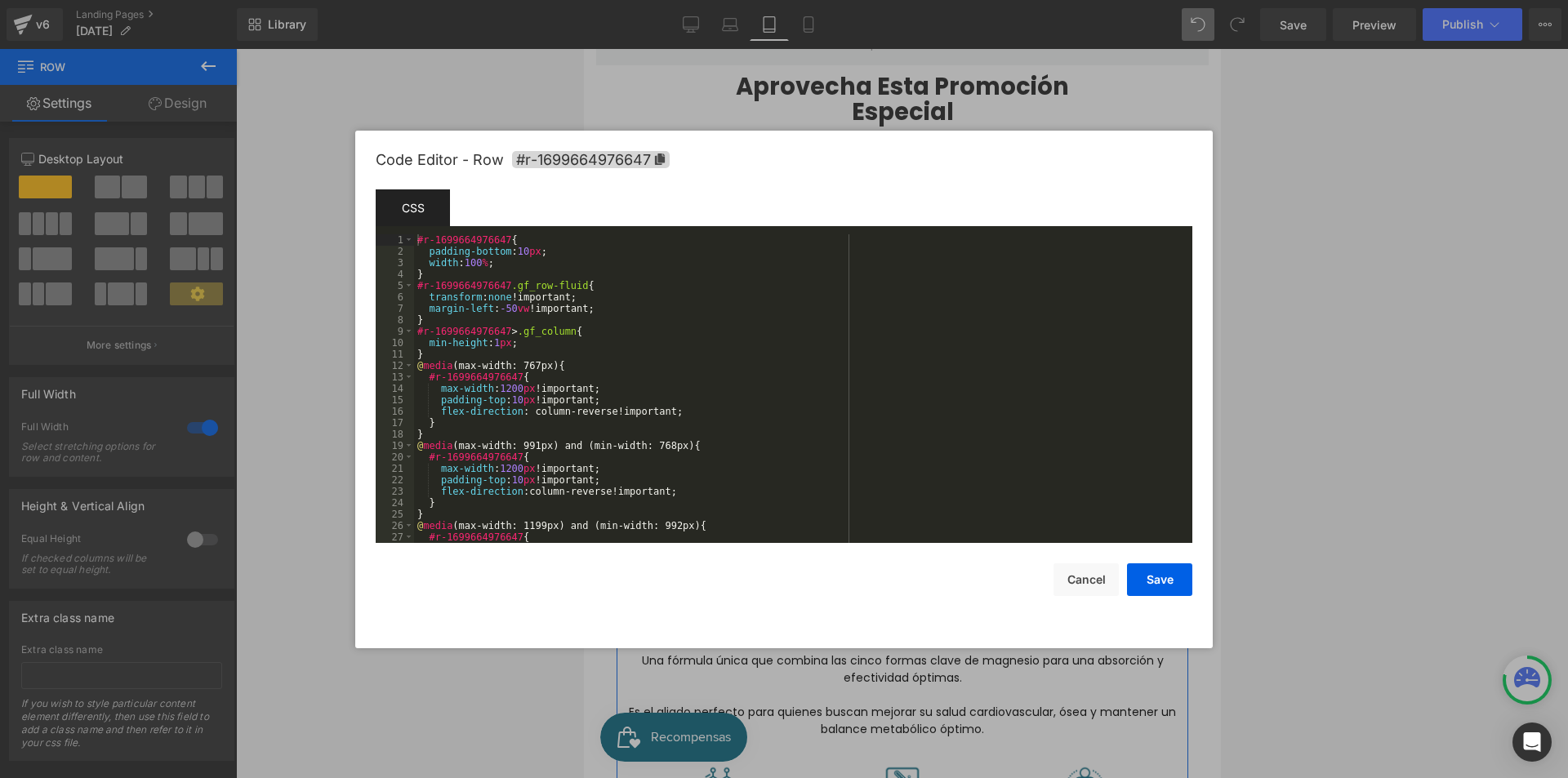
click at [632, 0] on div "Row You are previewing how the will restyle your page. You can not edit Element…" at bounding box center [784, 0] width 1568 height 0
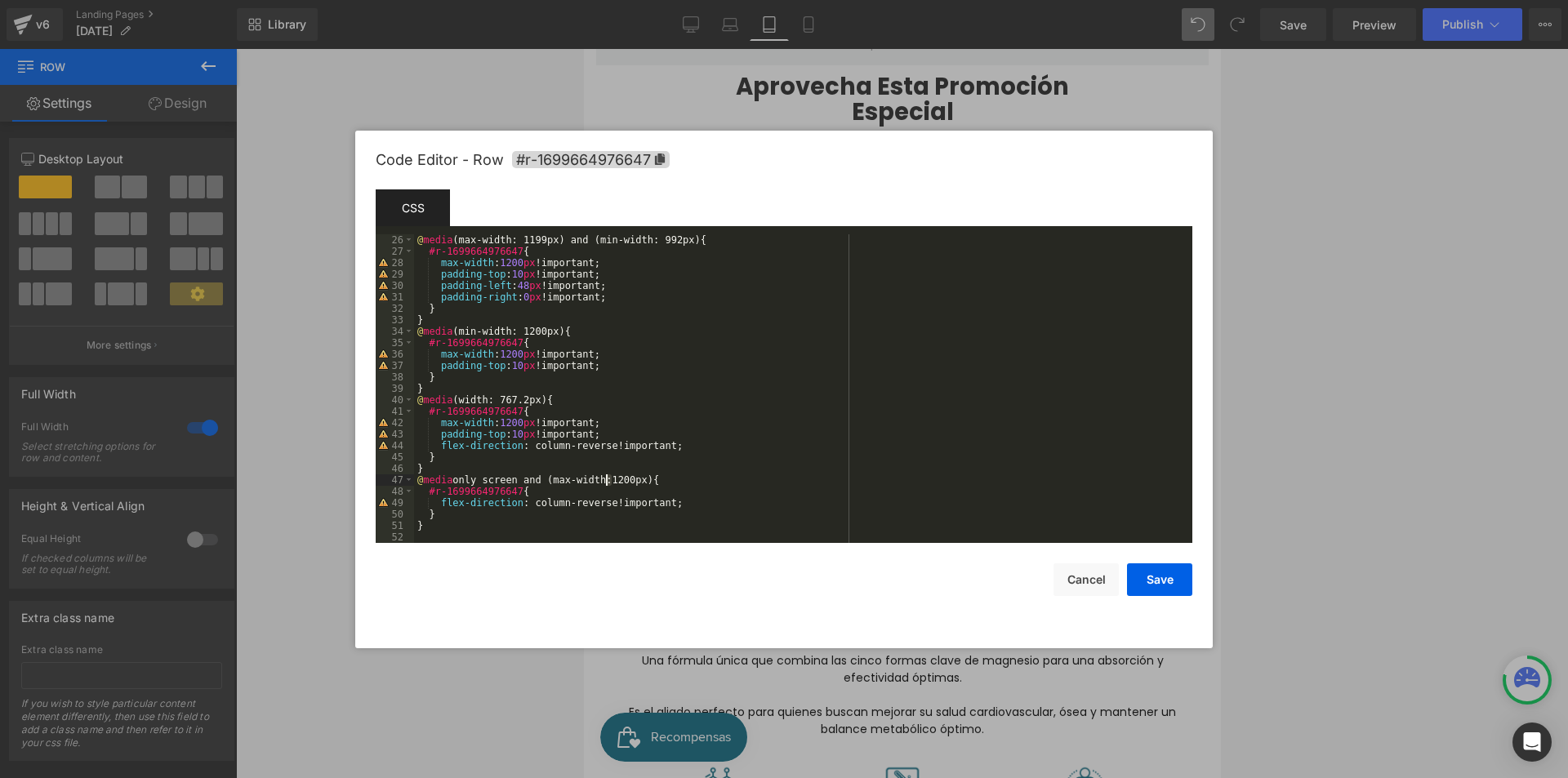
click at [606, 480] on div "@ media (max-width: 1199px) and (min-width: 992px) { #r-1699664976647 { max-wid…" at bounding box center [800, 400] width 772 height 331
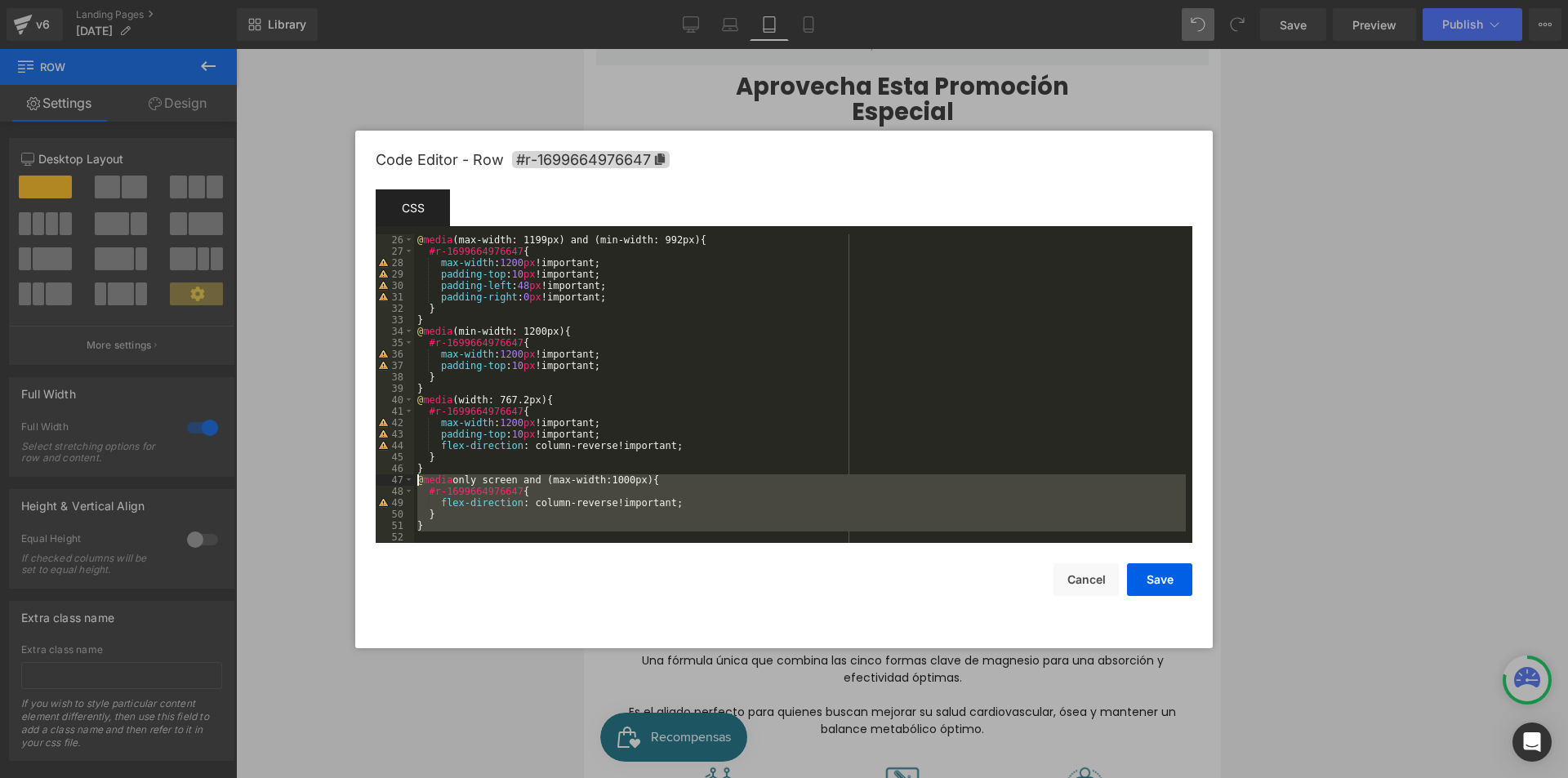
drag, startPoint x: 451, startPoint y: 526, endPoint x: 400, endPoint y: 478, distance: 70.0
click at [400, 478] on pre "26 27 28 29 30 31 32 33 34 35 36 37 38 39 40 41 42 43 44 45 46 47 48 49 50 51 5…" at bounding box center [784, 389] width 817 height 308
click at [1148, 583] on button "Save" at bounding box center [1160, 579] width 65 height 33
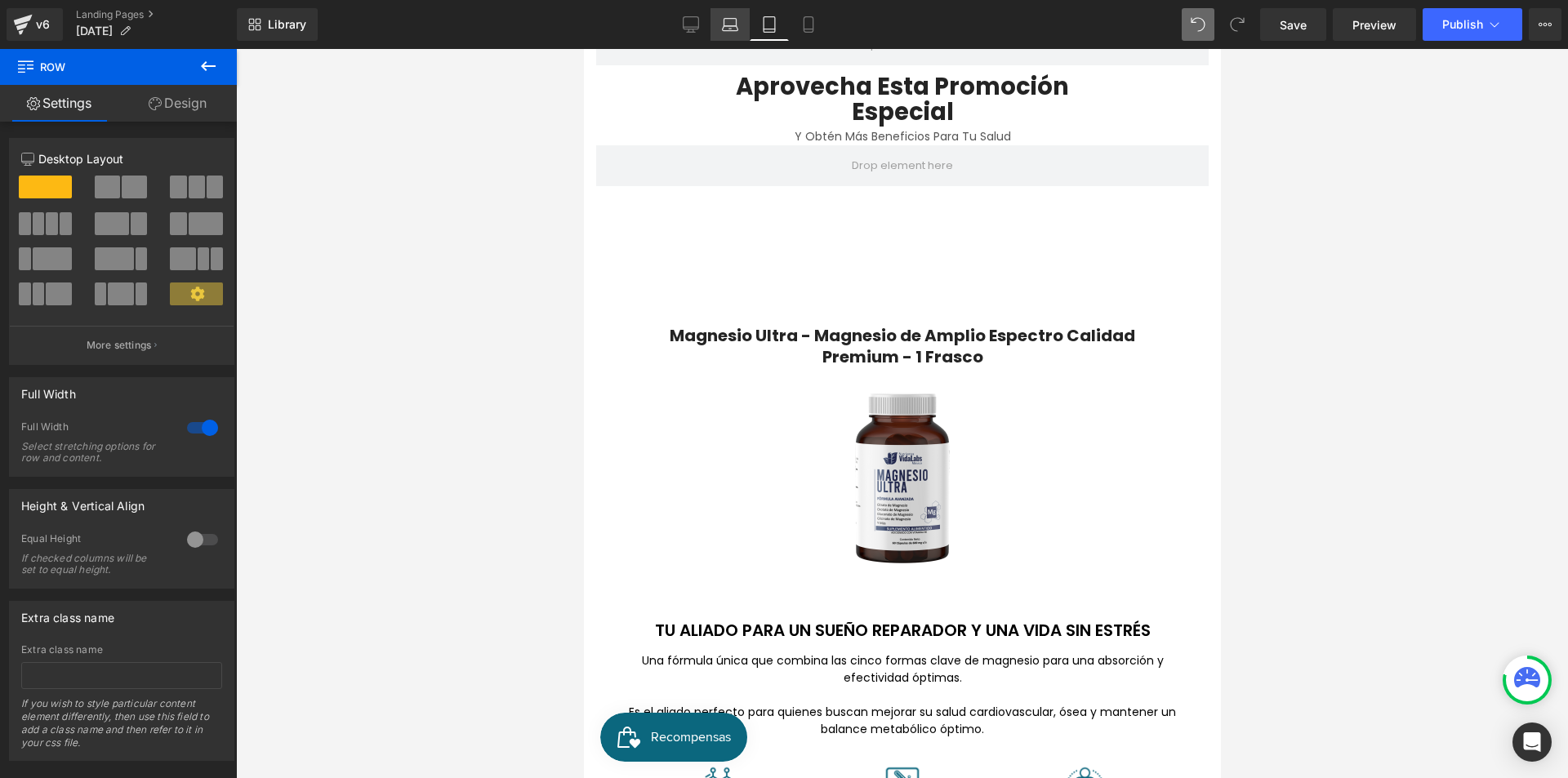
click at [727, 32] on link "Laptop" at bounding box center [730, 24] width 39 height 33
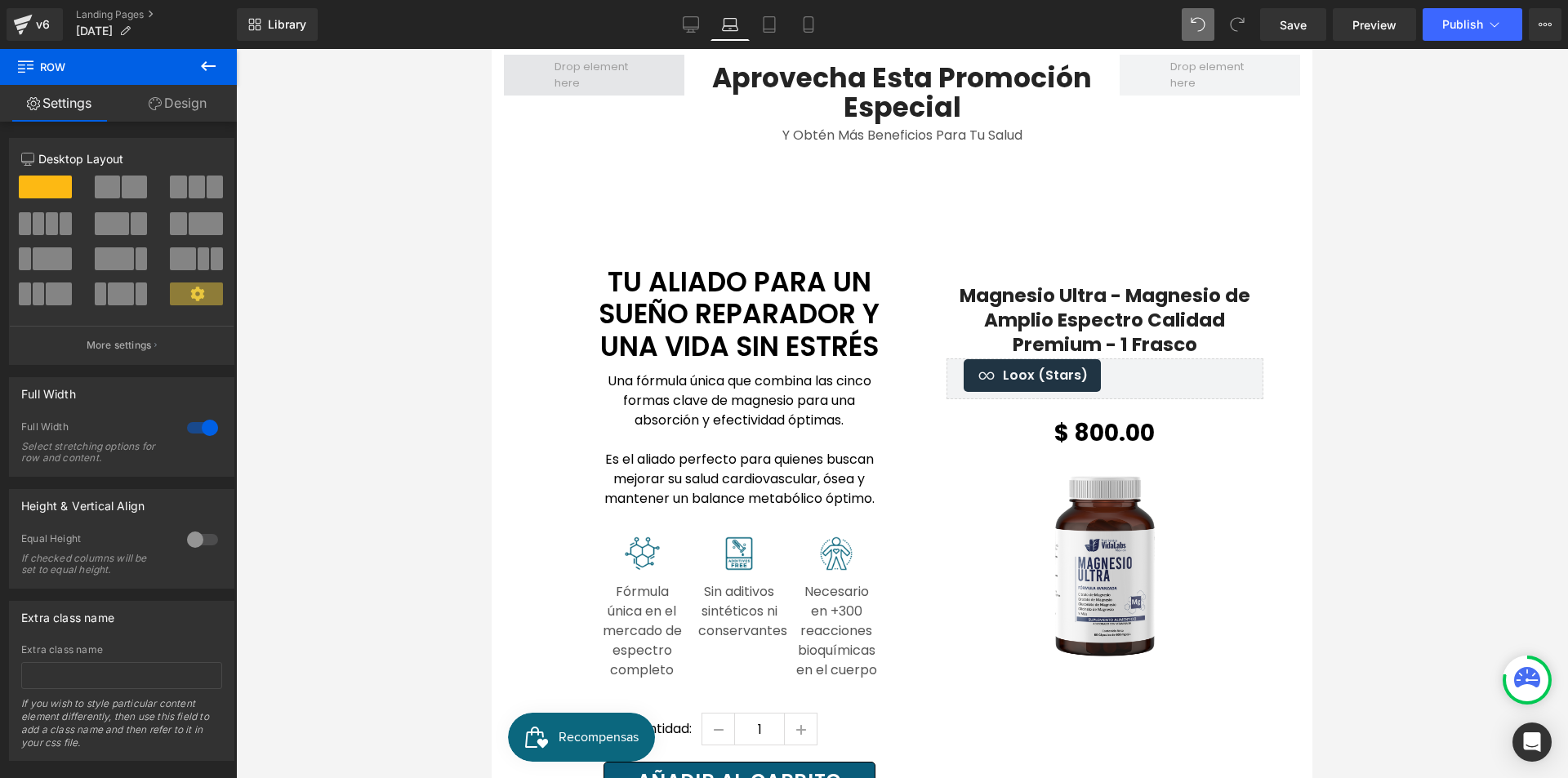
scroll to position [413, 0]
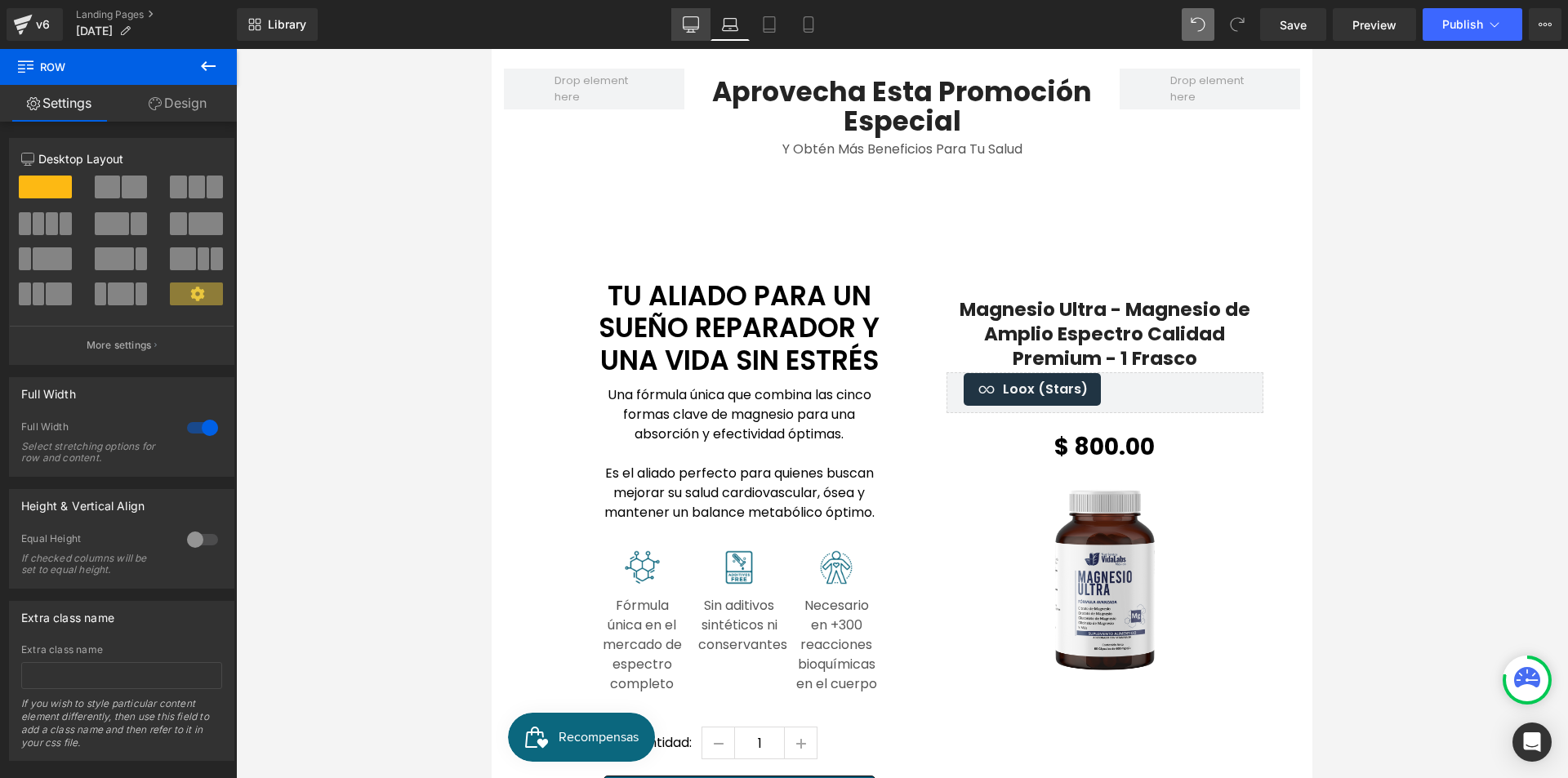
click at [702, 25] on link "Desktop" at bounding box center [691, 24] width 39 height 33
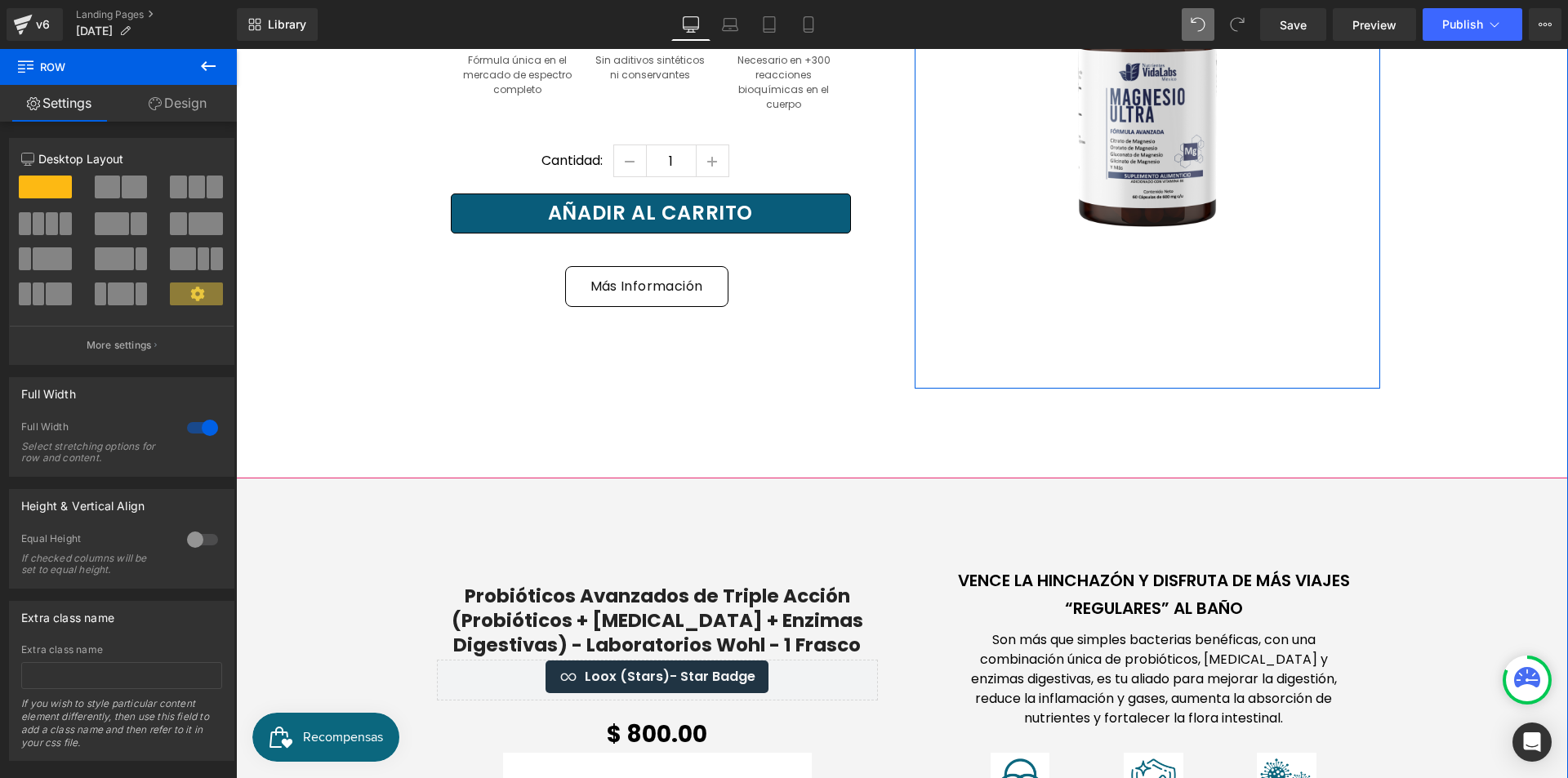
scroll to position [1371, 0]
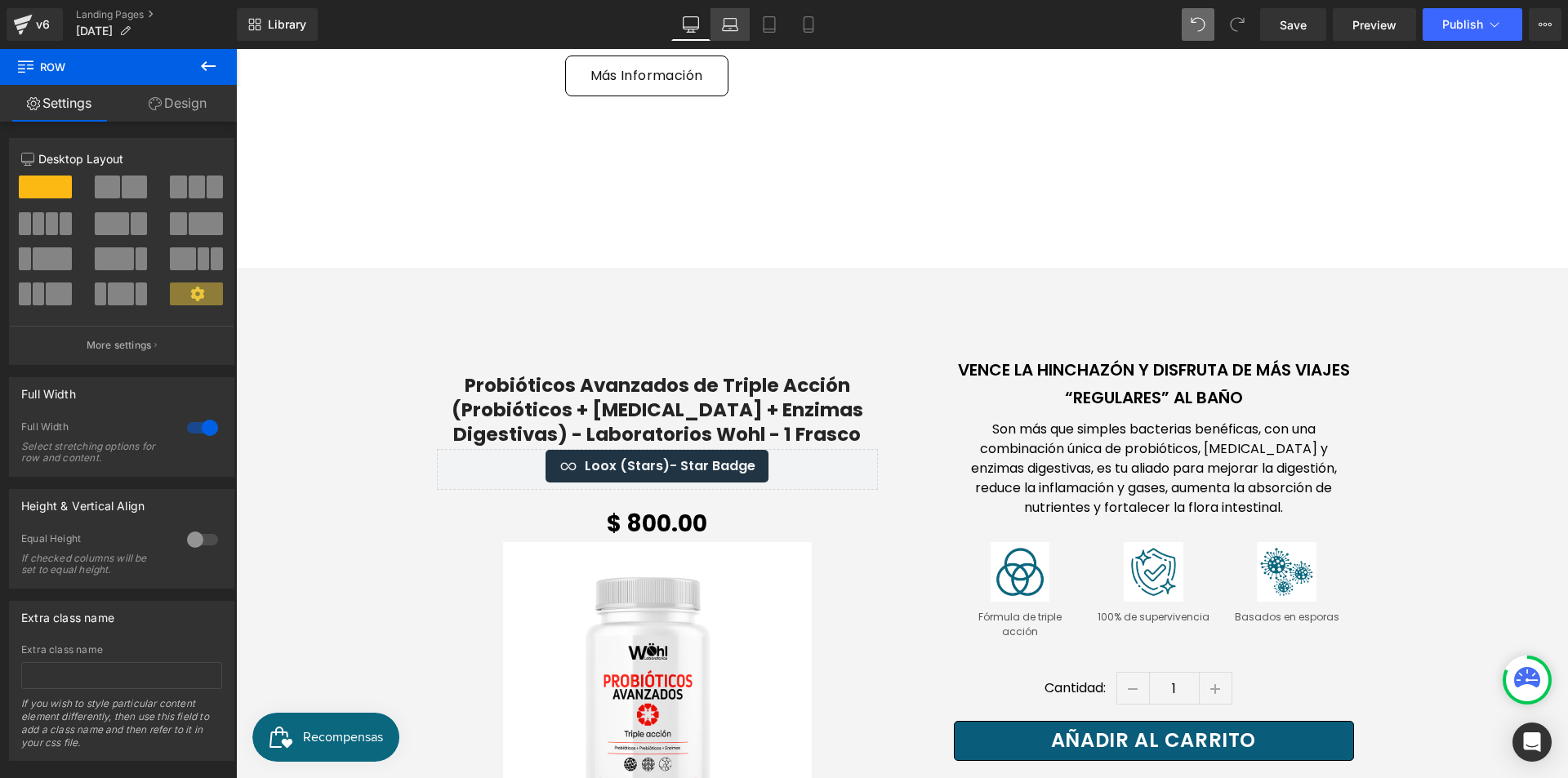
click at [732, 28] on icon at bounding box center [730, 25] width 17 height 17
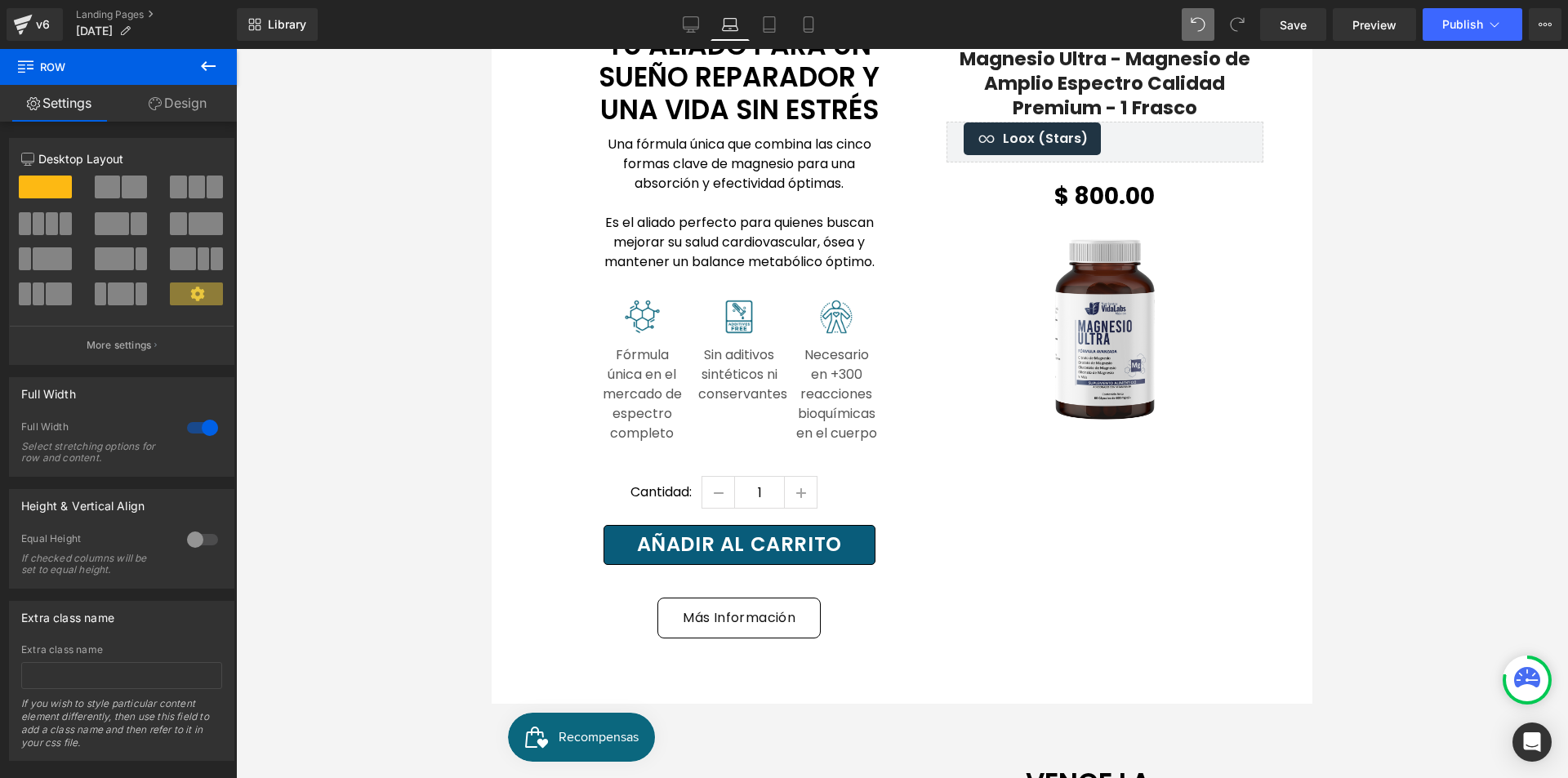
scroll to position [730, 0]
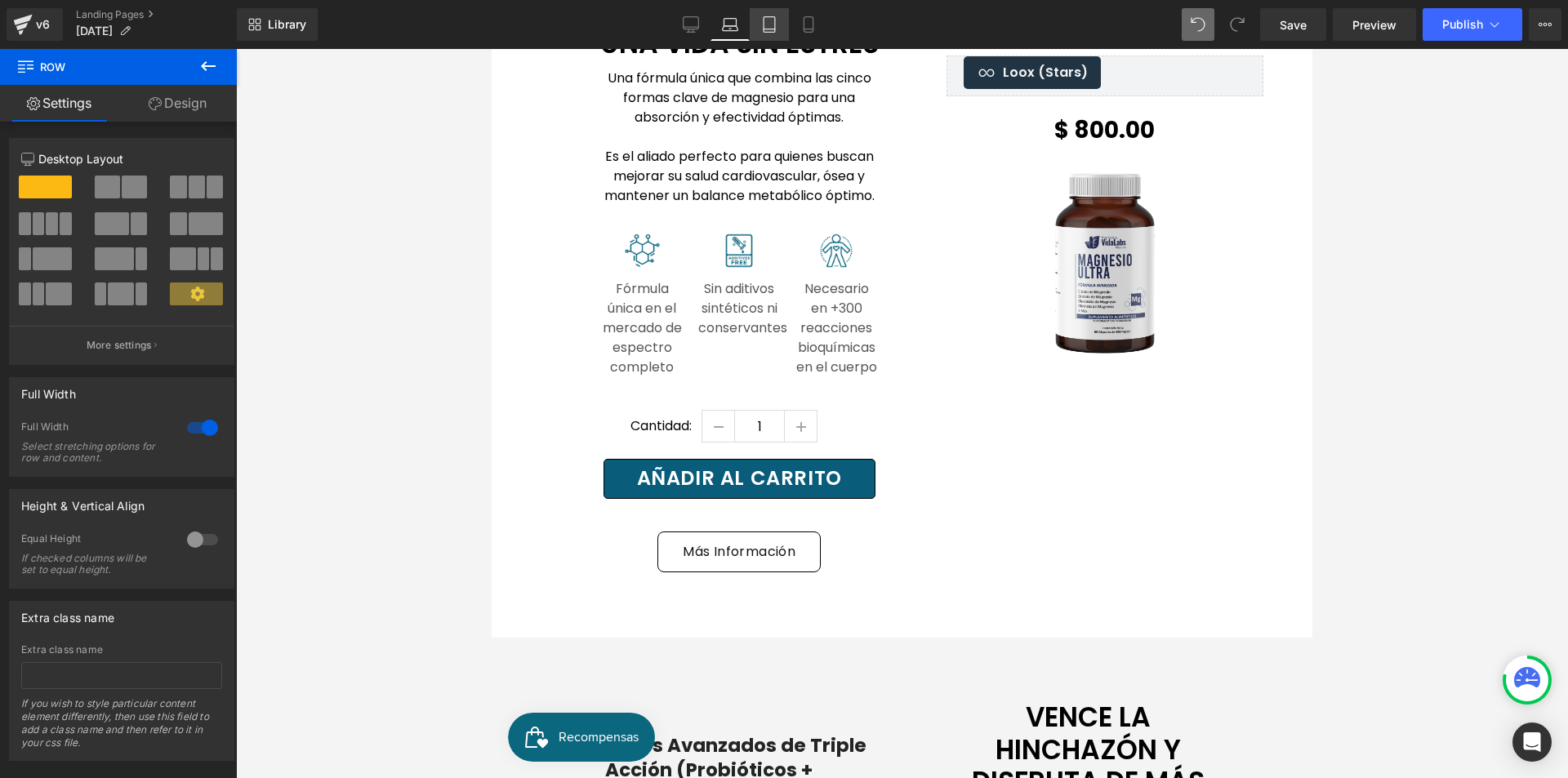
drag, startPoint x: 762, startPoint y: 28, endPoint x: 407, endPoint y: 117, distance: 366.0
click at [762, 28] on icon at bounding box center [769, 25] width 17 height 17
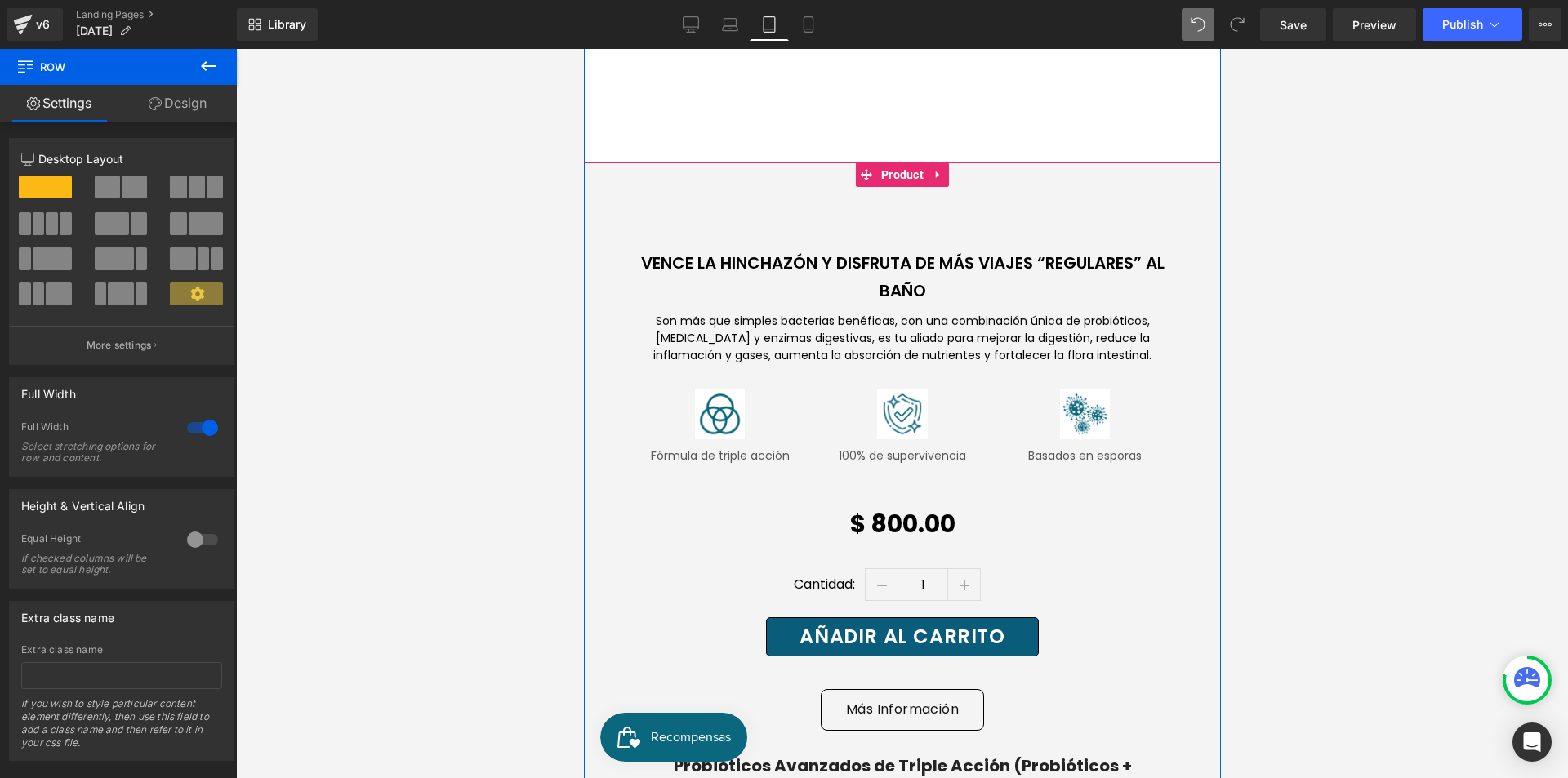
scroll to position [1876, 0]
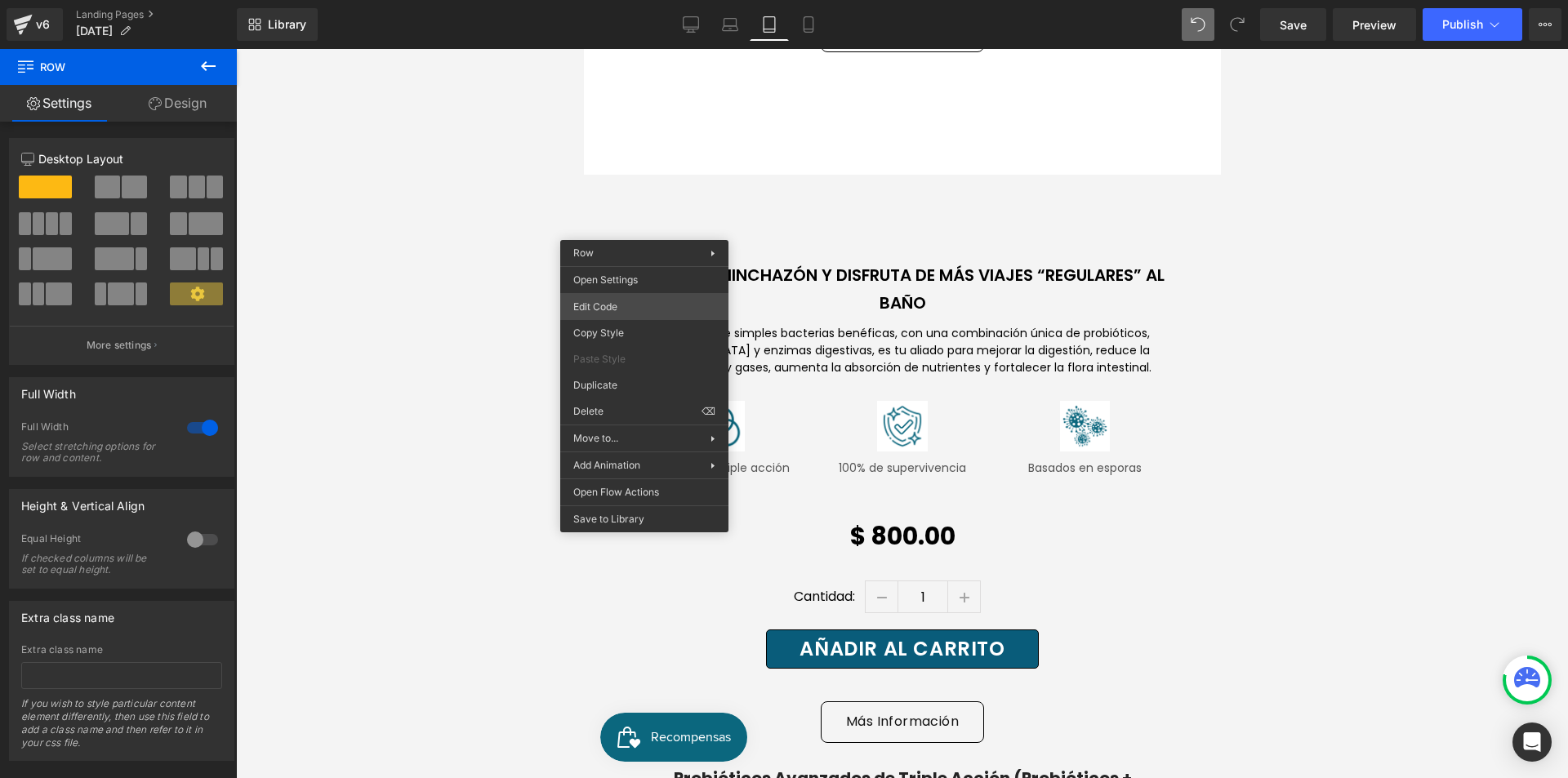
click at [643, 0] on div "Row You are previewing how the will restyle your page. You can not edit Element…" at bounding box center [784, 0] width 1568 height 0
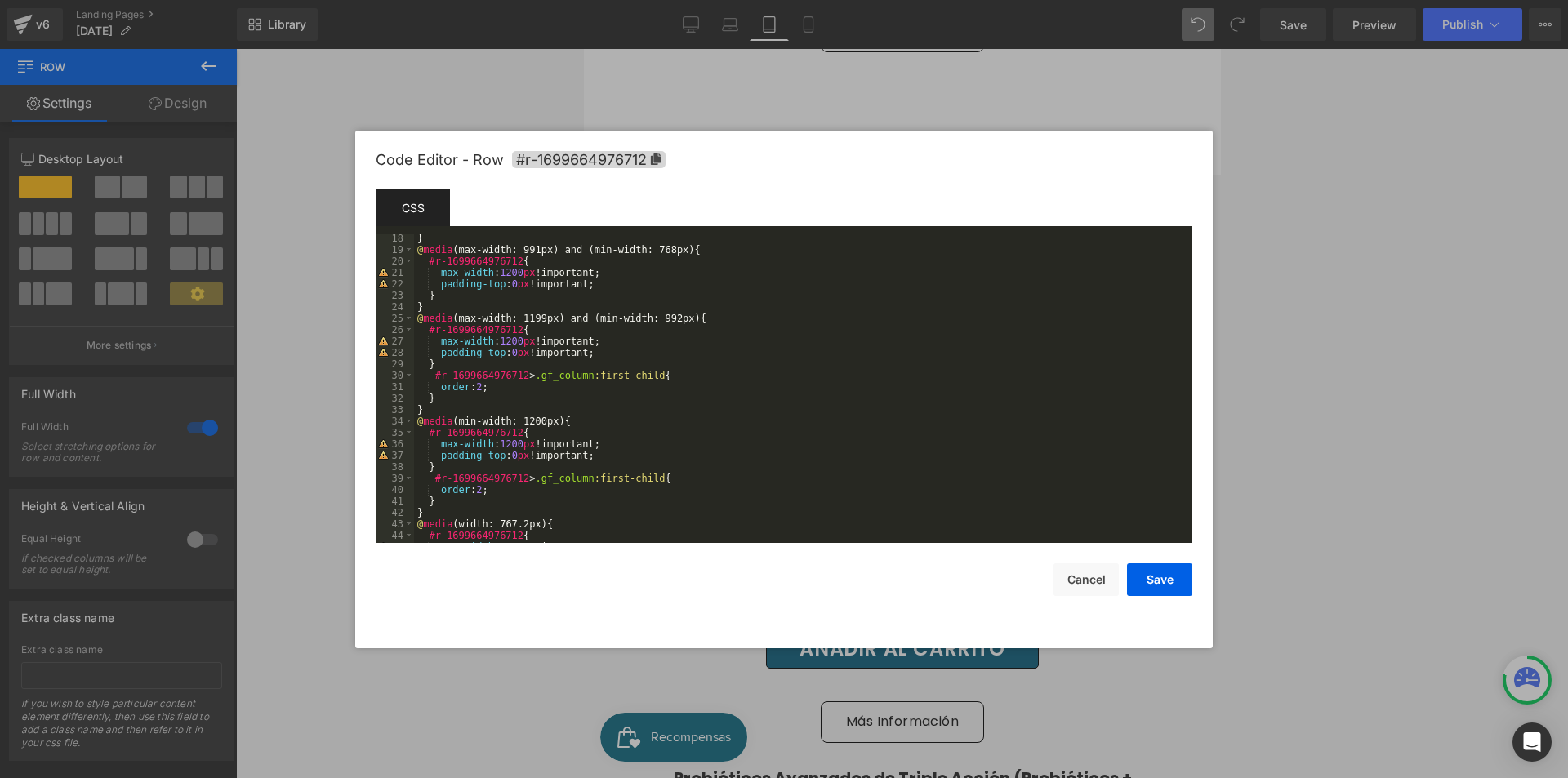
scroll to position [263, 0]
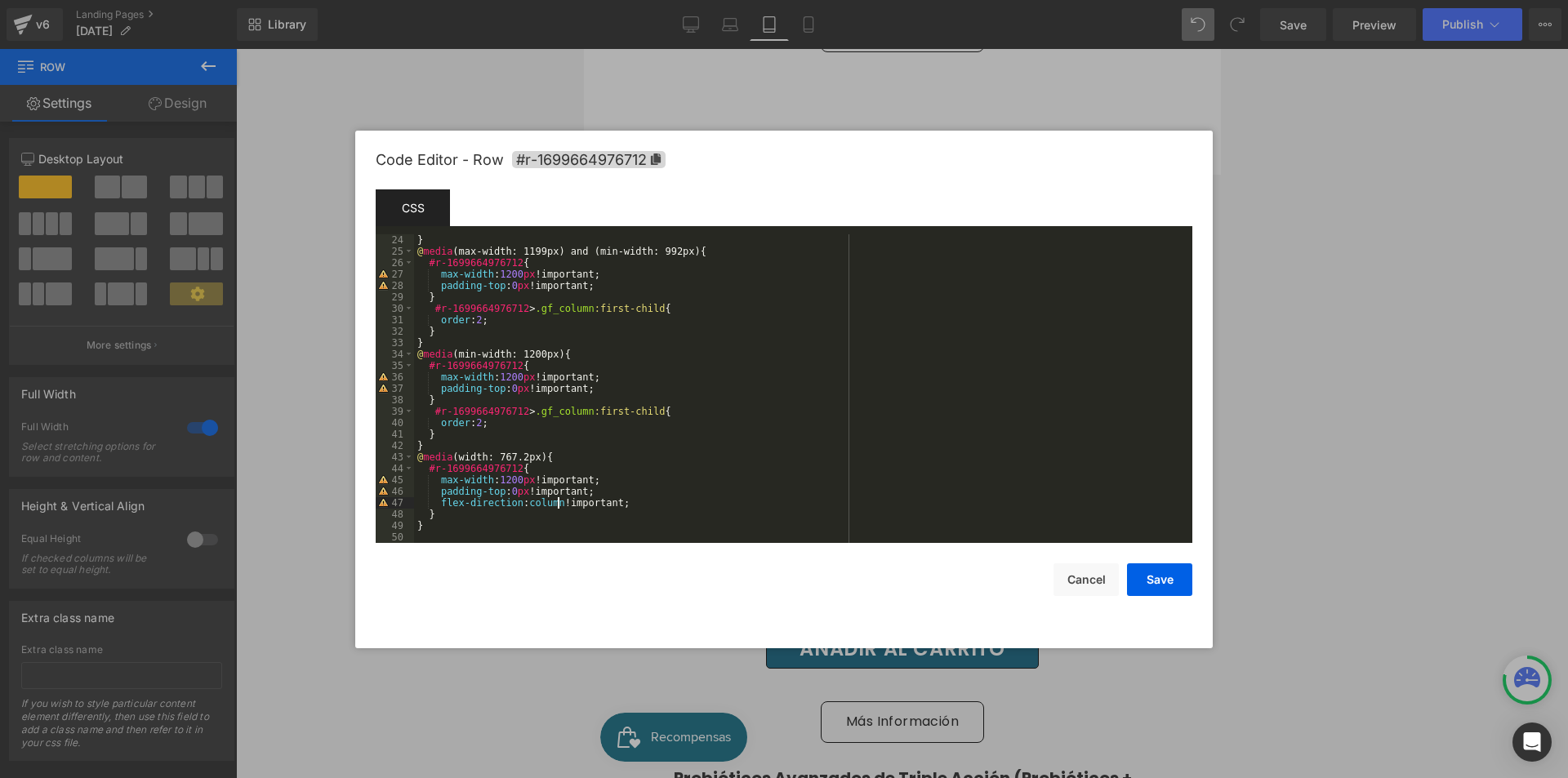
click at [558, 500] on div "} @ media (max-width: 1199px) and (min-width: 992px) { #r-1699664976712 { max-w…" at bounding box center [800, 400] width 772 height 331
click at [503, 528] on div "} @ media (max-width: 1199px) and (min-width: 992px) { #r-1699664976712 { max-w…" at bounding box center [800, 400] width 772 height 331
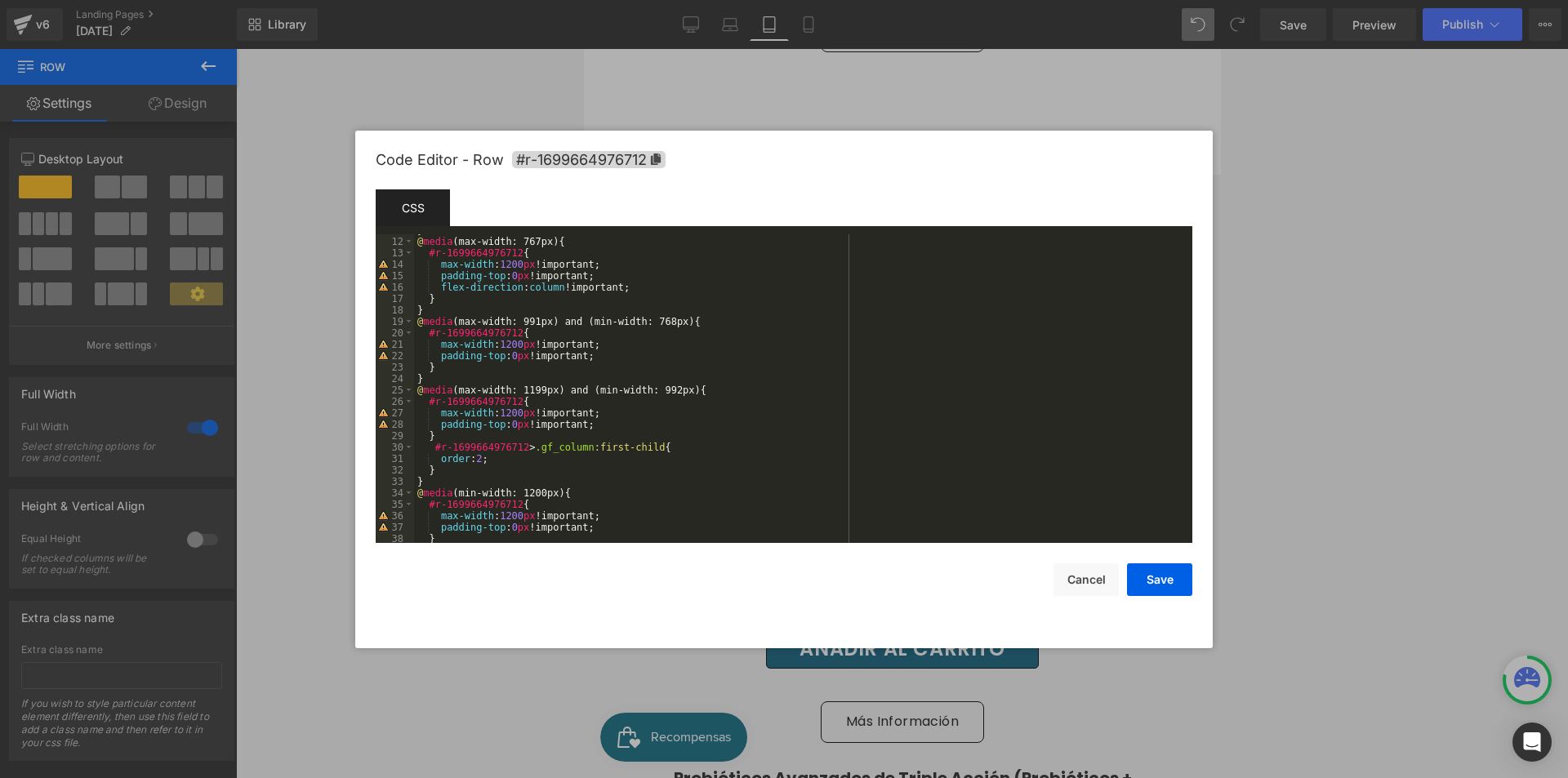
scroll to position [124, 0]
click at [557, 286] on div "} @ media (max-width: 767px) { #r-1699664976712 { max-width : 1200 px !importan…" at bounding box center [800, 390] width 772 height 331
click at [1140, 586] on button "Save" at bounding box center [1160, 579] width 65 height 33
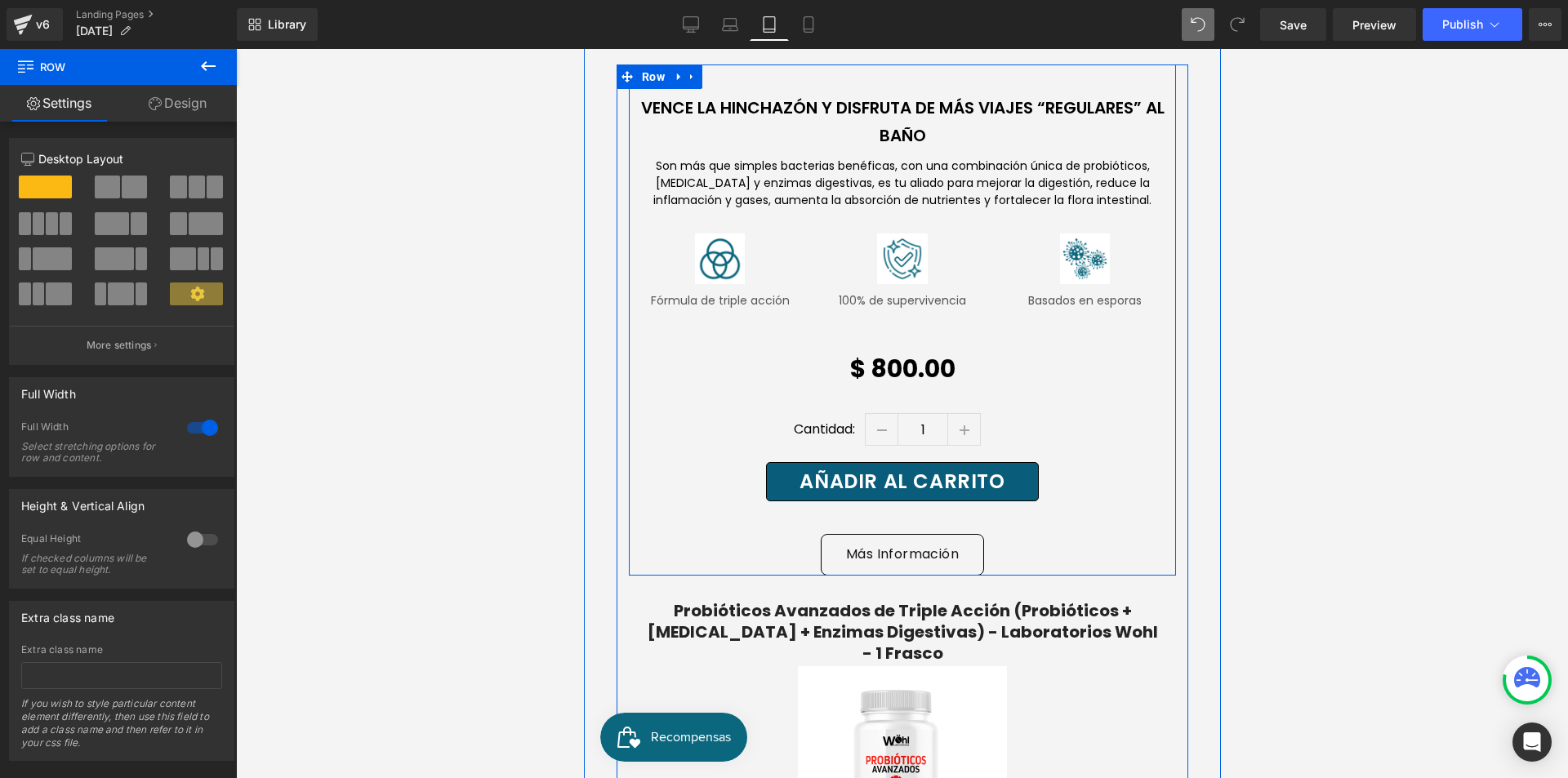
scroll to position [2040, 0]
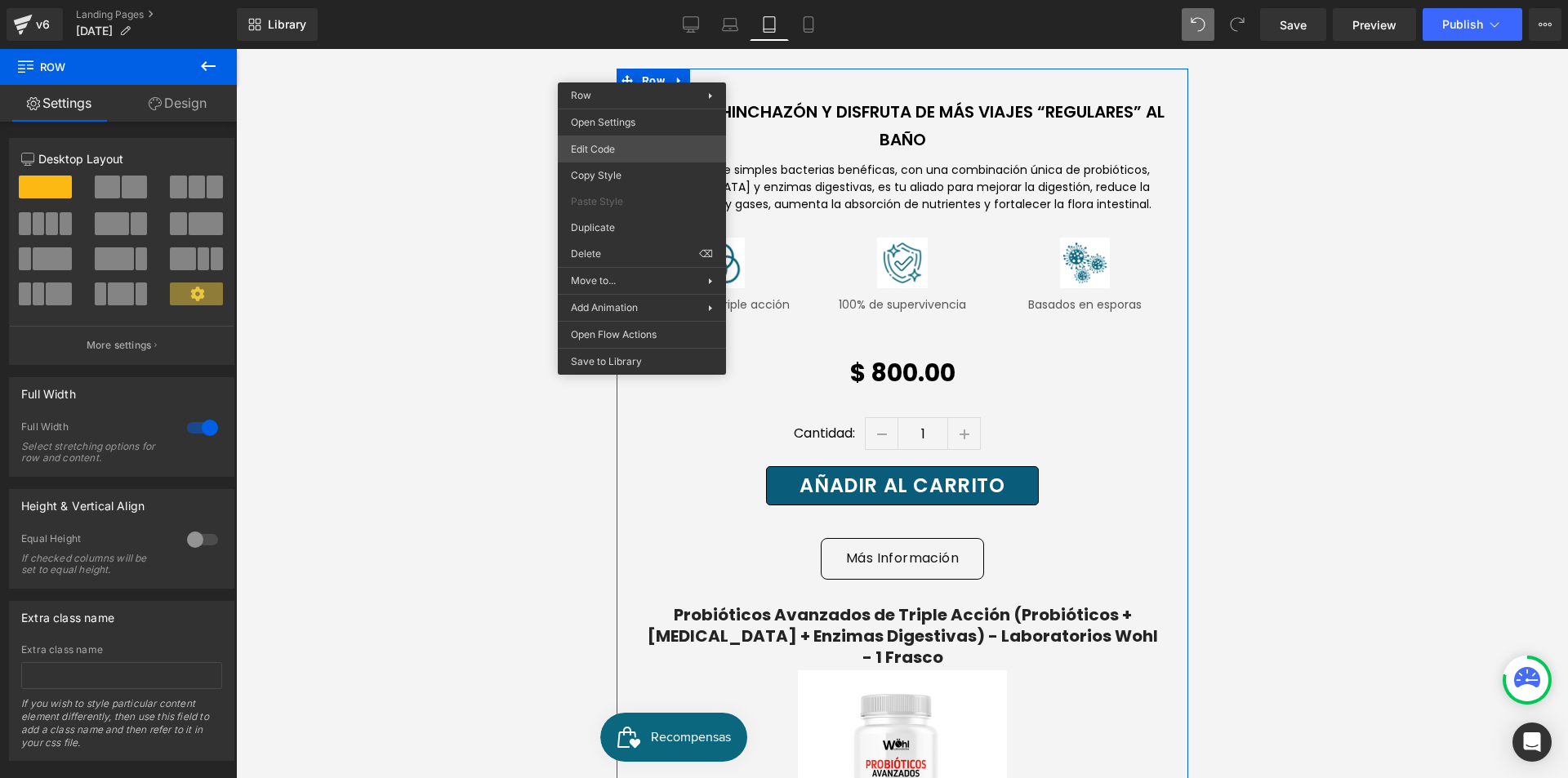
click at [649, 0] on div "Row You are previewing how the will restyle your page. You can not edit Element…" at bounding box center [784, 0] width 1568 height 0
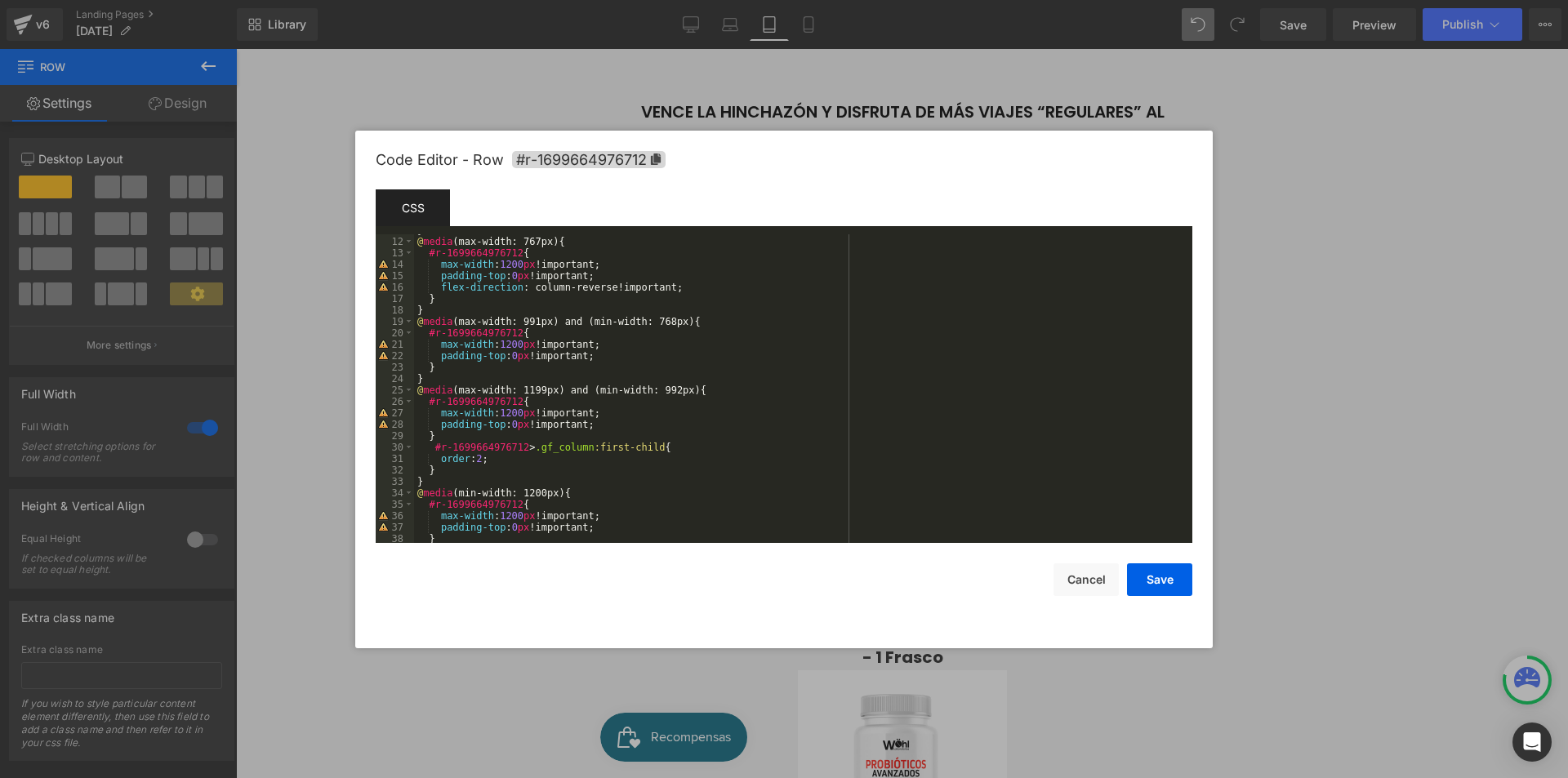
scroll to position [75, 0]
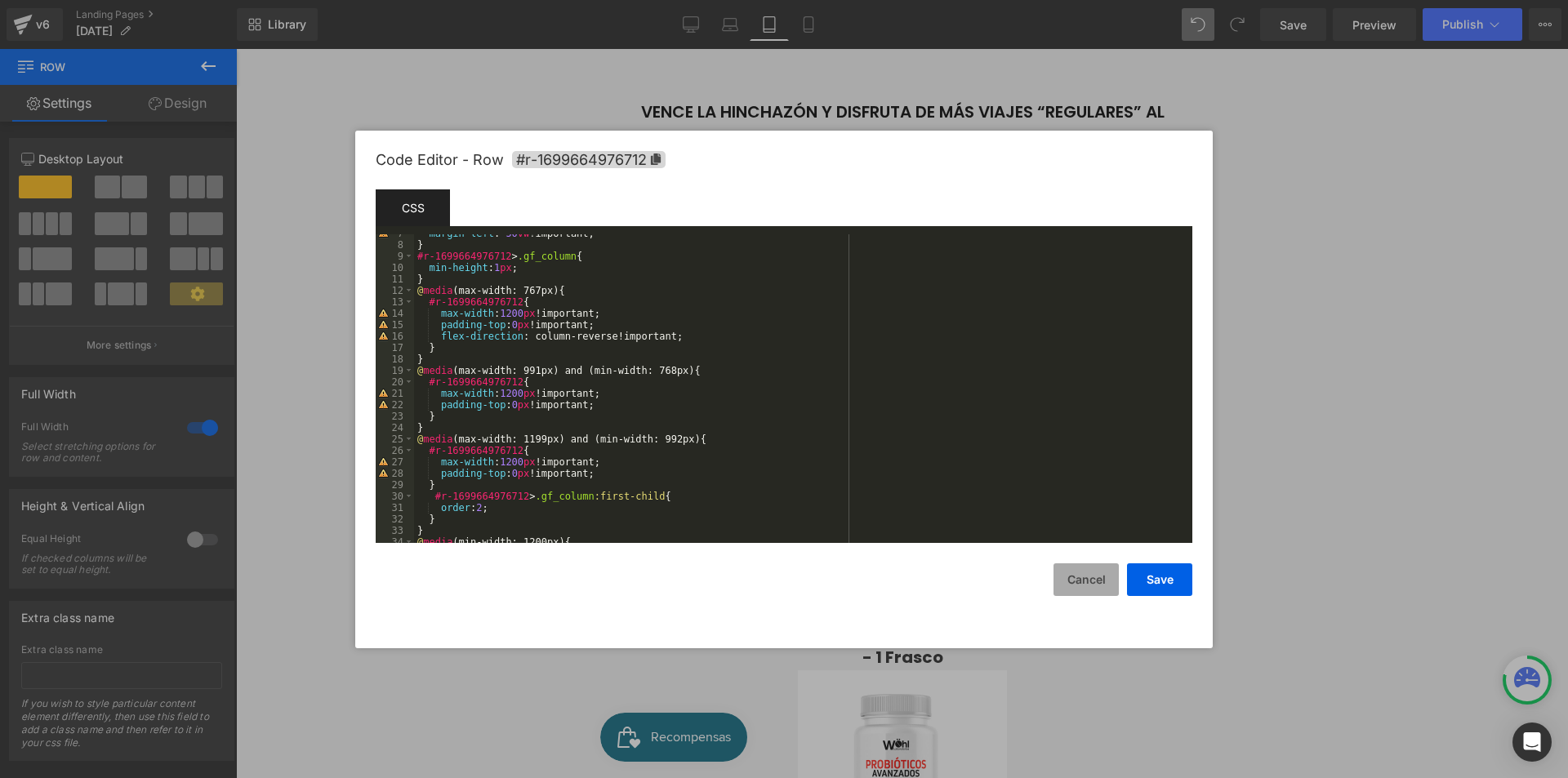
click at [1083, 582] on button "Cancel" at bounding box center [1086, 579] width 65 height 33
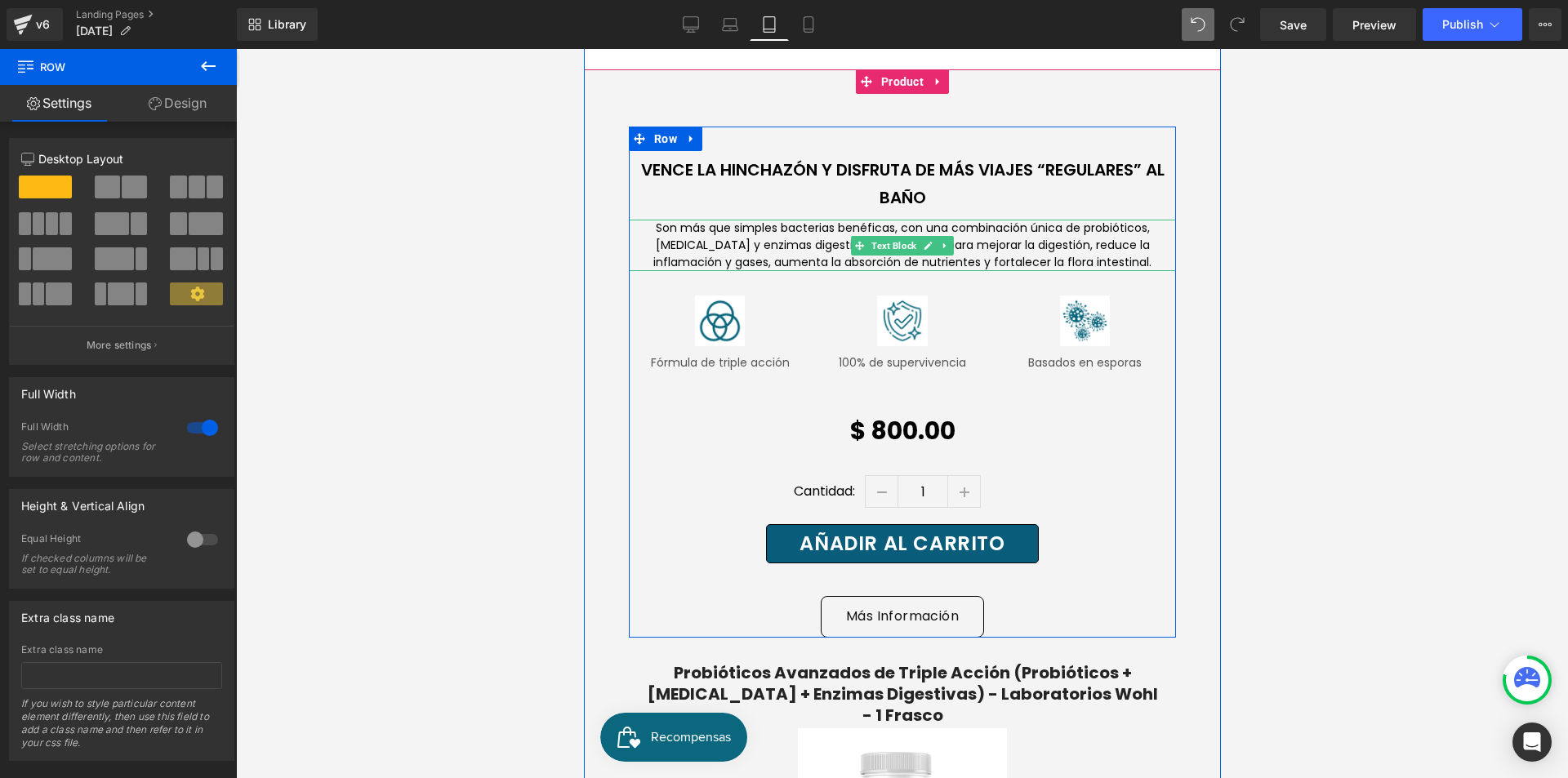
scroll to position [1958, 0]
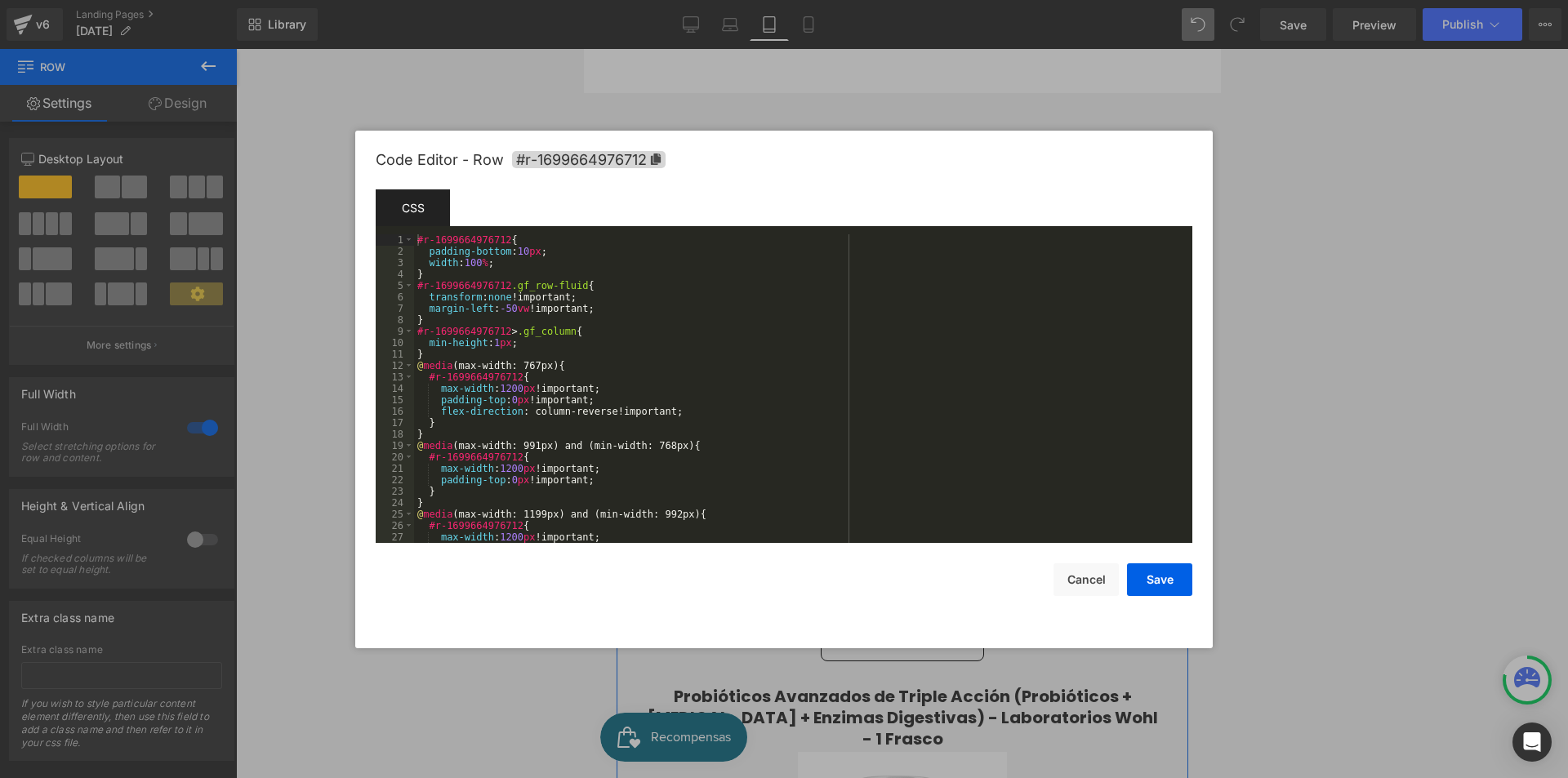
click at [606, 0] on div "Row You are previewing how the will restyle your page. You can not edit Element…" at bounding box center [784, 0] width 1568 height 0
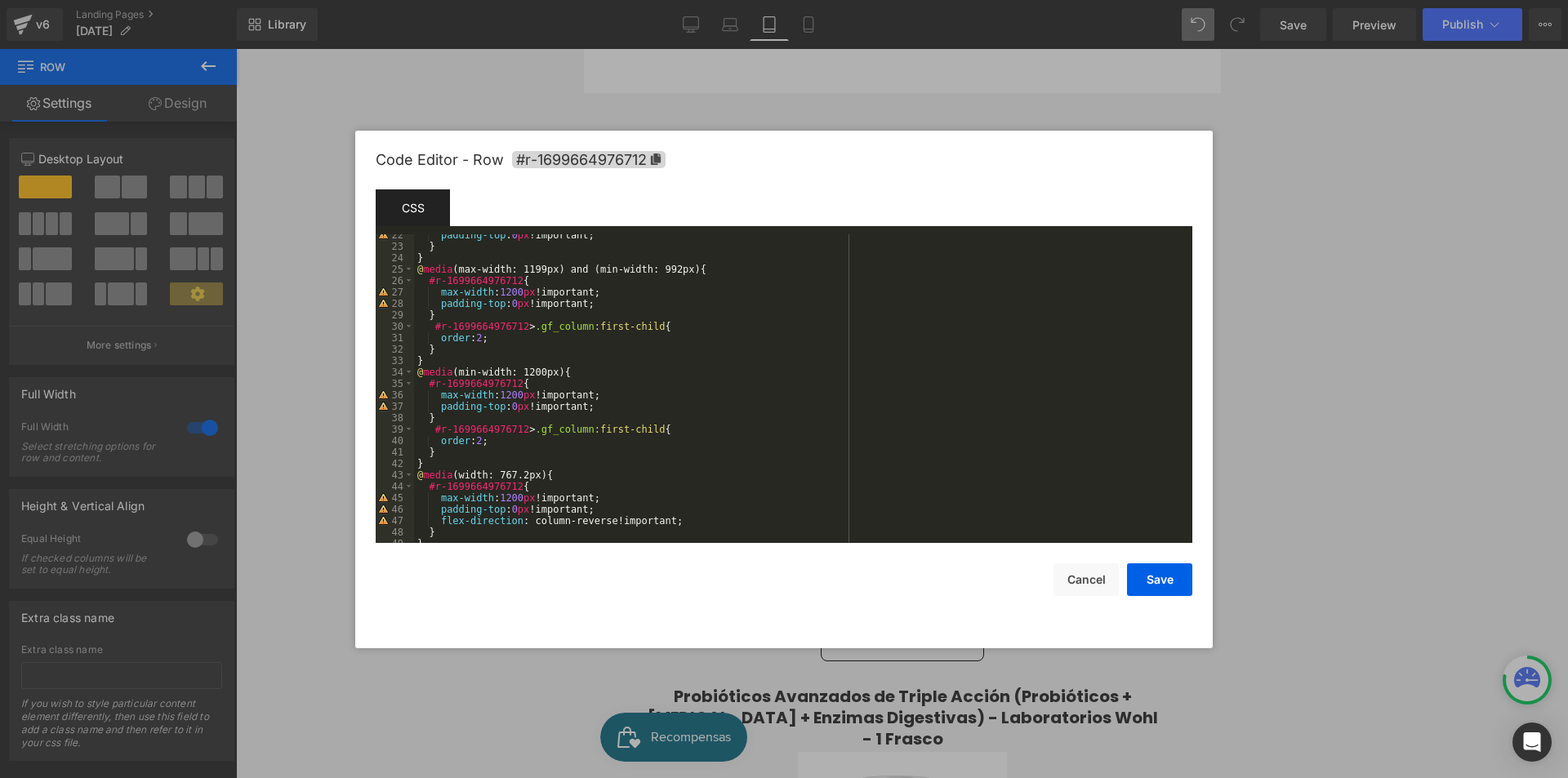
scroll to position [320, 0]
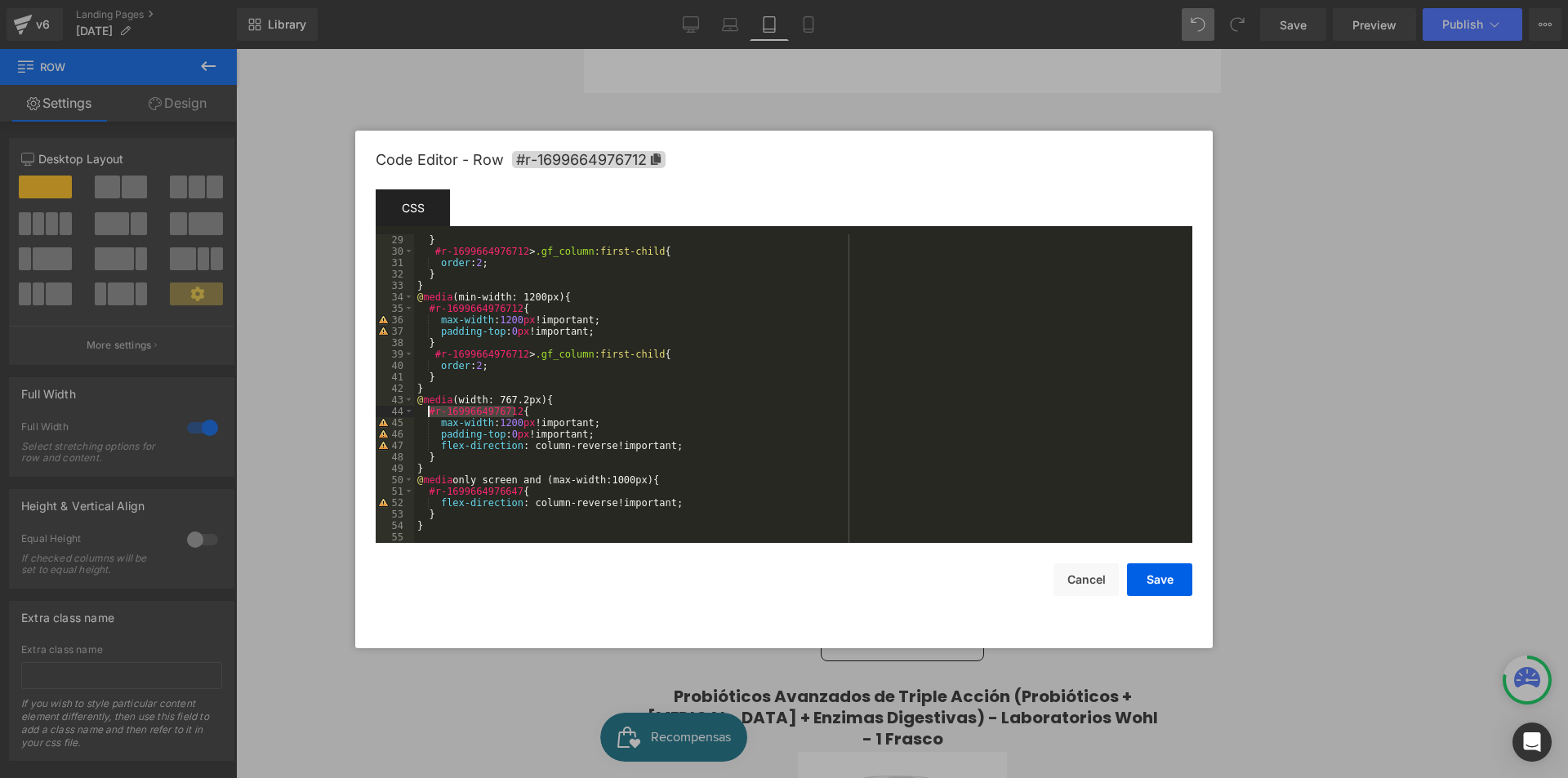
drag, startPoint x: 510, startPoint y: 412, endPoint x: 429, endPoint y: 406, distance: 81.2
click at [429, 406] on div "} #r-1699664976712 > .gf_column :first-child { order : 2 ; } } @ media (min-wid…" at bounding box center [800, 400] width 772 height 331
drag, startPoint x: 513, startPoint y: 489, endPoint x: 428, endPoint y: 490, distance: 85.0
click at [428, 490] on div "} #r-1699664976712 > .gf_column :first-child { order : 2 ; } } @ media (min-wid…" at bounding box center [800, 400] width 772 height 331
click at [1152, 581] on button "Save" at bounding box center [1160, 579] width 65 height 33
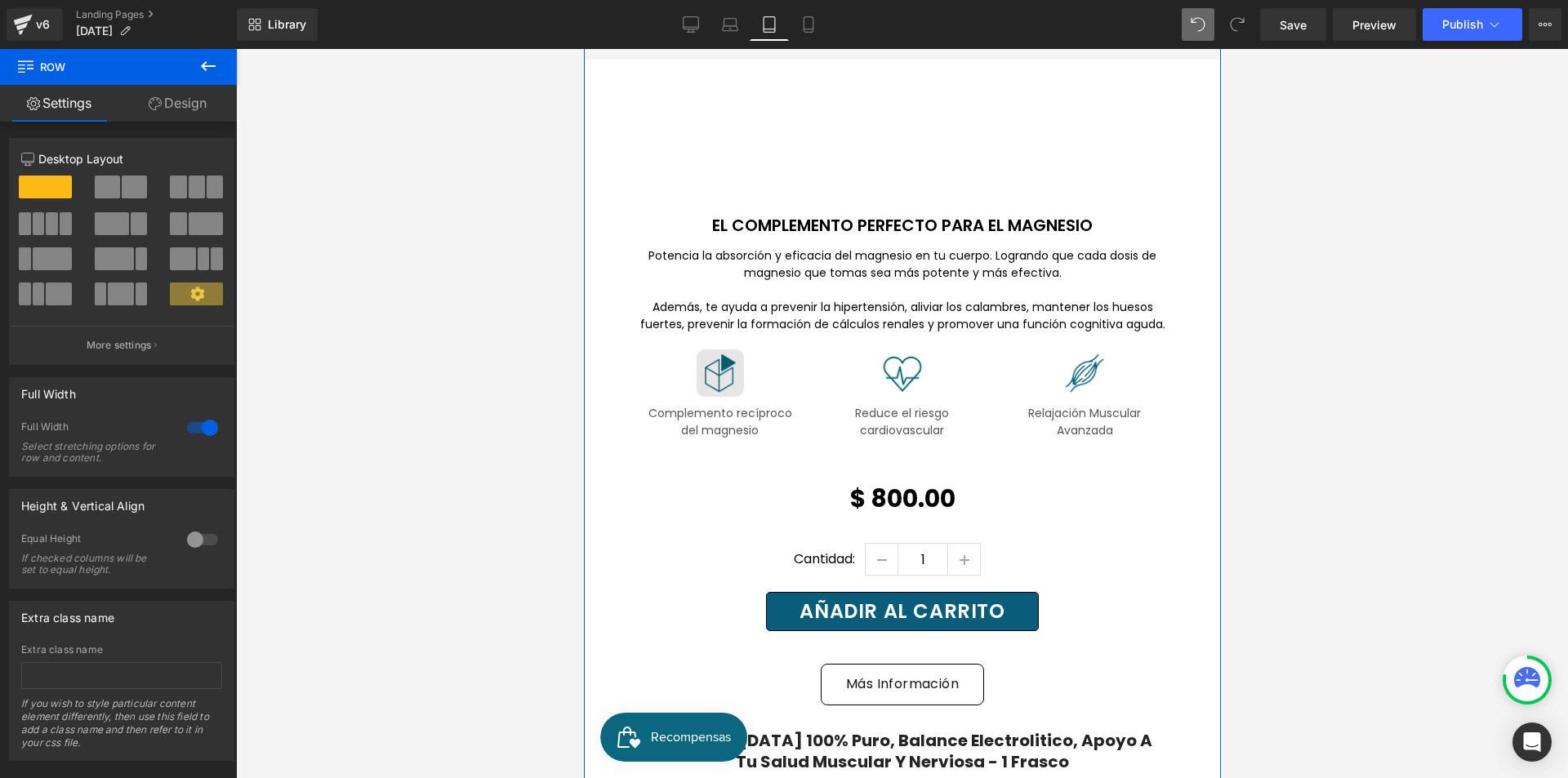
scroll to position [2919, 0]
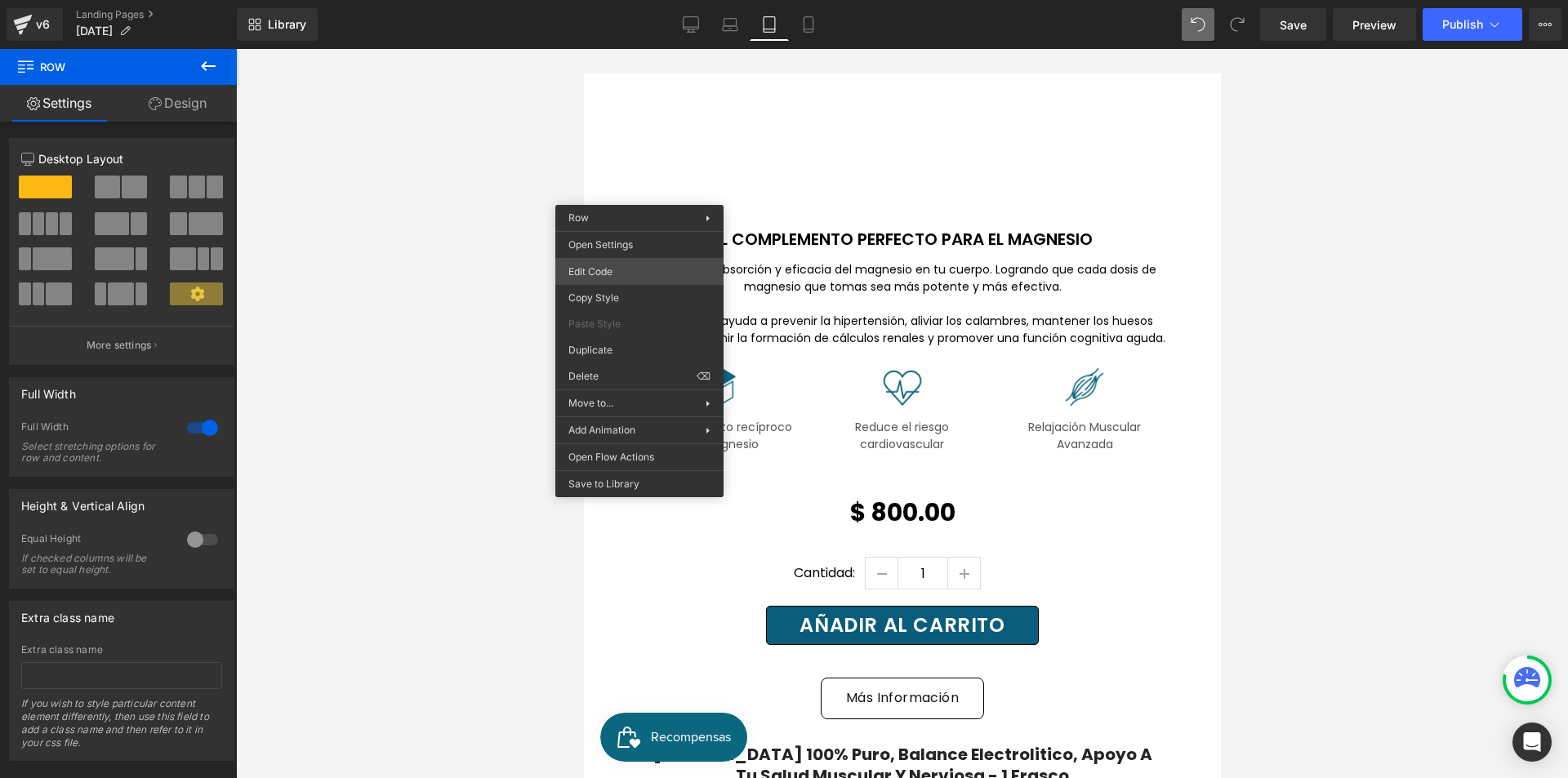
click at [630, 0] on div "Row You are previewing how the will restyle your page. You can not edit Element…" at bounding box center [784, 0] width 1568 height 0
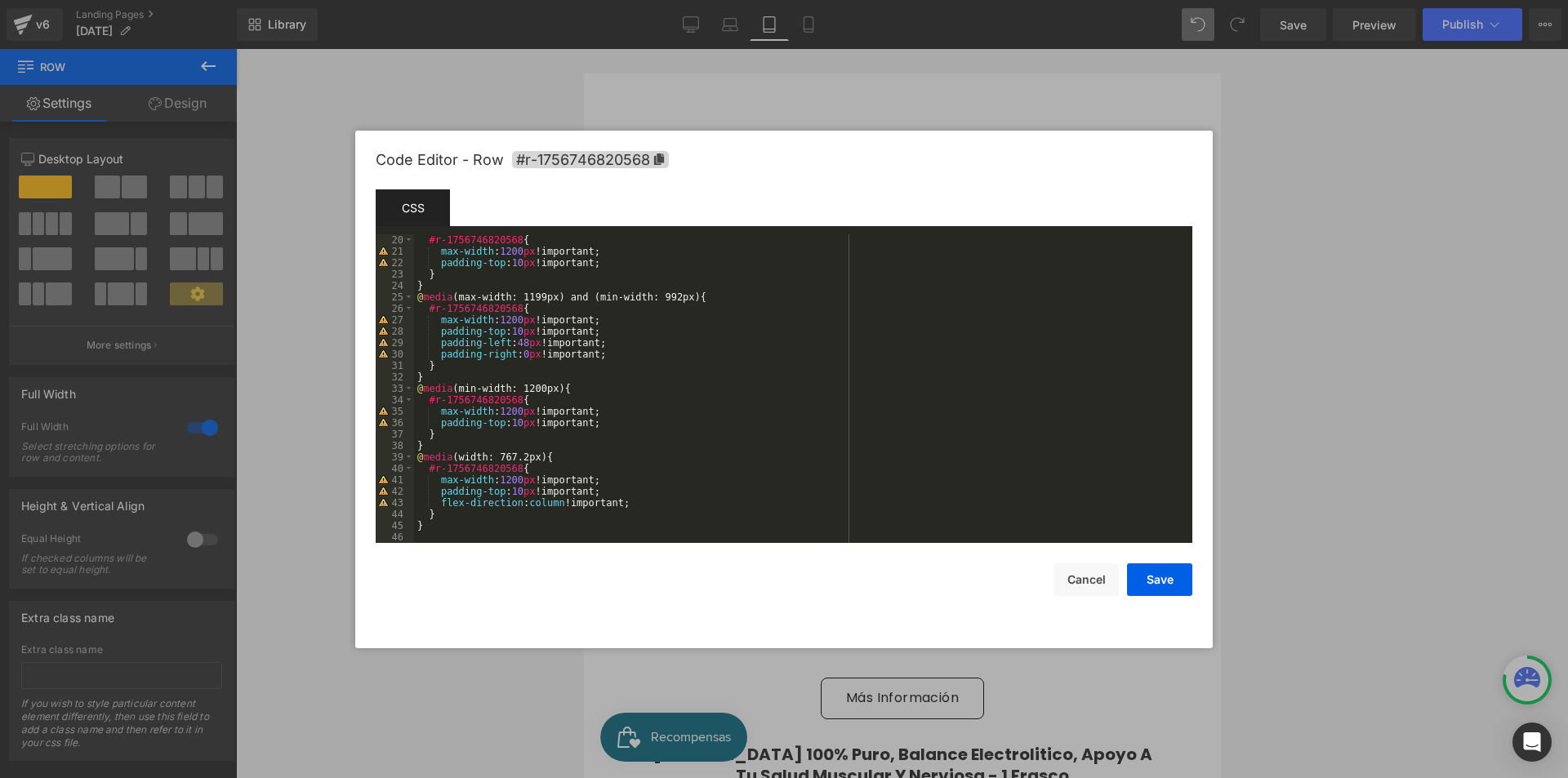
scroll to position [217, 0]
click at [529, 522] on div "#r-1756746820568 { max-width : 1200 px !important; padding-top : 10 px !importa…" at bounding box center [800, 400] width 772 height 331
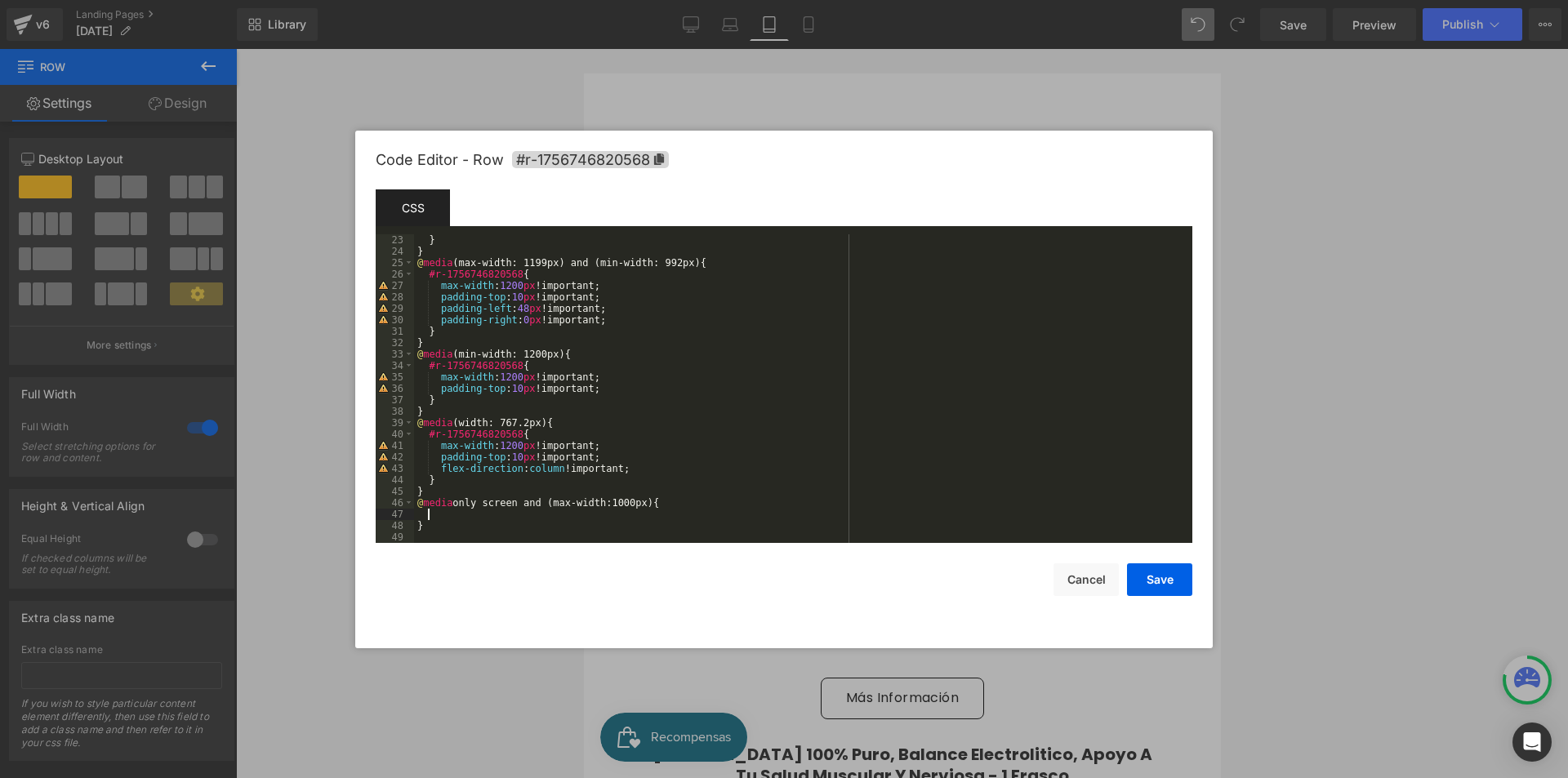
scroll to position [251, 0]
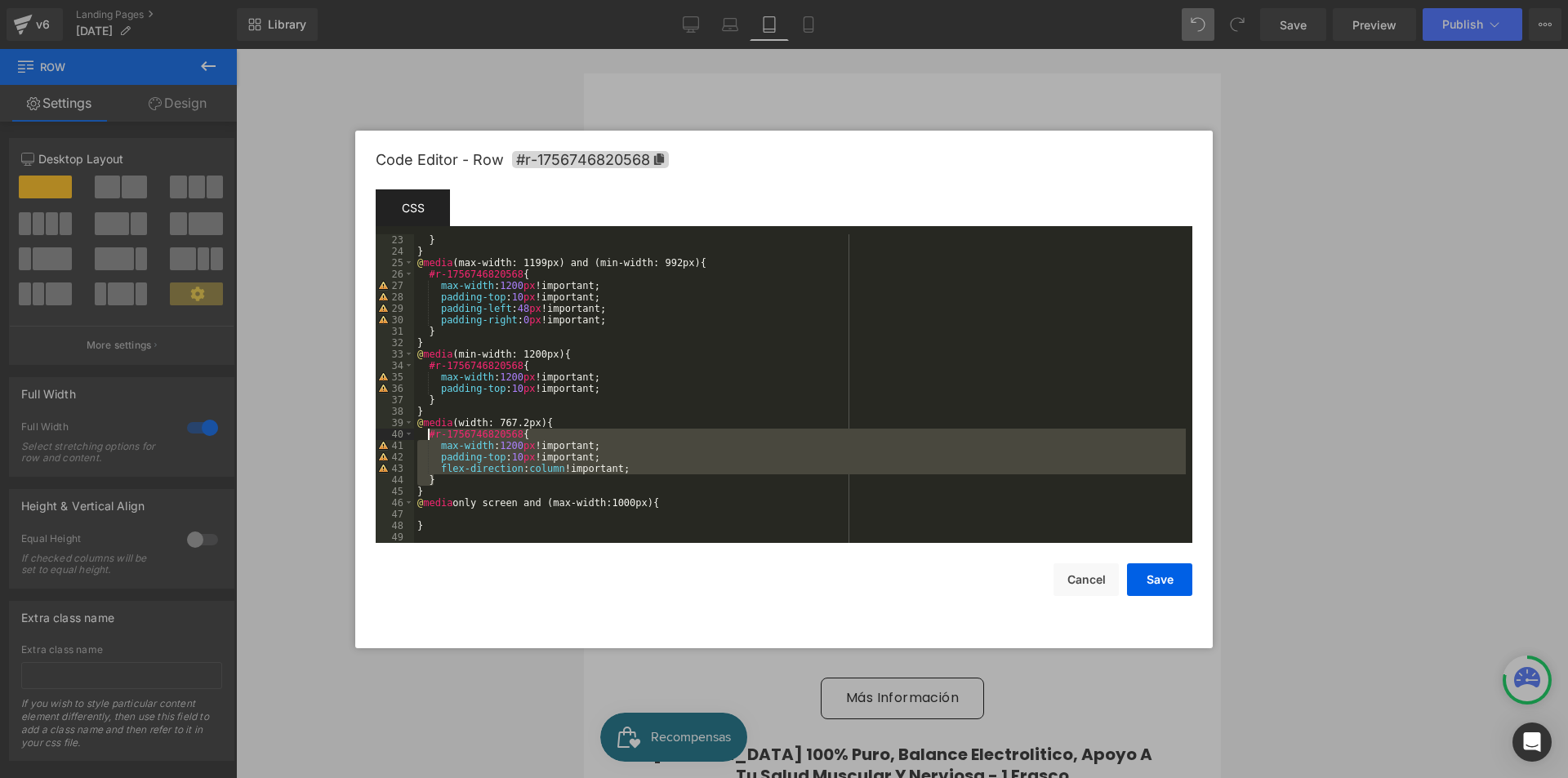
drag, startPoint x: 551, startPoint y: 473, endPoint x: 427, endPoint y: 435, distance: 129.7
click at [427, 435] on div "} } @ media (max-width: 1199px) and (min-width: 992px) { #r-1756746820568 { max…" at bounding box center [800, 400] width 772 height 331
click at [690, 511] on div "} } @ media (max-width: 1199px) and (min-width: 992px) { #r-1756746820568 { max…" at bounding box center [800, 400] width 772 height 331
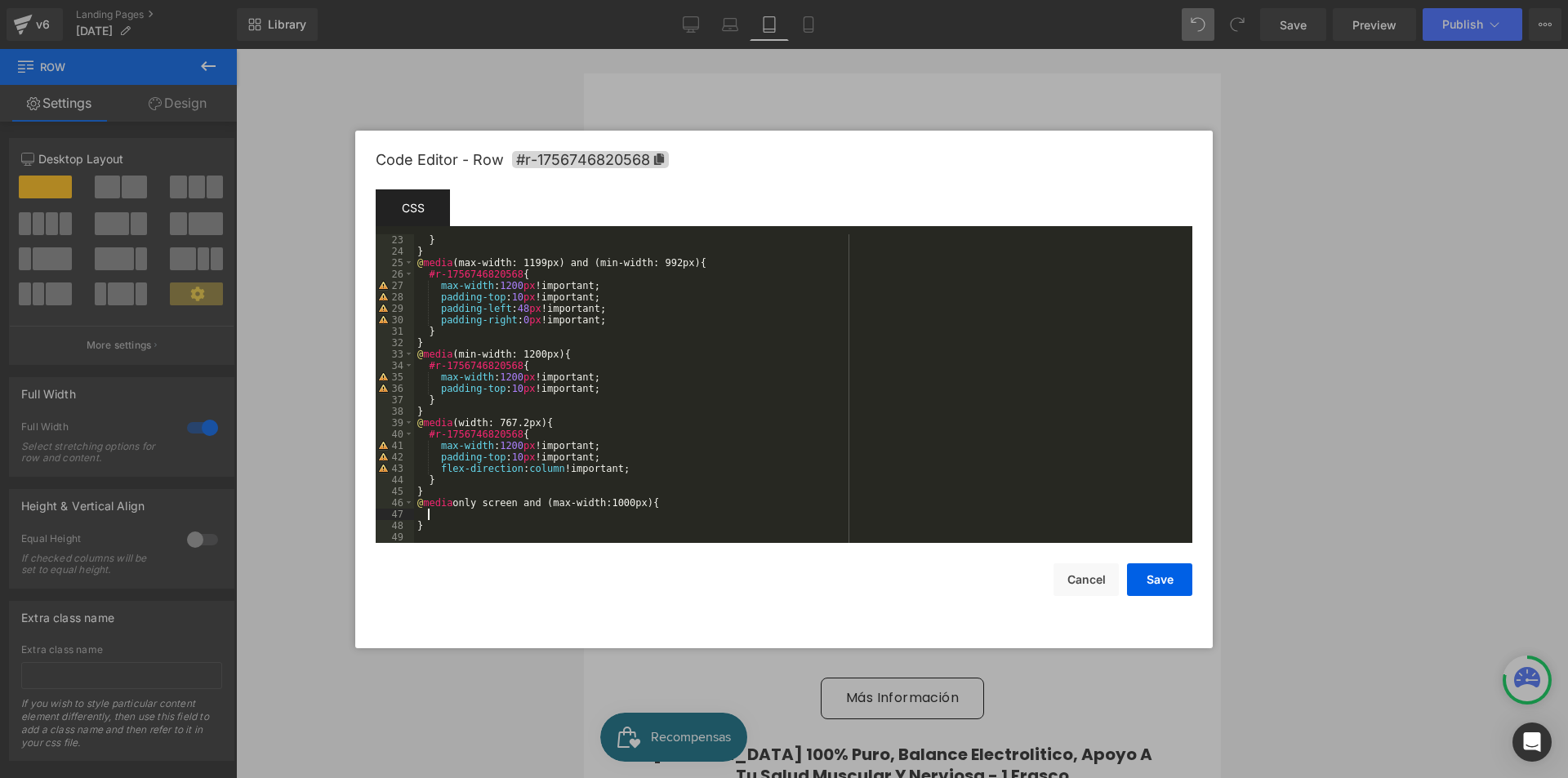
scroll to position [274, 0]
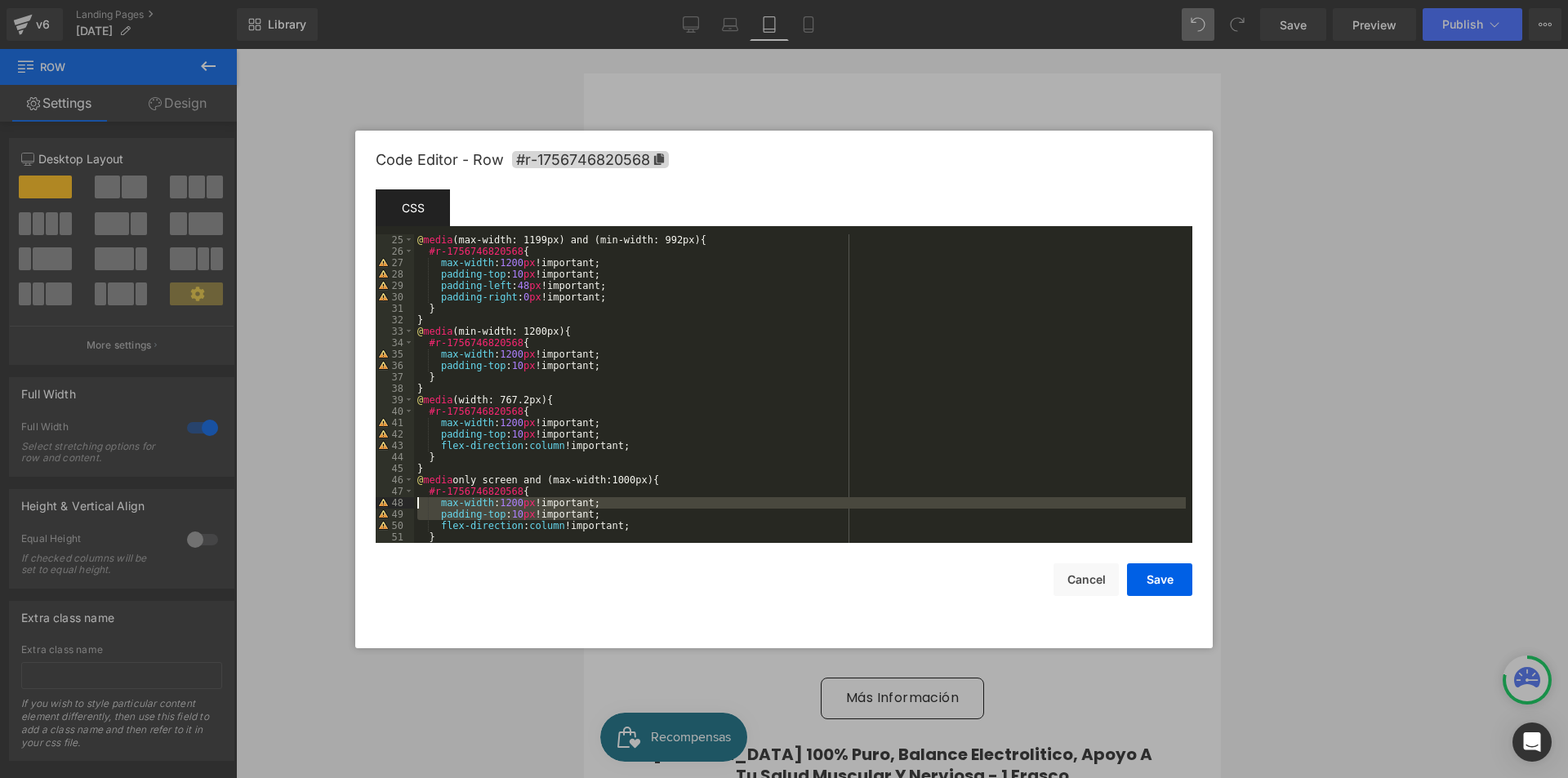
drag, startPoint x: 612, startPoint y: 515, endPoint x: 362, endPoint y: 506, distance: 250.2
click at [362, 506] on div "Code Editor - Row #r-1756746820568 Template CSS Script 25 26 27 28 29 30 31 32 …" at bounding box center [784, 389] width 858 height 517
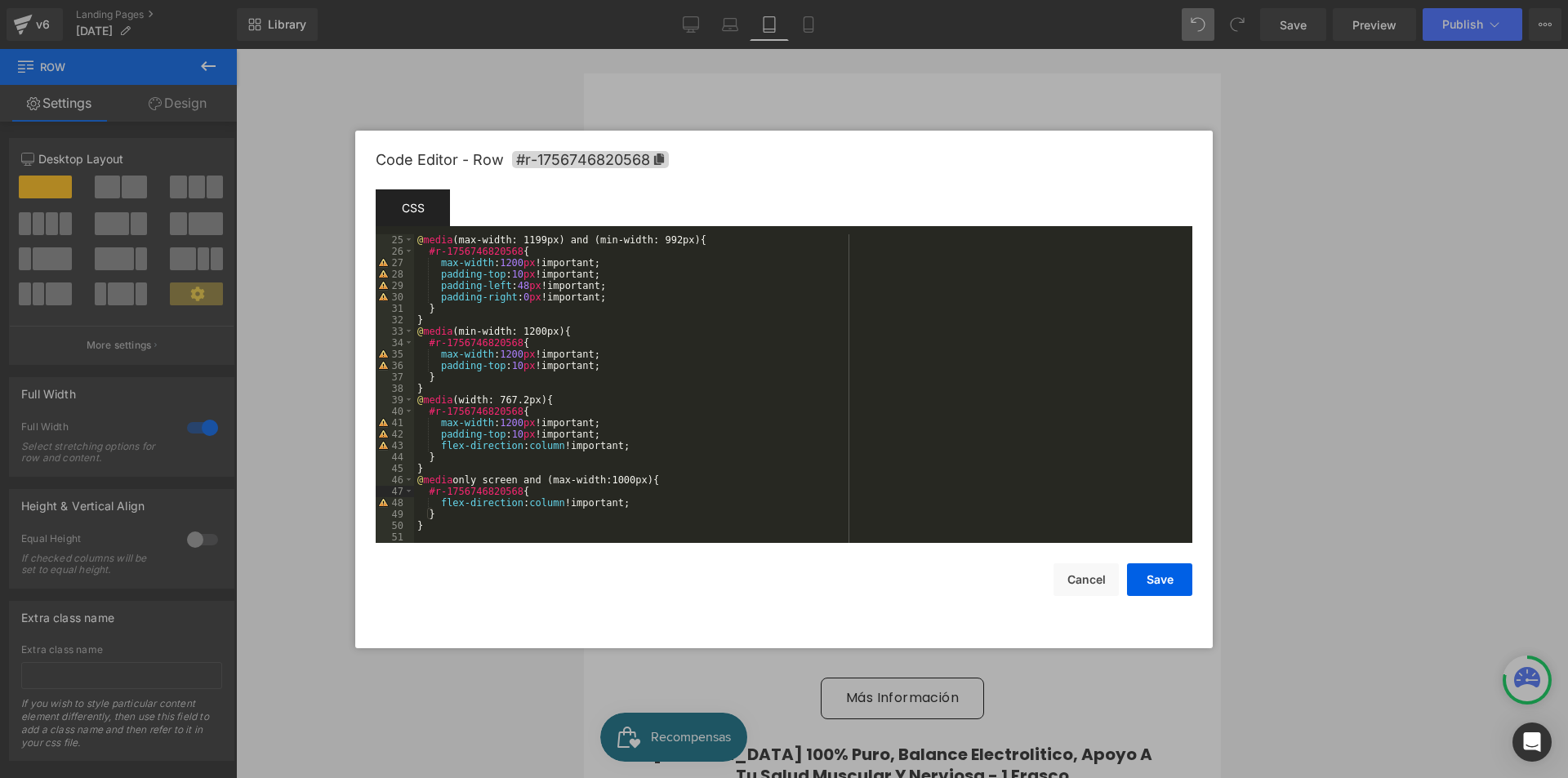
click at [558, 503] on div "@ media (max-width: 1199px) and (min-width: 992px) { #r-1756746820568 { max-wid…" at bounding box center [800, 400] width 772 height 331
click at [558, 448] on div "@ media (max-width: 1199px) and (min-width: 992px) { #r-1756746820568 { max-wid…" at bounding box center [800, 400] width 772 height 331
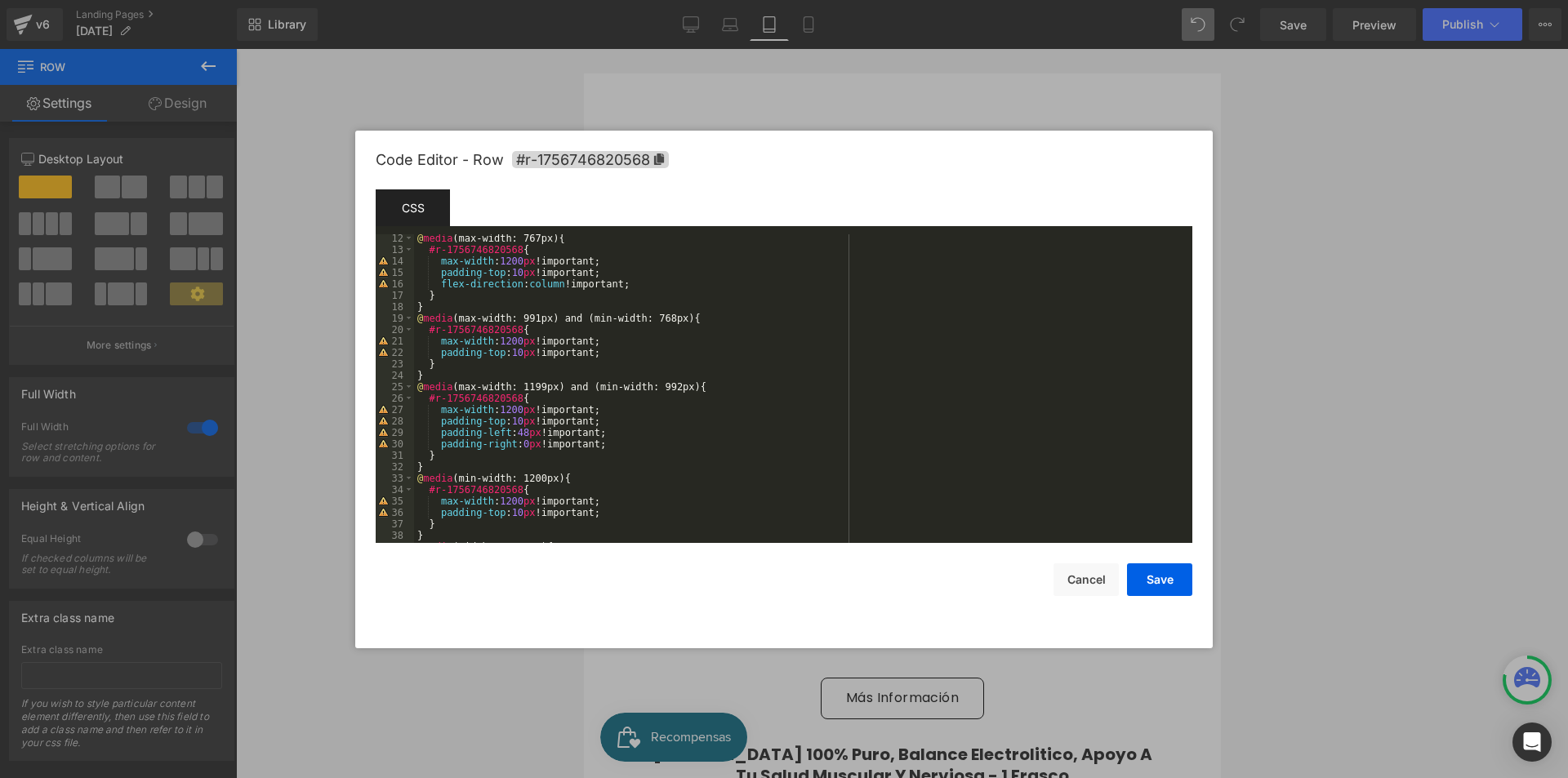
scroll to position [78, 0]
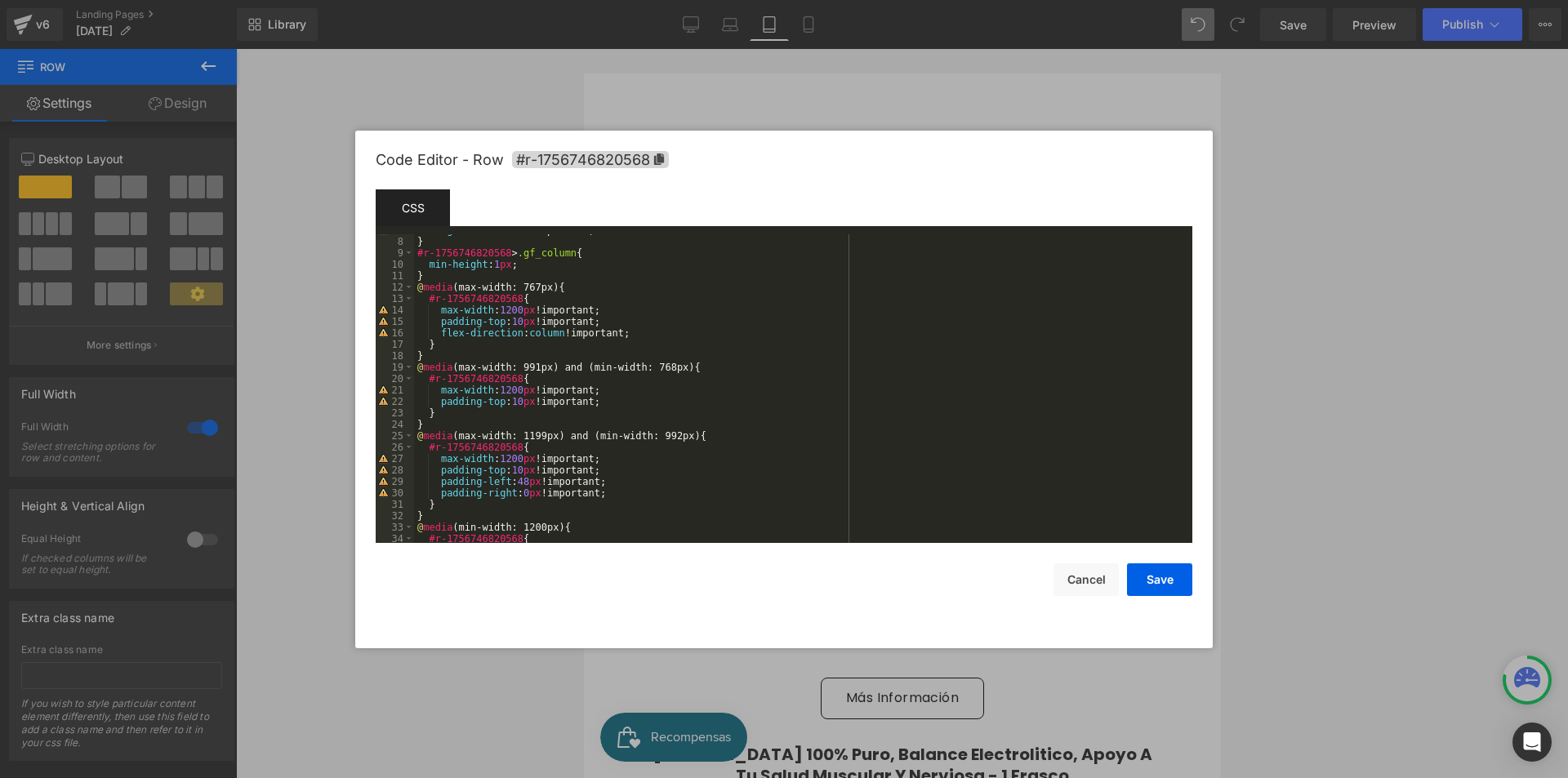
click at [555, 329] on div "margin-left : -50 vw !important; } #r-1756746820568 > .gf_column { min-height :…" at bounding box center [800, 390] width 772 height 331
click at [1176, 590] on button "Save" at bounding box center [1160, 579] width 65 height 33
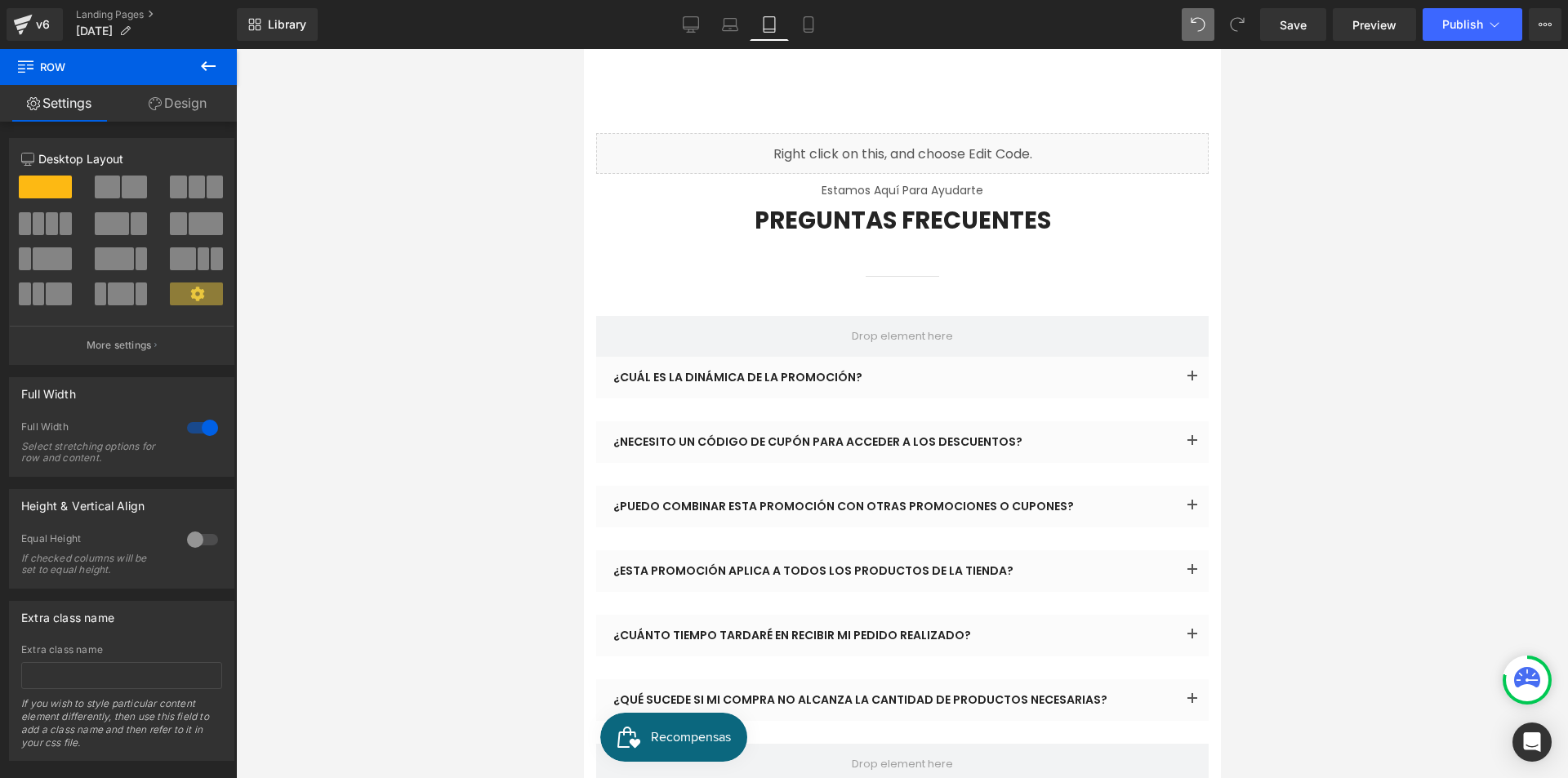
scroll to position [12226, 0]
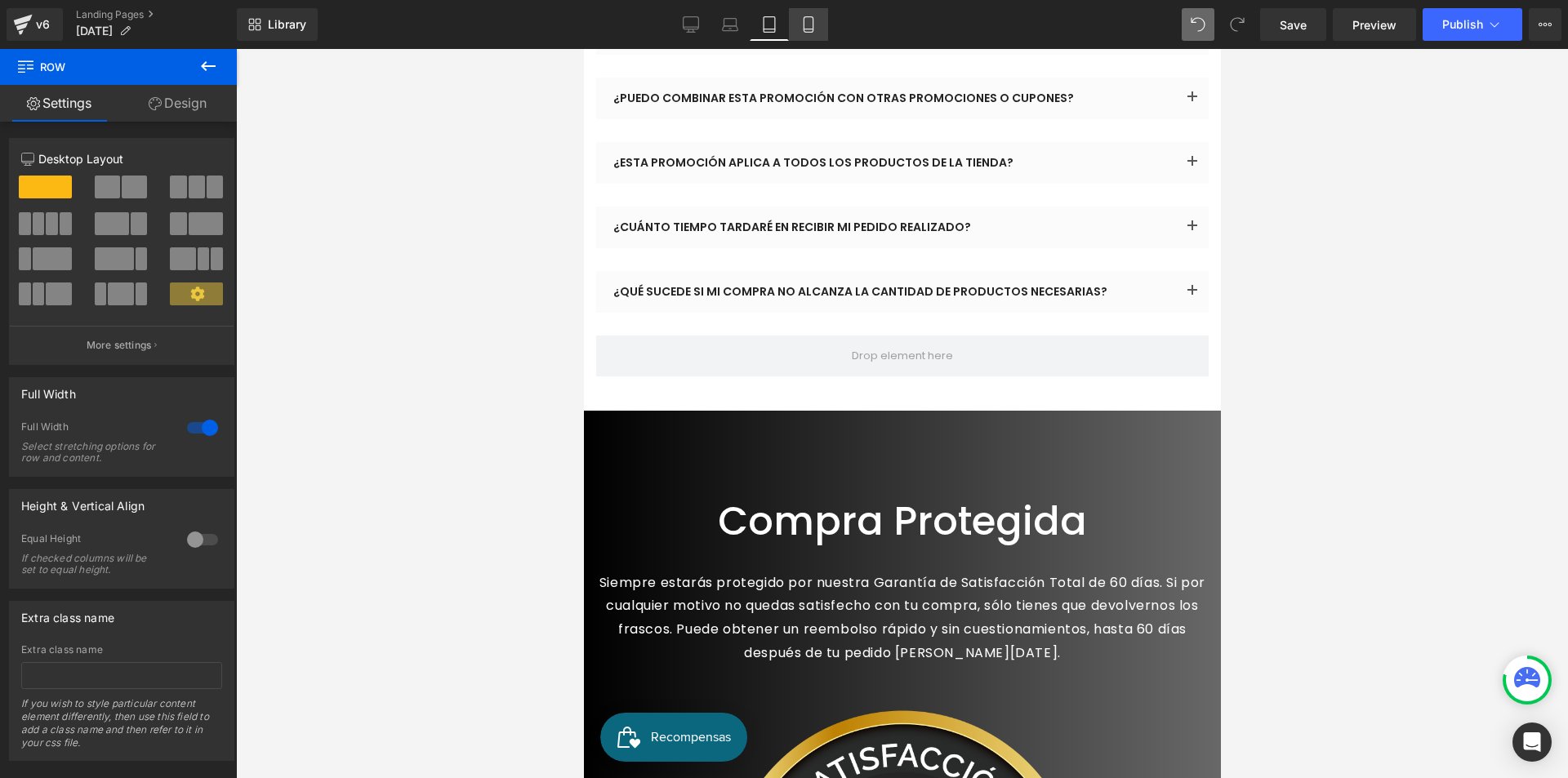
click at [806, 23] on icon at bounding box center [808, 25] width 17 height 17
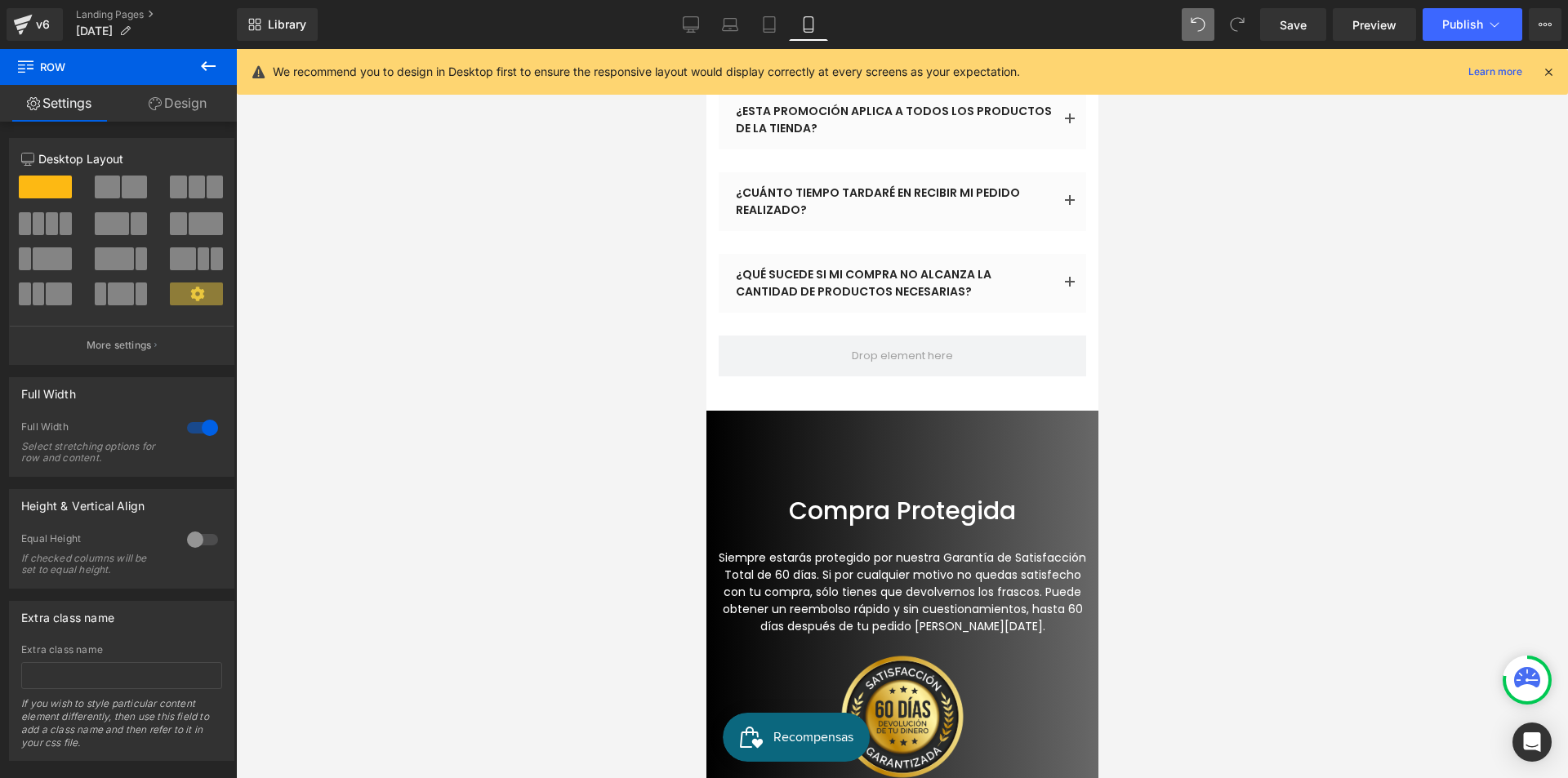
scroll to position [12407, 0]
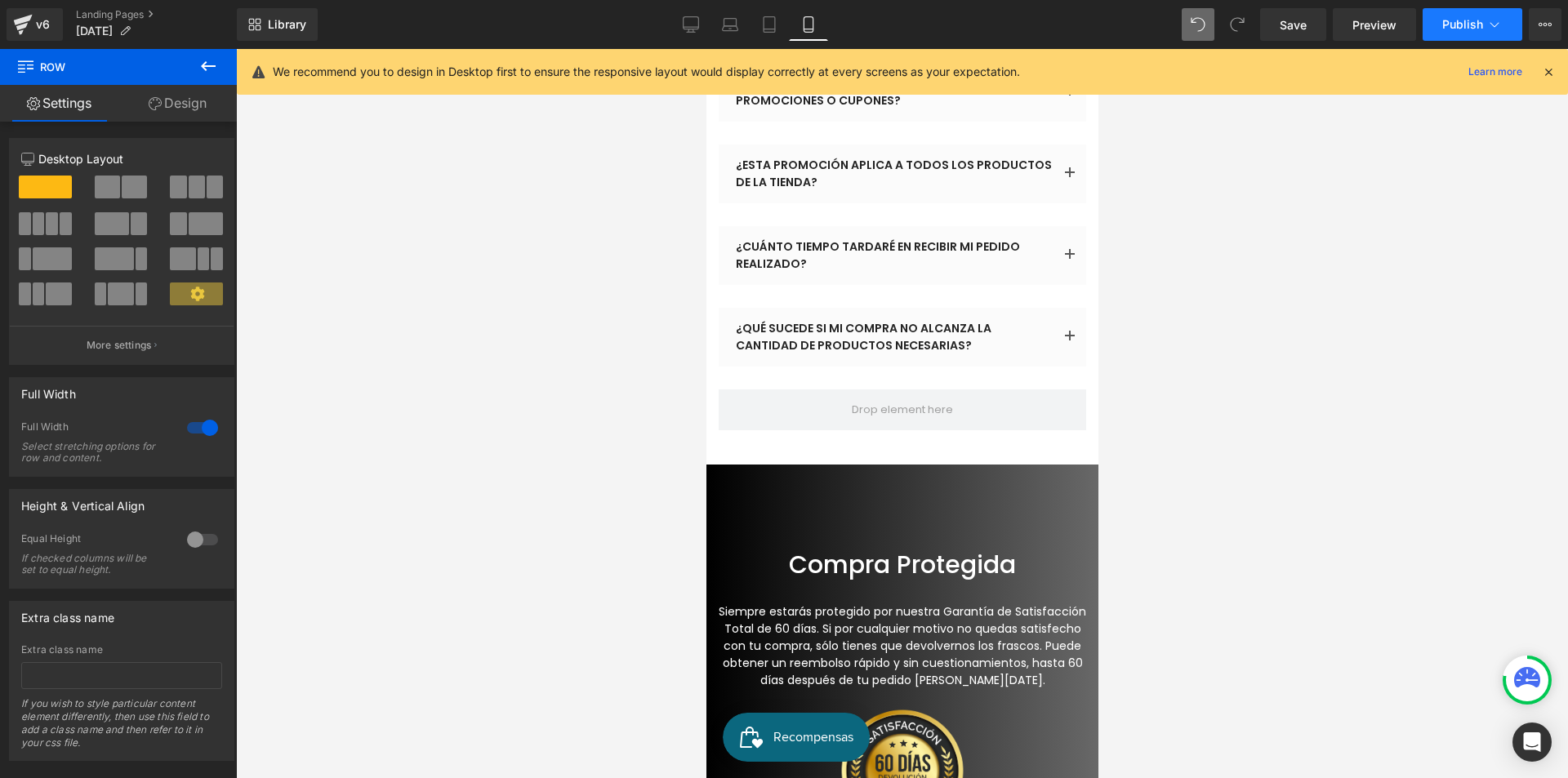
click at [1454, 26] on span "Publish" at bounding box center [1462, 24] width 41 height 13
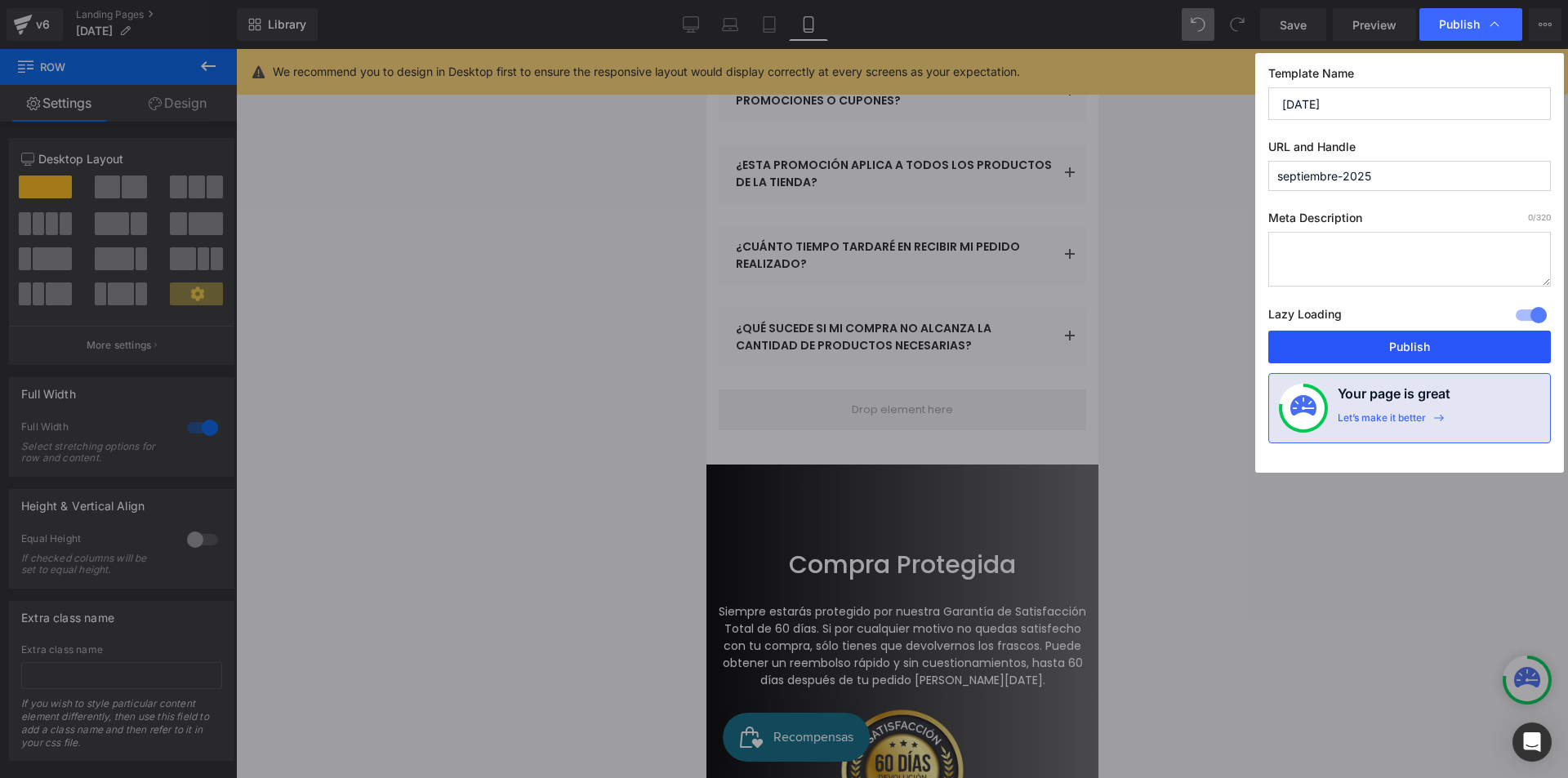
click at [1377, 353] on button "Publish" at bounding box center [1409, 346] width 283 height 33
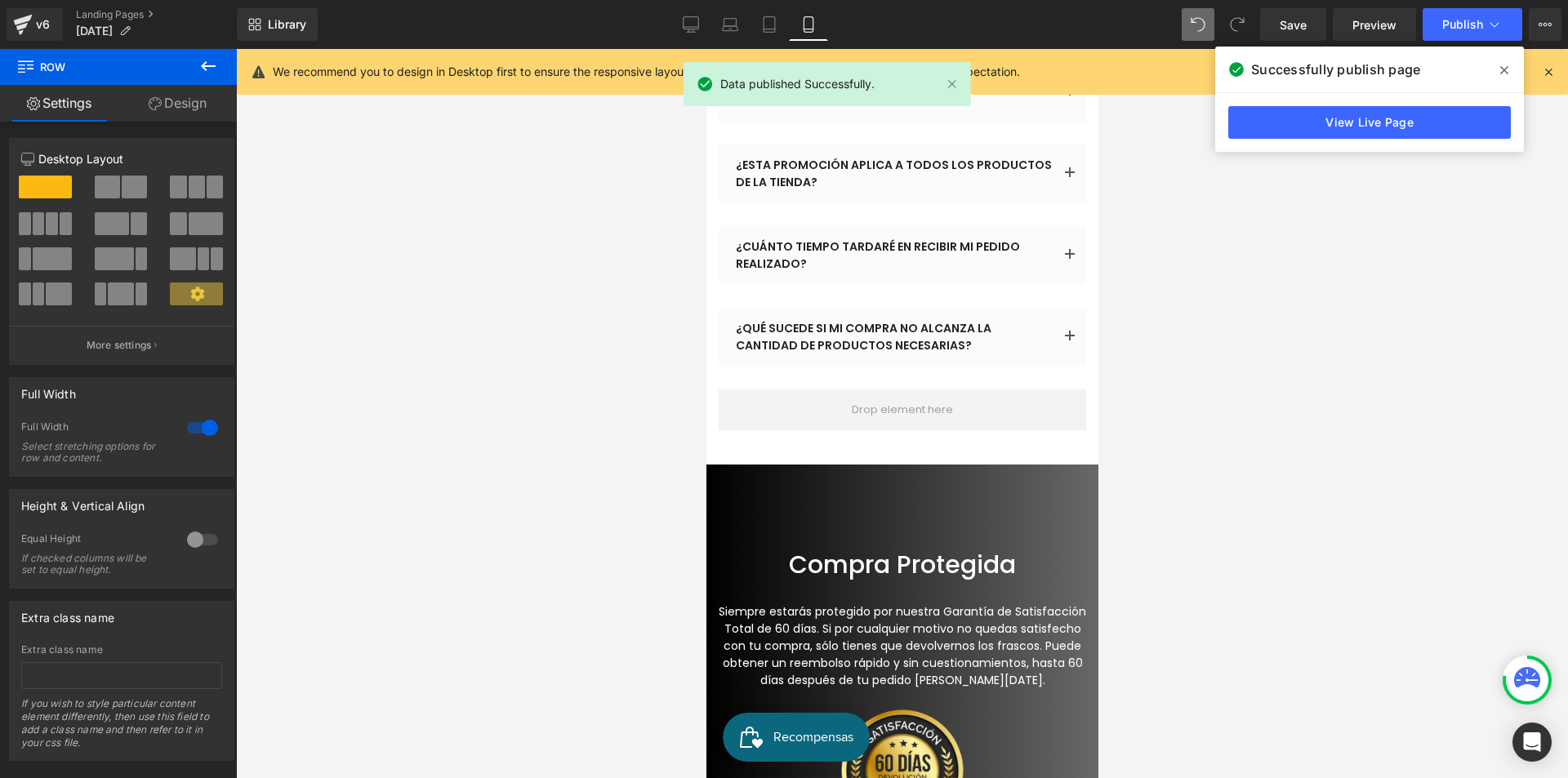
click at [1401, 124] on link "View Live Page" at bounding box center [1370, 122] width 283 height 33
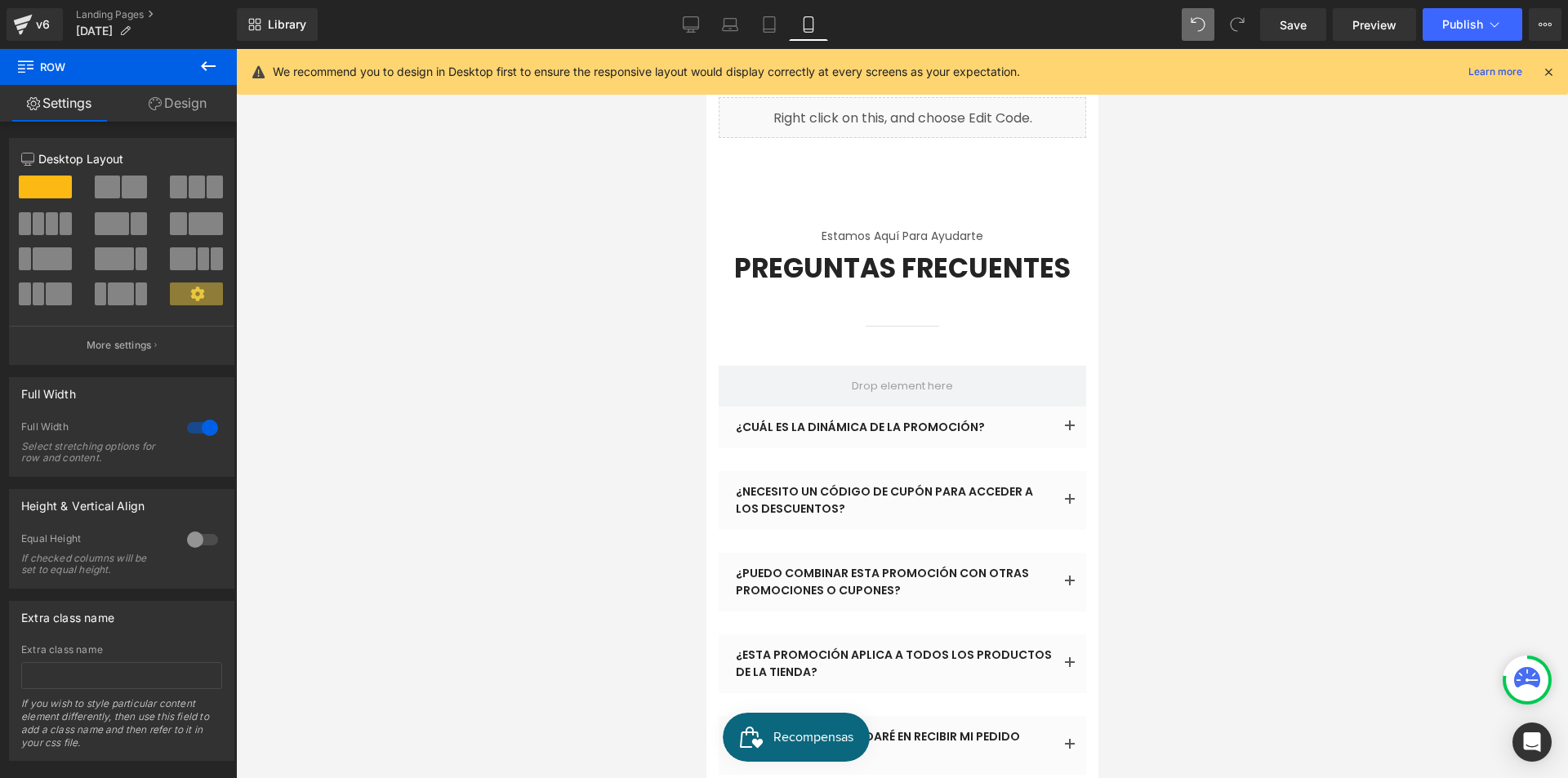
scroll to position [11835, 0]
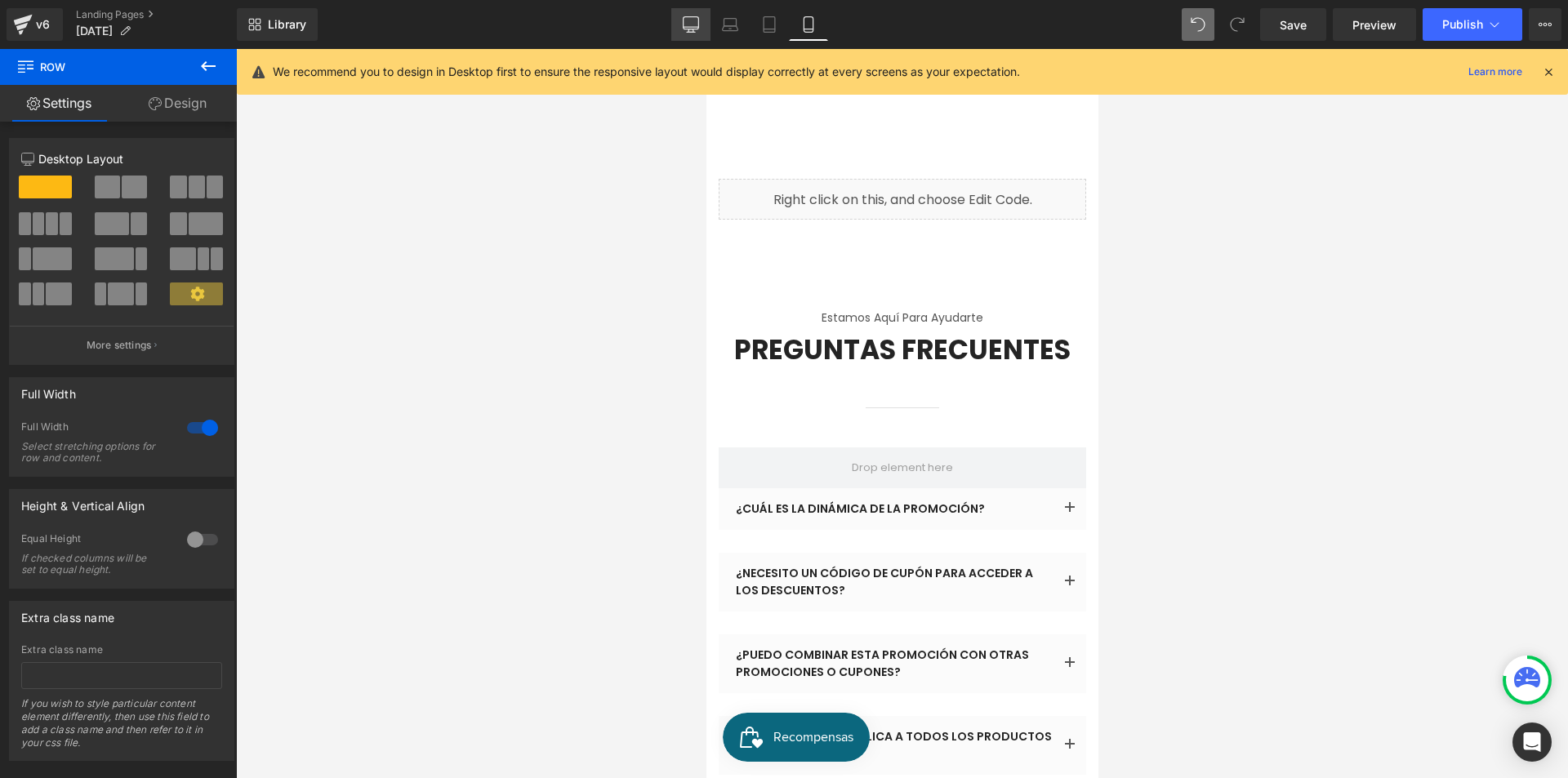
drag, startPoint x: 680, startPoint y: 25, endPoint x: 754, endPoint y: 95, distance: 101.9
click at [680, 25] on link "Desktop" at bounding box center [691, 24] width 39 height 33
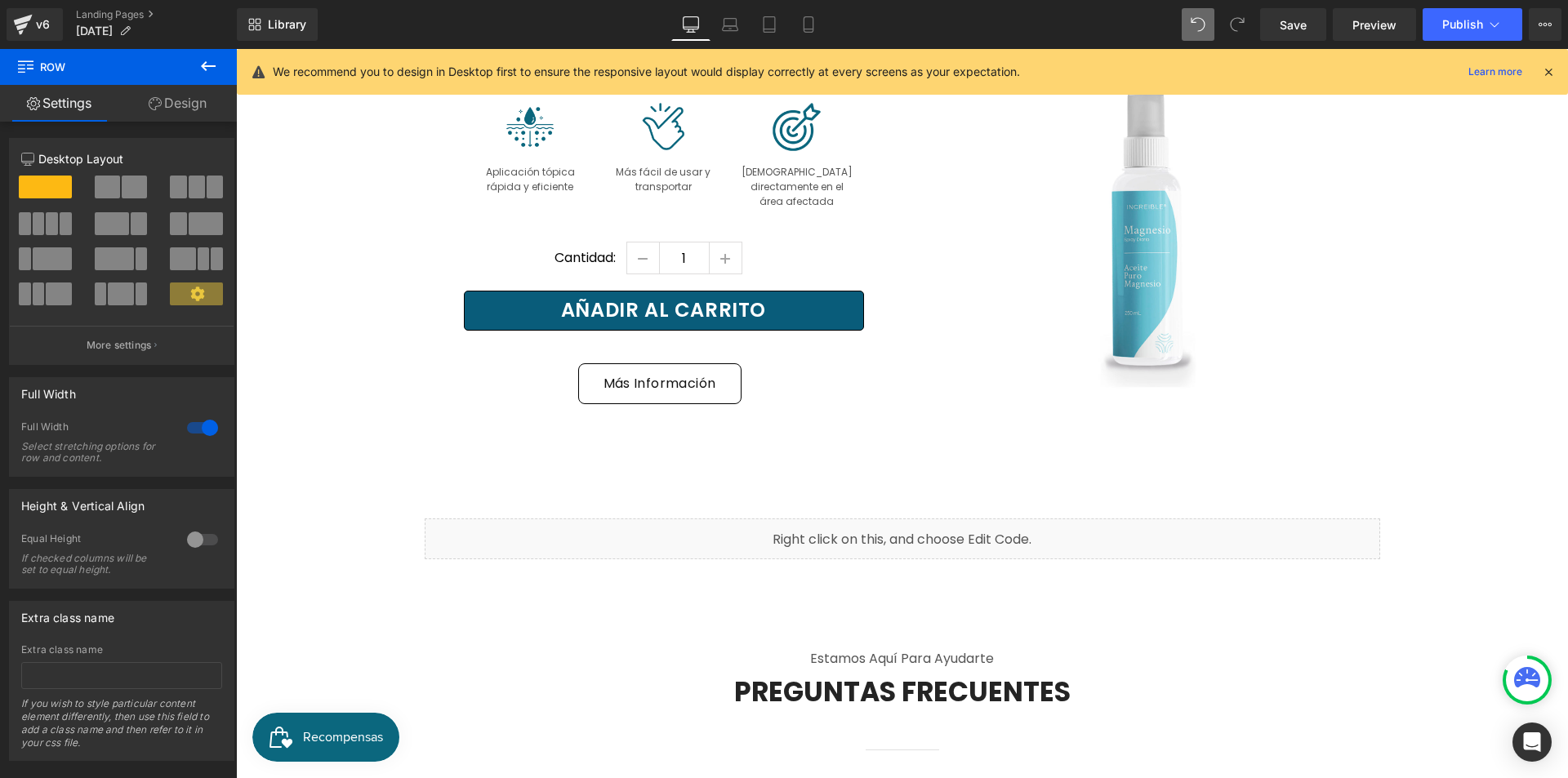
scroll to position [8183, 0]
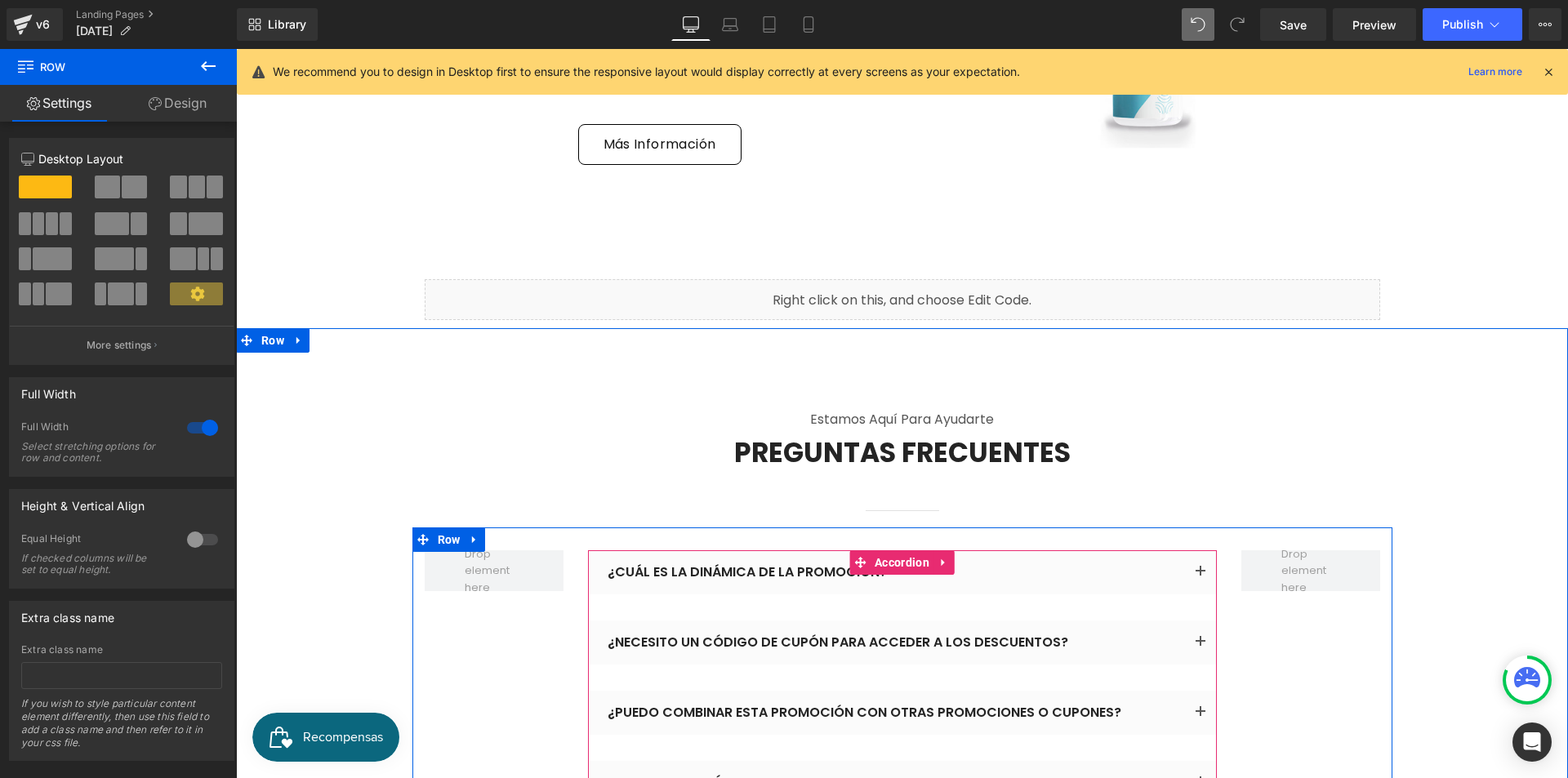
click at [1197, 551] on button "button" at bounding box center [1200, 573] width 33 height 44
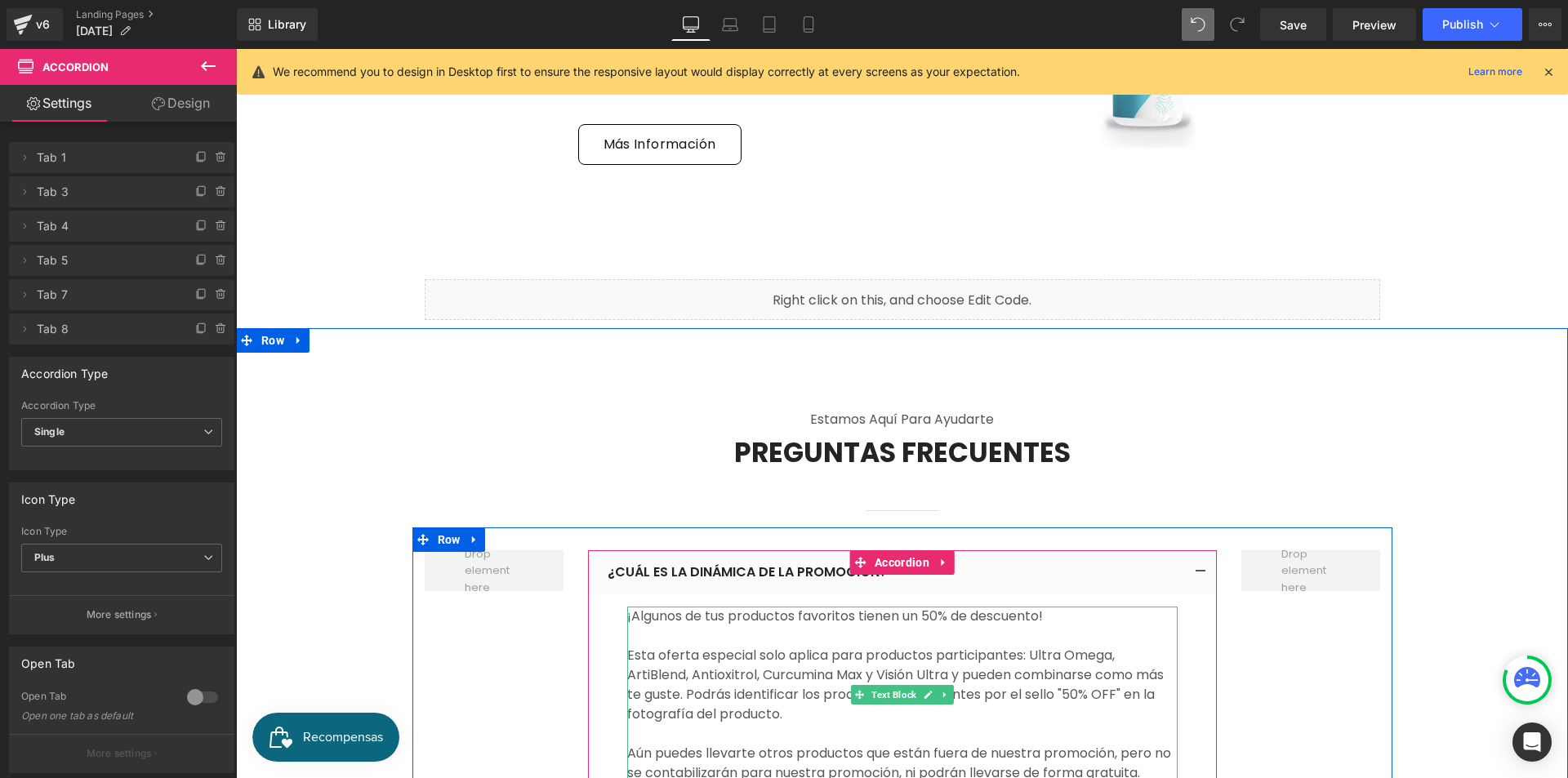
click at [1010, 646] on p "Esta oferta especial solo aplica para productos participantes: Ultra Omega, Art…" at bounding box center [903, 715] width 551 height 137
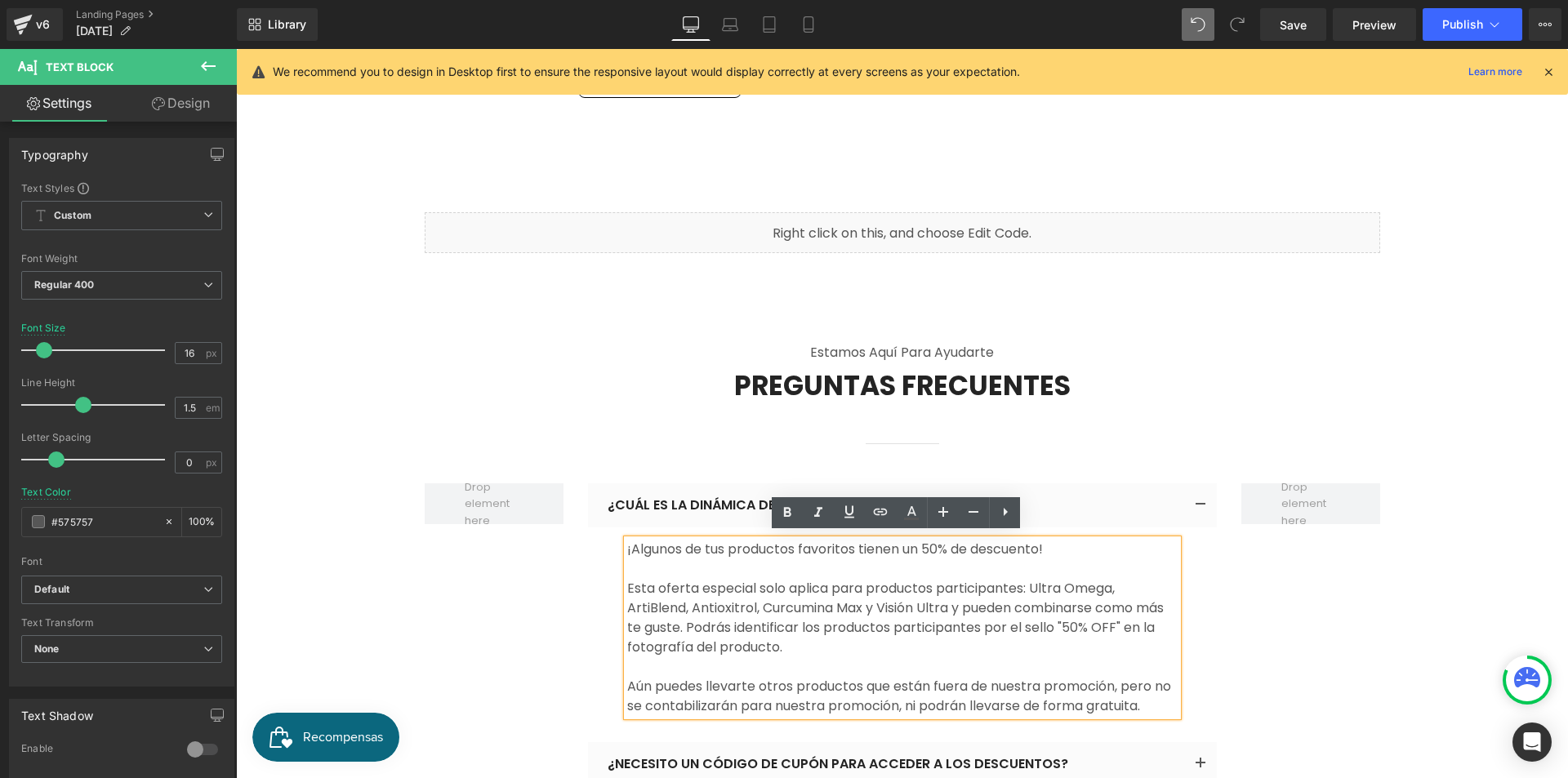
scroll to position [8264, 0]
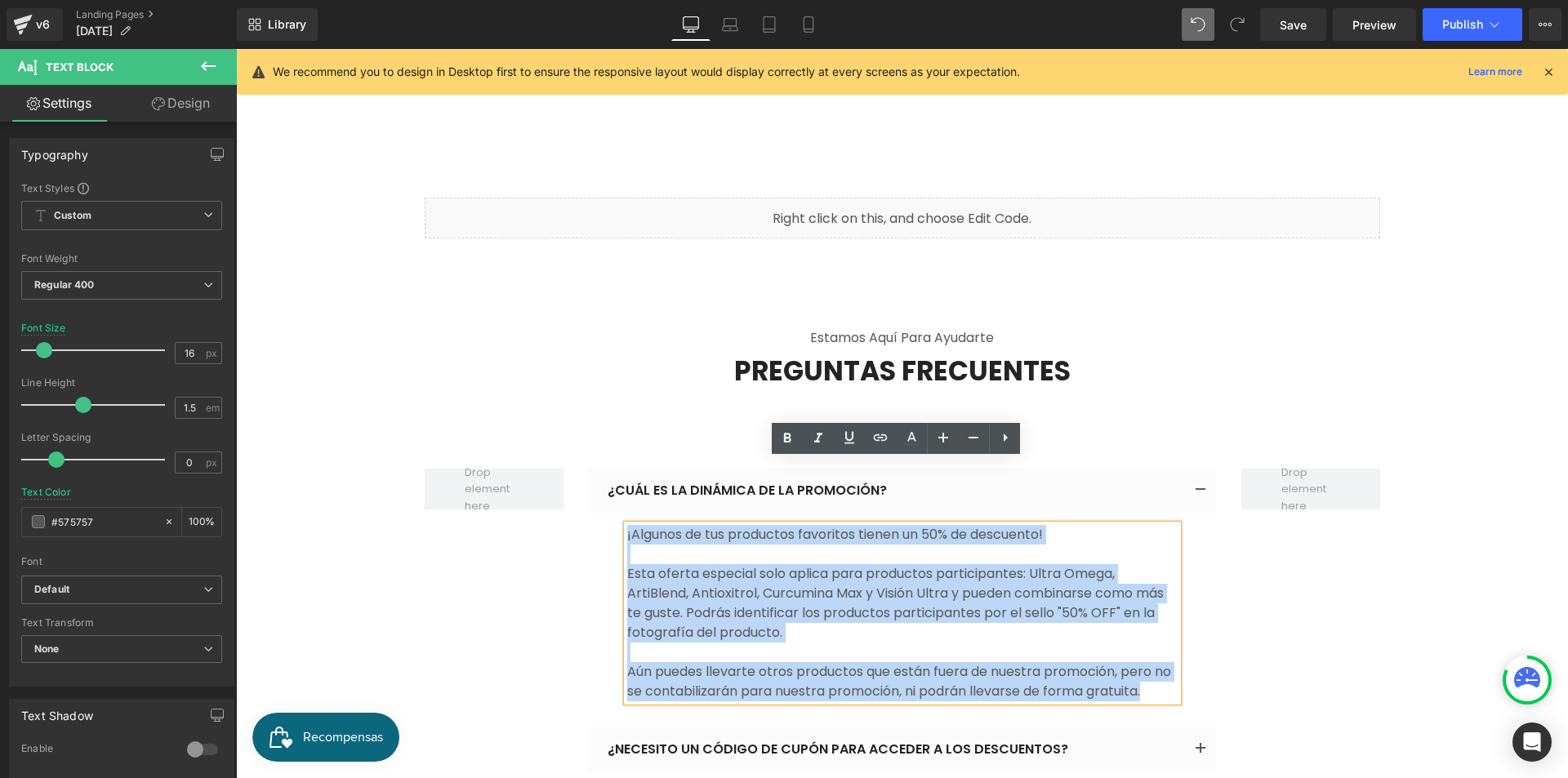
drag, startPoint x: 1141, startPoint y: 626, endPoint x: 606, endPoint y: 469, distance: 557.6
click at [606, 513] on article "¡Algunos de tus productos favoritos tienen un 50% de descuento! Esta oferta esp…" at bounding box center [902, 607] width 628 height 189
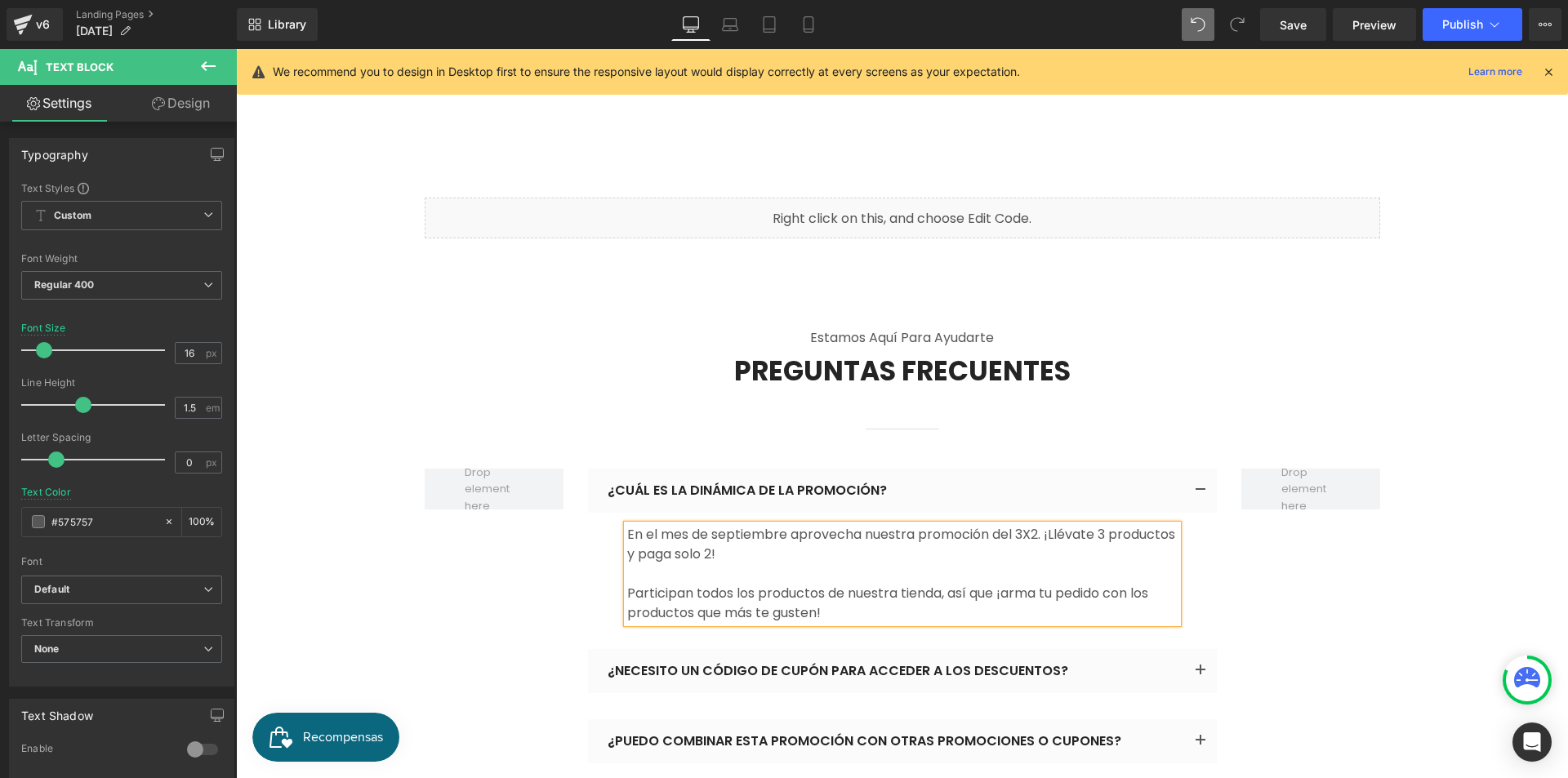
scroll to position [8428, 0]
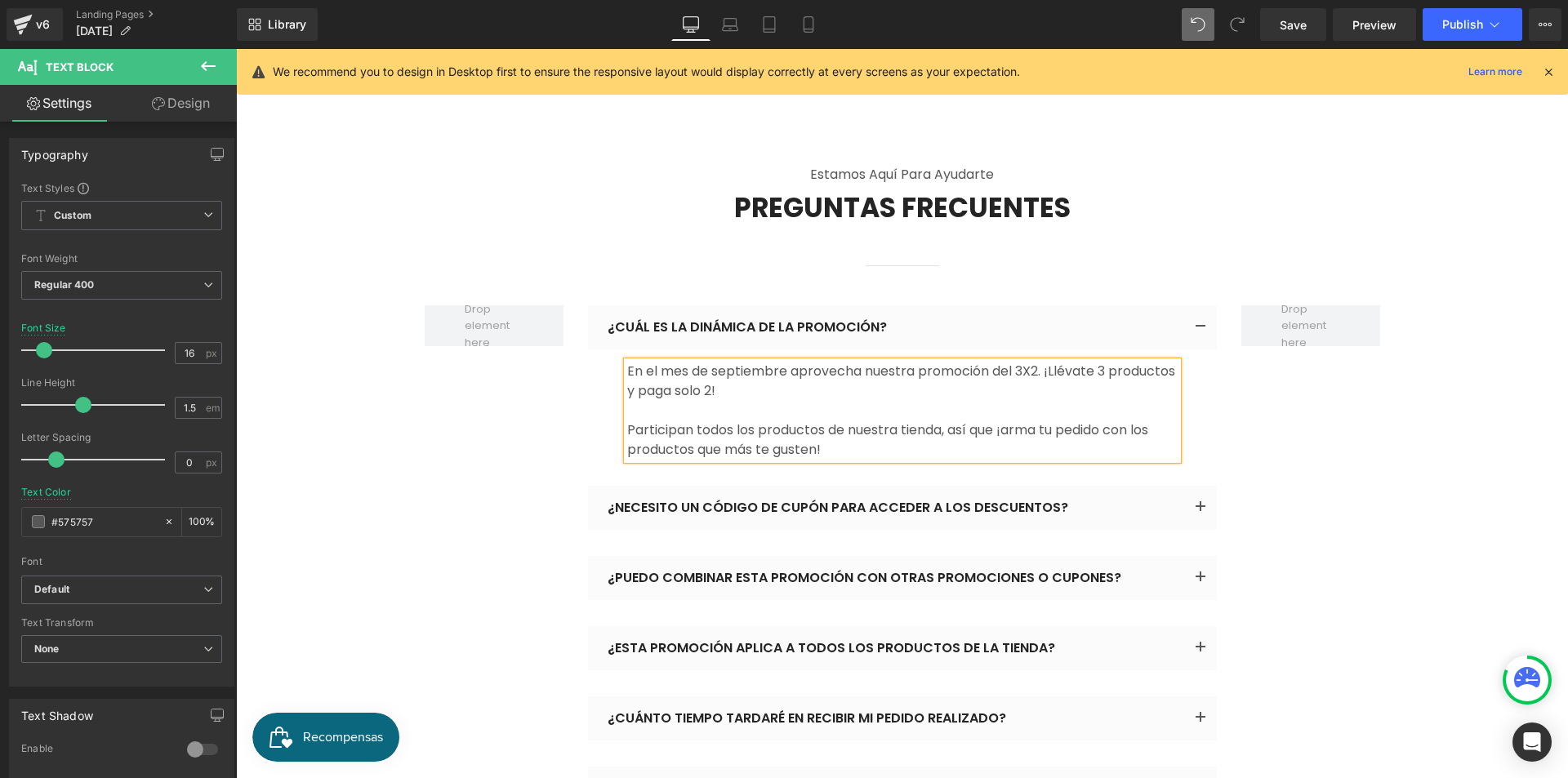
click at [1203, 485] on button "button" at bounding box center [1200, 508] width 33 height 44
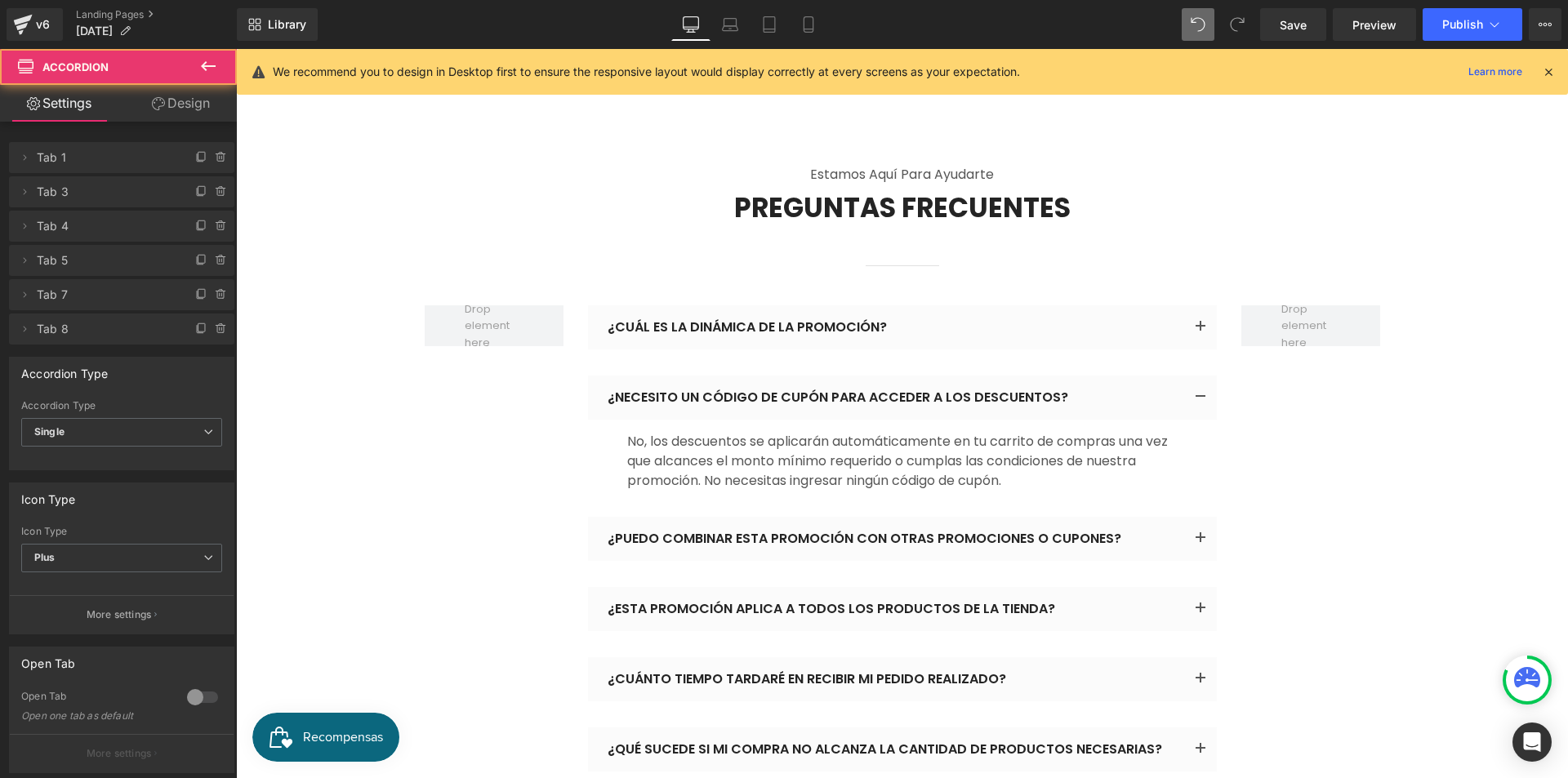
click at [1200, 517] on button "button" at bounding box center [1200, 539] width 33 height 44
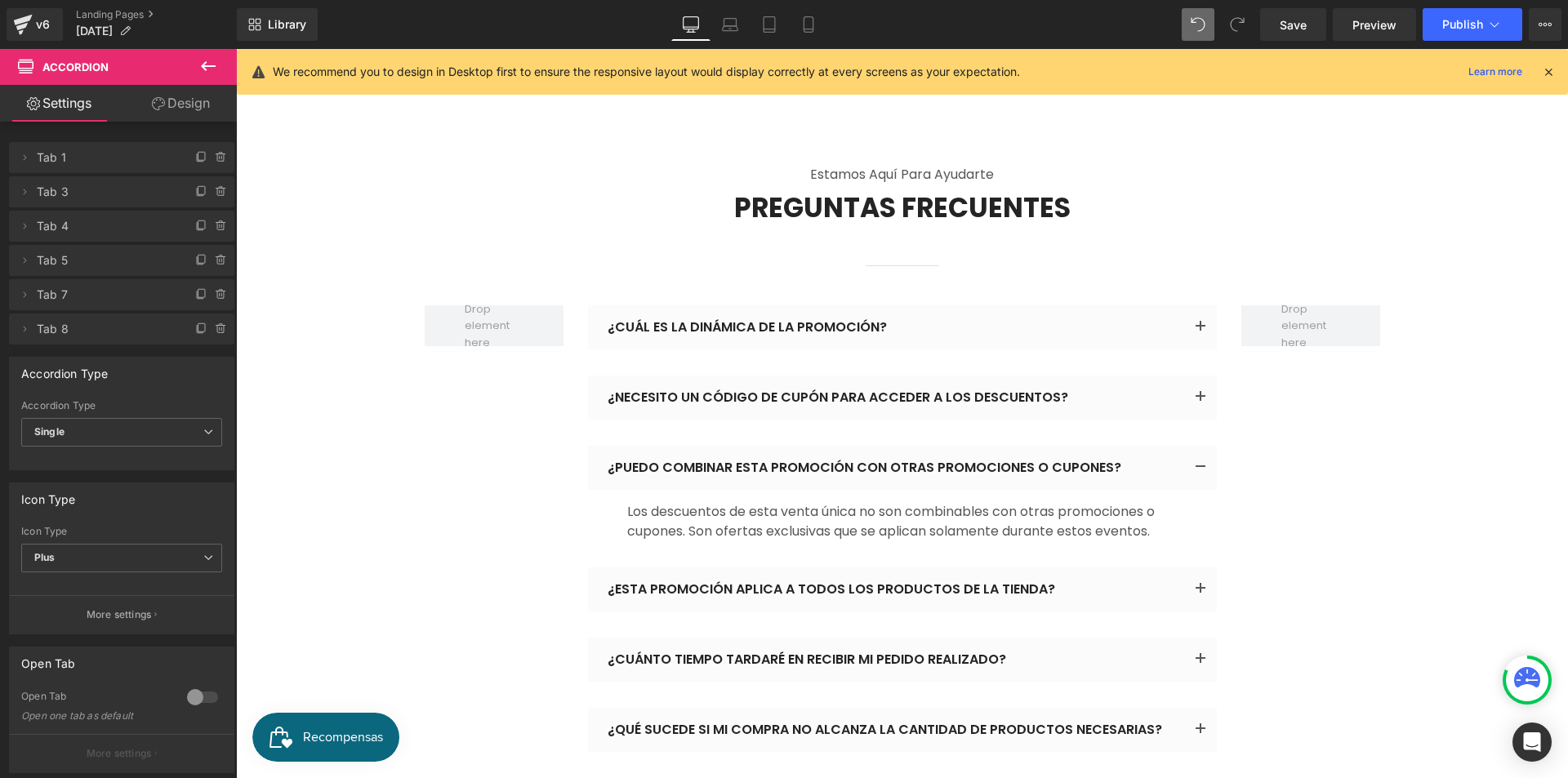
click at [1197, 567] on button "button" at bounding box center [1200, 589] width 33 height 44
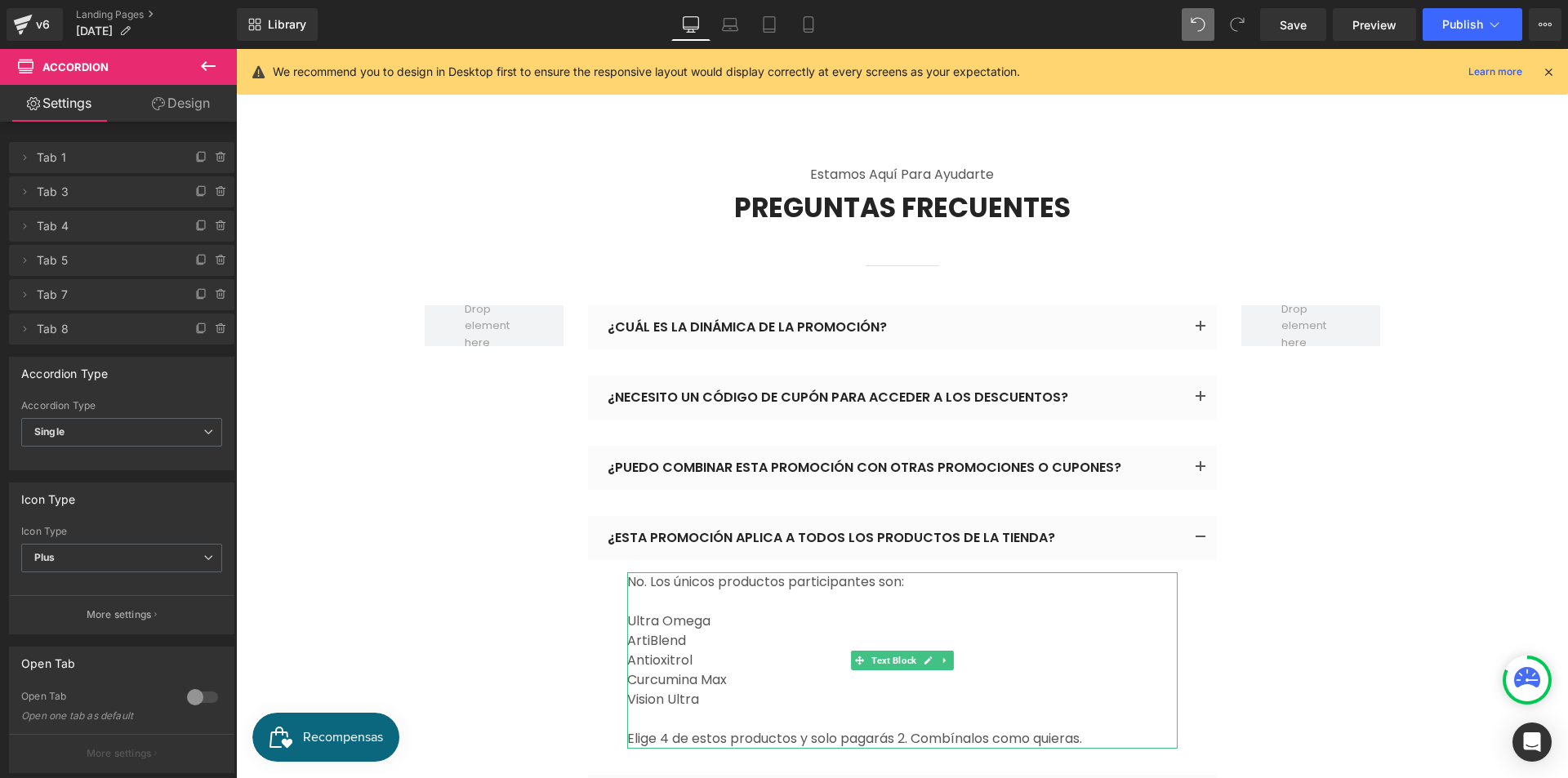
click at [650, 651] on p "Antioxitrol" at bounding box center [903, 661] width 551 height 19
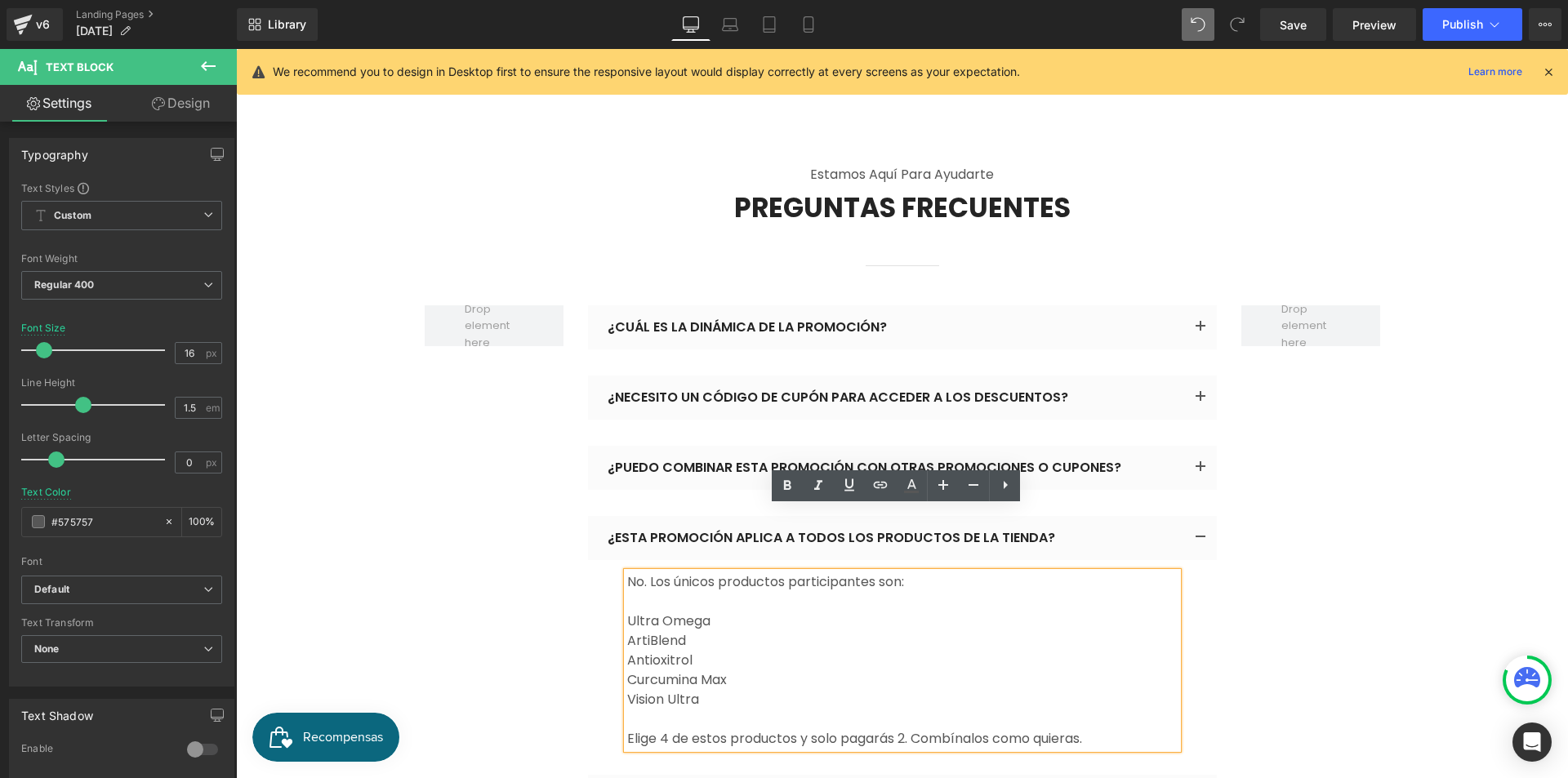
drag, startPoint x: 1090, startPoint y: 673, endPoint x: 623, endPoint y: 509, distance: 495.0
click at [628, 573] on div "No. Los únicos productos participantes son: Ultra Omega ArtiBlend Antioxitrol C…" at bounding box center [903, 661] width 551 height 176
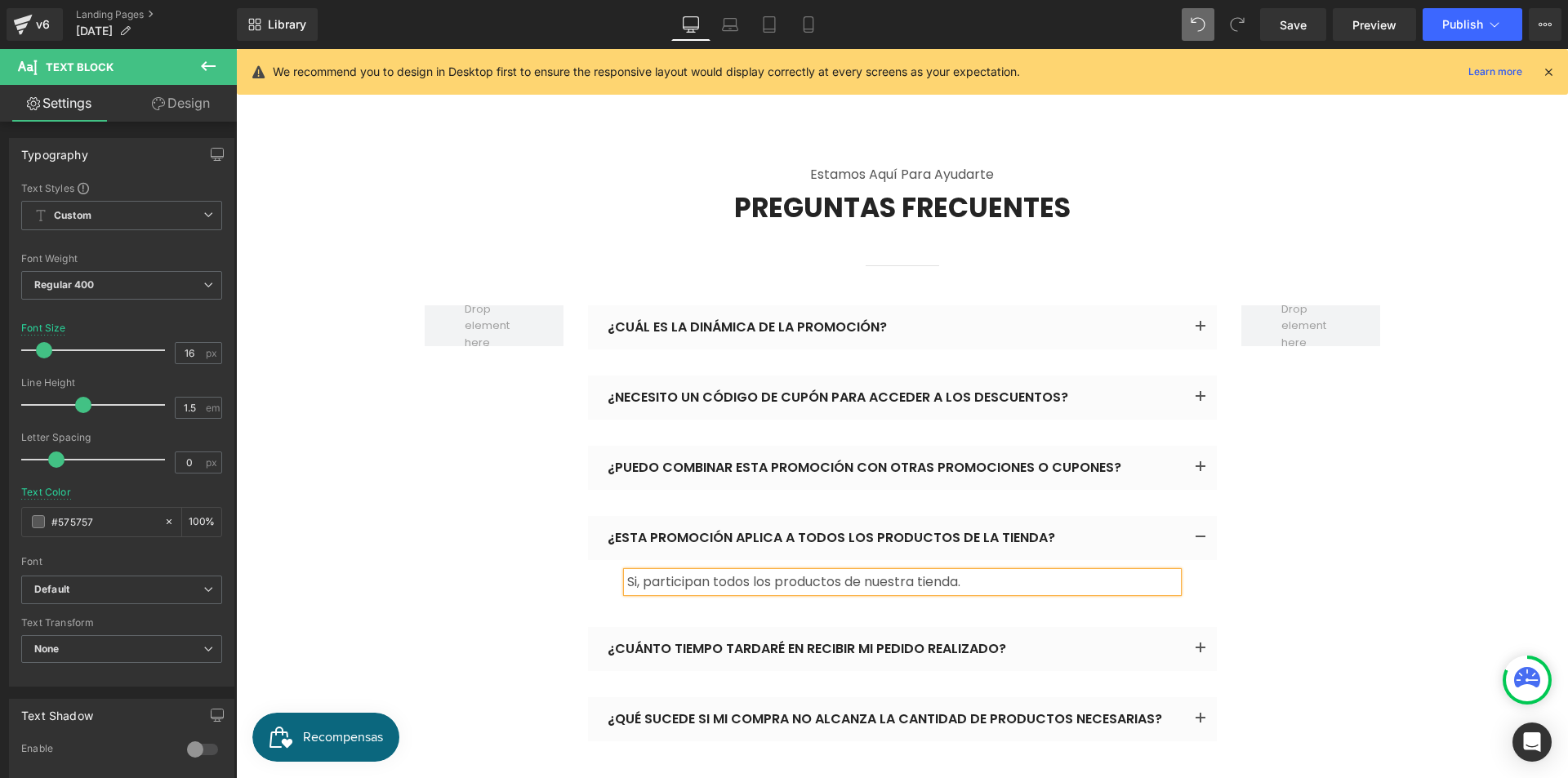
click at [1197, 627] on button "button" at bounding box center [1200, 649] width 33 height 44
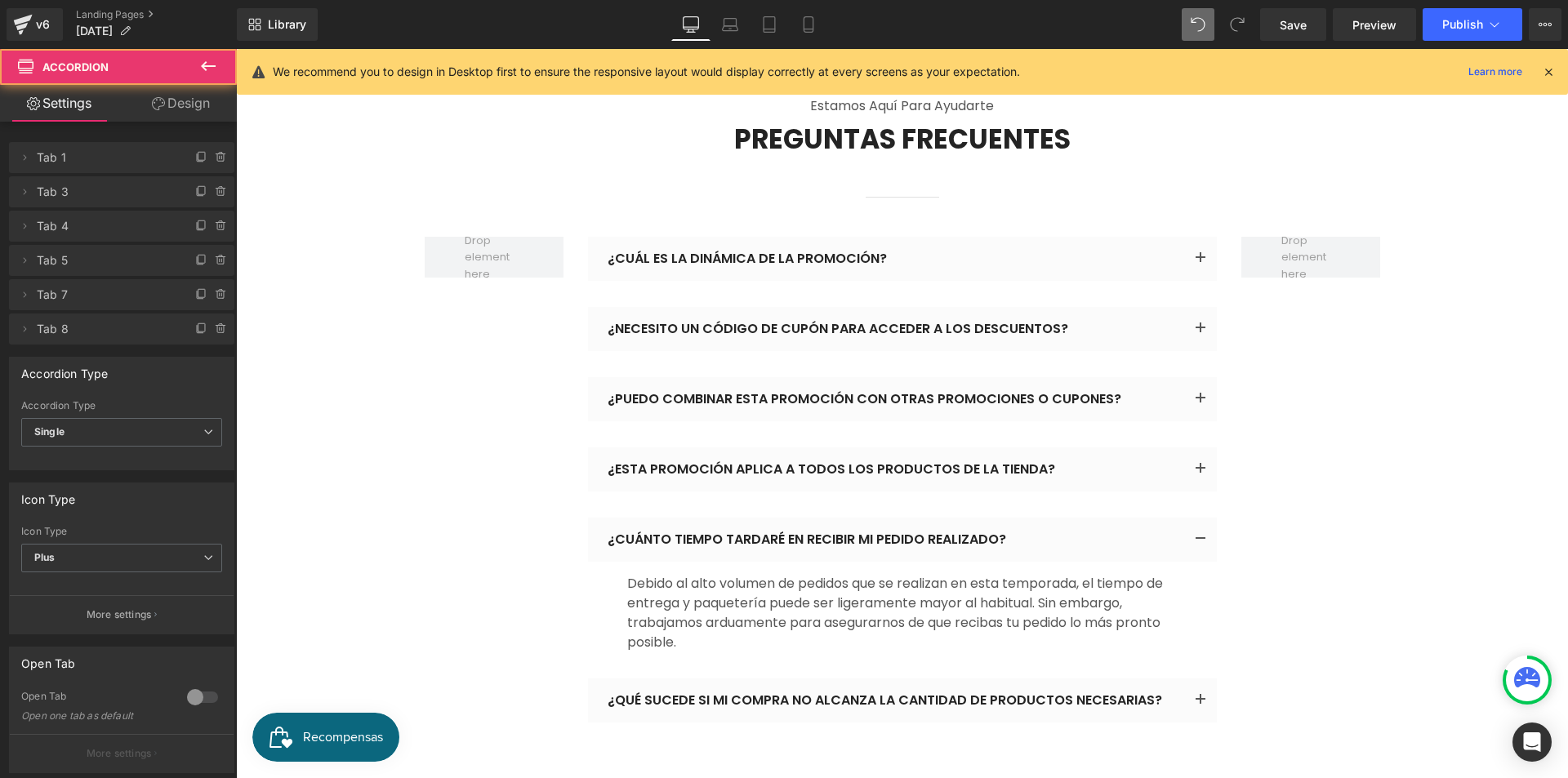
scroll to position [8509, 0]
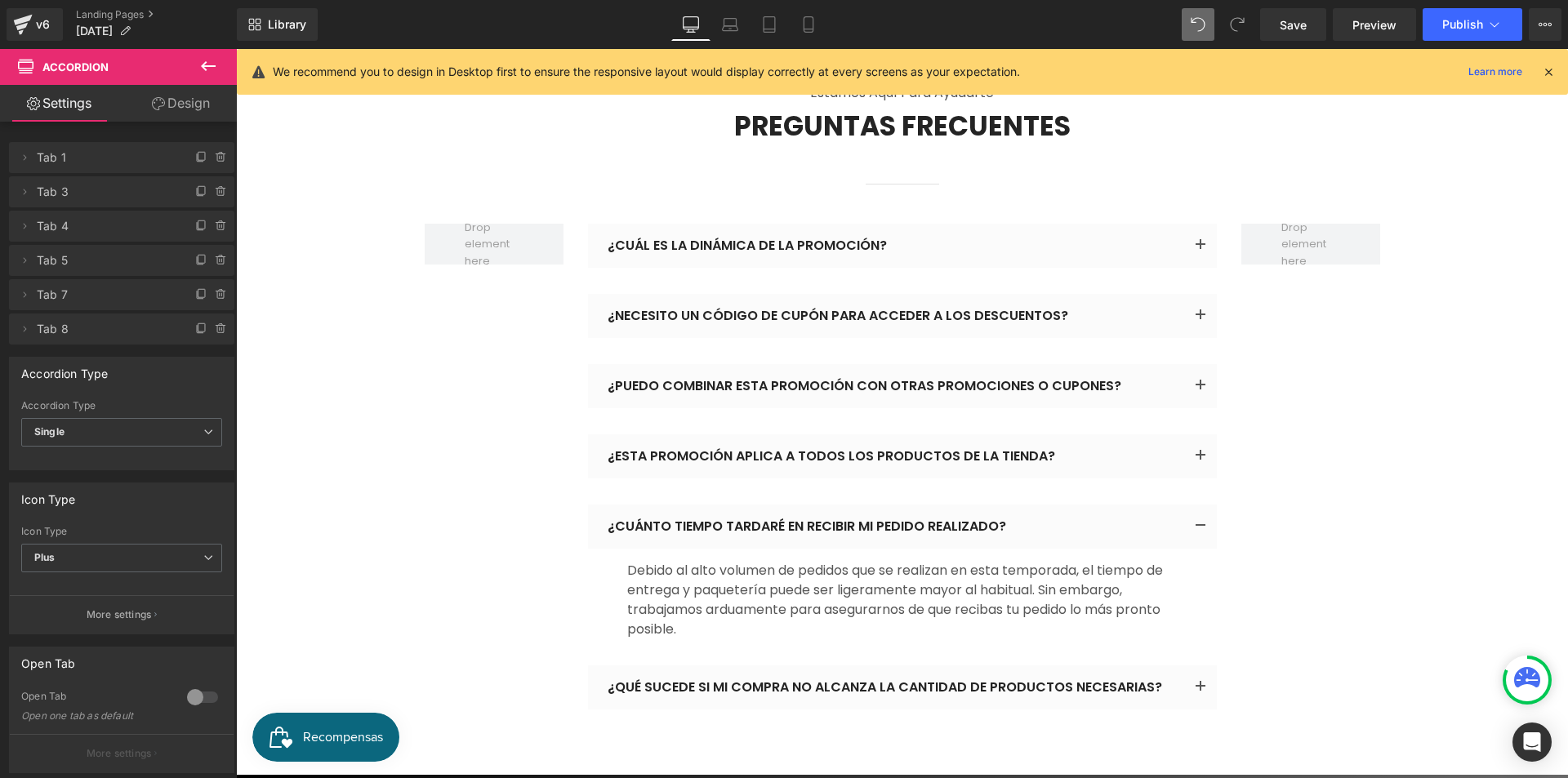
click at [1206, 665] on button "button" at bounding box center [1200, 687] width 33 height 44
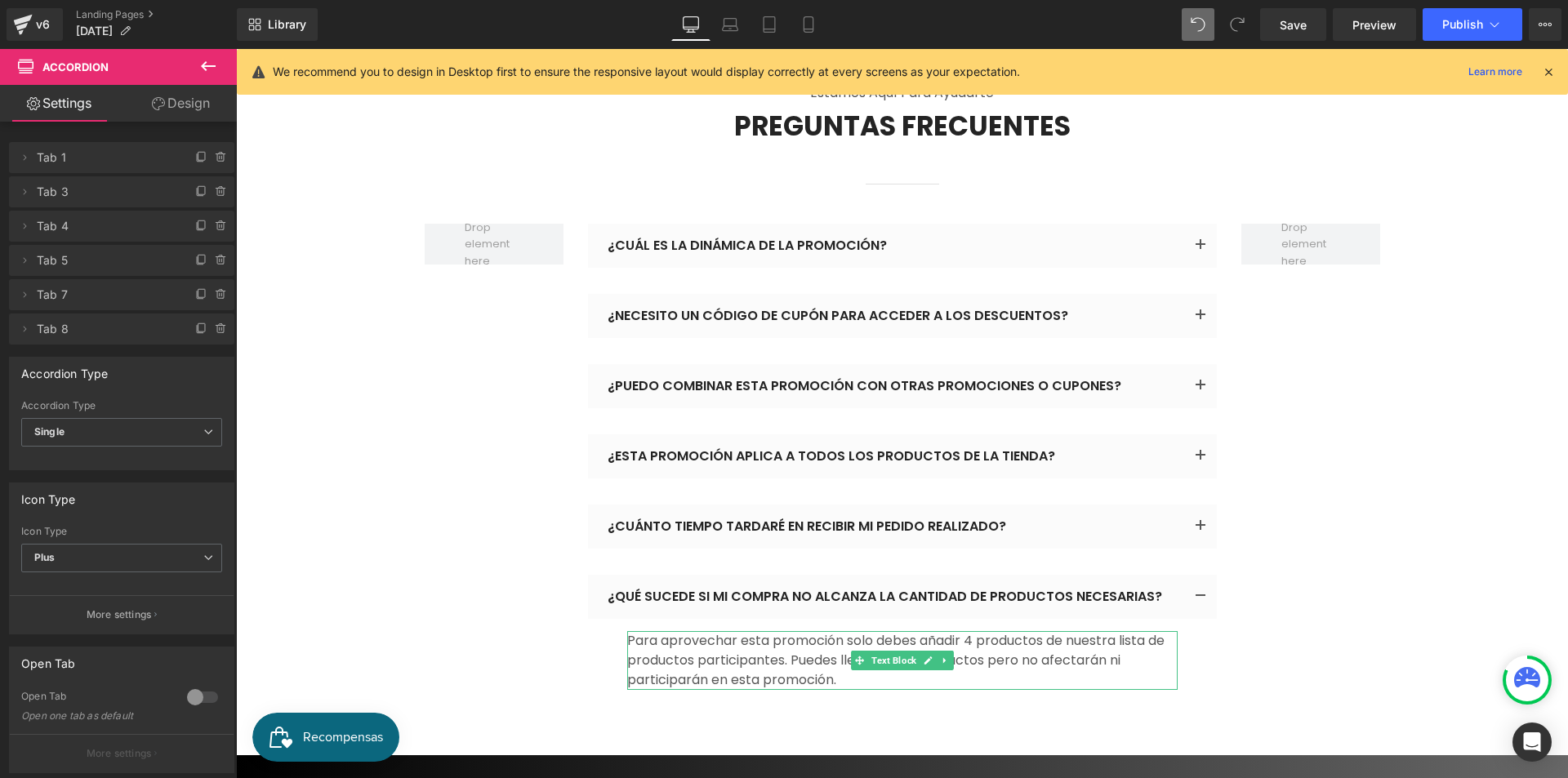
click at [751, 631] on p "Para aprovechar esta promoción solo debes añadir 4 productos de nuestra lista d…" at bounding box center [903, 660] width 551 height 59
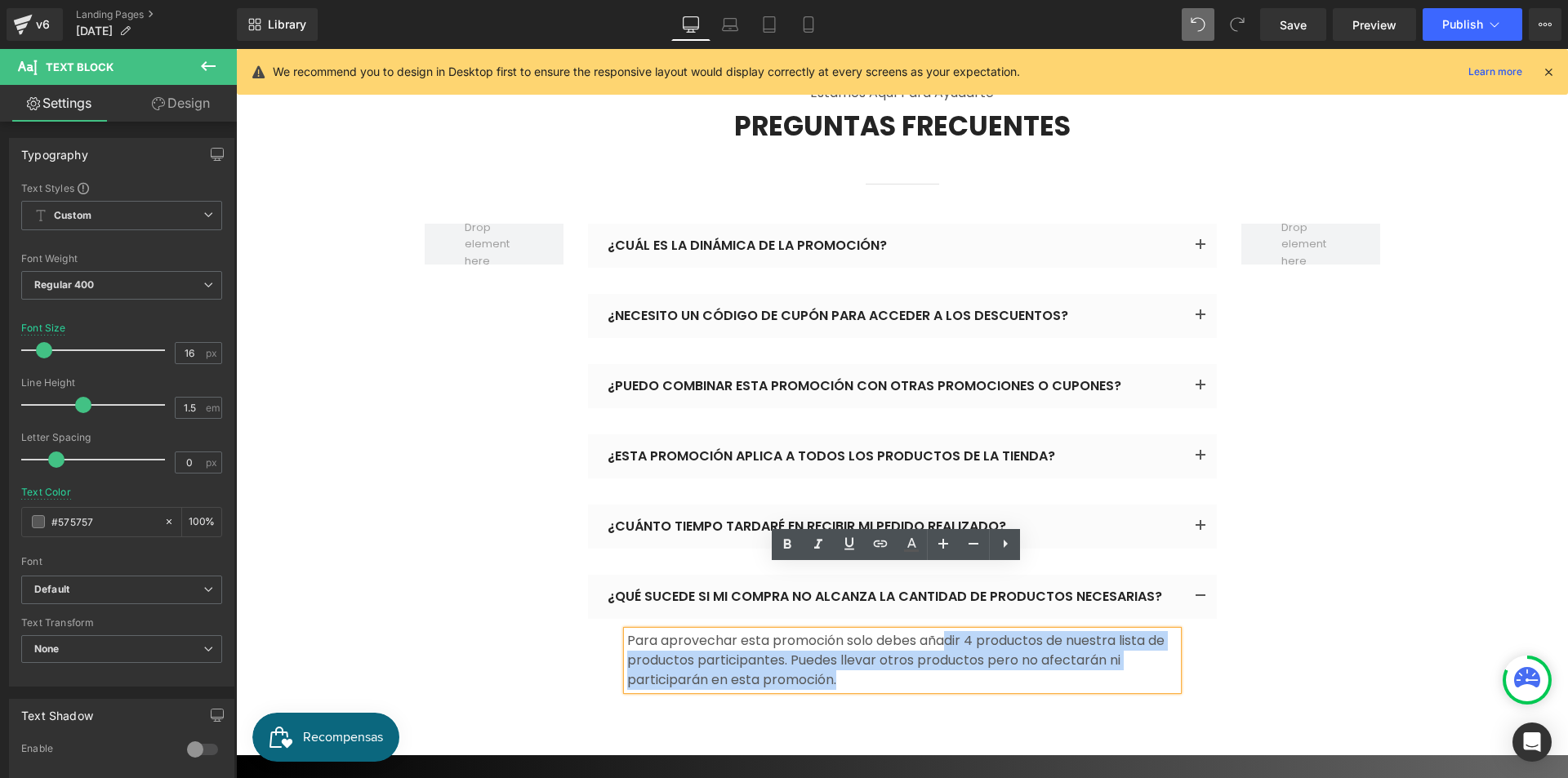
drag, startPoint x: 848, startPoint y: 611, endPoint x: 946, endPoint y: 580, distance: 102.8
click at [943, 631] on p "Para aprovechar esta promoción solo debes añadir 4 productos de nuestra lista d…" at bounding box center [903, 660] width 551 height 59
click at [968, 631] on p "Para aprovechar esta promoción solo debes añadir 4 productos de nuestra lista d…" at bounding box center [903, 660] width 551 height 59
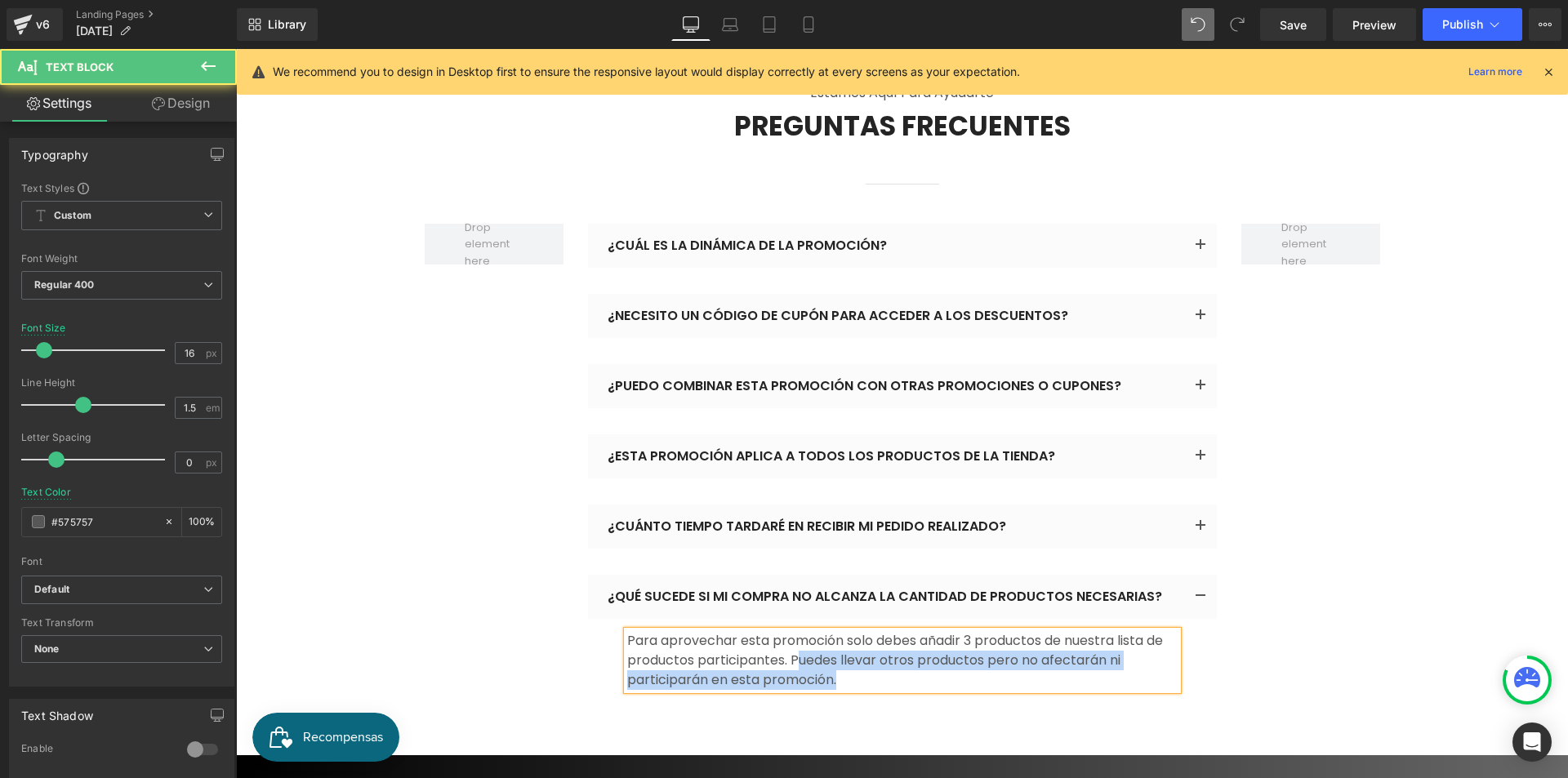
drag, startPoint x: 790, startPoint y: 594, endPoint x: 855, endPoint y: 610, distance: 66.9
click at [855, 631] on p "Para aprovechar esta promoción solo debes añadir 3 productos de nuestra lista d…" at bounding box center [903, 660] width 551 height 59
click at [722, 631] on p "Para aprovechar esta promoción solo debes añadir 3 productos de nuestra lista d…" at bounding box center [903, 660] width 551 height 59
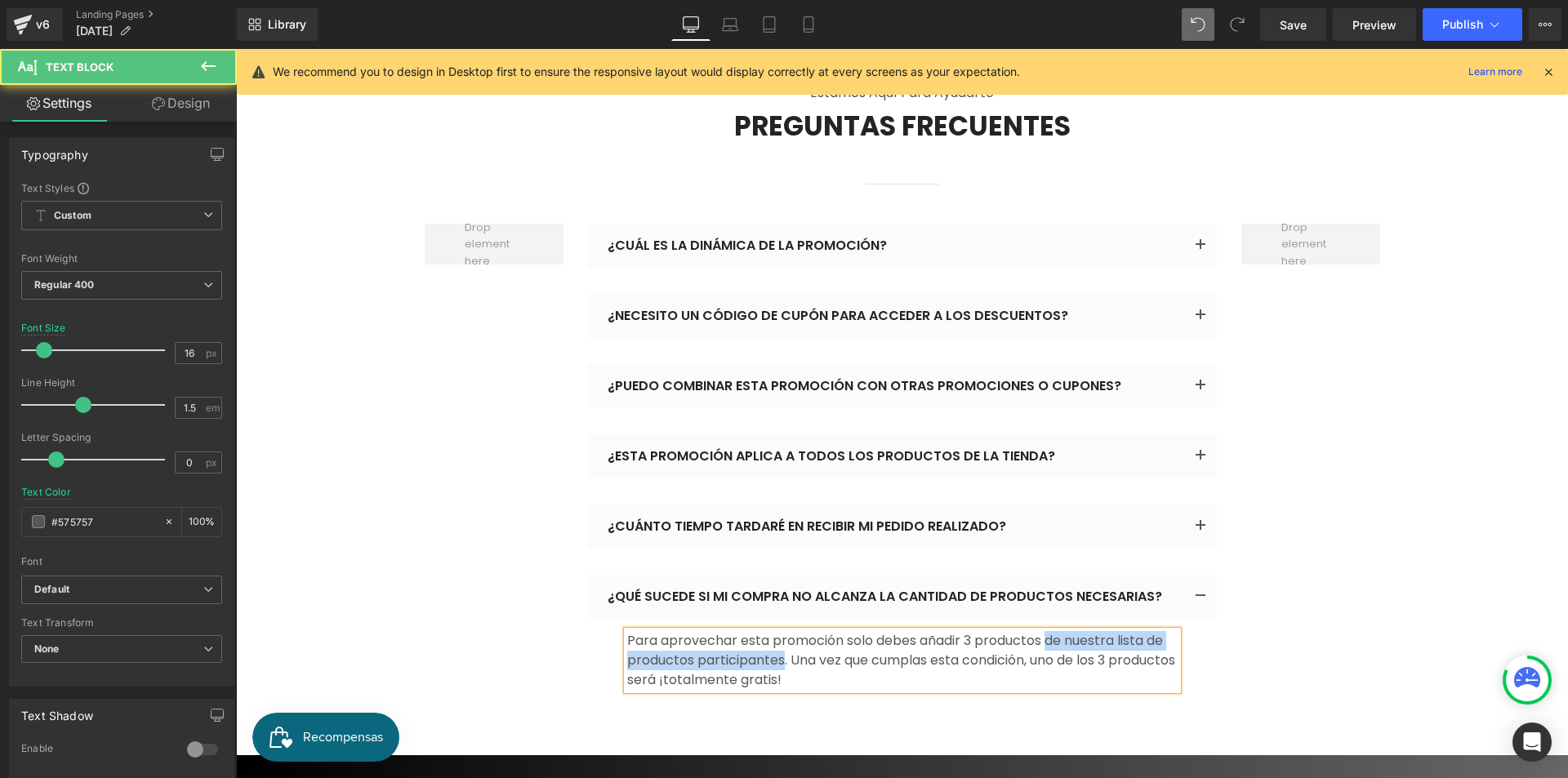
drag, startPoint x: 1046, startPoint y: 574, endPoint x: 777, endPoint y: 597, distance: 270.0
click at [777, 631] on p "Para aprovechar esta promoción solo debes añadir 3 productos de nuestra lista d…" at bounding box center [903, 660] width 551 height 59
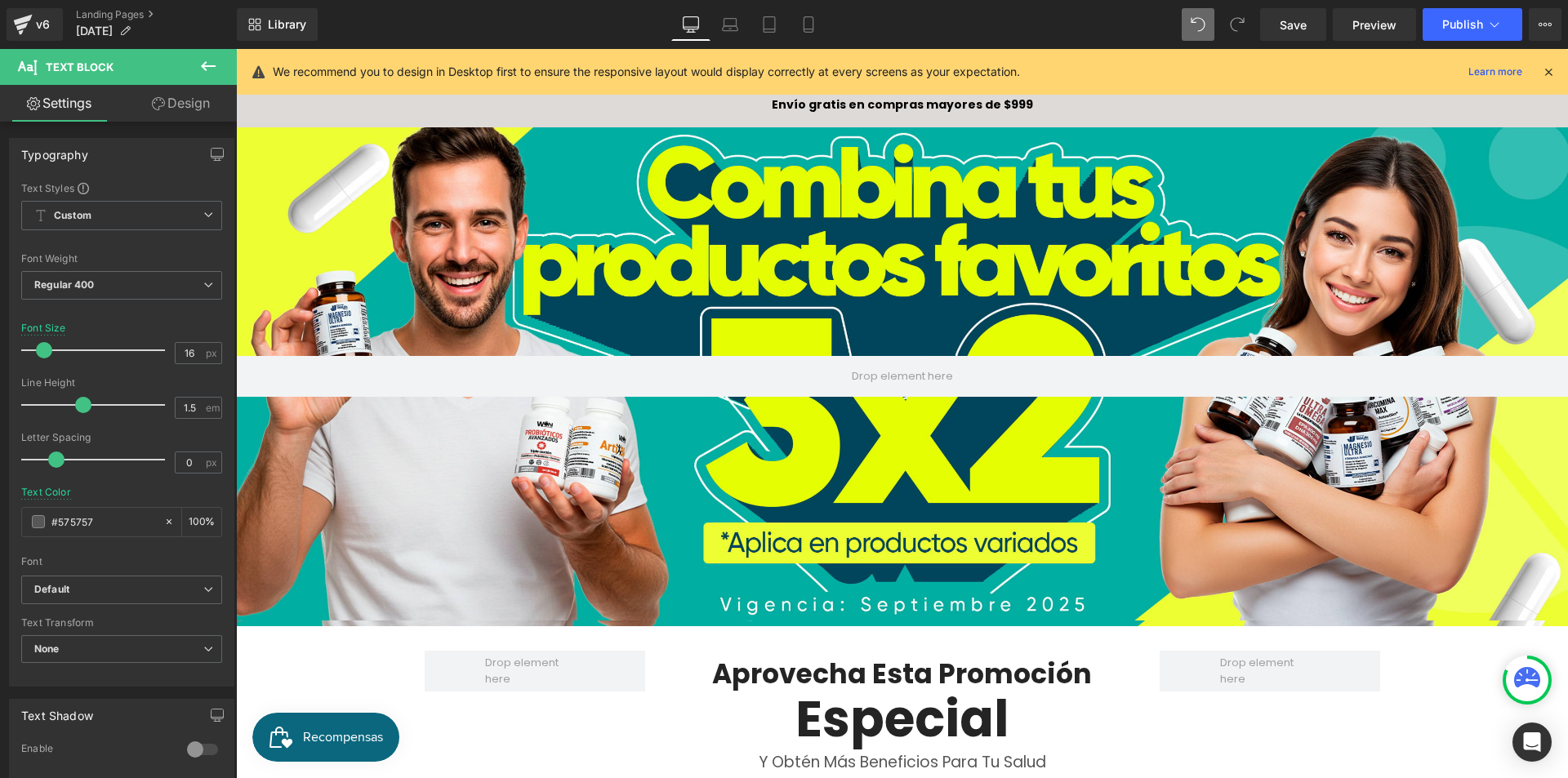
scroll to position [0, 0]
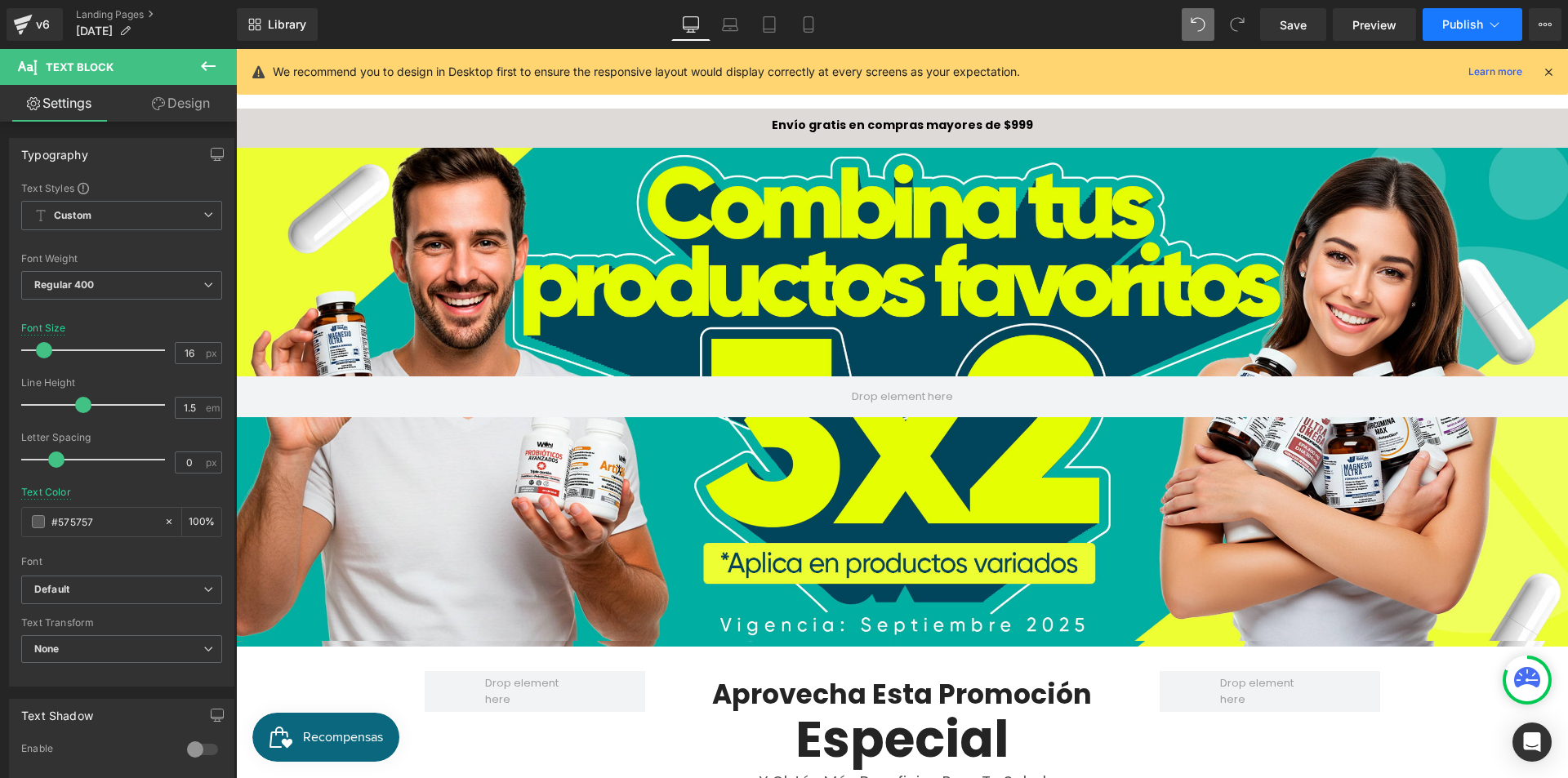
click at [1460, 28] on span "Publish" at bounding box center [1462, 24] width 41 height 13
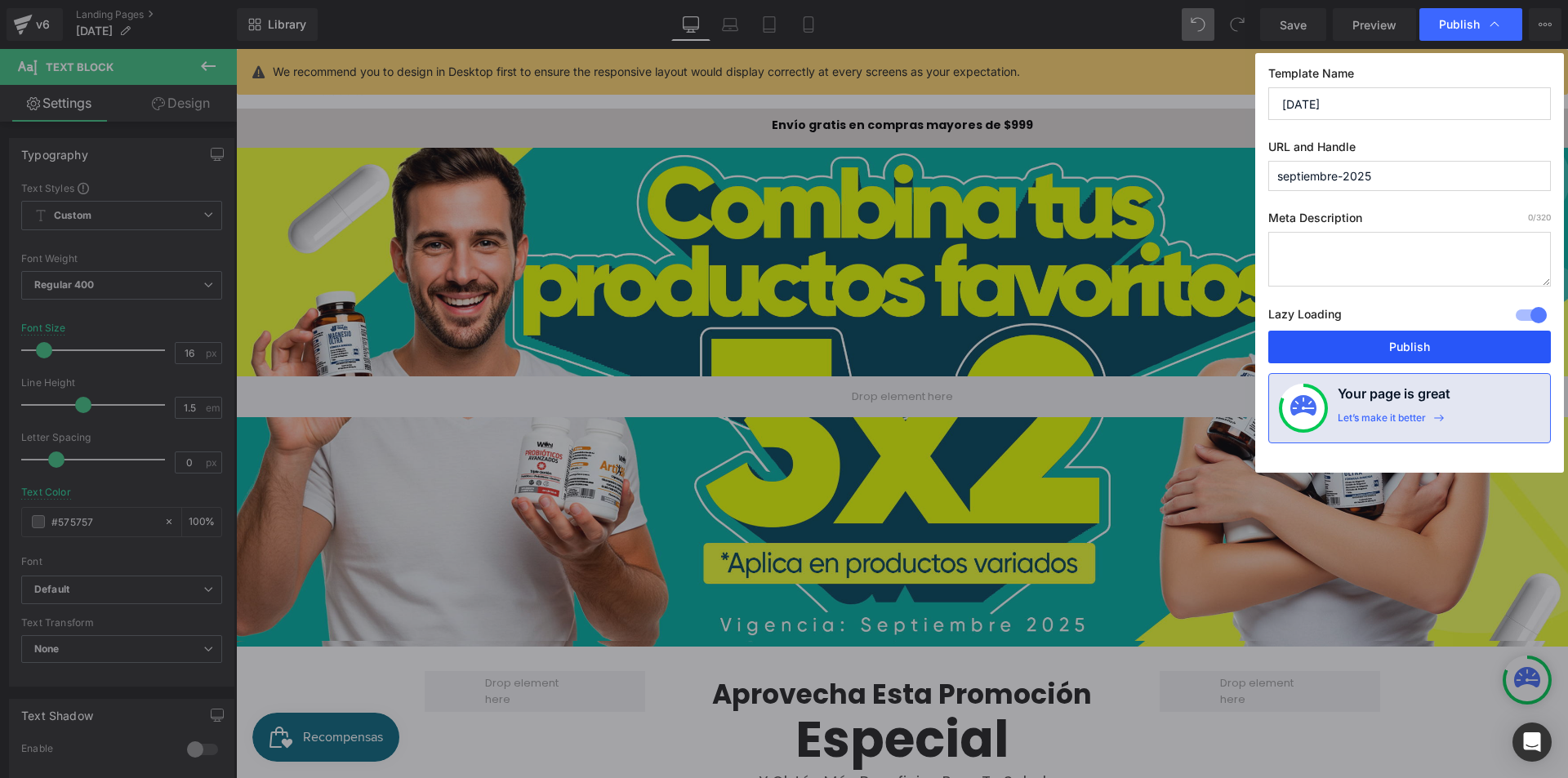
drag, startPoint x: 1426, startPoint y: 337, endPoint x: 1212, endPoint y: 333, distance: 214.0
click at [1426, 337] on button "Publish" at bounding box center [1409, 346] width 283 height 33
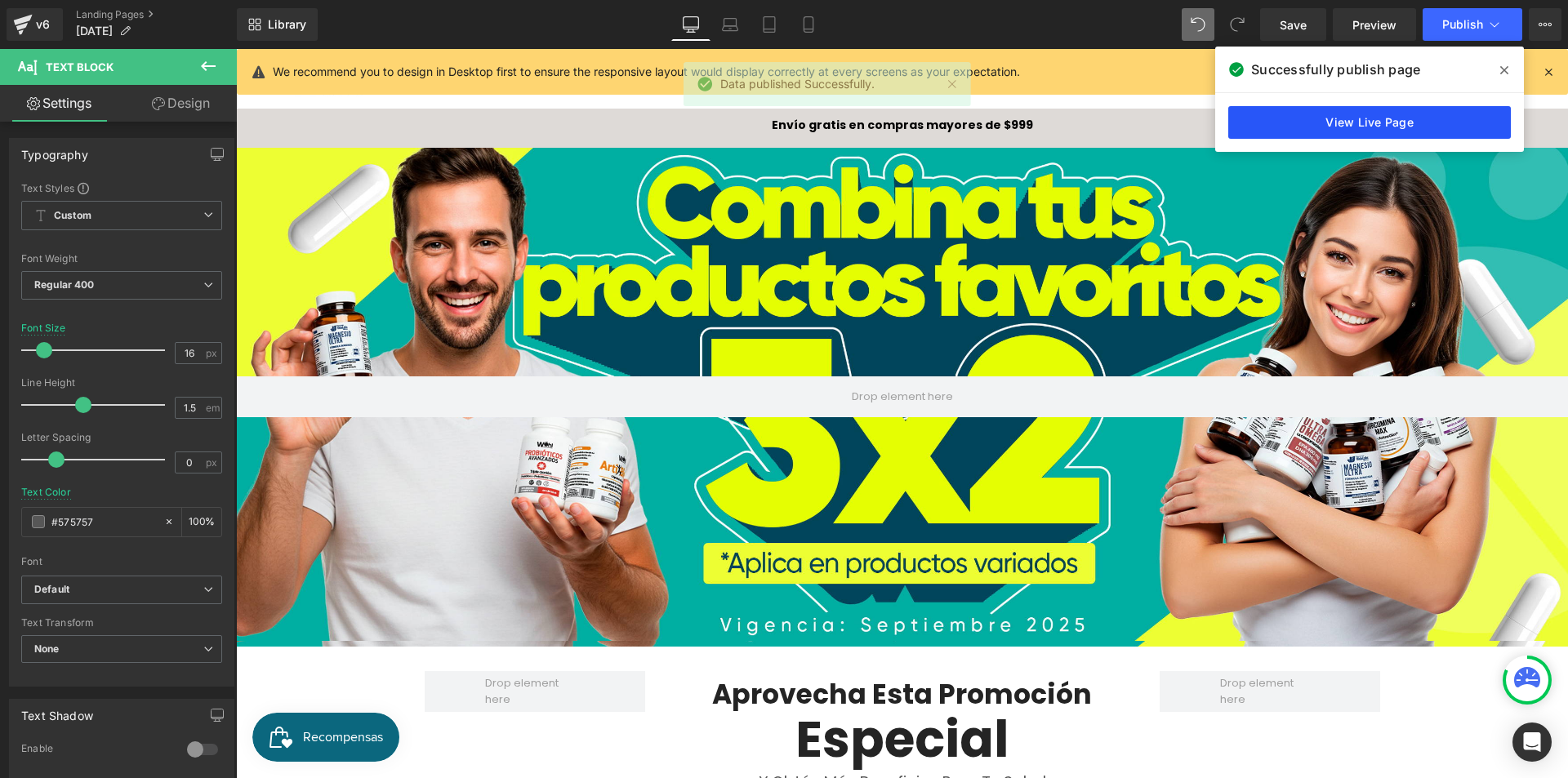
click at [1293, 135] on link "View Live Page" at bounding box center [1370, 122] width 283 height 33
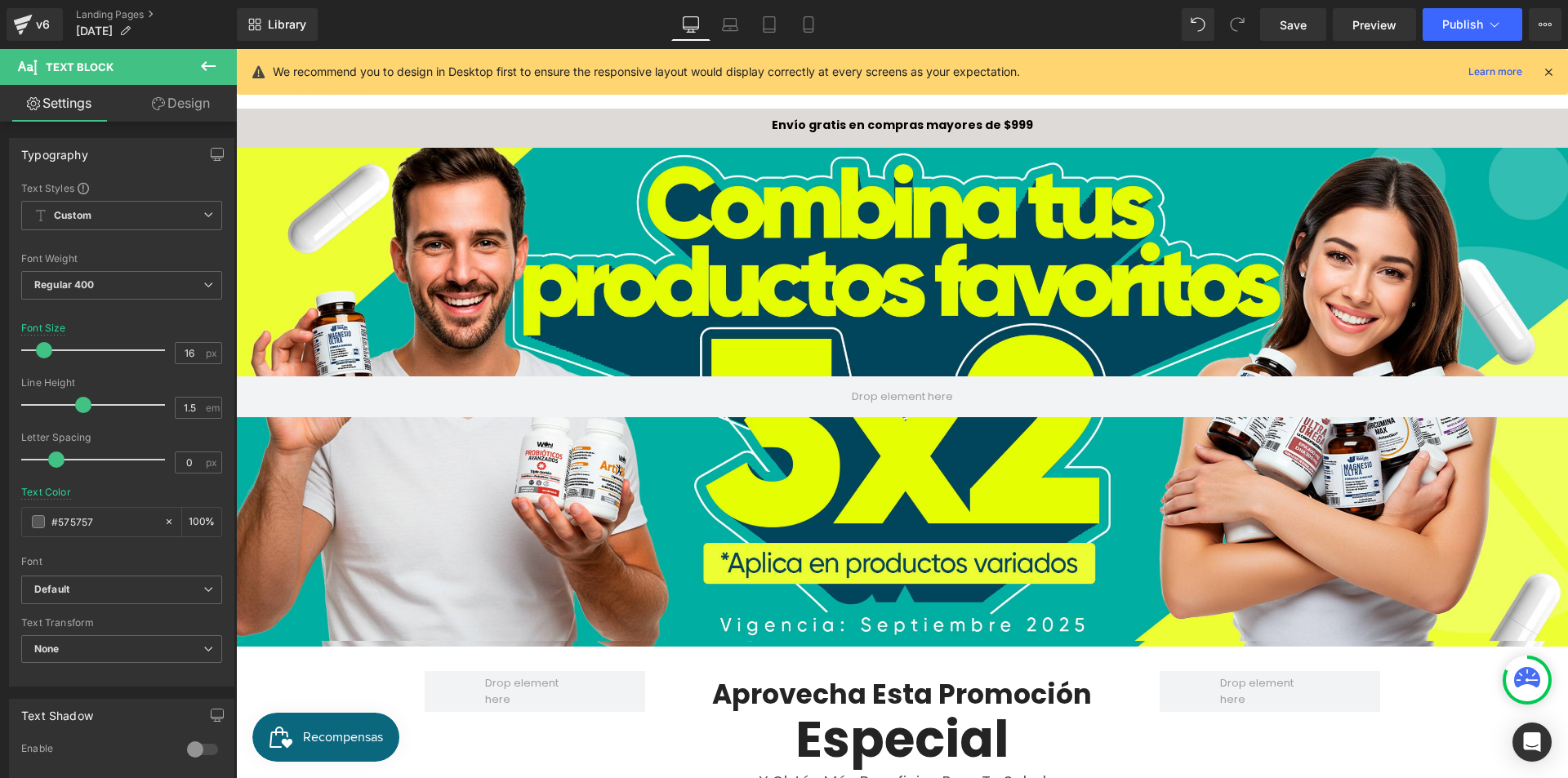
scroll to position [78, 0]
click at [118, 14] on link "Landing Pages" at bounding box center [156, 14] width 161 height 13
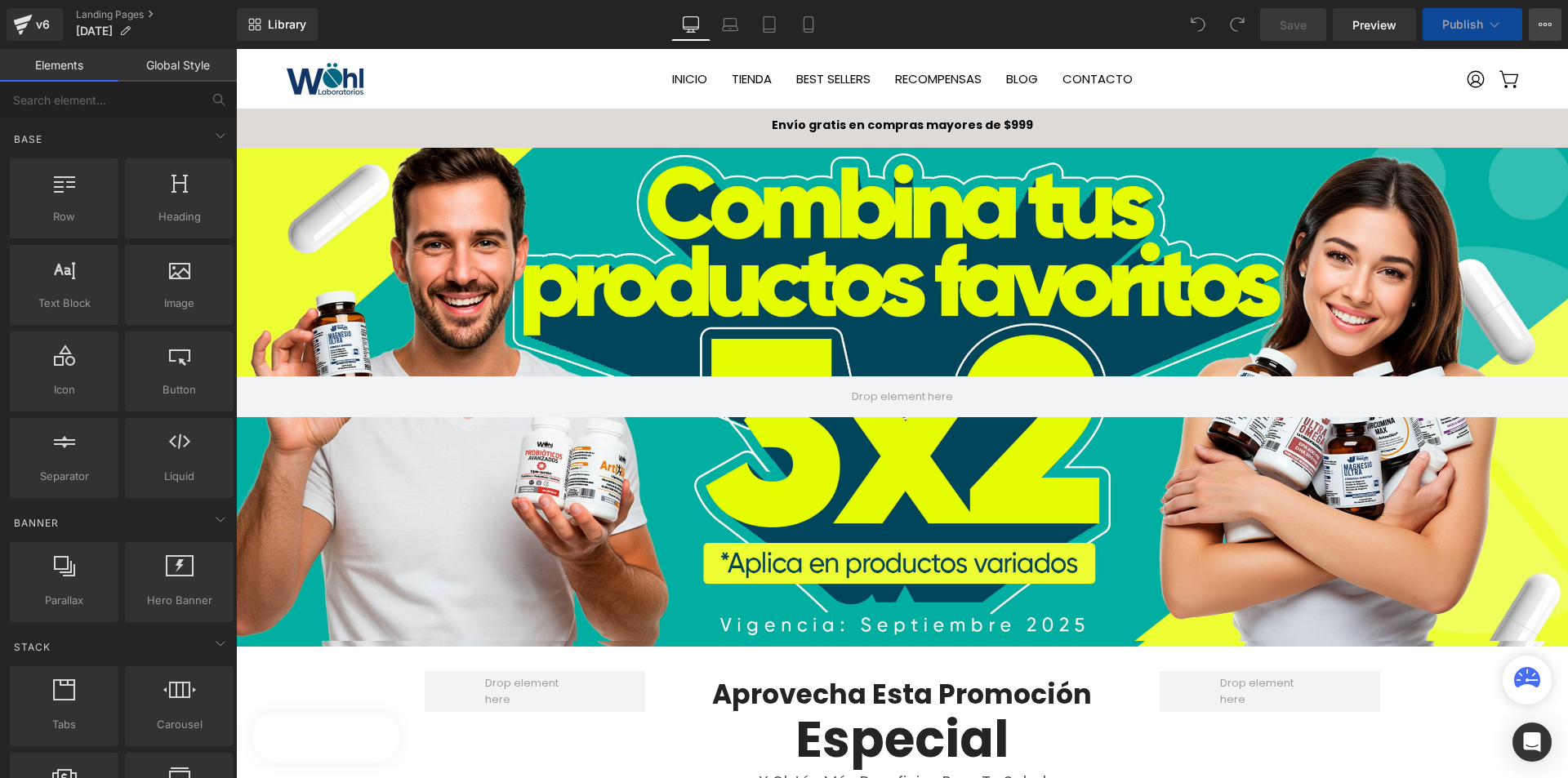
click at [1549, 33] on button "View Live Page View with current Template Save Template to Library Schedule Pub…" at bounding box center [1545, 24] width 33 height 33
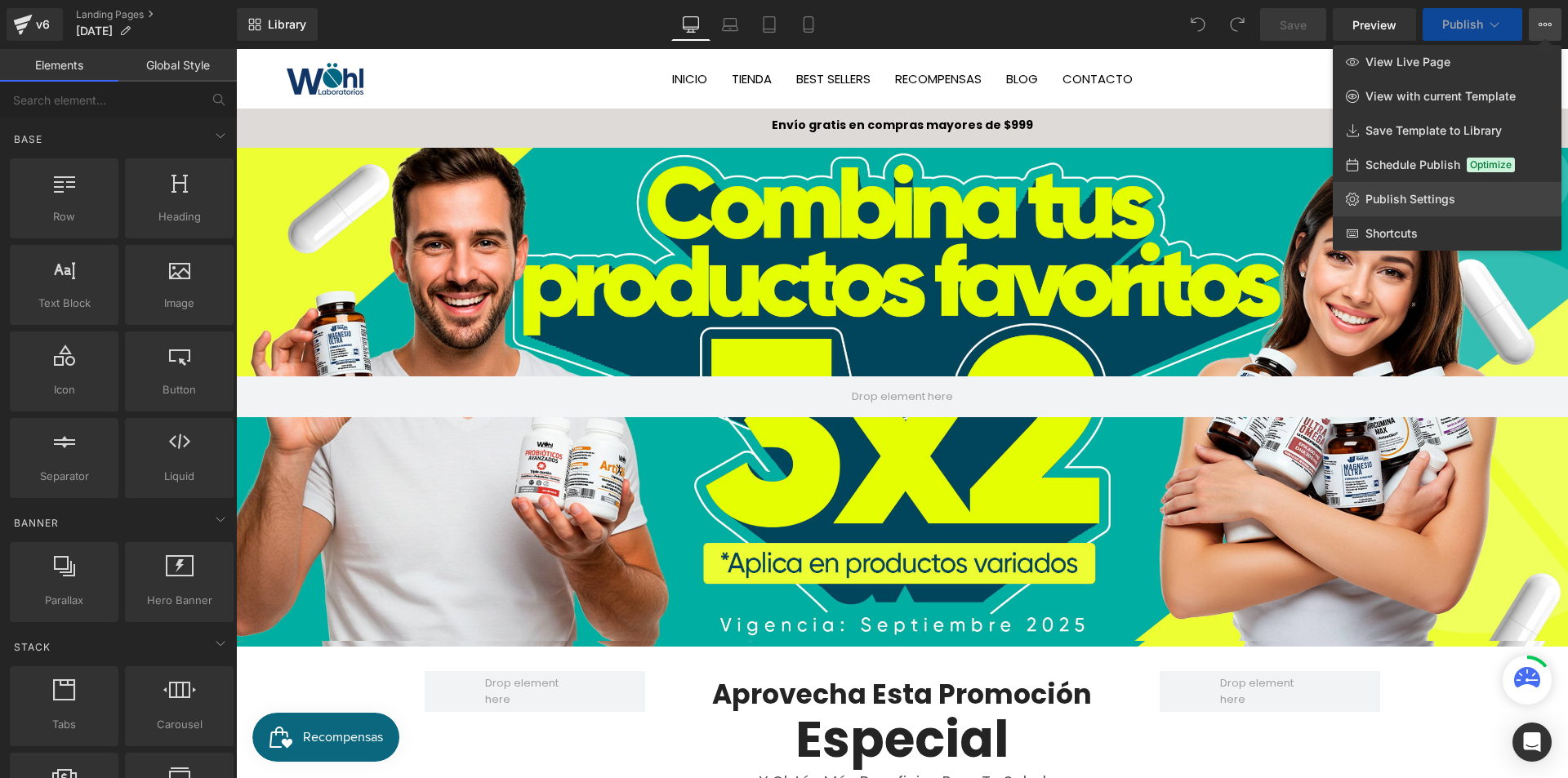
click at [1430, 203] on span "Publish Settings" at bounding box center [1410, 199] width 90 height 15
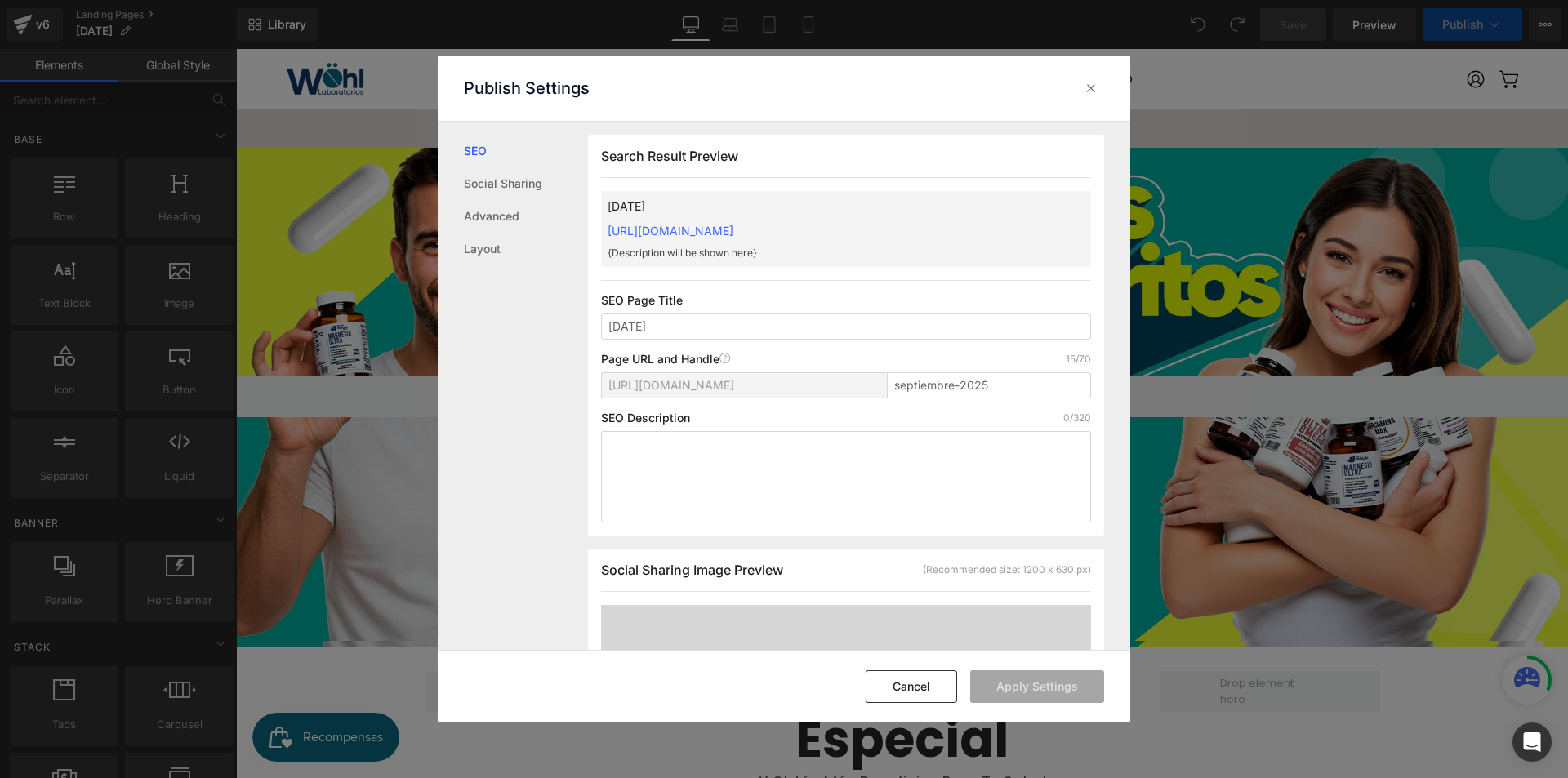
scroll to position [1, 0]
drag, startPoint x: 967, startPoint y: 384, endPoint x: 871, endPoint y: 380, distance: 96.1
click at [871, 380] on div "[URL][DOMAIN_NAME] septiembre-2025" at bounding box center [846, 391] width 490 height 39
paste input "promocion-especial"
type input "promocion-especial"
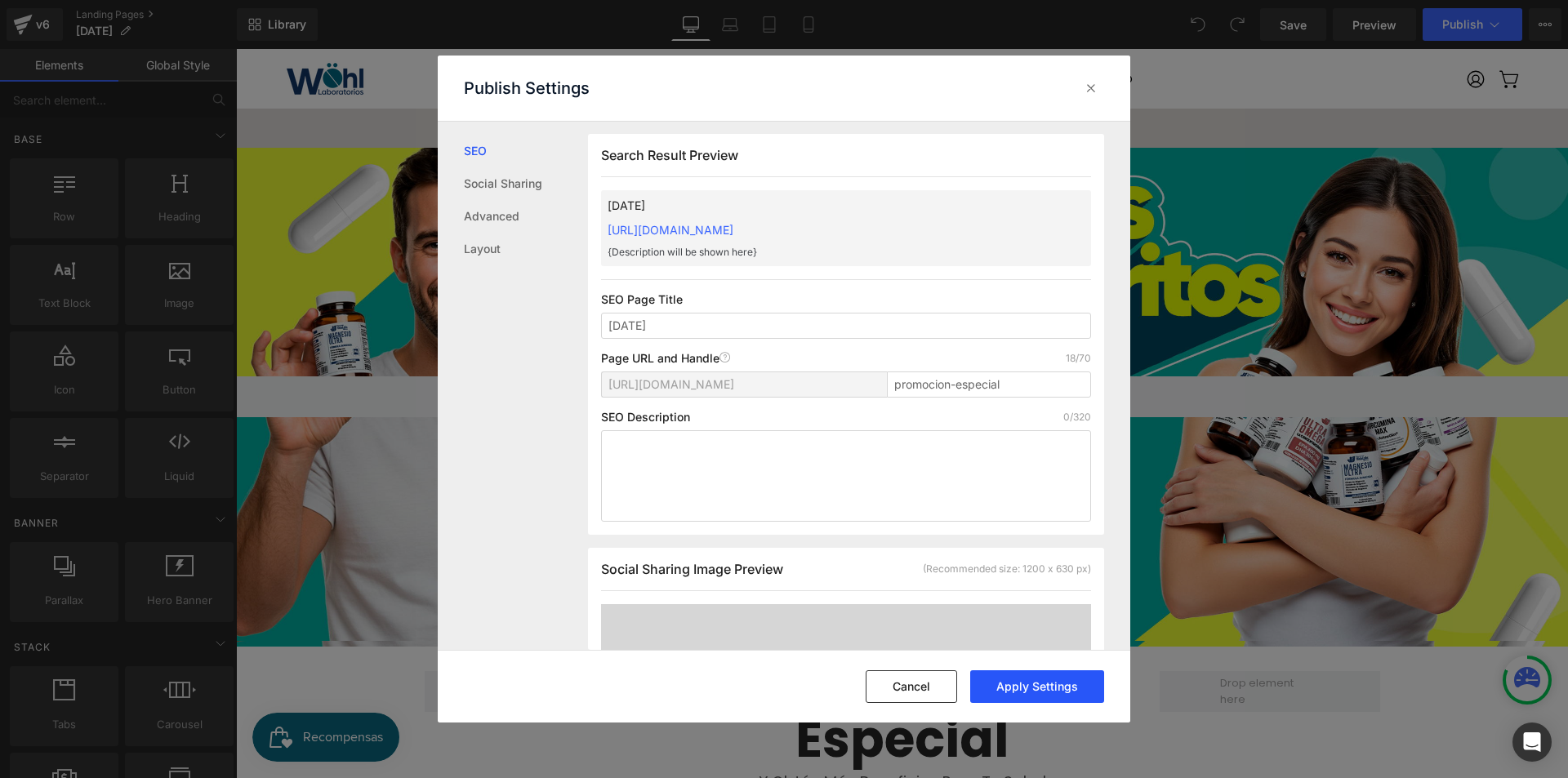
click at [1042, 685] on button "Apply Settings" at bounding box center [1037, 686] width 134 height 33
click at [1092, 85] on icon at bounding box center [1091, 88] width 17 height 17
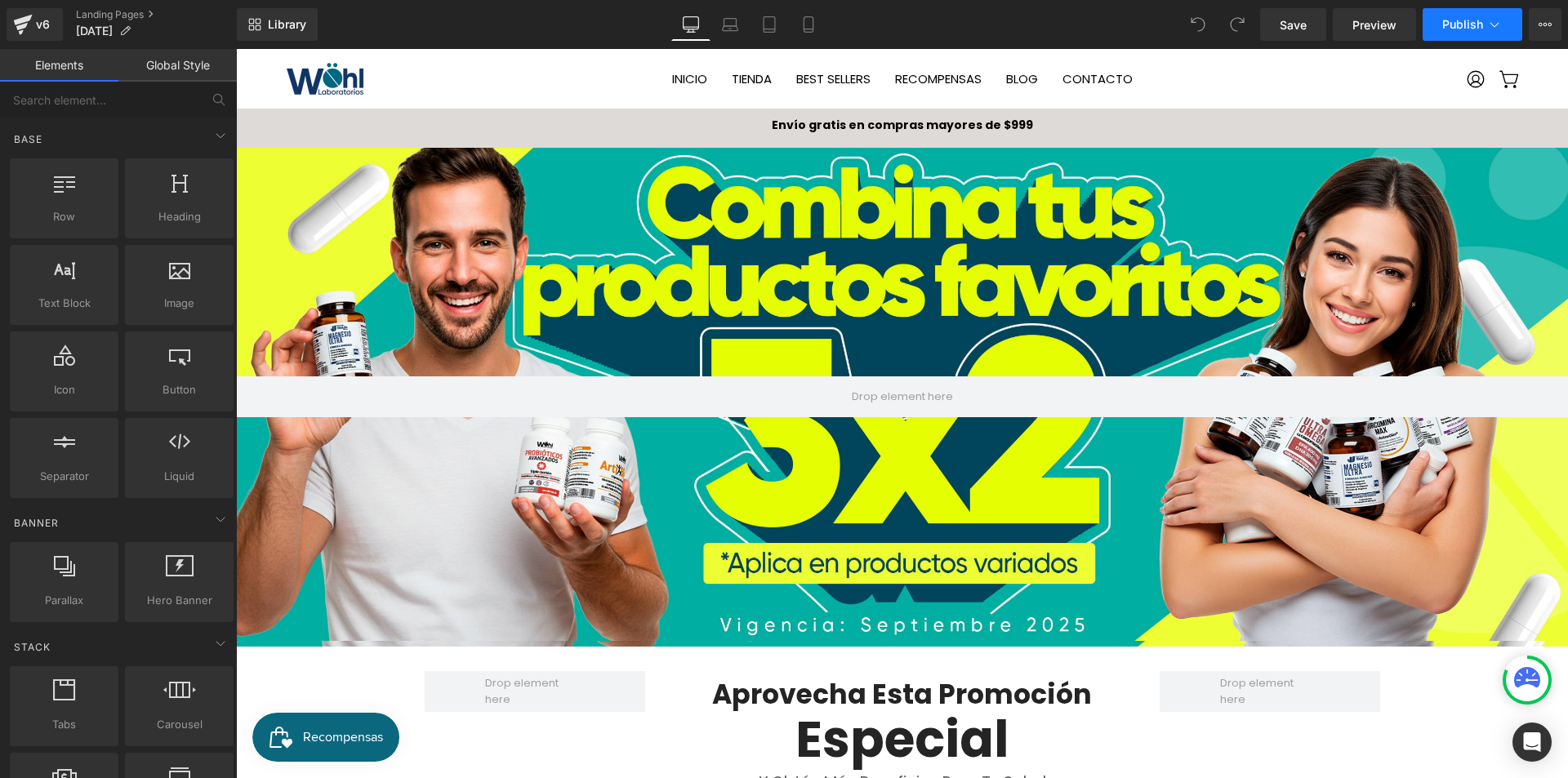
click at [1465, 31] on button "Publish" at bounding box center [1472, 24] width 100 height 33
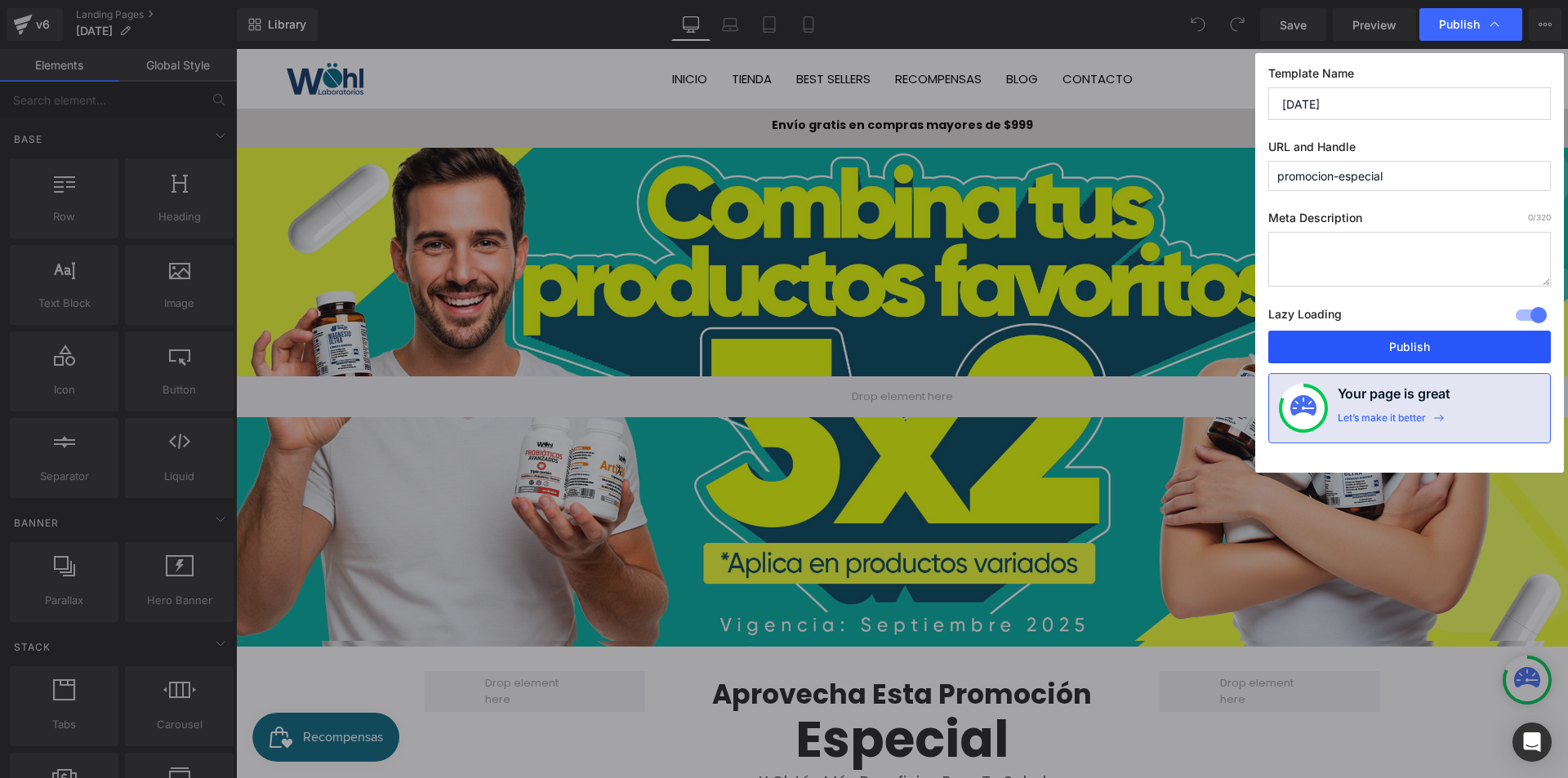
click at [1428, 353] on button "Publish" at bounding box center [1409, 346] width 283 height 33
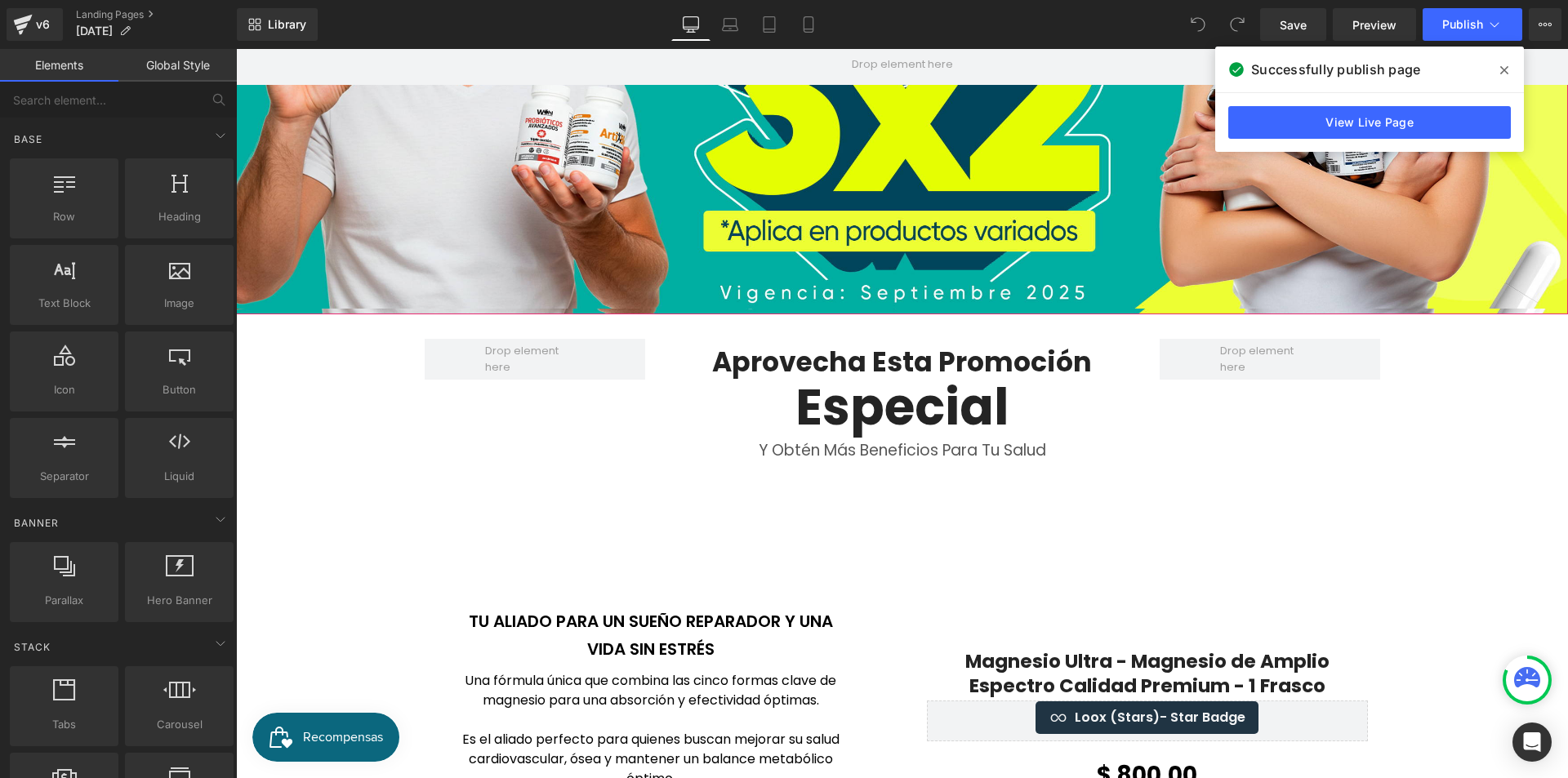
scroll to position [327, 0]
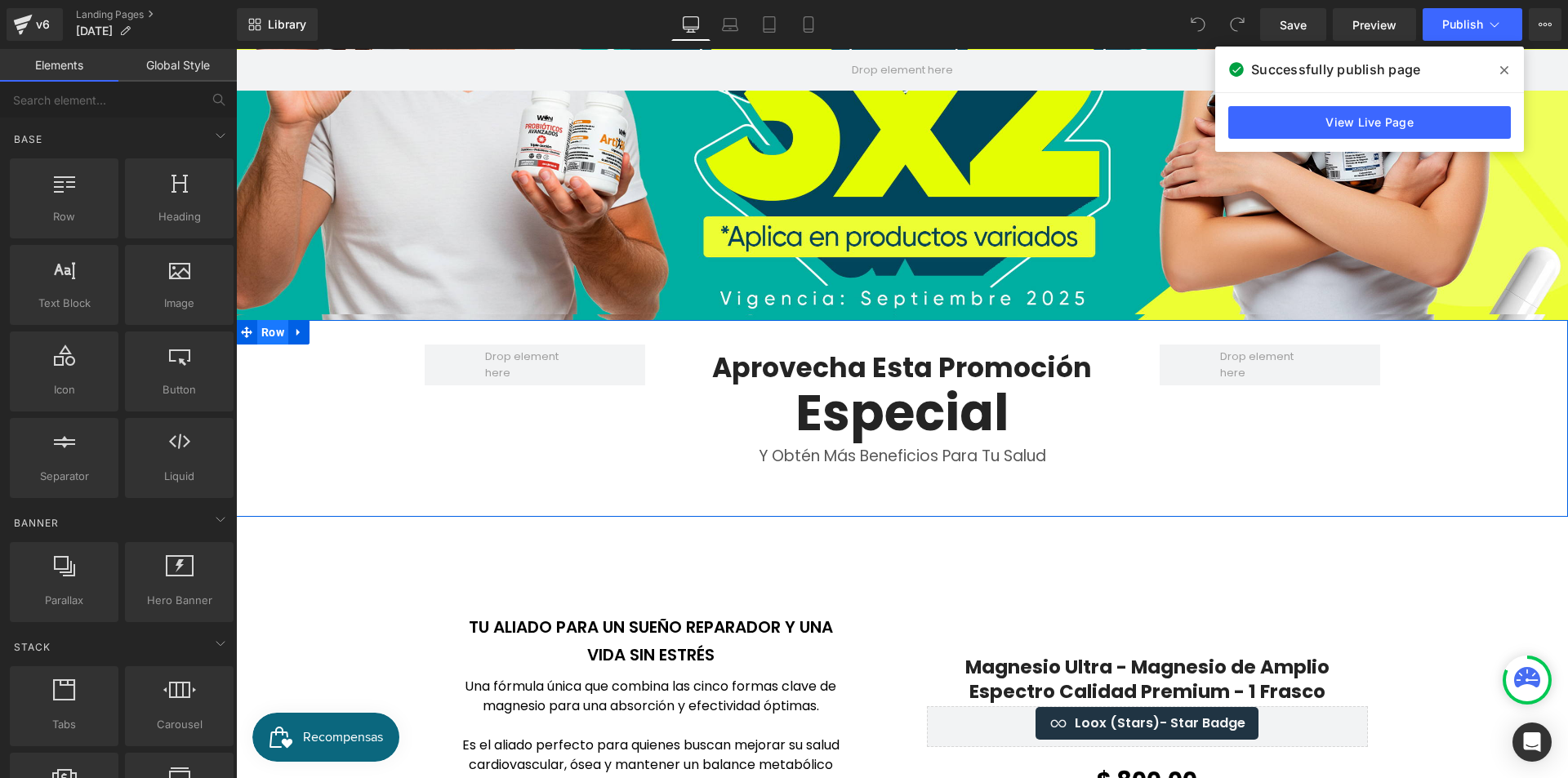
click at [271, 329] on span "Row" at bounding box center [272, 332] width 31 height 25
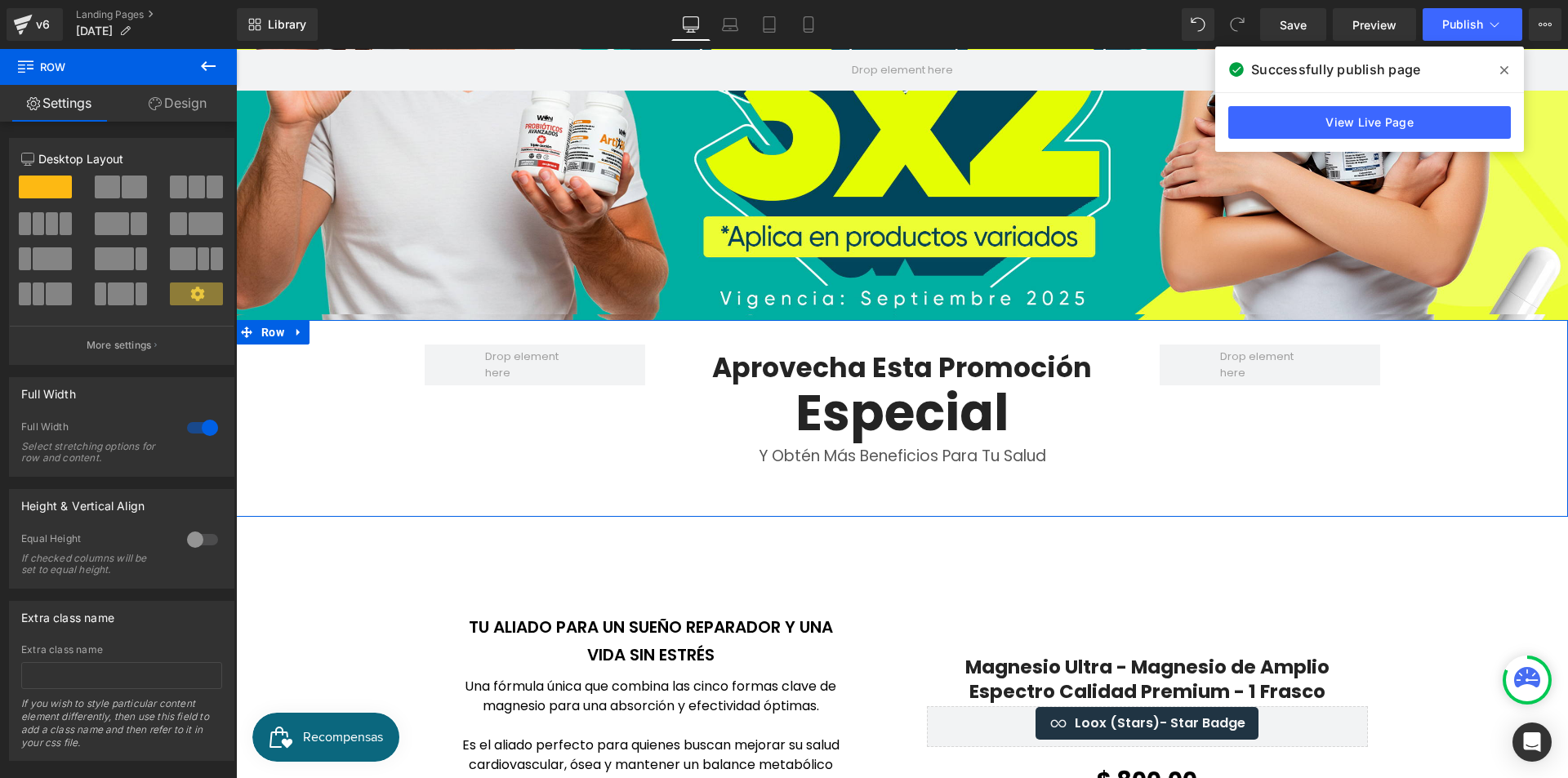
click at [194, 111] on link "Design" at bounding box center [177, 103] width 118 height 37
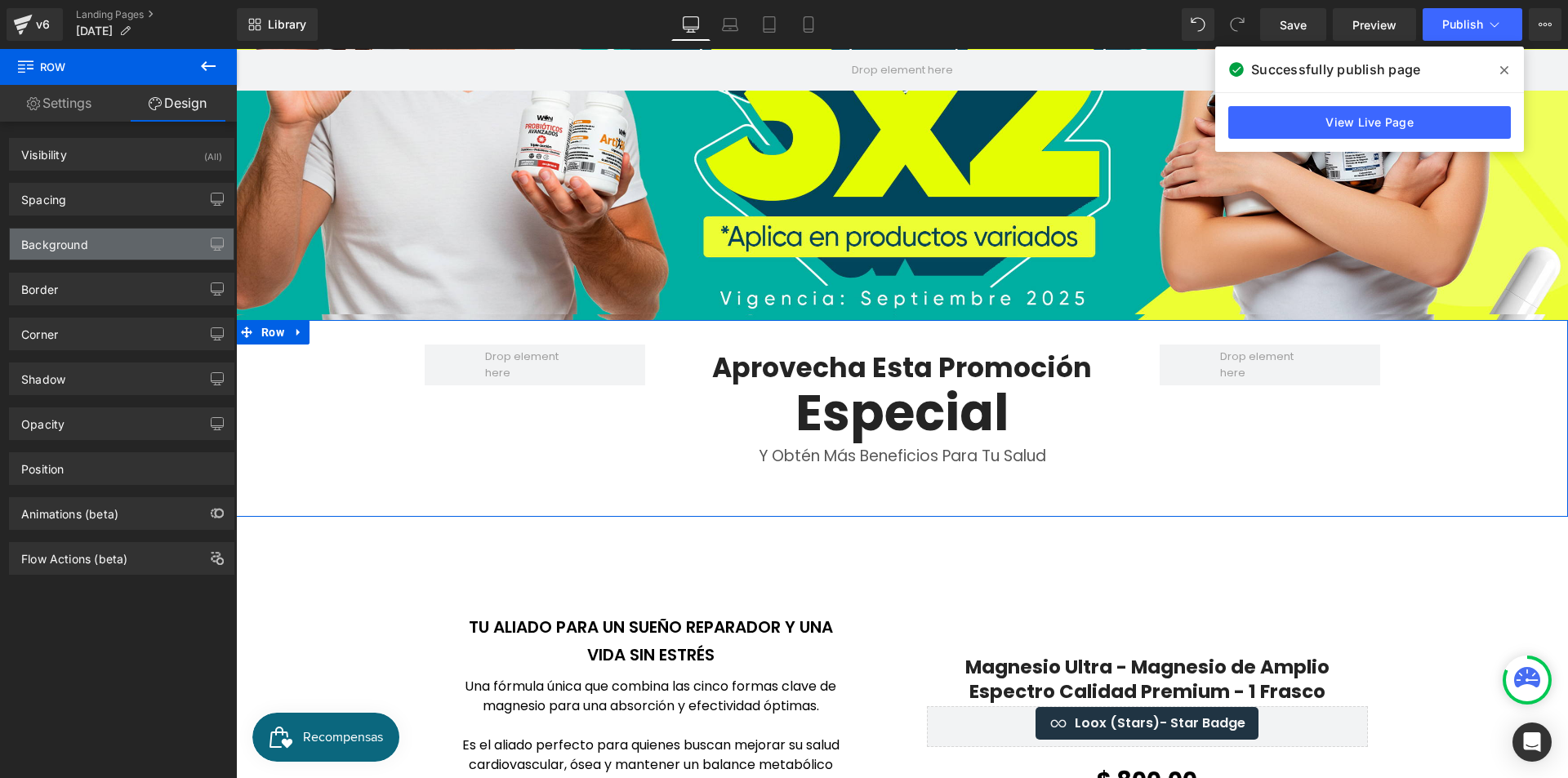
click at [135, 258] on div "Background" at bounding box center [122, 243] width 224 height 31
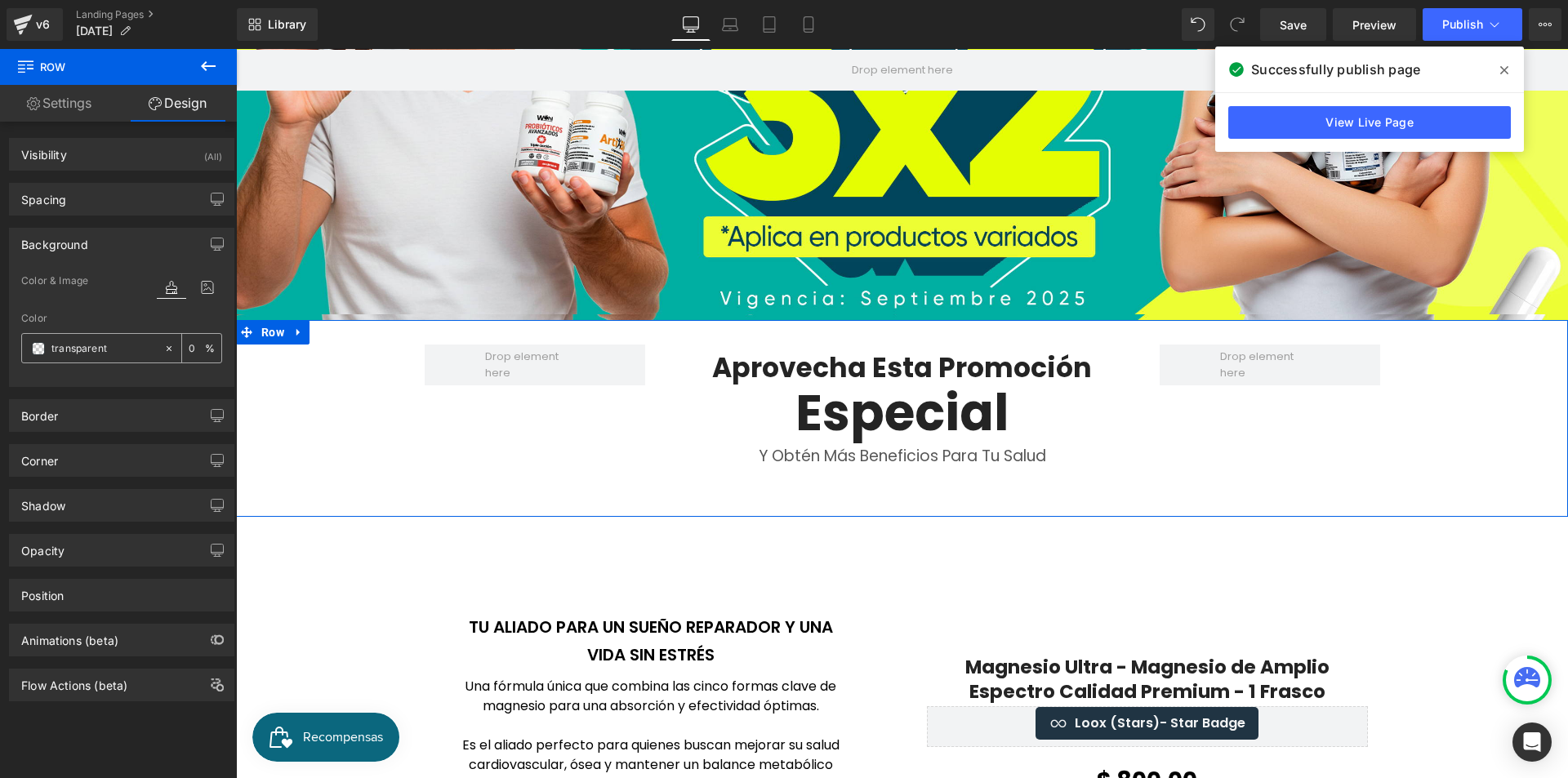
click at [117, 346] on input "text" at bounding box center [103, 348] width 105 height 18
click at [34, 346] on span at bounding box center [38, 348] width 13 height 13
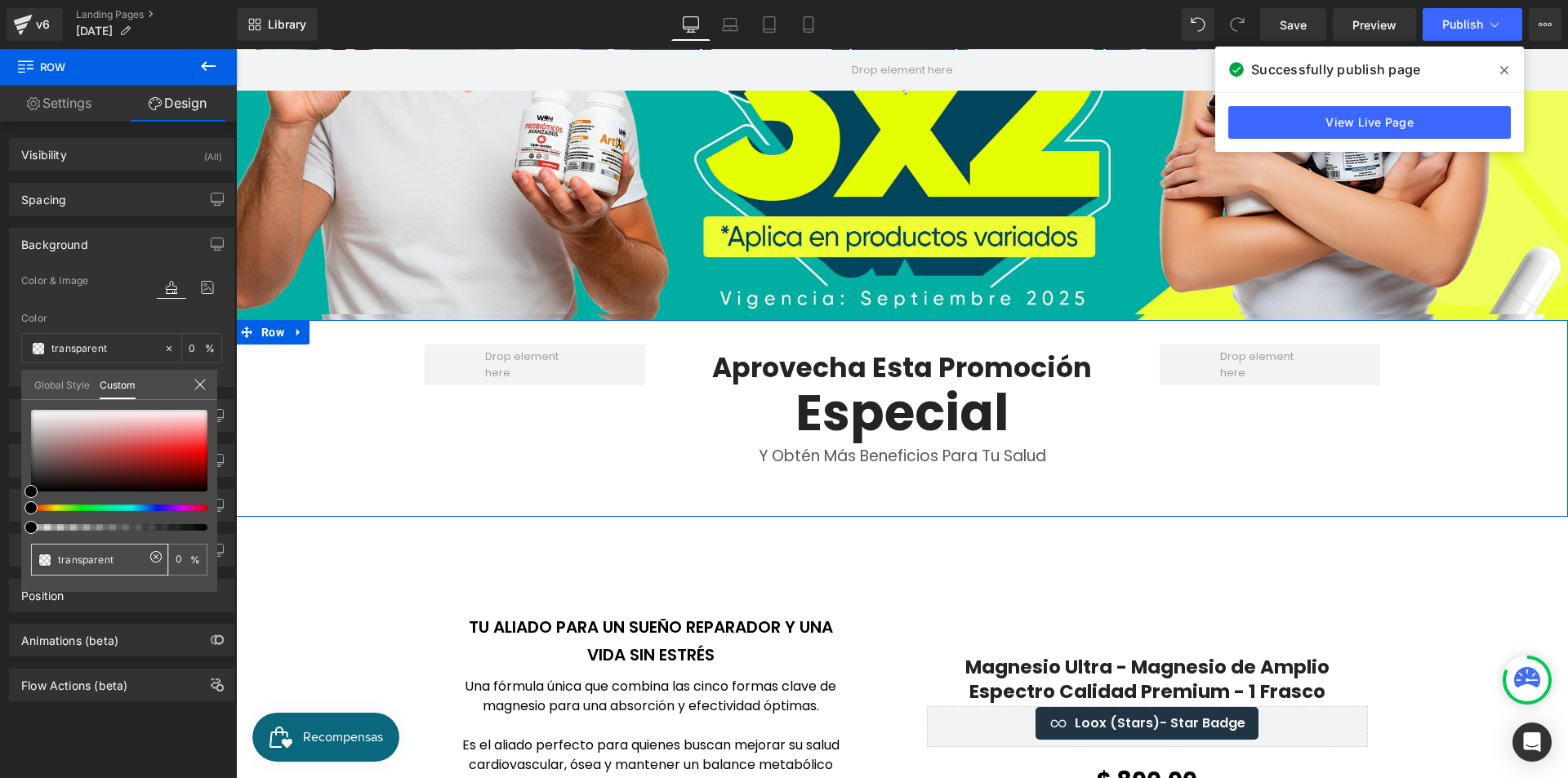
click at [154, 556] on icon at bounding box center [156, 557] width 13 height 13
click at [131, 561] on input "transparent" at bounding box center [101, 559] width 86 height 17
drag, startPoint x: 124, startPoint y: 560, endPoint x: 51, endPoint y: 553, distance: 73.3
click at [51, 553] on div "transparent" at bounding box center [100, 559] width 137 height 32
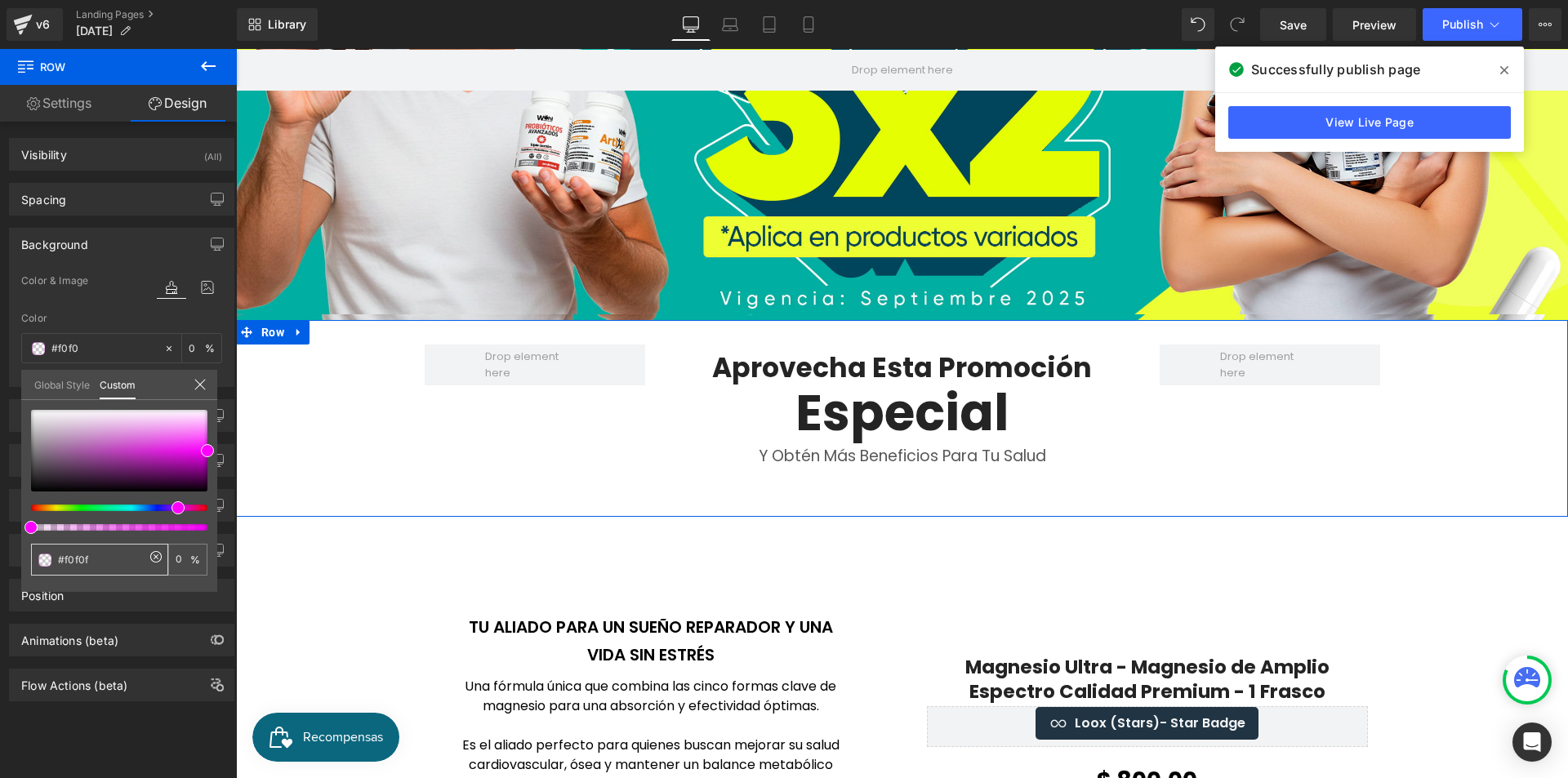
type input "#f0f0f0"
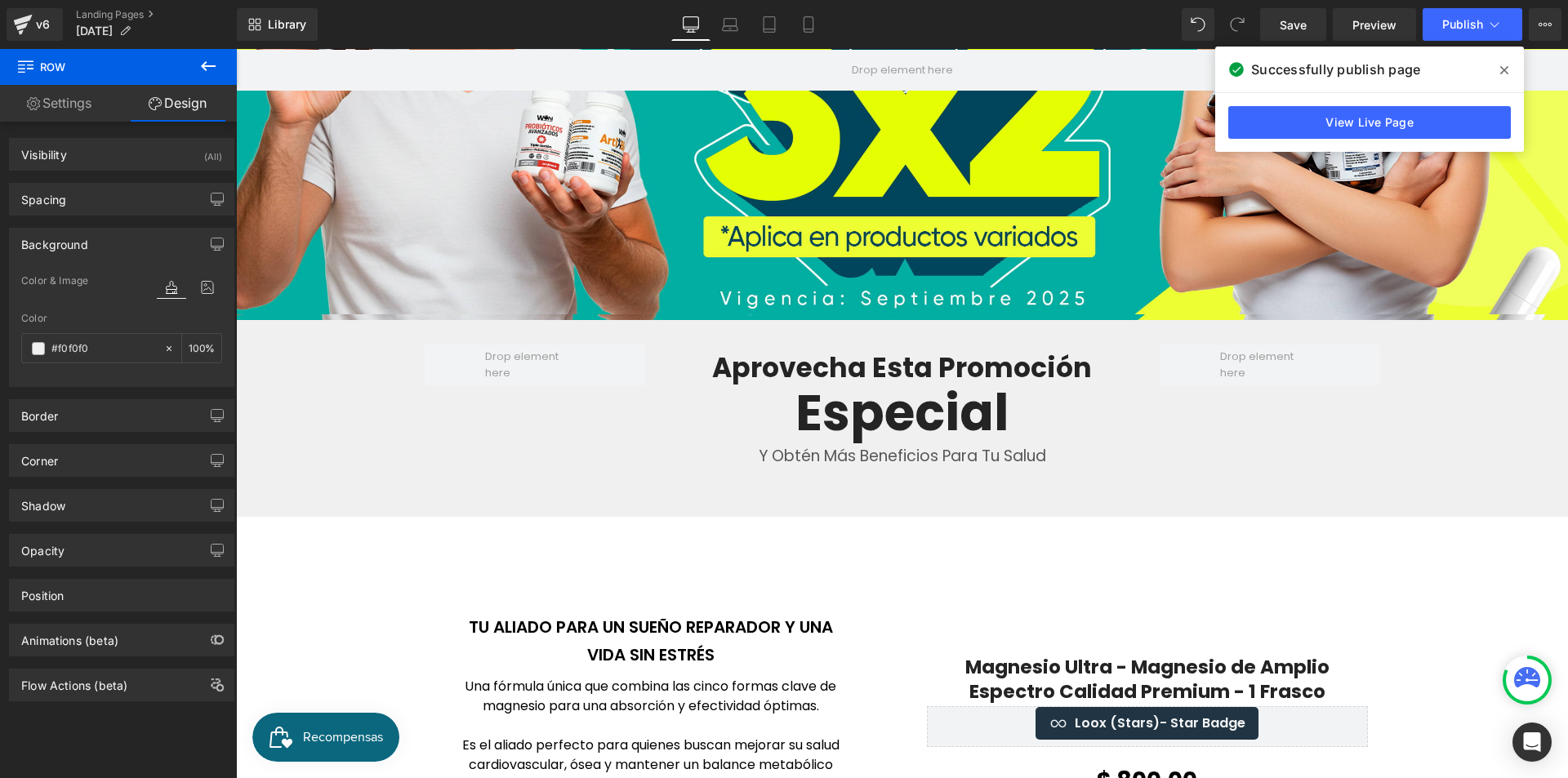
click at [1505, 72] on icon at bounding box center [1504, 70] width 8 height 13
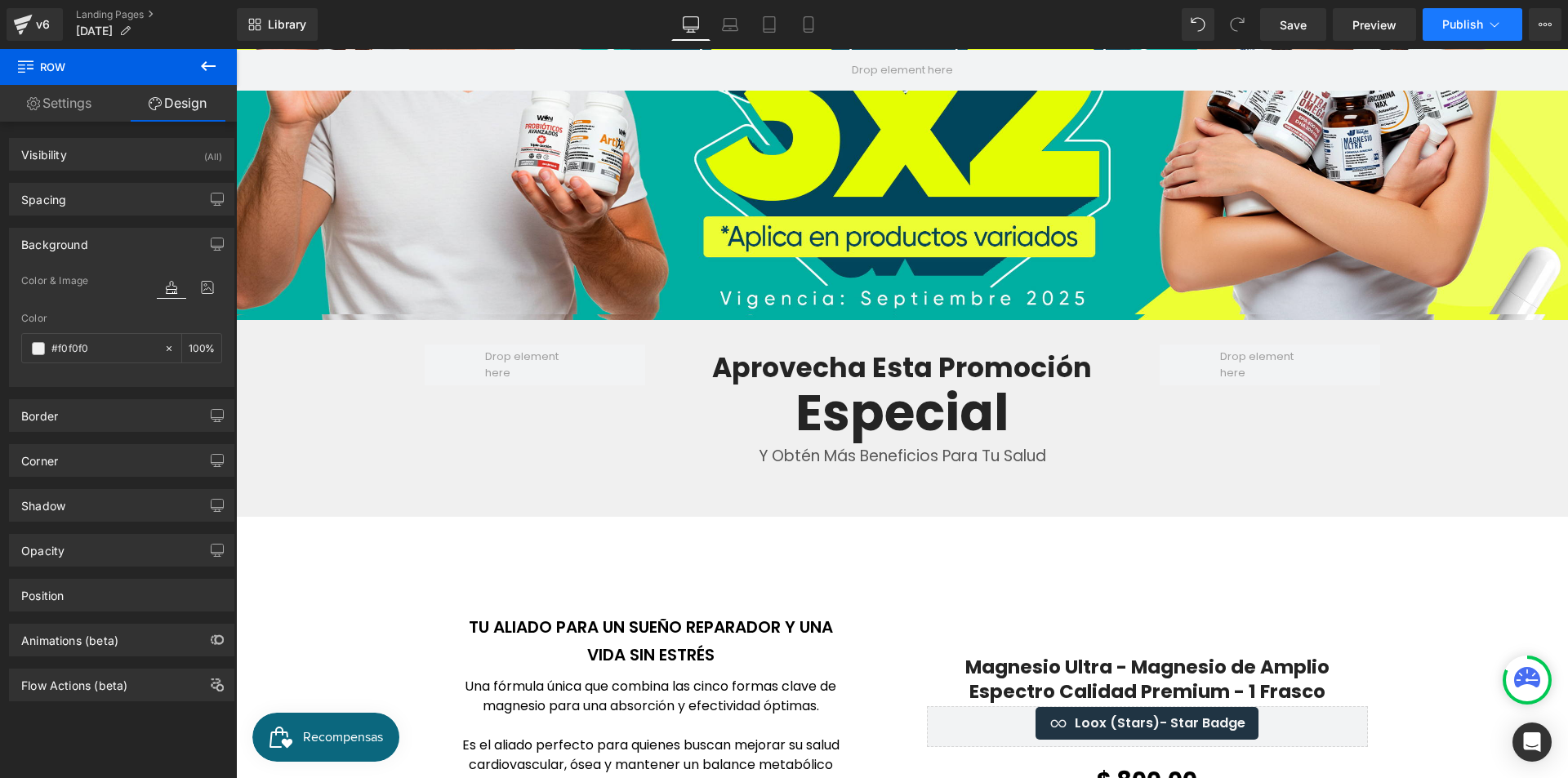
click at [1453, 37] on button "Publish" at bounding box center [1472, 24] width 100 height 33
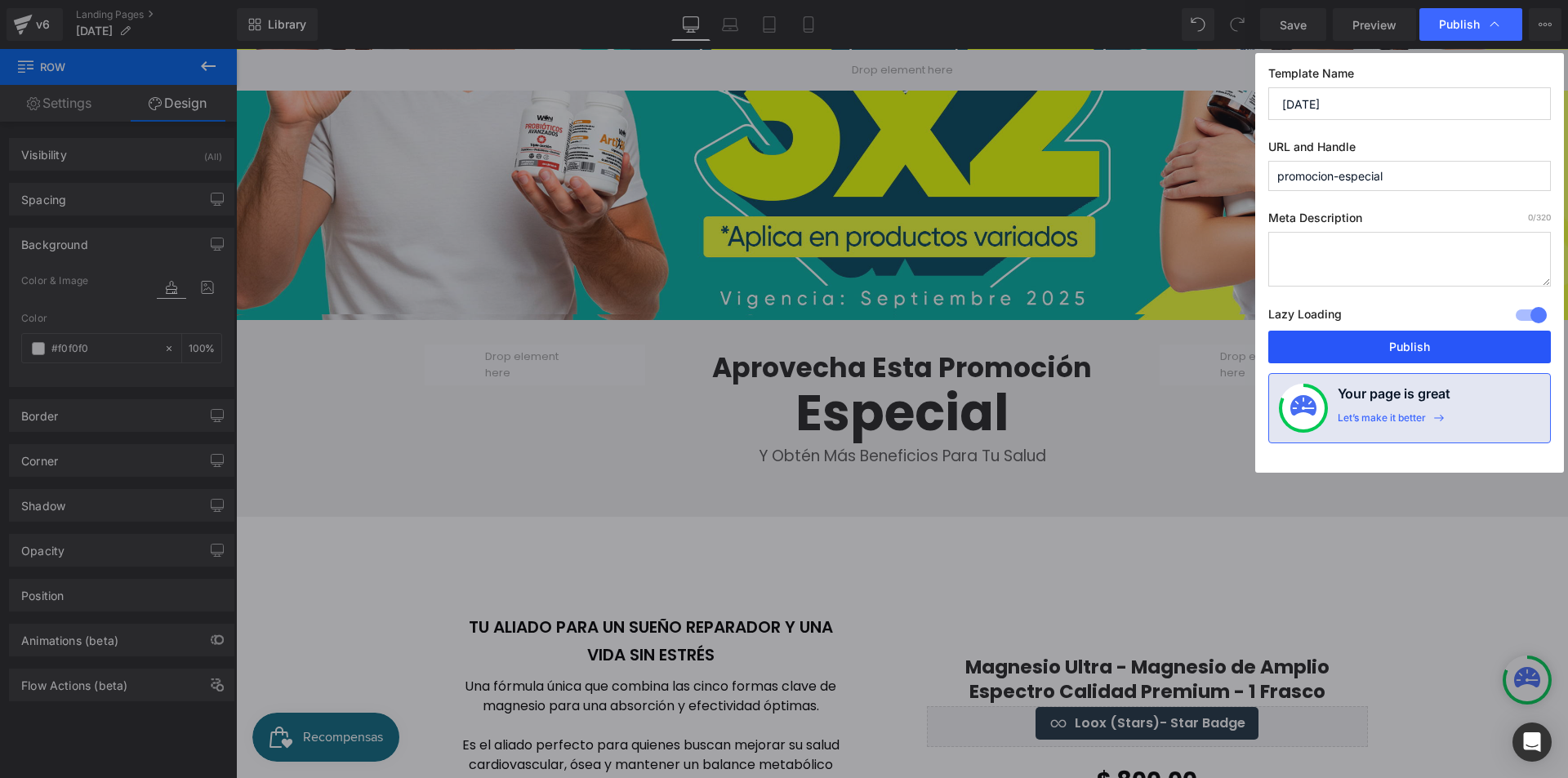
drag, startPoint x: 1460, startPoint y: 345, endPoint x: 868, endPoint y: 596, distance: 643.0
click at [1460, 345] on button "Publish" at bounding box center [1409, 346] width 283 height 33
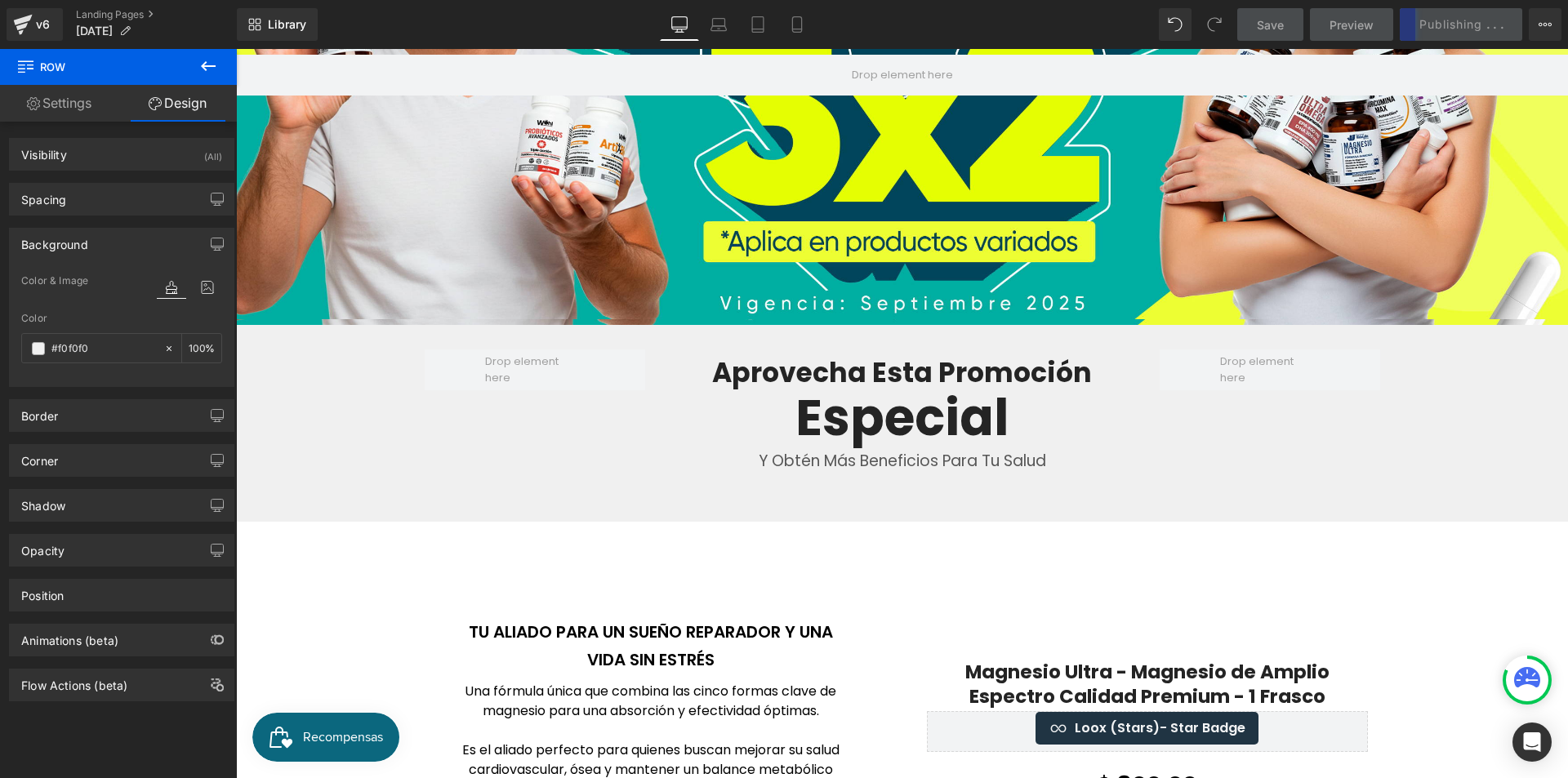
scroll to position [0, 0]
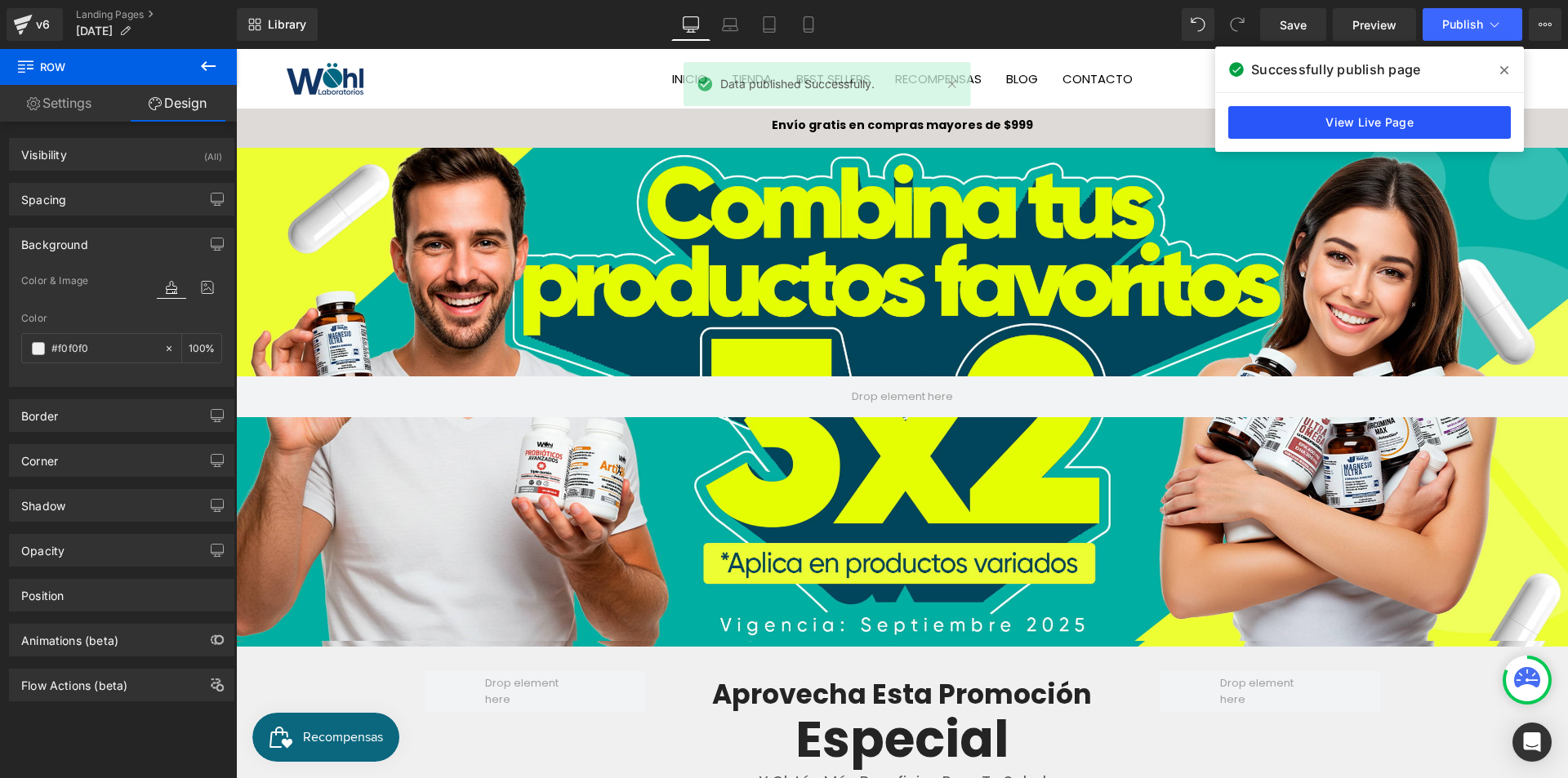
click at [1326, 123] on link "View Live Page" at bounding box center [1370, 122] width 283 height 33
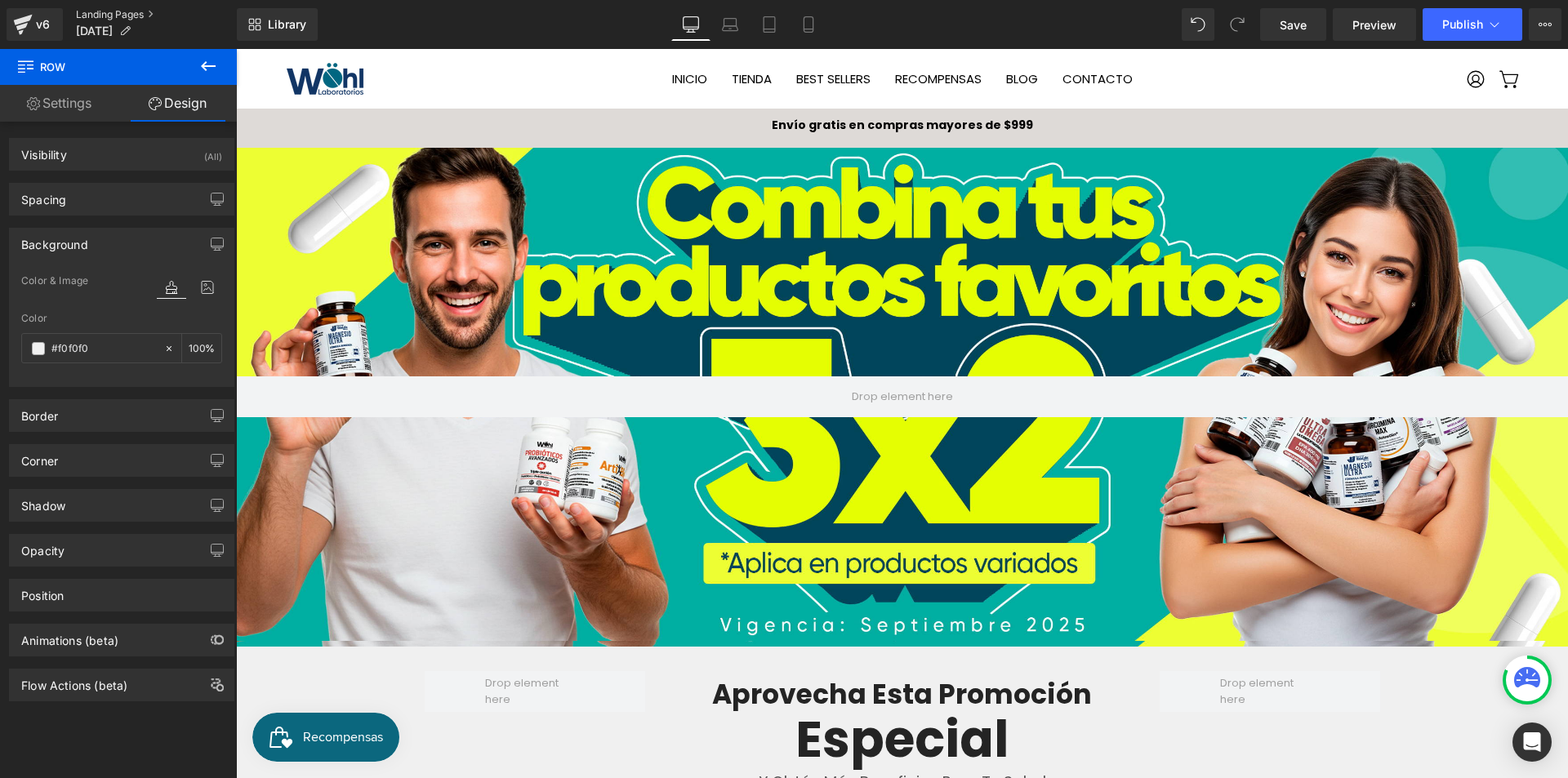
click at [133, 11] on link "Landing Pages" at bounding box center [156, 14] width 161 height 13
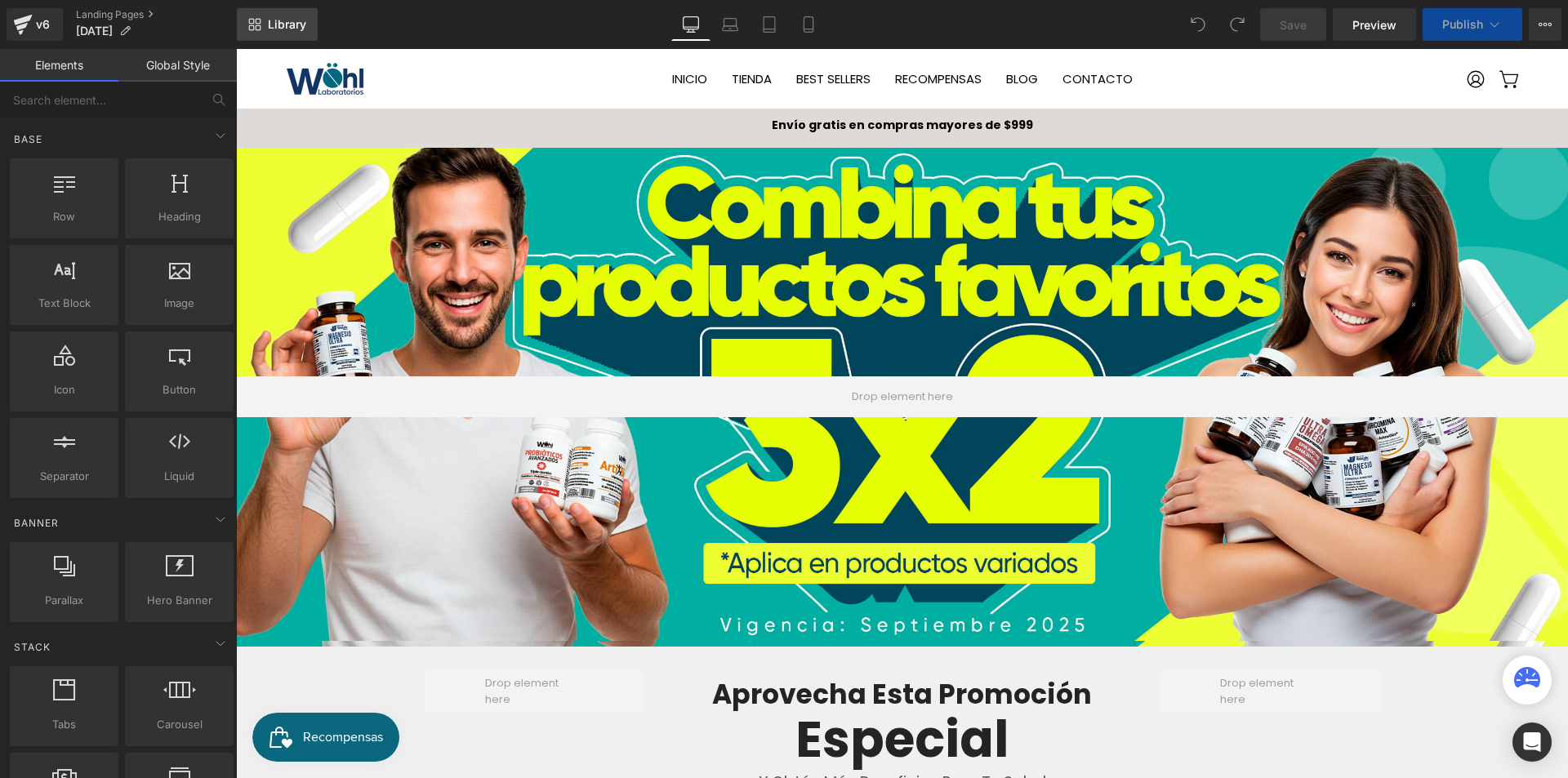
click at [282, 28] on span "Library" at bounding box center [287, 24] width 39 height 15
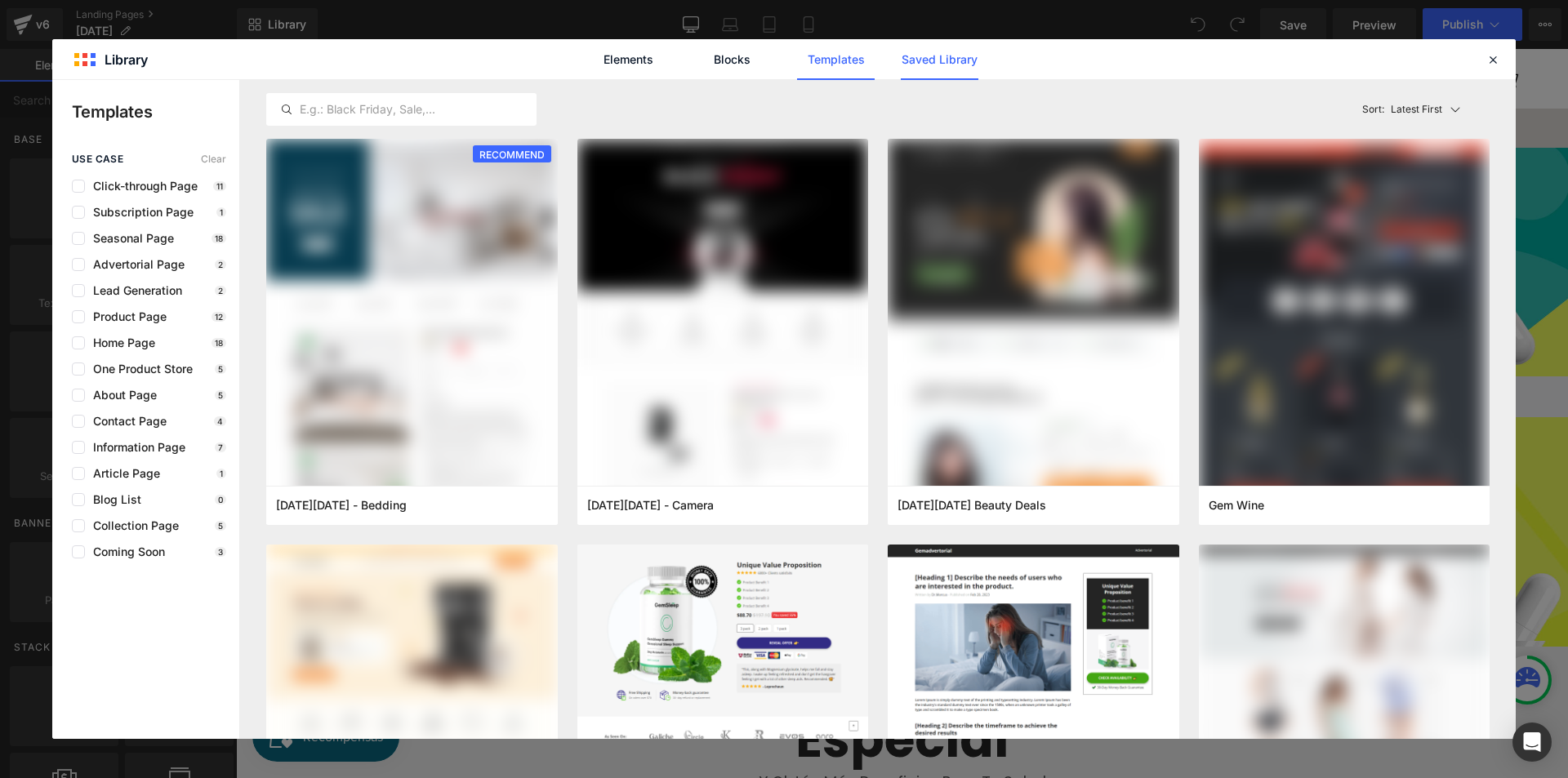
click at [930, 65] on link "Saved Library" at bounding box center [940, 59] width 78 height 41
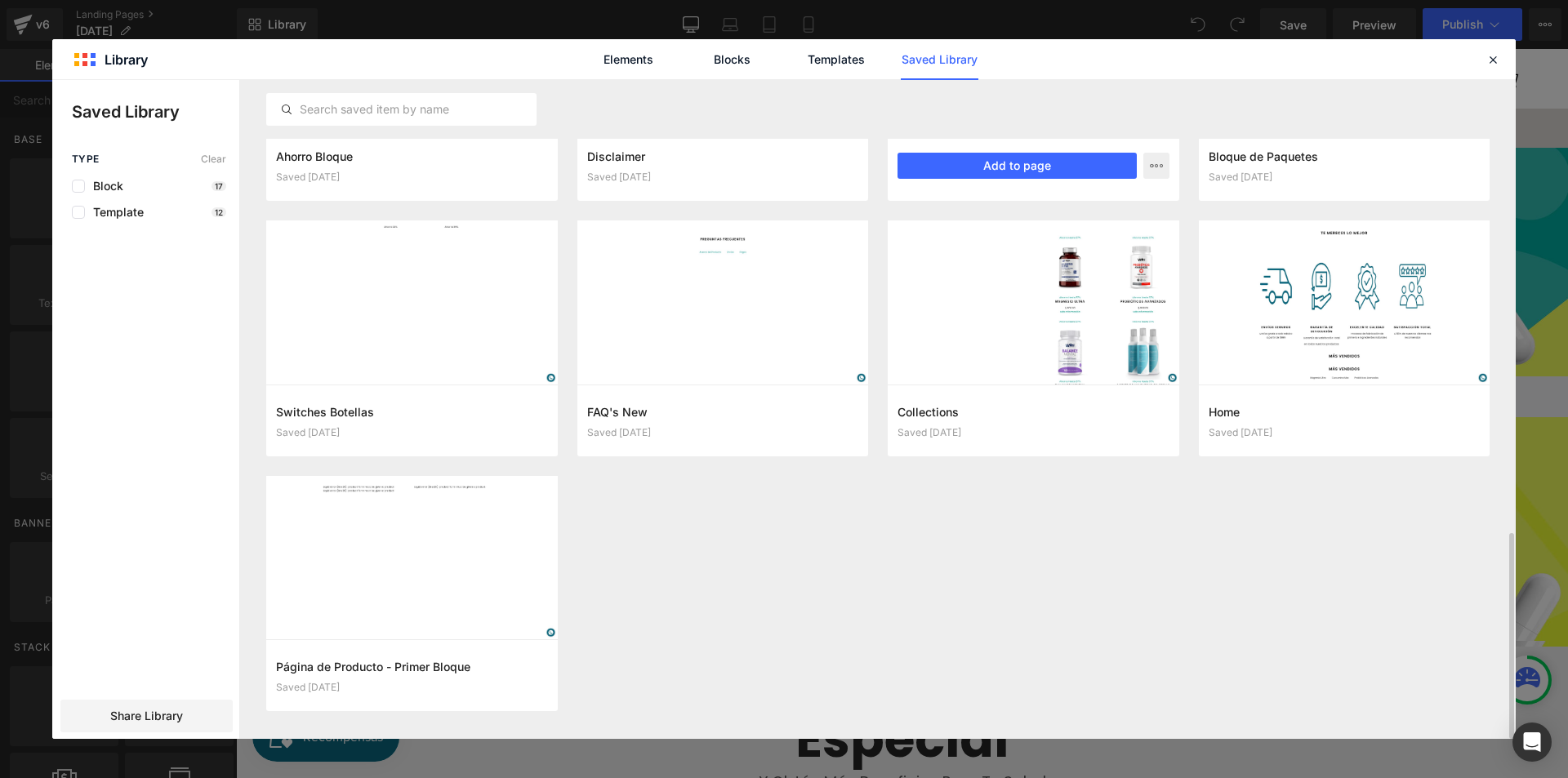
scroll to position [1445, 0]
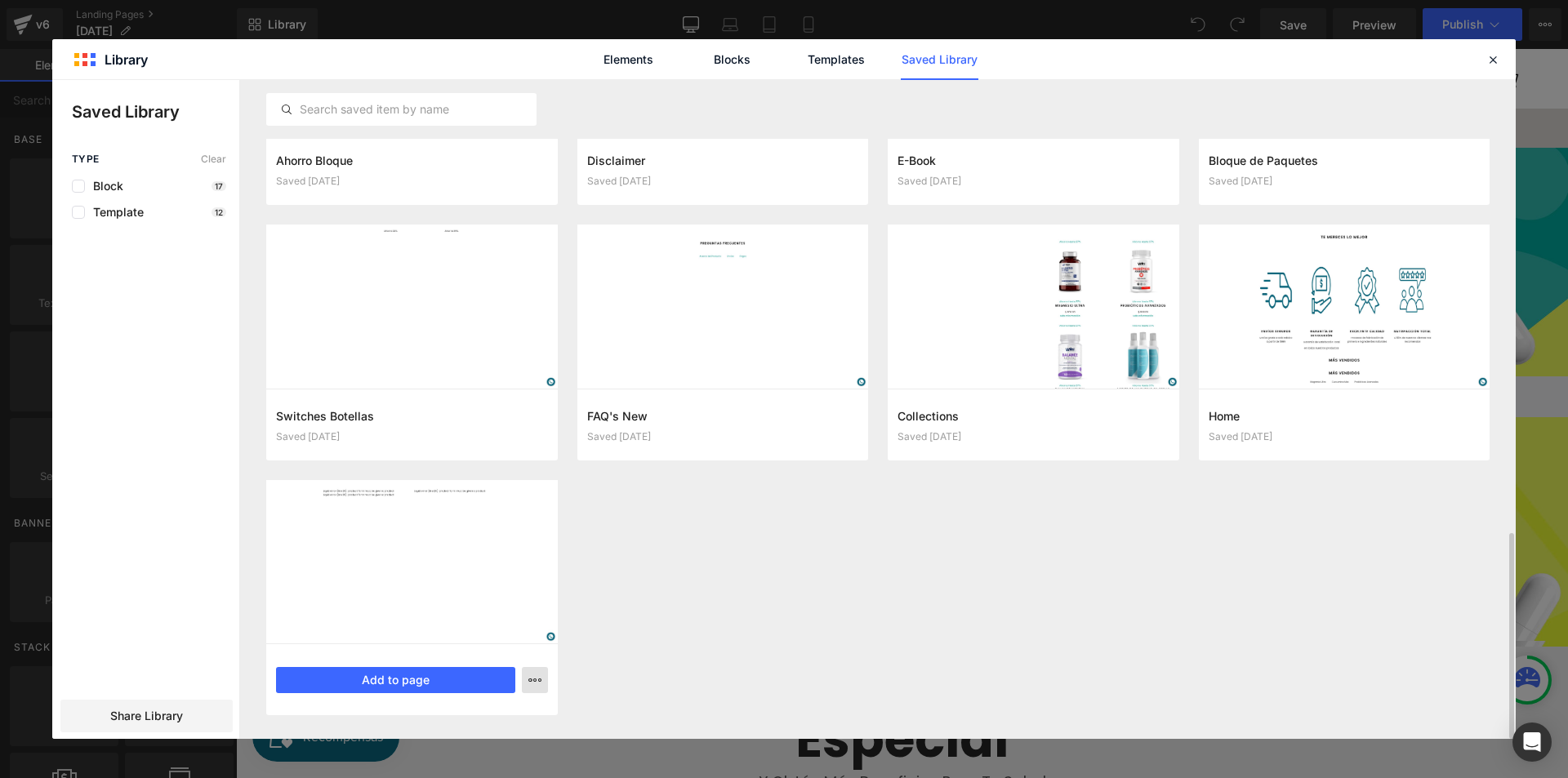
click at [535, 681] on icon "button" at bounding box center [535, 679] width 13 height 13
click at [491, 644] on div "Delete" at bounding box center [454, 643] width 186 height 34
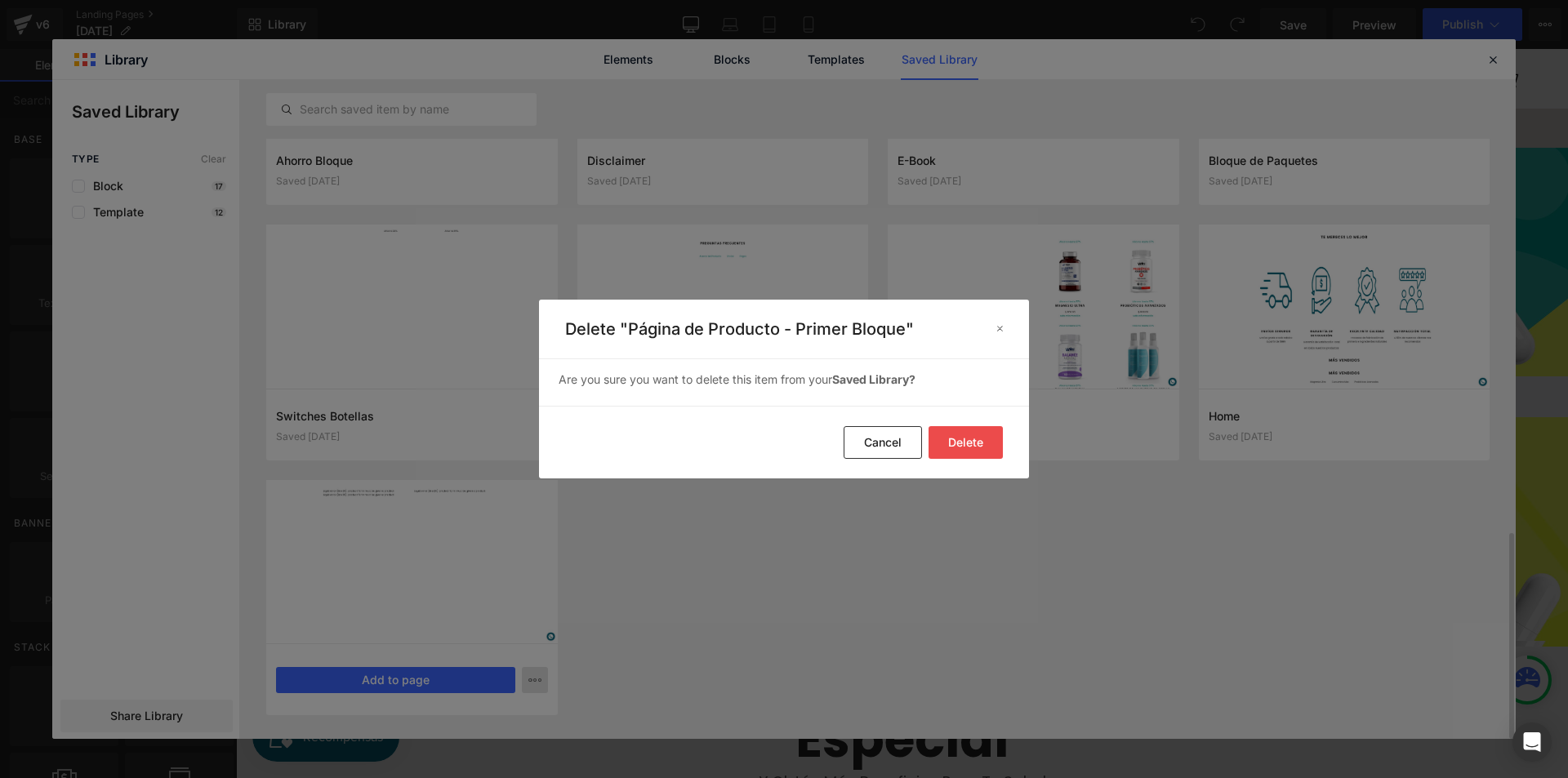
click at [968, 447] on button "Delete" at bounding box center [966, 442] width 74 height 33
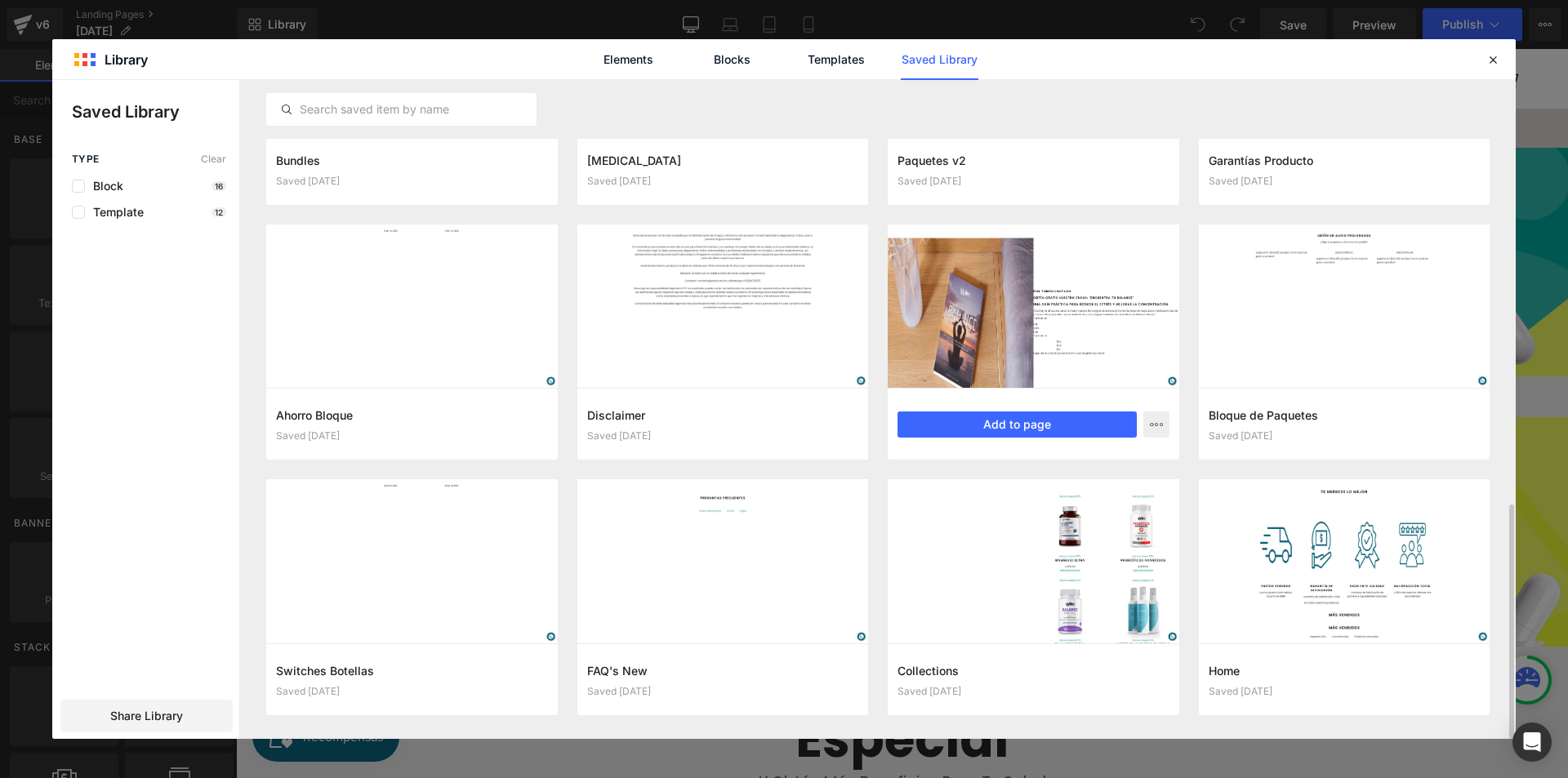
scroll to position [1190, 0]
click at [1499, 53] on icon at bounding box center [1493, 59] width 15 height 15
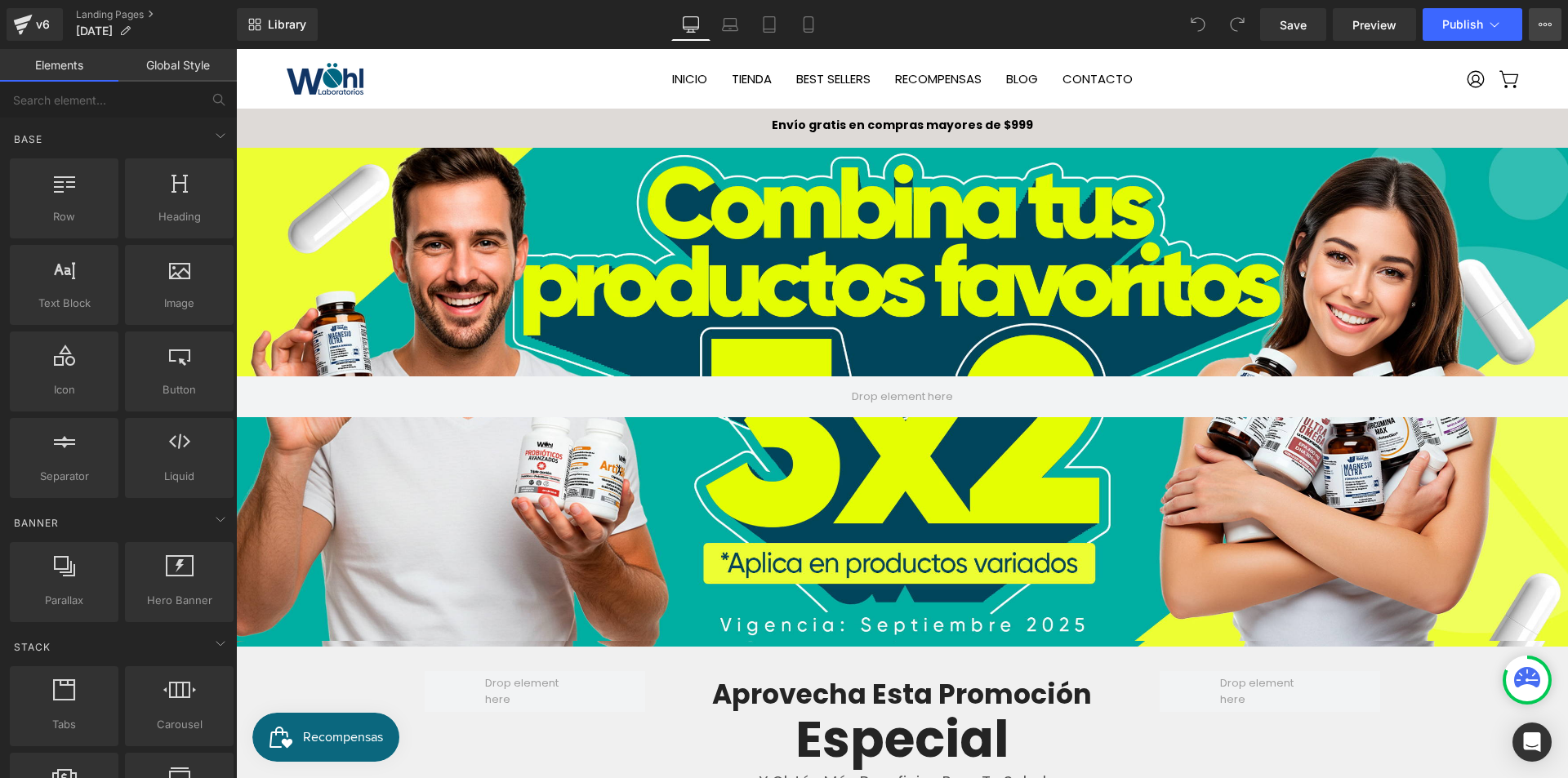
click at [1545, 36] on button "View Live Page View with current Template Save Template to Library Schedule Pub…" at bounding box center [1545, 24] width 33 height 33
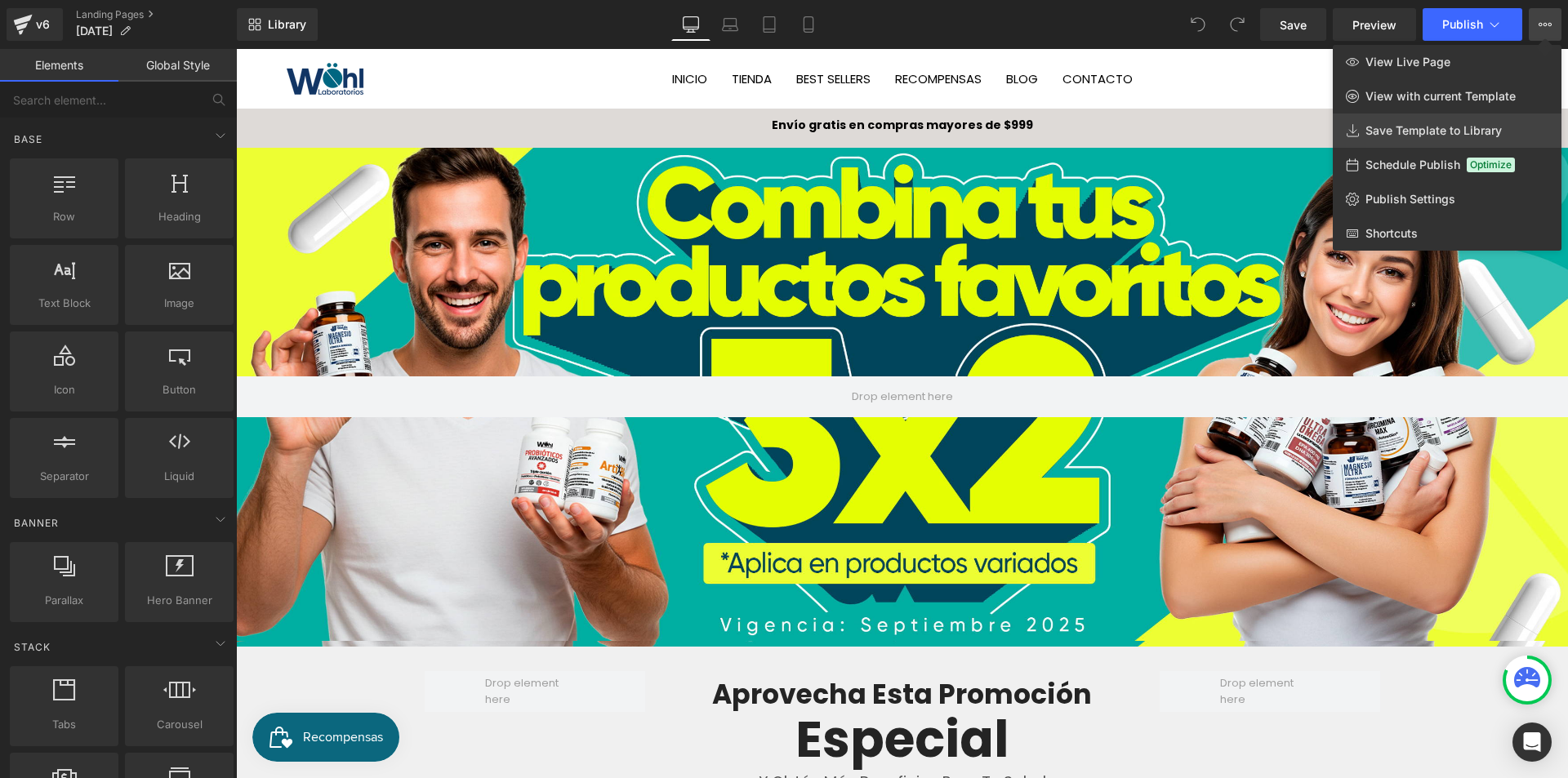
click at [1473, 126] on span "Save Template to Library" at bounding box center [1433, 130] width 137 height 15
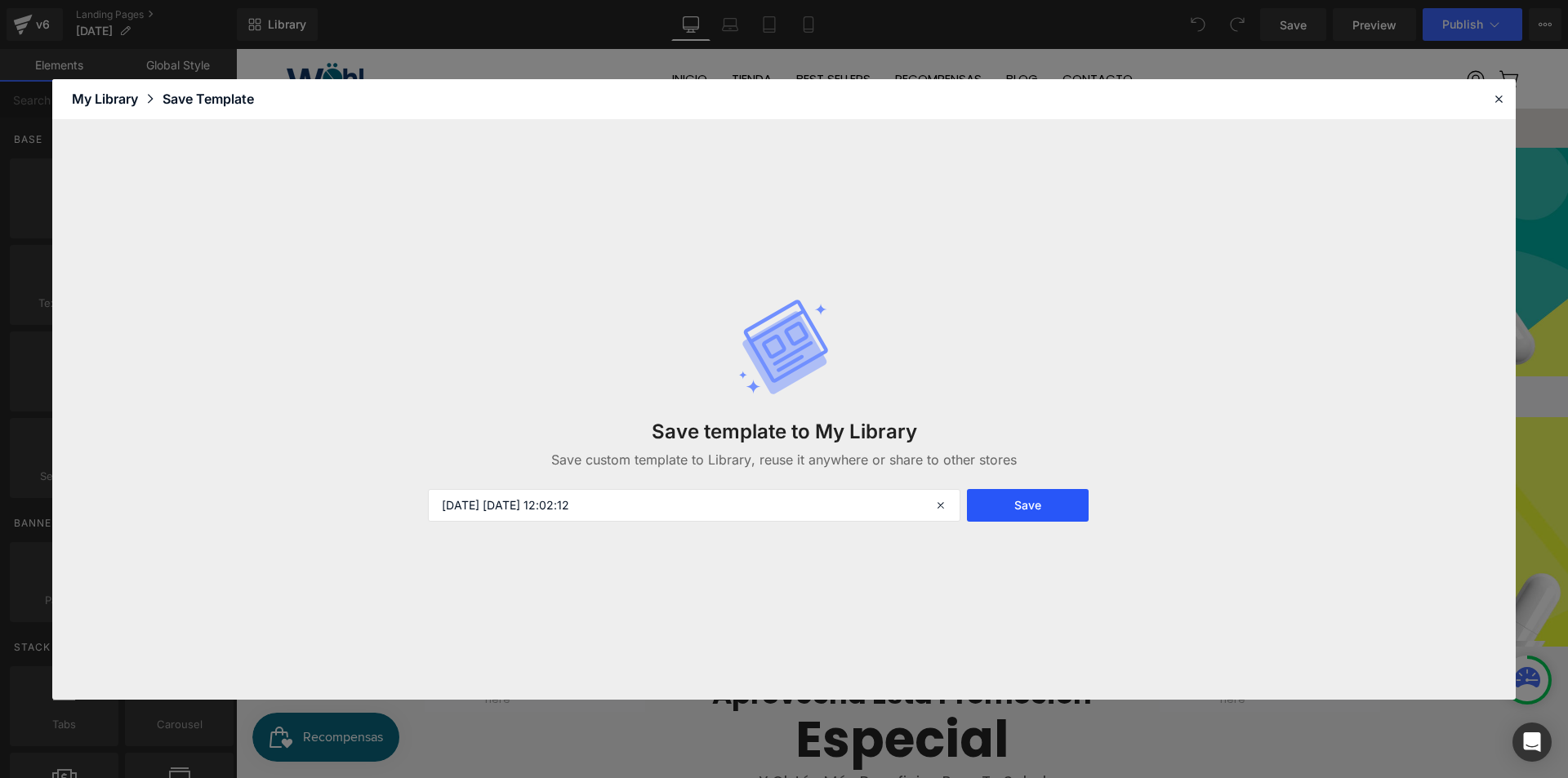
click at [1031, 515] on button "Save" at bounding box center [1028, 505] width 122 height 33
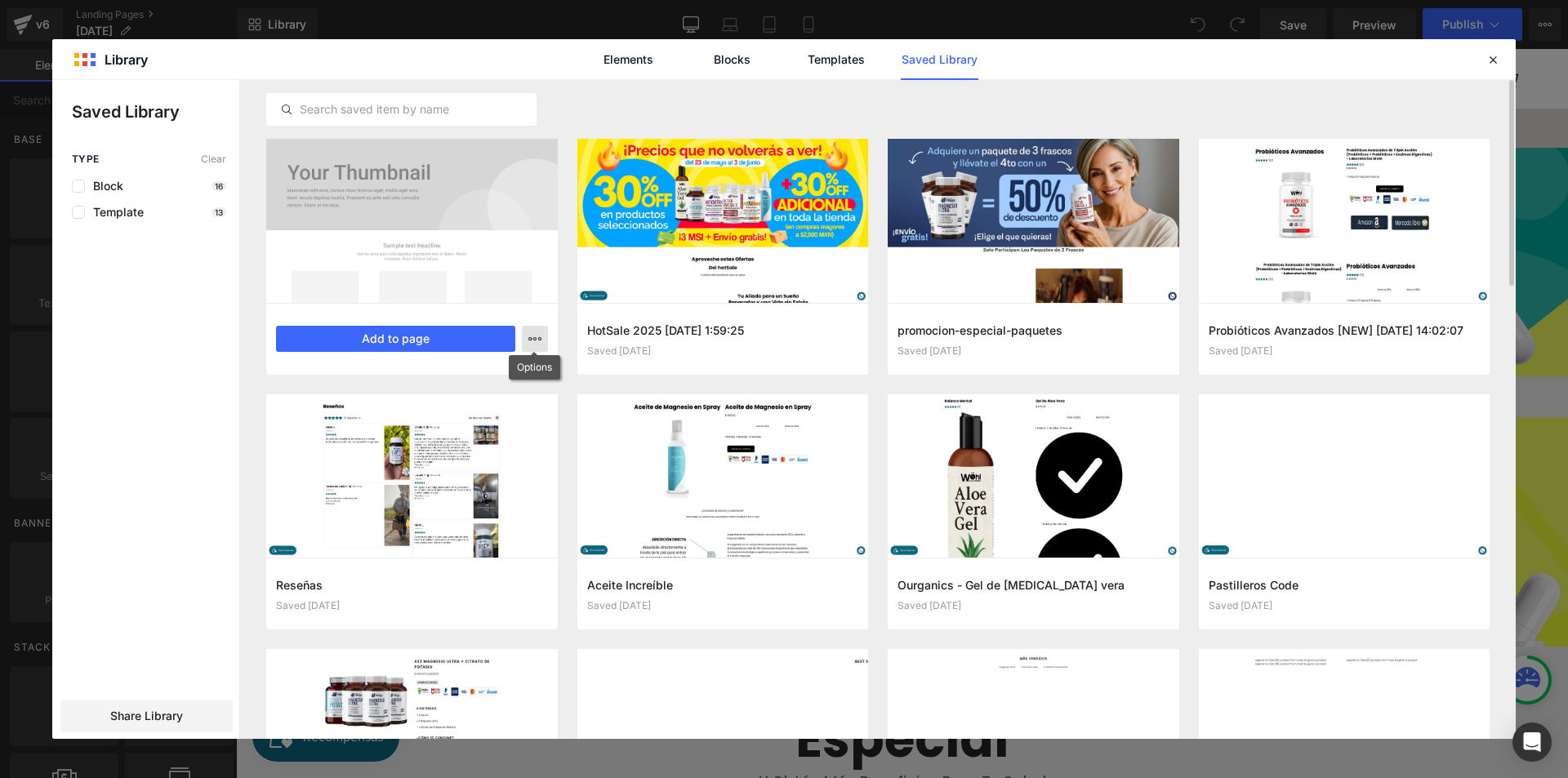
click at [539, 350] on button "button" at bounding box center [535, 339] width 26 height 26
click at [537, 347] on div at bounding box center [784, 410] width 1464 height 659
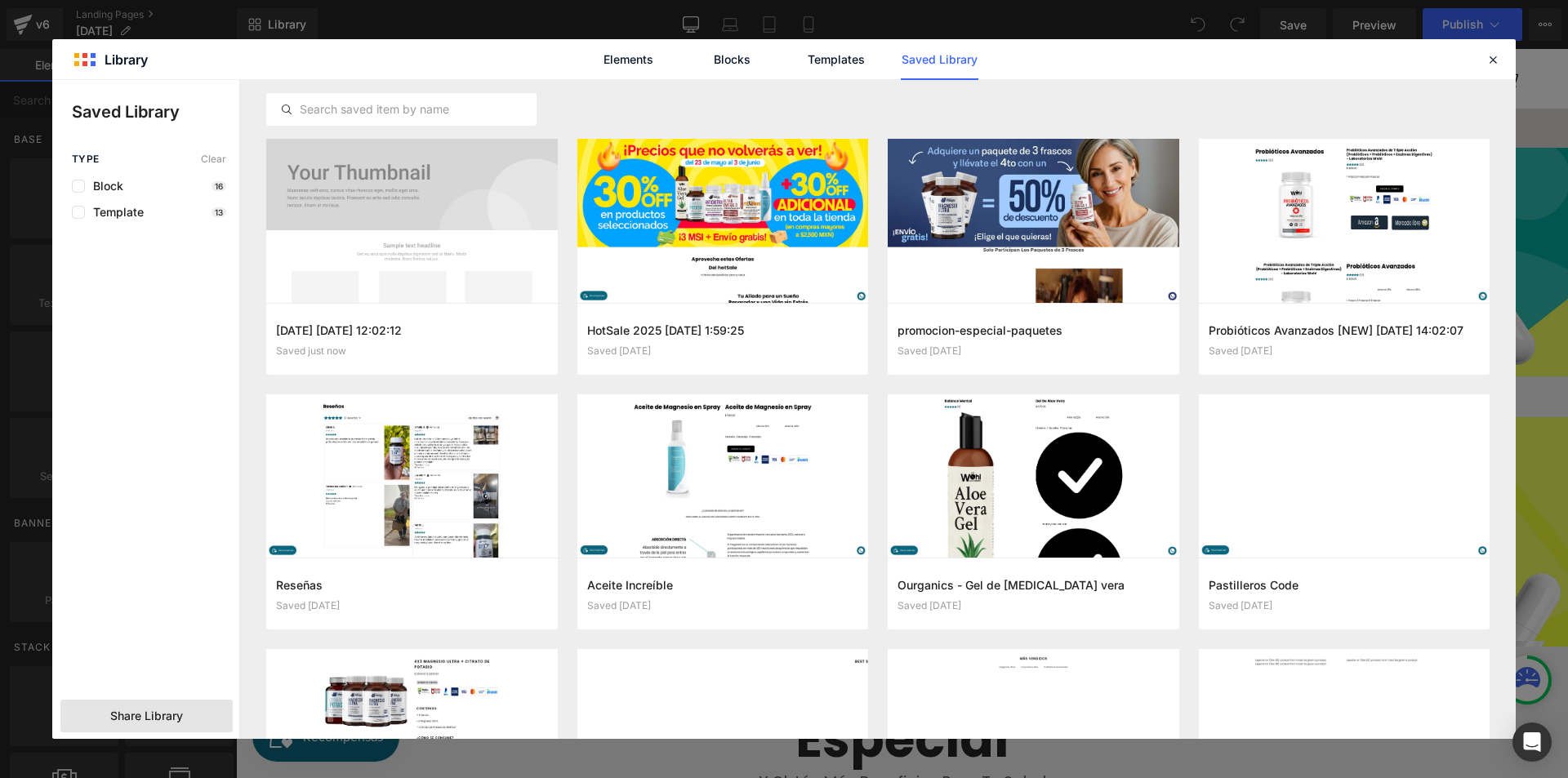
click at [111, 720] on span "Share Library" at bounding box center [146, 715] width 72 height 17
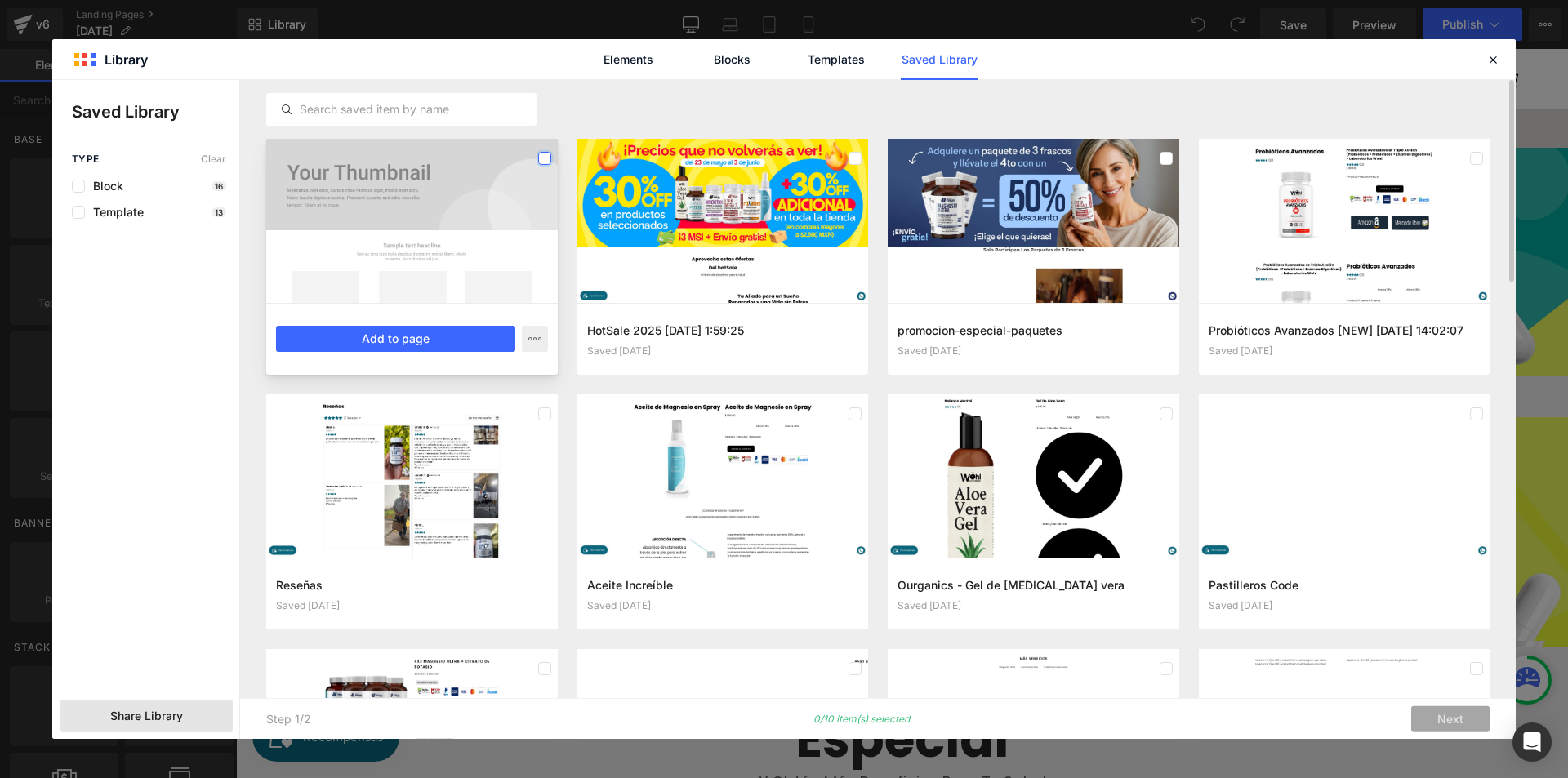
click at [545, 158] on label at bounding box center [545, 158] width 13 height 13
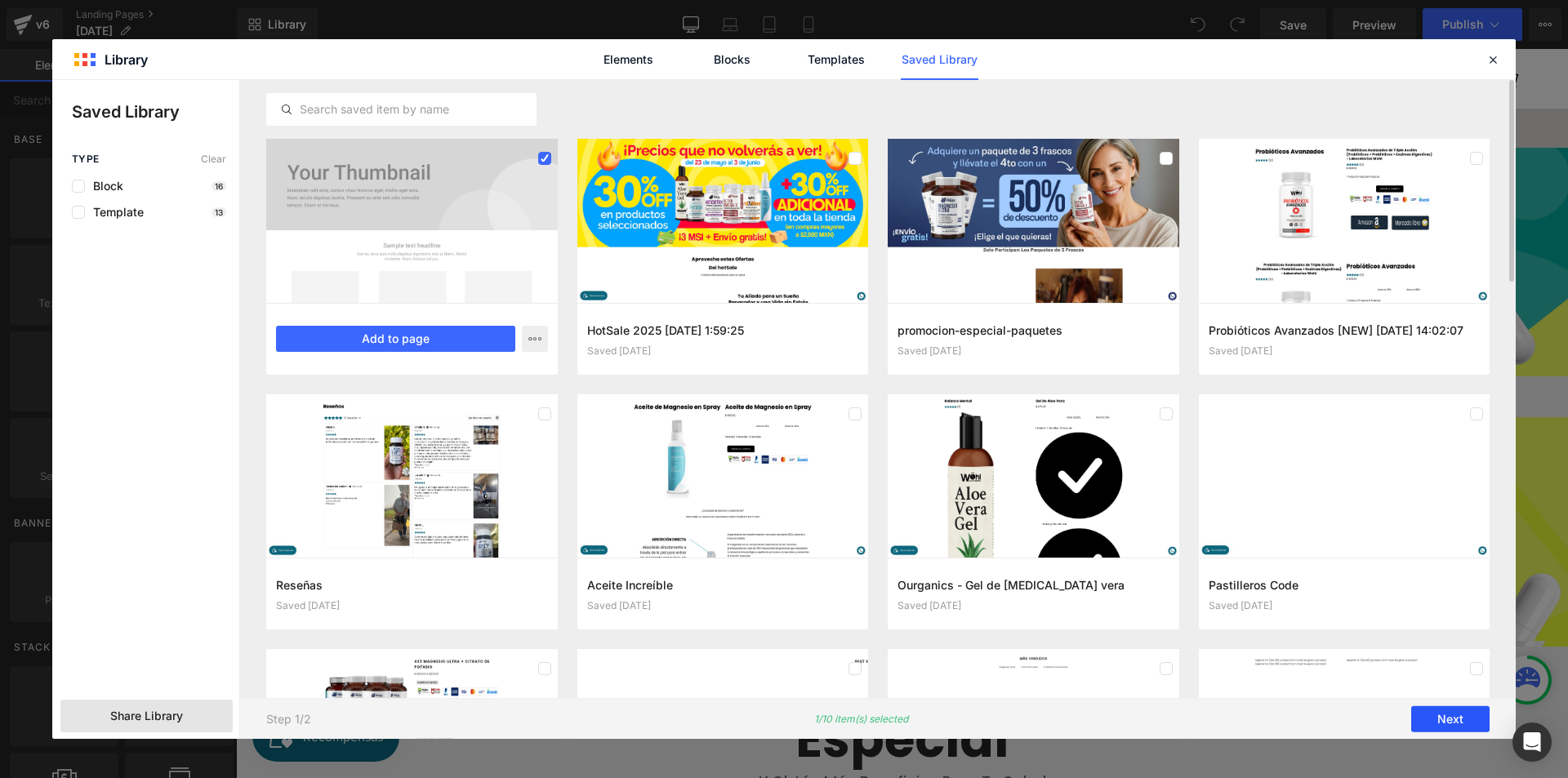
click at [1457, 718] on button "Next" at bounding box center [1450, 720] width 78 height 26
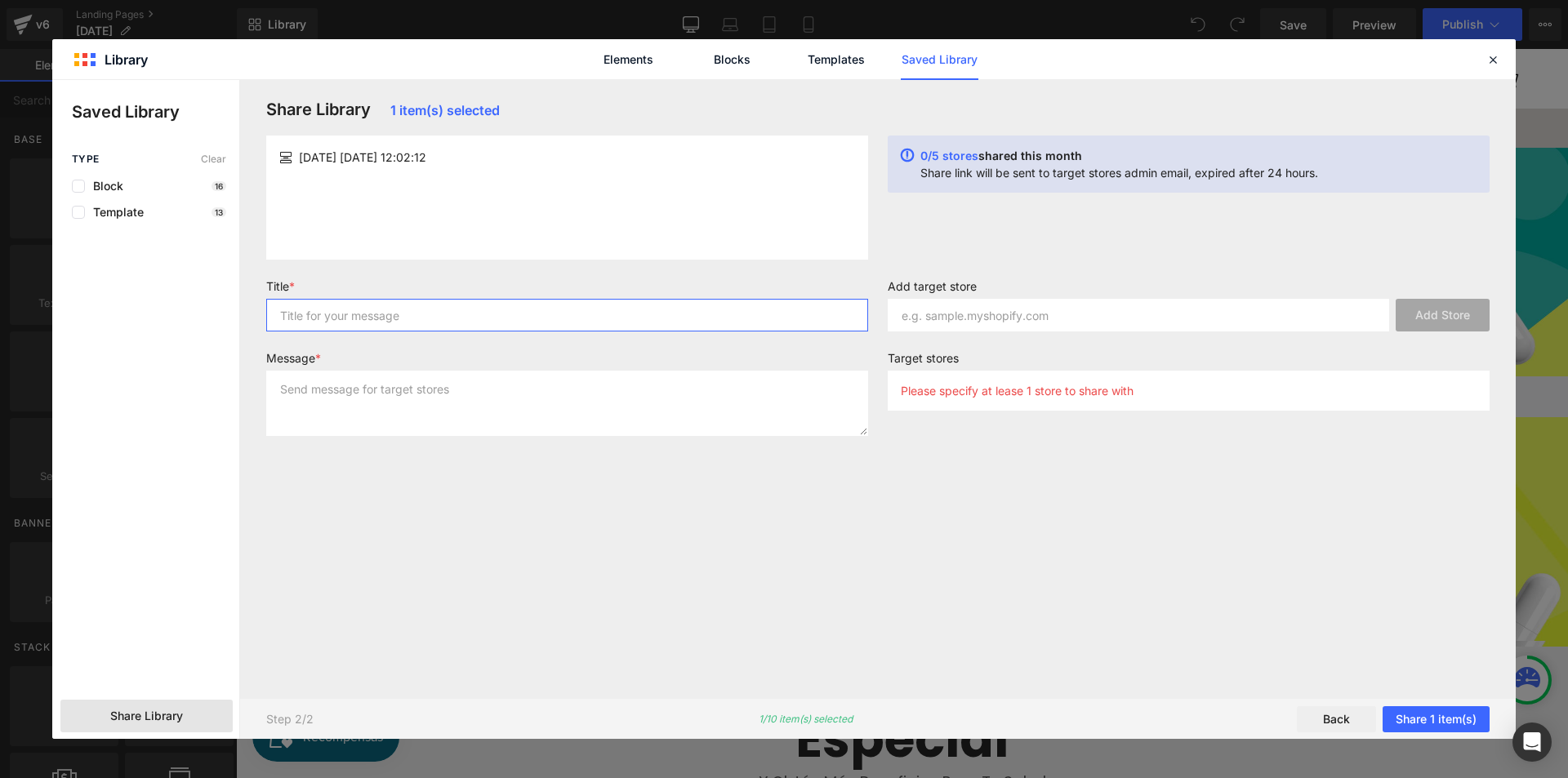
click at [571, 307] on input "text" at bounding box center [567, 315] width 602 height 33
type input "M"
type input "Septiembre Promos"
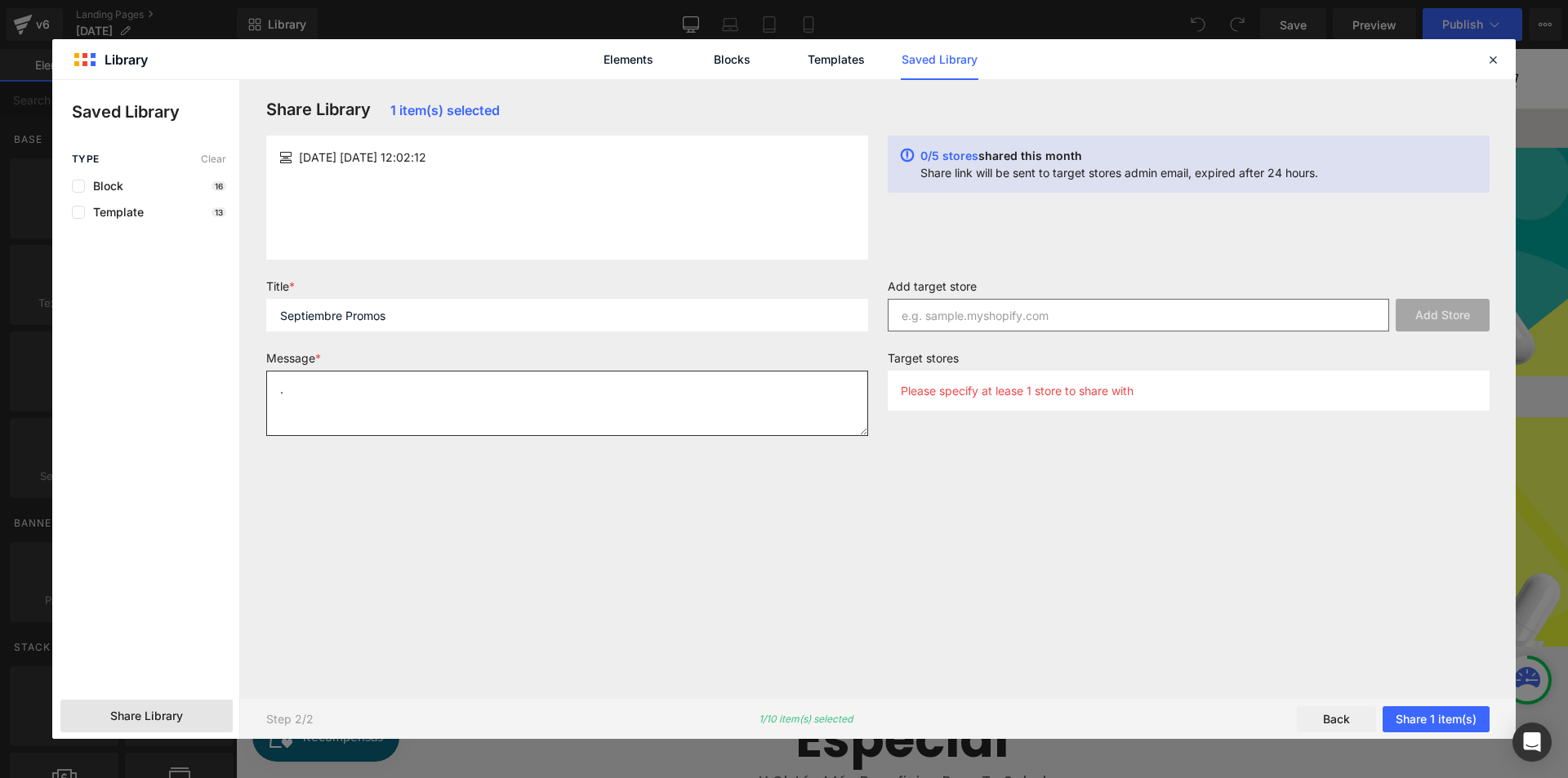
type textarea "."
click at [1003, 323] on input "text" at bounding box center [1138, 315] width 502 height 33
type input "[DOMAIN_NAME]"
click at [1068, 395] on p "Please specify at lease 1 store to share with" at bounding box center [1017, 391] width 233 height 14
click at [1438, 306] on button "Add Store" at bounding box center [1443, 315] width 94 height 33
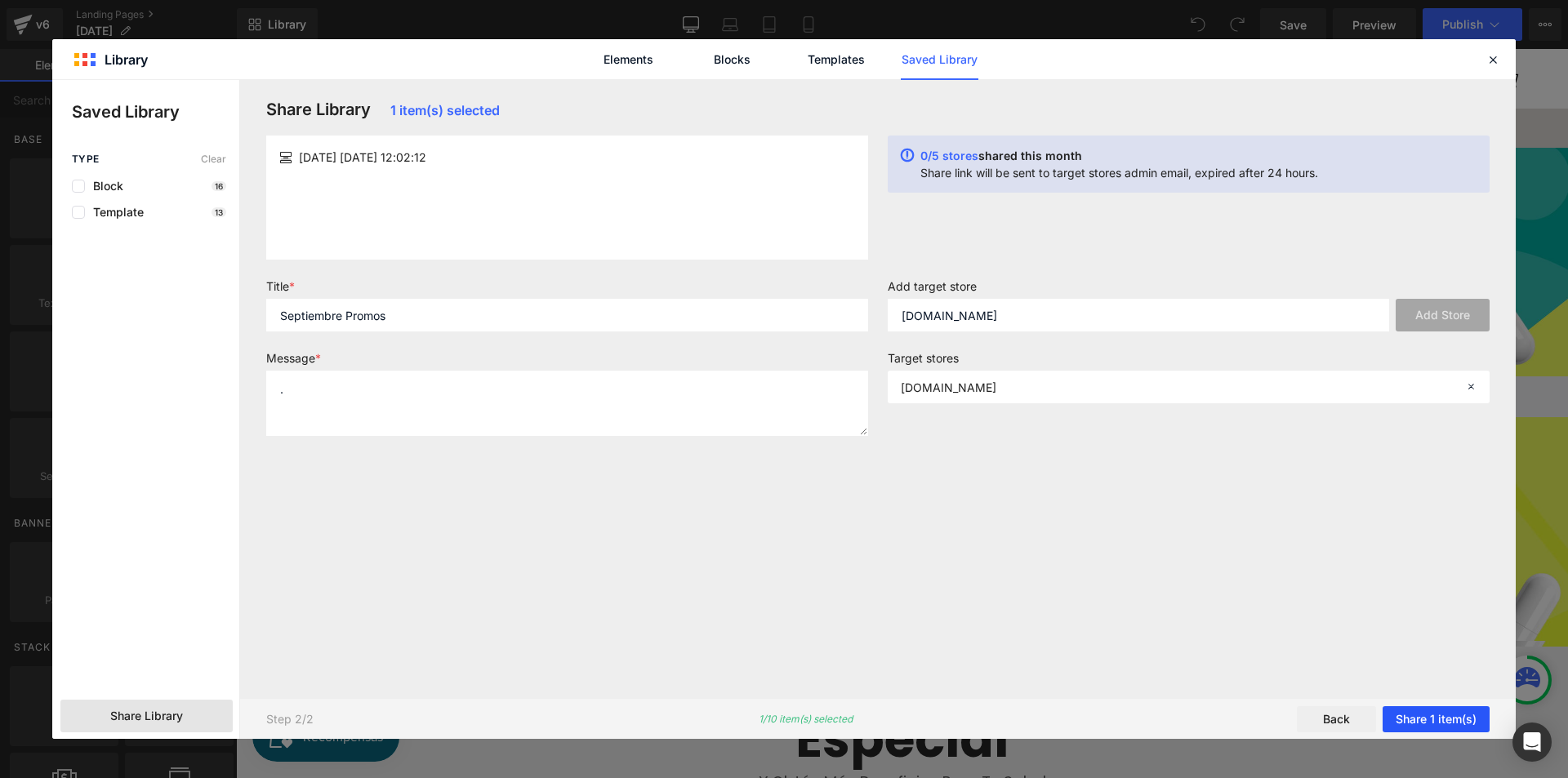
click at [1452, 708] on button "Share 1 item(s)" at bounding box center [1436, 720] width 107 height 26
